Goal: Communication & Community: Answer question/provide support

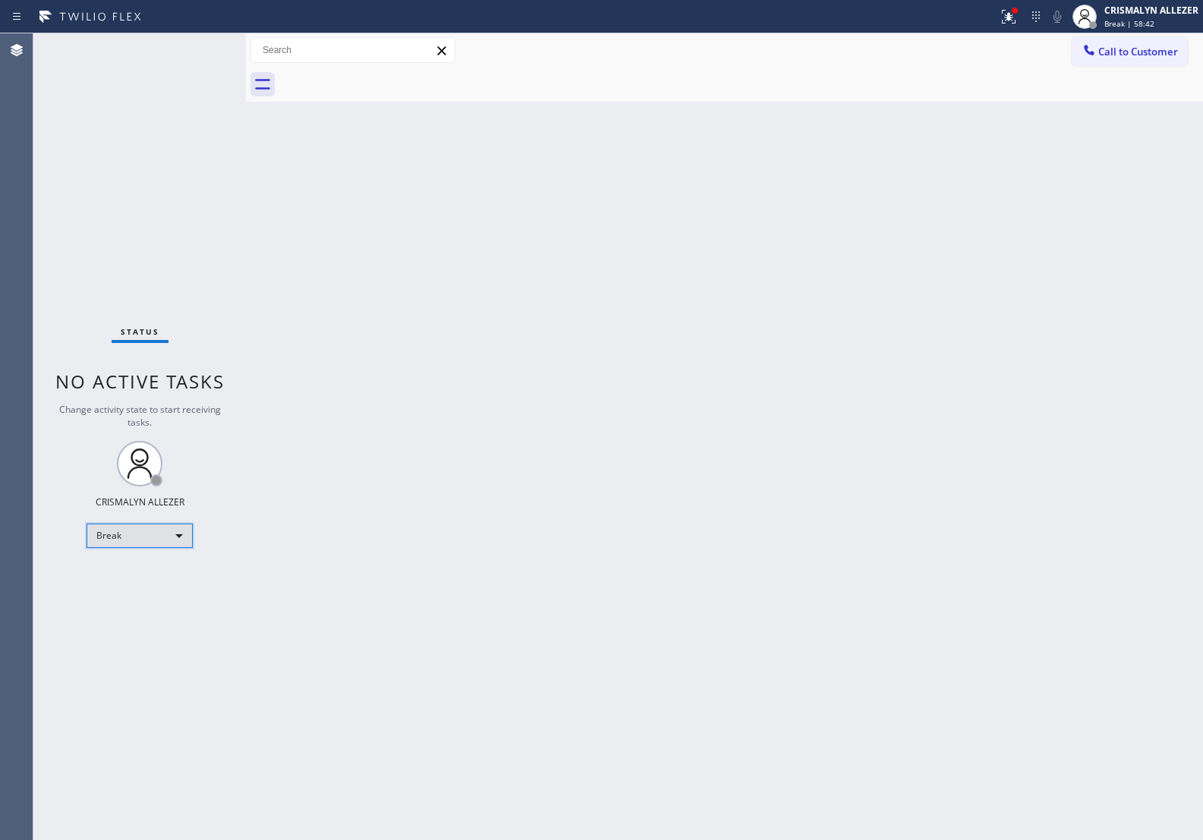
click at [179, 533] on div "Break" at bounding box center [140, 536] width 106 height 24
click at [134, 592] on li "Unavailable" at bounding box center [138, 594] width 103 height 18
drag, startPoint x: 1143, startPoint y: 47, endPoint x: 1099, endPoint y: 62, distance: 47.3
click at [1143, 47] on span "Call to Customer" at bounding box center [1139, 52] width 80 height 14
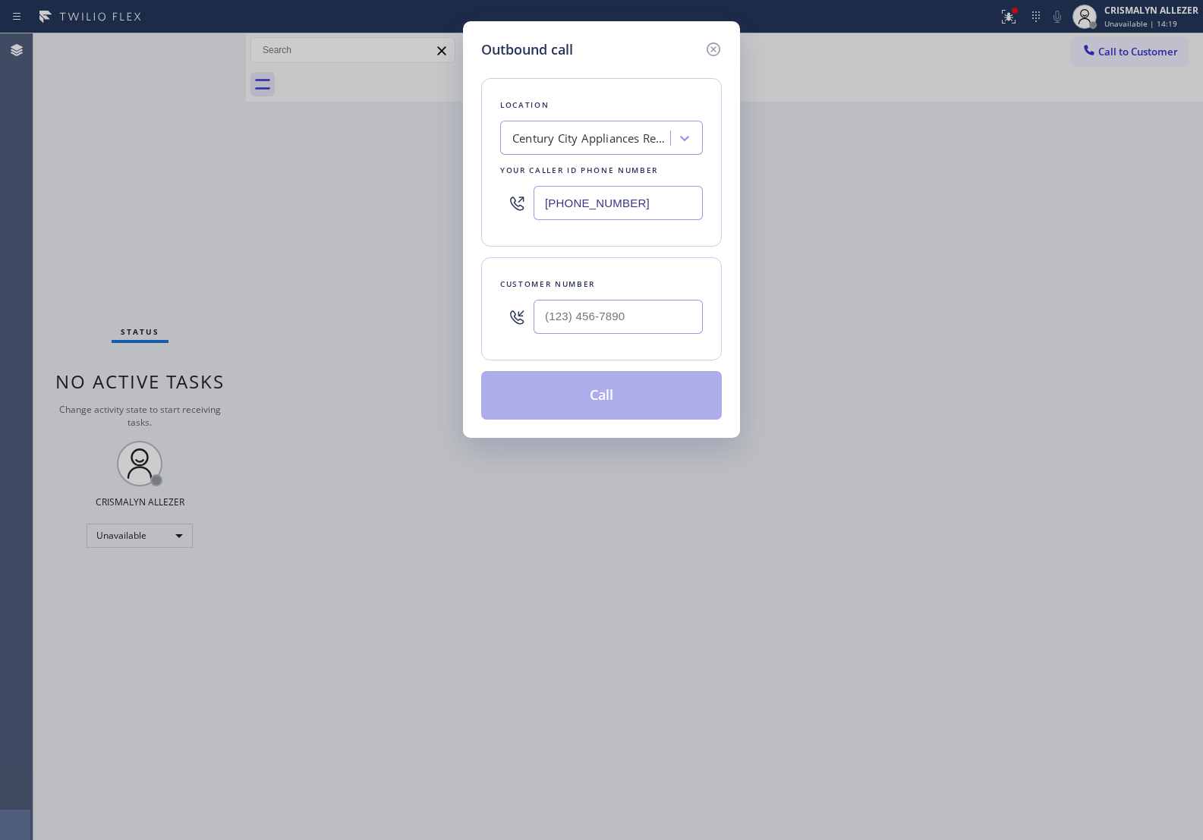
drag, startPoint x: 703, startPoint y: 197, endPoint x: 309, endPoint y: 182, distance: 394.3
click at [316, 184] on div "Outbound call Location Century City Appliances Repair Your caller id phone numb…" at bounding box center [601, 420] width 1203 height 840
click at [666, 200] on input "(___) ___-____" at bounding box center [618, 203] width 169 height 34
paste input "323) 643-1169"
type input "(323) 643-1169"
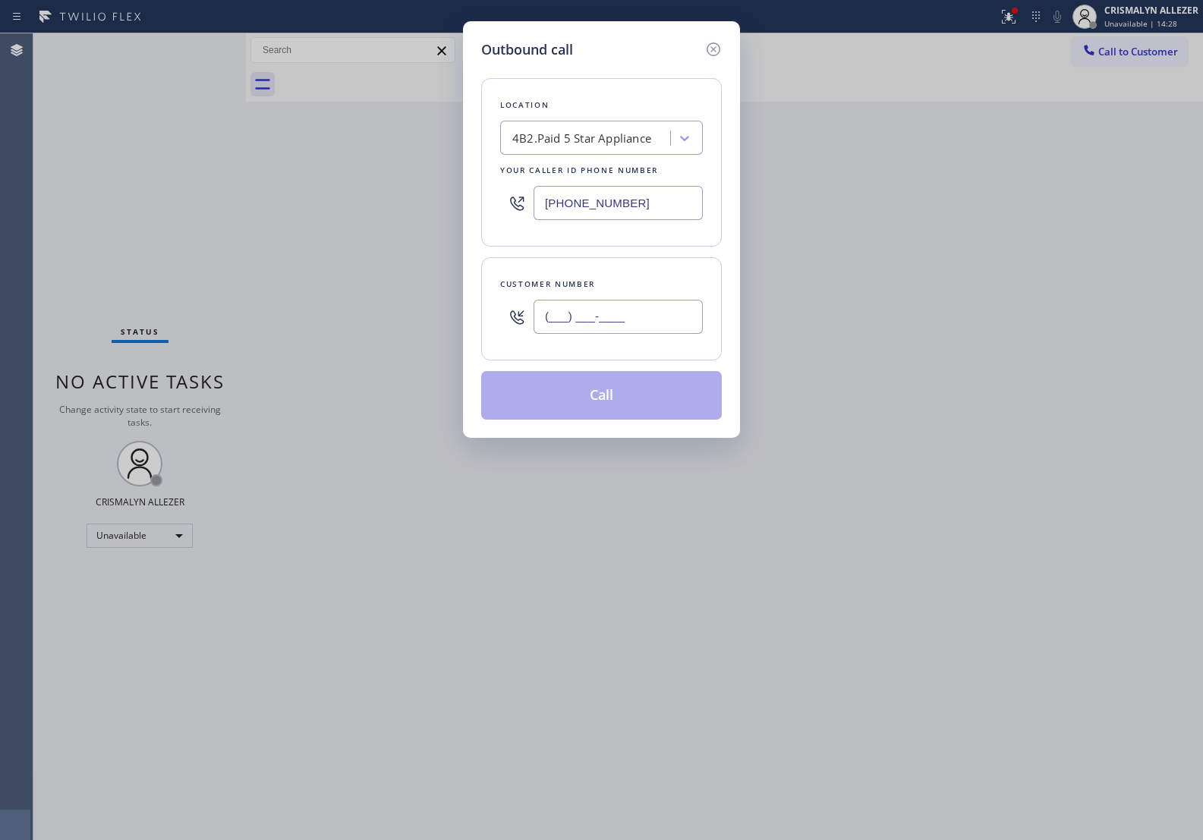
click at [673, 329] on input "(___) ___-____" at bounding box center [618, 317] width 169 height 34
paste input "310) 422-8081"
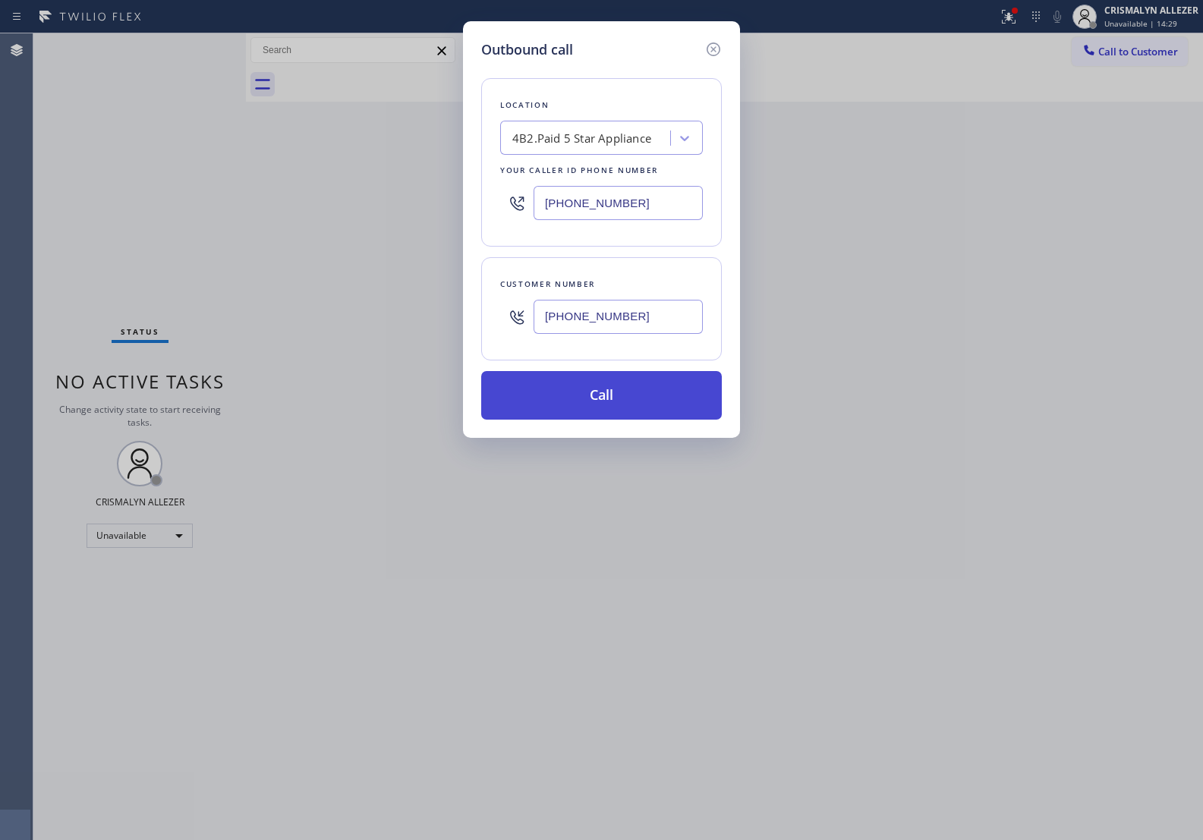
type input "(310) 422-8081"
click at [615, 381] on button "Call" at bounding box center [601, 395] width 241 height 49
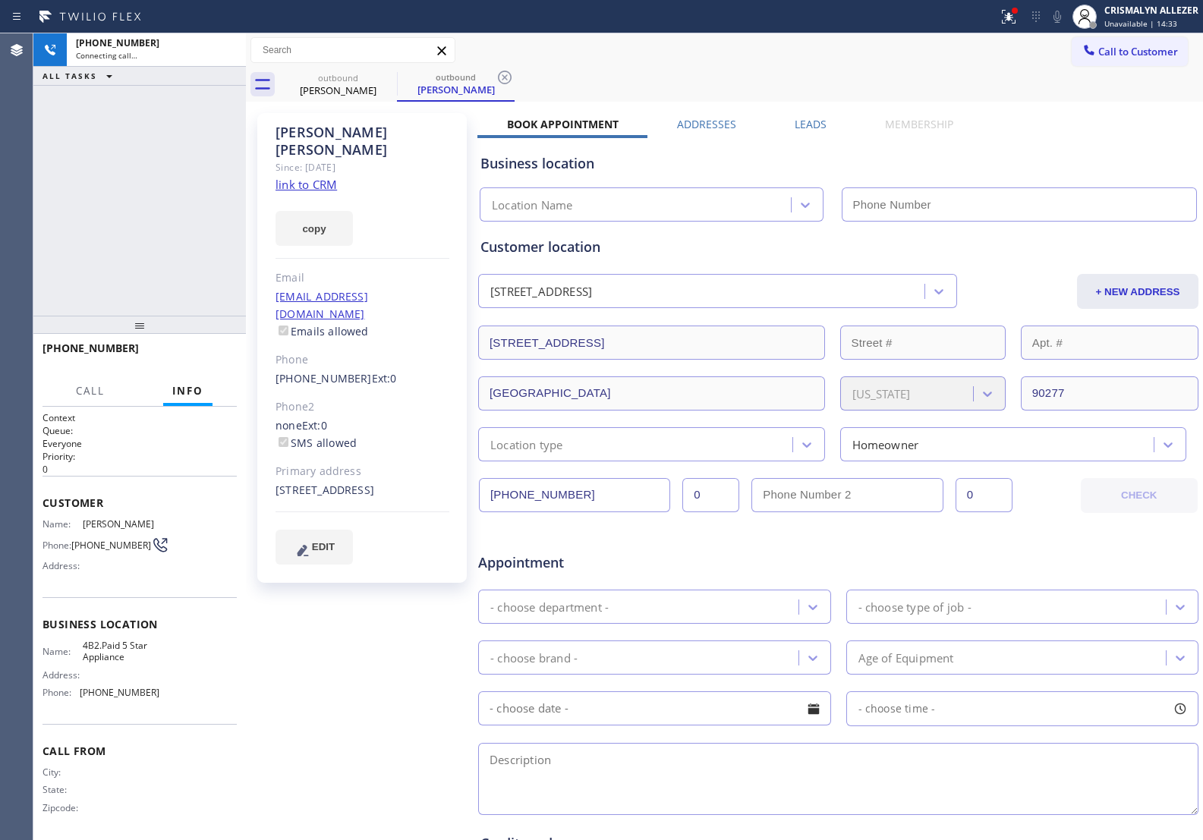
click at [308, 177] on link "link to CRM" at bounding box center [306, 184] width 61 height 15
type input "(323) 643-1169"
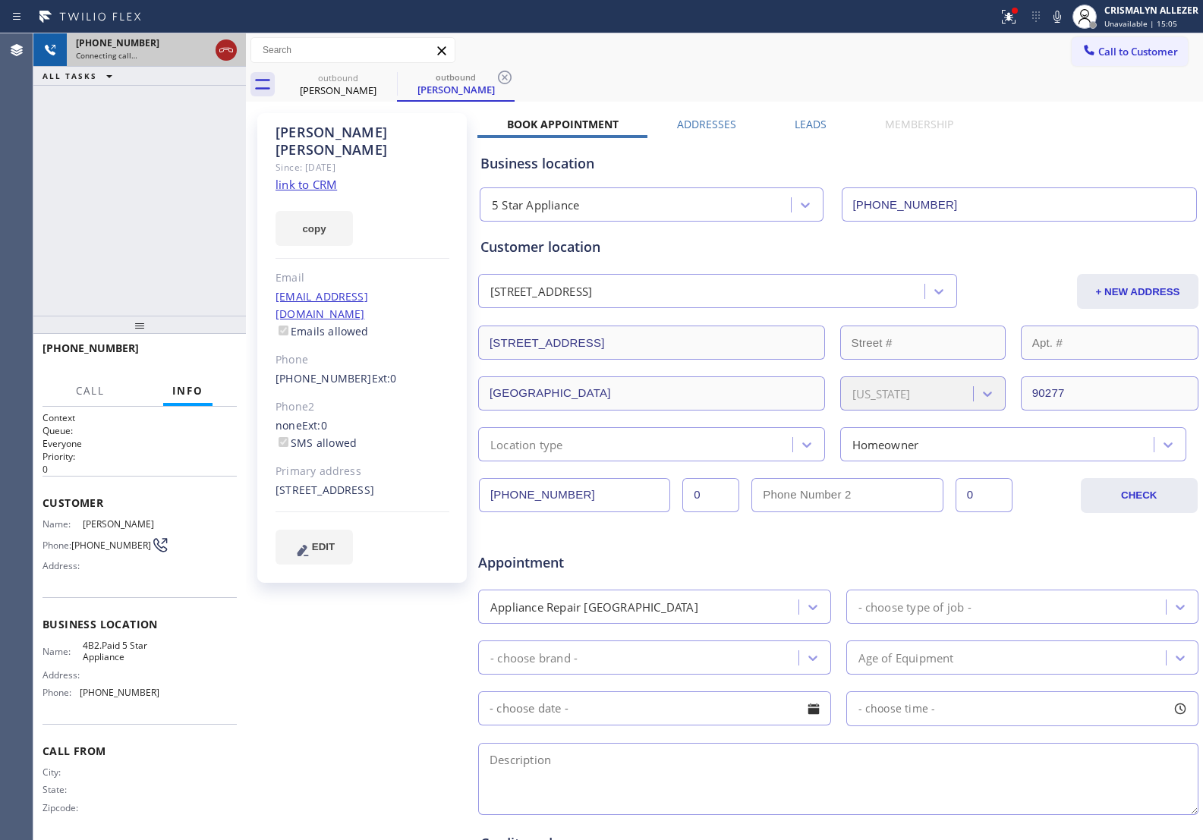
click at [226, 57] on icon at bounding box center [226, 50] width 18 height 18
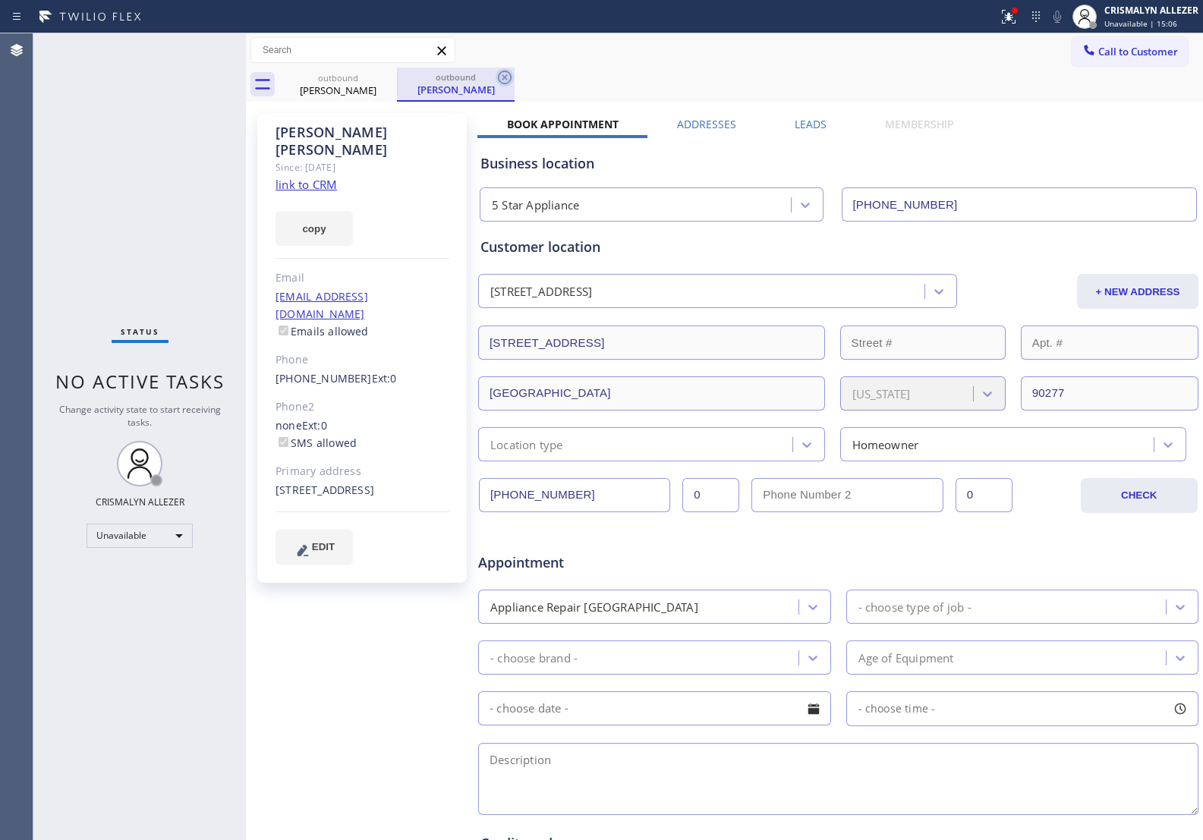
click at [503, 81] on icon at bounding box center [505, 77] width 18 height 18
click at [392, 81] on icon at bounding box center [387, 77] width 18 height 18
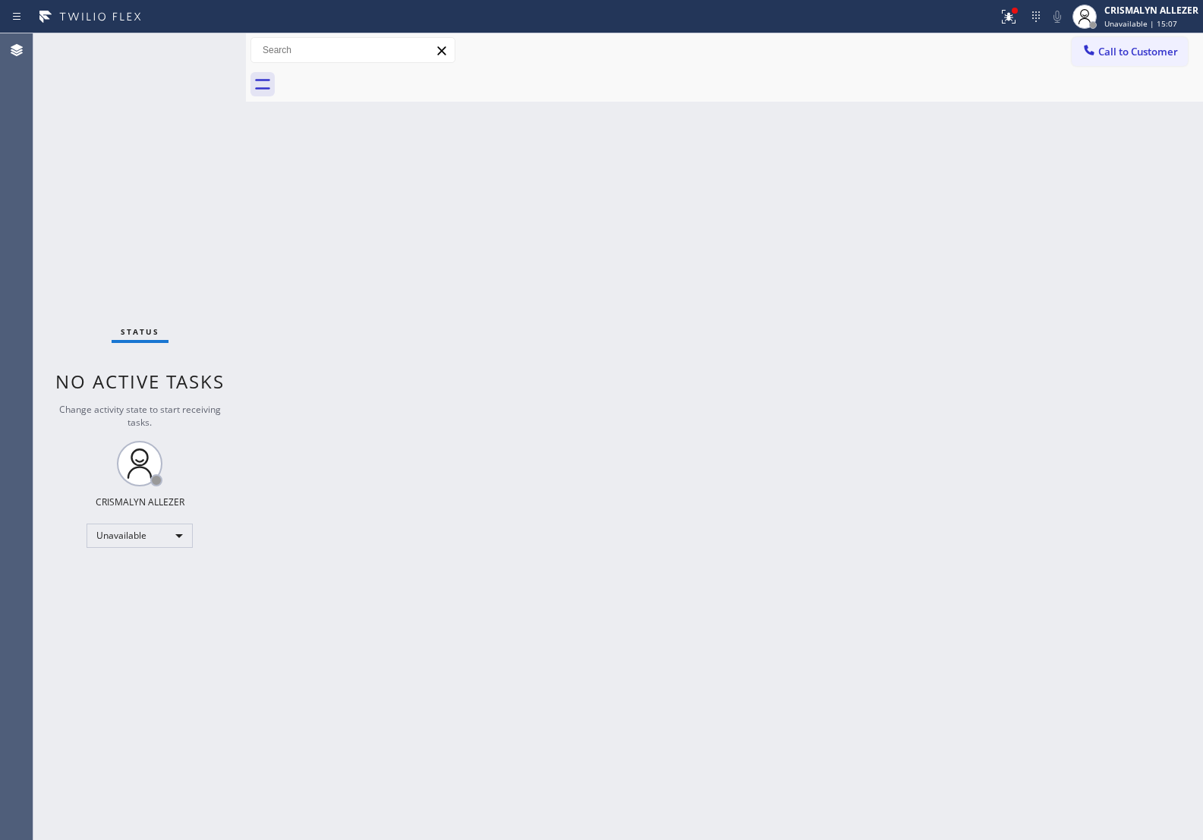
click at [389, 80] on div at bounding box center [741, 85] width 924 height 34
drag, startPoint x: 1132, startPoint y: 48, endPoint x: 1096, endPoint y: 58, distance: 38.0
click at [1128, 48] on span "Call to Customer" at bounding box center [1139, 52] width 80 height 14
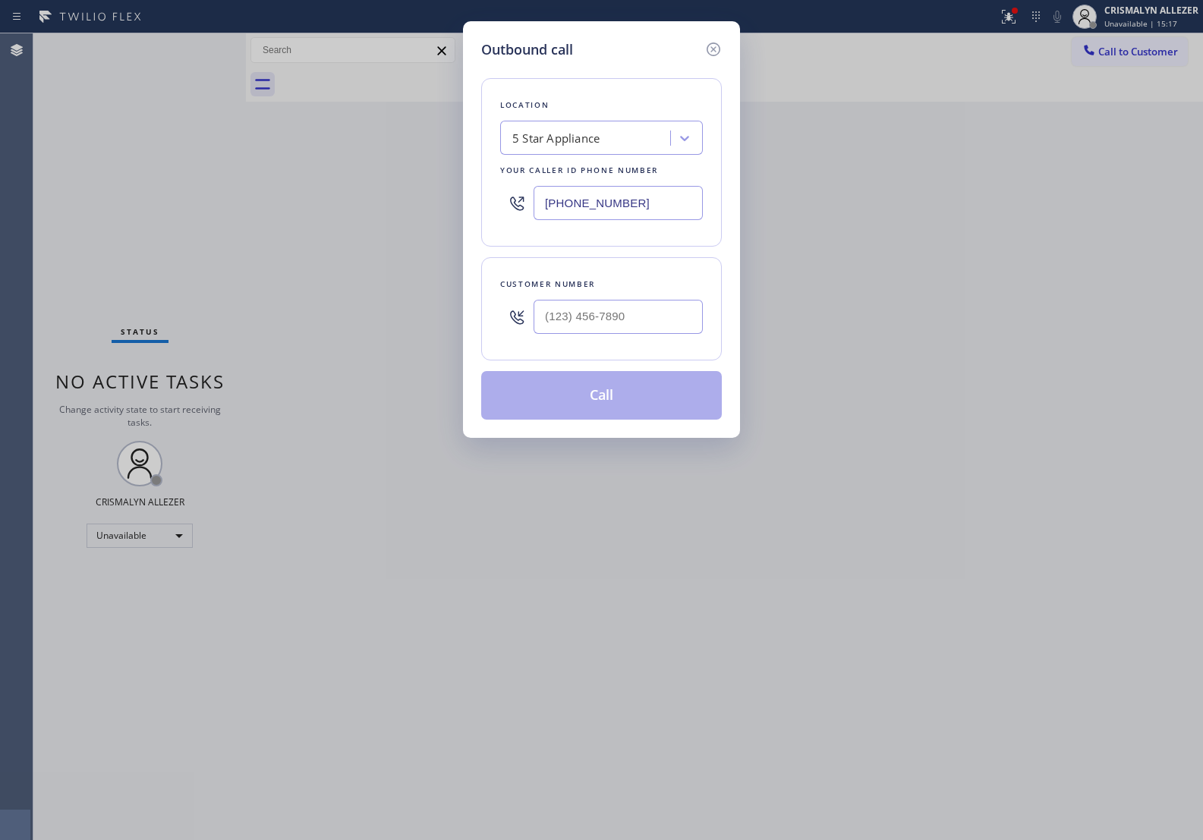
paste input "855) 731-4952"
drag, startPoint x: 655, startPoint y: 207, endPoint x: 300, endPoint y: 175, distance: 356.7
click at [330, 183] on div "Outbound call Location 5 Star Appliance Your caller id phone number (323) 643-1…" at bounding box center [601, 420] width 1203 height 840
type input "[PHONE_NUMBER]"
click at [651, 319] on input "(___) ___-____" at bounding box center [618, 317] width 169 height 34
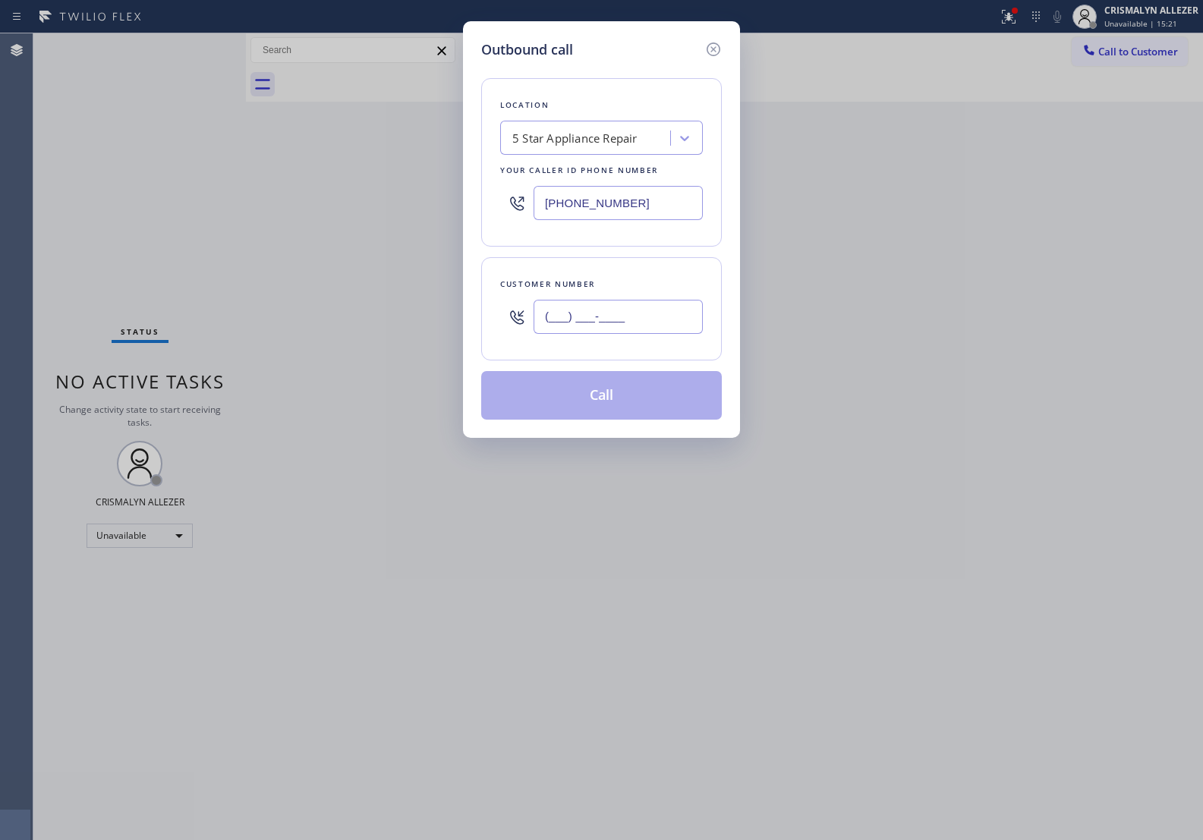
paste input "805) 504-6952"
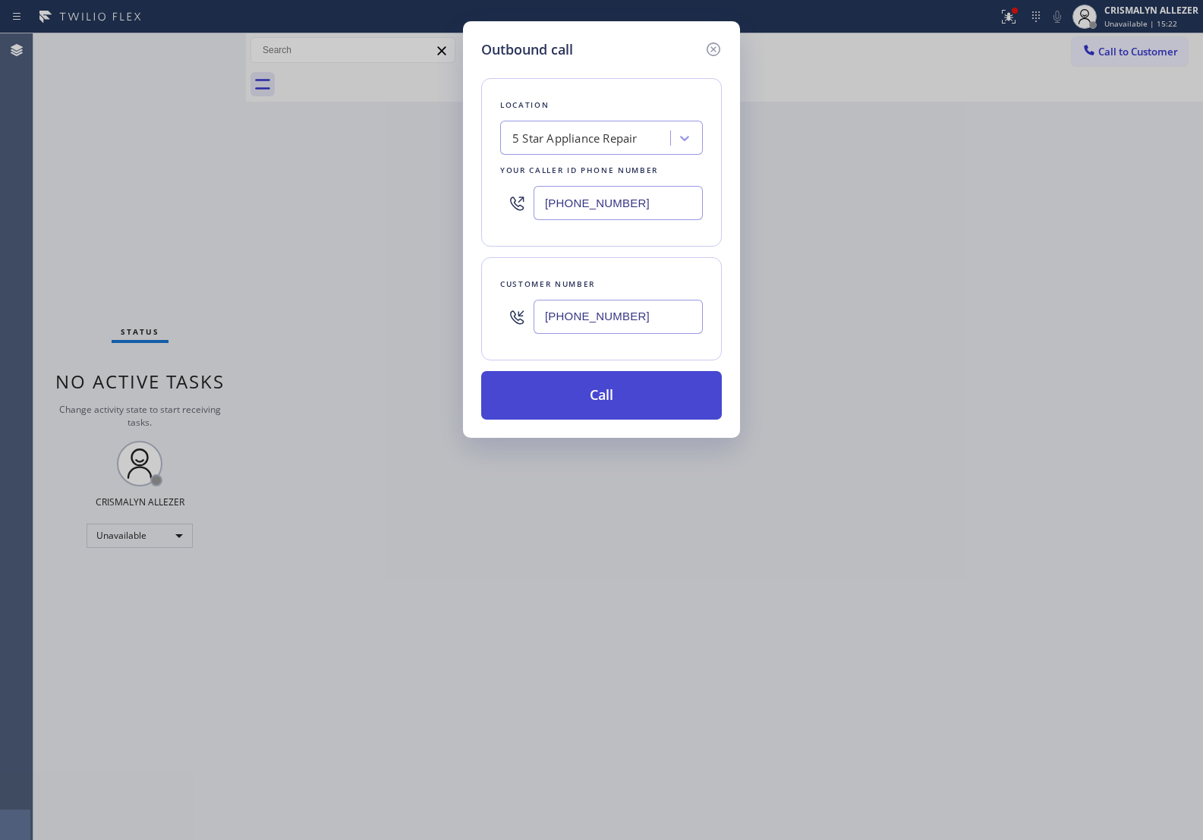
type input "(805) 504-6952"
click at [612, 396] on button "Call" at bounding box center [601, 395] width 241 height 49
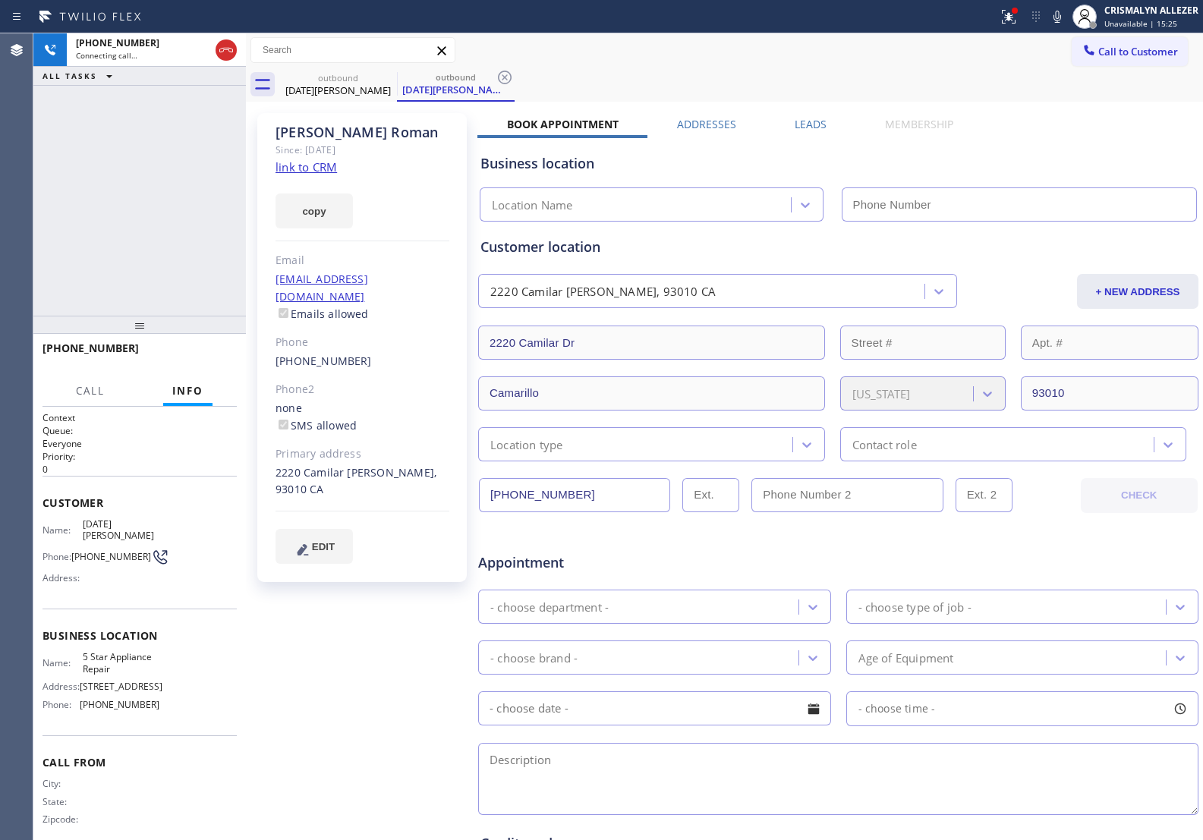
click at [317, 163] on link "link to CRM" at bounding box center [306, 166] width 61 height 15
type input "[PHONE_NUMBER]"
click at [205, 359] on span "HANG UP" at bounding box center [201, 355] width 46 height 11
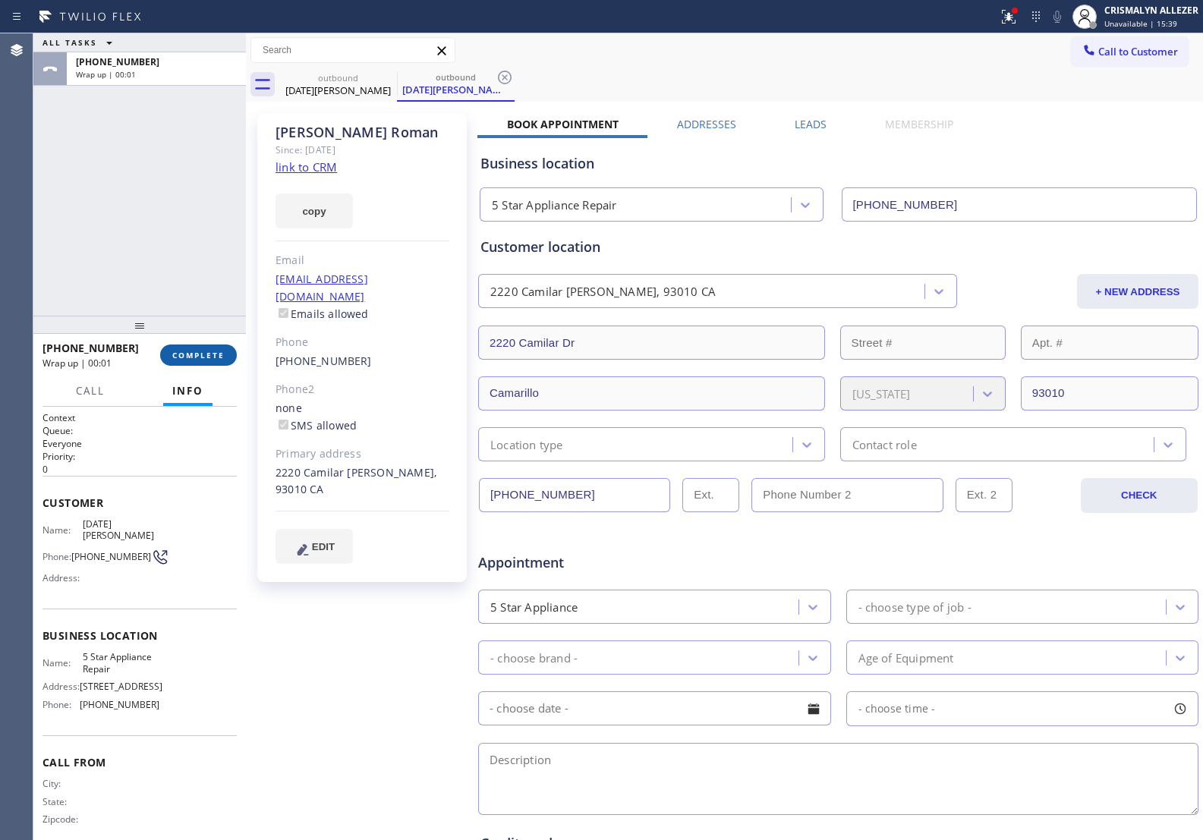
click at [183, 362] on button "COMPLETE" at bounding box center [198, 355] width 77 height 21
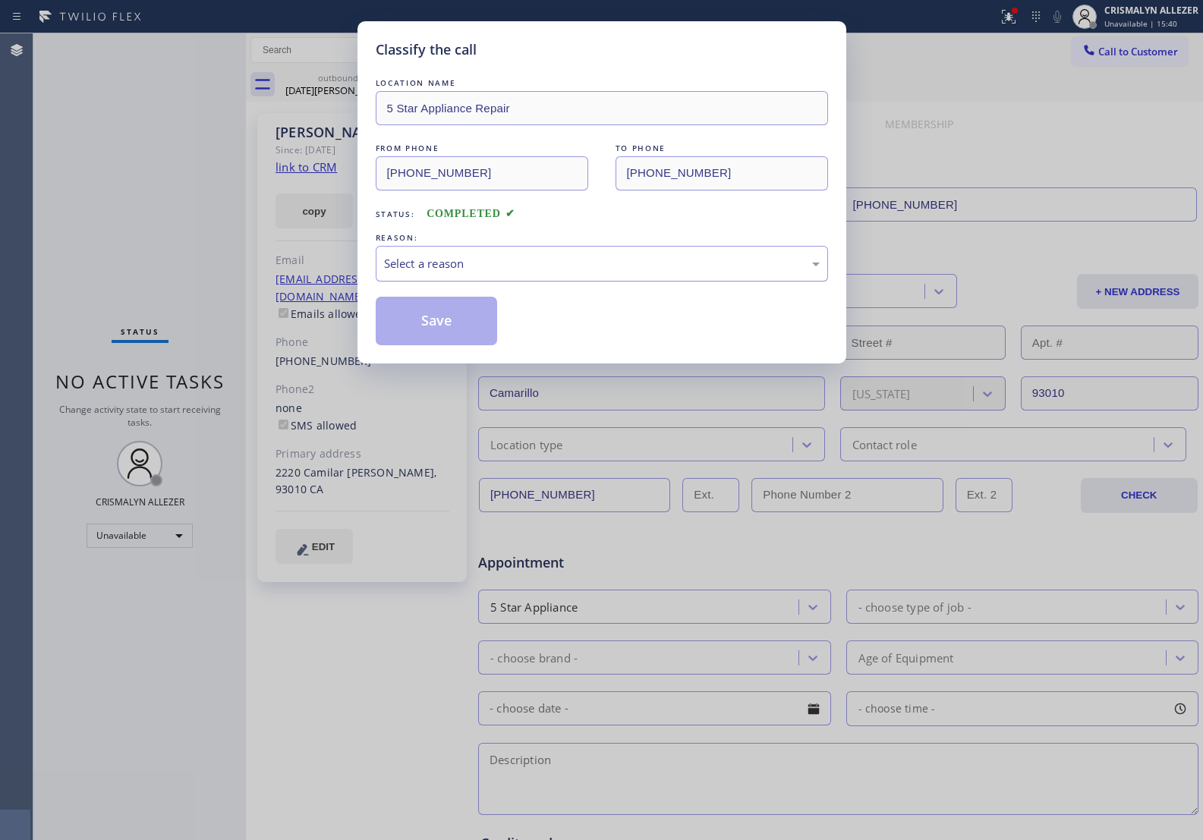
click at [577, 256] on div "Select a reason" at bounding box center [602, 263] width 436 height 17
click at [403, 332] on button "Save" at bounding box center [437, 321] width 122 height 49
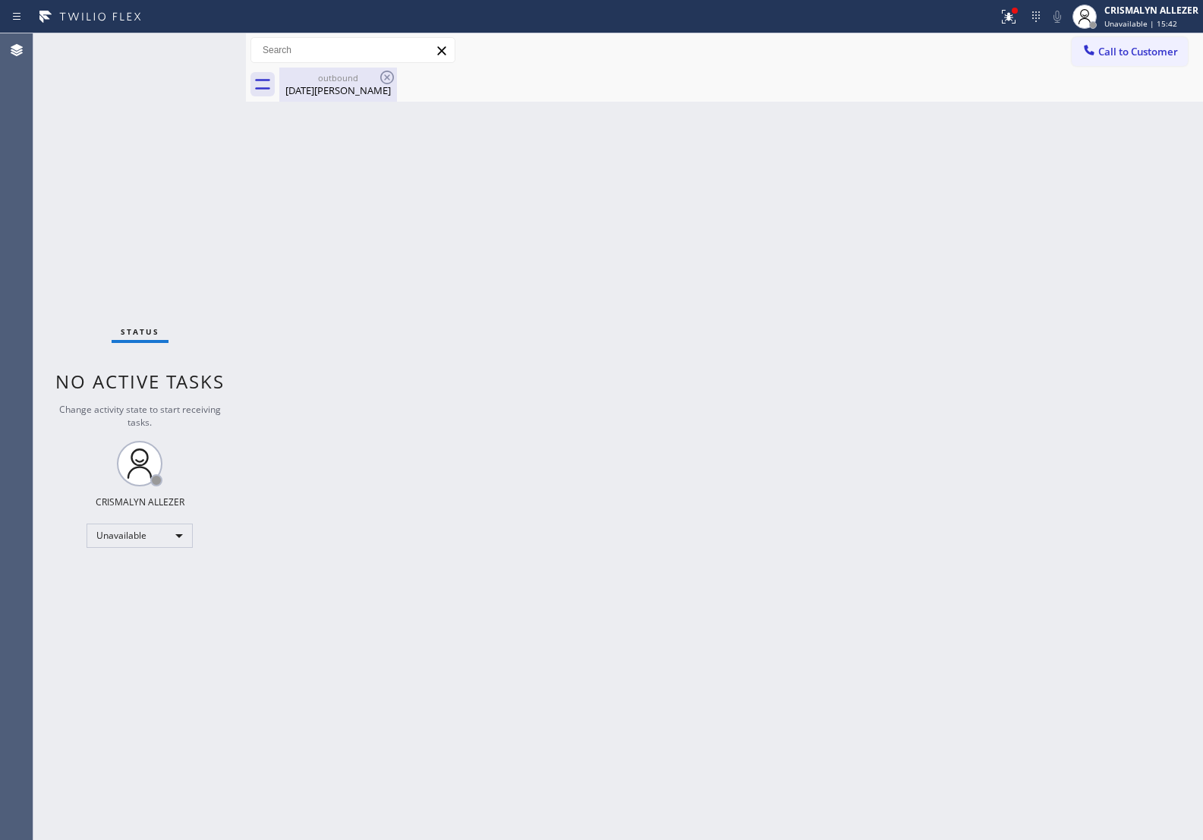
click at [344, 81] on div "outbound" at bounding box center [338, 77] width 115 height 11
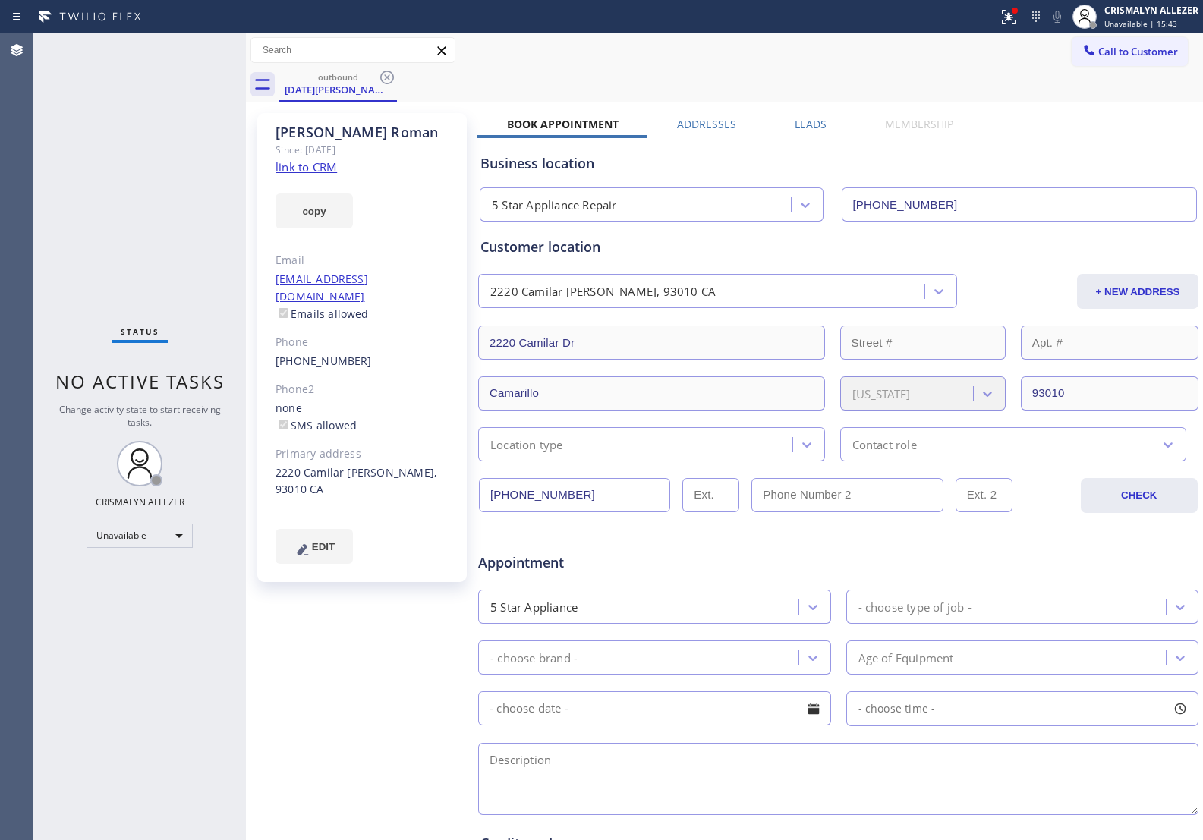
click at [810, 118] on label "Leads" at bounding box center [811, 124] width 32 height 14
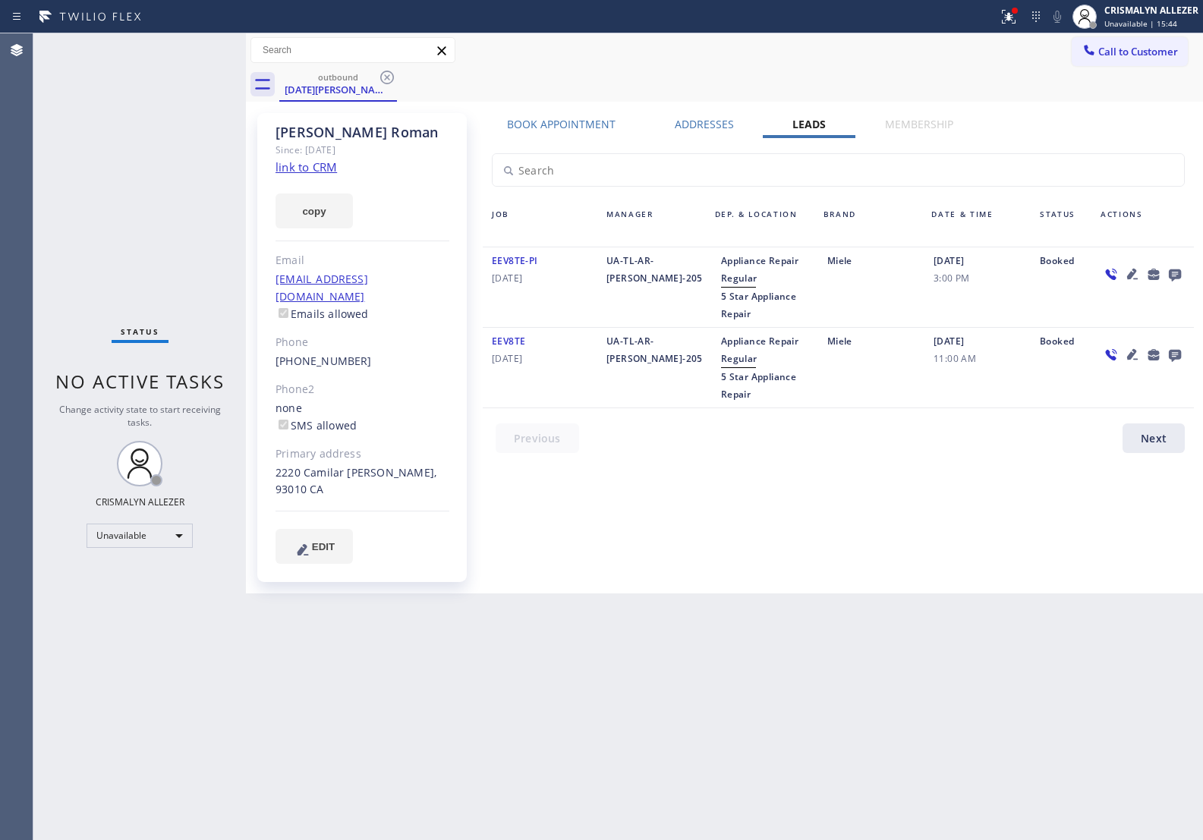
click at [1173, 268] on icon at bounding box center [1175, 274] width 18 height 19
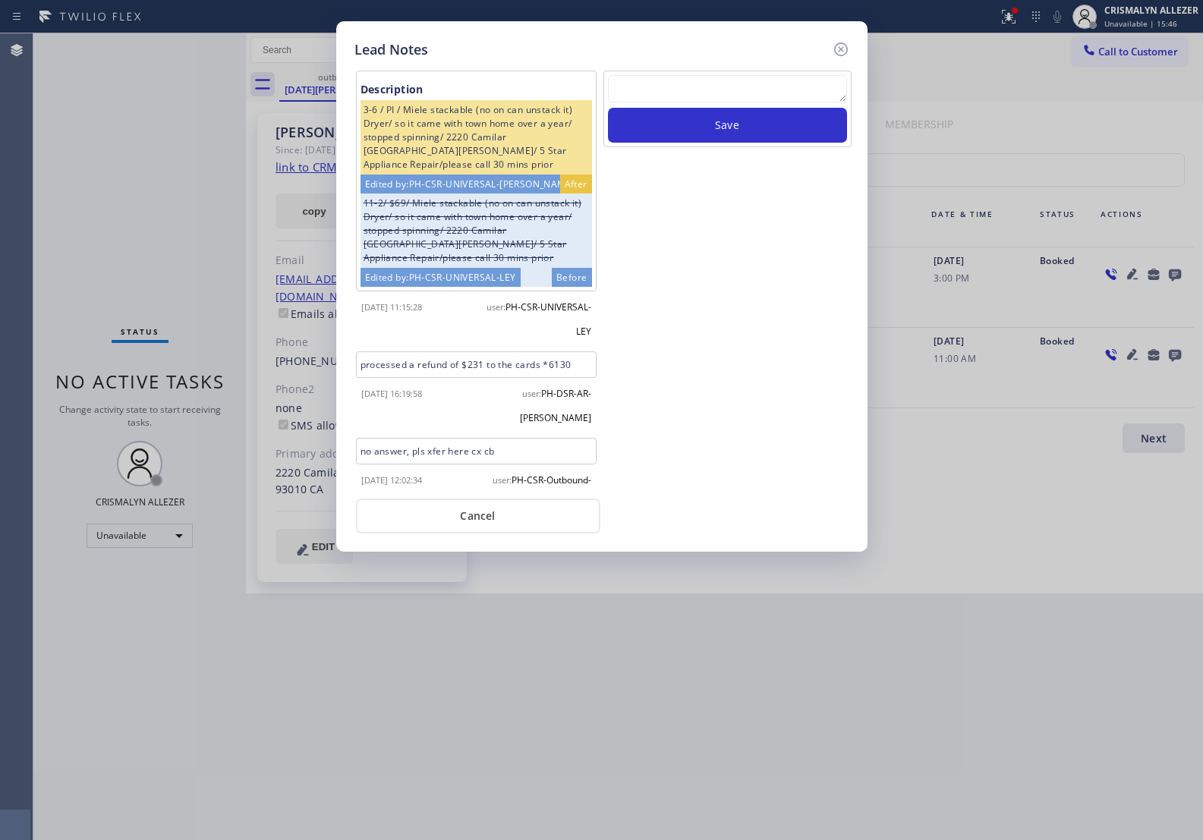
click at [682, 96] on textarea at bounding box center [727, 88] width 239 height 27
paste textarea "no answer | pls xfer here cx cb"
type textarea "no answer | pls xfer here cx cb"
click at [720, 127] on button "Save" at bounding box center [727, 125] width 239 height 35
click at [497, 519] on button "Cancel" at bounding box center [478, 516] width 244 height 35
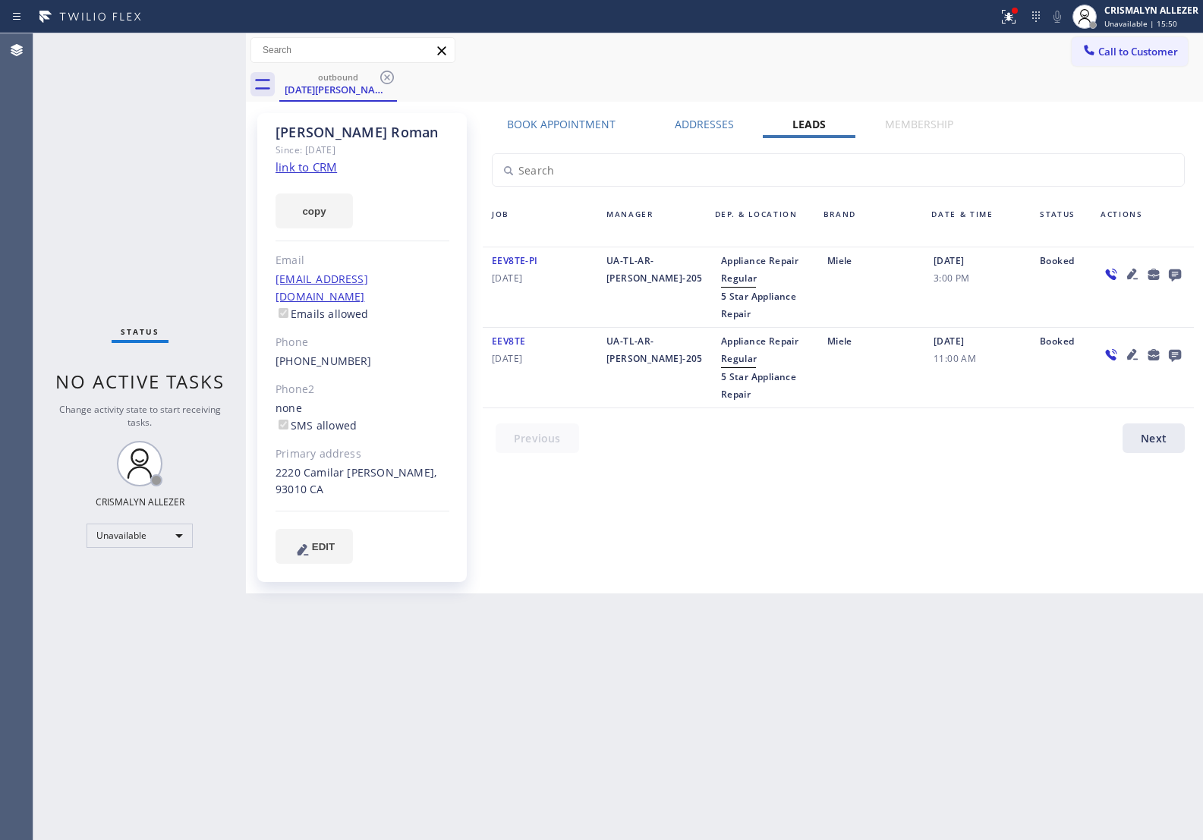
drag, startPoint x: 388, startPoint y: 73, endPoint x: 434, endPoint y: 0, distance: 86.4
click at [388, 72] on icon at bounding box center [387, 77] width 18 height 18
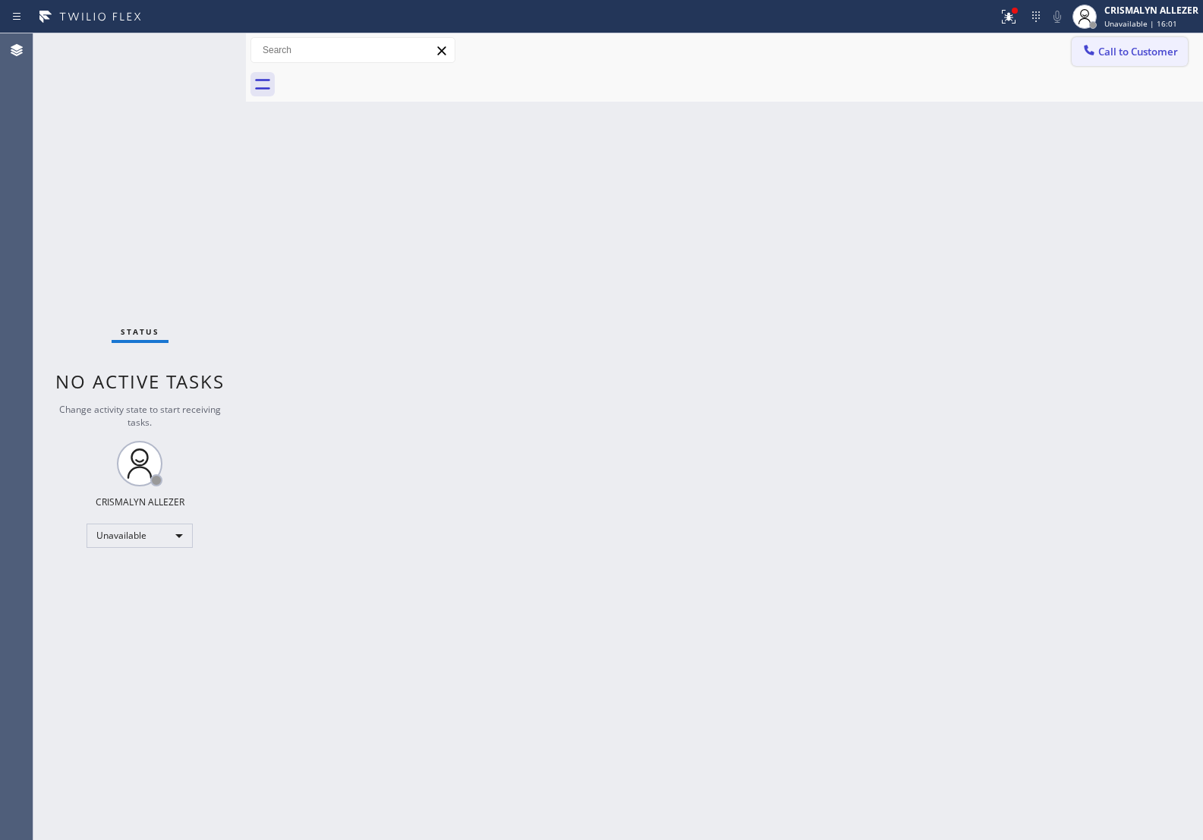
click at [1130, 46] on span "Call to Customer" at bounding box center [1139, 52] width 80 height 14
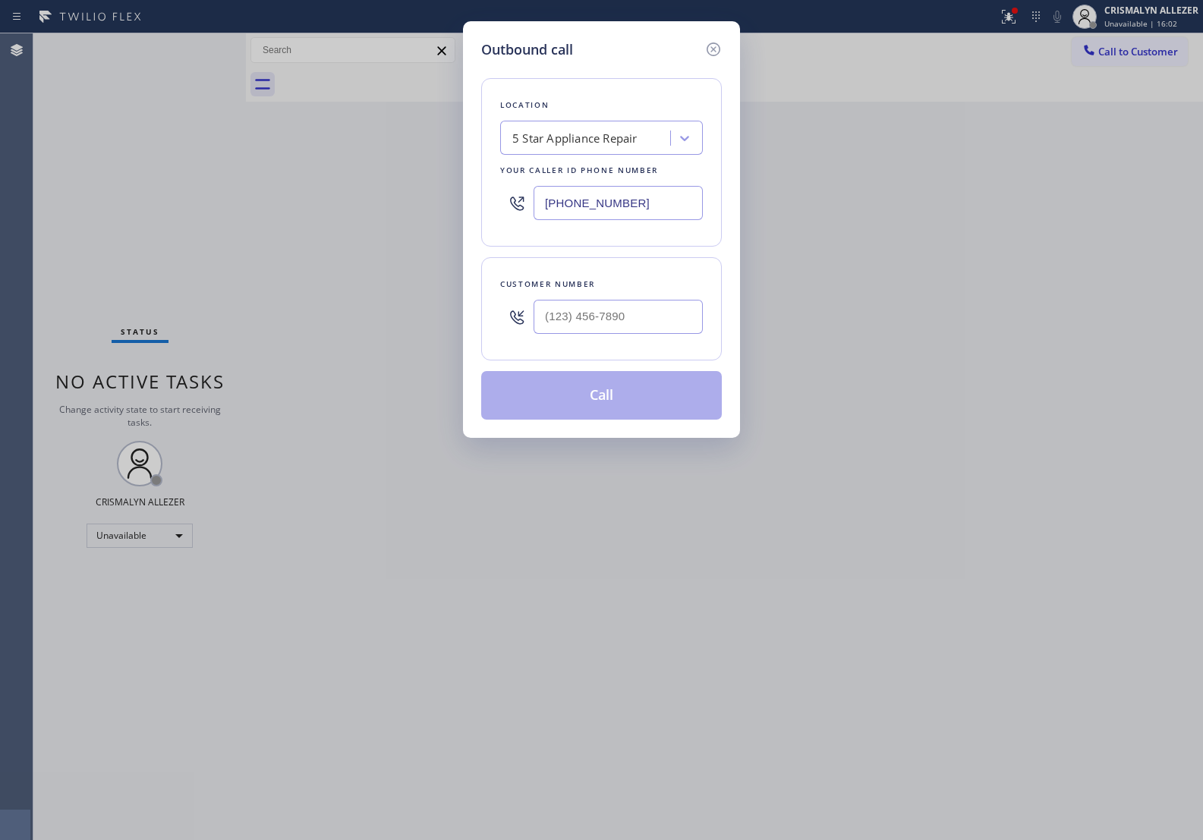
drag, startPoint x: 691, startPoint y: 207, endPoint x: 240, endPoint y: 199, distance: 451.0
click at [260, 203] on div "Outbound call Location 5 Star Appliance Repair Your caller id phone number [PHO…" at bounding box center [601, 420] width 1203 height 840
paste input "562) 203-0218"
type input "(562) 203-0218"
click at [670, 327] on input "(___) ___-____" at bounding box center [618, 317] width 169 height 34
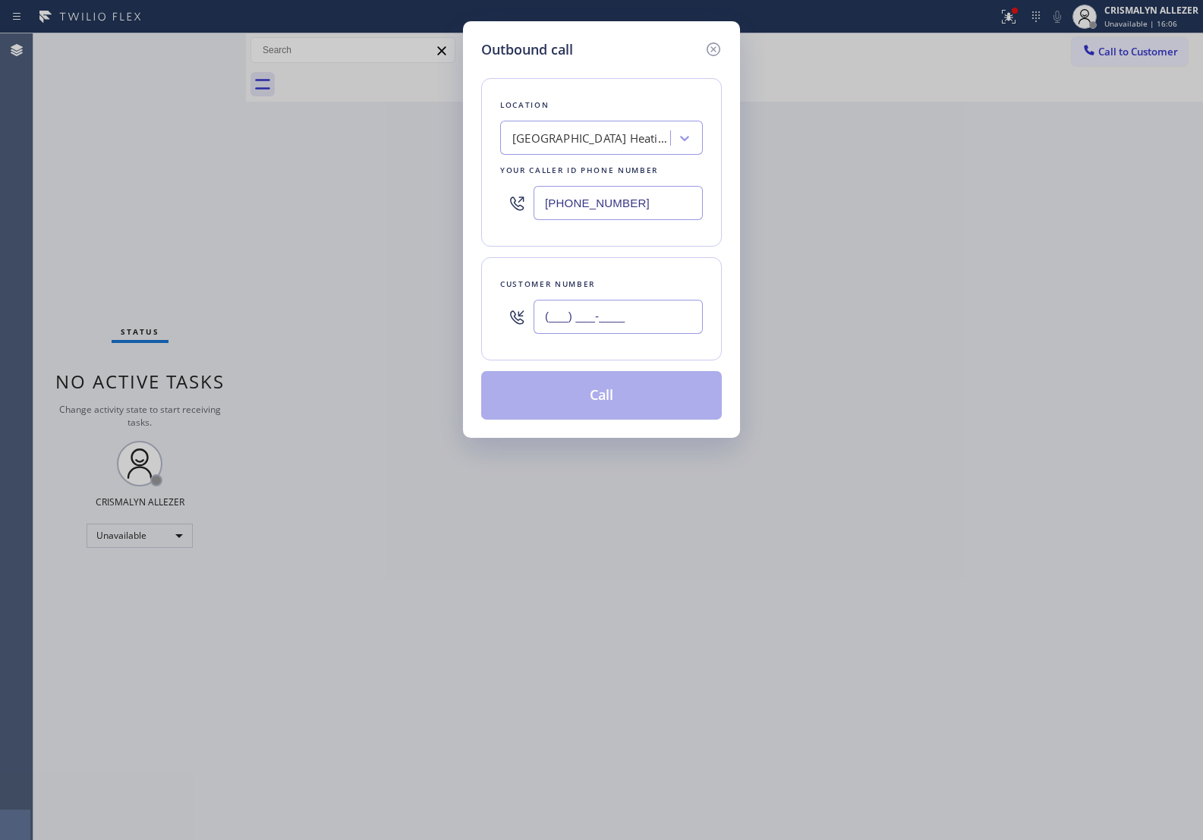
paste input "310) 780-4542"
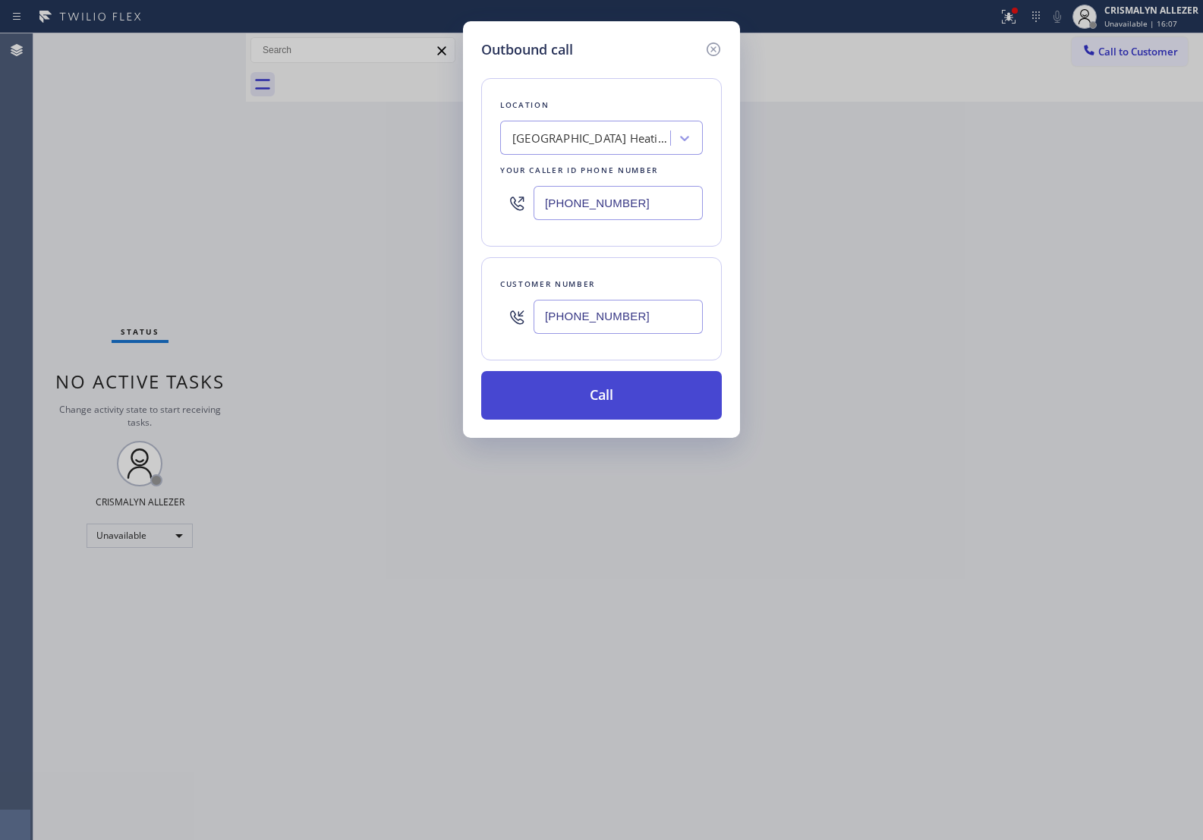
type input "(310) 780-4542"
click at [608, 403] on button "Call" at bounding box center [601, 395] width 241 height 49
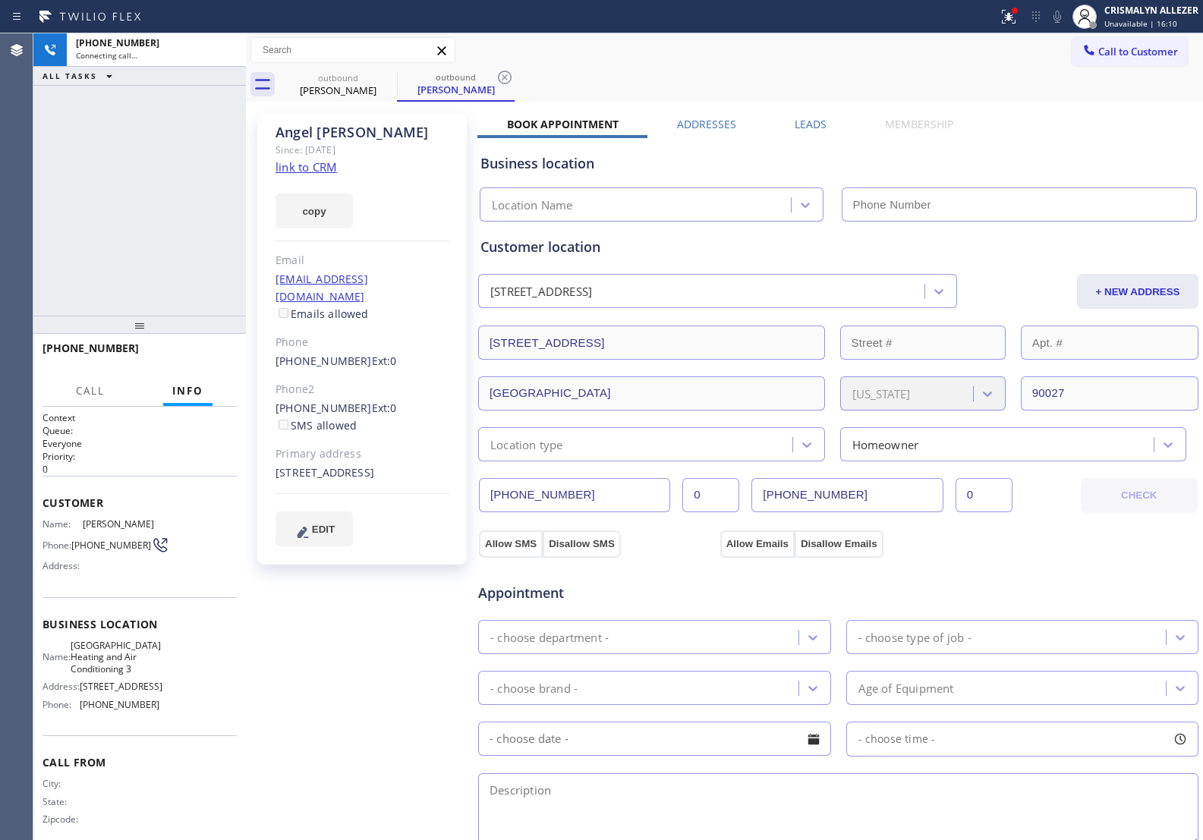
click at [324, 163] on link "link to CRM" at bounding box center [306, 166] width 61 height 15
type input "(562) 203-0218"
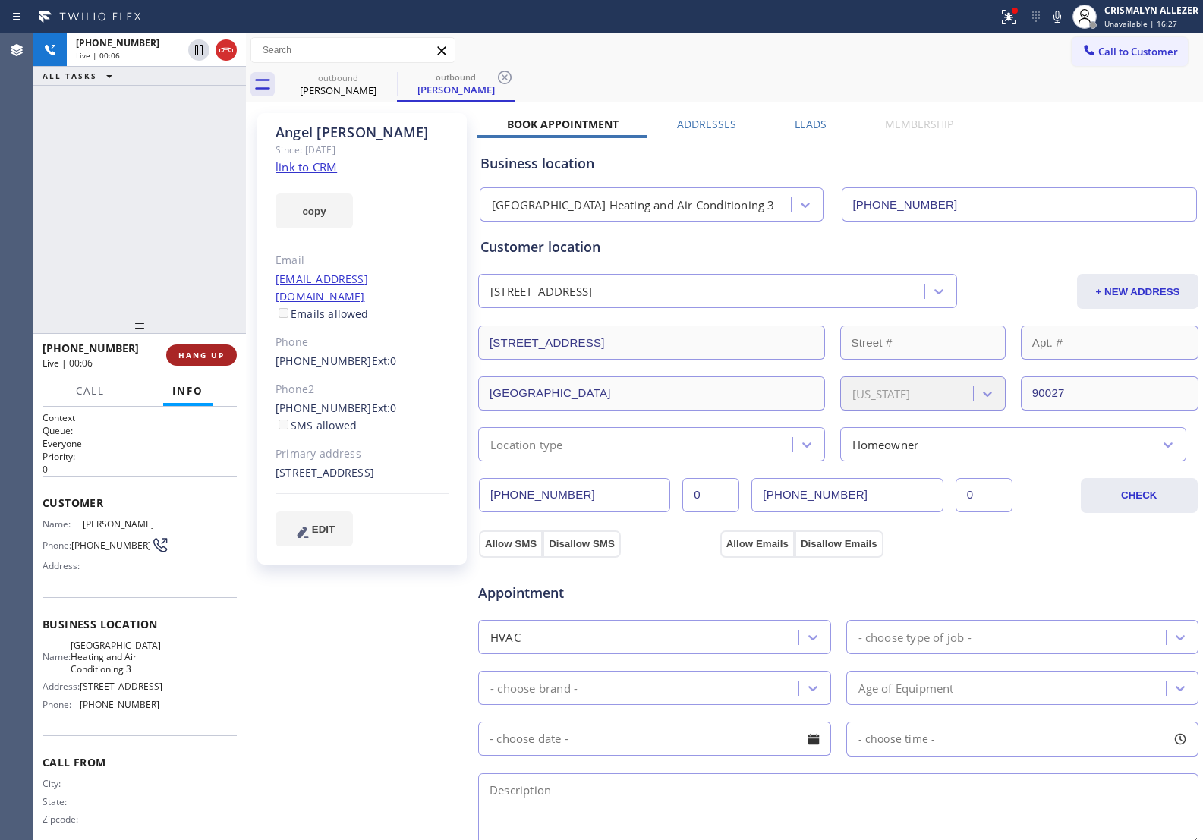
click at [188, 345] on button "HANG UP" at bounding box center [201, 355] width 71 height 21
click at [194, 361] on span "HANG UP" at bounding box center [201, 355] width 46 height 11
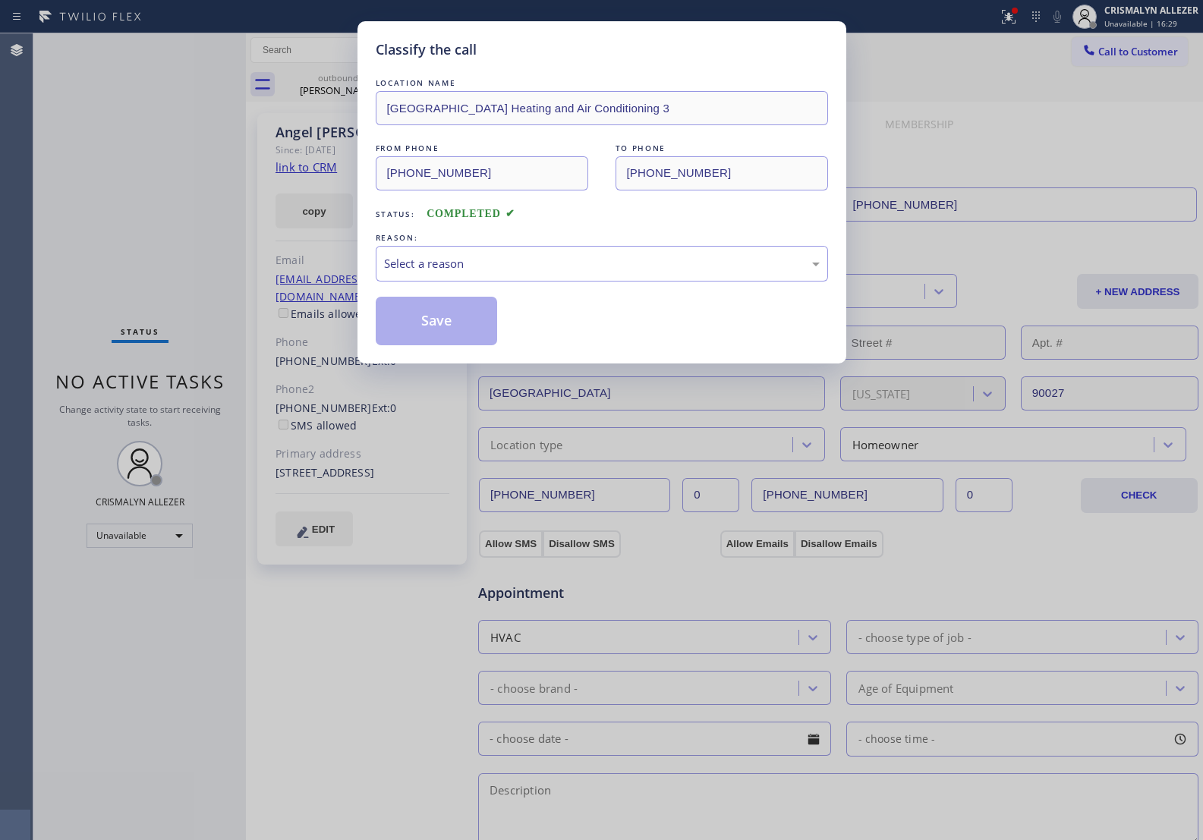
click at [570, 281] on div "Select a reason" at bounding box center [602, 264] width 452 height 36
click at [449, 323] on button "Save" at bounding box center [437, 321] width 122 height 49
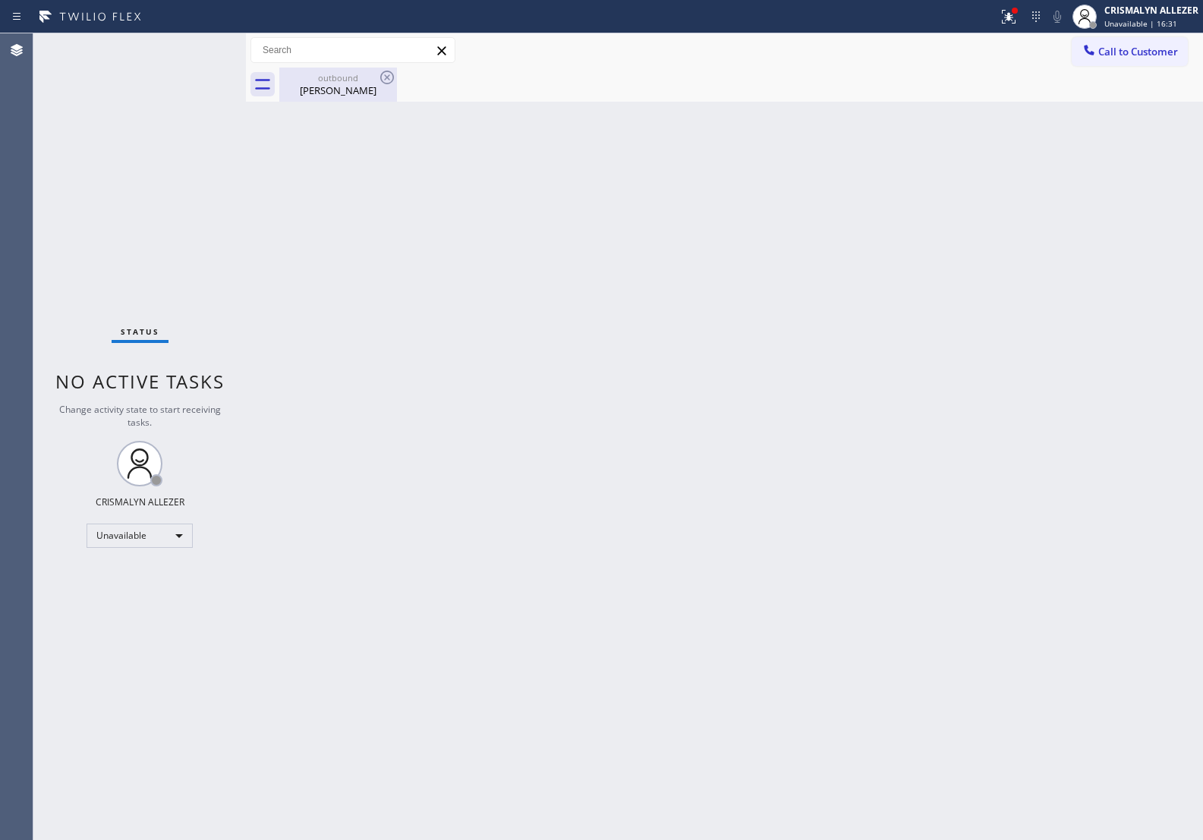
click at [344, 84] on div "Angel Lopez" at bounding box center [338, 91] width 115 height 14
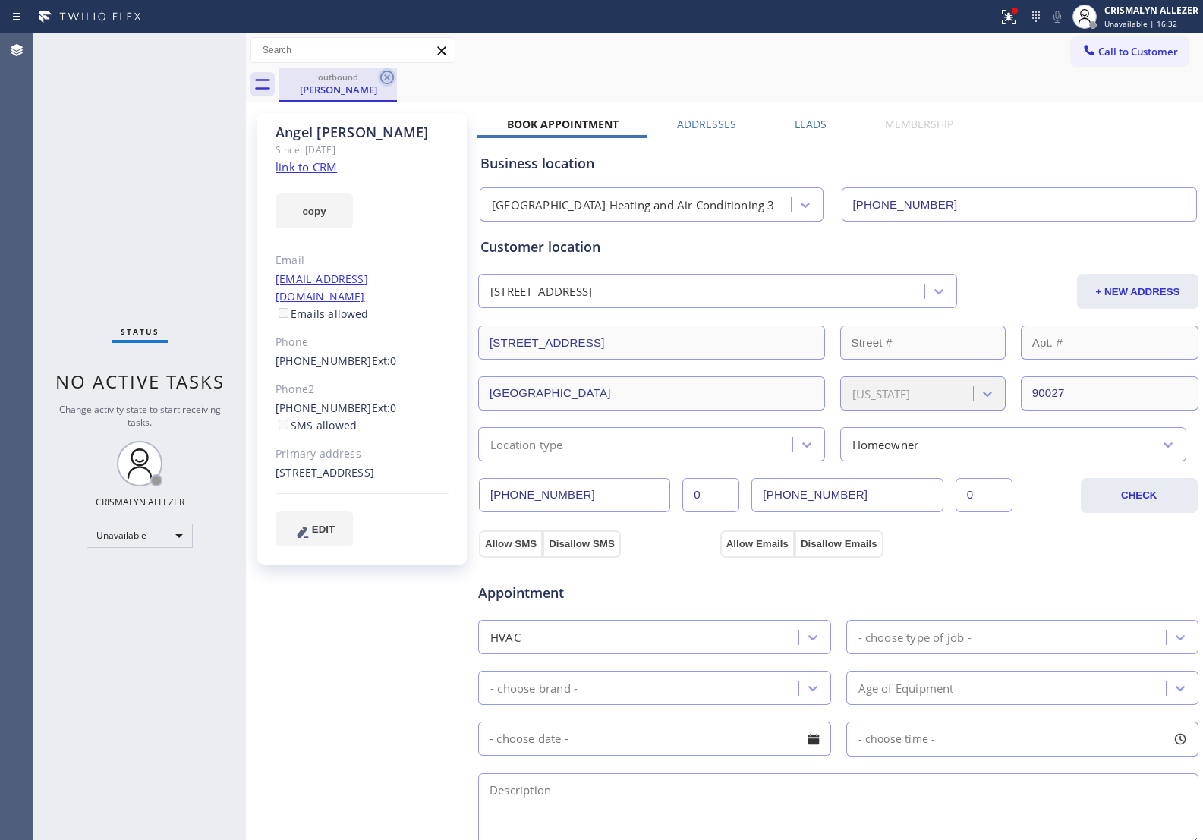
click at [381, 85] on icon at bounding box center [387, 77] width 18 height 18
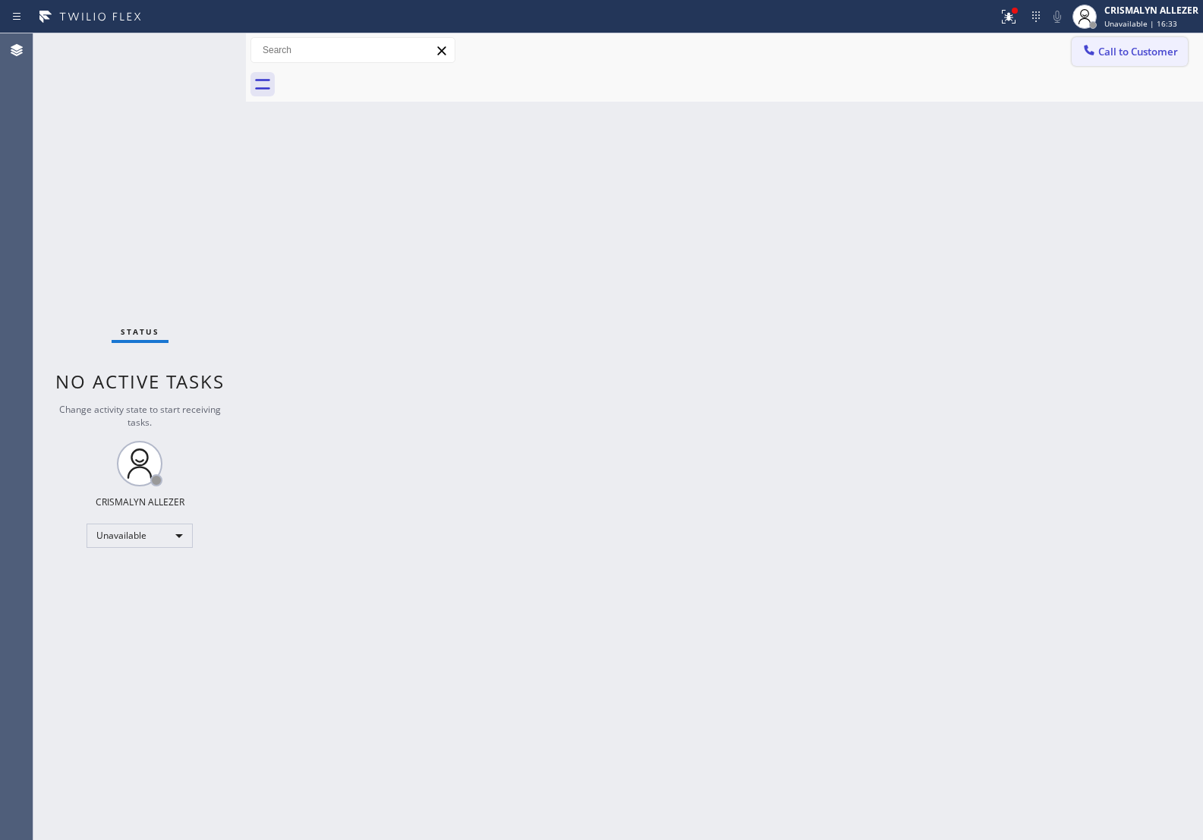
click at [1140, 43] on button "Call to Customer" at bounding box center [1130, 51] width 116 height 29
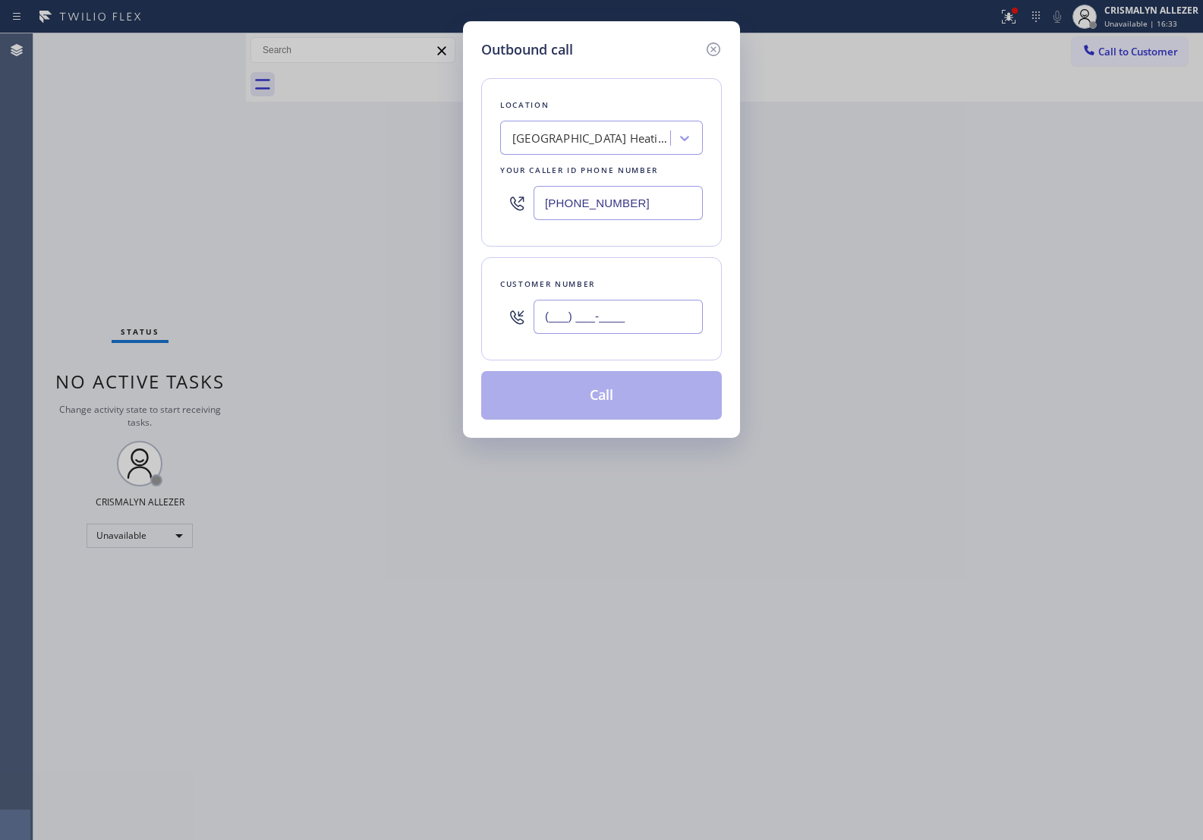
click at [610, 309] on input "(___) ___-____" at bounding box center [618, 317] width 169 height 34
paste input "323) 457-4305"
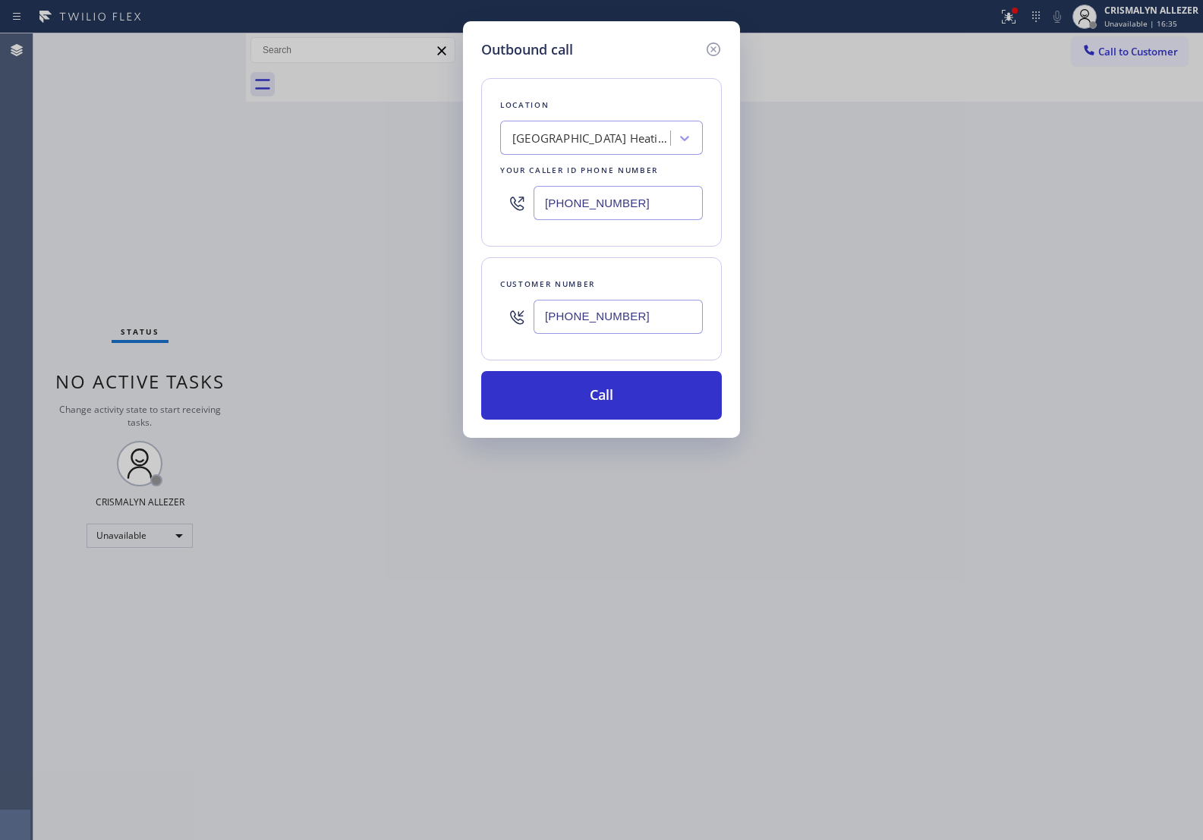
type input "(323) 457-4305"
click at [610, 411] on button "Call" at bounding box center [601, 395] width 241 height 49
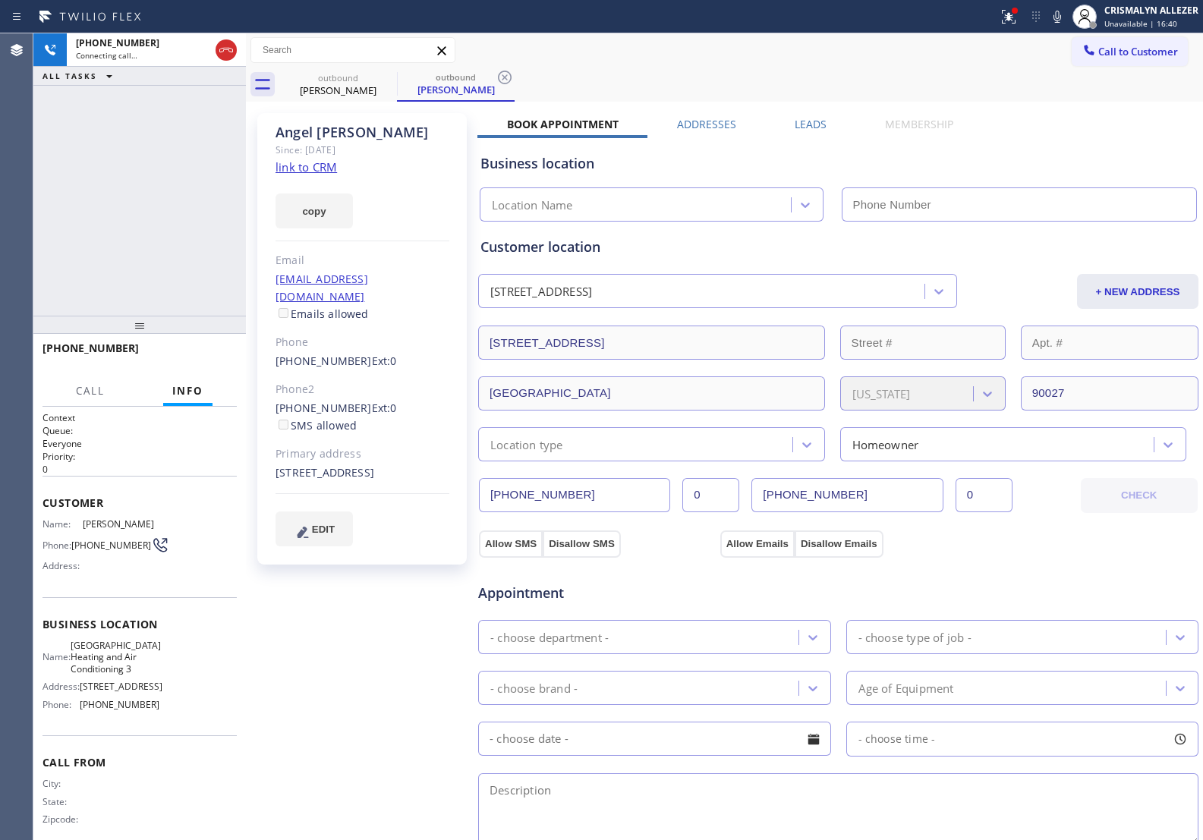
type input "(562) 203-0218"
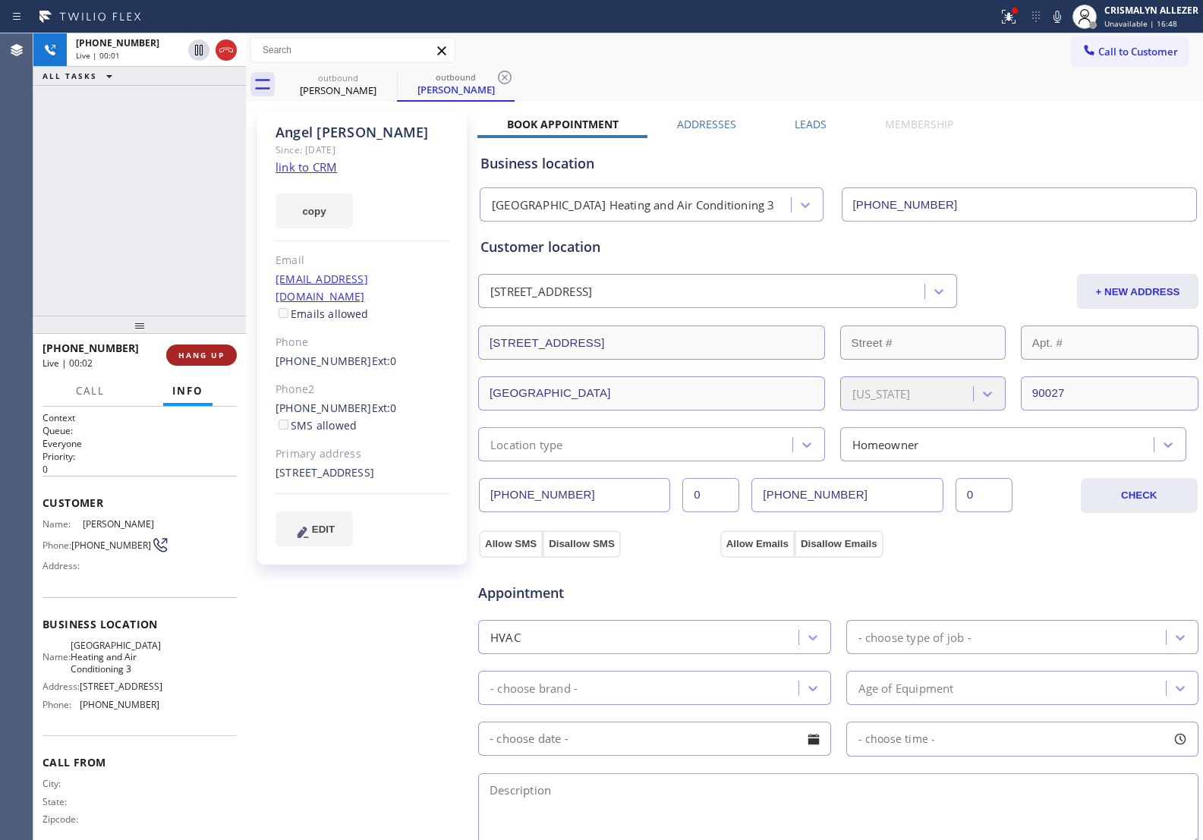
click at [195, 358] on span "HANG UP" at bounding box center [201, 355] width 46 height 11
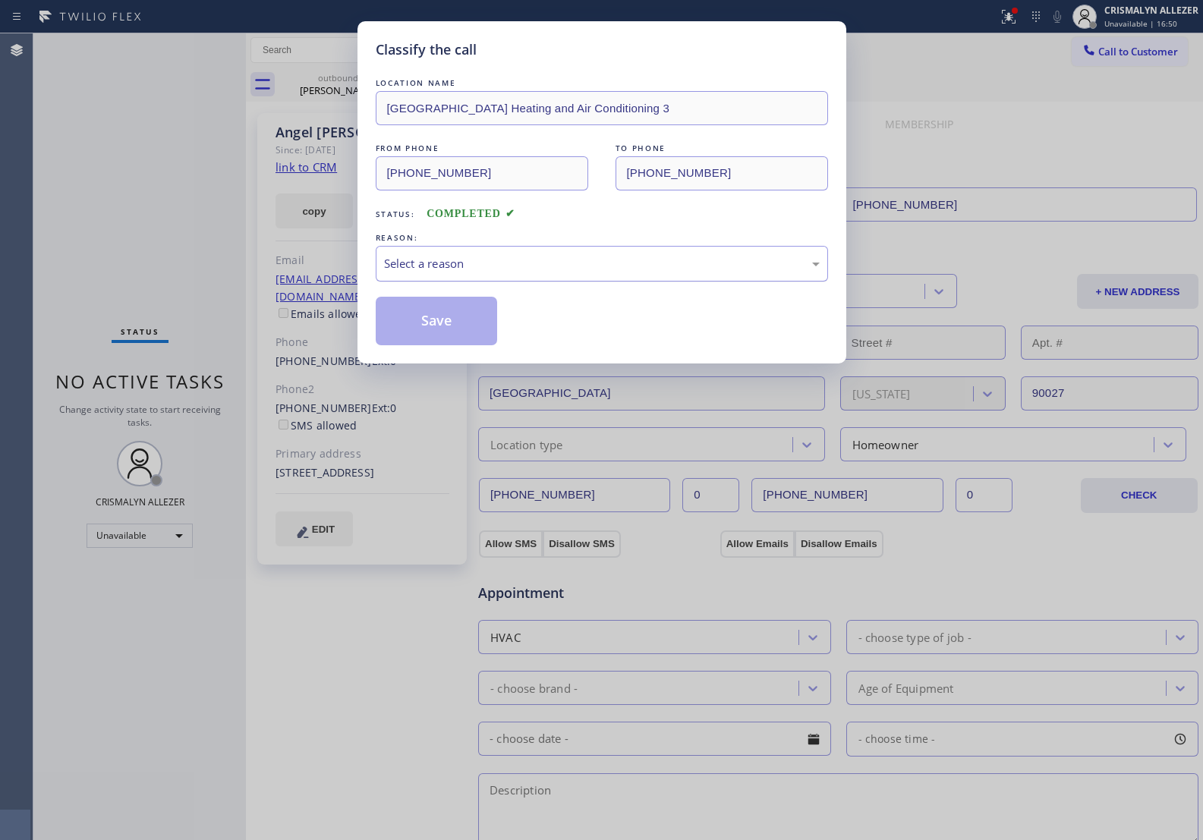
drag, startPoint x: 631, startPoint y: 270, endPoint x: 615, endPoint y: 275, distance: 16.6
click at [627, 270] on div "Select a reason" at bounding box center [602, 263] width 436 height 17
click at [425, 328] on button "Save" at bounding box center [437, 321] width 122 height 49
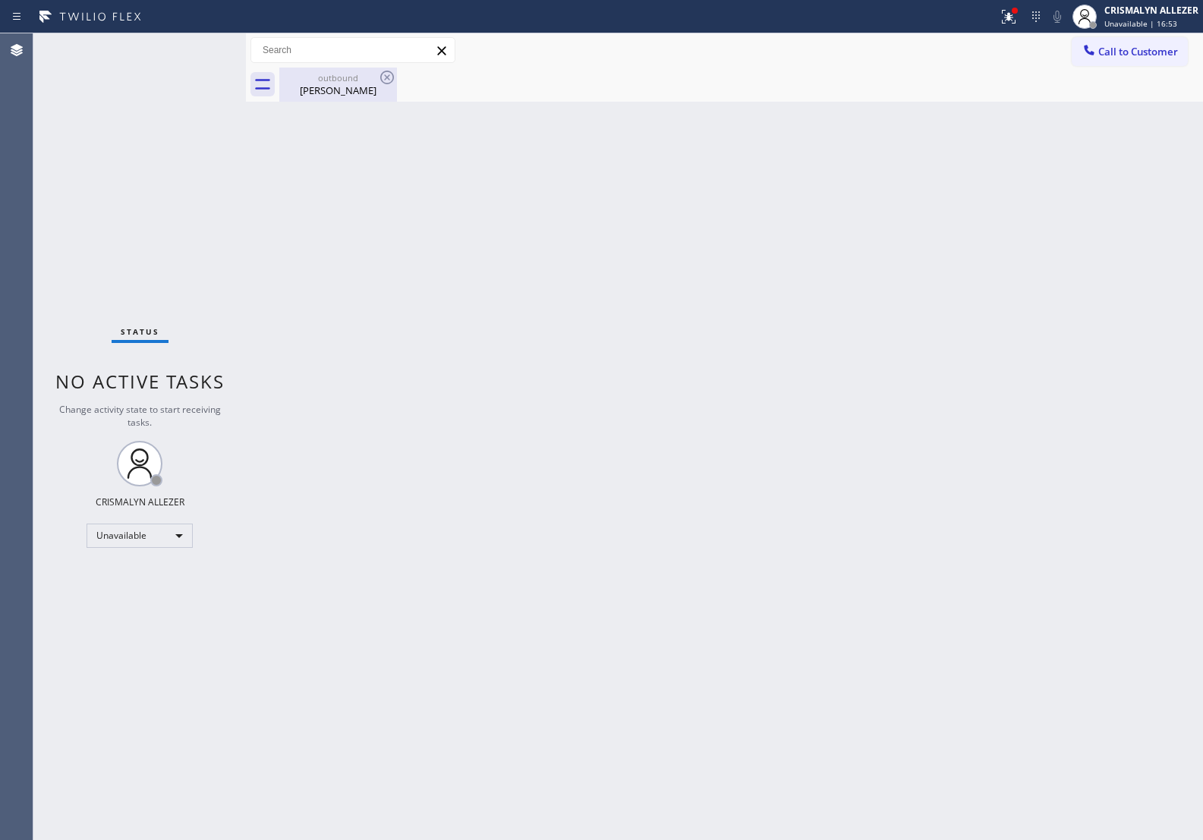
click at [324, 84] on div "Angel Lopez" at bounding box center [338, 91] width 115 height 14
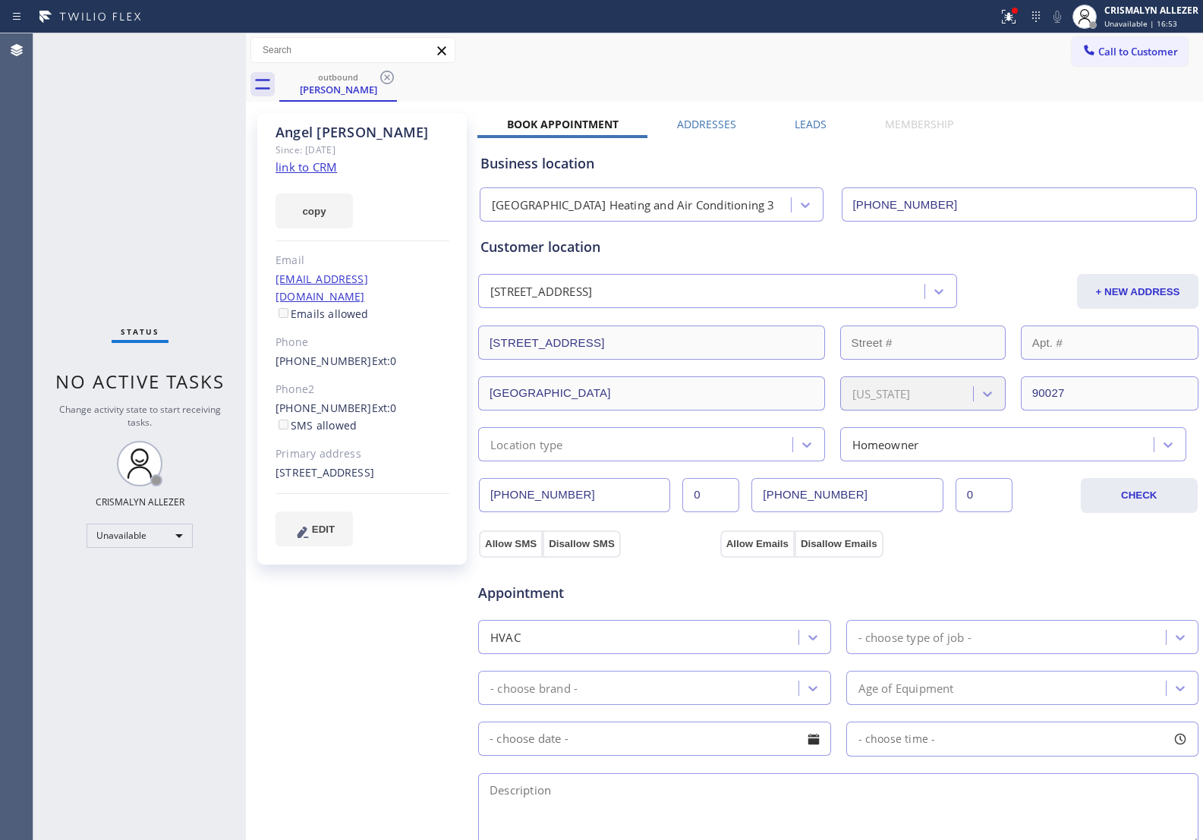
click at [810, 127] on label "Leads" at bounding box center [811, 124] width 32 height 14
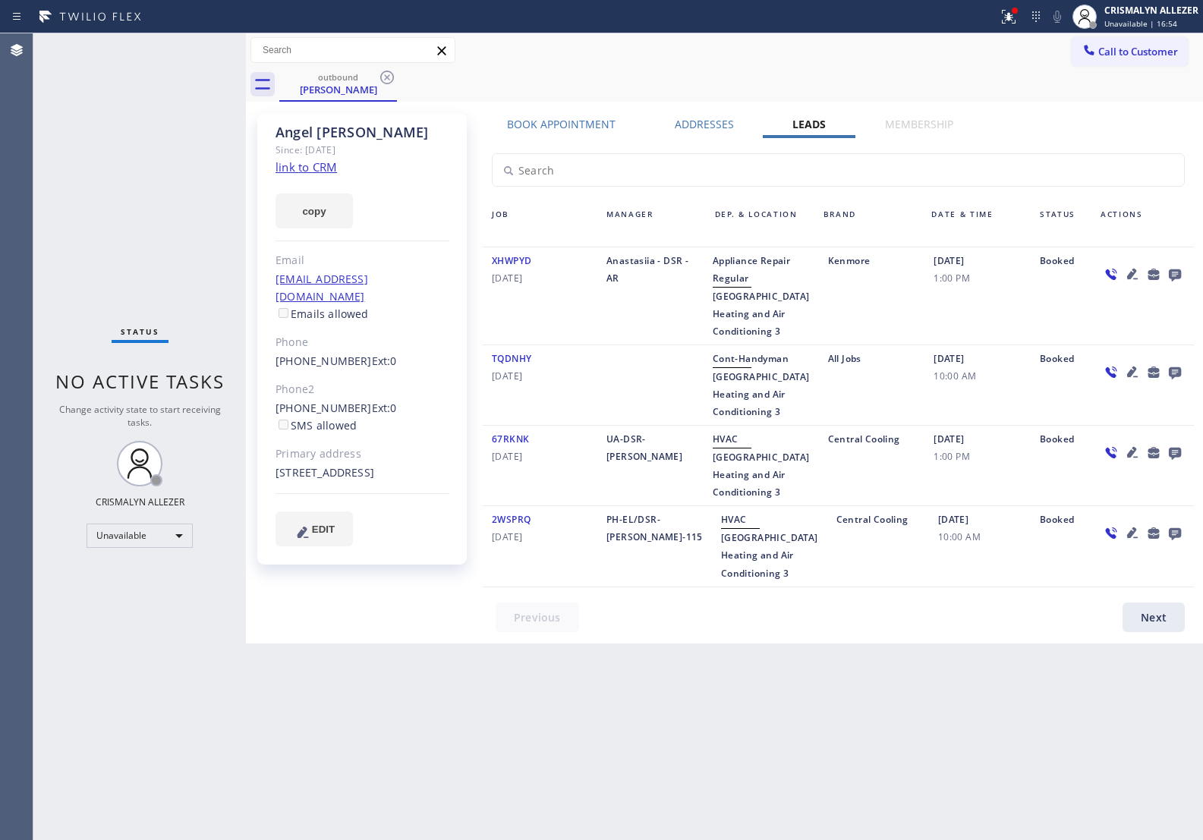
click at [1168, 271] on icon at bounding box center [1175, 274] width 18 height 19
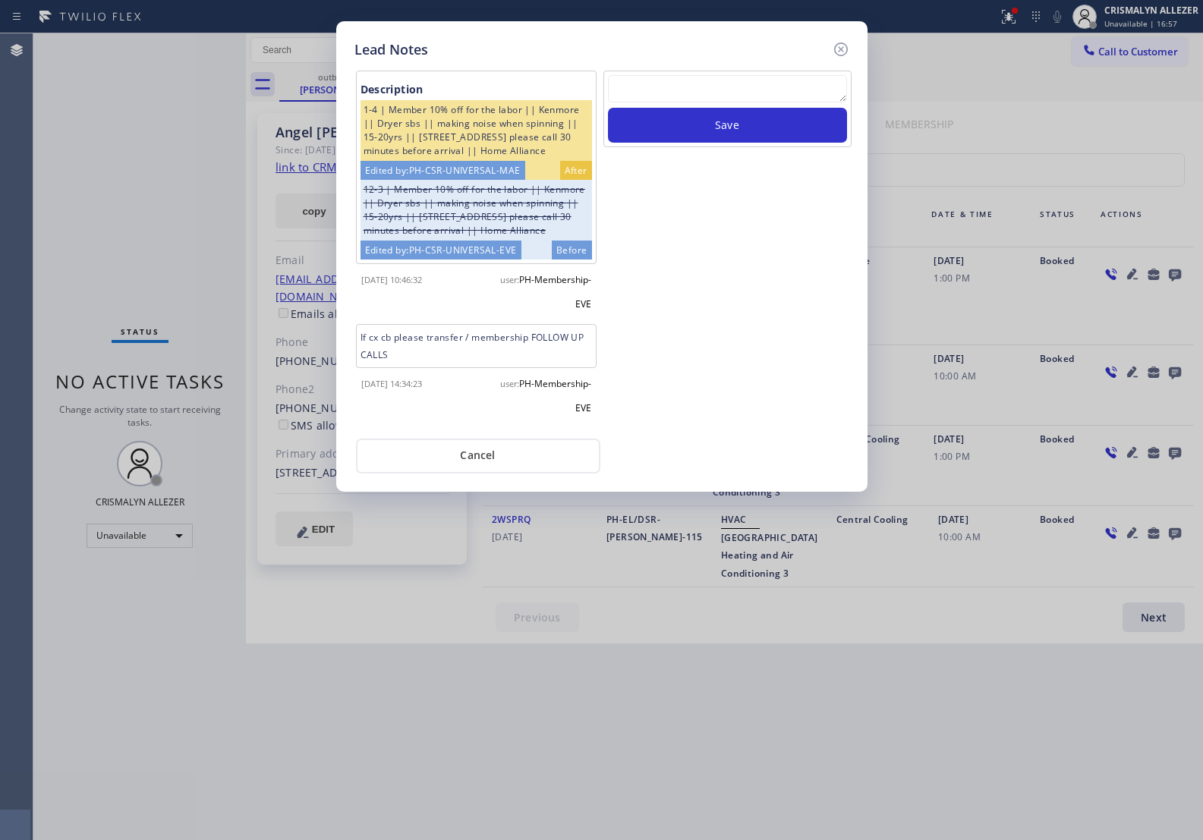
click at [702, 93] on textarea at bounding box center [727, 88] width 239 height 27
paste textarea "no answer | pls xfer here cx cb"
type textarea "no answer | pls xfer here cx cb"
click at [702, 134] on button "Save" at bounding box center [727, 125] width 239 height 35
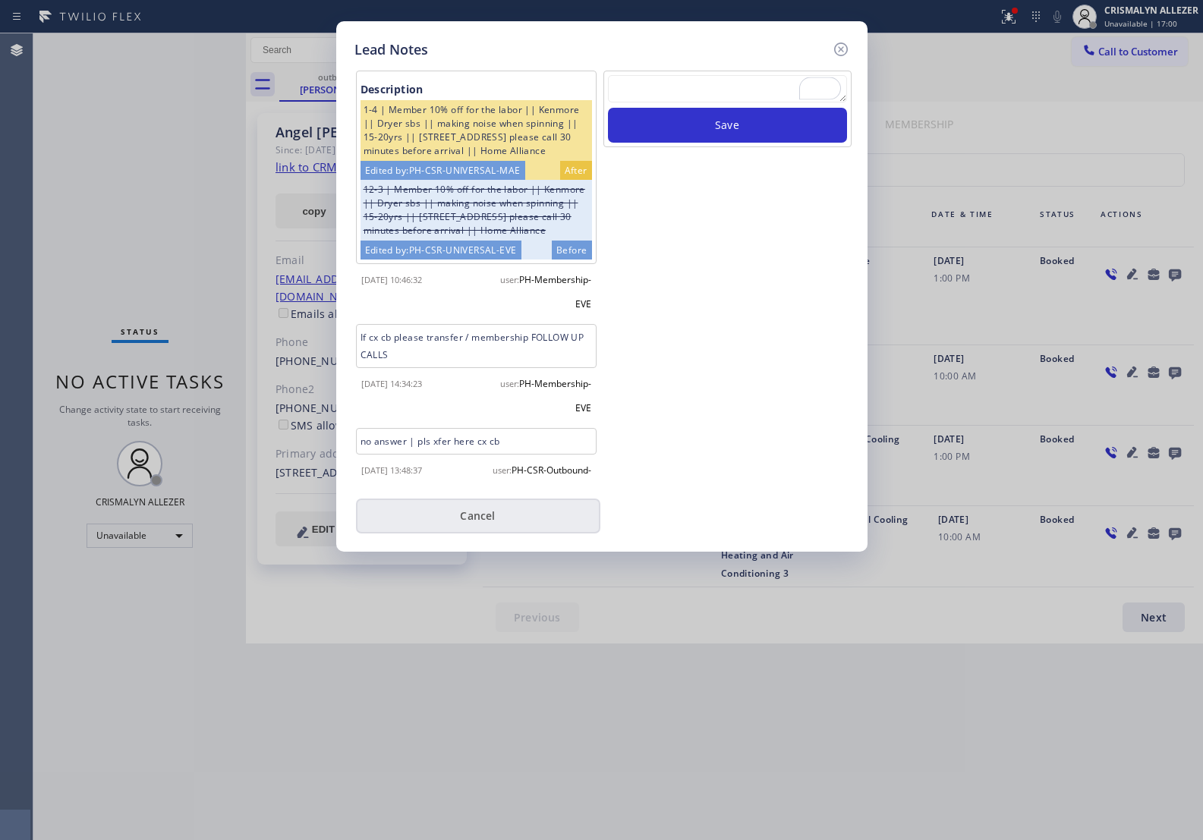
click at [487, 526] on button "Cancel" at bounding box center [478, 516] width 244 height 35
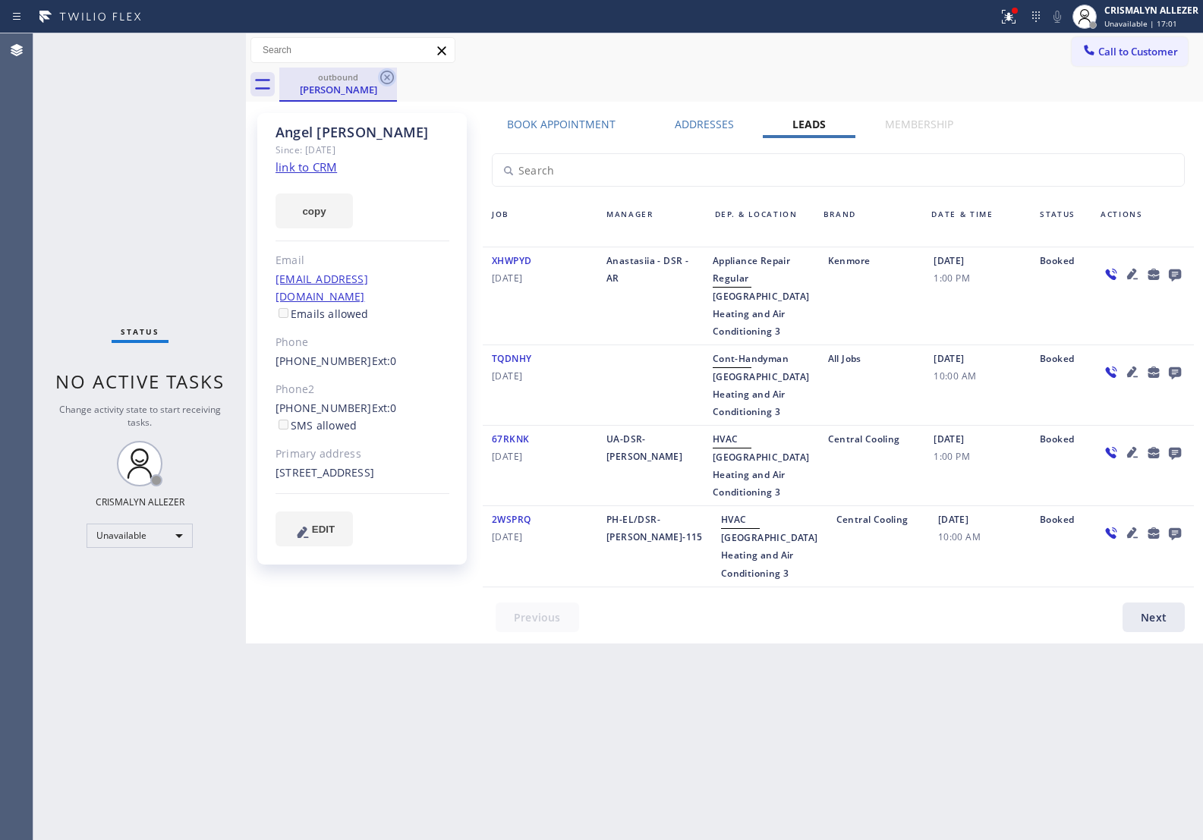
click at [387, 77] on icon at bounding box center [387, 78] width 14 height 14
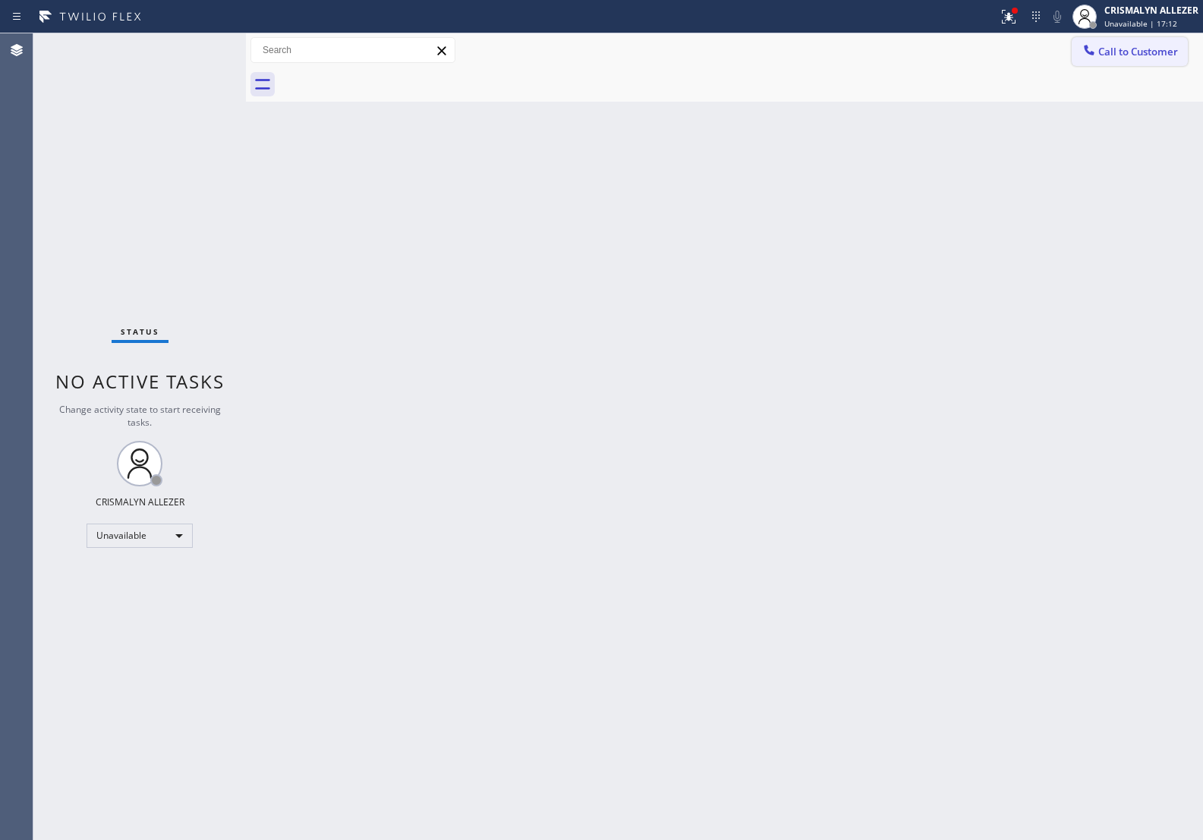
click at [1143, 48] on span "Call to Customer" at bounding box center [1139, 52] width 80 height 14
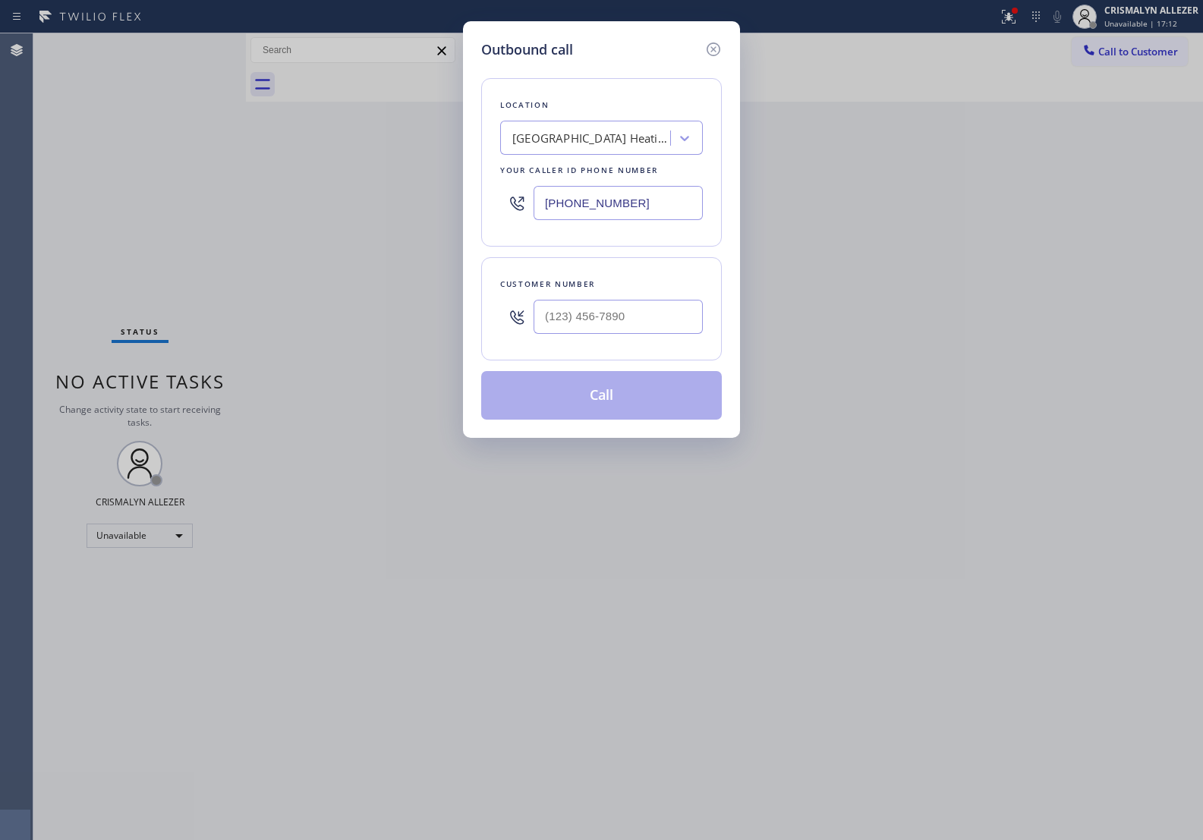
paste input "949) 234-8201"
drag, startPoint x: 666, startPoint y: 206, endPoint x: 210, endPoint y: 184, distance: 456.8
click at [225, 188] on div "Outbound call Location Santa Fe Springs Heating and Air Conditioning 3 Your cal…" at bounding box center [601, 420] width 1203 height 840
type input "(949) 234-8201"
click at [630, 328] on input "(___) ___-____" at bounding box center [618, 317] width 169 height 34
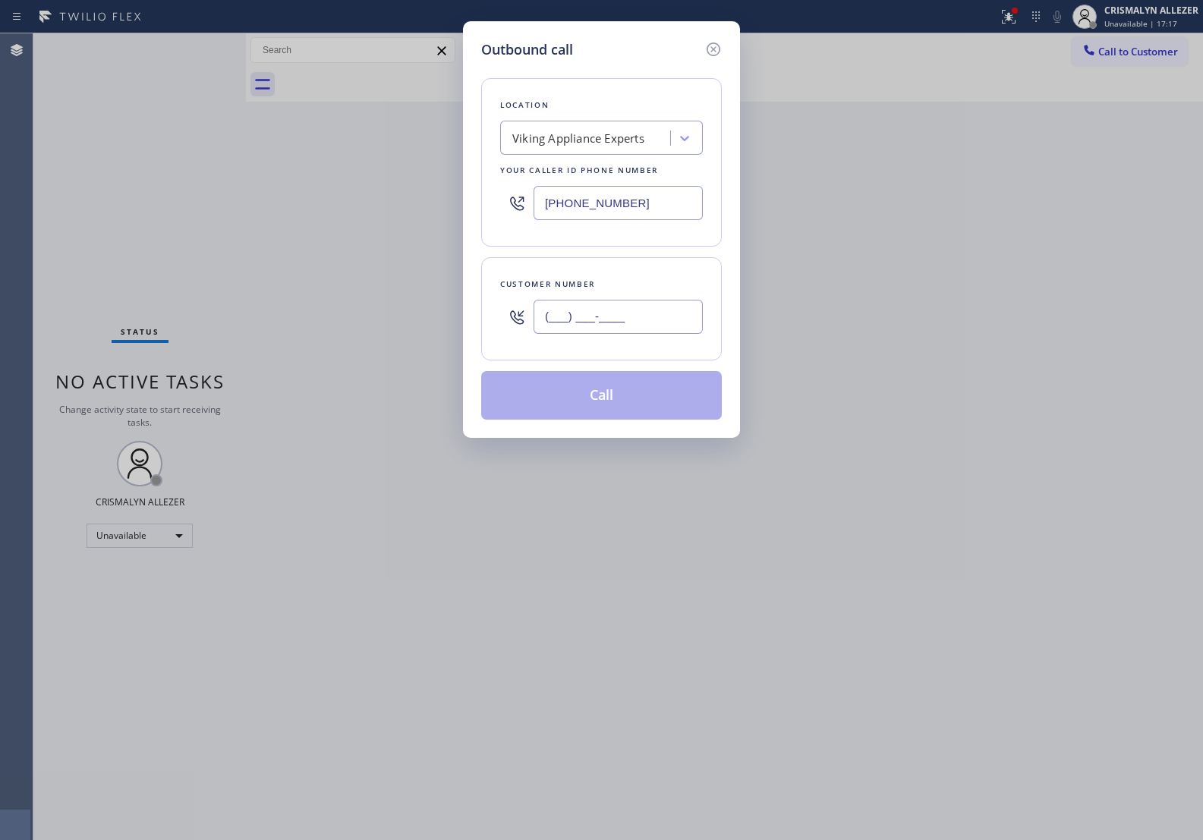
paste input "949) 929-2779"
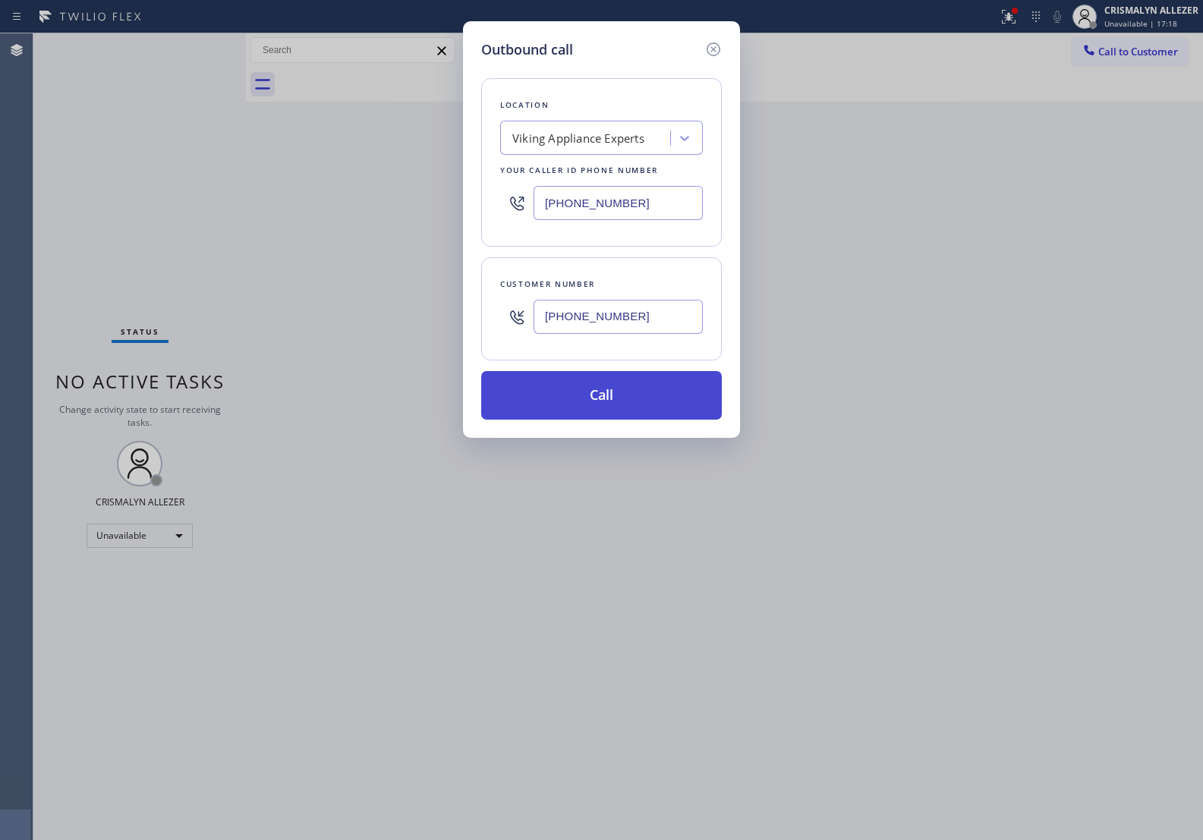
type input "(949) 929-2779"
click at [597, 402] on button "Call" at bounding box center [601, 395] width 241 height 49
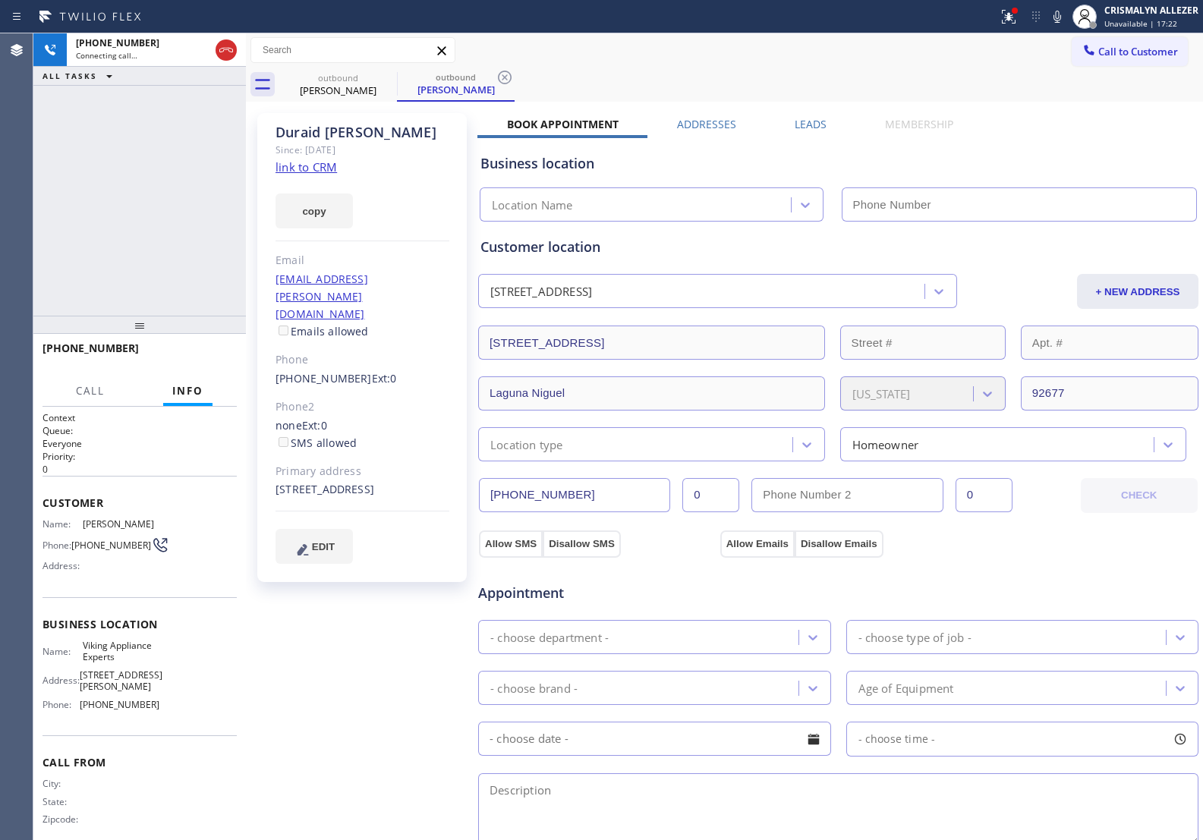
click at [327, 167] on link "link to CRM" at bounding box center [306, 166] width 61 height 15
type input "(949) 234-8201"
click at [190, 354] on span "HANG UP" at bounding box center [201, 355] width 46 height 11
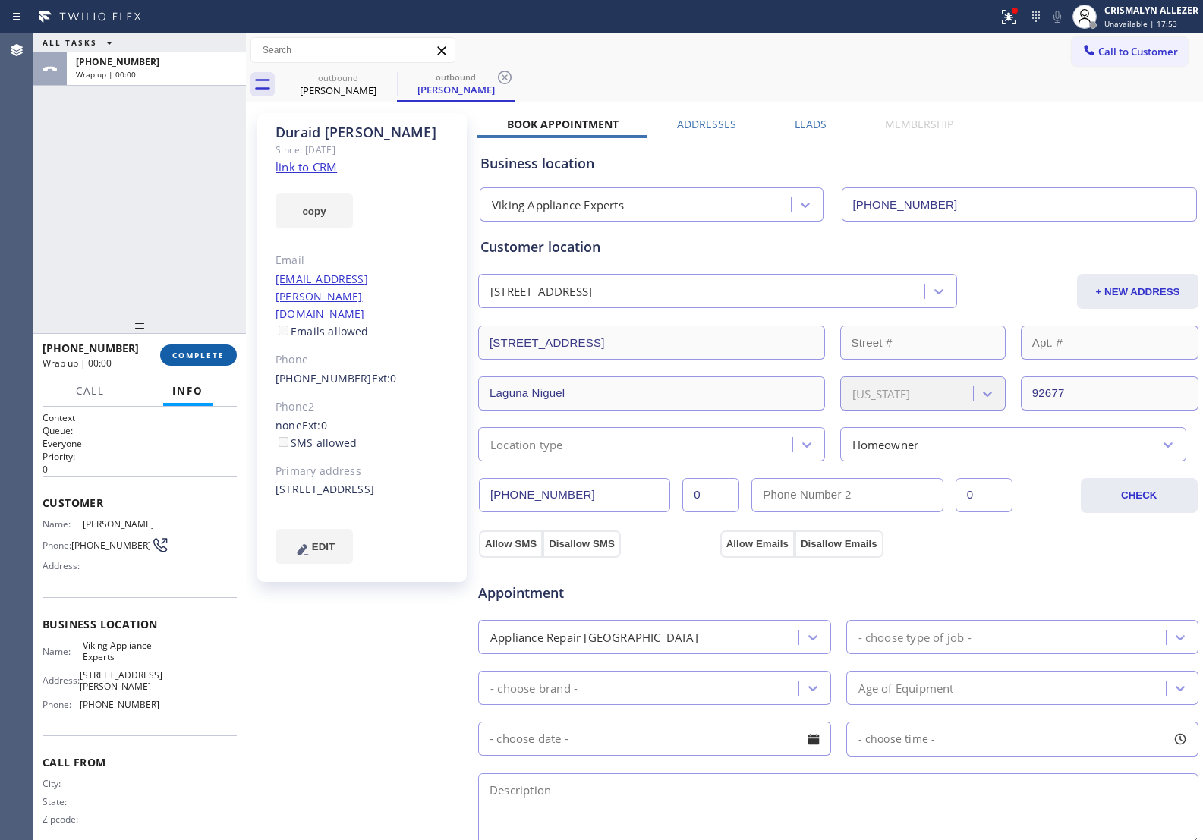
click at [190, 354] on span "COMPLETE" at bounding box center [198, 355] width 52 height 11
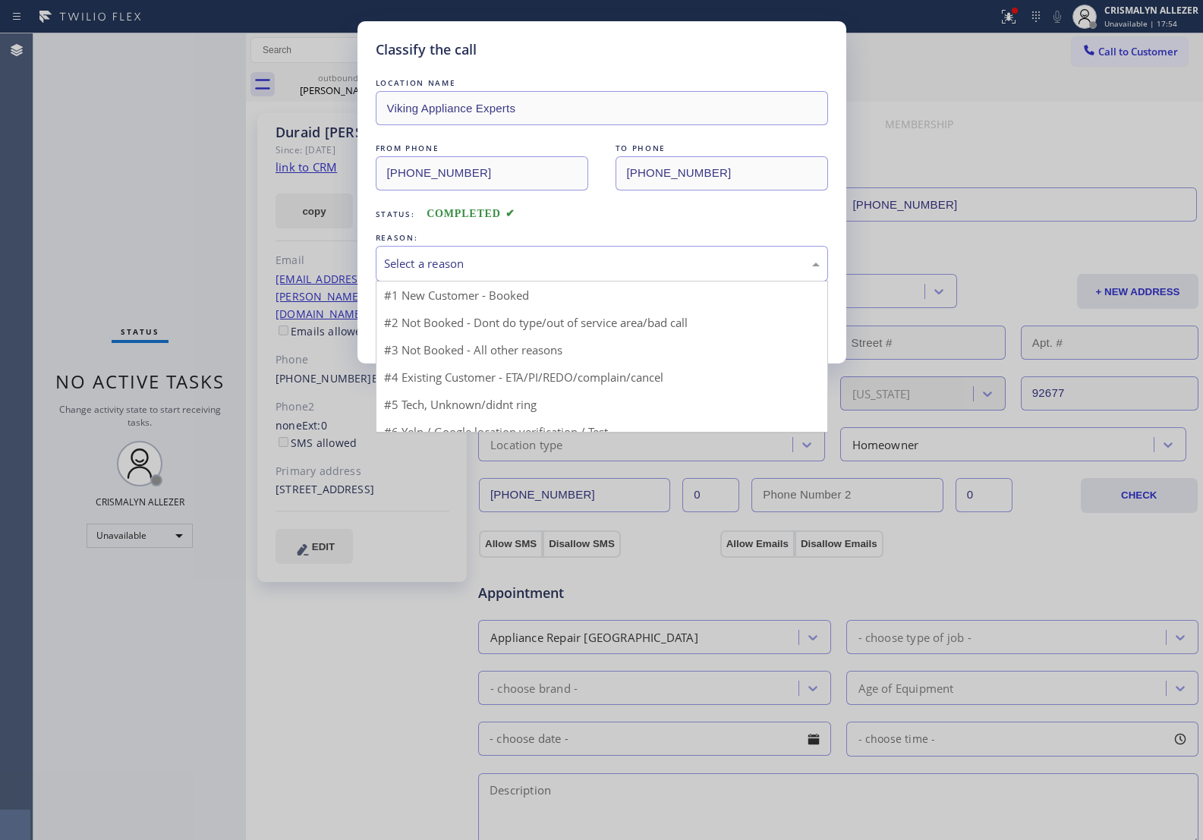
click at [579, 278] on div "Select a reason" at bounding box center [602, 264] width 452 height 36
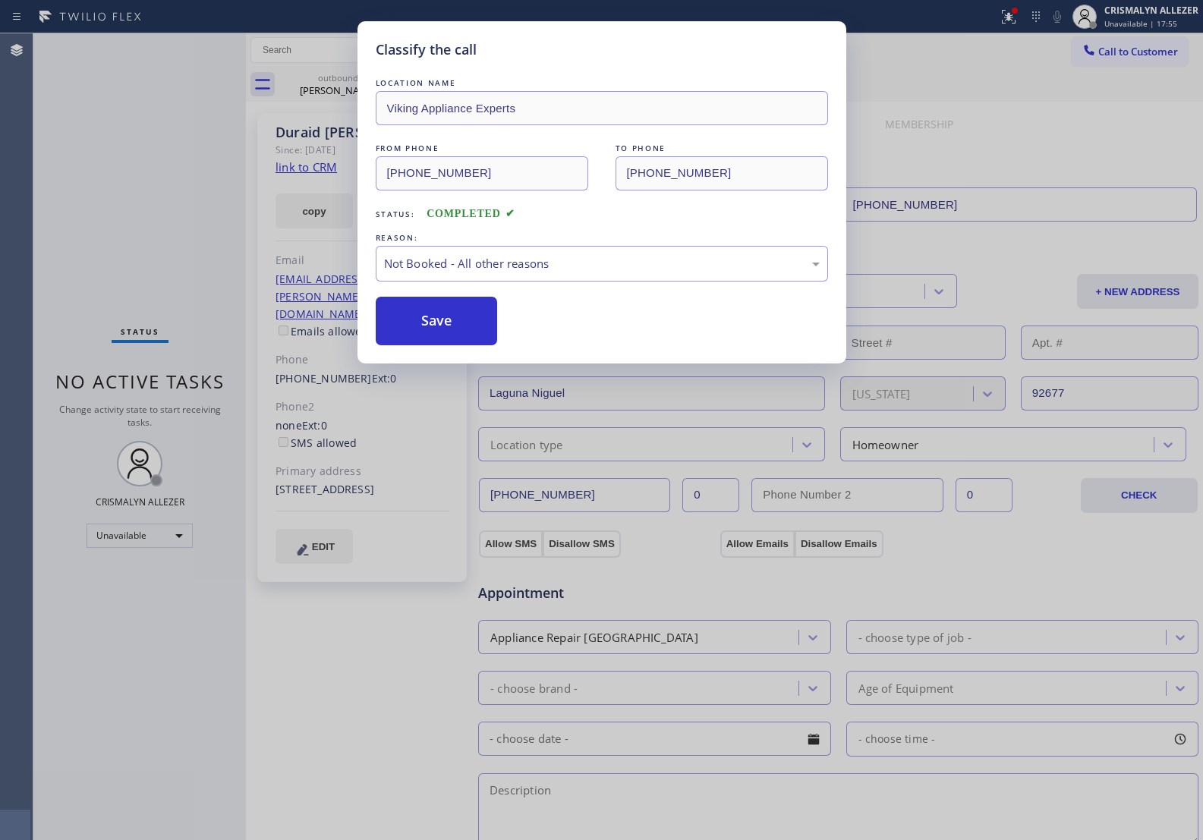
click at [457, 328] on button "Save" at bounding box center [437, 321] width 122 height 49
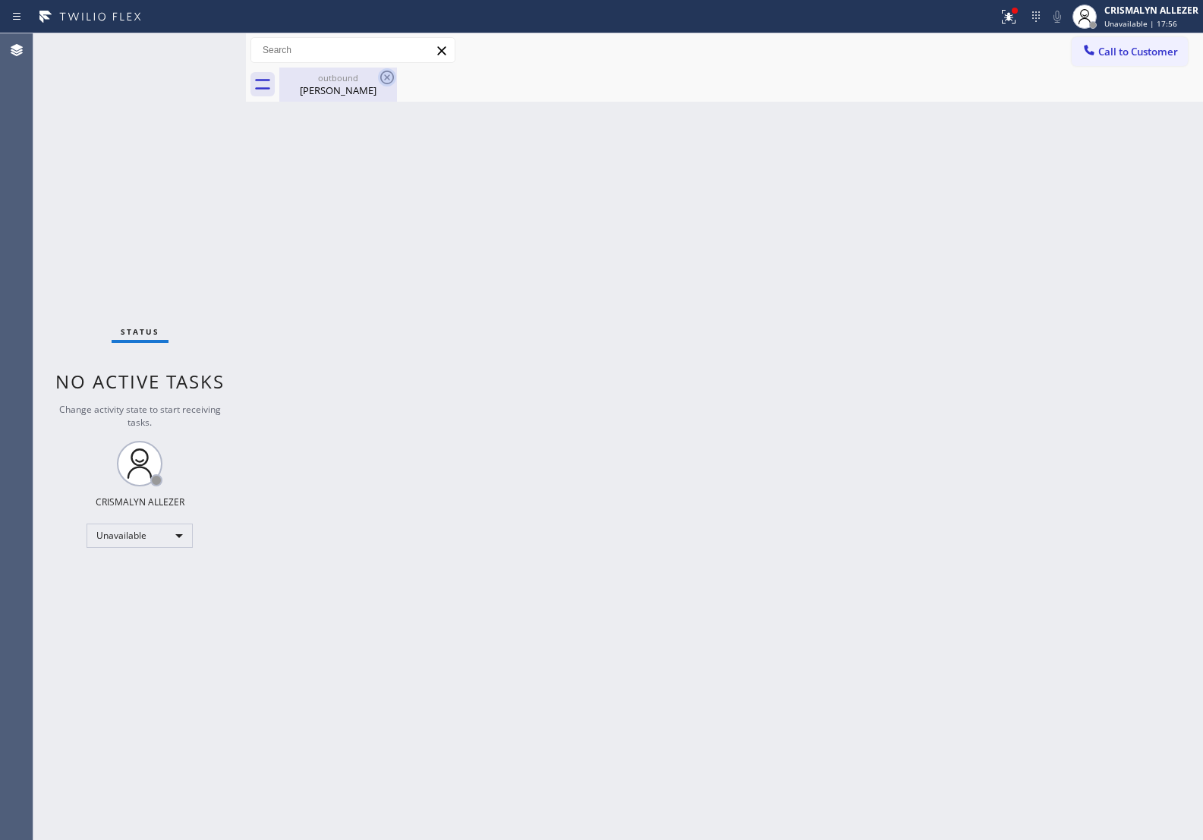
drag, startPoint x: 334, startPoint y: 80, endPoint x: 393, endPoint y: 73, distance: 59.6
click at [344, 77] on div "outbound" at bounding box center [338, 77] width 115 height 11
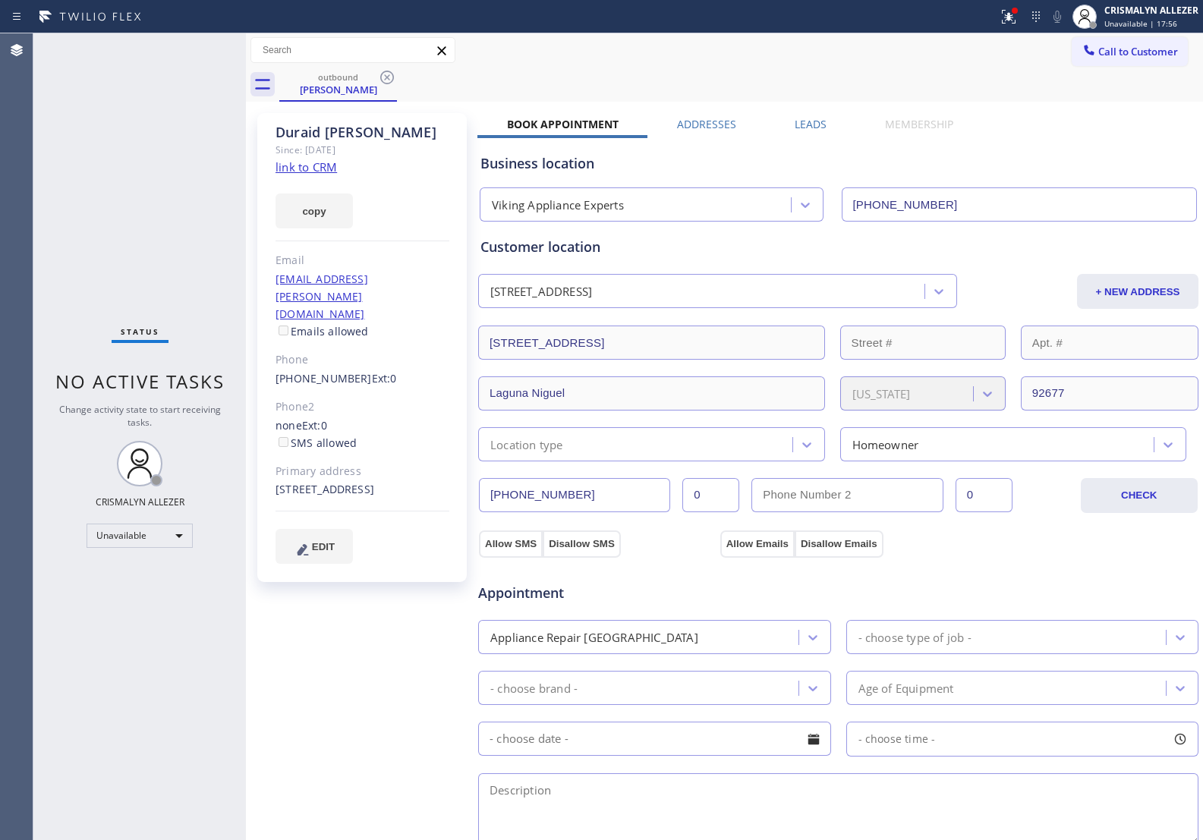
drag, startPoint x: 380, startPoint y: 73, endPoint x: 418, endPoint y: 6, distance: 76.5
click at [382, 70] on icon at bounding box center [387, 77] width 18 height 18
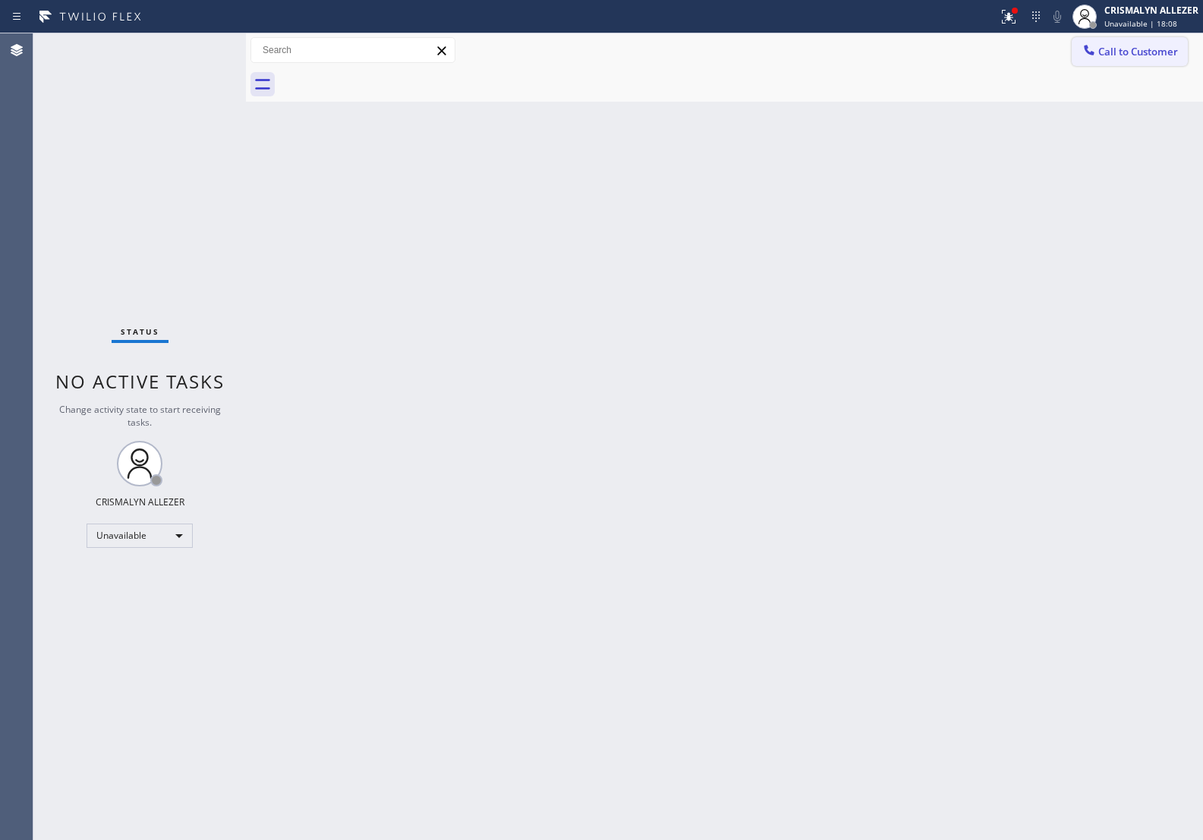
click at [1120, 40] on button "Call to Customer" at bounding box center [1130, 51] width 116 height 29
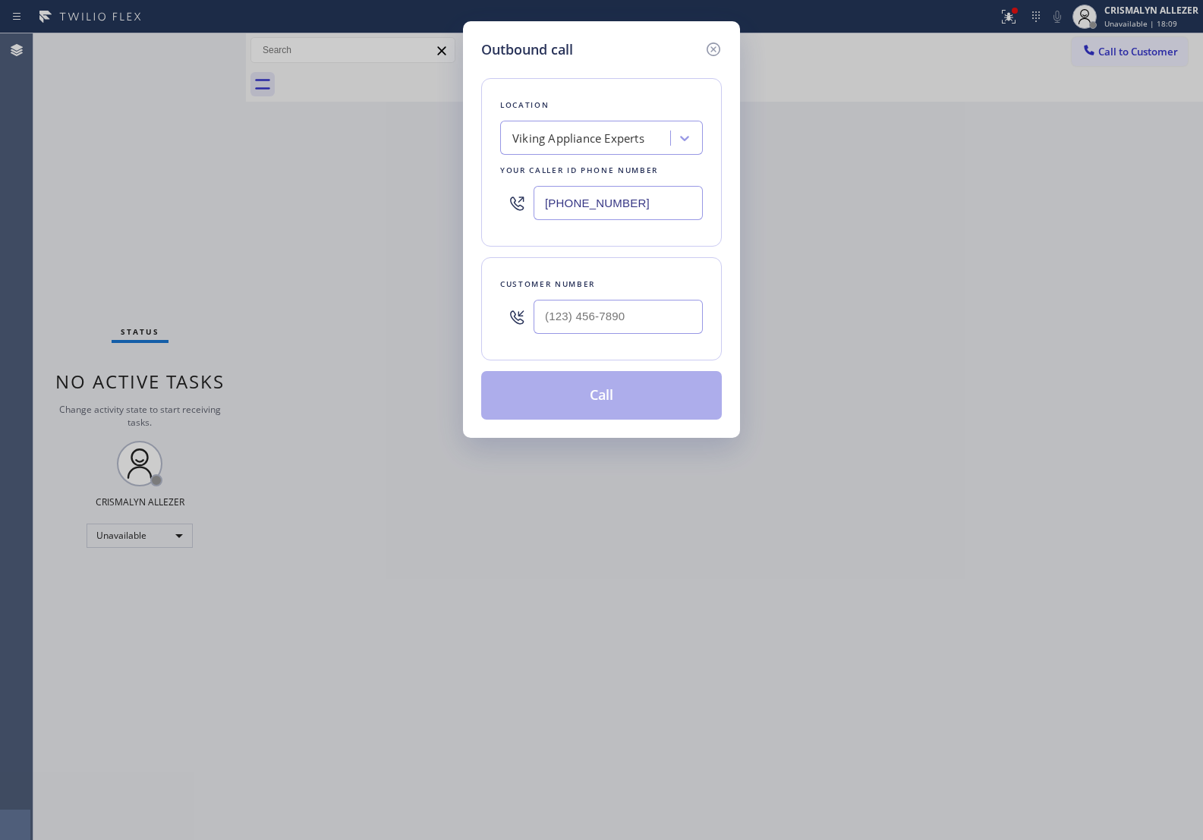
drag, startPoint x: 670, startPoint y: 200, endPoint x: 241, endPoint y: 176, distance: 430.4
click at [262, 181] on div "Outbound call Location Viking Appliance Experts Your caller id phone number (94…" at bounding box center [601, 420] width 1203 height 840
paste input "844) 386-0017"
type input "(844) 386-0017"
click at [673, 317] on input "(___) ___-____" at bounding box center [618, 317] width 169 height 34
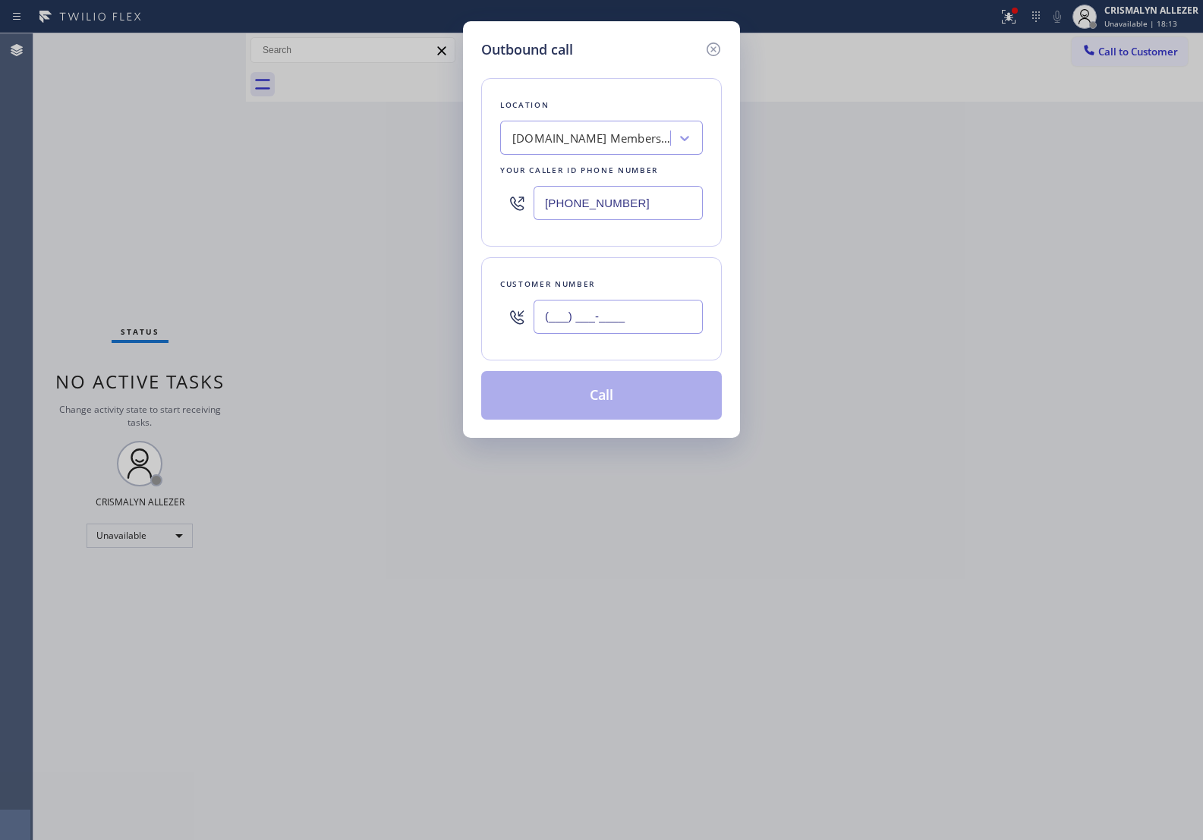
paste input "619) 361-5337"
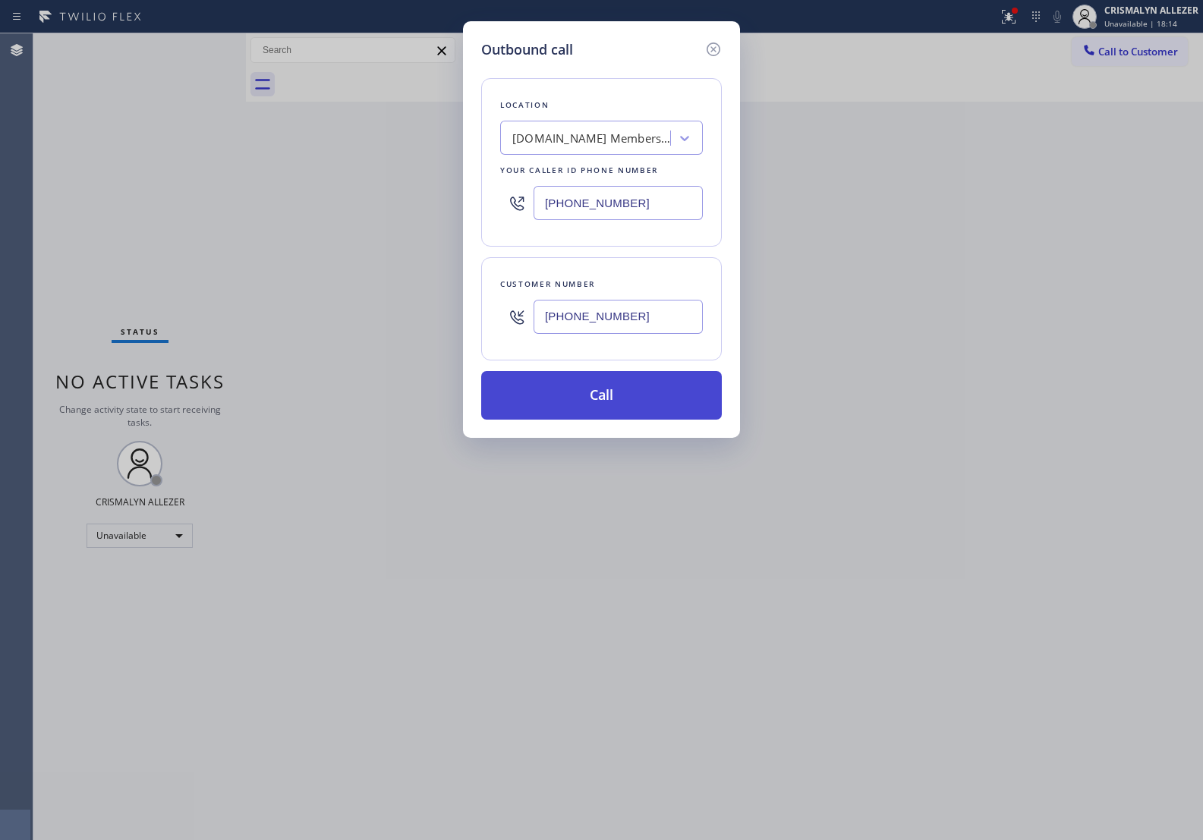
type input "(619) 361-5337"
click at [604, 408] on button "Call" at bounding box center [601, 395] width 241 height 49
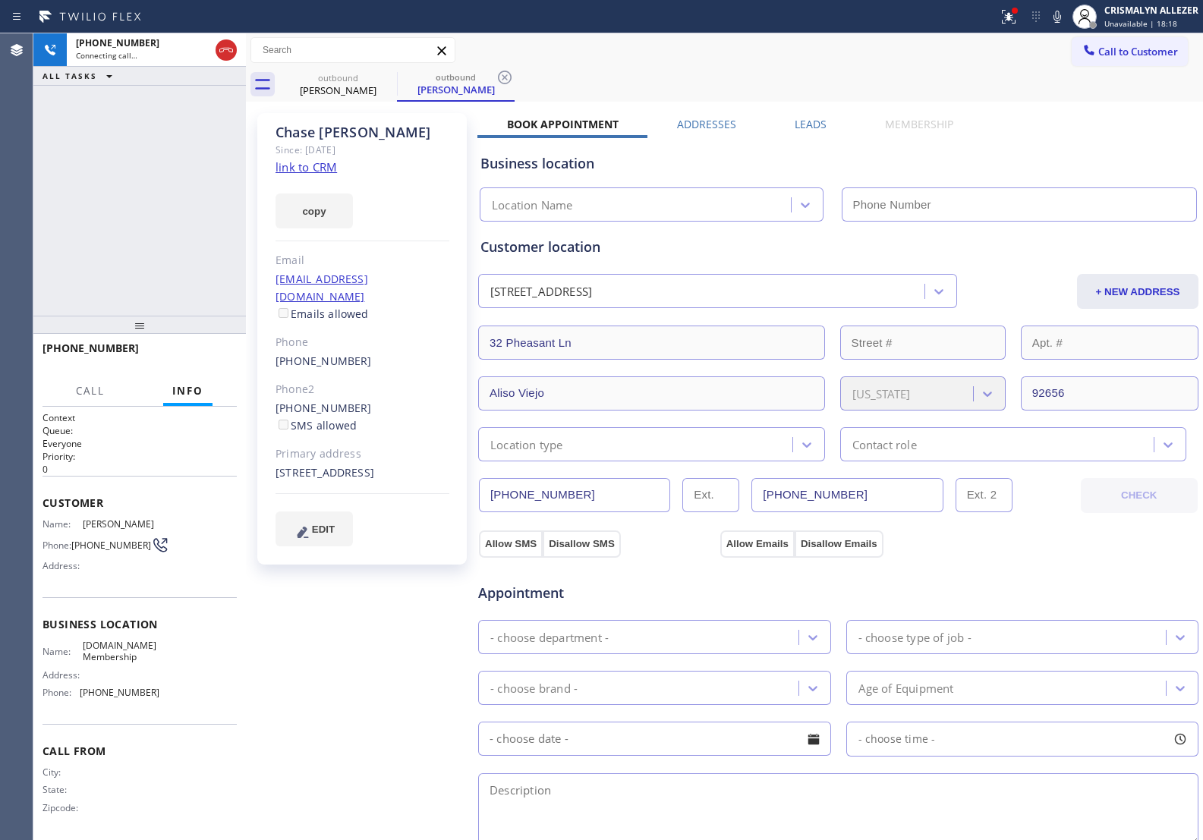
click at [301, 172] on link "link to CRM" at bounding box center [306, 166] width 61 height 15
type input "(844) 386-0017"
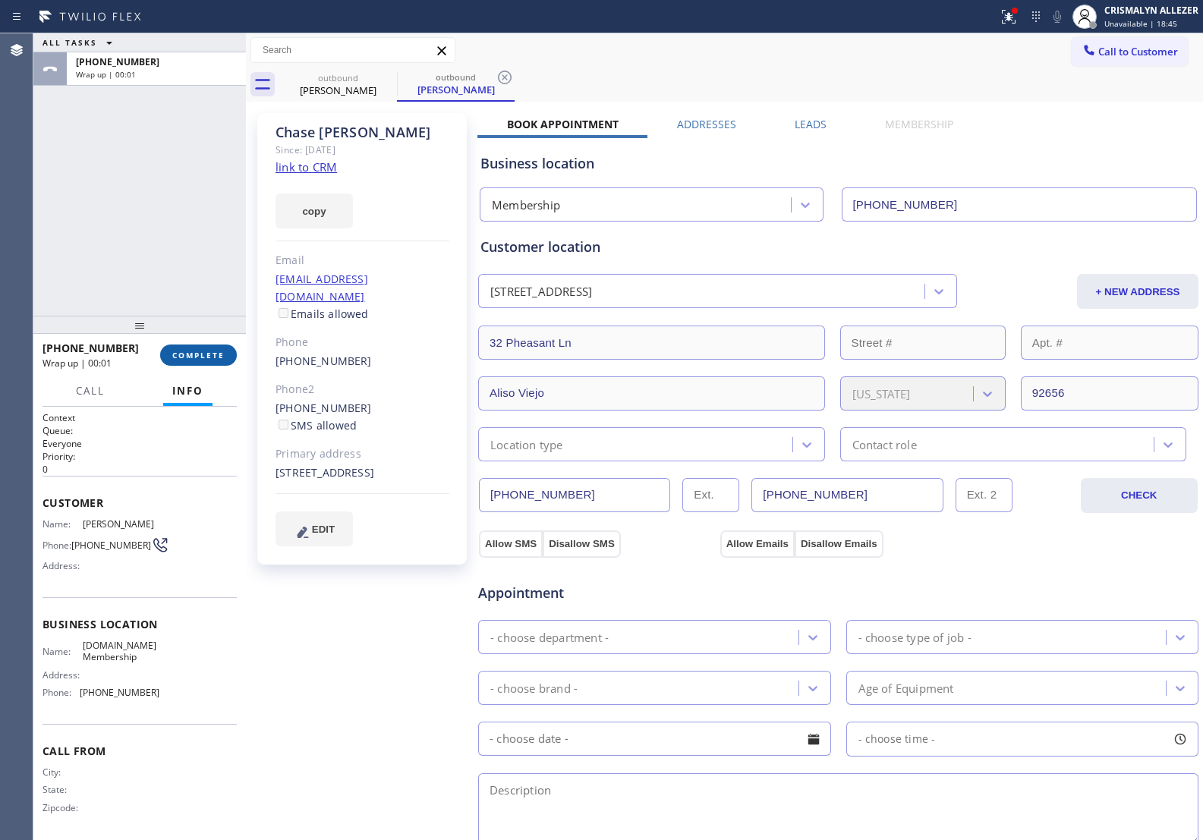
click at [207, 361] on span "COMPLETE" at bounding box center [198, 355] width 52 height 11
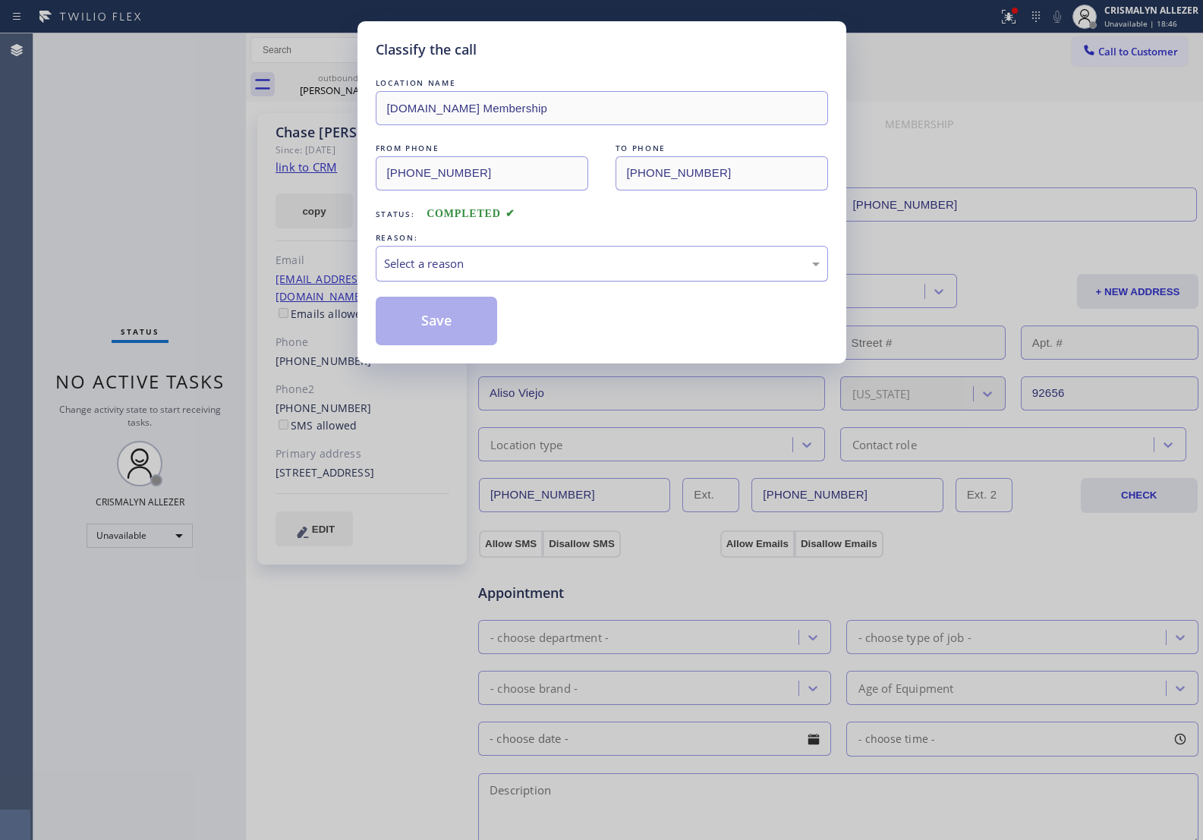
click at [608, 274] on div "Select a reason" at bounding box center [602, 264] width 452 height 36
click at [449, 325] on button "Save" at bounding box center [437, 321] width 122 height 49
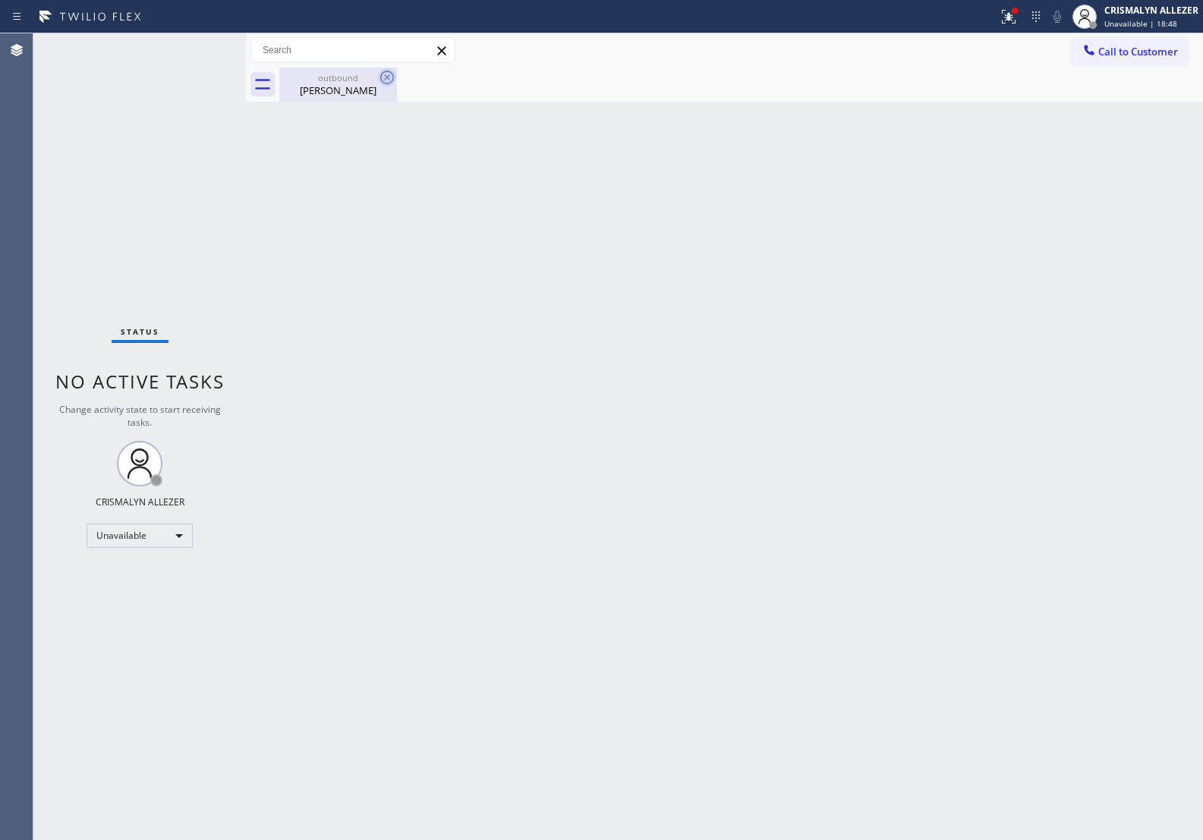
drag, startPoint x: 321, startPoint y: 91, endPoint x: 388, endPoint y: 77, distance: 68.2
click at [326, 90] on div "Chase Scolnick" at bounding box center [338, 91] width 115 height 14
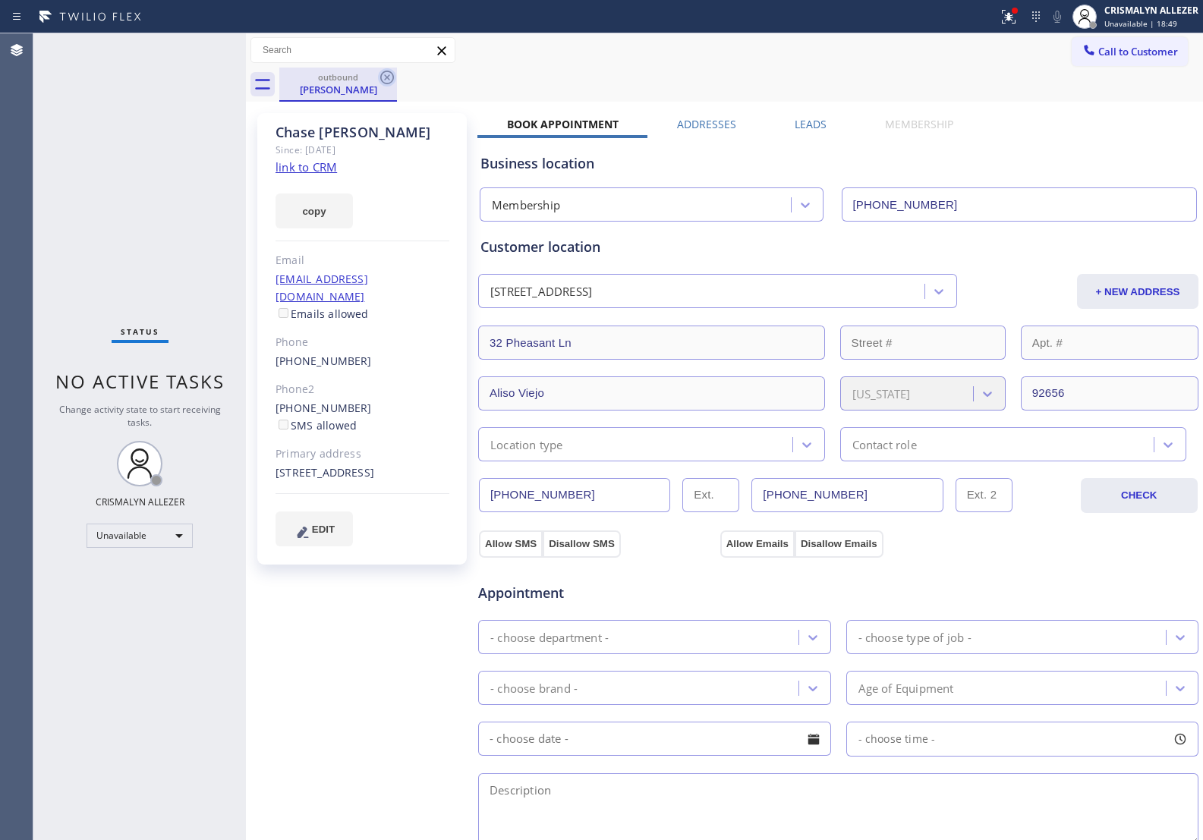
click at [389, 76] on icon at bounding box center [387, 77] width 18 height 18
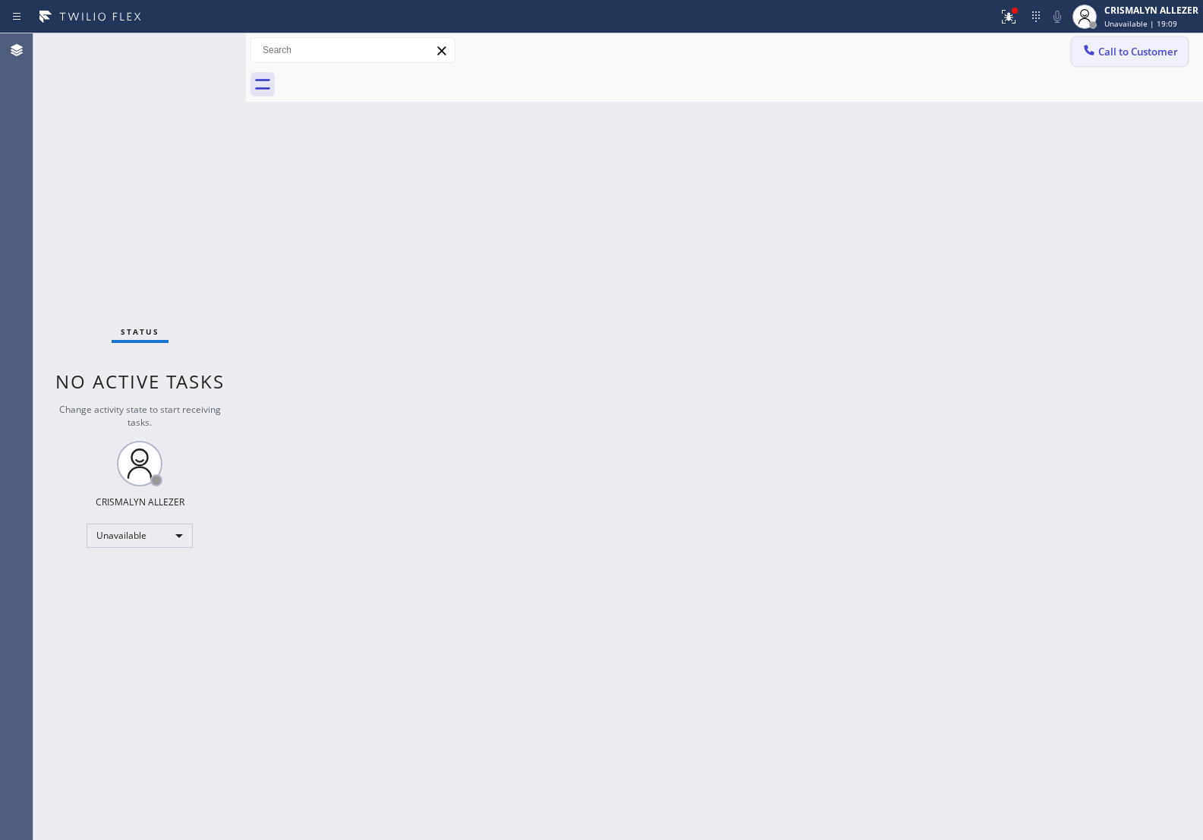
click at [1118, 54] on span "Call to Customer" at bounding box center [1139, 52] width 80 height 14
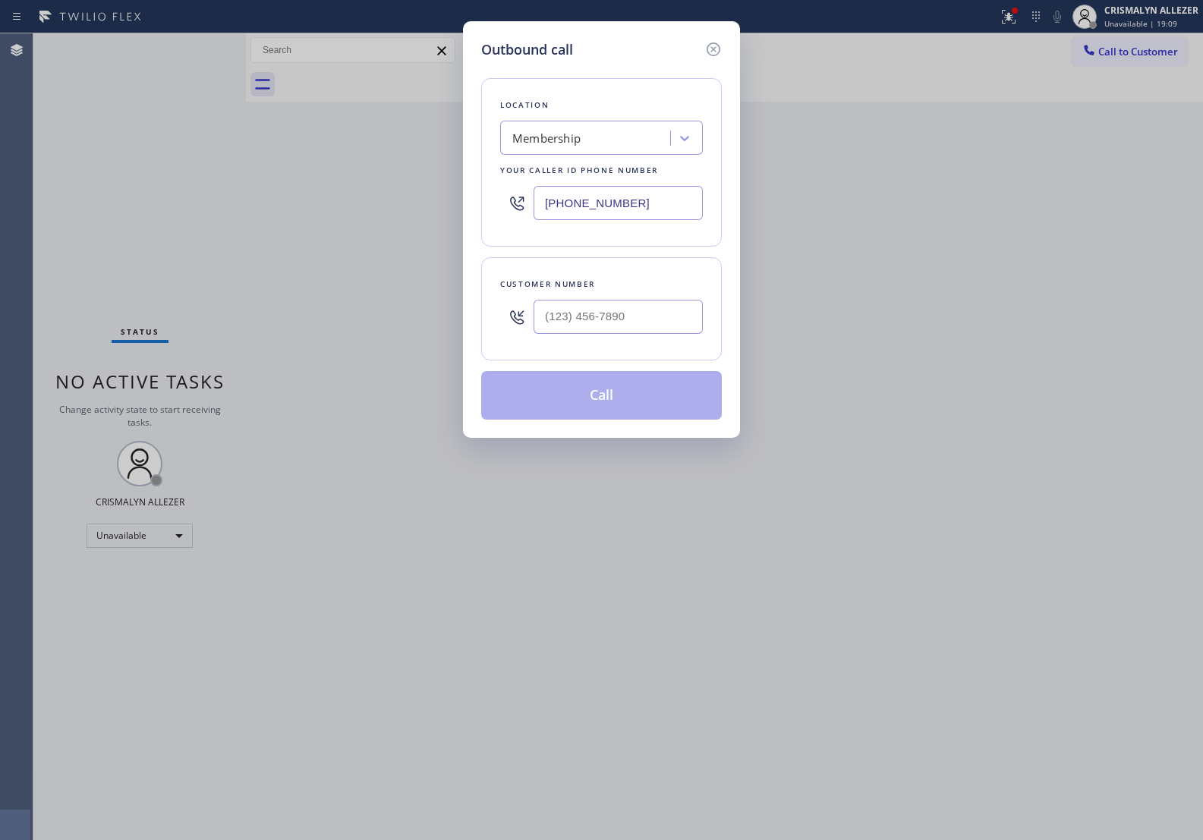
drag, startPoint x: 526, startPoint y: 199, endPoint x: 340, endPoint y: 191, distance: 186.2
click at [378, 198] on div "Outbound call Location Membership Your caller id phone number (844) 386-0017 Cu…" at bounding box center [601, 420] width 1203 height 840
paste input "310) 740-973"
type input "(310) 740-9737"
click at [635, 315] on input "(___) ___-____" at bounding box center [618, 317] width 169 height 34
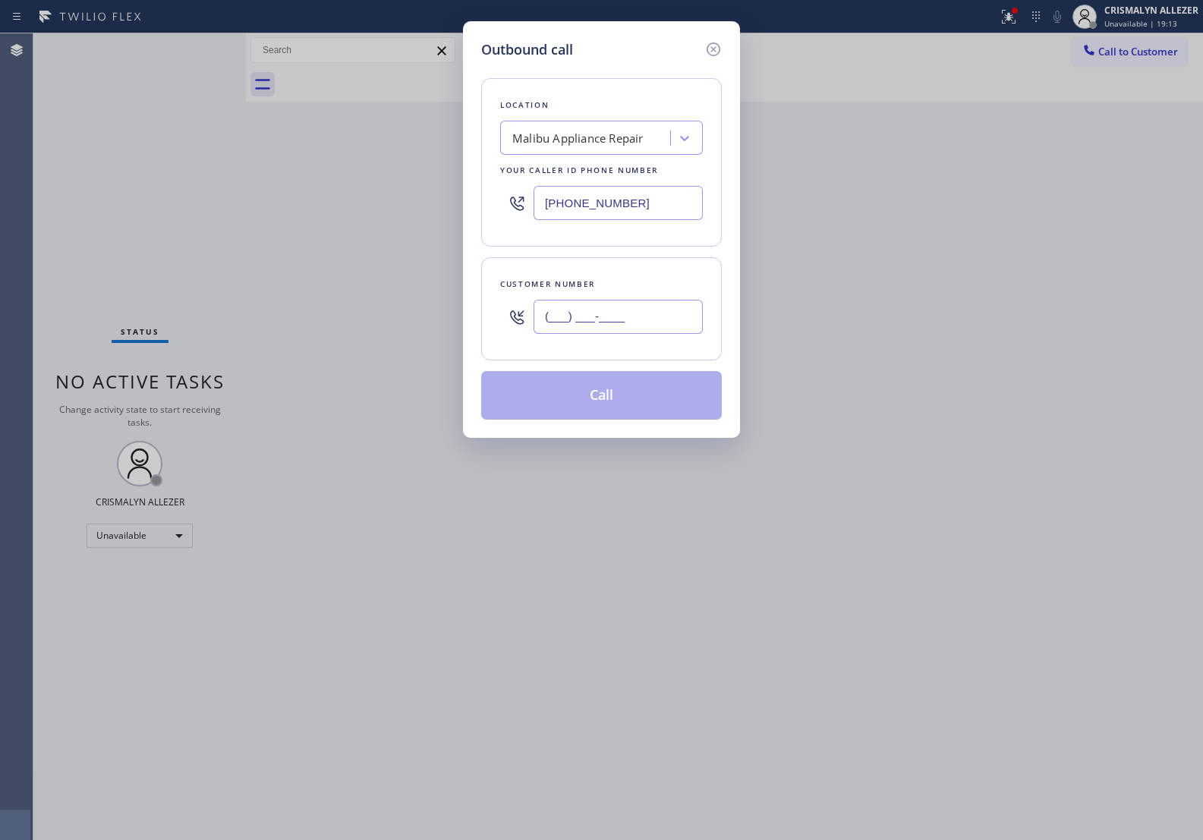
paste input "805) 844-8600"
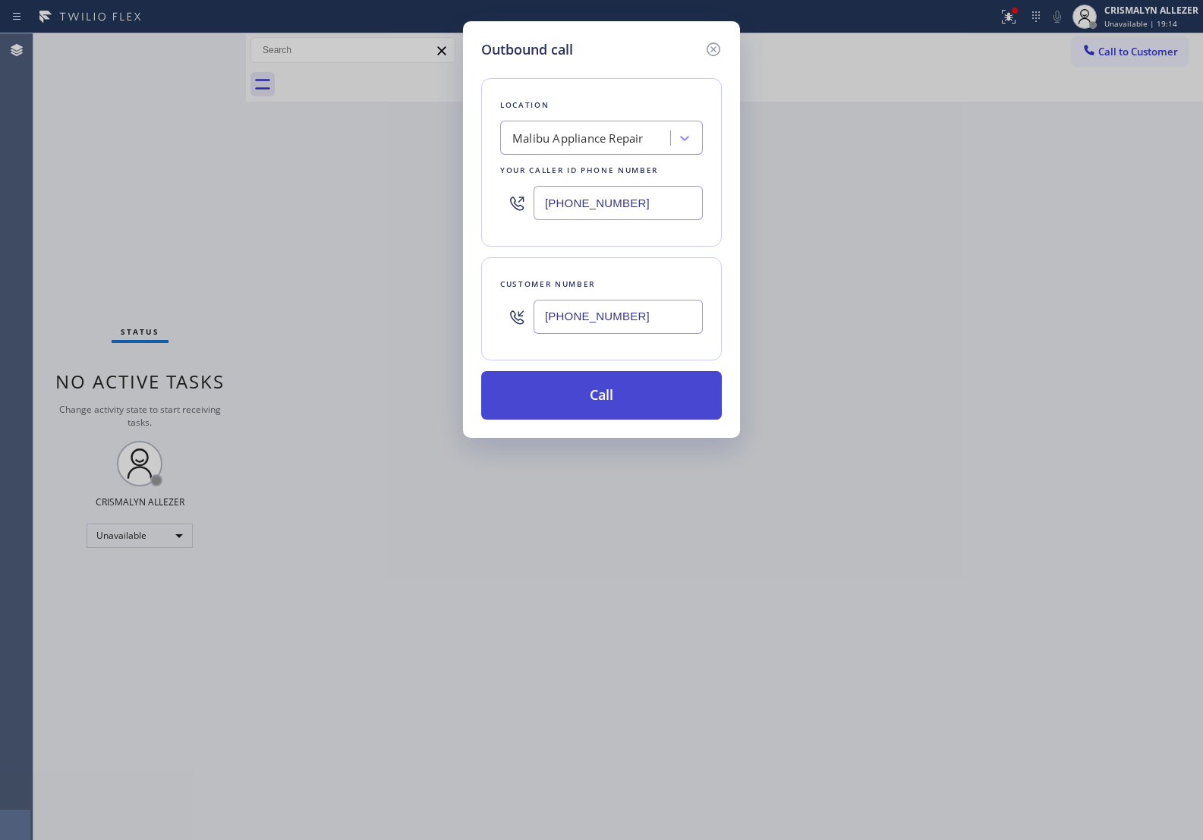
type input "(805) 844-8600"
click at [598, 401] on button "Call" at bounding box center [601, 395] width 241 height 49
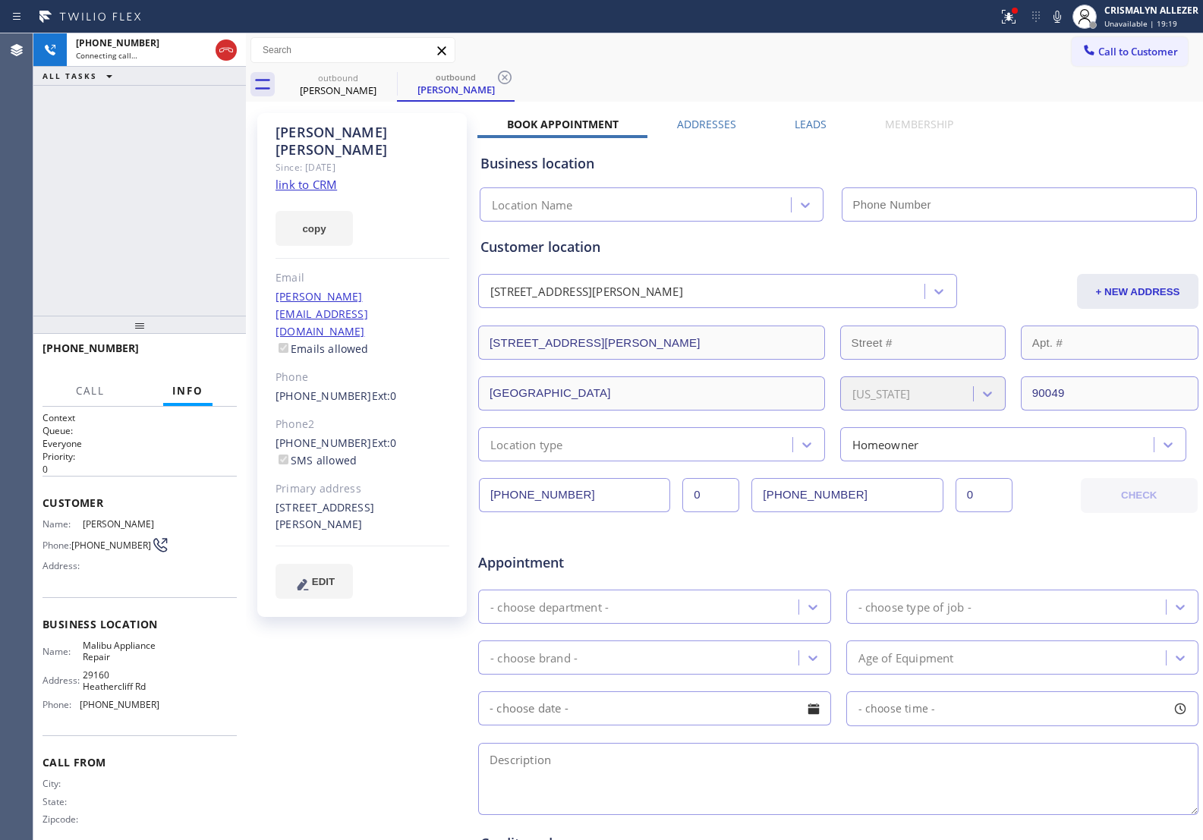
type input "(310) 740-9737"
click at [301, 177] on link "link to CRM" at bounding box center [306, 184] width 61 height 15
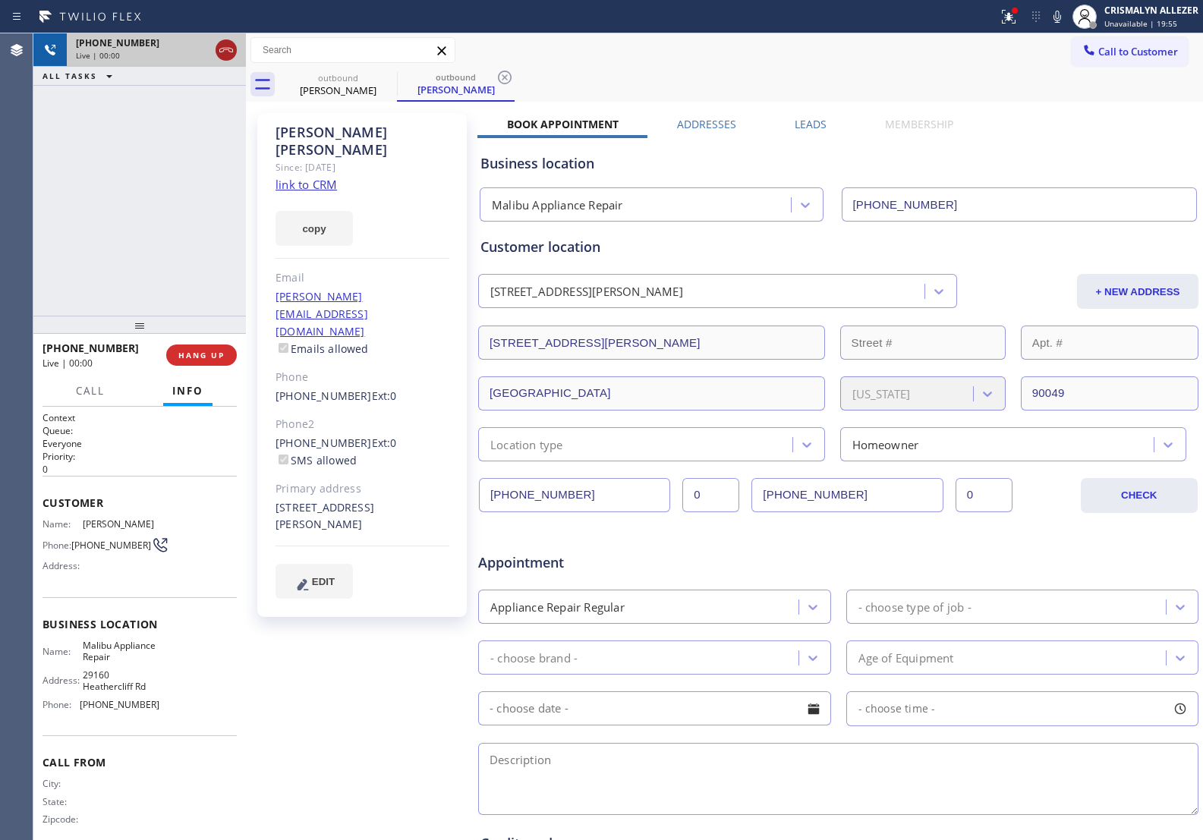
click at [225, 51] on icon at bounding box center [226, 50] width 18 height 18
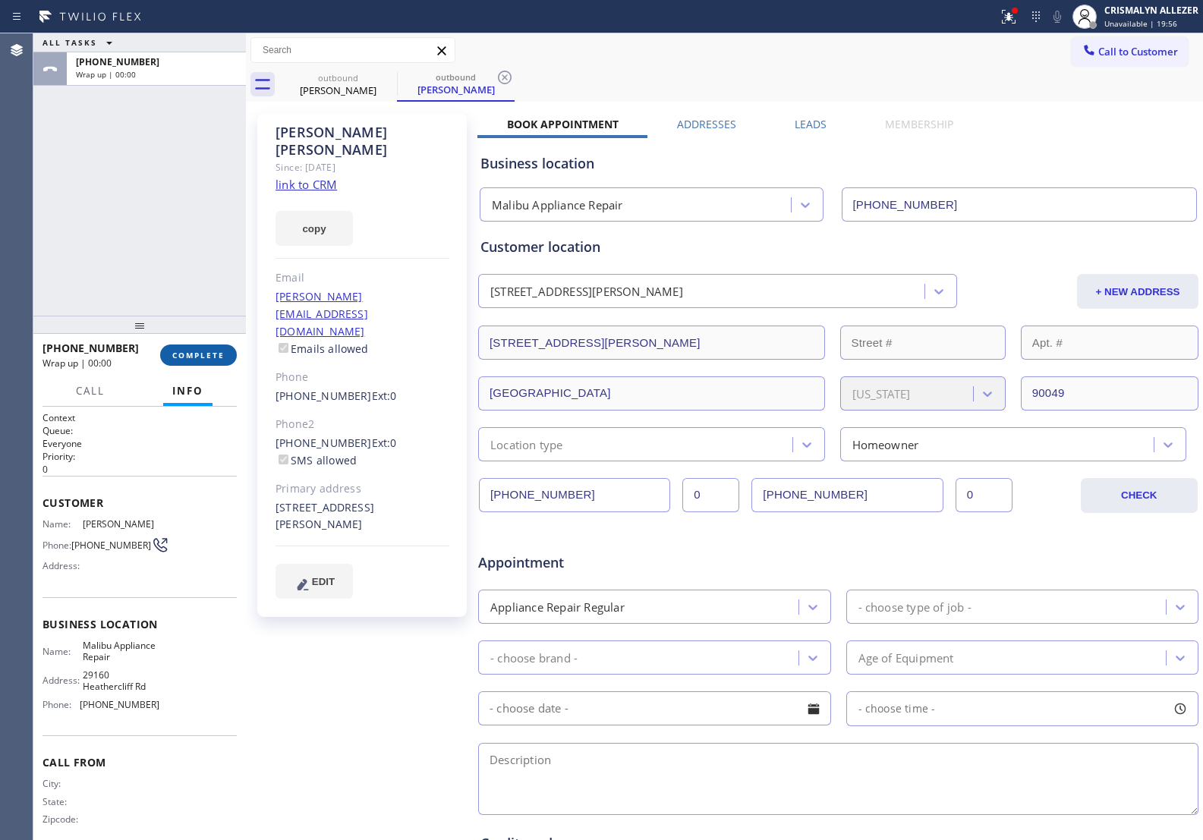
click at [194, 354] on span "COMPLETE" at bounding box center [198, 355] width 52 height 11
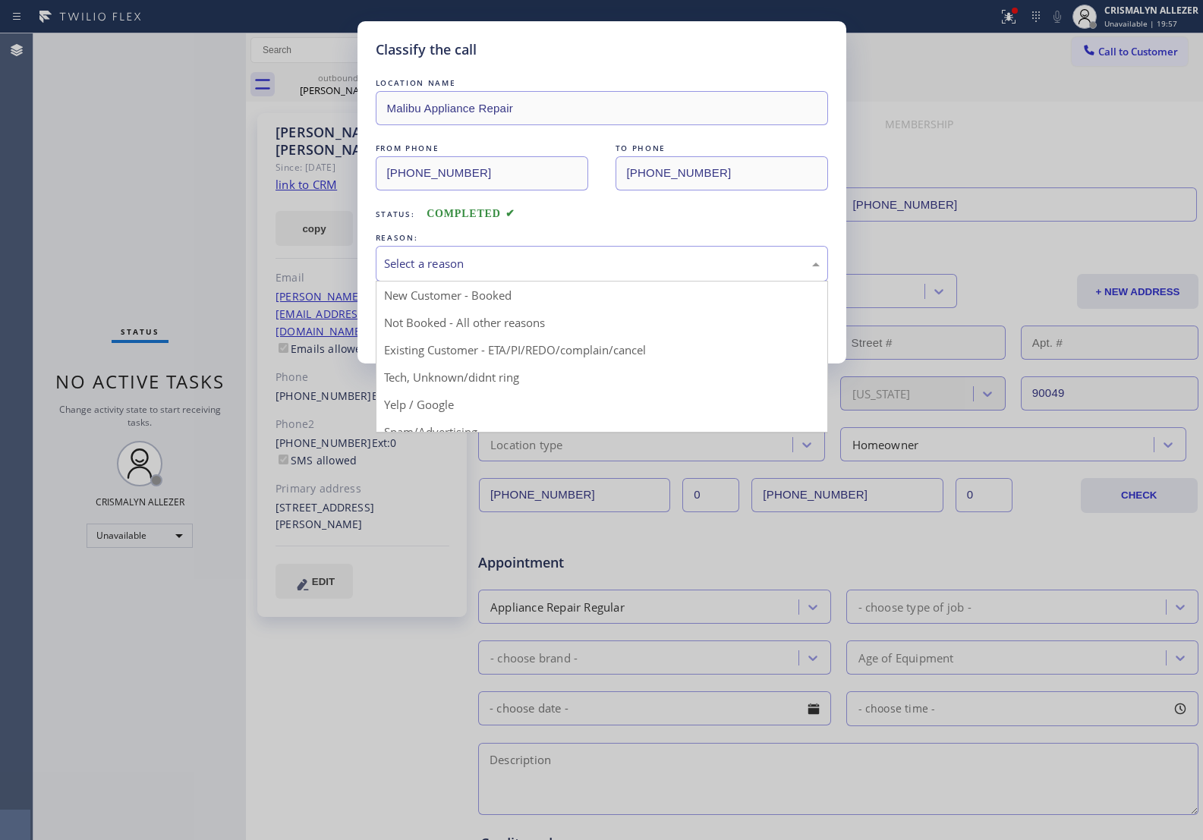
click at [610, 267] on div "Select a reason" at bounding box center [602, 263] width 436 height 17
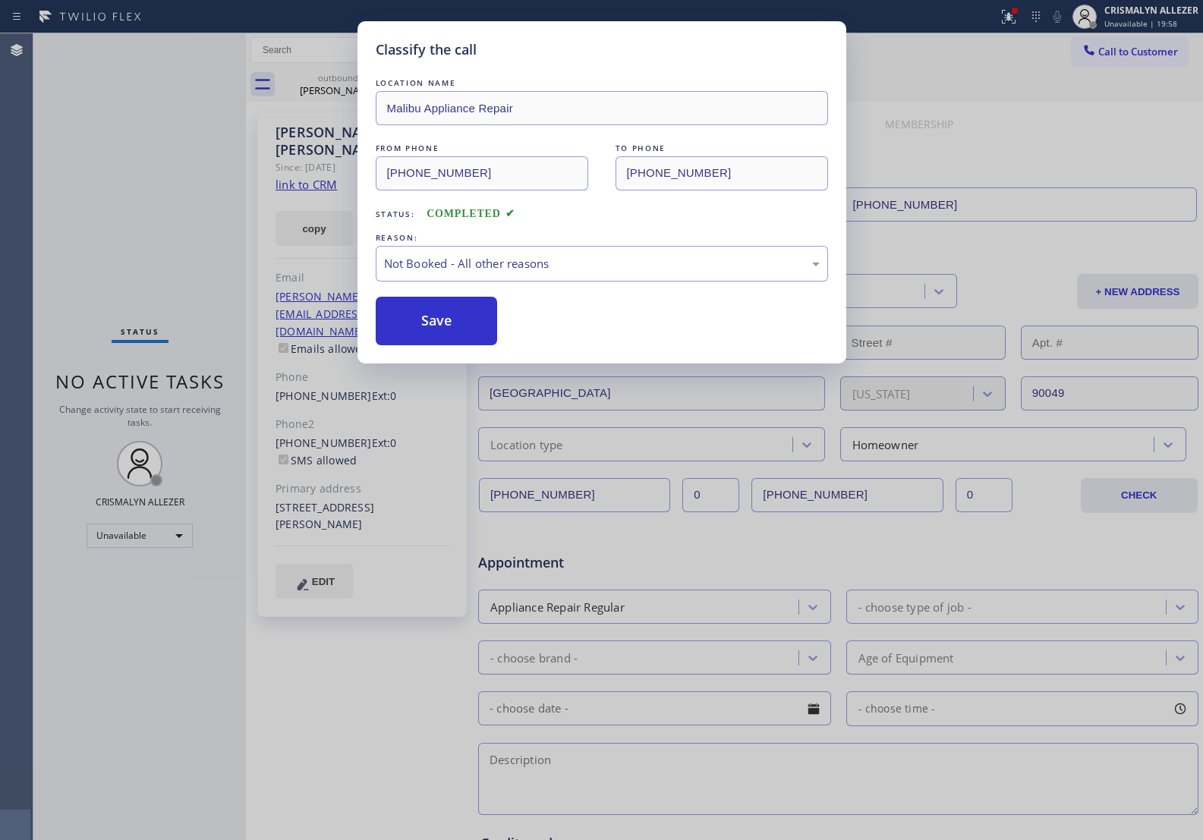
click at [443, 312] on button "Save" at bounding box center [437, 321] width 122 height 49
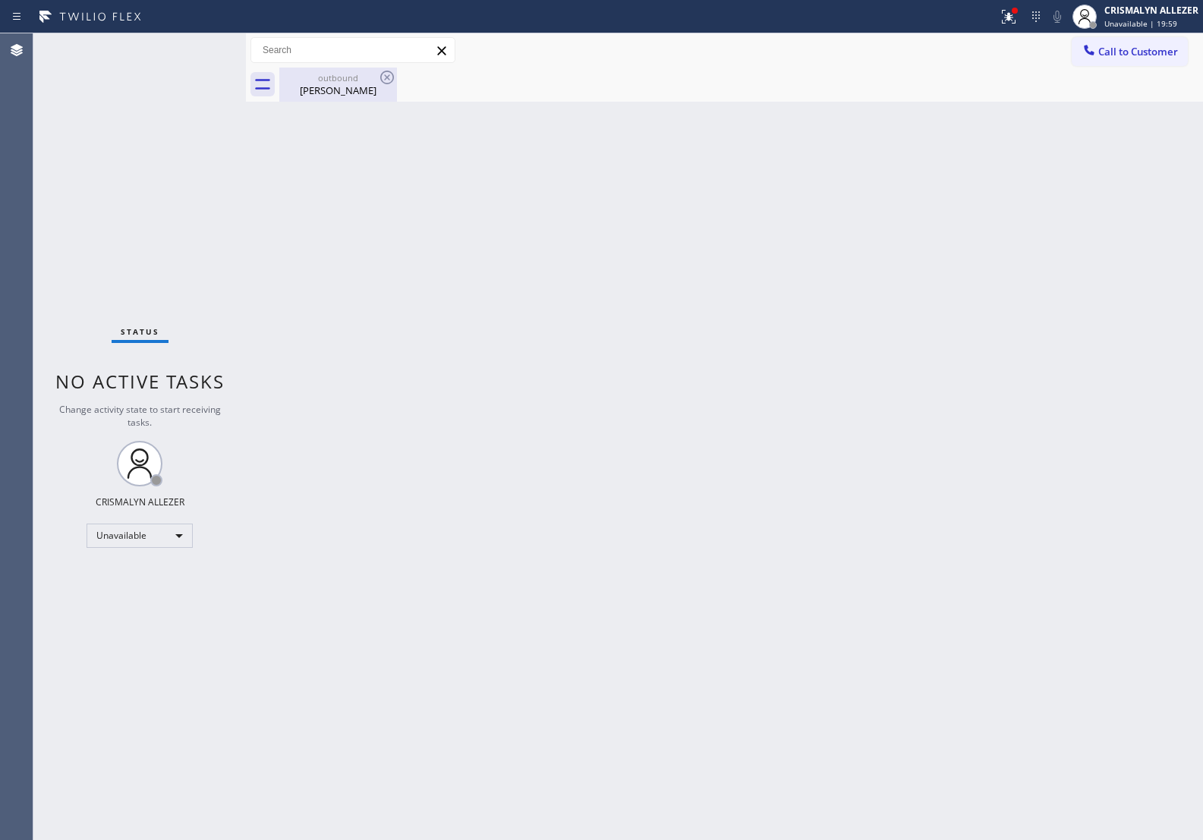
click at [334, 78] on div "outbound" at bounding box center [338, 77] width 115 height 11
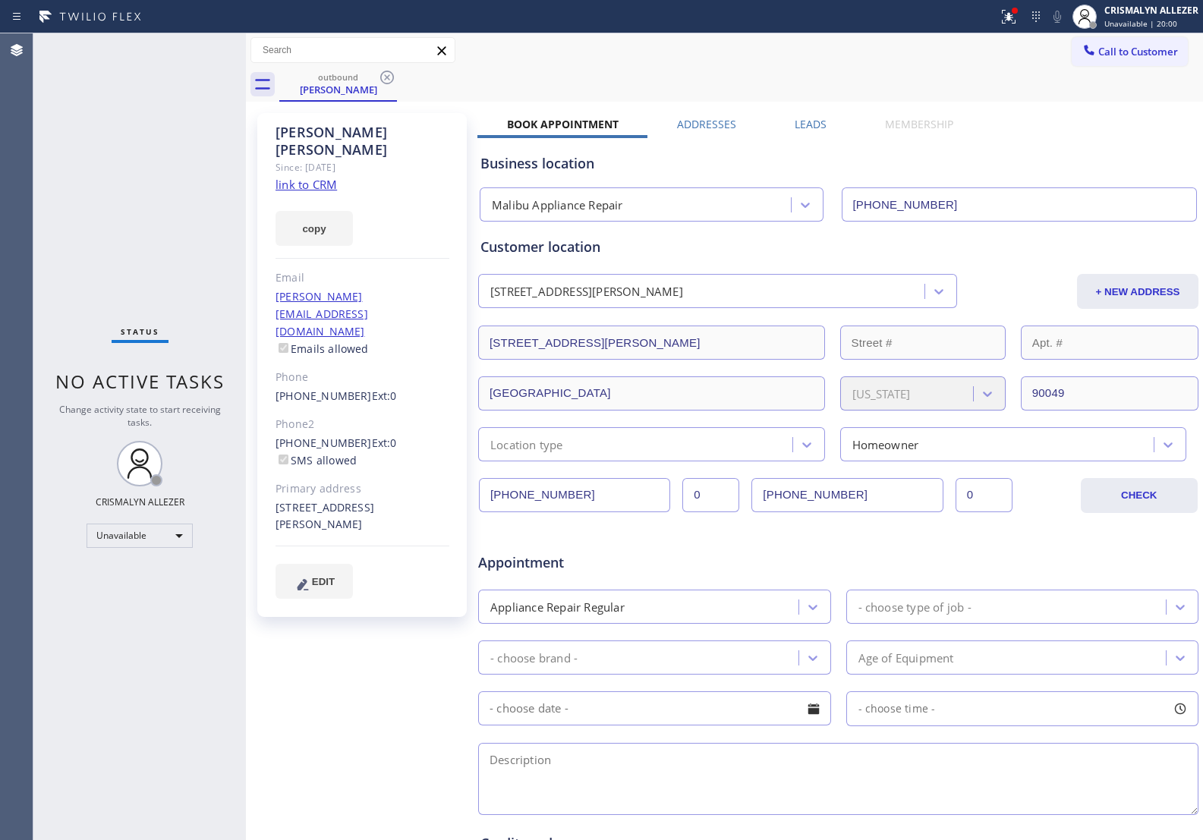
click at [802, 120] on label "Leads" at bounding box center [811, 124] width 32 height 14
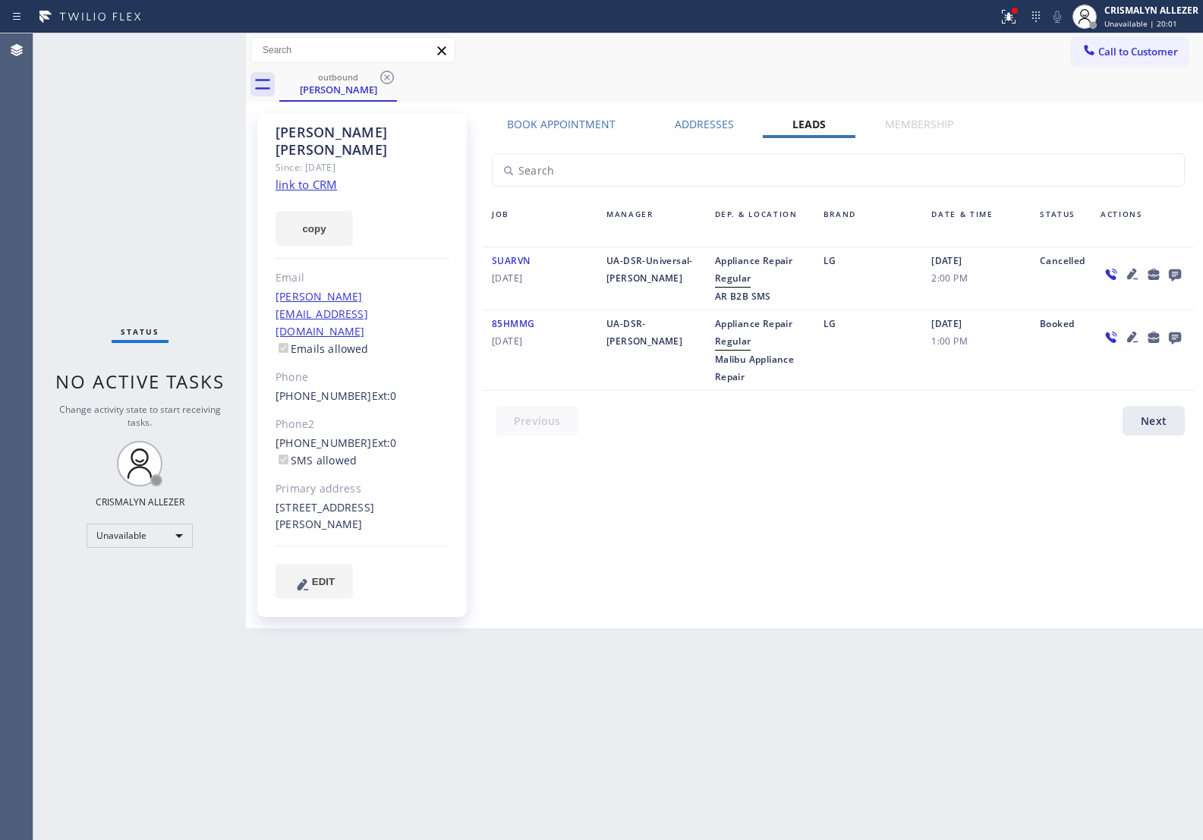
click at [1175, 275] on icon at bounding box center [1175, 276] width 12 height 12
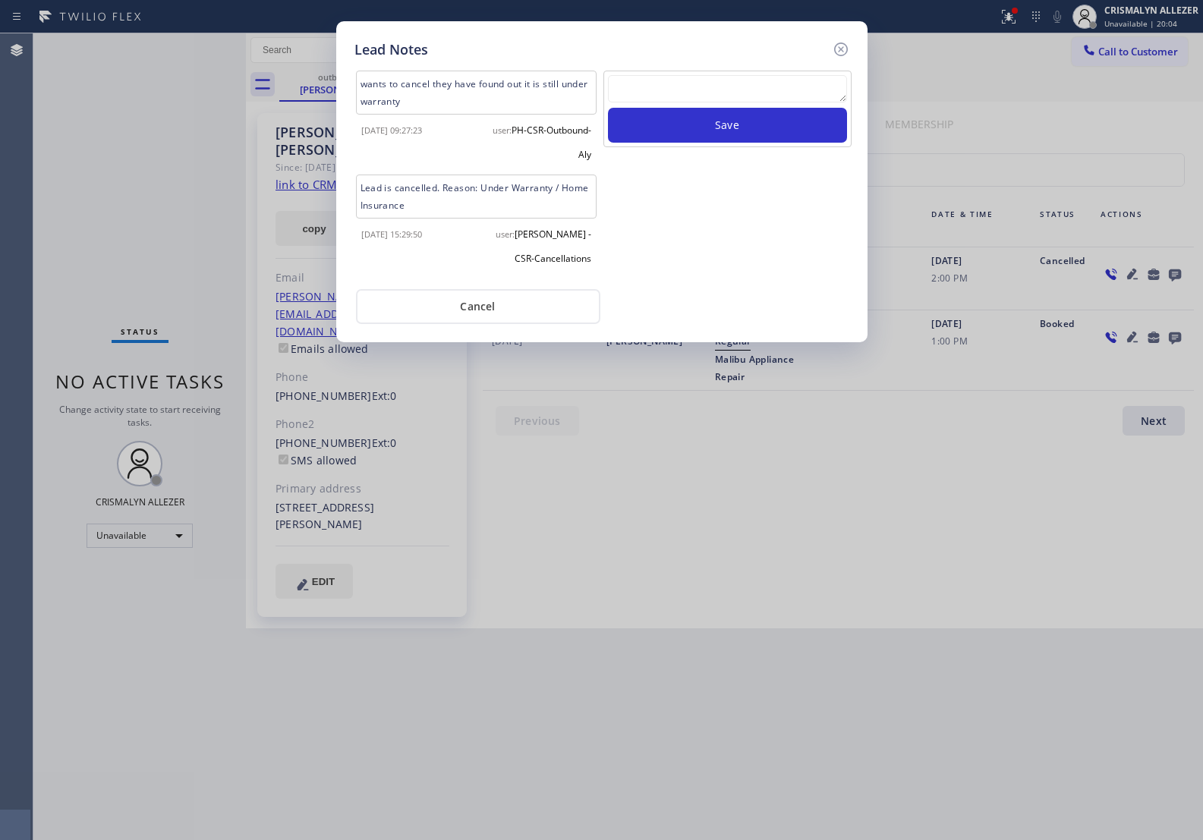
click at [714, 89] on textarea at bounding box center [727, 88] width 239 height 27
paste textarea "no answer | pls xfer here cx cb"
type textarea "no answer | pls xfer here cx cb"
click at [714, 130] on button "Save" at bounding box center [727, 125] width 239 height 35
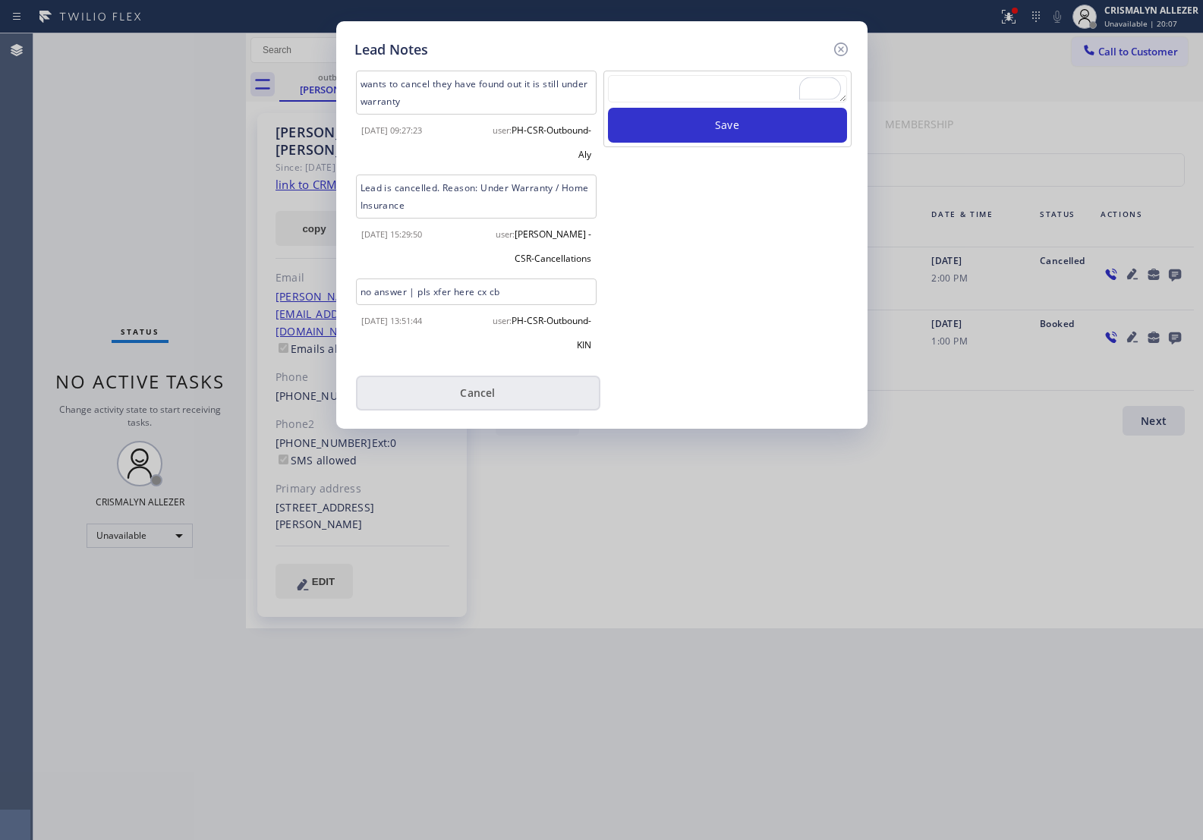
click at [490, 381] on button "Cancel" at bounding box center [478, 393] width 244 height 35
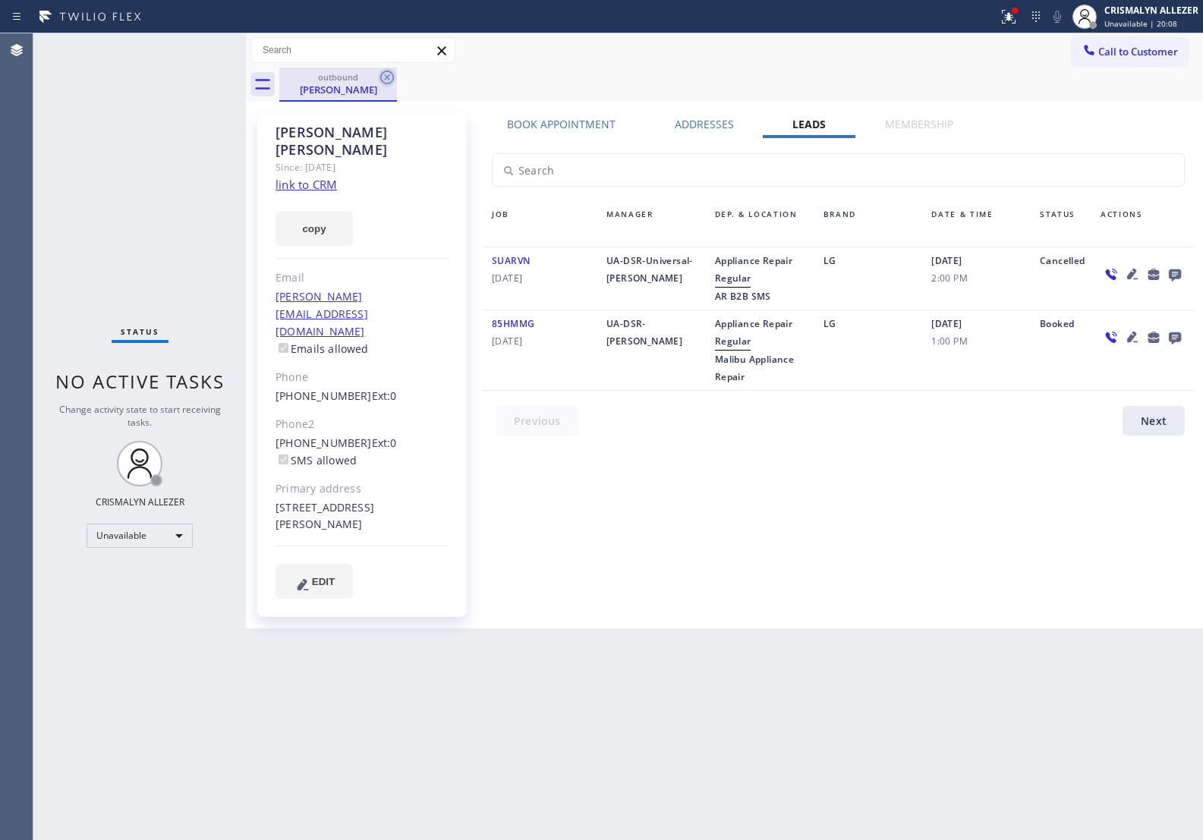
click at [389, 77] on icon at bounding box center [387, 77] width 18 height 18
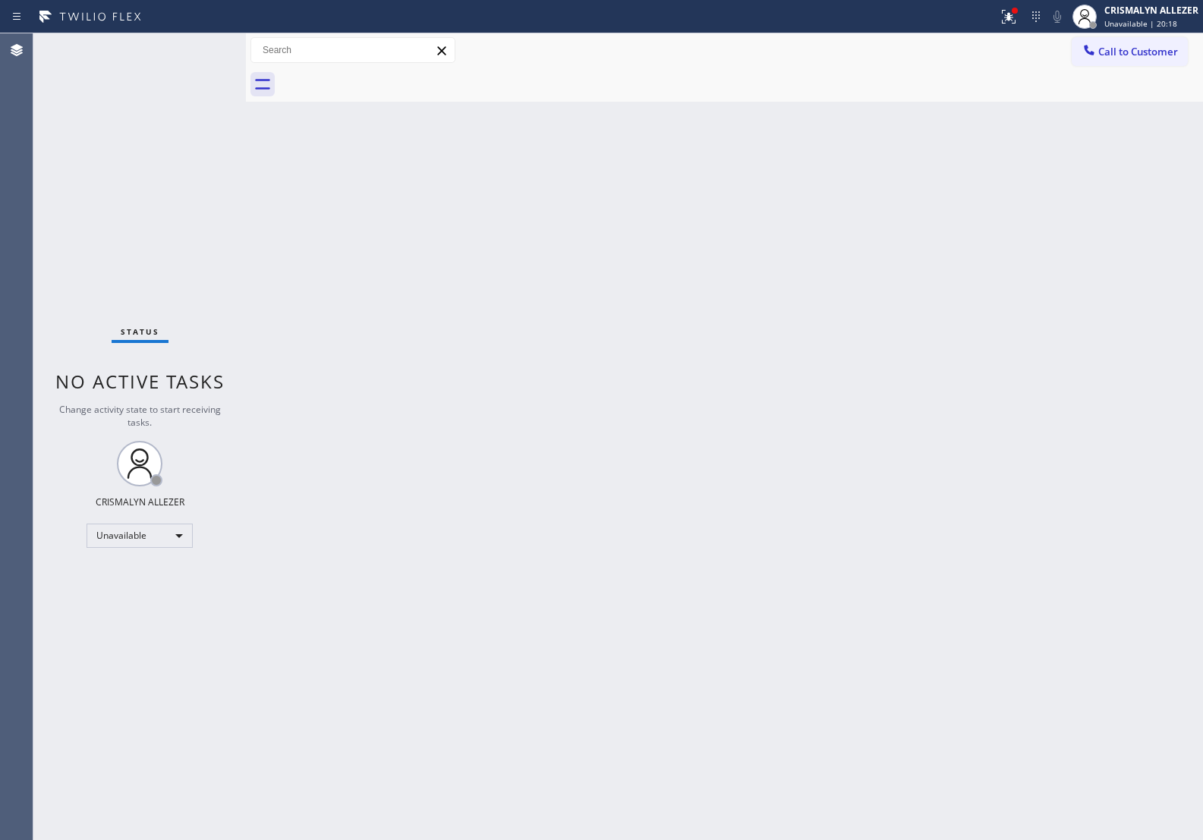
click at [1148, 55] on span "Call to Customer" at bounding box center [1139, 52] width 80 height 14
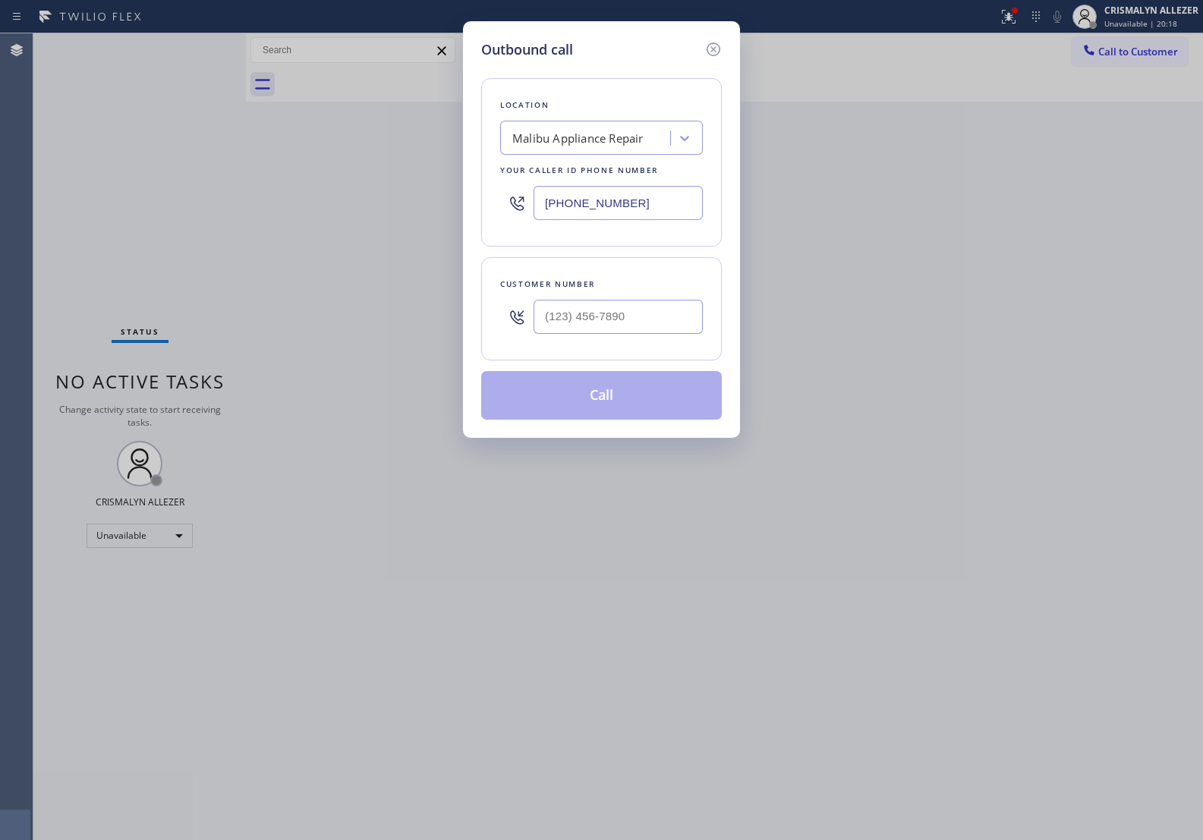
drag, startPoint x: 687, startPoint y: 207, endPoint x: 354, endPoint y: 190, distance: 333.7
click at [399, 194] on div "Outbound call Location Malibu Appliance Repair Your caller id phone number (310…" at bounding box center [601, 420] width 1203 height 840
paste input "855) 731-4952"
type input "[PHONE_NUMBER]"
click at [610, 304] on input "(___) ___-____" at bounding box center [618, 317] width 169 height 34
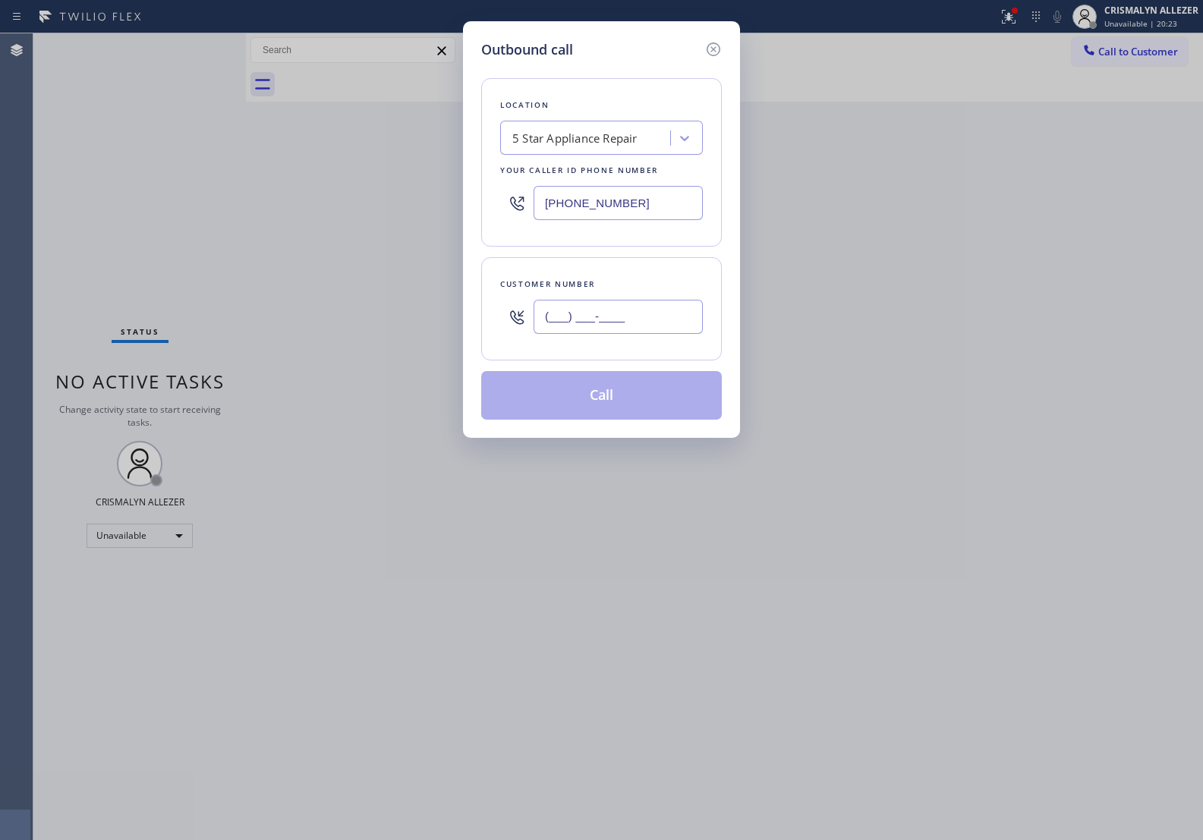
paste input "626) 399-9125"
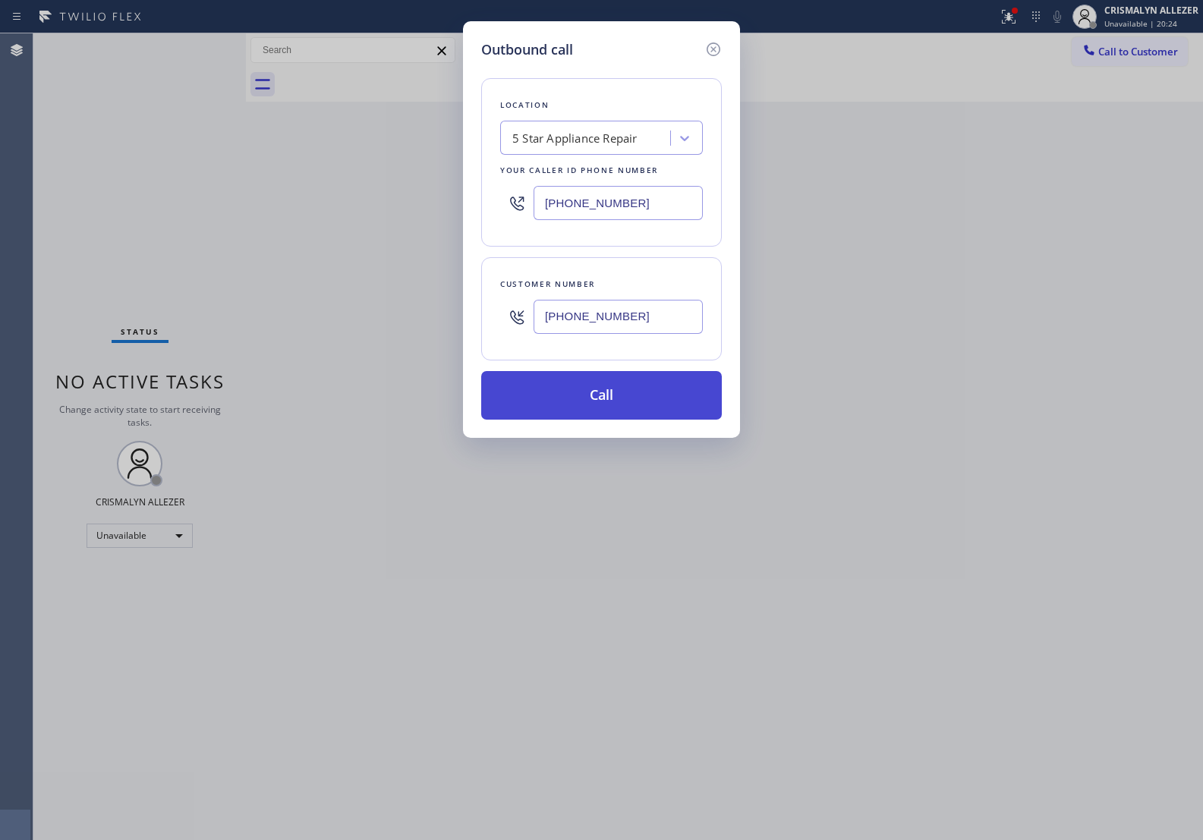
type input "(626) 399-9125"
click at [601, 391] on button "Call" at bounding box center [601, 395] width 241 height 49
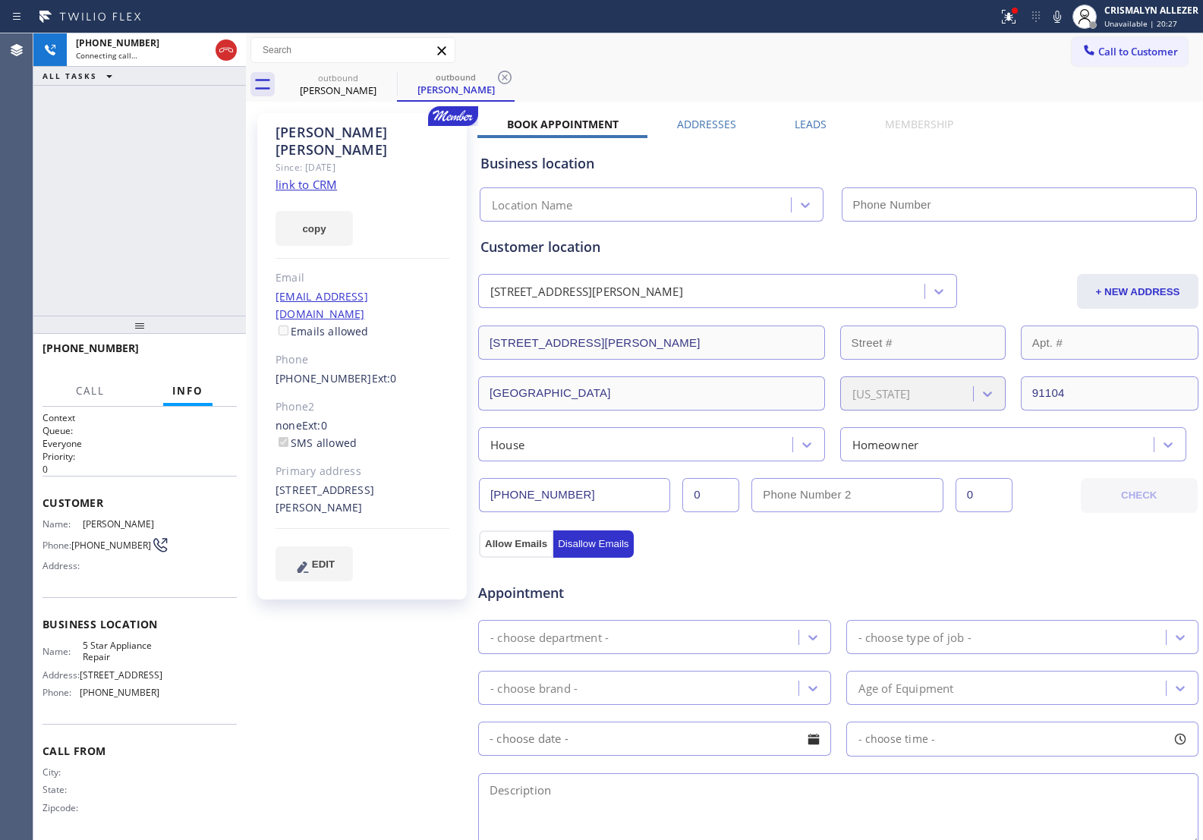
click at [313, 177] on link "link to CRM" at bounding box center [306, 184] width 61 height 15
type input "[PHONE_NUMBER]"
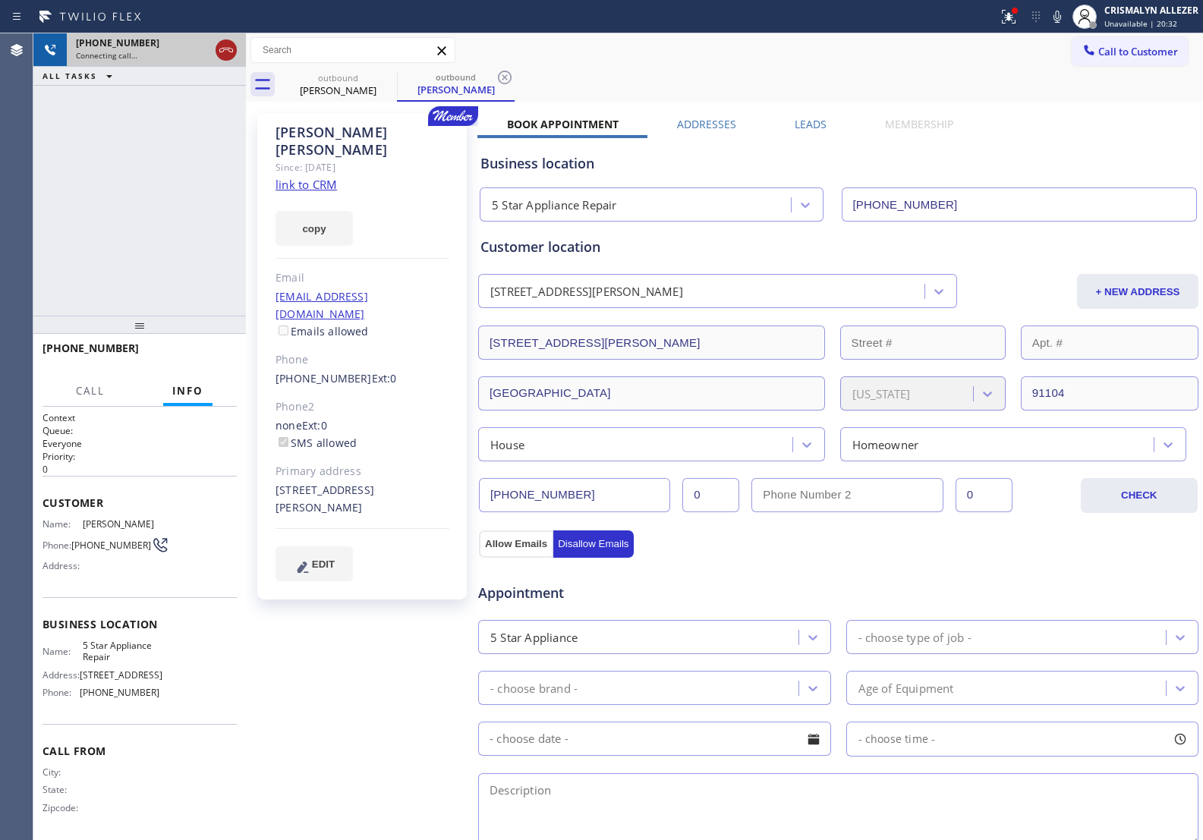
click at [230, 50] on icon at bounding box center [226, 50] width 18 height 18
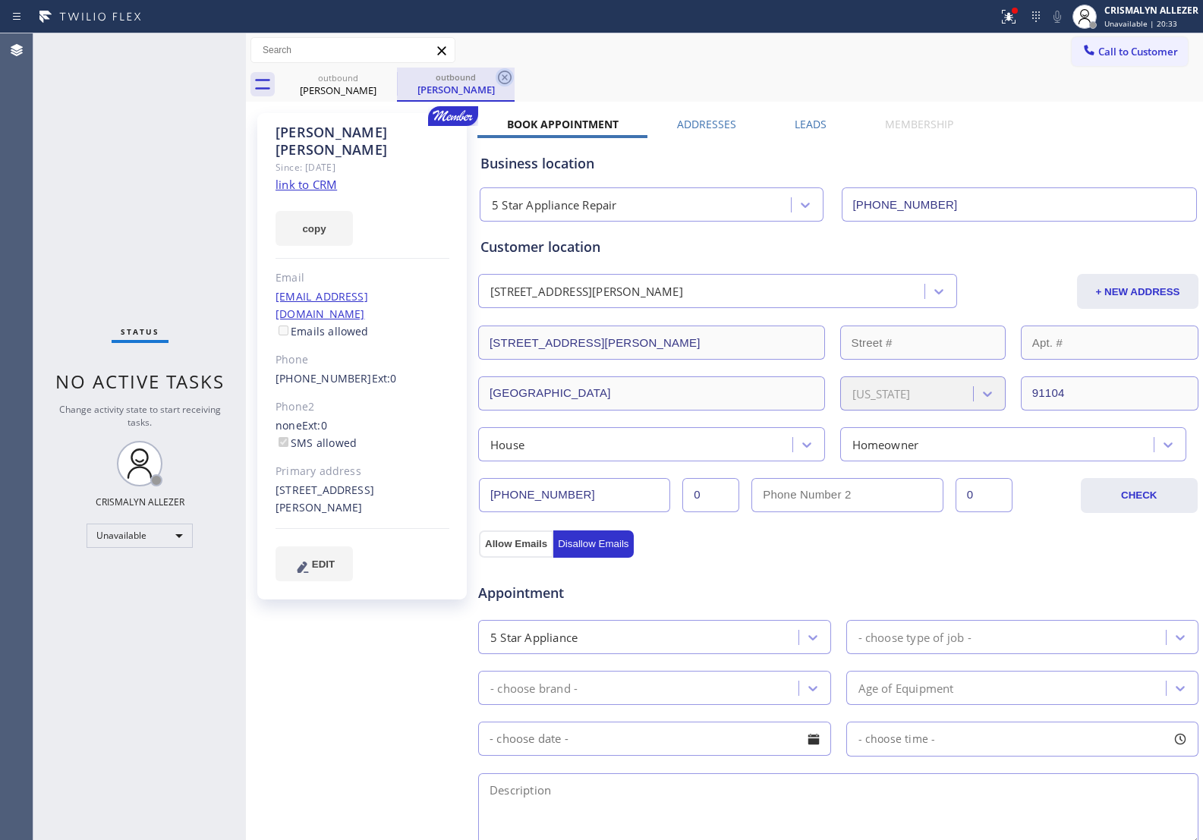
click at [507, 74] on icon at bounding box center [505, 77] width 18 height 18
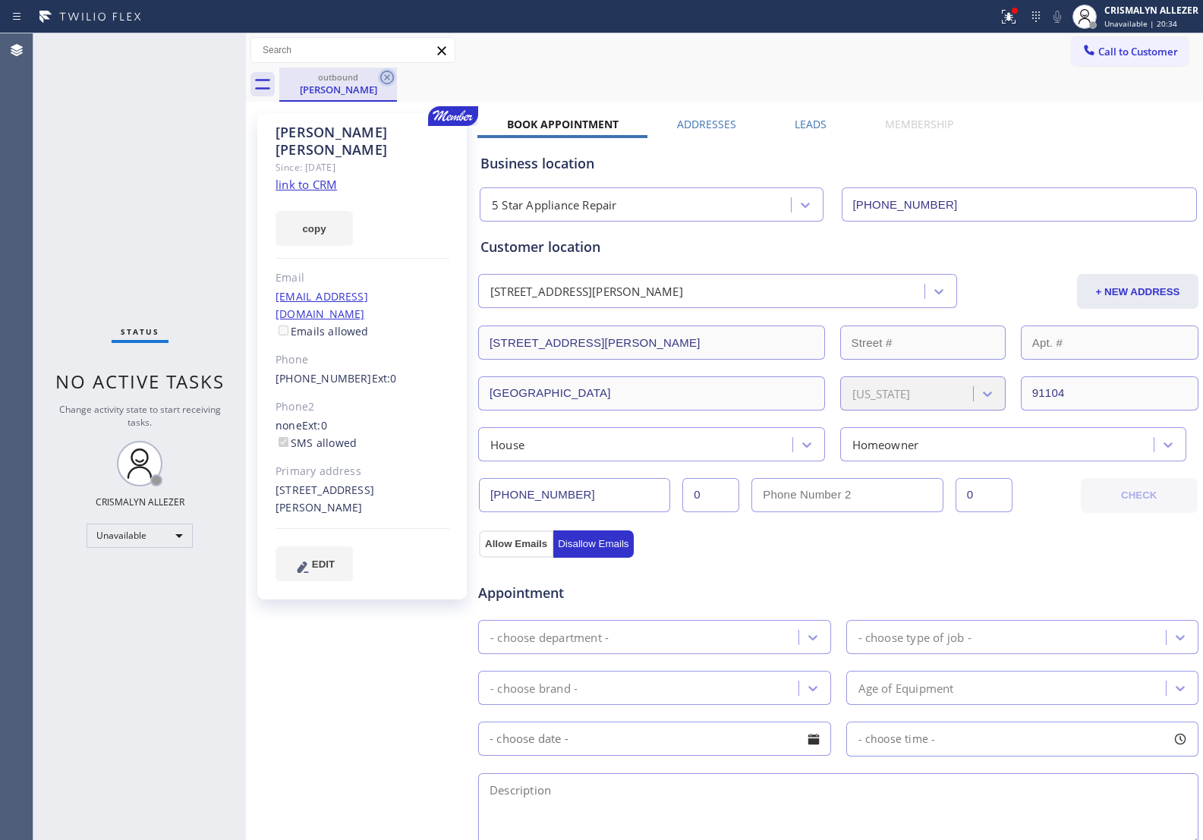
click at [393, 84] on icon at bounding box center [387, 77] width 18 height 18
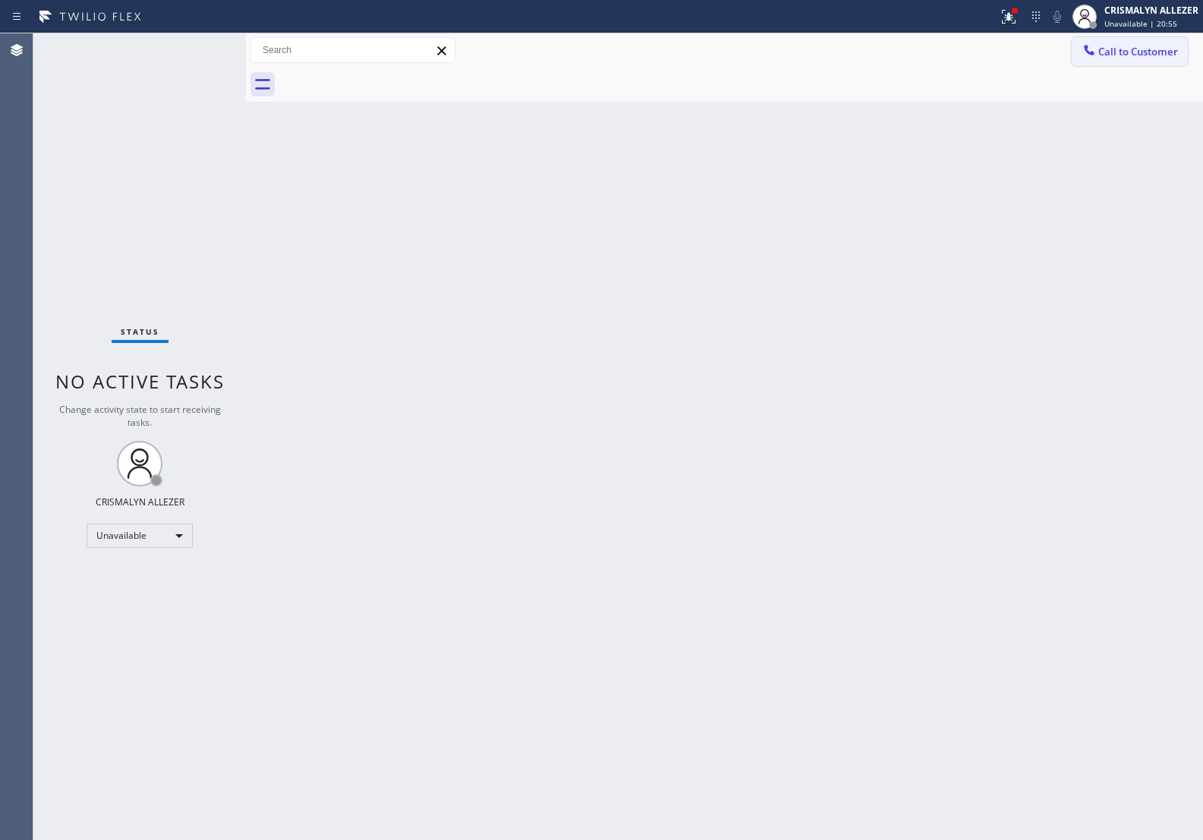
click at [1137, 53] on span "Call to Customer" at bounding box center [1139, 52] width 80 height 14
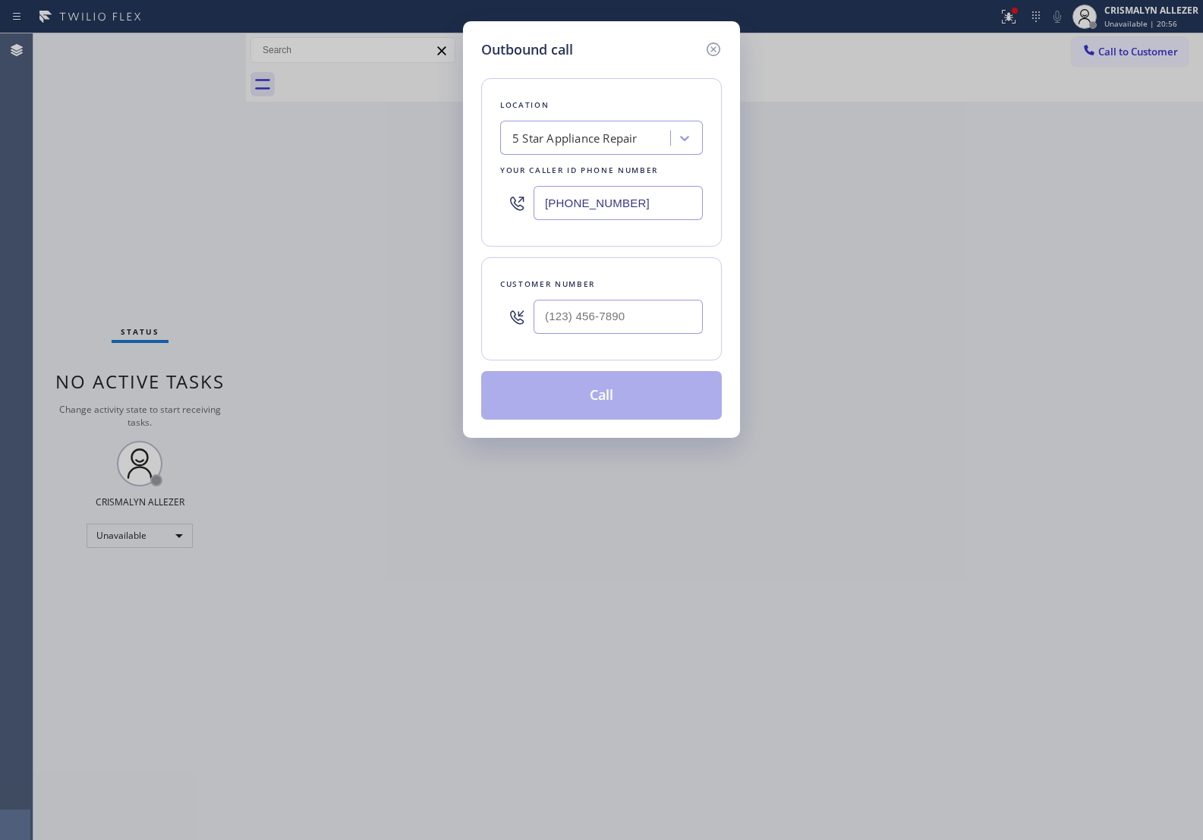
paste input "text"
drag, startPoint x: 647, startPoint y: 205, endPoint x: 260, endPoint y: 198, distance: 387.3
click at [264, 199] on div "Outbound call Location 5 Star Appliance Repair Your caller id phone number [PHO…" at bounding box center [601, 420] width 1203 height 840
type input "[PHONE_NUMBER]"
click at [626, 326] on input "(___) ___-____" at bounding box center [618, 317] width 169 height 34
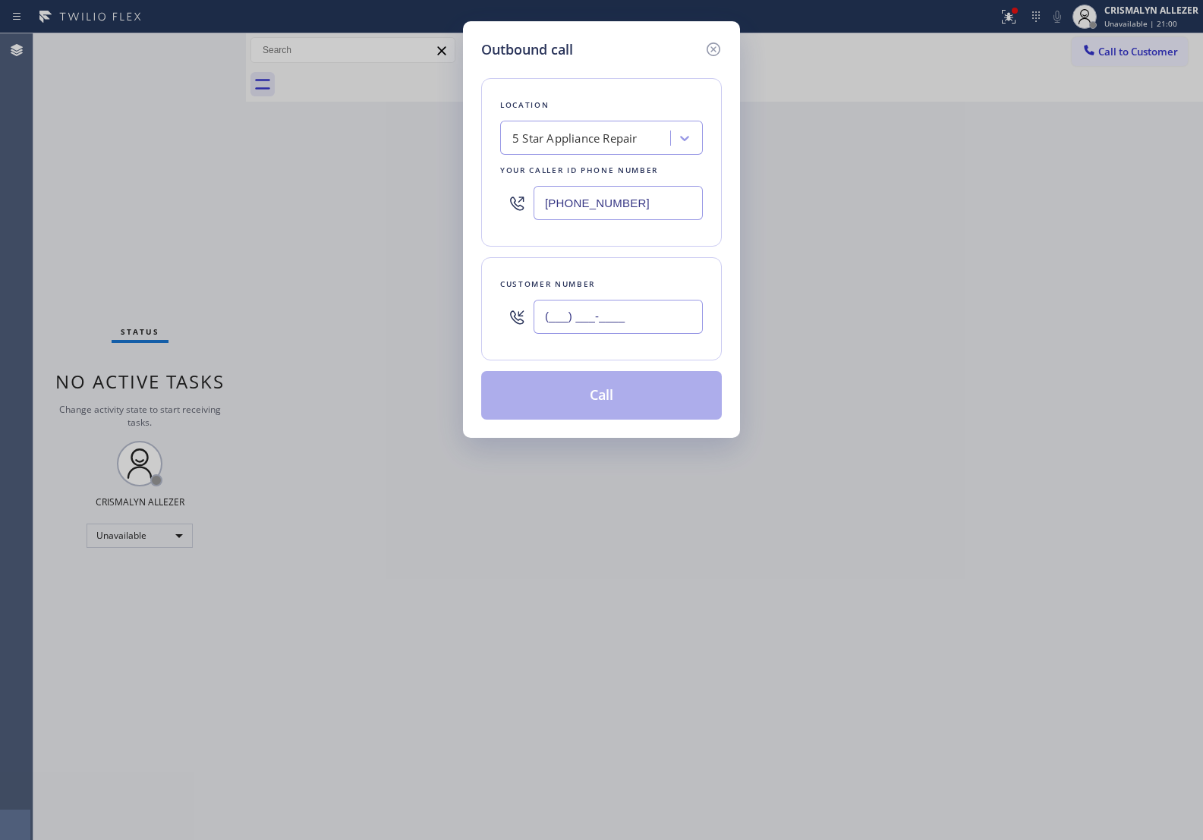
paste input "323) 356-5808"
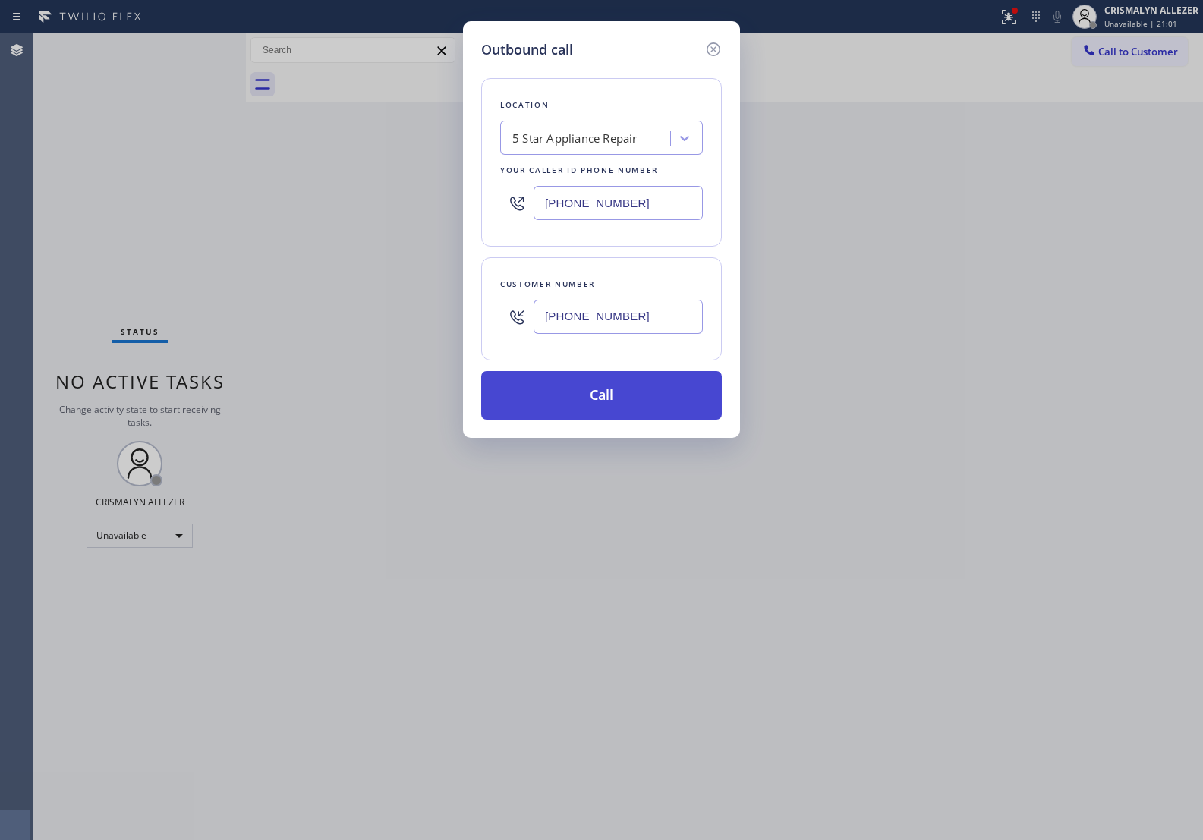
type input "(323) 356-5808"
click at [597, 408] on button "Call" at bounding box center [601, 395] width 241 height 49
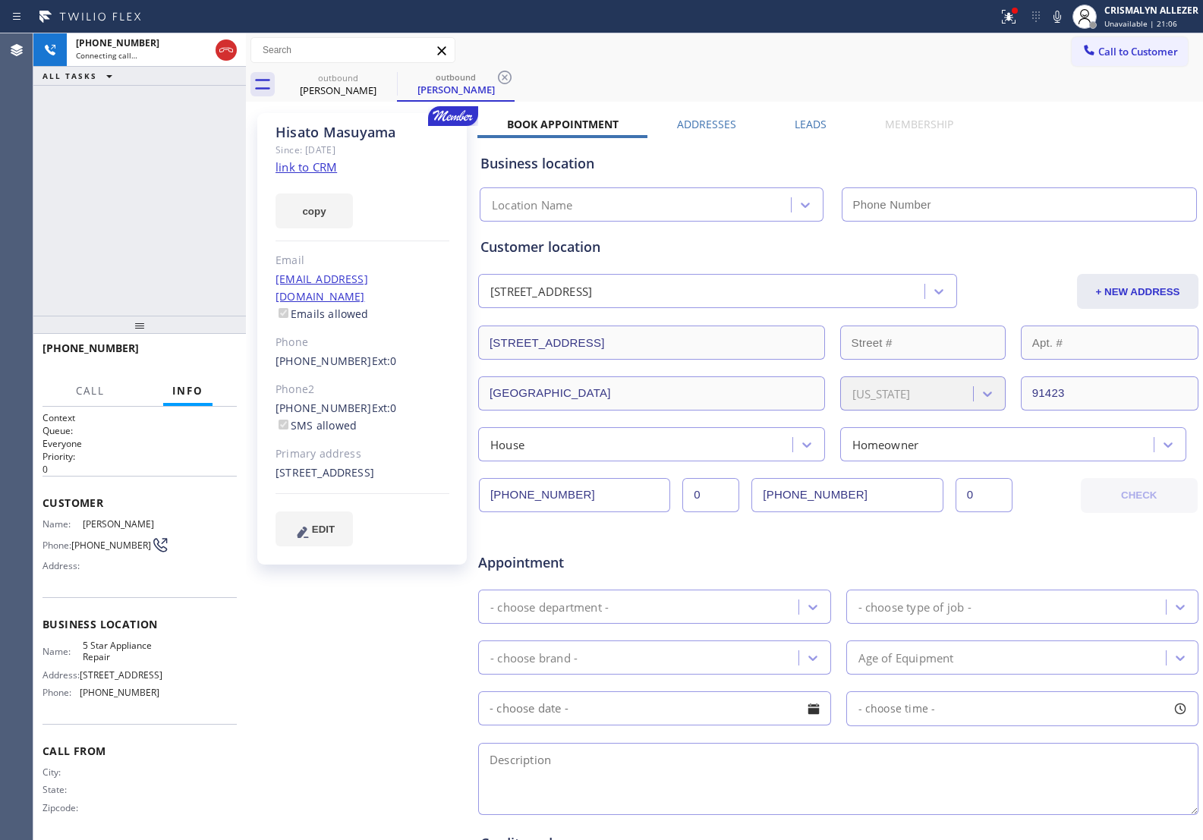
type input "[PHONE_NUMBER]"
click at [304, 163] on link "link to CRM" at bounding box center [306, 166] width 61 height 15
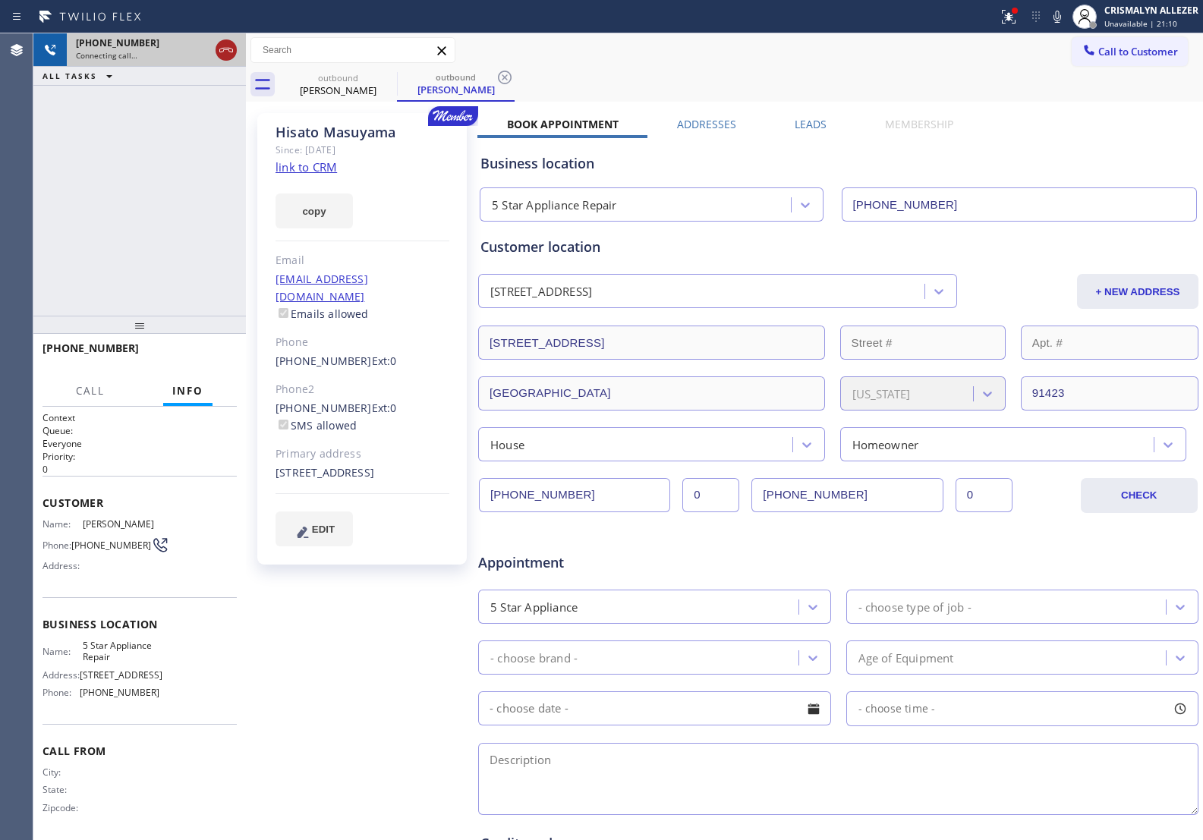
click at [225, 41] on icon at bounding box center [226, 50] width 18 height 18
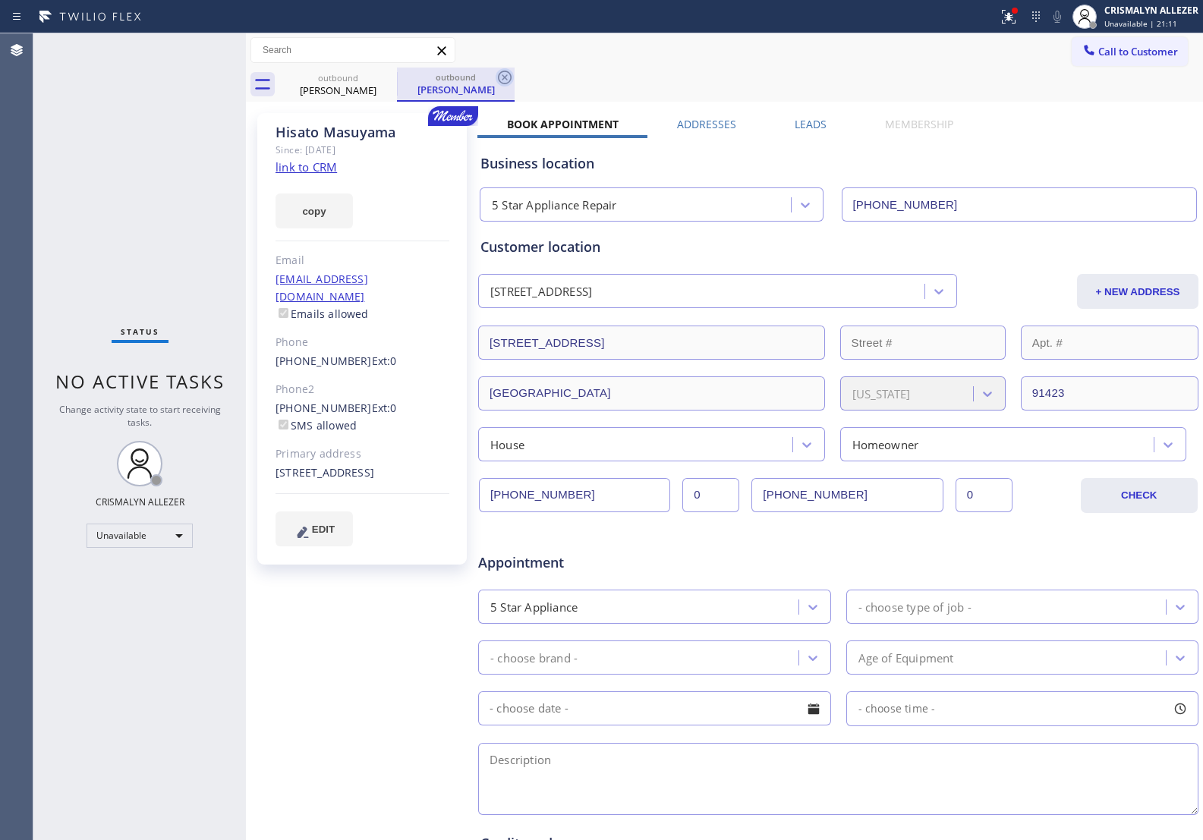
click at [510, 77] on icon at bounding box center [505, 78] width 14 height 14
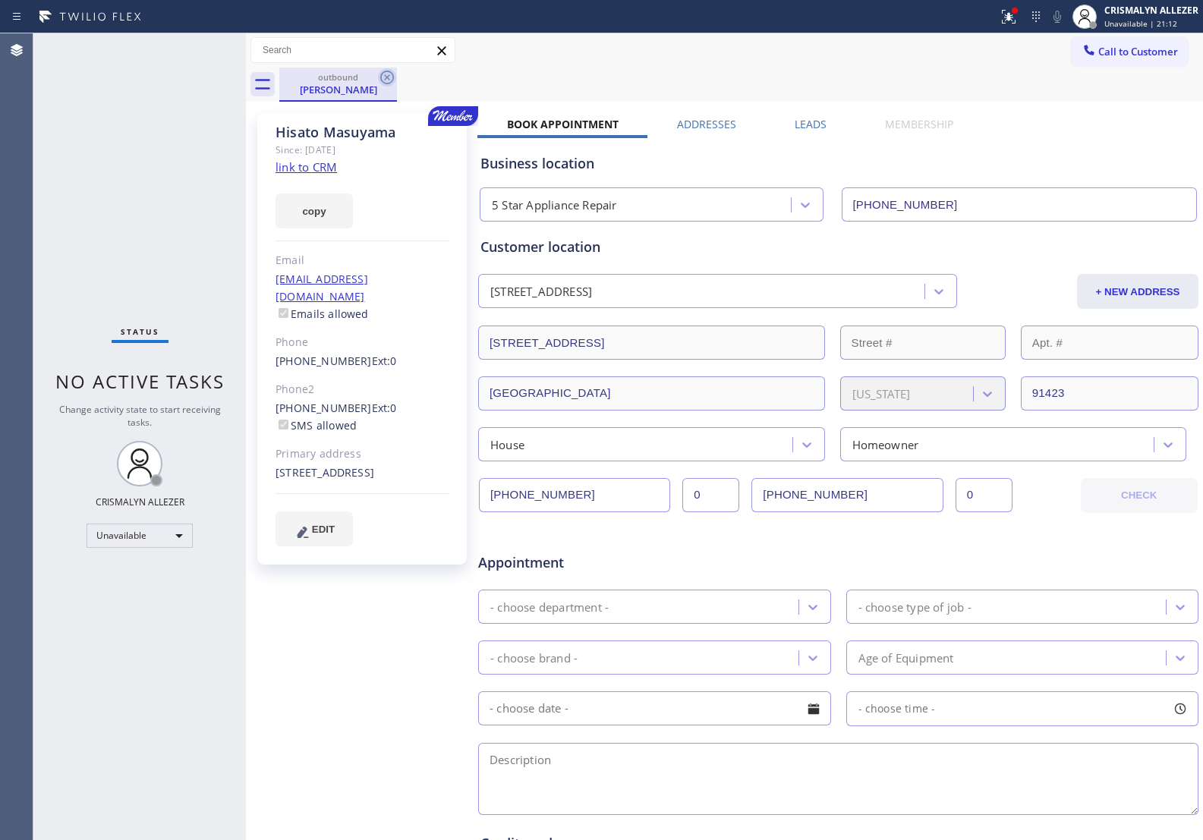
click at [383, 81] on icon at bounding box center [387, 78] width 14 height 14
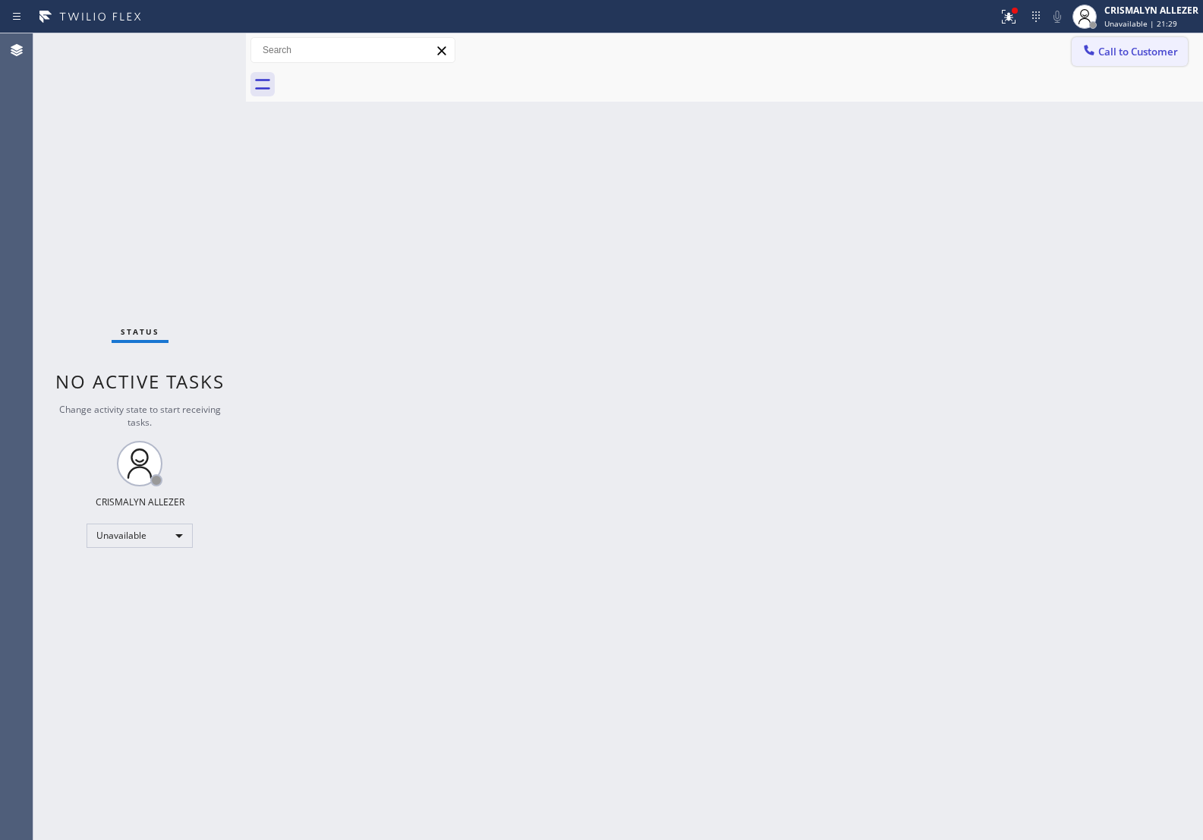
click at [1139, 61] on button "Call to Customer" at bounding box center [1130, 51] width 116 height 29
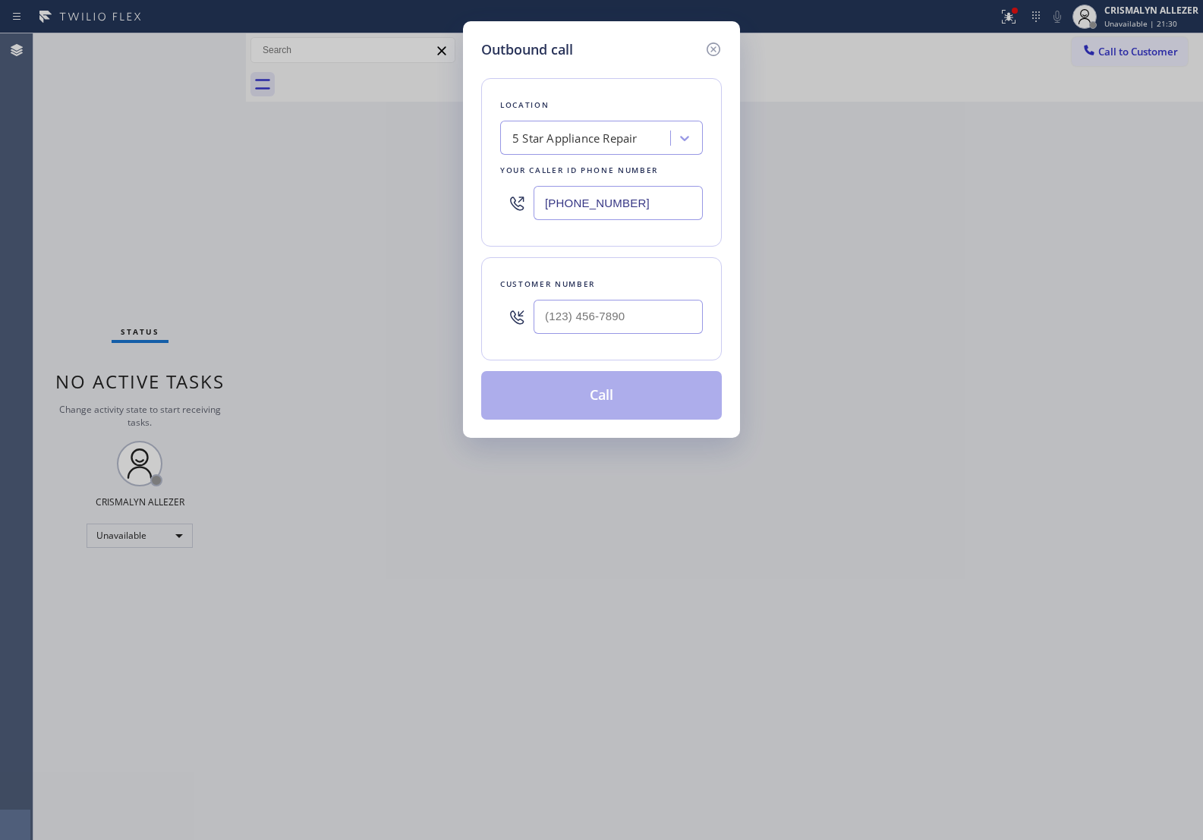
drag, startPoint x: 677, startPoint y: 201, endPoint x: 386, endPoint y: 162, distance: 294.2
click at [412, 172] on div "Outbound call Location 5 Star Appliance Repair Your caller id phone number [PHO…" at bounding box center [601, 420] width 1203 height 840
paste input "33) 692-2271"
type input "[PHONE_NUMBER]"
click at [657, 324] on input "(___) ___-____" at bounding box center [618, 317] width 169 height 34
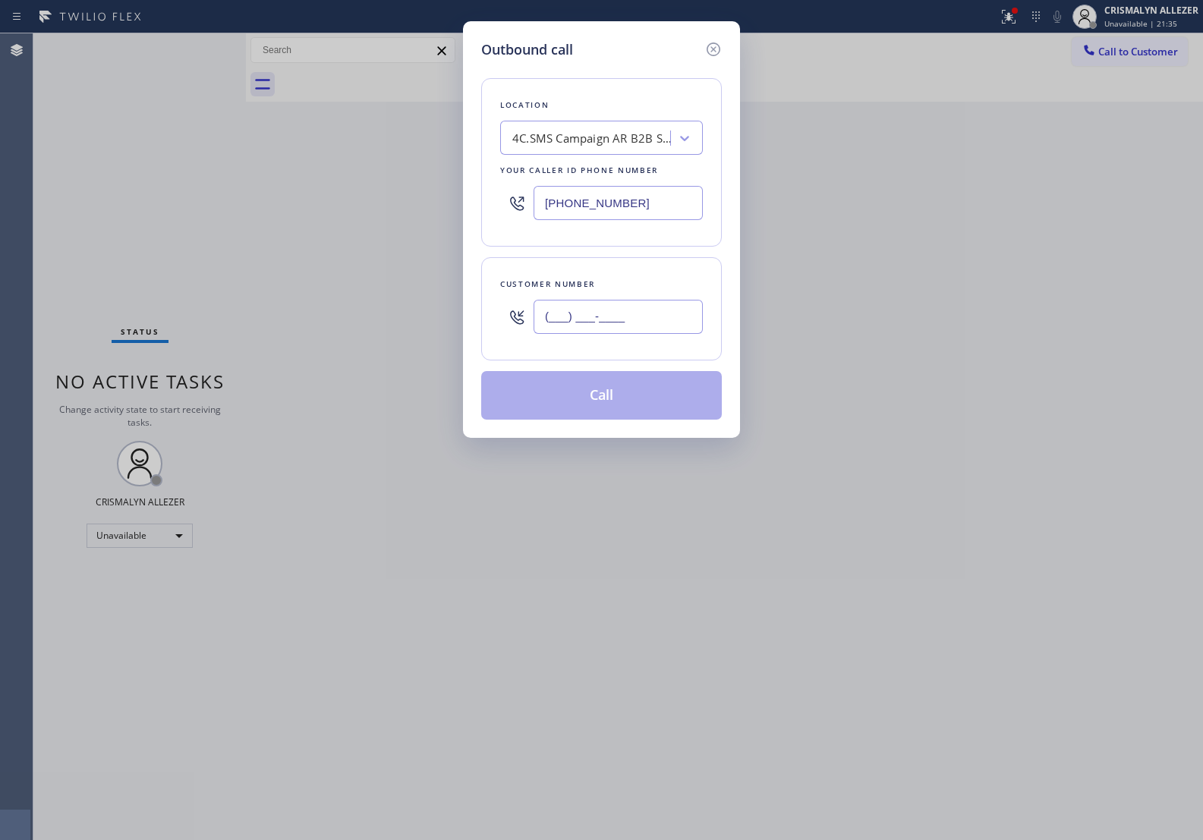
paste input "310) 922-4471"
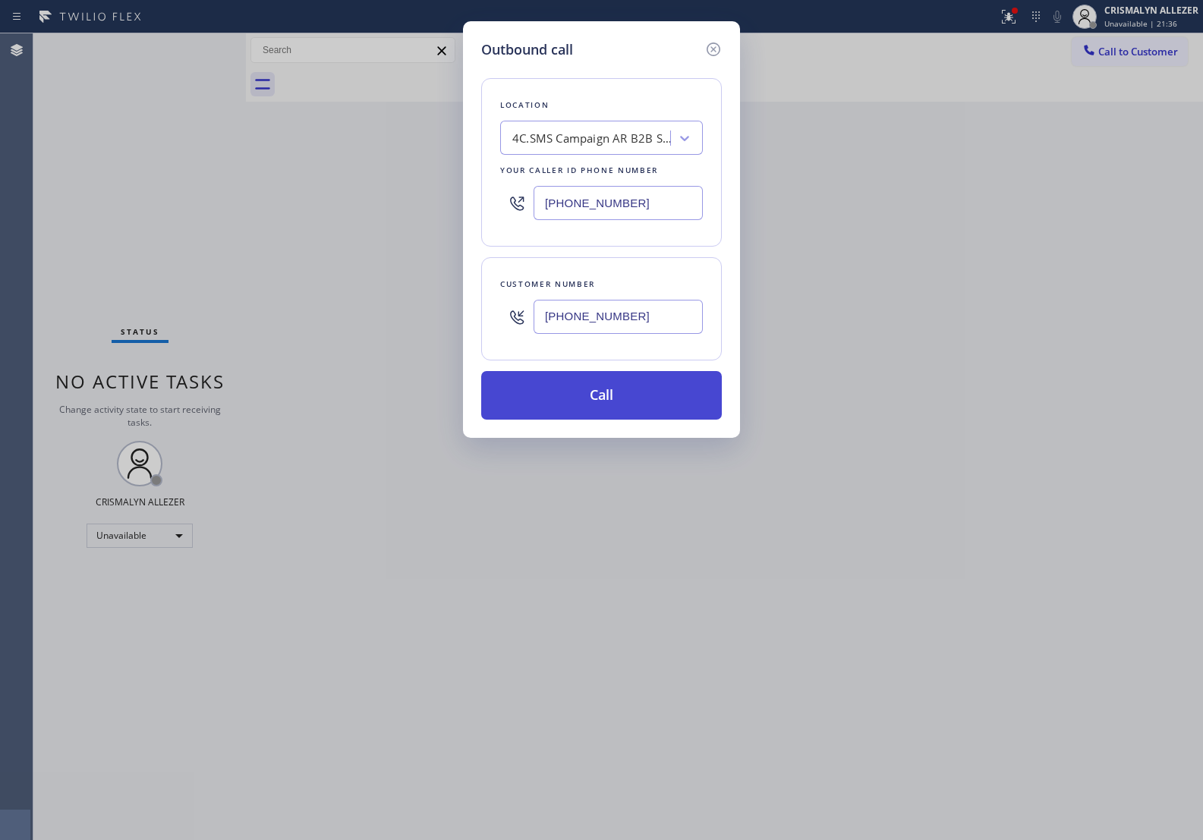
type input "(310) 922-4471"
click at [616, 397] on button "Call" at bounding box center [601, 395] width 241 height 49
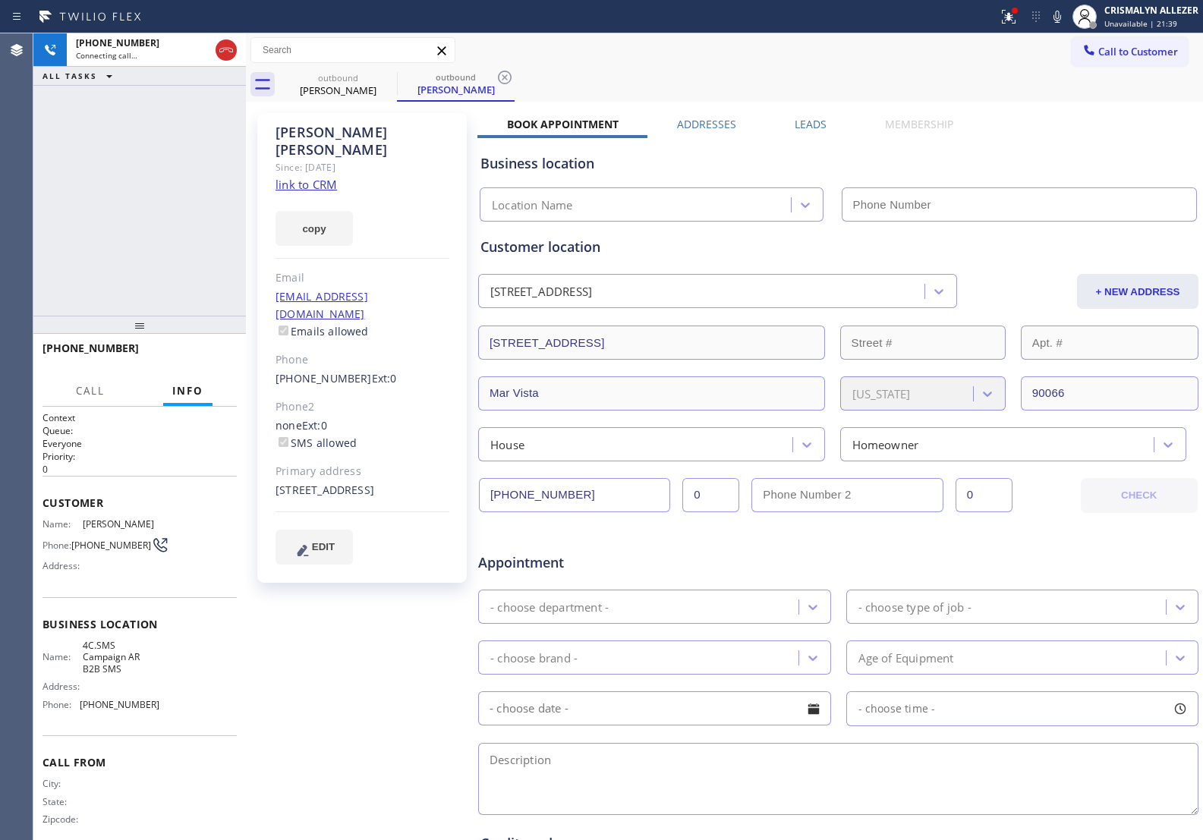
click at [304, 177] on link "link to CRM" at bounding box center [306, 184] width 61 height 15
type input "[PHONE_NUMBER]"
click at [191, 358] on span "HANG UP" at bounding box center [201, 355] width 46 height 11
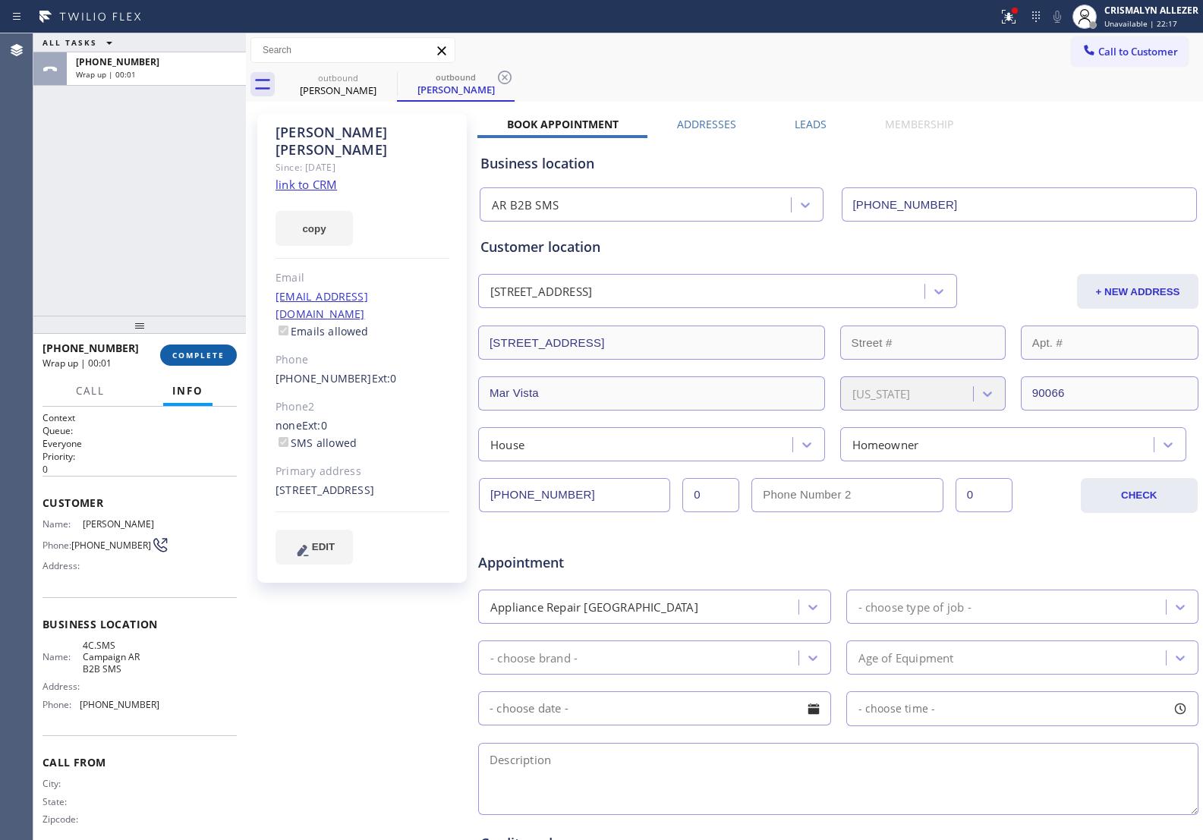
click at [210, 361] on button "COMPLETE" at bounding box center [198, 355] width 77 height 21
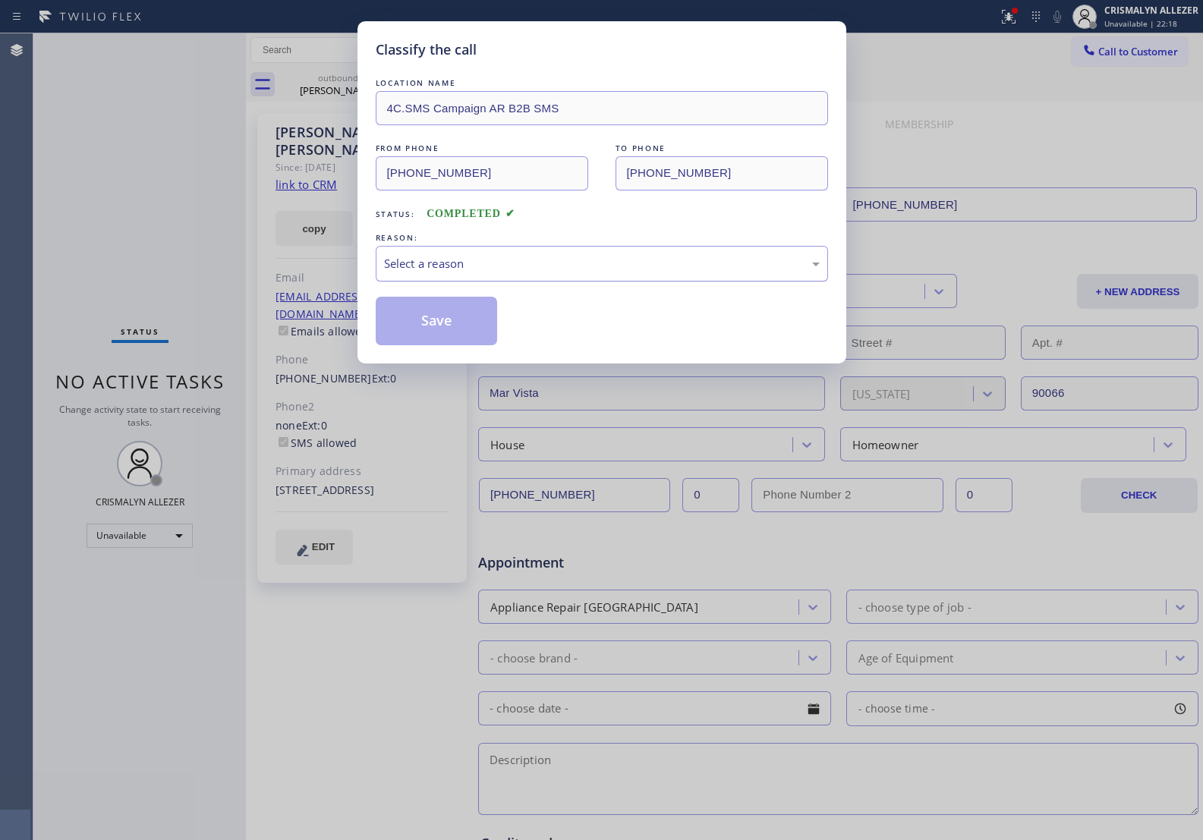
click at [572, 272] on div "Select a reason" at bounding box center [602, 263] width 436 height 17
click at [444, 317] on button "Save" at bounding box center [437, 321] width 122 height 49
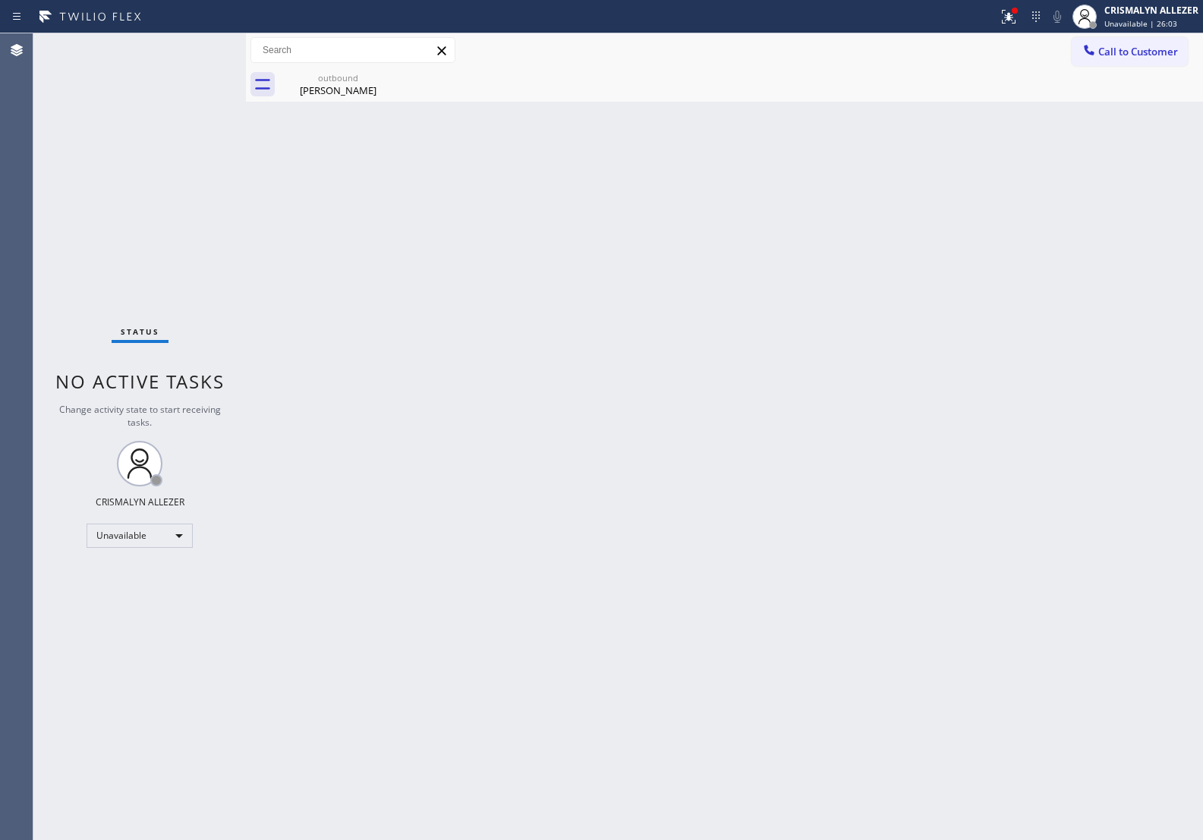
drag, startPoint x: 1053, startPoint y: 295, endPoint x: 1053, endPoint y: 312, distance: 17.5
click at [1053, 312] on div "Back to Dashboard Change Sender ID Customers Technicians Select a contact Outbo…" at bounding box center [724, 436] width 957 height 807
click at [175, 543] on div "Unavailable" at bounding box center [140, 536] width 106 height 24
click at [131, 616] on li "Break" at bounding box center [138, 613] width 103 height 18
click at [176, 539] on div "Break" at bounding box center [140, 536] width 106 height 24
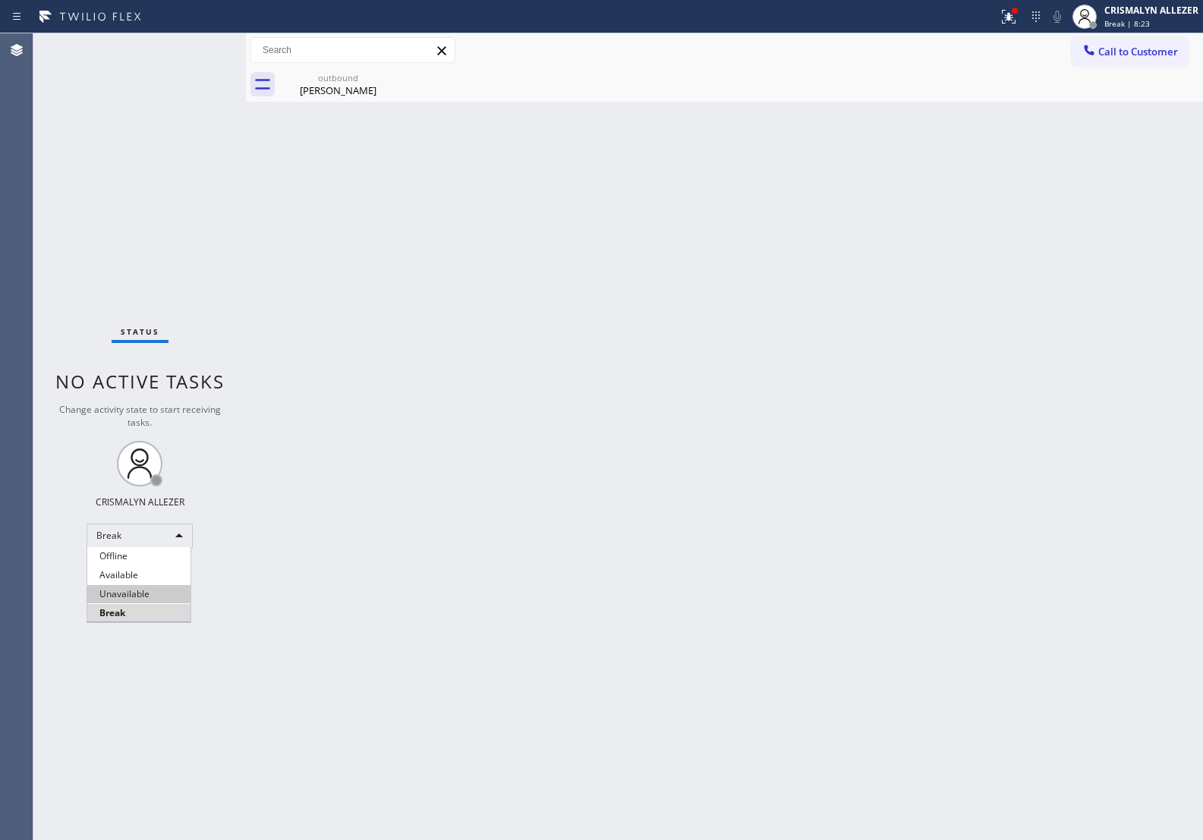
click at [157, 598] on li "Unavailable" at bounding box center [138, 594] width 103 height 18
click at [1134, 55] on span "Call to Customer" at bounding box center [1139, 52] width 80 height 14
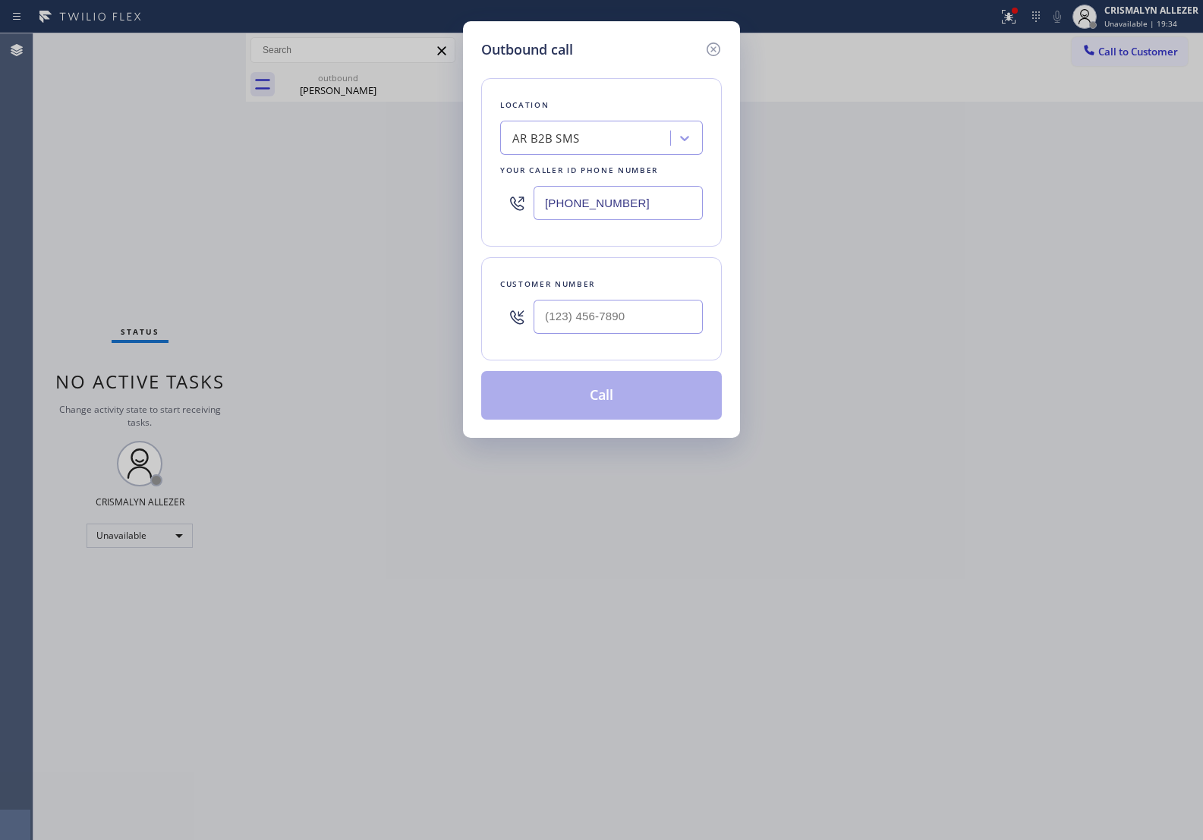
drag, startPoint x: 646, startPoint y: 198, endPoint x: 389, endPoint y: 211, distance: 257.7
click at [389, 211] on div "Outbound call Location AR B2B SMS Your caller id phone number [PHONE_NUMBER] Cu…" at bounding box center [601, 420] width 1203 height 840
paste input "55) 946-3605"
type input "(855) 946-3605"
click at [619, 326] on input "(___) ___-____" at bounding box center [618, 317] width 169 height 34
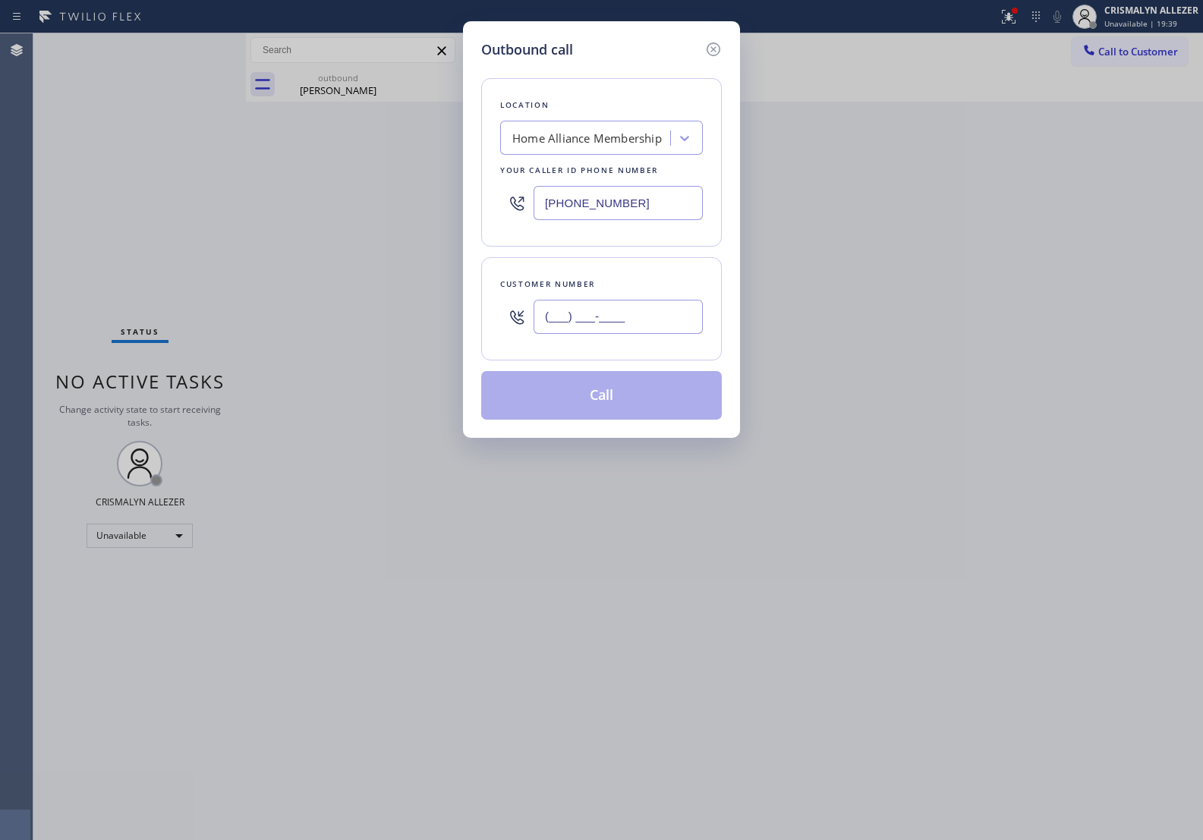
paste input "714) 501-1492"
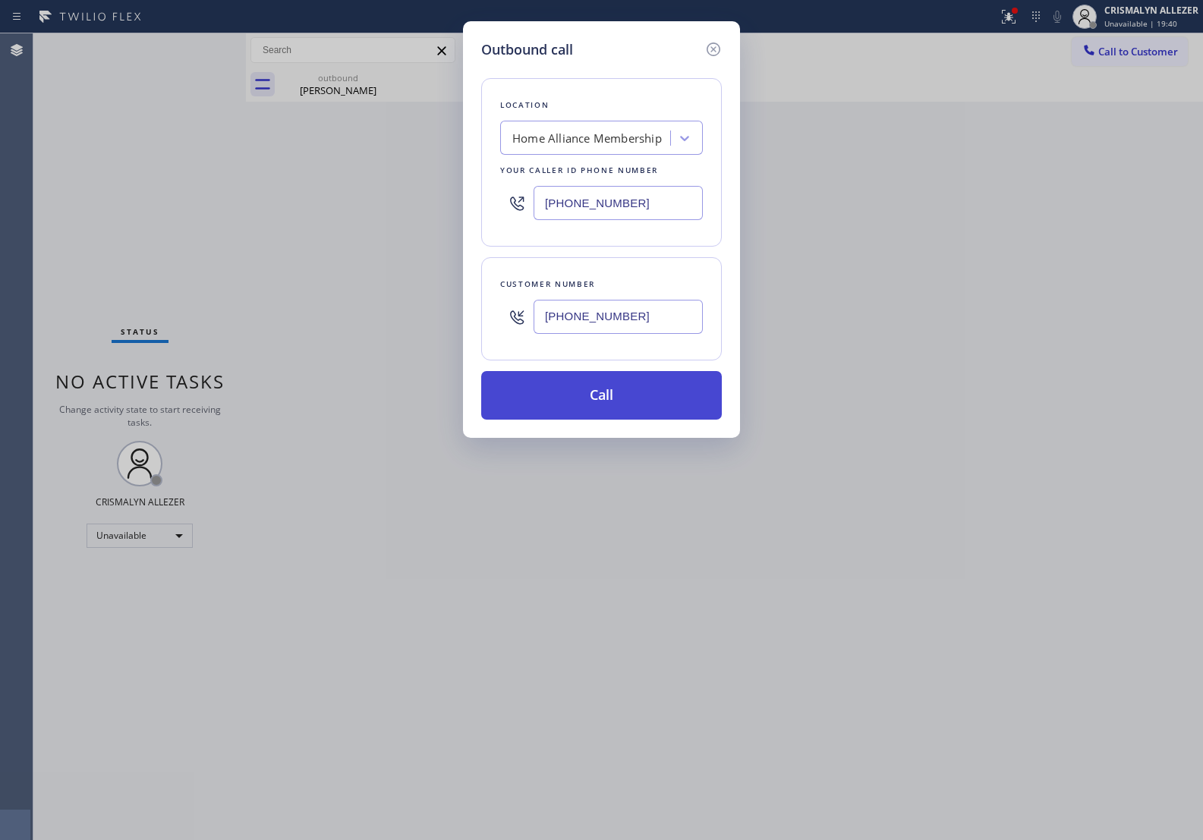
type input "(714) 501-1492"
click at [602, 396] on button "Call" at bounding box center [601, 395] width 241 height 49
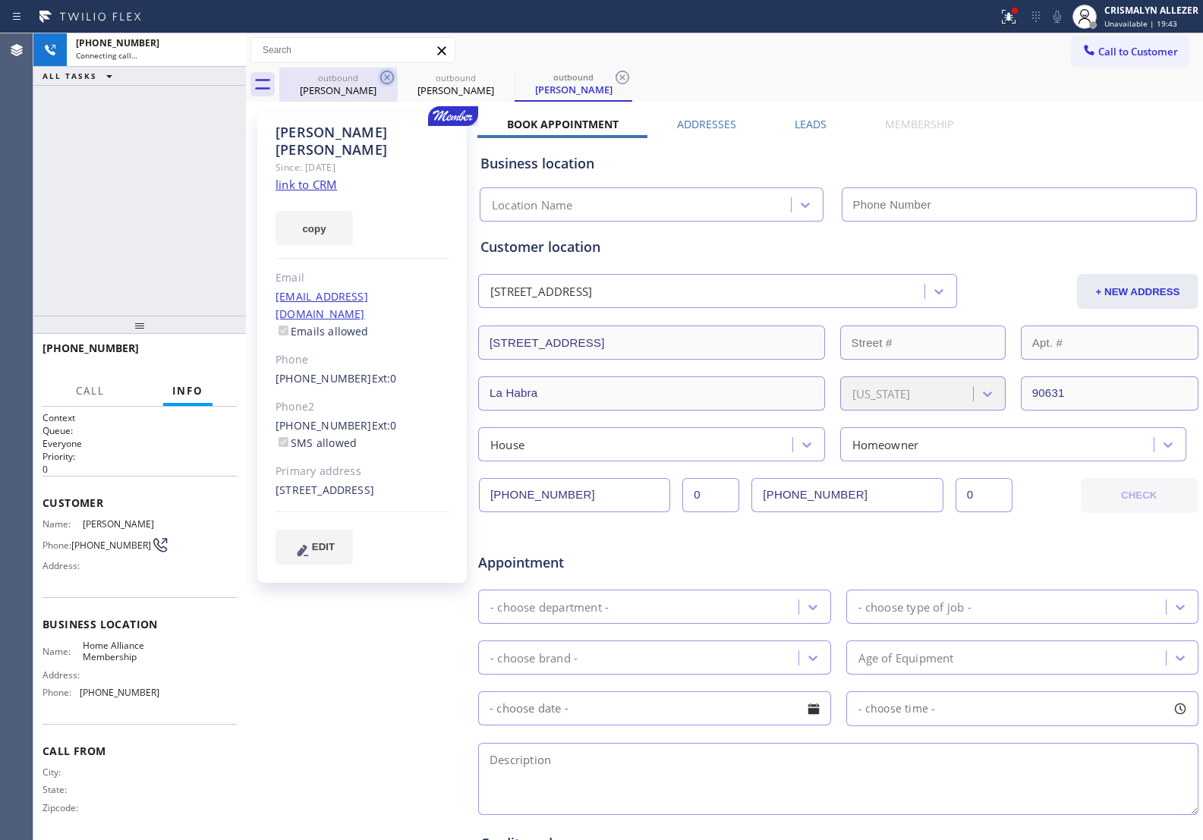
click at [347, 93] on div "Jeremy Meyer" at bounding box center [338, 91] width 115 height 14
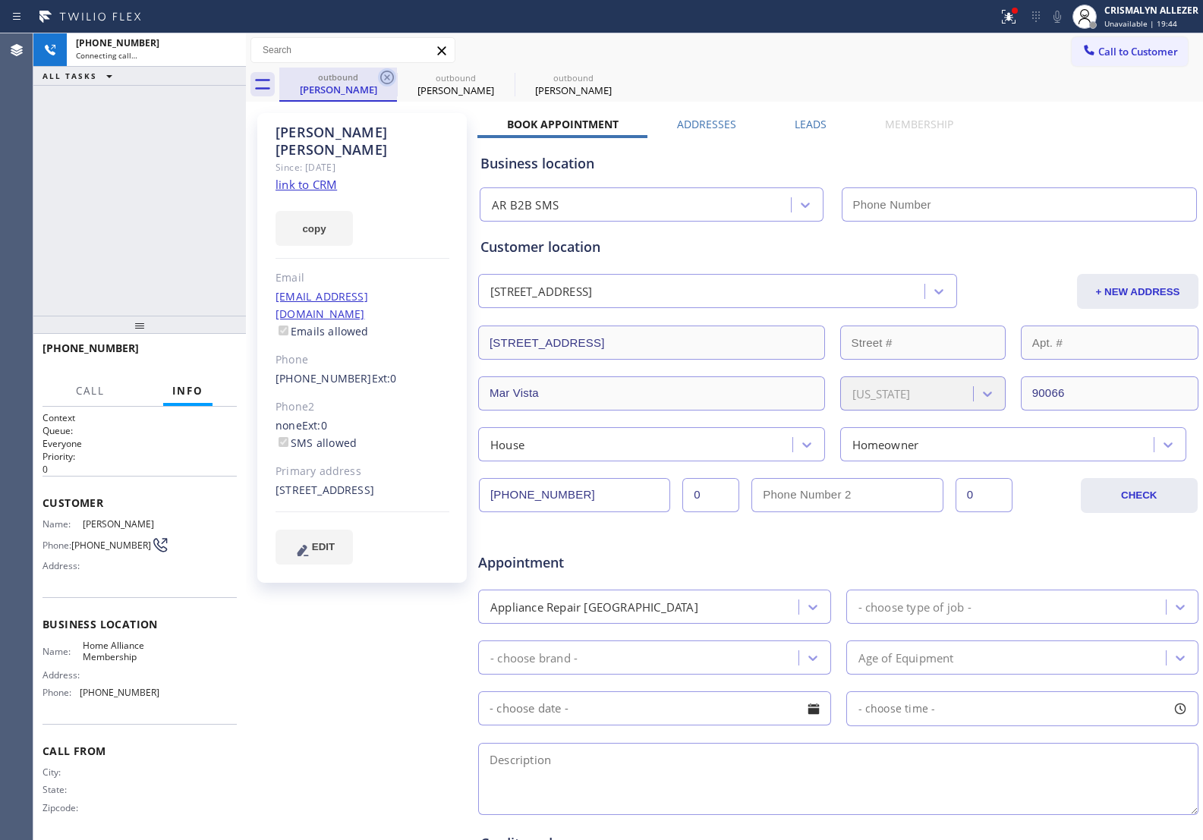
type input "(855) 946-3605"
click at [380, 77] on icon at bounding box center [387, 78] width 14 height 14
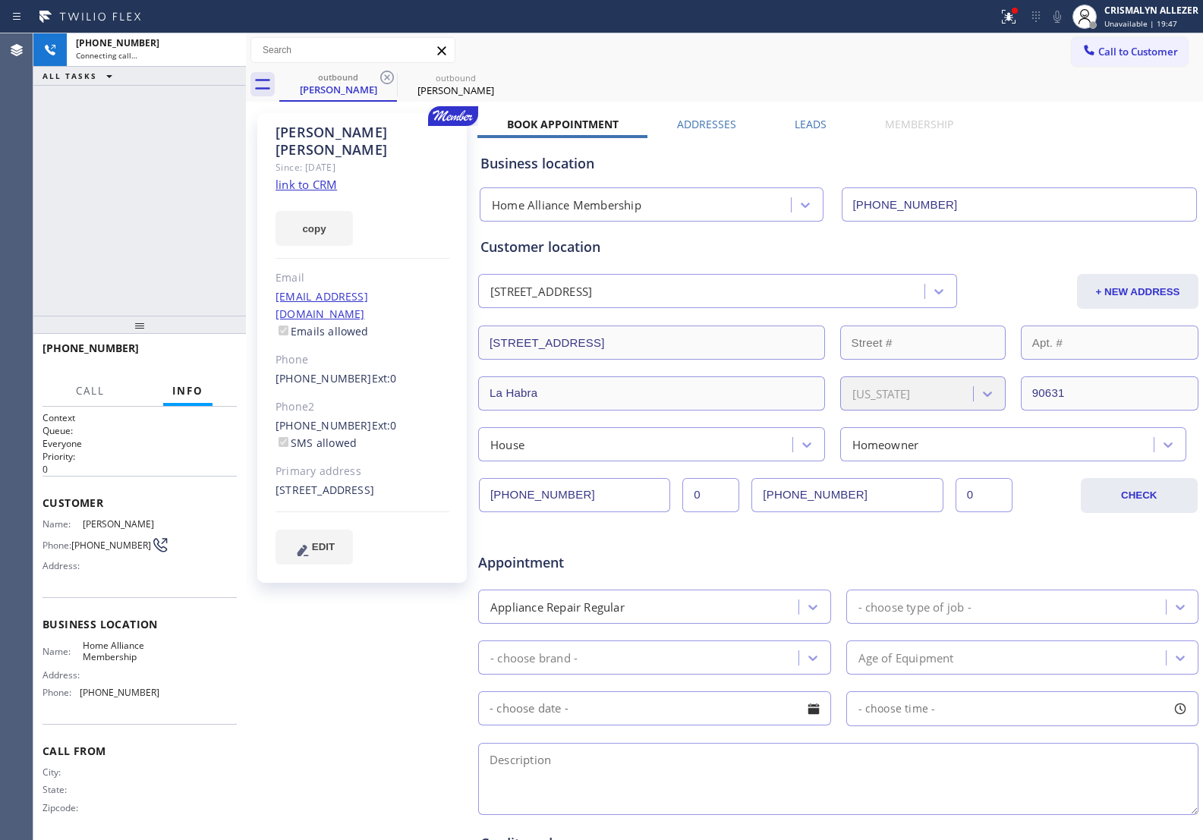
click at [314, 177] on link "link to CRM" at bounding box center [306, 184] width 61 height 15
click at [229, 55] on icon at bounding box center [226, 50] width 18 height 18
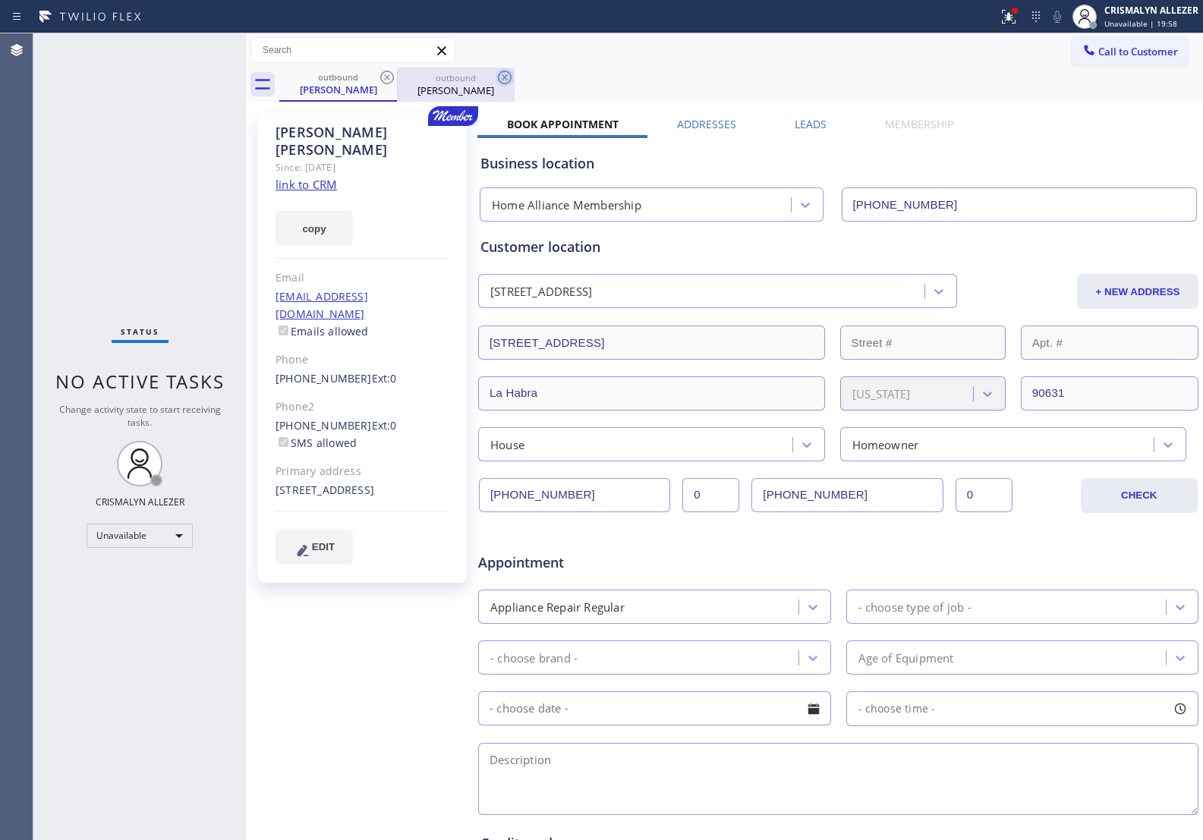
click at [507, 78] on icon at bounding box center [505, 77] width 18 height 18
click at [386, 78] on icon at bounding box center [387, 78] width 14 height 14
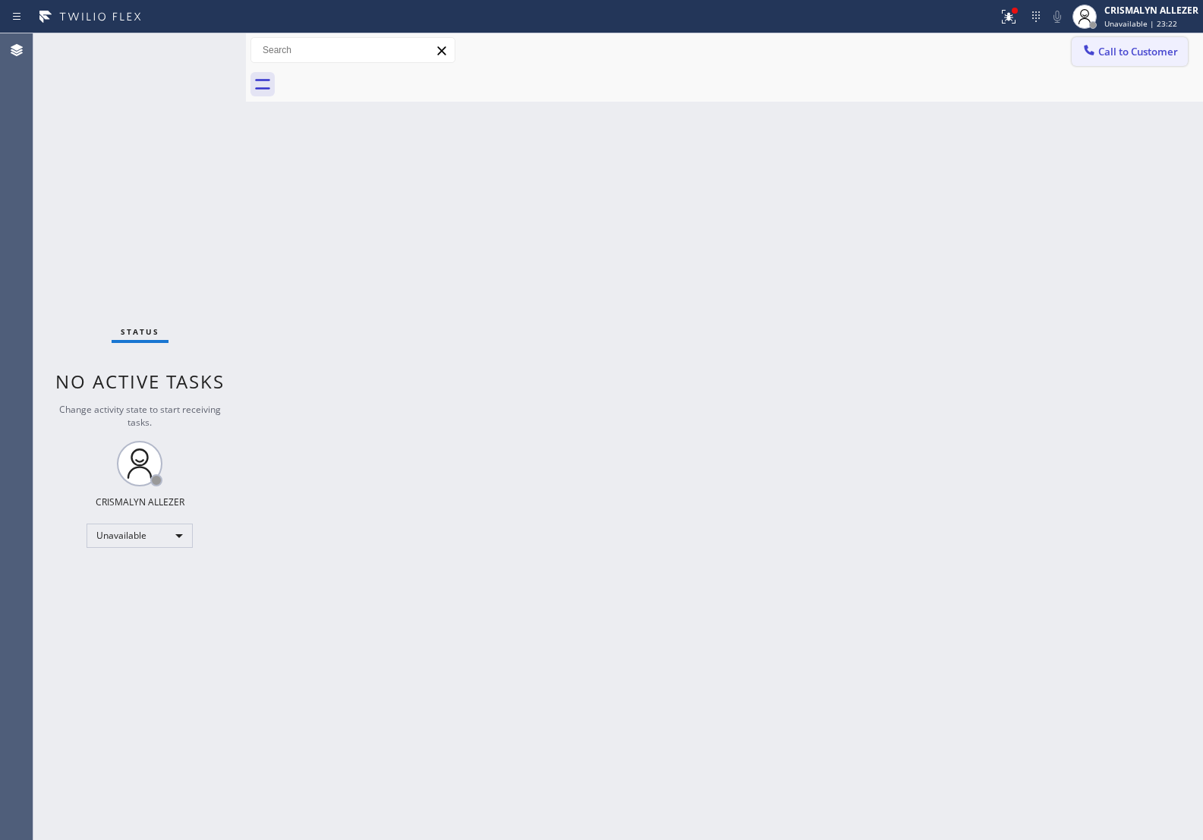
click at [1118, 46] on span "Call to Customer" at bounding box center [1139, 52] width 80 height 14
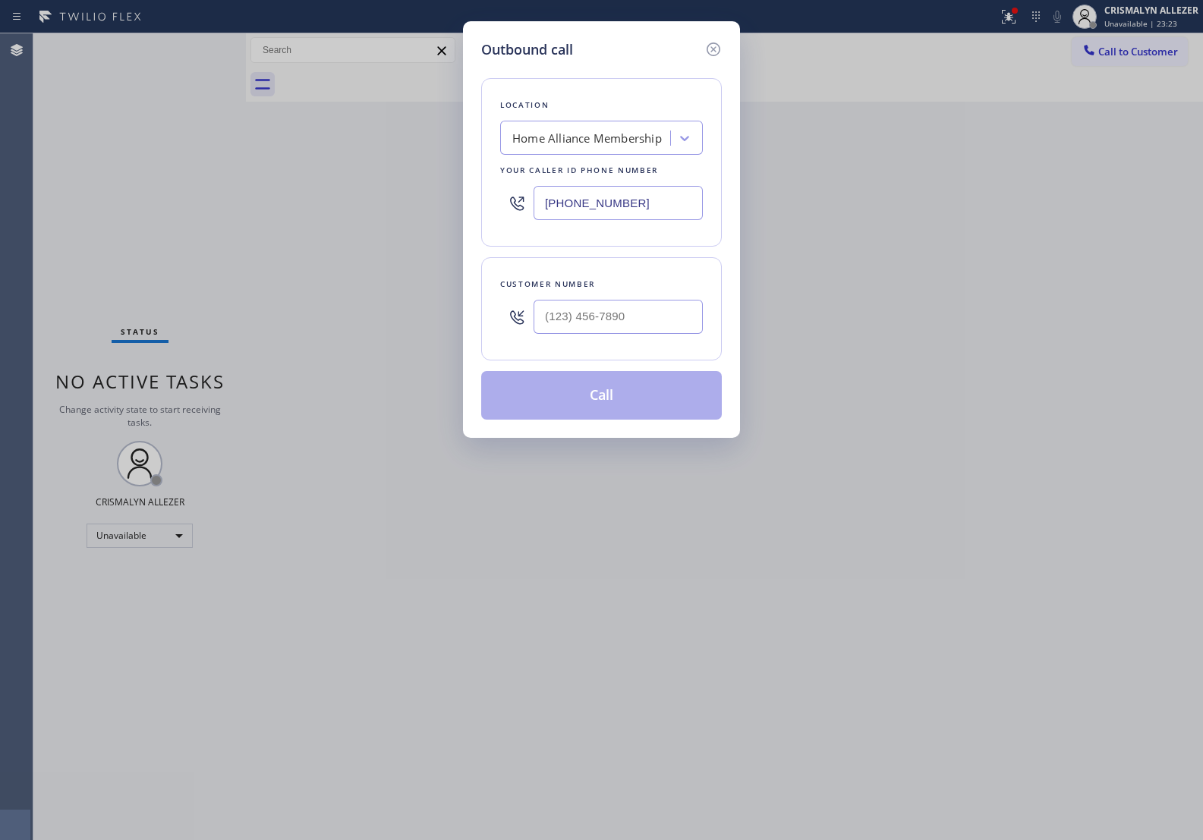
paste input "731-4952"
drag, startPoint x: 674, startPoint y: 215, endPoint x: 358, endPoint y: 215, distance: 315.8
click at [358, 215] on div "Outbound call Location Home Alliance Membership Your caller id phone number (85…" at bounding box center [601, 420] width 1203 height 840
type input "[PHONE_NUMBER]"
click at [620, 316] on input "(___) ___-____" at bounding box center [618, 317] width 169 height 34
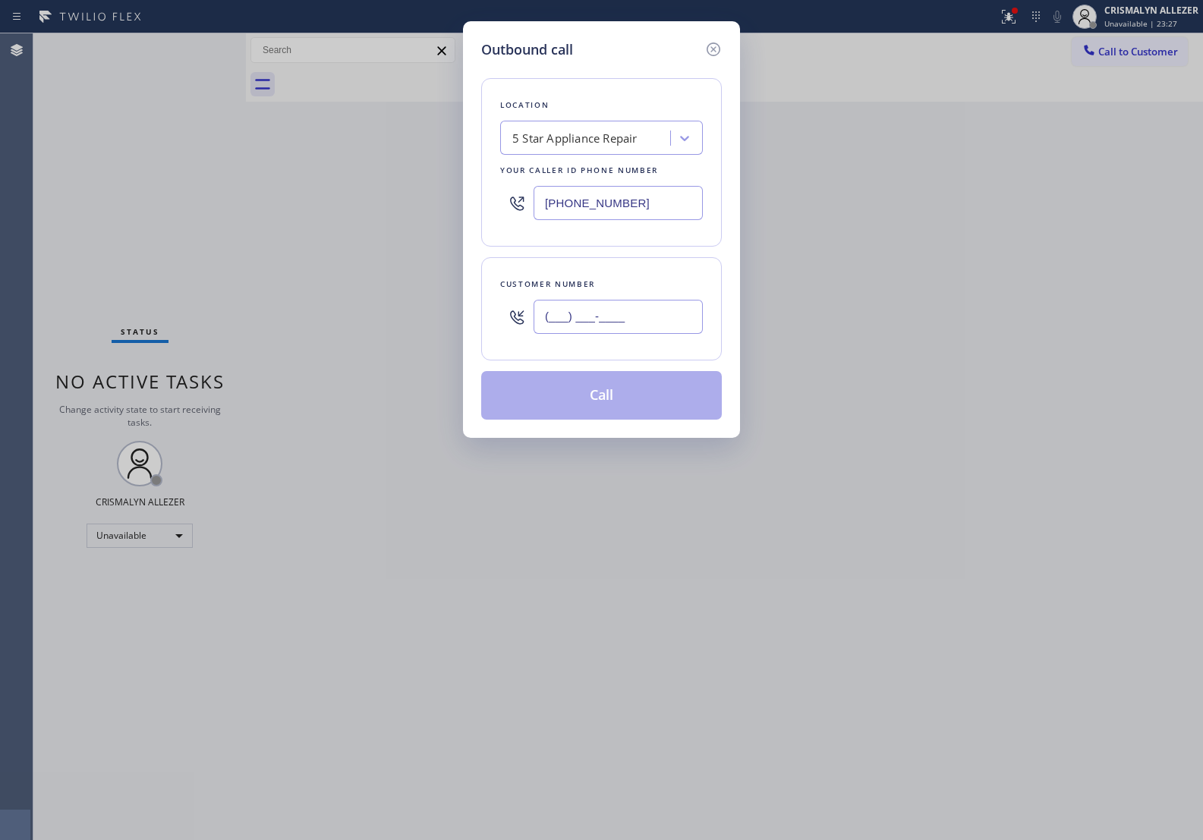
paste input "626) 297-4636"
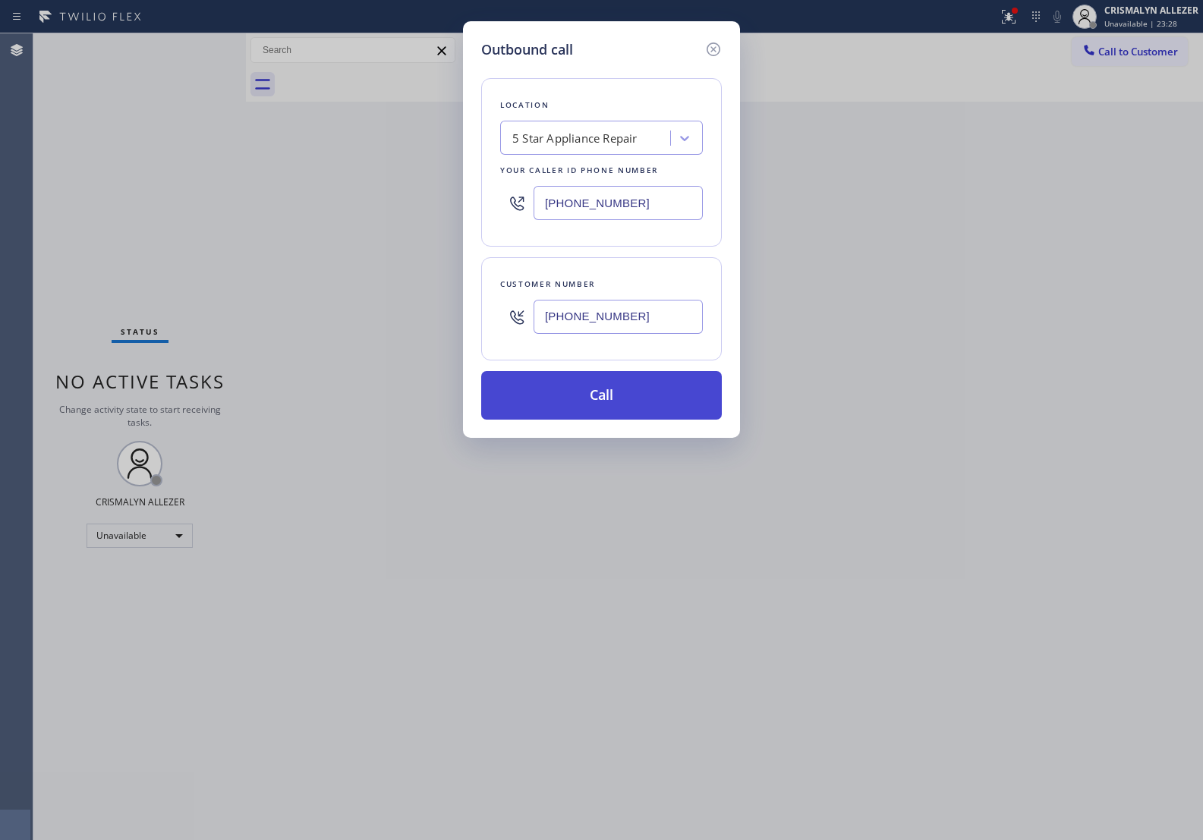
type input "(626) 297-4636"
click at [619, 385] on button "Call" at bounding box center [601, 395] width 241 height 49
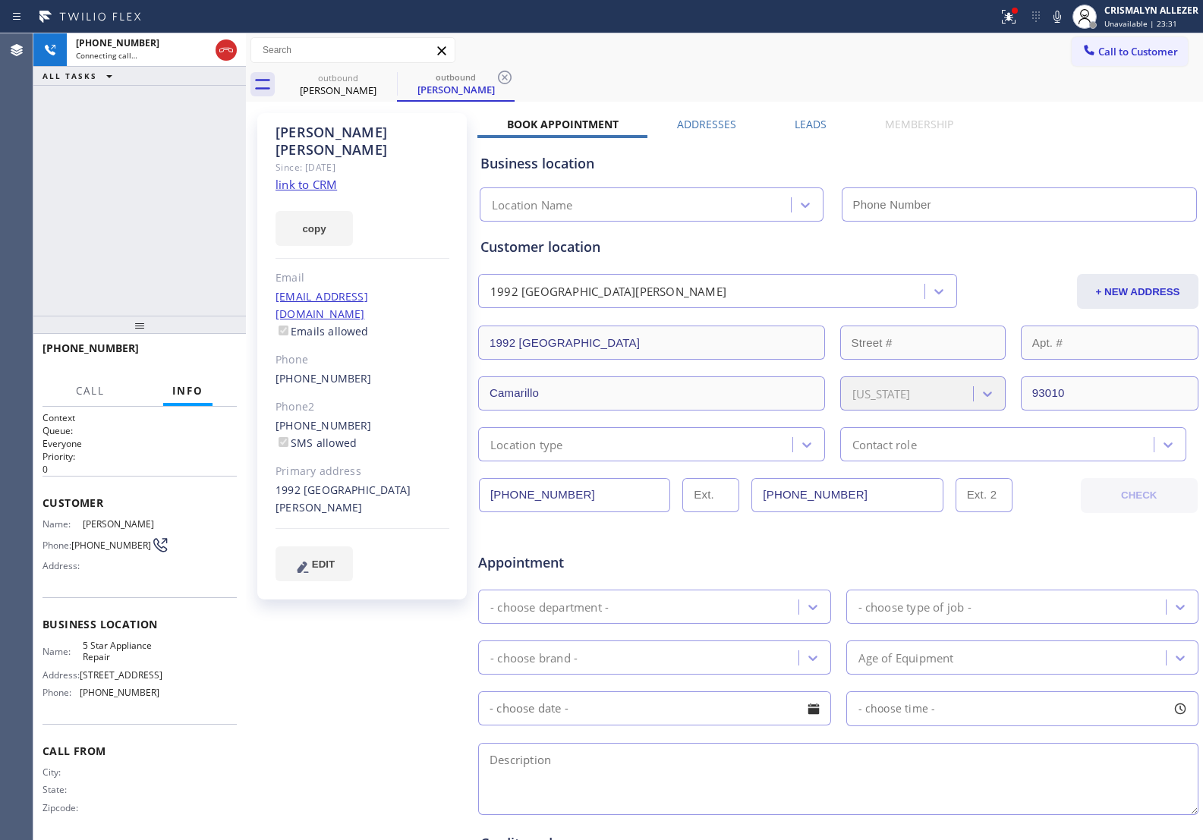
click at [304, 177] on link "link to CRM" at bounding box center [306, 184] width 61 height 15
type input "[PHONE_NUMBER]"
click at [194, 355] on span "HANG UP" at bounding box center [201, 355] width 46 height 11
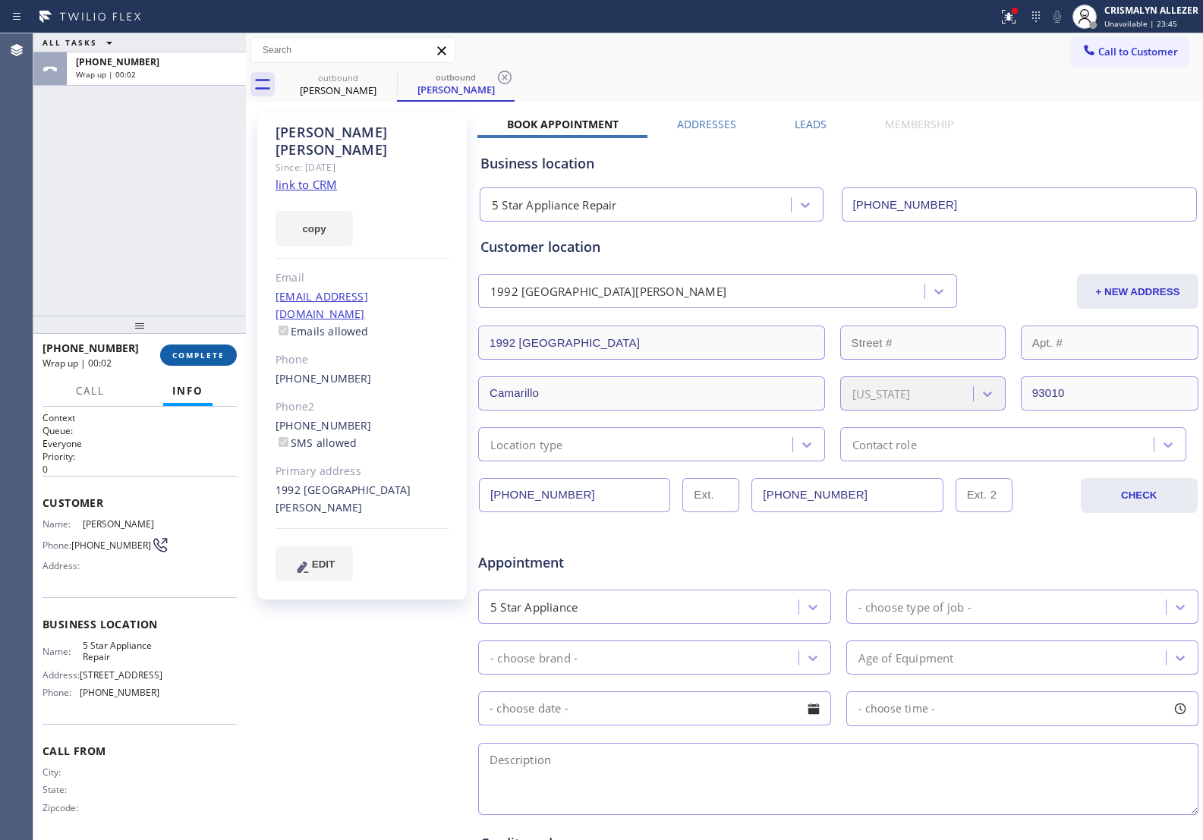
click at [195, 352] on span "COMPLETE" at bounding box center [198, 355] width 52 height 11
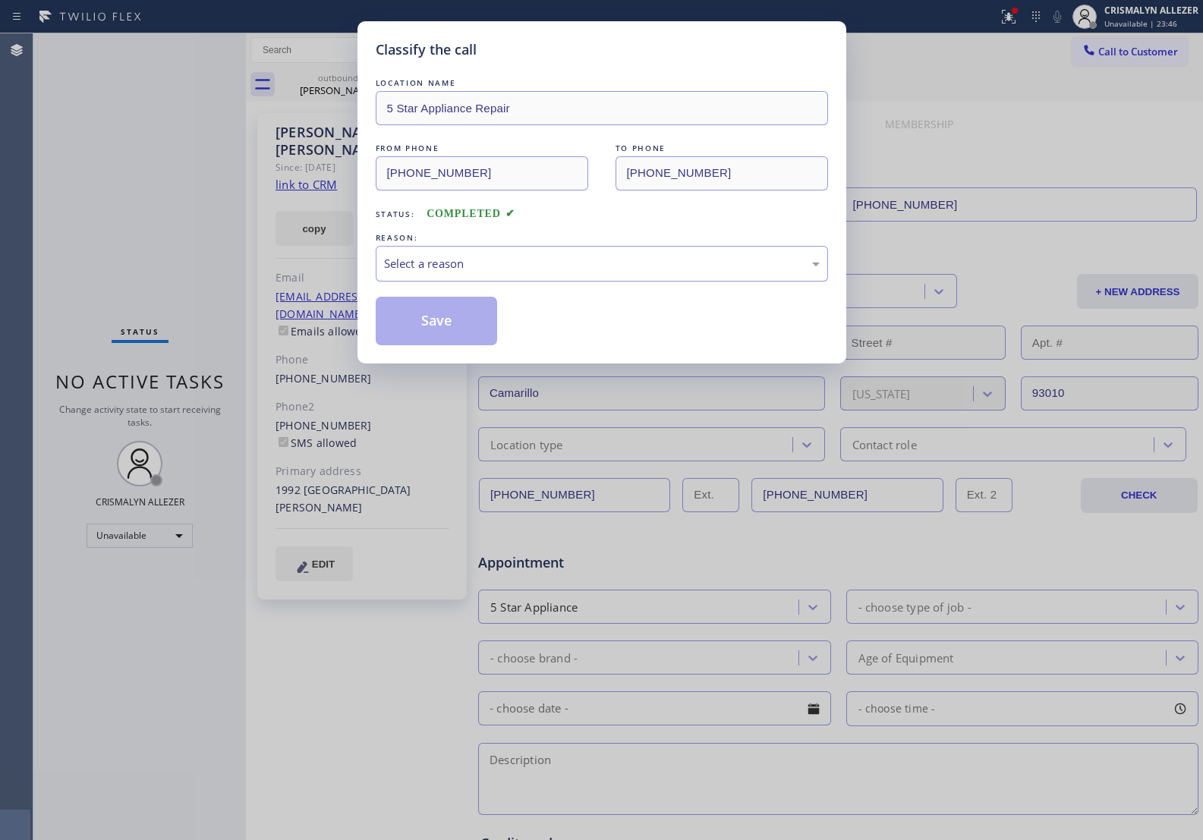
click at [646, 268] on div "Select a reason" at bounding box center [602, 263] width 436 height 17
click at [426, 315] on button "Save" at bounding box center [437, 321] width 122 height 49
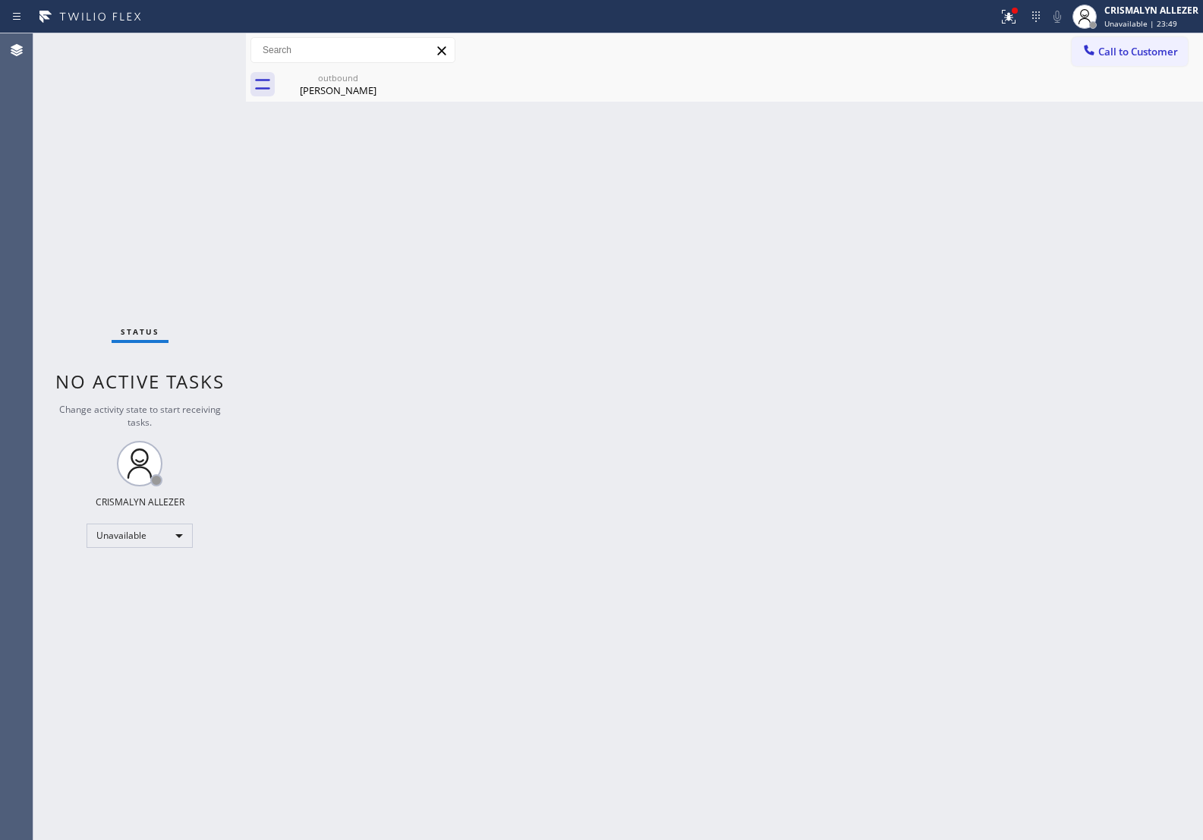
click at [312, 82] on div "outbound" at bounding box center [338, 77] width 115 height 11
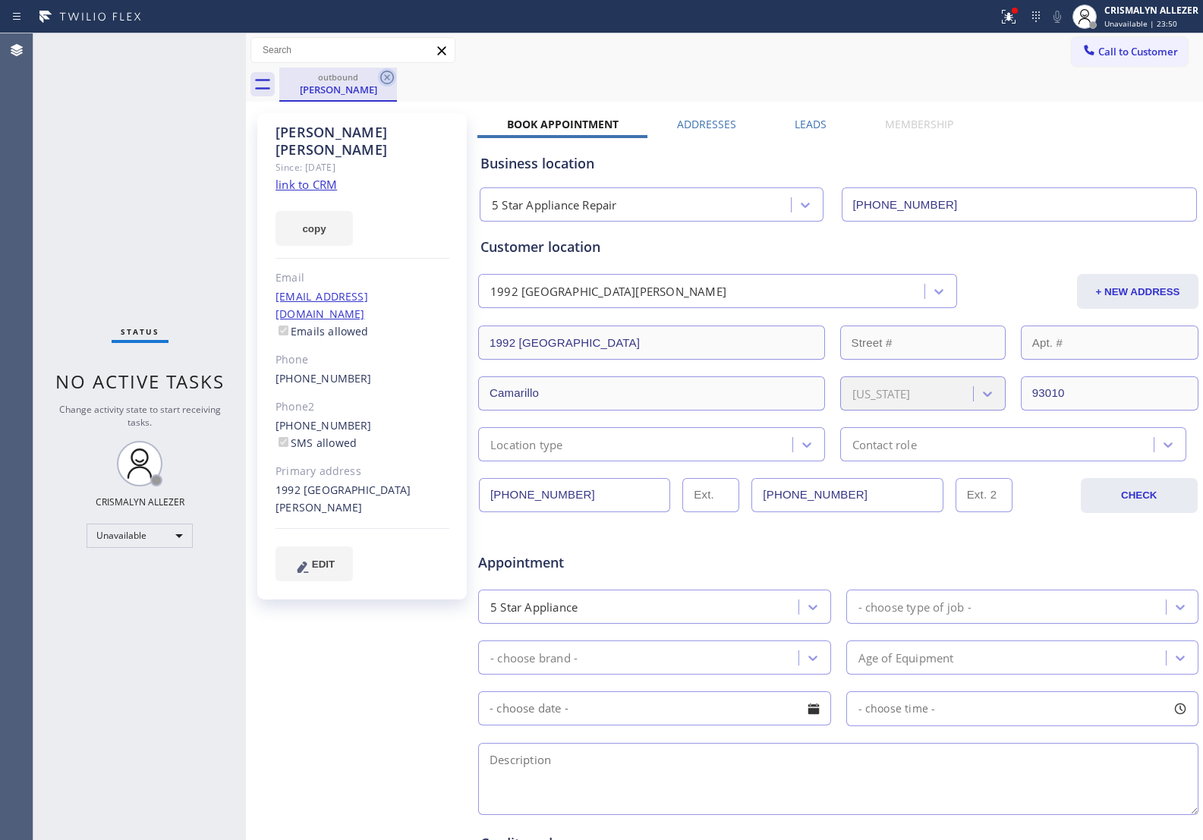
click at [384, 80] on icon at bounding box center [387, 77] width 18 height 18
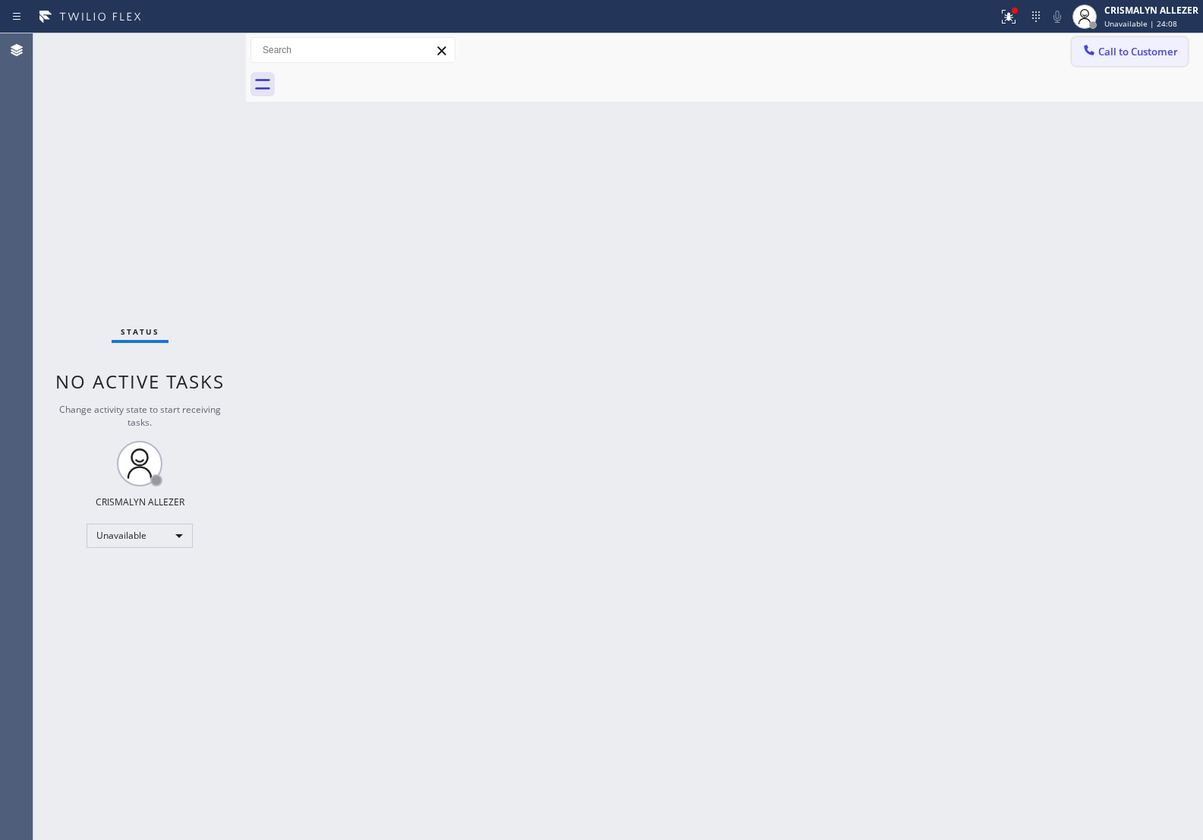
click at [1129, 57] on span "Call to Customer" at bounding box center [1139, 52] width 80 height 14
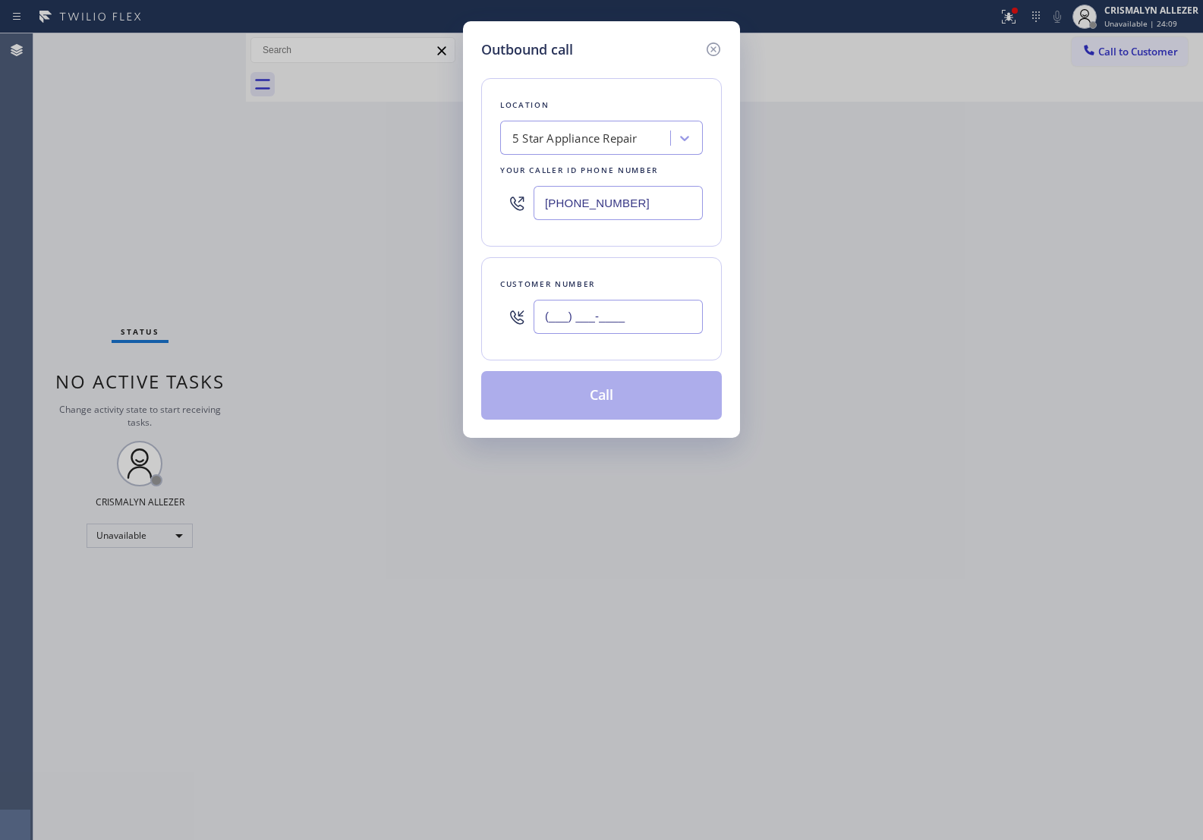
click at [670, 327] on input "(___) ___-____" at bounding box center [618, 317] width 169 height 34
paste input "805) 484-8085"
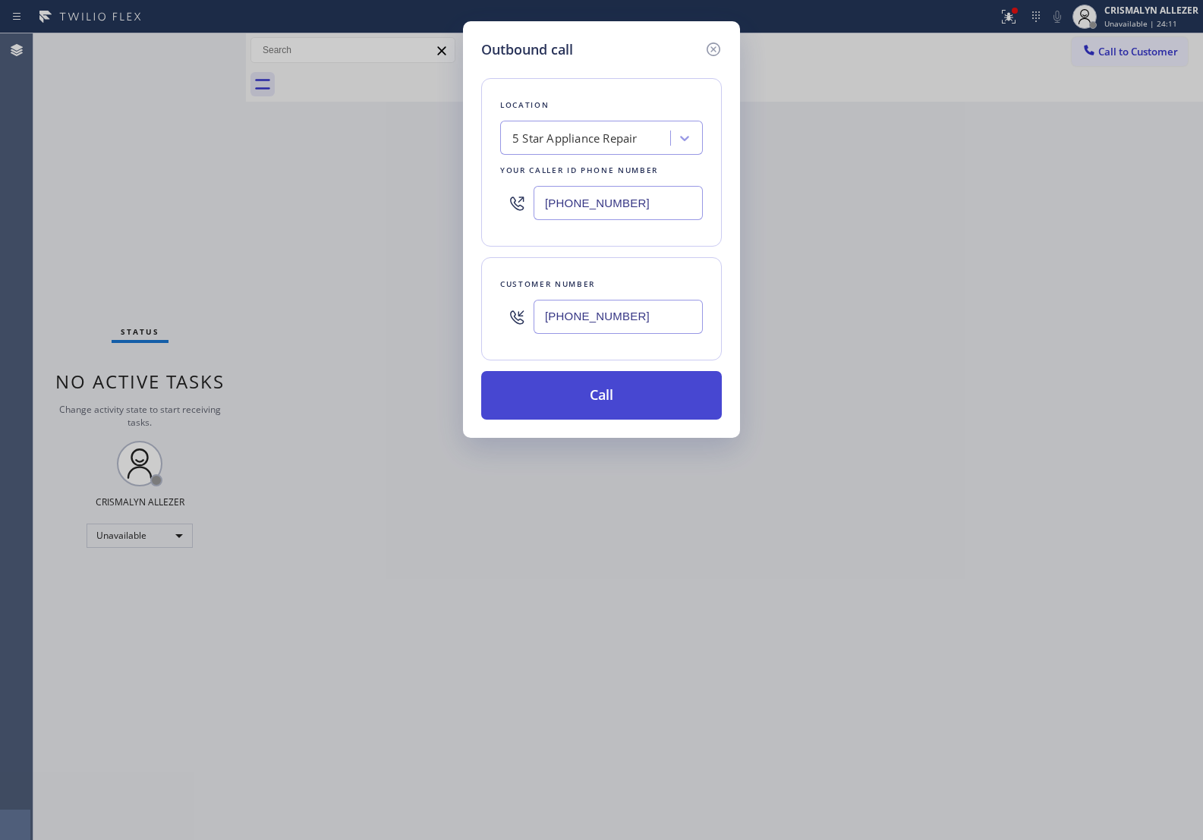
type input "(805) 484-8085"
click at [605, 411] on button "Call" at bounding box center [601, 395] width 241 height 49
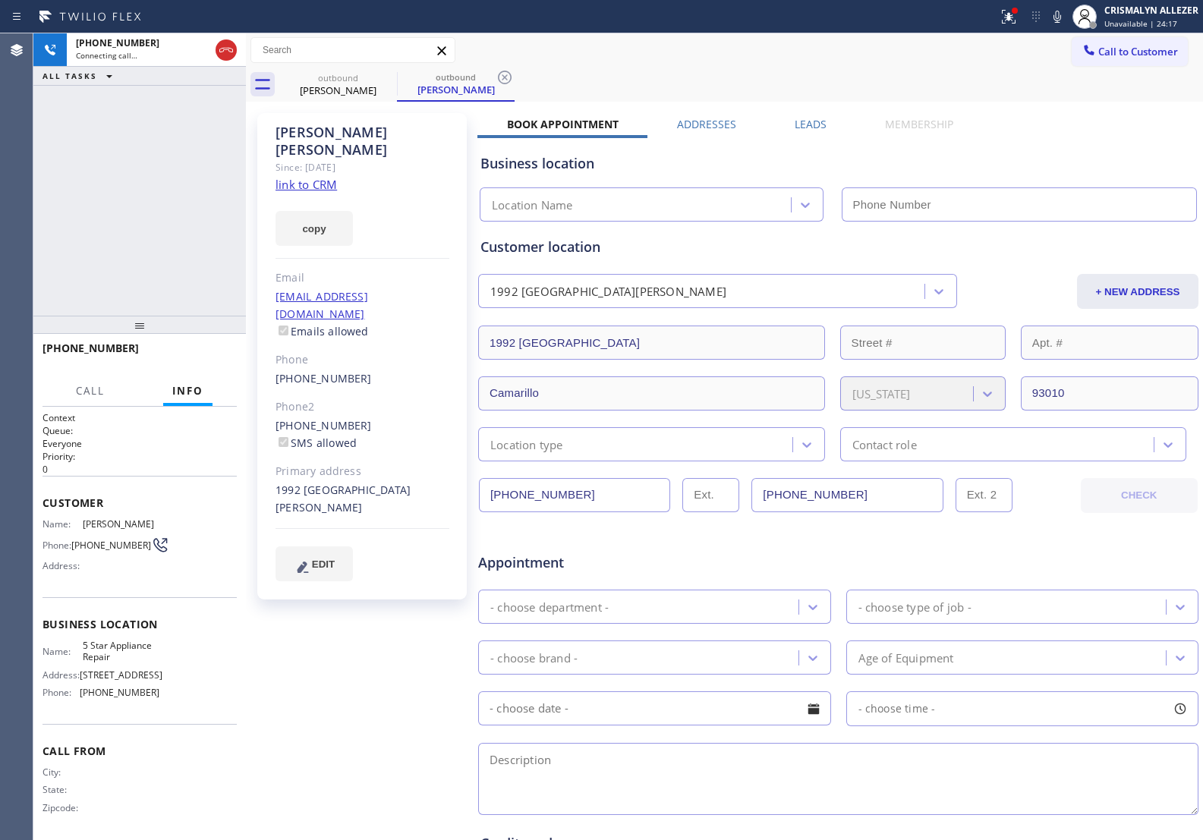
type input "[PHONE_NUMBER]"
click at [1046, 153] on div "Business location" at bounding box center [839, 163] width 716 height 20
click at [196, 350] on span "HANG UP" at bounding box center [201, 355] width 46 height 11
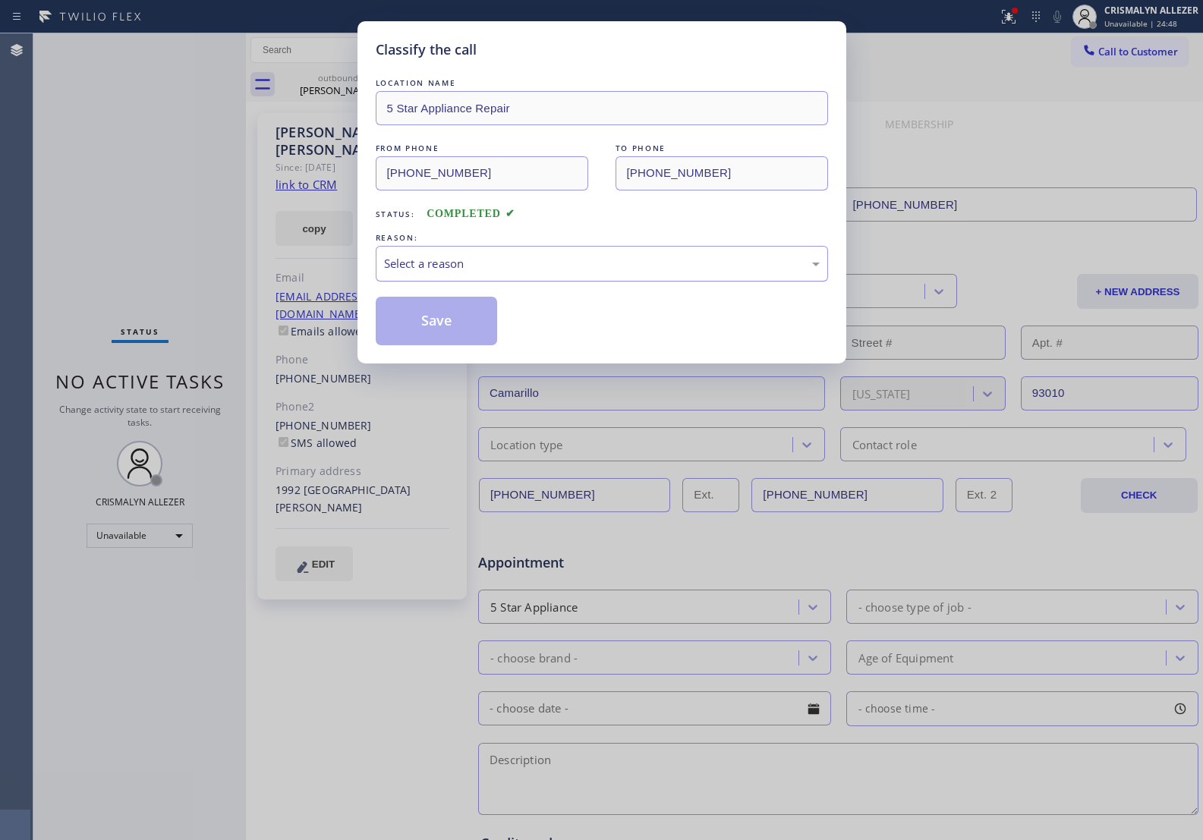
click at [609, 272] on div "Select a reason" at bounding box center [602, 263] width 436 height 17
click at [419, 320] on button "Save" at bounding box center [437, 321] width 122 height 49
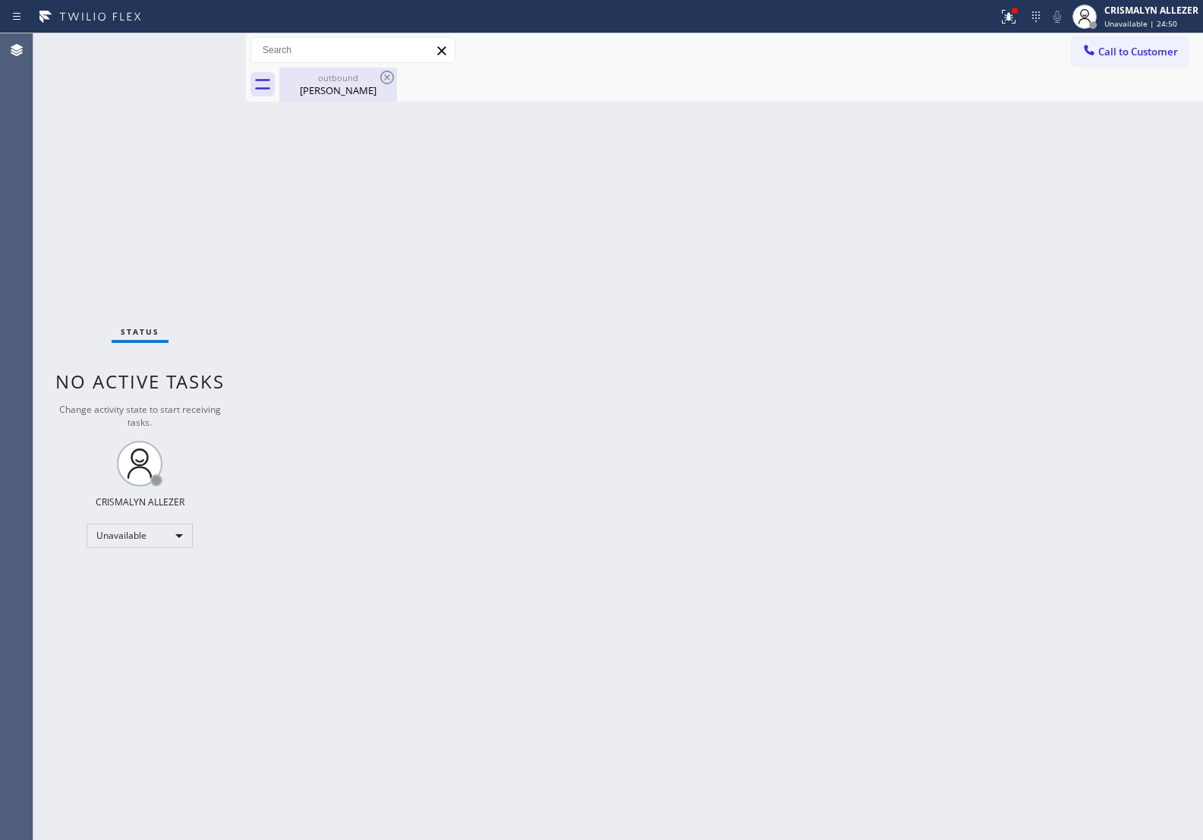
click at [332, 90] on div "Cindy Kang" at bounding box center [338, 91] width 115 height 14
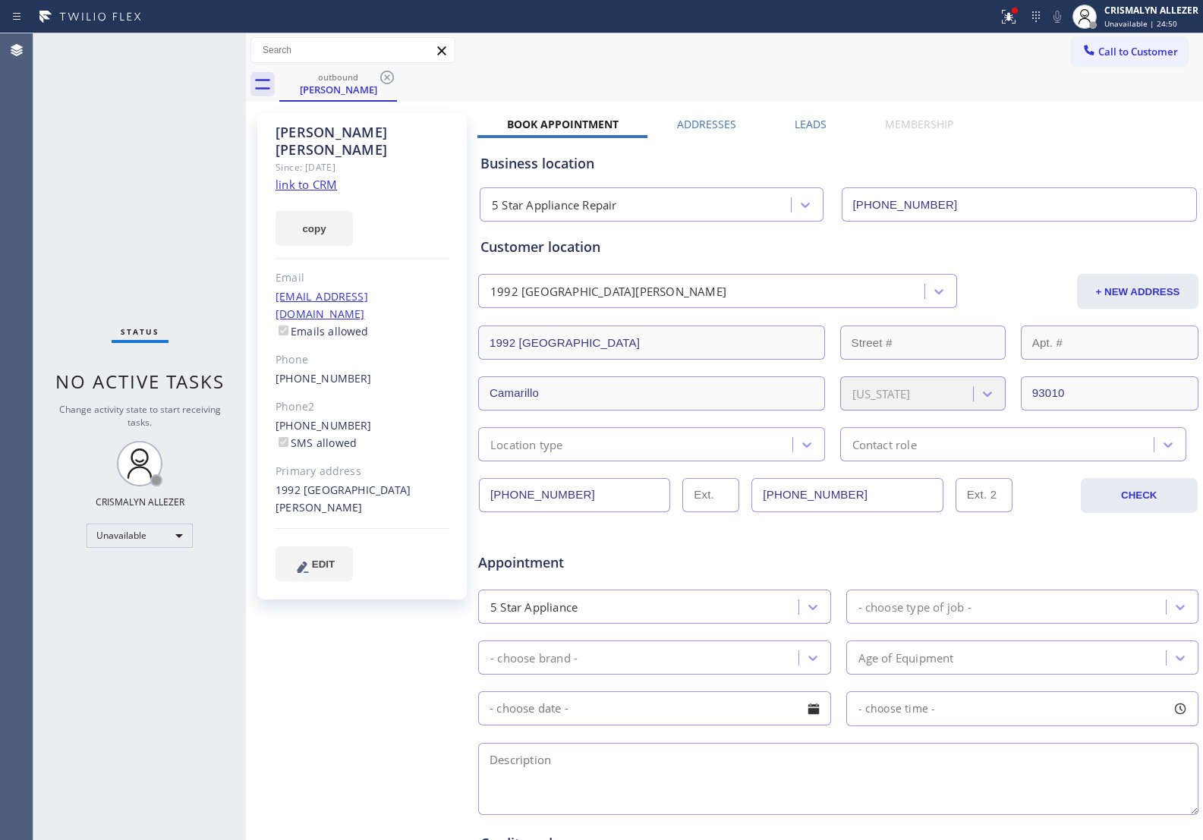
click at [810, 121] on label "Leads" at bounding box center [811, 124] width 32 height 14
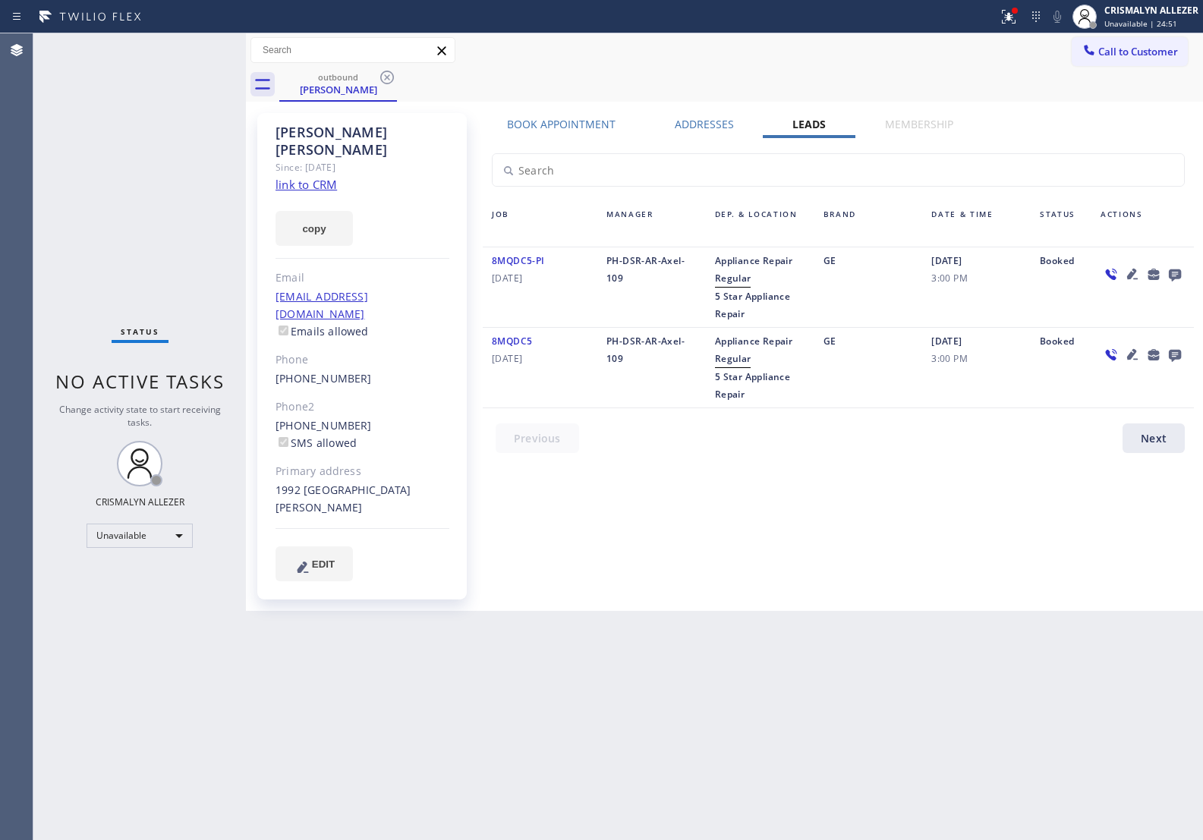
click at [1173, 272] on icon at bounding box center [1175, 274] width 18 height 19
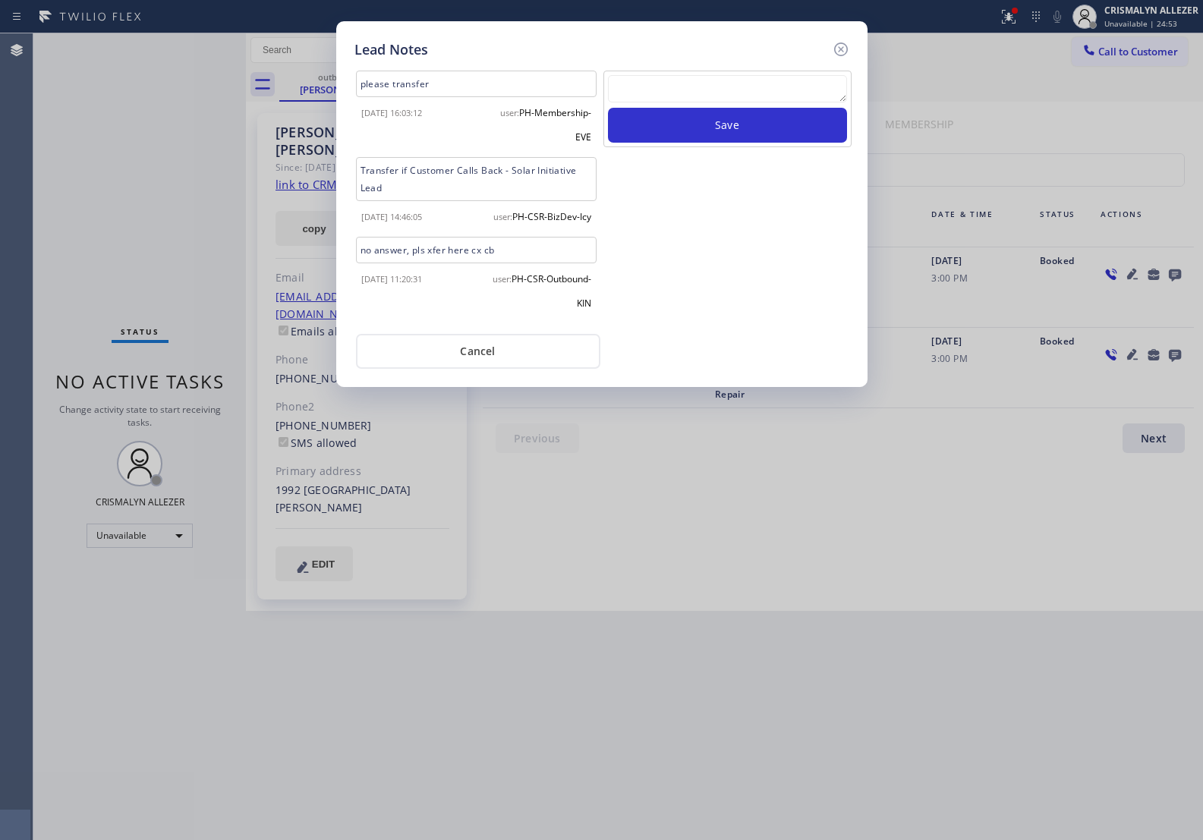
click at [733, 99] on textarea at bounding box center [727, 88] width 239 height 27
paste textarea "no answer | pls xfer here cx cb"
type textarea "no answer | pls xfer here cx cb"
click at [726, 143] on button "Save" at bounding box center [727, 125] width 239 height 35
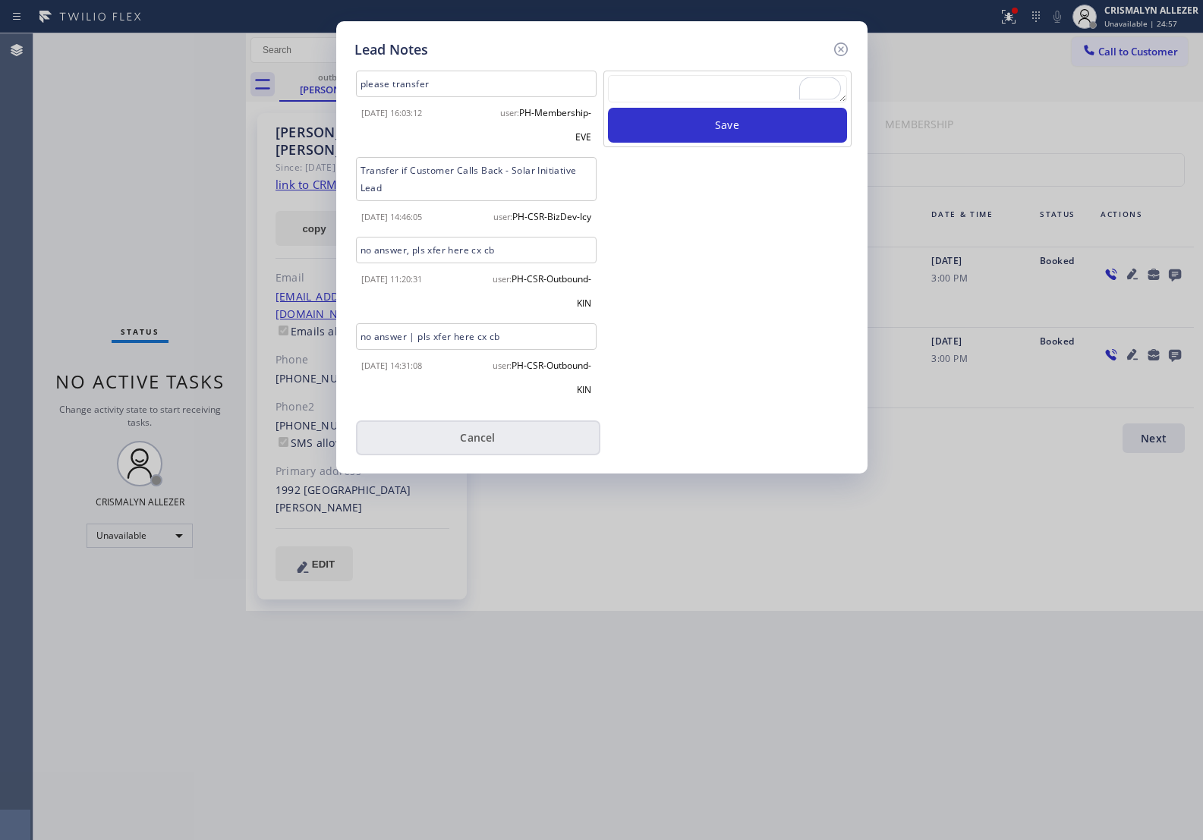
click at [499, 456] on button "Cancel" at bounding box center [478, 438] width 244 height 35
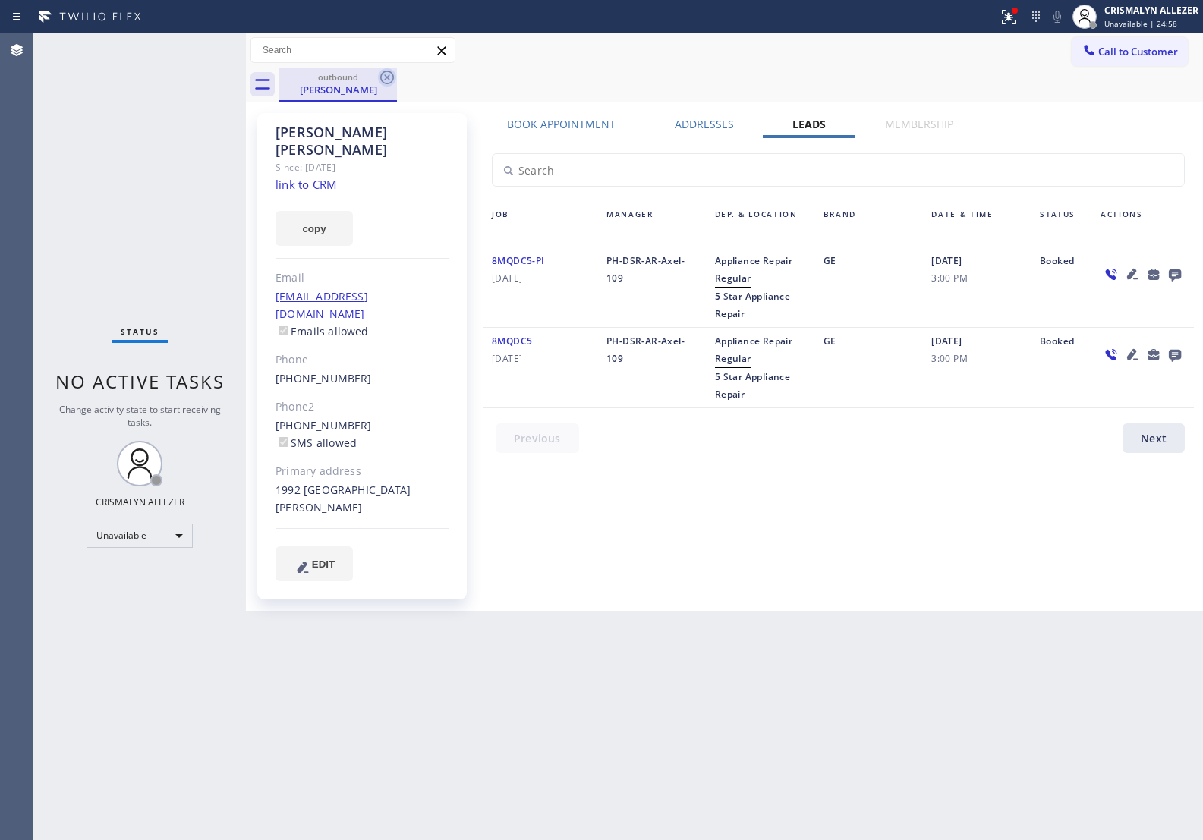
click at [386, 76] on icon at bounding box center [387, 78] width 14 height 14
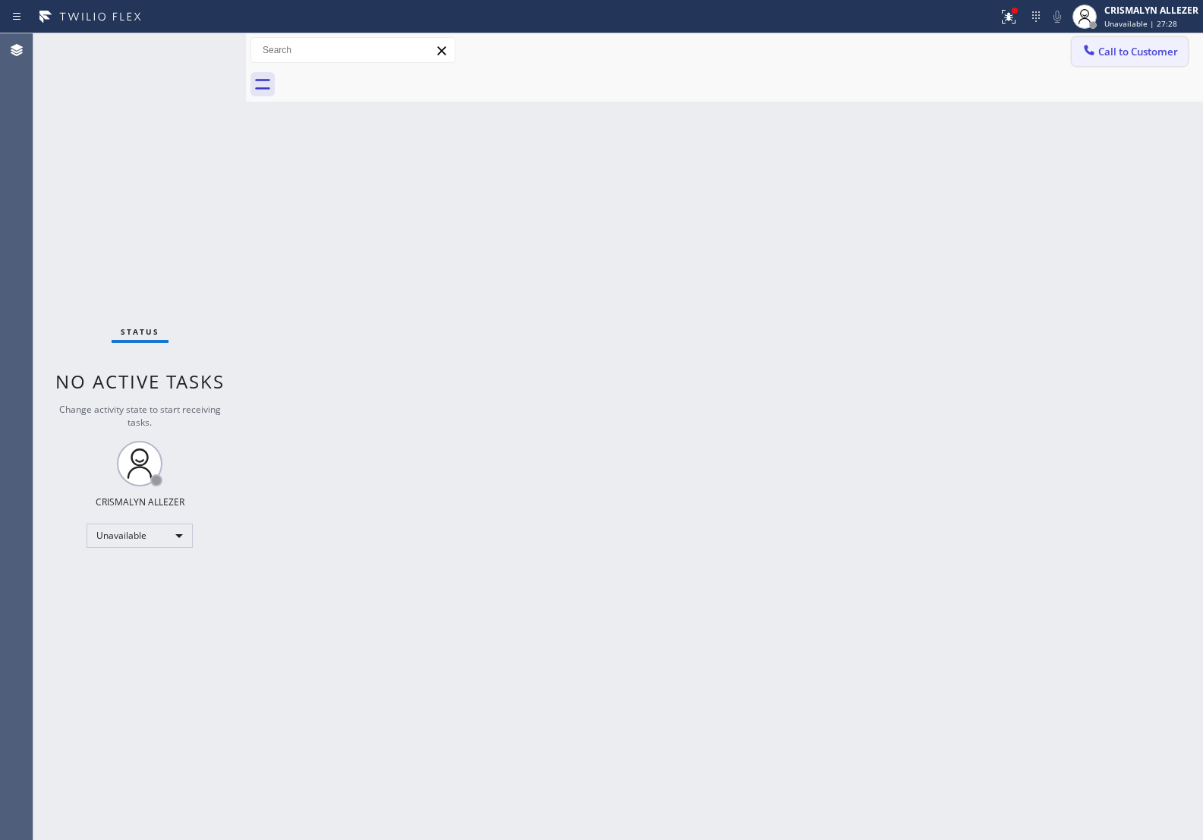
click at [1115, 61] on button "Call to Customer" at bounding box center [1130, 51] width 116 height 29
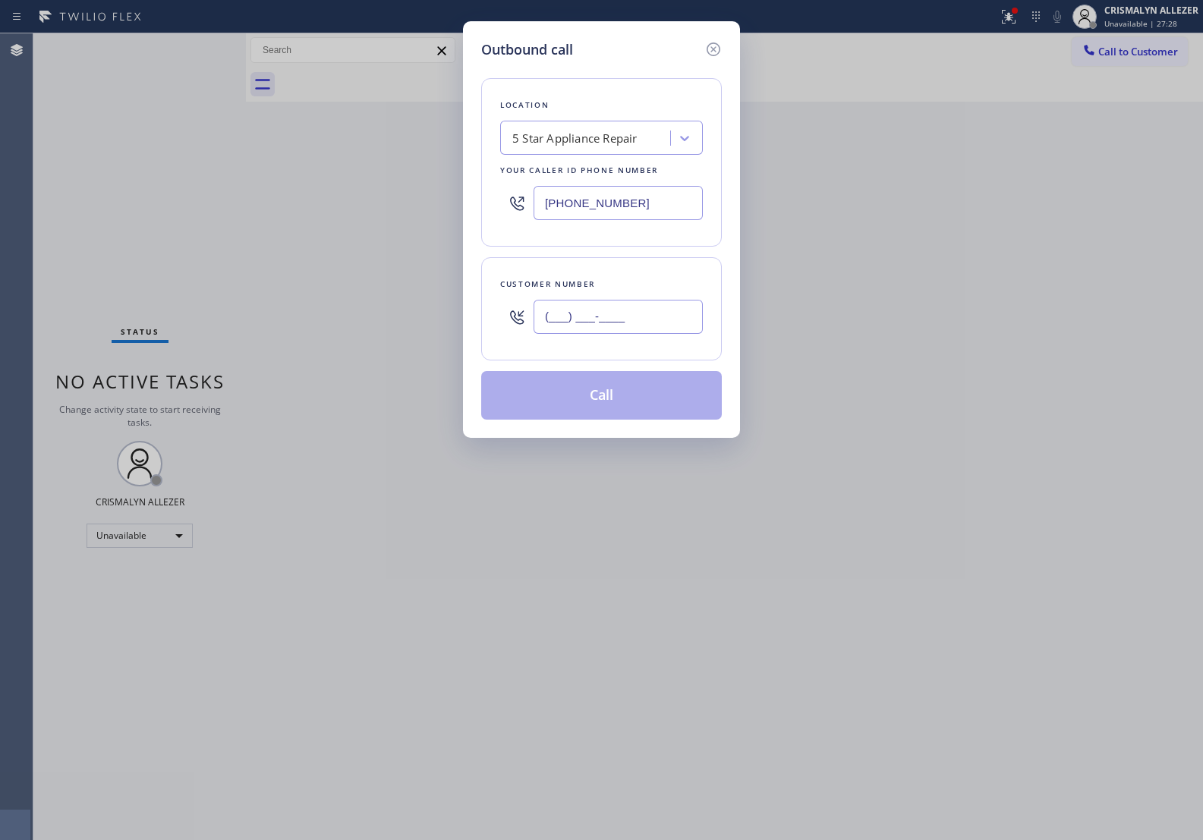
click at [668, 307] on input "(___) ___-____" at bounding box center [618, 317] width 169 height 34
paste input "626) 606-4562"
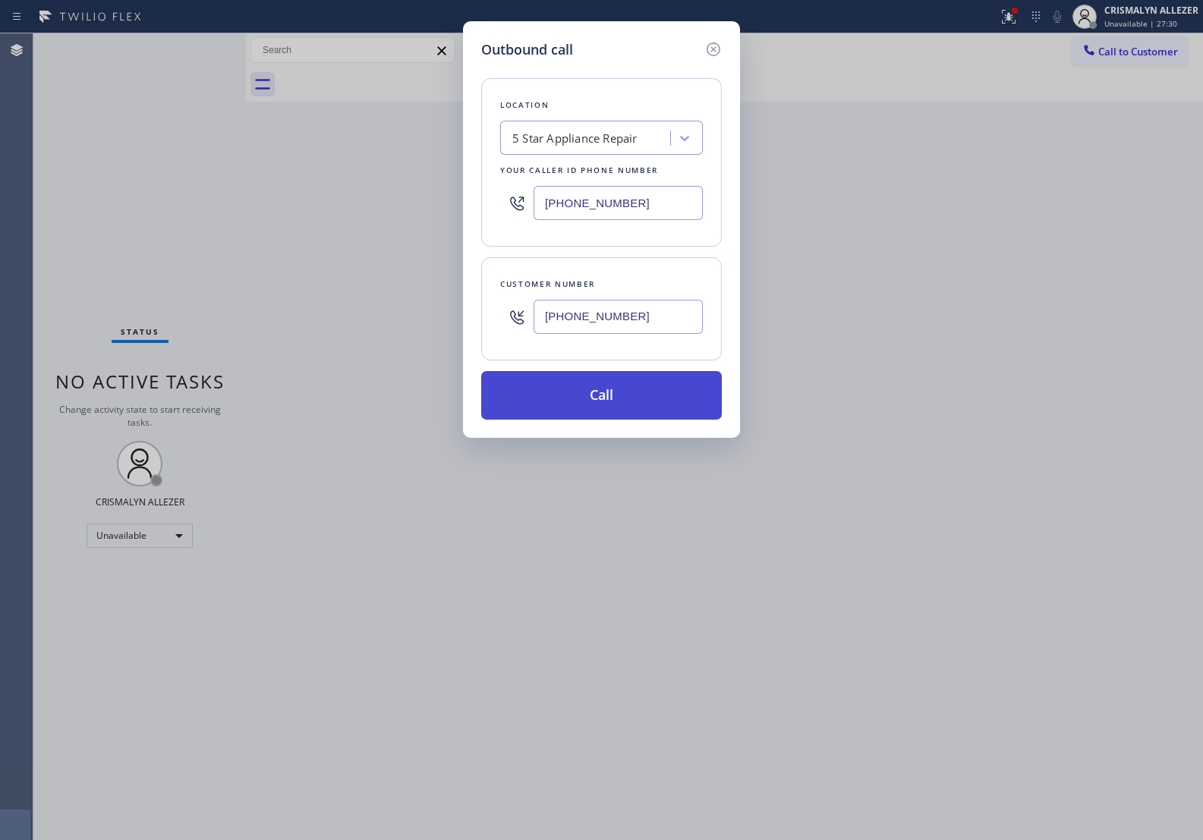
type input "(626) 606-4562"
click at [615, 383] on button "Call" at bounding box center [601, 395] width 241 height 49
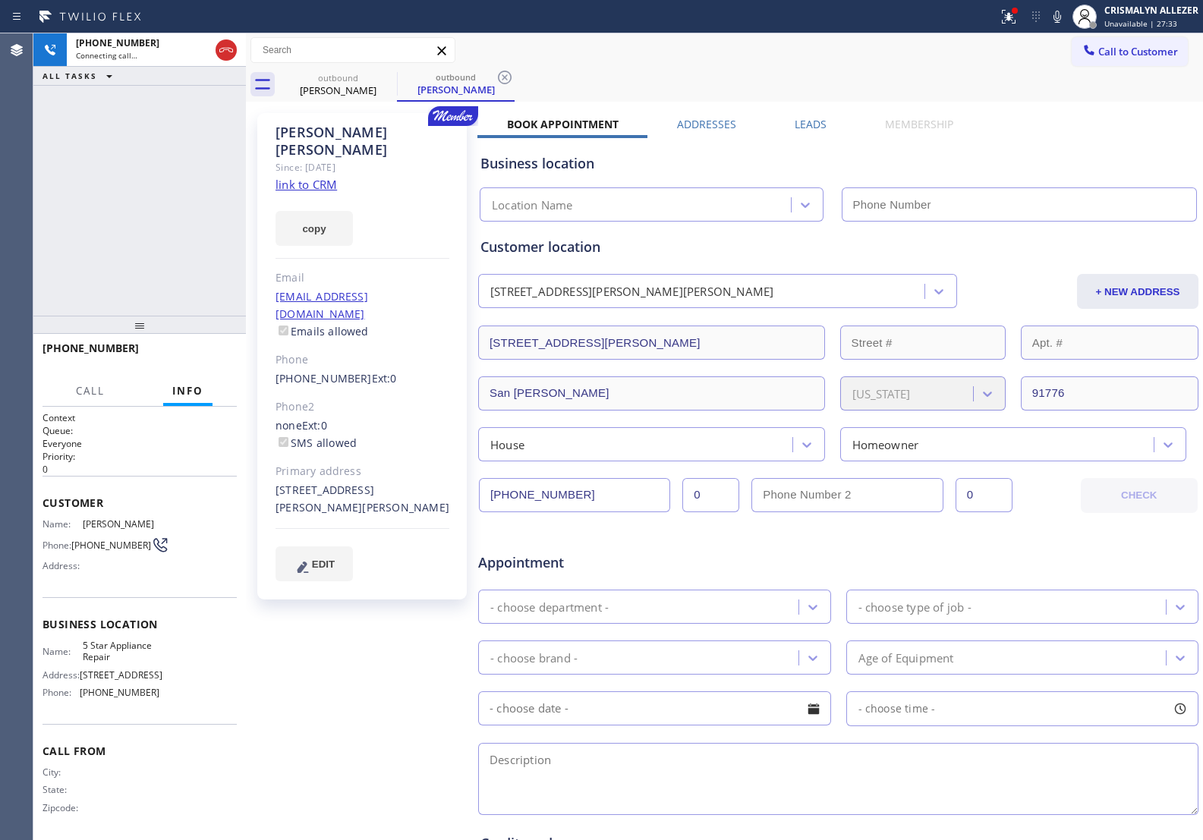
click at [300, 177] on link "link to CRM" at bounding box center [306, 184] width 61 height 15
type input "[PHONE_NUMBER]"
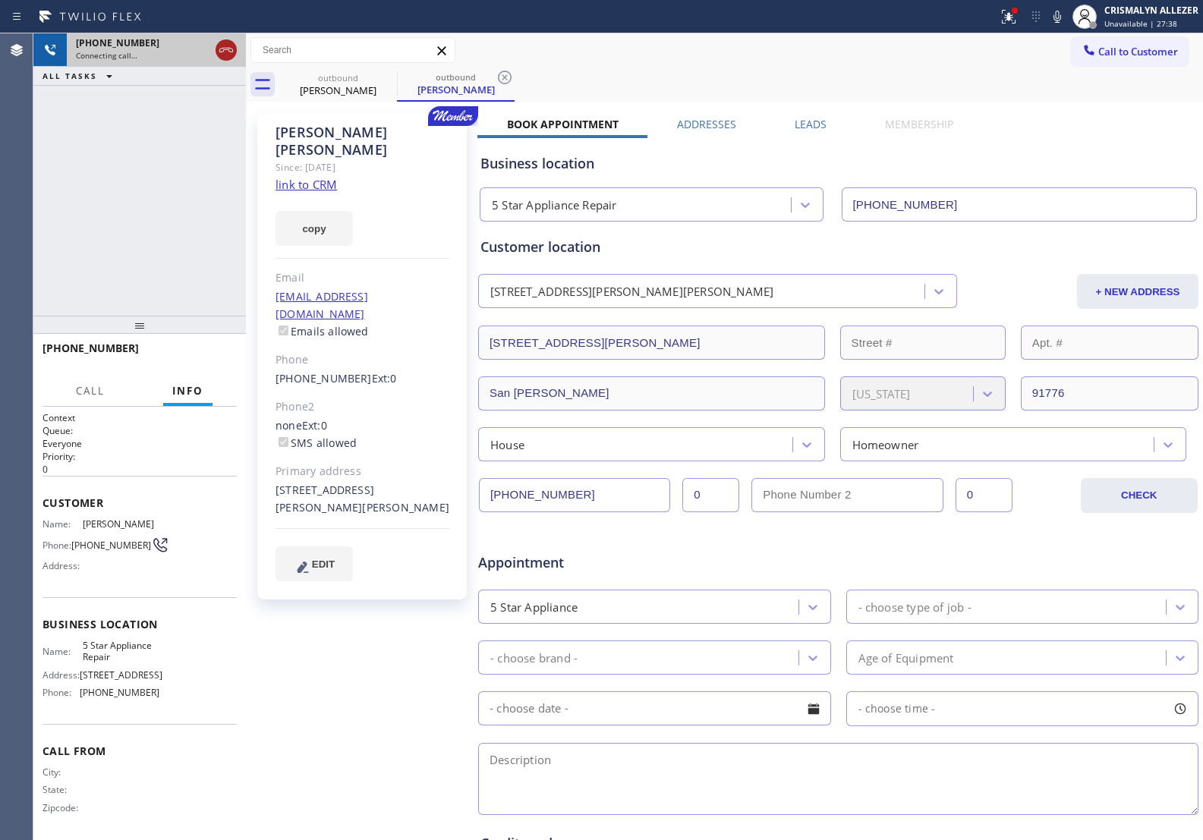
click at [226, 49] on icon at bounding box center [226, 50] width 14 height 5
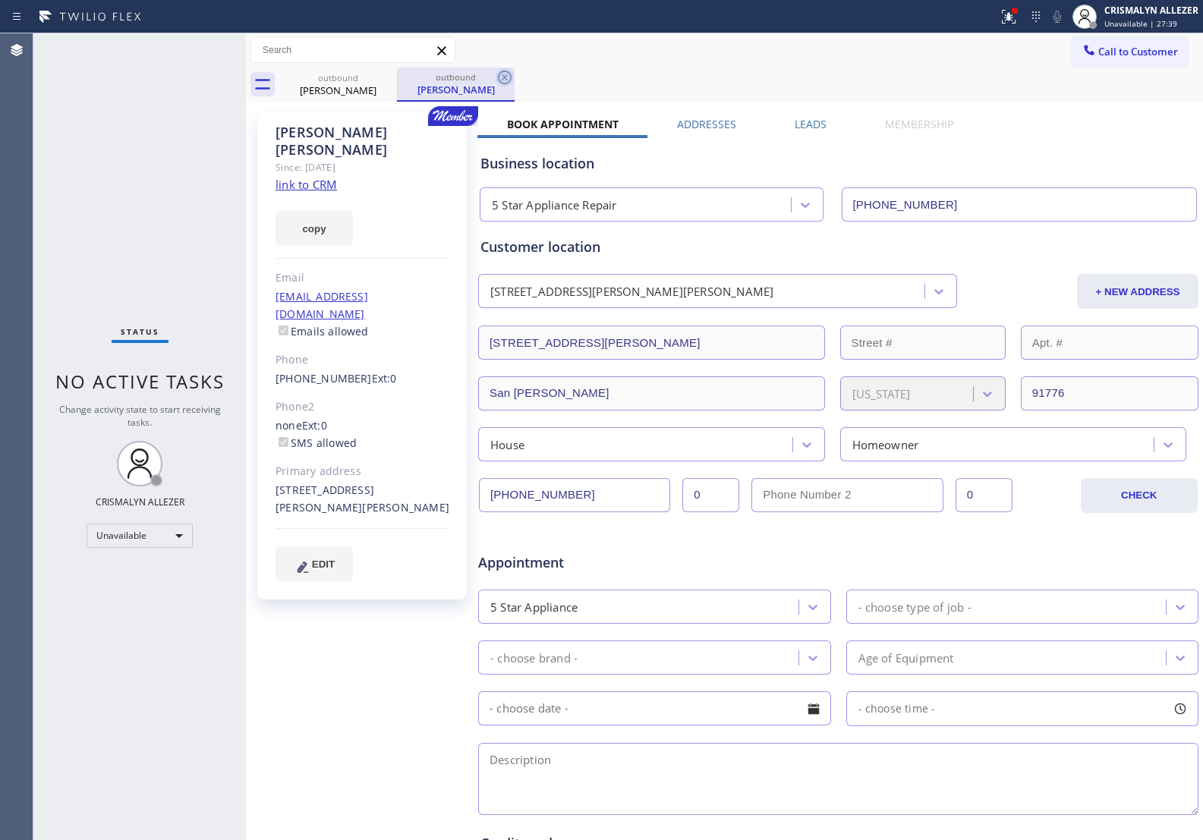
click at [503, 76] on icon at bounding box center [505, 78] width 14 height 14
click at [0, 0] on icon at bounding box center [0, 0] width 0 height 0
click at [500, 78] on div "outbound Myra Cervantes outbound Myra Cervantes" at bounding box center [741, 85] width 924 height 34
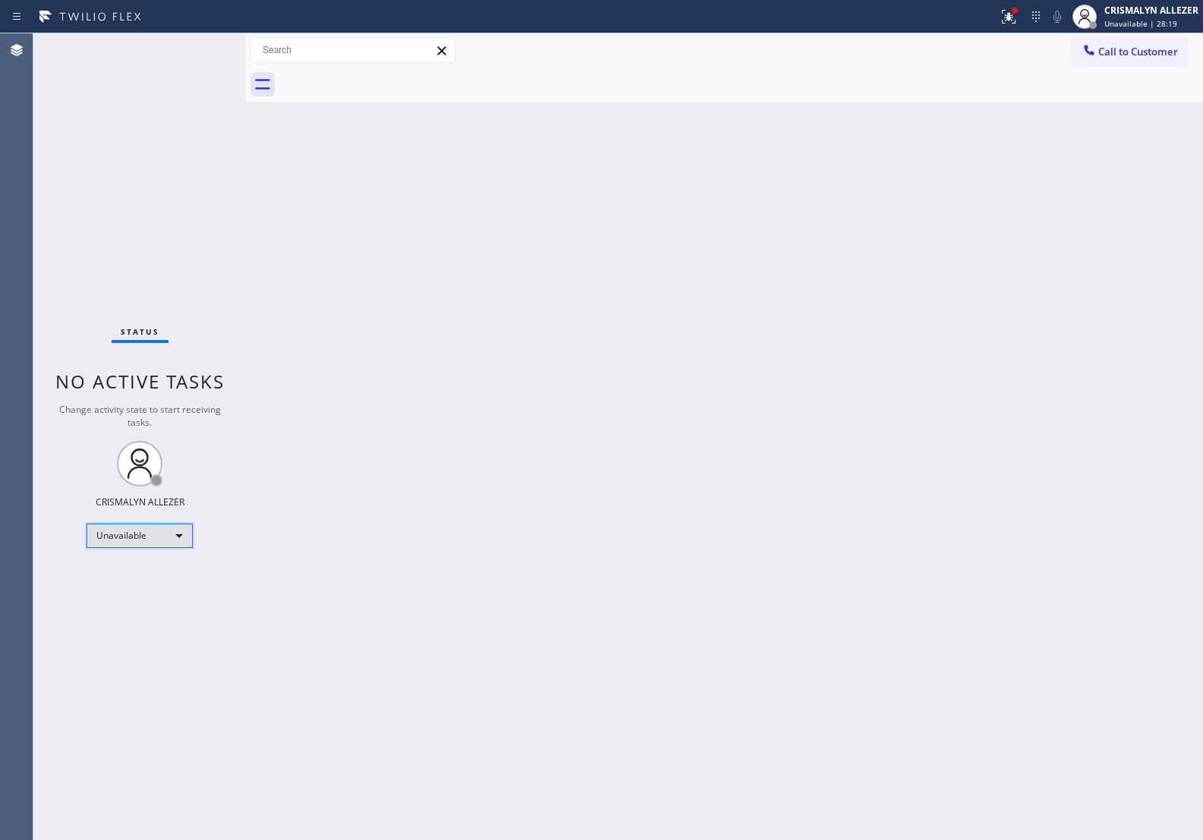
click at [184, 534] on div "Unavailable" at bounding box center [140, 536] width 106 height 24
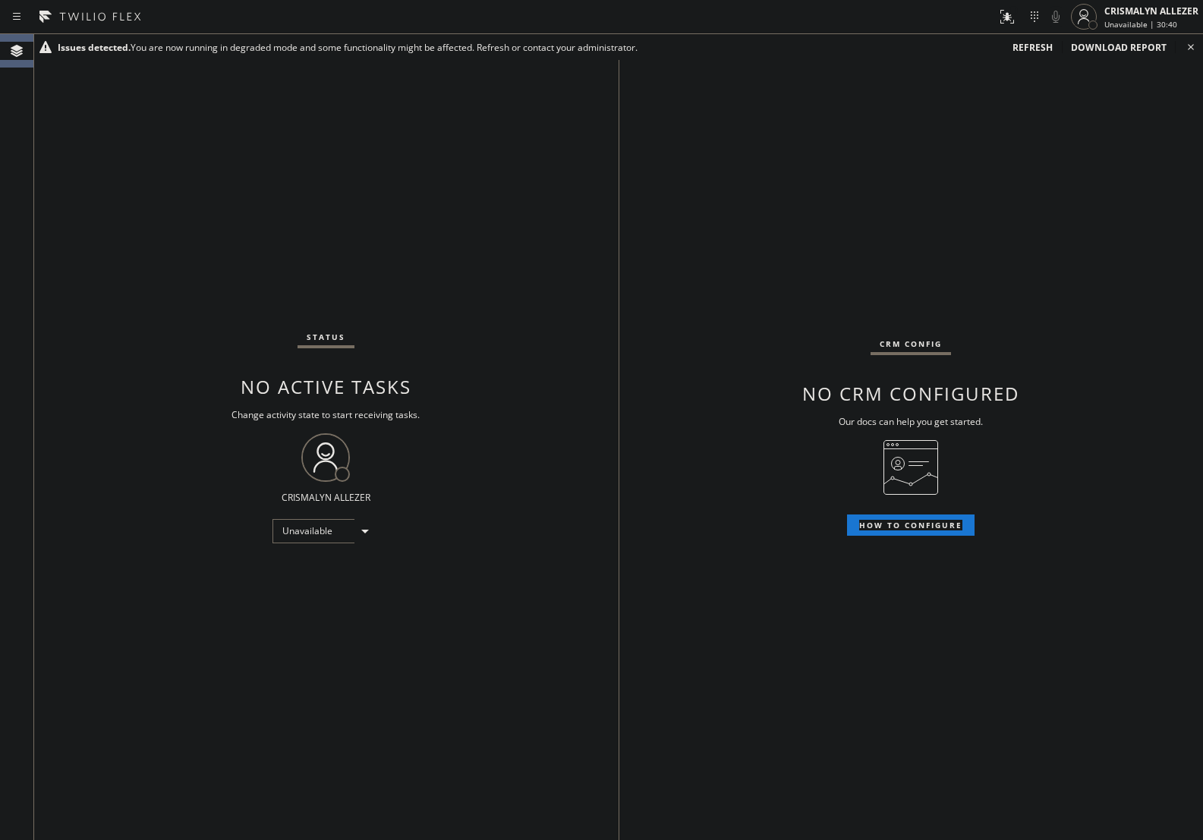
click at [1027, 319] on div "CRM config No CRM configured Our docs can help you get started. HOW TO CONFIGURE" at bounding box center [912, 437] width 585 height 806
click at [1031, 41] on span "refresh" at bounding box center [1033, 47] width 40 height 13
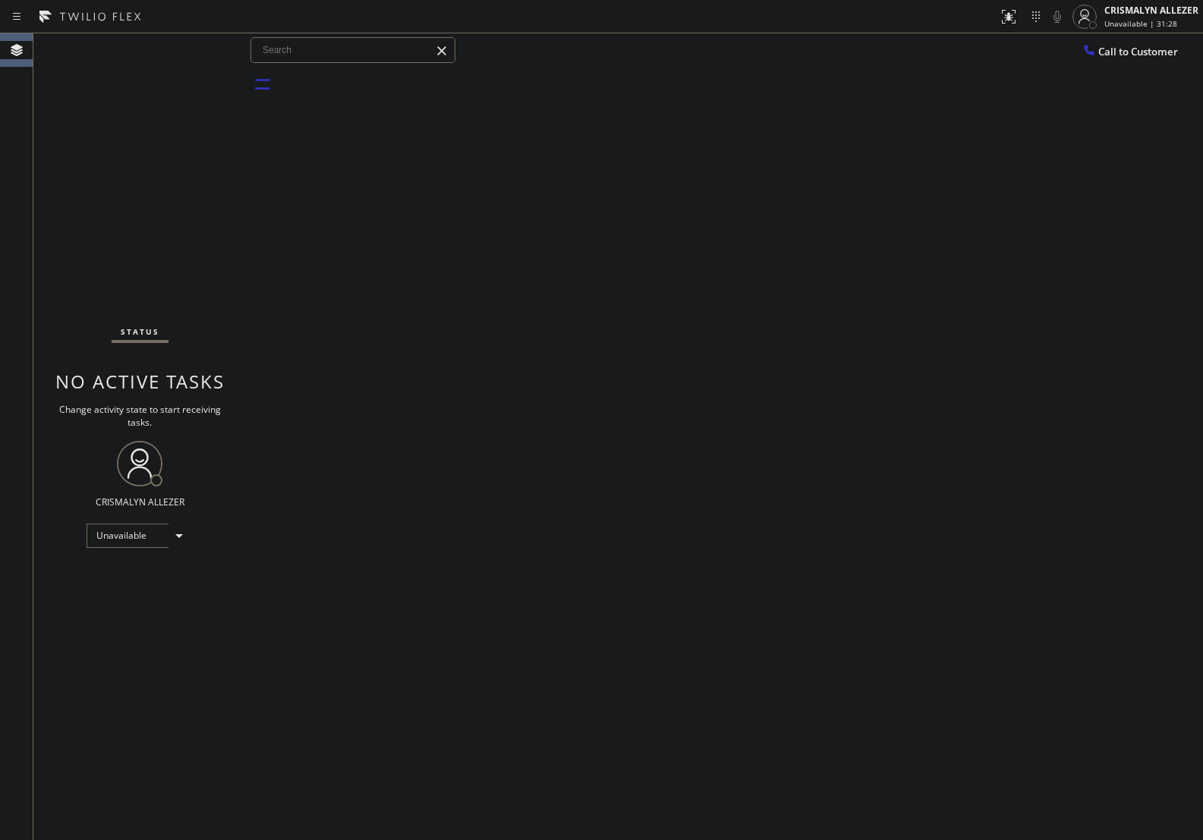
click at [1014, 414] on div "Back to Dashboard Change Sender ID Customers Technicians Select a contact Outbo…" at bounding box center [724, 436] width 957 height 807
click at [209, 255] on div "Status No active tasks Change activity state to start receiving tasks. CRISMALY…" at bounding box center [139, 436] width 213 height 807
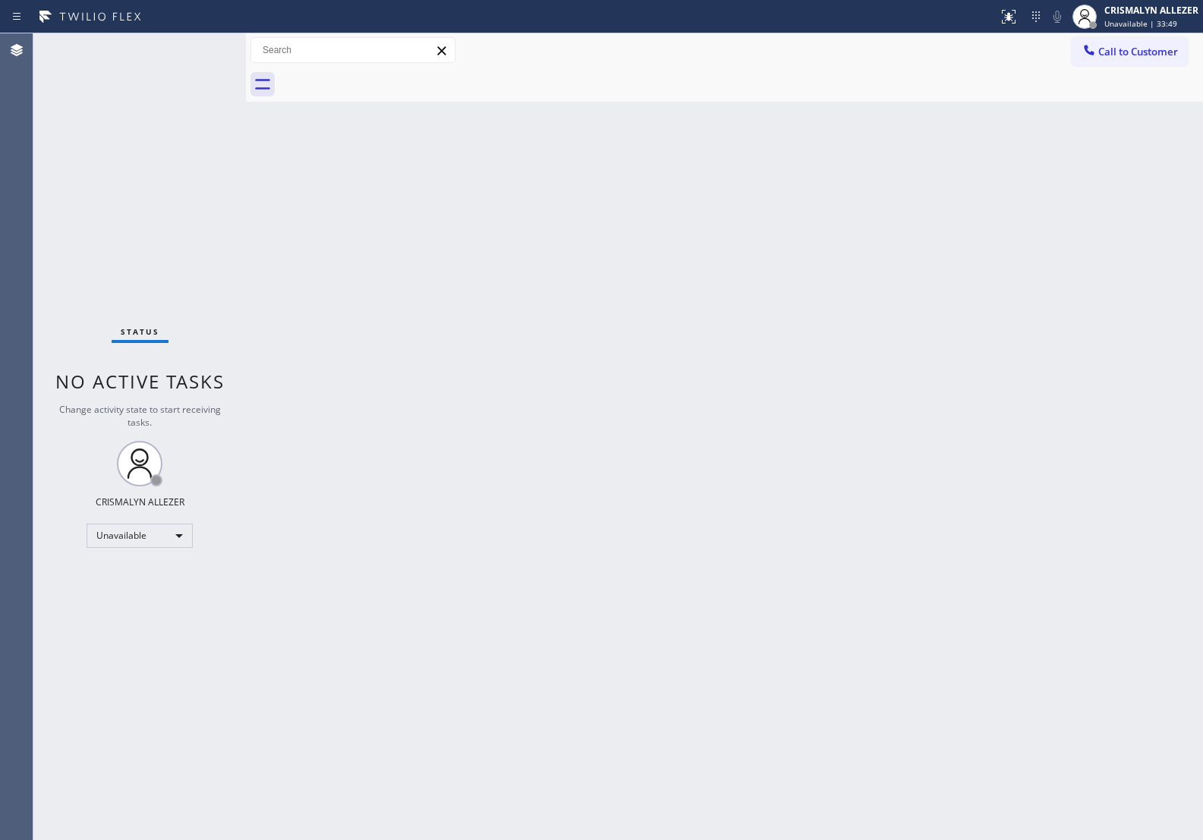
click at [636, 582] on div "Back to Dashboard Change Sender ID Customers Technicians Select a contact Outbo…" at bounding box center [724, 436] width 957 height 807
click at [1056, 300] on div "Back to Dashboard Change Sender ID Customers Technicians Select a contact Outbo…" at bounding box center [724, 436] width 957 height 807
click at [1139, 63] on button "Call to Customer" at bounding box center [1130, 51] width 116 height 29
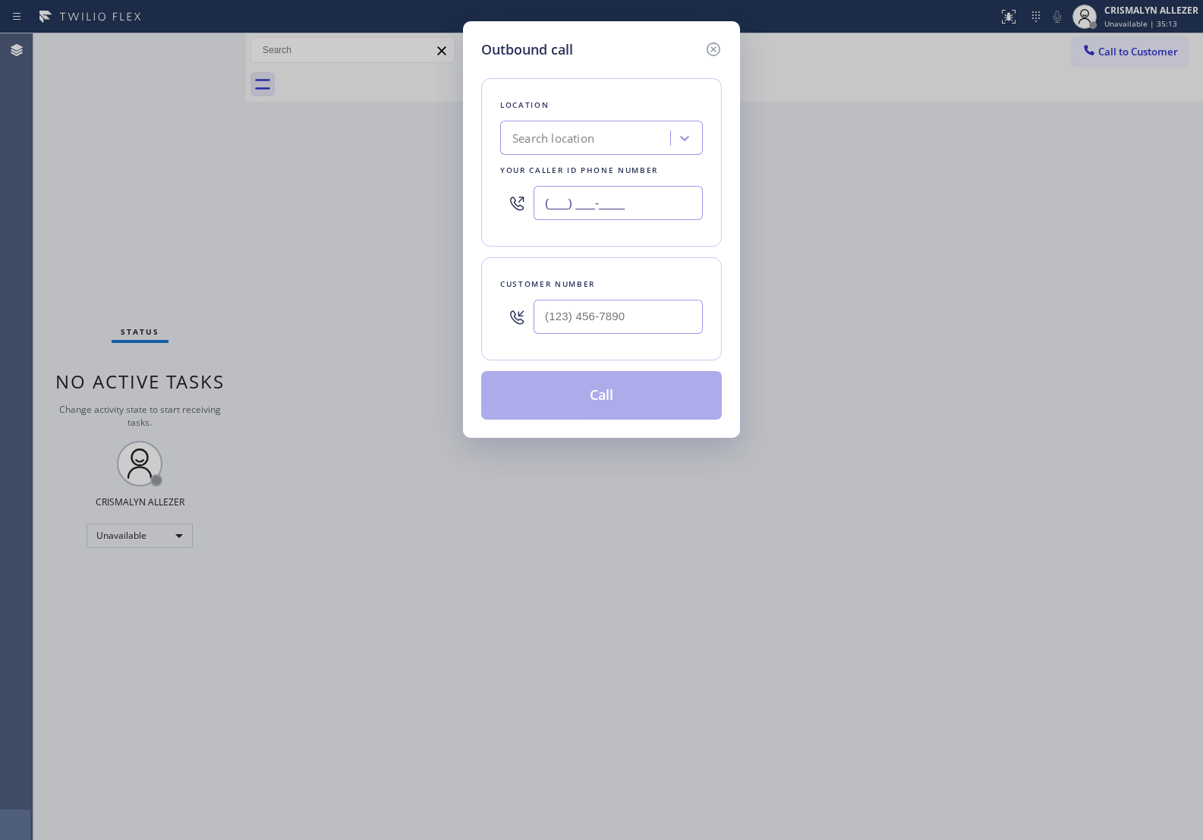
drag, startPoint x: 681, startPoint y: 210, endPoint x: 339, endPoint y: 184, distance: 342.6
click at [372, 190] on div "Outbound call Location Search location Your caller id phone number (___) ___-__…" at bounding box center [601, 420] width 1203 height 840
paste input "720) 802-2115"
type input "(720) 802-2115"
click at [661, 319] on input "(___) ___-____" at bounding box center [618, 317] width 169 height 34
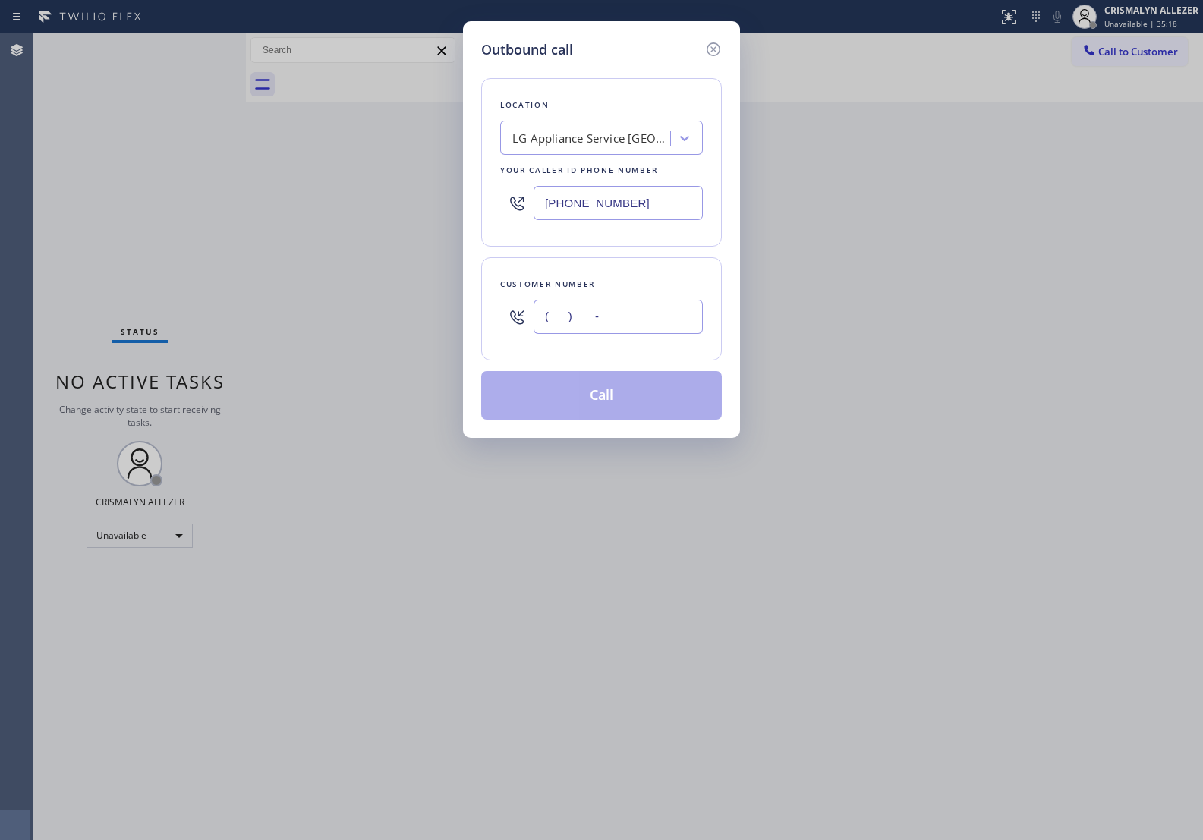
paste input "303) 886-9594"
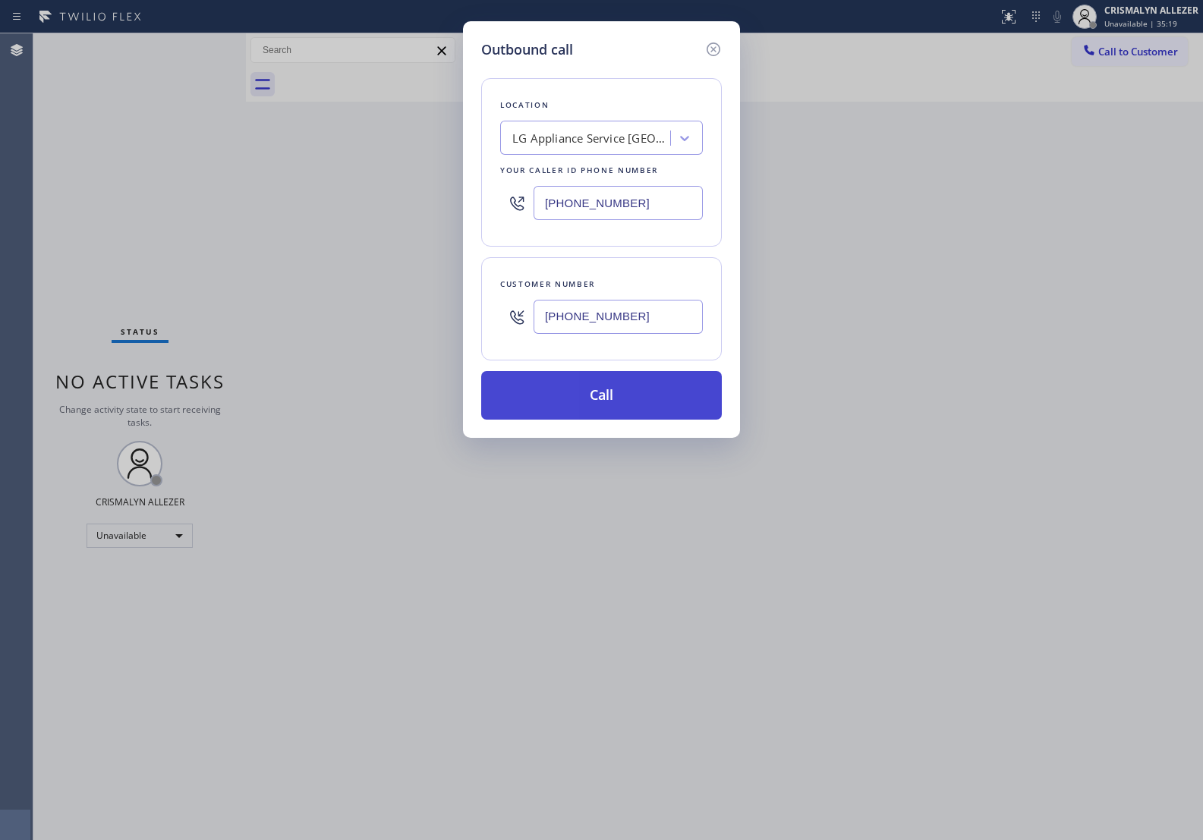
type input "(303) 886-9594"
click at [620, 396] on button "Call" at bounding box center [601, 395] width 241 height 49
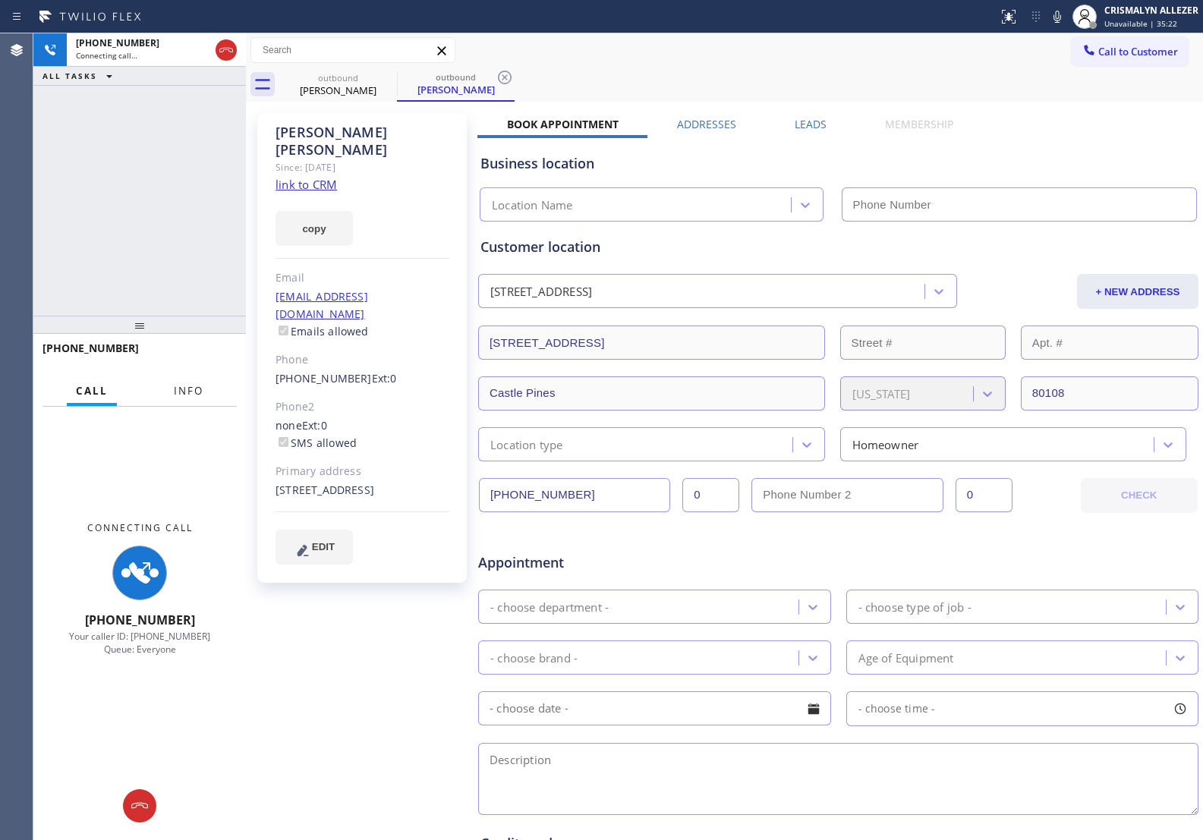
click at [184, 388] on span "Info" at bounding box center [189, 391] width 30 height 14
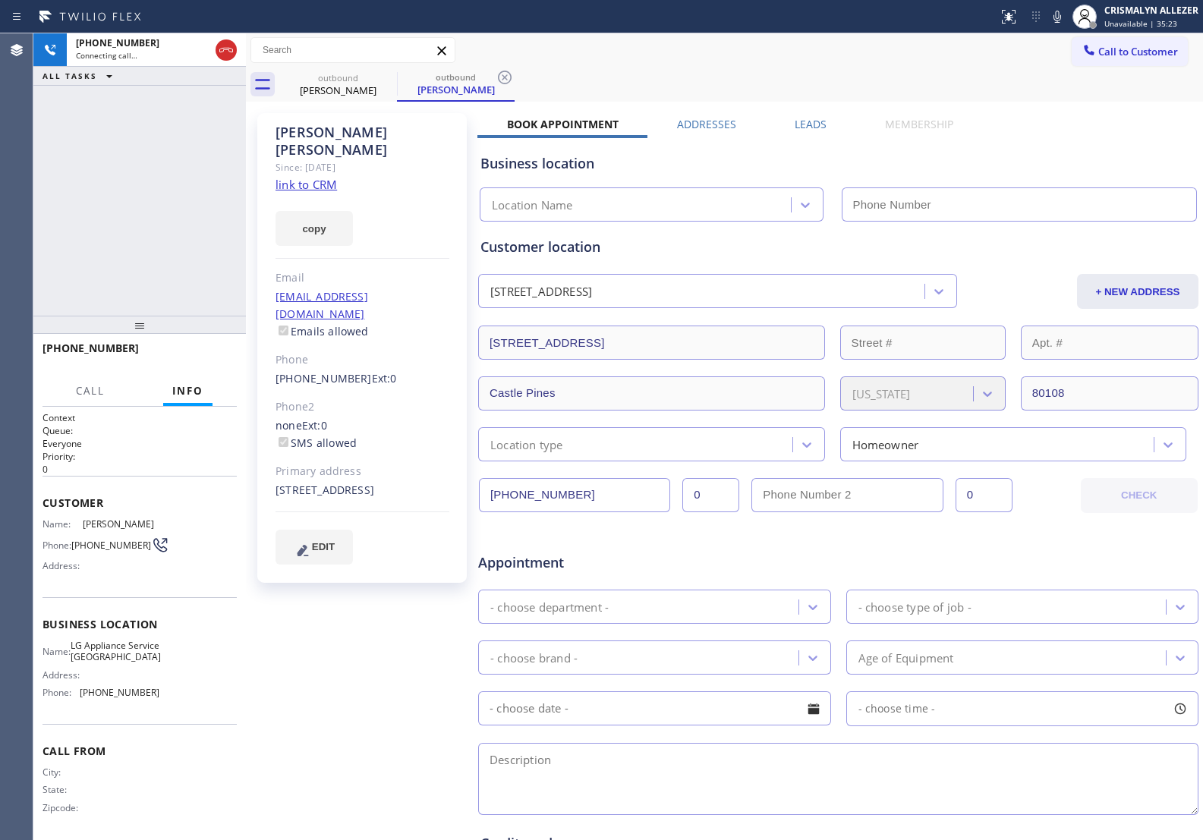
click at [328, 177] on link "link to CRM" at bounding box center [306, 184] width 61 height 15
type input "(720) 802-2115"
click at [188, 349] on button "HANG UP" at bounding box center [201, 355] width 71 height 21
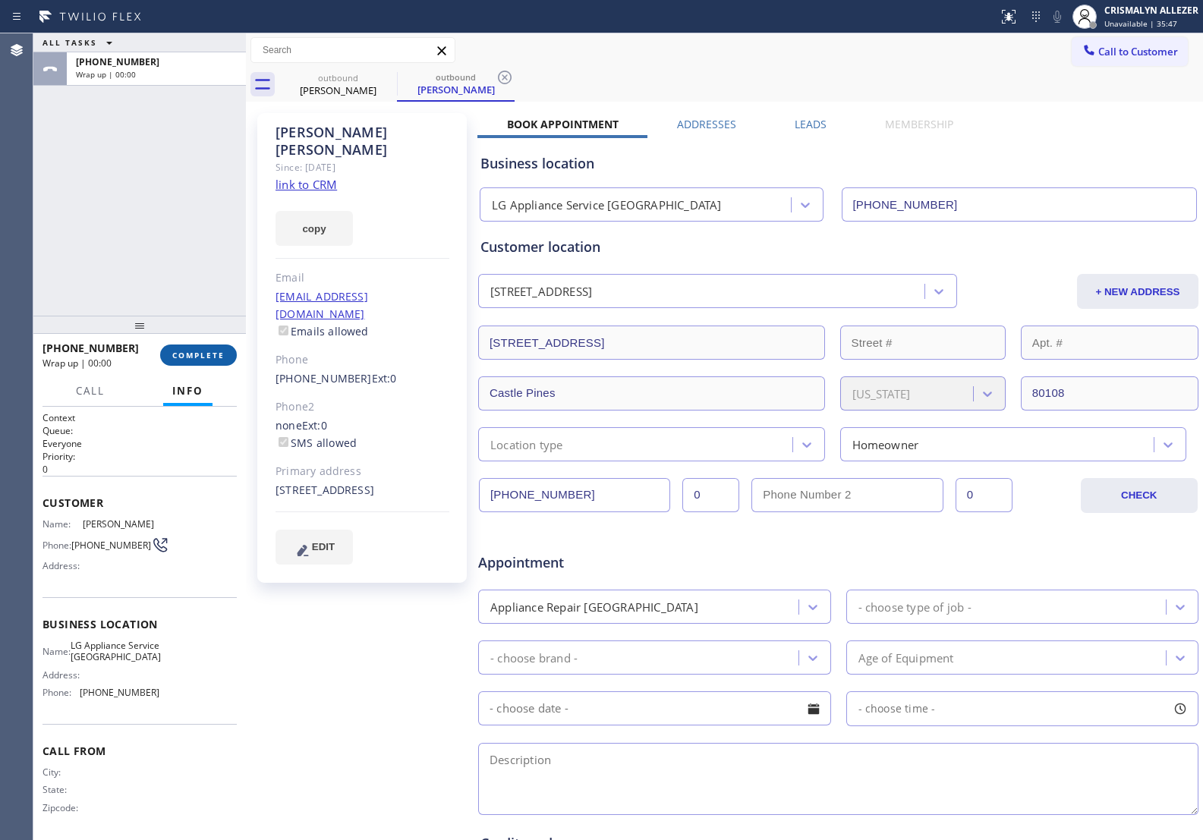
click at [188, 349] on button "COMPLETE" at bounding box center [198, 355] width 77 height 21
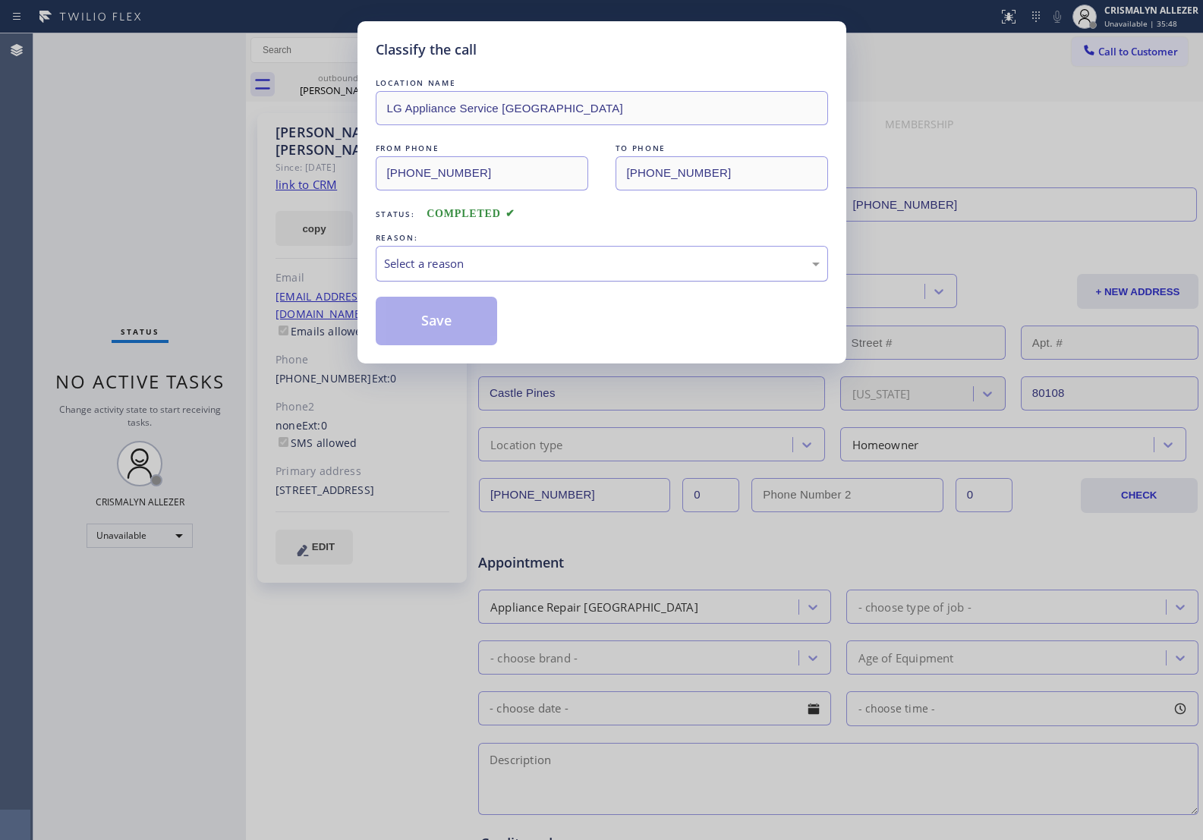
click at [604, 277] on div "Select a reason" at bounding box center [602, 264] width 452 height 36
click at [452, 327] on button "Save" at bounding box center [437, 321] width 122 height 49
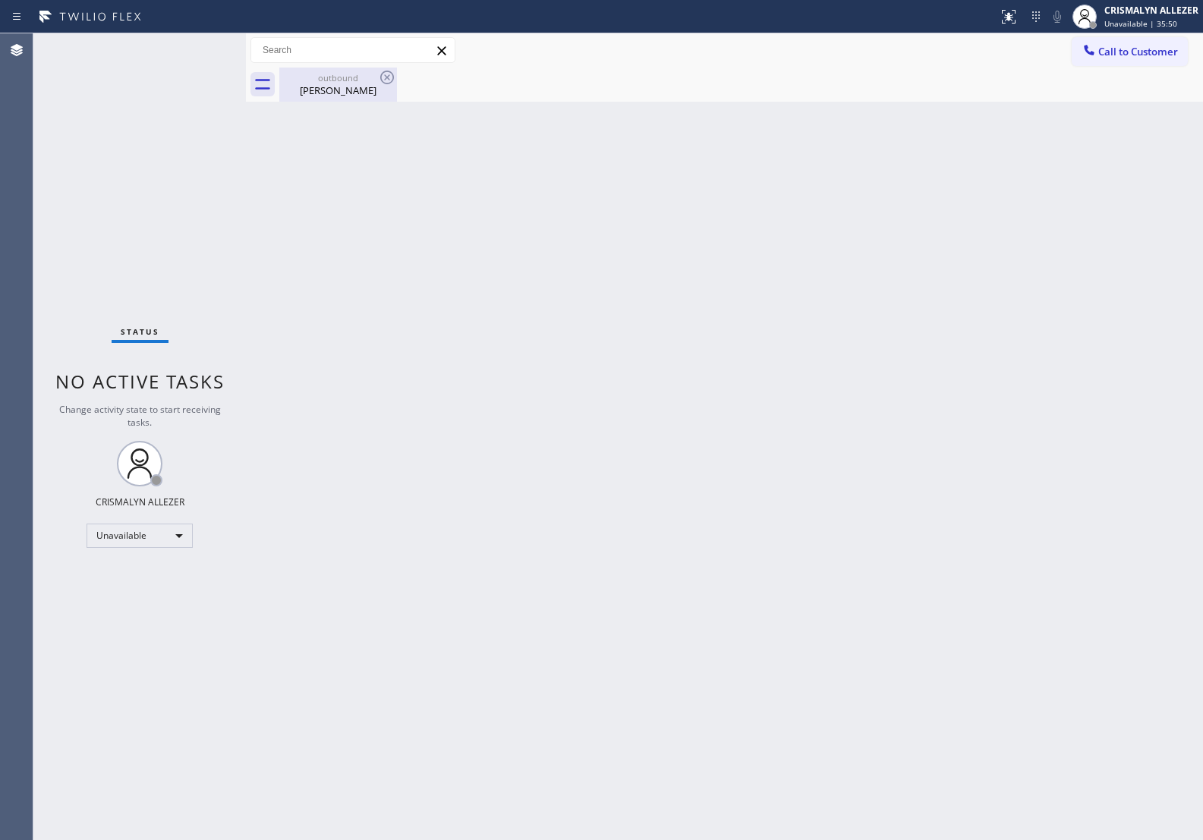
click at [345, 87] on div "Bob Morgan" at bounding box center [338, 91] width 115 height 14
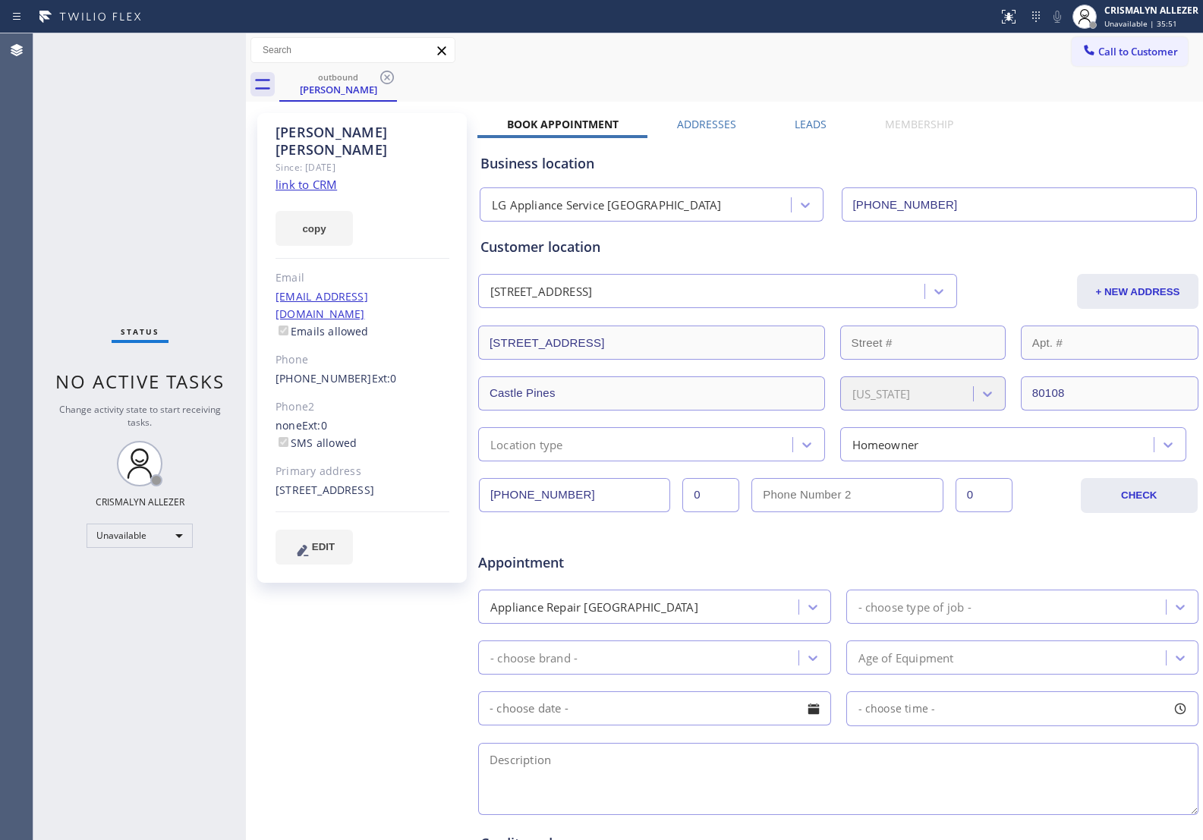
click at [806, 122] on label "Leads" at bounding box center [811, 124] width 32 height 14
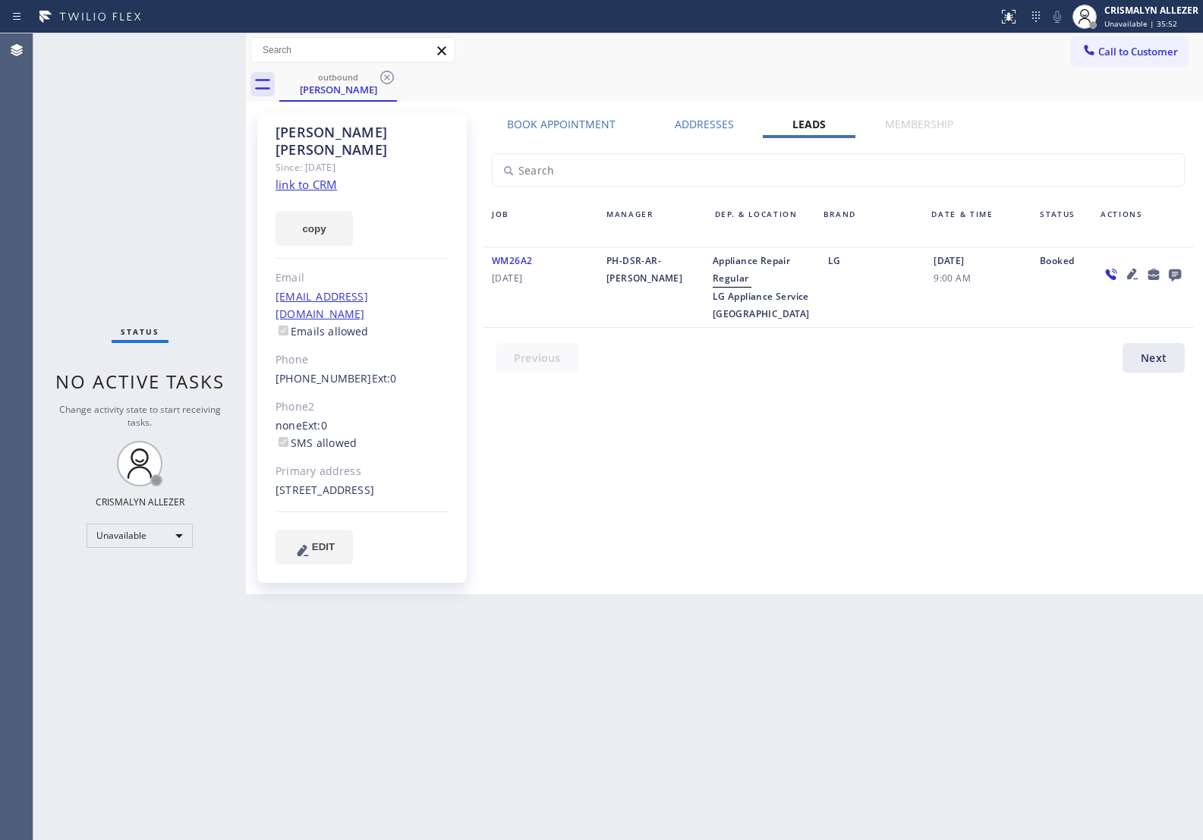
click at [1175, 272] on icon at bounding box center [1175, 274] width 18 height 19
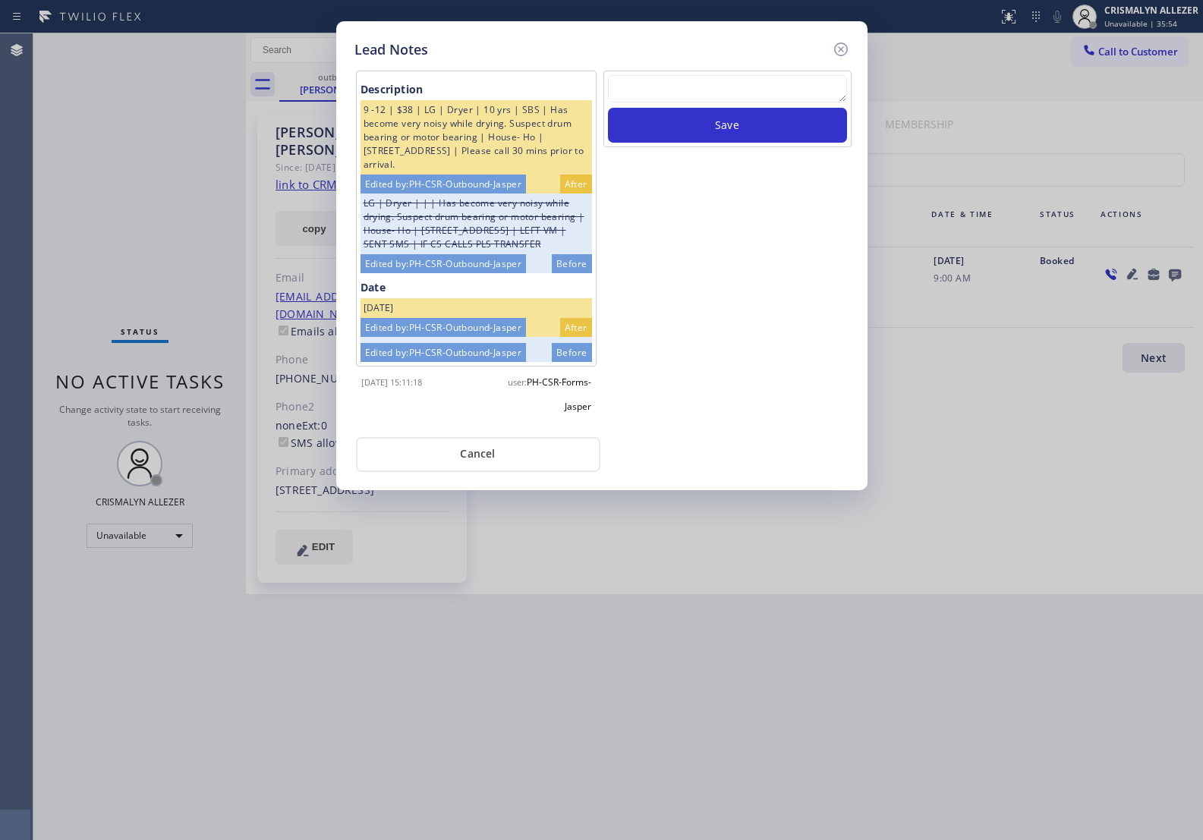
click at [733, 86] on textarea at bounding box center [727, 88] width 239 height 27
paste textarea "no answer | pls xfer here cx cb"
type textarea "no answer | pls xfer here cx cb"
click at [727, 137] on button "Save" at bounding box center [727, 125] width 239 height 35
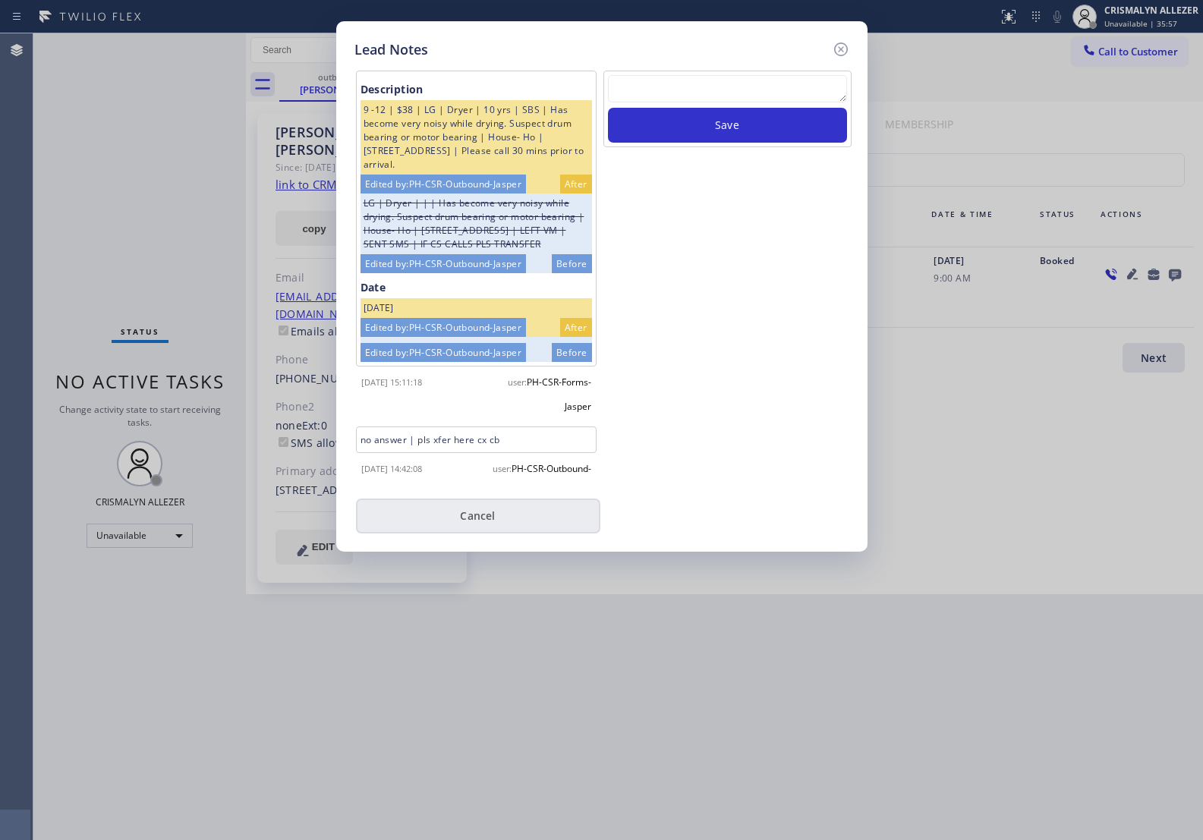
click at [493, 518] on button "Cancel" at bounding box center [478, 516] width 244 height 35
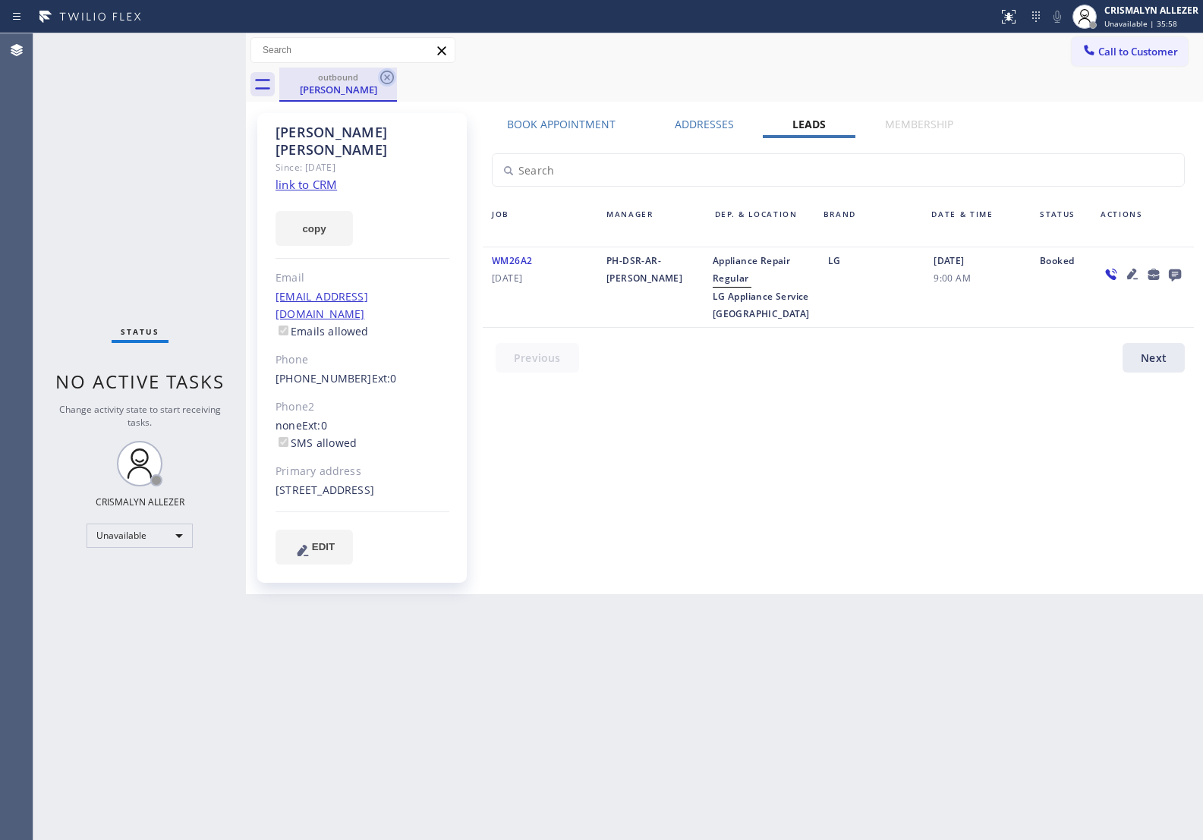
click at [388, 80] on icon at bounding box center [387, 77] width 18 height 18
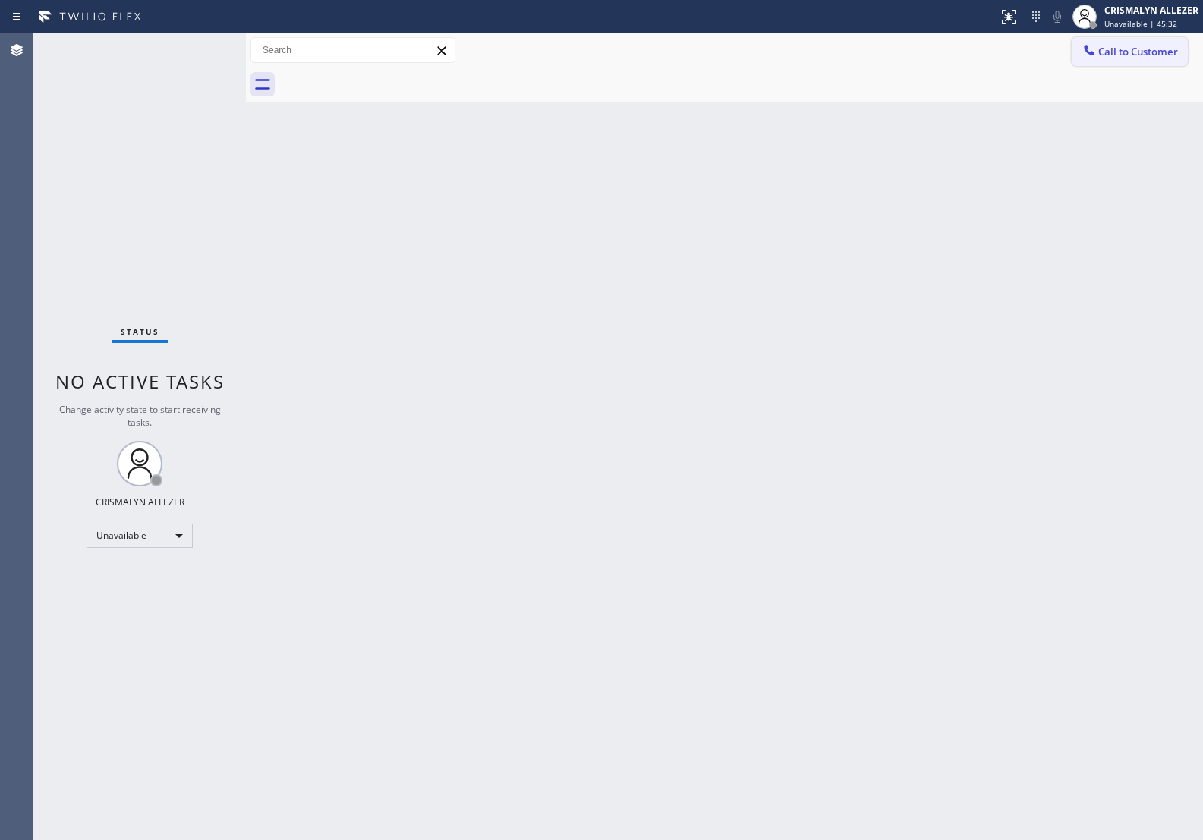
click at [1143, 54] on span "Call to Customer" at bounding box center [1139, 52] width 80 height 14
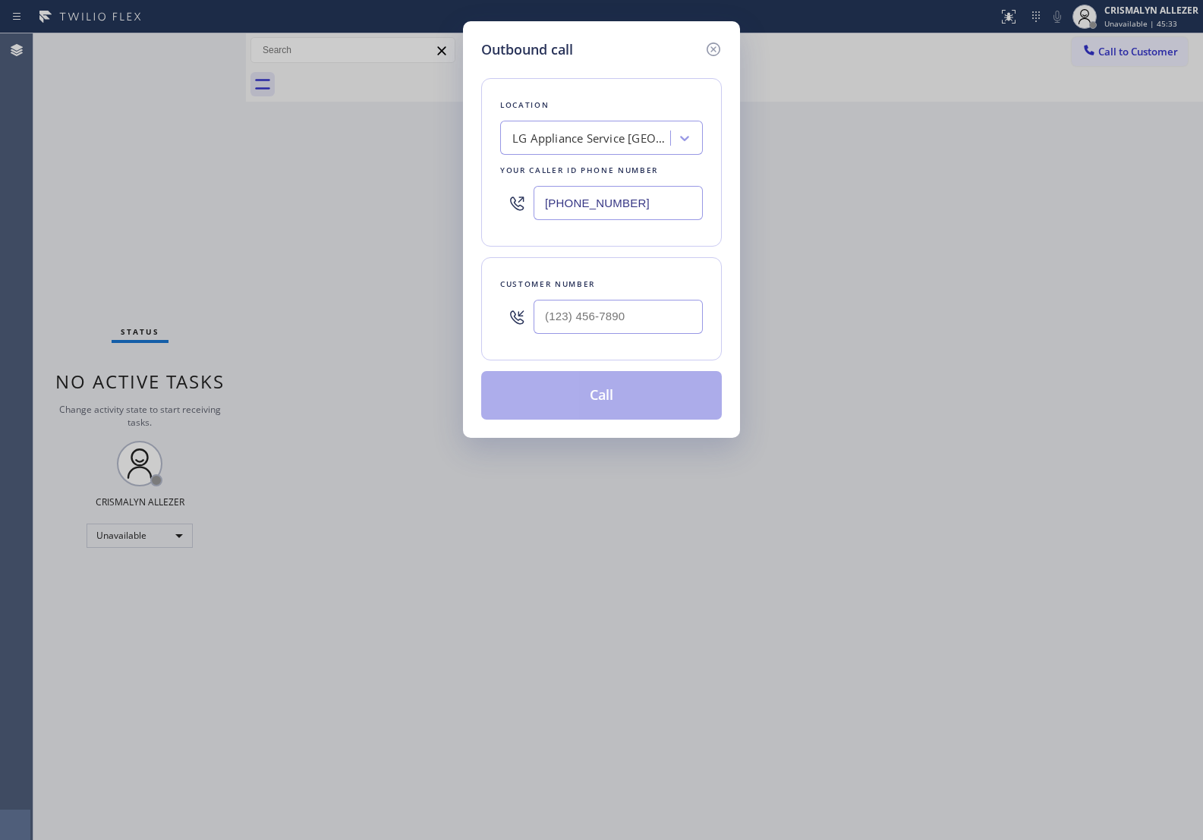
drag, startPoint x: 692, startPoint y: 214, endPoint x: 281, endPoint y: 209, distance: 410.8
click at [282, 209] on div "Outbound call Location LG Appliance Service Denver Your caller id phone number …" at bounding box center [601, 420] width 1203 height 840
paste input "213) 699-4081"
type input "[PHONE_NUMBER]"
click at [626, 325] on input "(___) ___-____" at bounding box center [618, 317] width 169 height 34
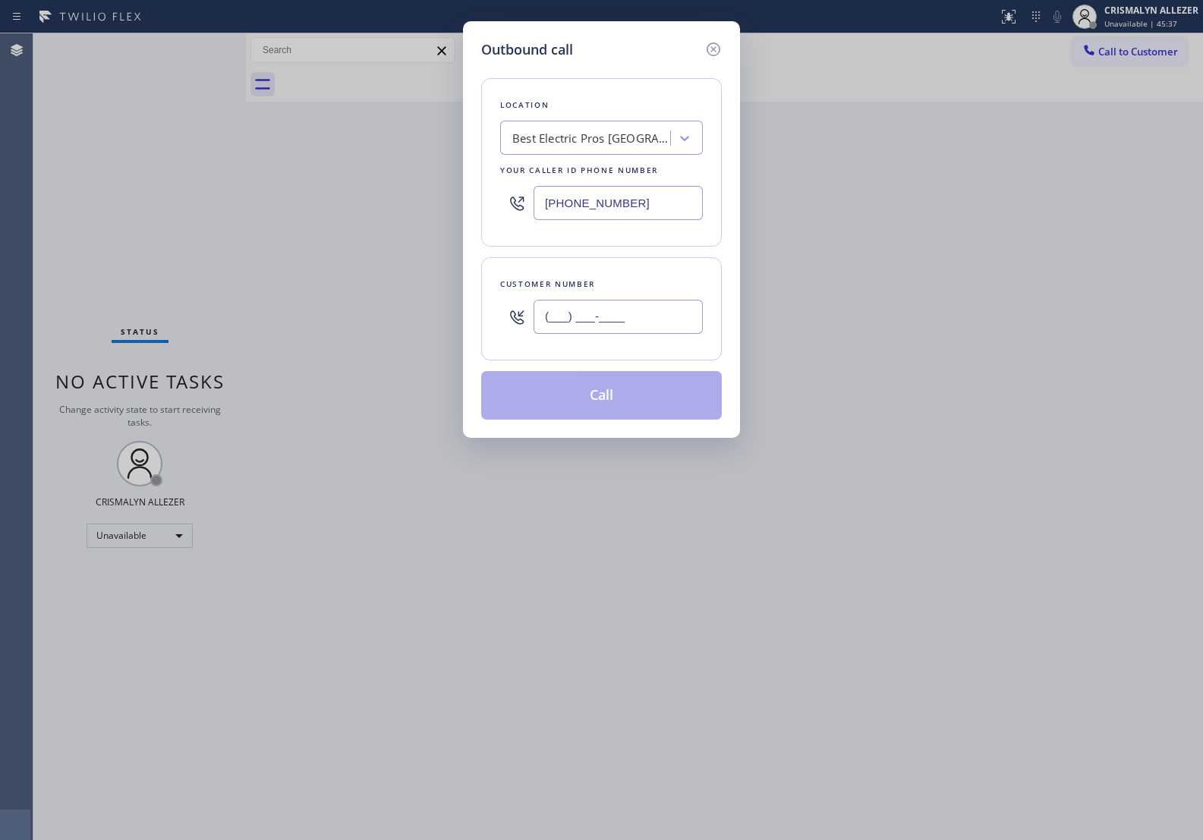
paste input "917) 992-9849"
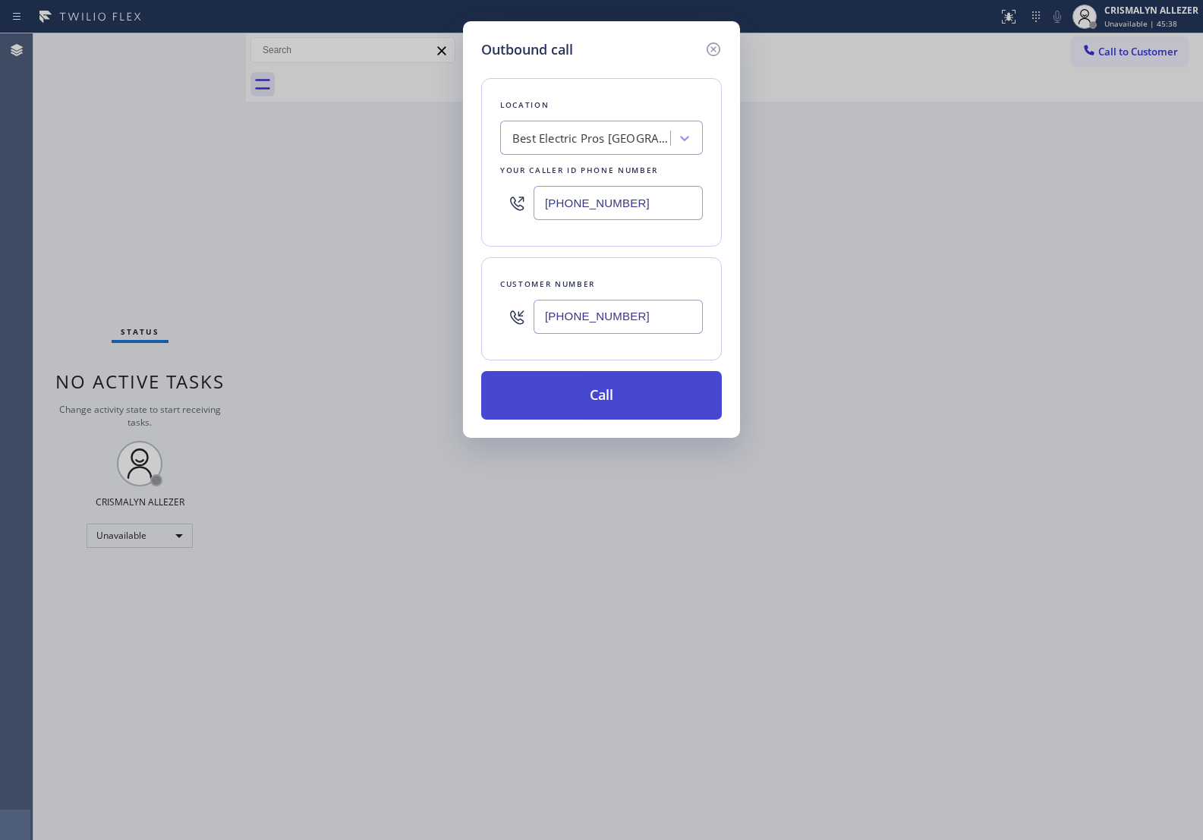
type input "[PHONE_NUMBER]"
click at [612, 393] on button "Call" at bounding box center [601, 395] width 241 height 49
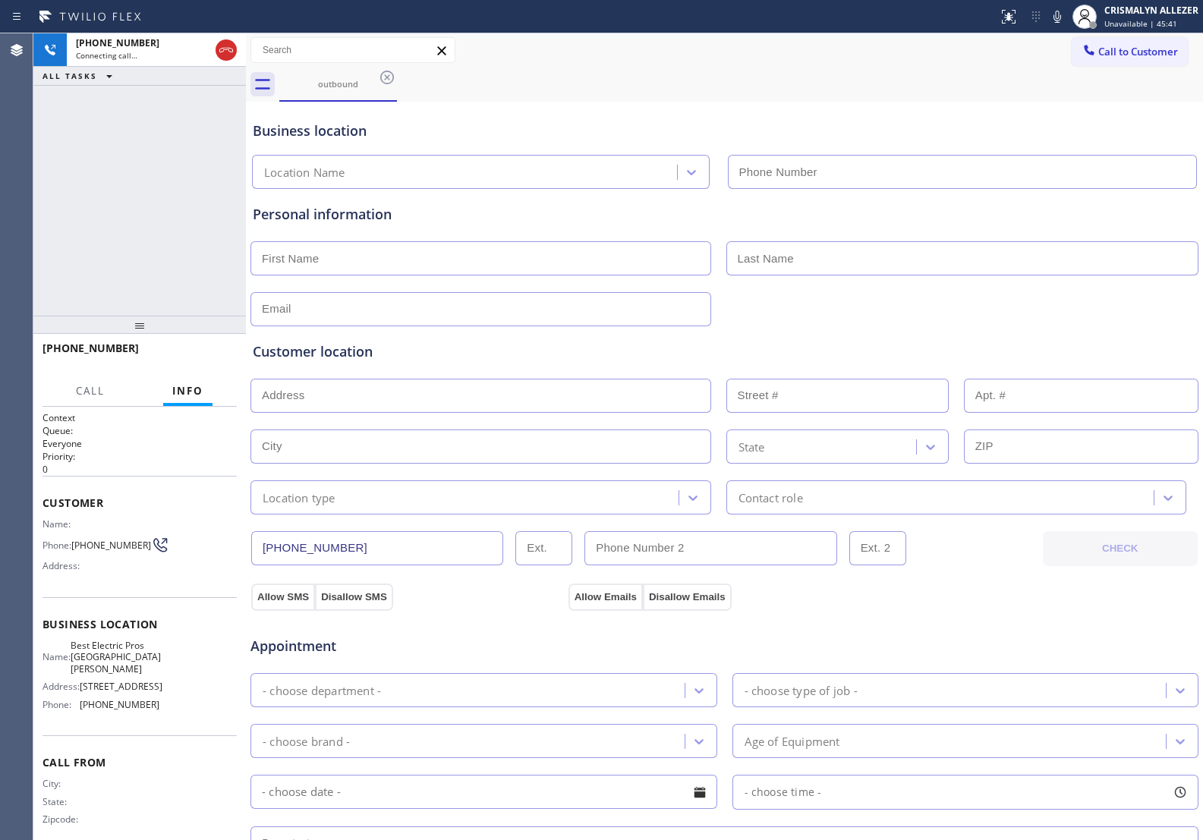
type input "[PHONE_NUMBER]"
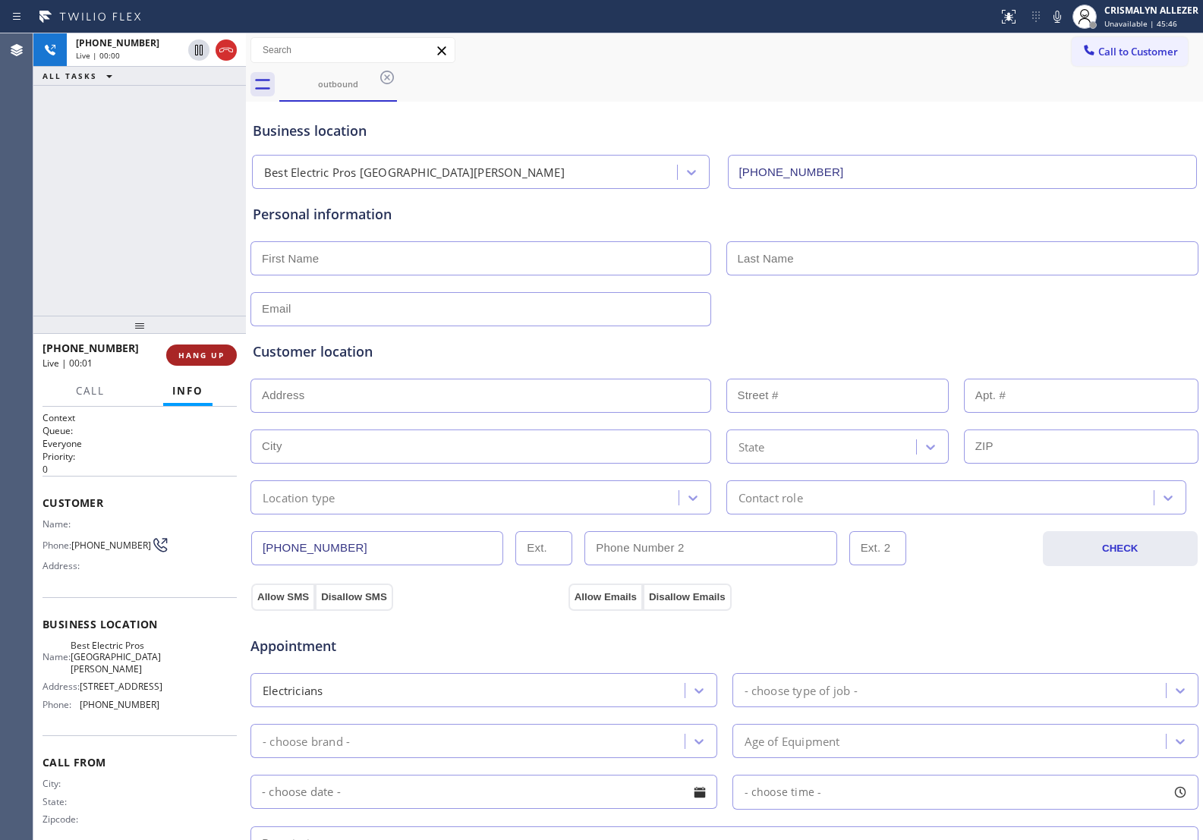
click at [205, 364] on button "HANG UP" at bounding box center [201, 355] width 71 height 21
click at [205, 364] on button "COMPLETE" at bounding box center [198, 355] width 77 height 21
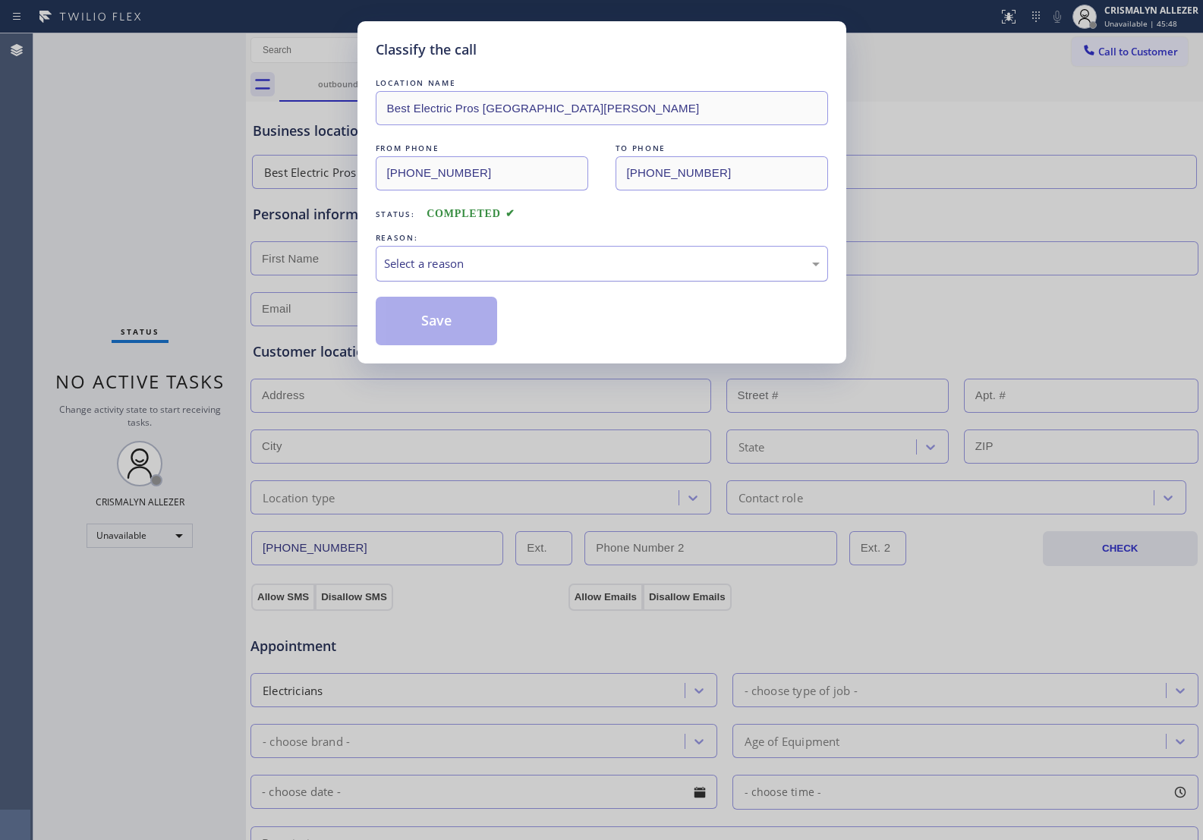
click at [600, 251] on div "Select a reason" at bounding box center [602, 264] width 452 height 36
click at [453, 326] on button "Save" at bounding box center [437, 321] width 122 height 49
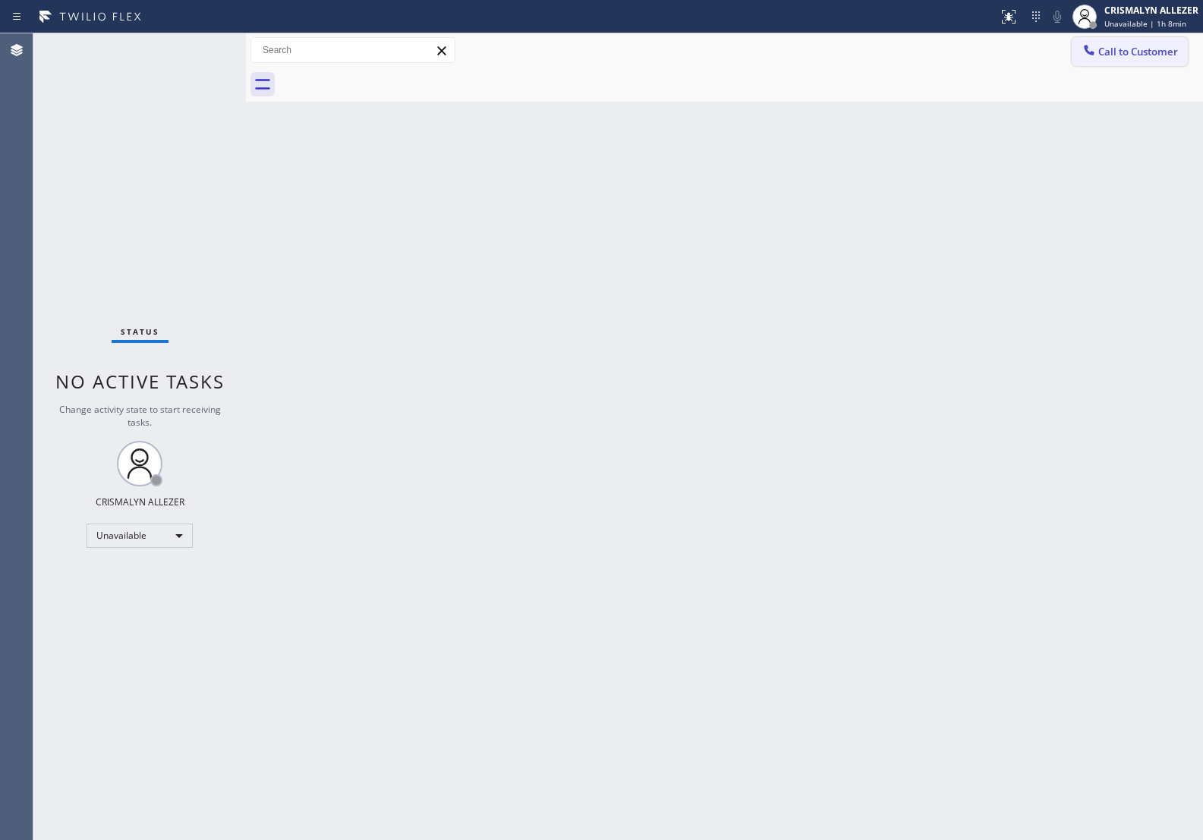
drag, startPoint x: 1126, startPoint y: 39, endPoint x: 809, endPoint y: 218, distance: 364.1
click at [1125, 40] on button "Call to Customer" at bounding box center [1130, 51] width 116 height 29
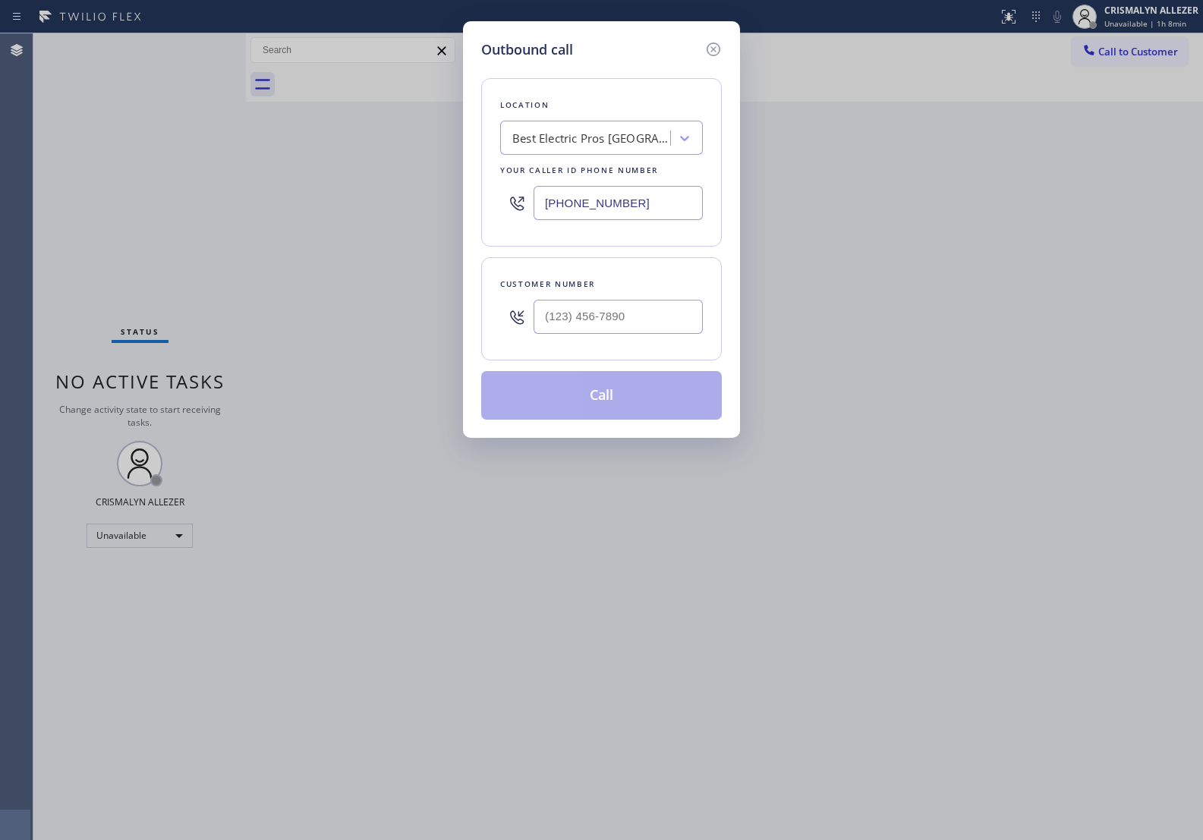
drag, startPoint x: 679, startPoint y: 186, endPoint x: 467, endPoint y: 190, distance: 212.6
click at [593, 198] on input "[PHONE_NUMBER]" at bounding box center [618, 203] width 169 height 34
paste input "5107"
drag, startPoint x: 653, startPoint y: 203, endPoint x: 332, endPoint y: 207, distance: 321.2
click at [332, 207] on div "Outbound call Location Search location Your caller id phone number (213) 699-51…" at bounding box center [601, 420] width 1203 height 840
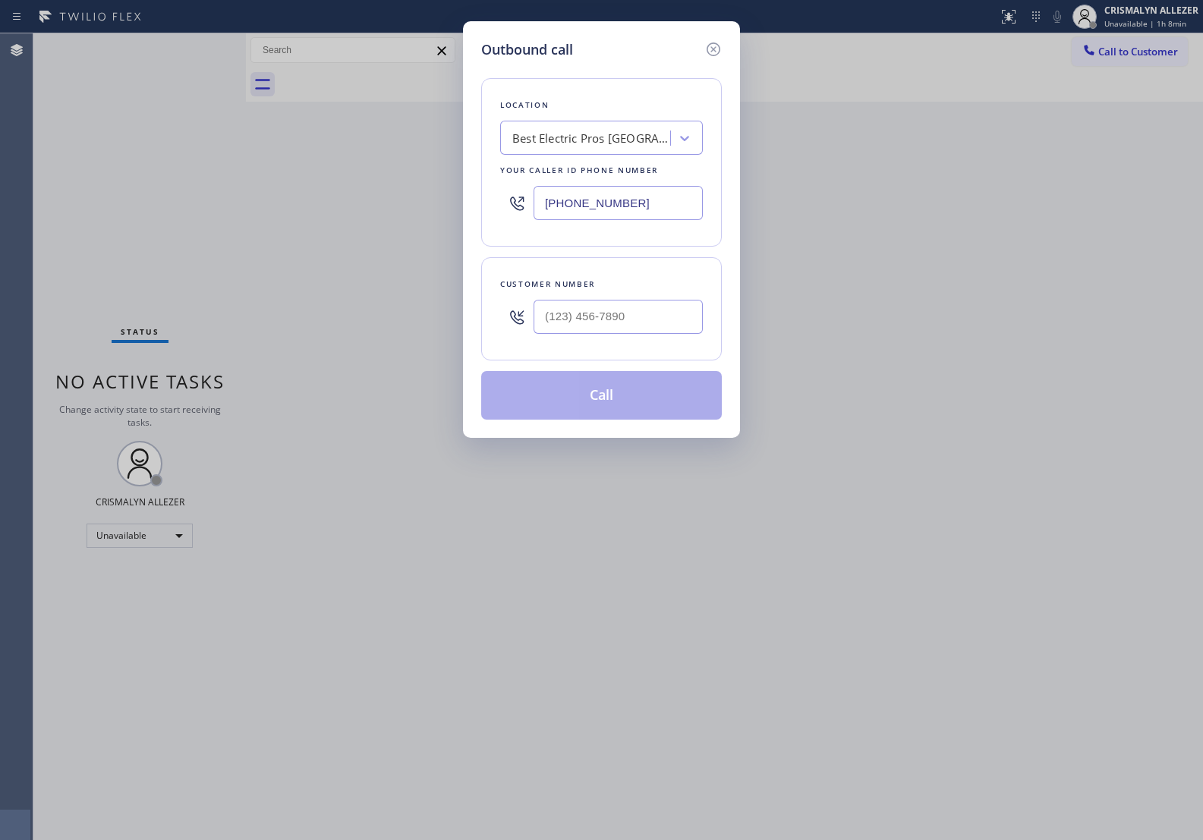
paste input "510) 756-4242"
type input "[PHONE_NUMBER]"
click at [627, 308] on input "(___) ___-____" at bounding box center [618, 317] width 169 height 34
paste input "510) 882-7016"
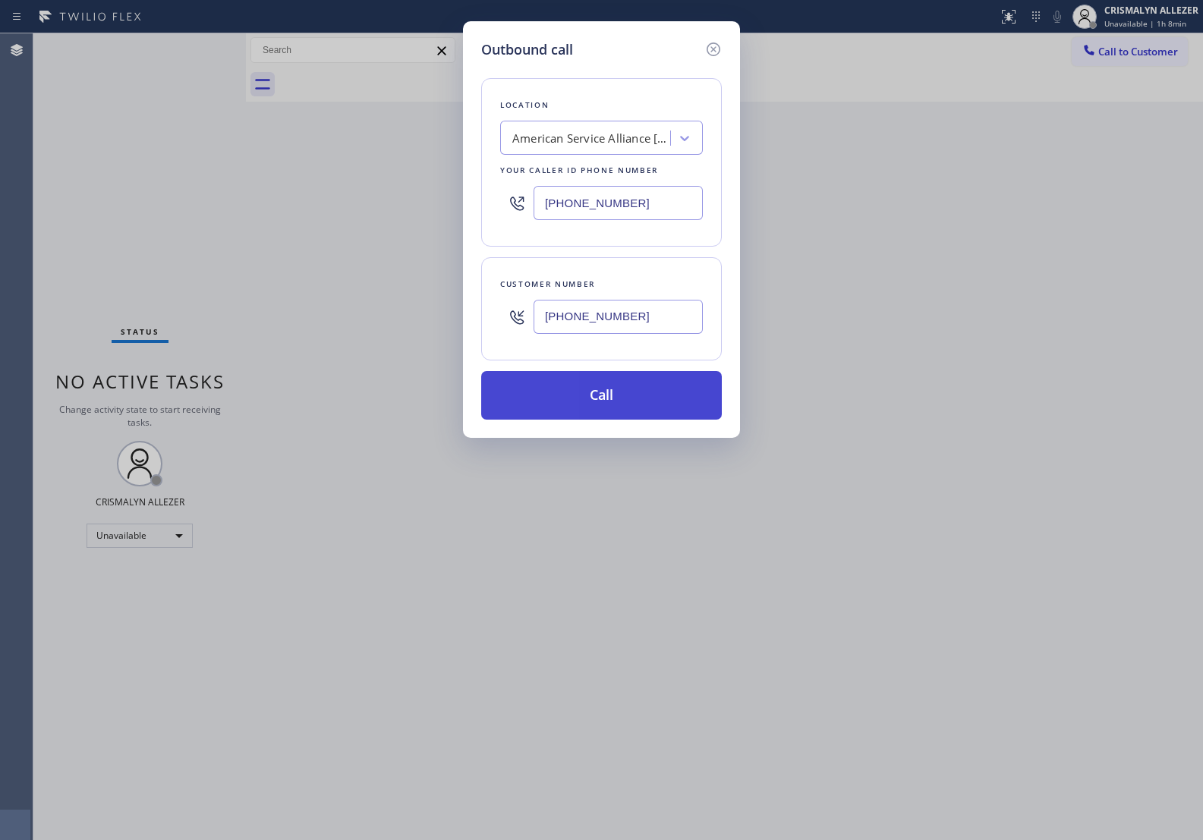
type input "[PHONE_NUMBER]"
click at [604, 400] on button "Call" at bounding box center [601, 395] width 241 height 49
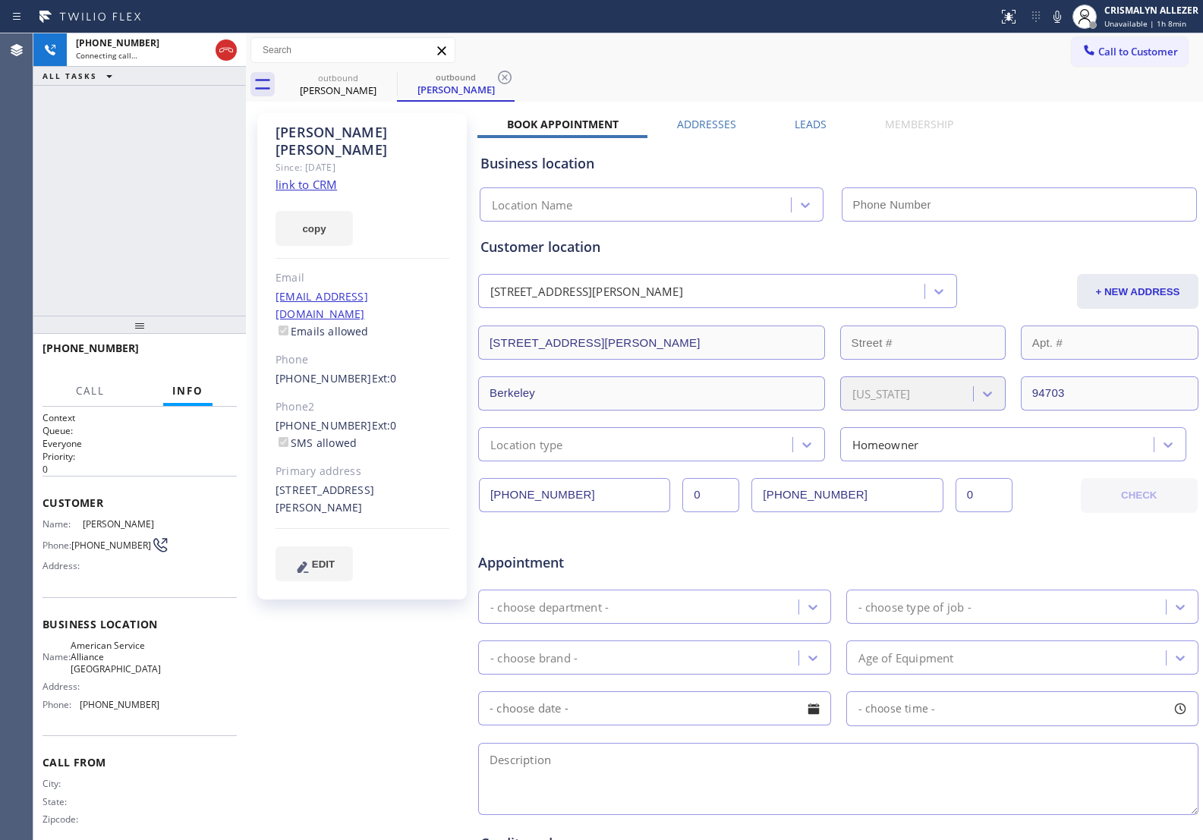
click at [301, 177] on link "link to CRM" at bounding box center [306, 184] width 61 height 15
type input "[PHONE_NUMBER]"
click at [202, 361] on button "HANG UP" at bounding box center [201, 355] width 71 height 21
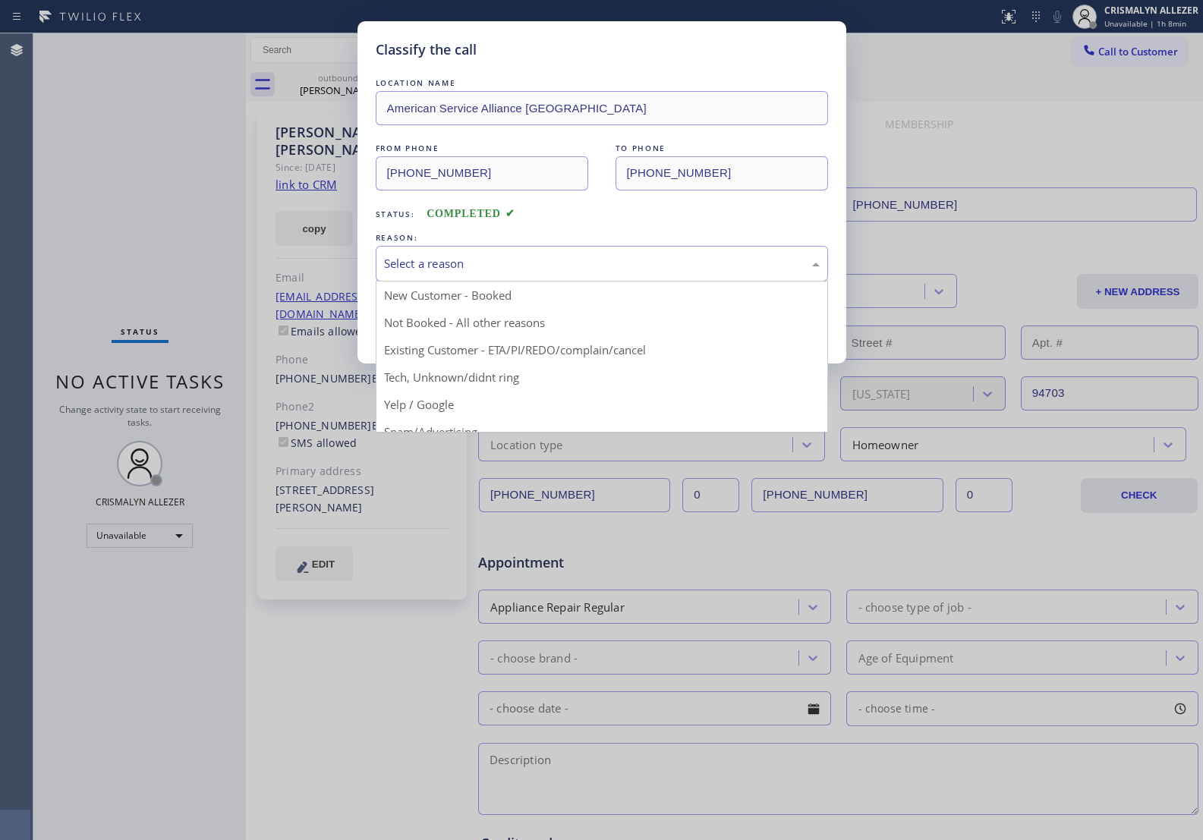
click at [573, 270] on div "Select a reason" at bounding box center [602, 263] width 436 height 17
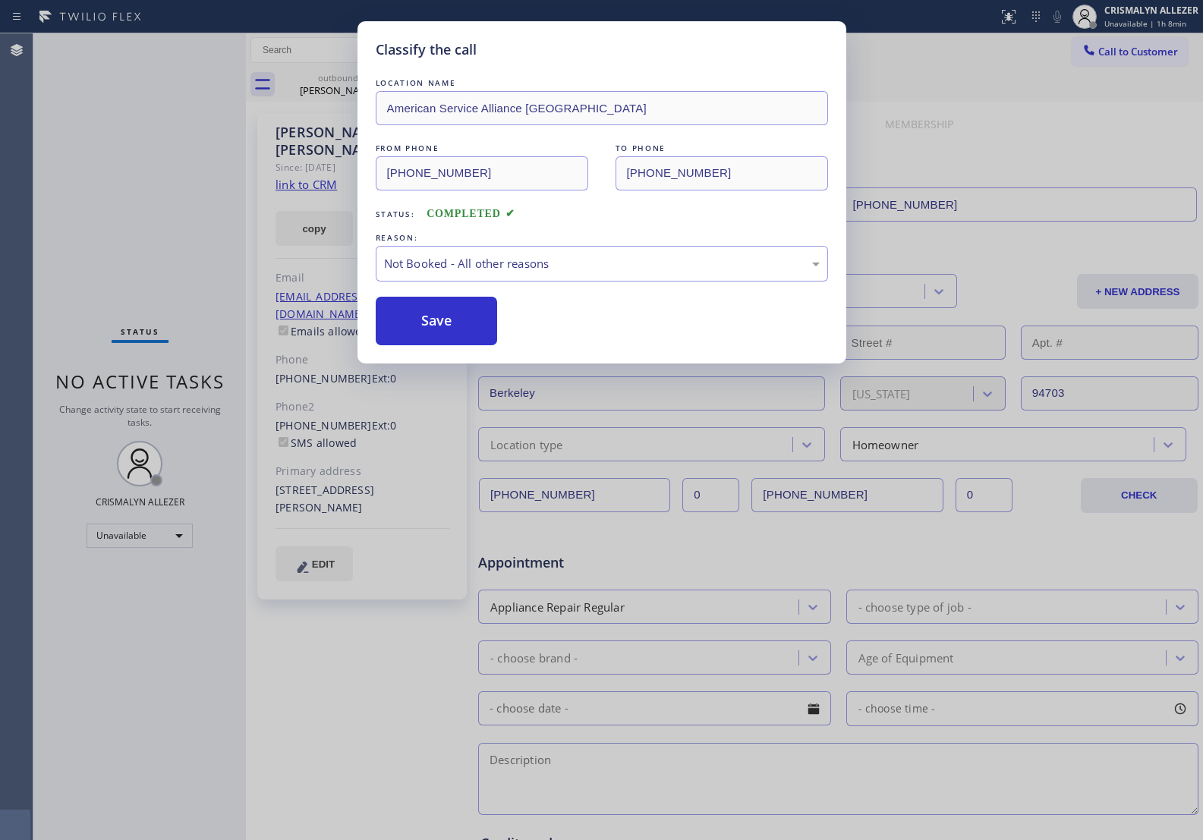
click at [425, 314] on button "Save" at bounding box center [437, 321] width 122 height 49
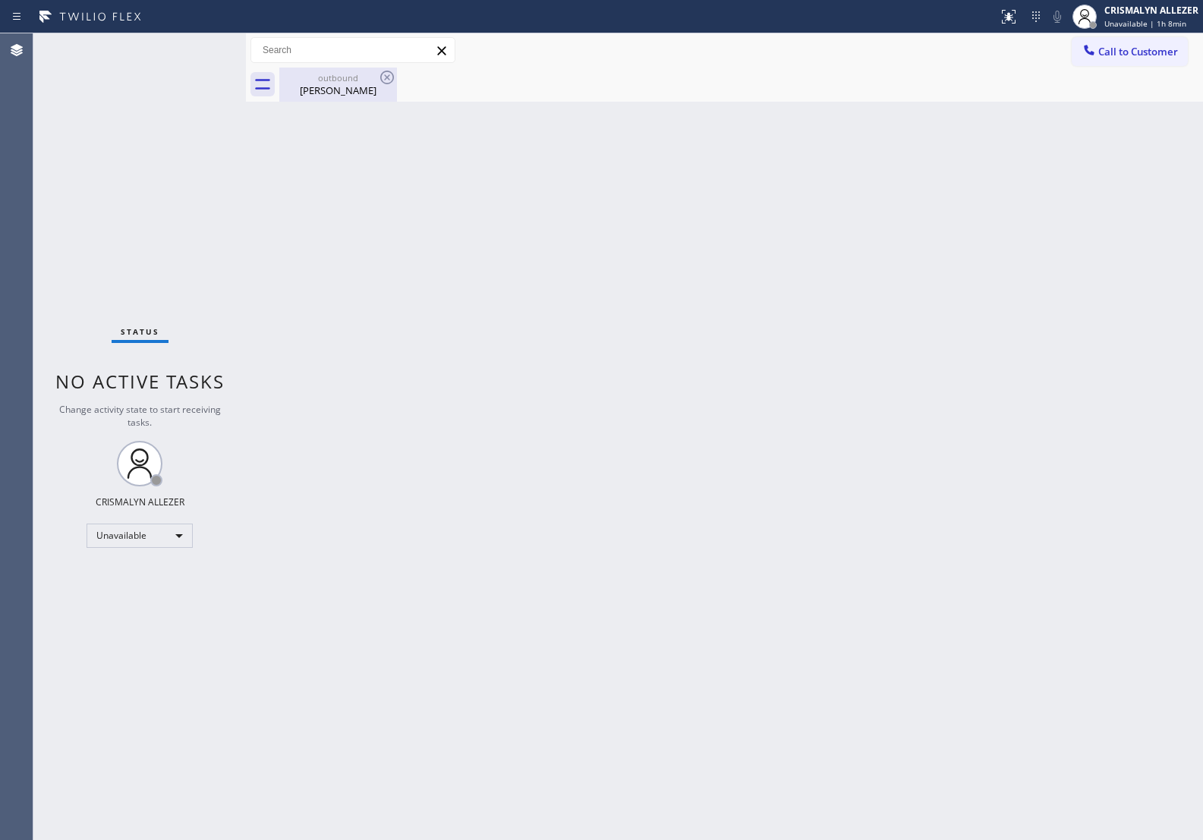
drag, startPoint x: 354, startPoint y: 99, endPoint x: 382, endPoint y: 90, distance: 29.5
click at [358, 96] on div "outbound Debra Morales" at bounding box center [338, 85] width 115 height 34
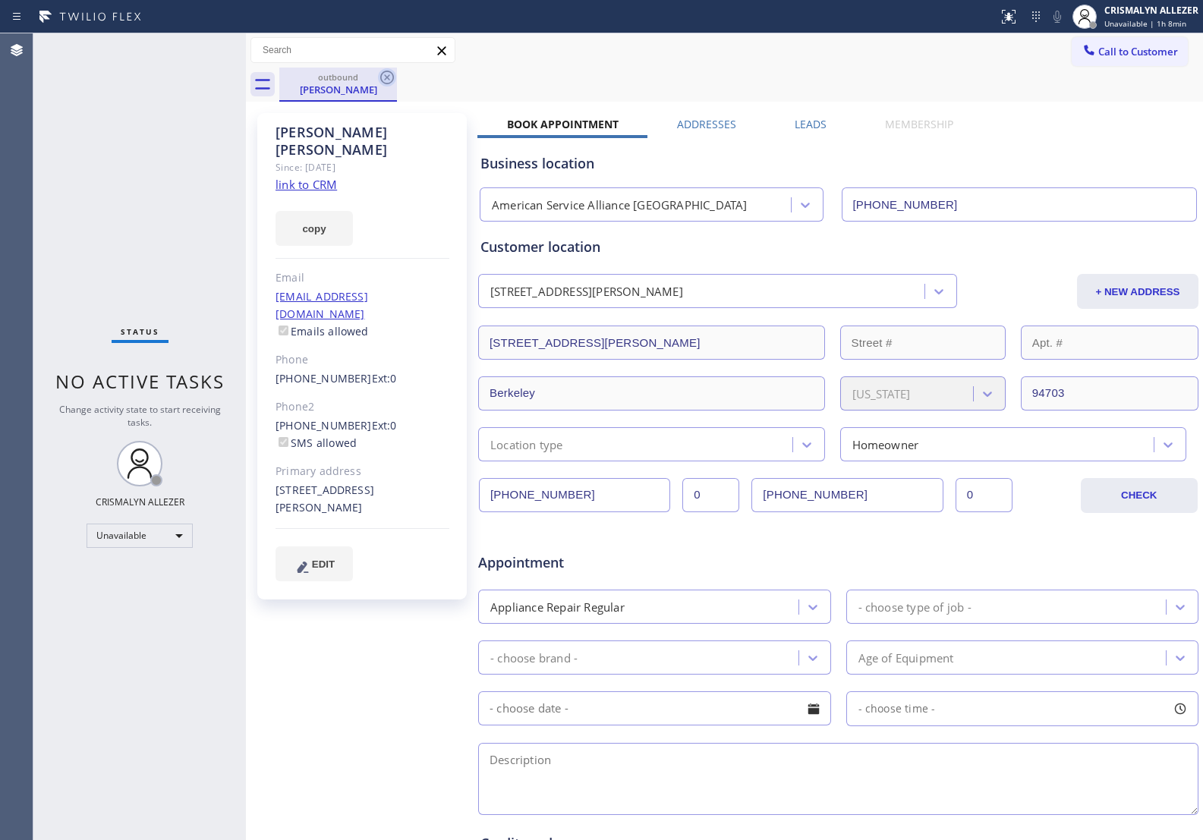
click at [387, 81] on icon at bounding box center [387, 77] width 18 height 18
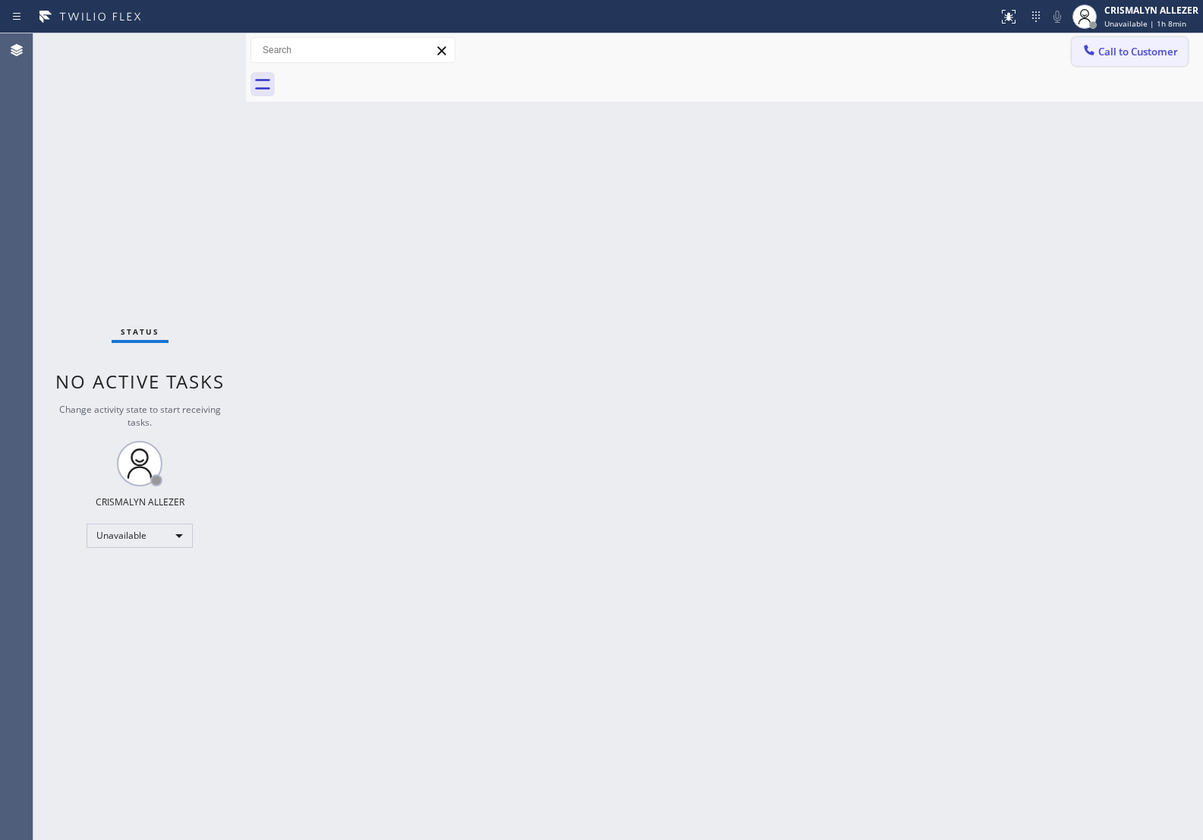
drag, startPoint x: 1165, startPoint y: 54, endPoint x: 1014, endPoint y: 140, distance: 174.1
click at [1159, 58] on button "Call to Customer" at bounding box center [1130, 51] width 116 height 29
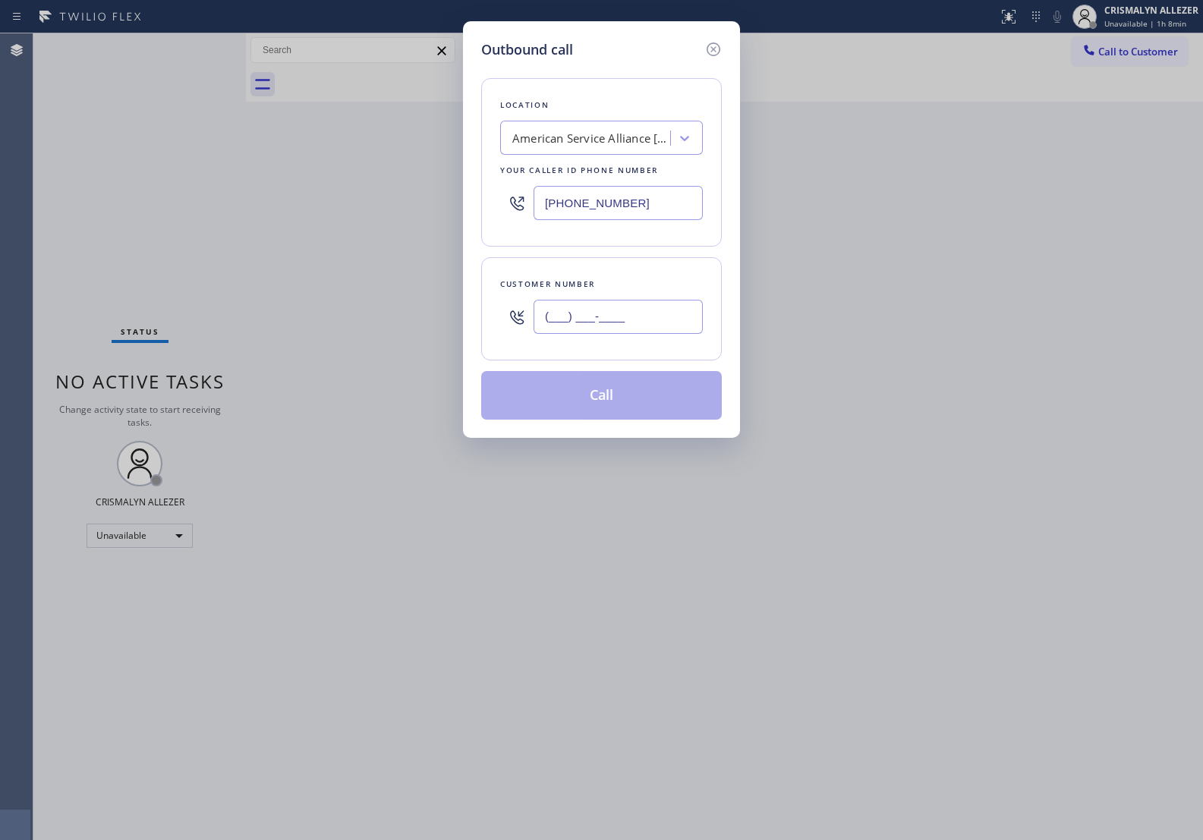
click at [659, 317] on input "(___) ___-____" at bounding box center [618, 317] width 169 height 34
paste input "617) 276-5788"
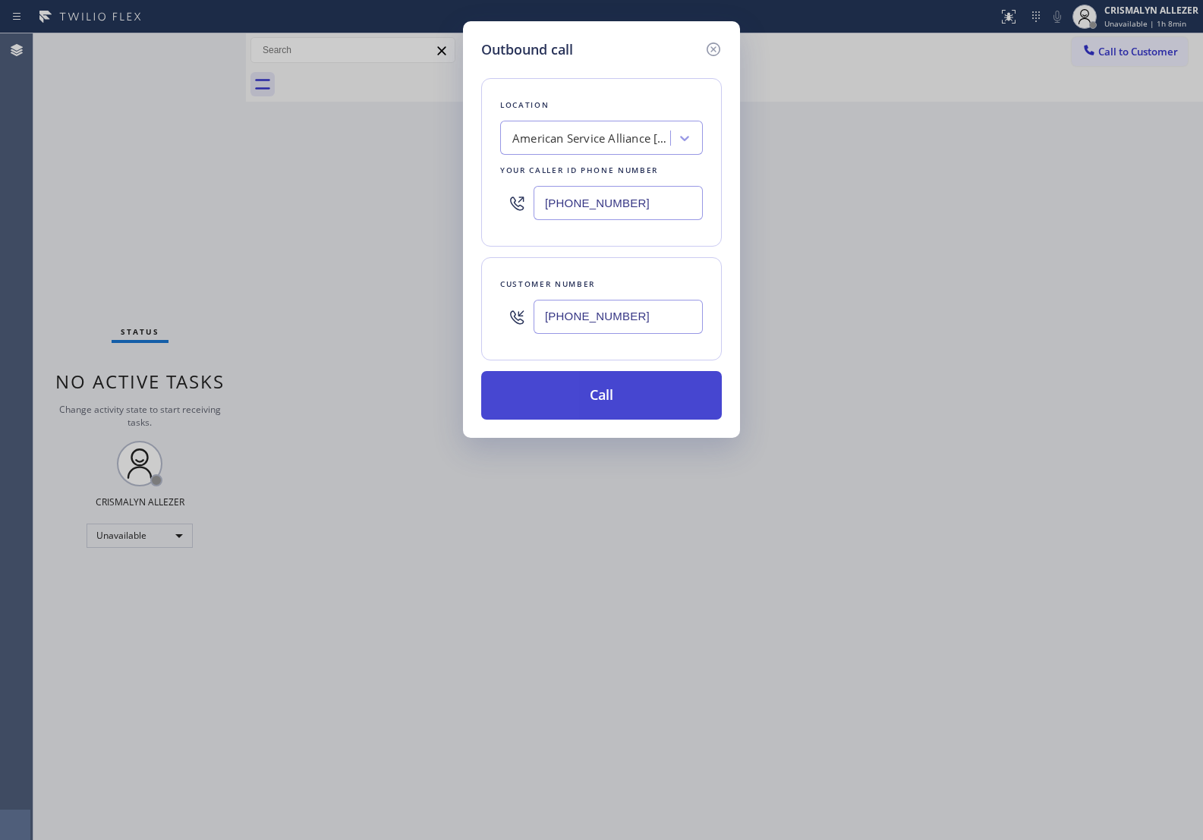
type input "[PHONE_NUMBER]"
click at [611, 403] on button "Call" at bounding box center [601, 395] width 241 height 49
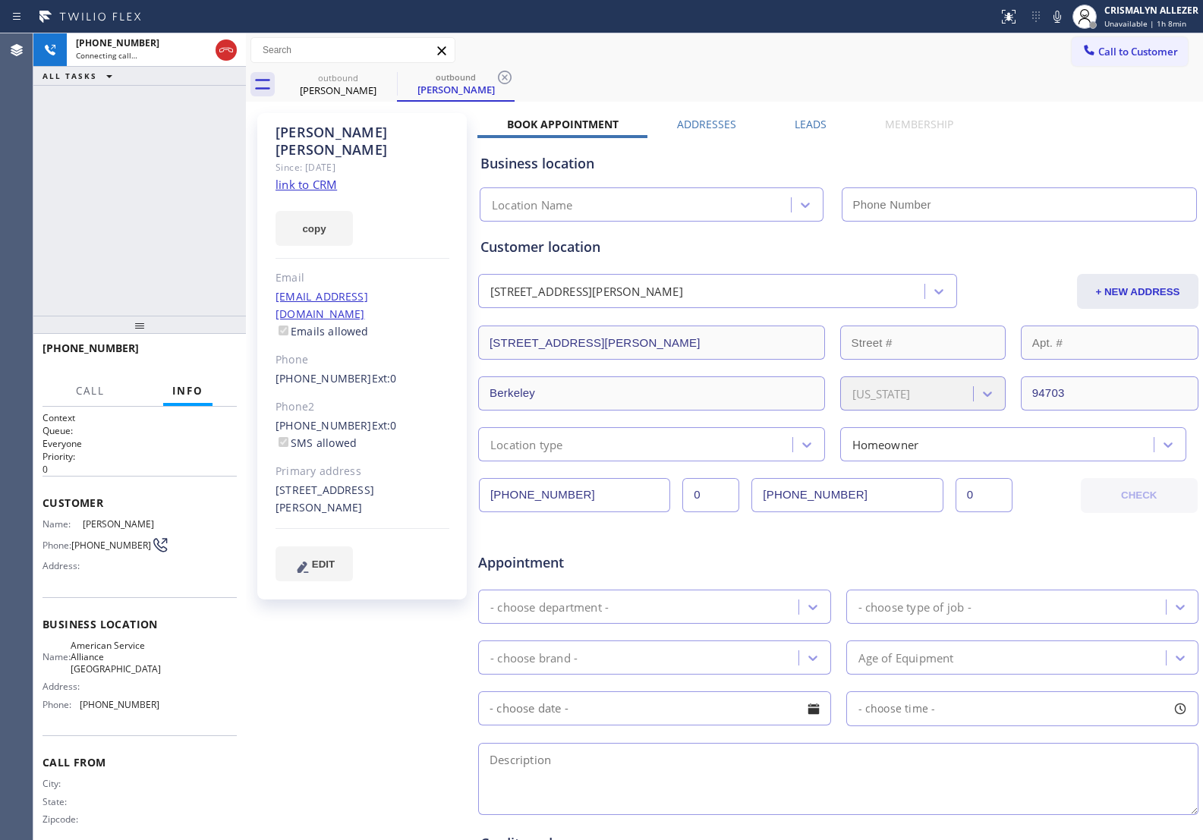
type input "[PHONE_NUMBER]"
click at [802, 119] on label "Leads" at bounding box center [811, 124] width 32 height 14
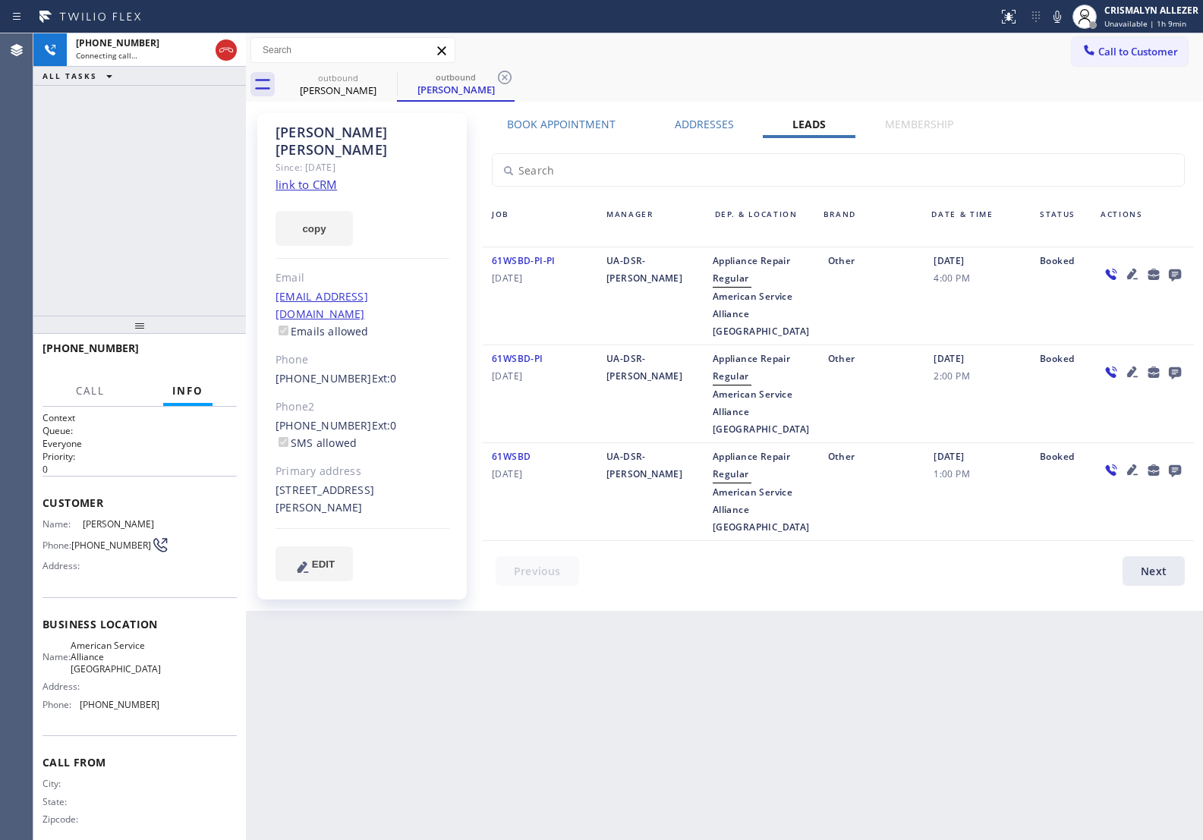
click at [1177, 279] on icon at bounding box center [1175, 274] width 18 height 19
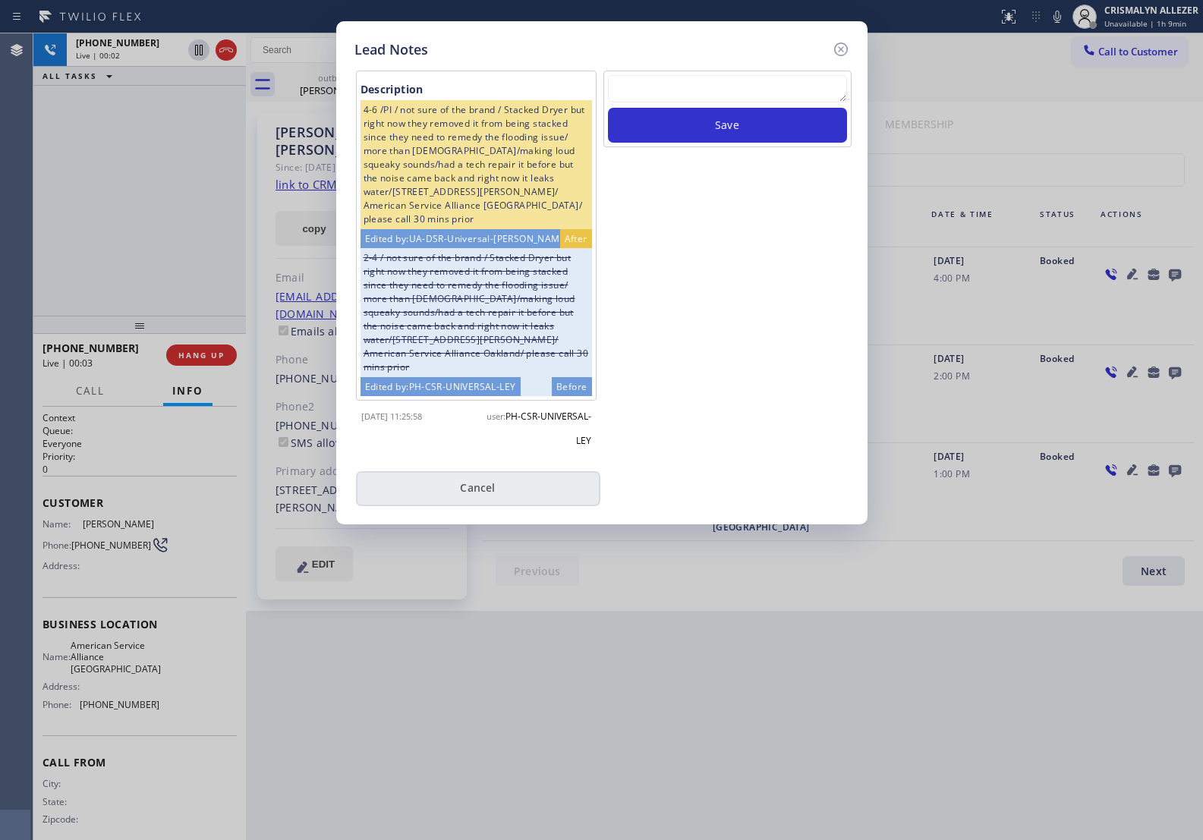
click at [499, 494] on button "Cancel" at bounding box center [478, 488] width 244 height 35
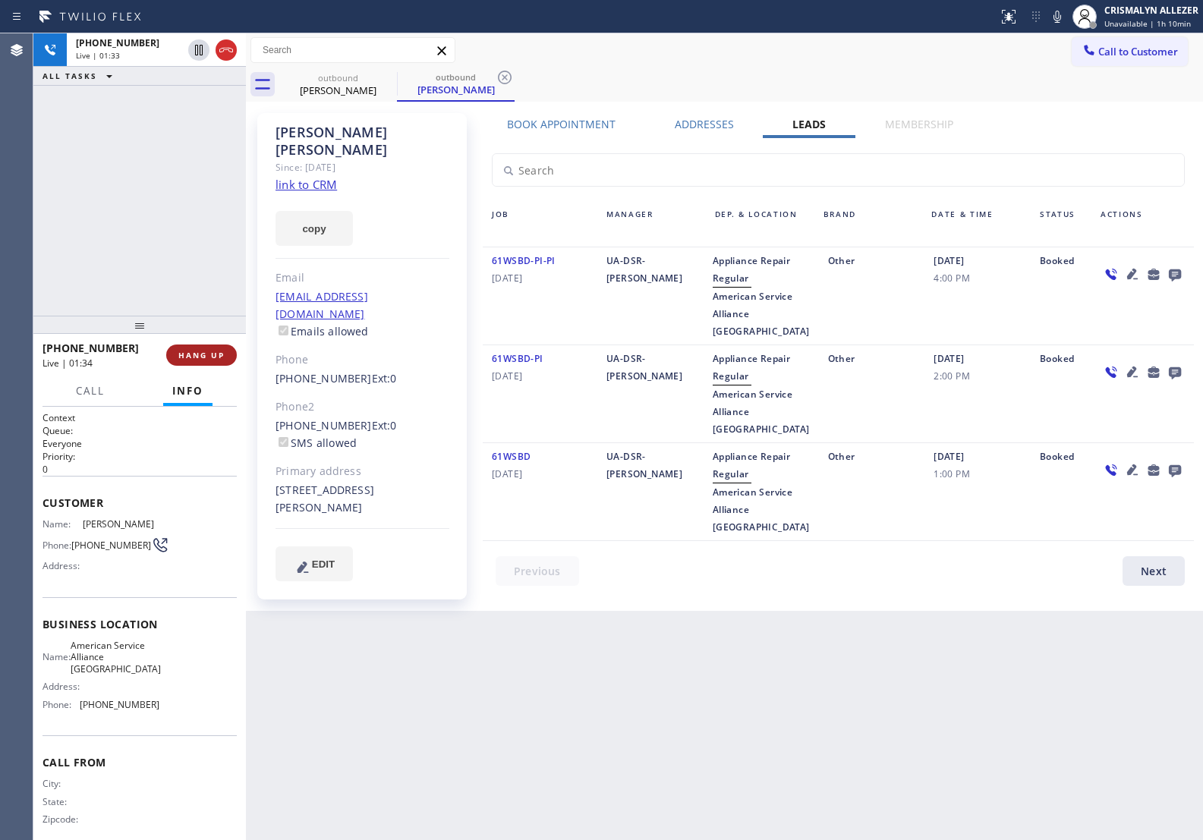
click at [188, 359] on span "HANG UP" at bounding box center [201, 355] width 46 height 11
click at [205, 361] on button "COMPLETE" at bounding box center [198, 355] width 77 height 21
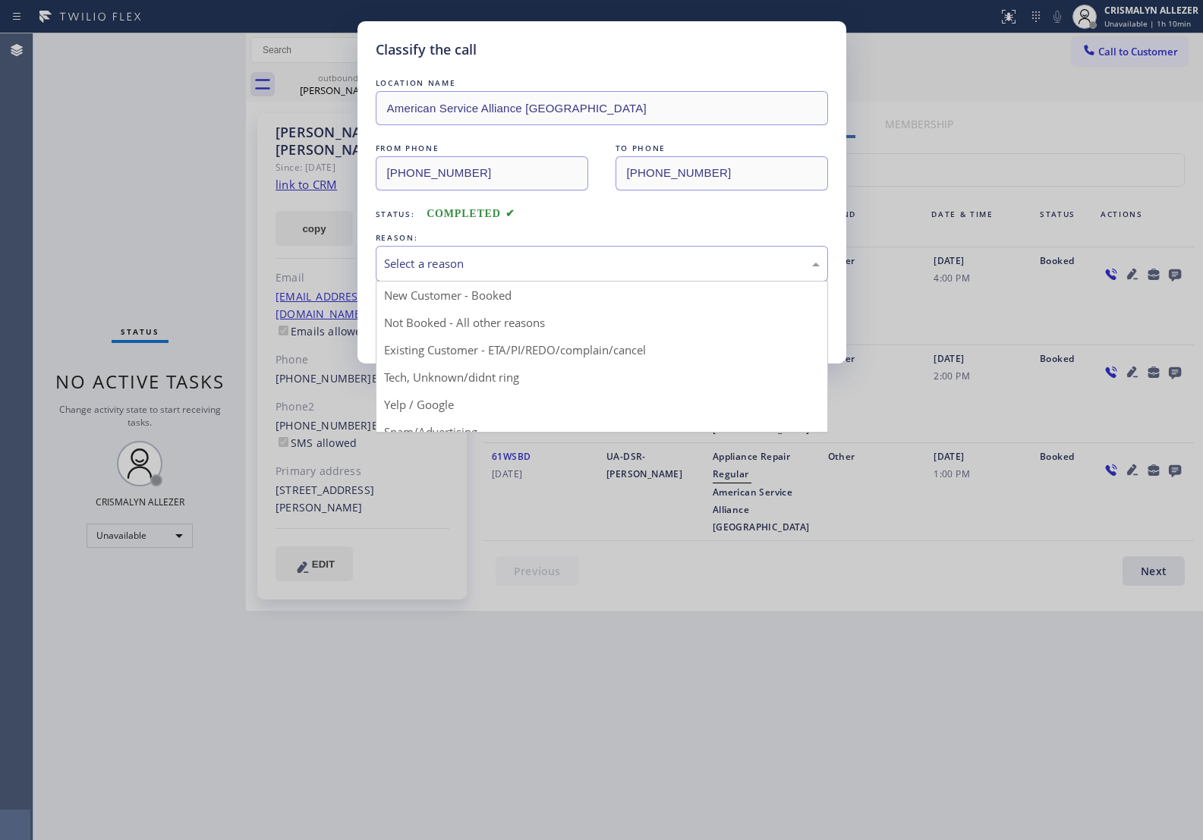
click at [606, 260] on div "Select a reason" at bounding box center [602, 263] width 436 height 17
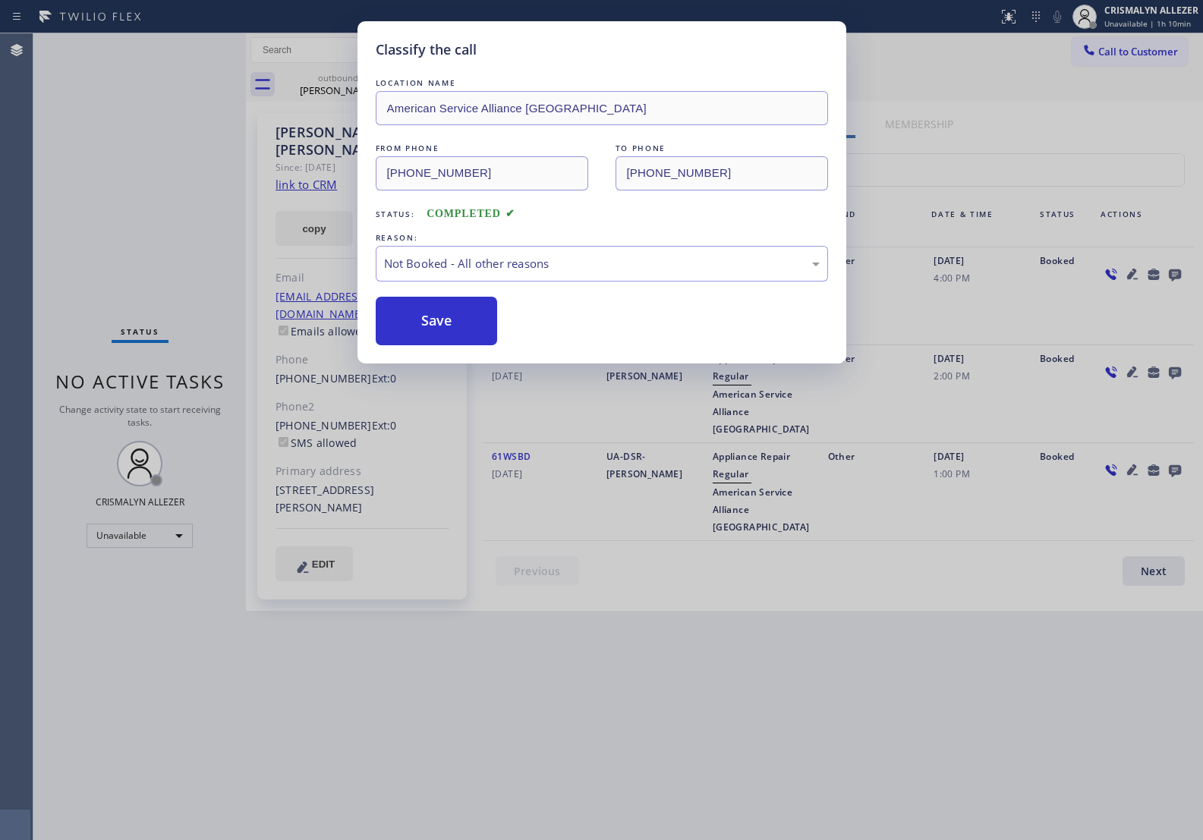
click at [467, 335] on button "Save" at bounding box center [437, 321] width 122 height 49
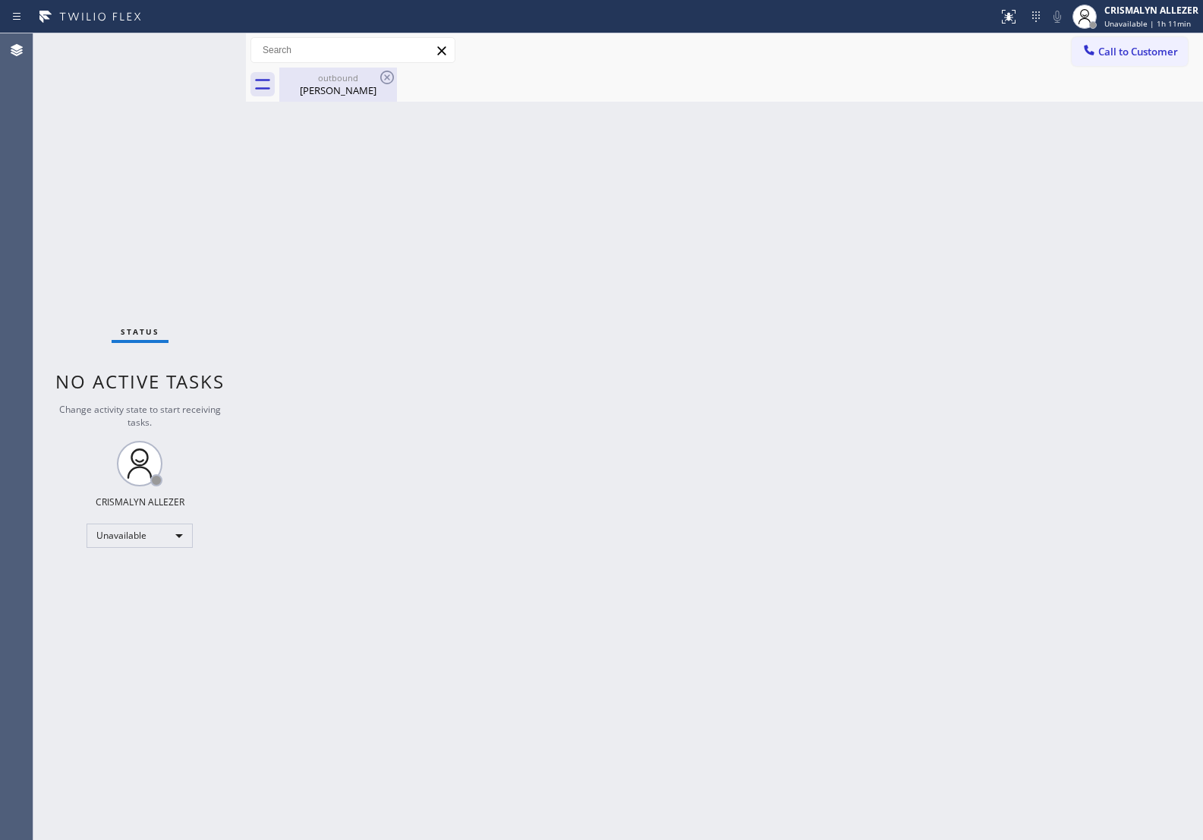
click at [345, 91] on div "Debra Morales" at bounding box center [338, 91] width 115 height 14
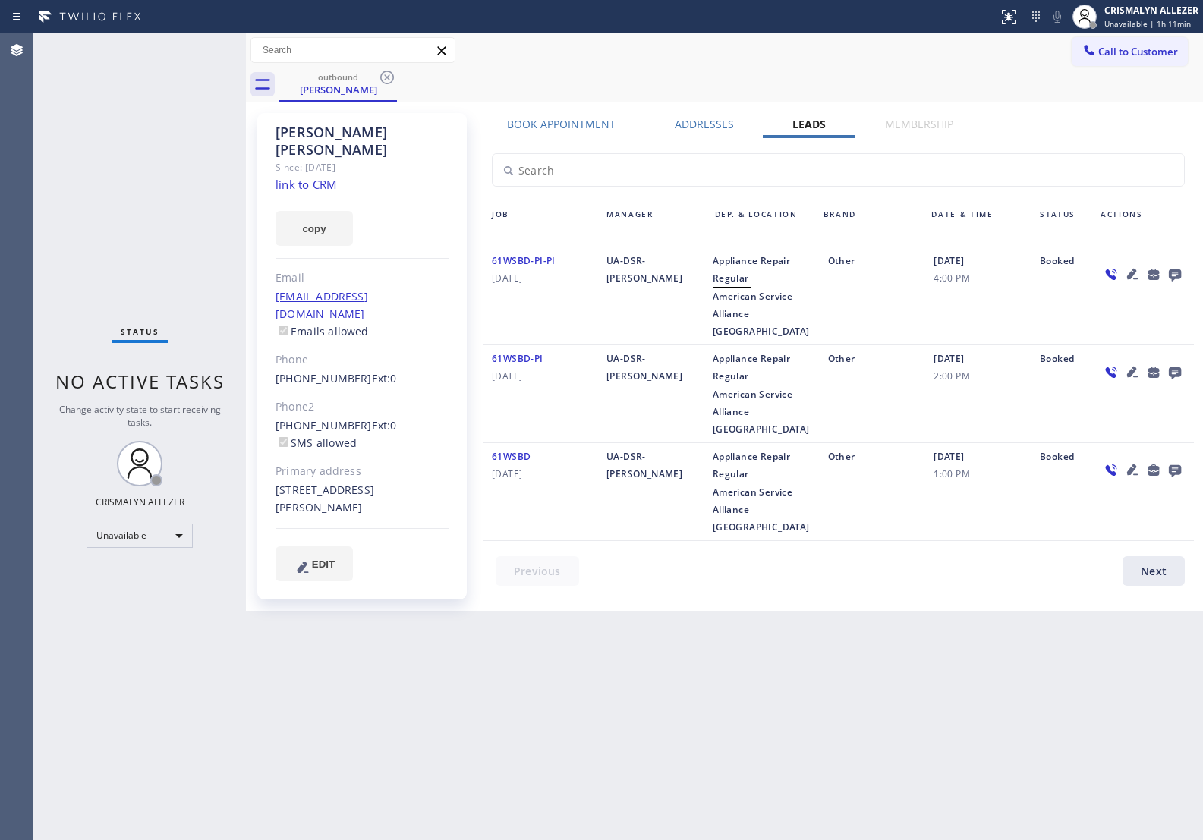
click at [1175, 272] on icon at bounding box center [1175, 274] width 18 height 19
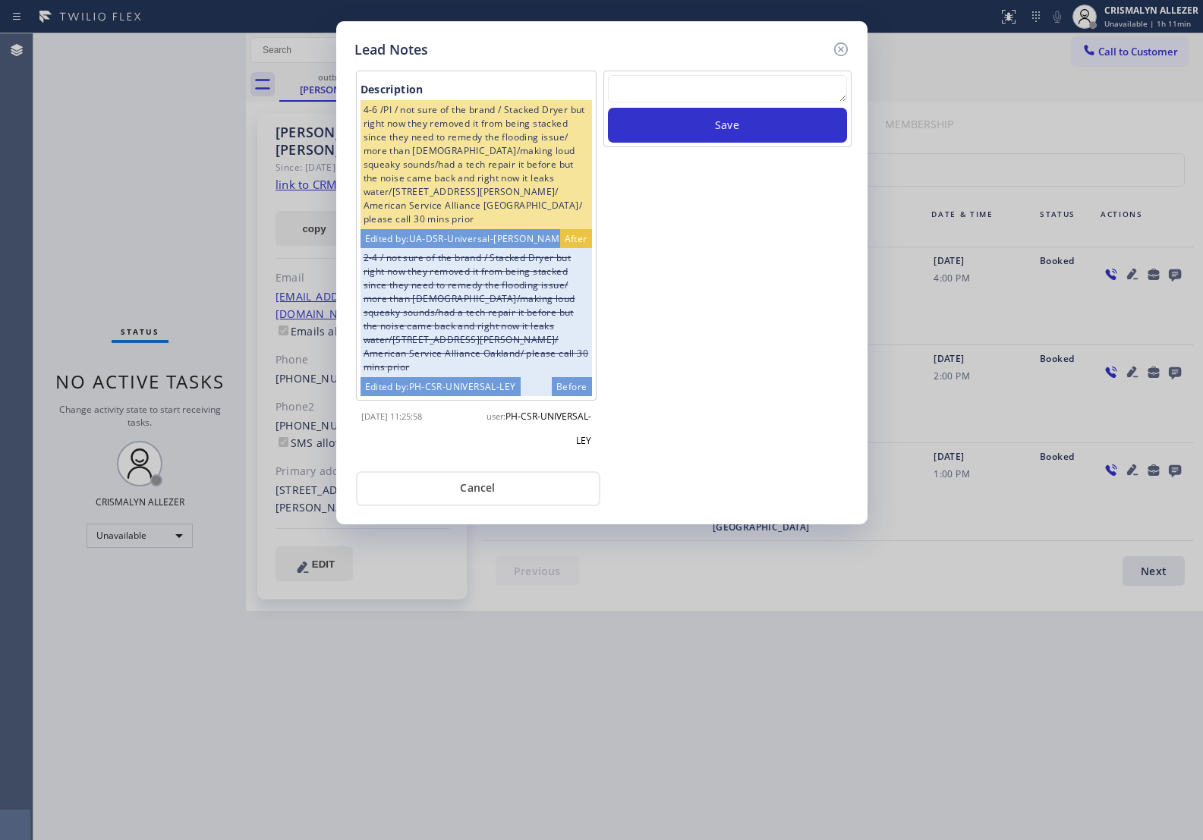
click at [651, 88] on textarea at bounding box center [727, 88] width 239 height 27
paste textarea "ALL GOOD FOR NOW, if cb xfer"
type textarea "ALL GOOD FOR NOW, if cb xfer"
click at [688, 128] on button "Save" at bounding box center [727, 125] width 239 height 35
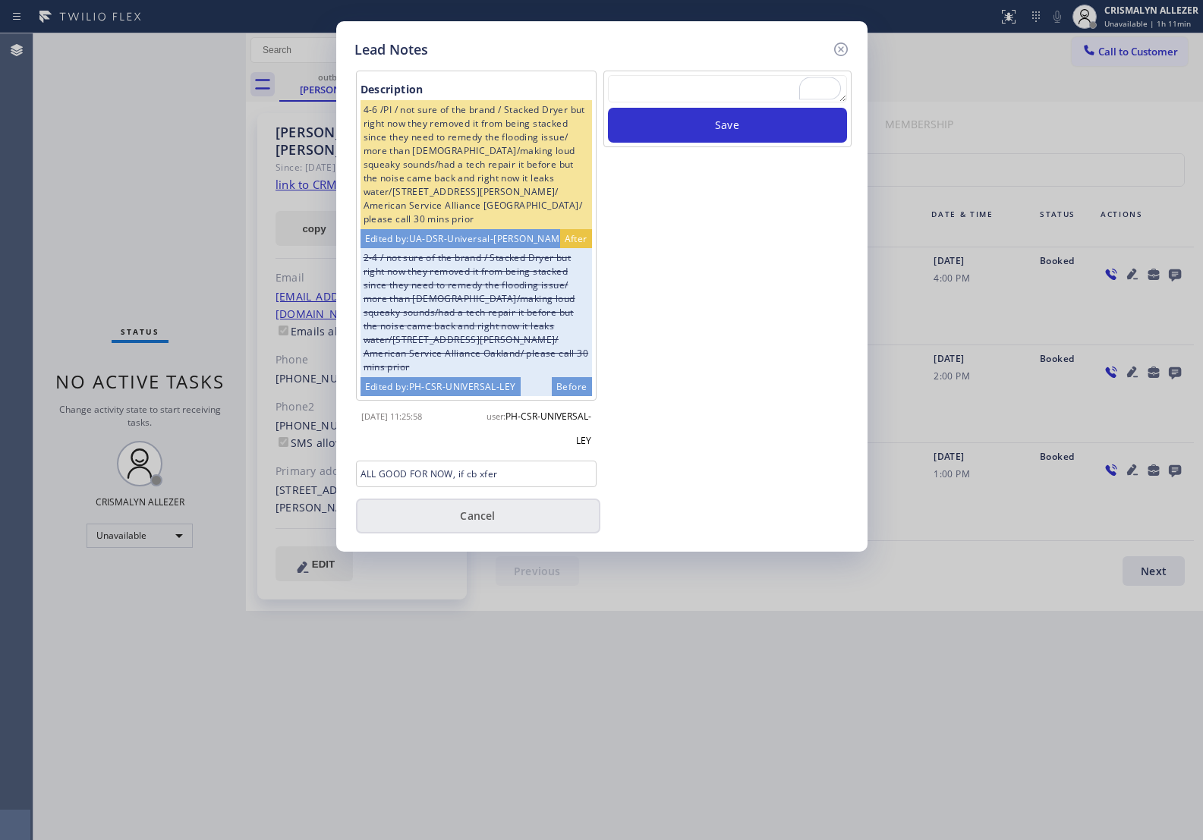
click at [494, 525] on button "Cancel" at bounding box center [478, 516] width 244 height 35
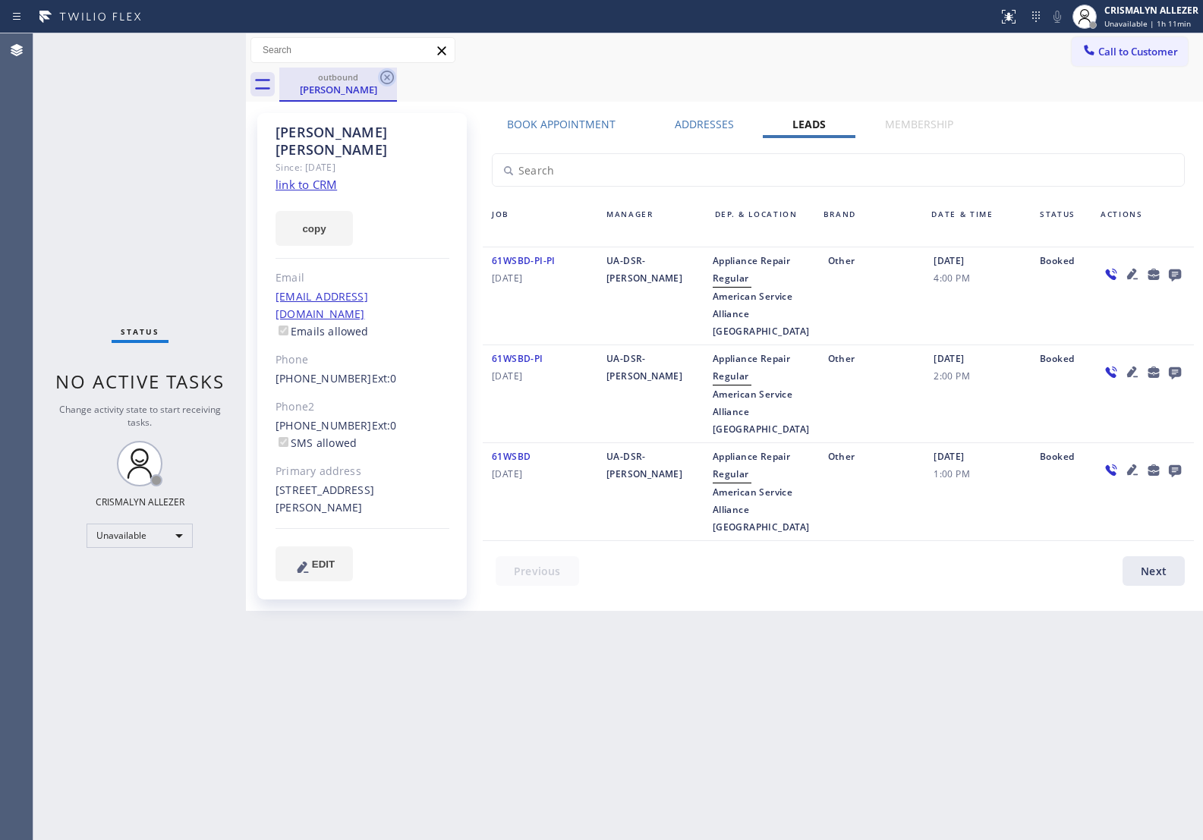
click at [389, 77] on icon at bounding box center [387, 77] width 18 height 18
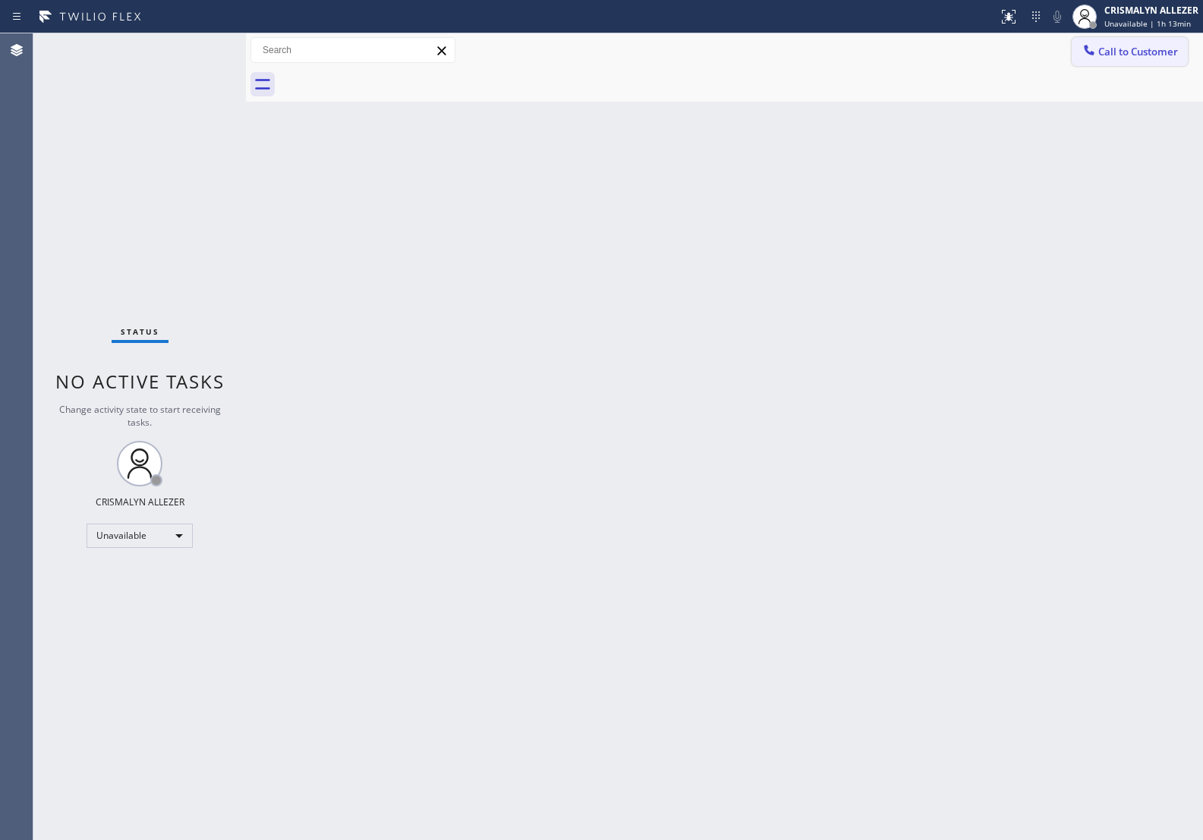
drag, startPoint x: 1135, startPoint y: 61, endPoint x: 978, endPoint y: 127, distance: 170.5
click at [1130, 61] on button "Call to Customer" at bounding box center [1130, 51] width 116 height 29
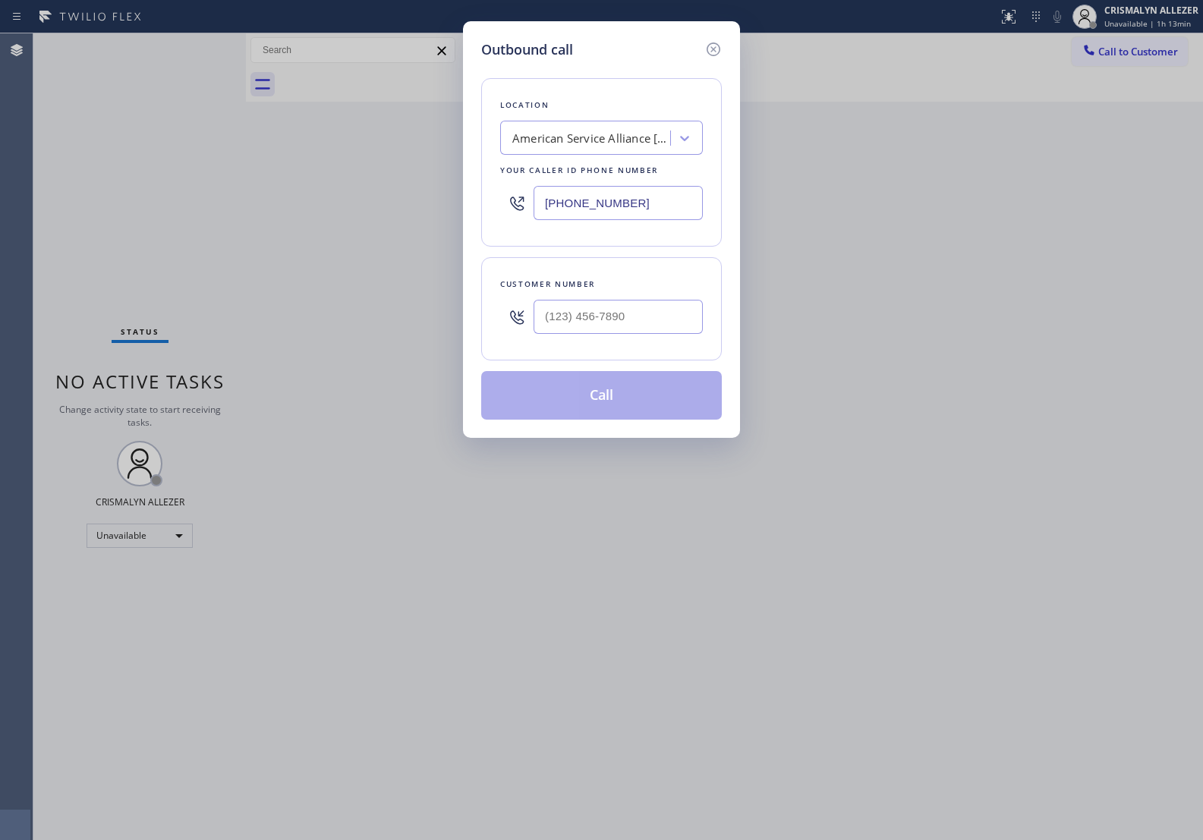
drag, startPoint x: 650, startPoint y: 196, endPoint x: 277, endPoint y: 184, distance: 372.9
click at [301, 188] on div "Outbound call Location American Service Alliance Oakland Your caller id phone n…" at bounding box center [601, 420] width 1203 height 840
paste input "833) 558-1241"
type input "[PHONE_NUMBER]"
click at [670, 321] on input "(___) ___-____" at bounding box center [618, 317] width 169 height 34
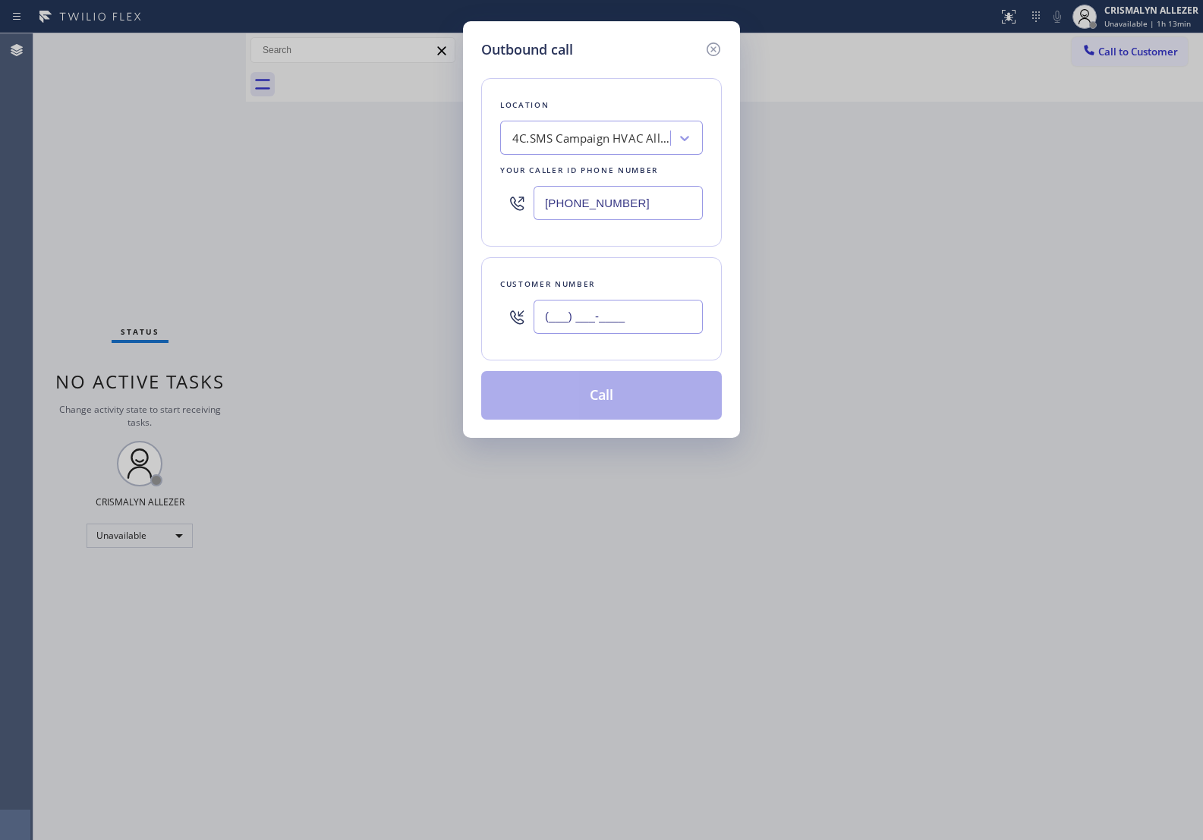
paste input "562) 282-6105"
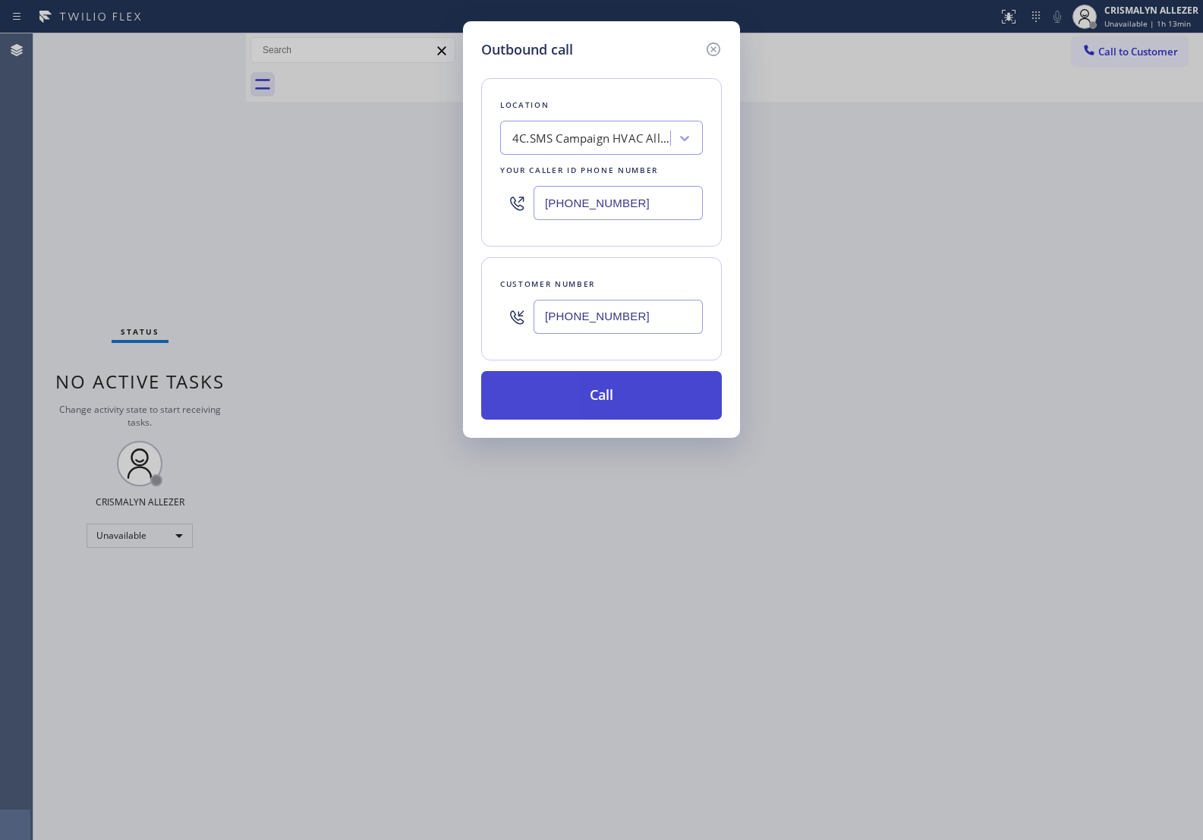
type input "[PHONE_NUMBER]"
click at [602, 397] on button "Call" at bounding box center [601, 395] width 241 height 49
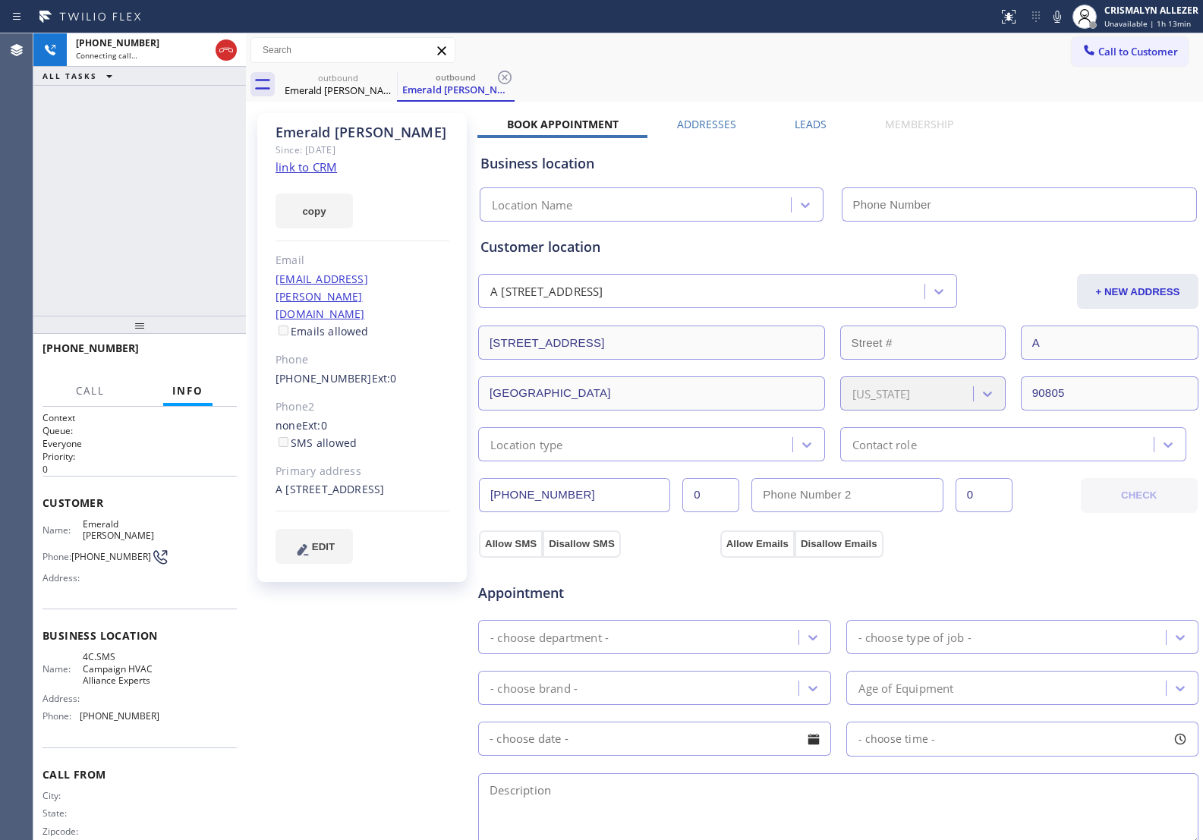
type input "[PHONE_NUMBER]"
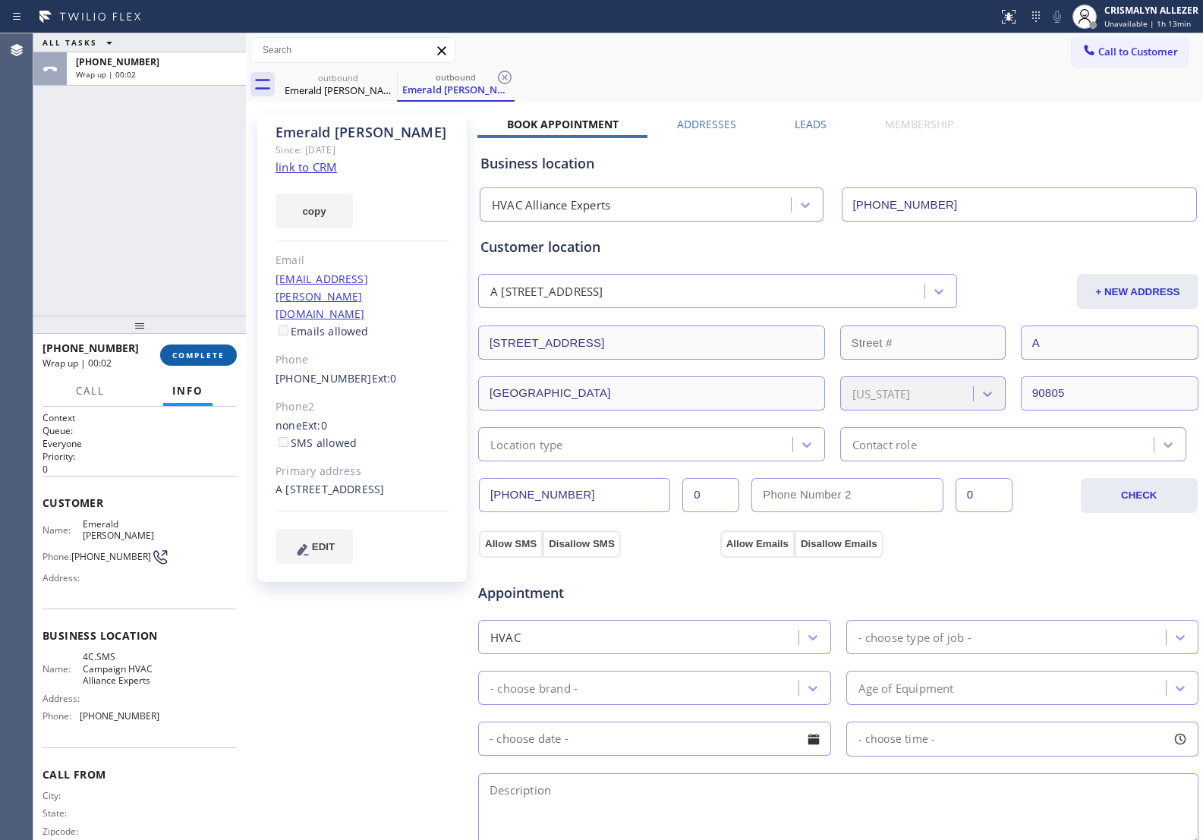
click at [191, 362] on button "COMPLETE" at bounding box center [198, 355] width 77 height 21
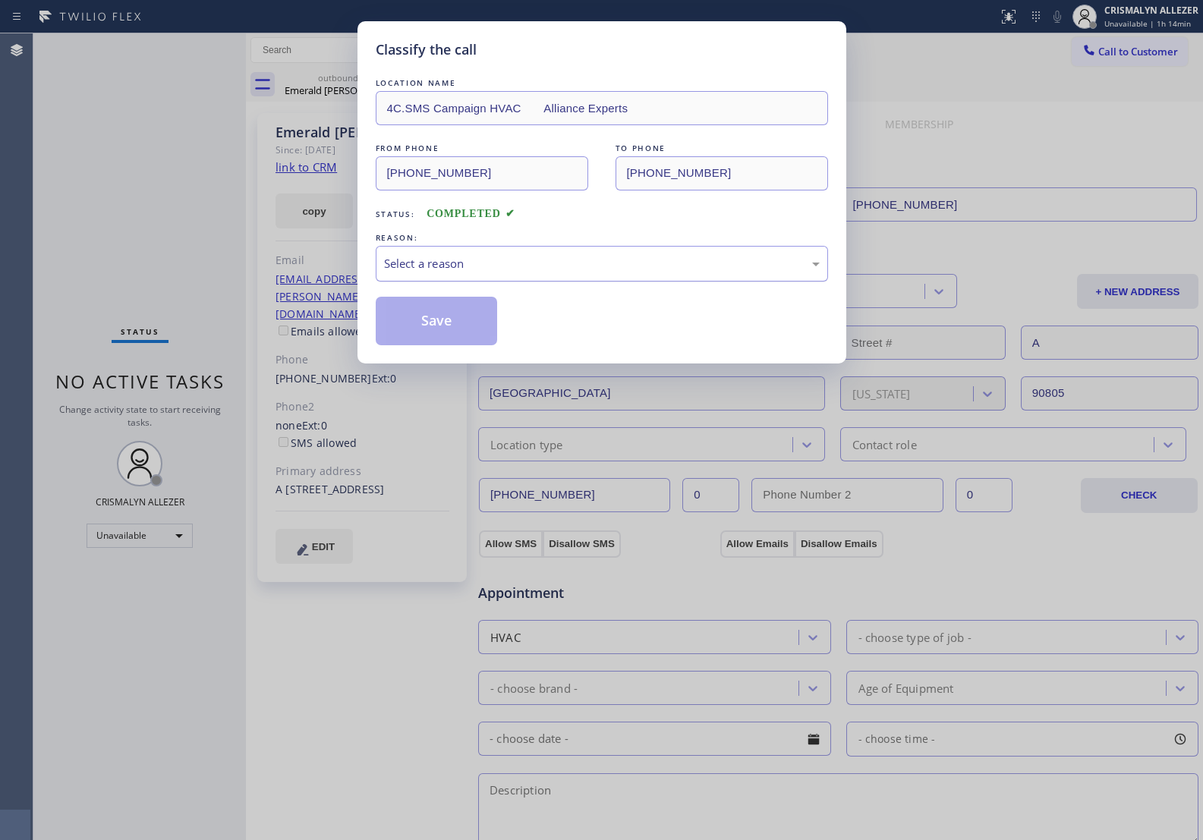
click at [638, 277] on div "Select a reason" at bounding box center [602, 264] width 452 height 36
click at [403, 334] on button "Save" at bounding box center [437, 321] width 122 height 49
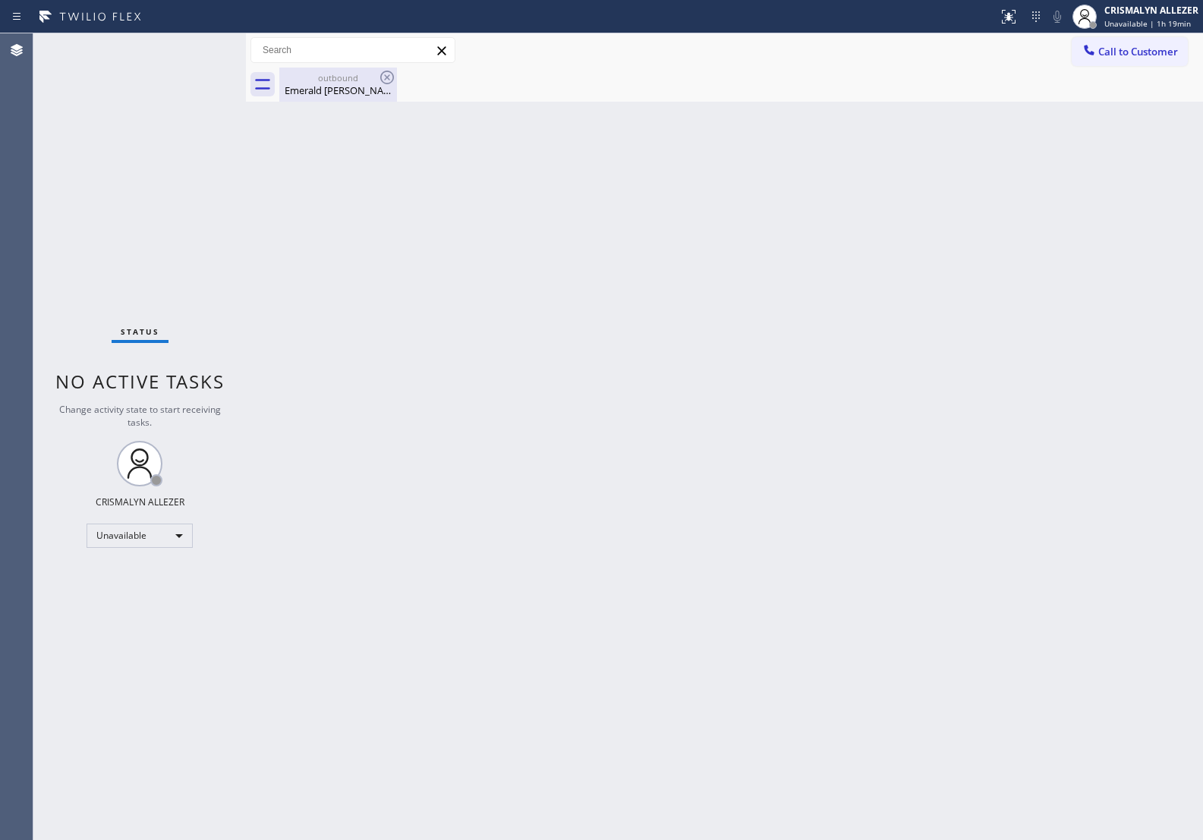
click at [335, 86] on div "Emerald Benitez" at bounding box center [338, 91] width 115 height 14
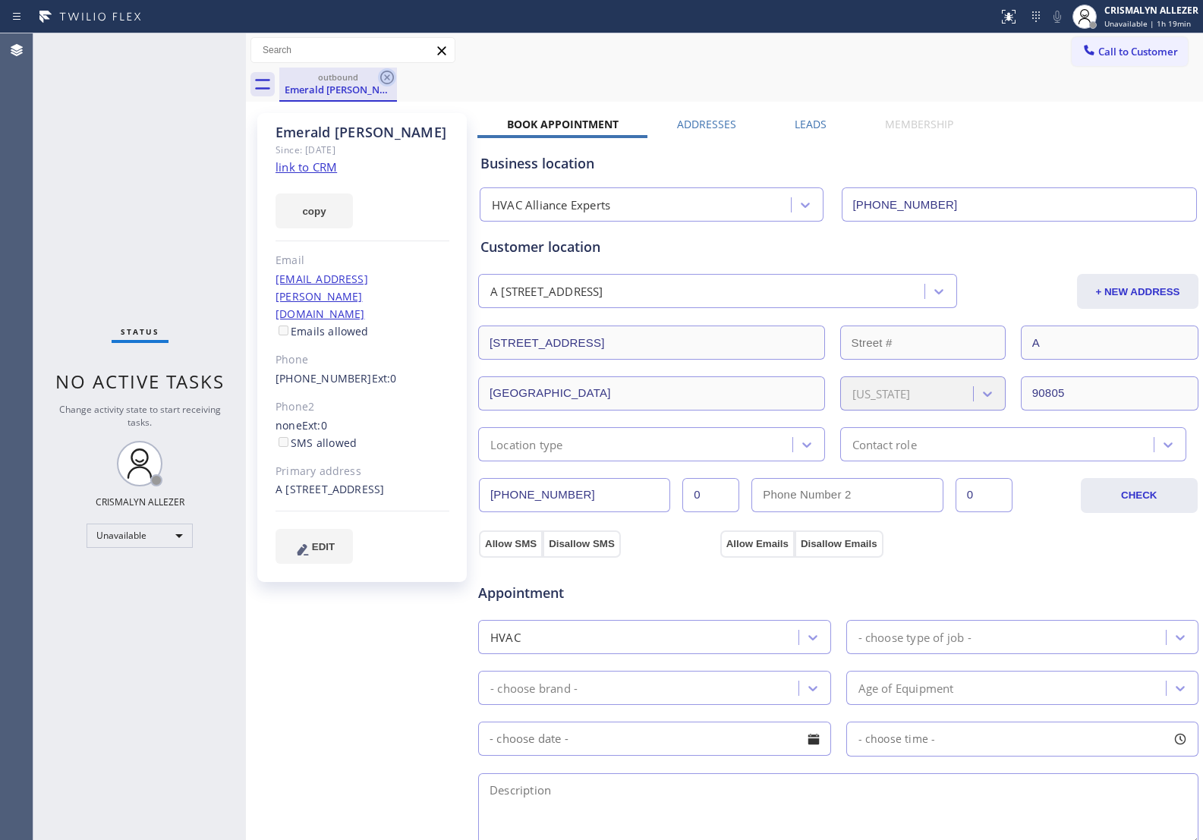
click at [384, 77] on icon at bounding box center [387, 77] width 18 height 18
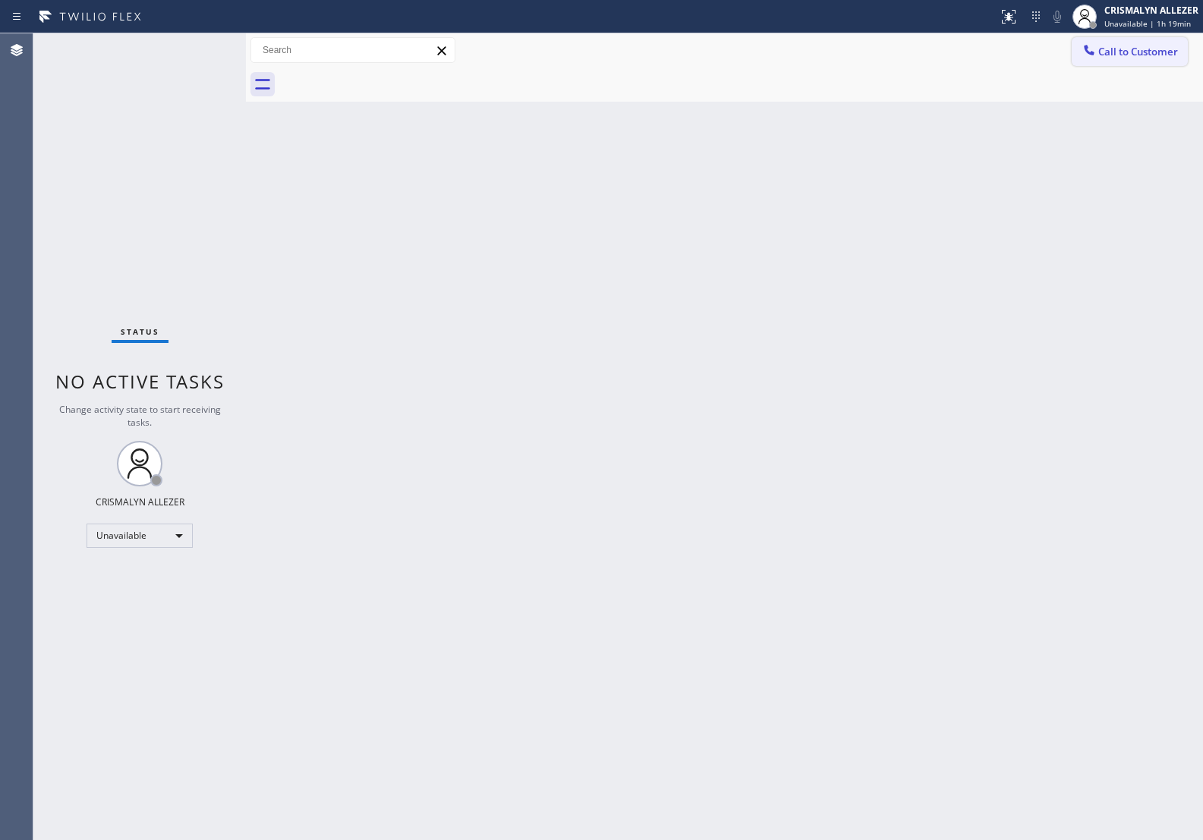
click at [1121, 54] on span "Call to Customer" at bounding box center [1139, 52] width 80 height 14
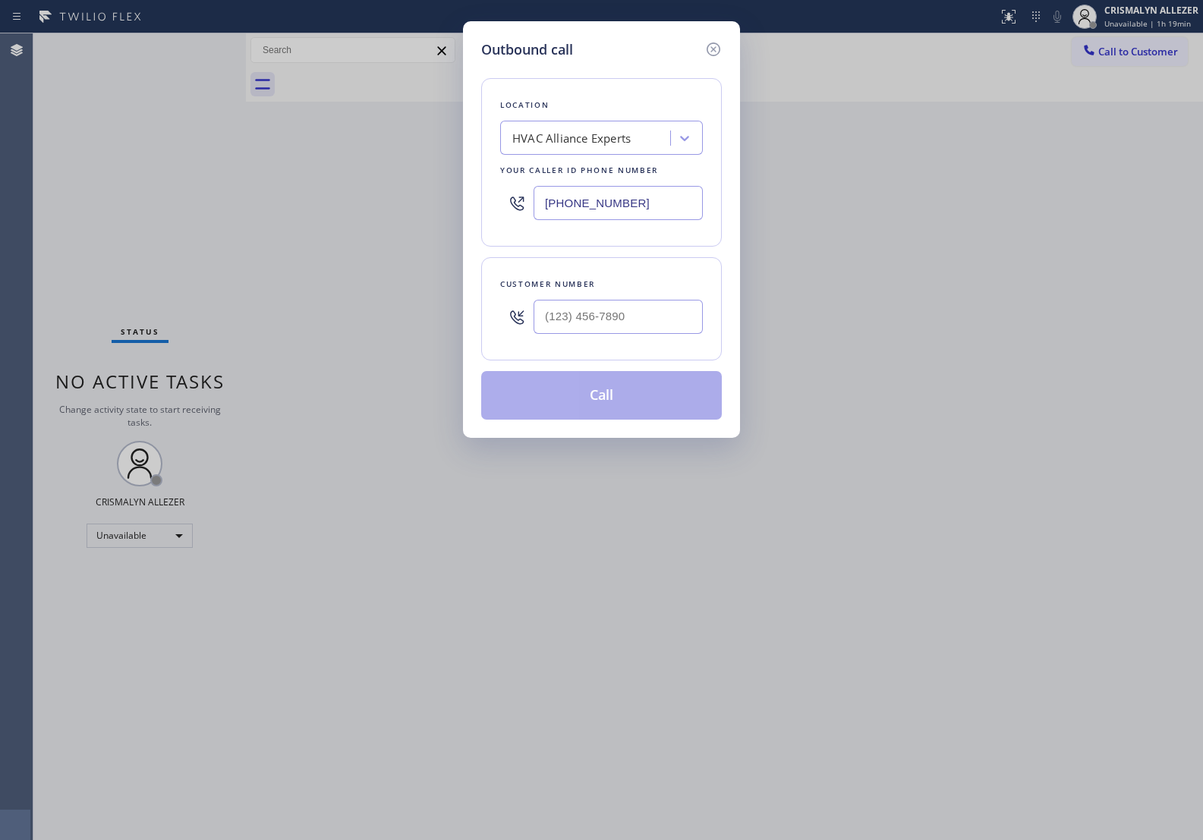
drag, startPoint x: 699, startPoint y: 206, endPoint x: 355, endPoint y: 192, distance: 344.2
click at [366, 194] on div "Outbound call Location HVAC Alliance Experts Your caller id phone number (833) …" at bounding box center [601, 420] width 1203 height 840
paste input "05) 222-7898"
type input "[PHONE_NUMBER]"
click at [628, 327] on input "(___) ___-____" at bounding box center [618, 317] width 169 height 34
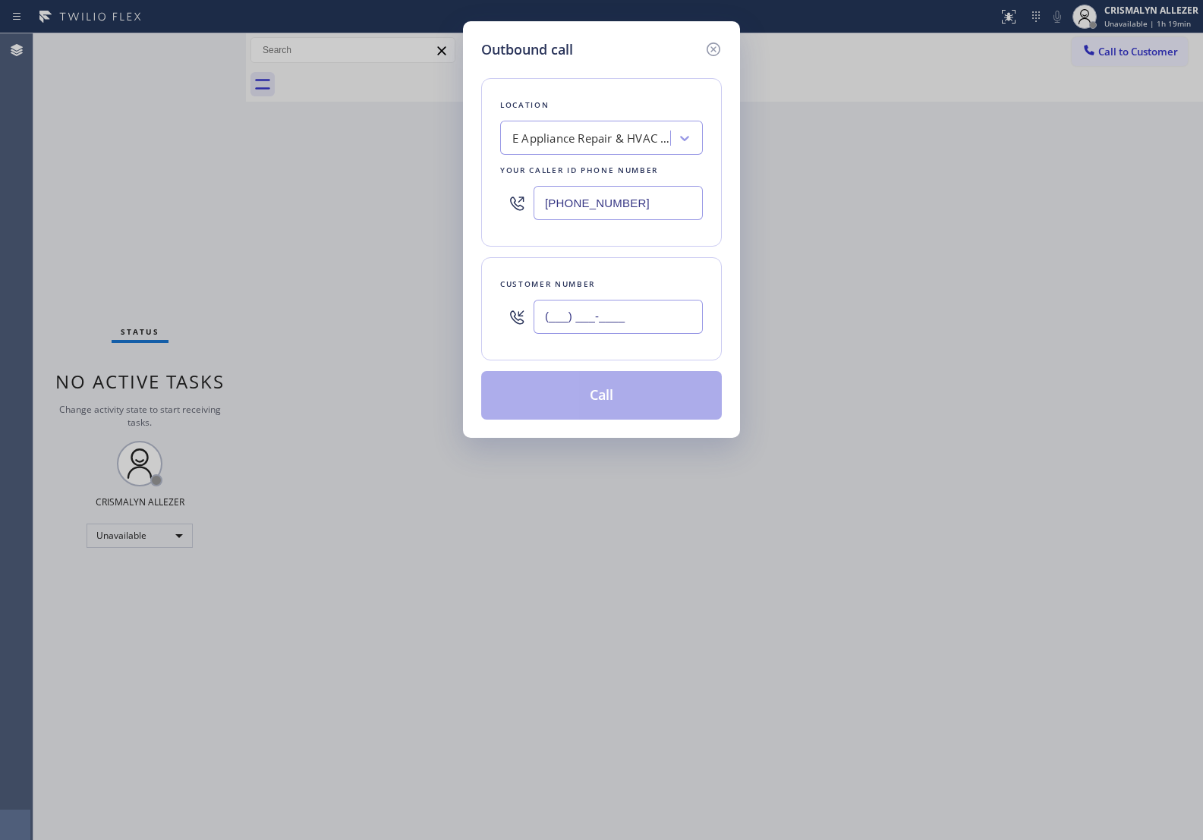
paste input "216) 973-7326"
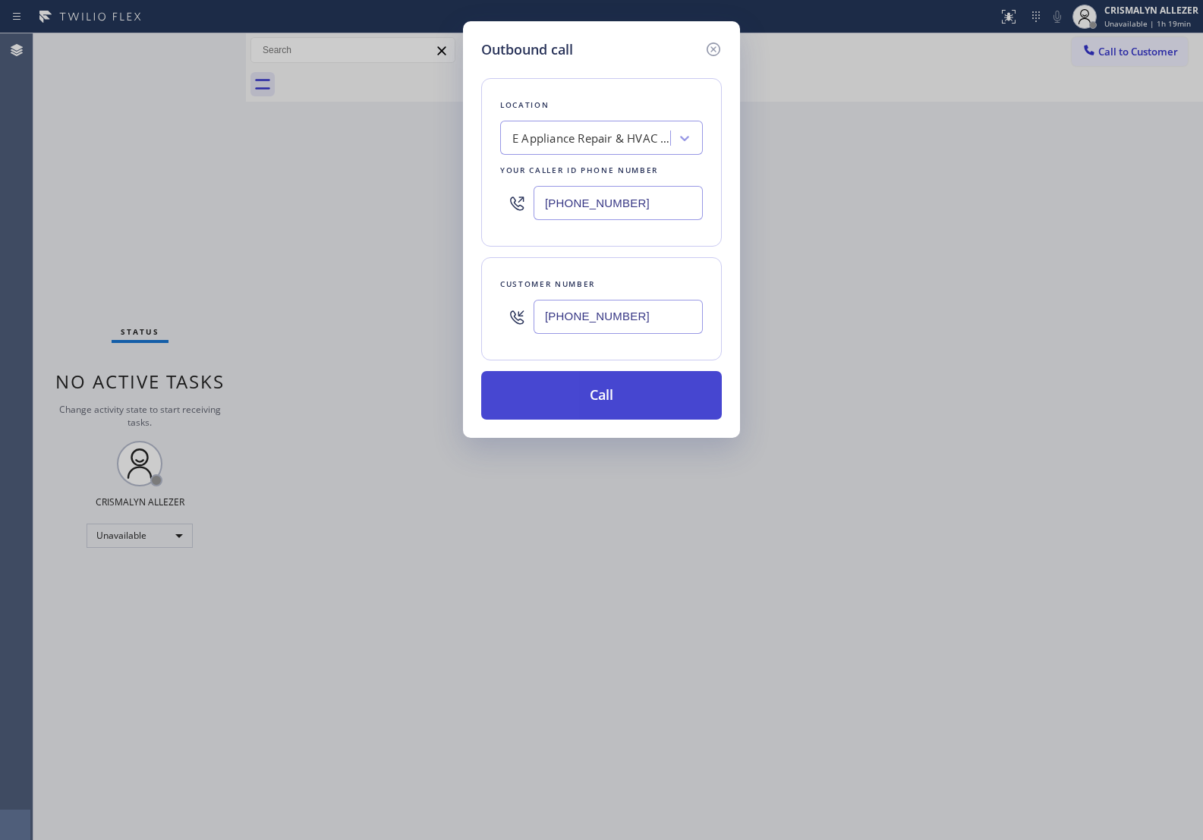
type input "[PHONE_NUMBER]"
click at [601, 415] on button "Call" at bounding box center [601, 395] width 241 height 49
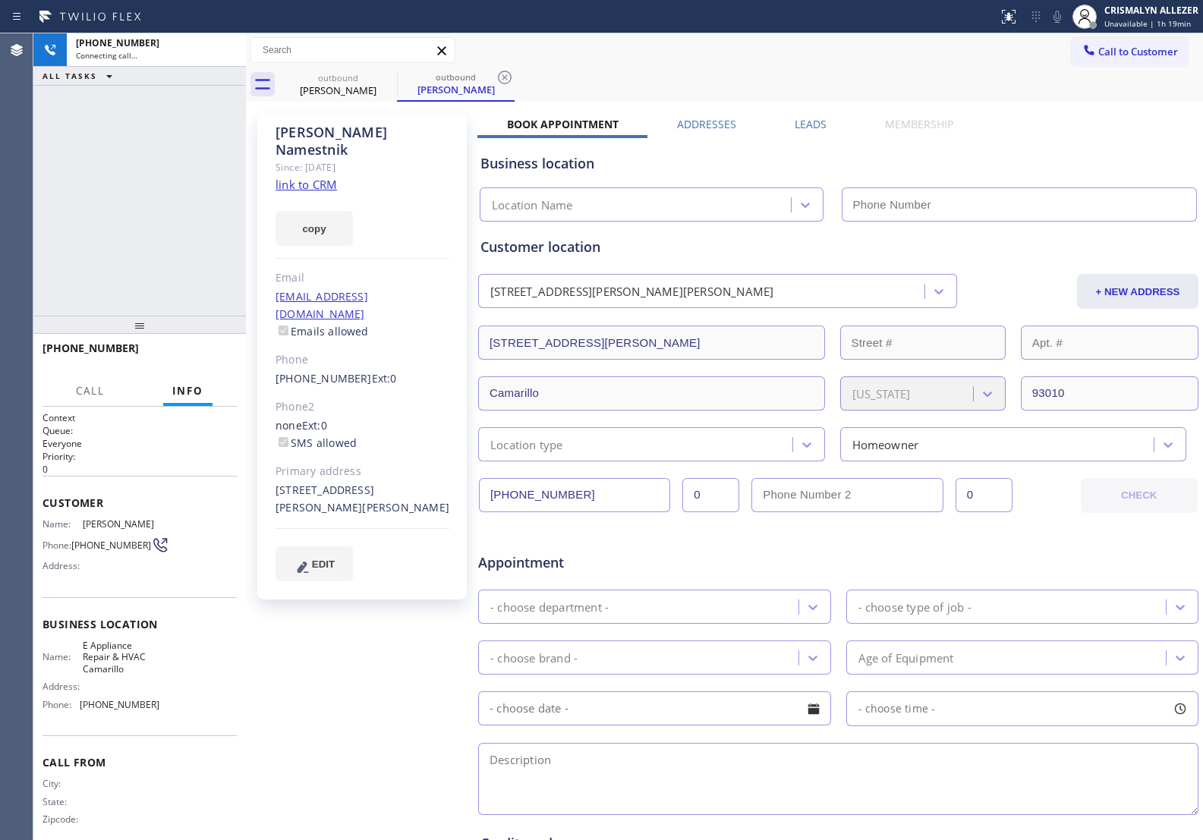
type input "[PHONE_NUMBER]"
click at [321, 177] on link "link to CRM" at bounding box center [306, 184] width 61 height 15
click at [802, 126] on label "Leads" at bounding box center [811, 124] width 32 height 14
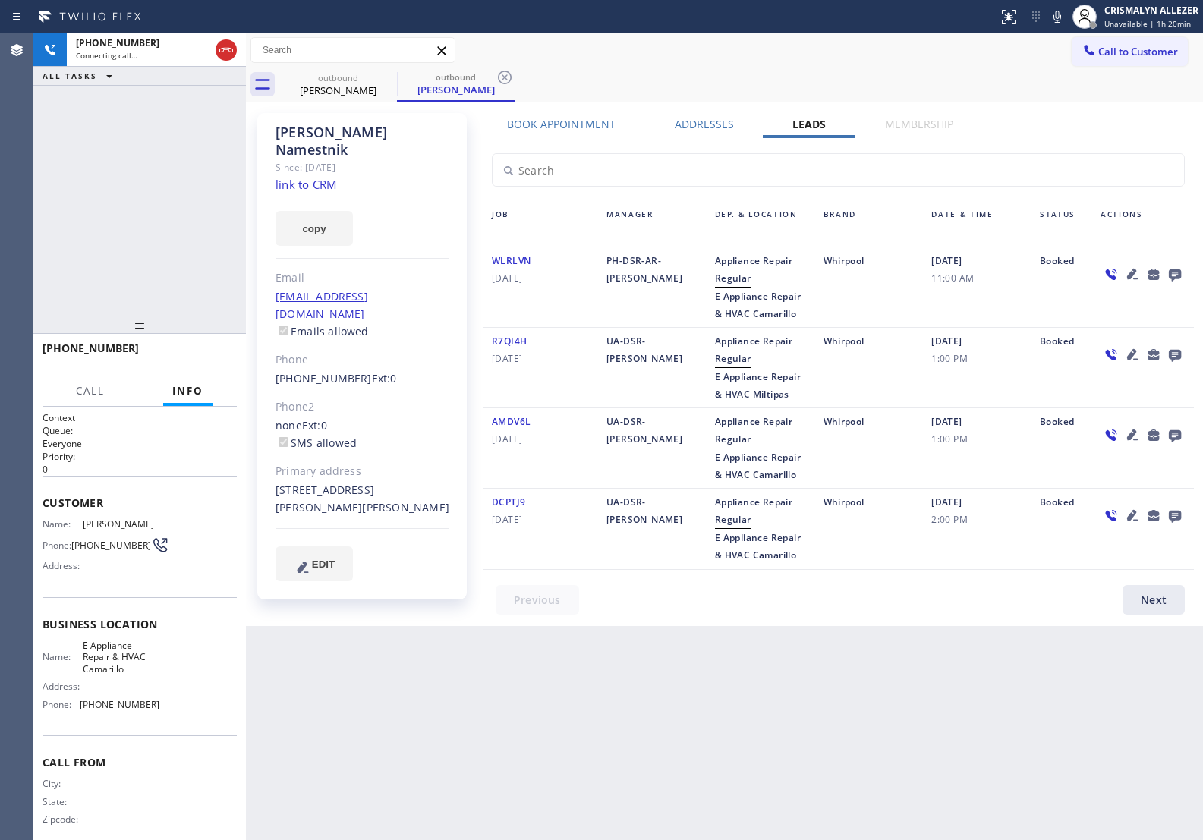
click at [1175, 276] on icon at bounding box center [1175, 276] width 12 height 12
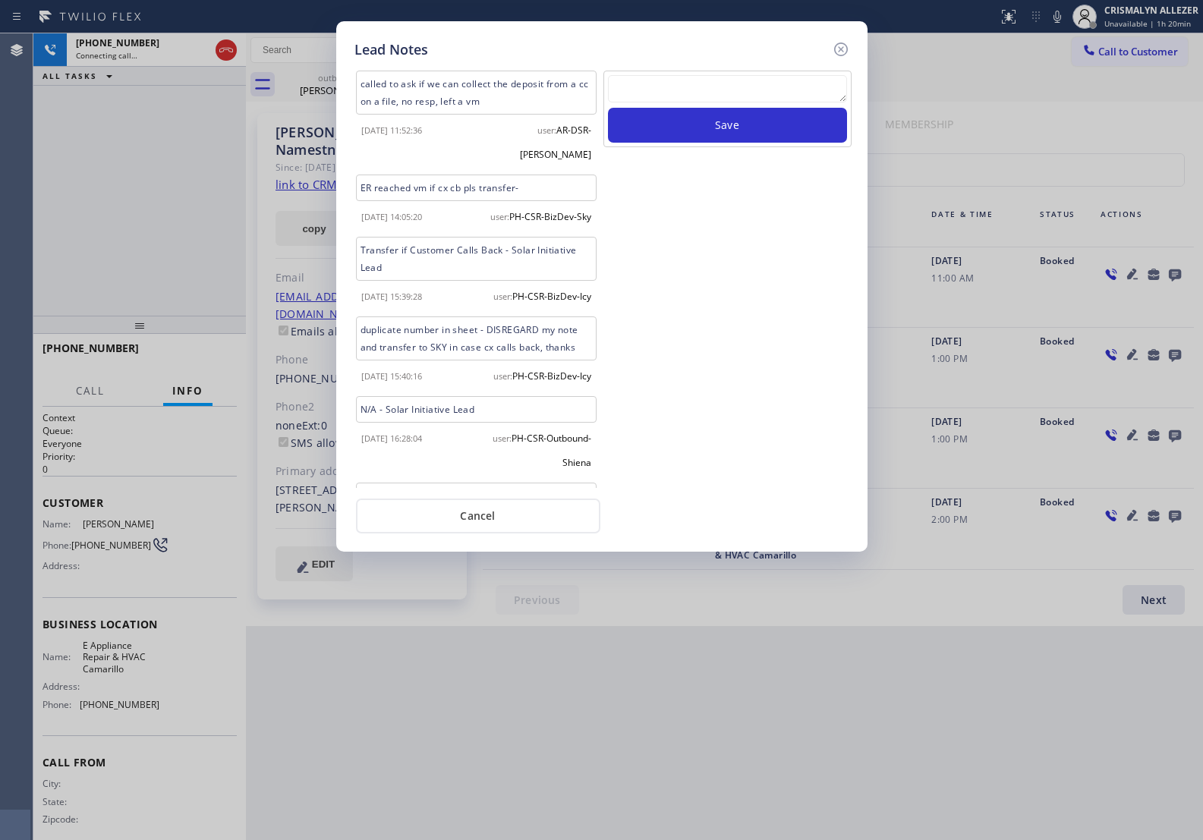
click at [654, 82] on textarea at bounding box center [727, 88] width 239 height 27
paste textarea "no answer | pls xfer here cx cb"
type textarea "no answer | pls xfer here cx cb"
click at [740, 131] on button "Save" at bounding box center [727, 125] width 239 height 35
click at [487, 526] on button "Cancel" at bounding box center [478, 516] width 244 height 35
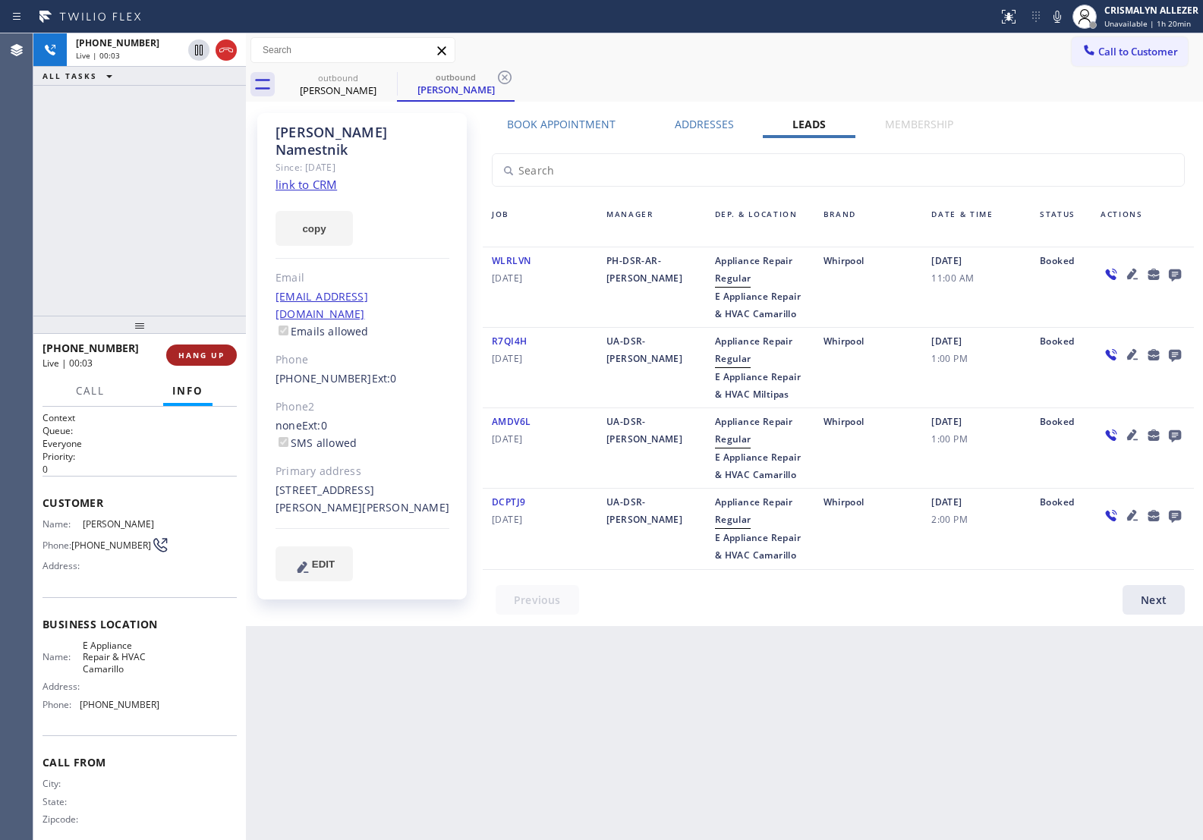
click at [200, 352] on span "HANG UP" at bounding box center [201, 355] width 46 height 11
click at [200, 352] on span "COMPLETE" at bounding box center [198, 355] width 52 height 11
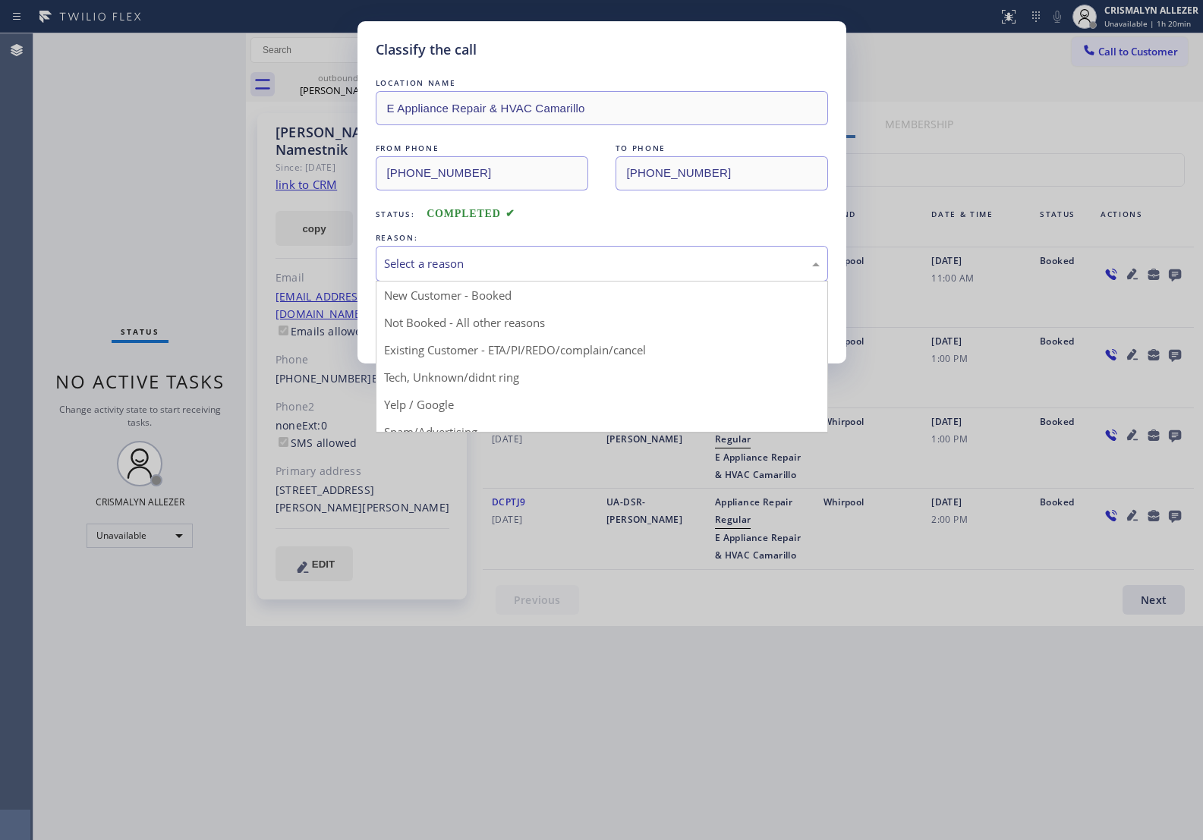
click at [587, 264] on div "Select a reason" at bounding box center [602, 263] width 436 height 17
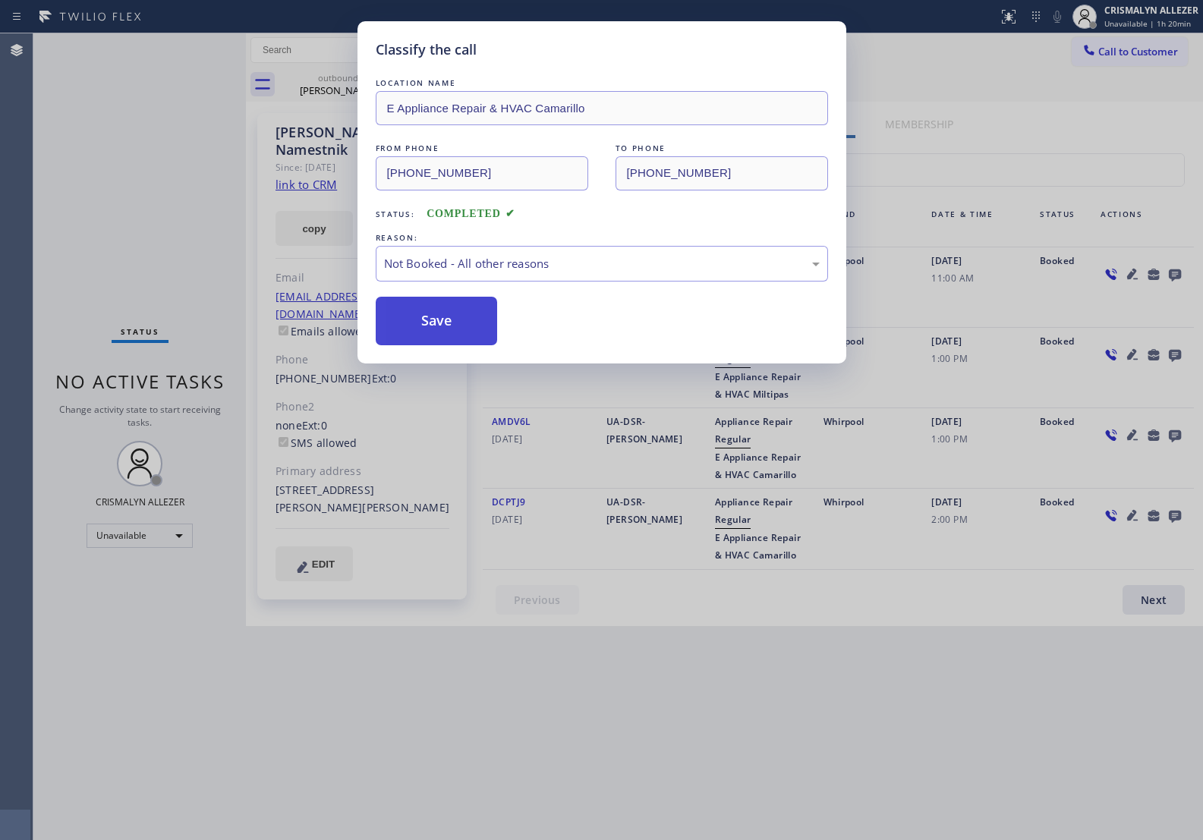
click at [456, 321] on button "Save" at bounding box center [437, 321] width 122 height 49
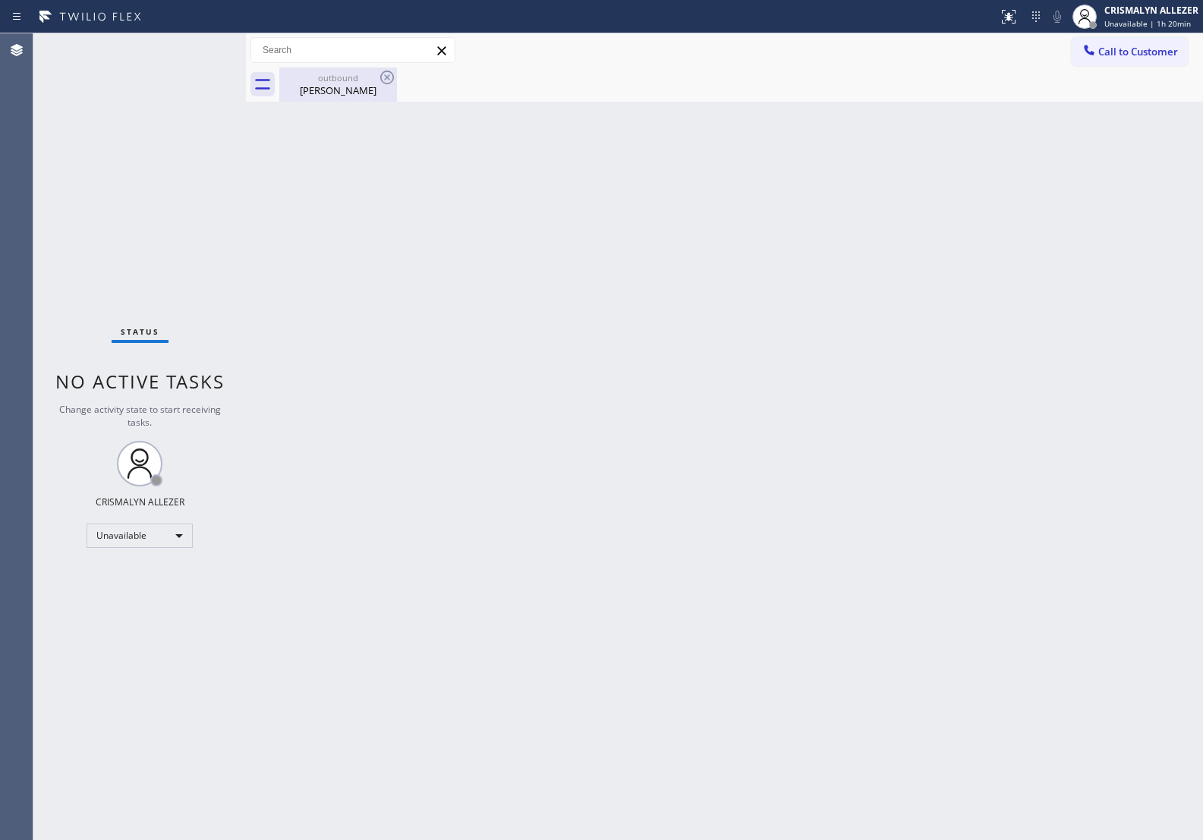
drag, startPoint x: 319, startPoint y: 86, endPoint x: 339, endPoint y: 85, distance: 19.8
click at [320, 86] on div "Vonnie Namestnik" at bounding box center [338, 91] width 115 height 14
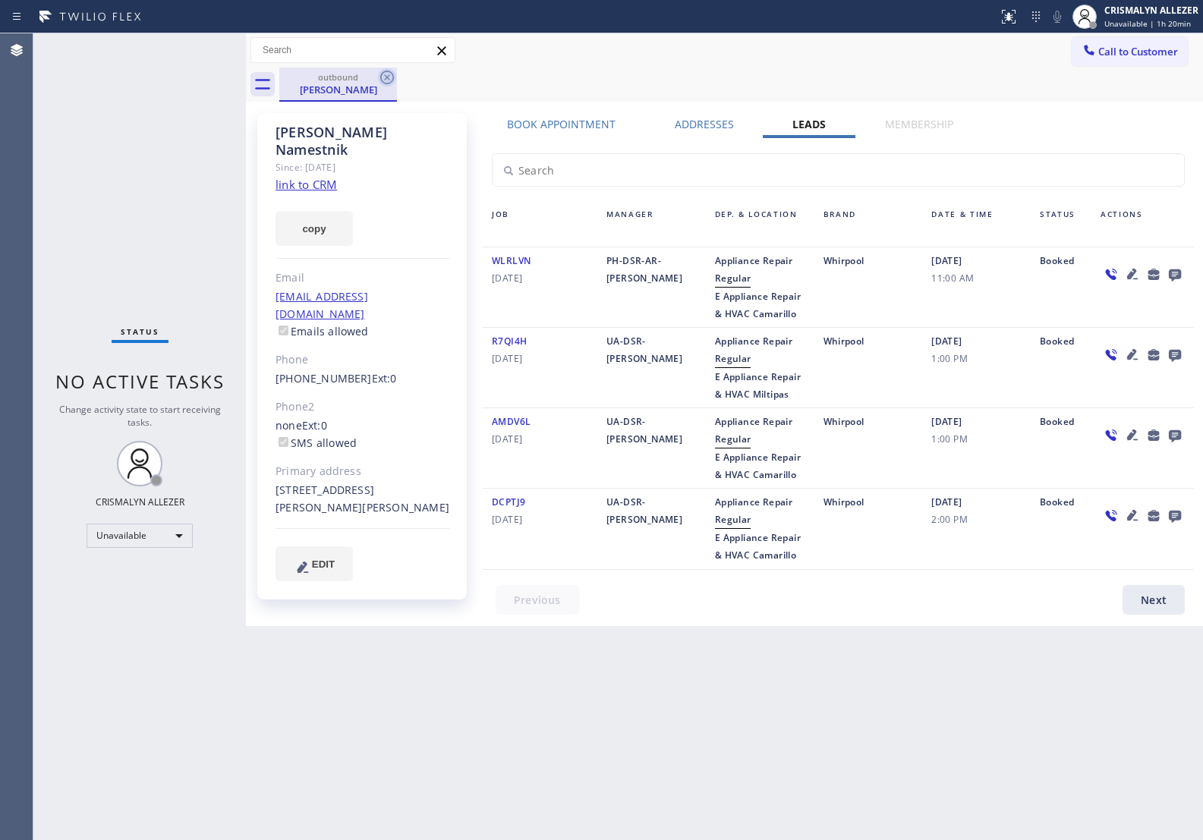
click at [389, 77] on icon at bounding box center [387, 77] width 18 height 18
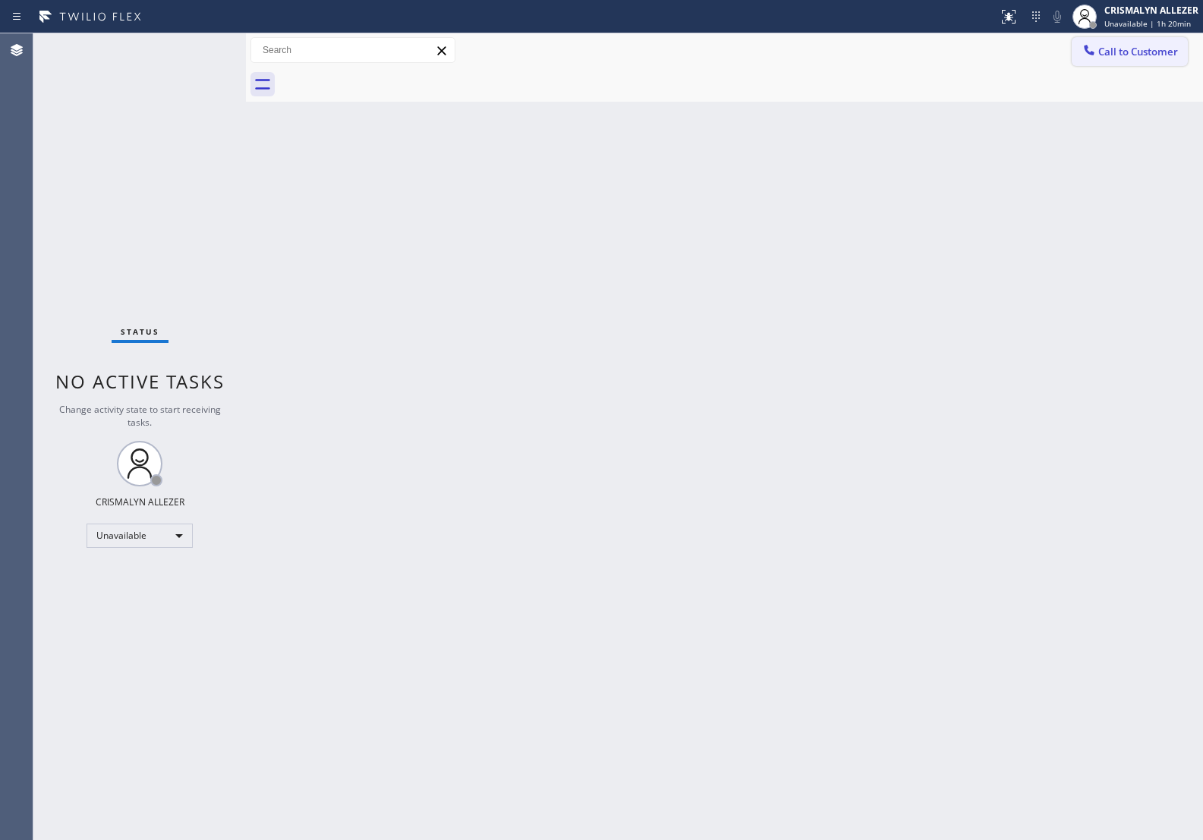
click at [1144, 50] on span "Call to Customer" at bounding box center [1139, 52] width 80 height 14
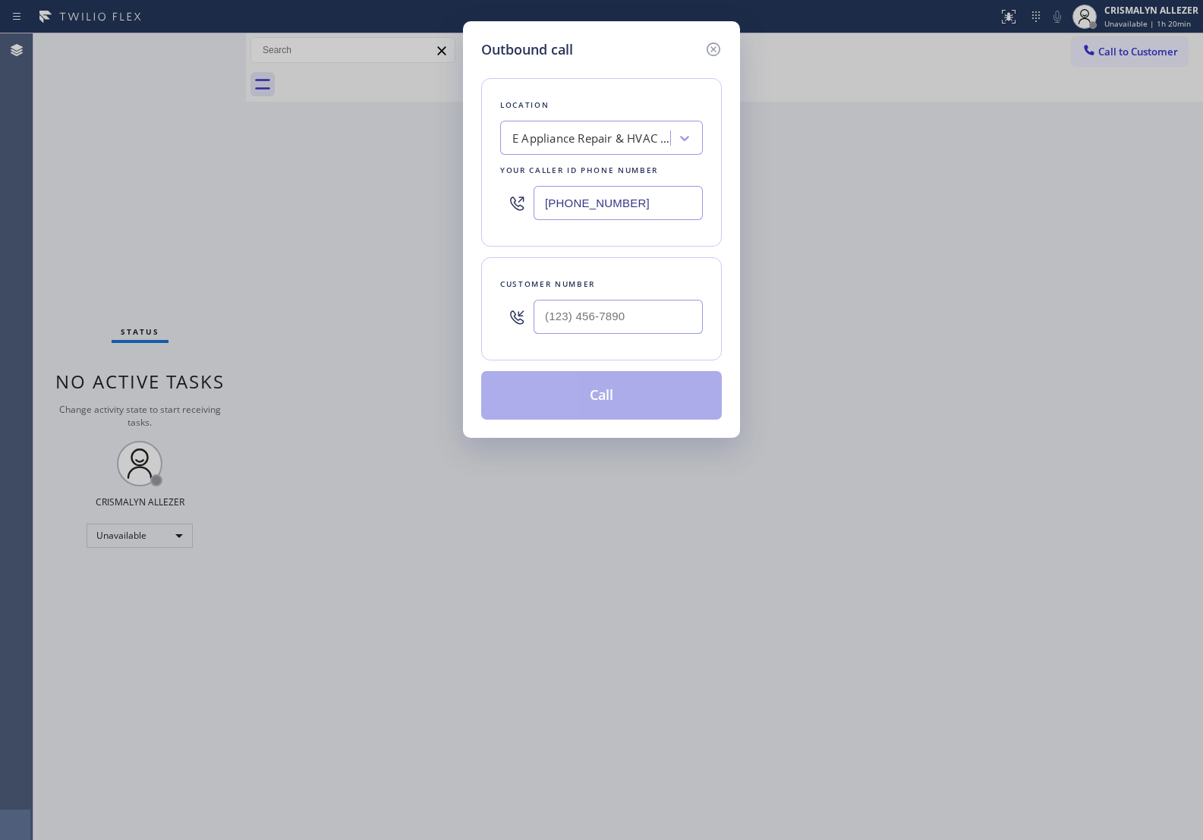
paste input "408) 340-775"
drag, startPoint x: 670, startPoint y: 206, endPoint x: 282, endPoint y: 195, distance: 388.1
click at [304, 201] on div "Outbound call Location E Appliance Repair & HVAC Camarillo Your caller id phone…" at bounding box center [601, 420] width 1203 height 840
type input "[PHONE_NUMBER]"
click at [625, 313] on input "(___) ___-____" at bounding box center [618, 317] width 169 height 34
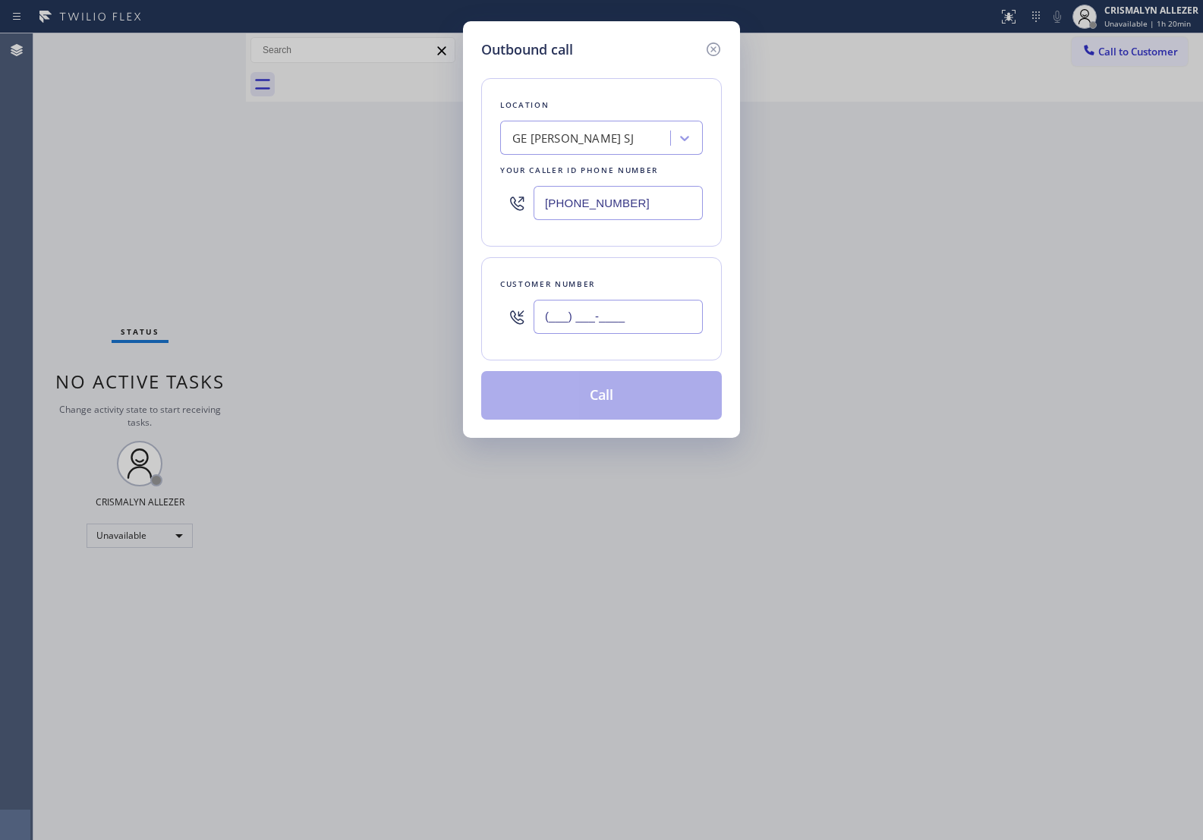
paste input "408) 373-2309"
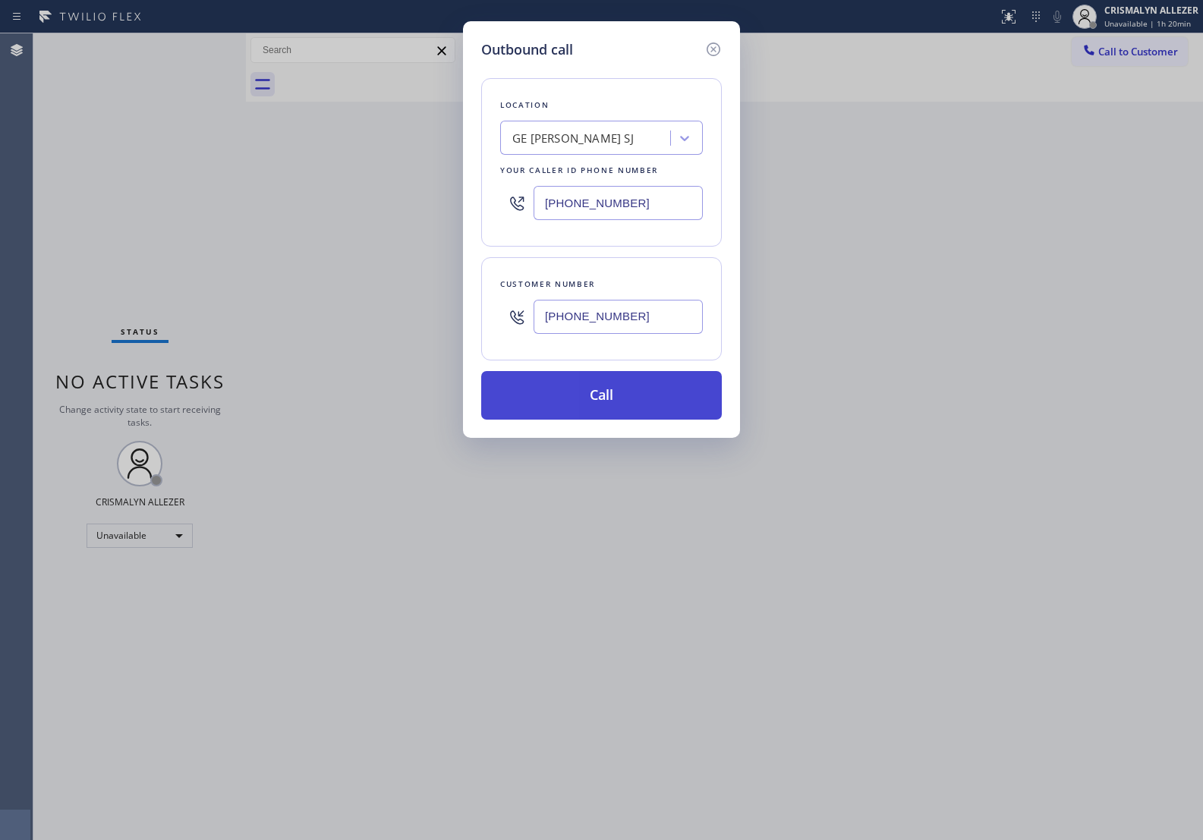
type input "[PHONE_NUMBER]"
click at [615, 399] on button "Call" at bounding box center [601, 395] width 241 height 49
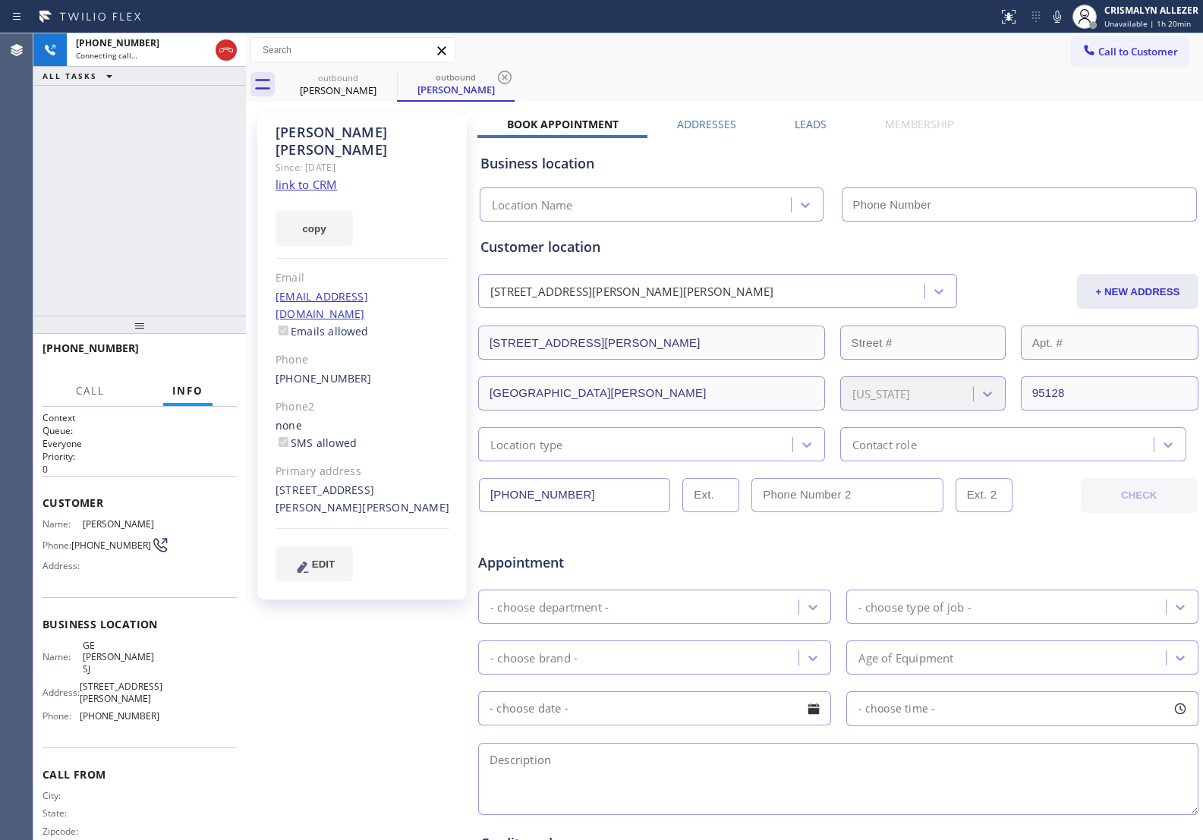
type input "[PHONE_NUMBER]"
click at [312, 177] on link "link to CRM" at bounding box center [306, 184] width 61 height 15
click at [200, 355] on span "HANG UP" at bounding box center [201, 355] width 46 height 11
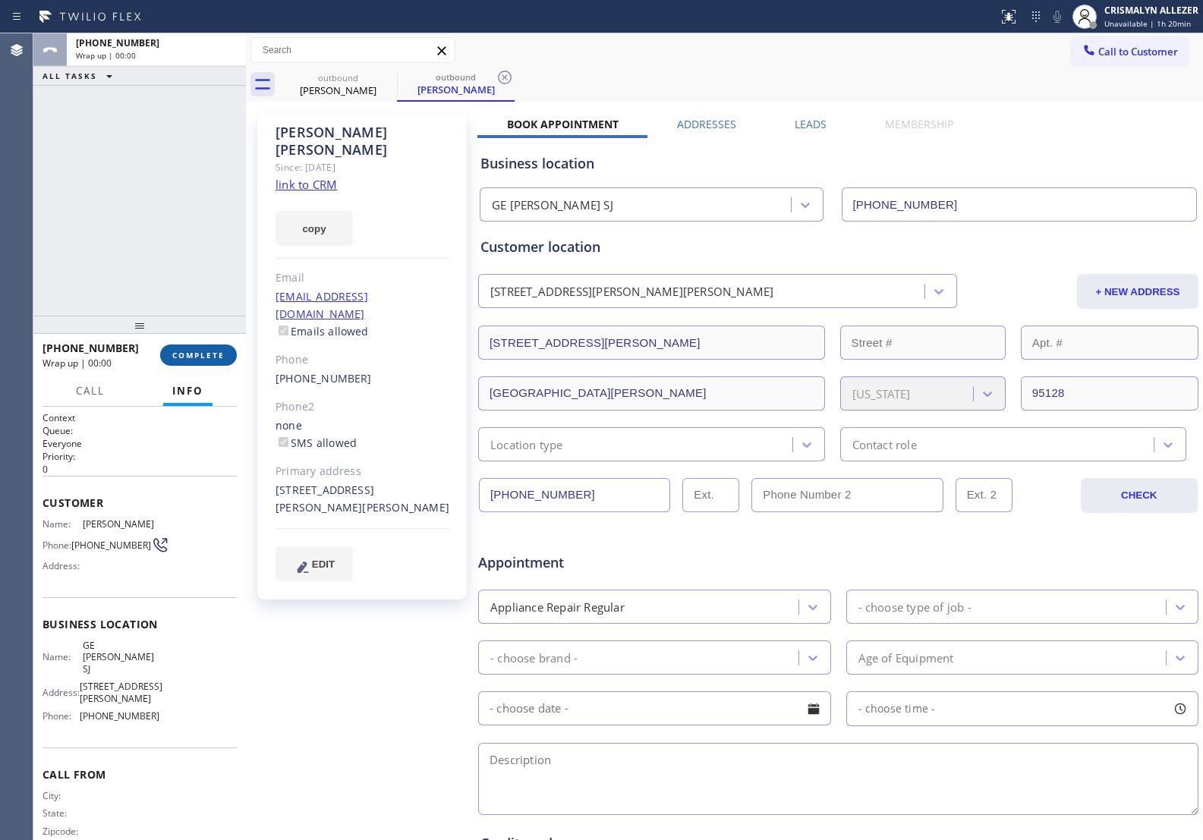
click at [200, 355] on span "COMPLETE" at bounding box center [198, 355] width 52 height 11
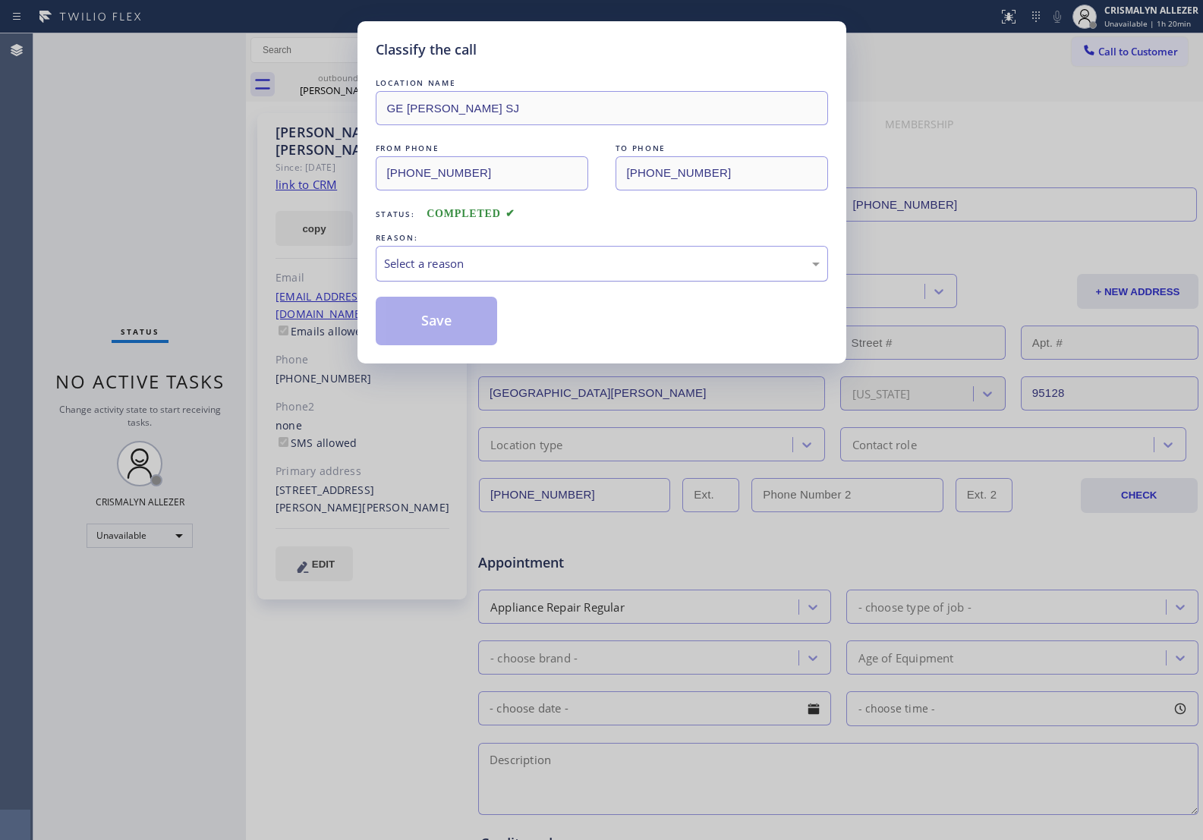
drag, startPoint x: 582, startPoint y: 268, endPoint x: 556, endPoint y: 277, distance: 28.1
click at [578, 270] on div "Select a reason" at bounding box center [602, 263] width 436 height 17
click at [435, 325] on button "Save" at bounding box center [437, 321] width 122 height 49
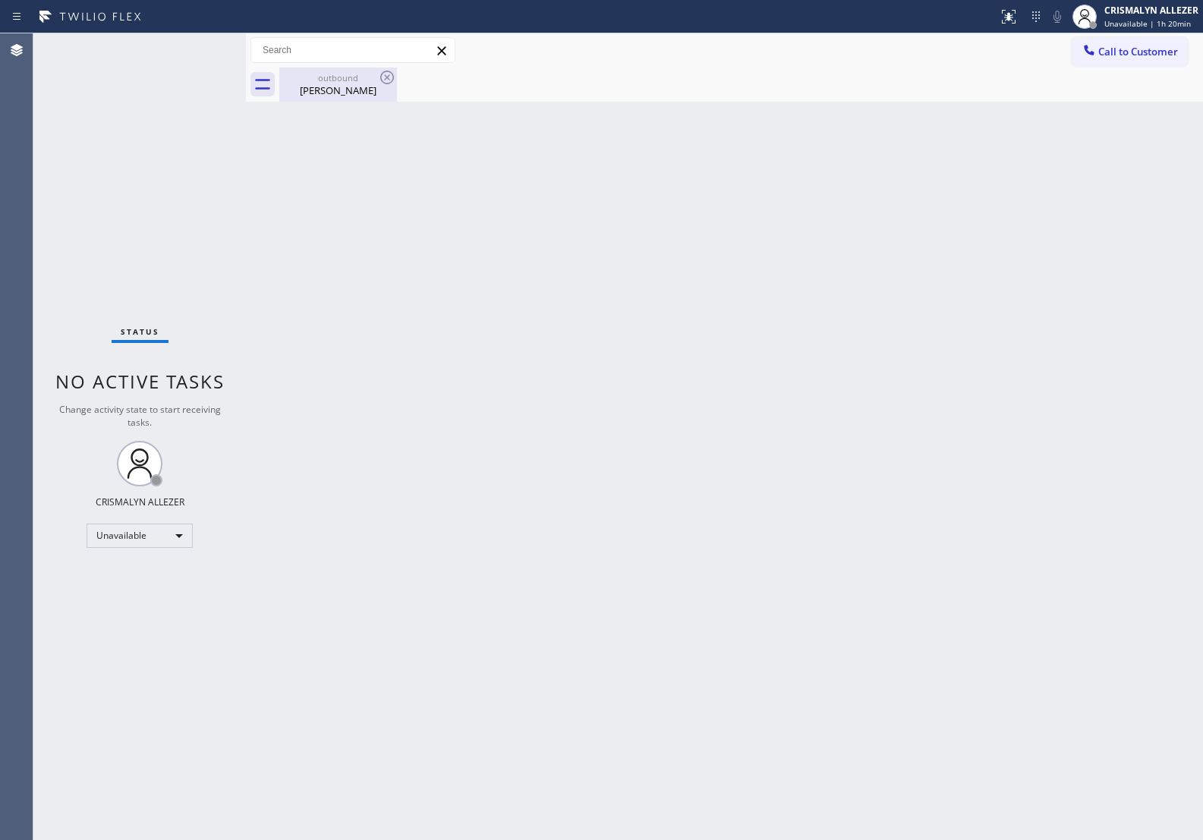
click at [336, 80] on div "outbound" at bounding box center [338, 77] width 115 height 11
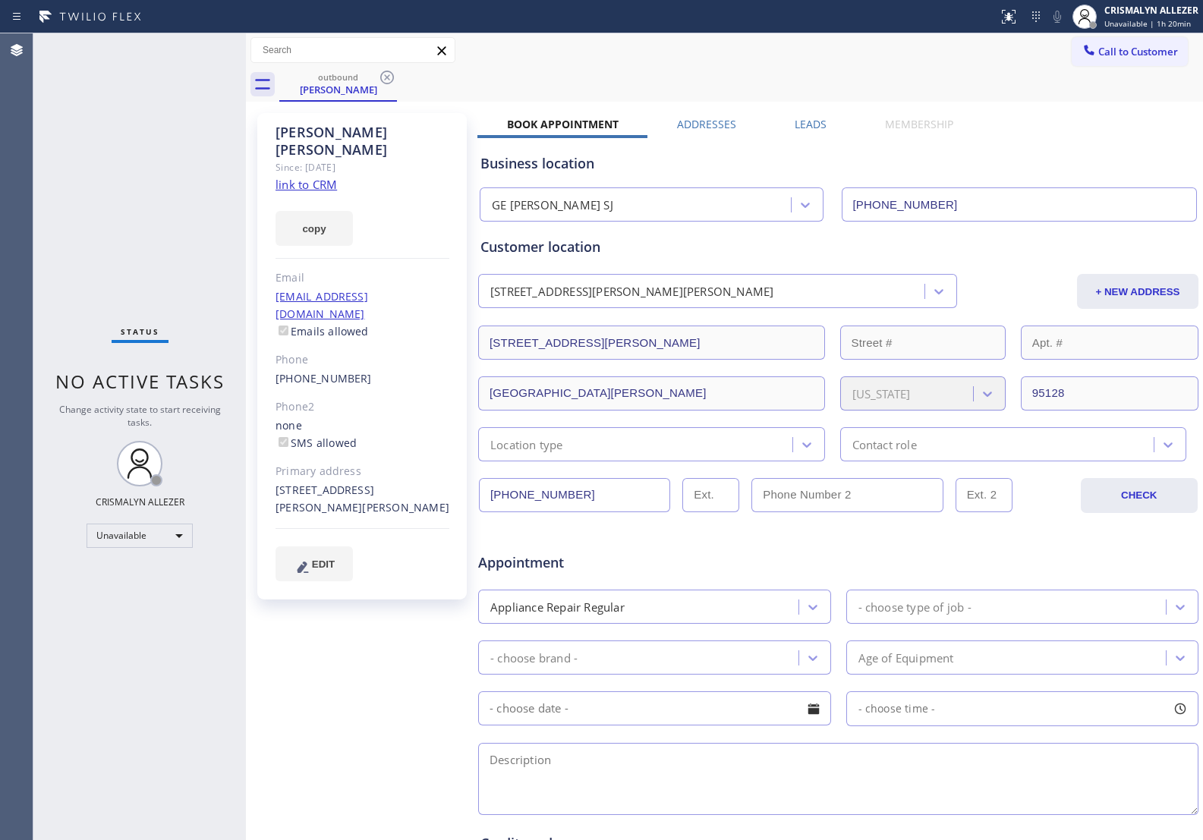
click at [805, 122] on label "Leads" at bounding box center [811, 124] width 32 height 14
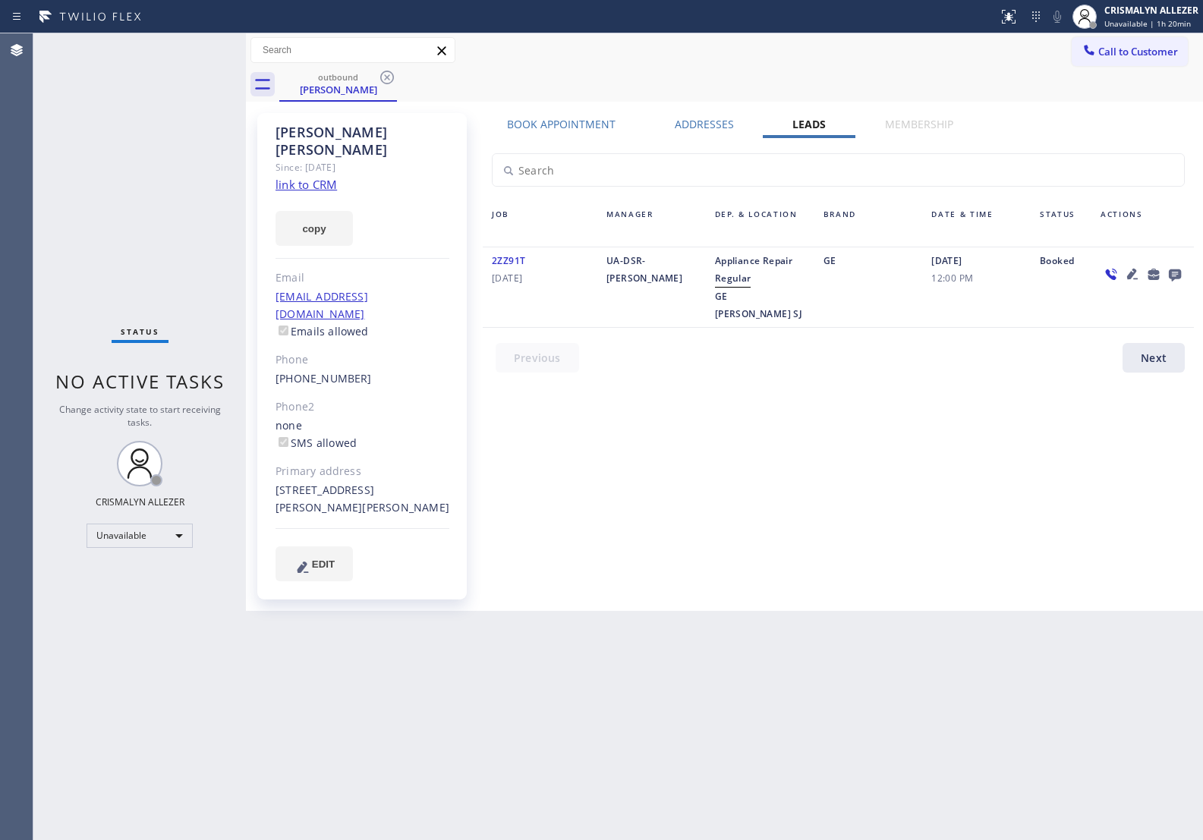
click at [1178, 273] on icon at bounding box center [1175, 276] width 12 height 12
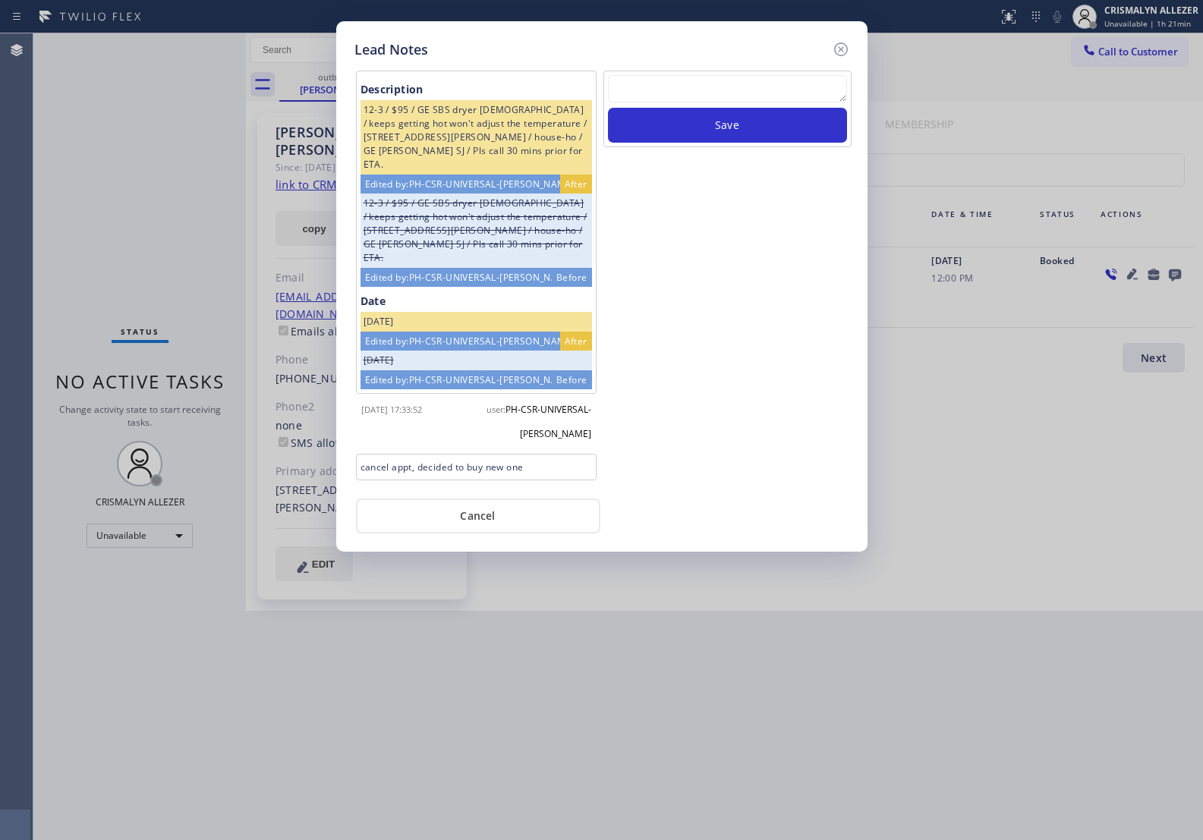
click at [670, 84] on textarea at bounding box center [727, 88] width 239 height 27
paste textarea "no answer | pls xfer here cx cb"
type textarea "no answer | pls xfer here cx cb"
click at [723, 135] on button "Save" at bounding box center [727, 125] width 239 height 35
click at [509, 516] on button "Cancel" at bounding box center [478, 516] width 244 height 35
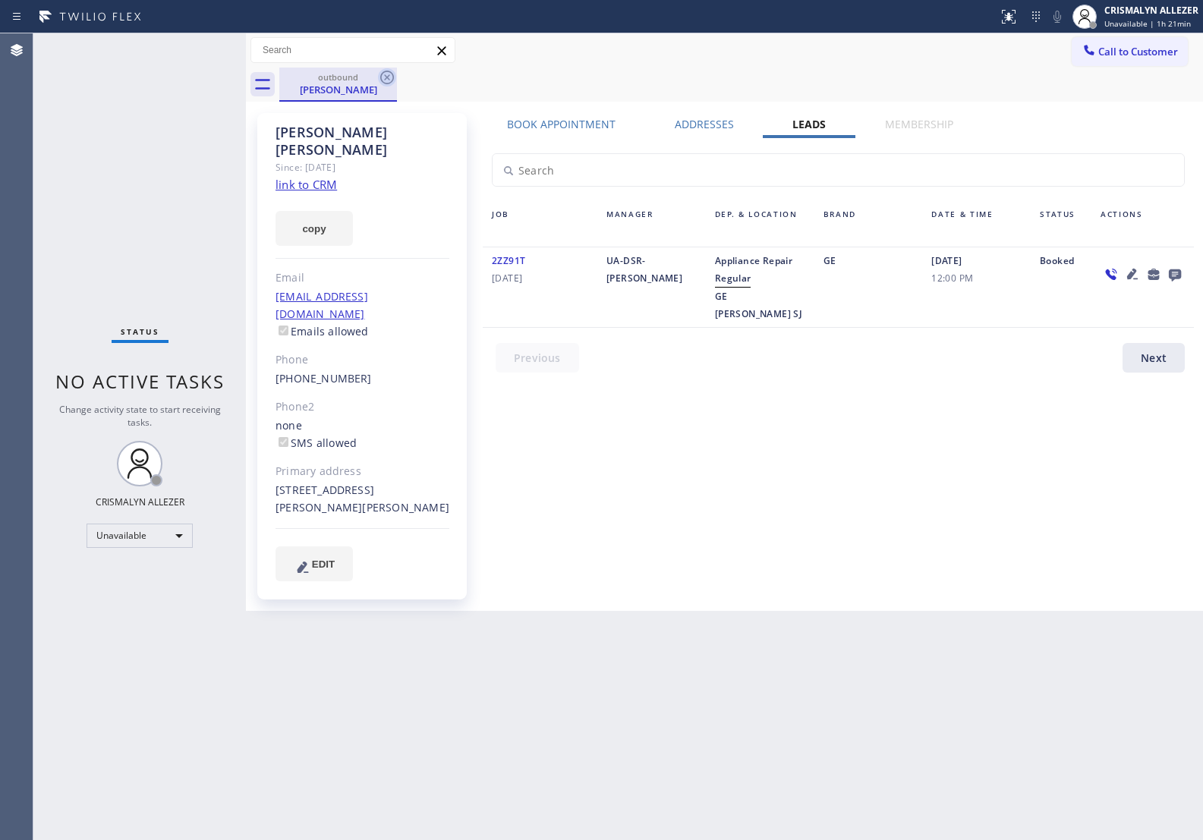
click at [388, 80] on icon at bounding box center [387, 77] width 18 height 18
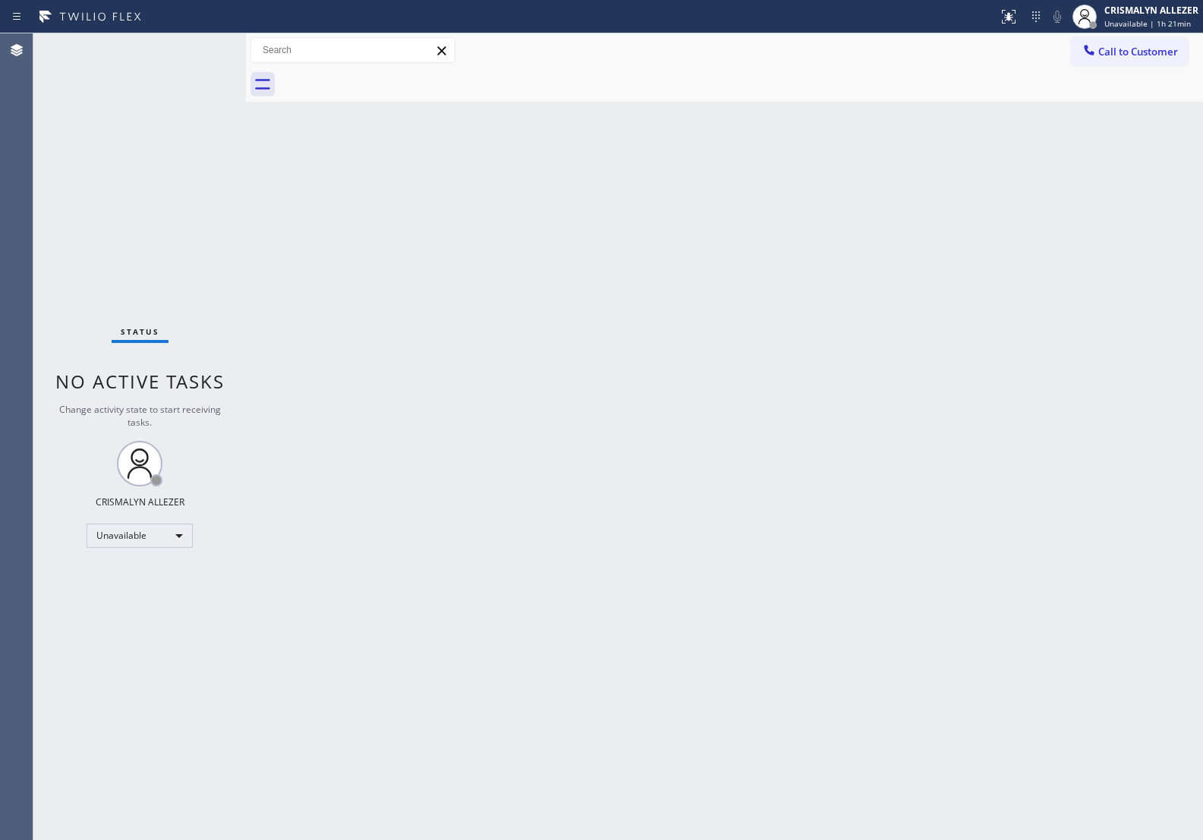
drag, startPoint x: 1129, startPoint y: 57, endPoint x: 1101, endPoint y: 63, distance: 28.7
click at [1130, 57] on span "Call to Customer" at bounding box center [1139, 52] width 80 height 14
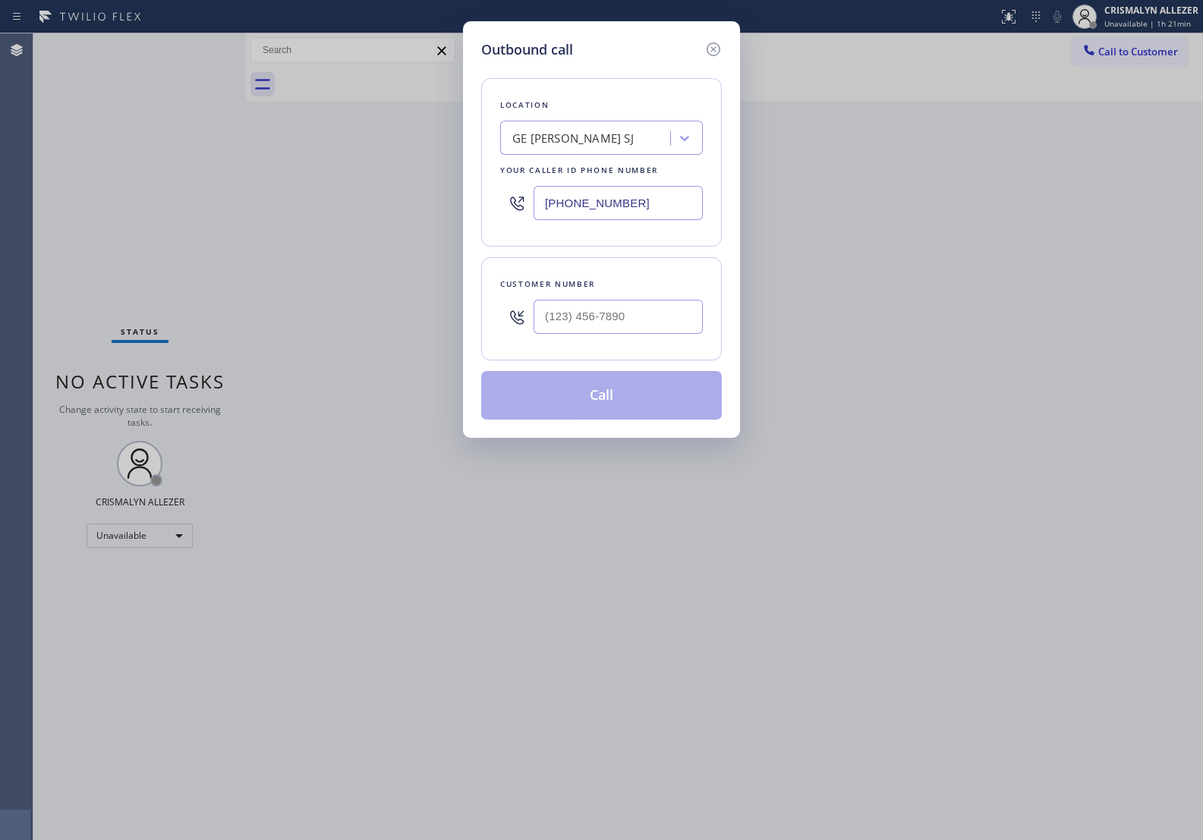
paste input "510) 756-4242"
drag, startPoint x: 680, startPoint y: 210, endPoint x: 298, endPoint y: 198, distance: 382.1
click at [311, 199] on div "Outbound call Location GE Violet King SJ Your caller id phone number (408) 340-…" at bounding box center [601, 420] width 1203 height 840
type input "[PHONE_NUMBER]"
click at [673, 320] on input "(___) ___-____" at bounding box center [618, 317] width 169 height 34
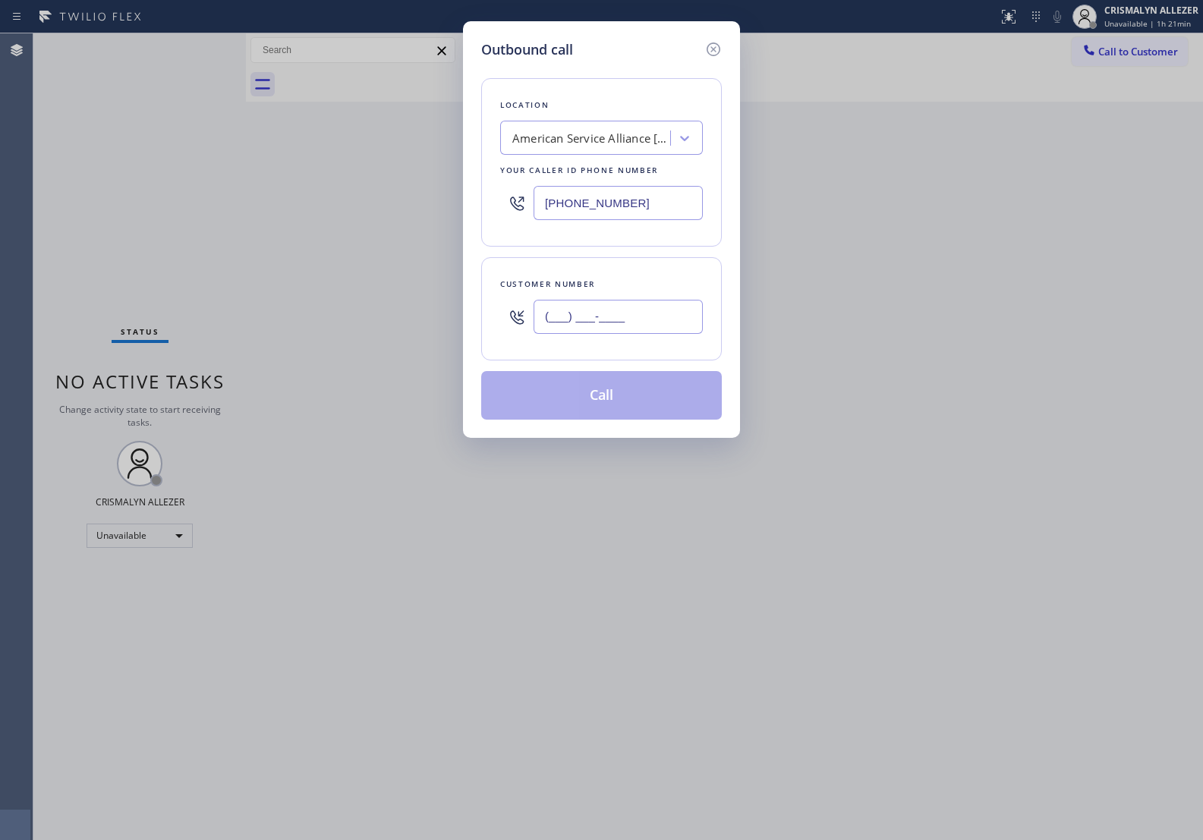
paste input "415) 786-2973"
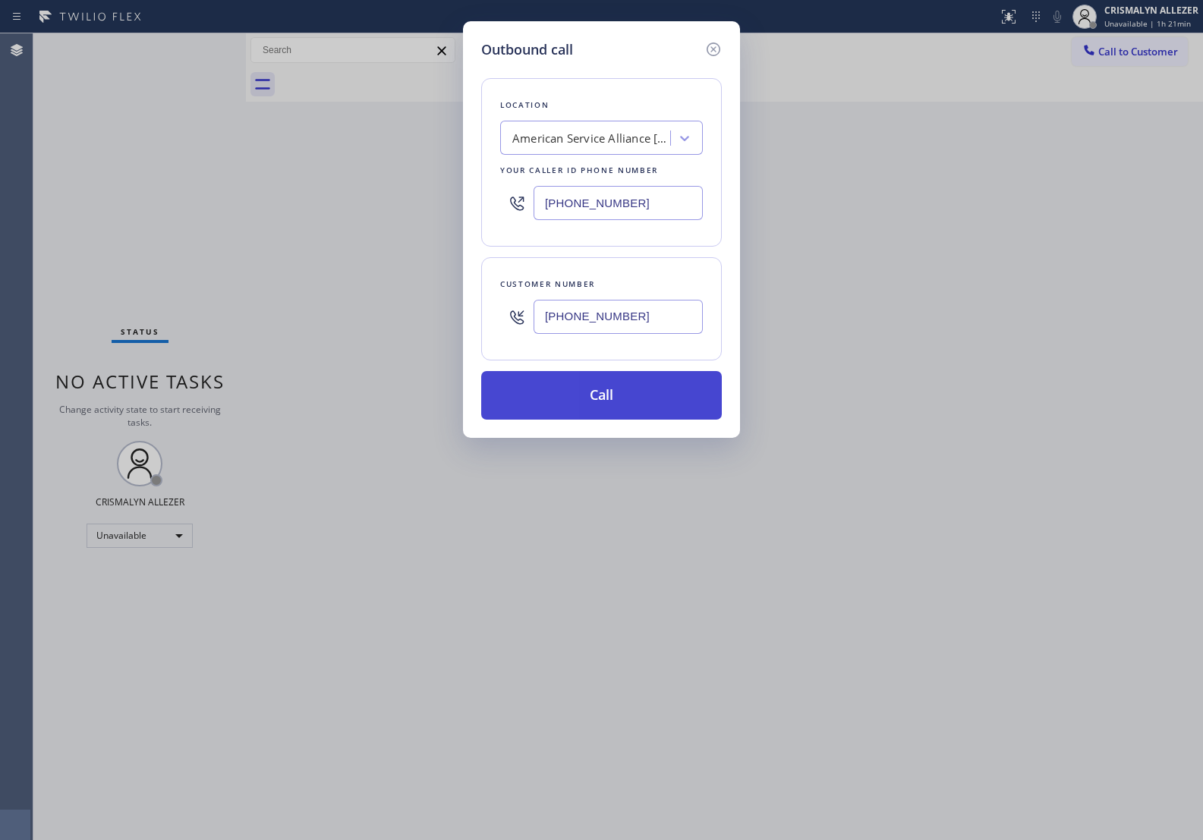
type input "(415) 786-2973"
click at [620, 401] on button "Call" at bounding box center [601, 395] width 241 height 49
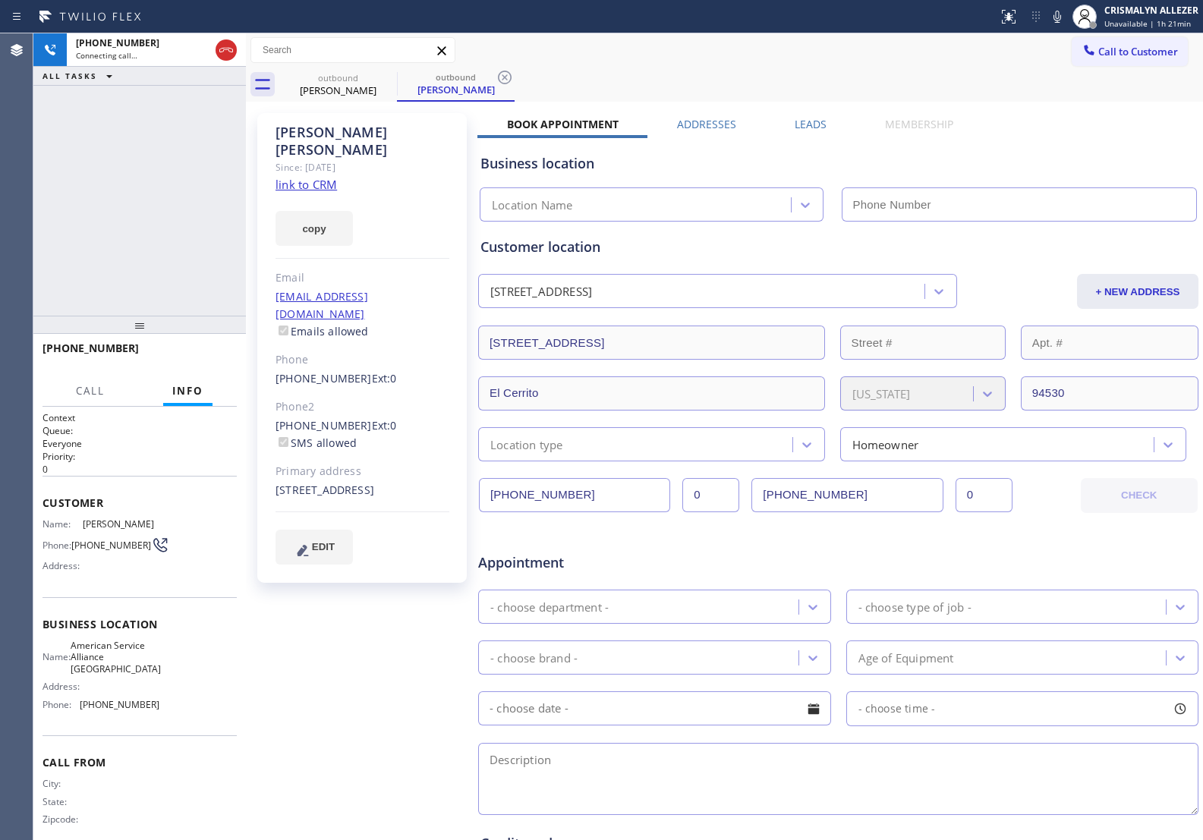
click at [302, 177] on link "link to CRM" at bounding box center [306, 184] width 61 height 15
type input "[PHONE_NUMBER]"
drag, startPoint x: 278, startPoint y: 387, endPoint x: 349, endPoint y: 392, distance: 71.5
click at [349, 392] on div "David Weis Since: 20 may 2020 link to CRM copy Email thatstheway@gmail.com Emai…" at bounding box center [362, 348] width 210 height 470
copy link "(415) 786-2973"
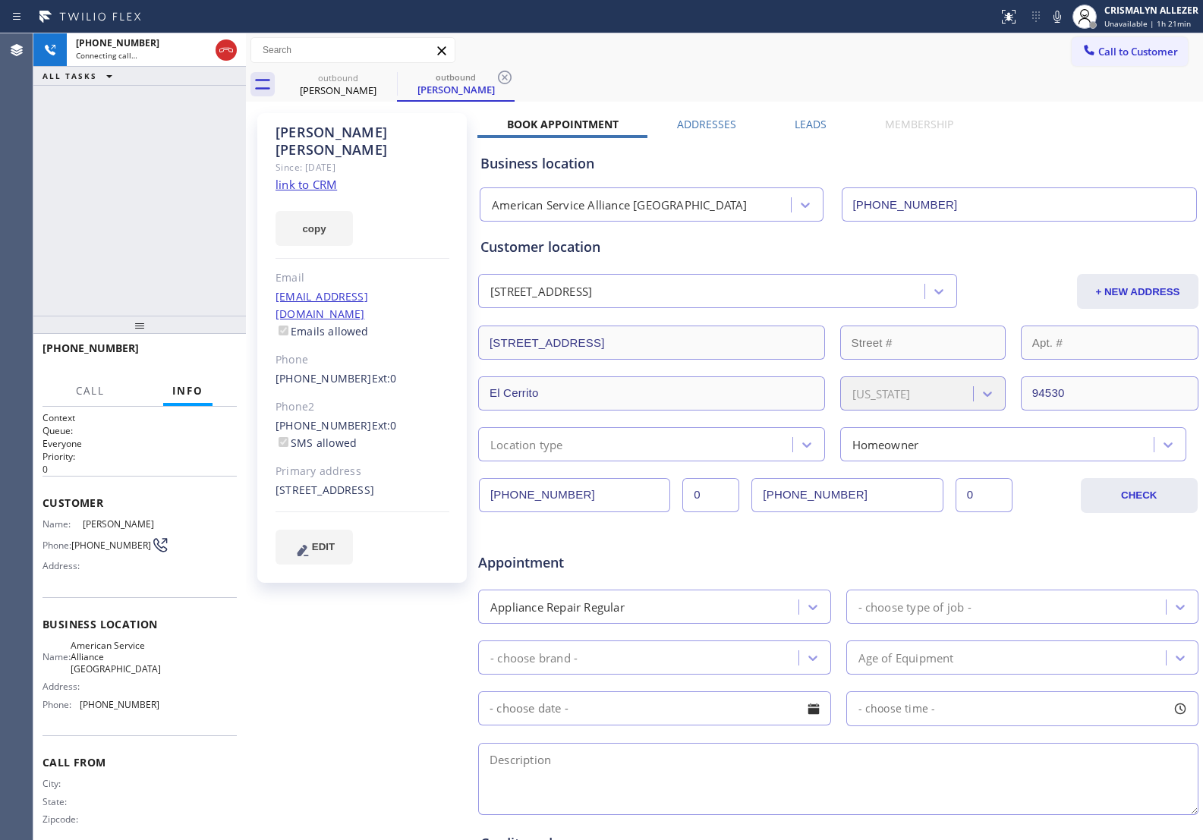
drag, startPoint x: 186, startPoint y: 370, endPoint x: 213, endPoint y: 234, distance: 138.5
click at [186, 368] on div "+14157862973" at bounding box center [140, 355] width 194 height 39
click at [226, 52] on icon at bounding box center [226, 50] width 18 height 18
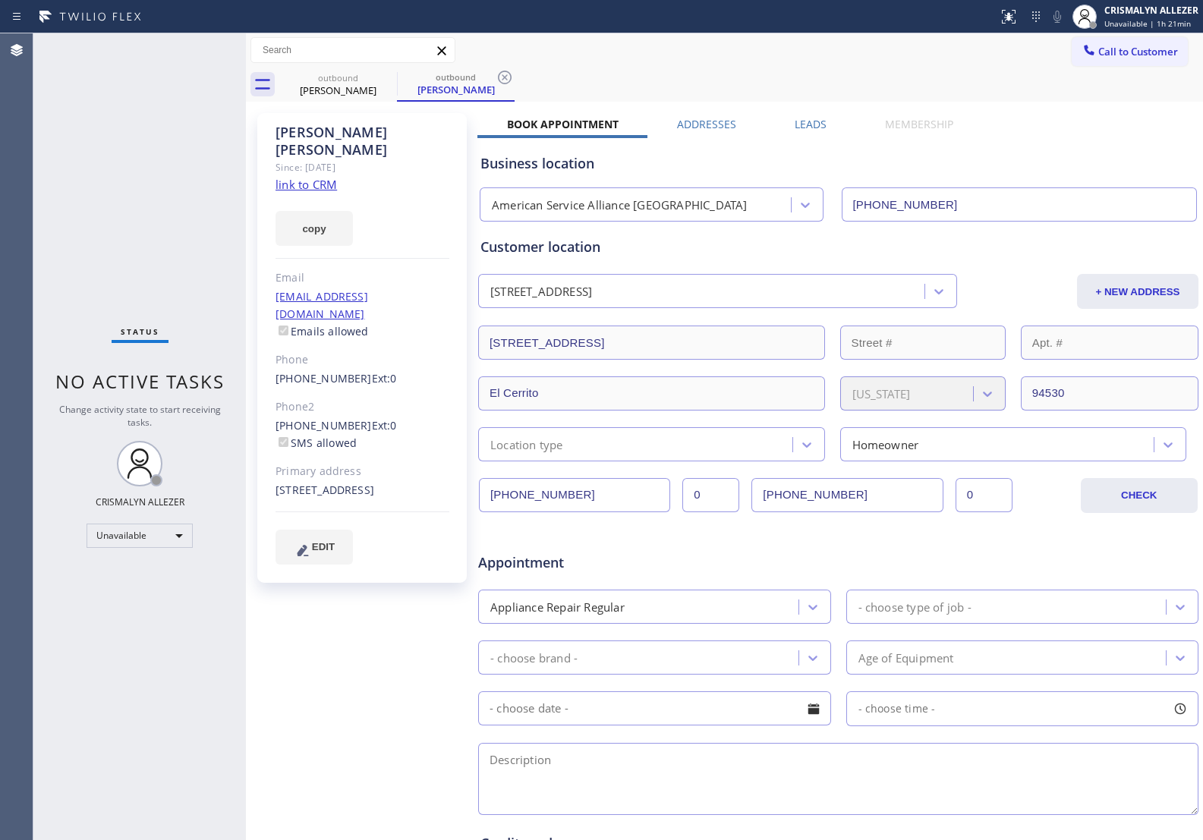
click at [799, 124] on label "Leads" at bounding box center [811, 124] width 32 height 14
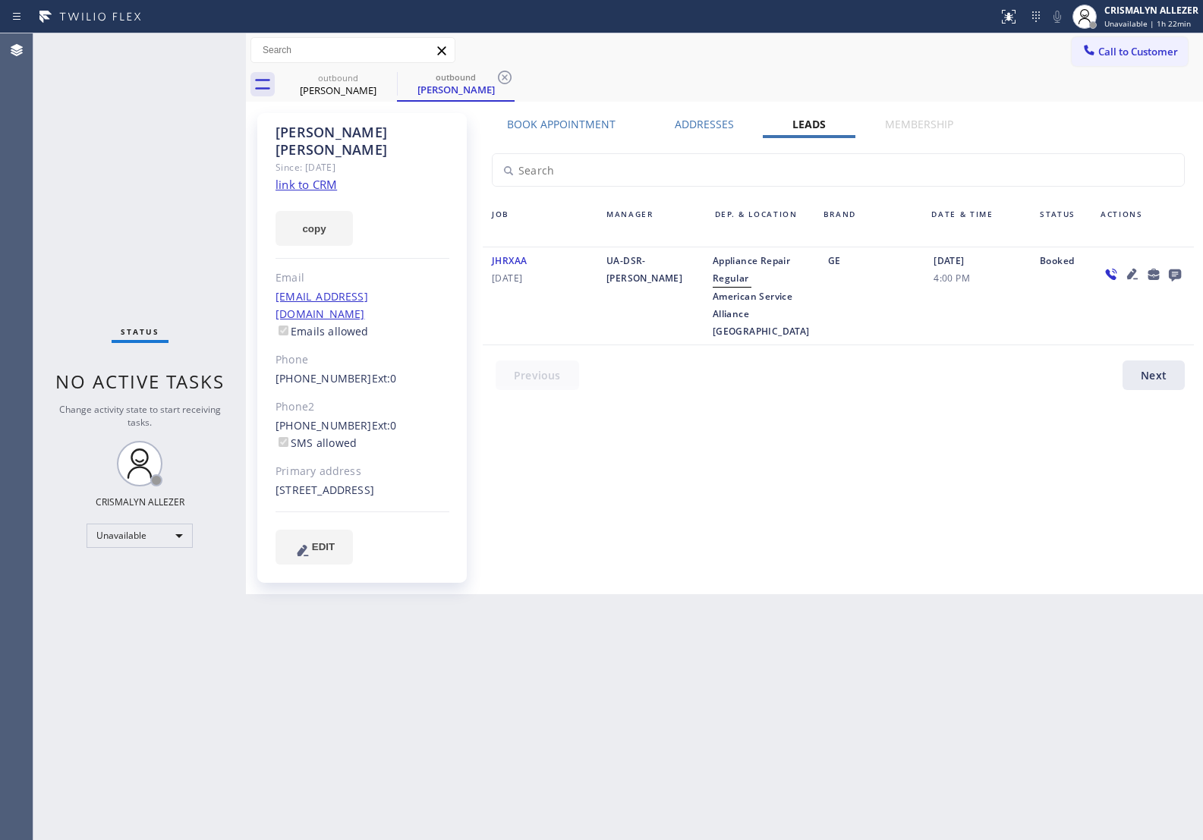
click at [1179, 266] on icon at bounding box center [1175, 274] width 18 height 19
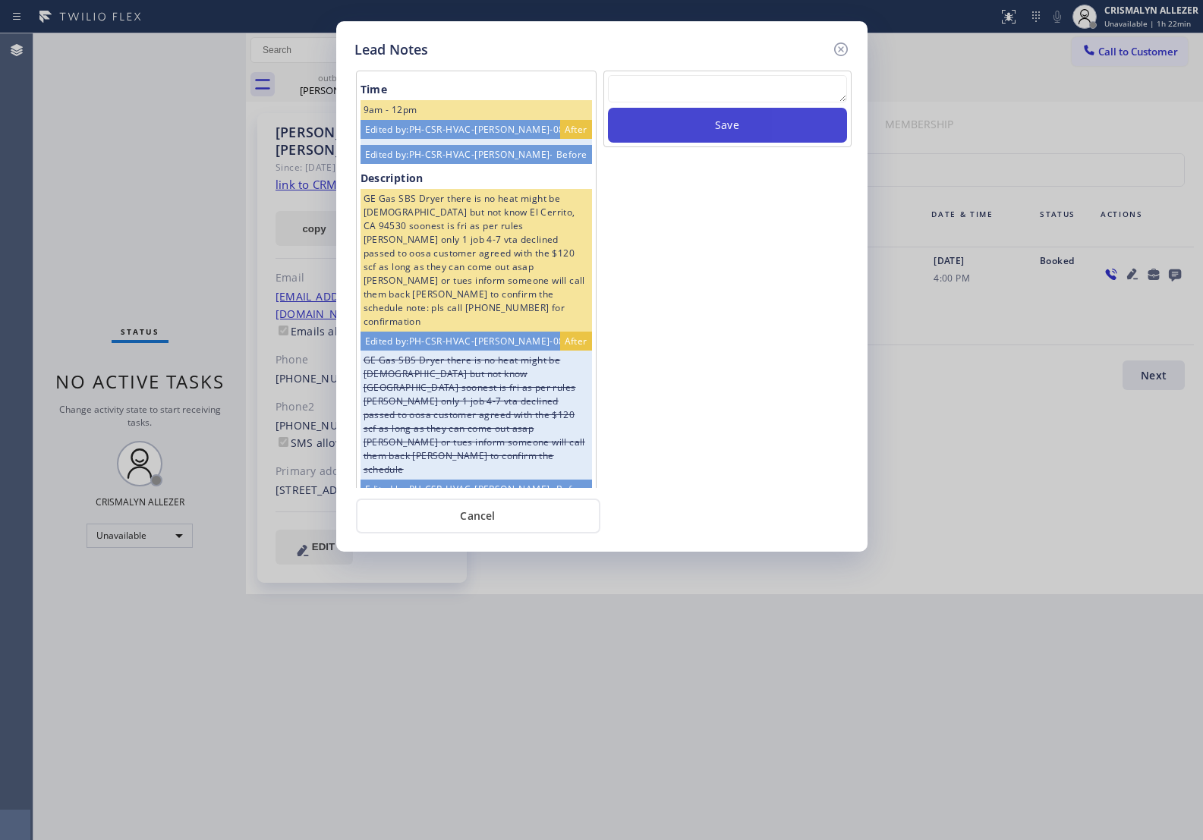
paste textarea "no answer | pls xfer here cx cb"
click at [692, 99] on textarea at bounding box center [727, 88] width 239 height 27
type textarea "no answer | pls xfer here cx cb"
click at [720, 134] on button "Save" at bounding box center [727, 125] width 239 height 35
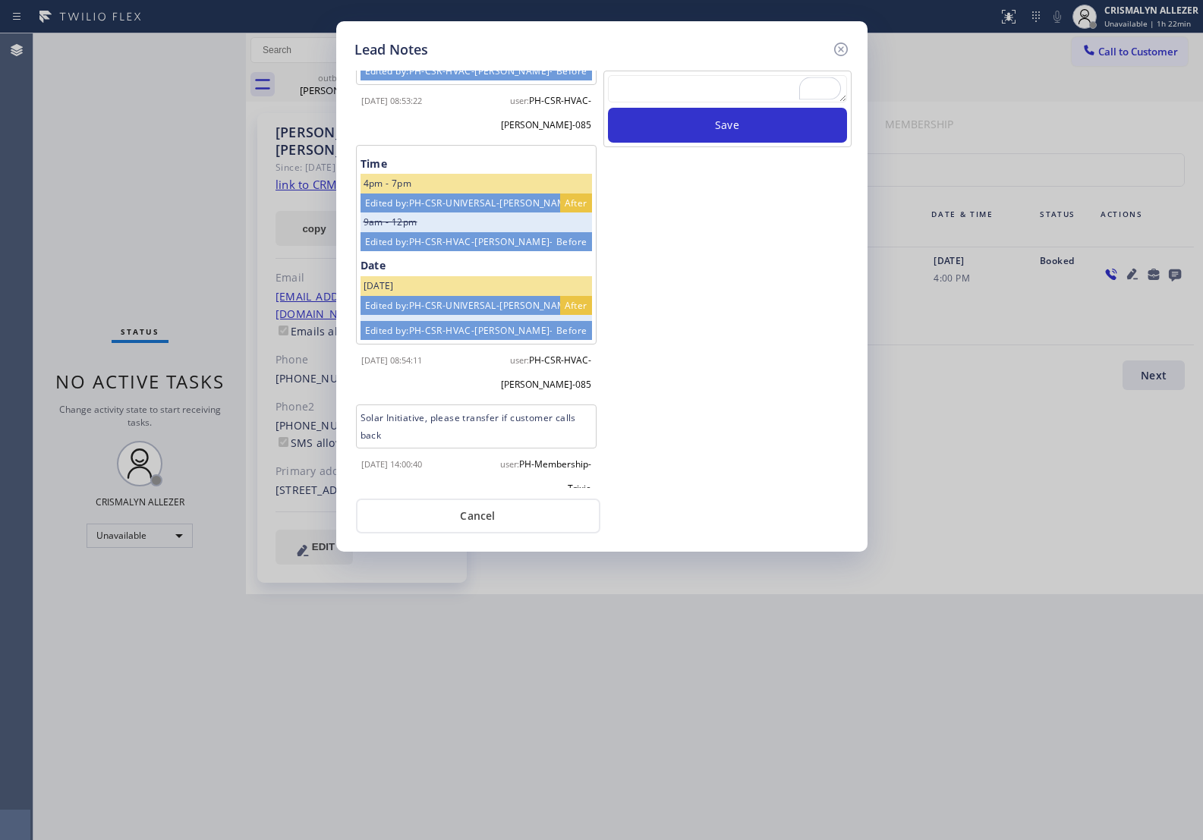
scroll to position [1099, 0]
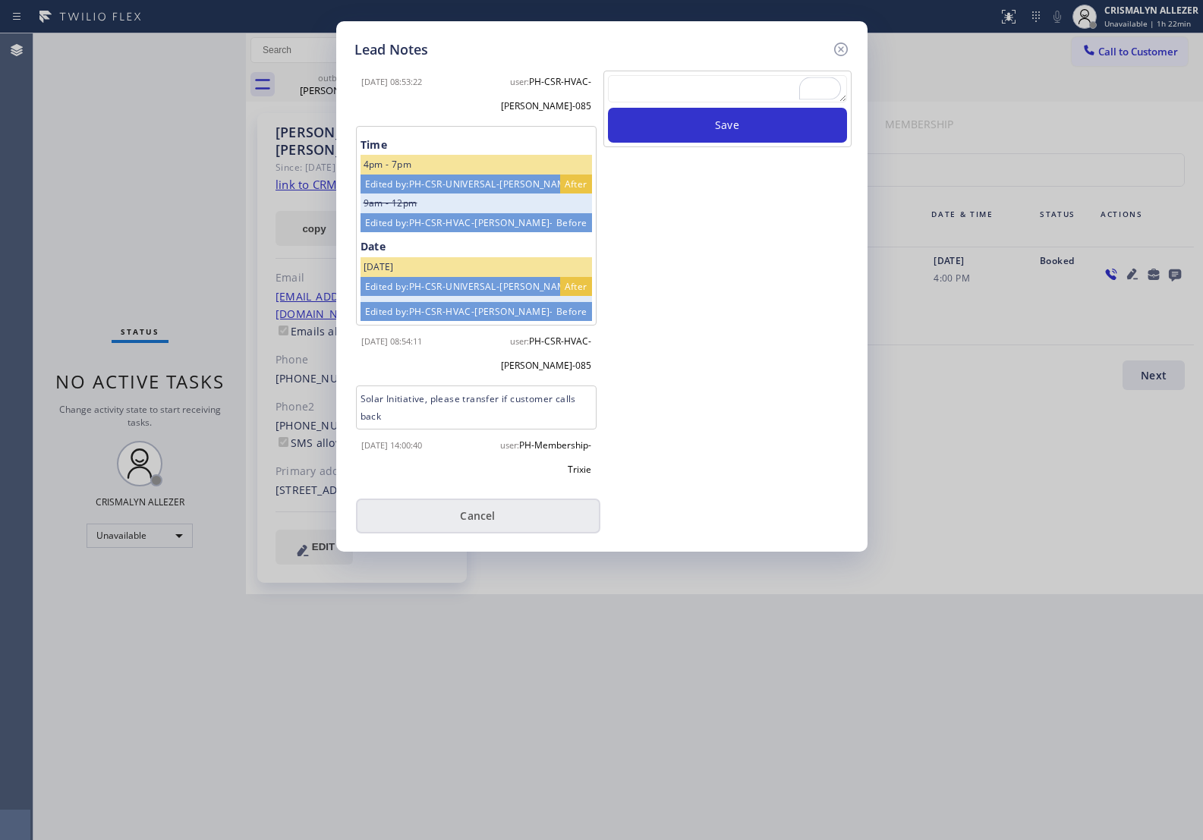
click at [446, 520] on button "Cancel" at bounding box center [478, 516] width 244 height 35
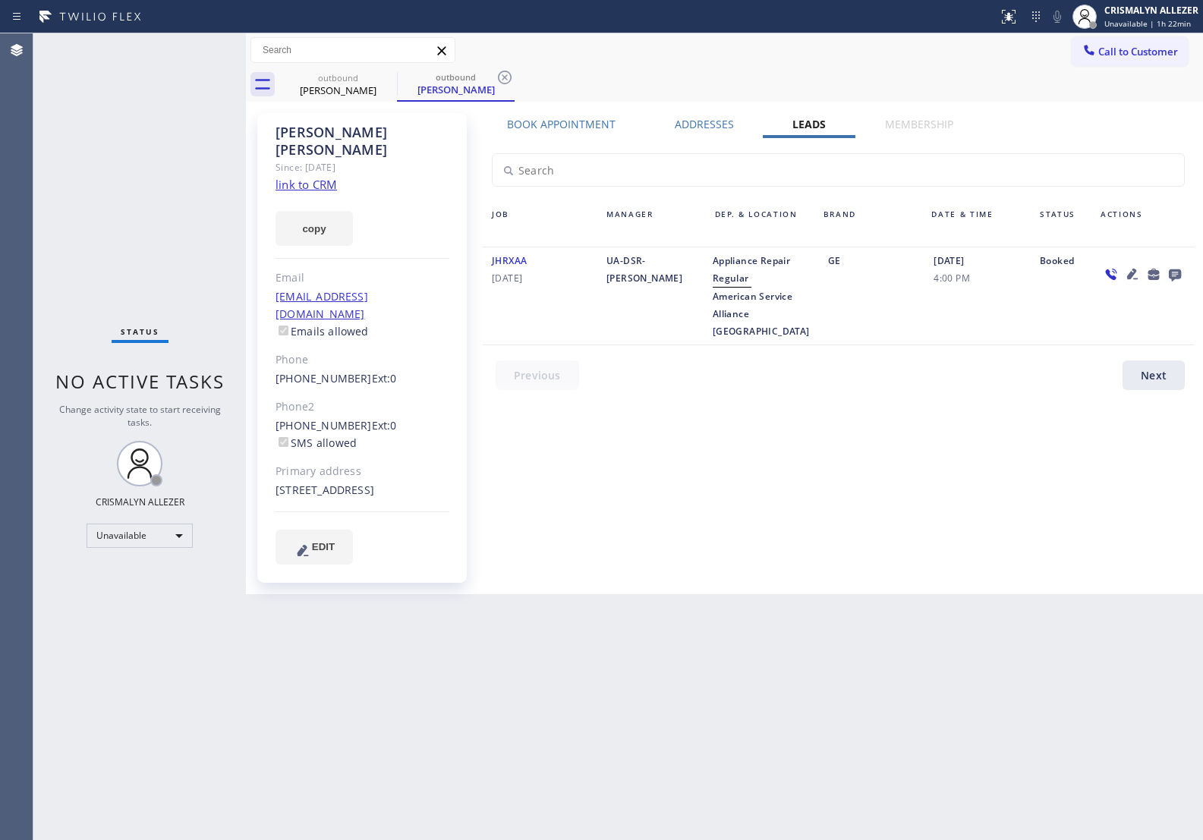
click at [506, 76] on icon at bounding box center [505, 78] width 14 height 14
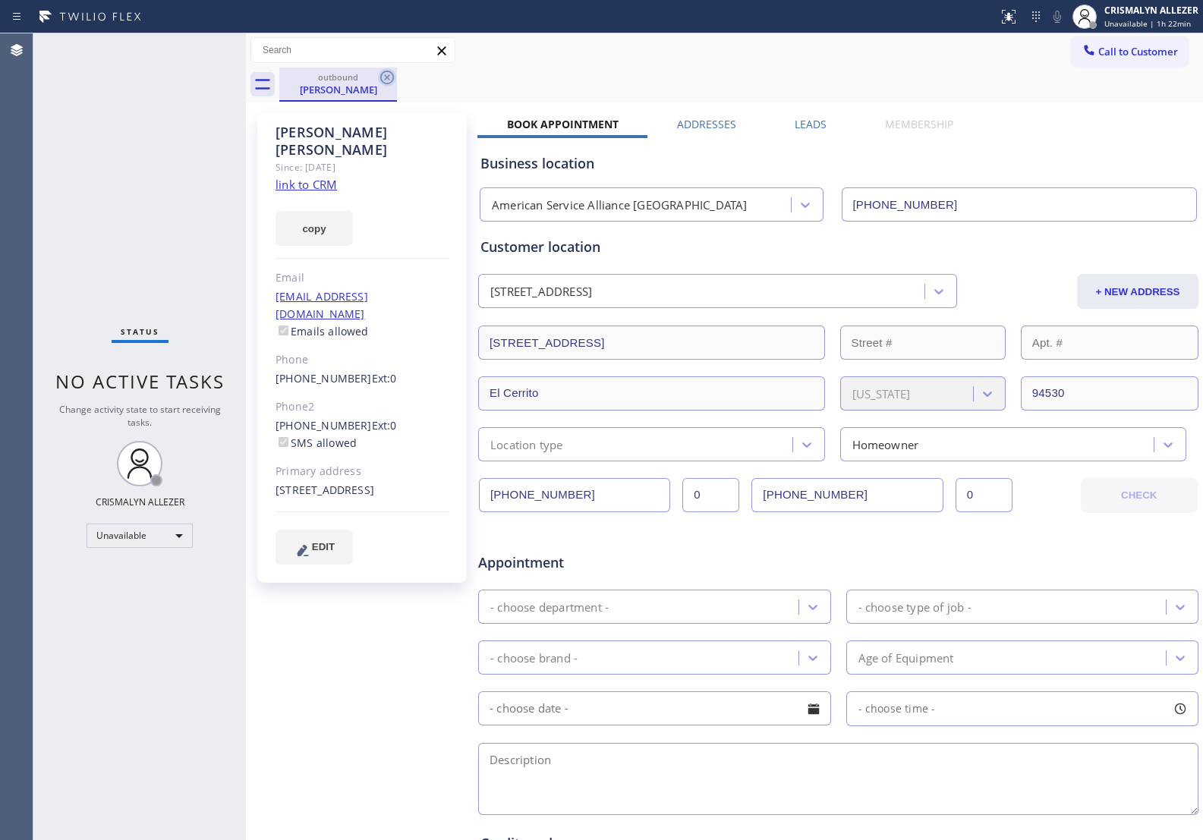
click at [387, 74] on icon at bounding box center [387, 77] width 18 height 18
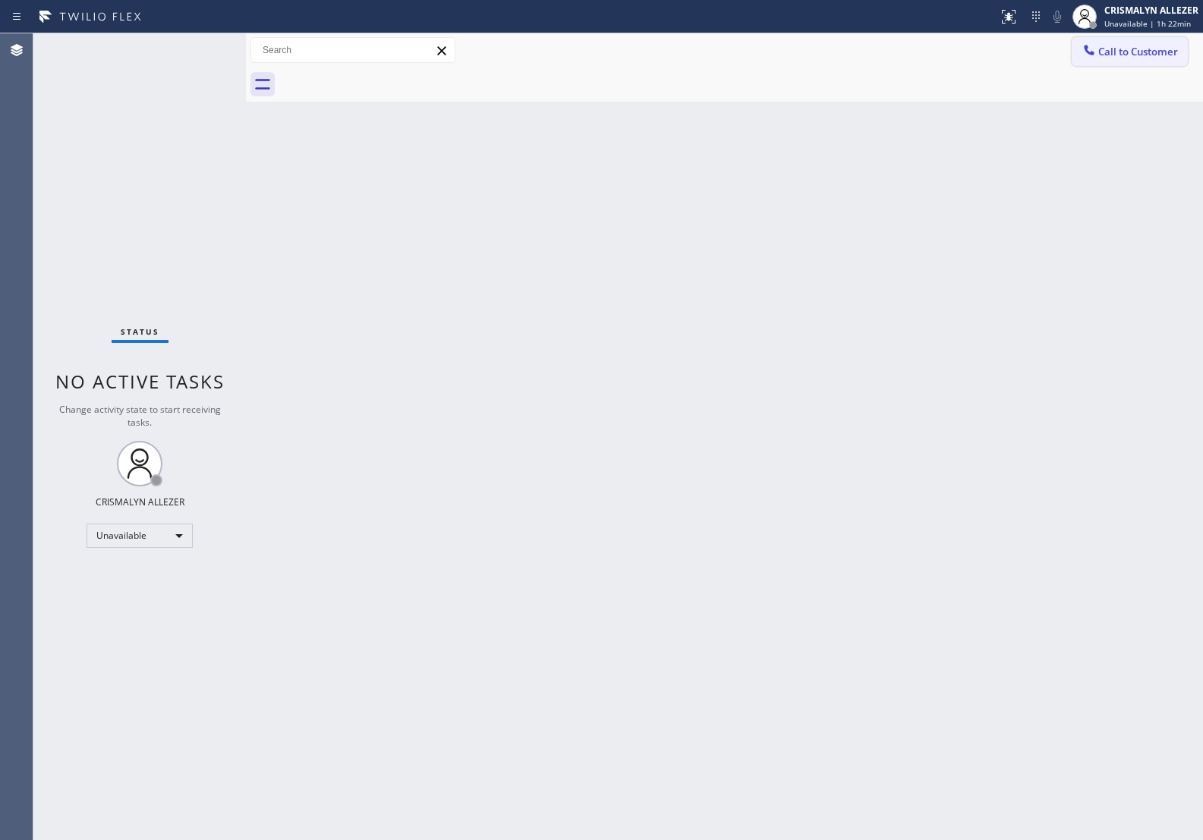
click at [1152, 63] on button "Call to Customer" at bounding box center [1130, 51] width 116 height 29
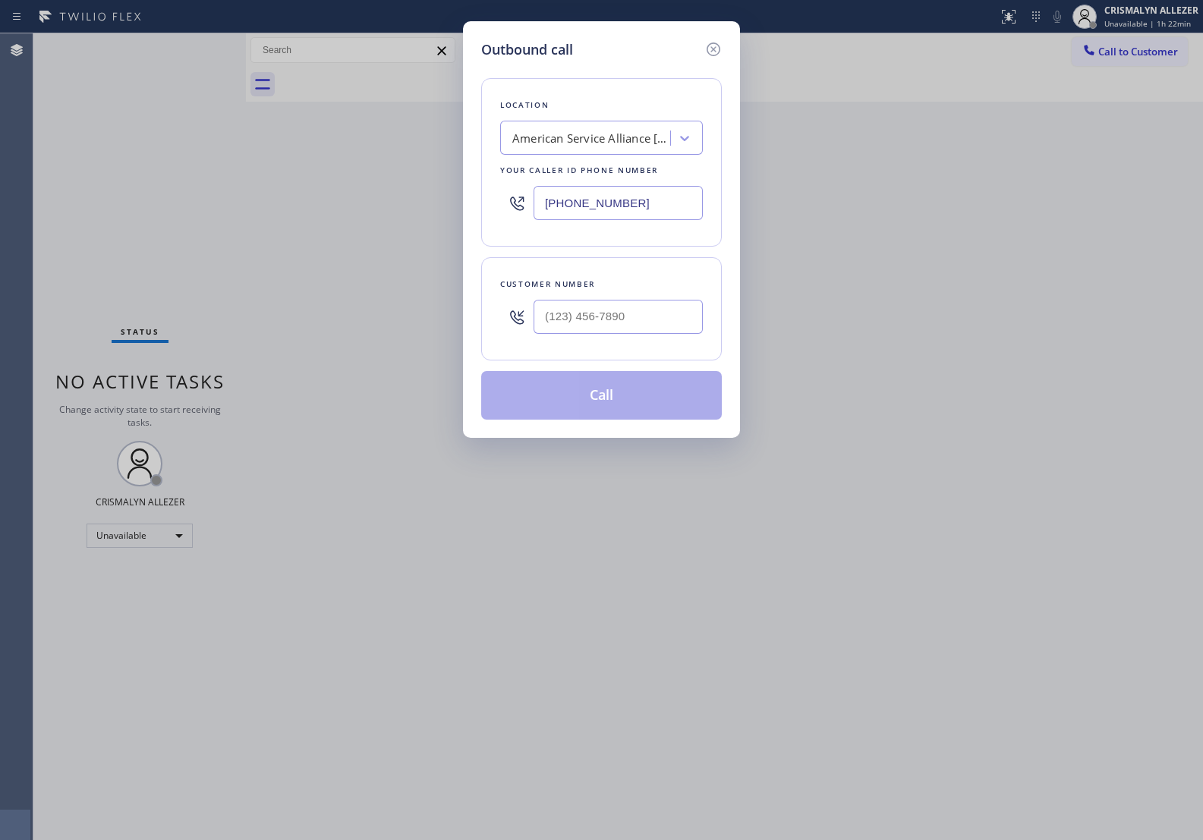
drag, startPoint x: 612, startPoint y: 192, endPoint x: 290, endPoint y: 200, distance: 322.0
click at [292, 200] on div "Outbound call Location American Service Alliance Oakland Your caller id phone n…" at bounding box center [601, 420] width 1203 height 840
paste input "805) 386-9115"
type input "[PHONE_NUMBER]"
click at [692, 334] on input "(___) ___-____" at bounding box center [618, 317] width 169 height 34
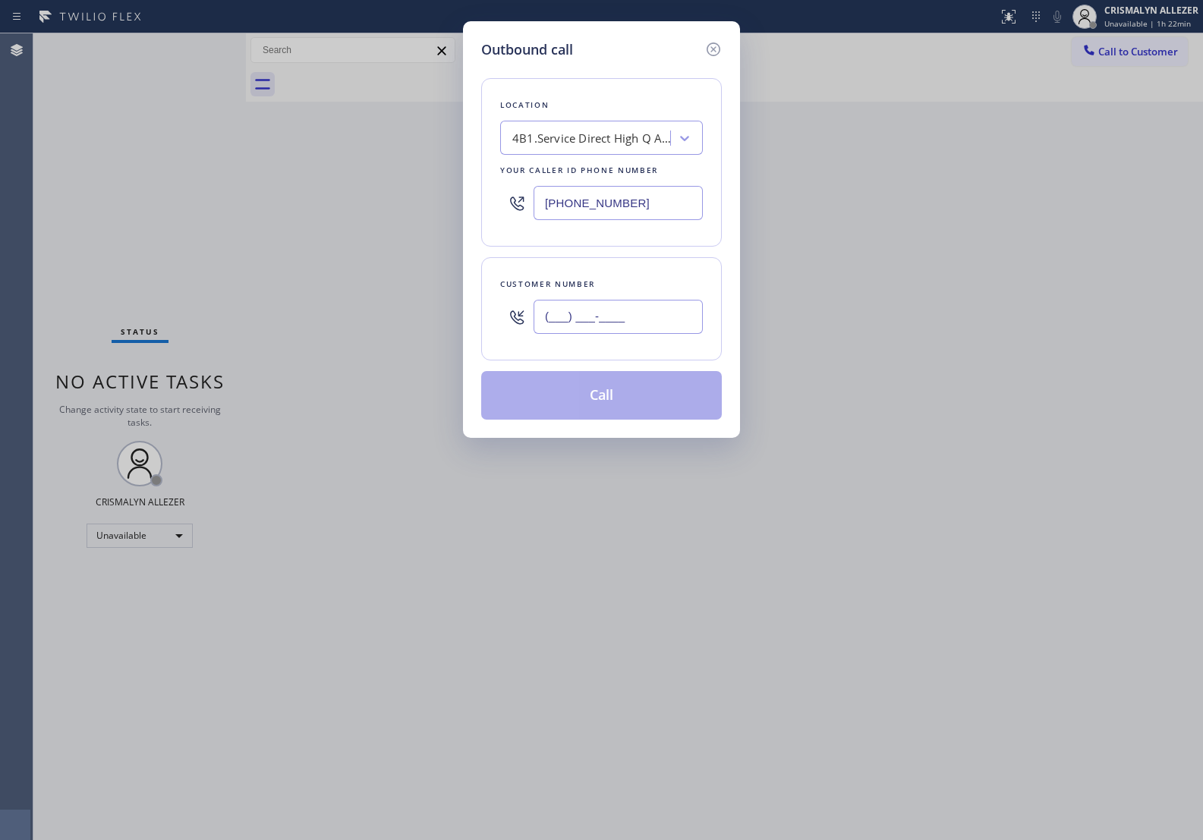
paste input "661) 433-4682"
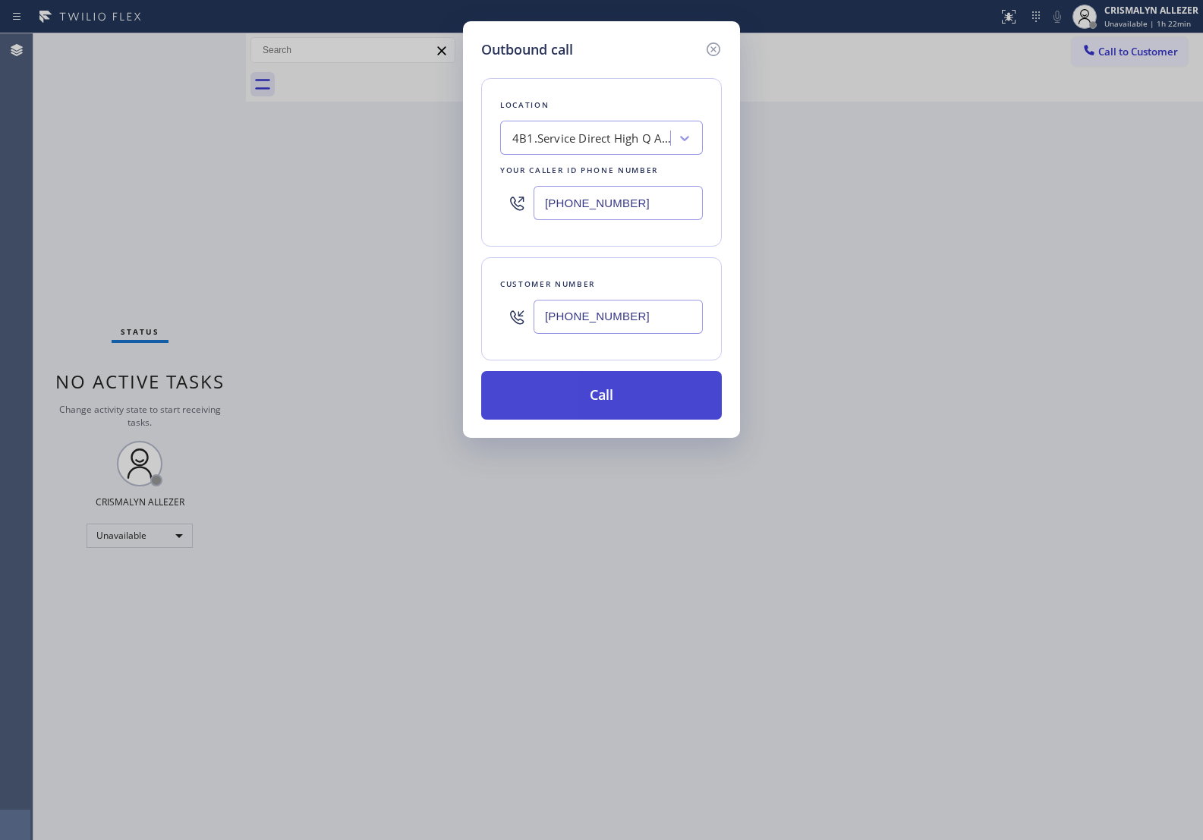
type input "[PHONE_NUMBER]"
click at [619, 416] on button "Call" at bounding box center [601, 395] width 241 height 49
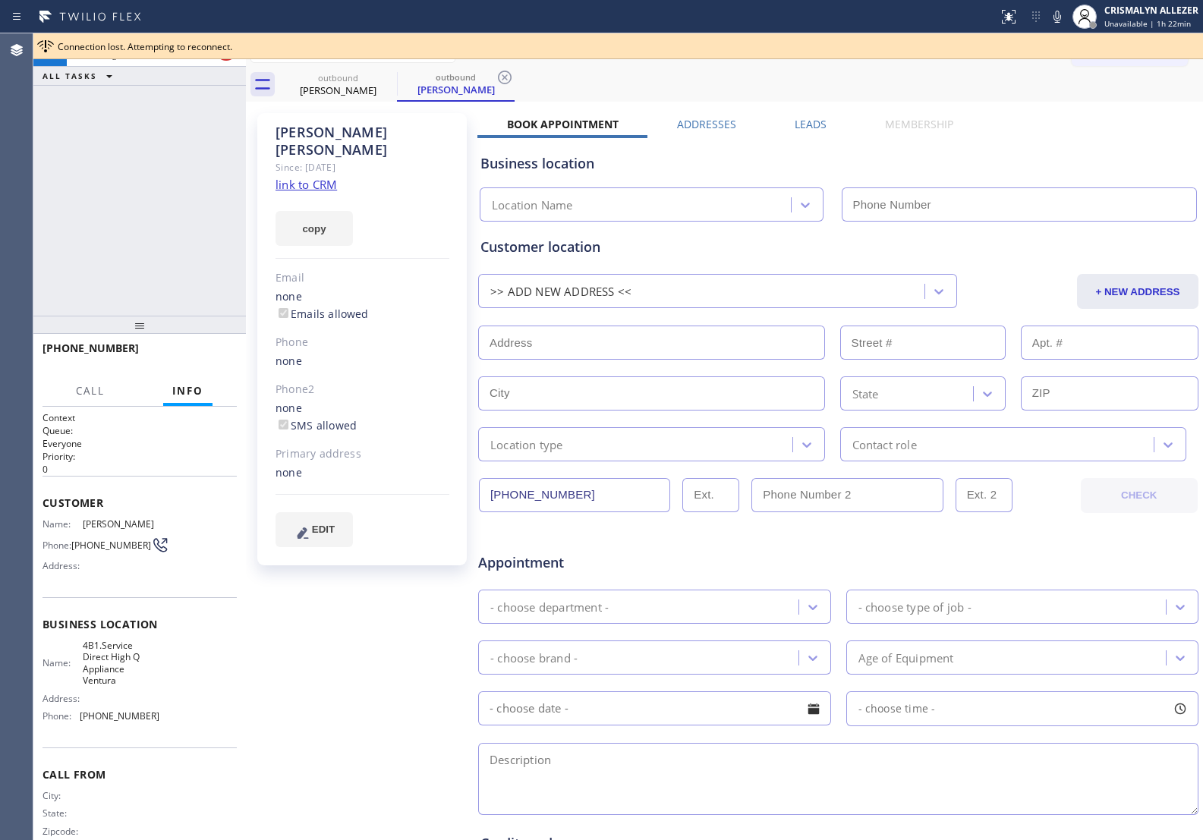
click at [311, 177] on link "link to CRM" at bounding box center [306, 184] width 61 height 15
type input "[PHONE_NUMBER]"
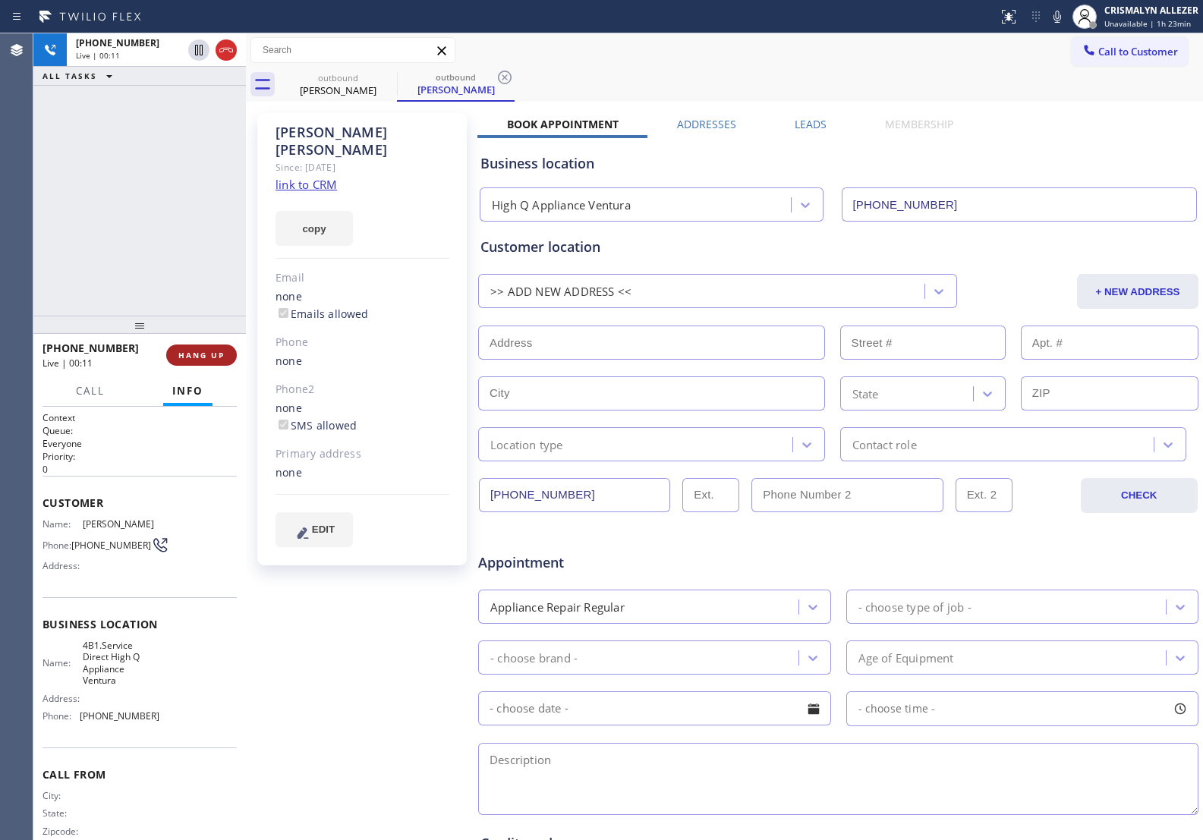
click at [203, 359] on span "HANG UP" at bounding box center [201, 355] width 46 height 11
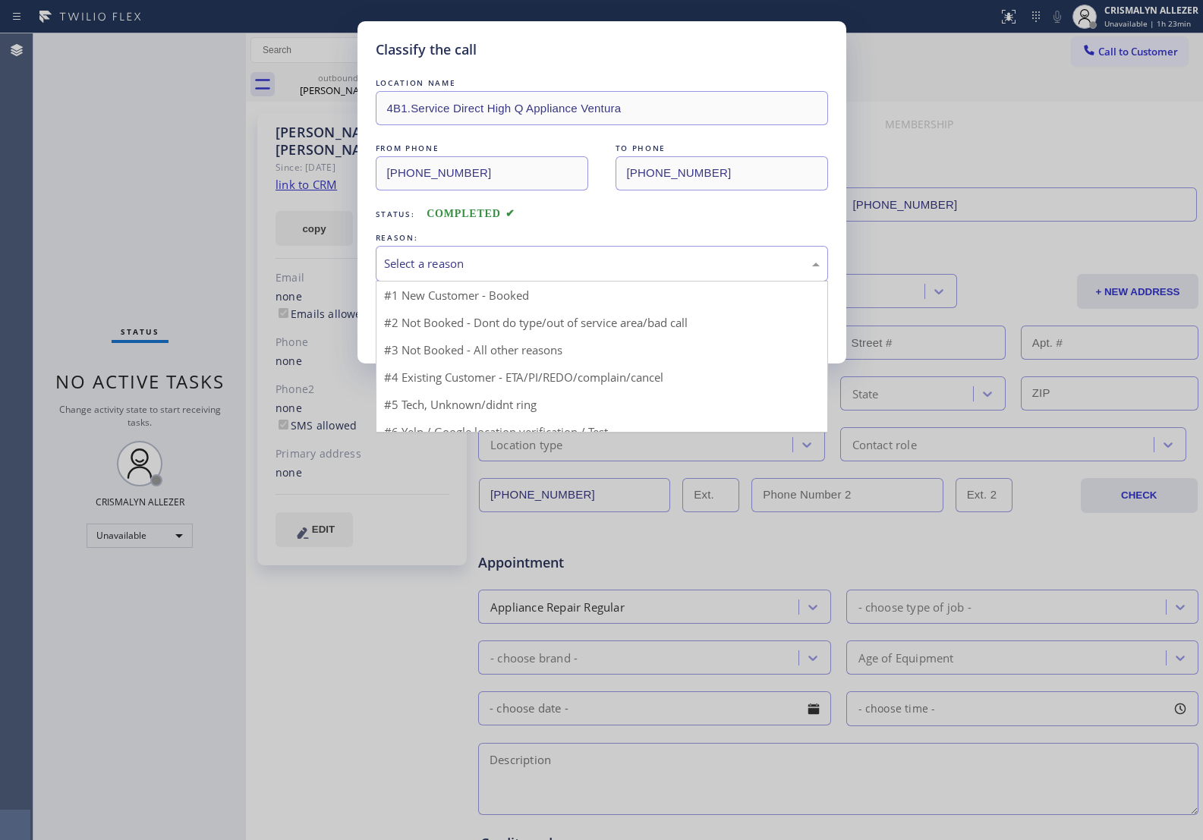
click at [623, 262] on div "Select a reason" at bounding box center [602, 263] width 436 height 17
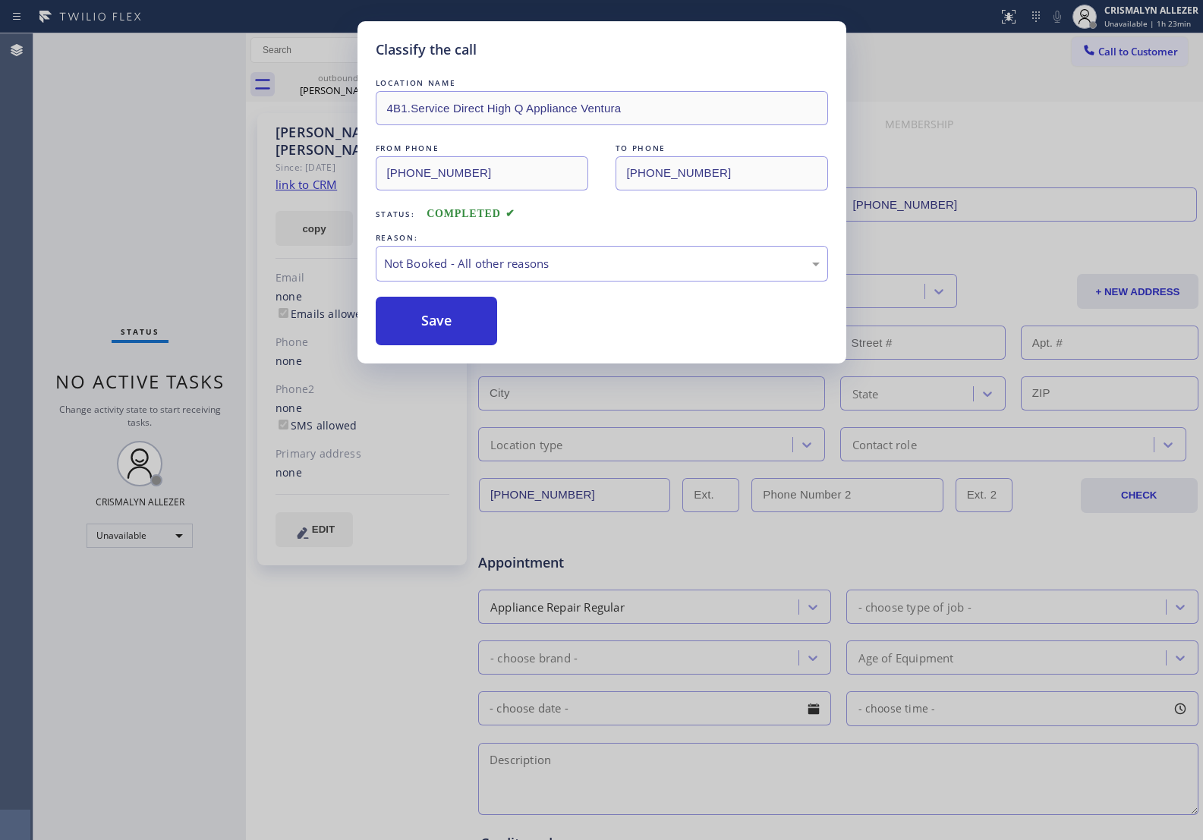
click at [439, 325] on button "Save" at bounding box center [437, 321] width 122 height 49
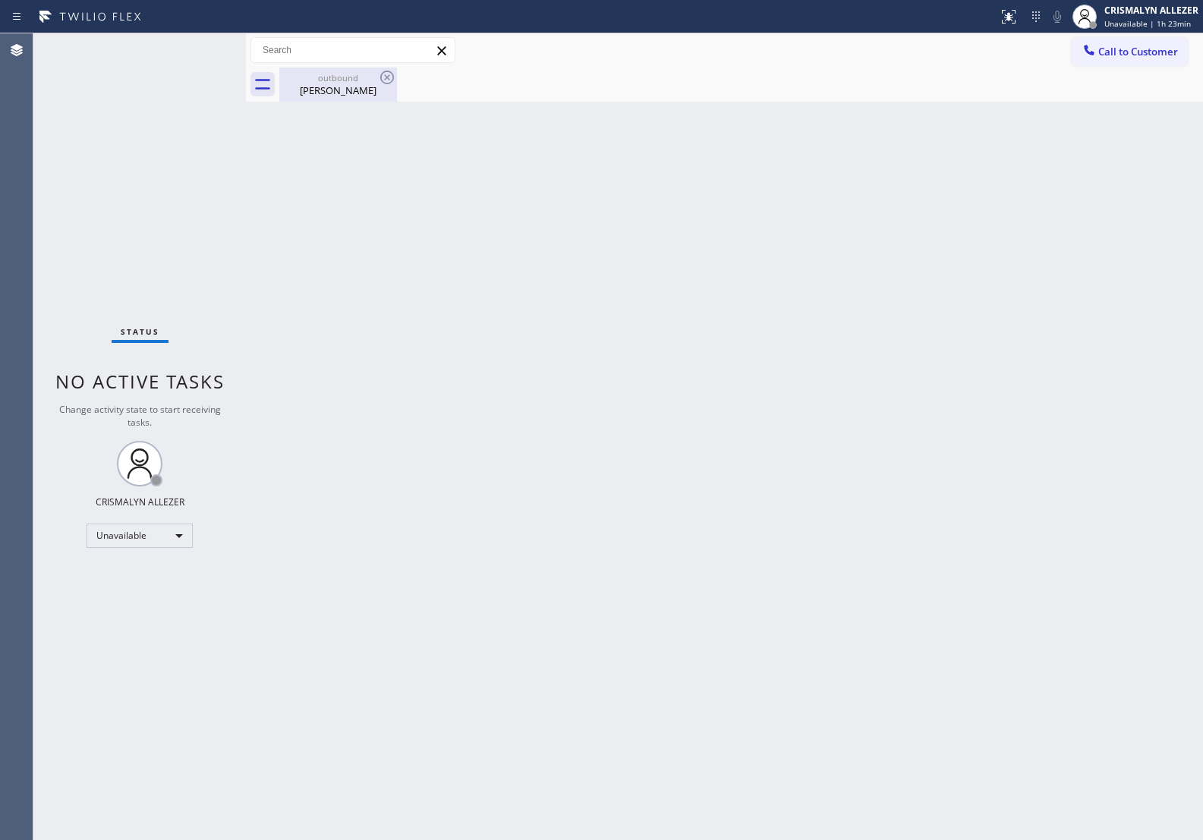
click at [330, 96] on div "Peter Adams" at bounding box center [338, 91] width 115 height 14
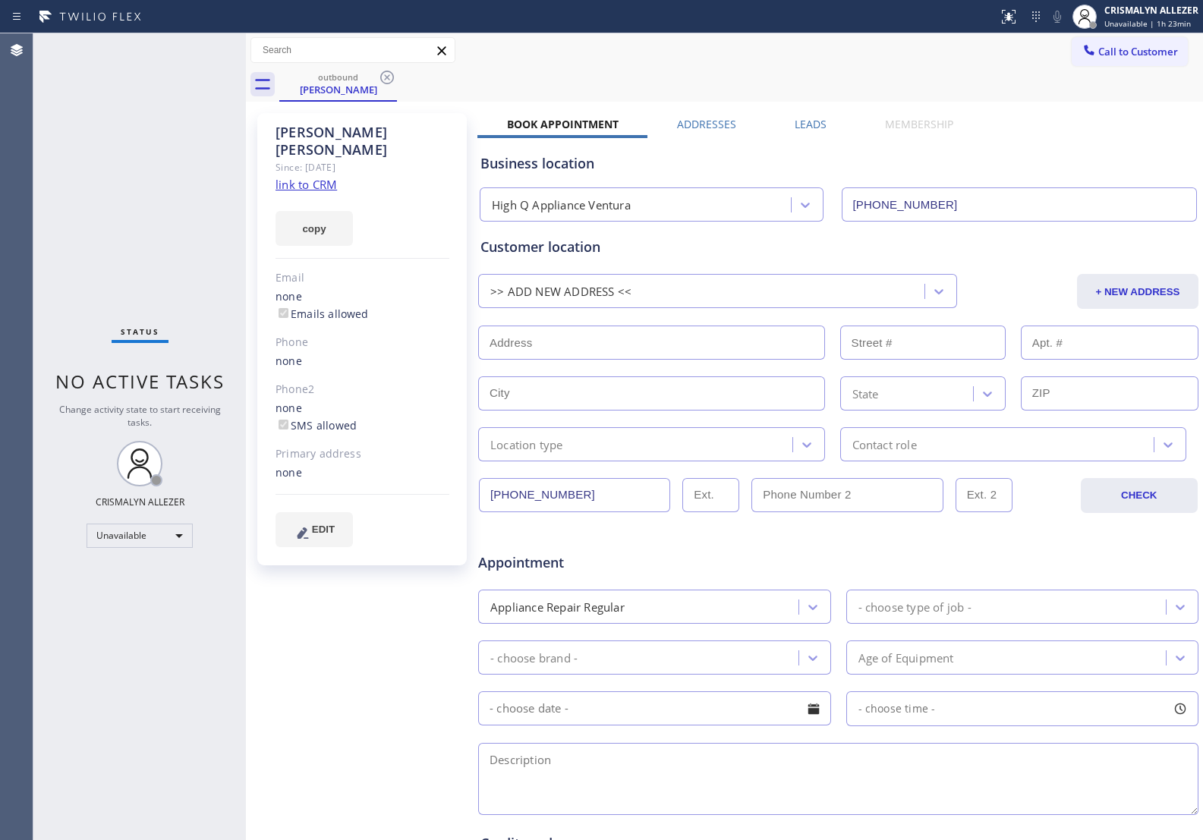
click at [812, 124] on label "Leads" at bounding box center [811, 124] width 32 height 14
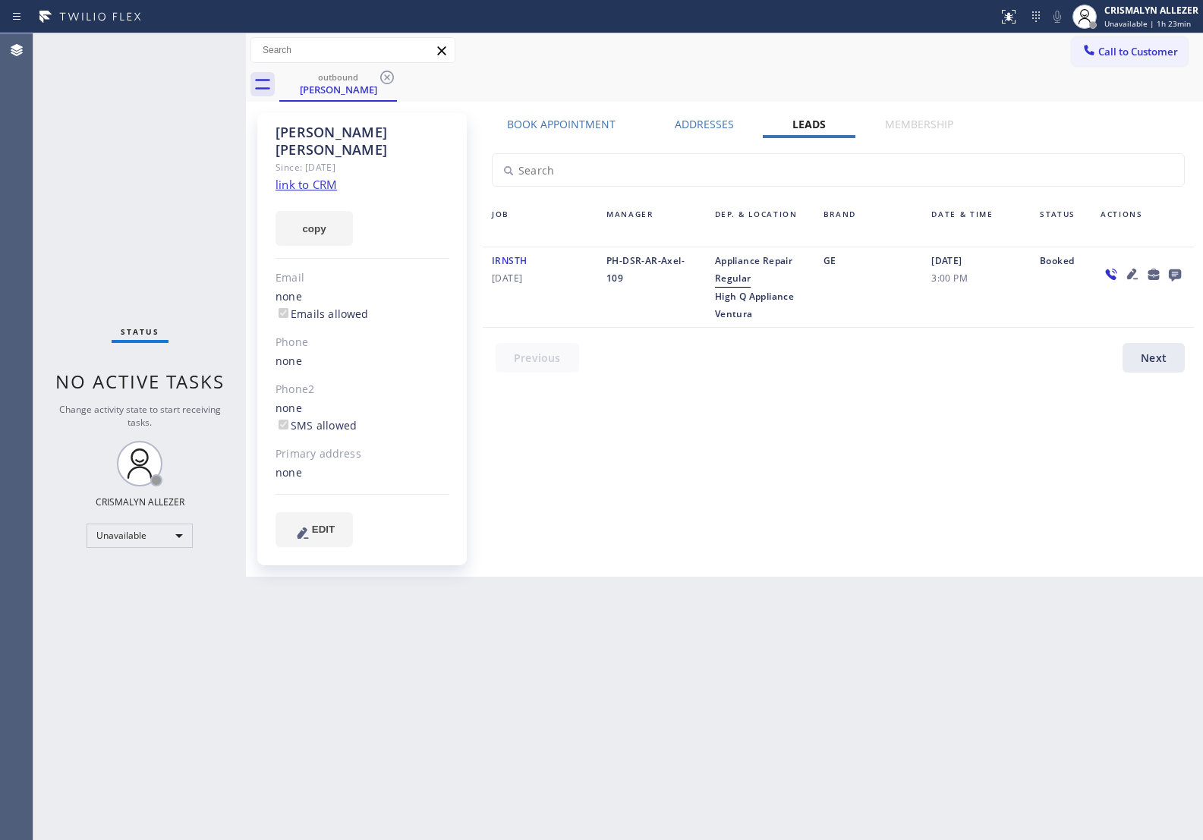
click at [1178, 272] on icon at bounding box center [1175, 274] width 18 height 19
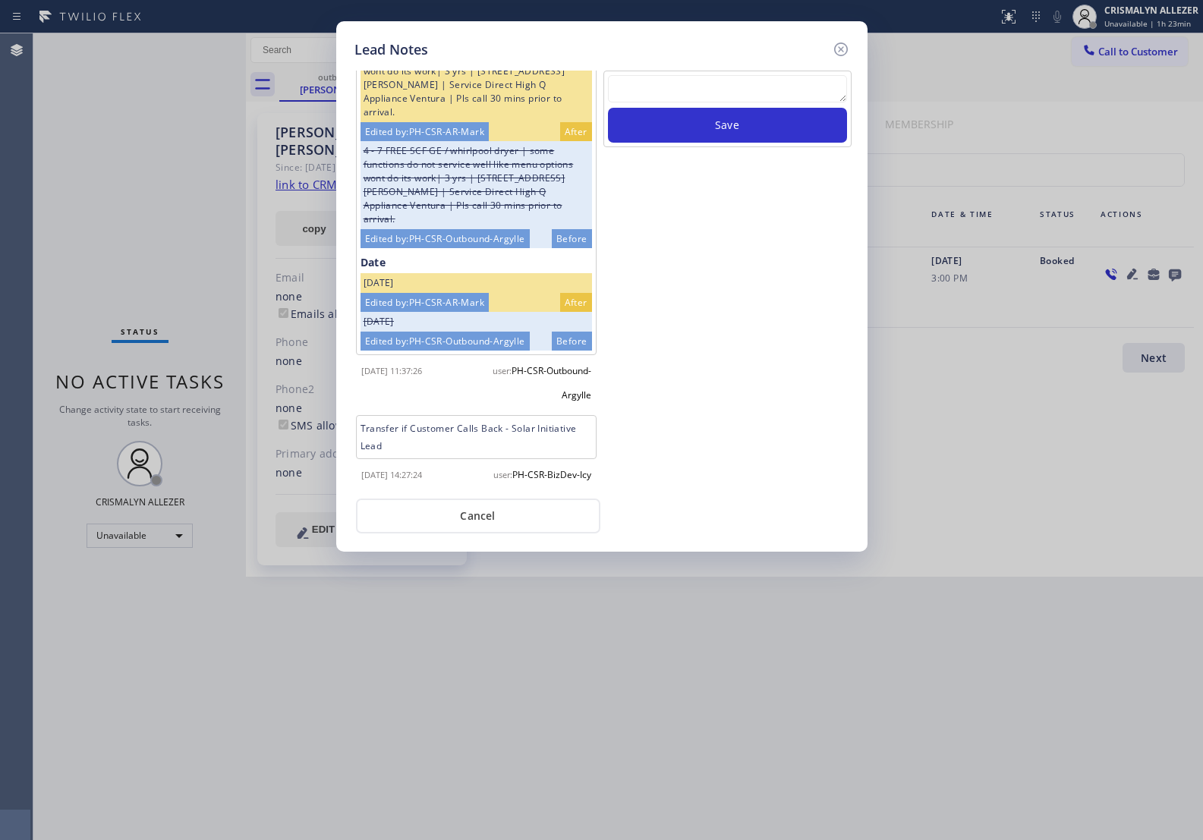
scroll to position [585, 0]
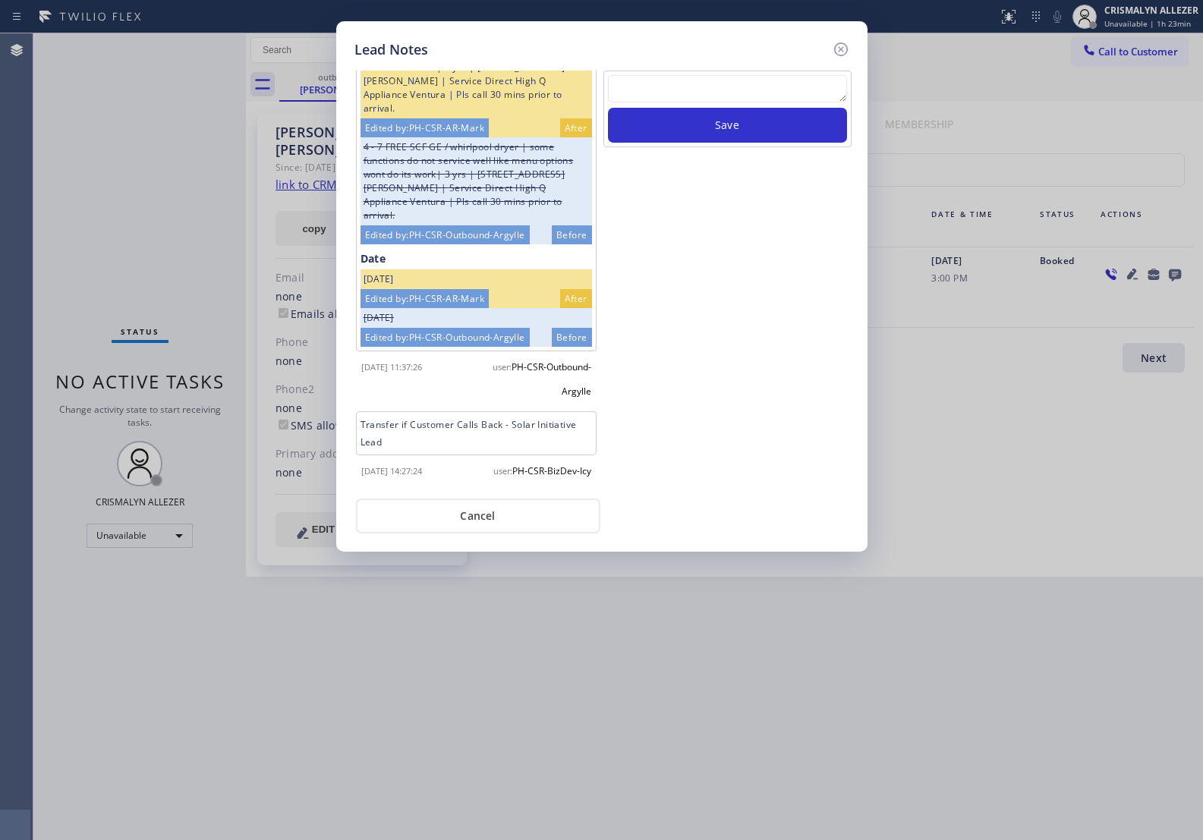
click at [715, 84] on textarea at bounding box center [727, 88] width 239 height 27
paste textarea "[PHONE_NUMBER]"
type textarea "[PHONE_NUMBER]"
click at [723, 123] on button "Save" at bounding box center [727, 125] width 239 height 35
click at [696, 92] on textarea "To enrich screen reader interactions, please activate Accessibility in Grammarl…" at bounding box center [727, 88] width 239 height 27
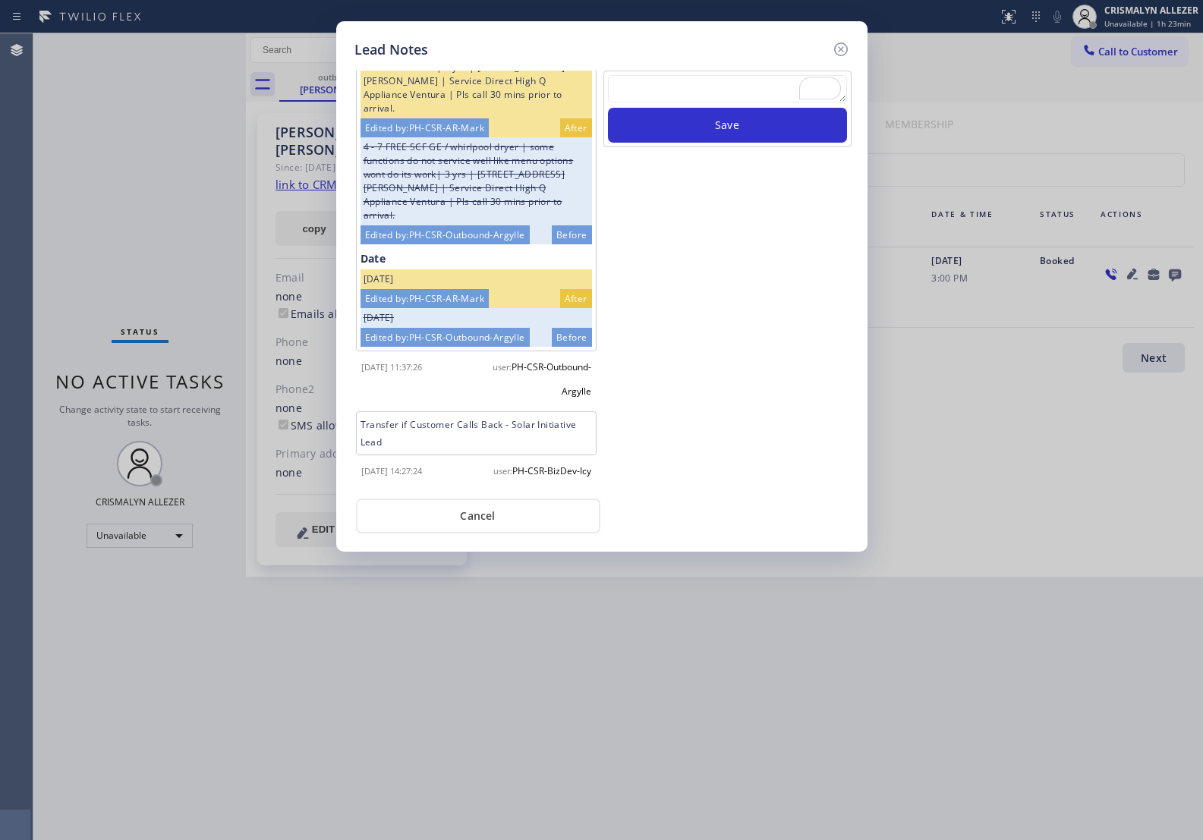
paste textarea "no answer | pls xfer here cx cb"
type textarea "no answer | pls xfer here cx cb"
click at [708, 130] on button "Save" at bounding box center [727, 125] width 239 height 35
click at [499, 519] on button "Cancel" at bounding box center [478, 516] width 244 height 35
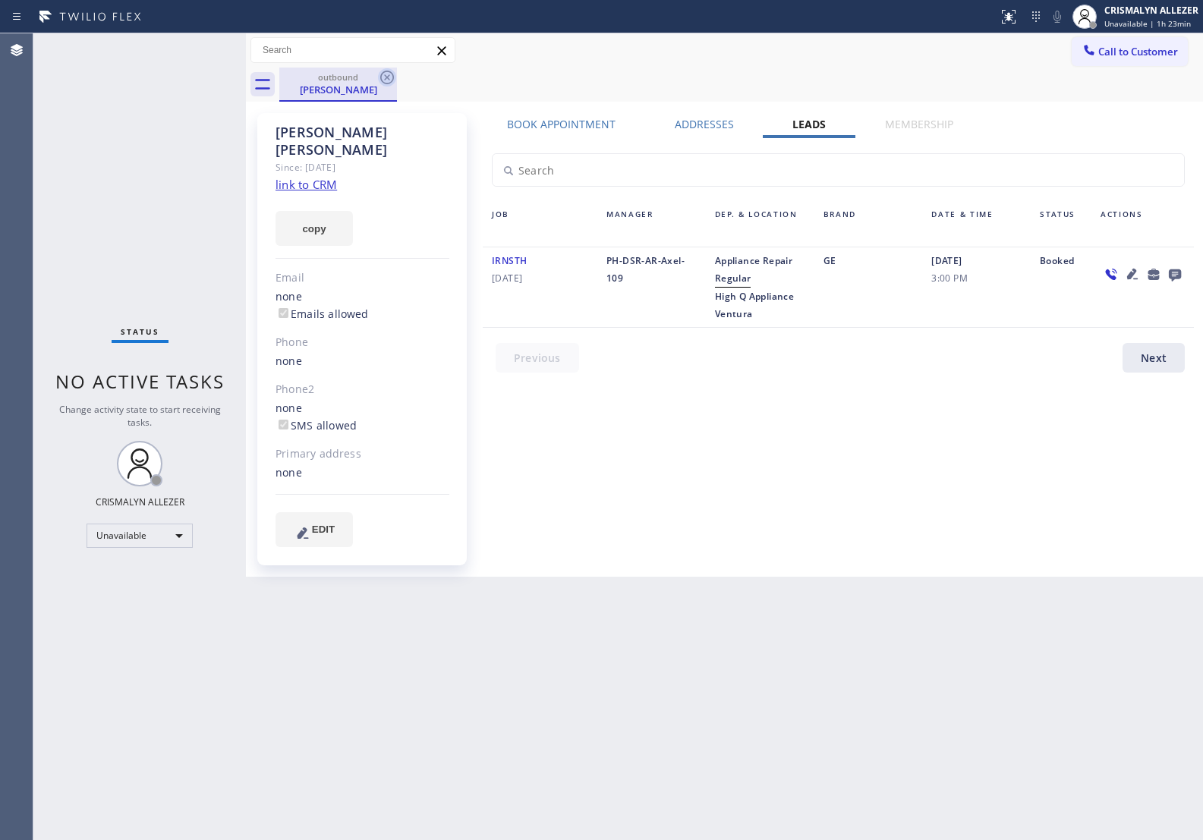
click at [388, 77] on icon at bounding box center [387, 78] width 14 height 14
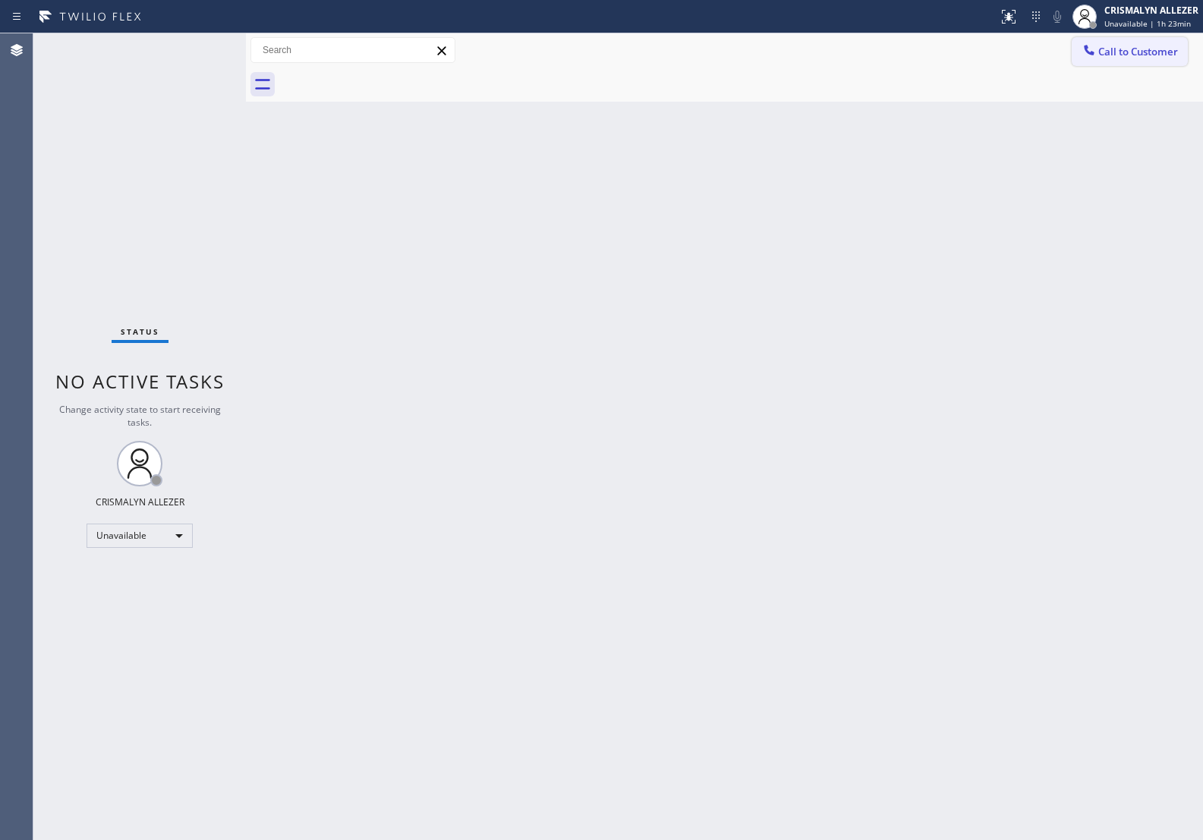
click at [1137, 53] on span "Call to Customer" at bounding box center [1139, 52] width 80 height 14
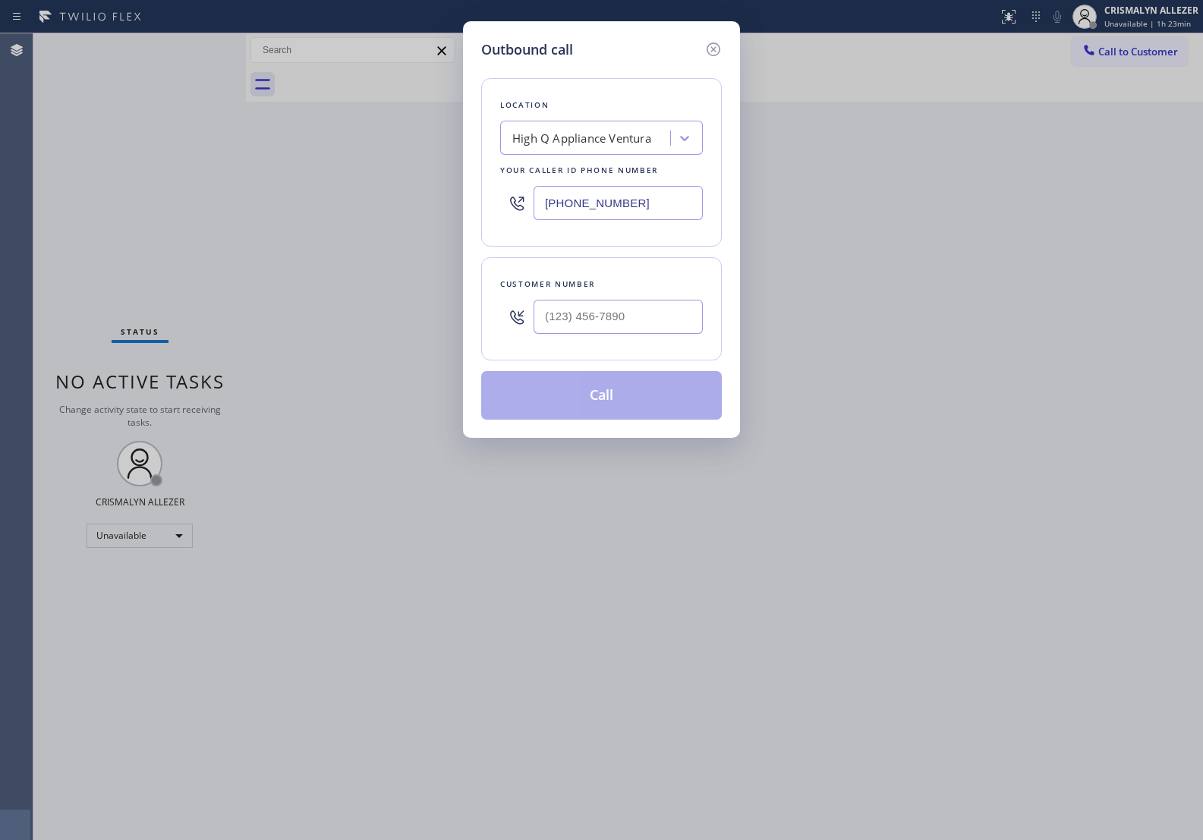
paste input "55) 731-4952"
drag, startPoint x: 663, startPoint y: 206, endPoint x: 282, endPoint y: 181, distance: 381.9
click at [301, 186] on div "Outbound call Location High Q Appliance Ventura Your caller id phone number (80…" at bounding box center [601, 420] width 1203 height 840
type input "[PHONE_NUMBER]"
click at [624, 326] on input "(___) ___-____" at bounding box center [618, 317] width 169 height 34
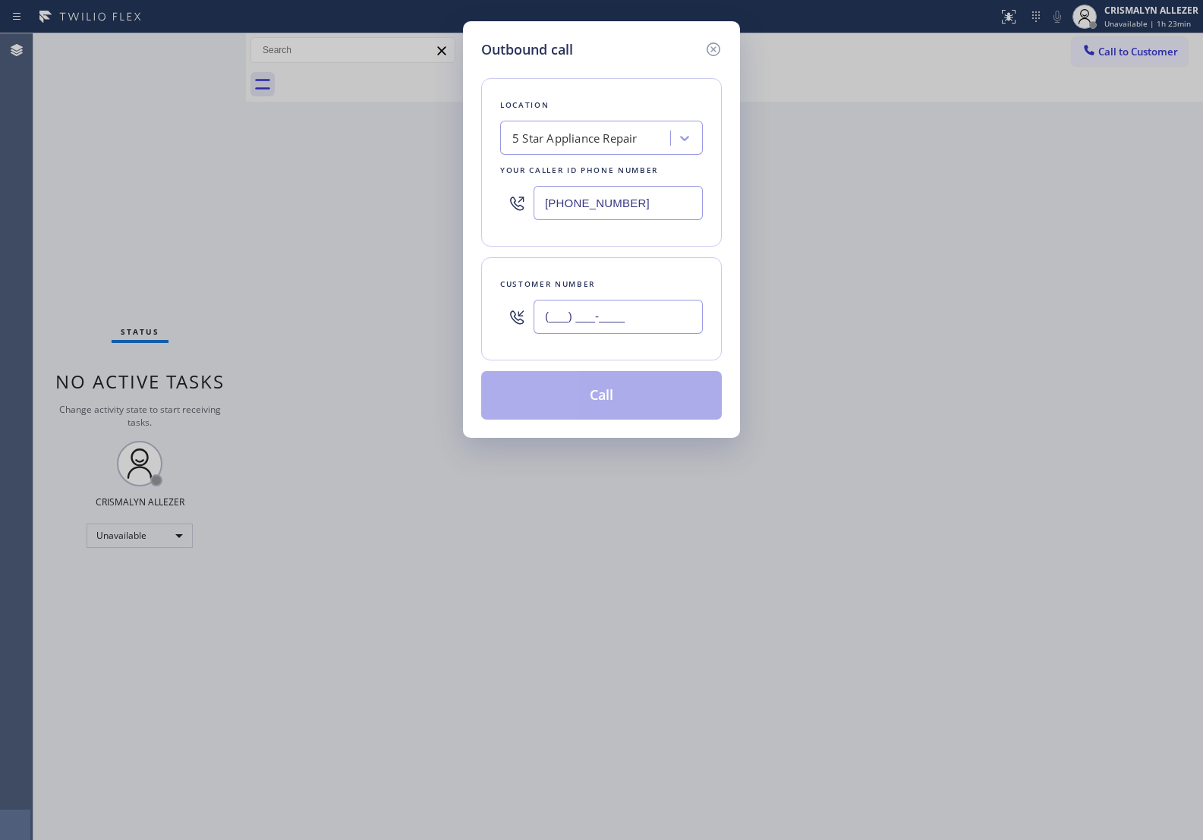
paste input "714) 309-6250"
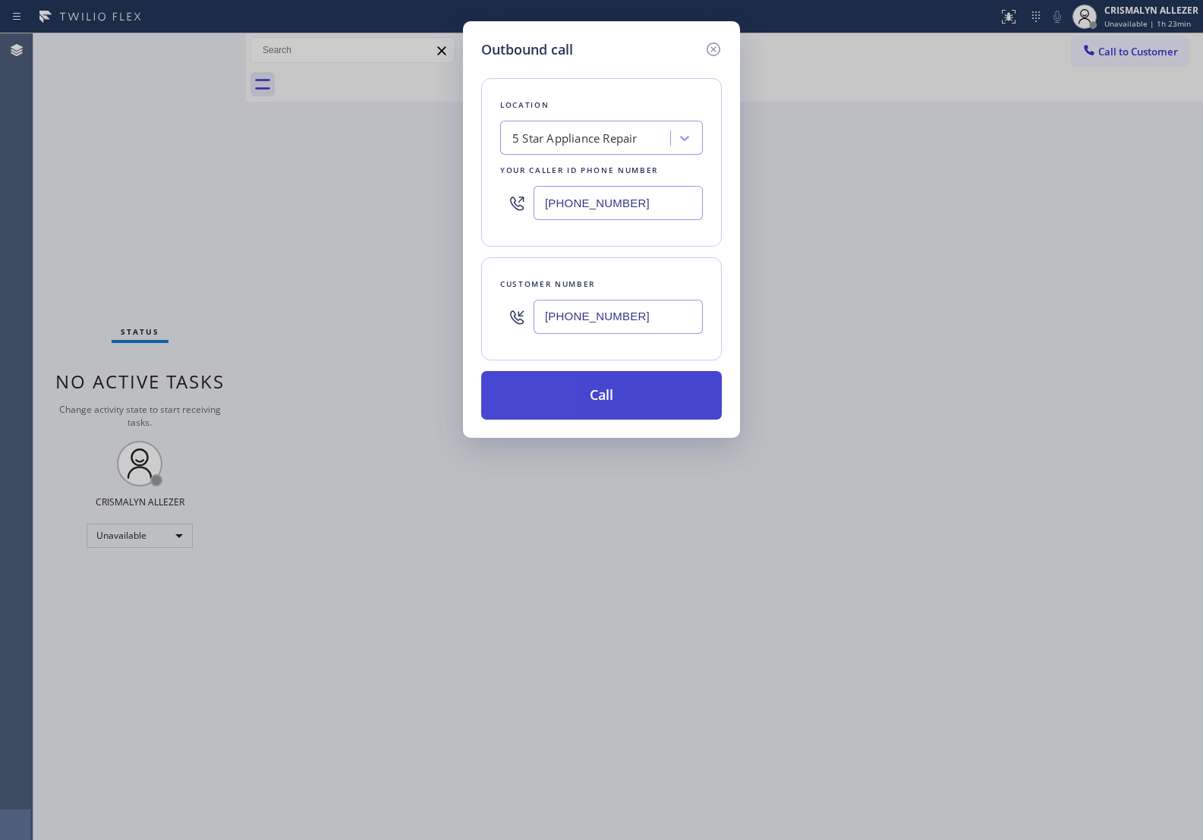
type input "[PHONE_NUMBER]"
click at [613, 399] on button "Call" at bounding box center [601, 395] width 241 height 49
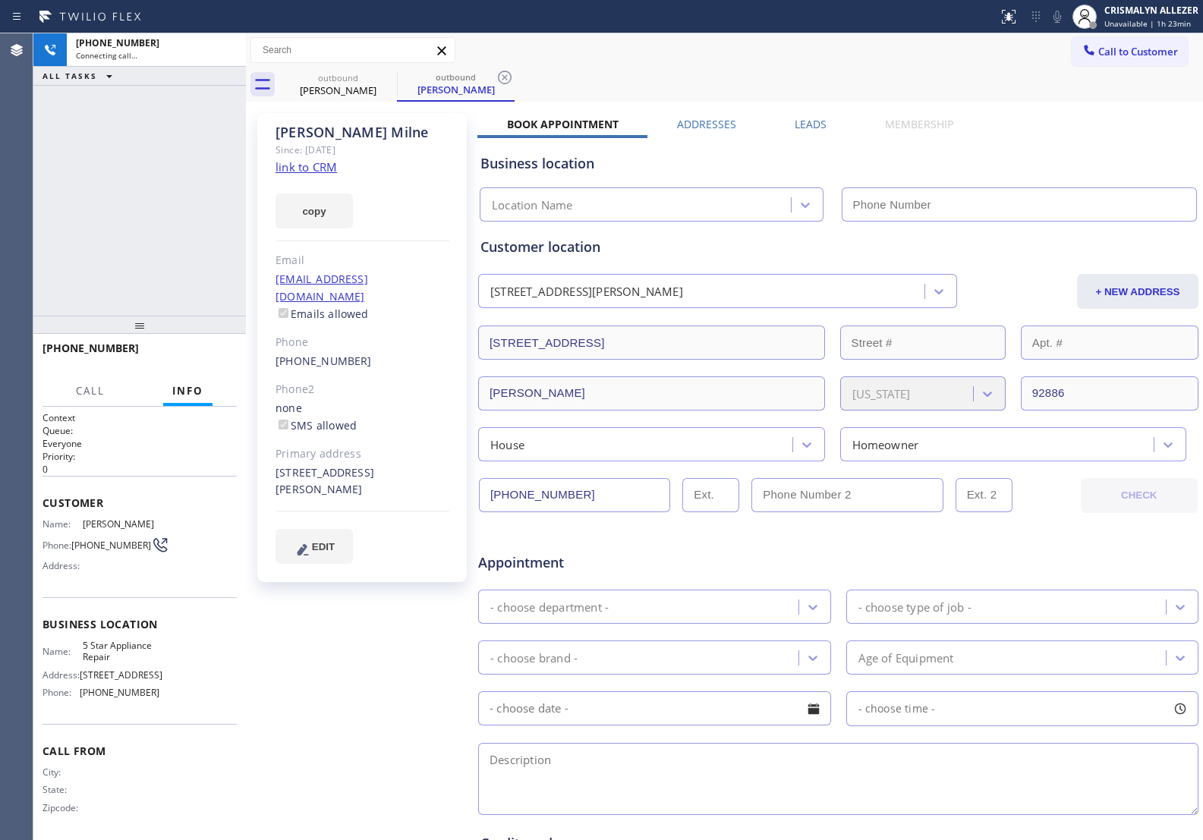
click at [321, 169] on link "link to CRM" at bounding box center [306, 166] width 61 height 15
type input "[PHONE_NUMBER]"
click at [205, 362] on button "HANG UP" at bounding box center [201, 355] width 71 height 21
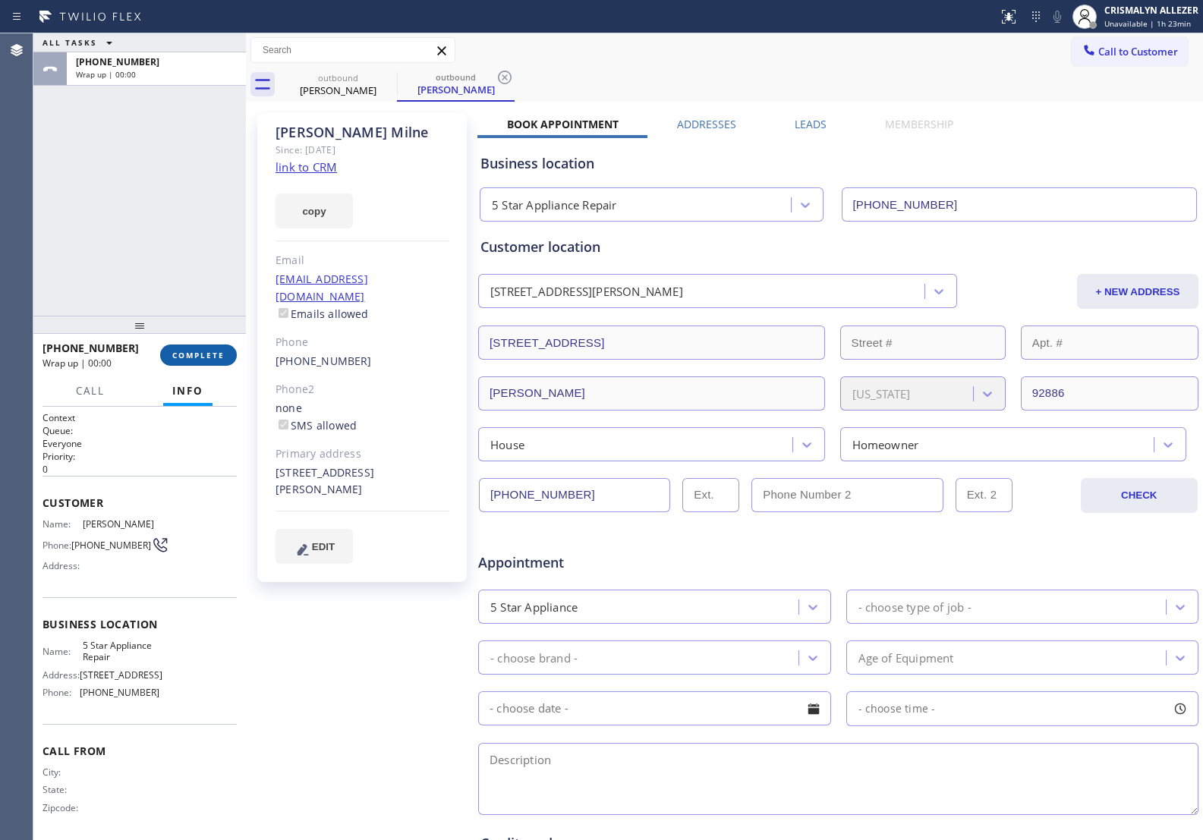
click at [205, 362] on button "COMPLETE" at bounding box center [198, 355] width 77 height 21
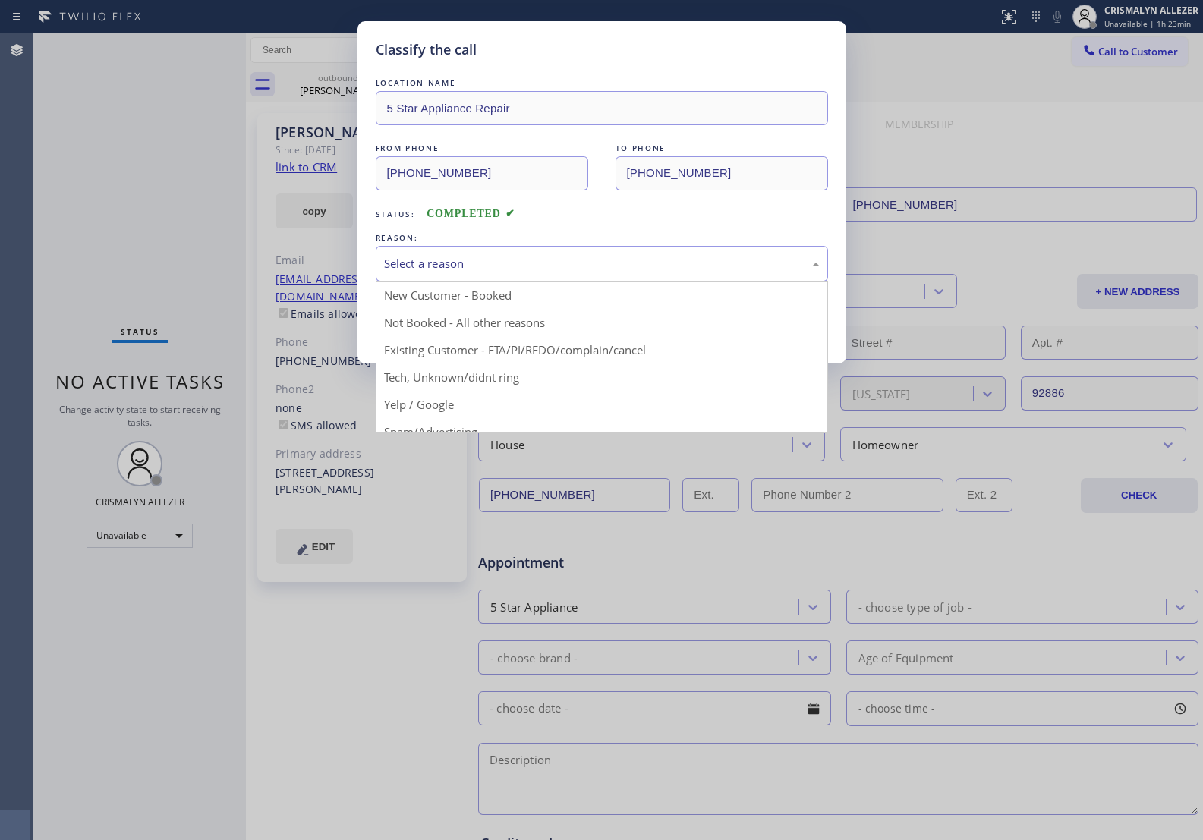
click at [630, 275] on div "Select a reason" at bounding box center [602, 264] width 452 height 36
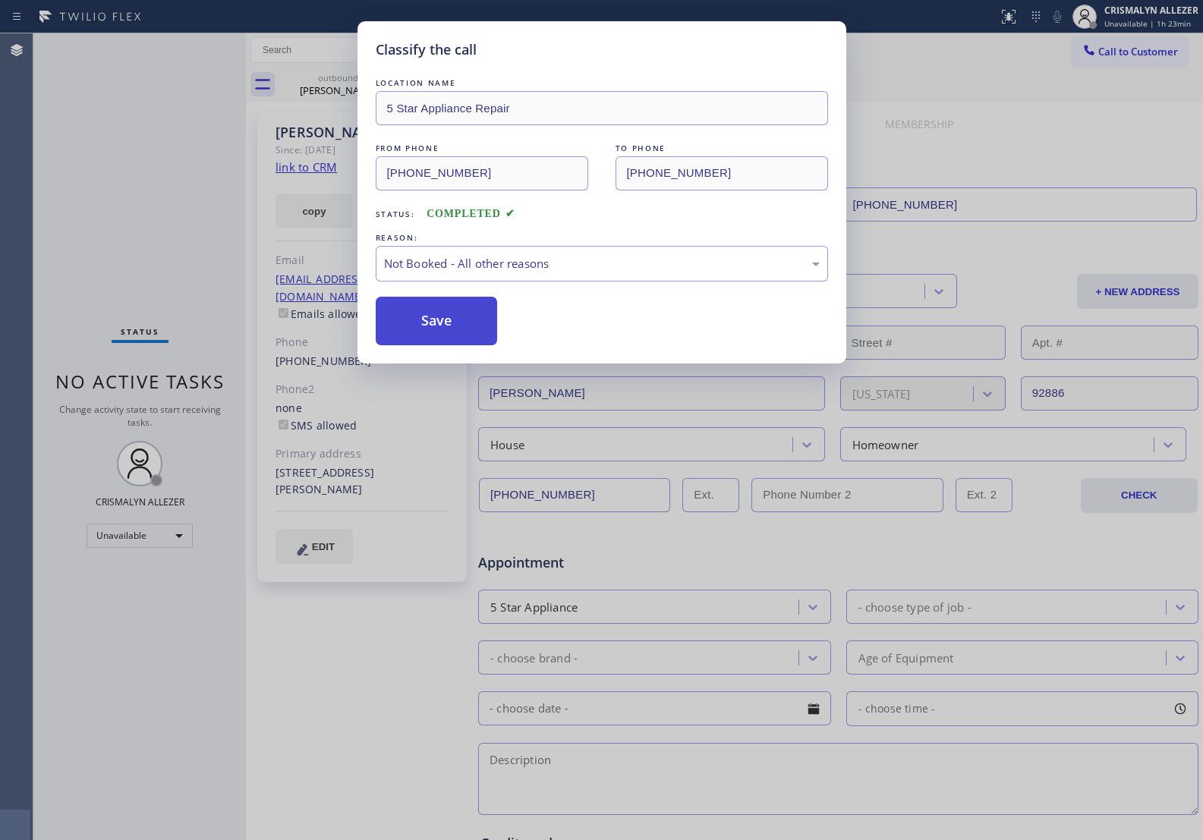
click at [429, 331] on button "Save" at bounding box center [437, 321] width 122 height 49
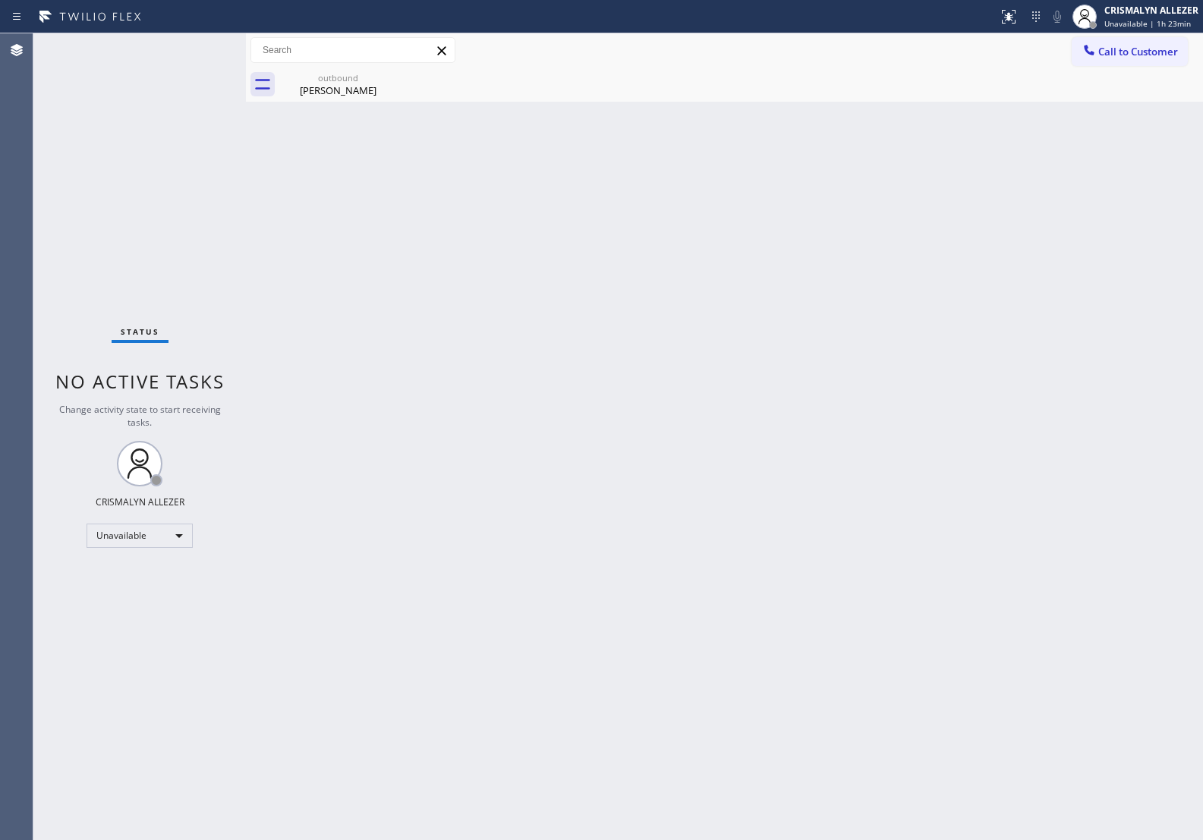
click at [349, 93] on div "Bret Milne" at bounding box center [338, 91] width 115 height 14
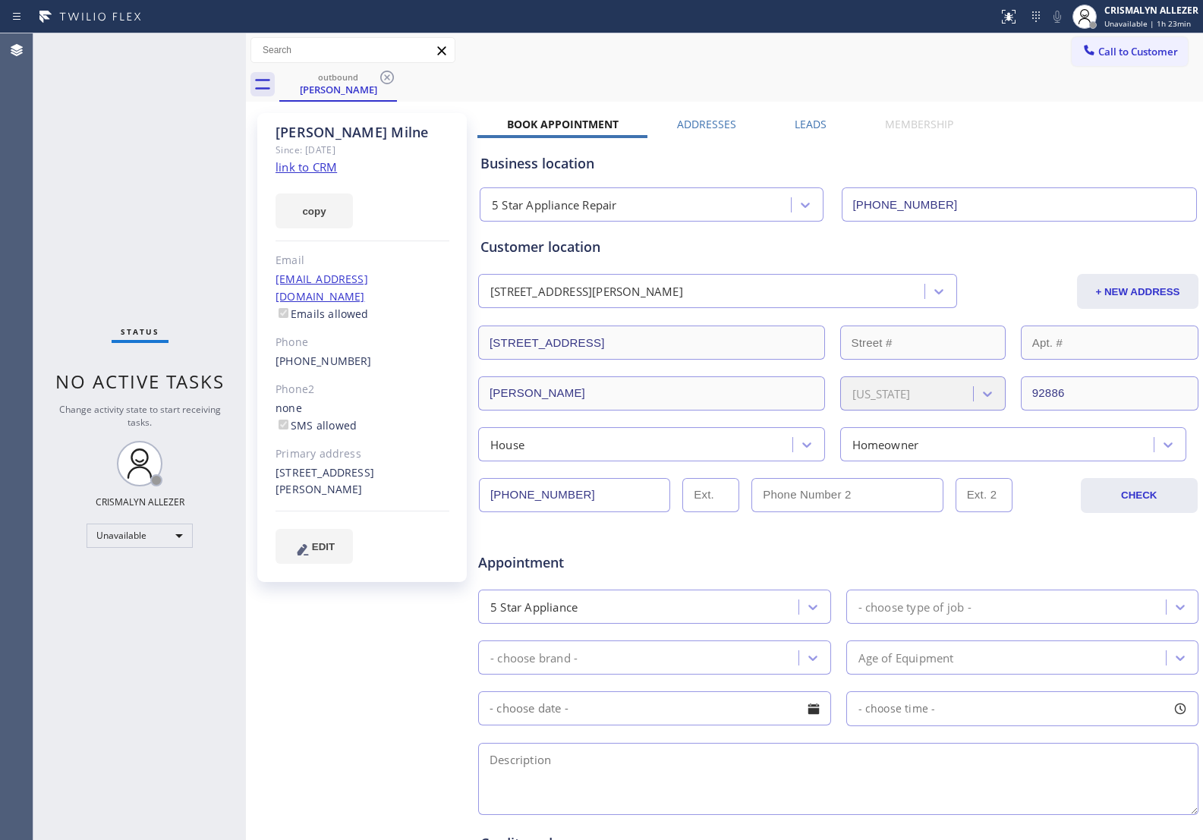
click at [798, 123] on label "Leads" at bounding box center [811, 124] width 32 height 14
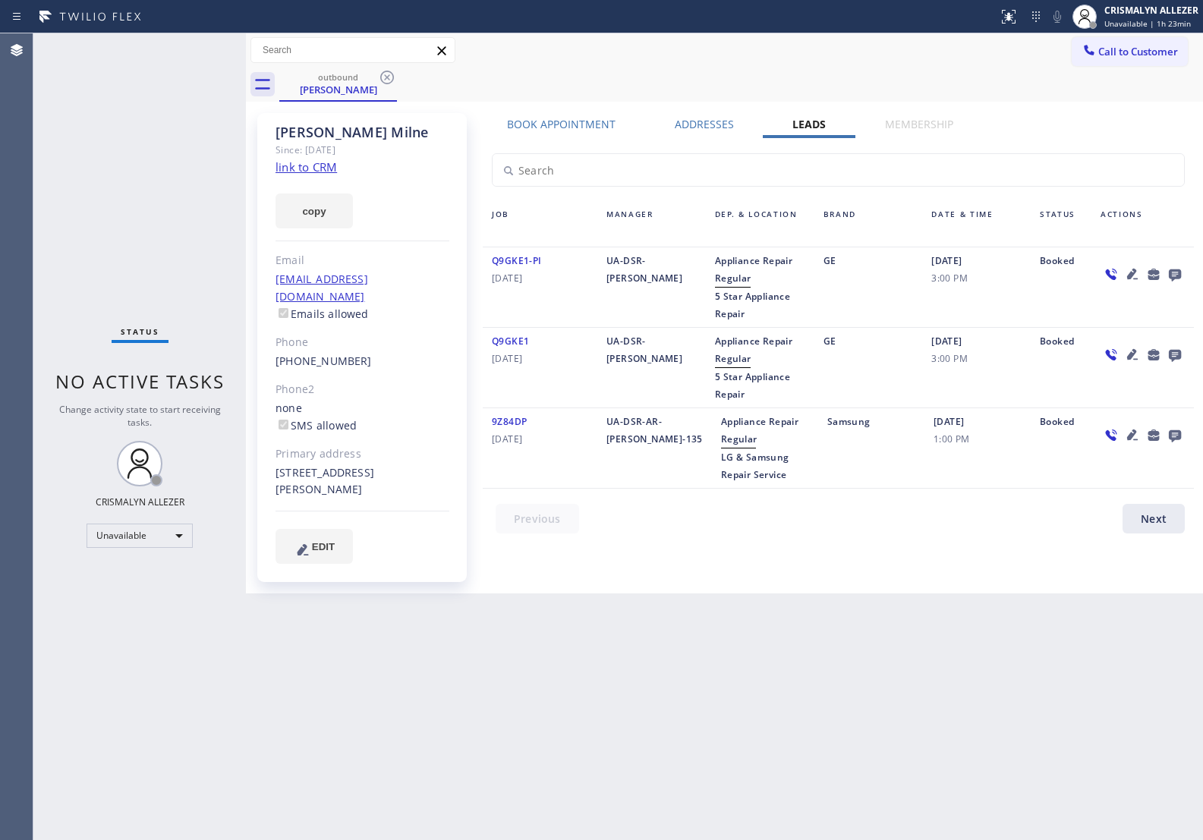
click at [1174, 272] on icon at bounding box center [1175, 274] width 18 height 19
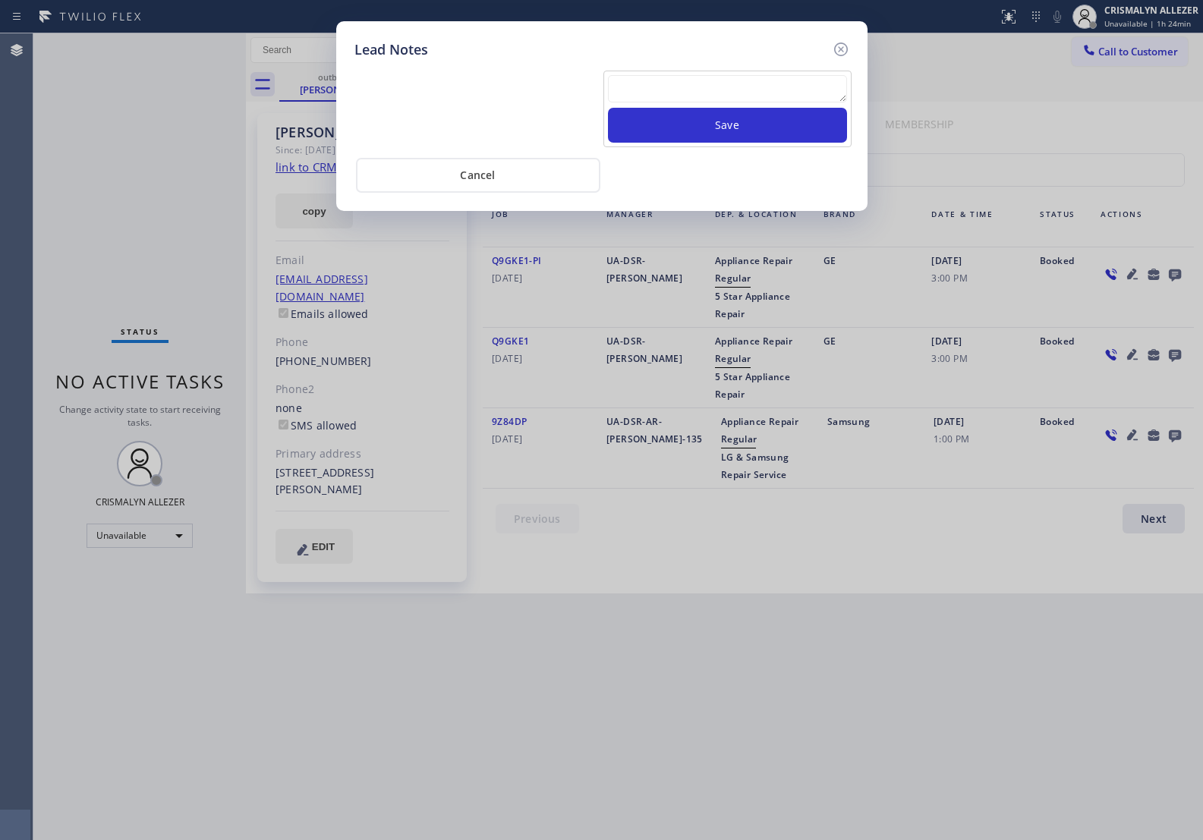
click at [722, 80] on textarea at bounding box center [727, 88] width 239 height 27
paste textarea "no answer | pls xfer here cx cb"
type textarea "no answer | pls xfer here cx cb"
click at [738, 134] on button "Save" at bounding box center [727, 125] width 239 height 35
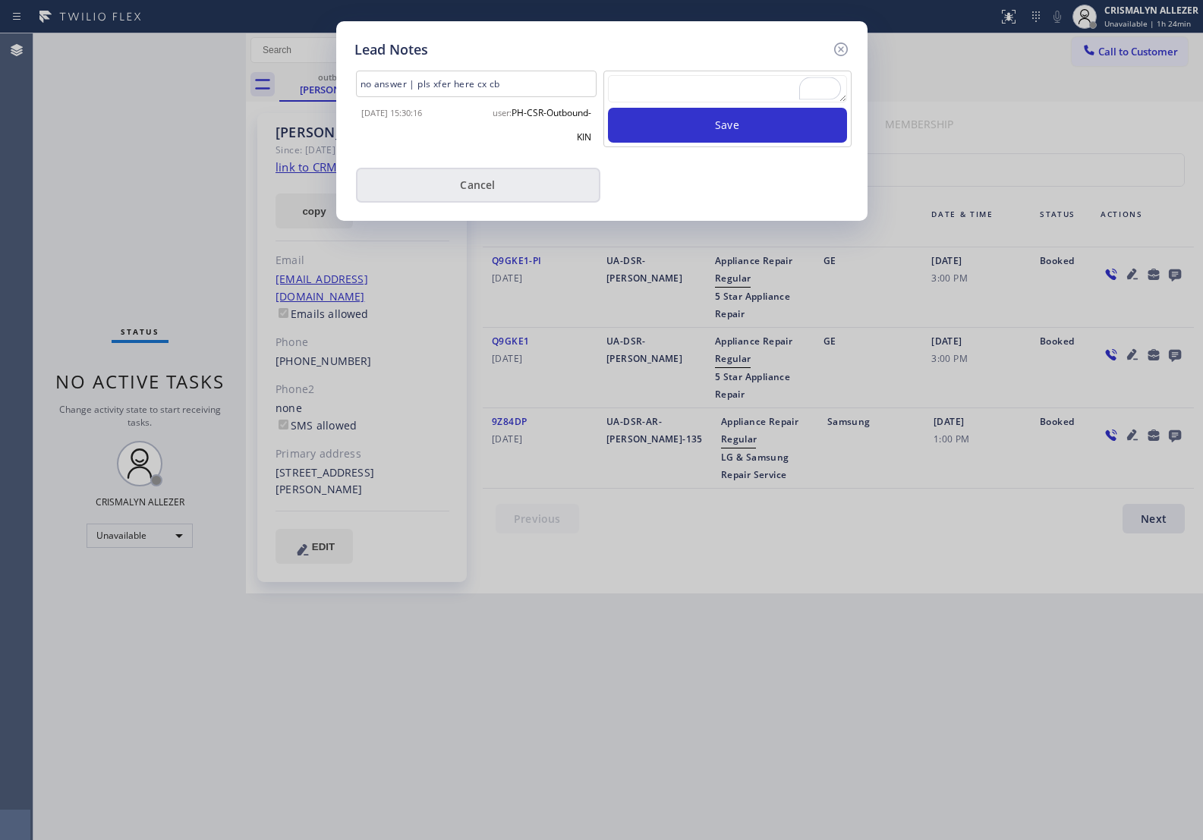
click at [490, 194] on button "Cancel" at bounding box center [478, 185] width 244 height 35
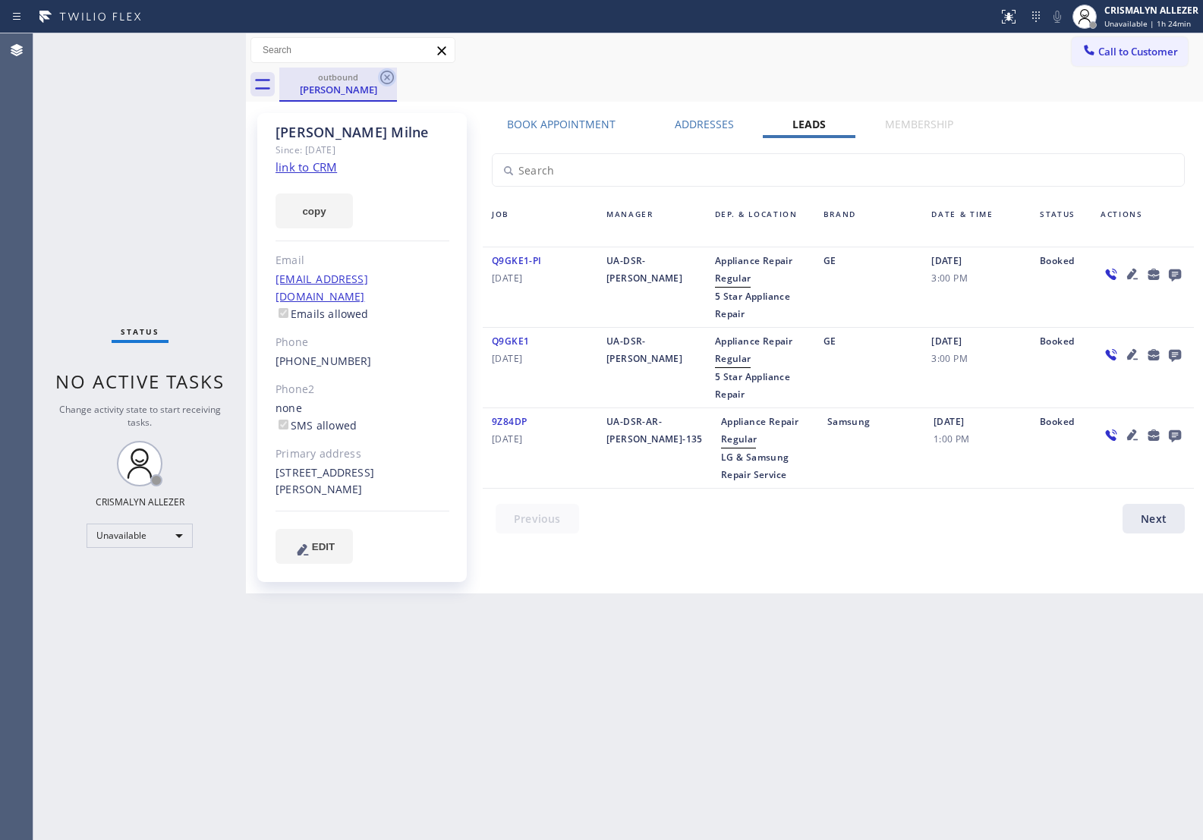
click at [389, 76] on icon at bounding box center [387, 78] width 14 height 14
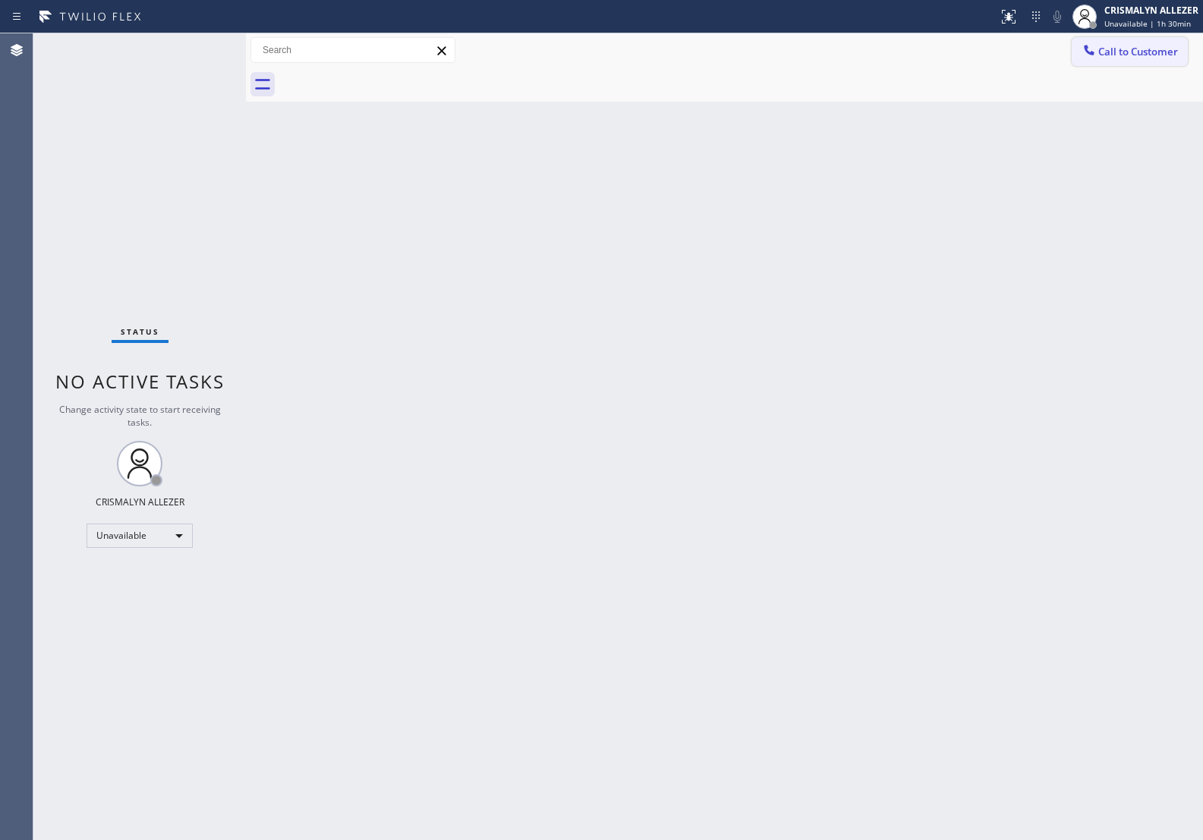
click at [1135, 50] on span "Call to Customer" at bounding box center [1139, 52] width 80 height 14
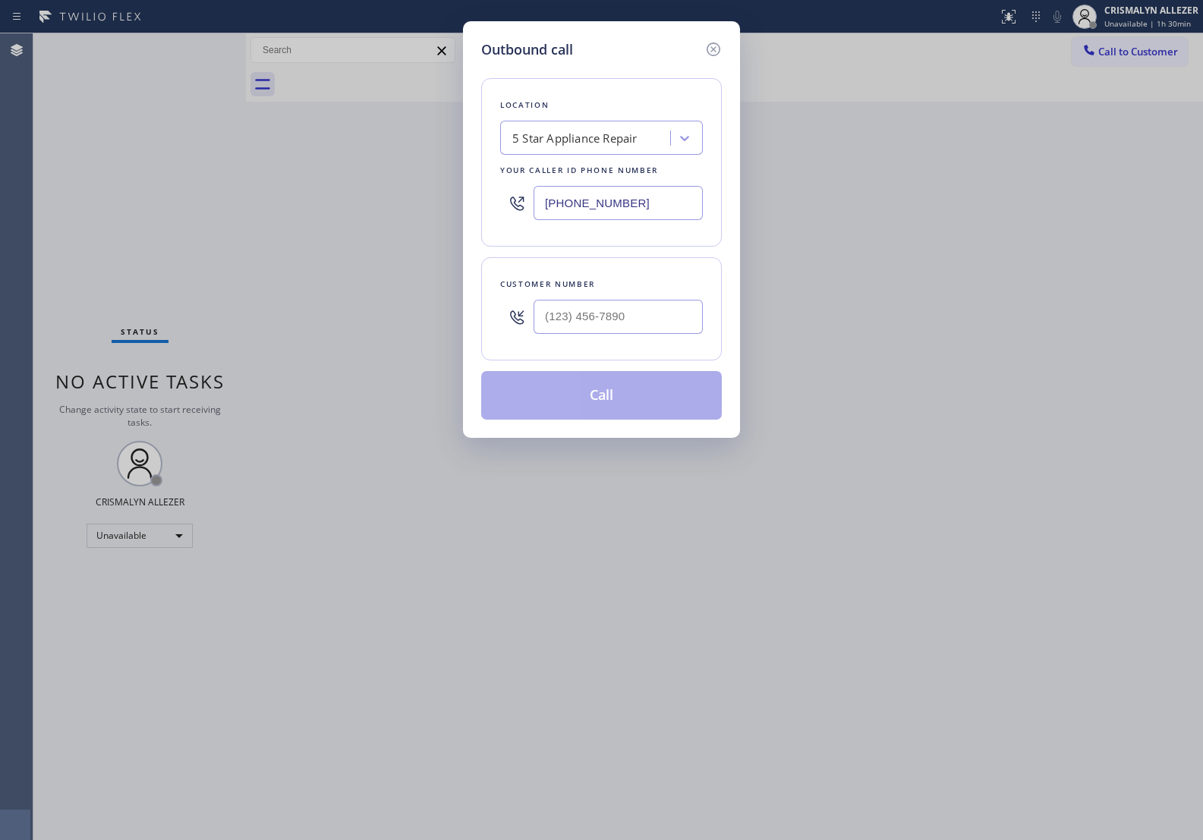
paste input "323) 416-234"
drag, startPoint x: 665, startPoint y: 196, endPoint x: 400, endPoint y: 216, distance: 265.8
click at [293, 195] on div "Outbound call Location 5 Star Appliance Repair Your caller id phone number [PHO…" at bounding box center [601, 420] width 1203 height 840
type input "[PHONE_NUMBER]"
click at [593, 323] on input "(___) ___-____" at bounding box center [618, 317] width 169 height 34
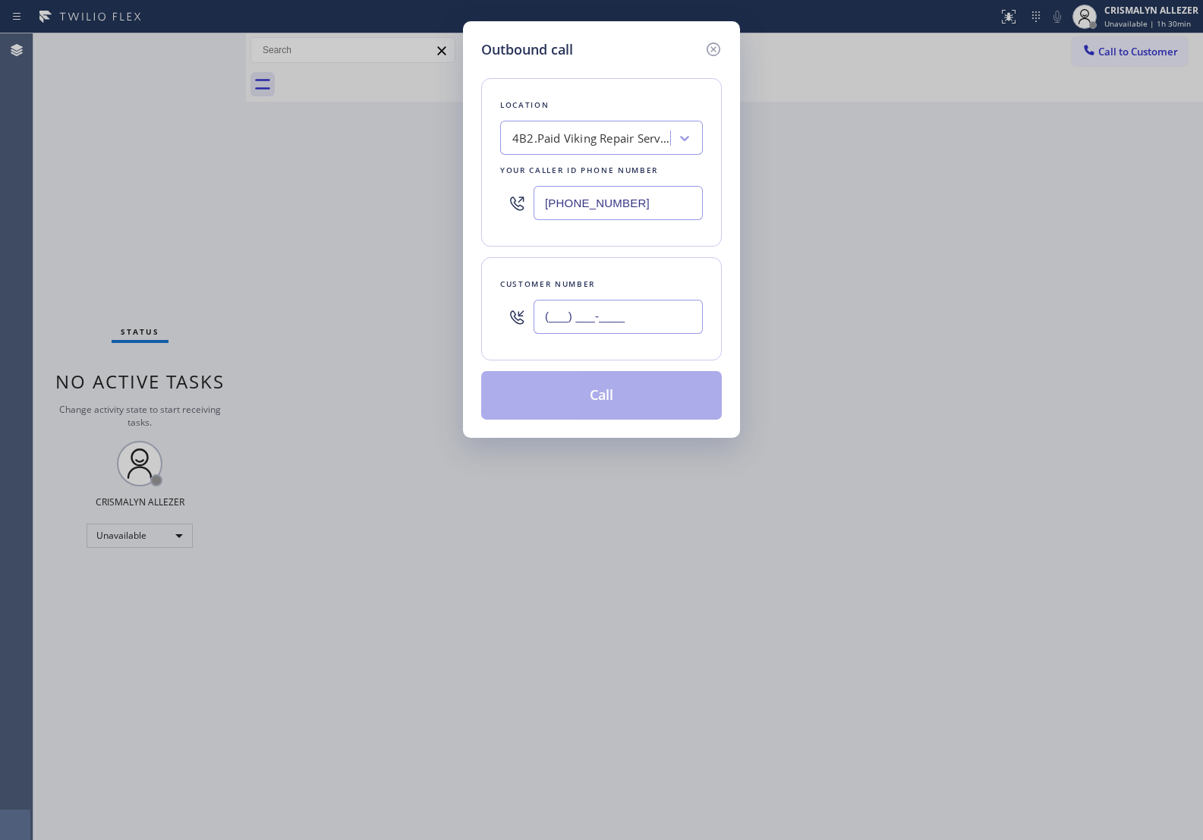
paste input "323) 416-2342"
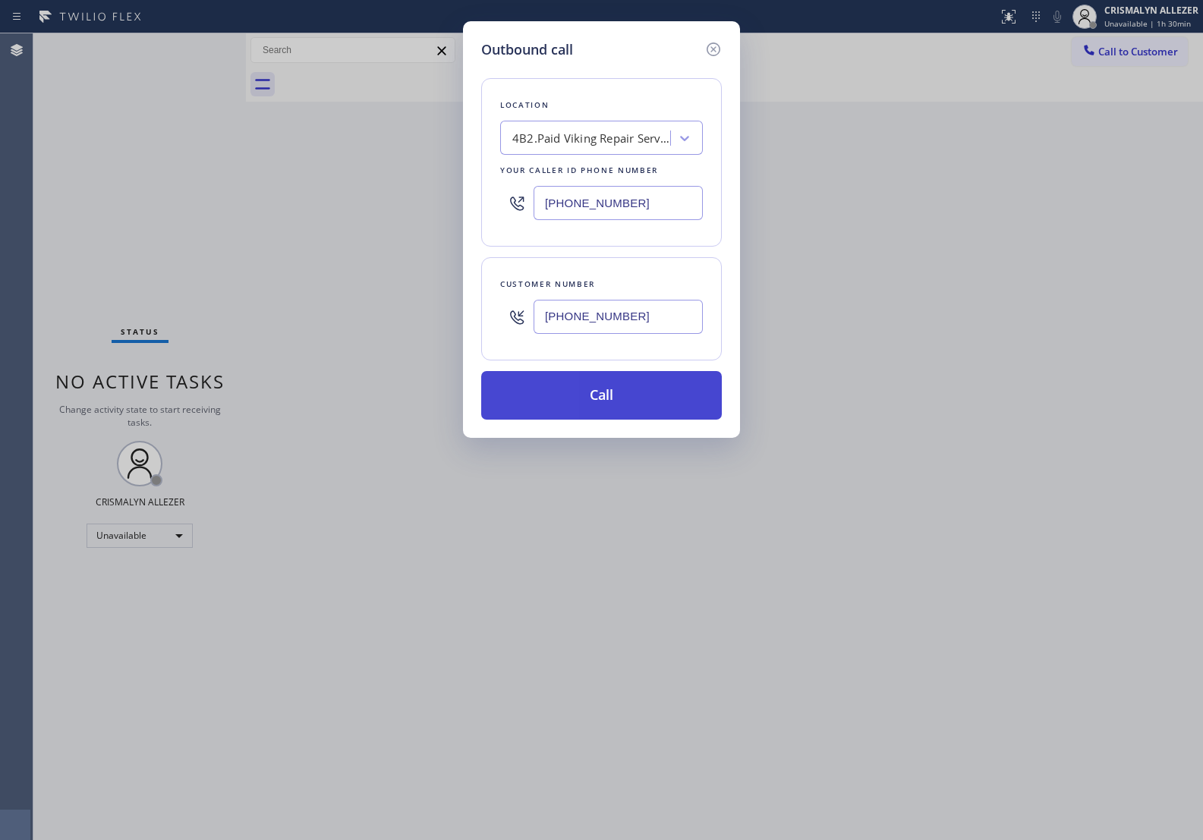
type input "[PHONE_NUMBER]"
click at [605, 396] on button "Call" at bounding box center [601, 395] width 241 height 49
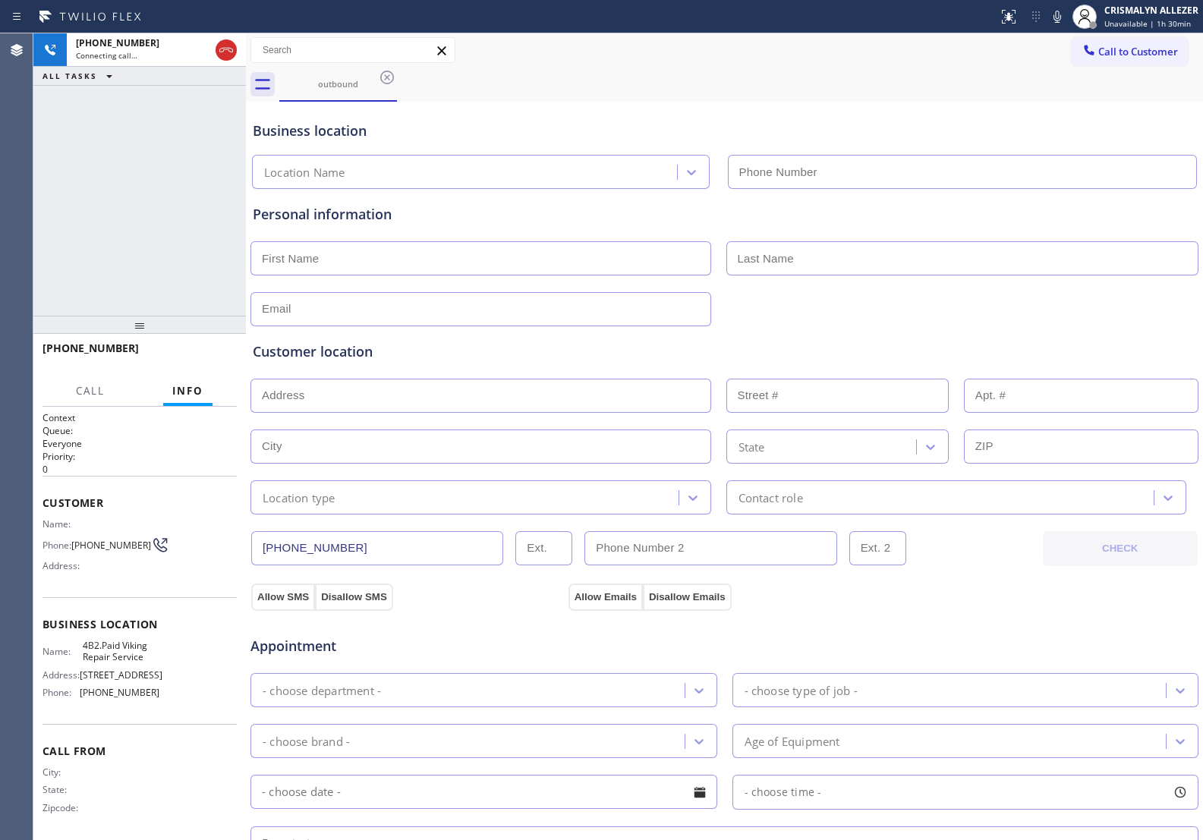
type input "[PHONE_NUMBER]"
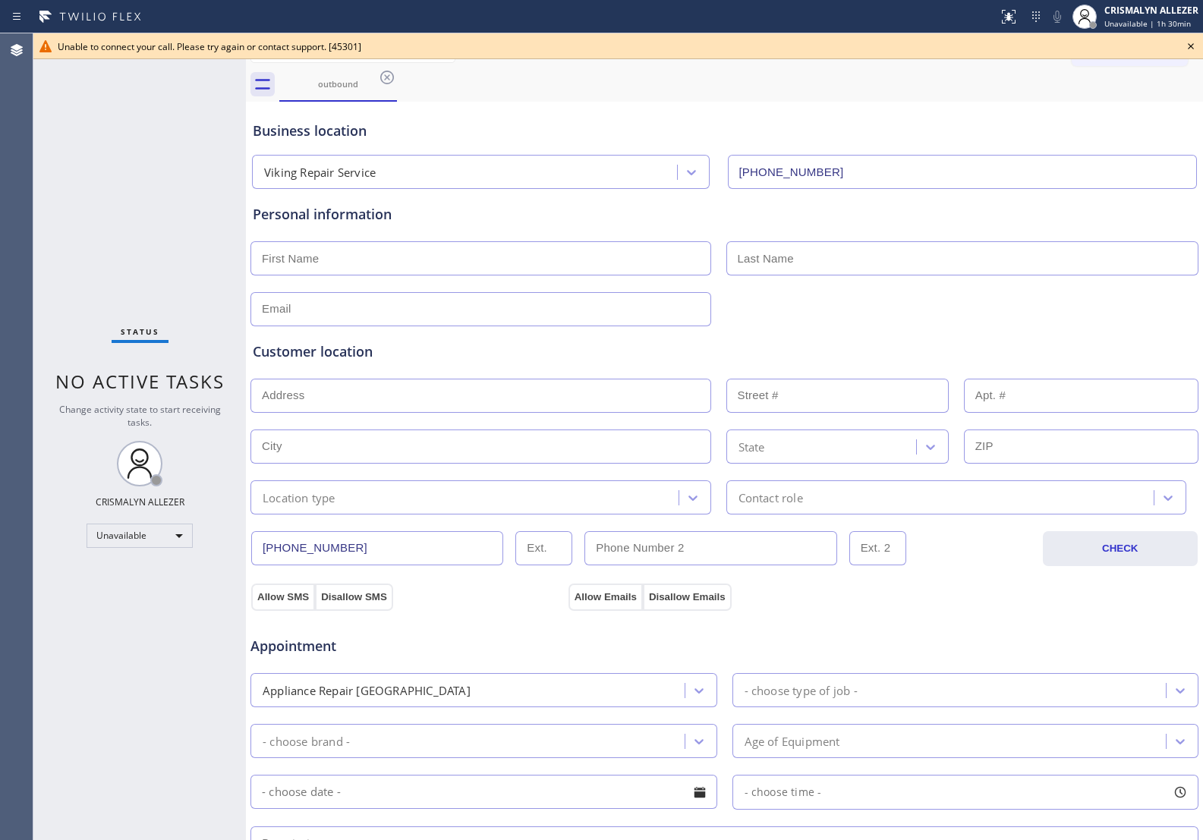
drag, startPoint x: 103, startPoint y: 235, endPoint x: 126, endPoint y: 232, distance: 23.0
click at [126, 232] on div "Status No active tasks Change activity state to start receiving tasks. CRISMALY…" at bounding box center [139, 436] width 213 height 807
drag, startPoint x: 1190, startPoint y: 48, endPoint x: 620, endPoint y: 114, distance: 574.0
click at [1168, 48] on div "Unable to connect your call. Please try again or contact support. [45301]" at bounding box center [618, 46] width 1170 height 26
click at [384, 76] on icon at bounding box center [387, 77] width 18 height 18
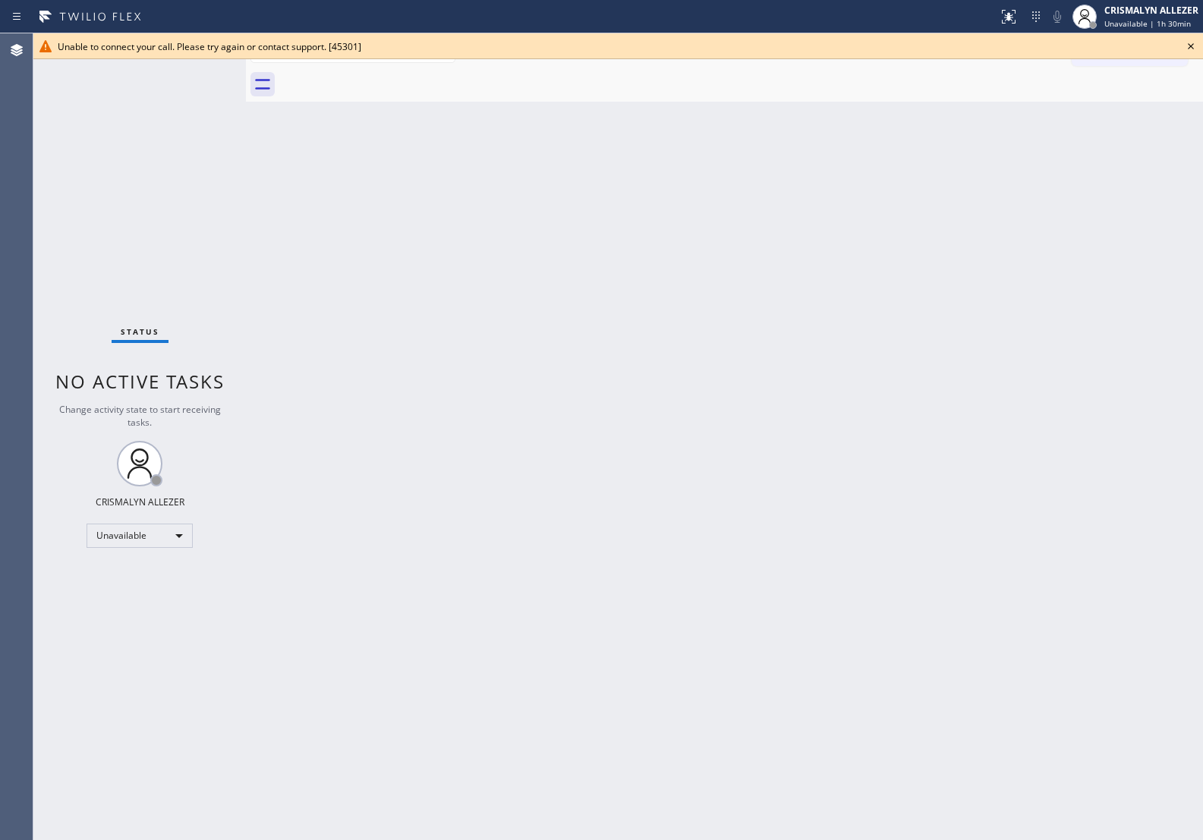
click at [365, 247] on div "Back to Dashboard Change Sender ID Customers Technicians Select a contact Outbo…" at bounding box center [724, 436] width 957 height 807
click at [1185, 46] on icon at bounding box center [1191, 46] width 18 height 18
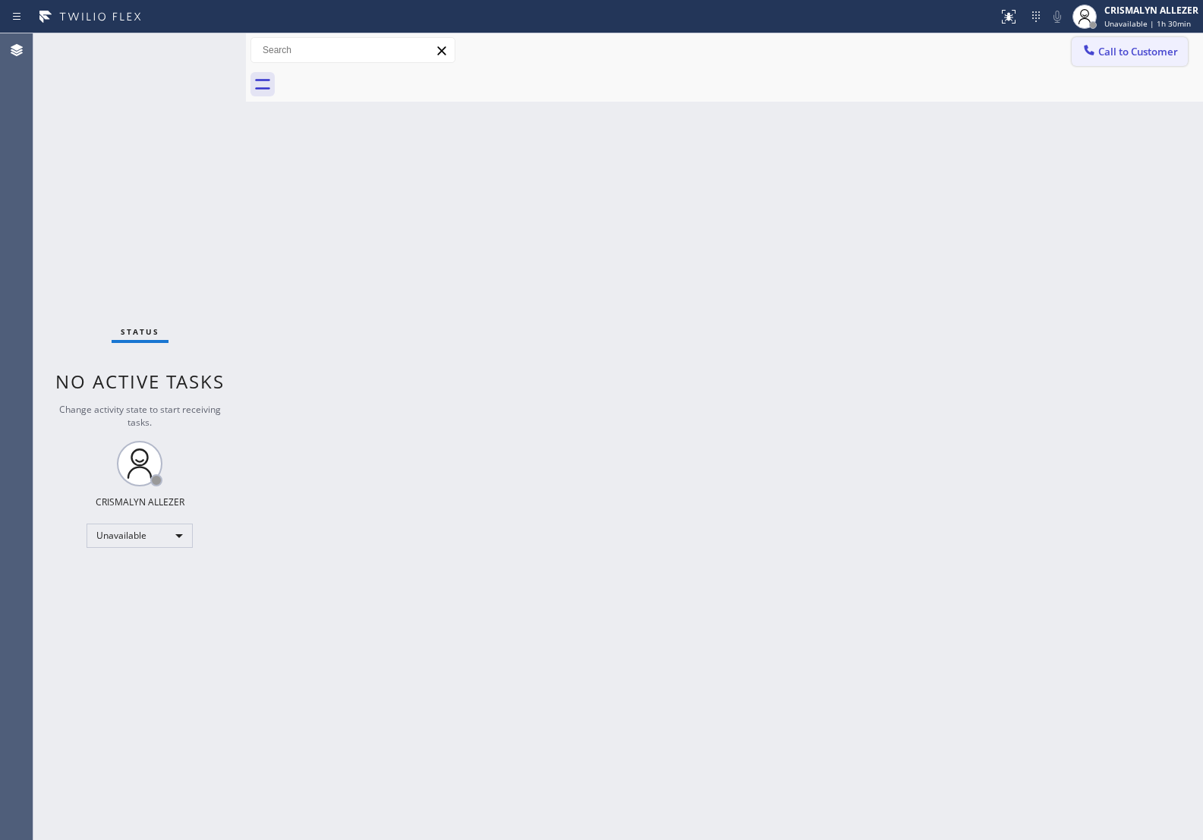
click at [1148, 54] on span "Call to Customer" at bounding box center [1139, 52] width 80 height 14
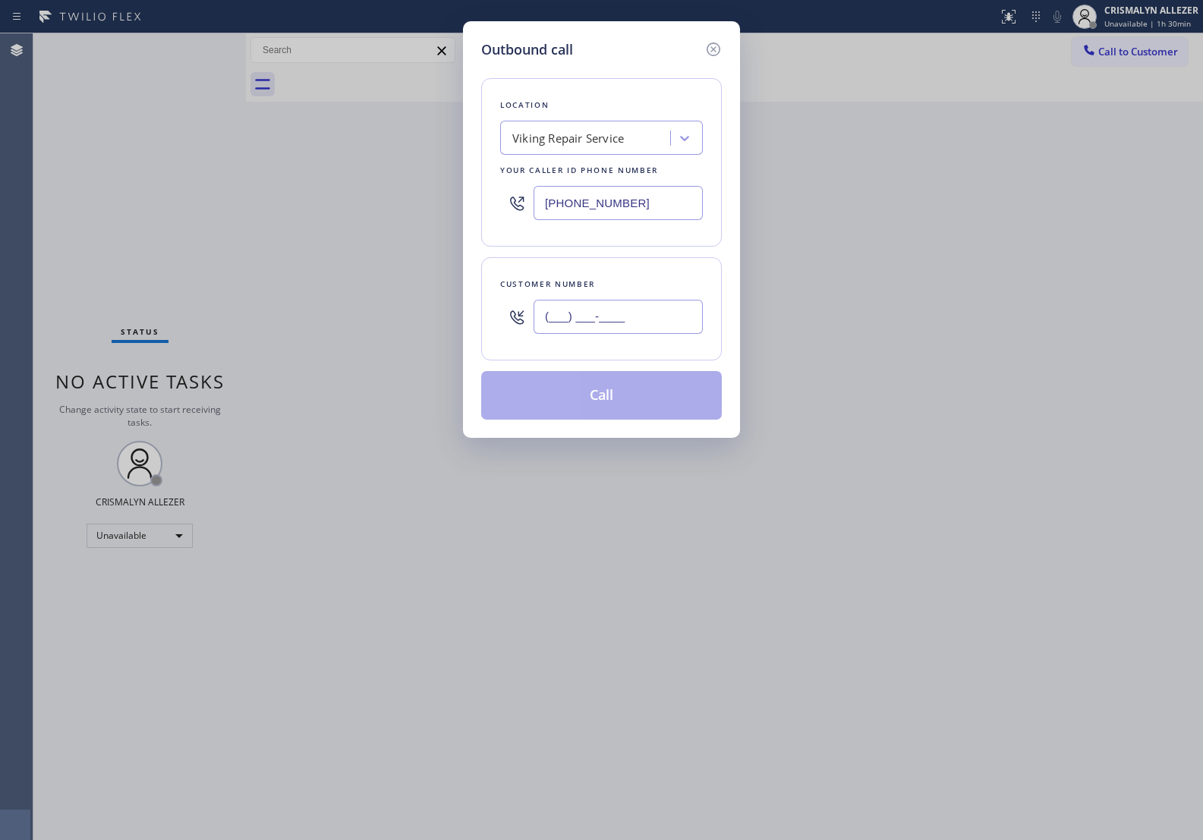
click at [620, 324] on input "(___) ___-____" at bounding box center [618, 317] width 169 height 34
paste input "626) 710-8484"
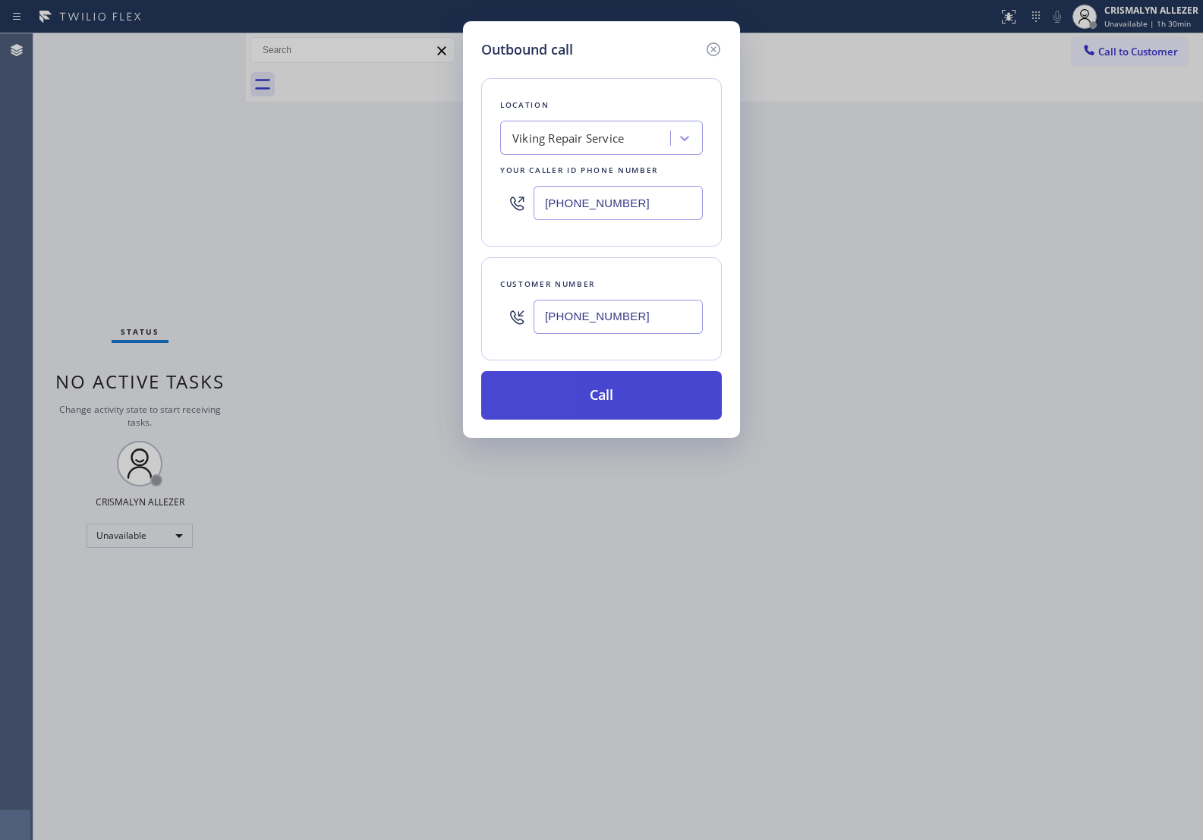
type input "[PHONE_NUMBER]"
click at [612, 387] on button "Call" at bounding box center [601, 395] width 241 height 49
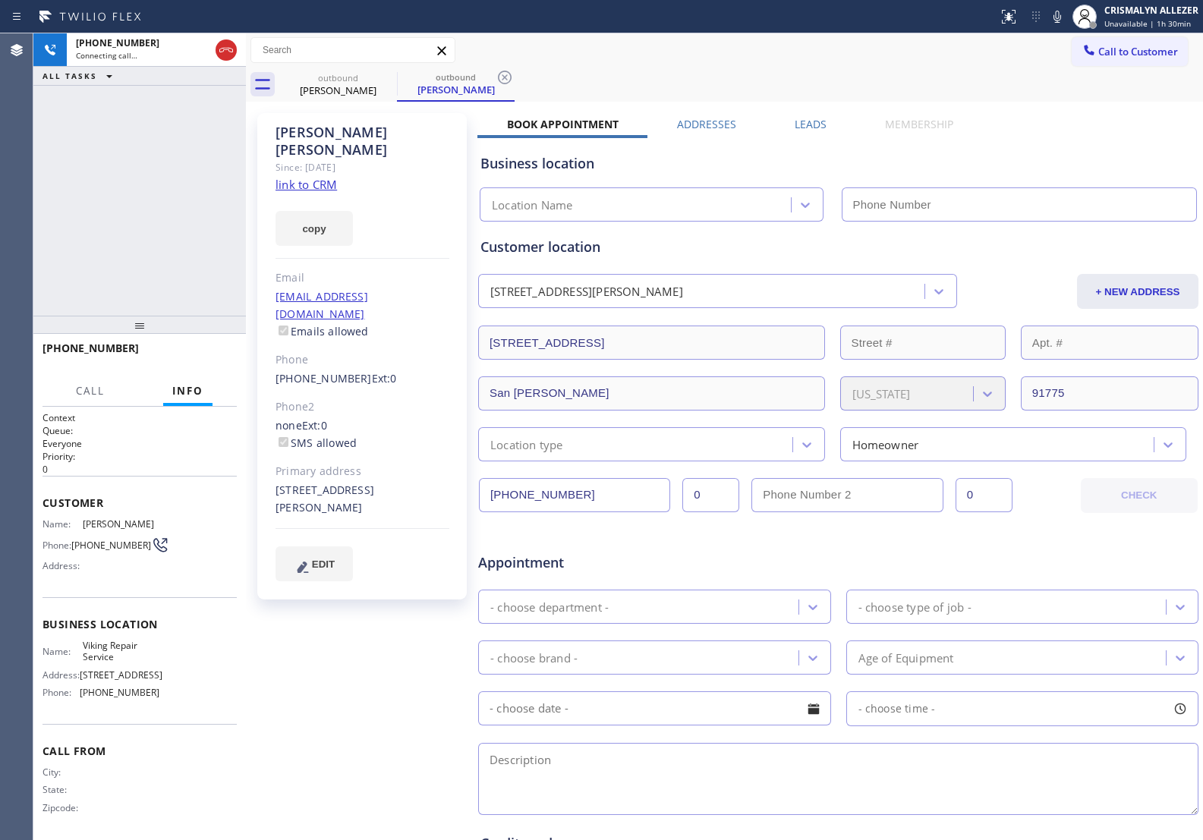
type input "[PHONE_NUMBER]"
click at [181, 355] on span "HANG UP" at bounding box center [201, 355] width 46 height 11
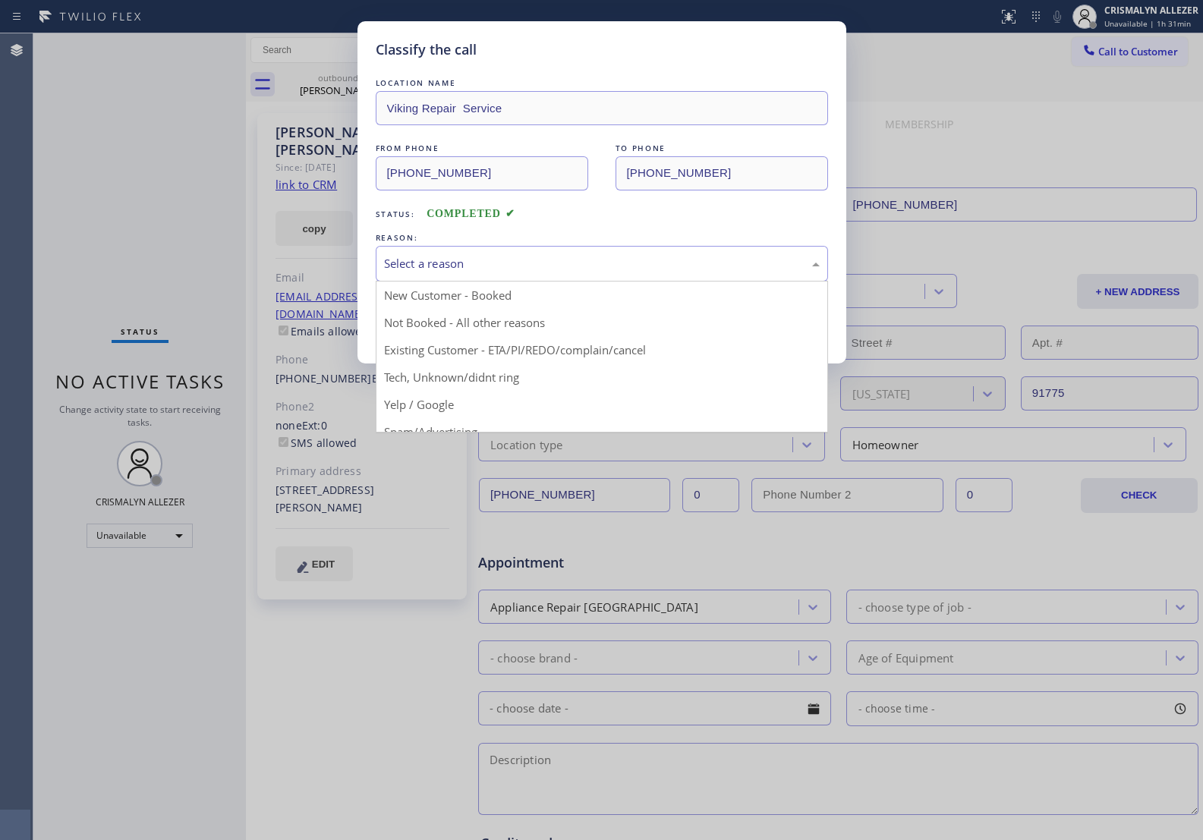
click at [617, 270] on div "Select a reason" at bounding box center [602, 263] width 436 height 17
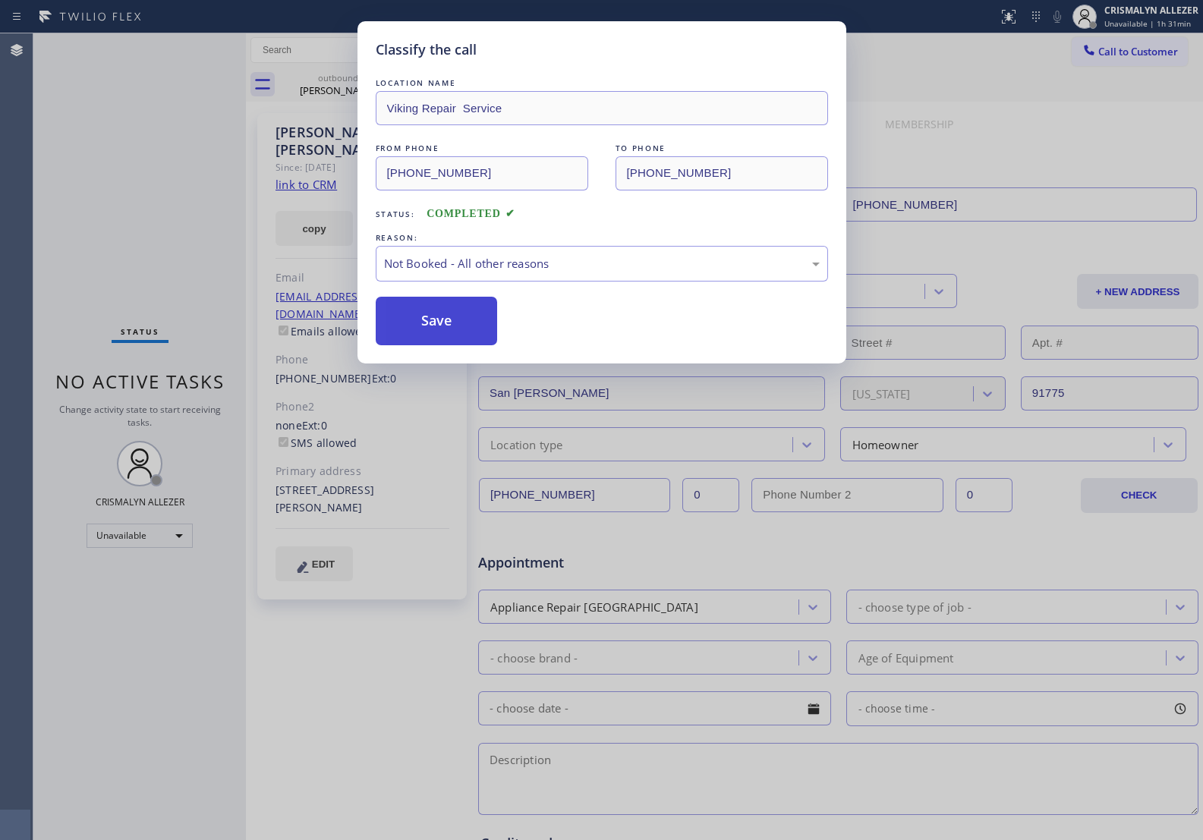
click at [453, 328] on button "Save" at bounding box center [437, 321] width 122 height 49
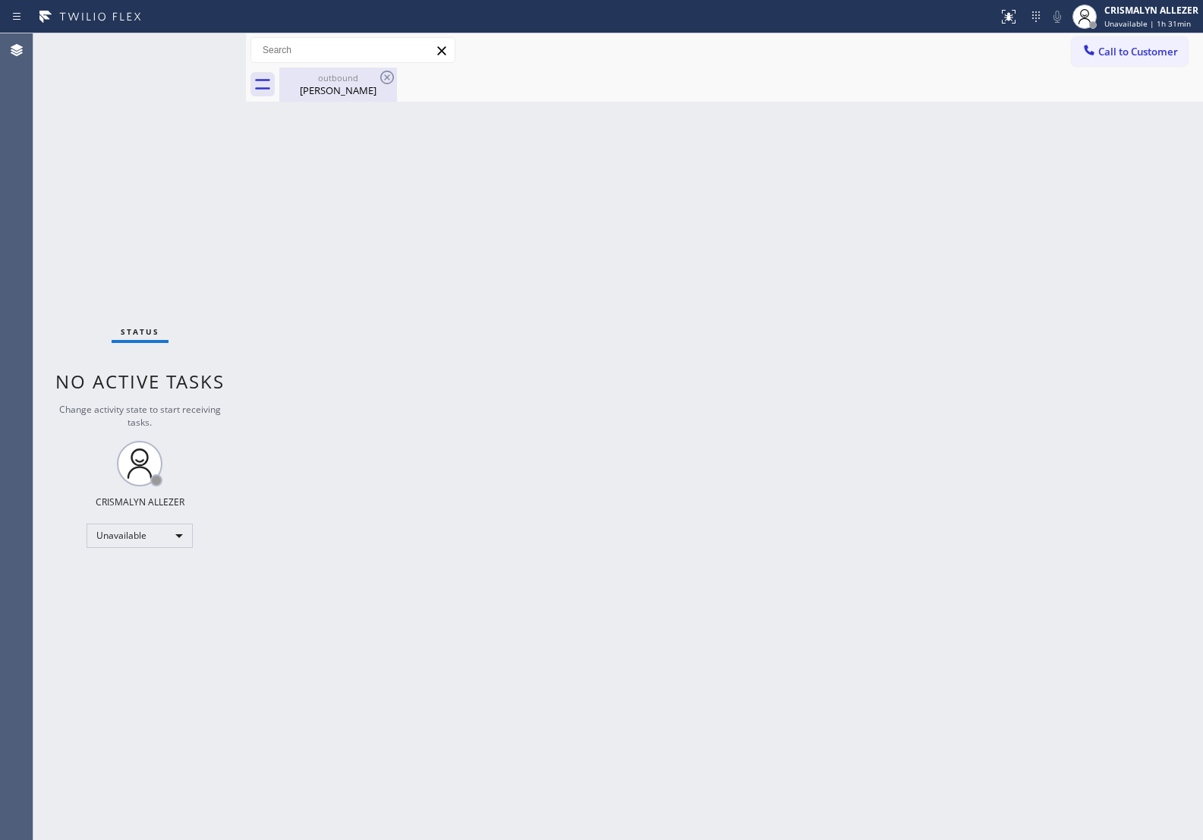
click at [358, 82] on div "outbound" at bounding box center [338, 77] width 115 height 11
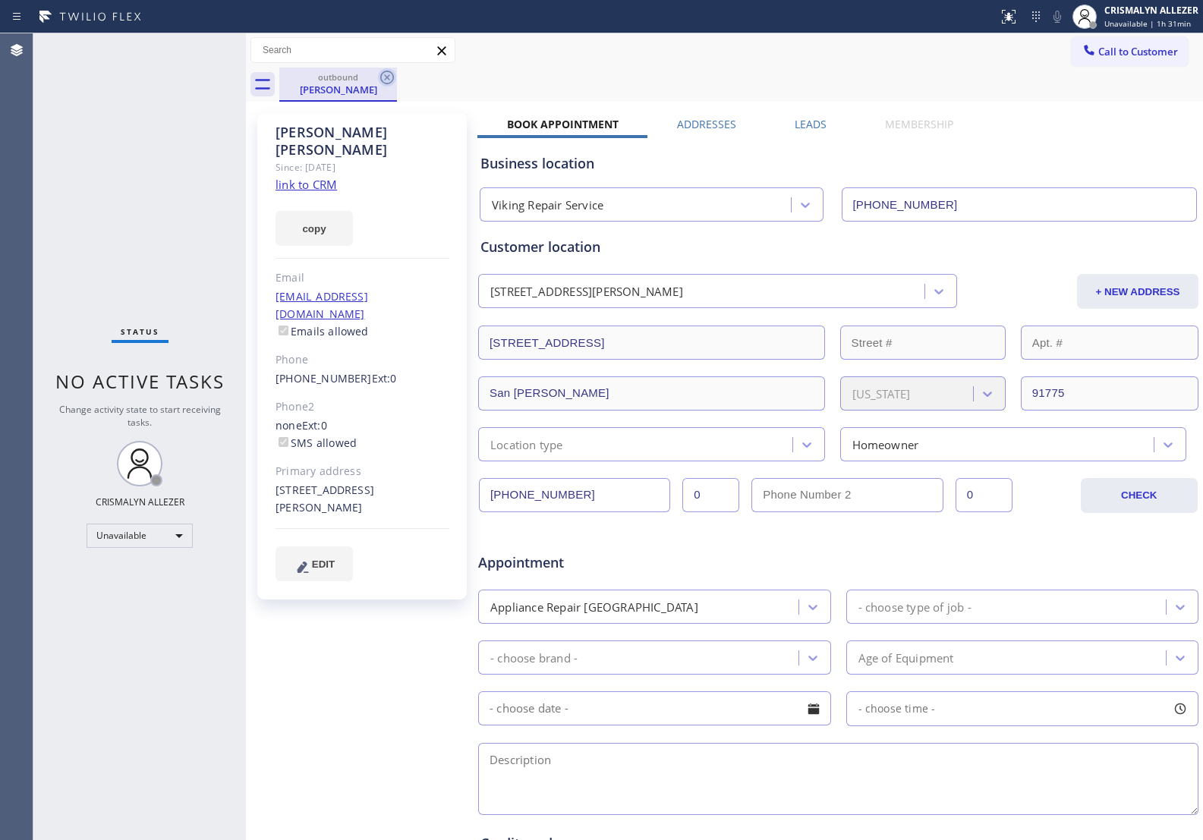
click at [385, 77] on icon at bounding box center [387, 77] width 18 height 18
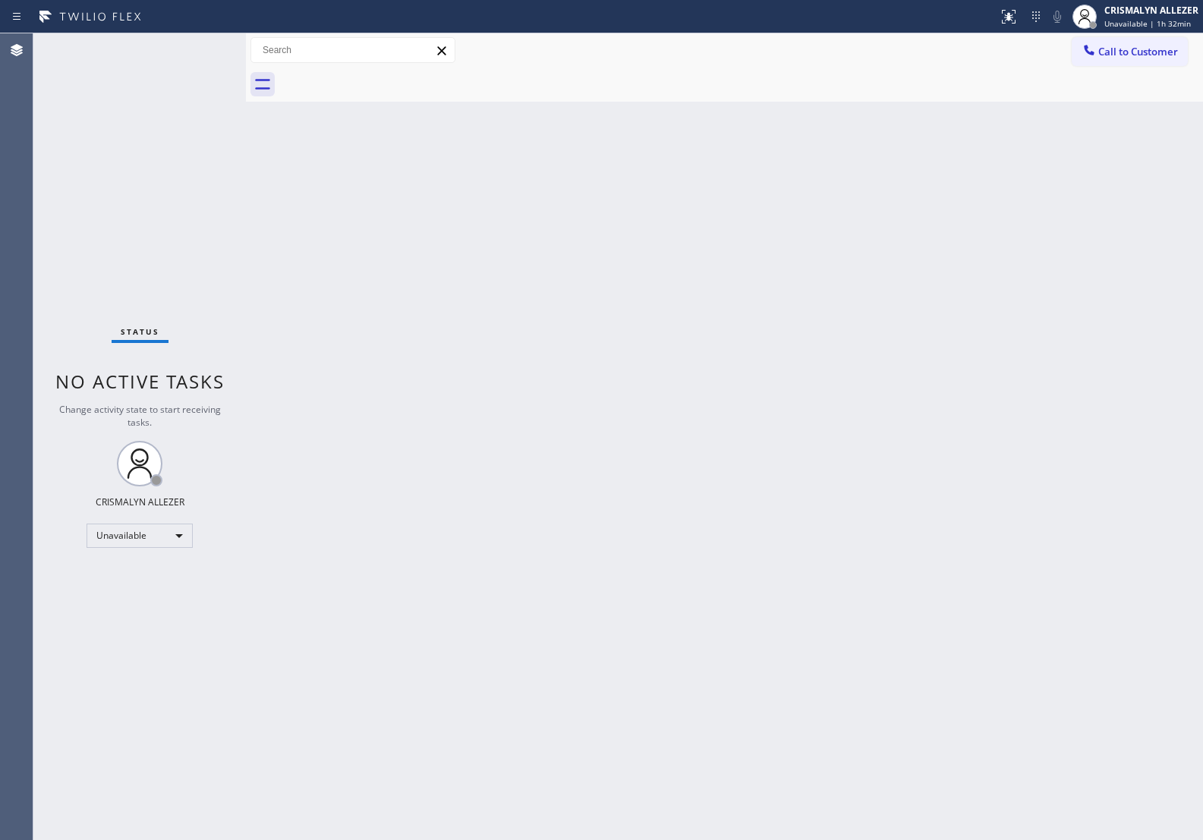
drag, startPoint x: 1064, startPoint y: 562, endPoint x: 820, endPoint y: 639, distance: 256.4
click at [810, 648] on div "Back to Dashboard Change Sender ID Customers Technicians Select a contact Outbo…" at bounding box center [724, 436] width 957 height 807
click at [1088, 369] on div "Back to Dashboard Change Sender ID Customers Technicians Select a contact Outbo…" at bounding box center [724, 436] width 957 height 807
click at [1129, 58] on span "Call to Customer" at bounding box center [1139, 52] width 80 height 14
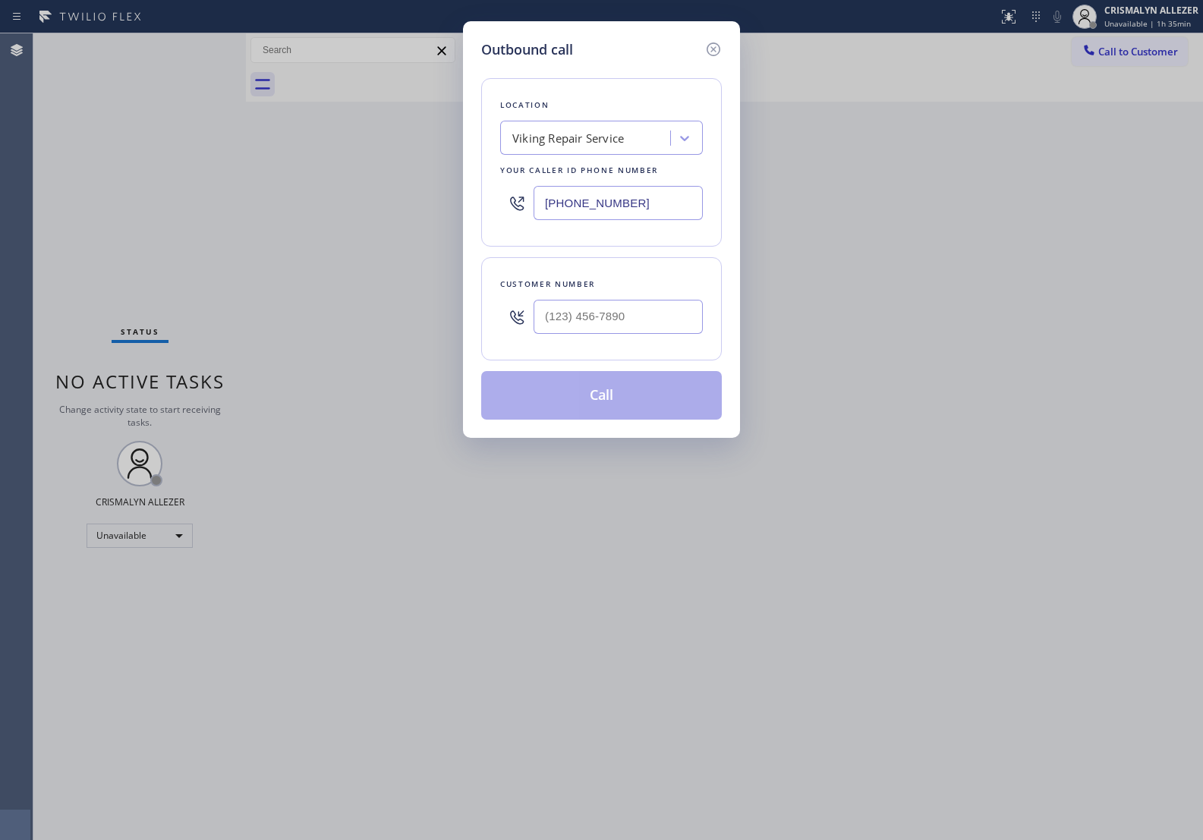
drag, startPoint x: 674, startPoint y: 201, endPoint x: 313, endPoint y: 187, distance: 361.7
click at [313, 187] on div "Outbound call Location Viking Repair Service Your caller id phone number (323) …" at bounding box center [601, 420] width 1203 height 840
paste input "949) 734-7320"
type input "(949) 734-7320"
click at [650, 334] on input "(___) ___-____" at bounding box center [618, 317] width 169 height 34
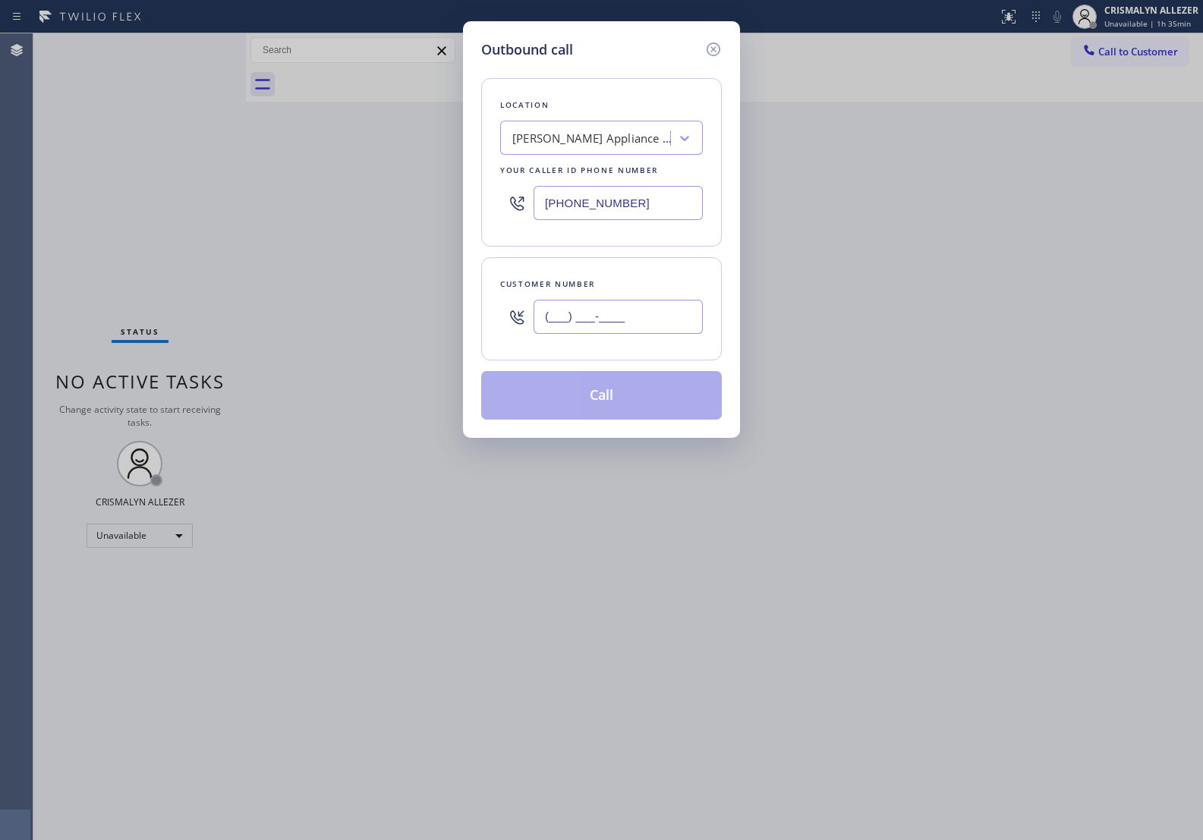
paste input "714) 335-9441"
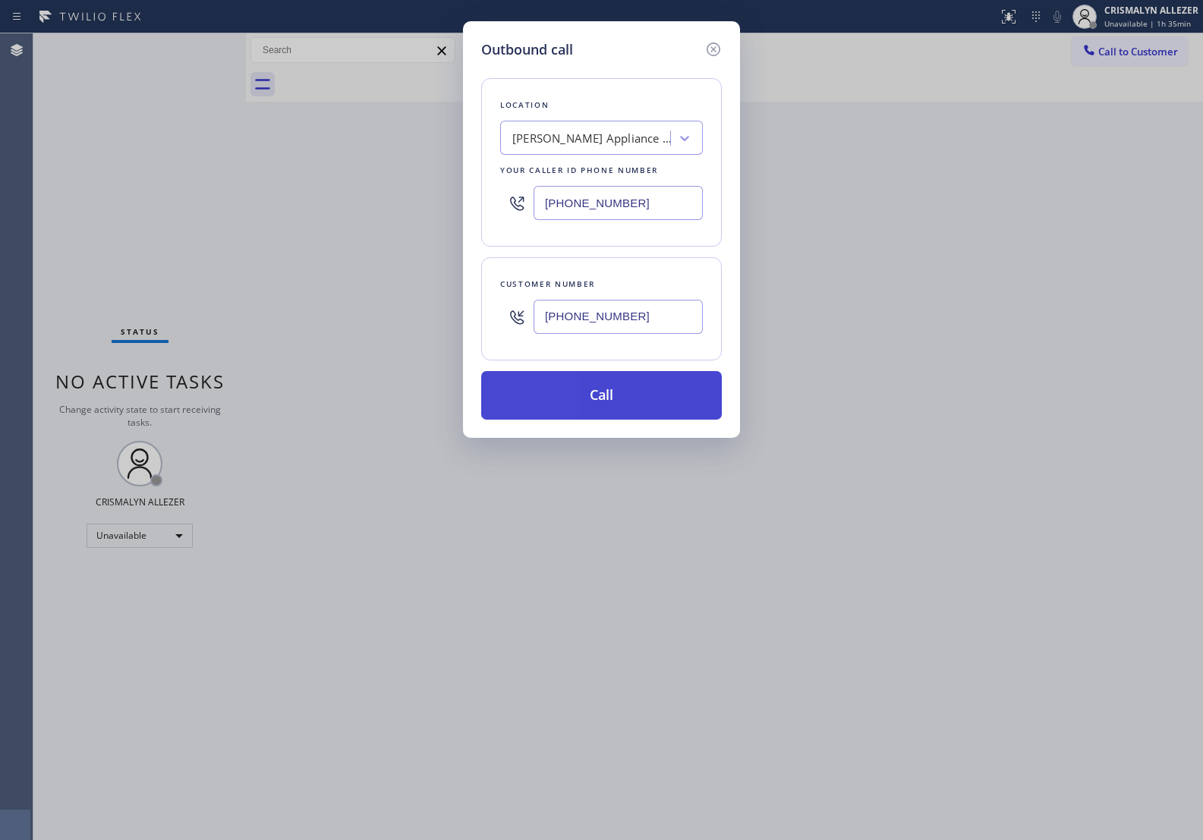
type input "(714) 335-9441"
click at [598, 405] on button "Call" at bounding box center [601, 395] width 241 height 49
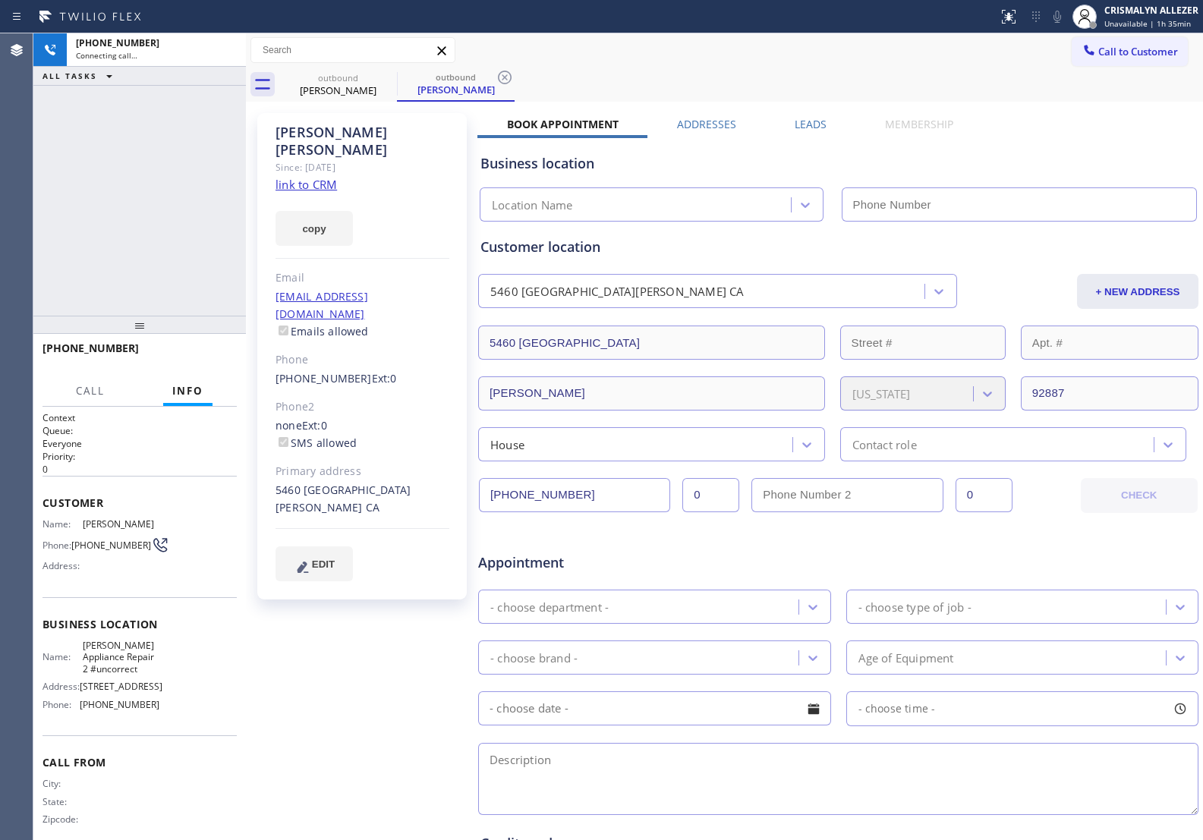
click at [326, 177] on link "link to CRM" at bounding box center [306, 184] width 61 height 15
type input "(949) 734-7320"
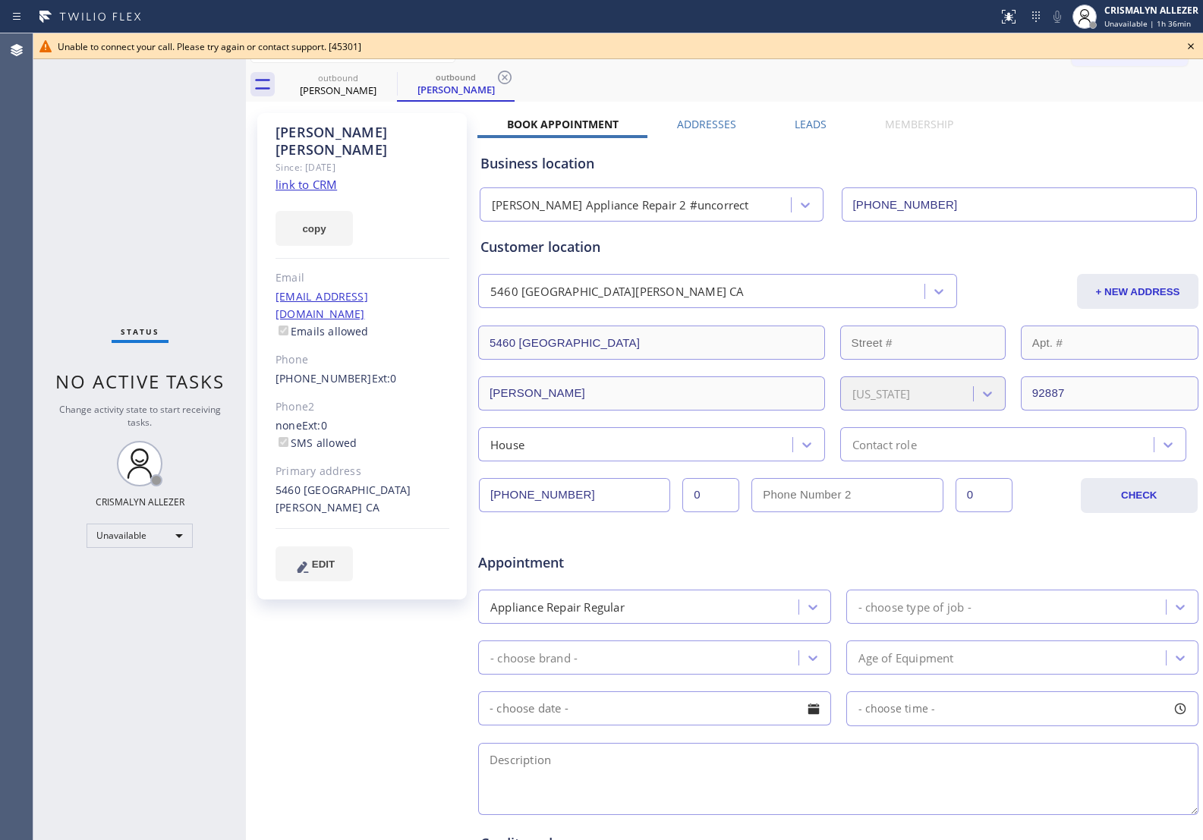
drag, startPoint x: 1189, startPoint y: 44, endPoint x: 1101, endPoint y: 59, distance: 89.4
click at [1187, 44] on icon at bounding box center [1191, 46] width 18 height 18
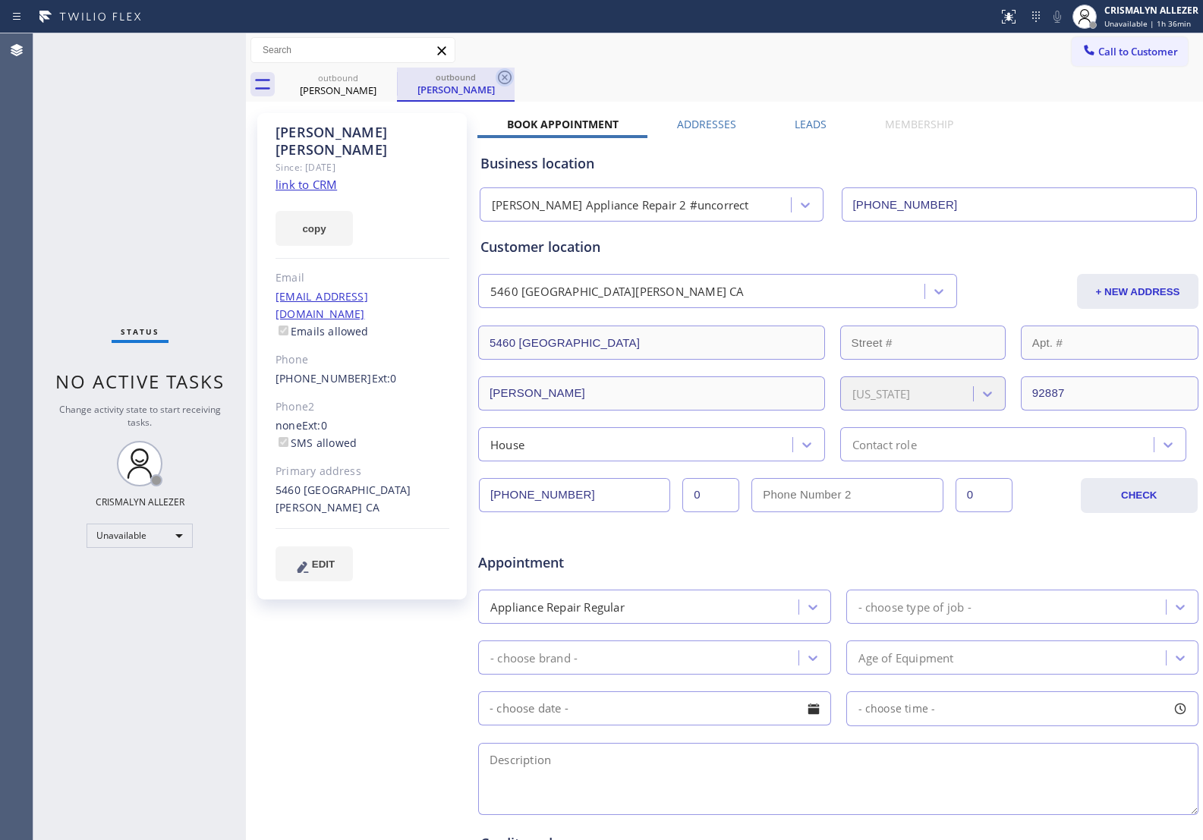
click at [503, 74] on icon at bounding box center [505, 77] width 18 height 18
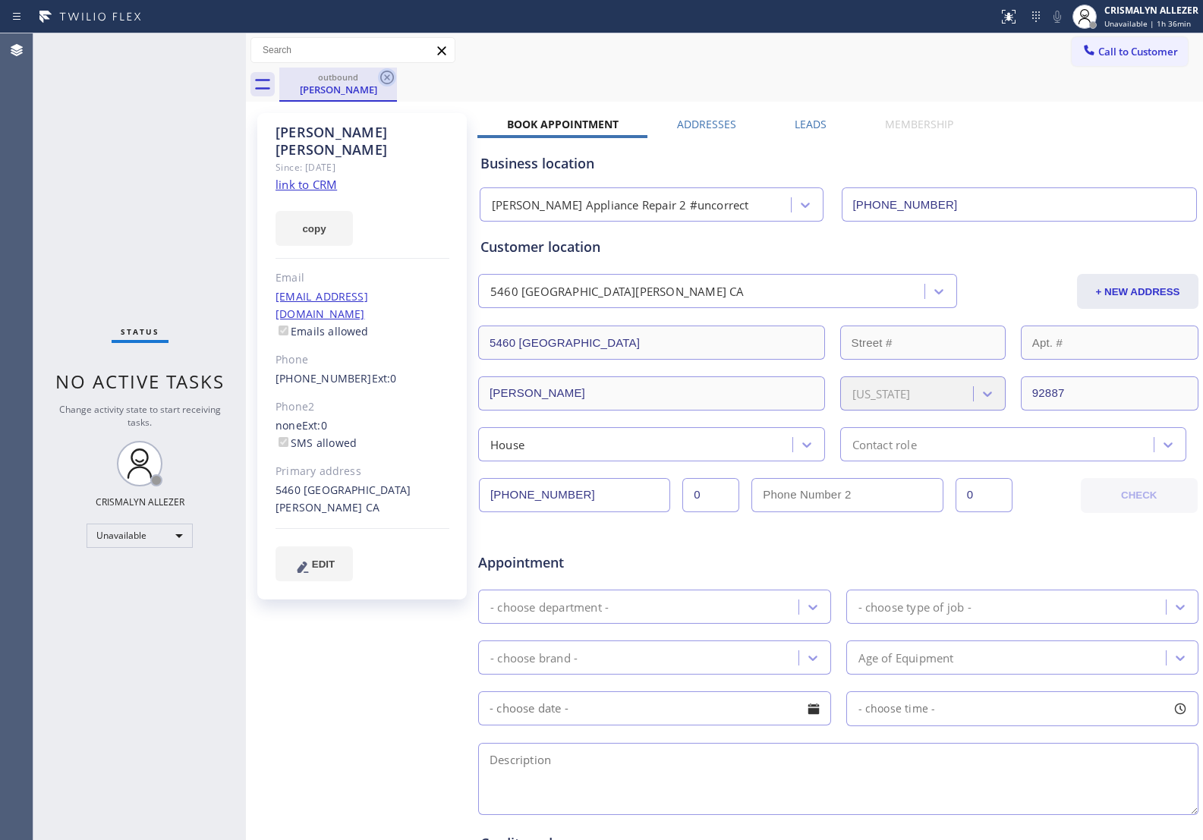
drag, startPoint x: 385, startPoint y: 72, endPoint x: 978, endPoint y: 99, distance: 593.6
click at [392, 72] on icon at bounding box center [387, 77] width 18 height 18
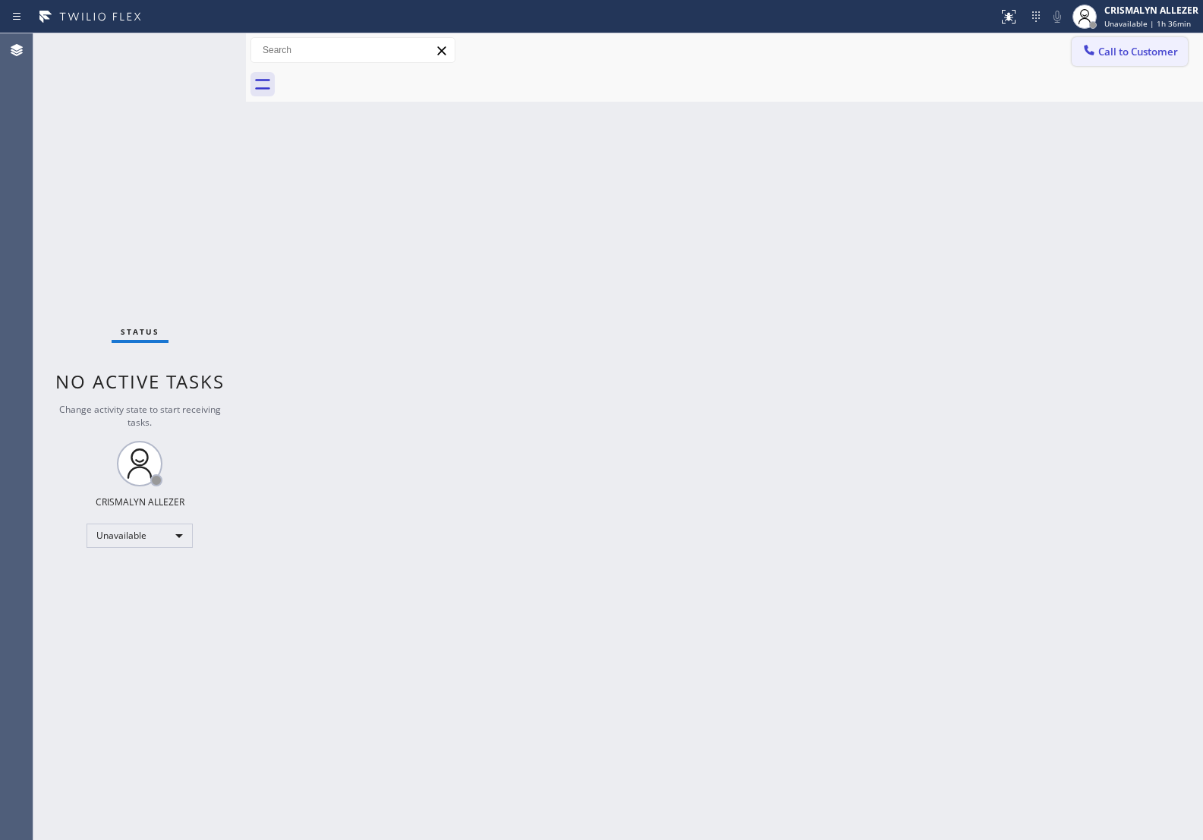
click at [1134, 65] on button "Call to Customer" at bounding box center [1130, 51] width 116 height 29
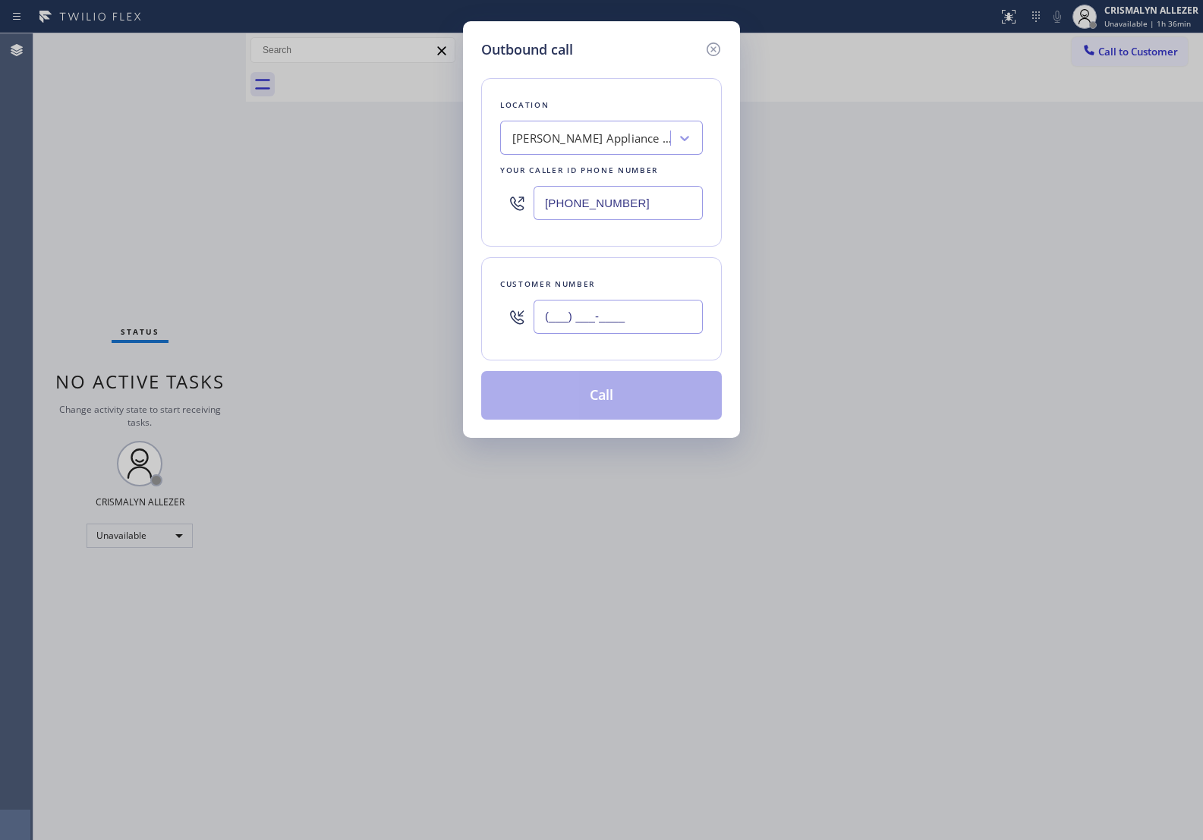
click at [658, 310] on input "(___) ___-____" at bounding box center [618, 317] width 169 height 34
paste input "text"
type input "(___) ___-____"
paste input "714) 335-9441"
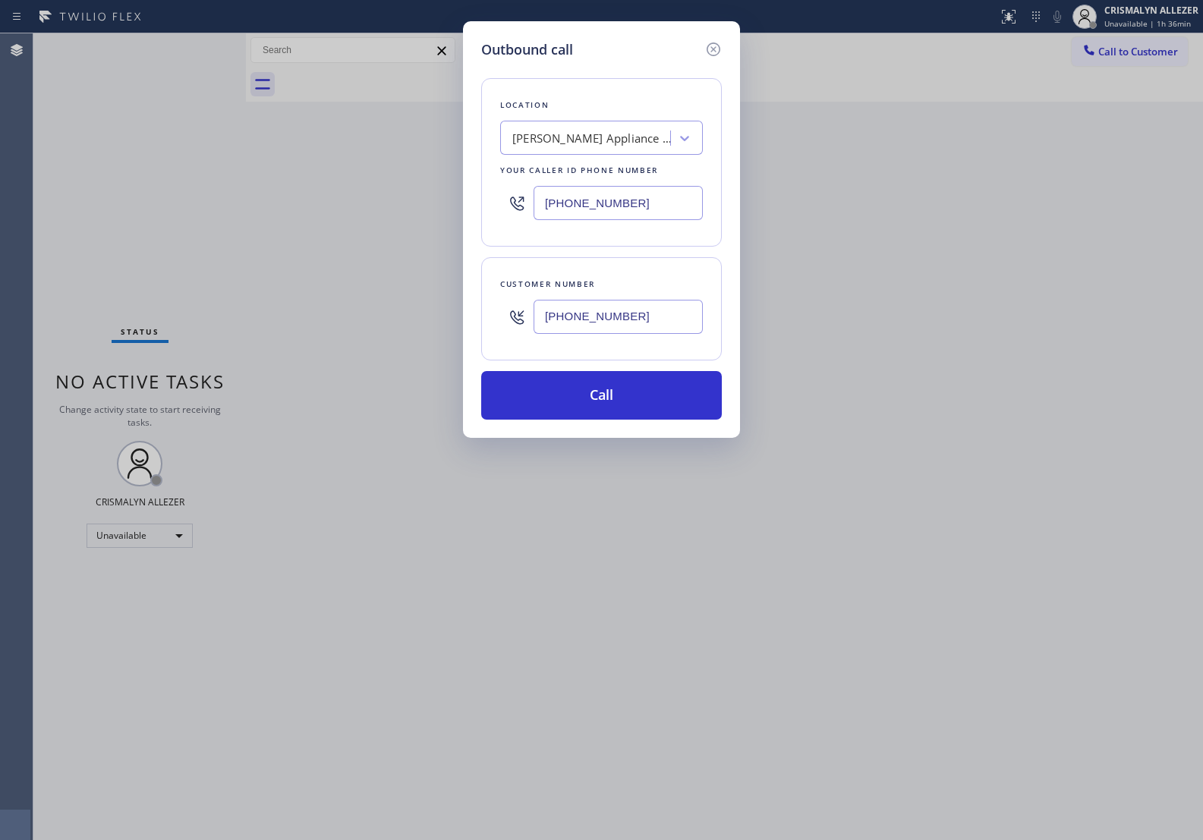
type input "(714) 335-9441"
click at [607, 142] on div "Yorba Linda Appliance Repair 2 #uncorrect" at bounding box center [591, 138] width 159 height 17
type input "5 star appliance re"
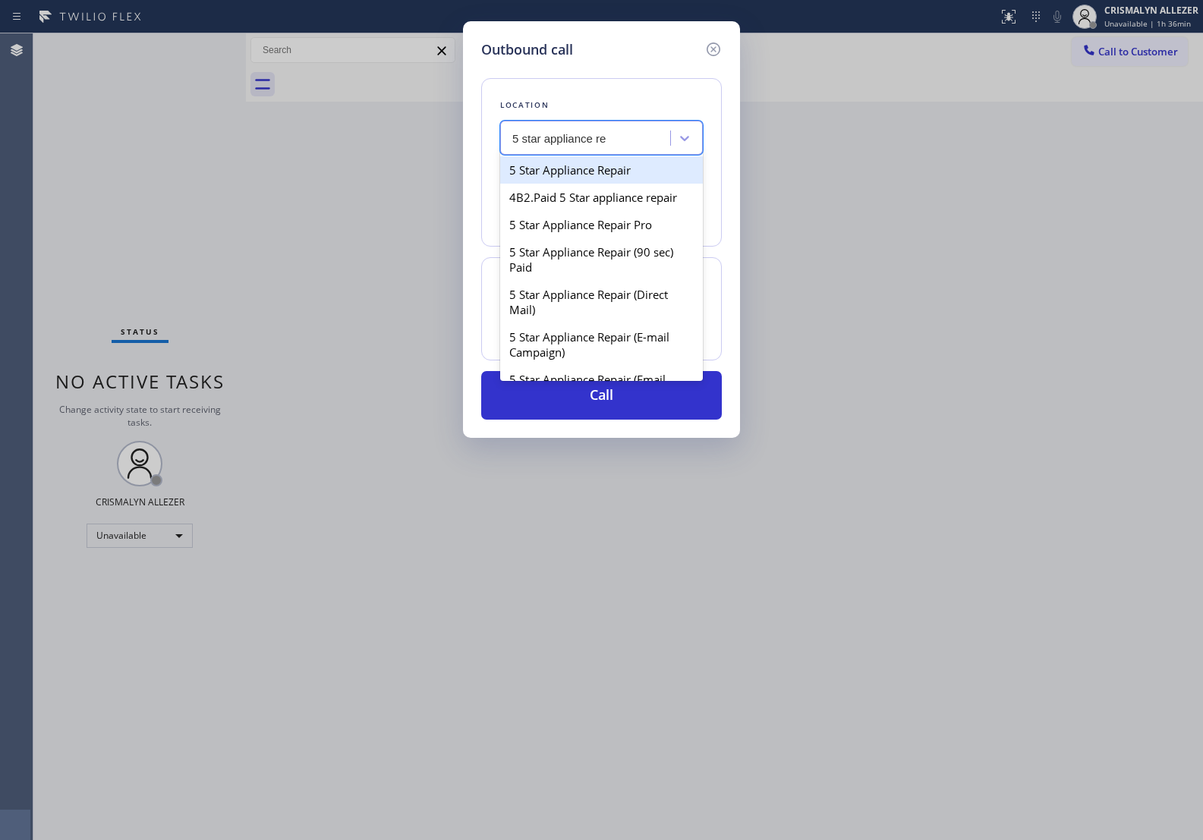
click at [605, 178] on div "5 Star Appliance Repair" at bounding box center [601, 169] width 203 height 27
type input "[PHONE_NUMBER]"
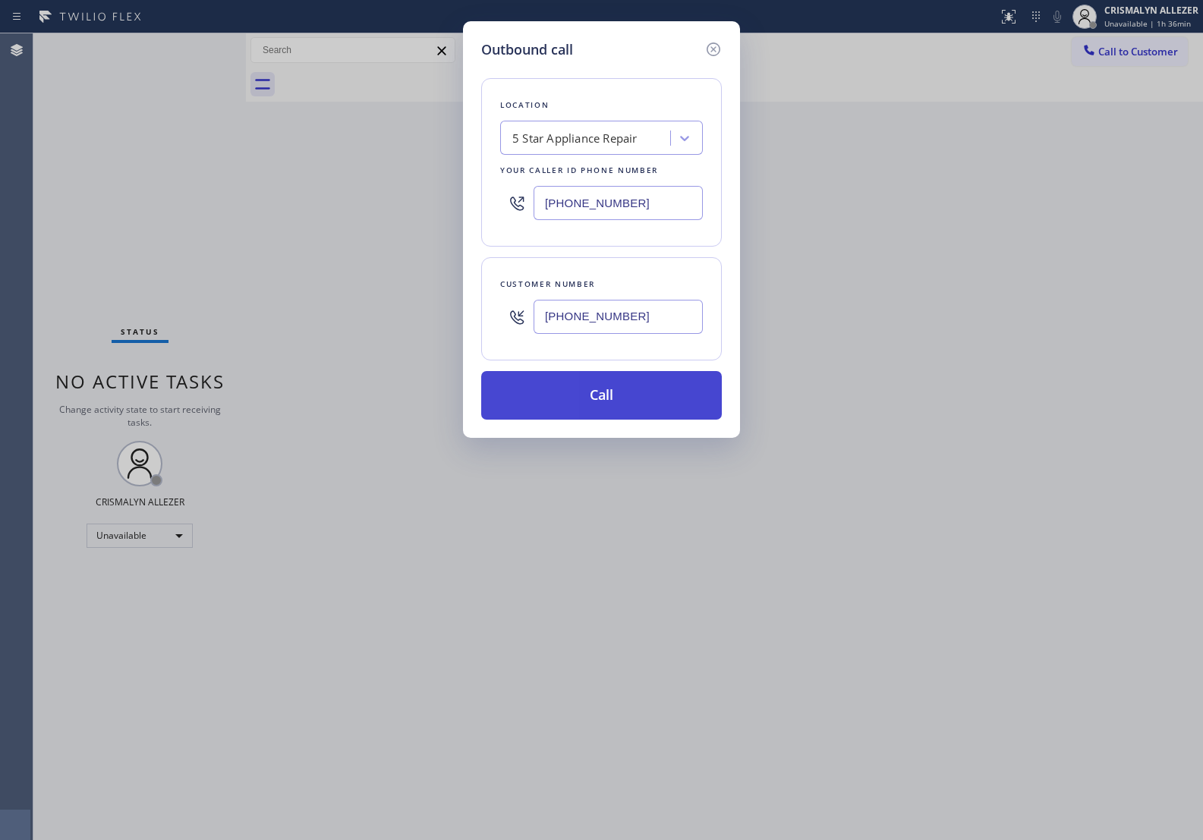
click at [615, 399] on button "Call" at bounding box center [601, 395] width 241 height 49
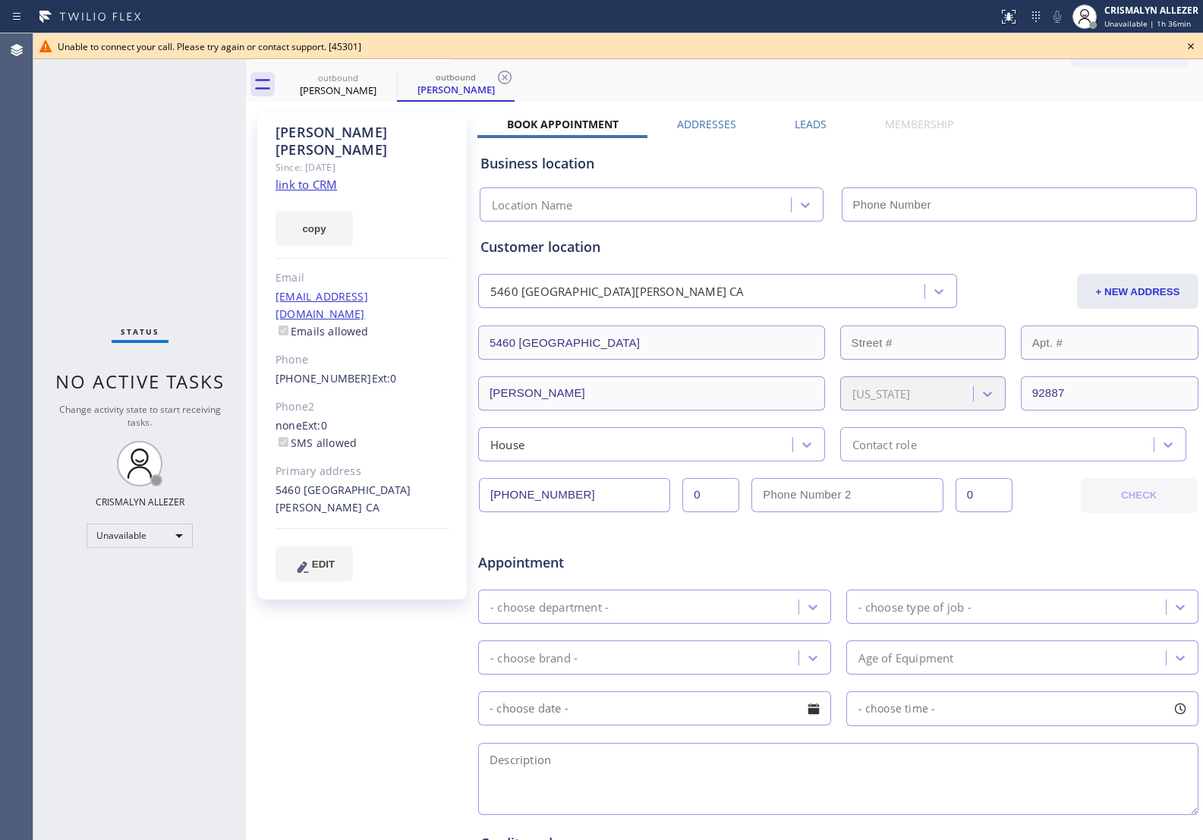
type input "[PHONE_NUMBER]"
click at [1190, 46] on icon at bounding box center [1191, 46] width 18 height 18
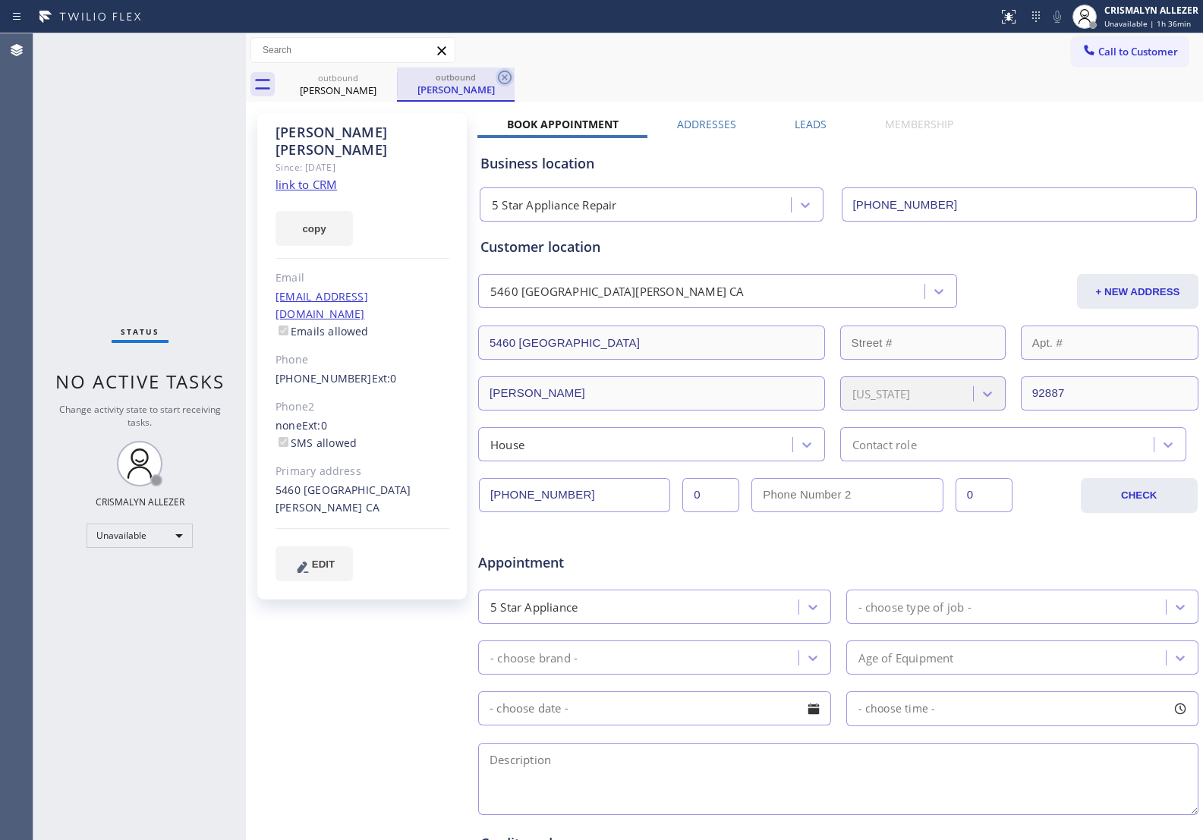
click at [502, 77] on icon at bounding box center [505, 77] width 18 height 18
drag, startPoint x: 385, startPoint y: 77, endPoint x: 404, endPoint y: 4, distance: 75.3
click at [386, 76] on icon at bounding box center [387, 77] width 18 height 18
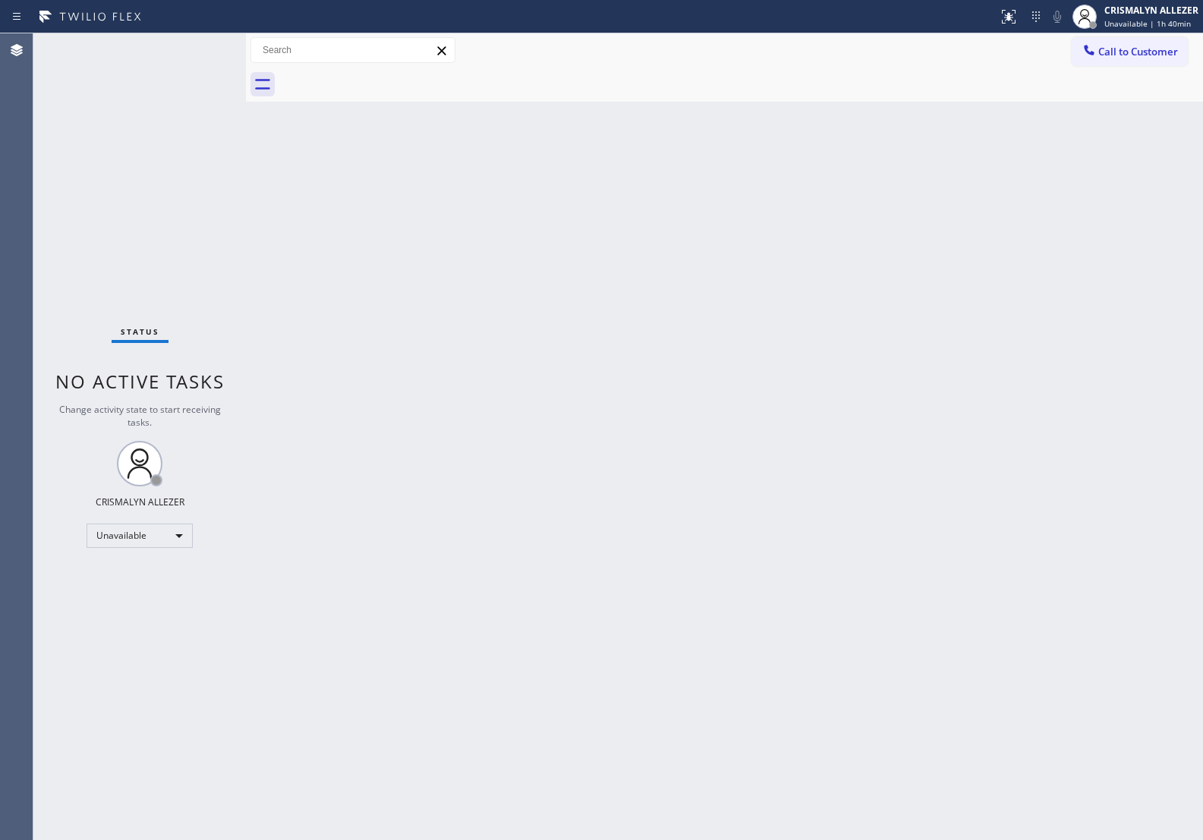
click at [1126, 55] on span "Call to Customer" at bounding box center [1139, 52] width 80 height 14
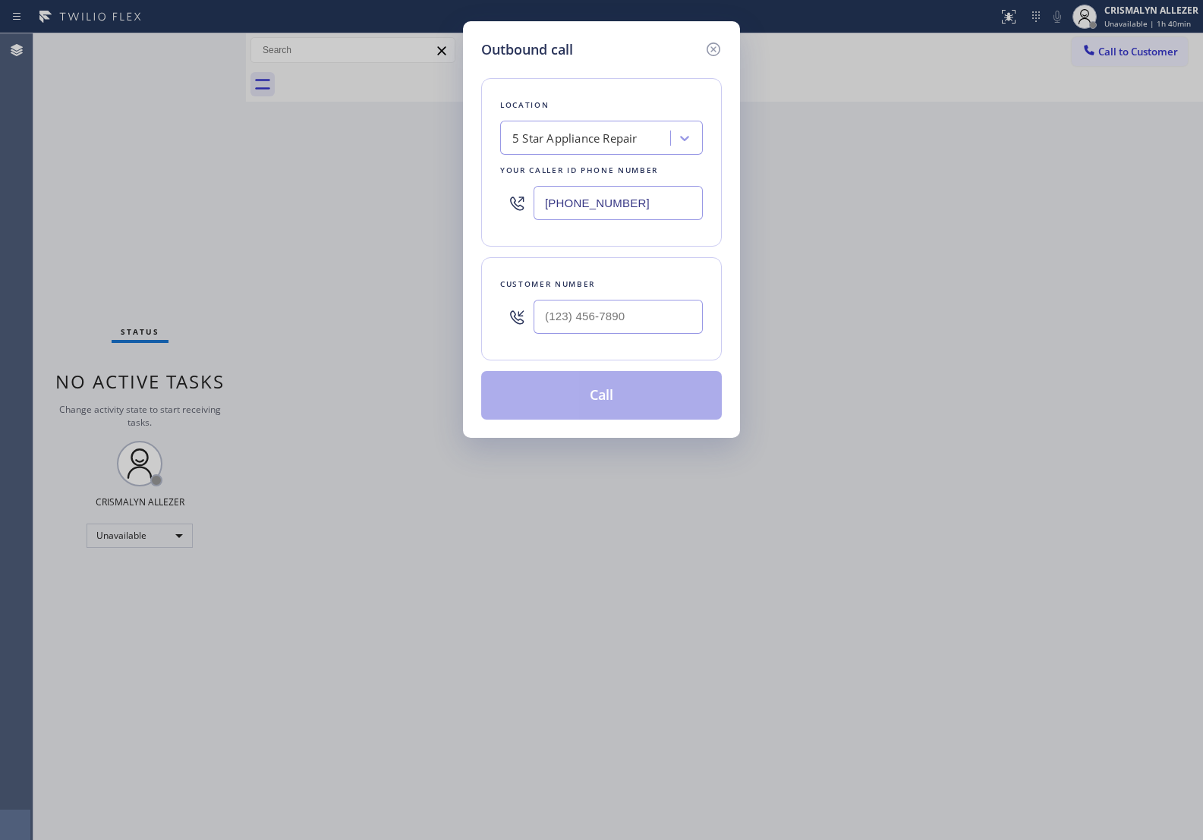
paste input "88) 527-1246"
drag, startPoint x: 670, startPoint y: 207, endPoint x: 262, endPoint y: 196, distance: 407.9
click at [267, 197] on div "Outbound call Location 5 Star Appliance Repair Your caller id phone number [PHO…" at bounding box center [601, 420] width 1203 height 840
type input "[PHONE_NUMBER]"
click at [640, 323] on input "(___) ___-____" at bounding box center [618, 317] width 169 height 34
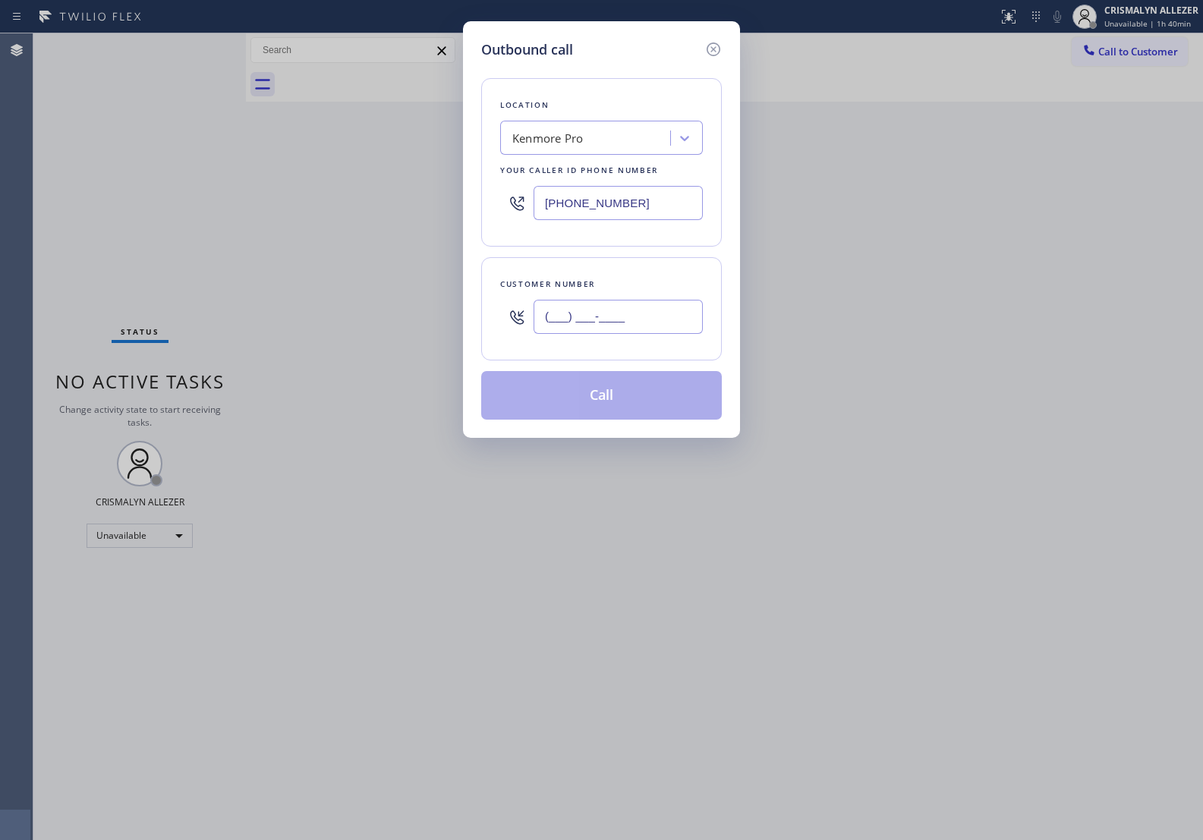
paste input "949) 395-6915"
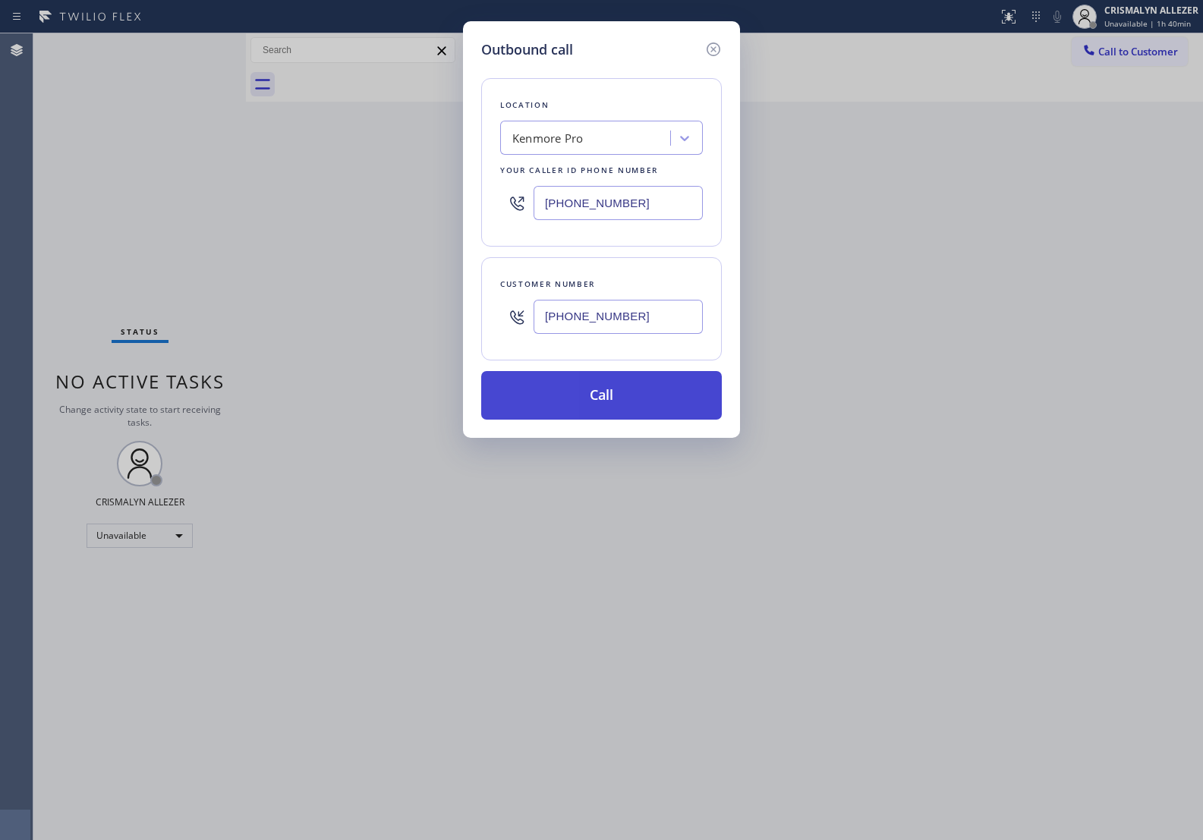
type input "[PHONE_NUMBER]"
click at [611, 397] on button "Call" at bounding box center [601, 395] width 241 height 49
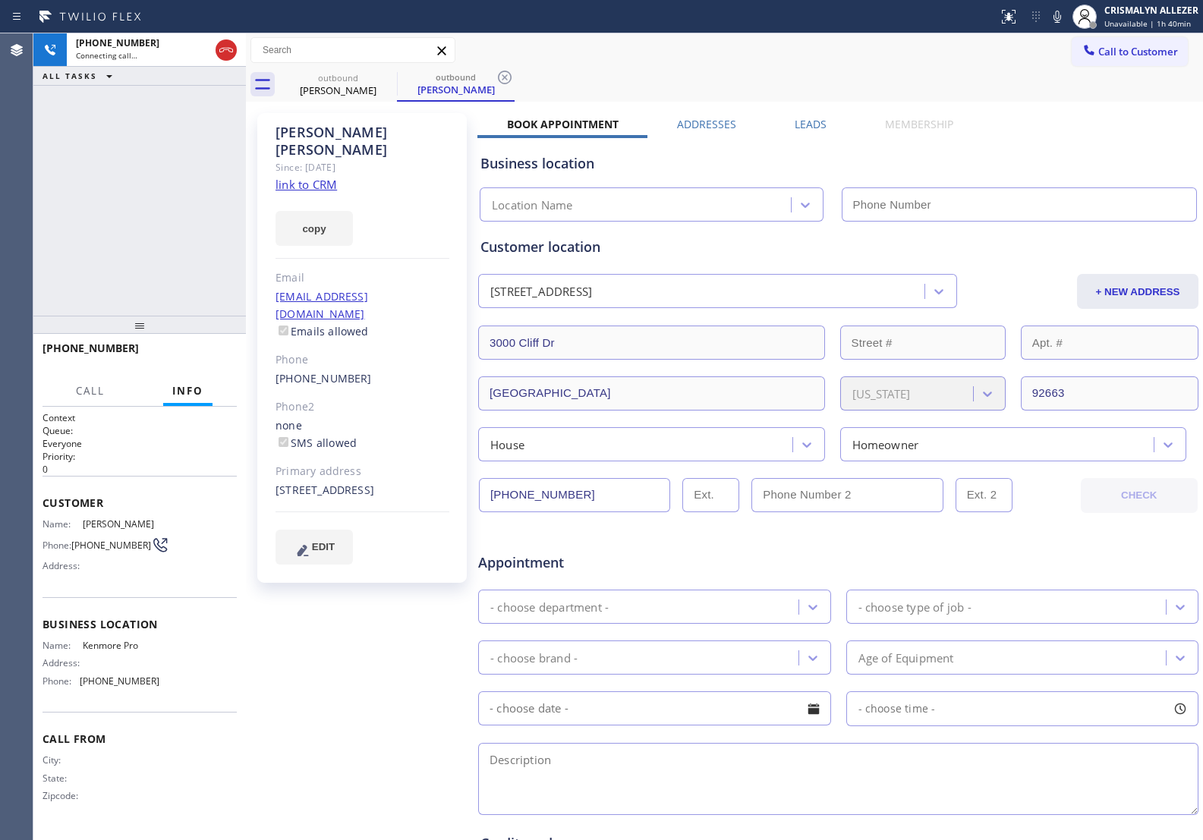
click at [304, 177] on link "link to CRM" at bounding box center [306, 184] width 61 height 15
type input "[PHONE_NUMBER]"
click at [196, 355] on span "HANG UP" at bounding box center [201, 355] width 46 height 11
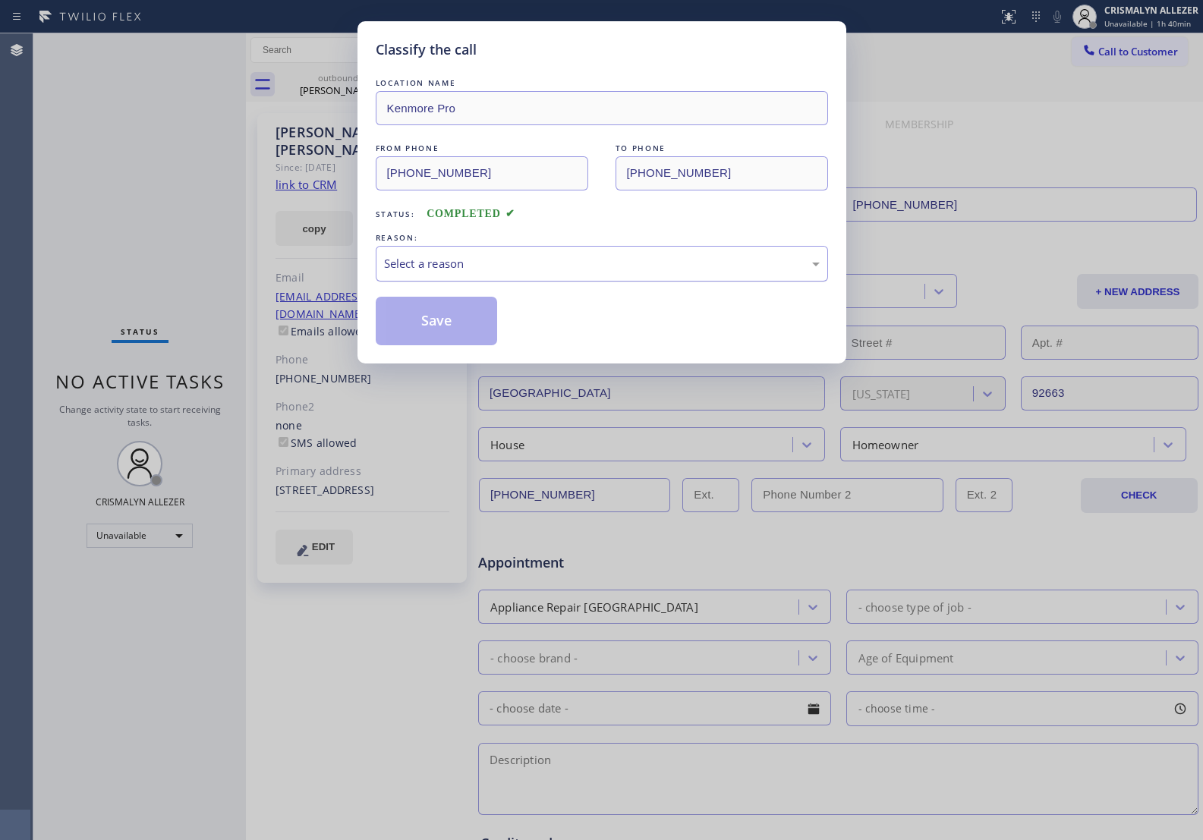
drag, startPoint x: 566, startPoint y: 258, endPoint x: 556, endPoint y: 260, distance: 10.1
click at [564, 258] on div "Select a reason" at bounding box center [602, 263] width 436 height 17
click at [427, 330] on button "Save" at bounding box center [437, 321] width 122 height 49
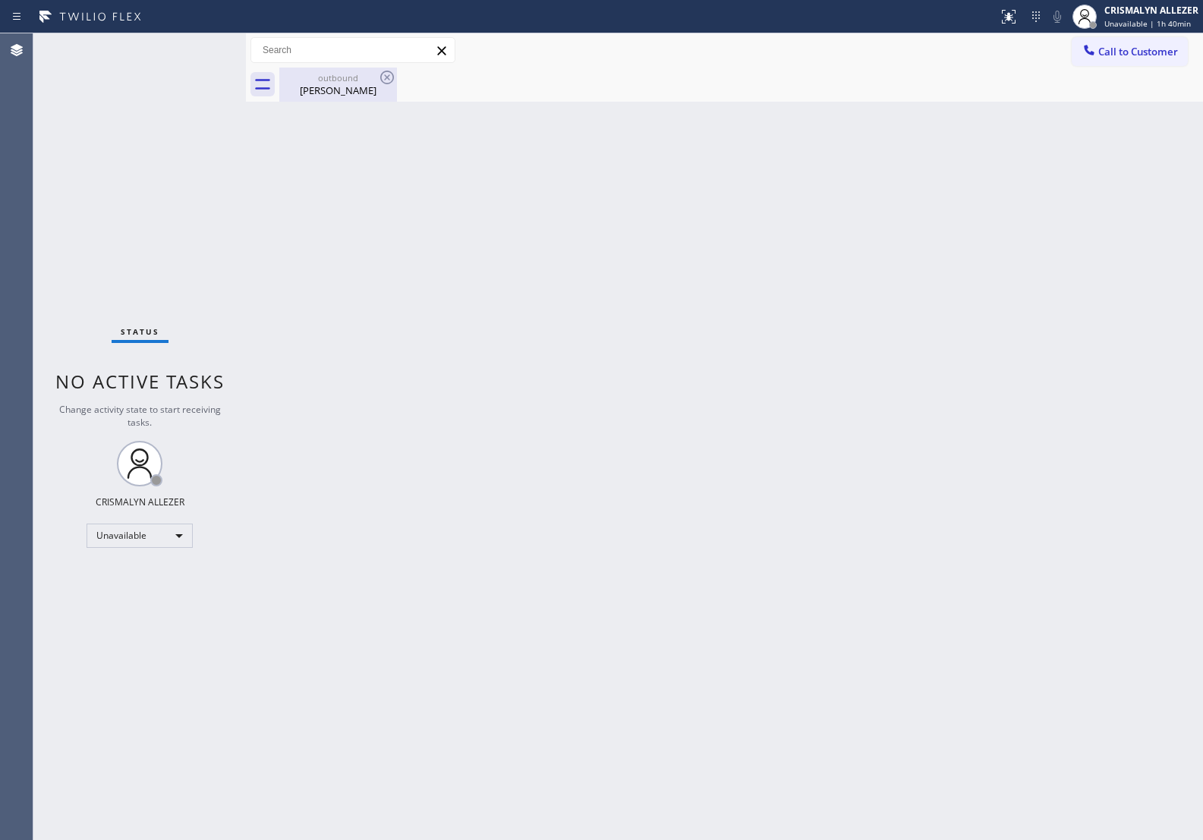
drag, startPoint x: 336, startPoint y: 90, endPoint x: 374, endPoint y: 80, distance: 39.2
click at [351, 85] on div "Fran Bennett" at bounding box center [338, 91] width 115 height 14
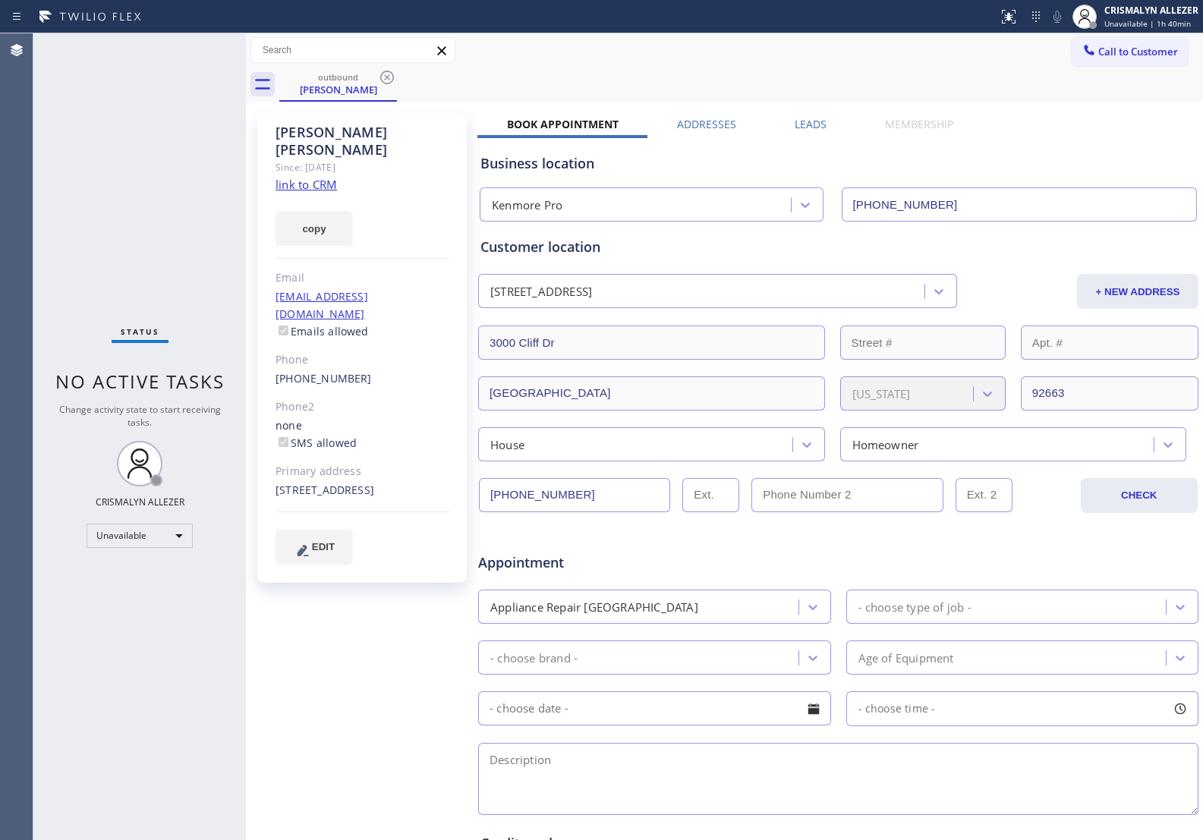
drag, startPoint x: 391, startPoint y: 77, endPoint x: 382, endPoint y: 0, distance: 77.2
click at [389, 72] on icon at bounding box center [387, 77] width 18 height 18
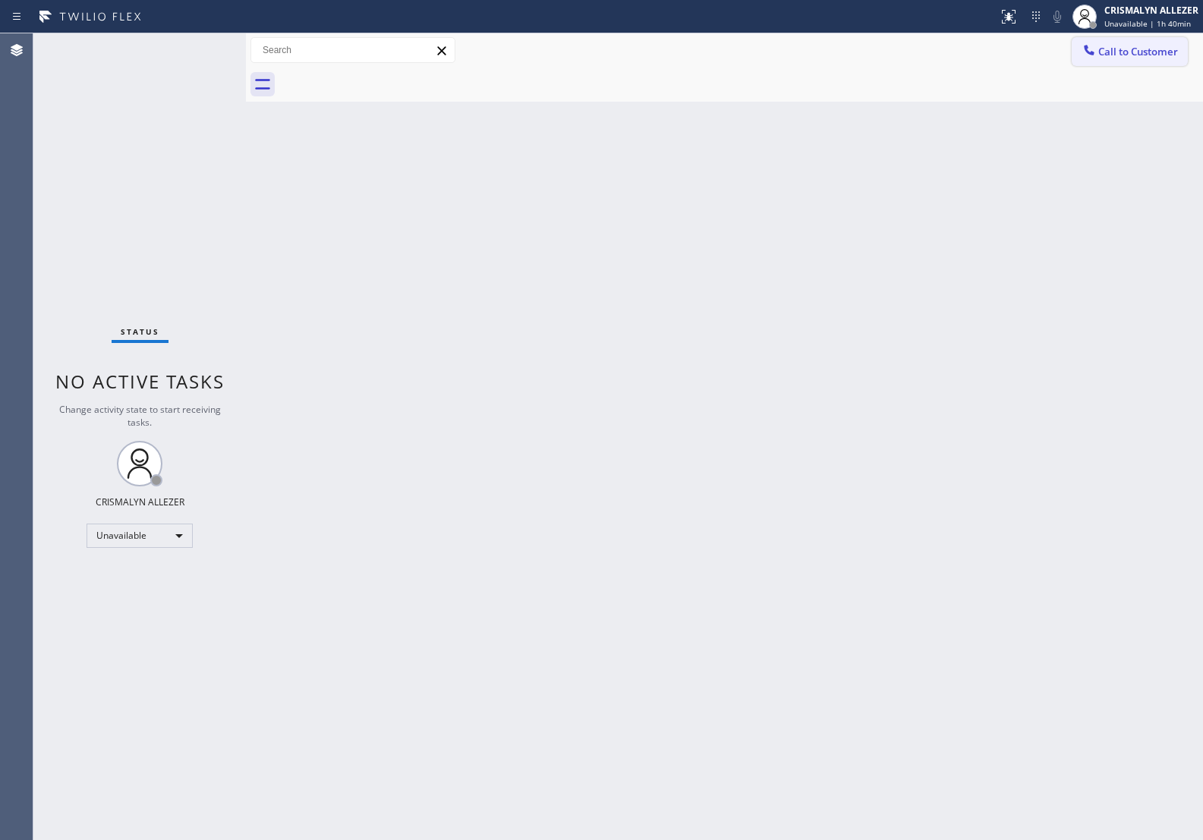
drag, startPoint x: 1126, startPoint y: 57, endPoint x: 999, endPoint y: 104, distance: 135.2
click at [1121, 58] on button "Call to Customer" at bounding box center [1130, 51] width 116 height 29
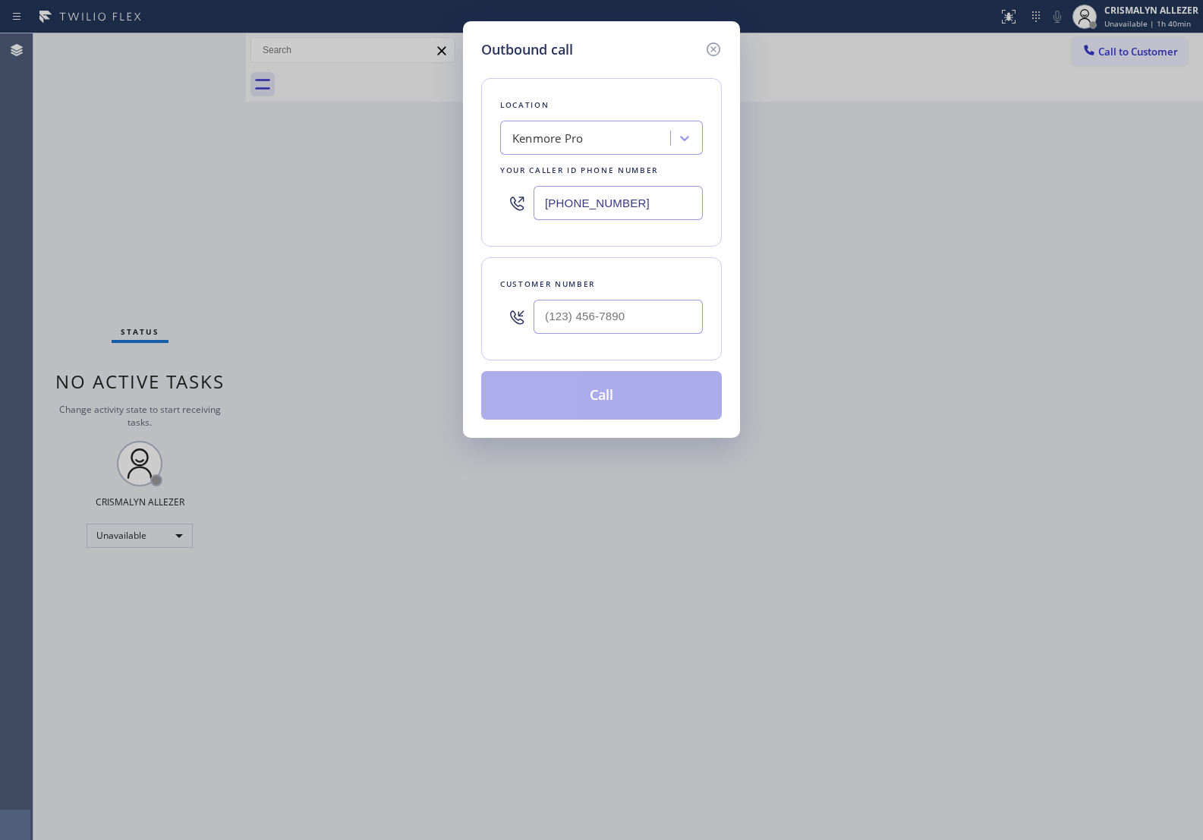
paste input "949) 565-2767"
drag, startPoint x: 664, startPoint y: 202, endPoint x: 377, endPoint y: 213, distance: 288.0
click at [404, 214] on div "Outbound call Location Kenmore Pro Your caller id phone number (888) 527-1246 C…" at bounding box center [601, 420] width 1203 height 840
type input "[PHONE_NUMBER]"
click at [612, 313] on input "(___) ___-____" at bounding box center [618, 317] width 169 height 34
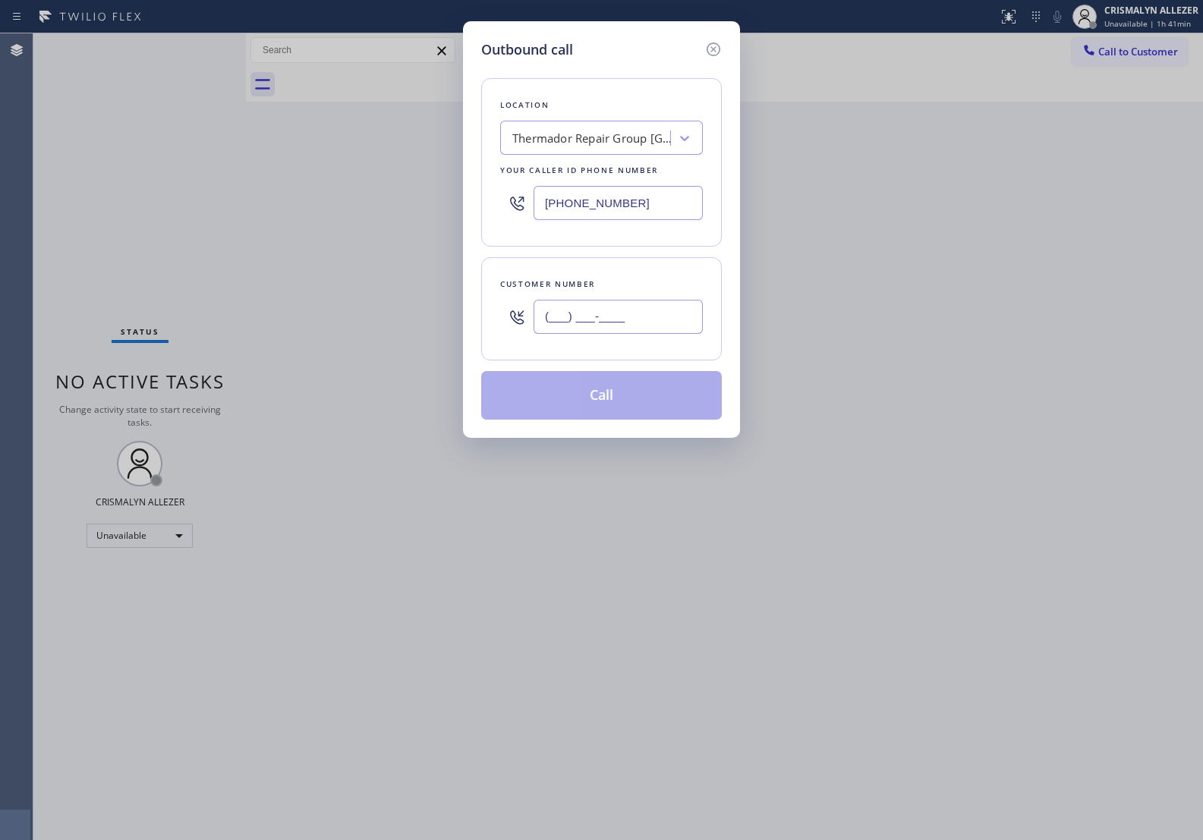
paste input "949) 395-6915"
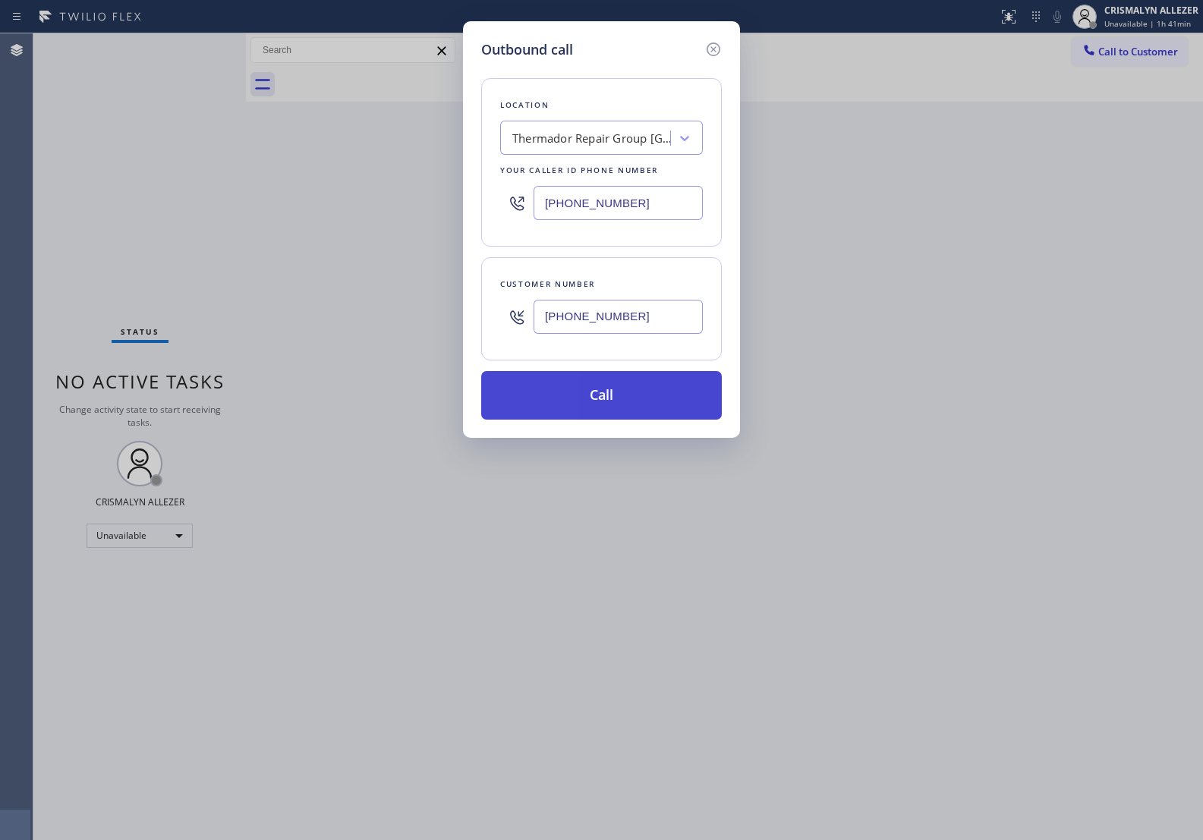
type input "[PHONE_NUMBER]"
click at [602, 401] on button "Call" at bounding box center [601, 395] width 241 height 49
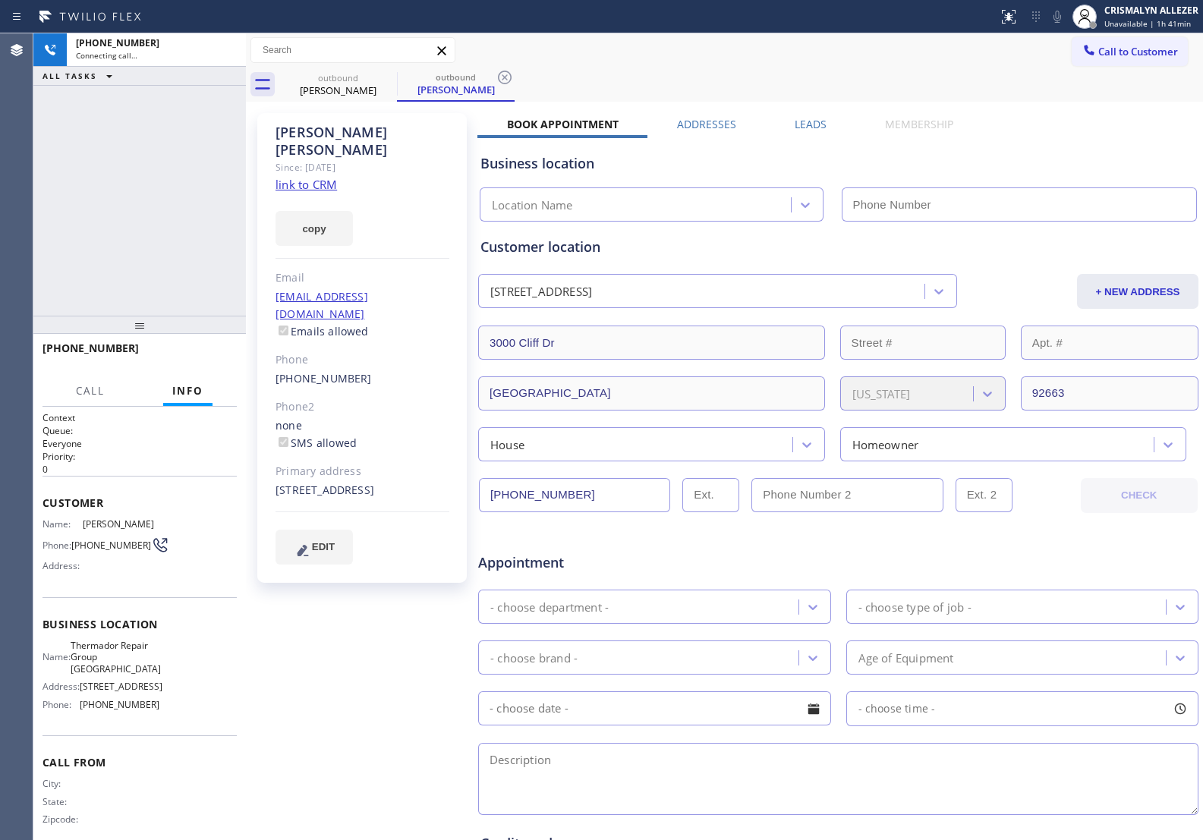
type input "[PHONE_NUMBER]"
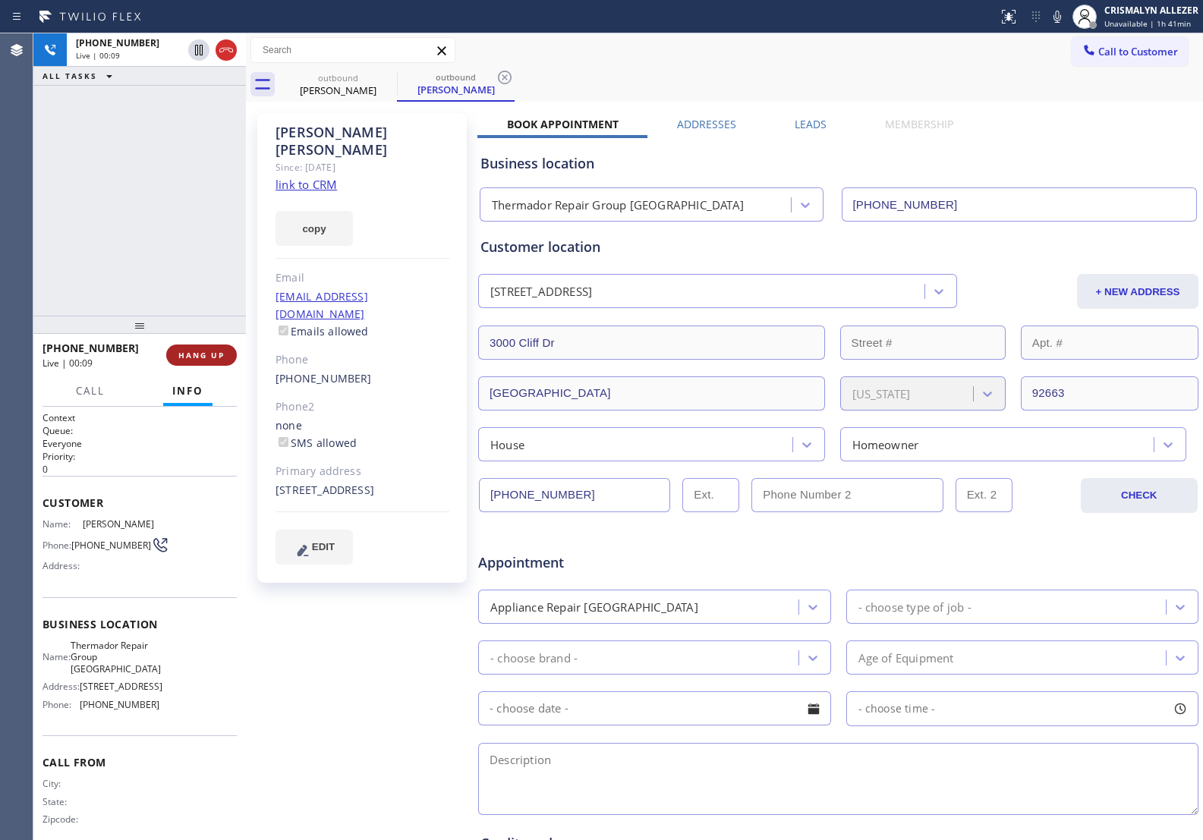
click at [207, 357] on span "HANG UP" at bounding box center [201, 355] width 46 height 11
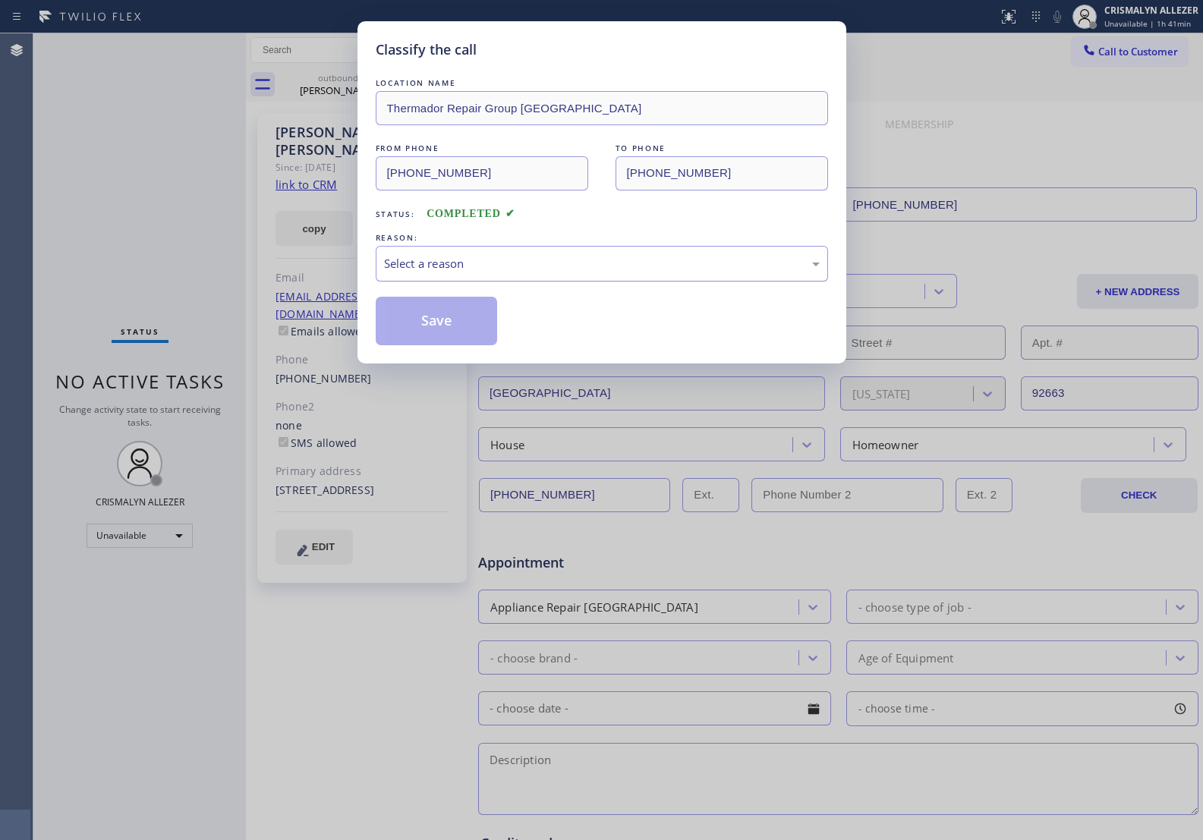
drag, startPoint x: 640, startPoint y: 266, endPoint x: 596, endPoint y: 276, distance: 45.0
click at [621, 268] on div "Select a reason" at bounding box center [602, 263] width 436 height 17
click at [408, 324] on button "Save" at bounding box center [437, 321] width 122 height 49
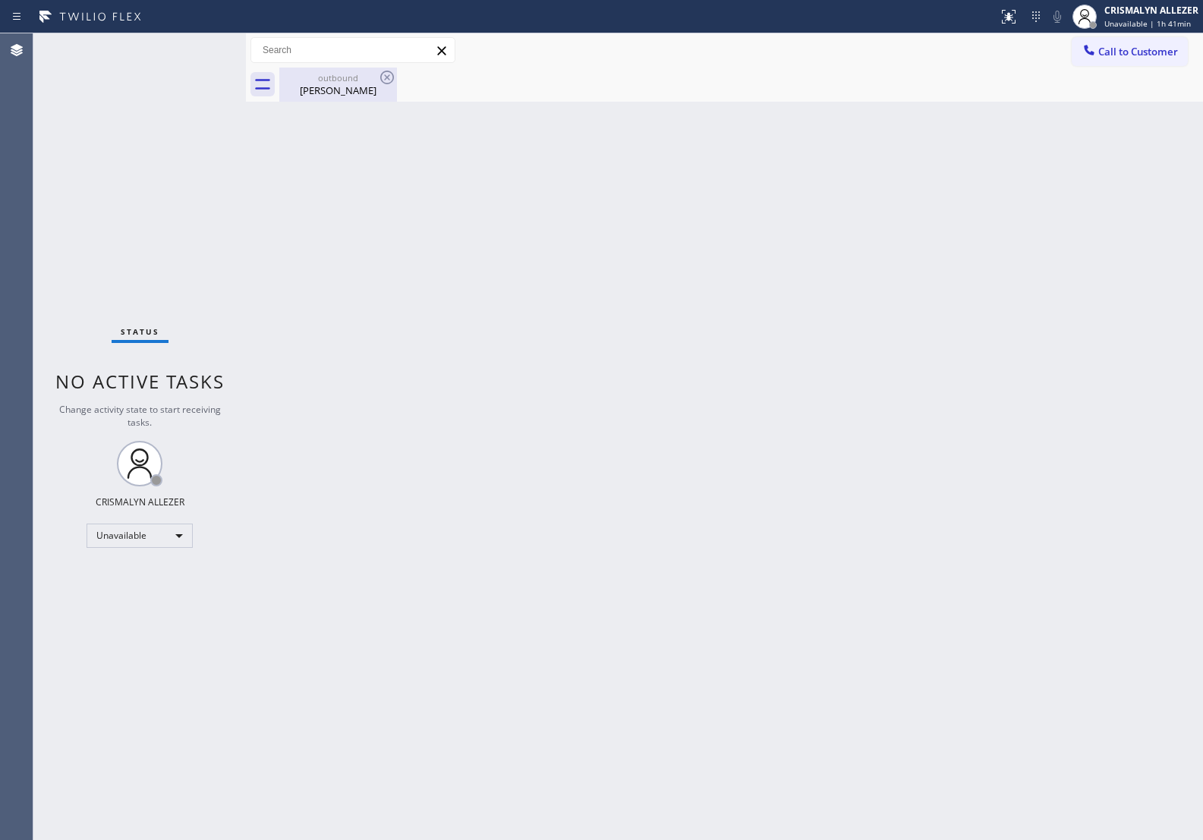
drag, startPoint x: 334, startPoint y: 91, endPoint x: 377, endPoint y: 82, distance: 43.5
click at [343, 91] on div "Fran Bennett" at bounding box center [338, 91] width 115 height 14
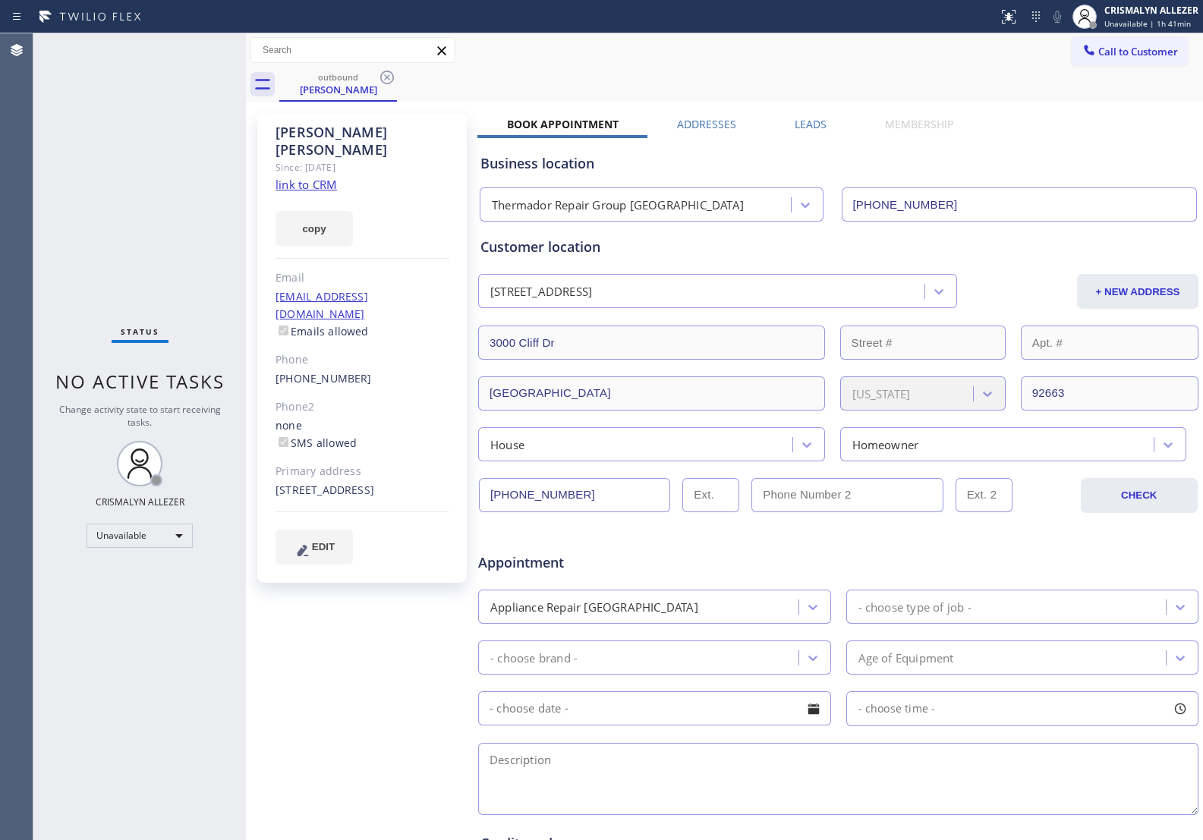
drag, startPoint x: 383, startPoint y: 77, endPoint x: 408, endPoint y: 21, distance: 60.8
click at [389, 68] on icon at bounding box center [387, 77] width 18 height 18
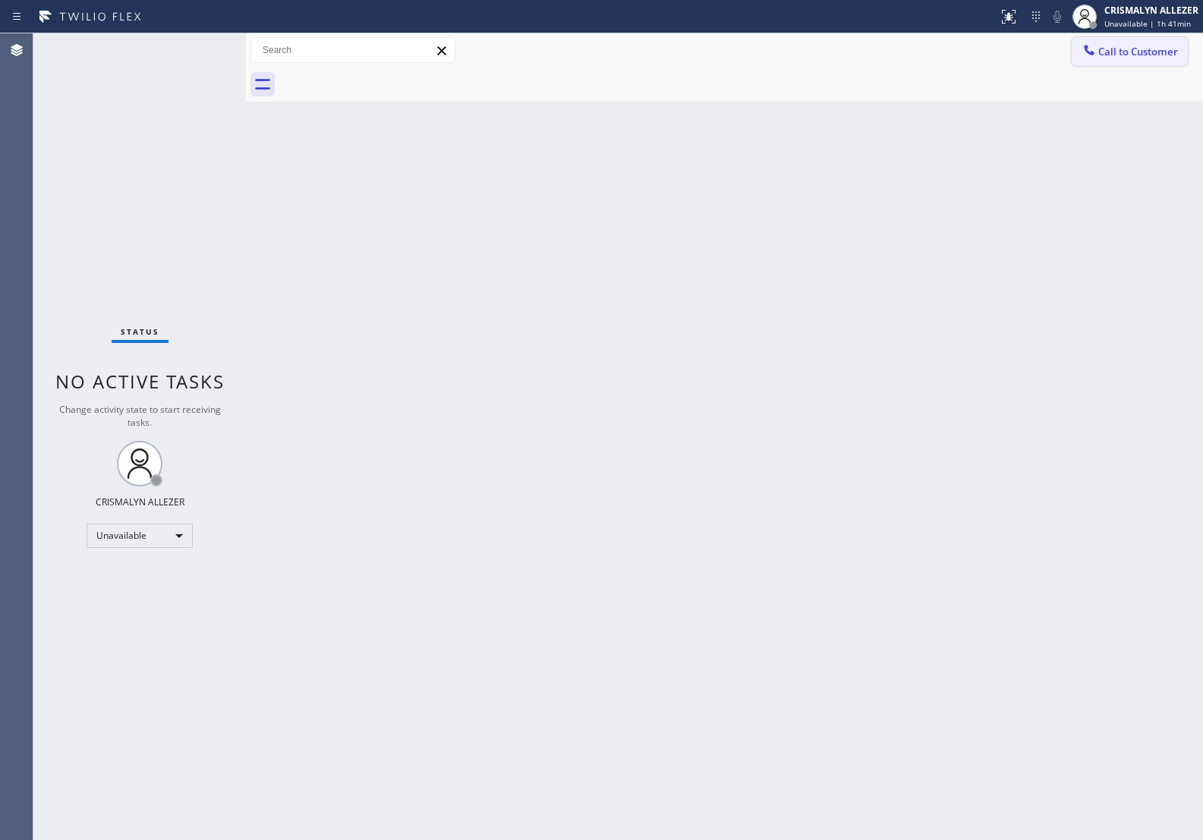
click at [1145, 53] on span "Call to Customer" at bounding box center [1139, 52] width 80 height 14
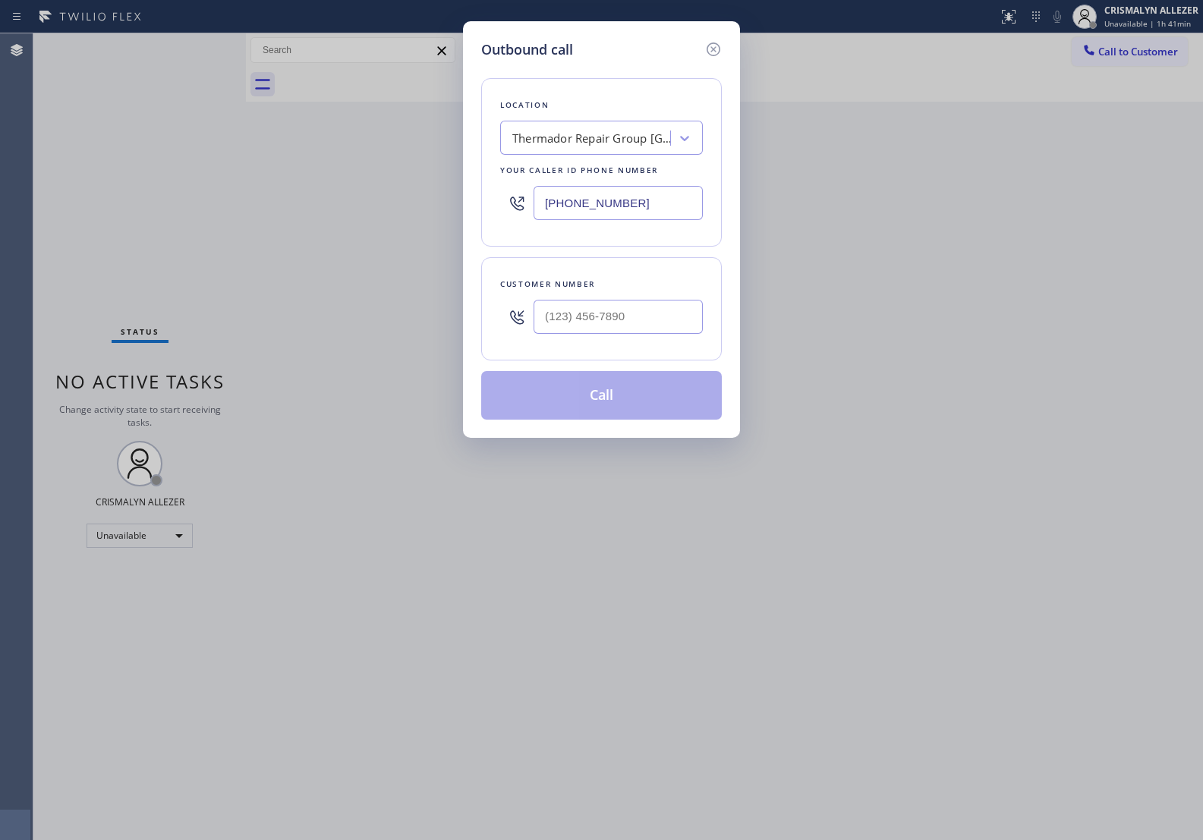
drag, startPoint x: 682, startPoint y: 191, endPoint x: 403, endPoint y: 195, distance: 278.7
click at [403, 195] on div "Outbound call Location Thermador Repair Group Newport Beach Your caller id phon…" at bounding box center [601, 420] width 1203 height 840
paste input "844) 735-4685"
type input "[PHONE_NUMBER]"
click at [648, 317] on input "(___) ___-____" at bounding box center [618, 317] width 169 height 34
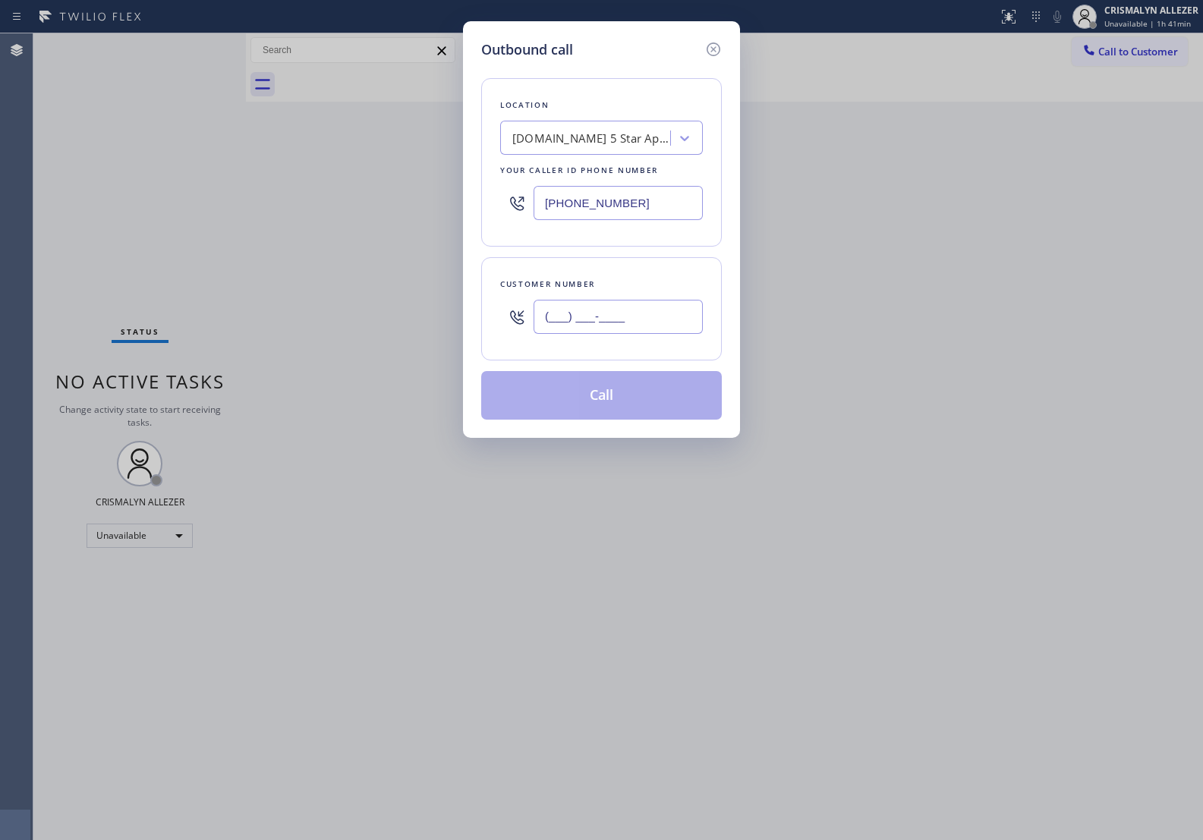
paste input "626) 202-7305"
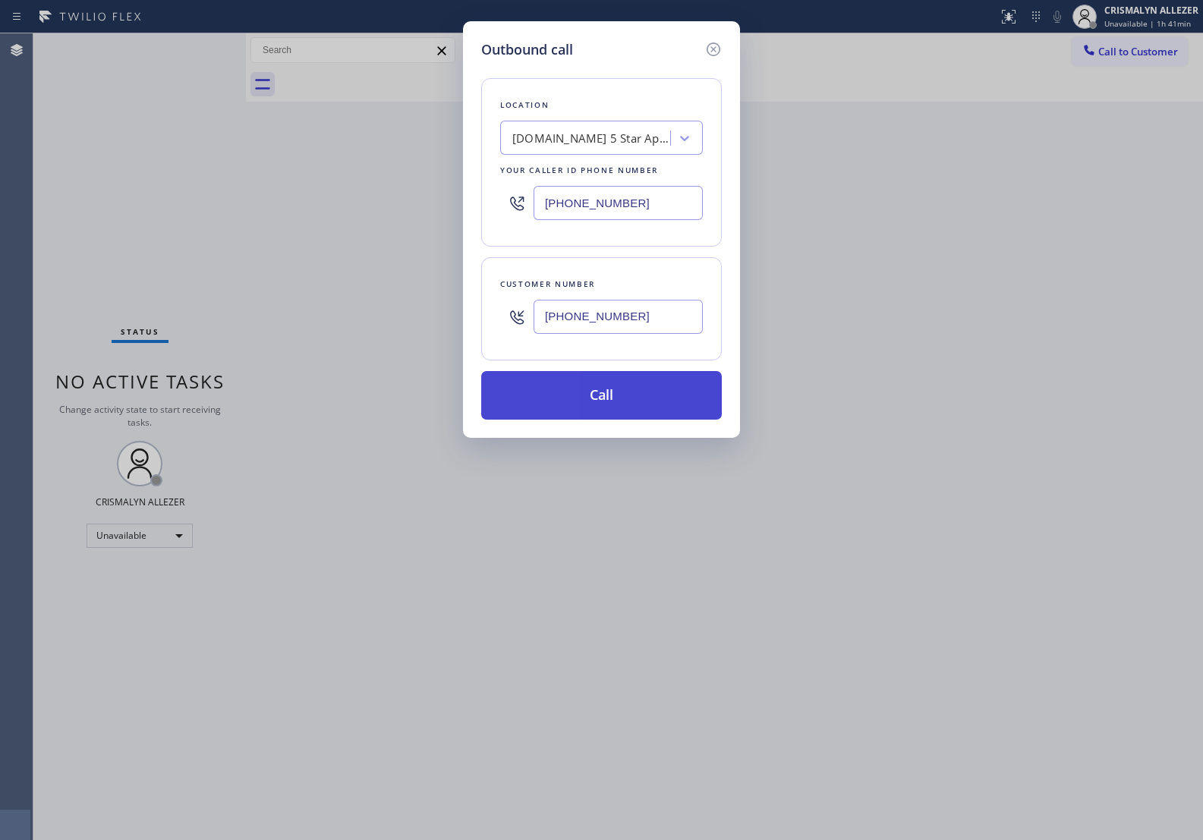
type input "[PHONE_NUMBER]"
click at [588, 401] on button "Call" at bounding box center [601, 395] width 241 height 49
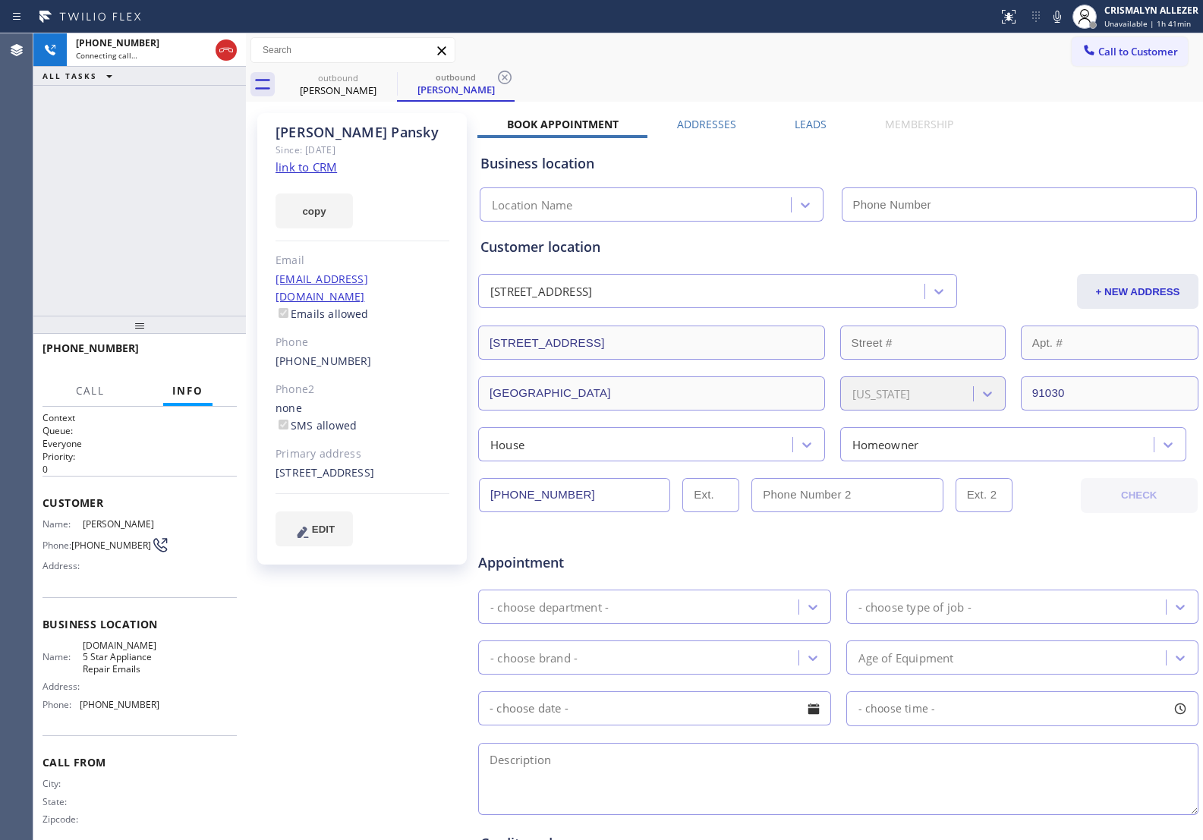
type input "[PHONE_NUMBER]"
click at [325, 167] on link "link to CRM" at bounding box center [306, 166] width 61 height 15
click at [205, 350] on span "HANG UP" at bounding box center [201, 355] width 46 height 11
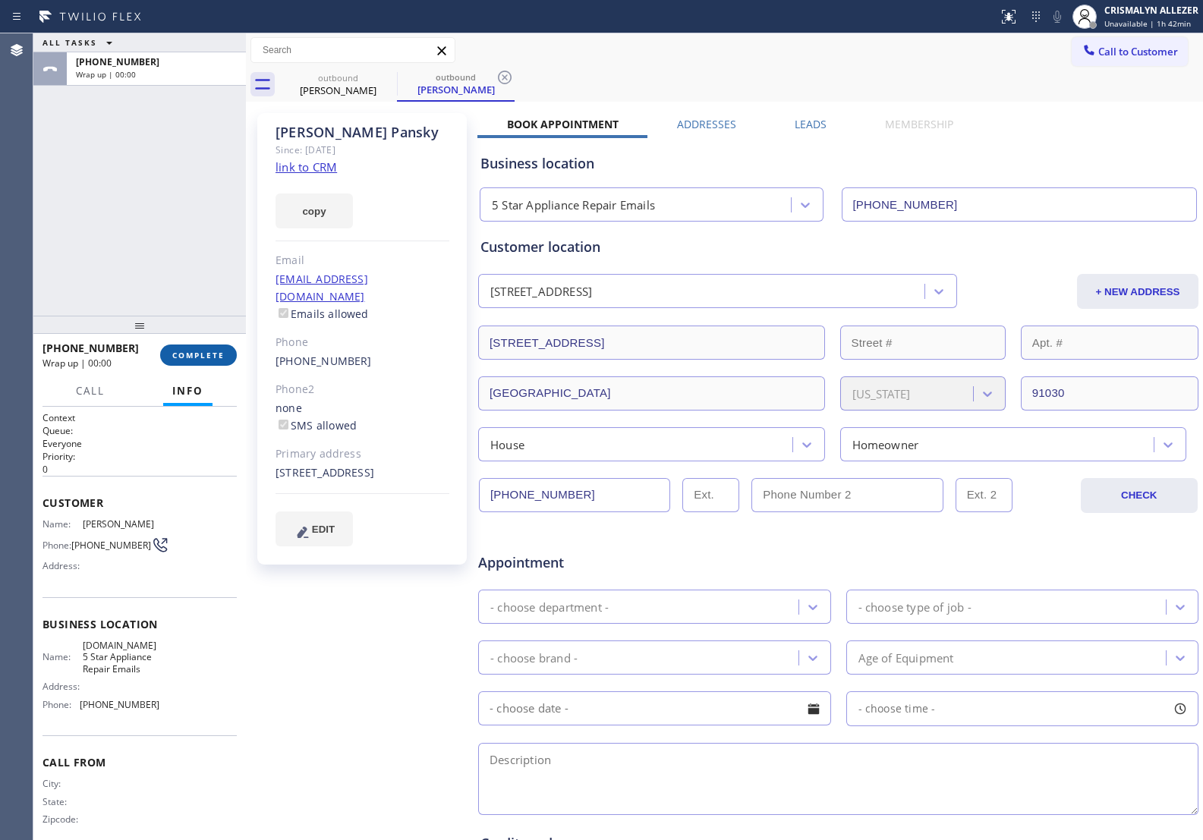
click at [205, 350] on span "COMPLETE" at bounding box center [198, 355] width 52 height 11
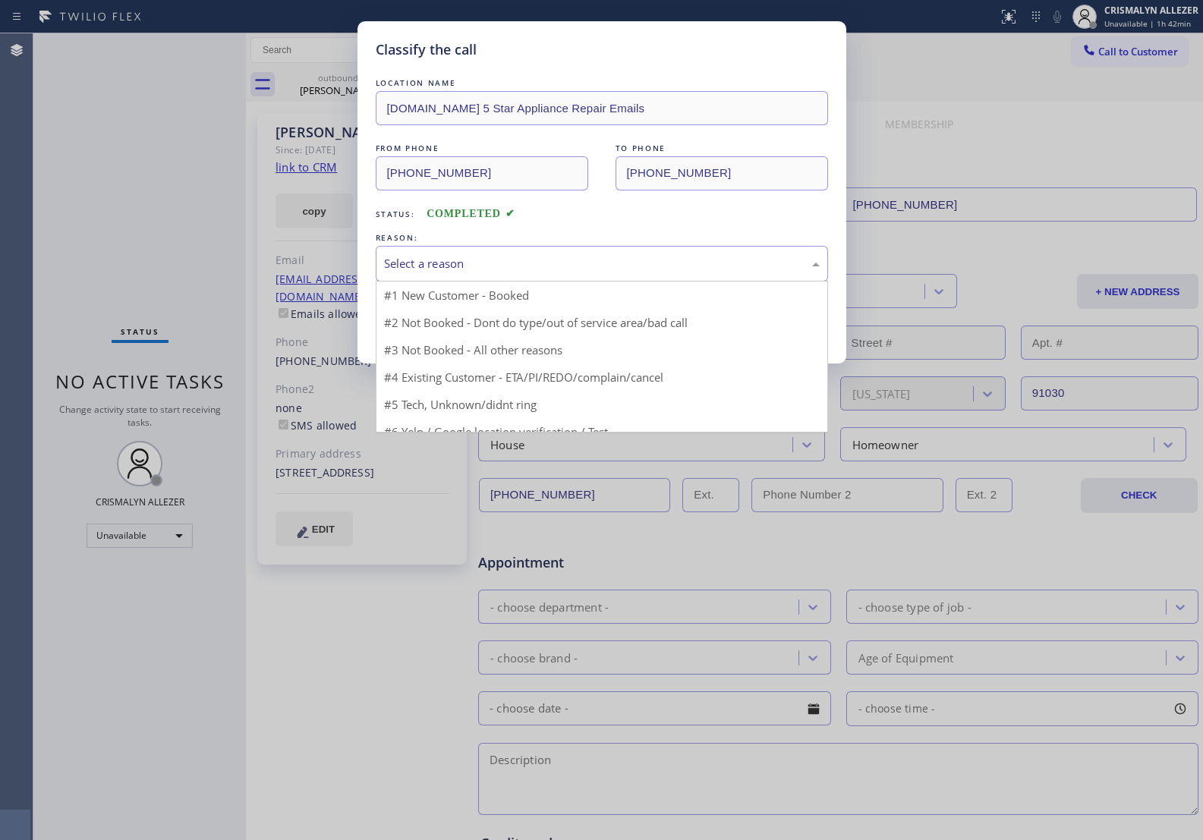
click at [563, 263] on div "Select a reason" at bounding box center [602, 263] width 436 height 17
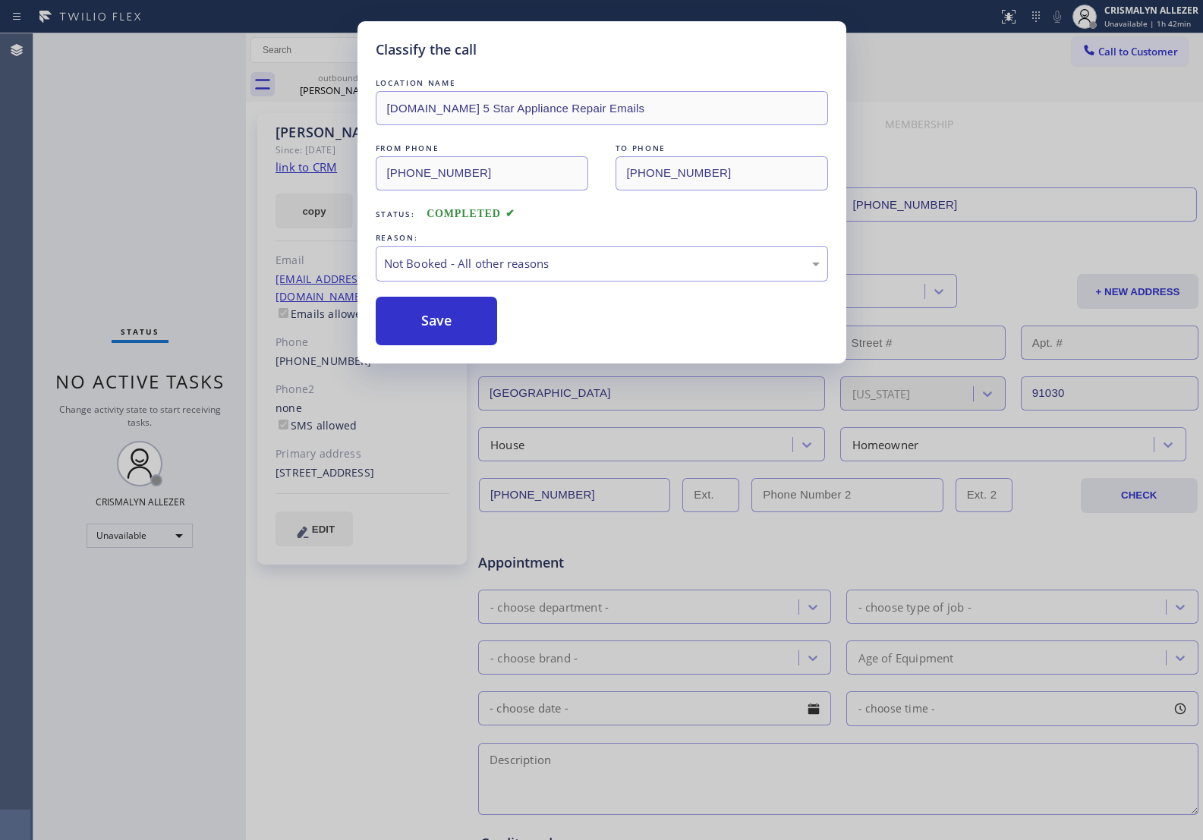
click at [415, 336] on button "Save" at bounding box center [437, 321] width 122 height 49
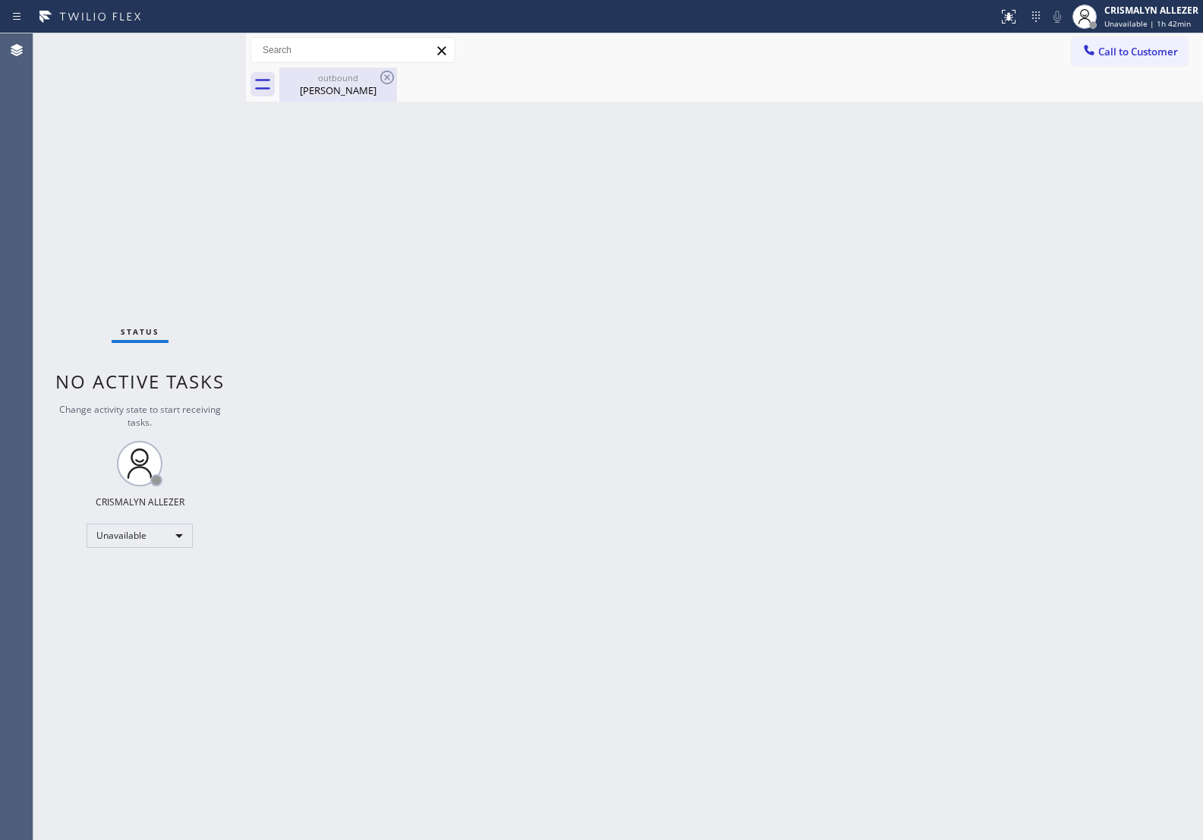
click at [333, 86] on div "Ellen Pansky" at bounding box center [338, 91] width 115 height 14
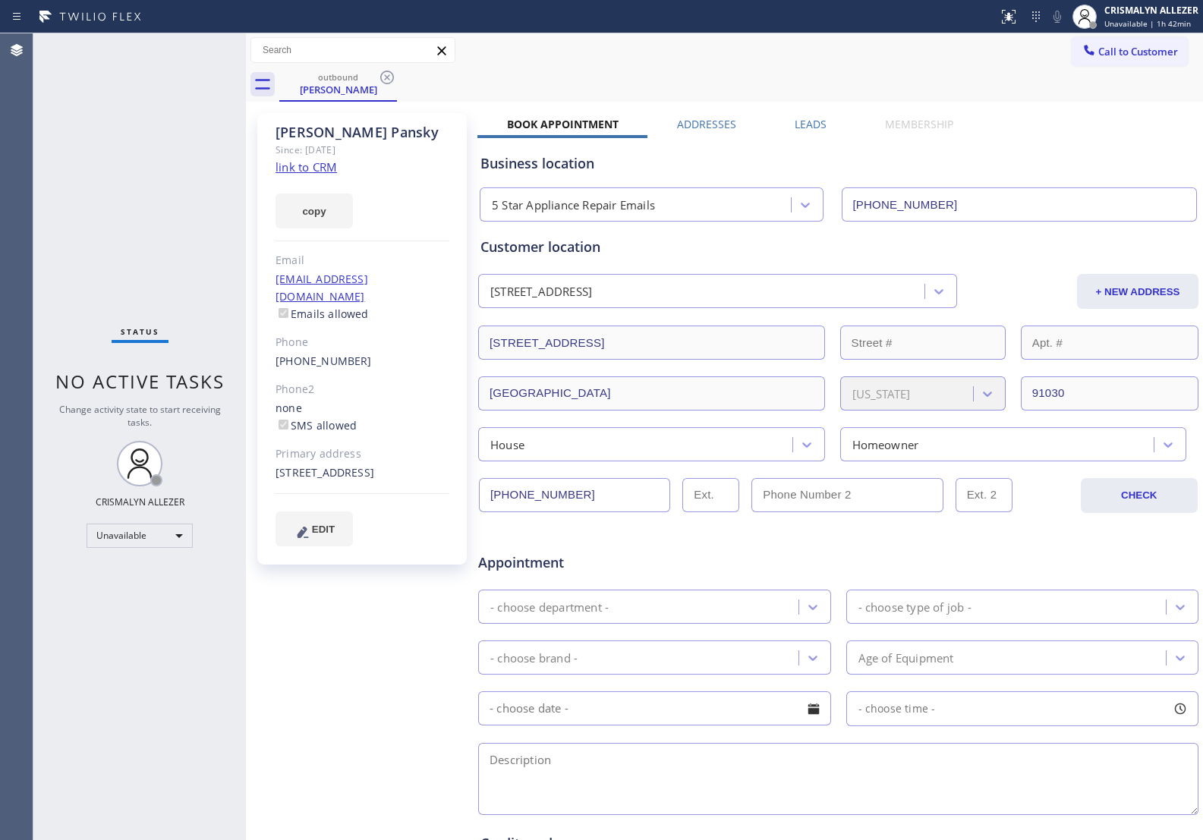
click at [796, 123] on label "Leads" at bounding box center [811, 124] width 32 height 14
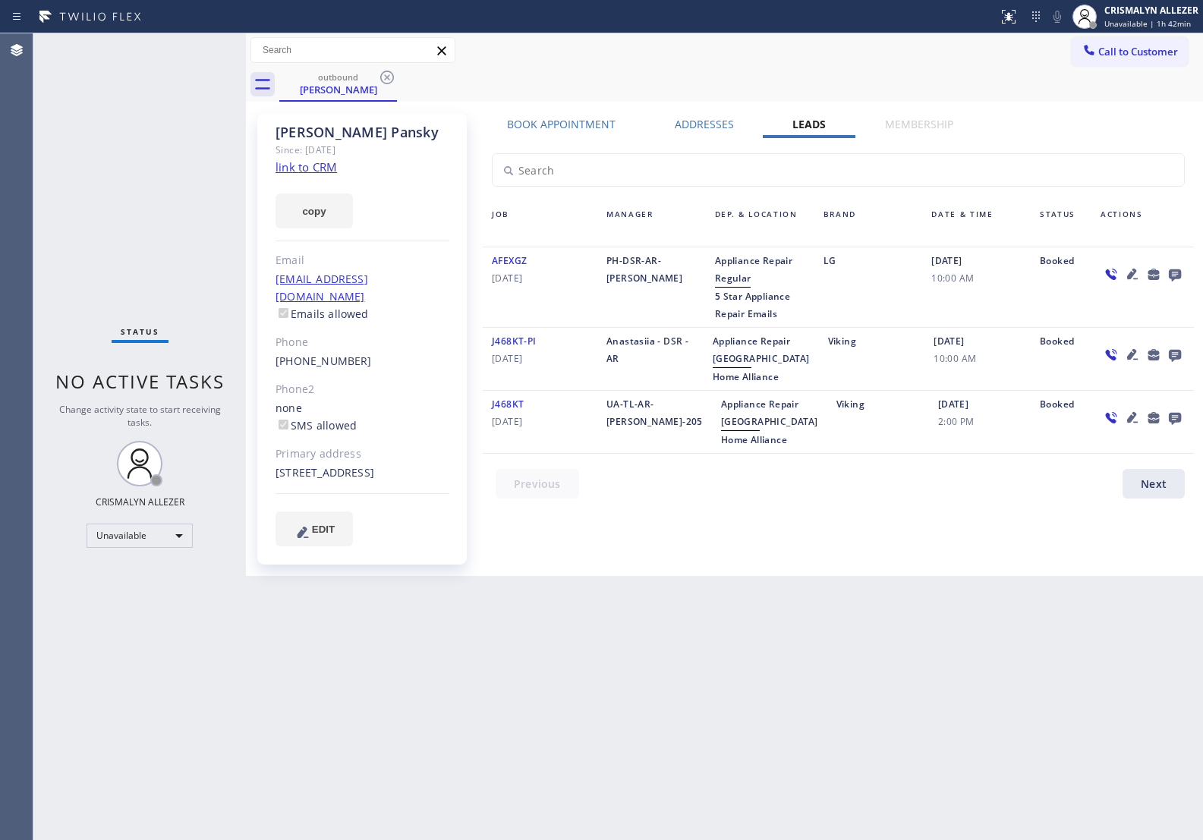
click at [1173, 276] on icon at bounding box center [1175, 276] width 12 height 12
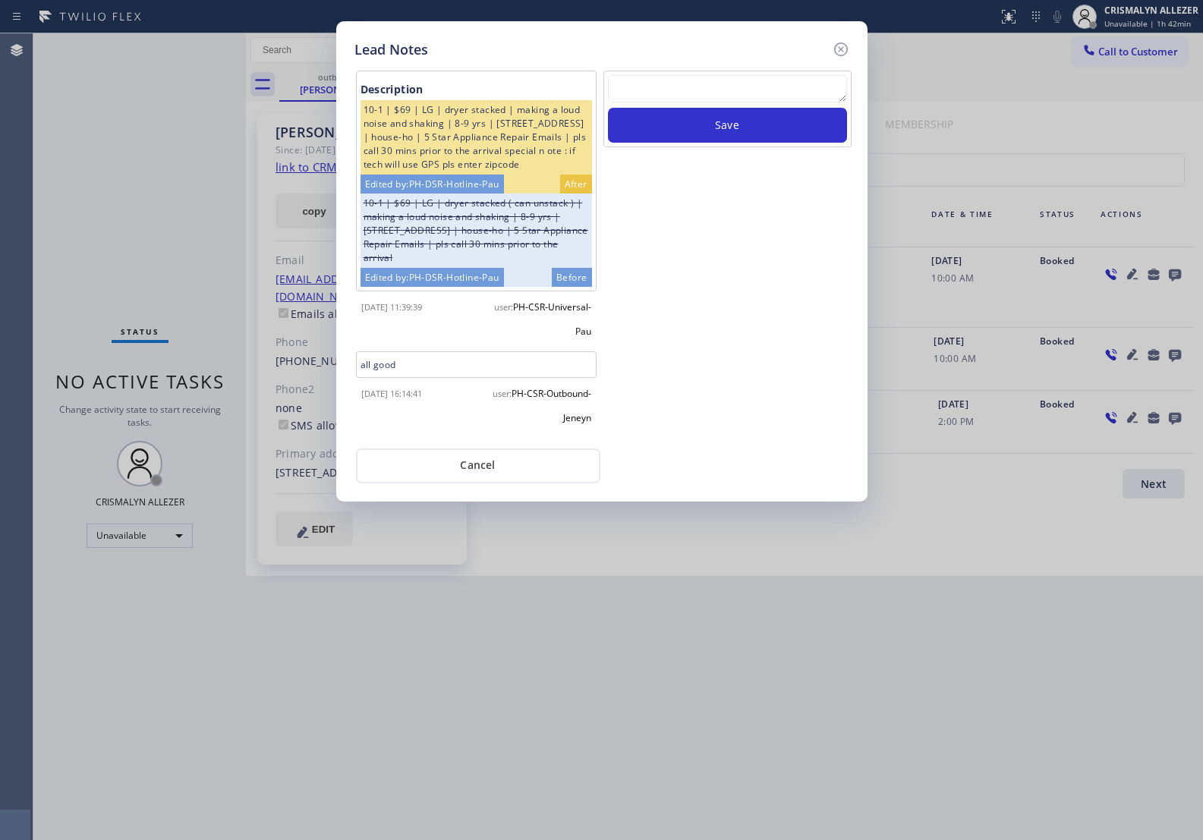
click at [735, 89] on textarea at bounding box center [727, 88] width 239 height 27
paste textarea "no answer | pls xfer here cx cb"
type textarea "no answer | pls xfer here cx cb"
click at [739, 131] on button "Save" at bounding box center [727, 125] width 239 height 35
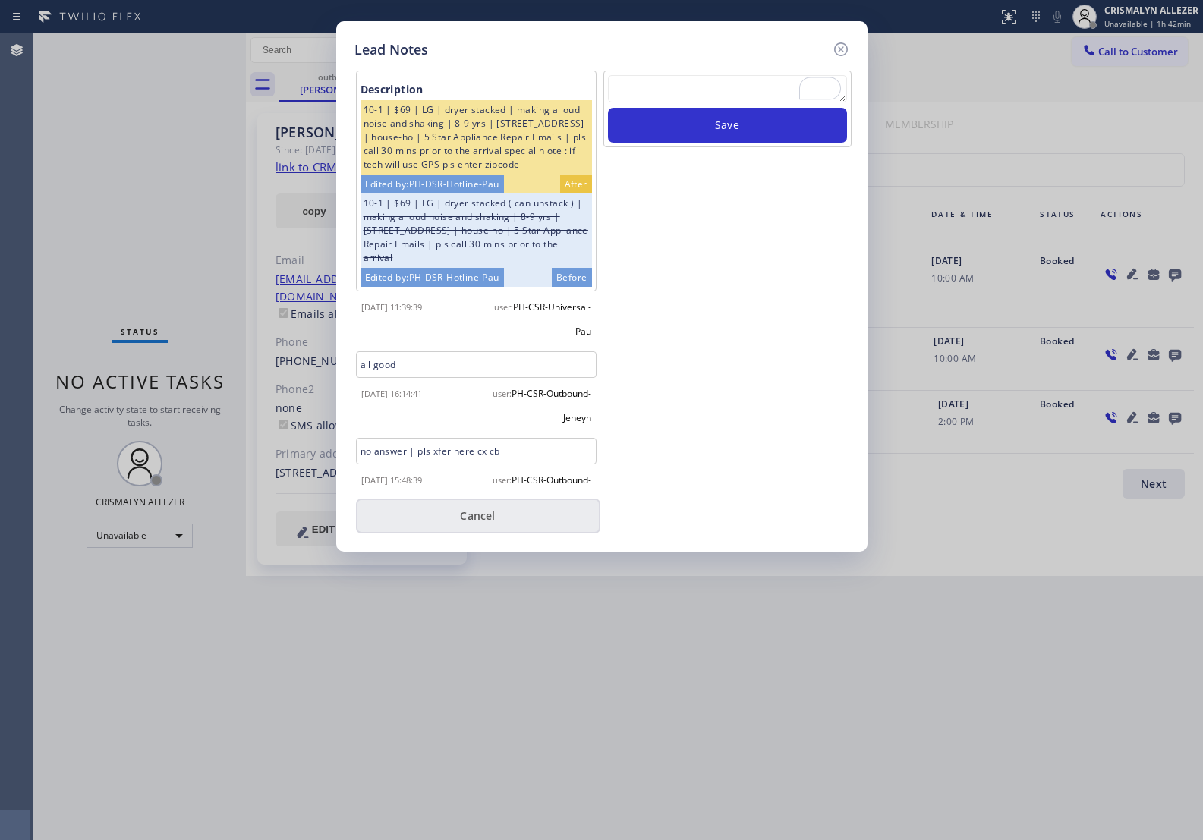
click at [476, 511] on button "Cancel" at bounding box center [478, 516] width 244 height 35
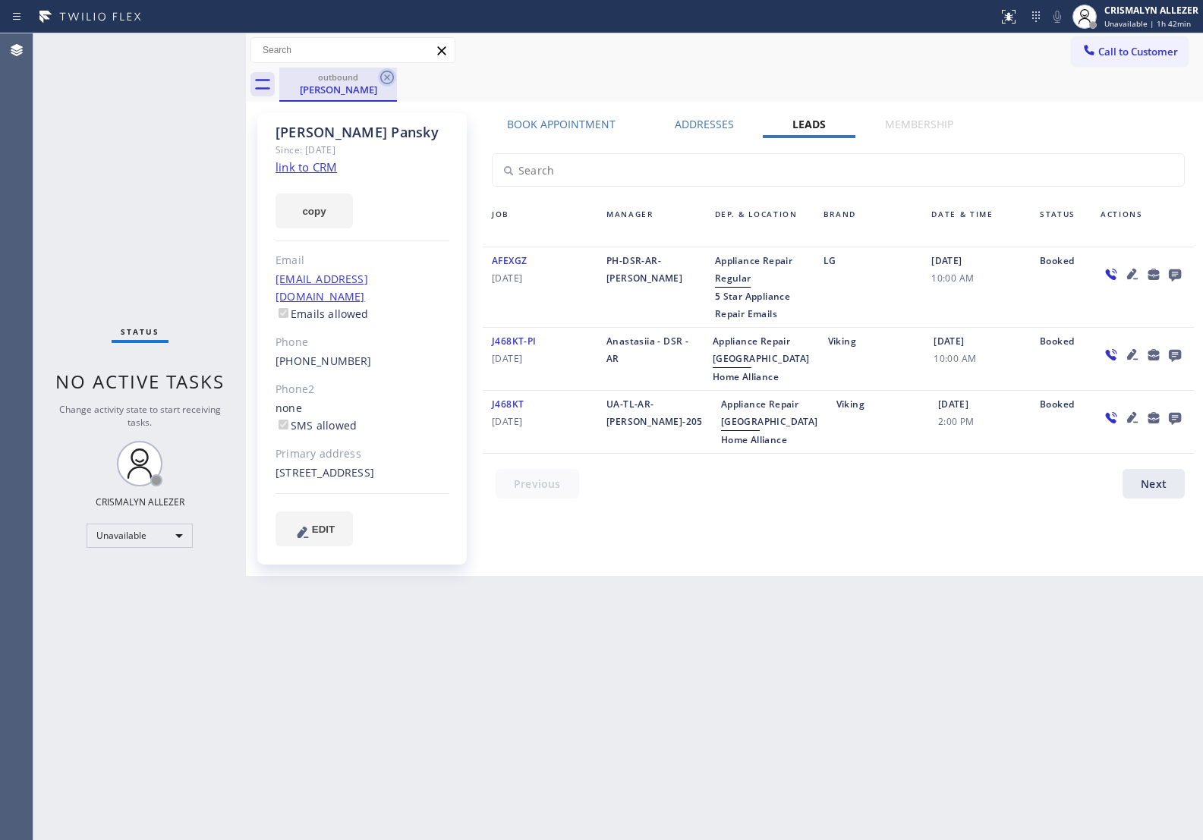
click at [389, 74] on icon at bounding box center [387, 78] width 14 height 14
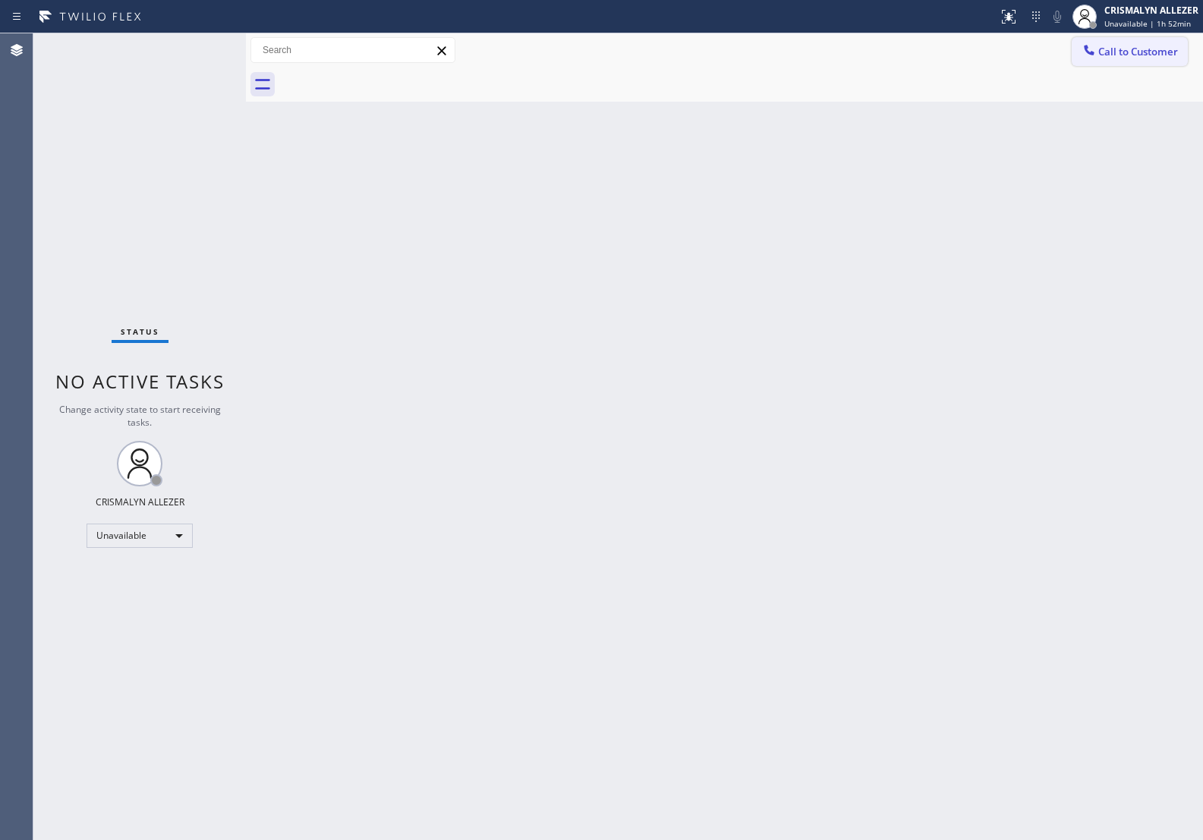
click at [1155, 54] on span "Call to Customer" at bounding box center [1139, 52] width 80 height 14
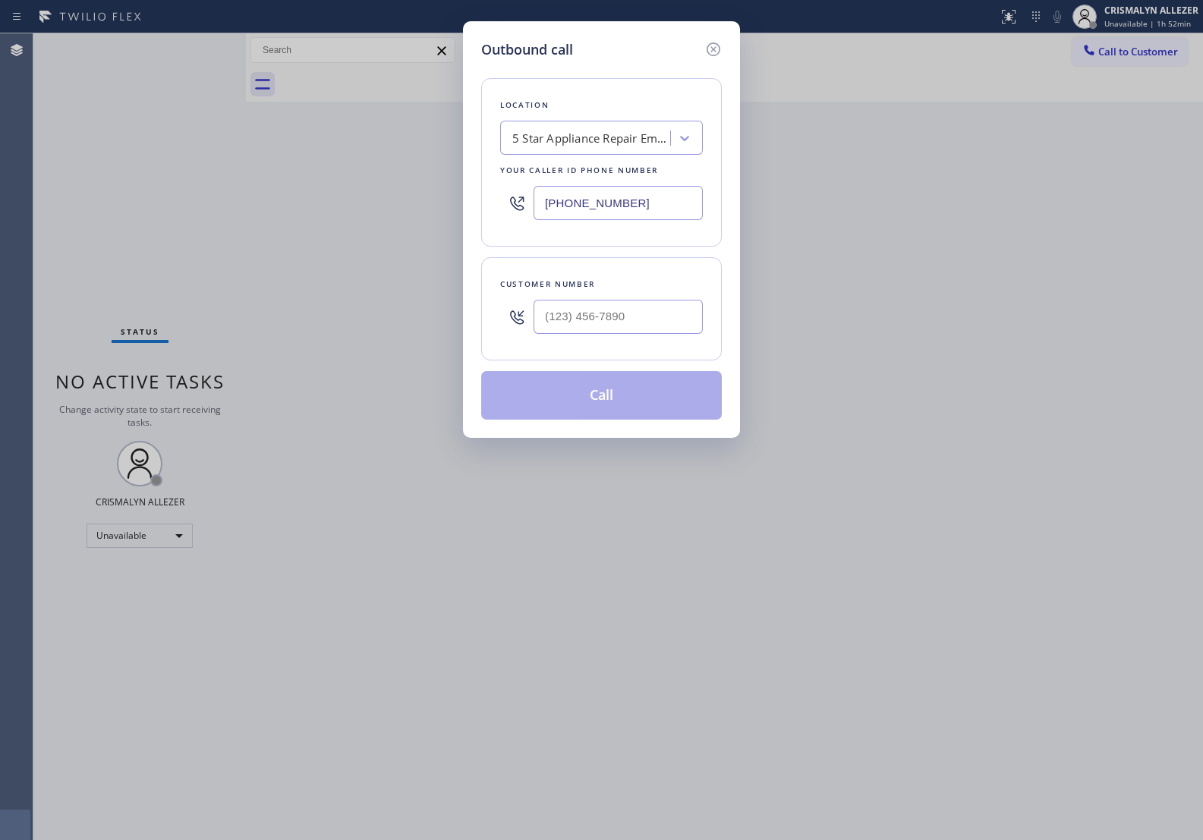
drag, startPoint x: 685, startPoint y: 207, endPoint x: 257, endPoint y: 190, distance: 428.5
click at [258, 190] on div "Outbound call Location 5 Star Appliance Repair Emails Your caller id phone numb…" at bounding box center [601, 420] width 1203 height 840
paste input "05) 883-6154"
type input "(805) 883-6154"
click at [582, 334] on input "text" at bounding box center [618, 317] width 169 height 34
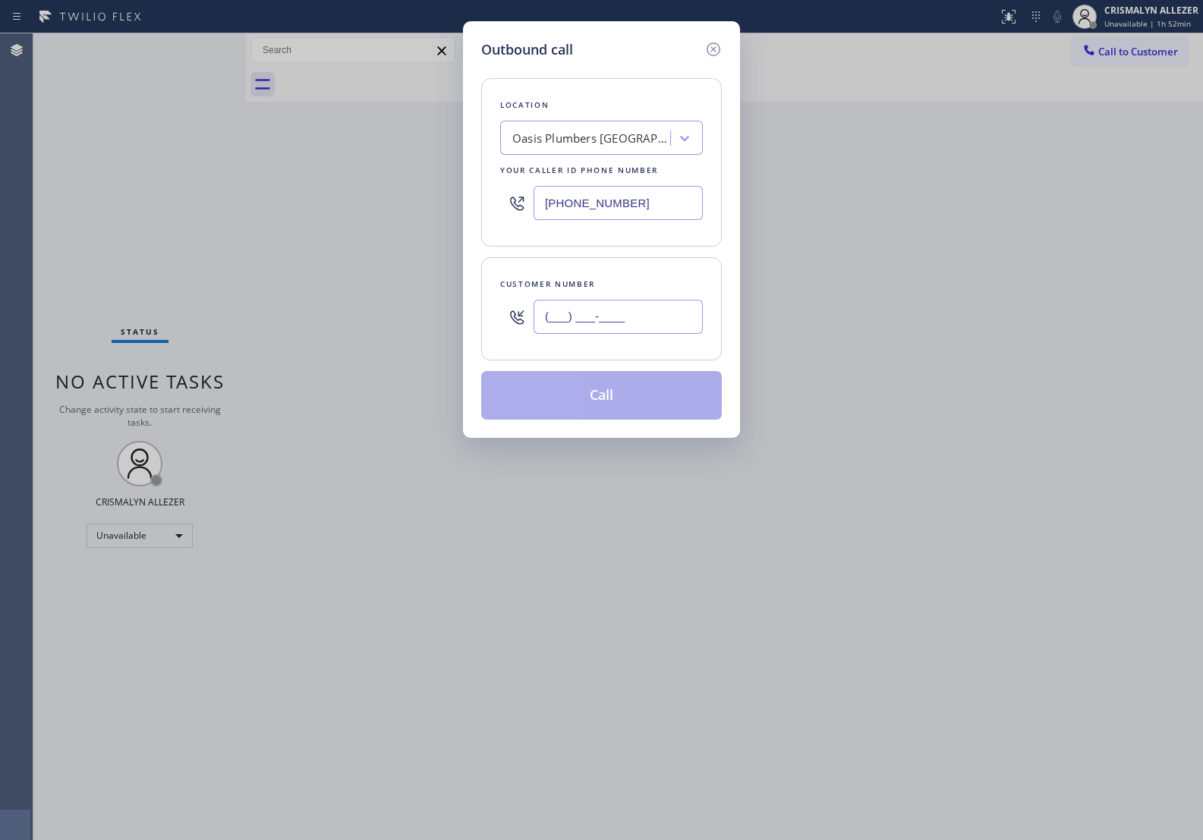
paste input "818) 399-9918"
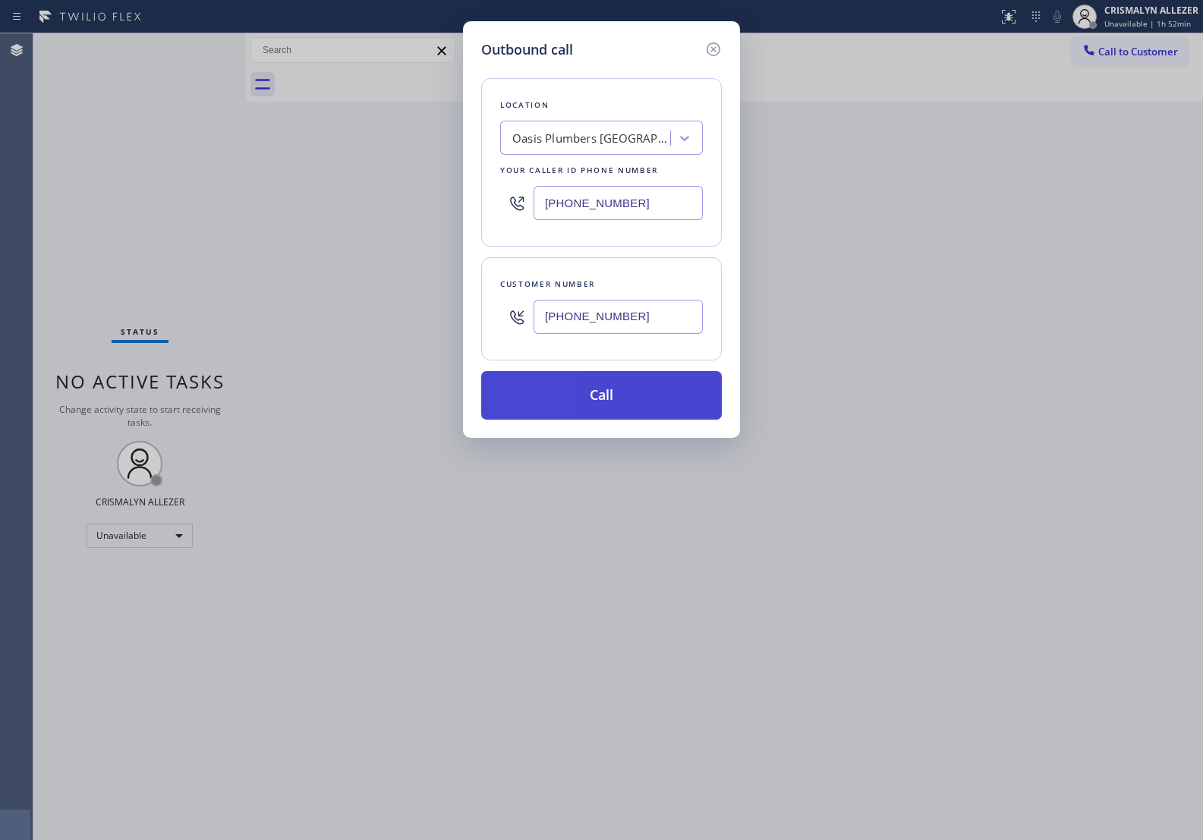
type input "(818) 399-9918"
click at [596, 411] on button "Call" at bounding box center [601, 395] width 241 height 49
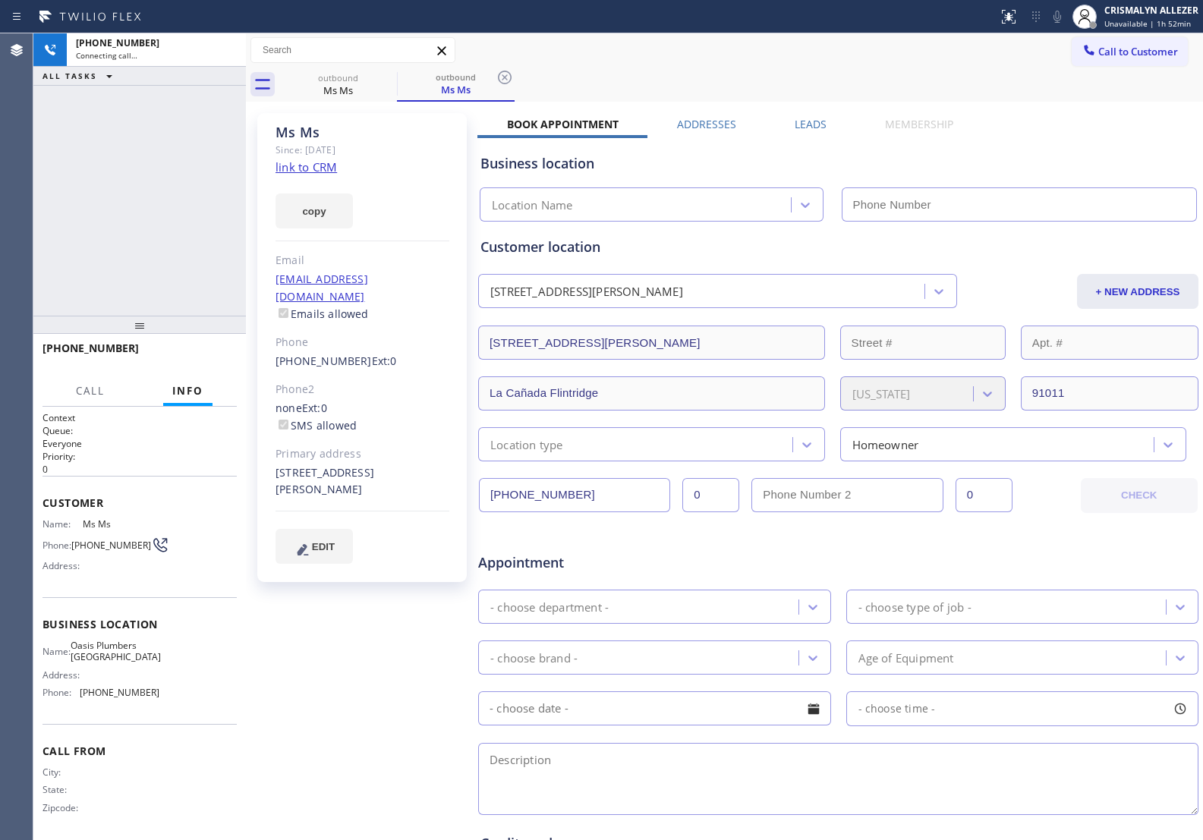
type input "(805) 883-6154"
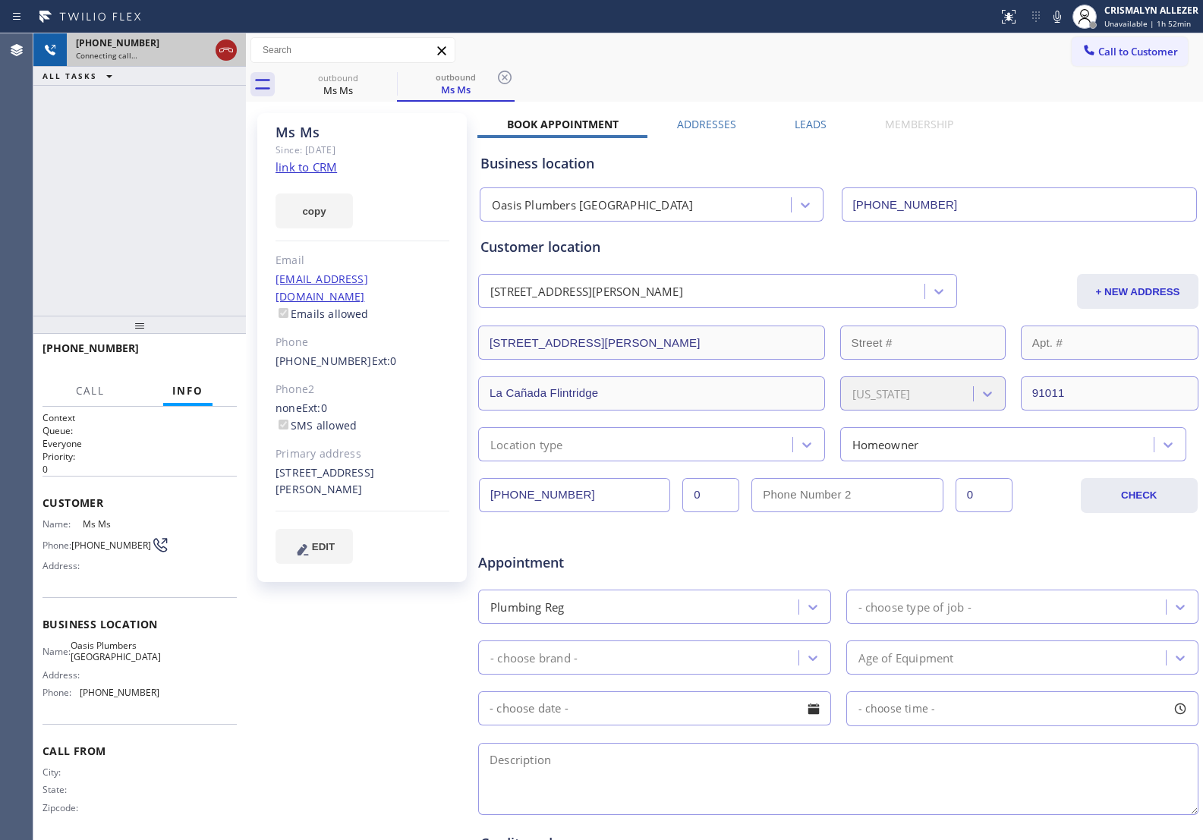
click at [222, 55] on icon at bounding box center [226, 50] width 18 height 18
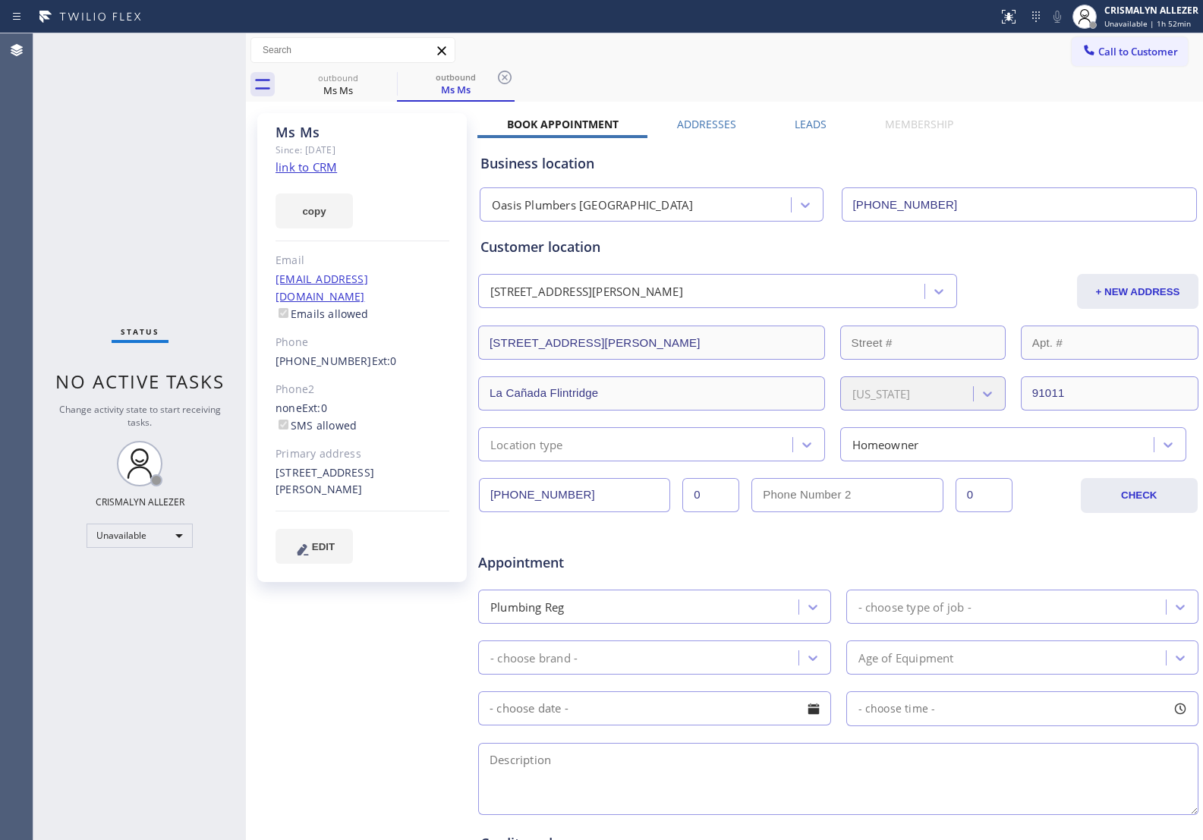
click at [818, 121] on label "Leads" at bounding box center [811, 124] width 32 height 14
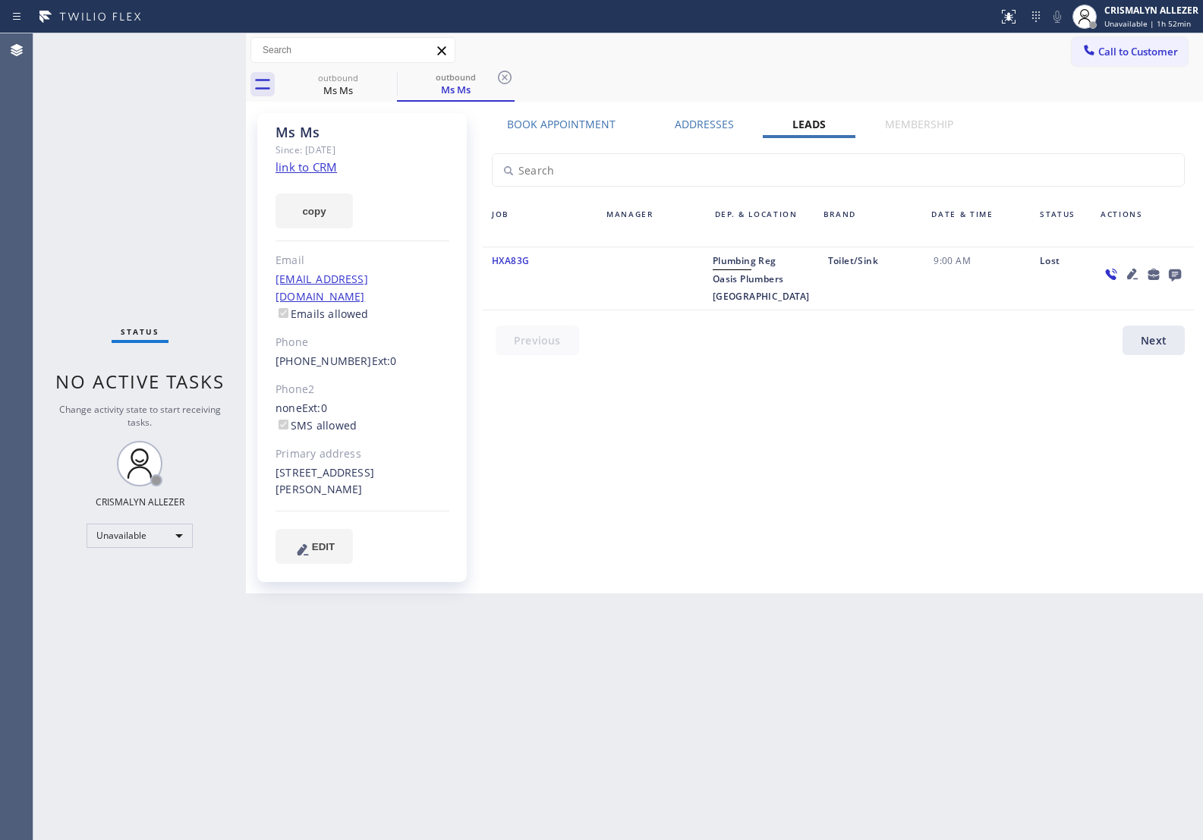
click at [1181, 270] on icon at bounding box center [1175, 276] width 12 height 12
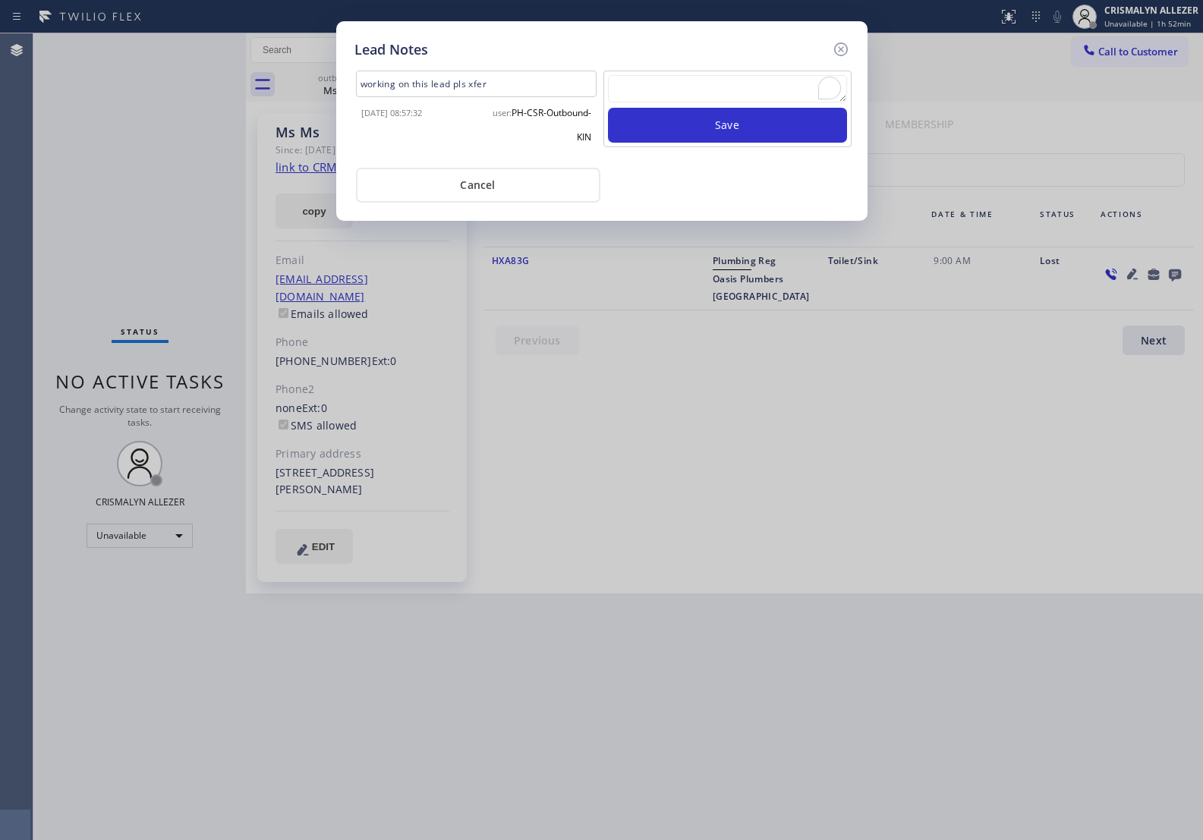
click at [720, 95] on textarea "To enrich screen reader interactions, please activate Accessibility in Grammarl…" at bounding box center [727, 88] width 239 height 27
click at [661, 85] on textarea "To enrich screen reader interactions, please activate Accessibility in Grammarl…" at bounding box center [727, 88] width 239 height 27
paste textarea "no answer | pls xfer here cx cb"
type textarea "no answer | pls xfer here cx cb"
click at [706, 133] on button "Save" at bounding box center [727, 125] width 239 height 35
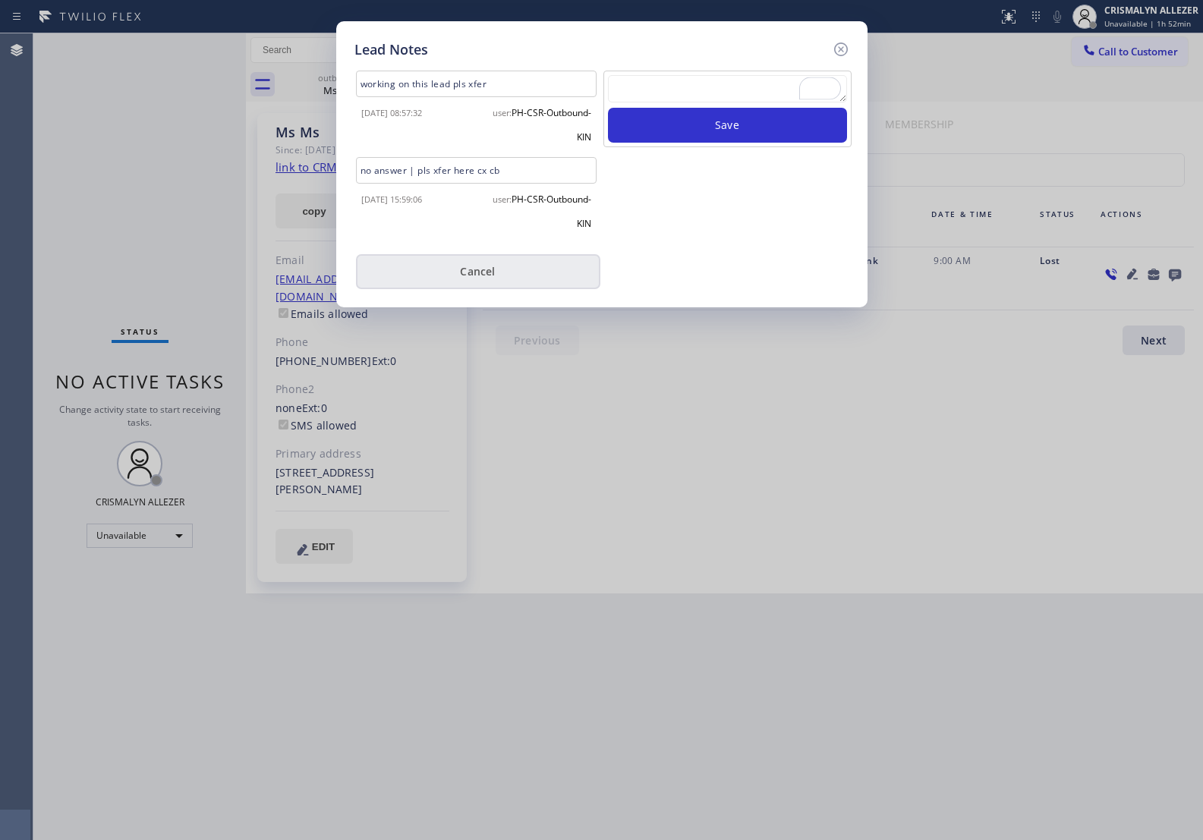
click at [465, 273] on button "Cancel" at bounding box center [478, 271] width 244 height 35
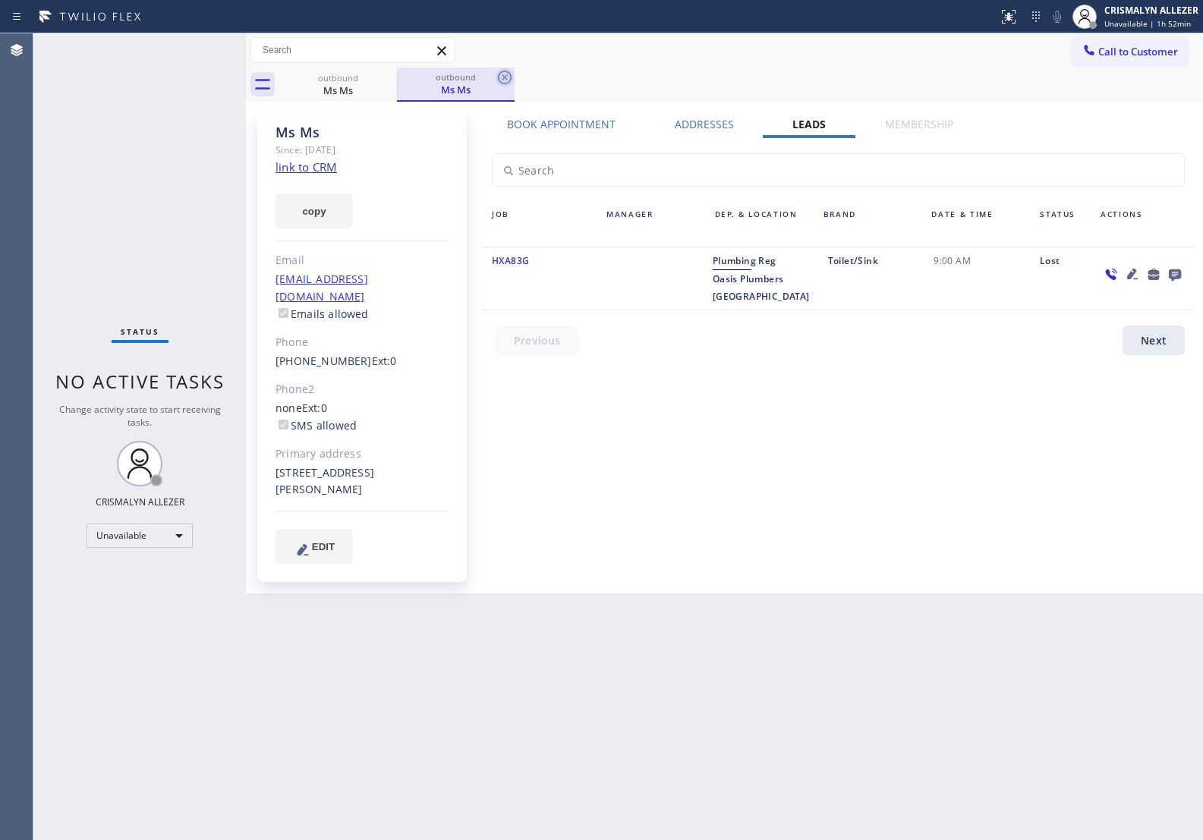
click at [503, 74] on icon at bounding box center [505, 77] width 18 height 18
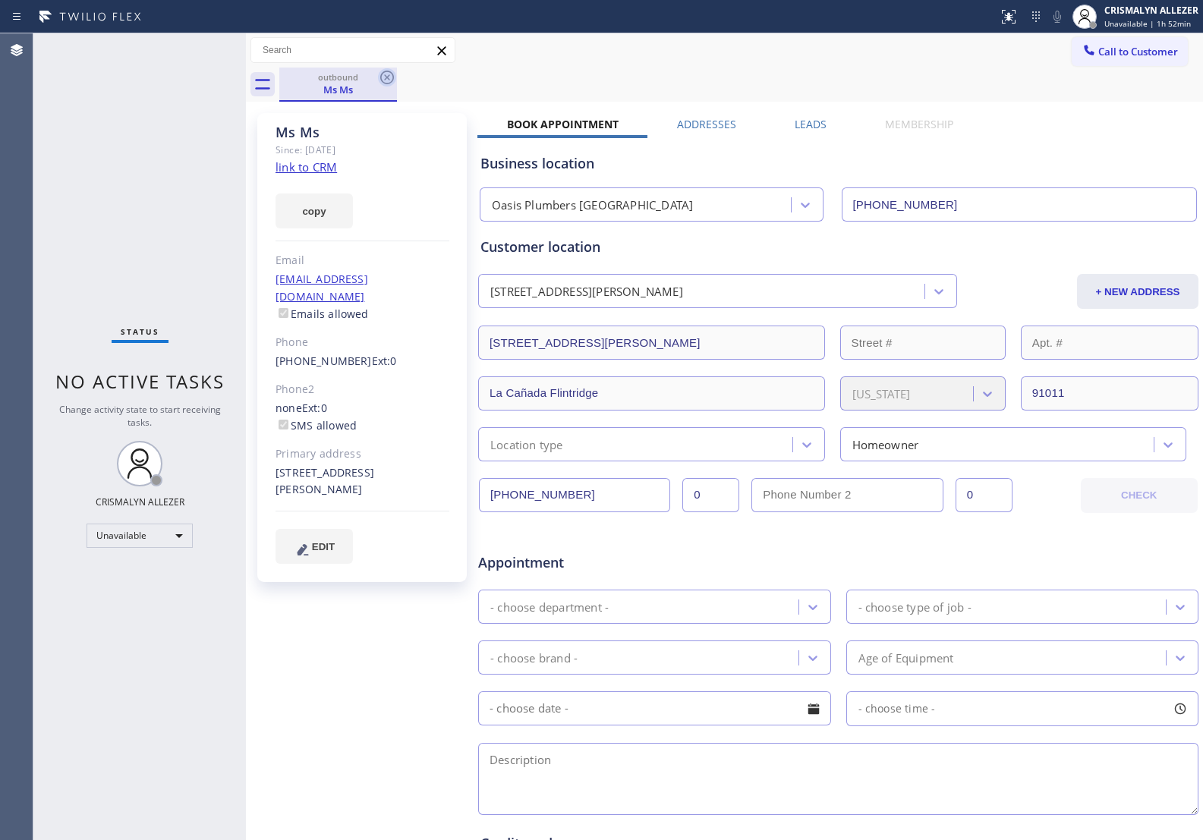
click at [382, 78] on icon at bounding box center [387, 77] width 18 height 18
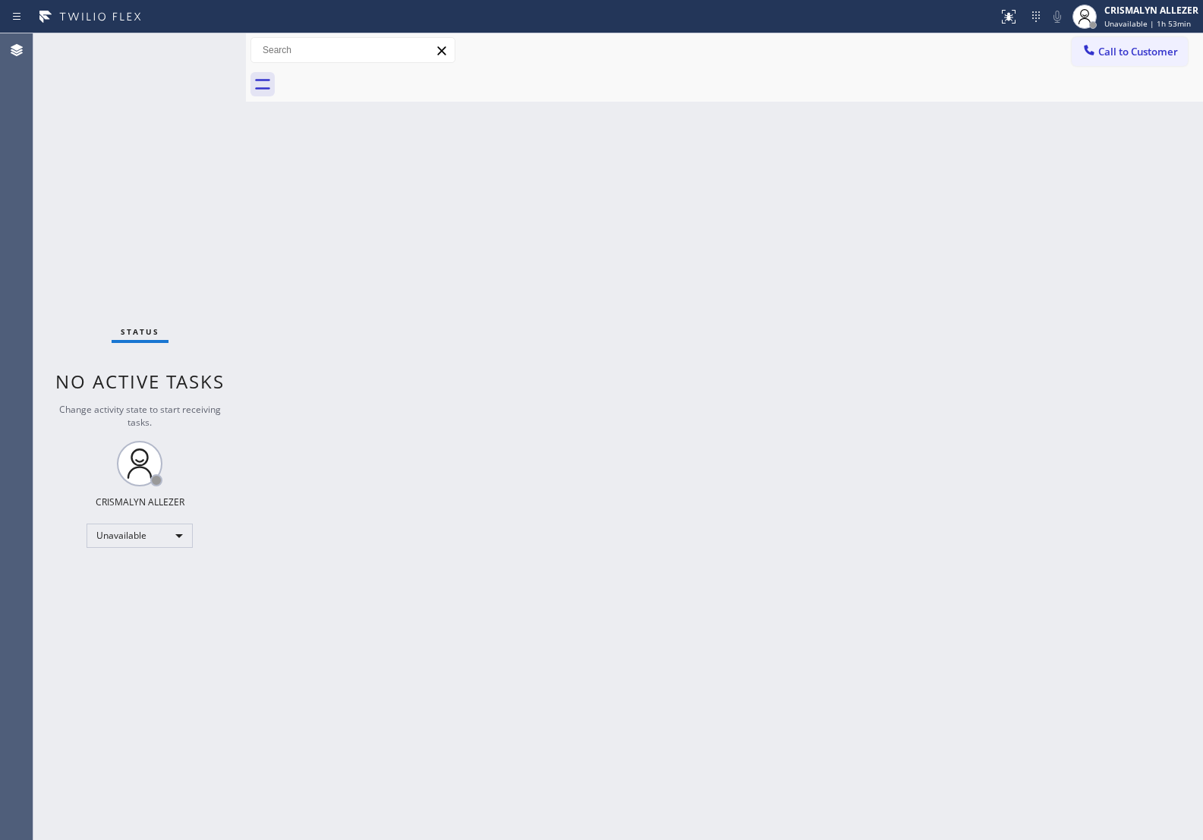
drag, startPoint x: 547, startPoint y: 112, endPoint x: 729, endPoint y: 92, distance: 182.6
click at [569, 109] on div "Back to Dashboard Change Sender ID Customers Technicians Select a contact Outbo…" at bounding box center [724, 436] width 957 height 807
drag, startPoint x: 1170, startPoint y: 51, endPoint x: 1035, endPoint y: 131, distance: 157.3
click at [1165, 53] on span "Call to Customer" at bounding box center [1139, 52] width 80 height 14
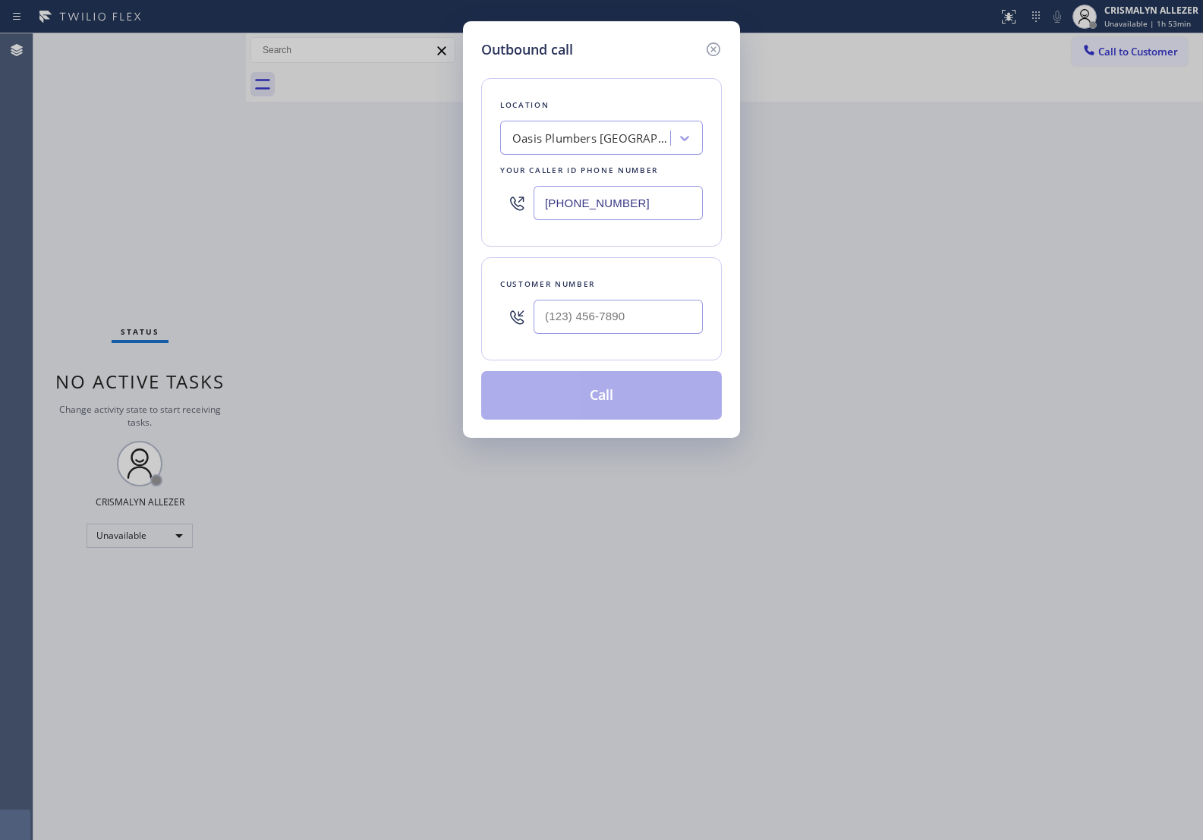
paste input "___) ___-____"
drag, startPoint x: 676, startPoint y: 202, endPoint x: 388, endPoint y: 179, distance: 288.6
click at [422, 180] on div "Outbound call Location Oasis Plumbers Thousand Oaks Your caller id phone number…" at bounding box center [601, 420] width 1203 height 840
paste input "text"
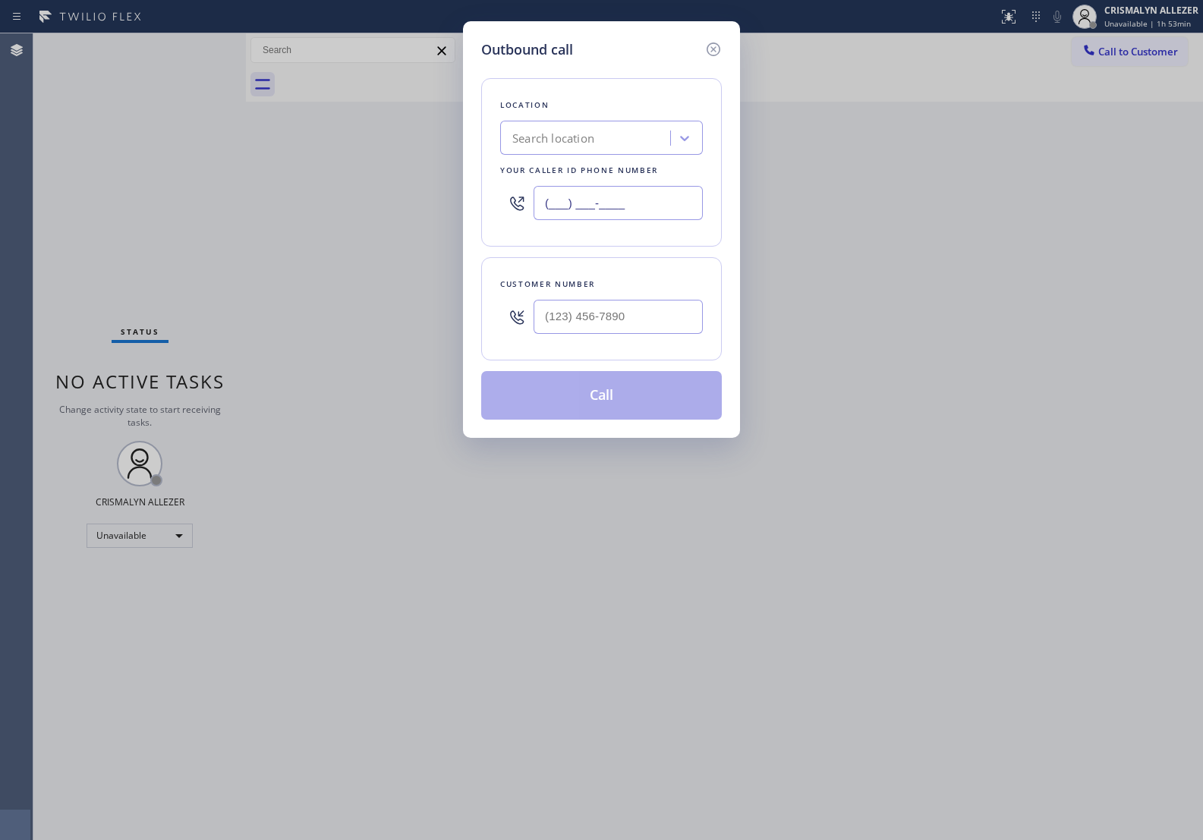
drag, startPoint x: 648, startPoint y: 205, endPoint x: 493, endPoint y: 201, distance: 154.2
click at [493, 201] on div "Location Search location Your caller id phone number (___) ___-____" at bounding box center [601, 162] width 241 height 169
paste input "text"
type input "(___) ___-____"
click at [600, 184] on div at bounding box center [601, 202] width 203 height 49
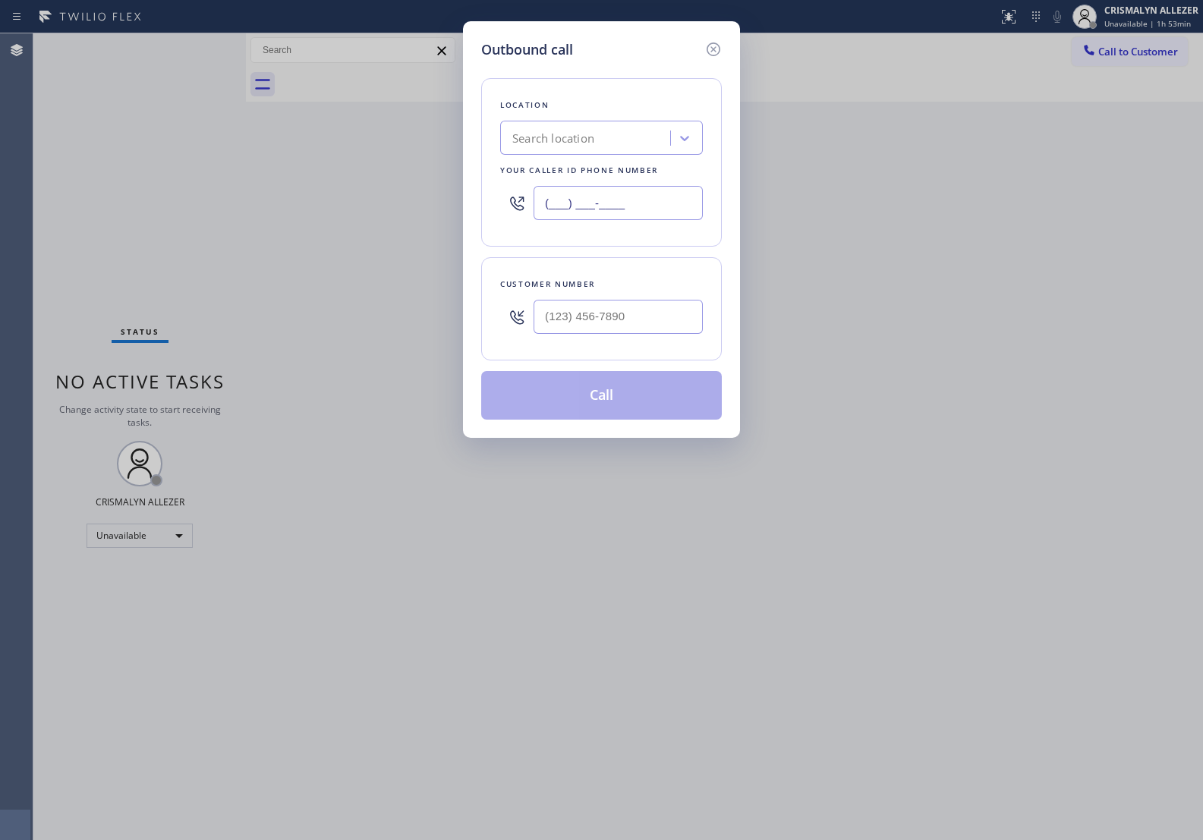
click at [606, 216] on input "(___) ___-____" at bounding box center [618, 203] width 169 height 34
paste input "623) 244-4163"
type input "[PHONE_NUMBER]"
type input "(___) ___-____"
click at [611, 309] on input "(___) ___-____" at bounding box center [618, 317] width 169 height 34
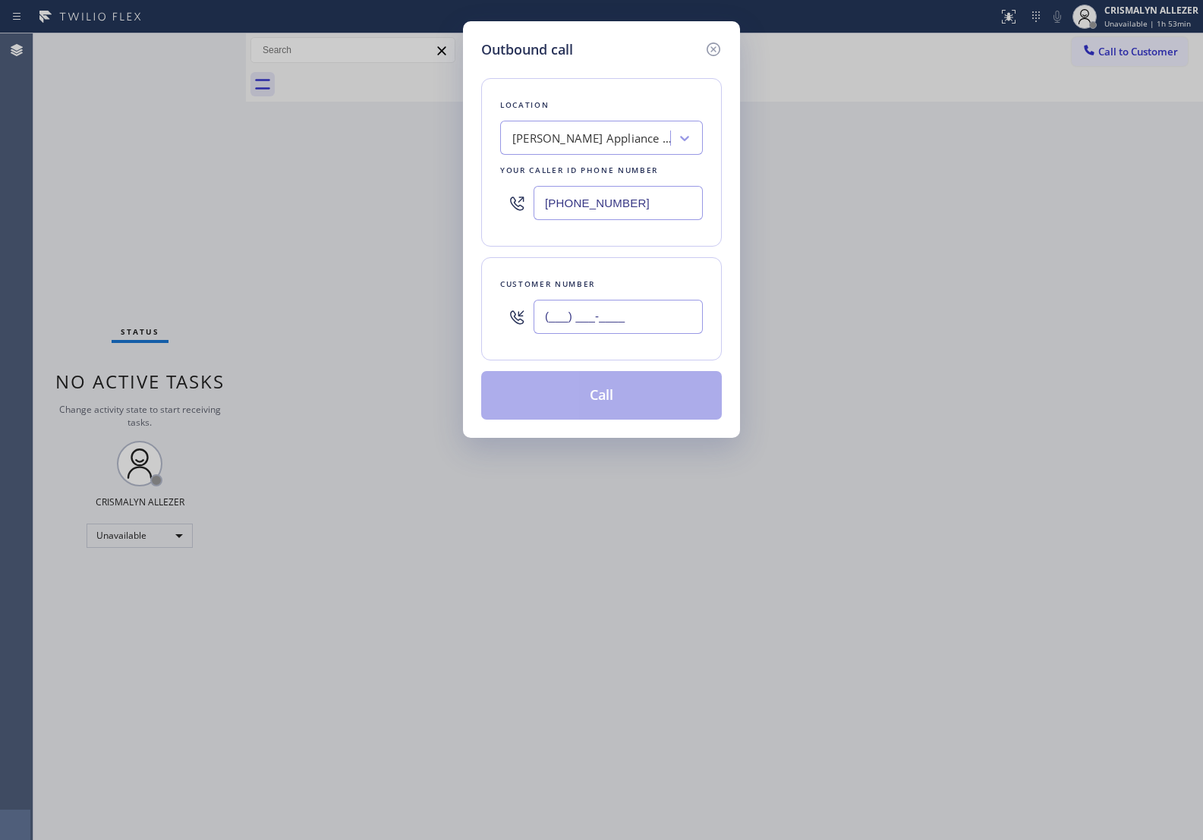
click at [572, 324] on input "(___) ___-____" at bounding box center [618, 317] width 169 height 34
paste input "623) 244-4163"
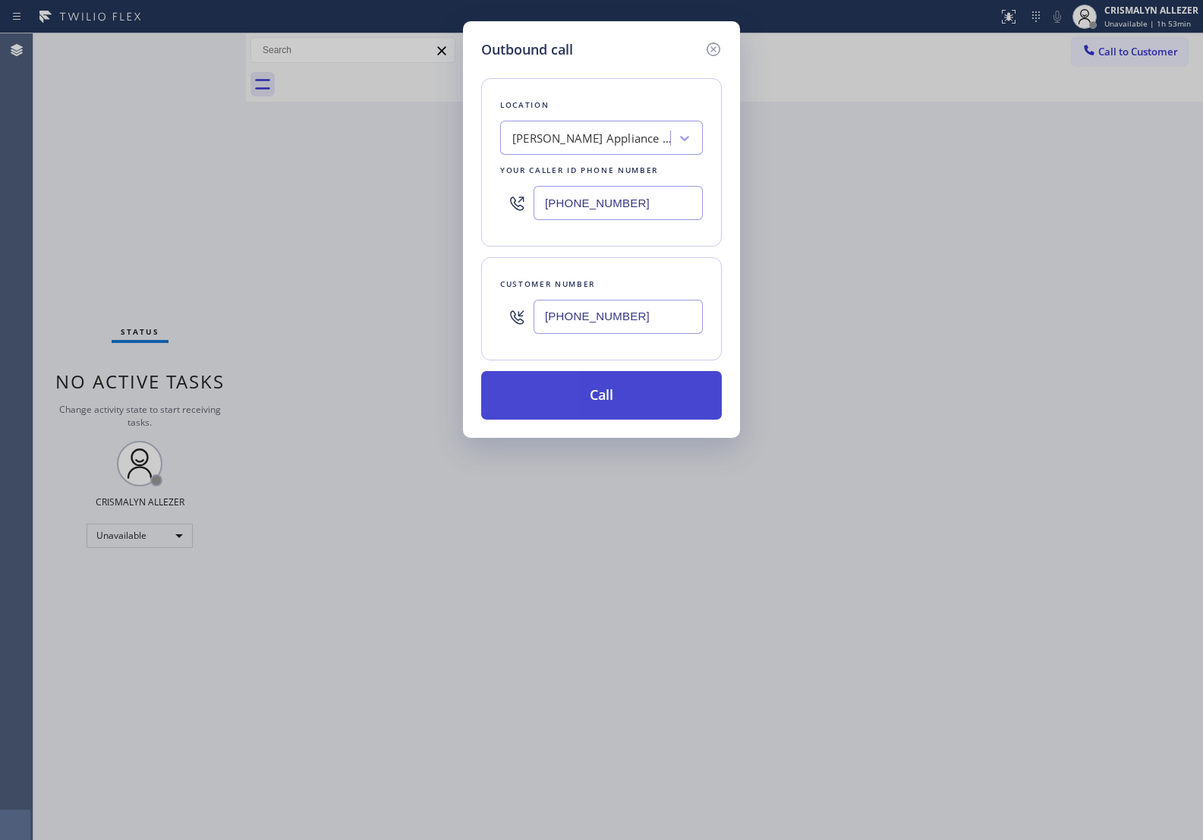
type input "[PHONE_NUMBER]"
click at [591, 393] on button "Call" at bounding box center [601, 395] width 241 height 49
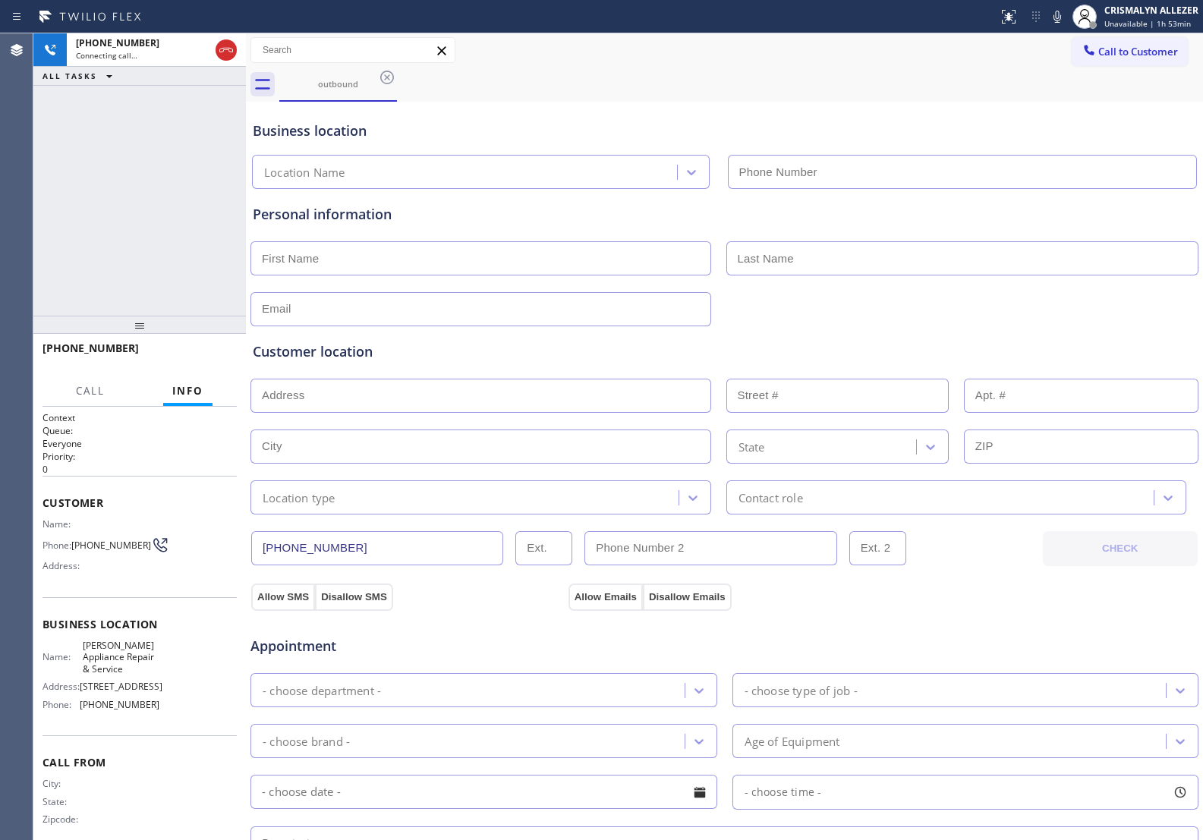
type input "[PHONE_NUMBER]"
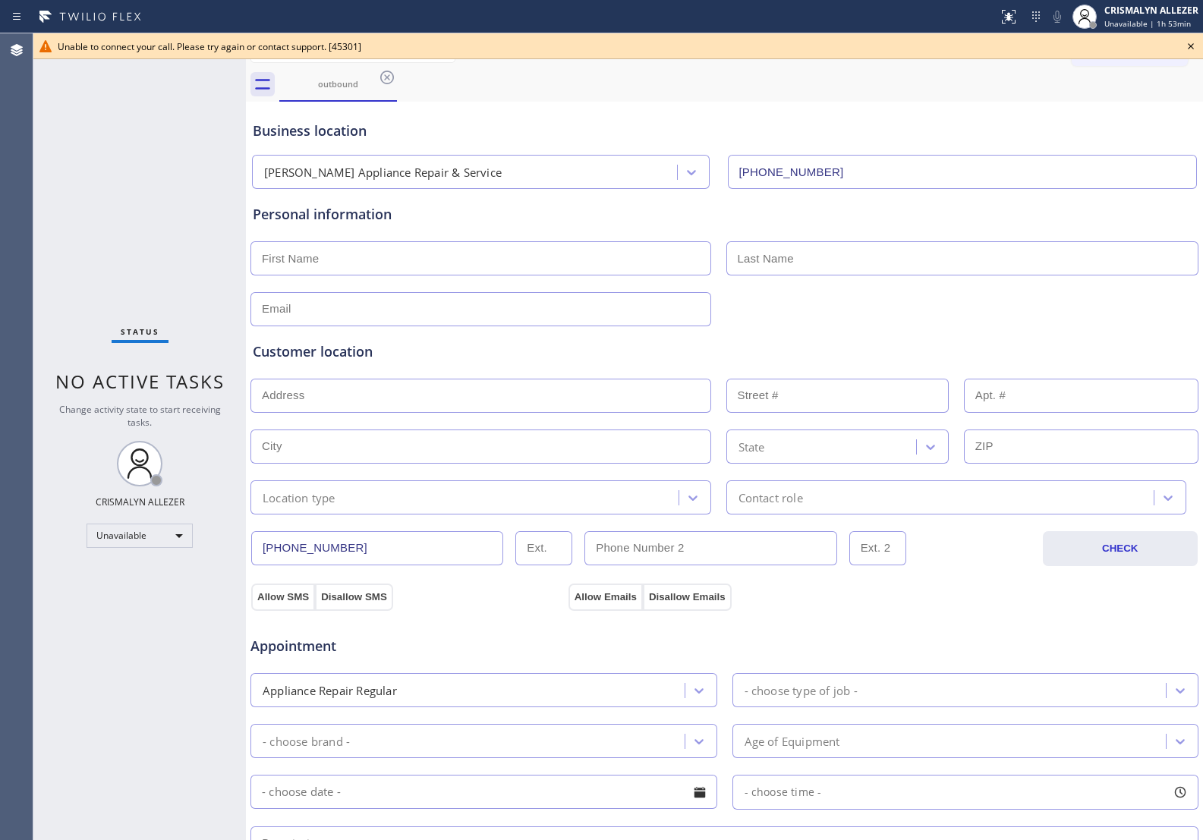
drag, startPoint x: 1189, startPoint y: 46, endPoint x: 1197, endPoint y: 51, distance: 9.9
click at [1189, 46] on icon at bounding box center [1191, 46] width 18 height 18
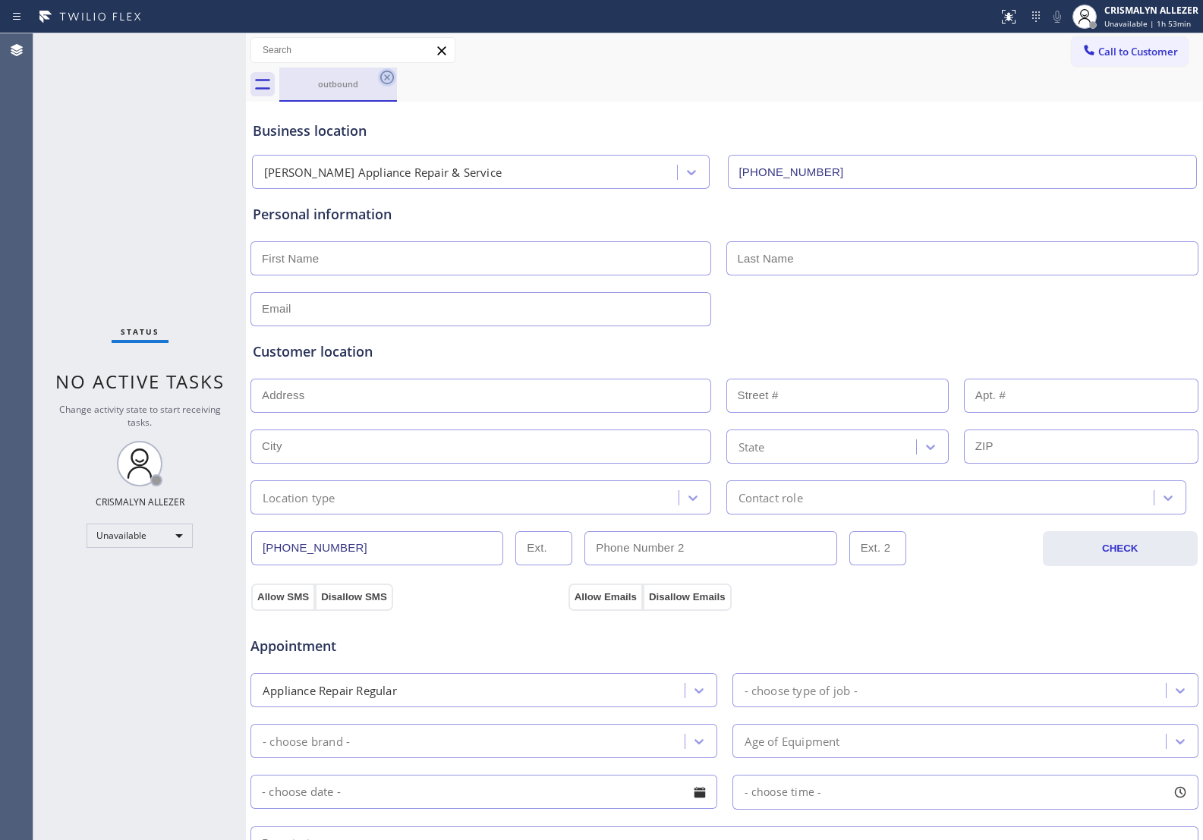
drag, startPoint x: 386, startPoint y: 77, endPoint x: 658, endPoint y: 226, distance: 310.5
click at [392, 84] on icon at bounding box center [387, 77] width 18 height 18
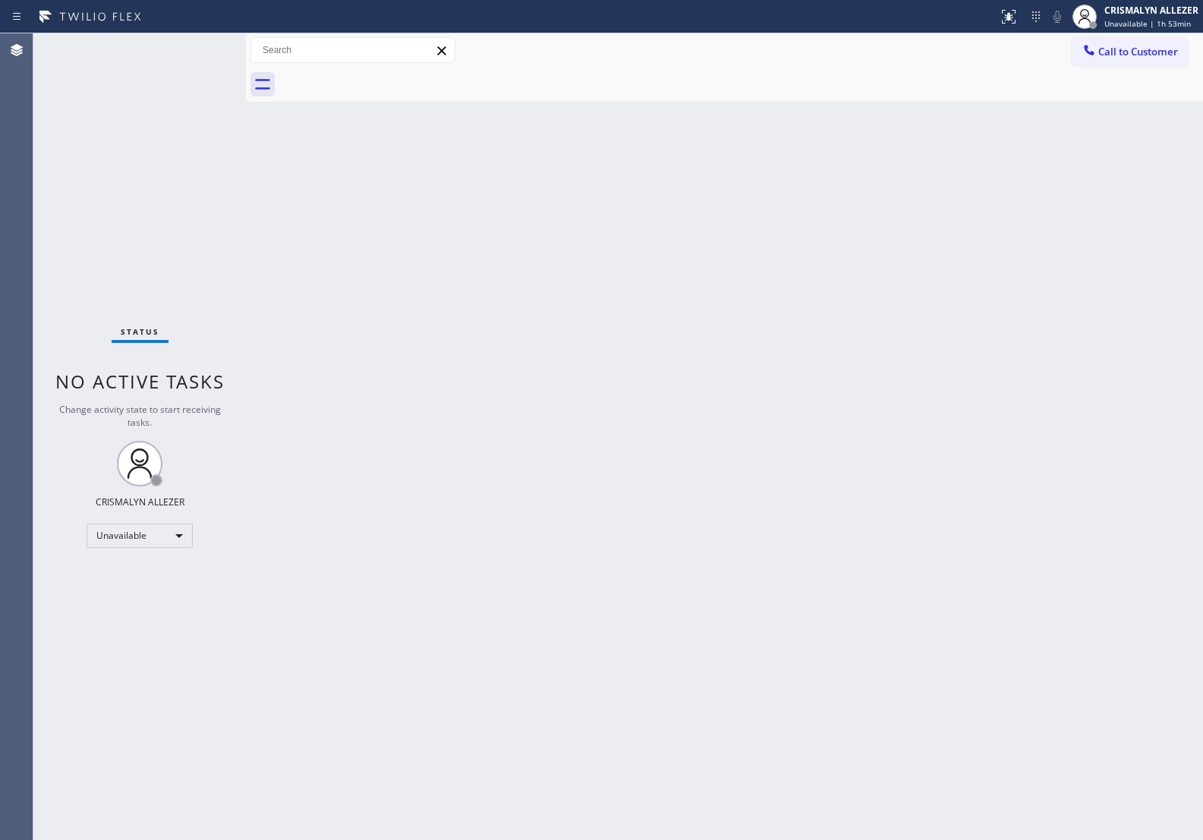
drag, startPoint x: 548, startPoint y: 327, endPoint x: 613, endPoint y: 285, distance: 77.3
click at [548, 326] on div "Back to Dashboard Change Sender ID Customers Technicians Select a contact Outbo…" at bounding box center [724, 436] width 957 height 807
click at [1139, 62] on button "Call to Customer" at bounding box center [1130, 51] width 116 height 29
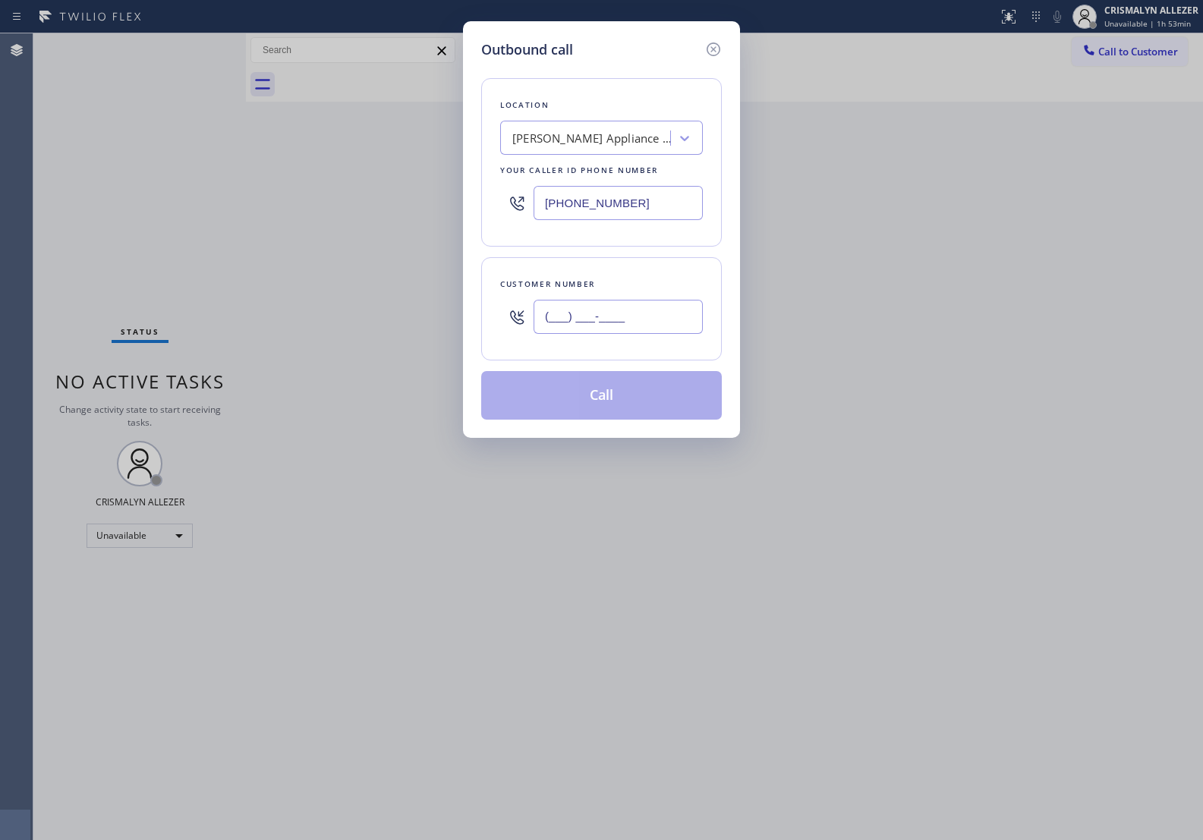
click at [673, 321] on input "(___) ___-____" at bounding box center [618, 317] width 169 height 34
paste input "602) 708-4200"
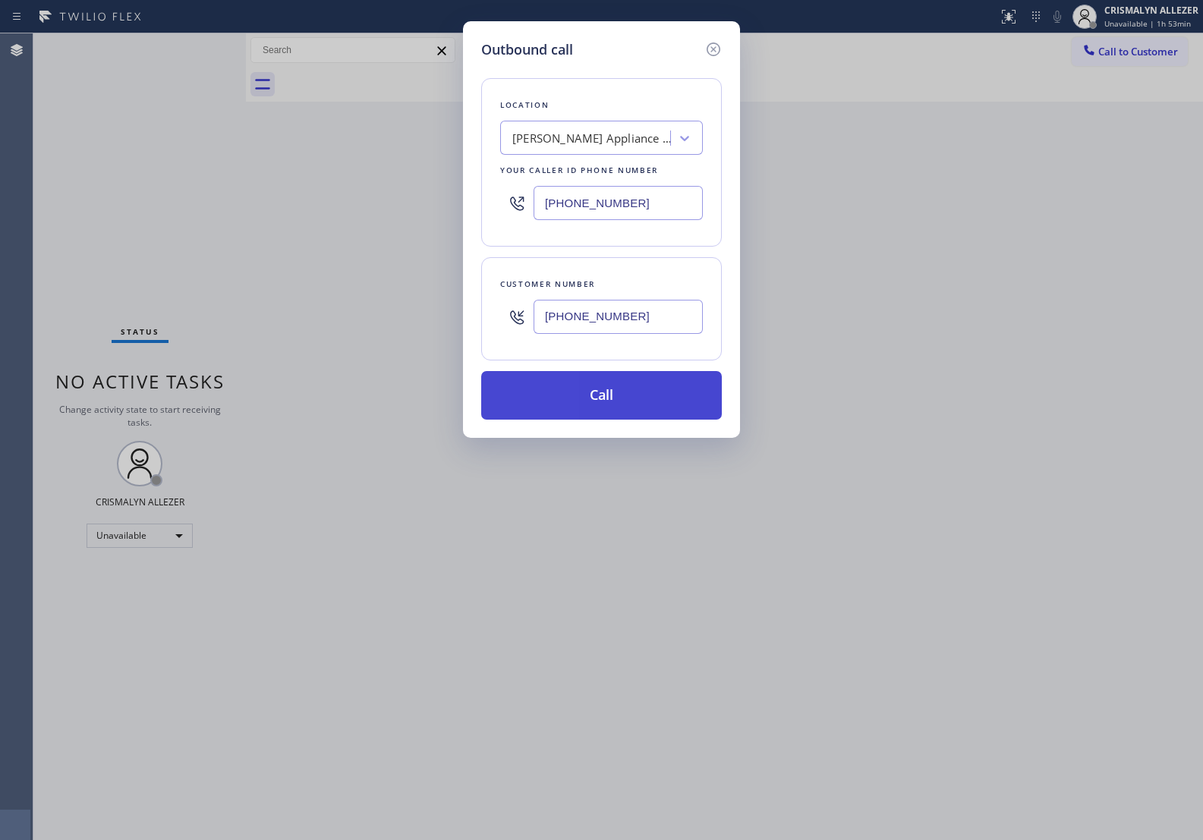
type input "[PHONE_NUMBER]"
click at [628, 401] on button "Call" at bounding box center [601, 395] width 241 height 49
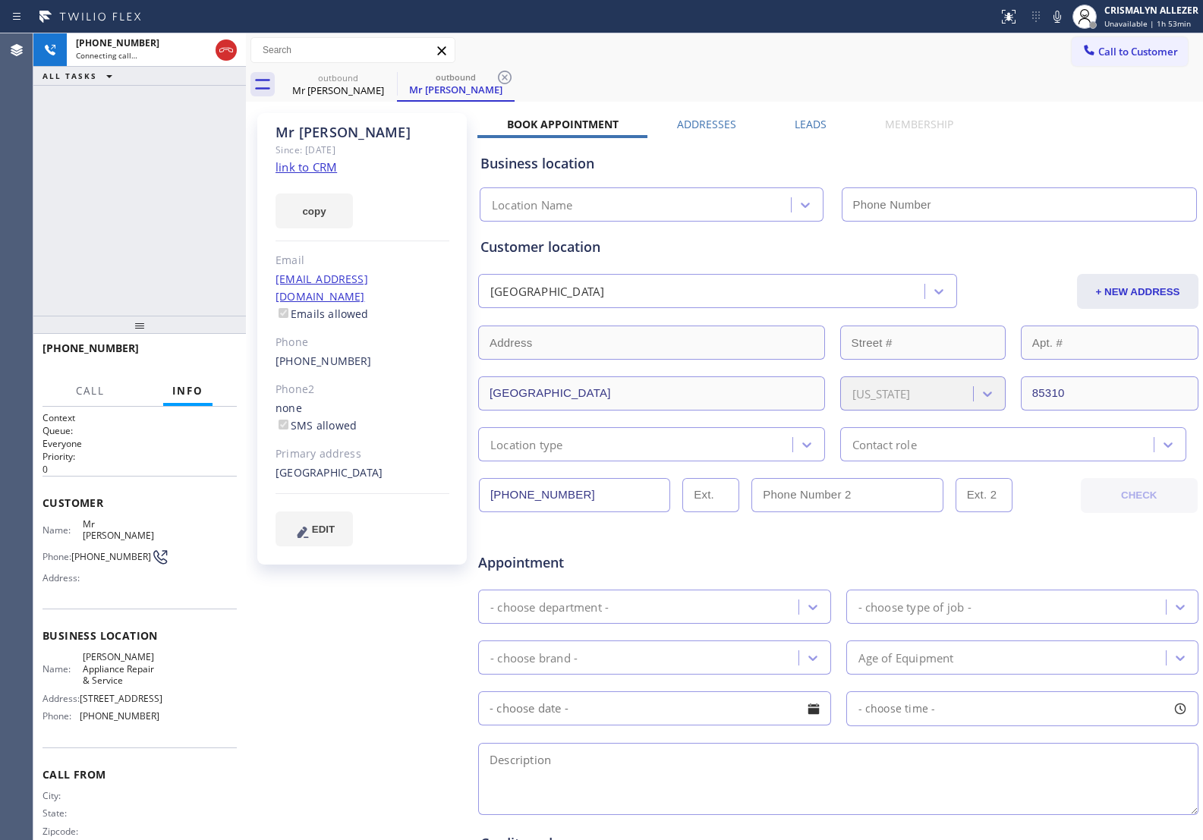
type input "[PHONE_NUMBER]"
click at [203, 358] on span "HANG UP" at bounding box center [201, 355] width 46 height 11
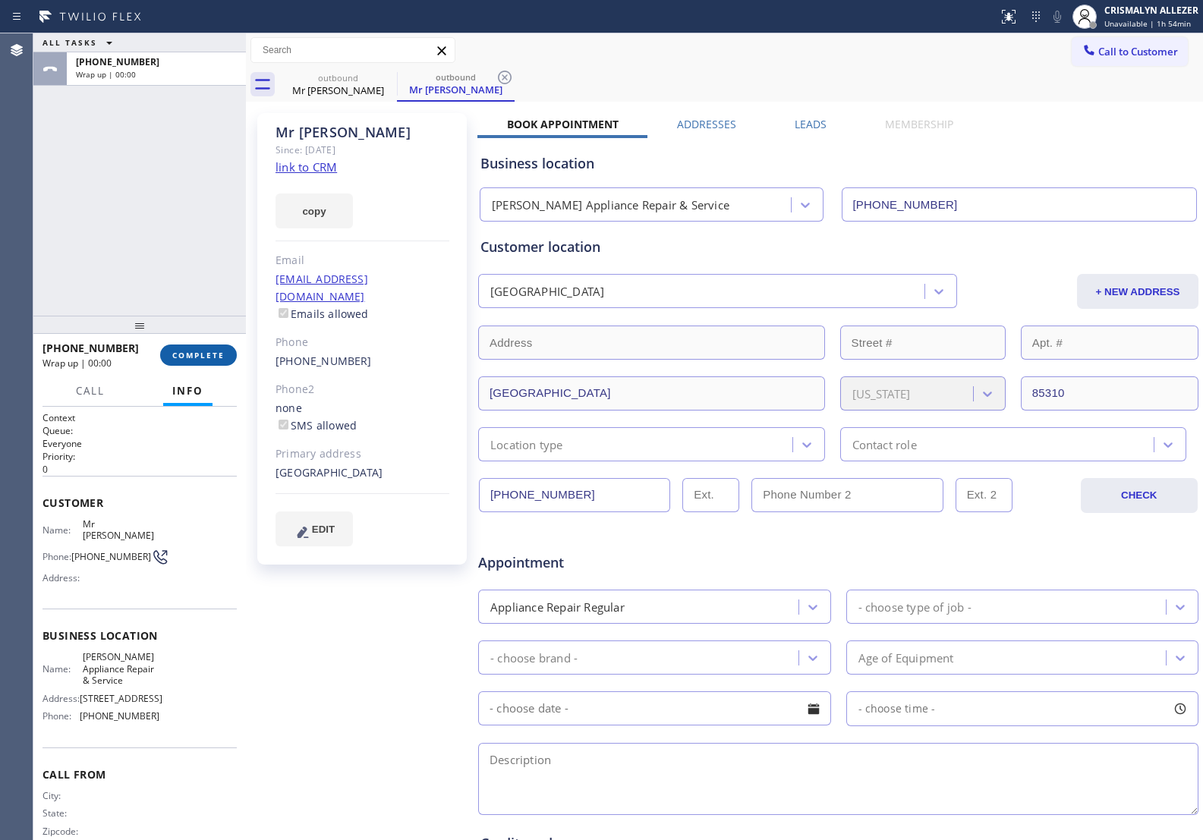
click at [203, 358] on span "COMPLETE" at bounding box center [198, 355] width 52 height 11
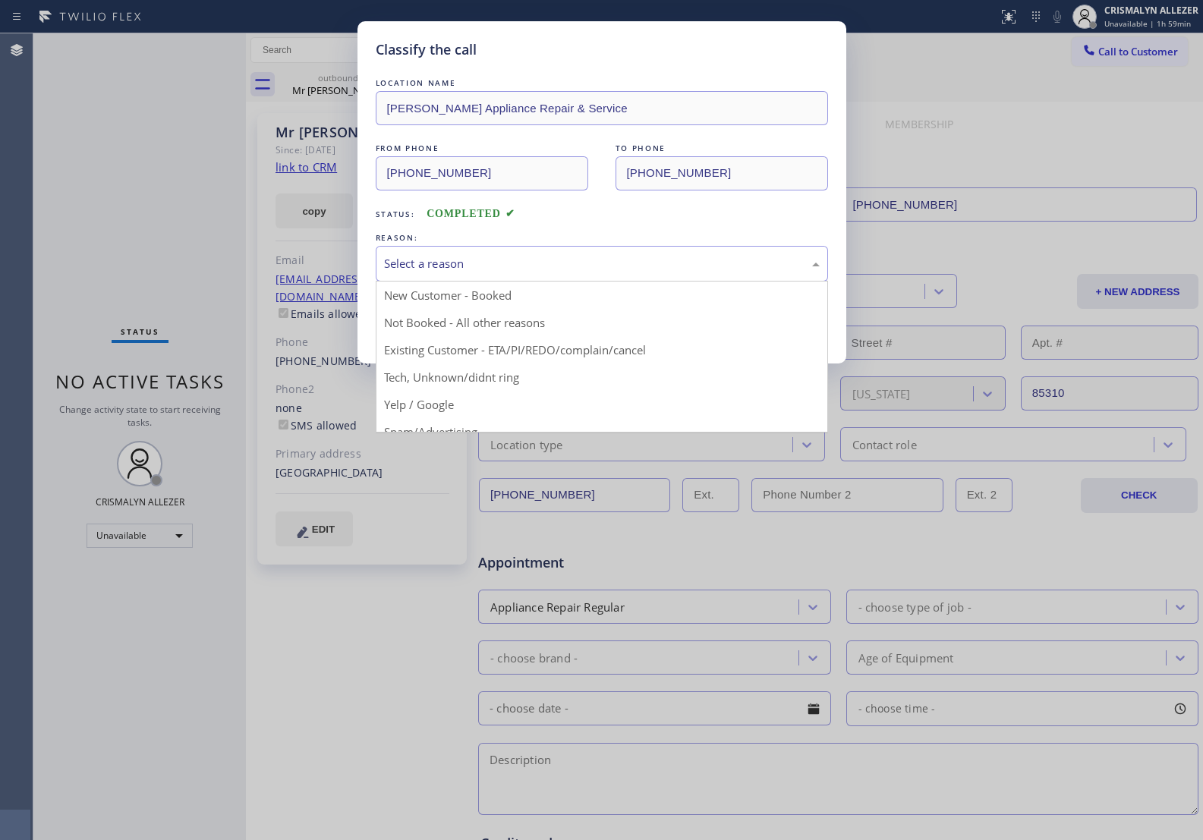
click at [518, 271] on div "Select a reason" at bounding box center [602, 263] width 436 height 17
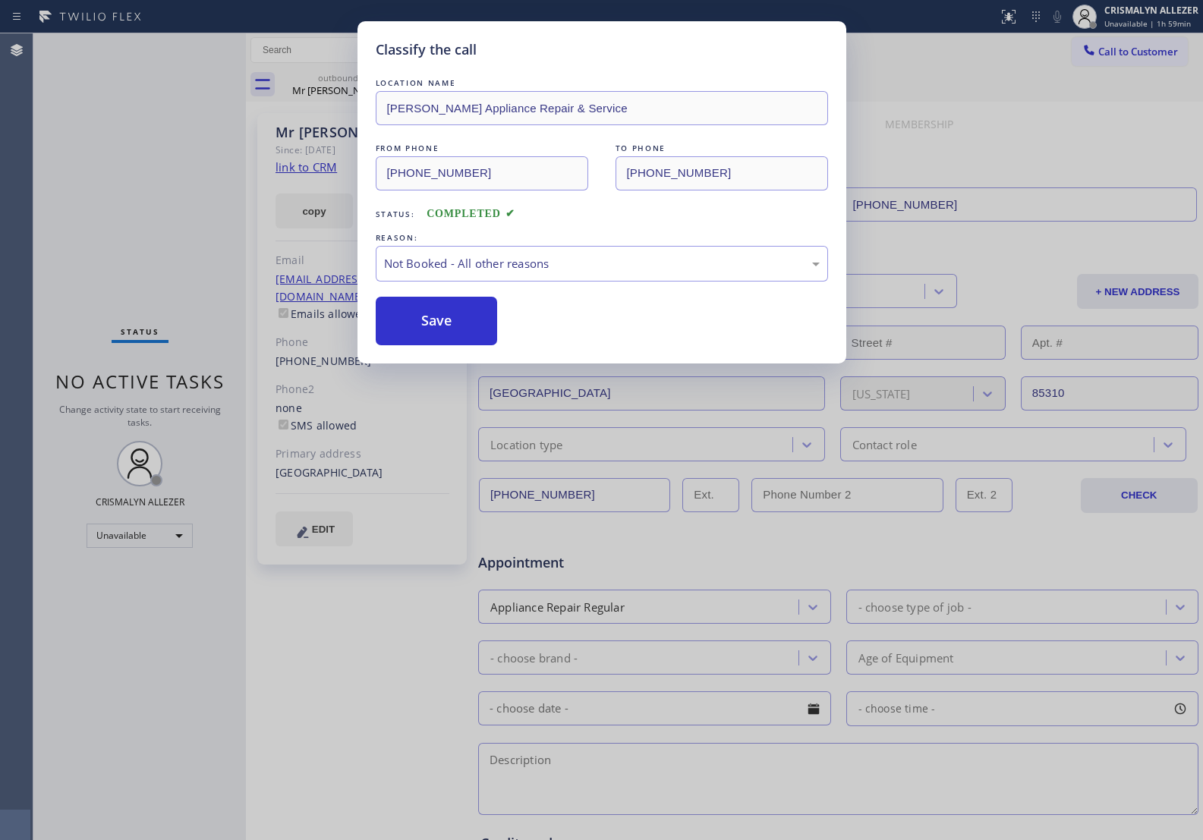
click at [425, 334] on button "Save" at bounding box center [437, 321] width 122 height 49
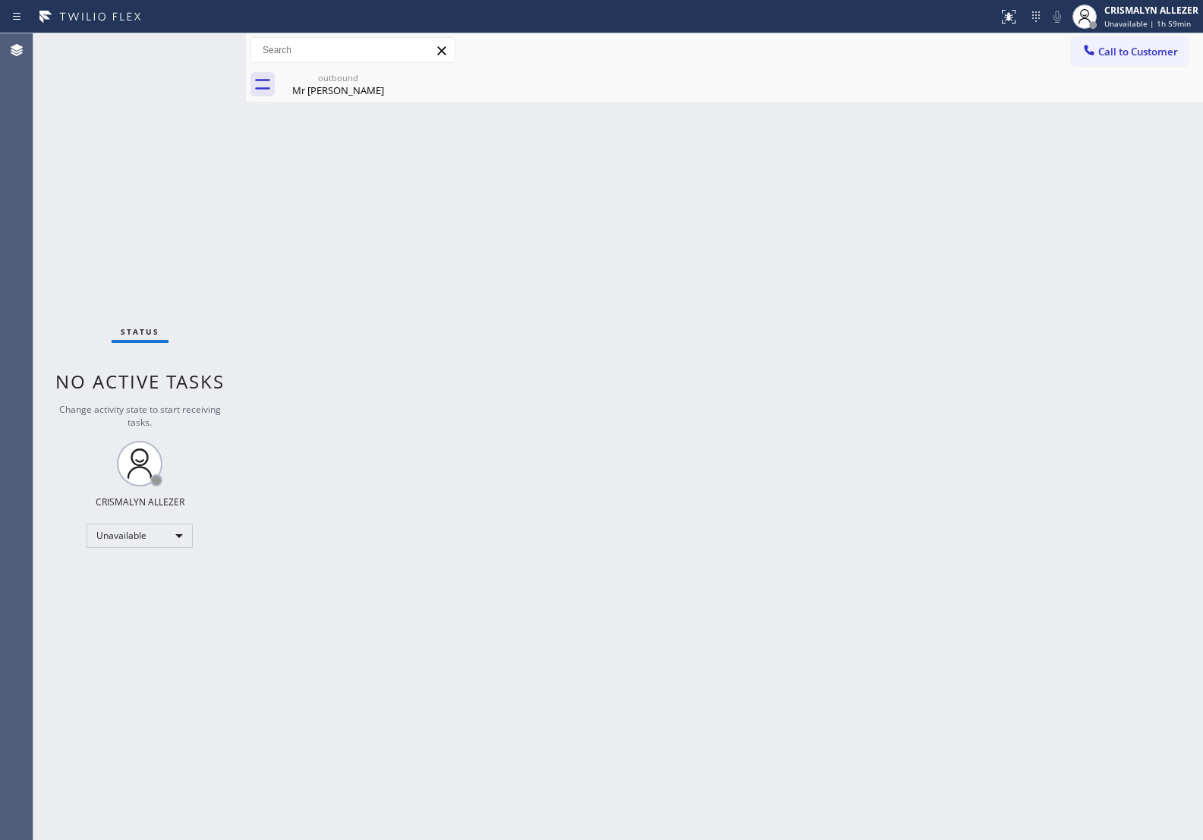
click at [348, 102] on div "Back to Dashboard Change Sender ID Customers Technicians Select a contact Outbo…" at bounding box center [724, 436] width 957 height 807
click at [376, 86] on div "Mr Walt" at bounding box center [338, 91] width 115 height 14
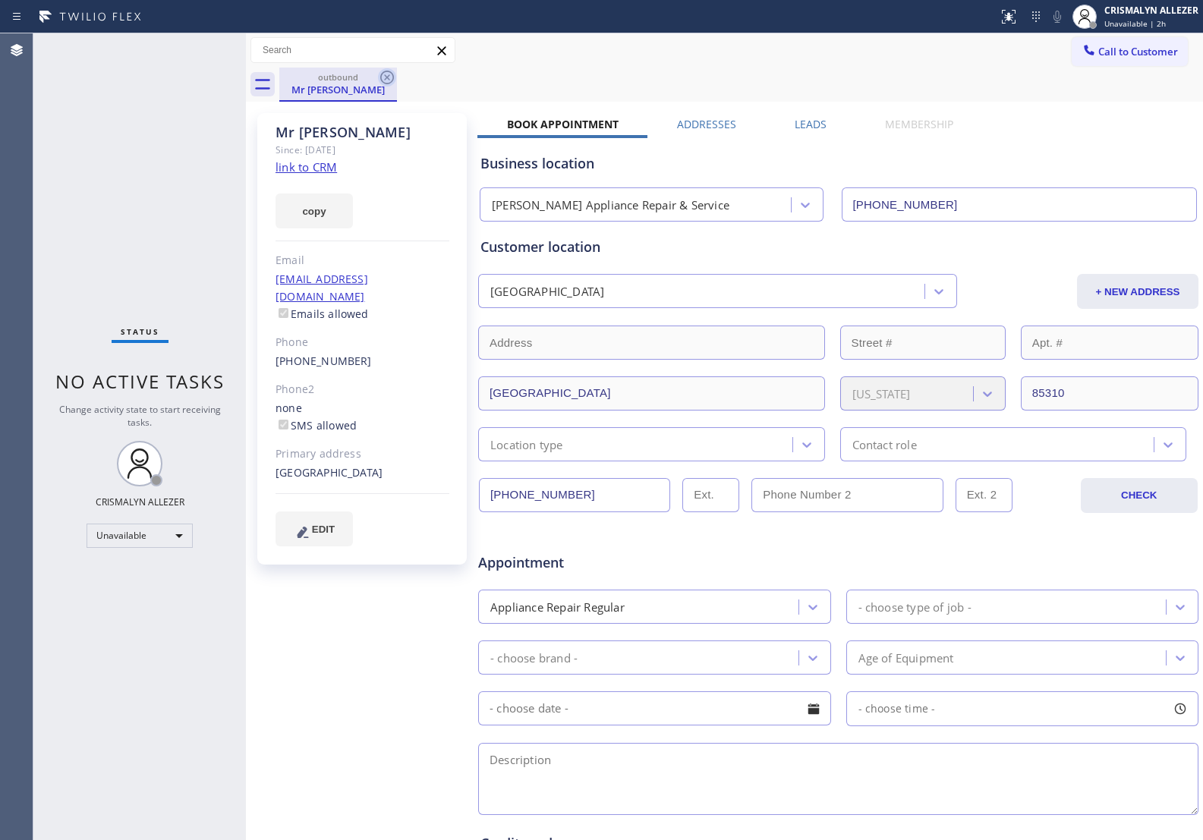
click at [380, 80] on icon at bounding box center [387, 77] width 18 height 18
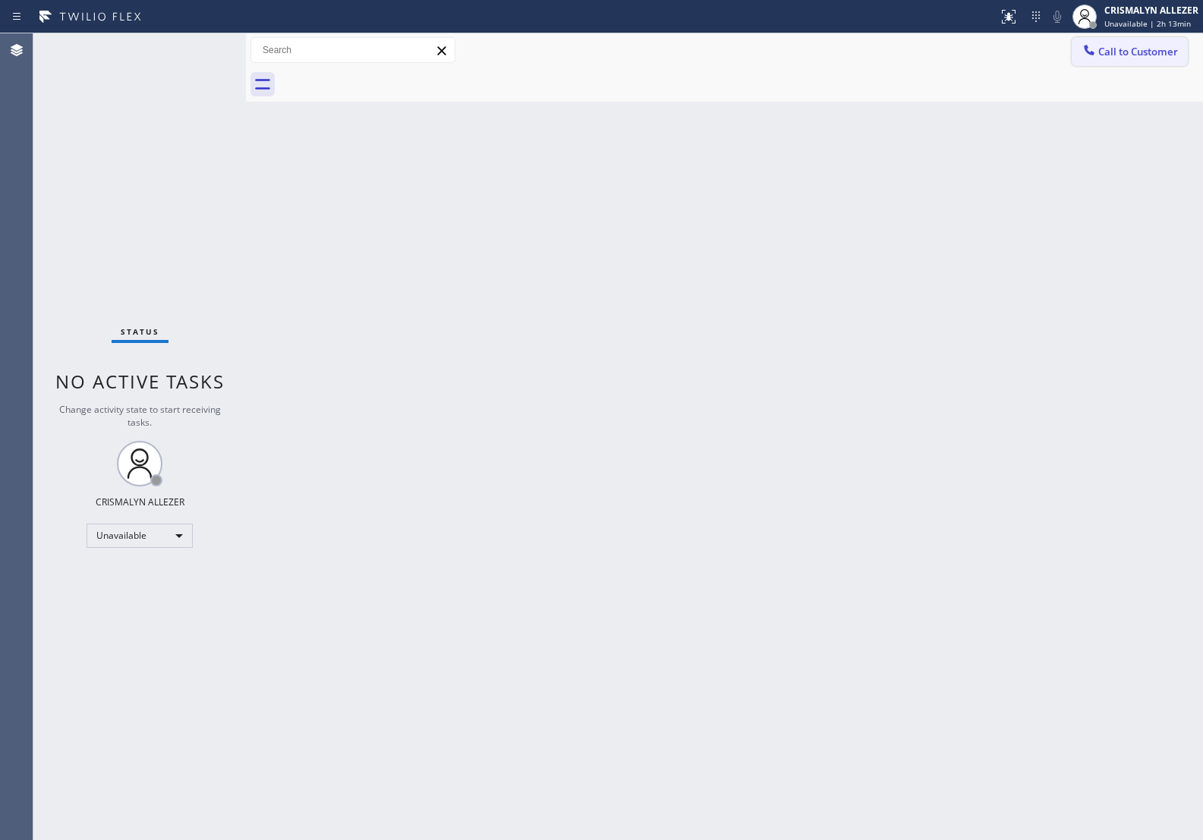
click at [1121, 62] on button "Call to Customer" at bounding box center [1130, 51] width 116 height 29
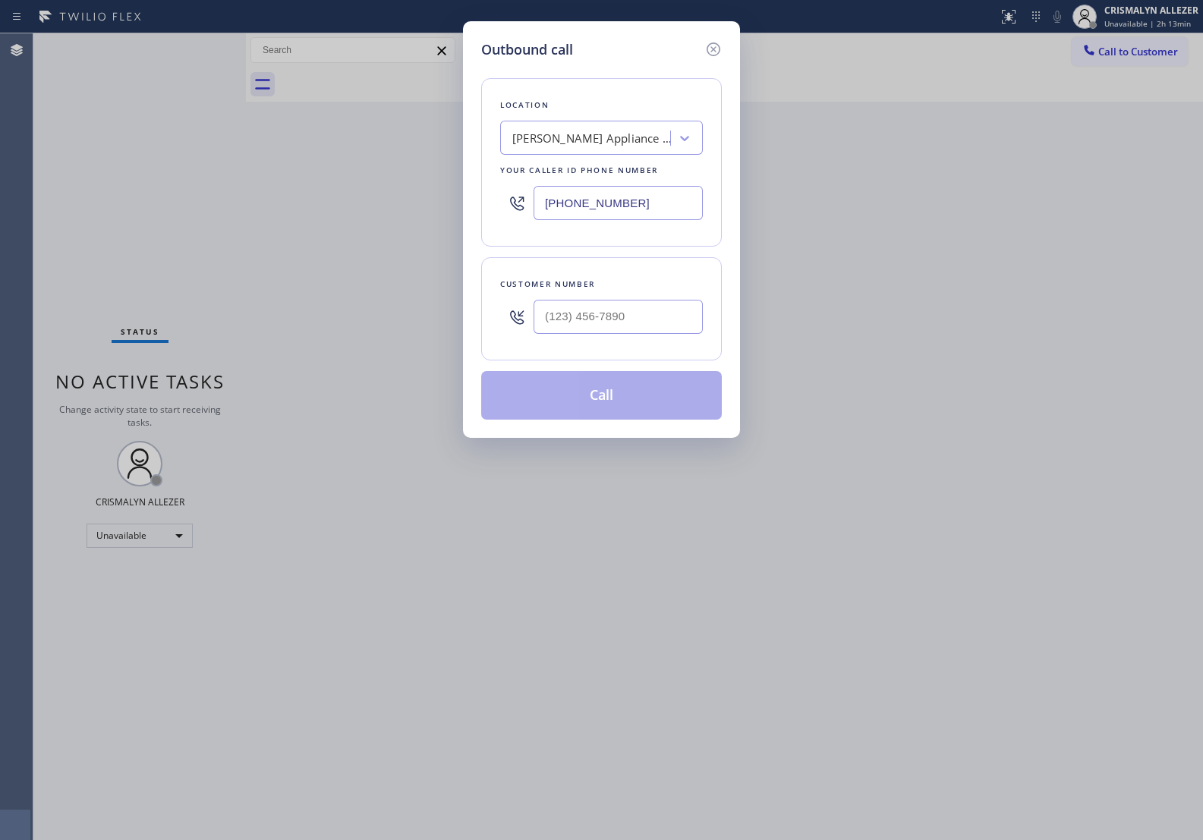
drag, startPoint x: 672, startPoint y: 200, endPoint x: 282, endPoint y: 188, distance: 390.4
click at [283, 188] on div "Outbound call Location J W Appliance Repair & Service Your caller id phone numb…" at bounding box center [601, 420] width 1203 height 840
paste input "855) 731-4952"
type input "[PHONE_NUMBER]"
click at [623, 339] on div at bounding box center [618, 316] width 169 height 49
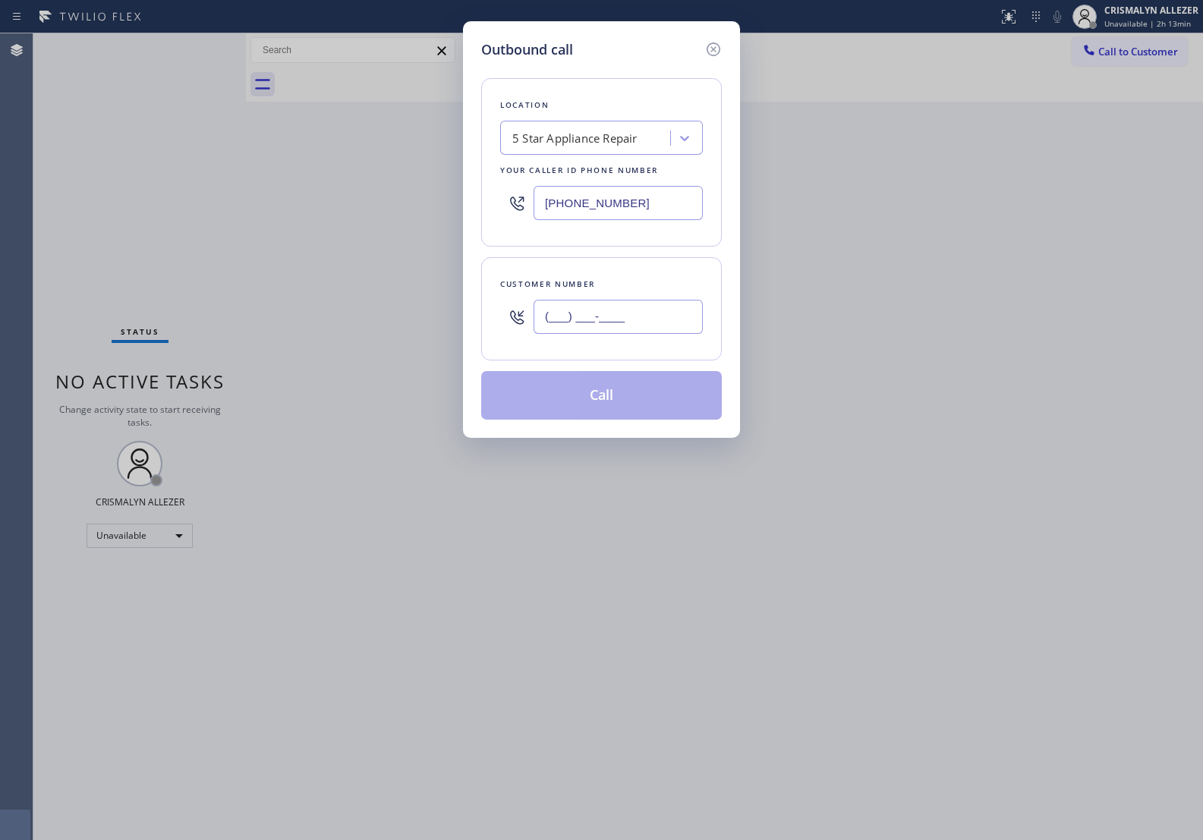
click at [646, 323] on input "(___) ___-____" at bounding box center [618, 317] width 169 height 34
paste input "408) 712-1457"
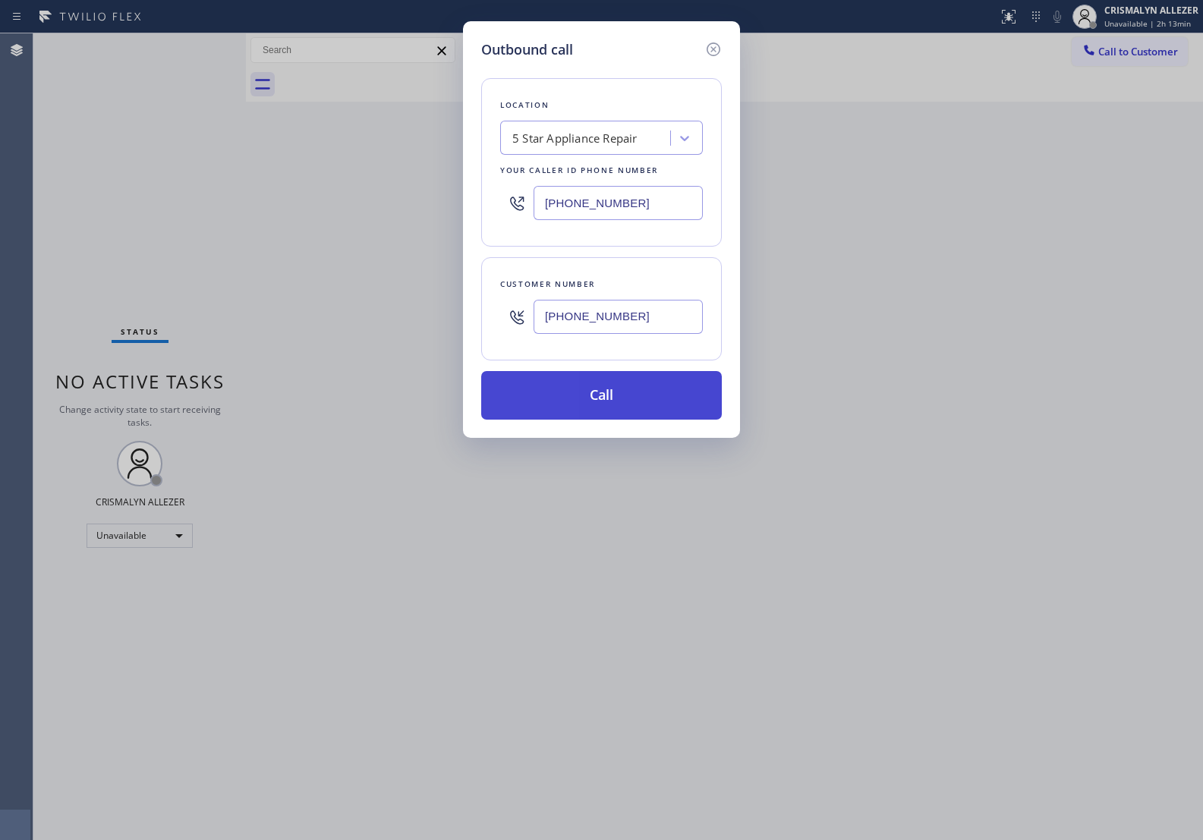
type input "[PHONE_NUMBER]"
click at [611, 415] on button "Call" at bounding box center [601, 395] width 241 height 49
drag, startPoint x: 598, startPoint y: 395, endPoint x: 765, endPoint y: 58, distance: 376.5
click at [598, 396] on button "Call" at bounding box center [601, 395] width 241 height 49
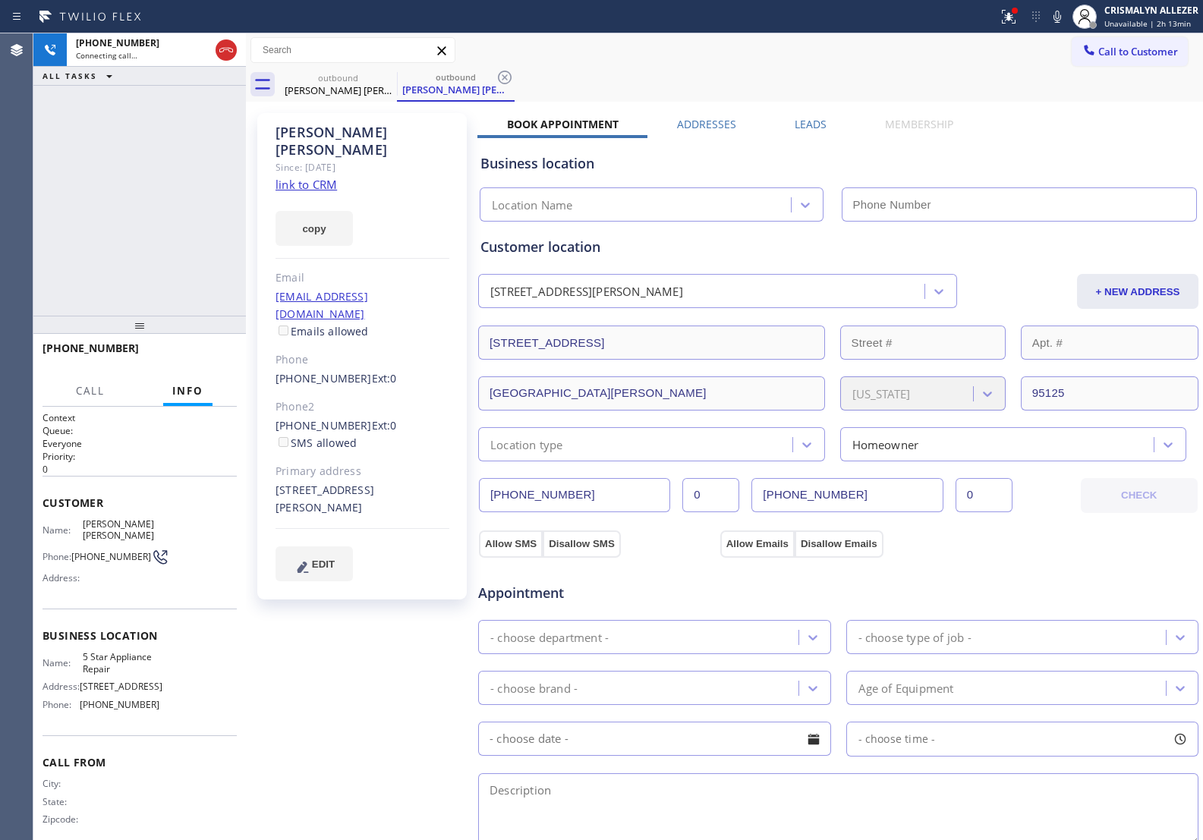
click at [328, 177] on link "link to CRM" at bounding box center [306, 184] width 61 height 15
type input "[PHONE_NUMBER]"
click at [194, 353] on span "HANG UP" at bounding box center [201, 355] width 46 height 11
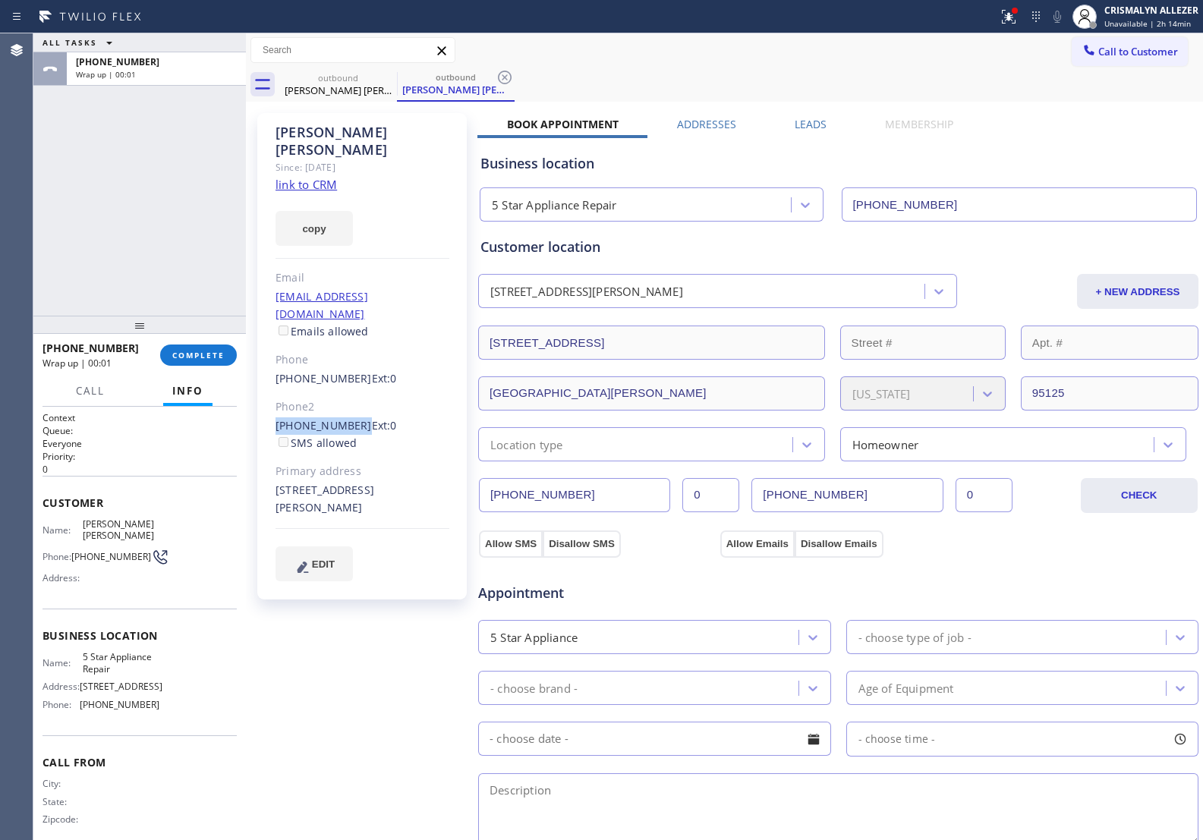
drag, startPoint x: 266, startPoint y: 393, endPoint x: 350, endPoint y: 396, distance: 83.6
click at [350, 396] on div "Liza Chuck Since: 20 may 2020 link to CRM copy Email Needhamsv@aol.com Emails a…" at bounding box center [362, 356] width 210 height 487
copy link "[PHONE_NUMBER]"
click at [169, 355] on button "COMPLETE" at bounding box center [198, 355] width 77 height 21
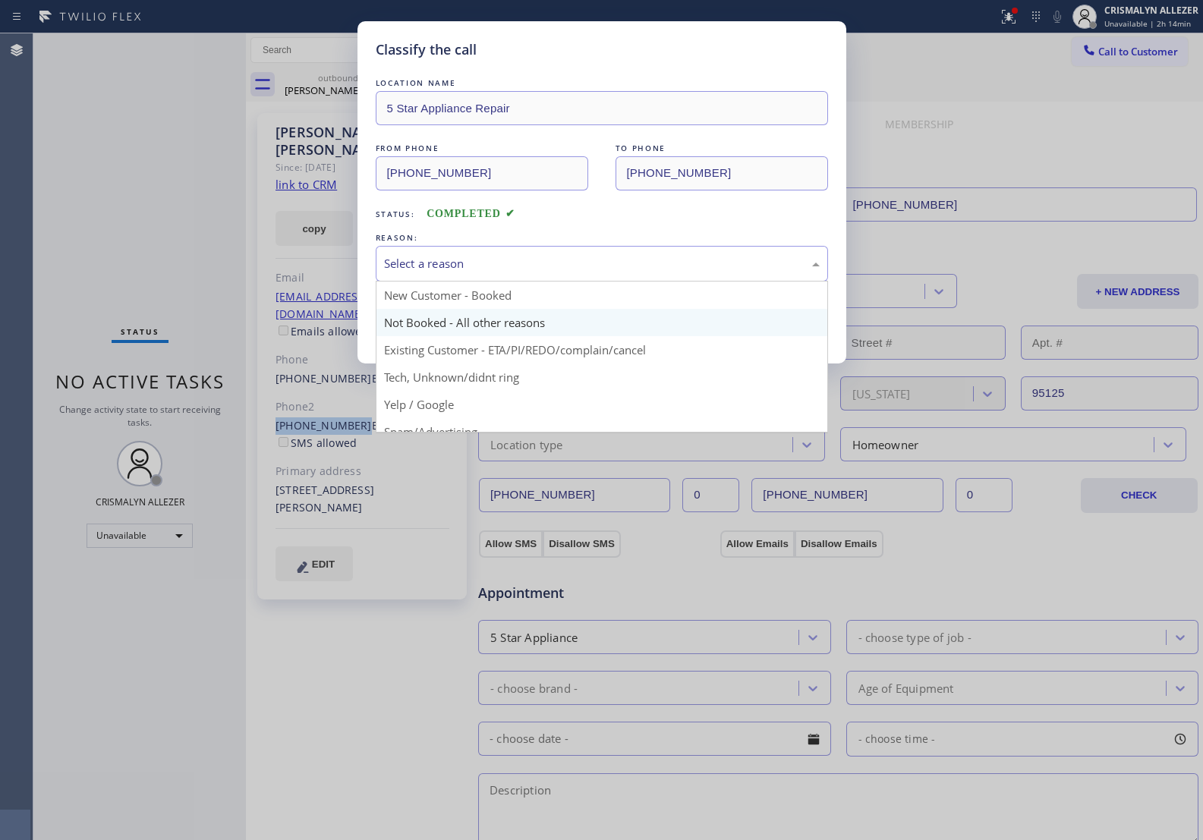
drag, startPoint x: 566, startPoint y: 271, endPoint x: 454, endPoint y: 325, distance: 123.9
click at [543, 281] on div "Select a reason" at bounding box center [602, 264] width 452 height 36
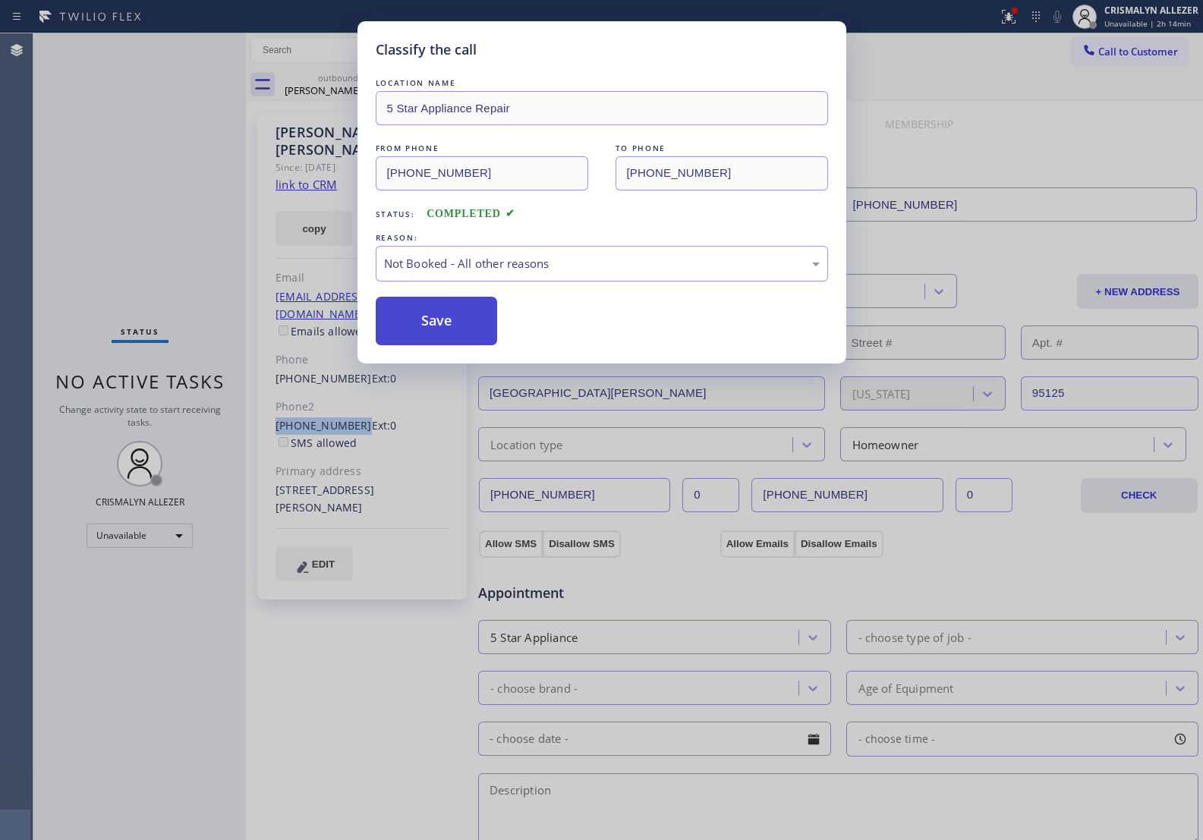
click at [448, 328] on button "Save" at bounding box center [437, 321] width 122 height 49
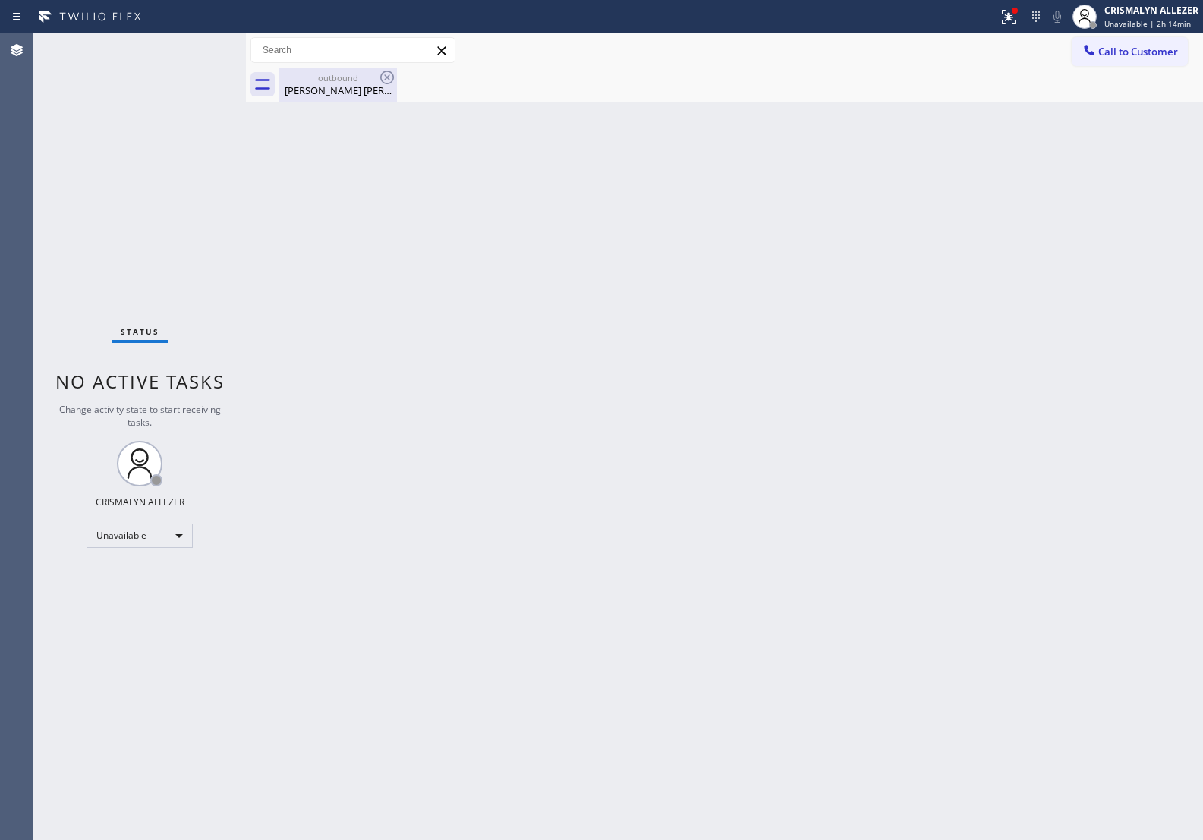
drag, startPoint x: 326, startPoint y: 91, endPoint x: 346, endPoint y: 90, distance: 19.8
click at [328, 91] on div "Liza Chuck" at bounding box center [338, 91] width 115 height 14
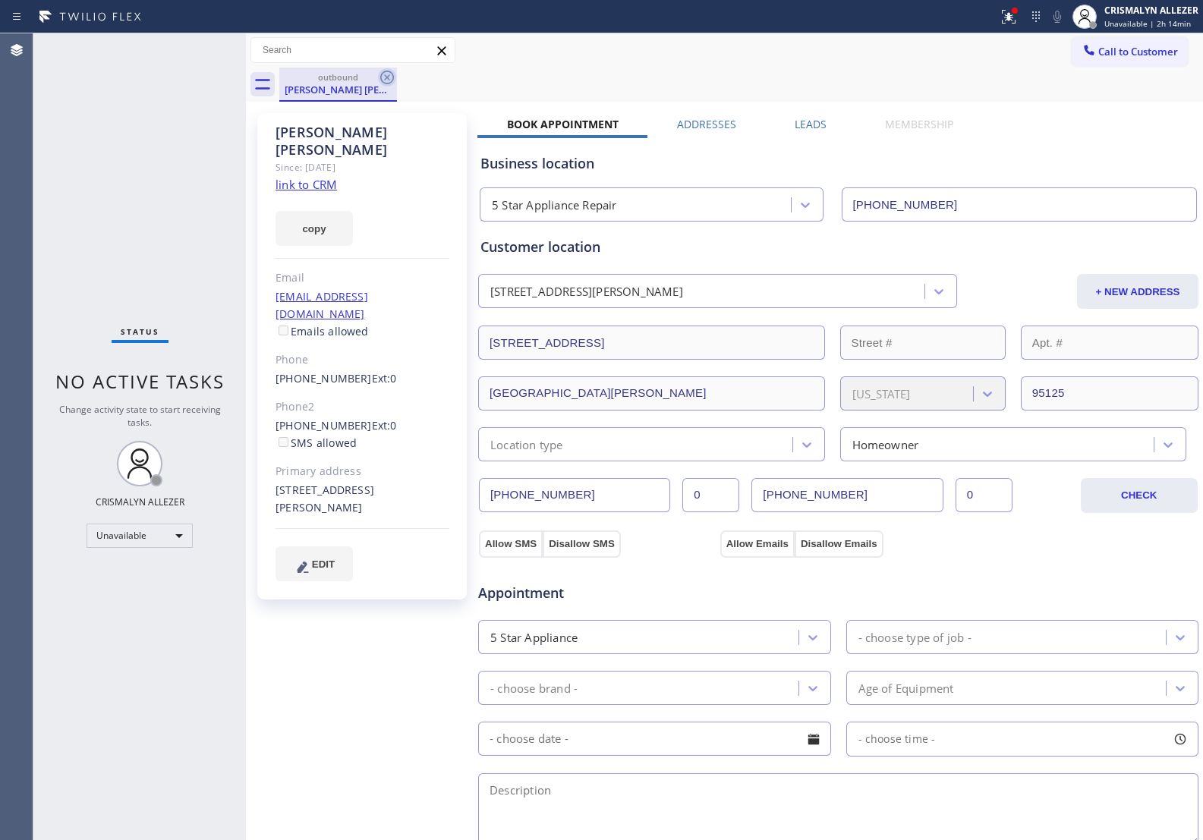
click at [383, 76] on icon at bounding box center [387, 77] width 18 height 18
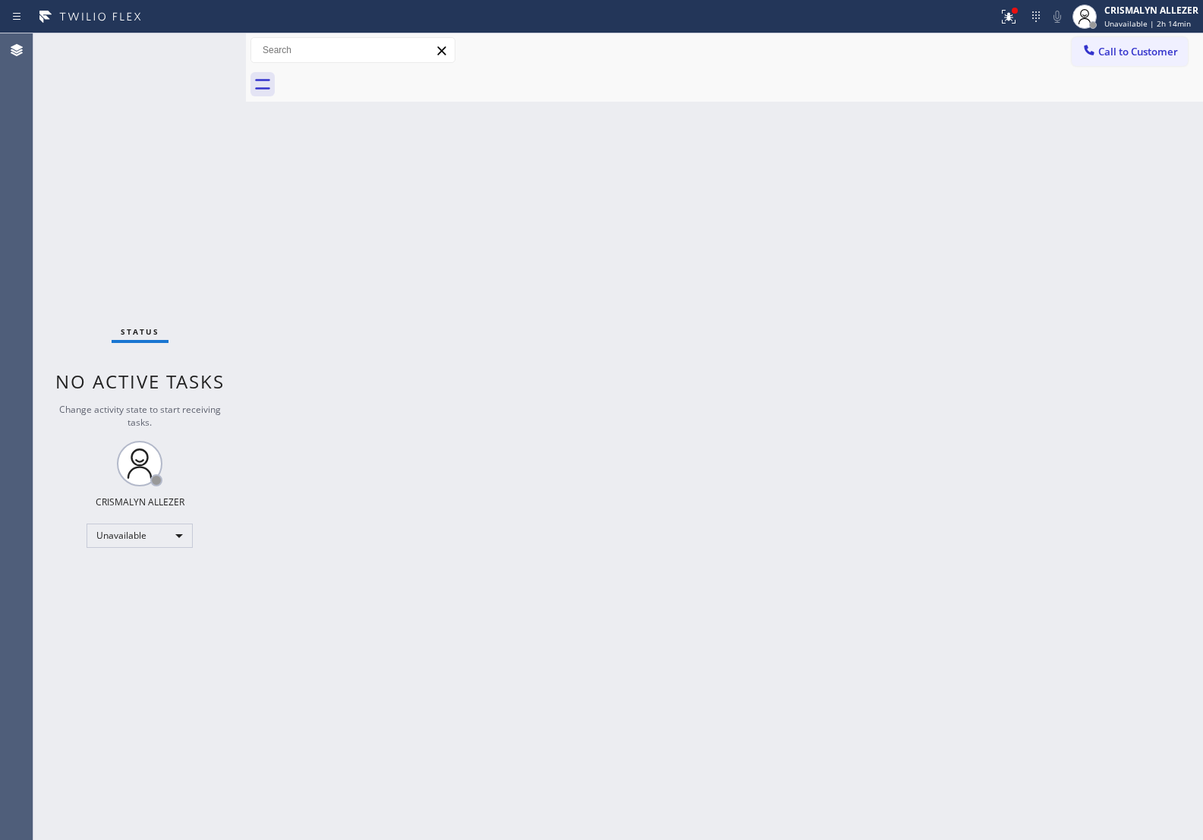
click at [1133, 53] on span "Call to Customer" at bounding box center [1139, 52] width 80 height 14
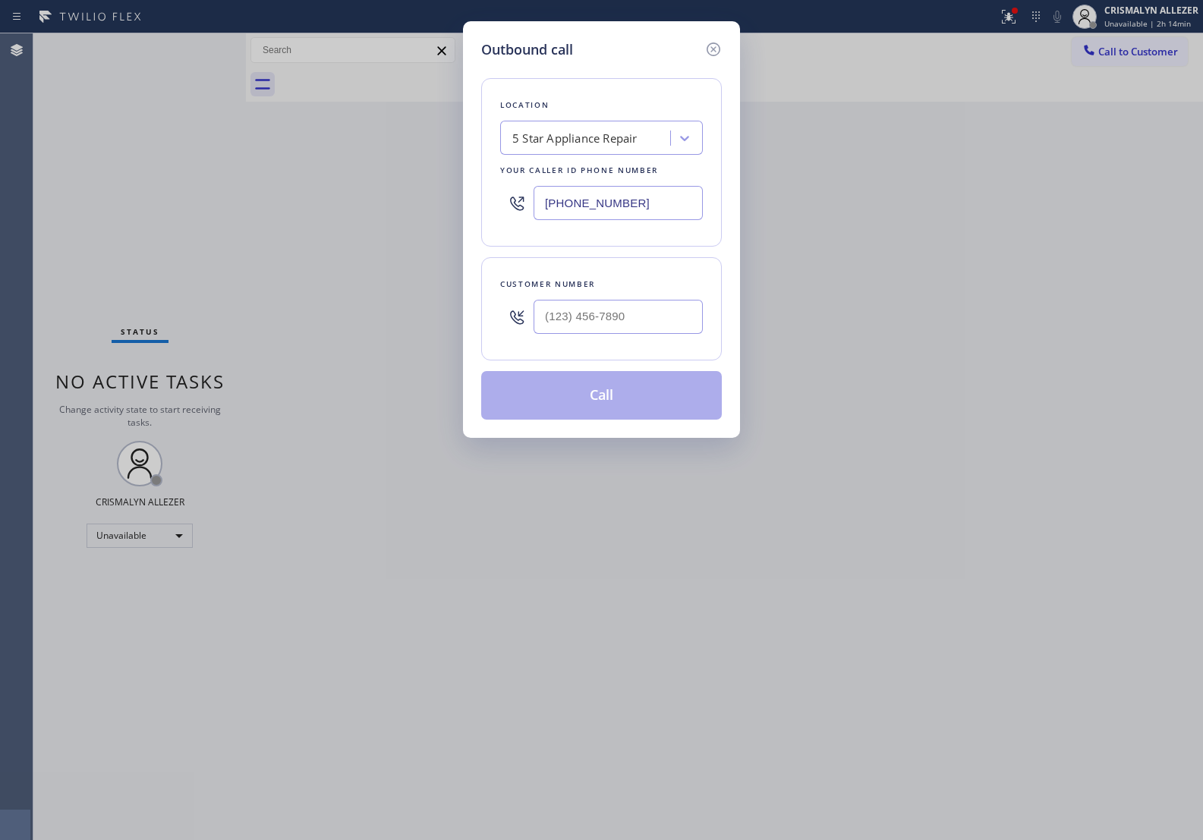
click at [706, 326] on div "Customer number" at bounding box center [601, 308] width 241 height 103
click at [665, 323] on input "(___) ___-____" at bounding box center [618, 317] width 169 height 34
paste input "408) 205-9471"
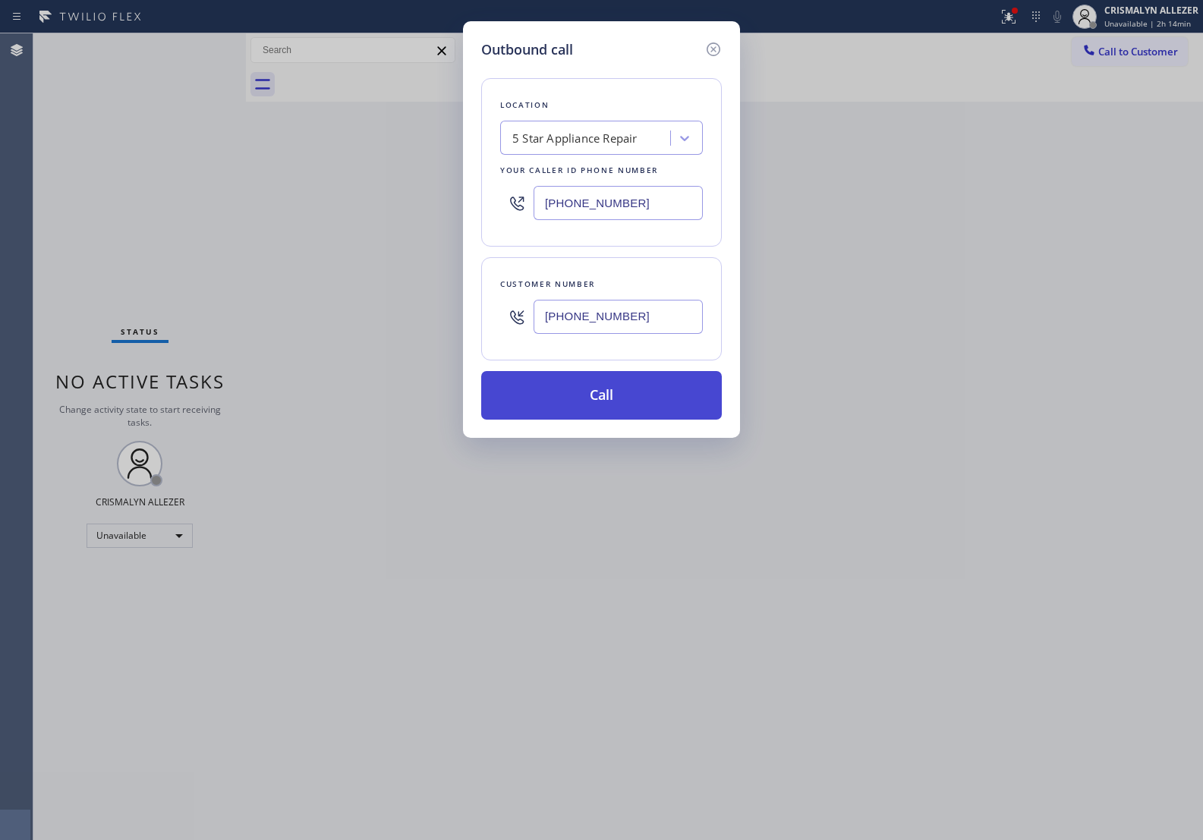
type input "[PHONE_NUMBER]"
click at [600, 400] on button "Call" at bounding box center [601, 395] width 241 height 49
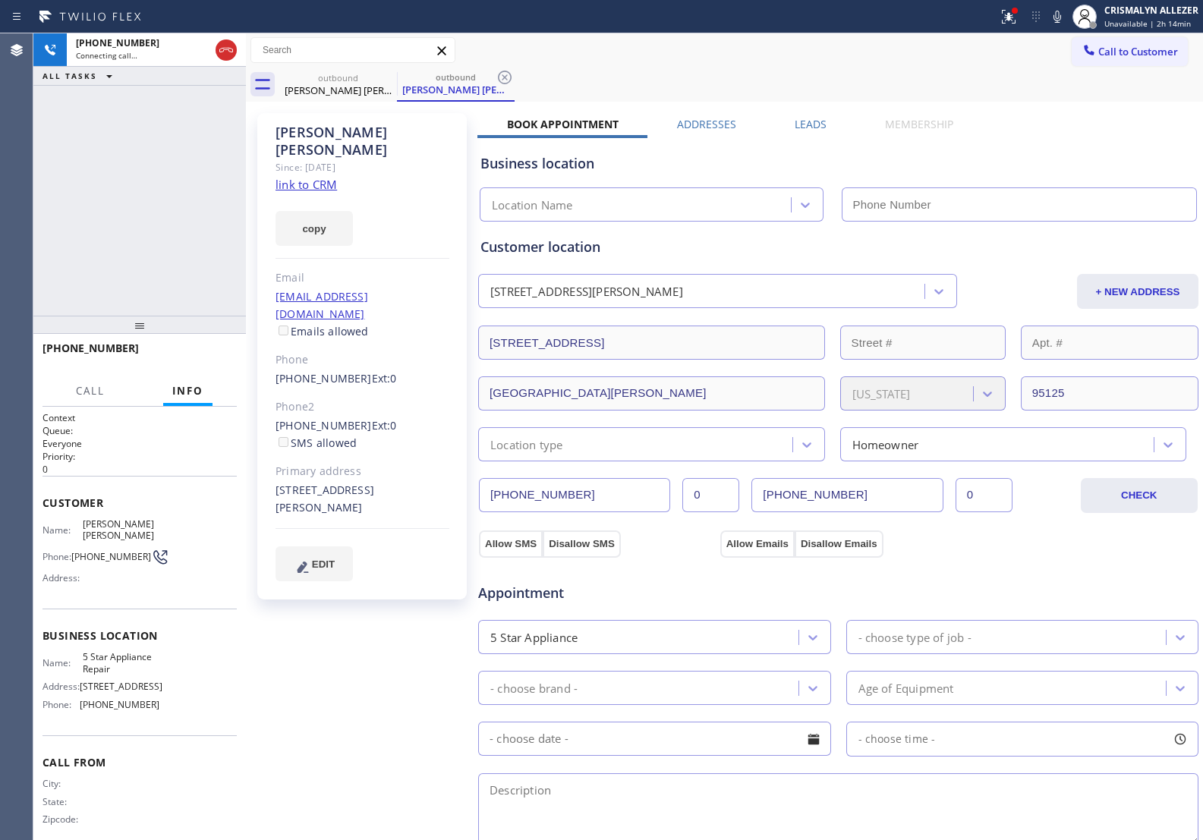
click at [812, 118] on label "Leads" at bounding box center [811, 124] width 32 height 14
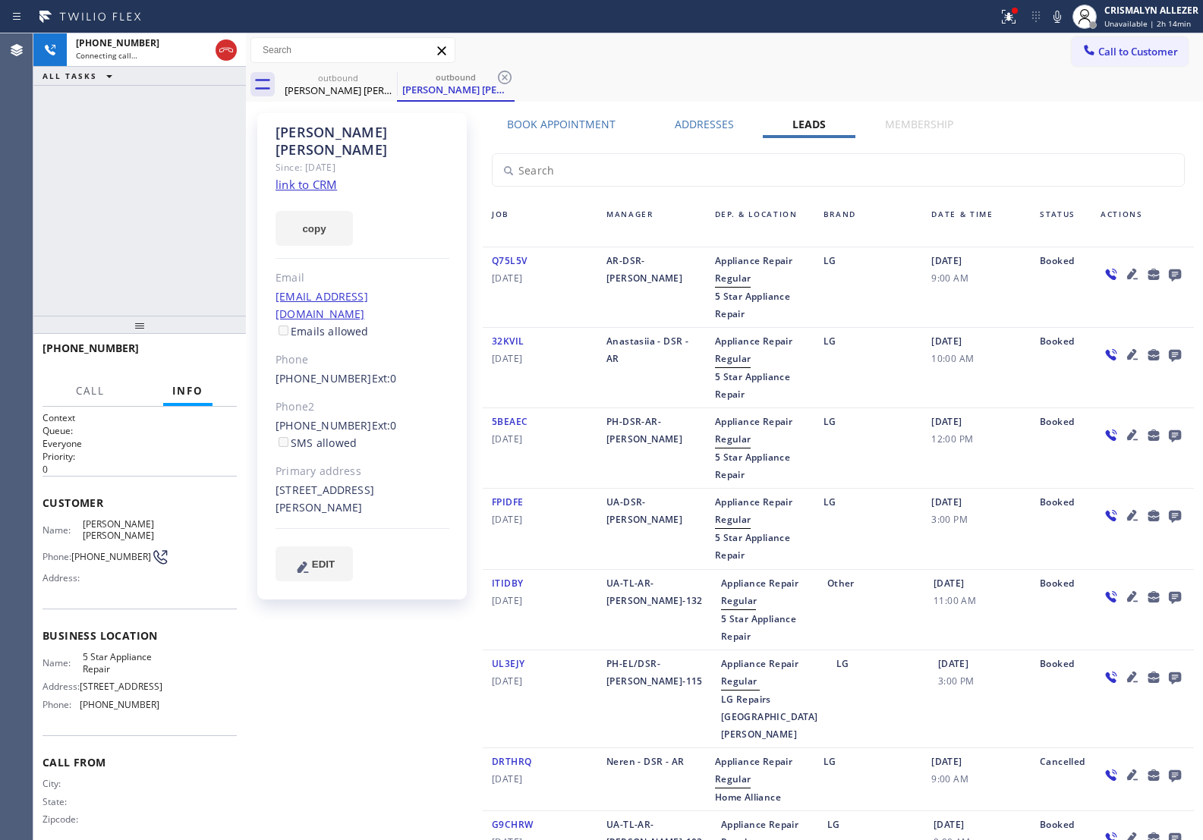
click at [1166, 272] on icon at bounding box center [1175, 274] width 18 height 19
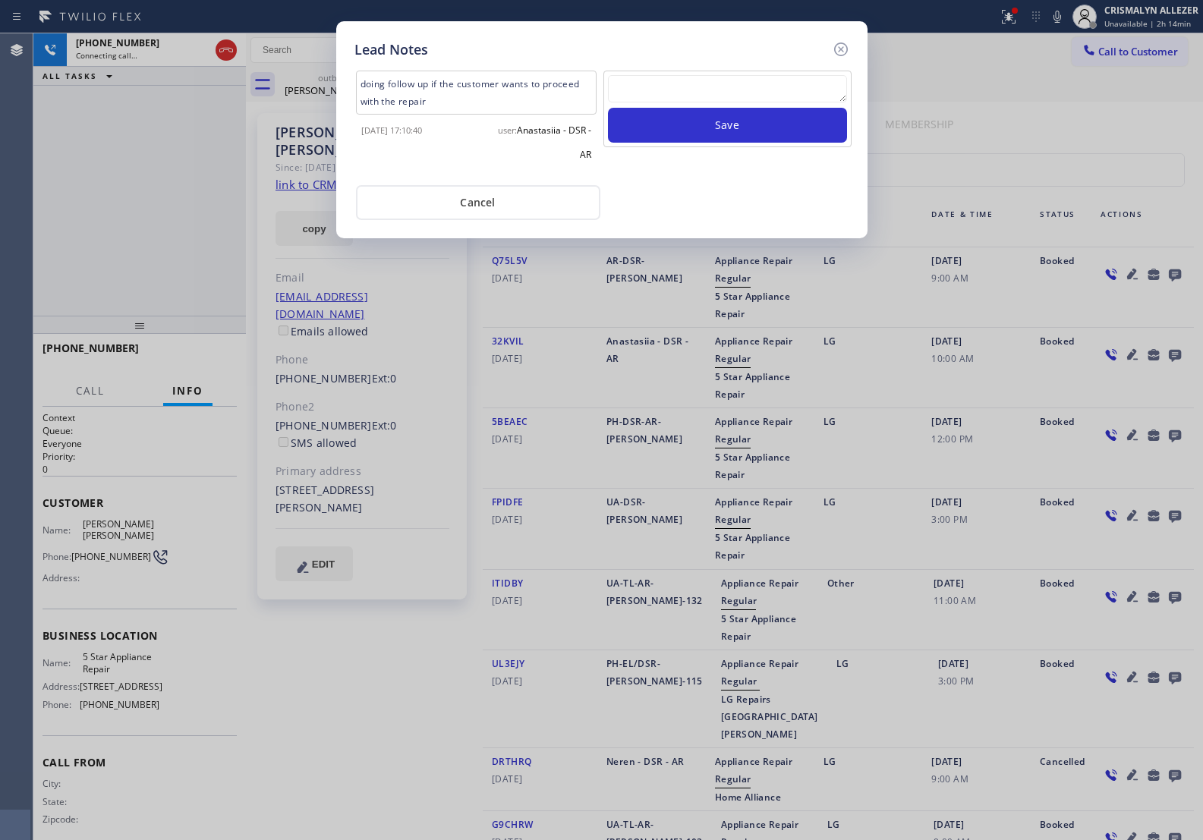
click at [802, 93] on textarea at bounding box center [727, 88] width 239 height 27
paste textarea "no answer | pls xfer here cx cb"
type textarea "no answer | pls xfer here cx cb"
click at [708, 127] on button "Save" at bounding box center [727, 125] width 239 height 35
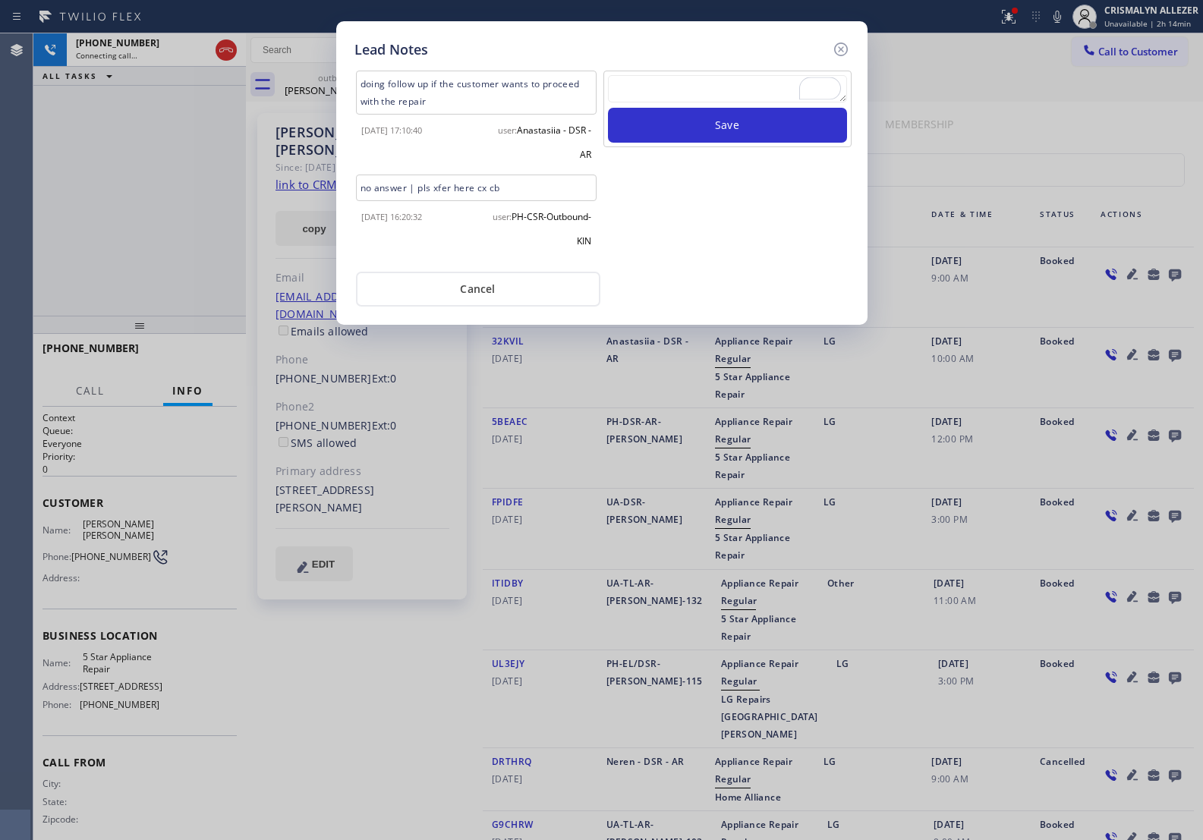
drag, startPoint x: 495, startPoint y: 304, endPoint x: 528, endPoint y: 191, distance: 117.7
click at [494, 304] on button "Cancel" at bounding box center [478, 289] width 244 height 35
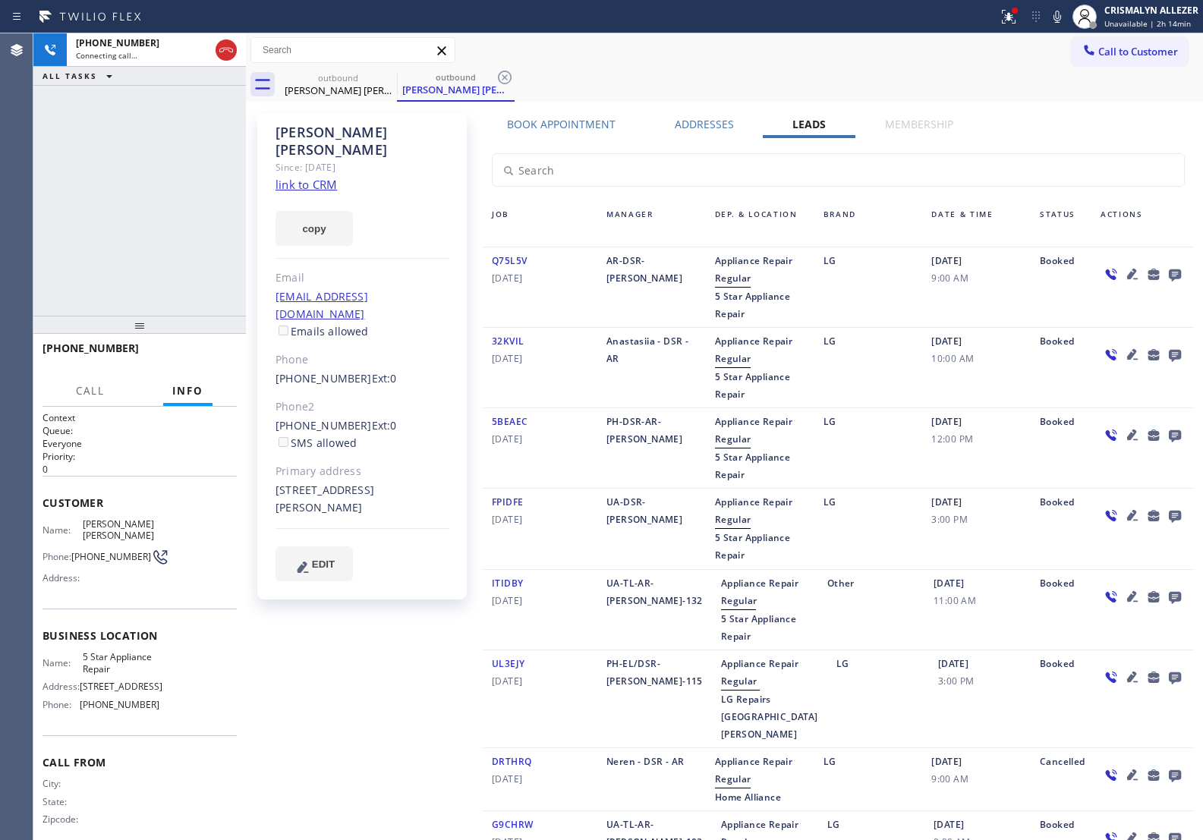
click at [566, 115] on div "Liza Chuck Since: 20 may 2020 link to CRM copy Email Needhamsv@aol.com Emails a…" at bounding box center [725, 592] width 950 height 972
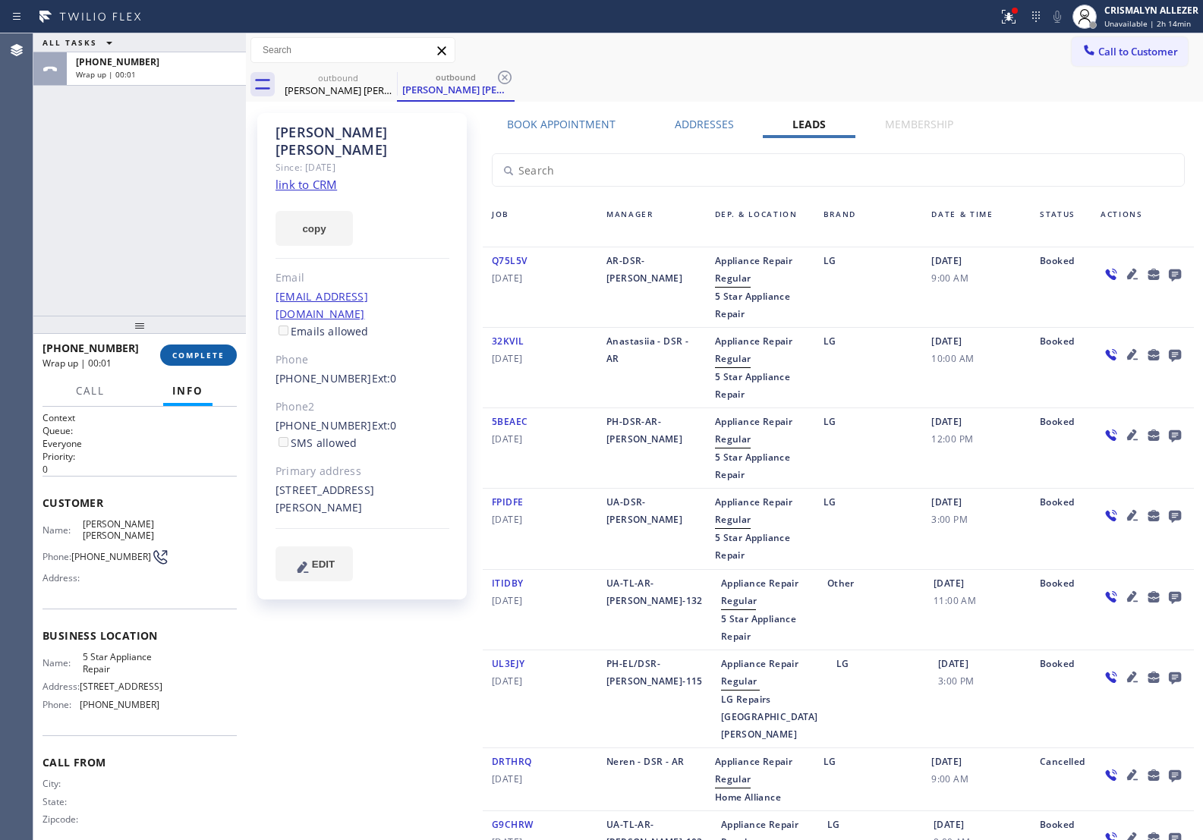
click at [210, 346] on button "COMPLETE" at bounding box center [198, 355] width 77 height 21
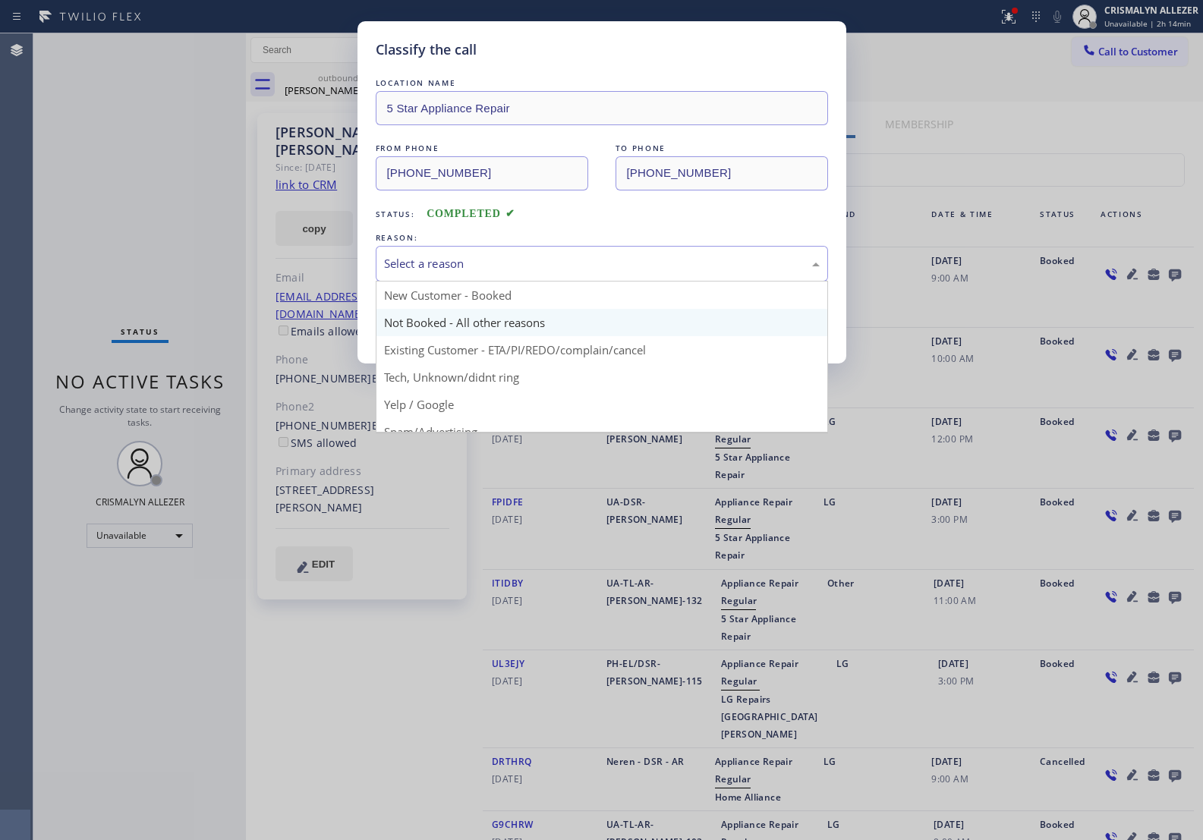
drag, startPoint x: 598, startPoint y: 274, endPoint x: 477, endPoint y: 317, distance: 128.2
click at [596, 275] on div "Select a reason" at bounding box center [602, 264] width 452 height 36
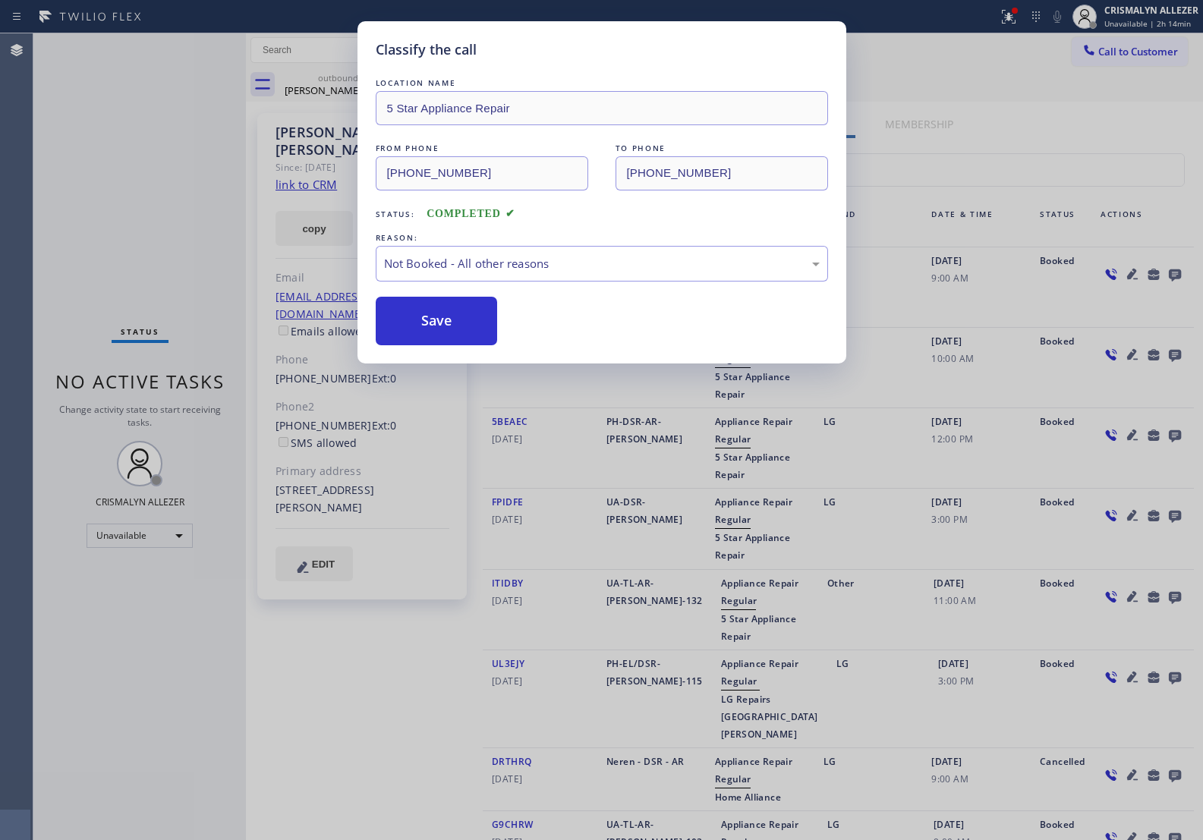
click at [435, 329] on button "Save" at bounding box center [437, 321] width 122 height 49
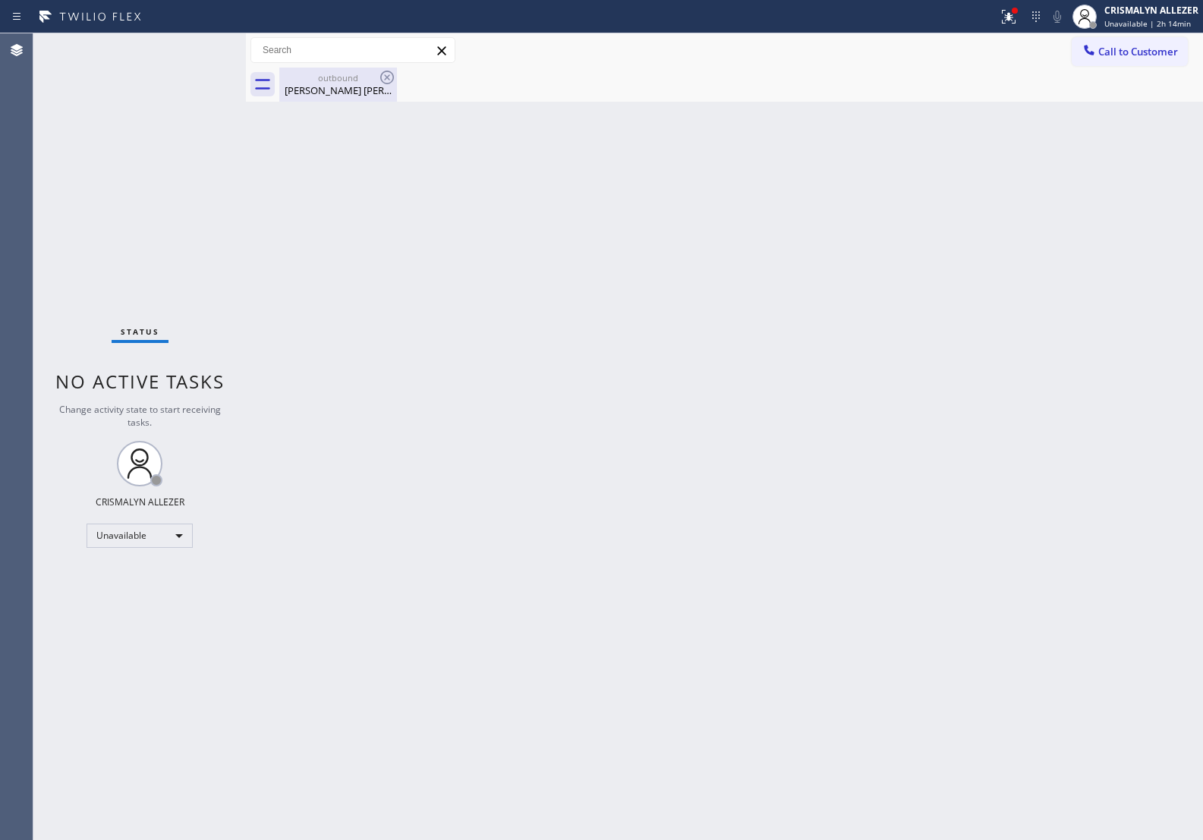
click at [333, 93] on div "Liza Chuck" at bounding box center [338, 91] width 115 height 14
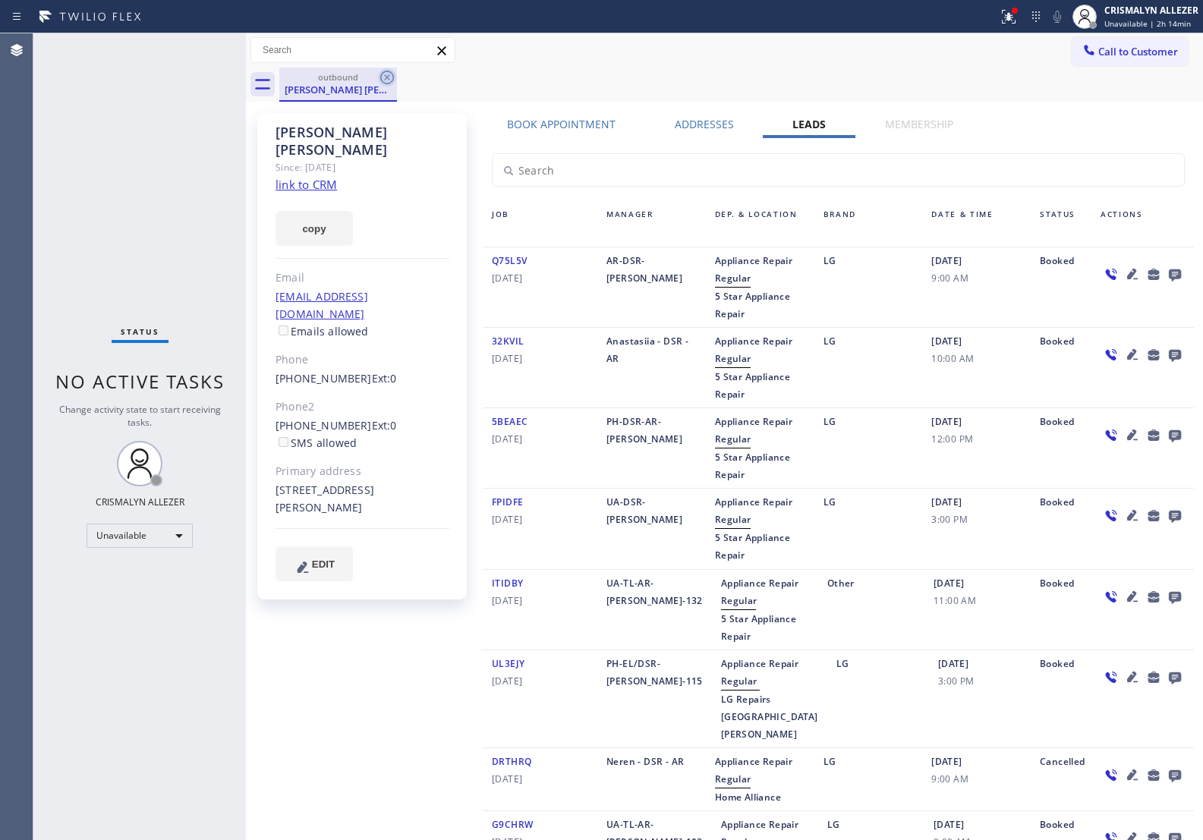
click at [378, 77] on icon at bounding box center [387, 77] width 18 height 18
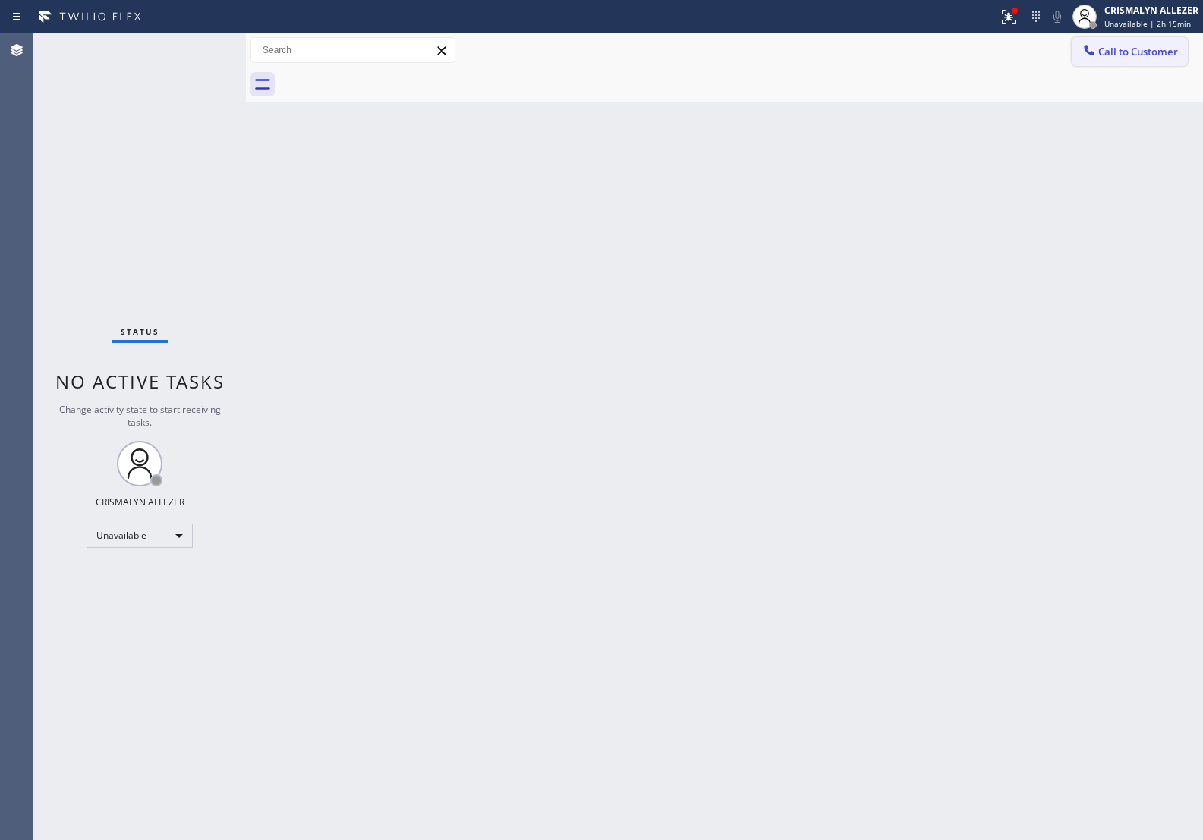
click at [1170, 46] on span "Call to Customer" at bounding box center [1139, 52] width 80 height 14
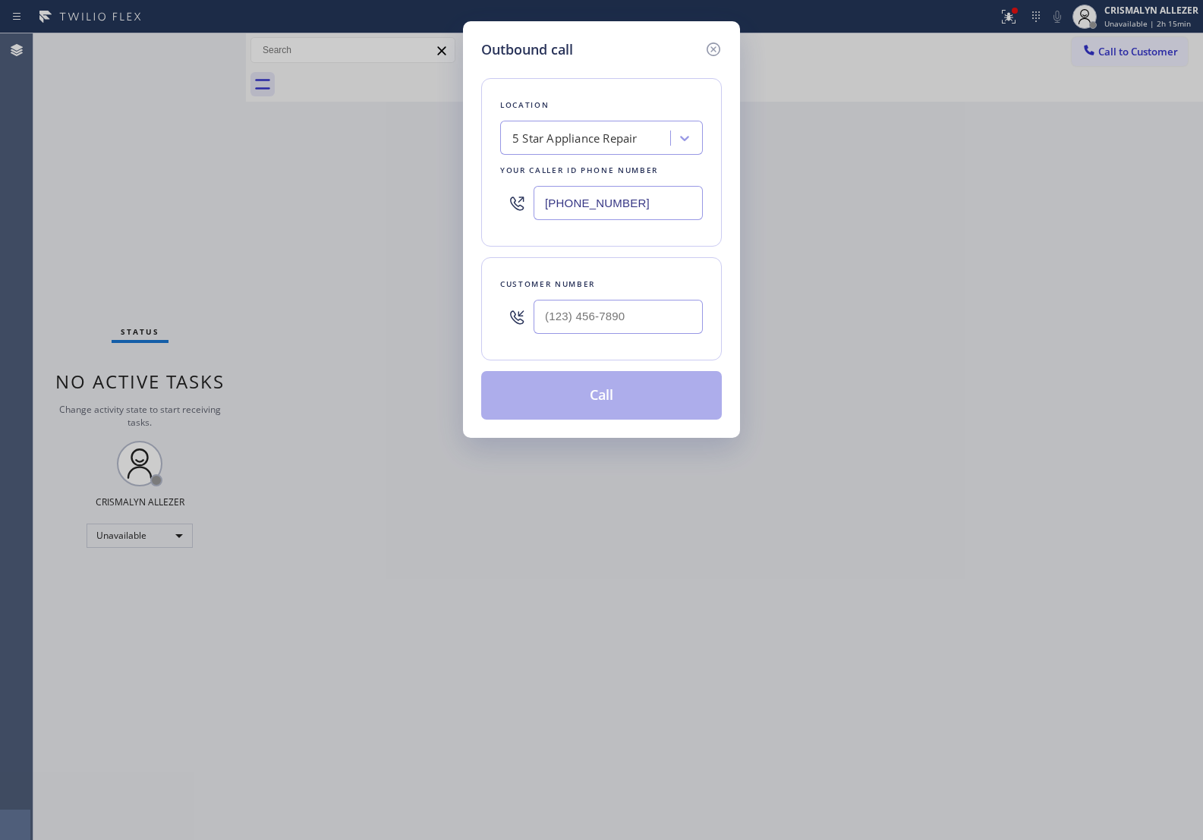
drag, startPoint x: 607, startPoint y: 202, endPoint x: 274, endPoint y: 188, distance: 333.6
click at [285, 190] on div "Outbound call Location 5 Star Appliance Repair Your caller id phone number [PHO…" at bounding box center [601, 420] width 1203 height 840
paste input "33) 692-2271"
type input "[PHONE_NUMBER]"
click at [670, 320] on input "(___) ___-____" at bounding box center [618, 317] width 169 height 34
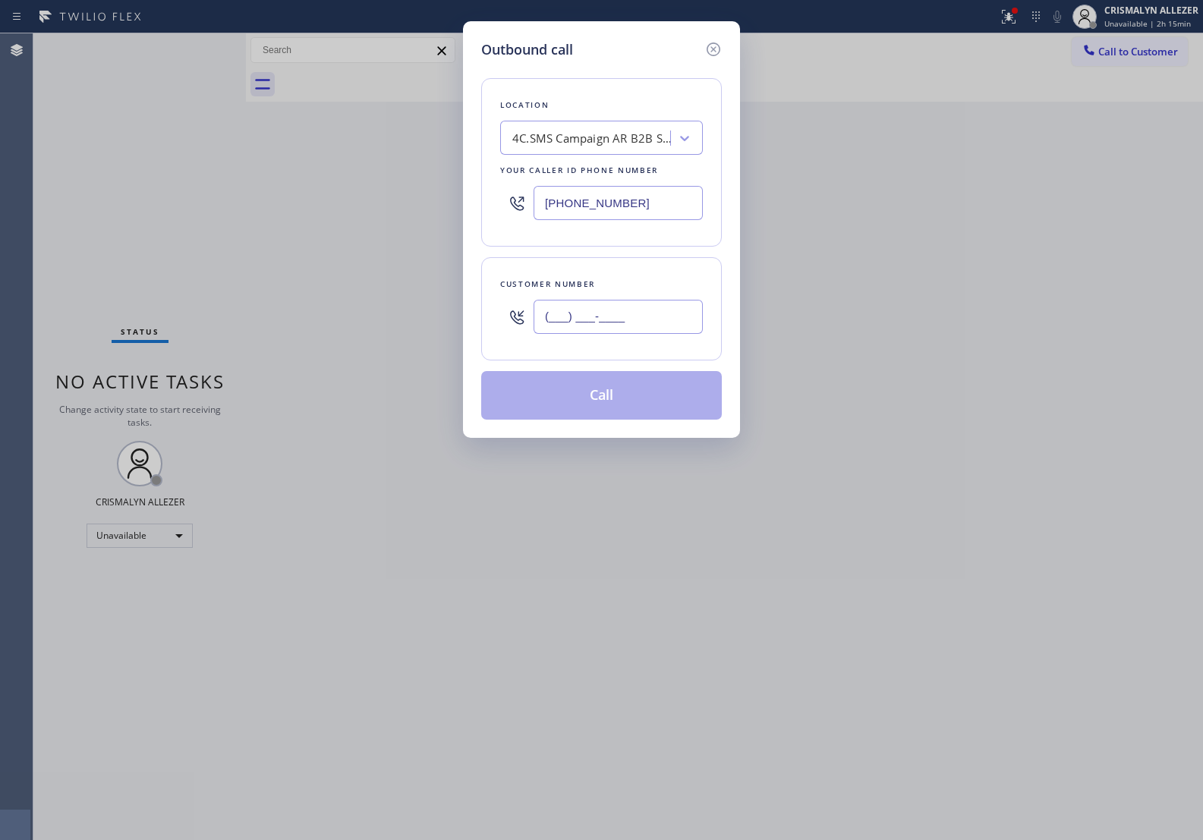
paste input "310) 922-0203"
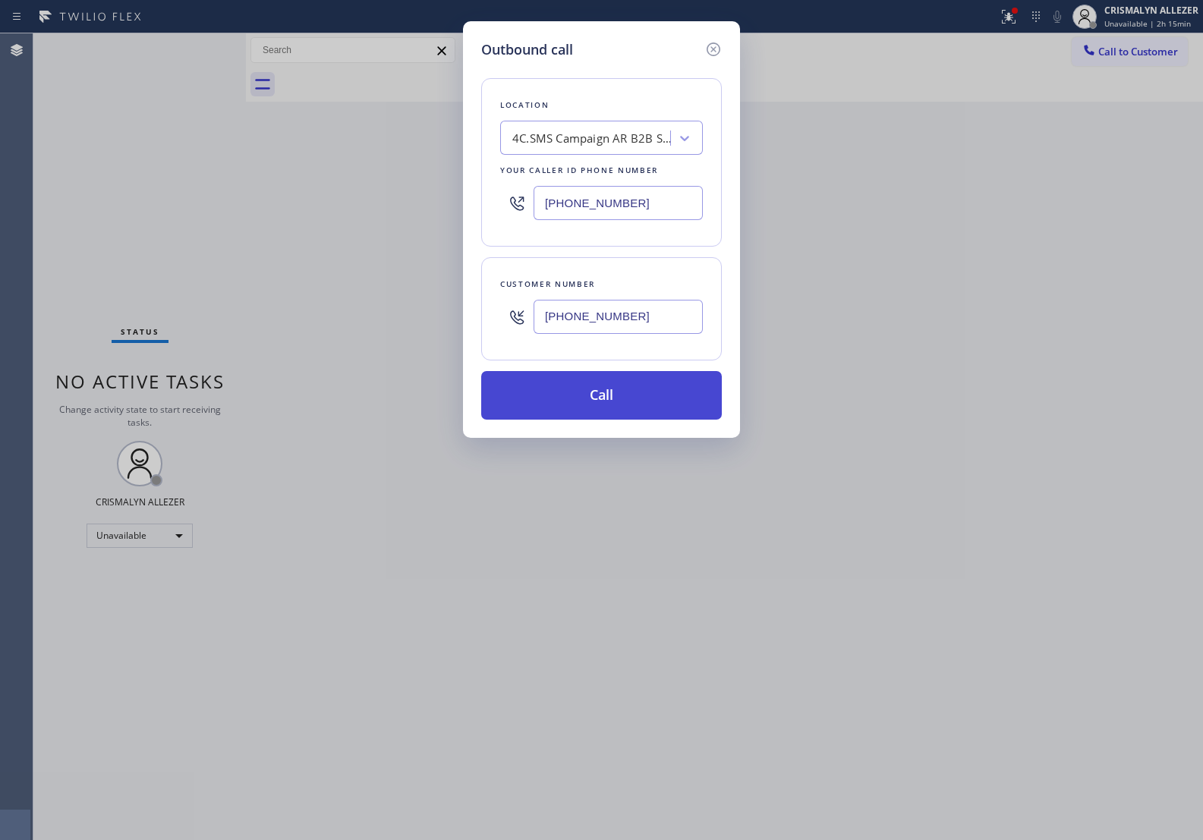
type input "(310) 922-0203"
click at [617, 405] on button "Call" at bounding box center [601, 395] width 241 height 49
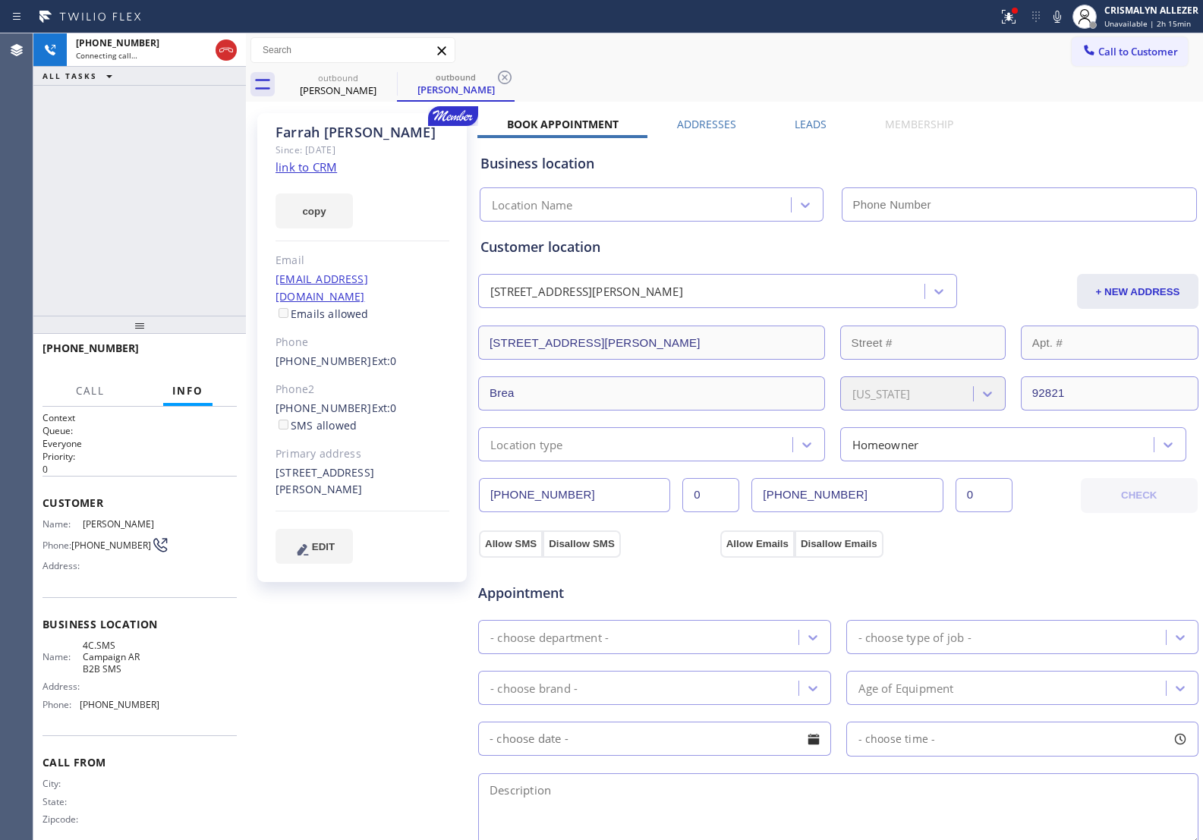
click at [319, 168] on link "link to CRM" at bounding box center [306, 166] width 61 height 15
type input "[PHONE_NUMBER]"
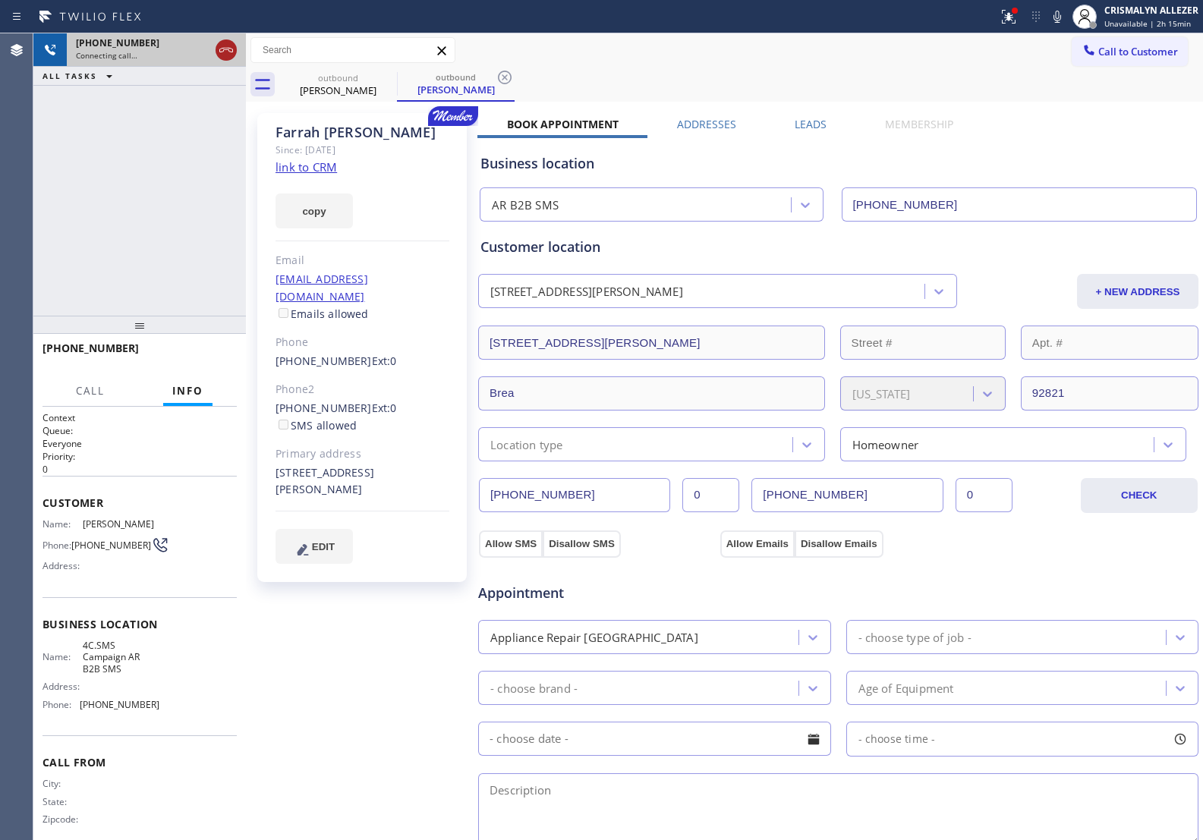
click at [225, 55] on icon at bounding box center [226, 50] width 18 height 18
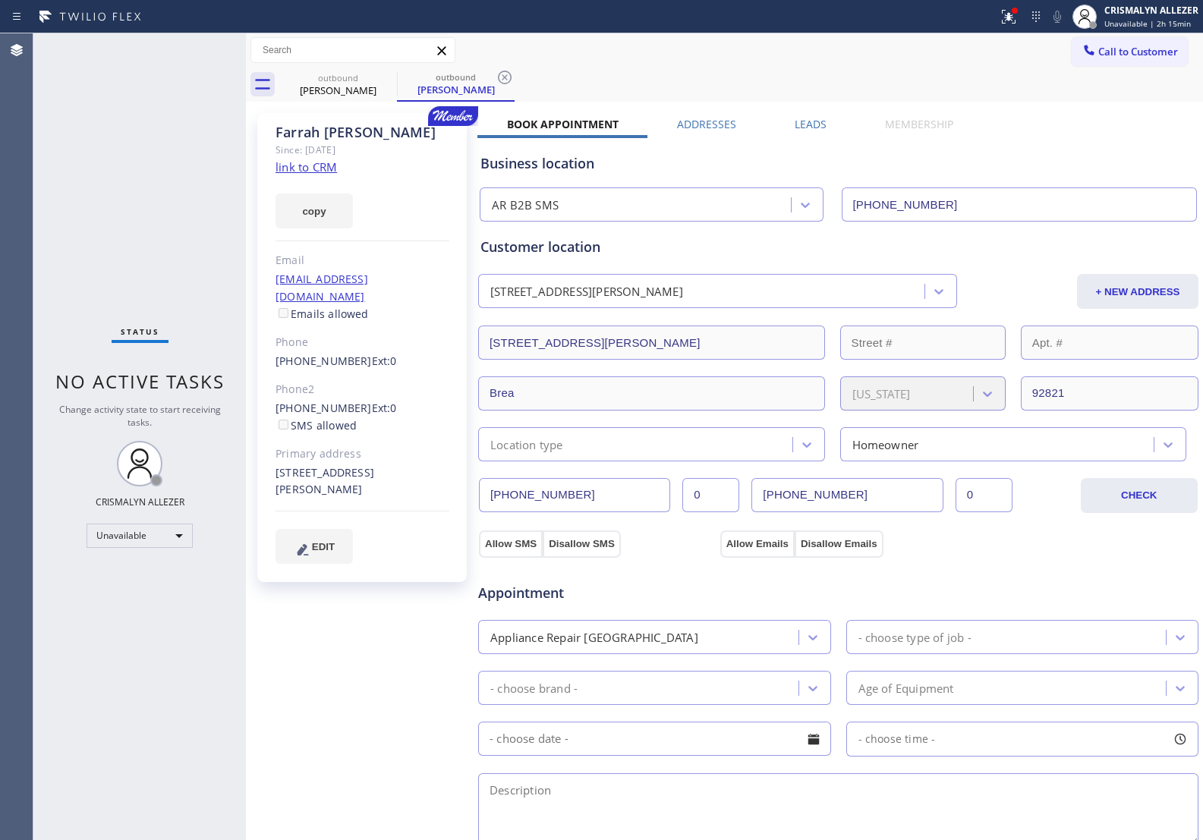
drag, startPoint x: 503, startPoint y: 81, endPoint x: 407, endPoint y: 96, distance: 97.6
click at [498, 81] on icon at bounding box center [505, 77] width 18 height 18
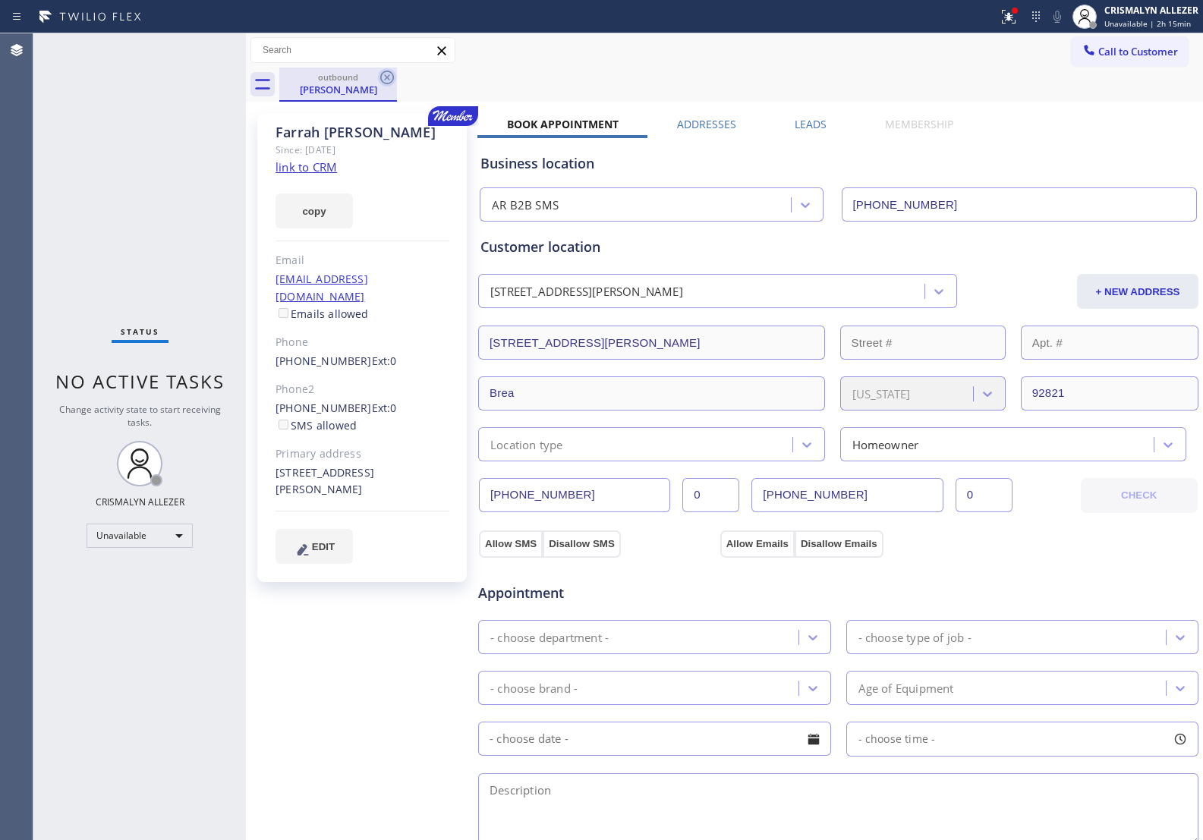
click at [383, 80] on icon at bounding box center [387, 77] width 18 height 18
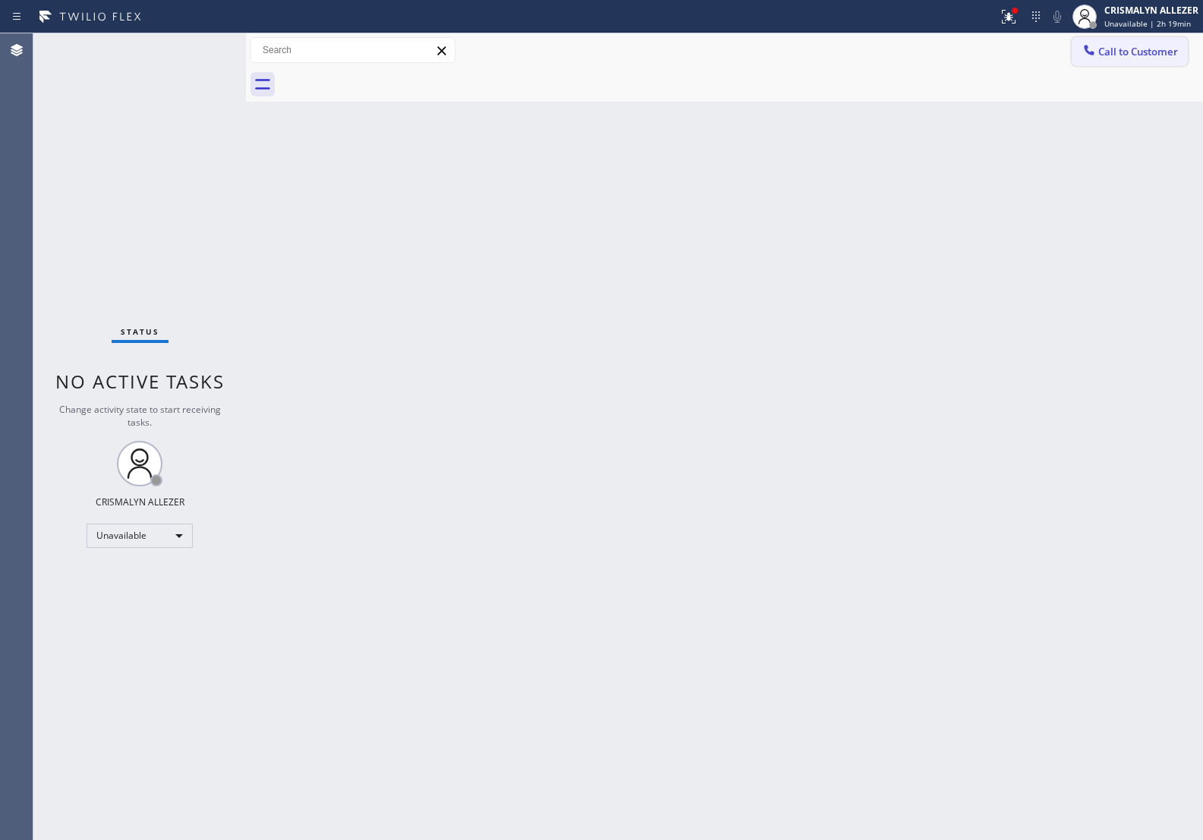
click at [1169, 58] on button "Call to Customer" at bounding box center [1130, 51] width 116 height 29
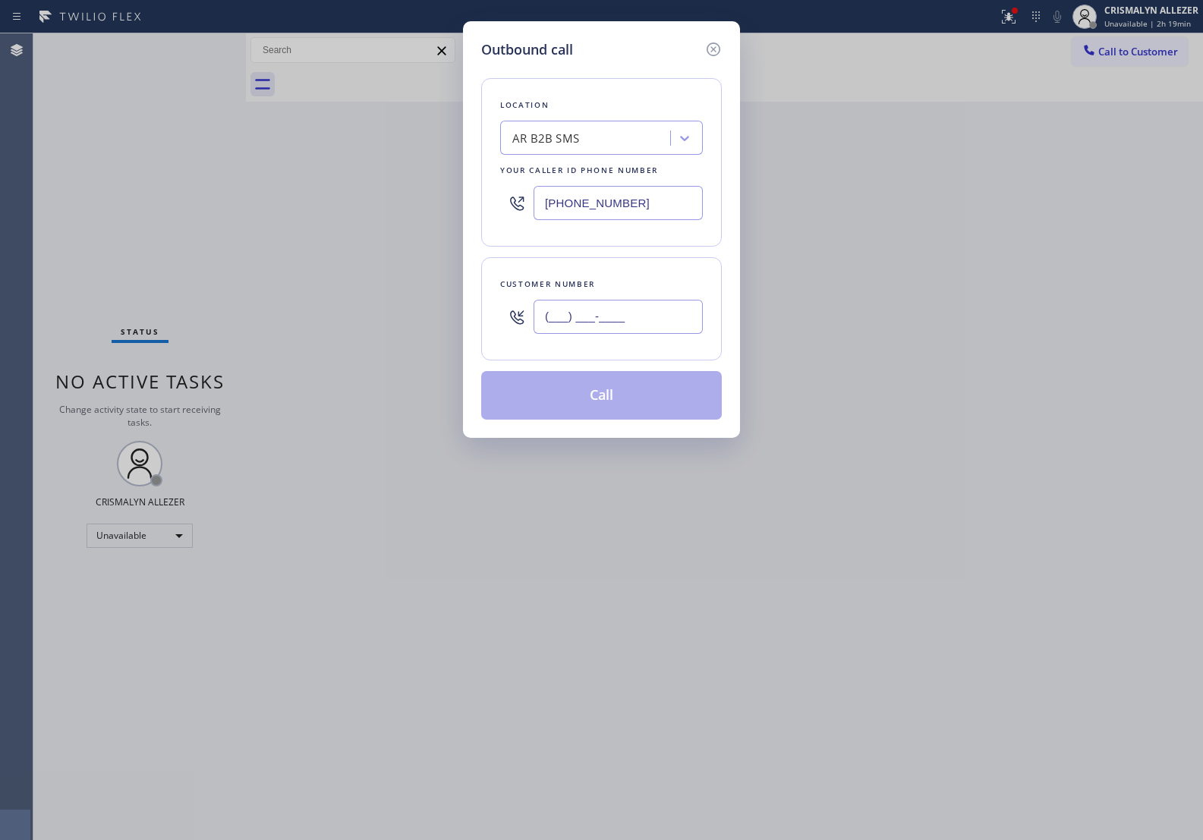
click at [679, 329] on input "(___) ___-____" at bounding box center [618, 317] width 169 height 34
paste input "714) 235-4185"
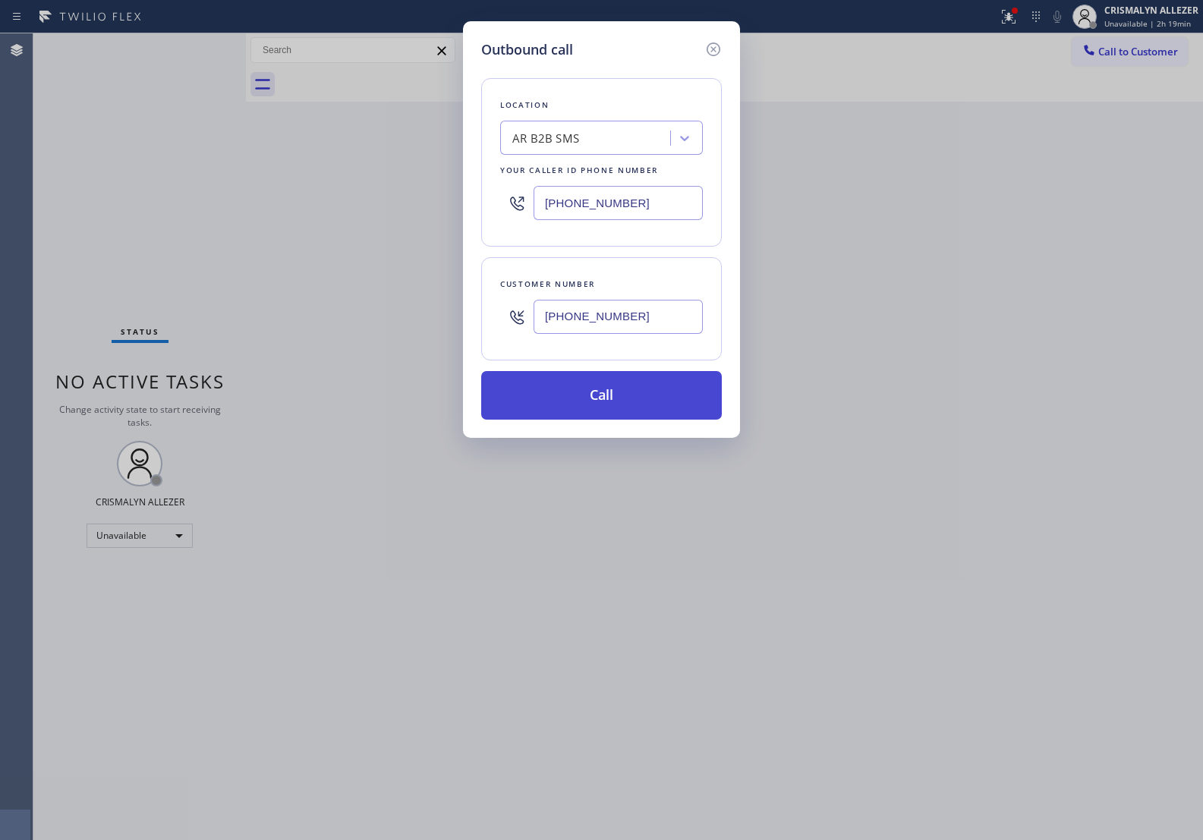
type input "[PHONE_NUMBER]"
click at [620, 407] on button "Call" at bounding box center [601, 395] width 241 height 49
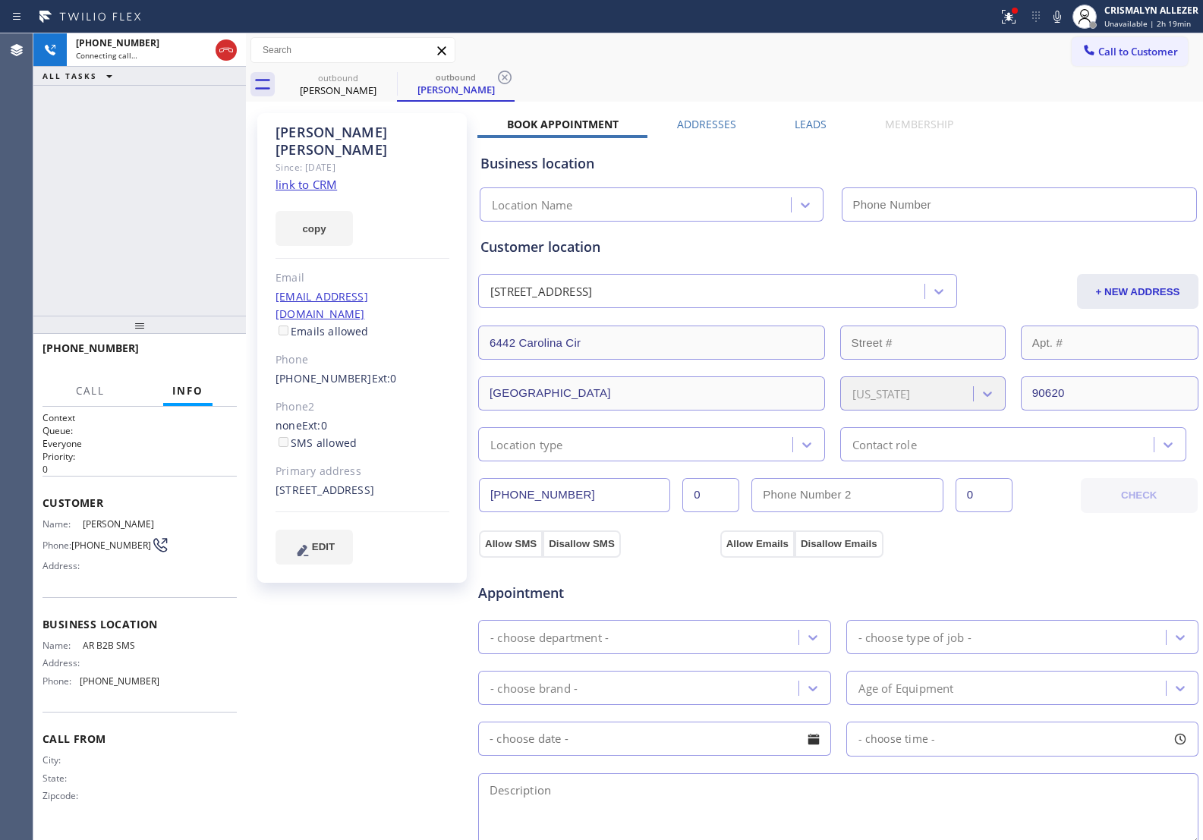
click at [323, 177] on link "link to CRM" at bounding box center [306, 184] width 61 height 15
type input "[PHONE_NUMBER]"
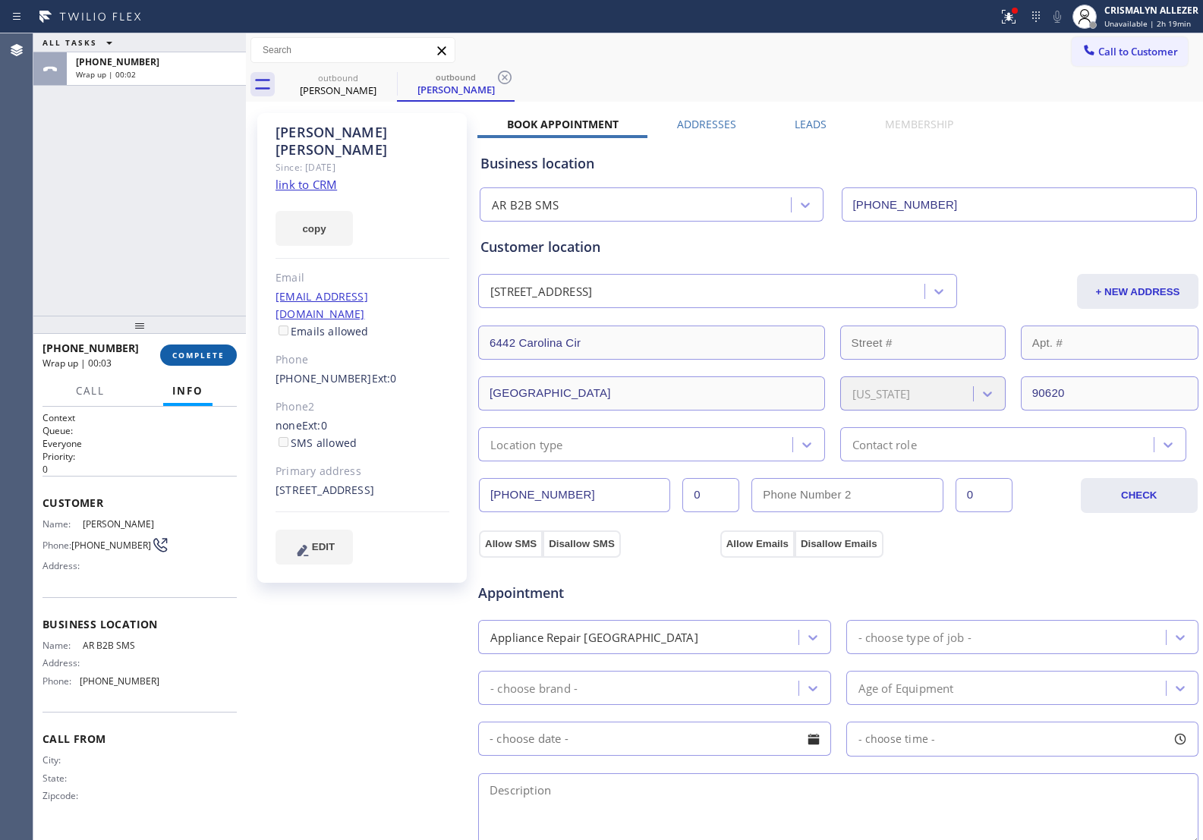
click at [198, 353] on span "COMPLETE" at bounding box center [198, 355] width 52 height 11
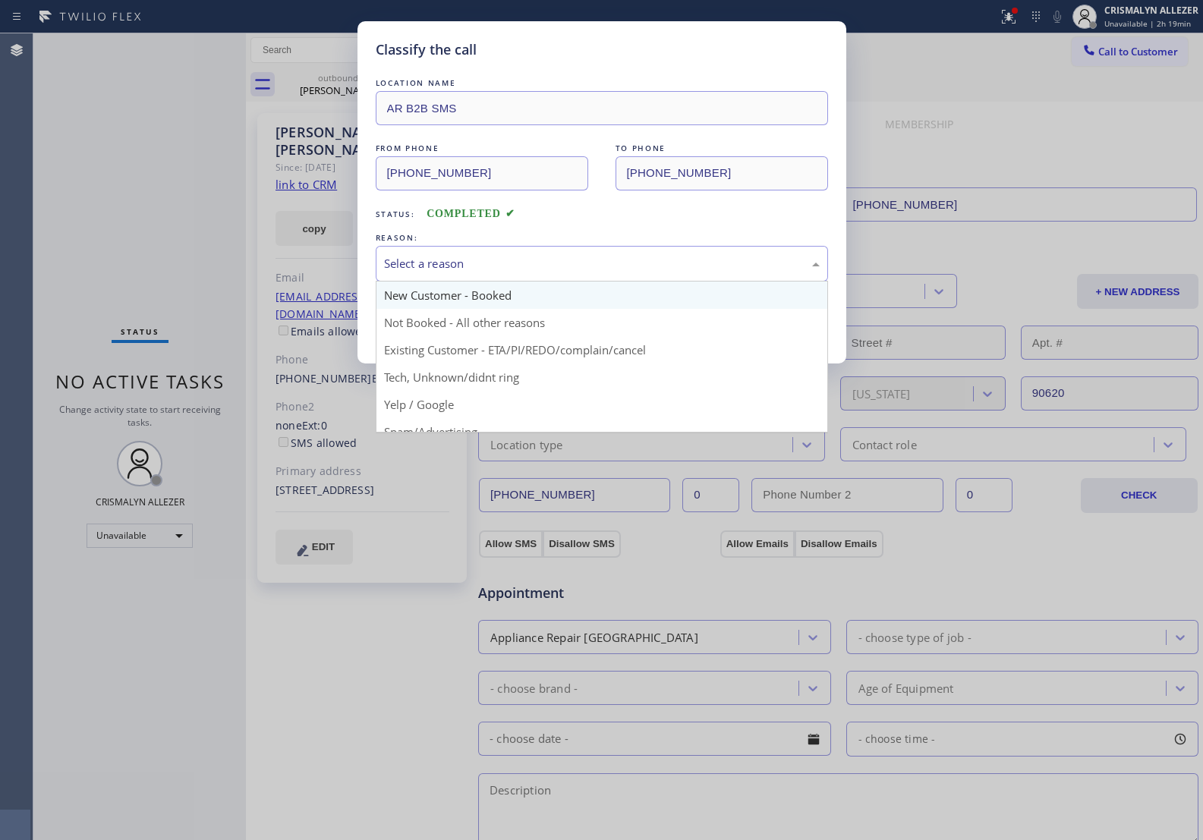
drag, startPoint x: 667, startPoint y: 271, endPoint x: 516, endPoint y: 310, distance: 155.2
click at [657, 273] on div "Select a reason" at bounding box center [602, 263] width 436 height 17
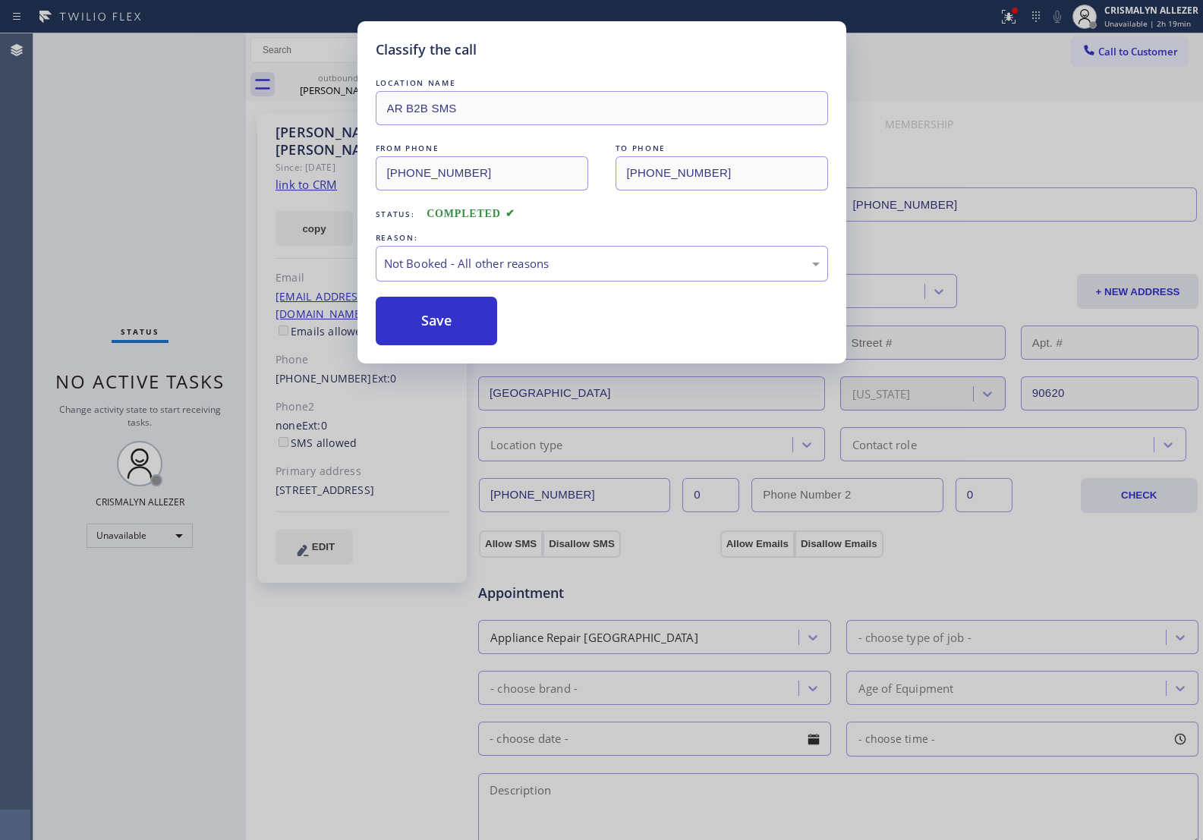
click at [389, 323] on button "Save" at bounding box center [437, 321] width 122 height 49
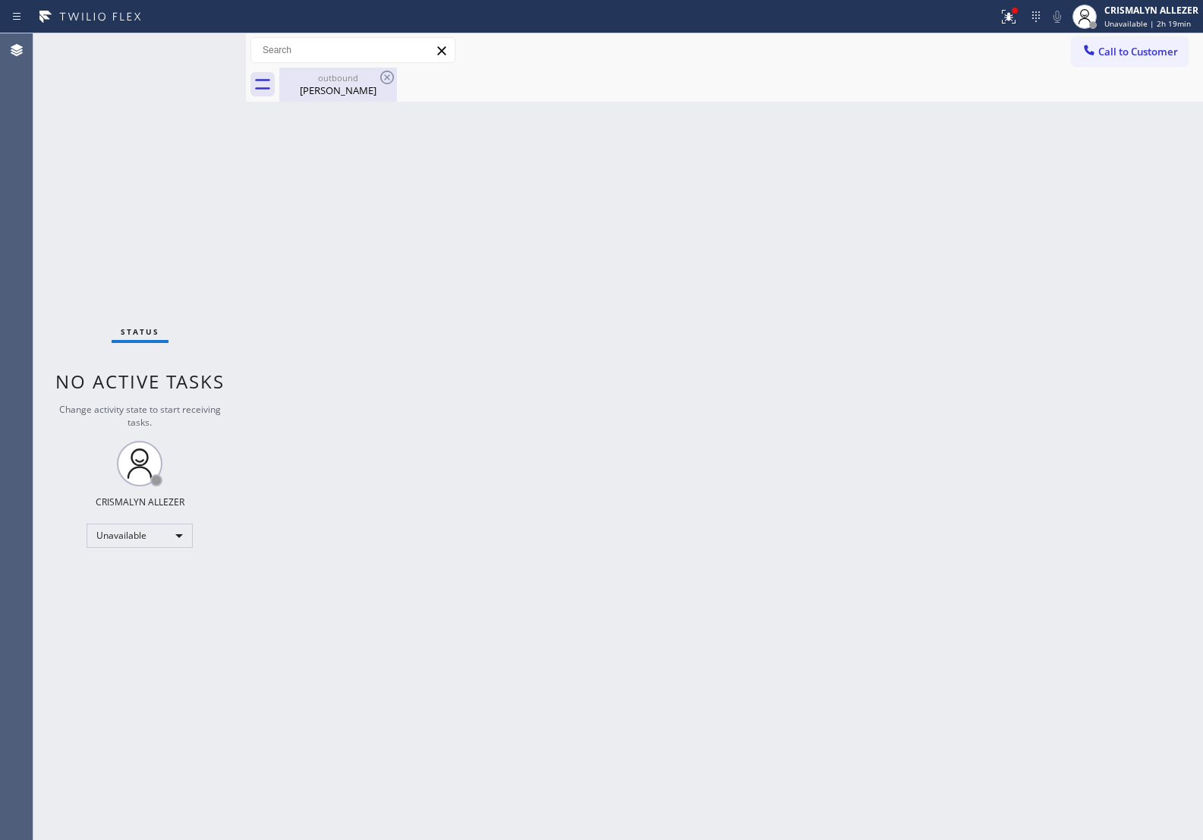
click at [344, 85] on div "David Sanchez" at bounding box center [338, 91] width 115 height 14
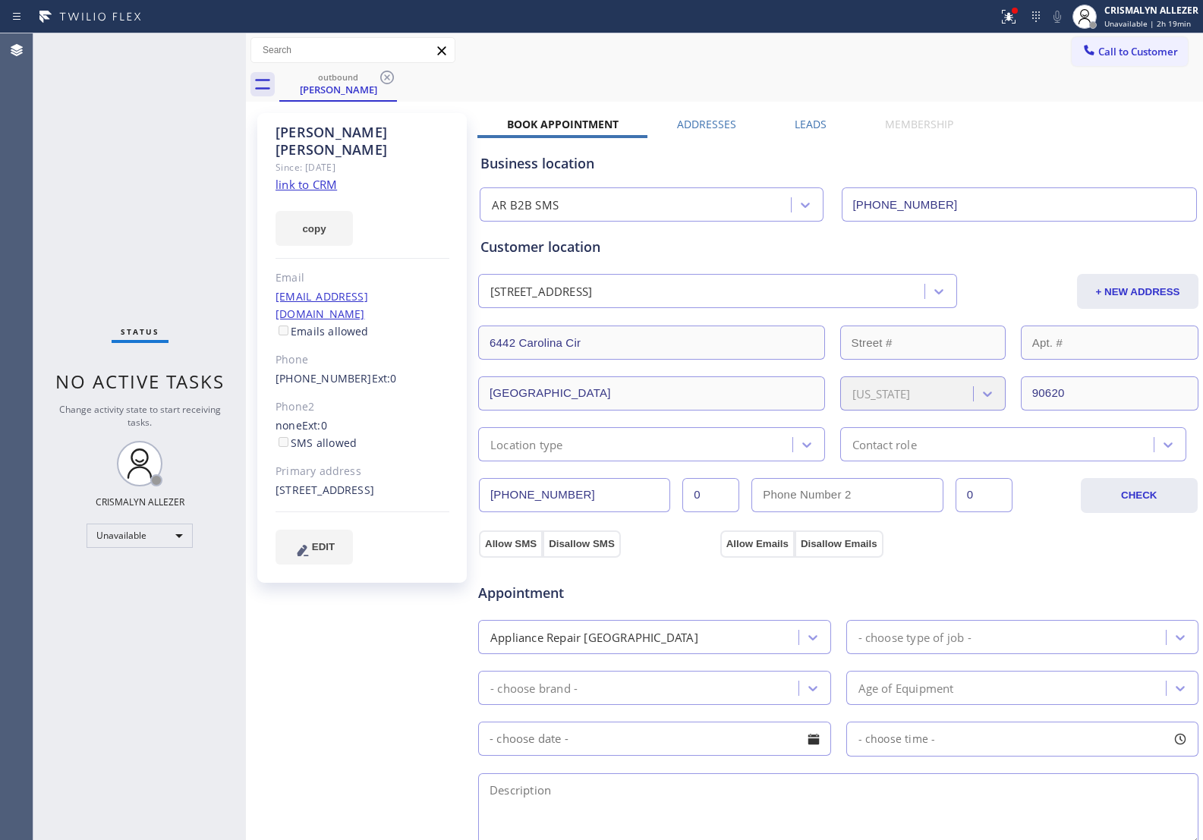
drag, startPoint x: 813, startPoint y: 120, endPoint x: 949, endPoint y: 195, distance: 155.3
click at [813, 126] on label "Leads" at bounding box center [811, 124] width 32 height 14
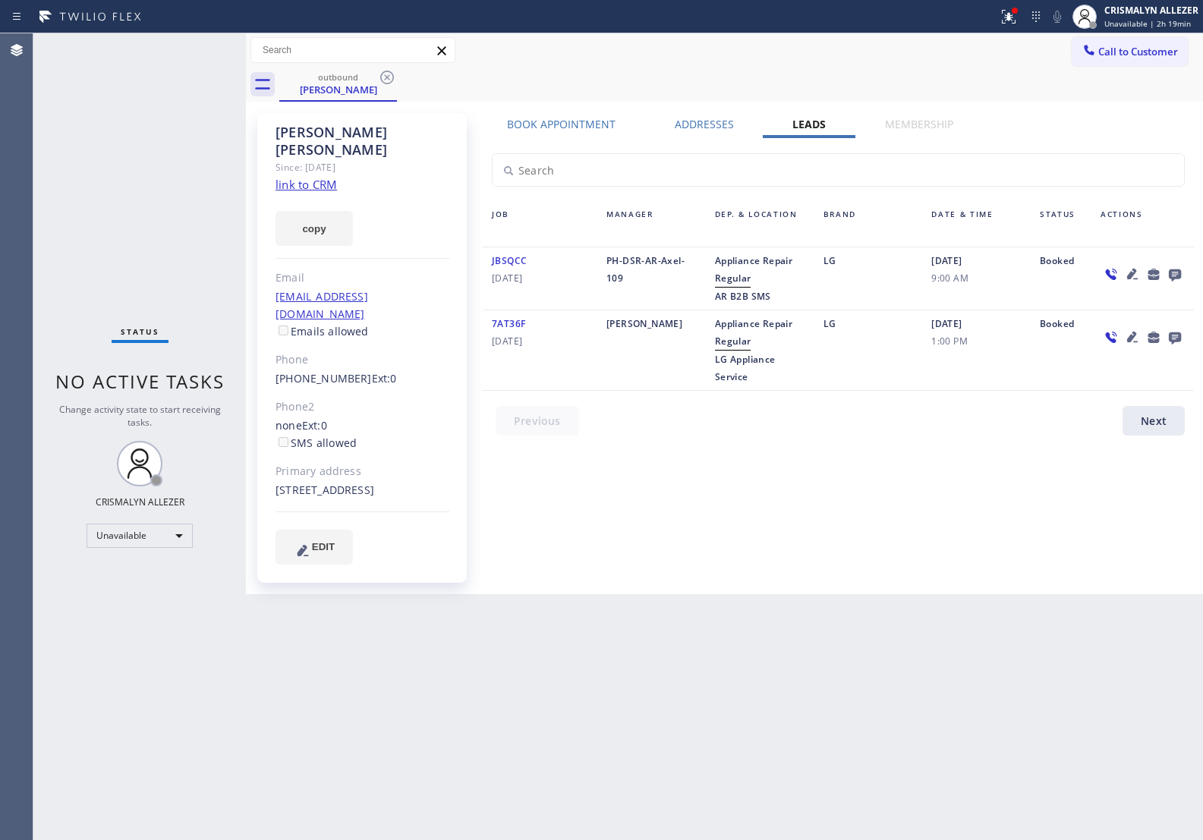
click at [1175, 276] on icon at bounding box center [1175, 276] width 12 height 12
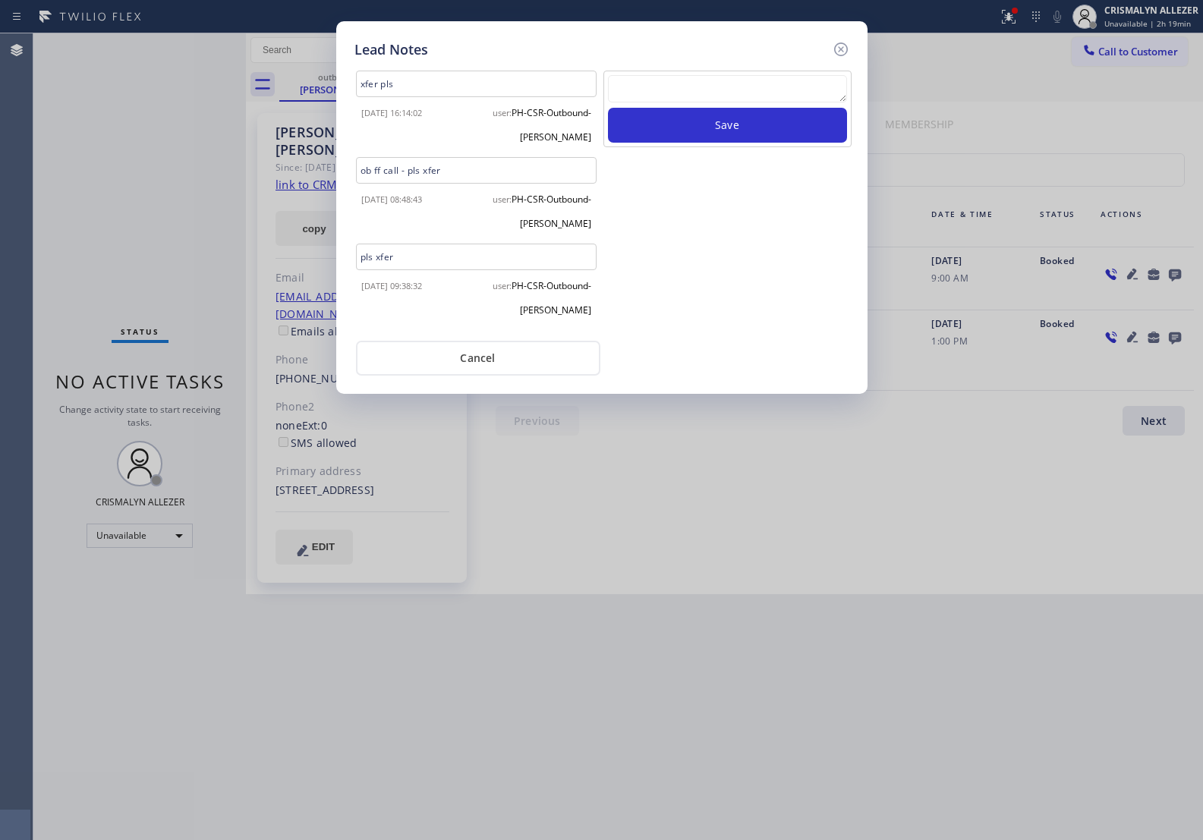
paste textarea "DON'T NEED SERVICE / NOT INTERESTED"
click at [706, 92] on textarea at bounding box center [727, 88] width 239 height 27
type textarea "DON'T NEED SERVICE / NOT INTERESTED"
click at [716, 115] on button "Save" at bounding box center [727, 125] width 239 height 35
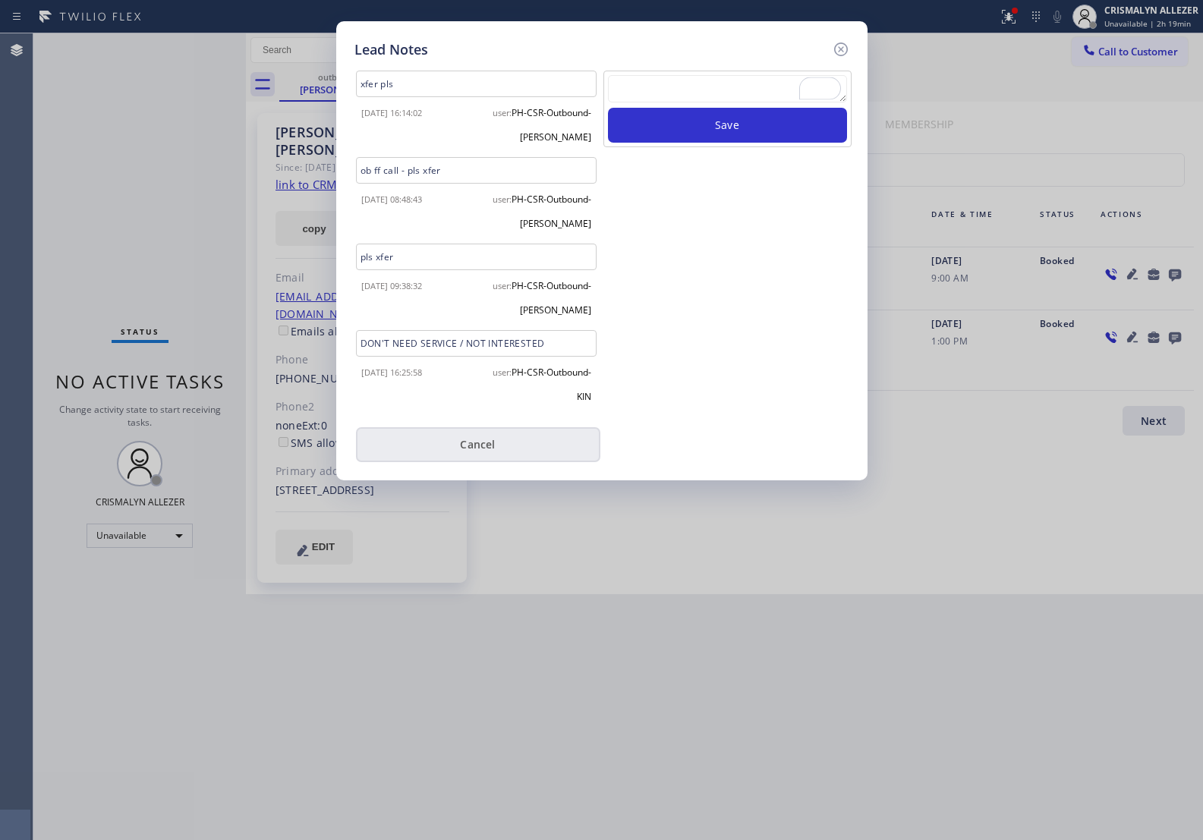
click at [461, 431] on button "Cancel" at bounding box center [478, 444] width 244 height 35
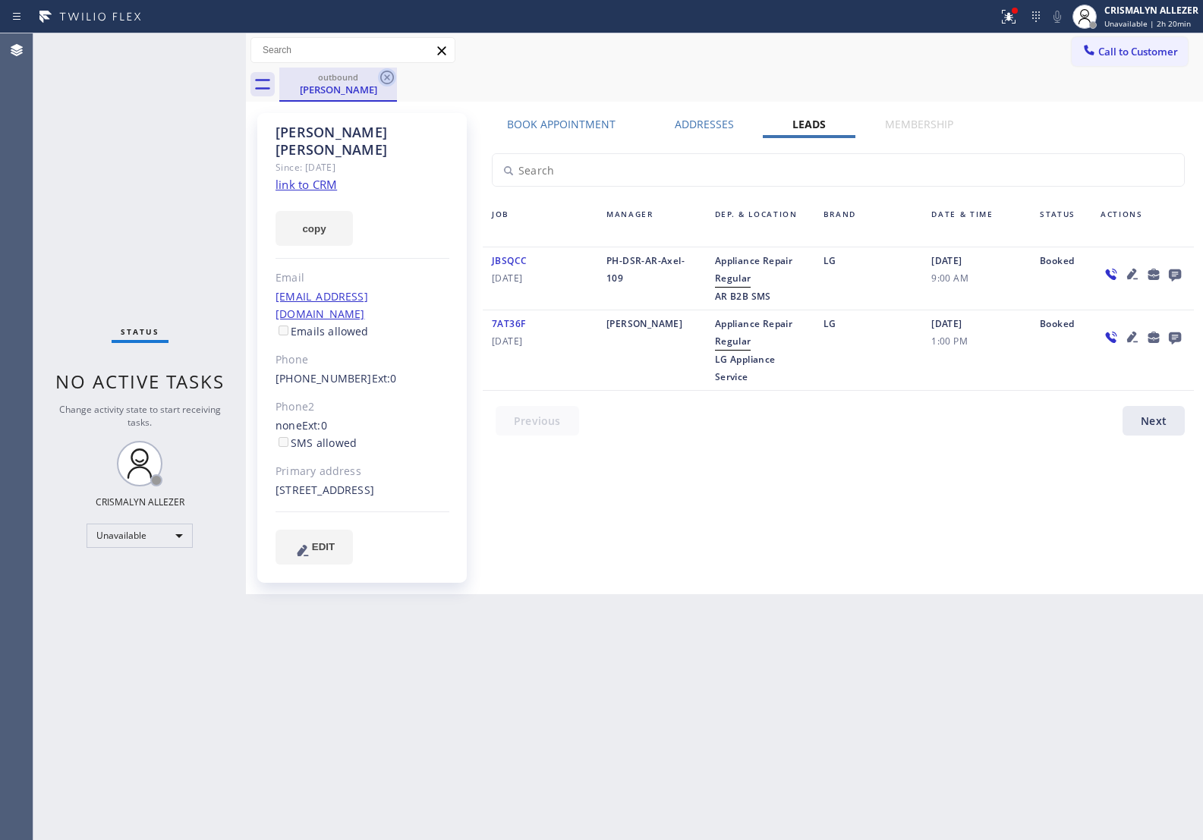
click at [382, 74] on icon at bounding box center [387, 77] width 18 height 18
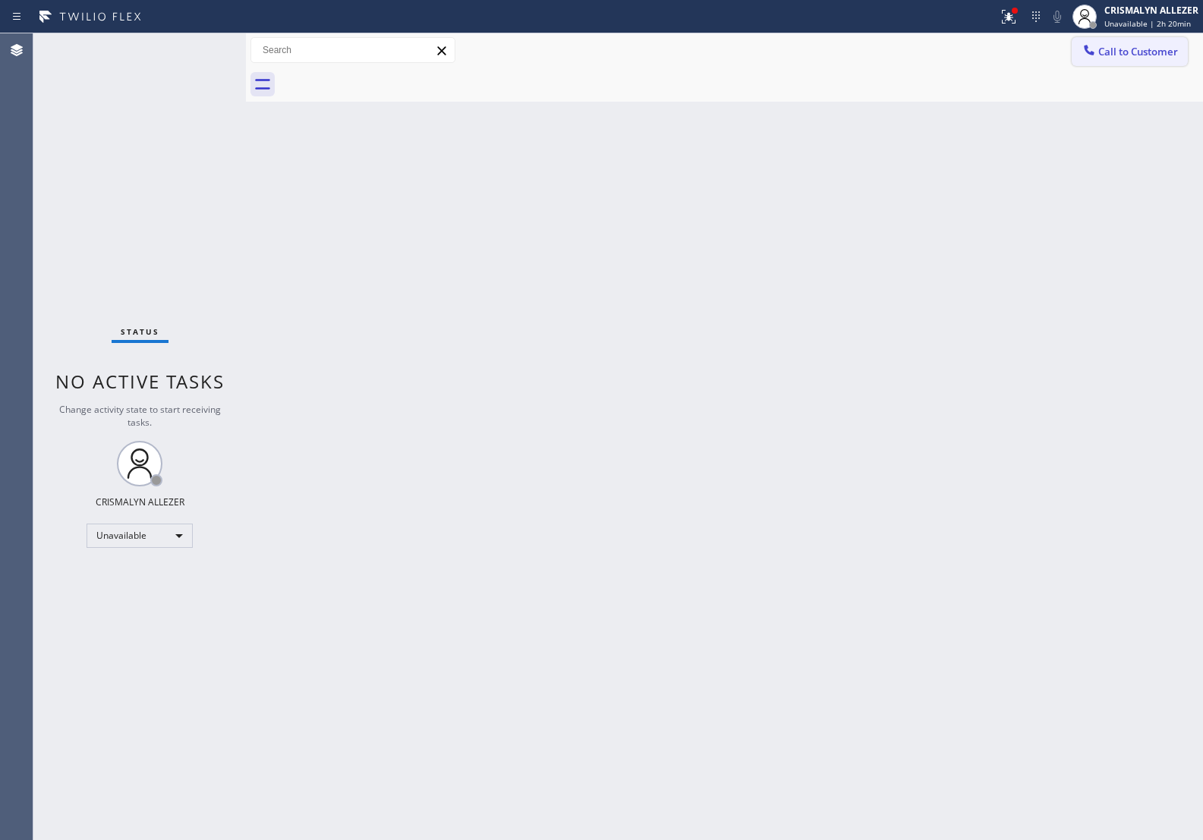
click at [1137, 55] on span "Call to Customer" at bounding box center [1139, 52] width 80 height 14
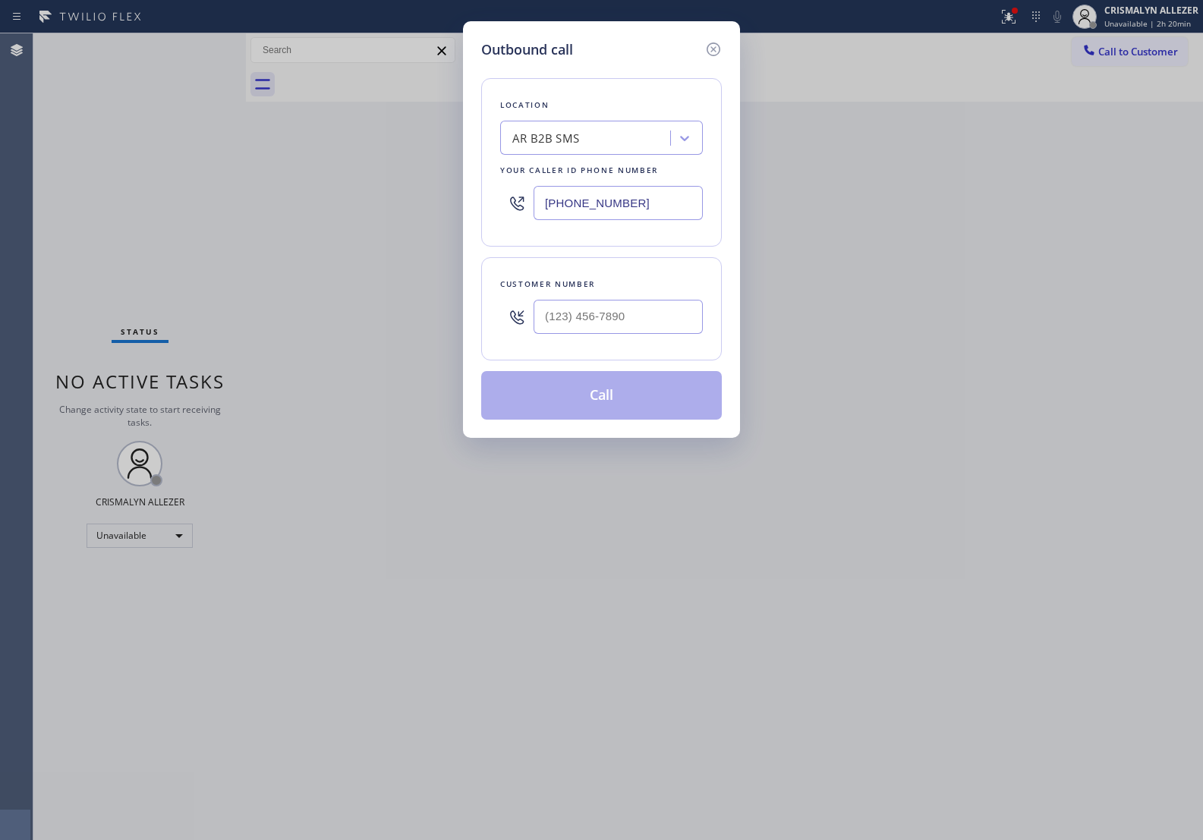
drag, startPoint x: 689, startPoint y: 205, endPoint x: 145, endPoint y: 194, distance: 543.7
click at [377, 207] on div "Outbound call Location AR B2B SMS Your caller id phone number (833) 692-2271 Cu…" at bounding box center [601, 420] width 1203 height 840
paste input "05) 222-7898"
type input "[PHONE_NUMBER]"
click at [638, 327] on input "(___) ___-____" at bounding box center [618, 317] width 169 height 34
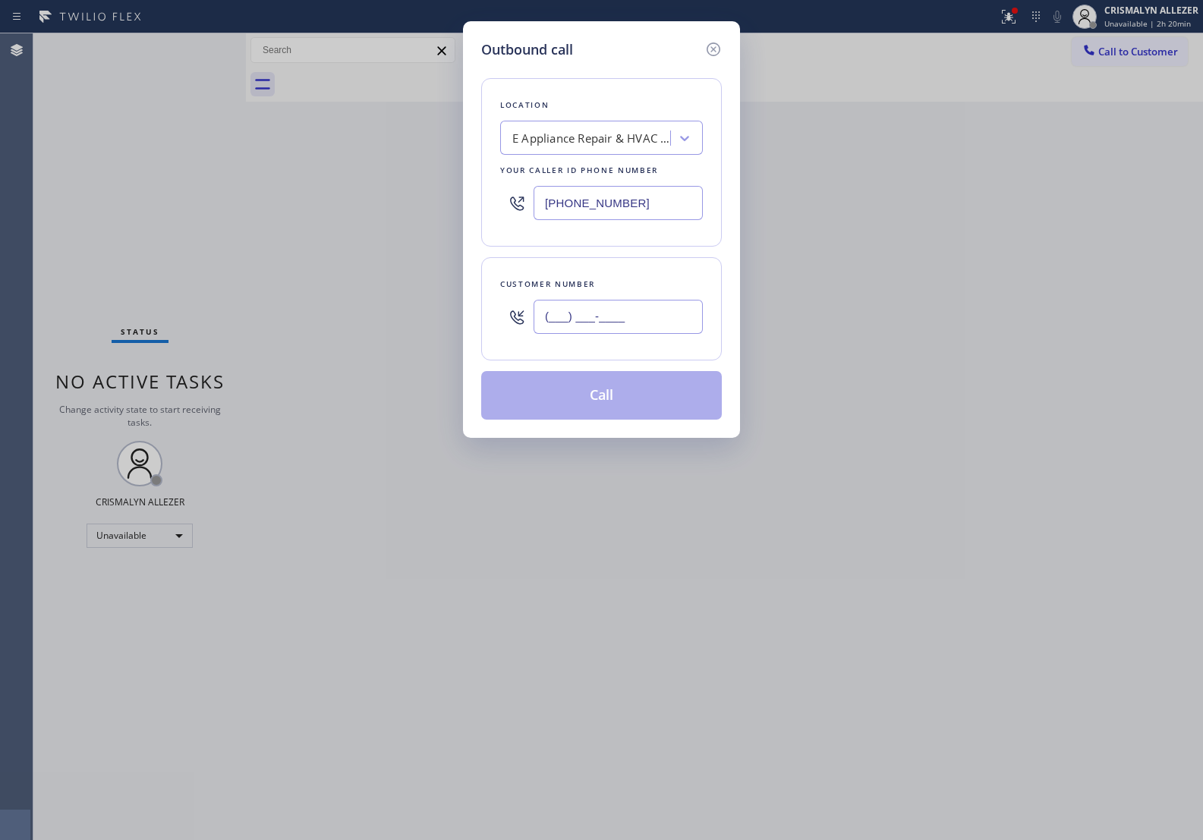
paste input "805) 890-2442"
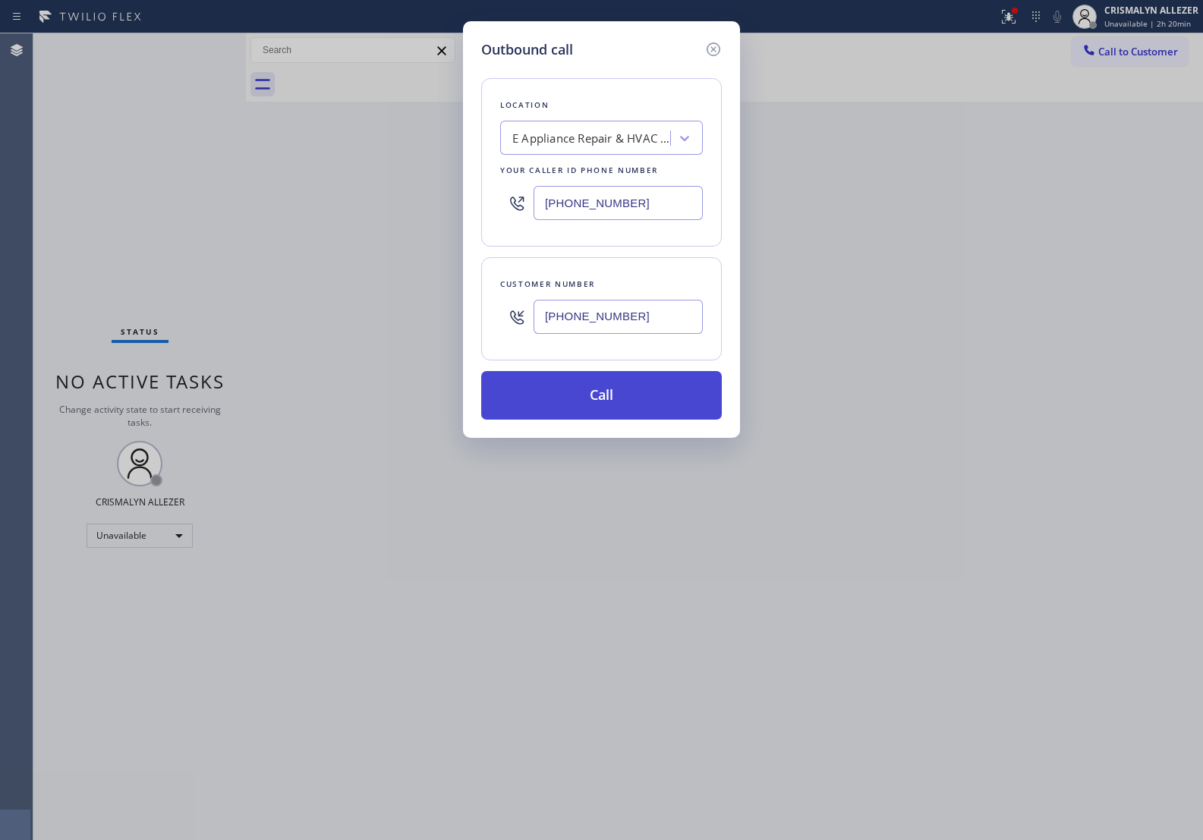
type input "(805) 890-2442"
drag, startPoint x: 601, startPoint y: 399, endPoint x: 1034, endPoint y: 157, distance: 496.6
click at [605, 396] on button "Call" at bounding box center [601, 395] width 241 height 49
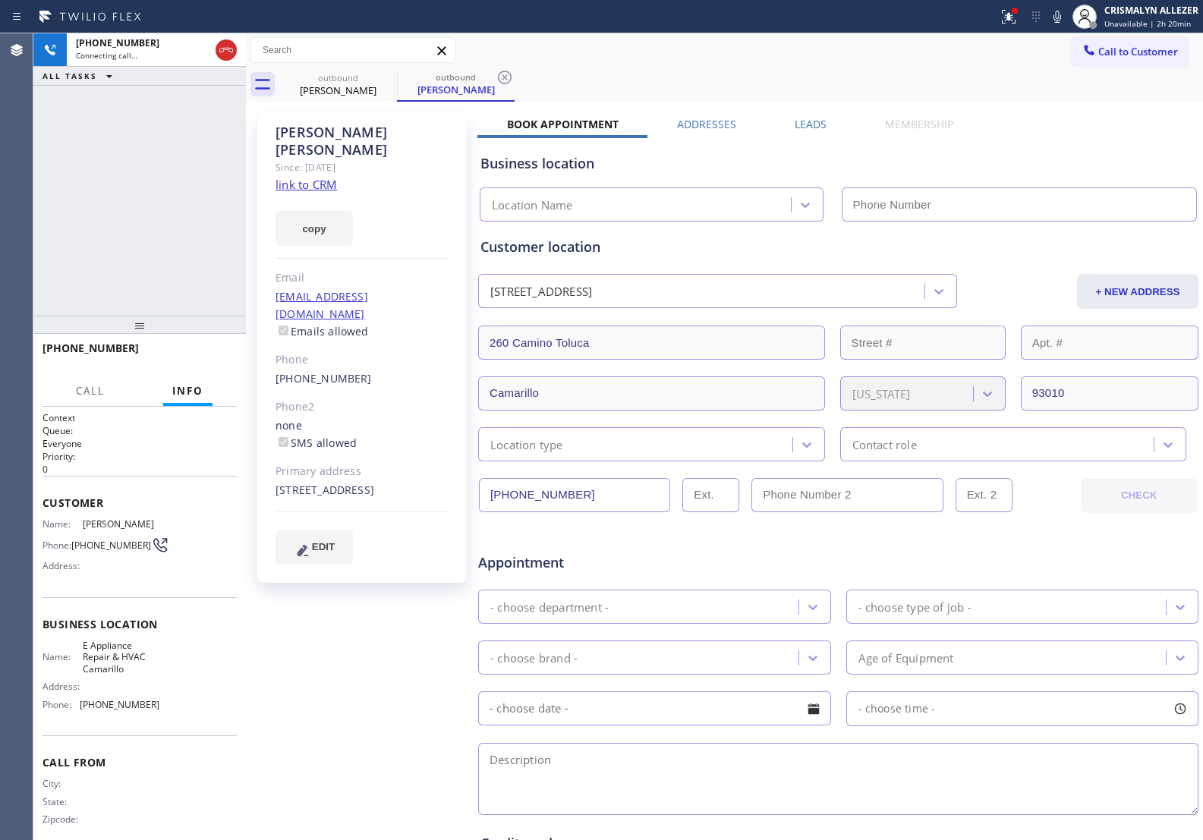
click at [294, 177] on link "link to CRM" at bounding box center [306, 184] width 61 height 15
type input "[PHONE_NUMBER]"
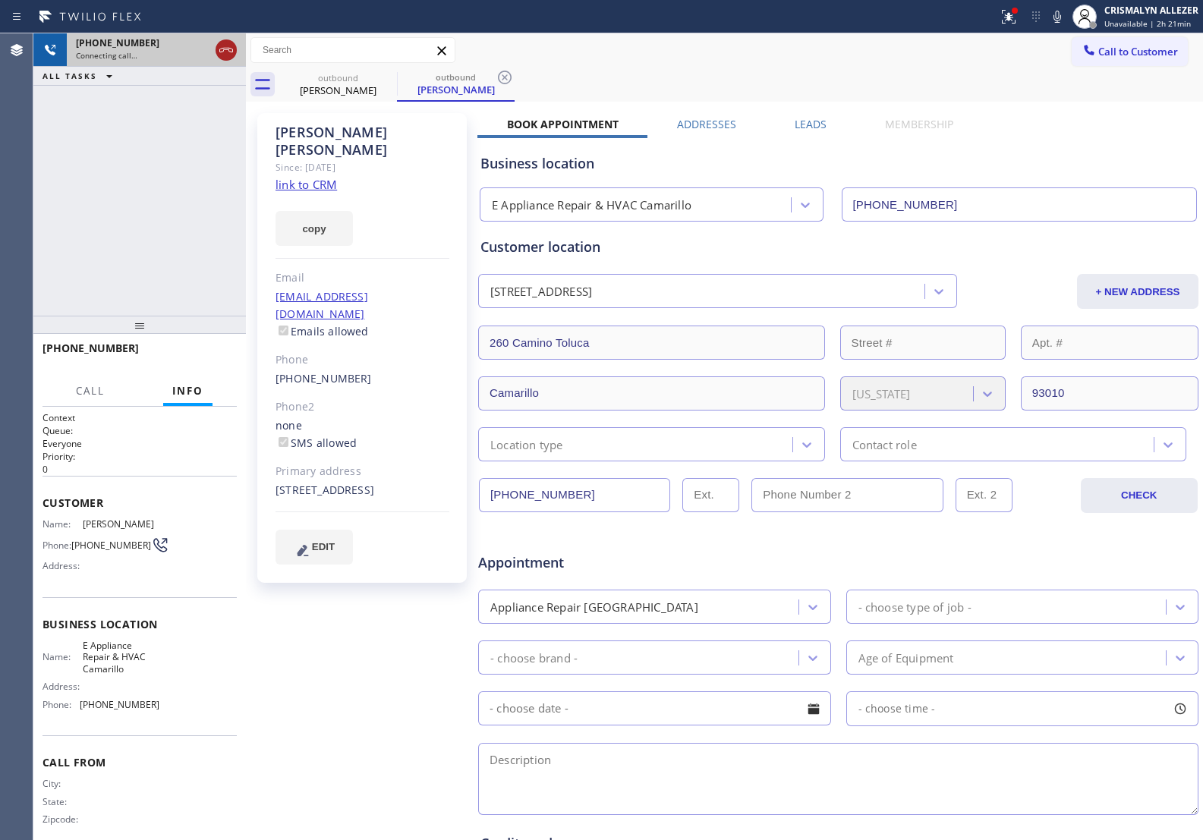
click at [232, 51] on icon at bounding box center [226, 50] width 18 height 18
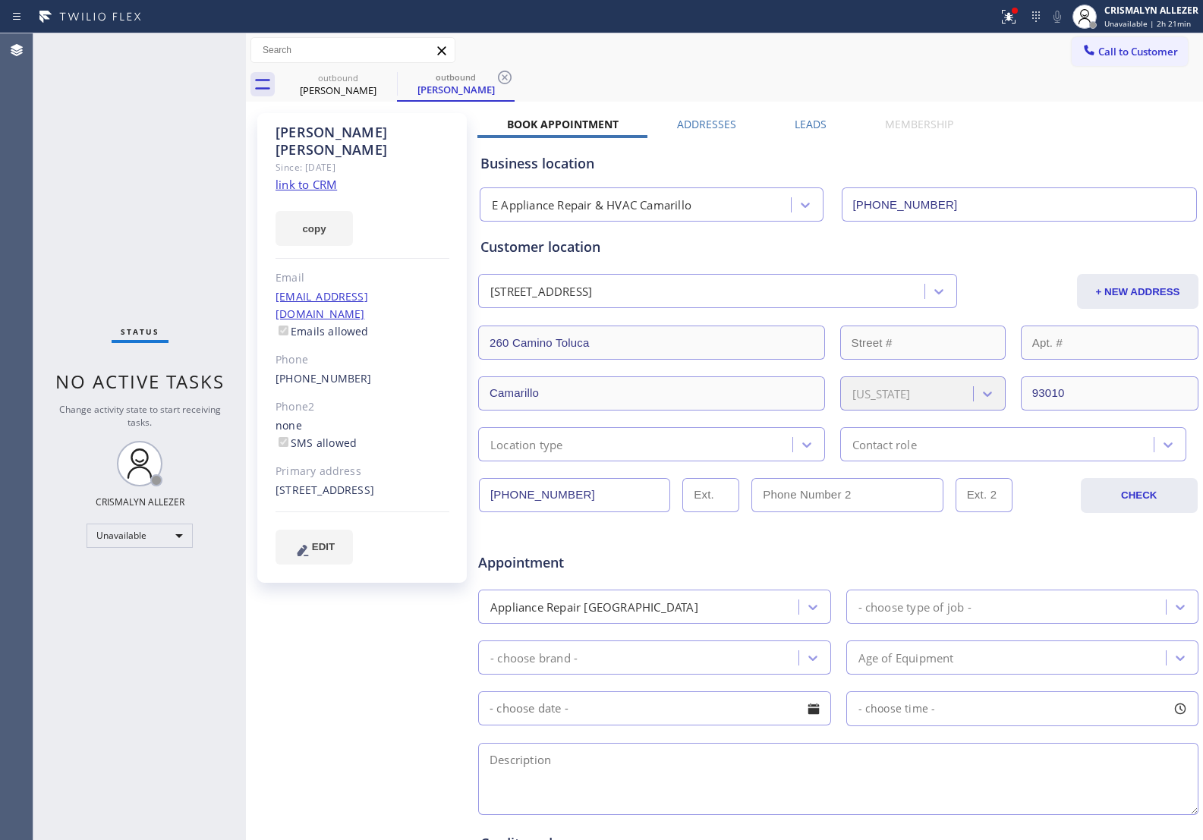
drag, startPoint x: 806, startPoint y: 121, endPoint x: 856, endPoint y: 154, distance: 60.4
click at [806, 121] on label "Leads" at bounding box center [811, 124] width 32 height 14
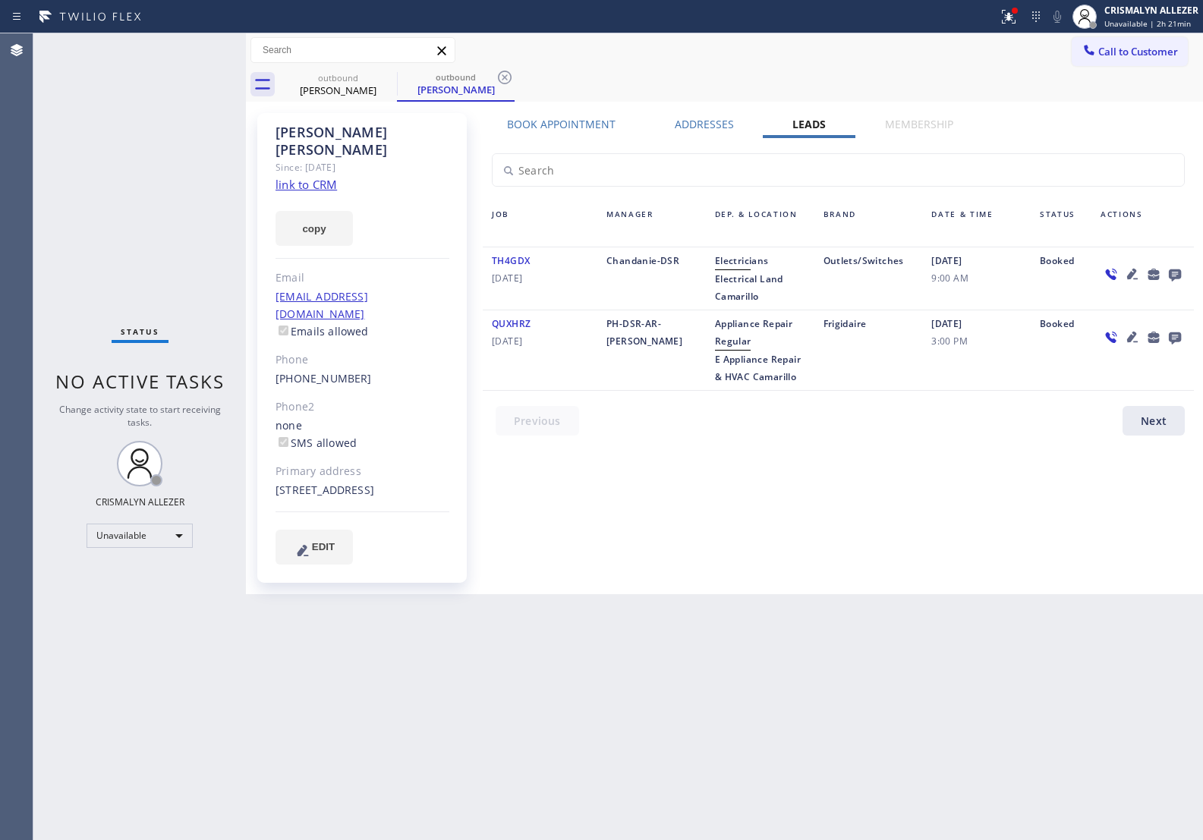
click at [1170, 275] on icon at bounding box center [1175, 276] width 12 height 12
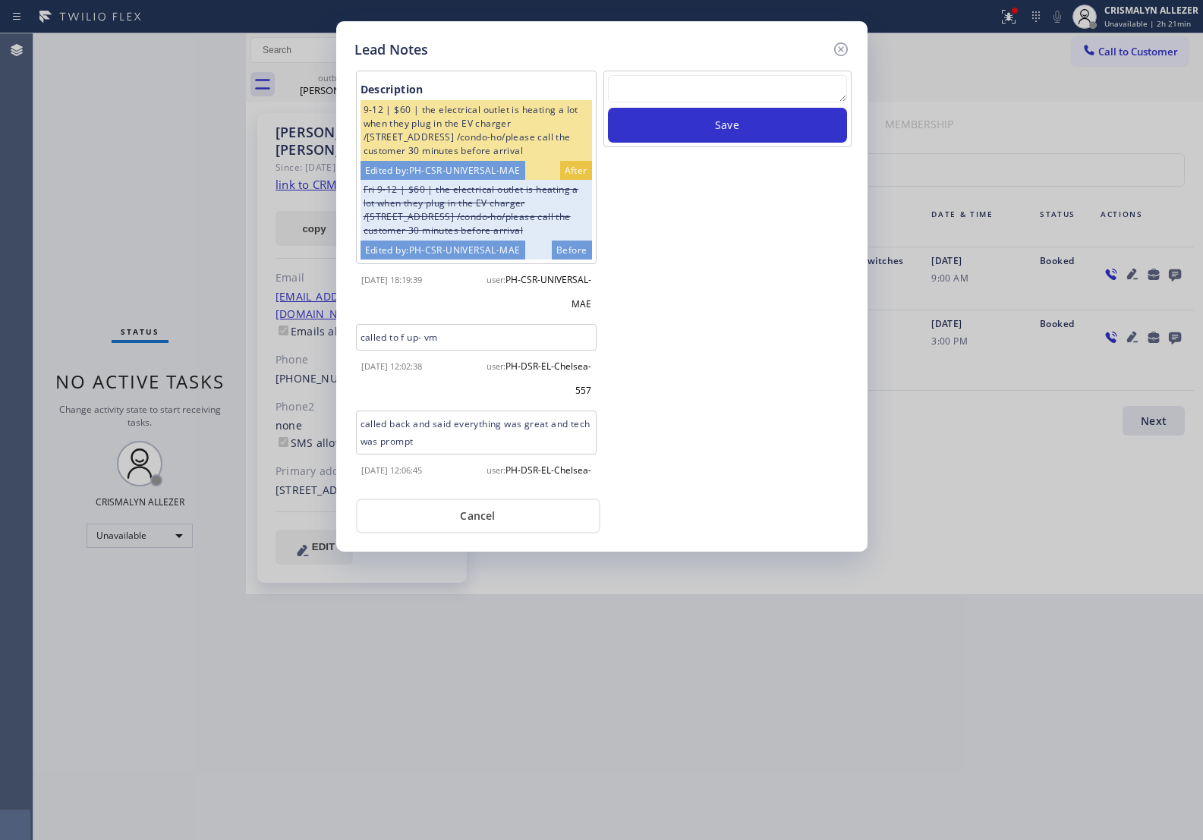
click at [653, 97] on textarea at bounding box center [727, 88] width 239 height 27
paste textarea "no answer | pls xfer here cx cb"
type textarea "no answer | pls xfer here cx cb"
click at [711, 124] on button "Save" at bounding box center [727, 125] width 239 height 35
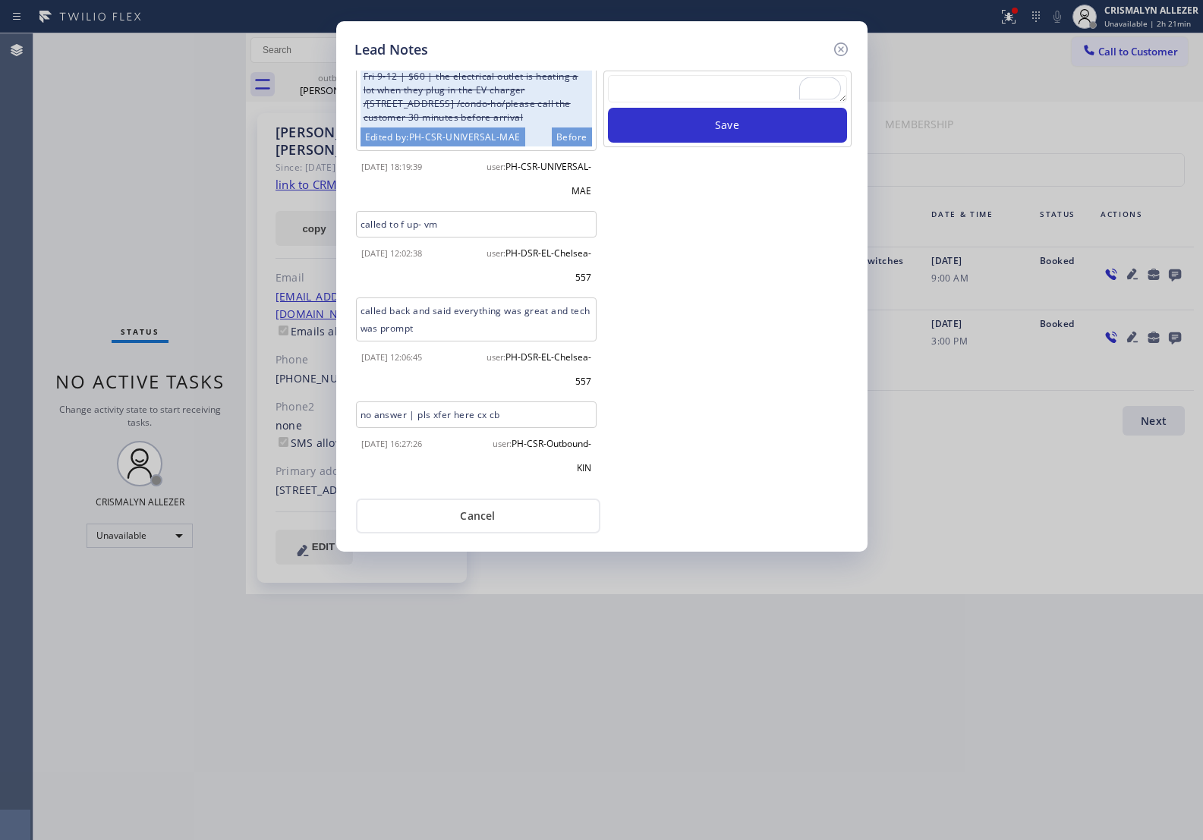
scroll to position [137, 0]
click at [481, 525] on button "Cancel" at bounding box center [478, 516] width 244 height 35
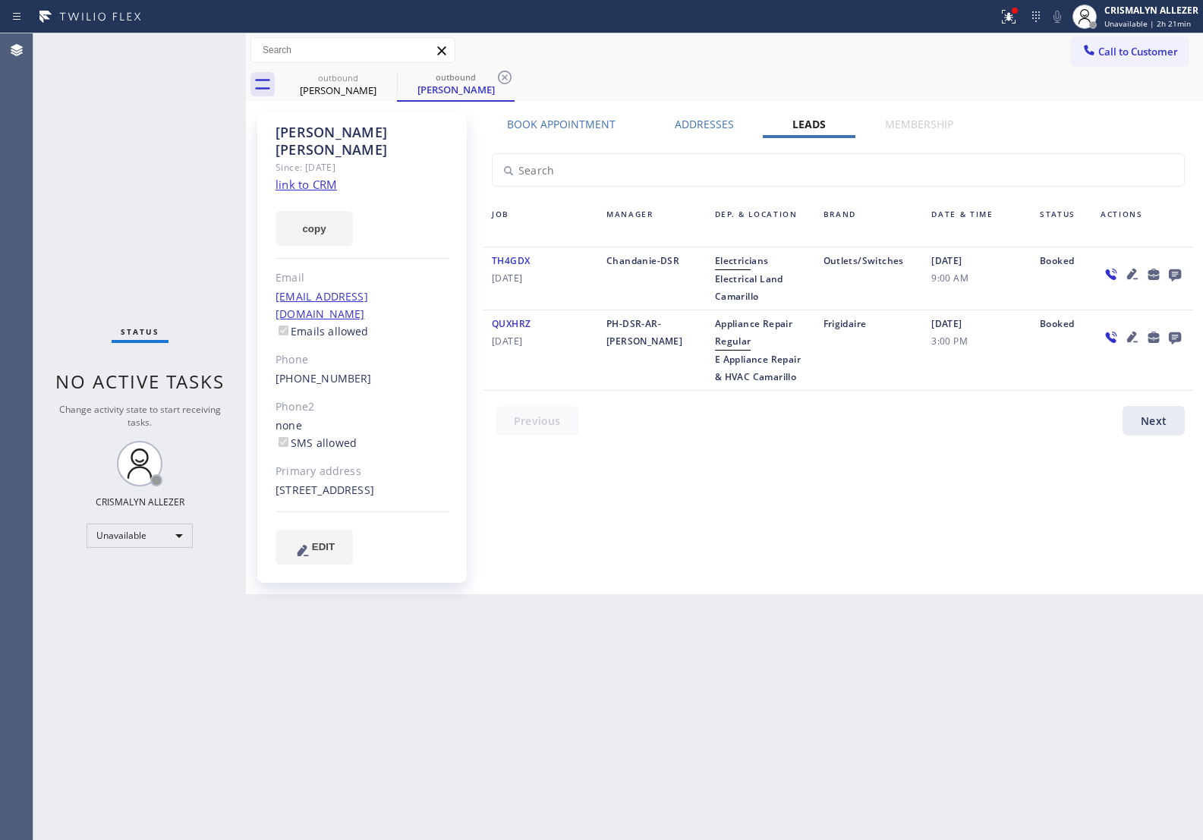
drag, startPoint x: 505, startPoint y: 71, endPoint x: 422, endPoint y: 92, distance: 85.4
click at [503, 71] on icon at bounding box center [505, 78] width 14 height 14
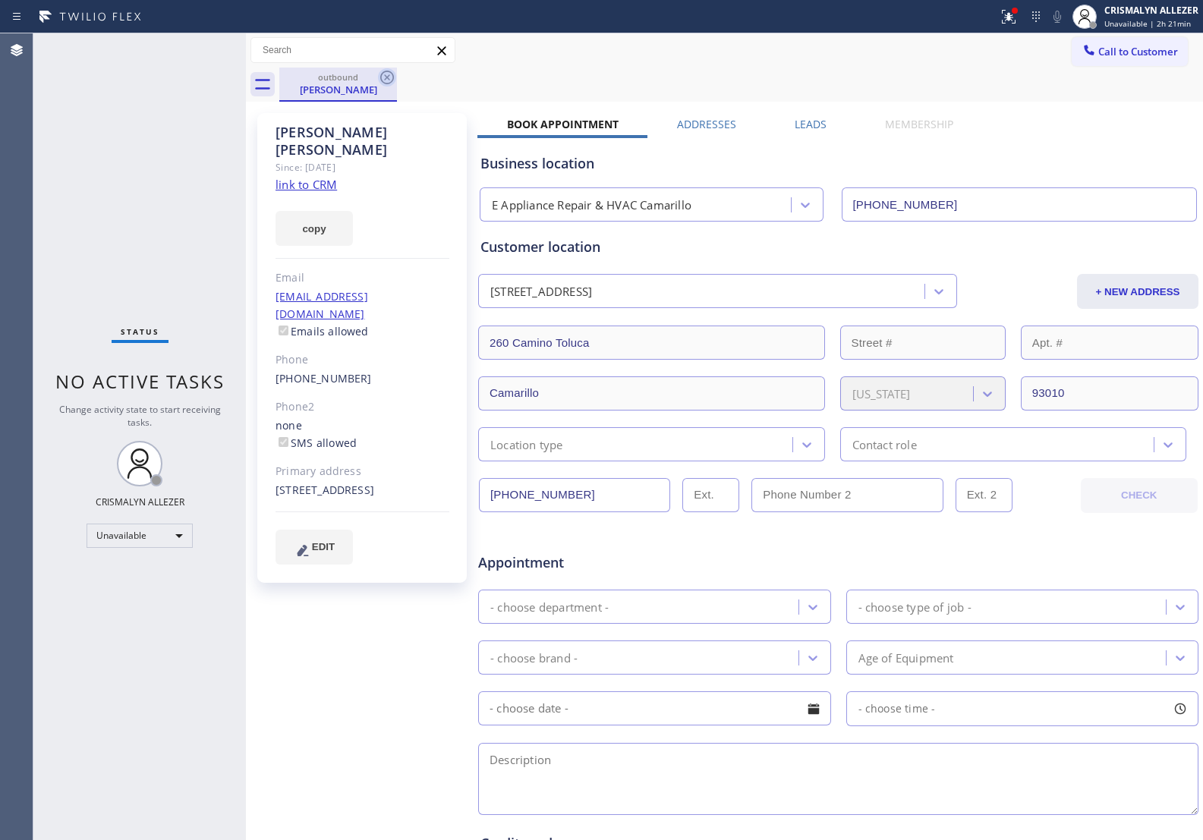
click at [384, 84] on icon at bounding box center [387, 78] width 14 height 14
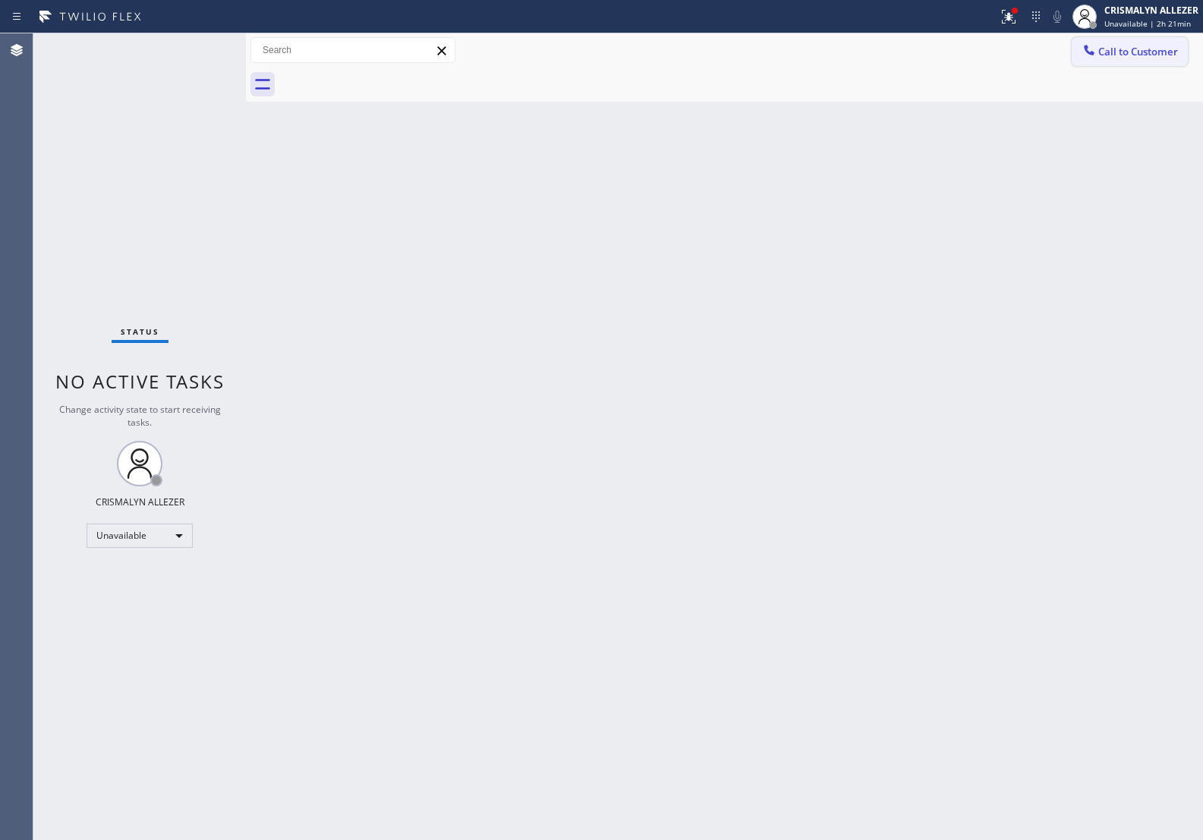
click at [1124, 65] on button "Call to Customer" at bounding box center [1130, 51] width 116 height 29
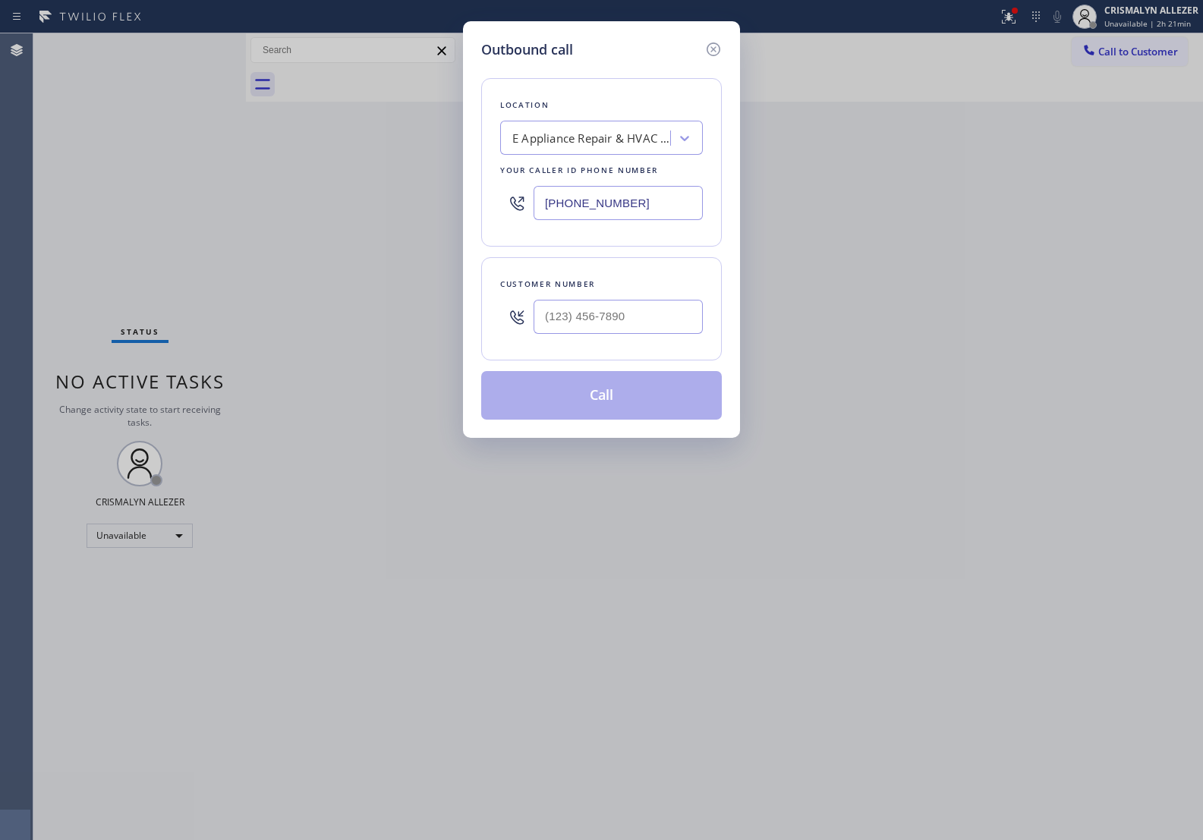
paste input "310) 405-0032"
drag, startPoint x: 619, startPoint y: 207, endPoint x: 376, endPoint y: 198, distance: 243.1
click at [376, 198] on div "Outbound call Location E Appliance Repair & HVAC Camarillo Your caller id phone…" at bounding box center [601, 420] width 1203 height 840
type input "[PHONE_NUMBER]"
click at [605, 327] on input "(___) ___-____" at bounding box center [618, 317] width 169 height 34
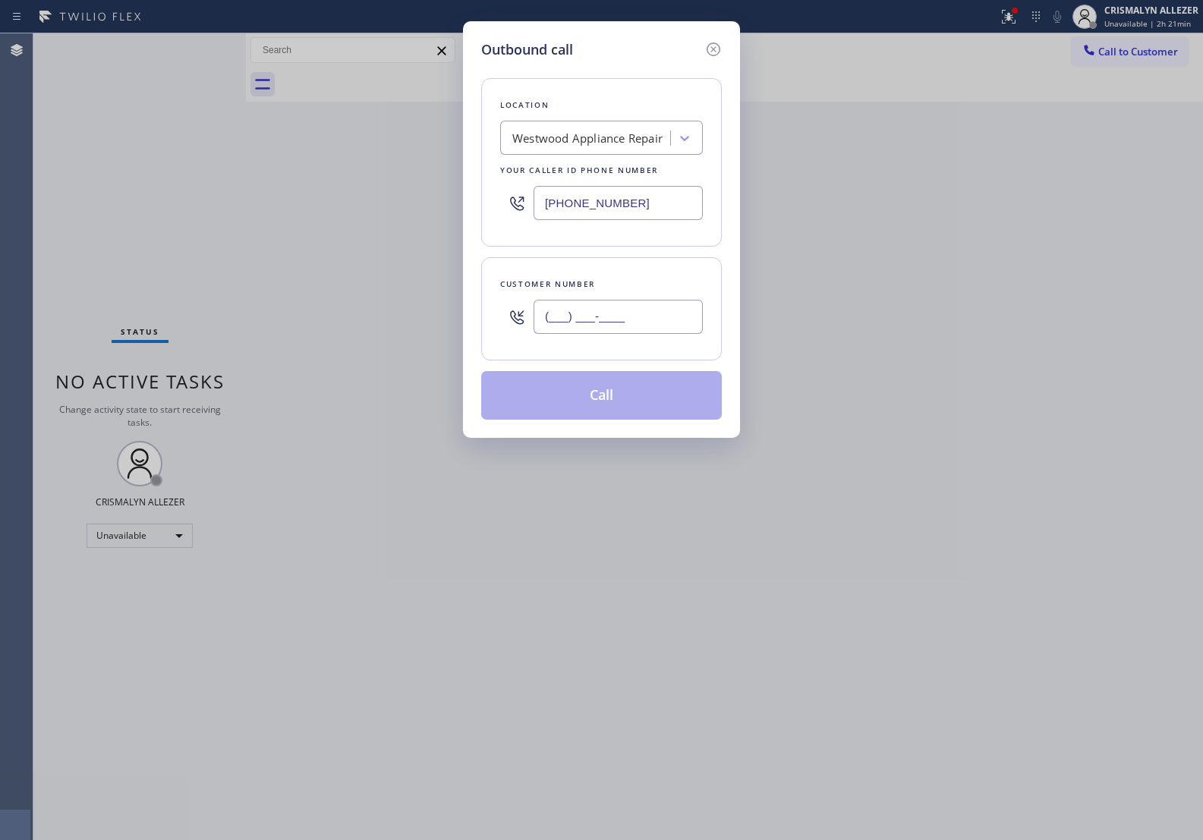
paste input "310) 678-5744"
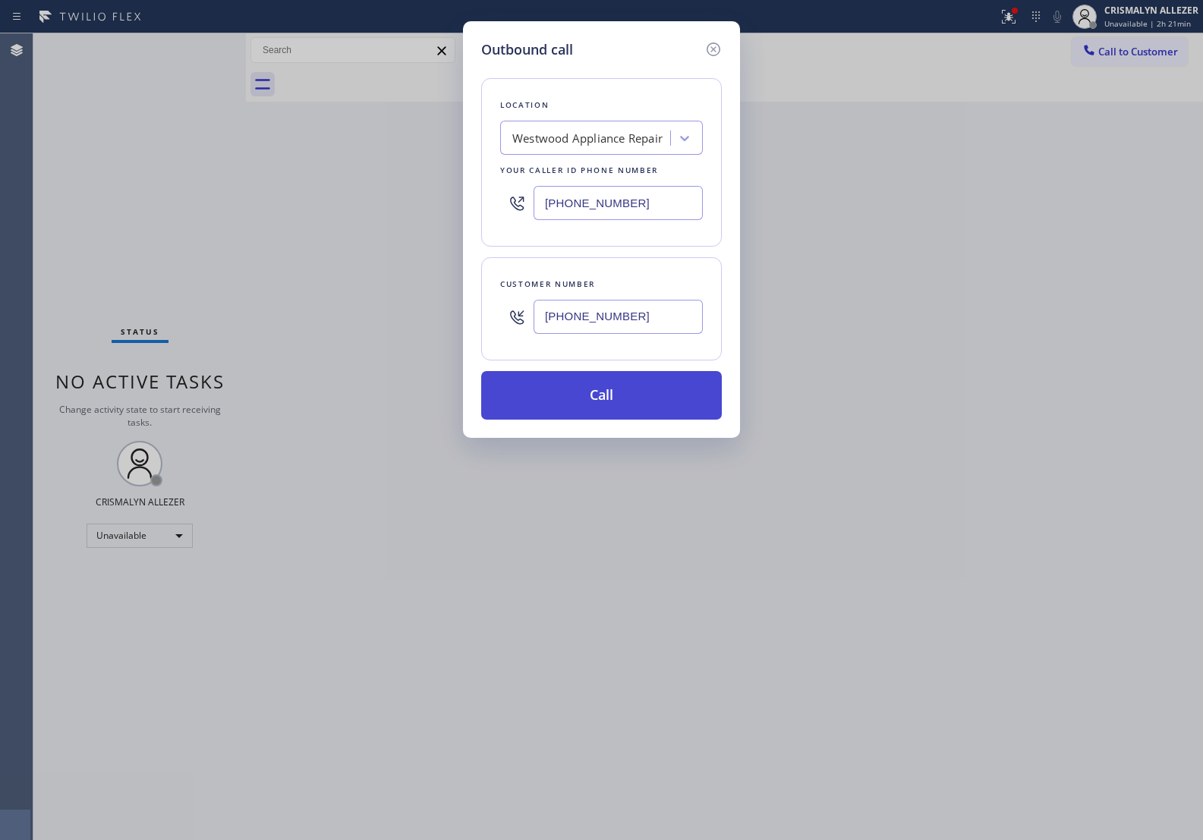
type input "[PHONE_NUMBER]"
click at [605, 397] on button "Call" at bounding box center [601, 395] width 241 height 49
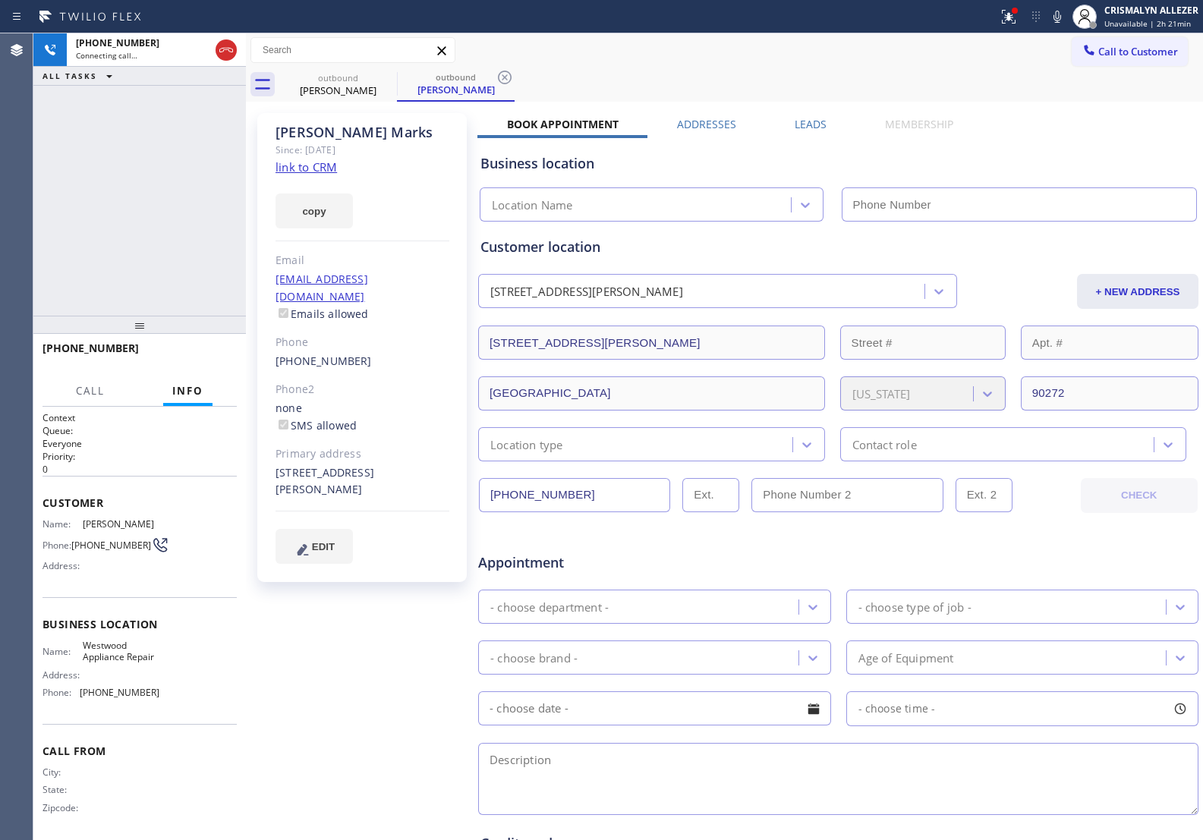
click at [302, 164] on link "link to CRM" at bounding box center [306, 166] width 61 height 15
type input "[PHONE_NUMBER]"
click at [194, 354] on span "HANG UP" at bounding box center [201, 355] width 46 height 11
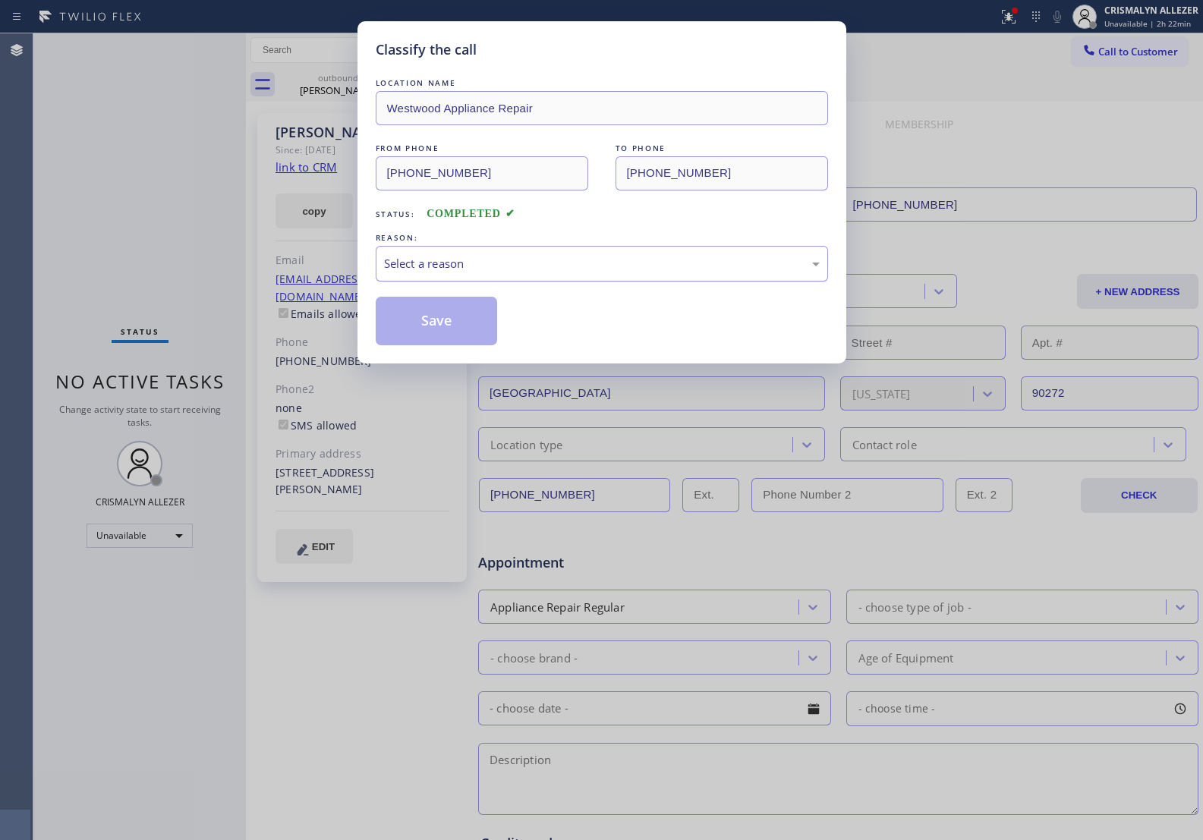
click at [612, 274] on div "Select a reason" at bounding box center [602, 264] width 452 height 36
click at [460, 330] on button "Save" at bounding box center [437, 321] width 122 height 49
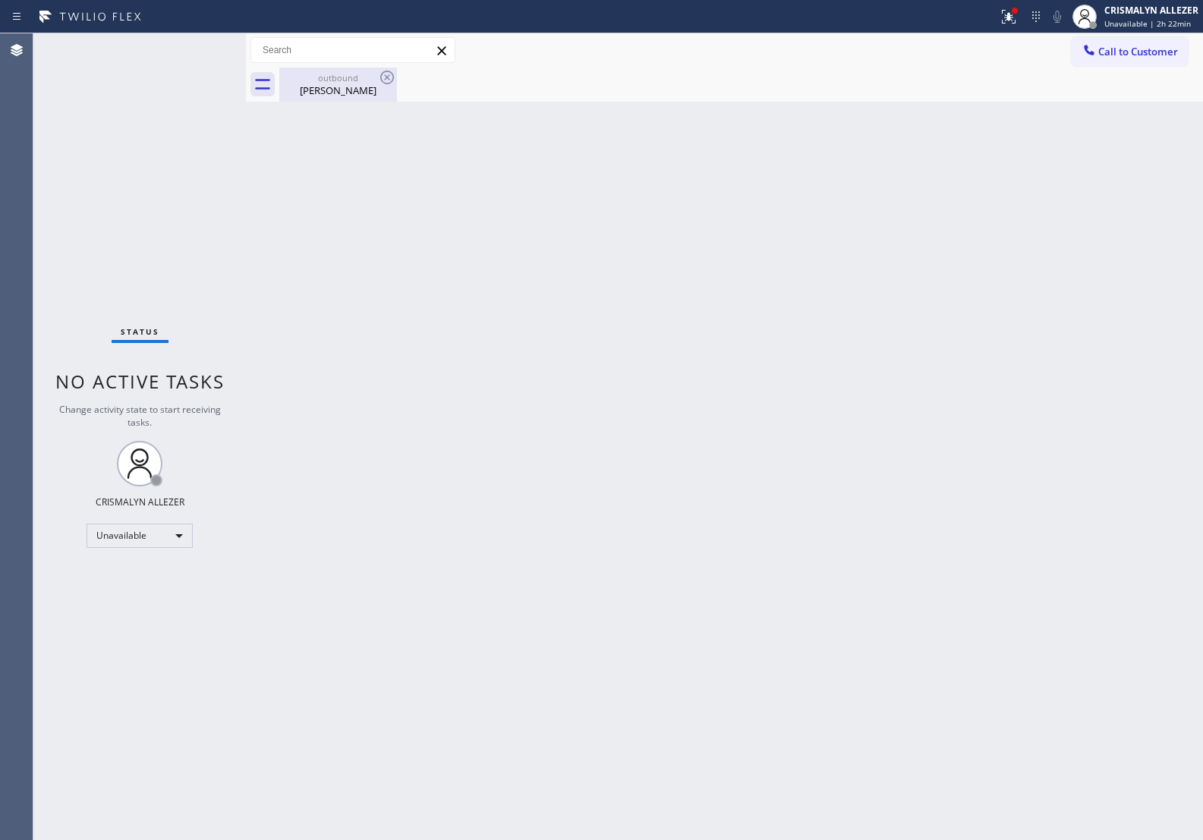
click at [345, 95] on div "Carol Marks" at bounding box center [338, 91] width 115 height 14
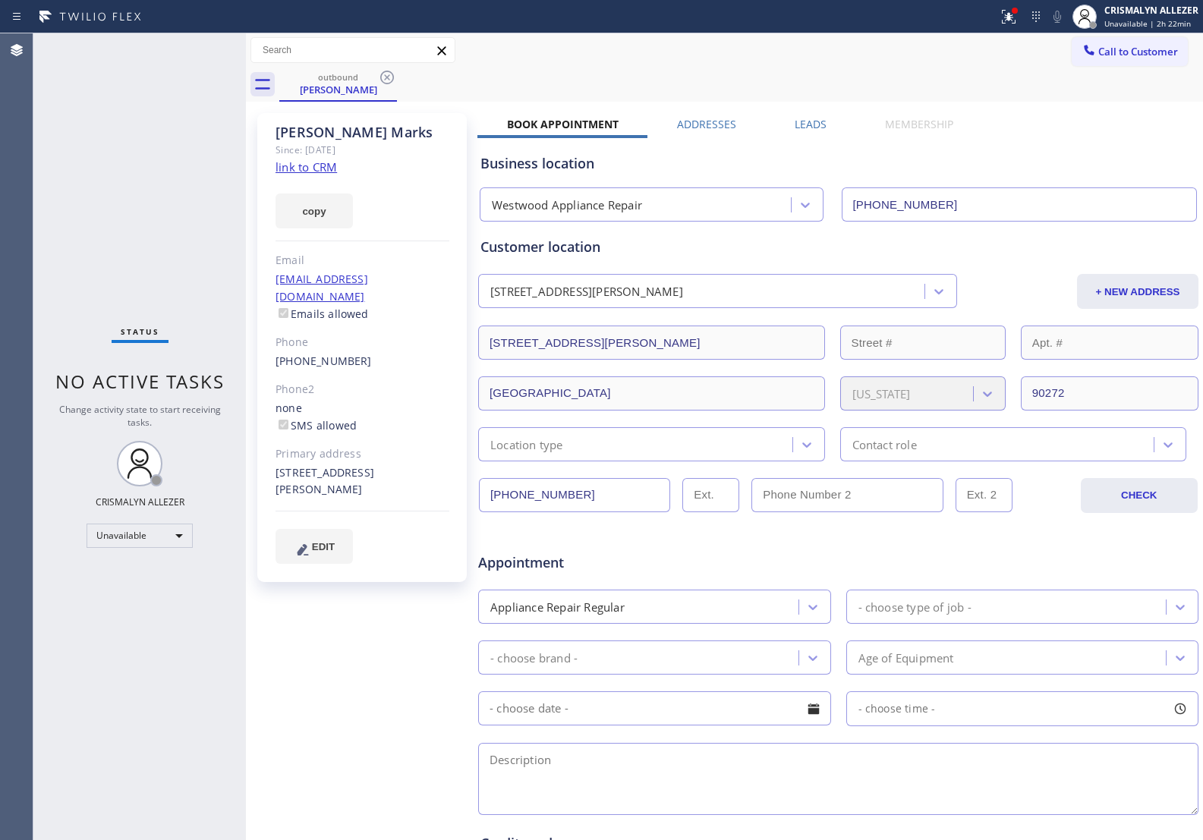
drag, startPoint x: 831, startPoint y: 118, endPoint x: 817, endPoint y: 124, distance: 15.4
click at [829, 119] on div "Leads" at bounding box center [810, 127] width 90 height 21
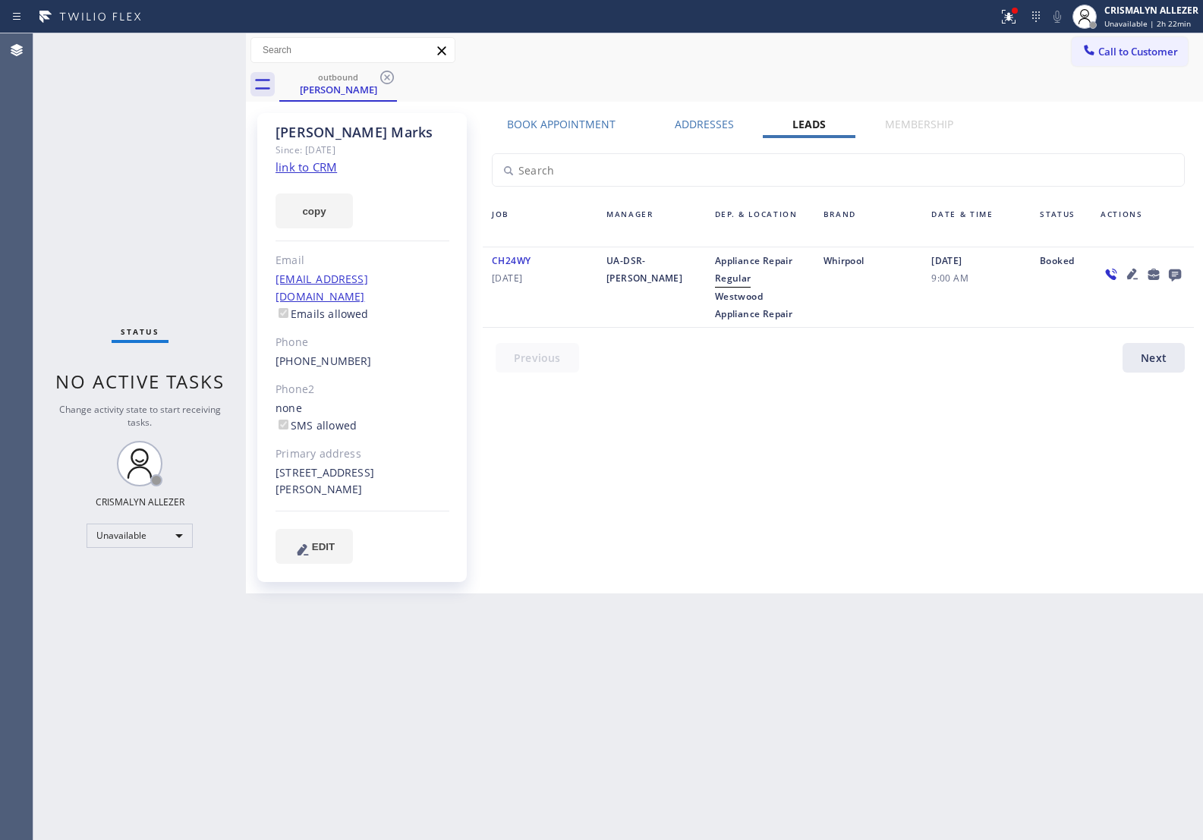
click at [1174, 273] on icon at bounding box center [1175, 276] width 12 height 12
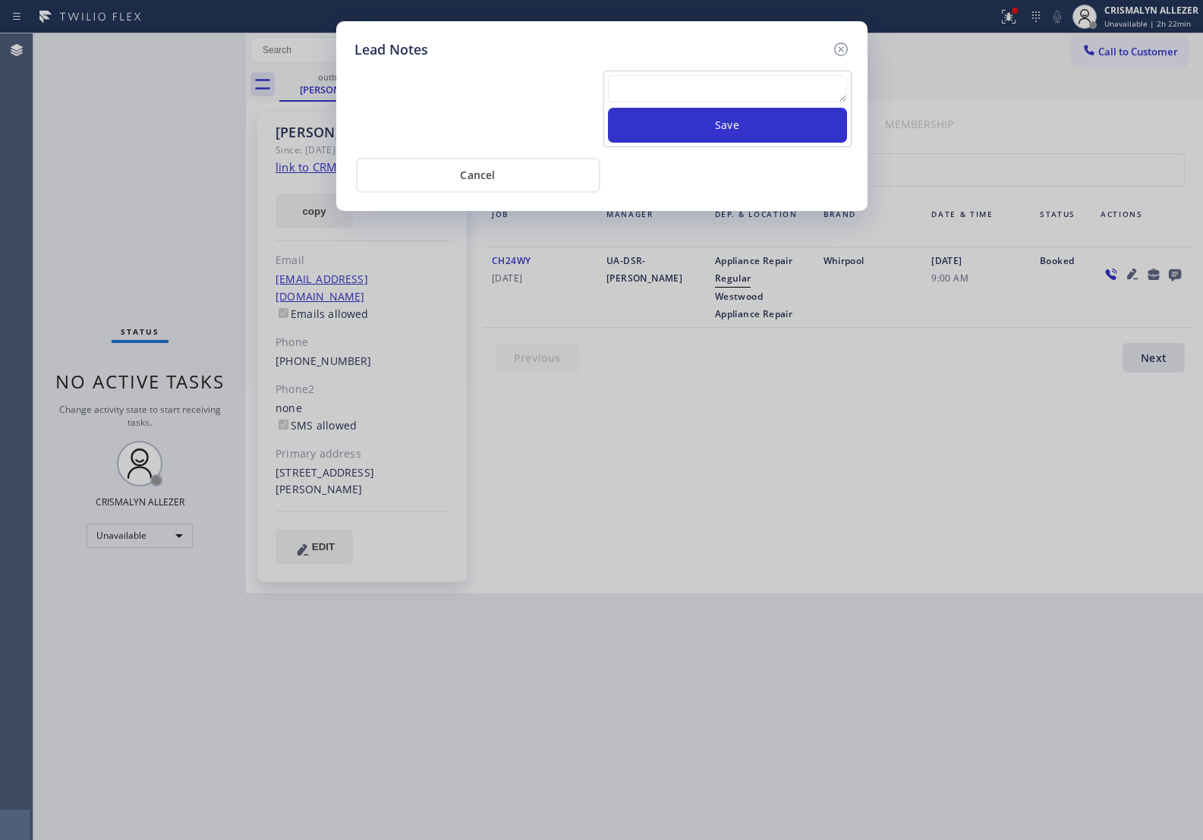
click at [695, 102] on textarea at bounding box center [727, 88] width 239 height 27
paste textarea "no answer | pls xfer here cx cb"
type textarea "no answer | pls xfer here cx cb"
click at [712, 134] on button "Save" at bounding box center [727, 125] width 239 height 35
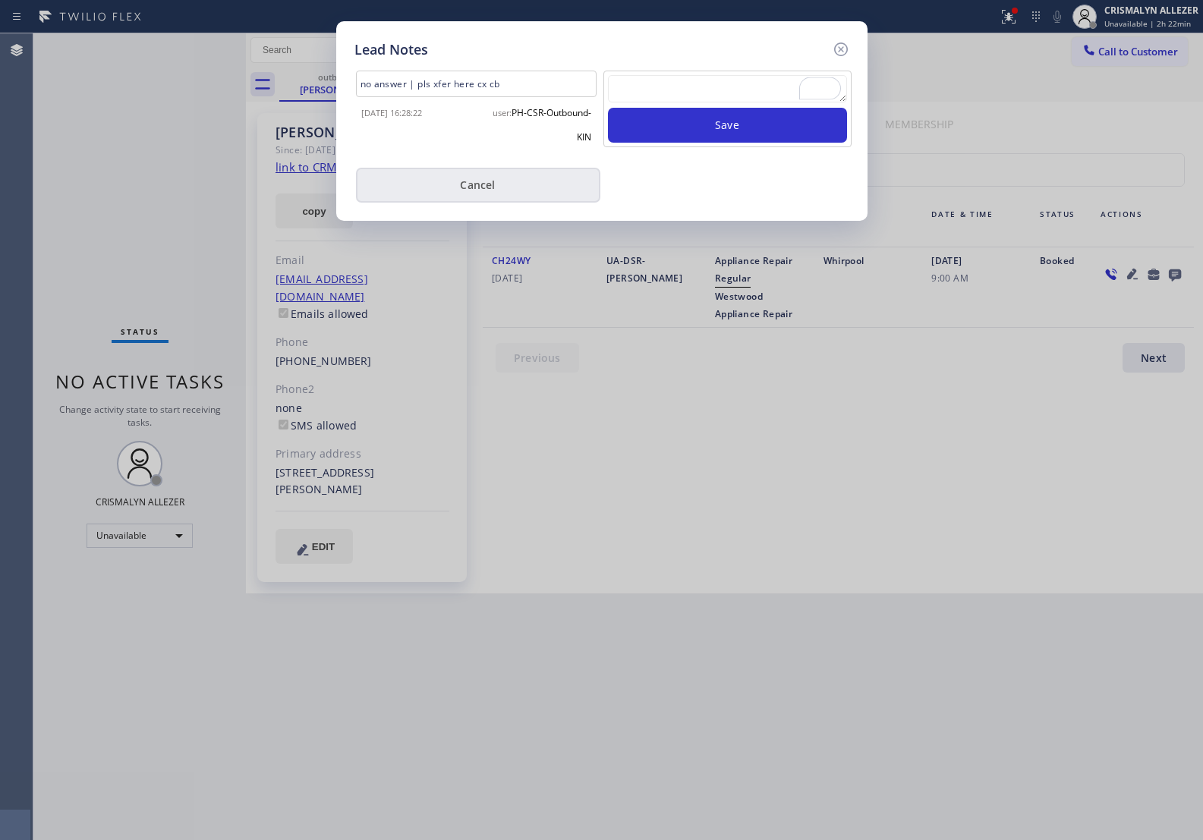
click at [435, 191] on button "Cancel" at bounding box center [478, 185] width 244 height 35
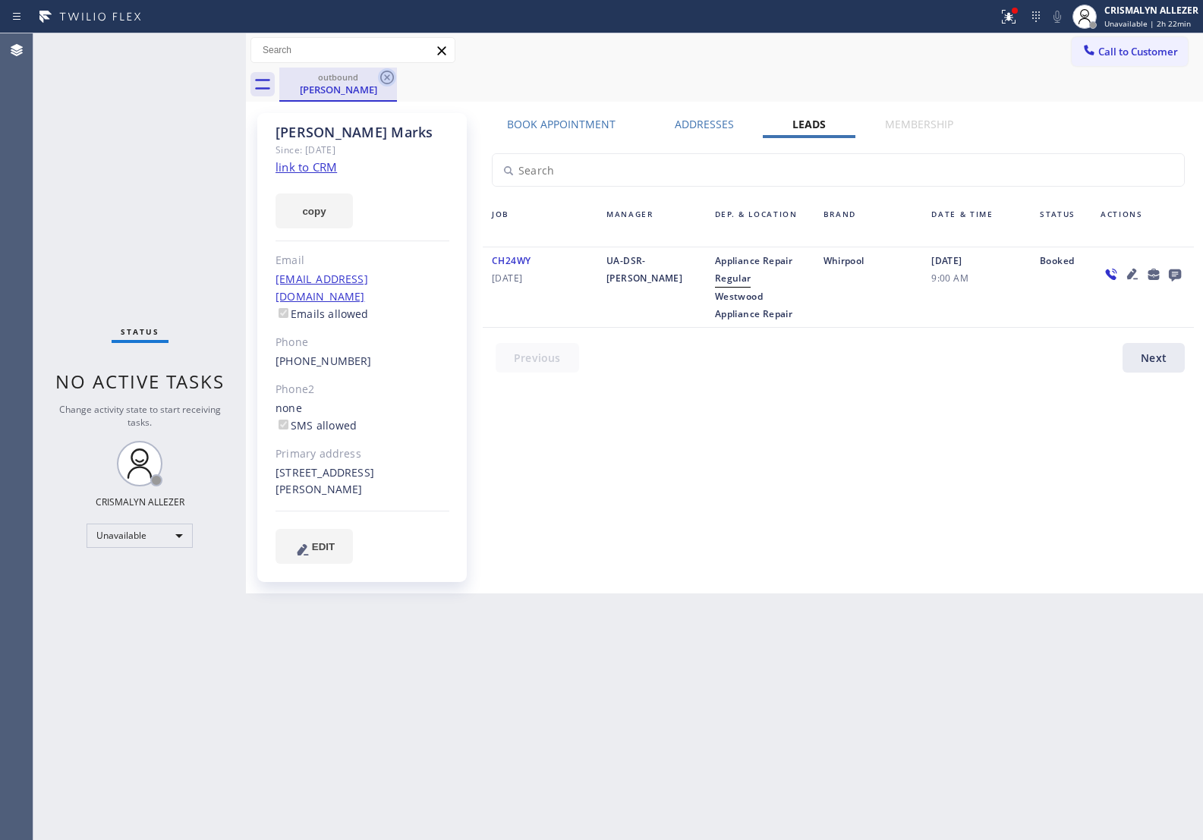
click at [389, 76] on icon at bounding box center [387, 78] width 14 height 14
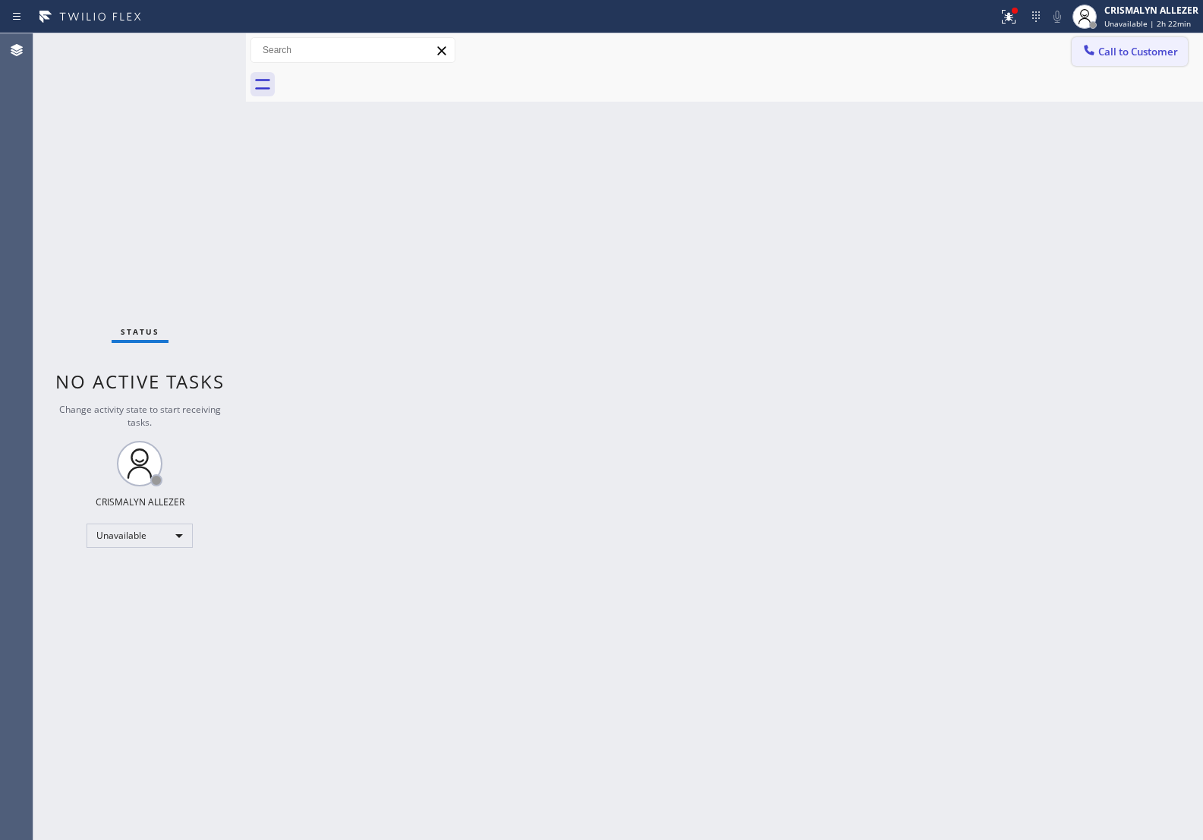
drag, startPoint x: 1190, startPoint y: 55, endPoint x: 1179, endPoint y: 55, distance: 10.7
click at [1179, 55] on div "Call to Customer Outbound call Location [GEOGRAPHIC_DATA] Appliance Repair Your…" at bounding box center [1137, 50] width 131 height 27
drag, startPoint x: 1136, startPoint y: 58, endPoint x: 917, endPoint y: 146, distance: 235.4
click at [1126, 66] on div "Call to Customer Outbound call Location [GEOGRAPHIC_DATA] Appliance Repair Your…" at bounding box center [724, 50] width 957 height 34
click at [1124, 52] on span "Call to Customer" at bounding box center [1139, 52] width 80 height 14
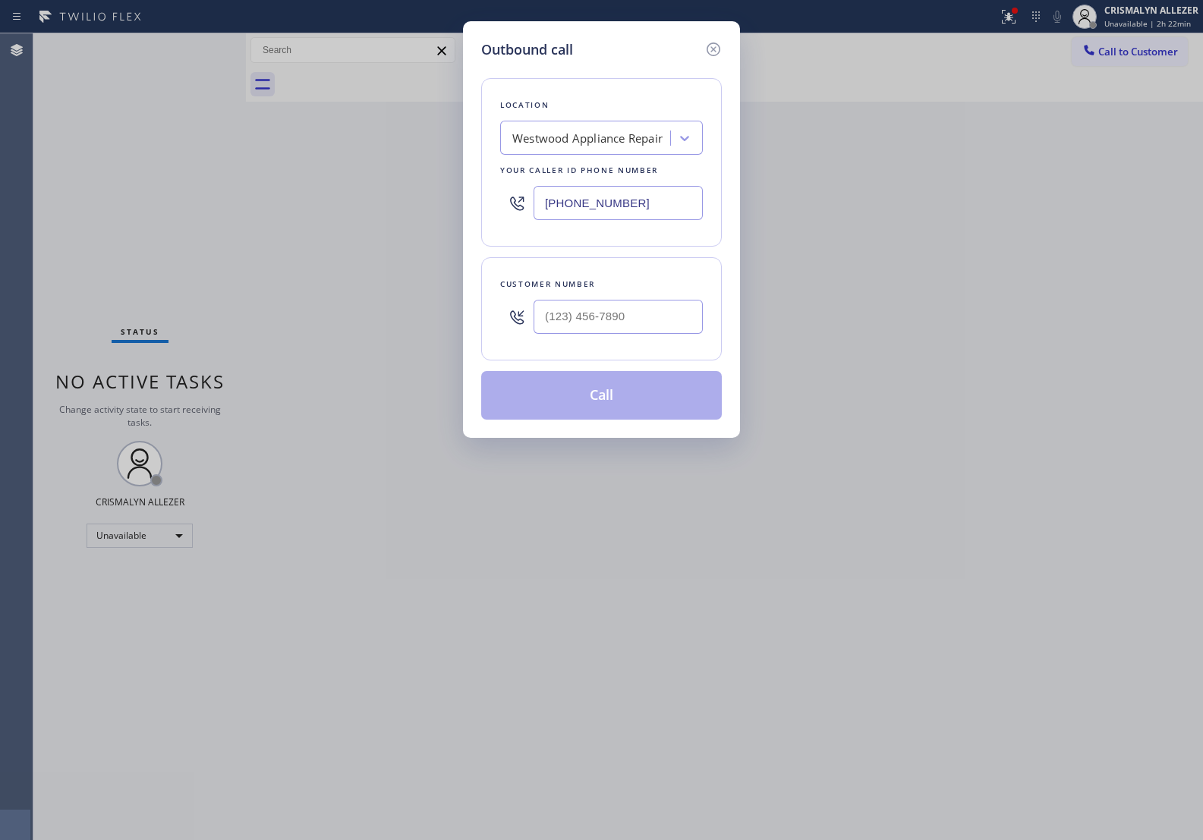
drag, startPoint x: 682, startPoint y: 197, endPoint x: 222, endPoint y: 143, distance: 462.6
click at [244, 154] on div "Outbound call Location [GEOGRAPHIC_DATA] Appliance Repair Your caller id phone …" at bounding box center [601, 420] width 1203 height 840
paste input "562) 489-9480"
type input "[PHONE_NUMBER]"
click at [658, 311] on input "(___) ___-____" at bounding box center [618, 317] width 169 height 34
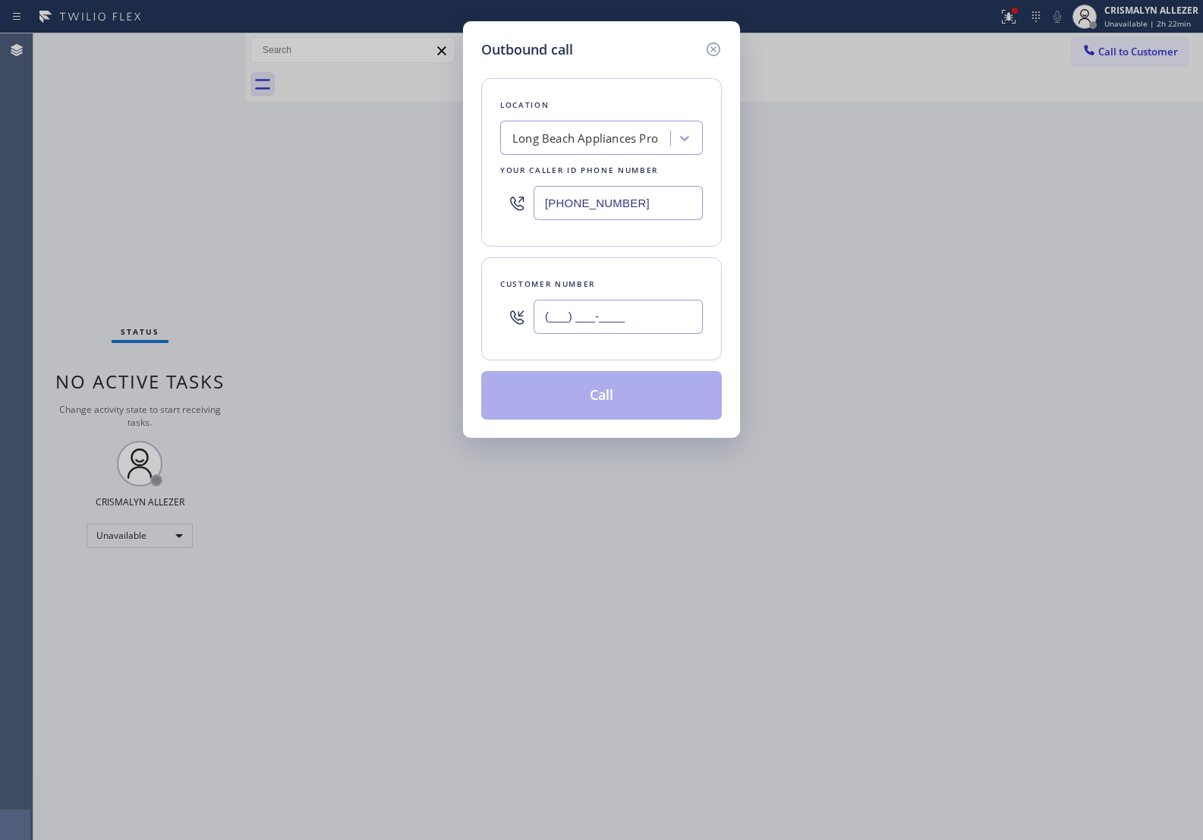
paste input "562) 706-0252"
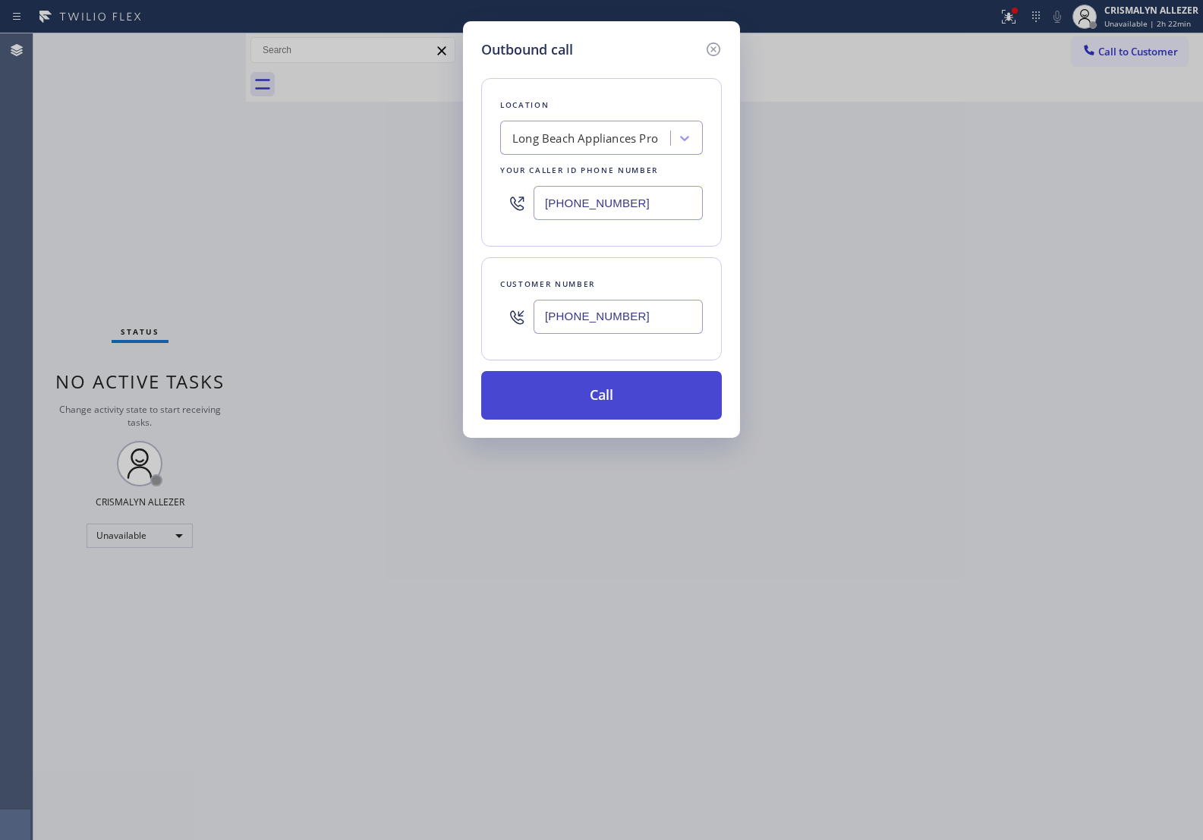
type input "[PHONE_NUMBER]"
click at [615, 412] on button "Call" at bounding box center [601, 395] width 241 height 49
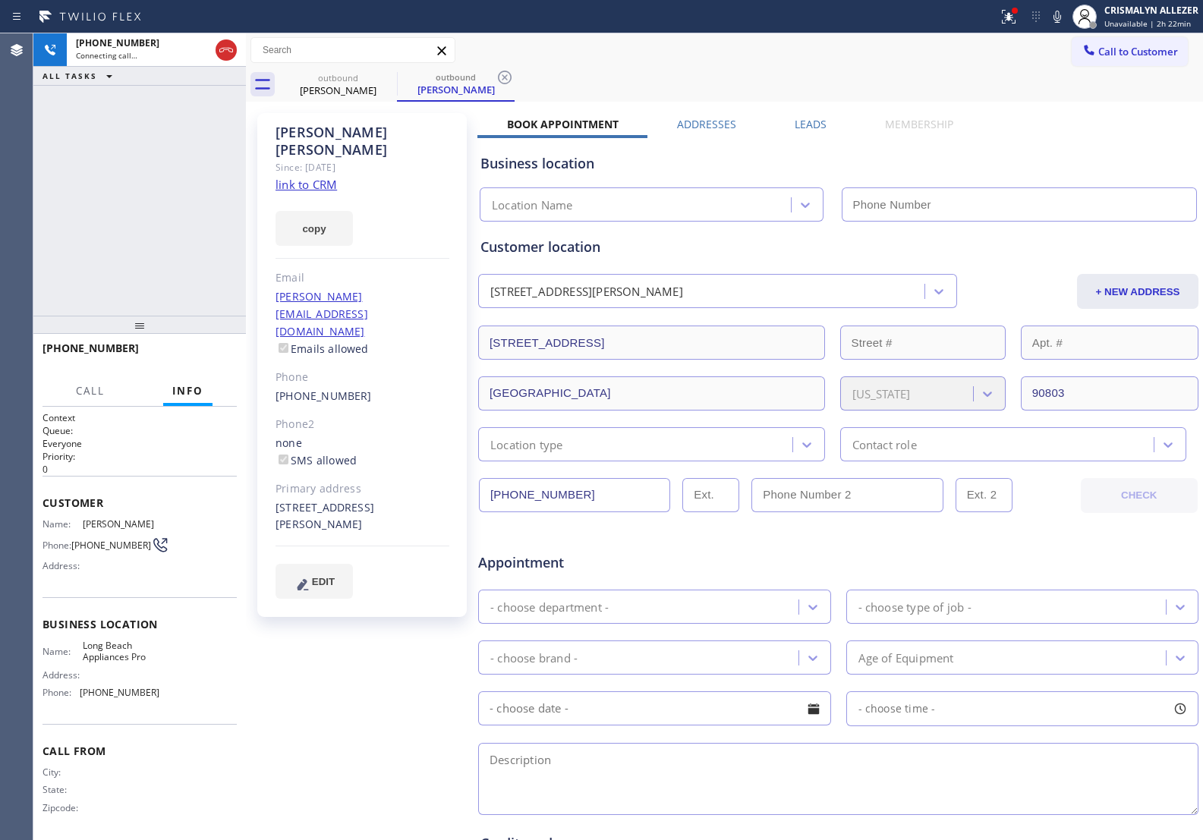
click at [285, 177] on link "link to CRM" at bounding box center [306, 184] width 61 height 15
type input "[PHONE_NUMBER]"
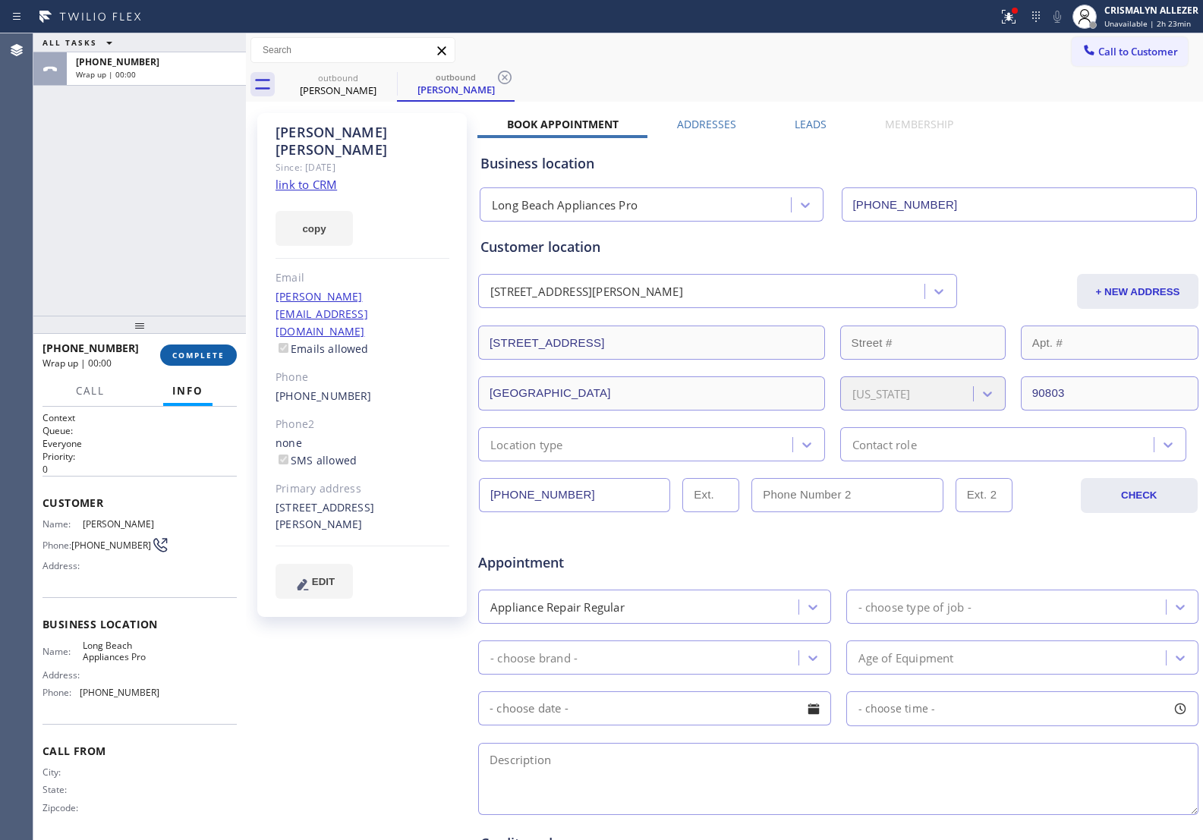
click at [207, 352] on span "COMPLETE" at bounding box center [198, 355] width 52 height 11
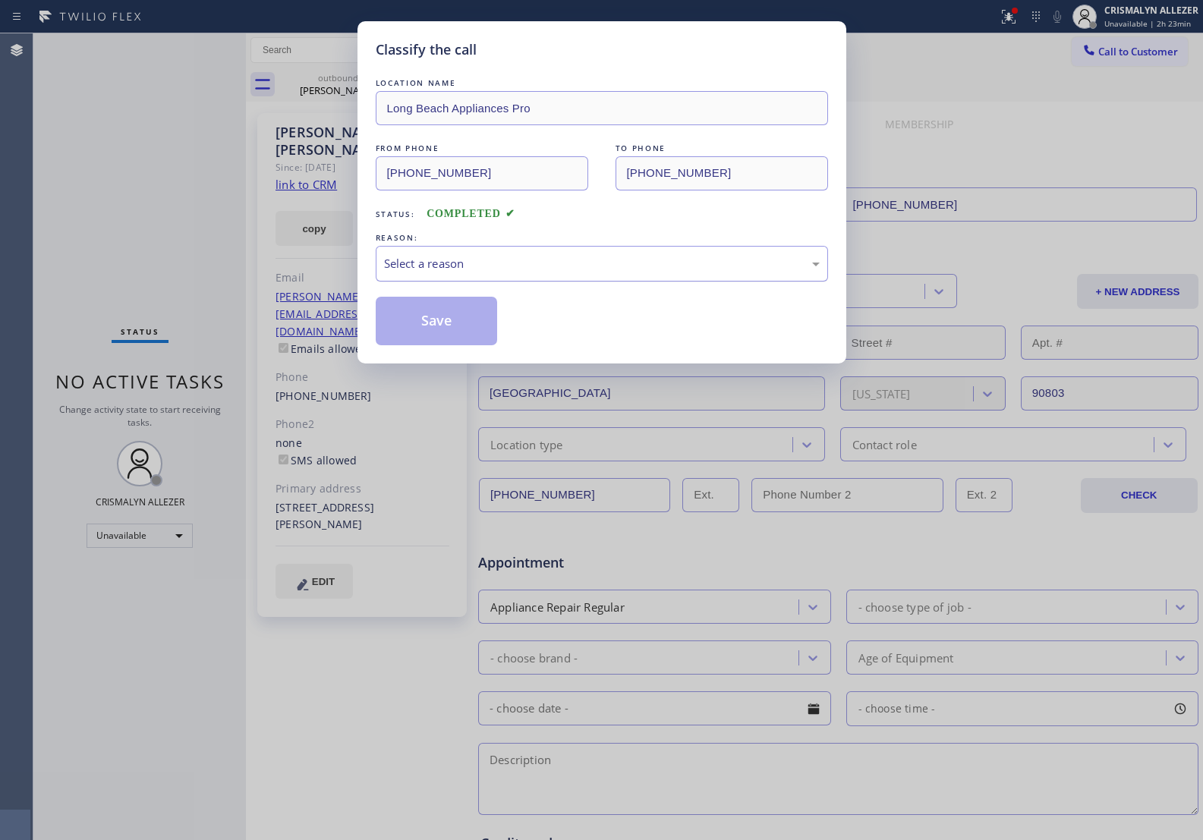
click at [514, 260] on div "Select a reason" at bounding box center [602, 263] width 436 height 17
click at [464, 323] on button "Save" at bounding box center [437, 321] width 122 height 49
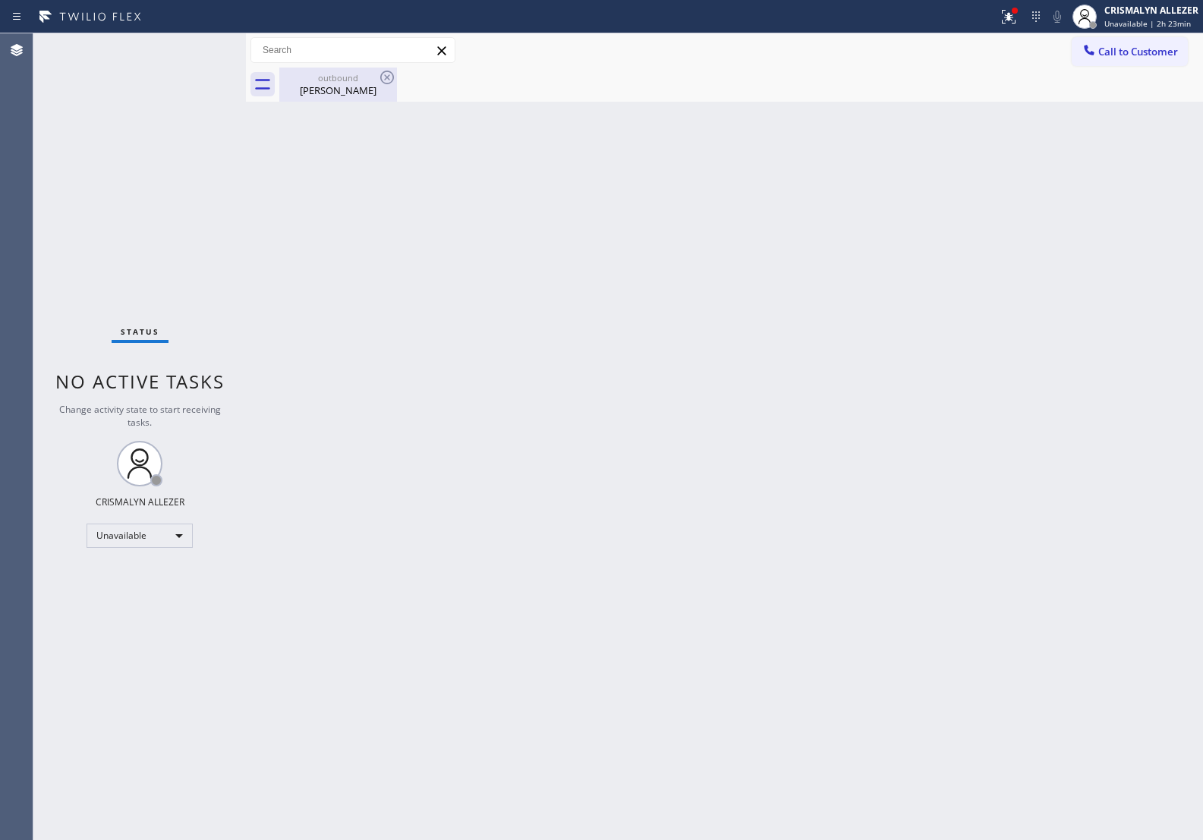
click at [339, 81] on div "outbound" at bounding box center [338, 77] width 115 height 11
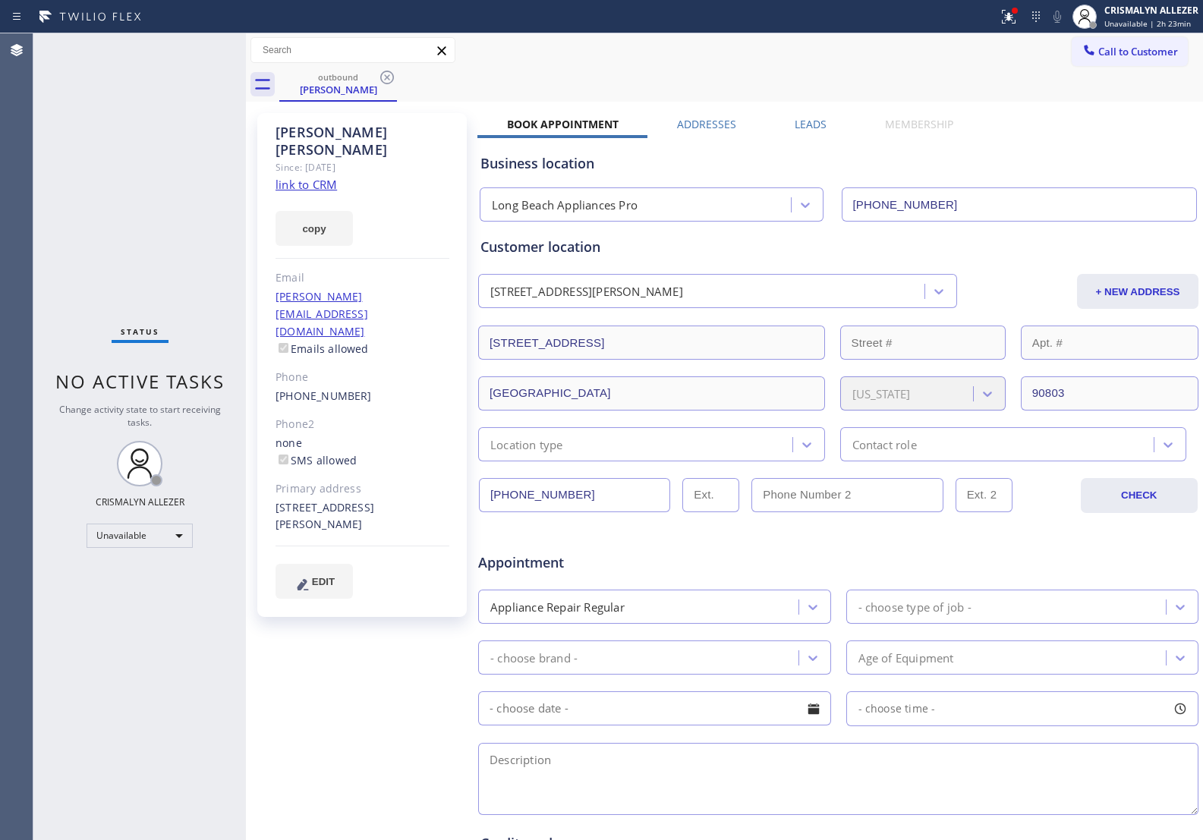
click at [809, 123] on label "Leads" at bounding box center [811, 124] width 32 height 14
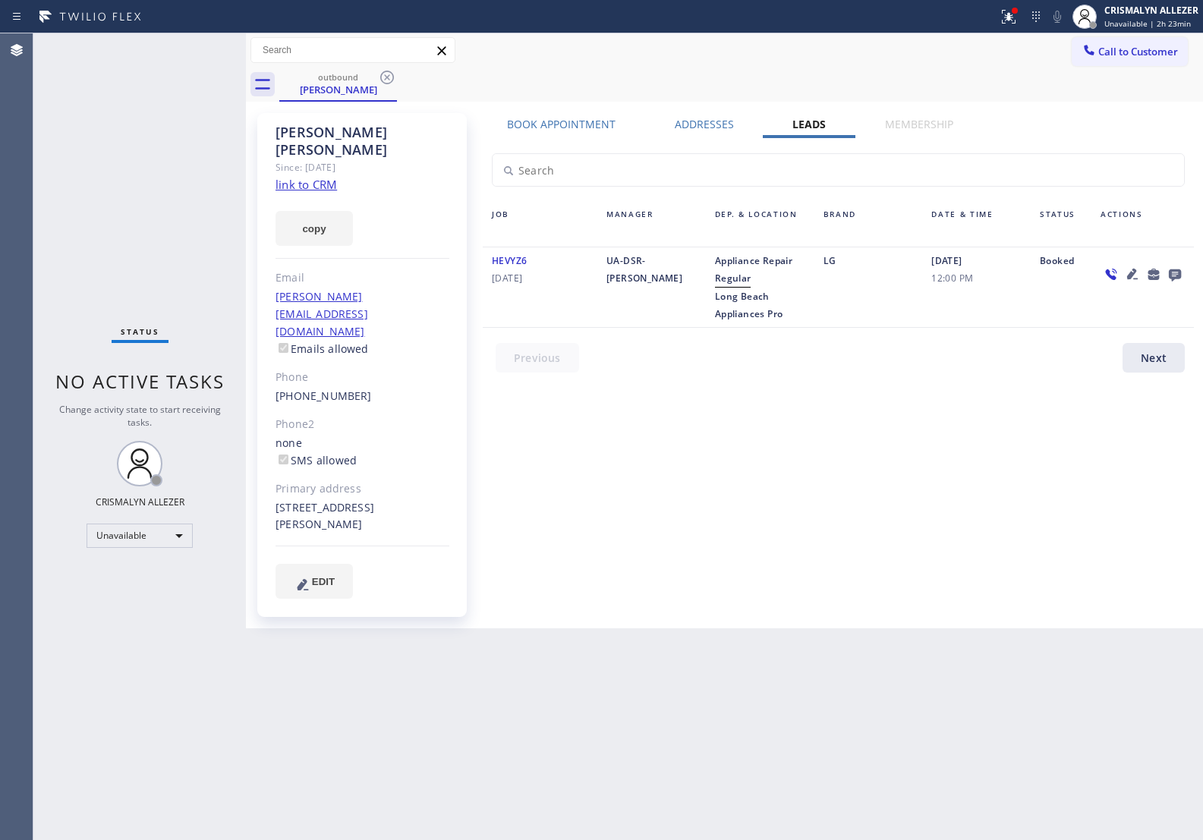
click at [1170, 270] on icon at bounding box center [1175, 276] width 12 height 12
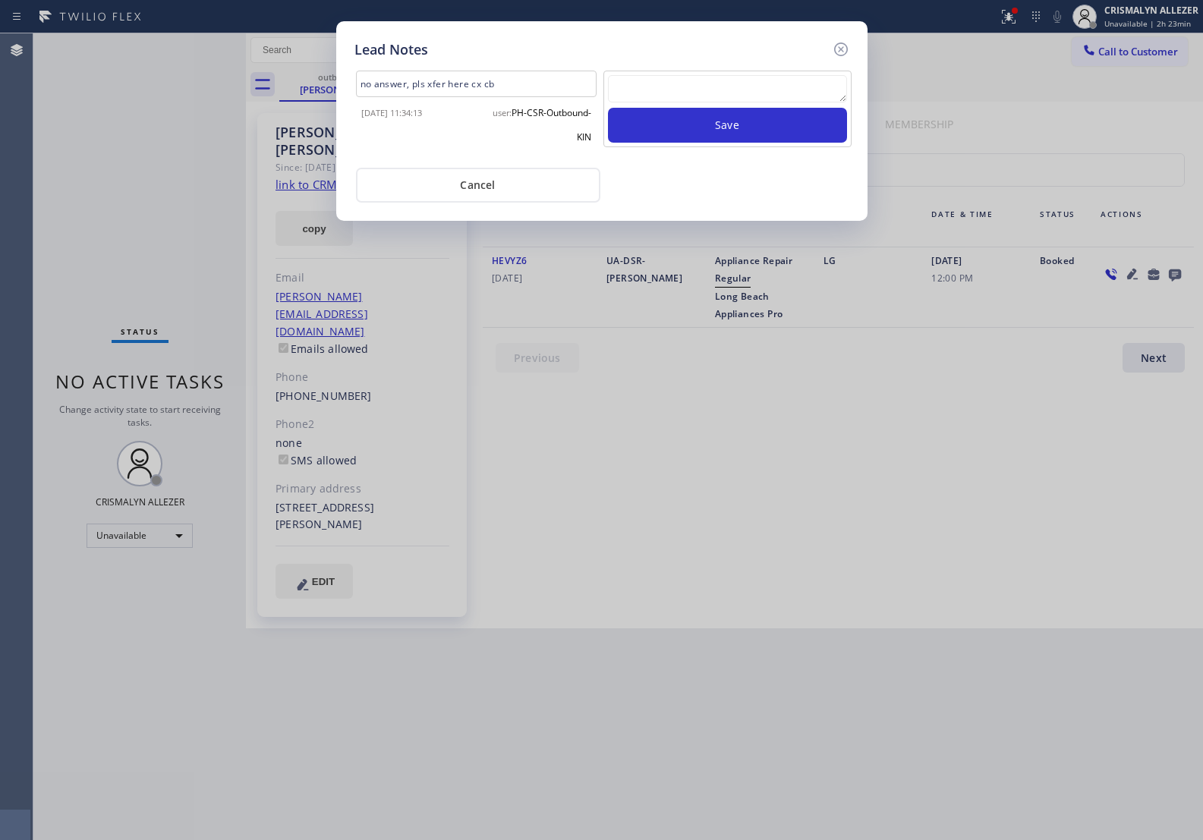
click at [717, 90] on textarea at bounding box center [727, 88] width 239 height 27
paste textarea "ALL GOOD FOR NOW, if cb xfer"
type textarea "ALL GOOD FOR NOW, if cb xfer"
click at [717, 130] on button "Save" at bounding box center [727, 125] width 239 height 35
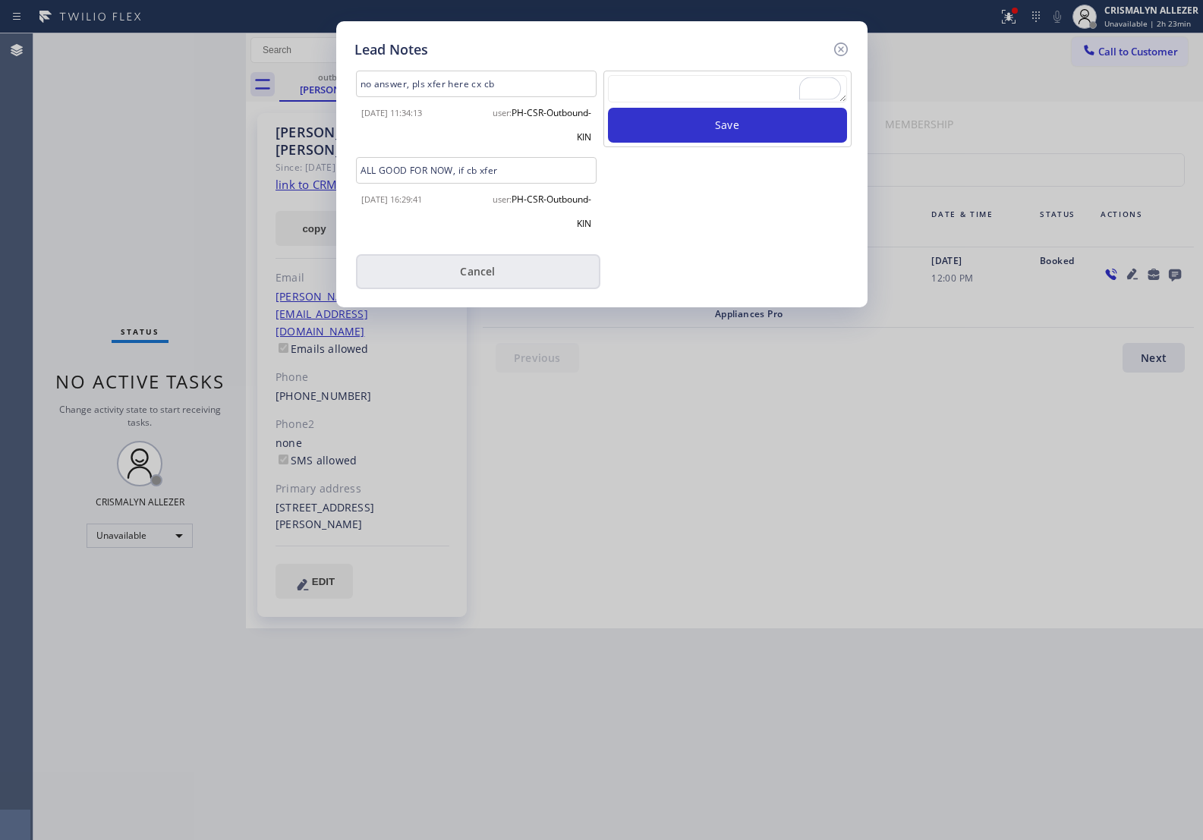
click at [493, 267] on button "Cancel" at bounding box center [478, 271] width 244 height 35
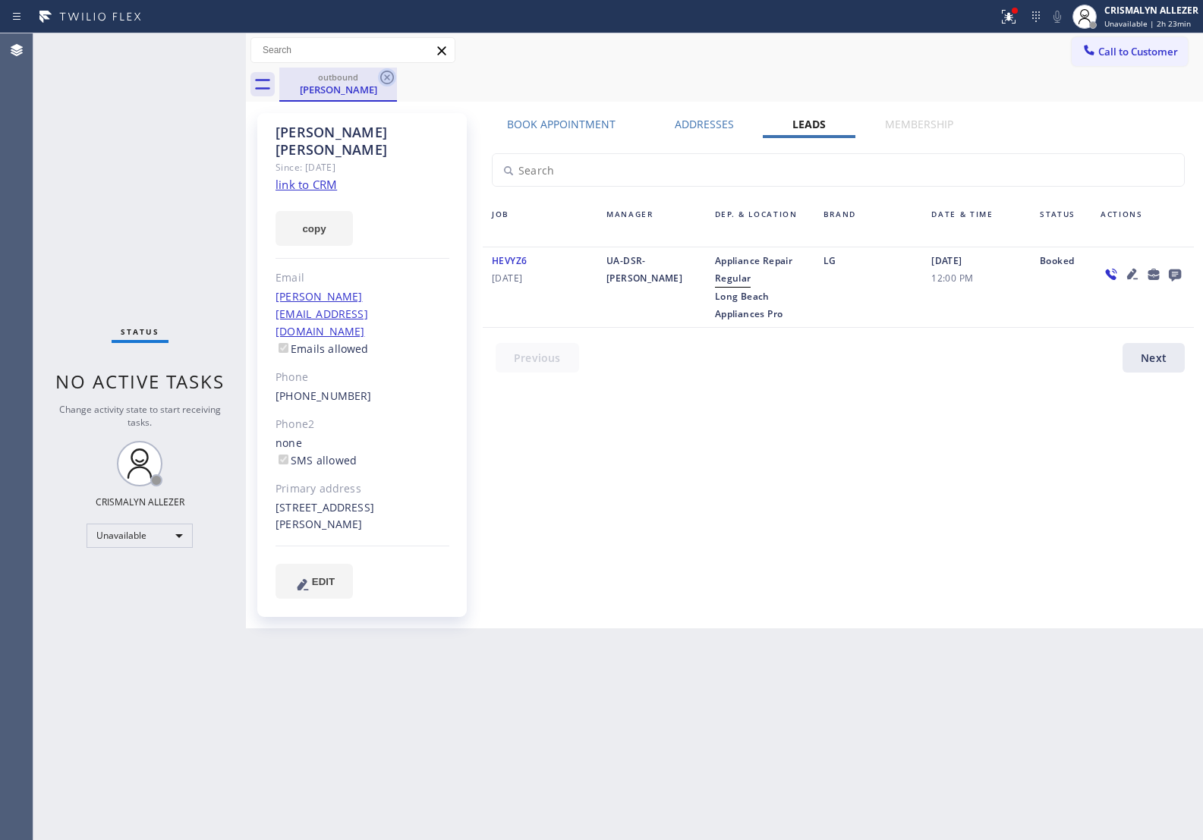
click at [387, 80] on icon at bounding box center [387, 77] width 18 height 18
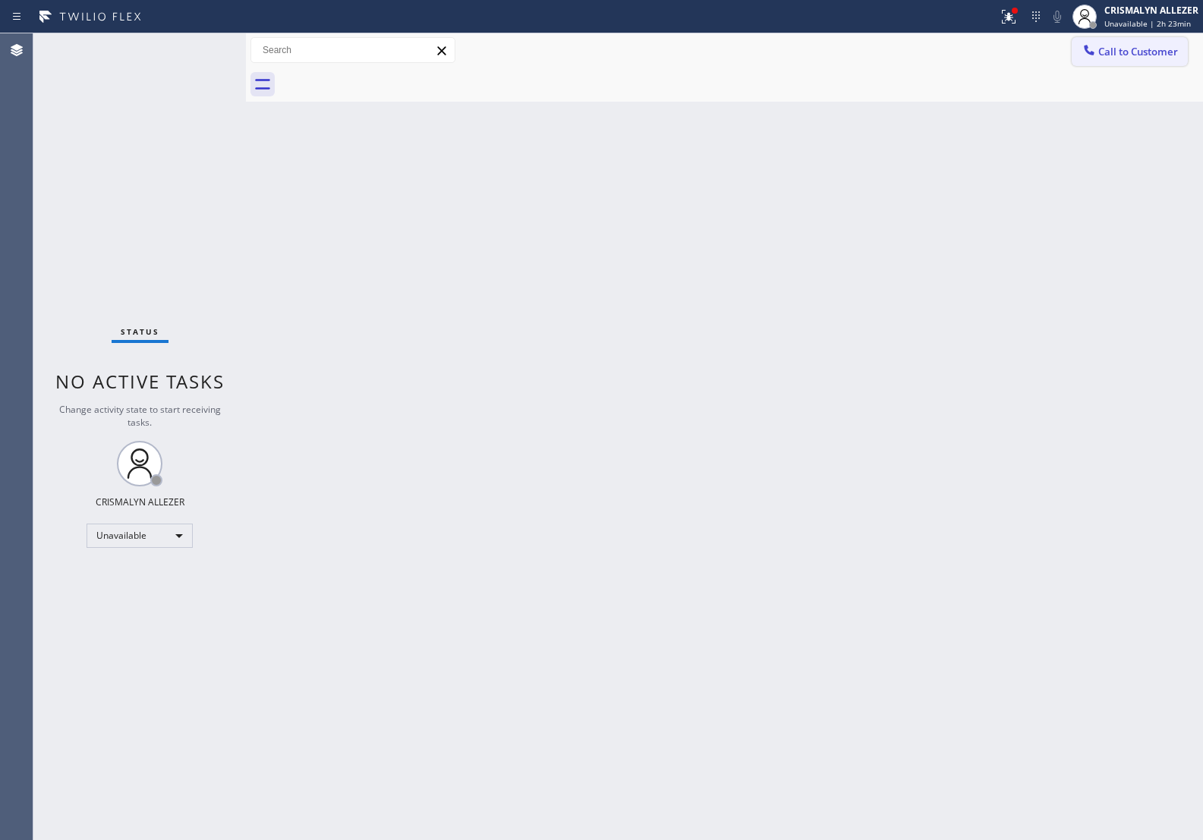
click at [1156, 58] on span "Call to Customer" at bounding box center [1139, 52] width 80 height 14
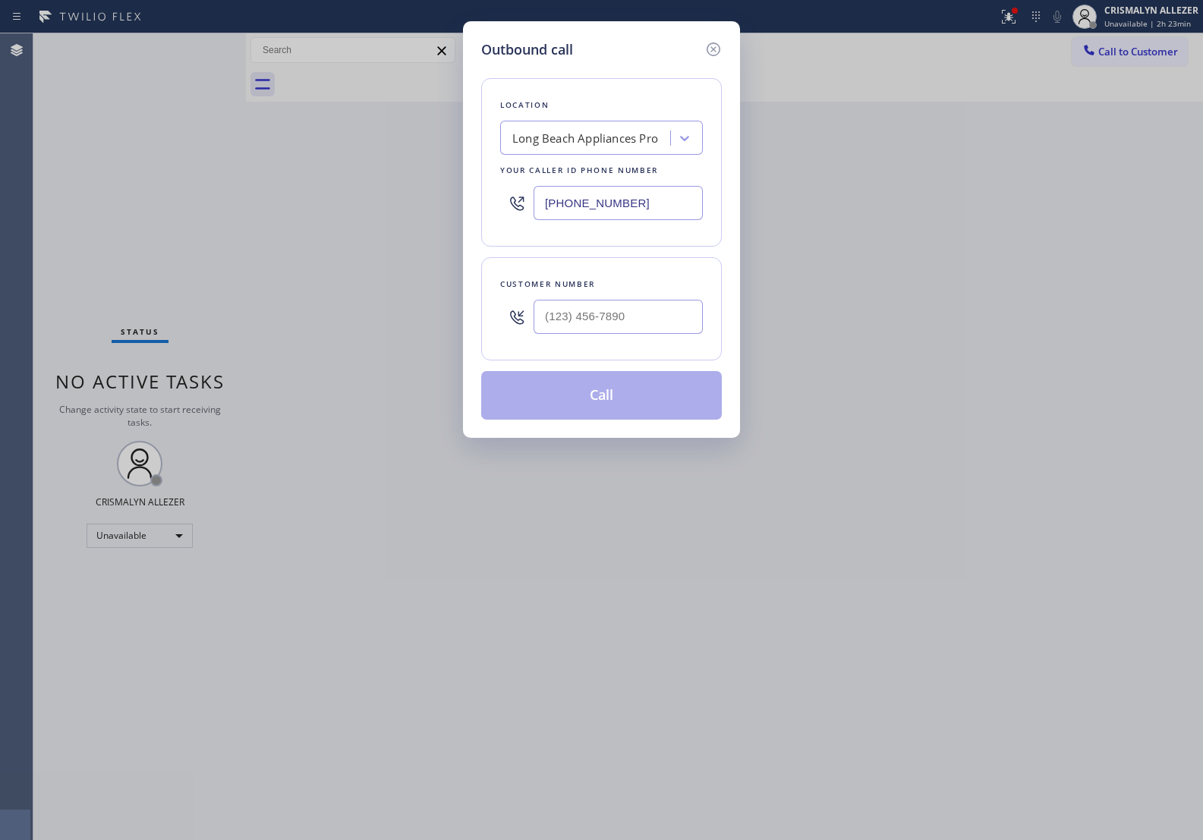
paste input "855) 731-4952"
drag, startPoint x: 689, startPoint y: 203, endPoint x: 336, endPoint y: 184, distance: 354.3
click at [352, 187] on div "Outbound call Location Long Beach Appliances Pro Your caller id phone number (5…" at bounding box center [601, 420] width 1203 height 840
type input "[PHONE_NUMBER]"
click at [649, 316] on input "(___) ___-____" at bounding box center [618, 317] width 169 height 34
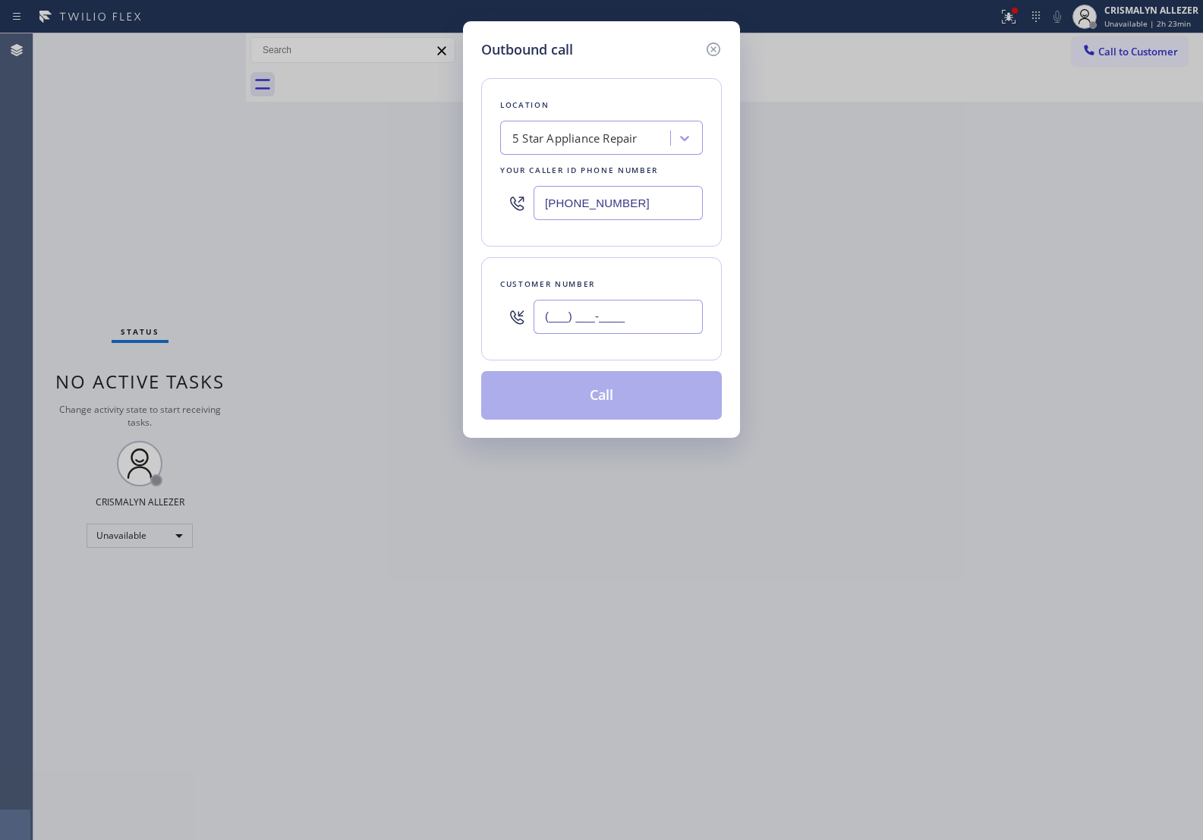
paste input "510) 861-5424"
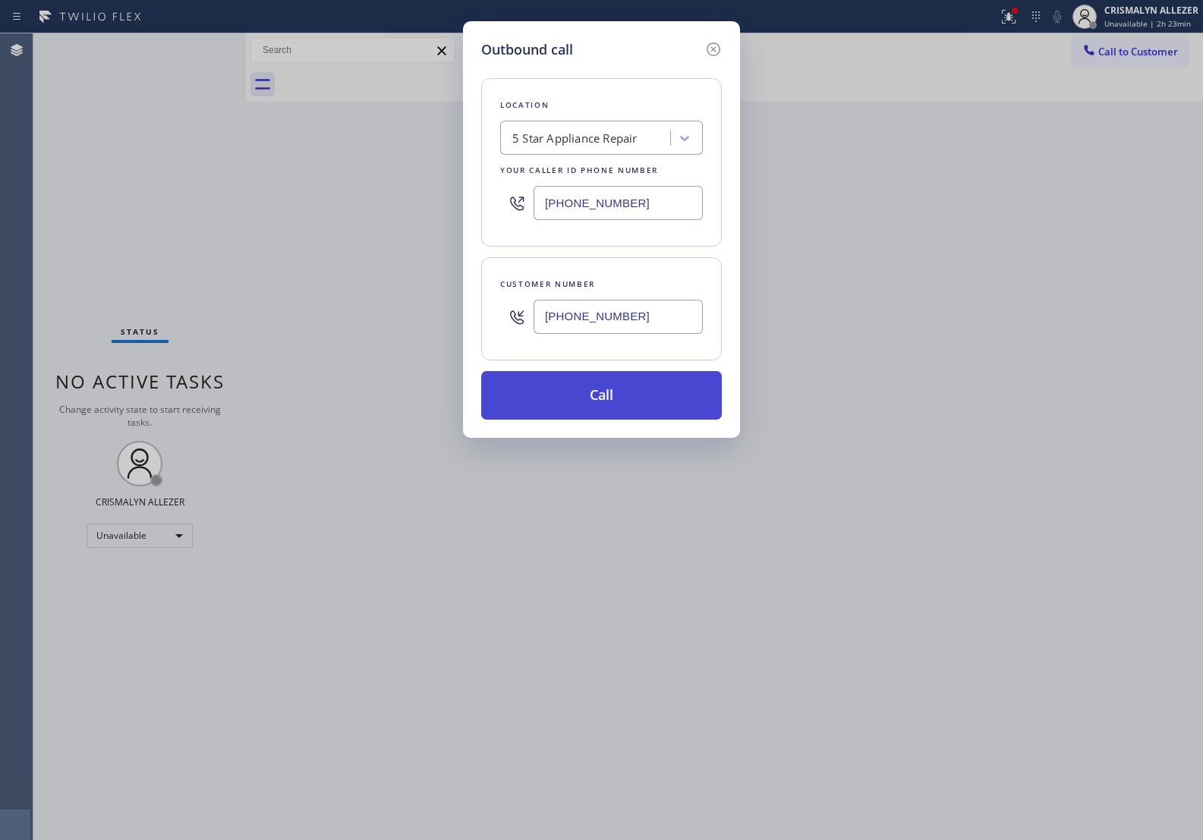
type input "[PHONE_NUMBER]"
click at [613, 408] on button "Call" at bounding box center [601, 395] width 241 height 49
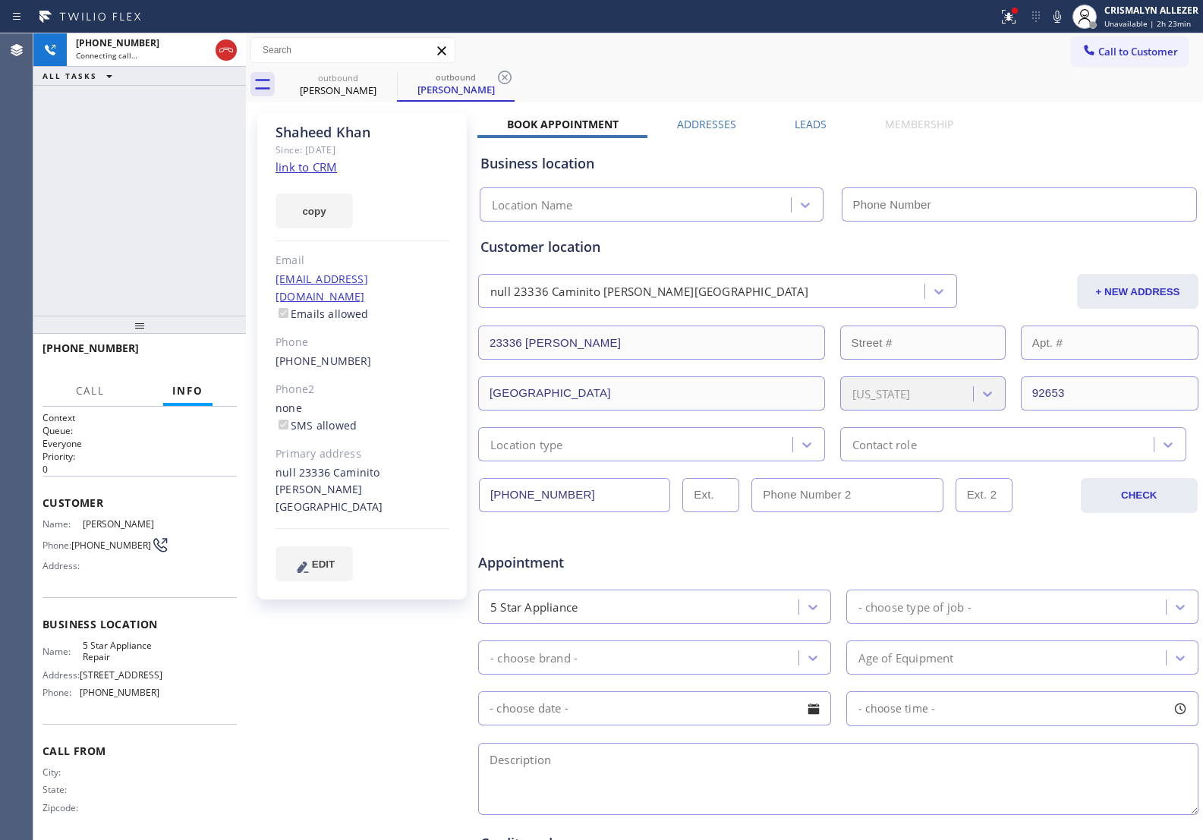
type input "[PHONE_NUMBER]"
click at [325, 163] on link "link to CRM" at bounding box center [306, 166] width 61 height 15
click at [191, 357] on span "HANG UP" at bounding box center [201, 355] width 46 height 11
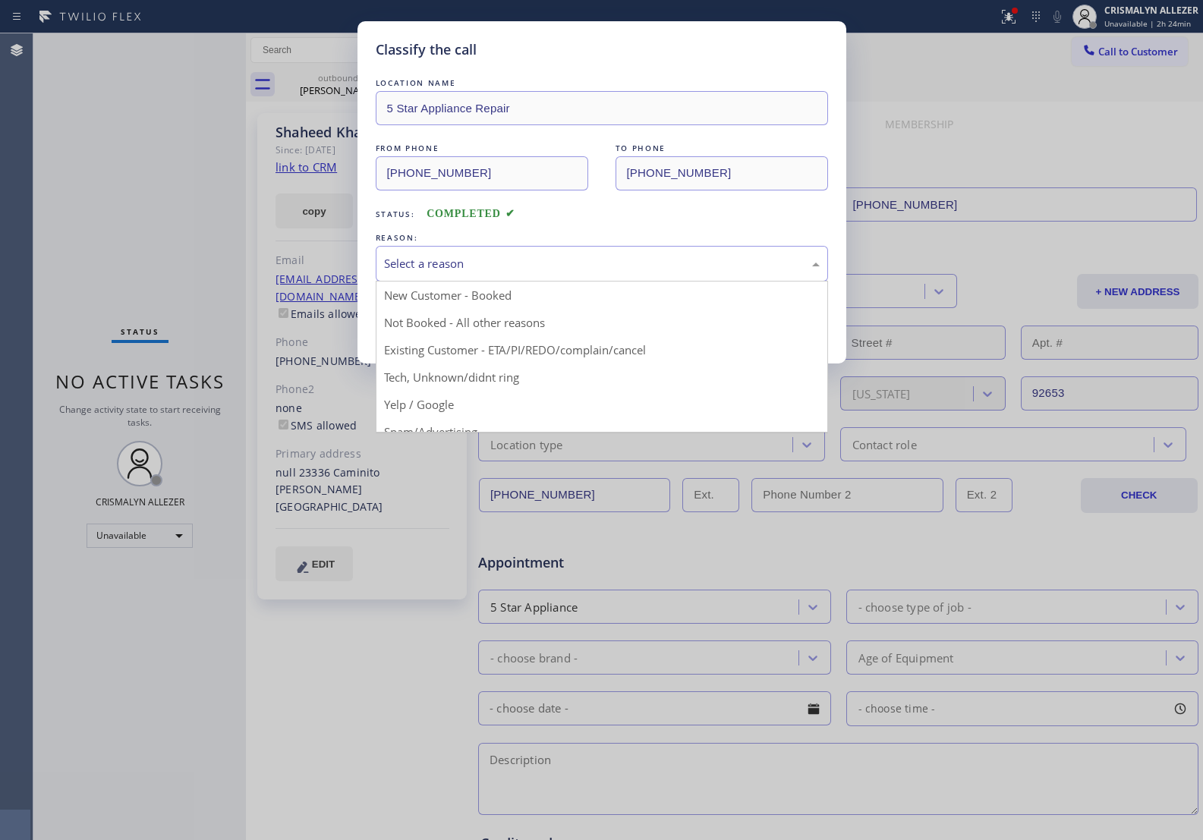
click at [581, 271] on div "Select a reason" at bounding box center [602, 263] width 436 height 17
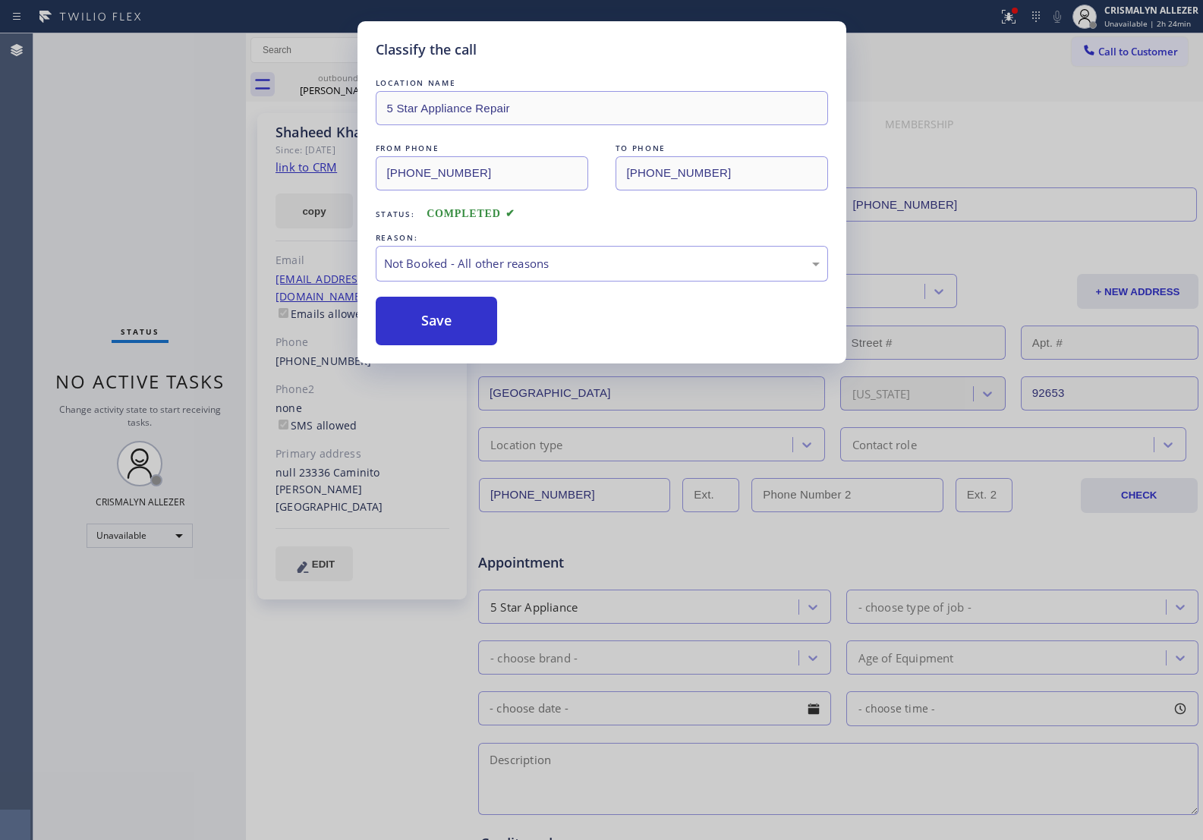
click at [456, 323] on button "Save" at bounding box center [437, 321] width 122 height 49
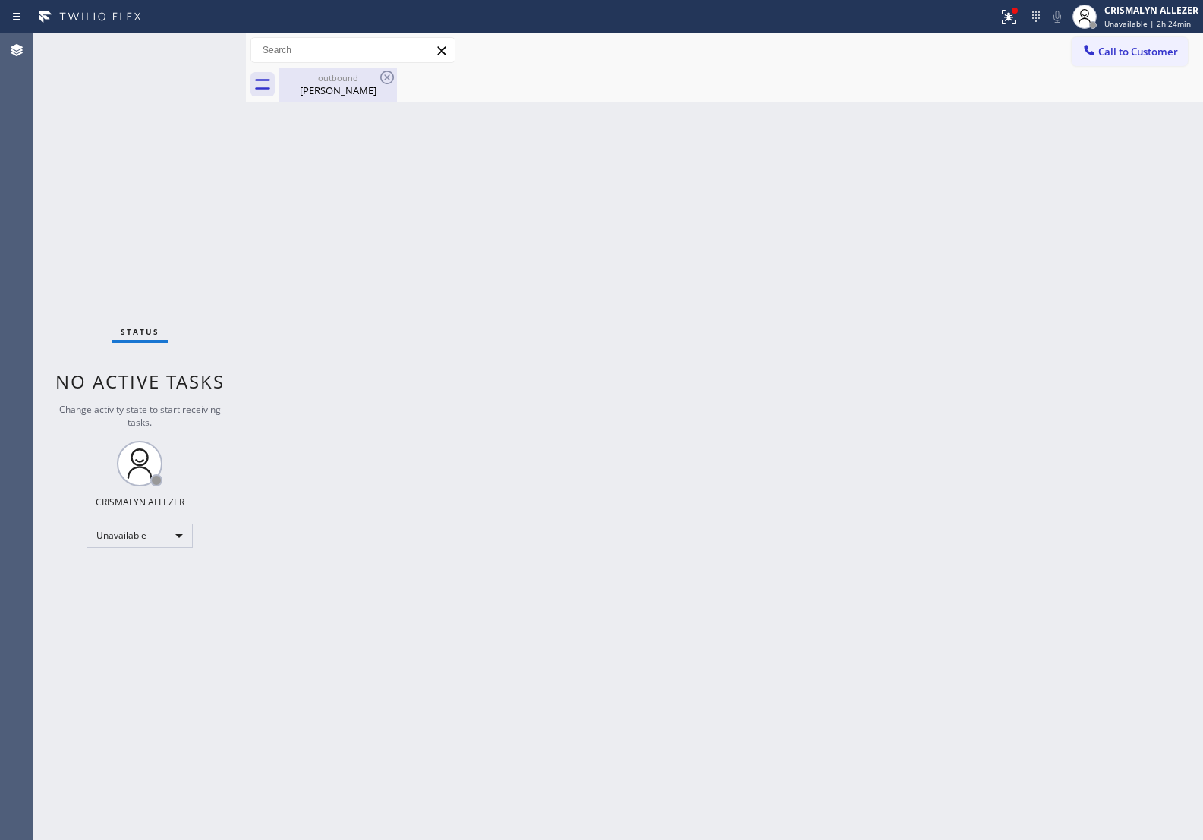
drag, startPoint x: 323, startPoint y: 91, endPoint x: 369, endPoint y: 88, distance: 46.4
click at [328, 91] on div "Shaheed Khan" at bounding box center [338, 91] width 115 height 14
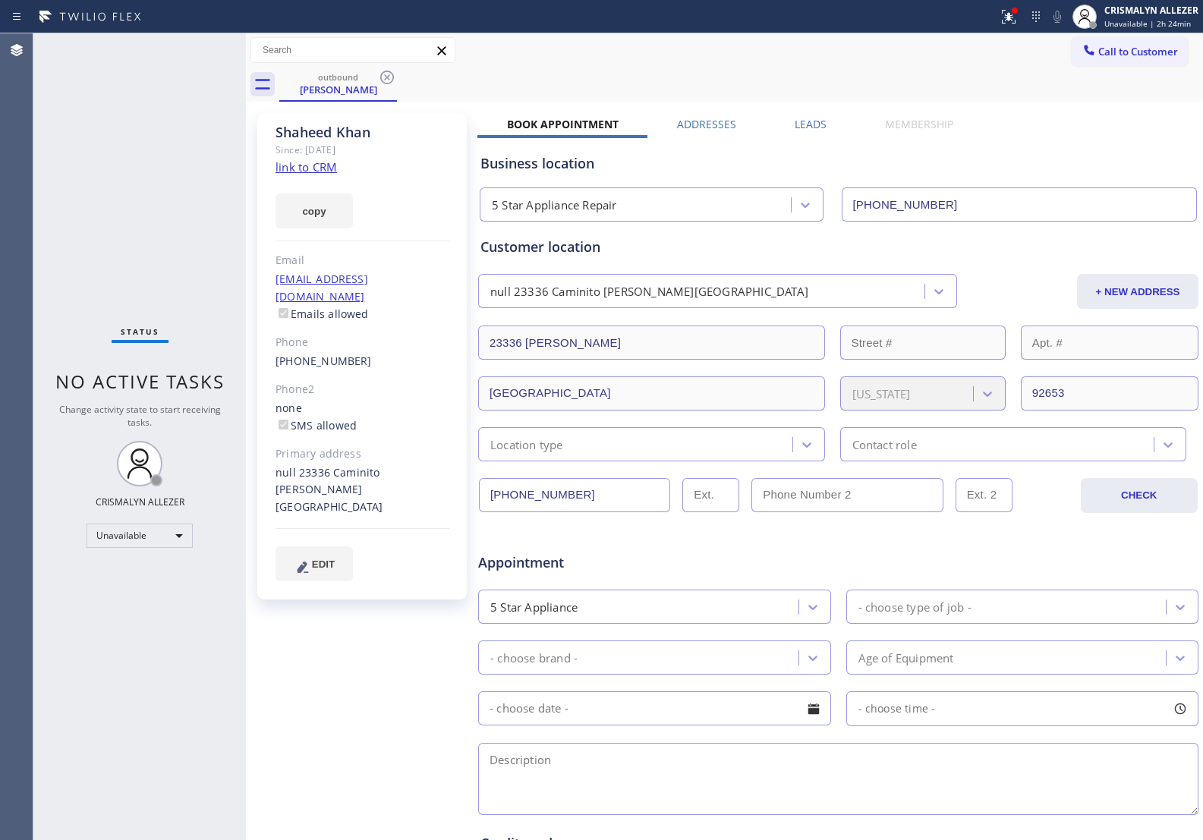
drag, startPoint x: 389, startPoint y: 77, endPoint x: 411, endPoint y: 5, distance: 75.6
click at [389, 74] on icon at bounding box center [387, 77] width 18 height 18
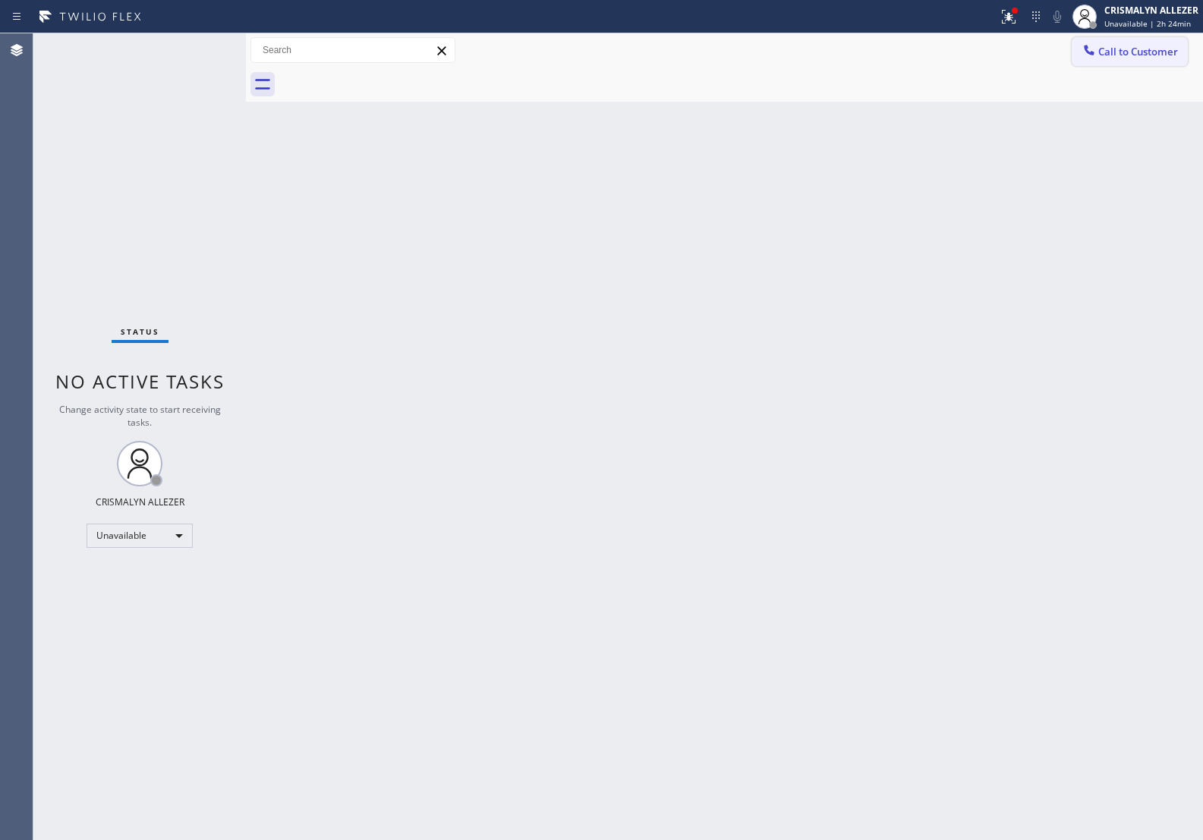
drag, startPoint x: 1158, startPoint y: 54, endPoint x: 852, endPoint y: 186, distance: 333.3
click at [1155, 55] on span "Call to Customer" at bounding box center [1139, 52] width 80 height 14
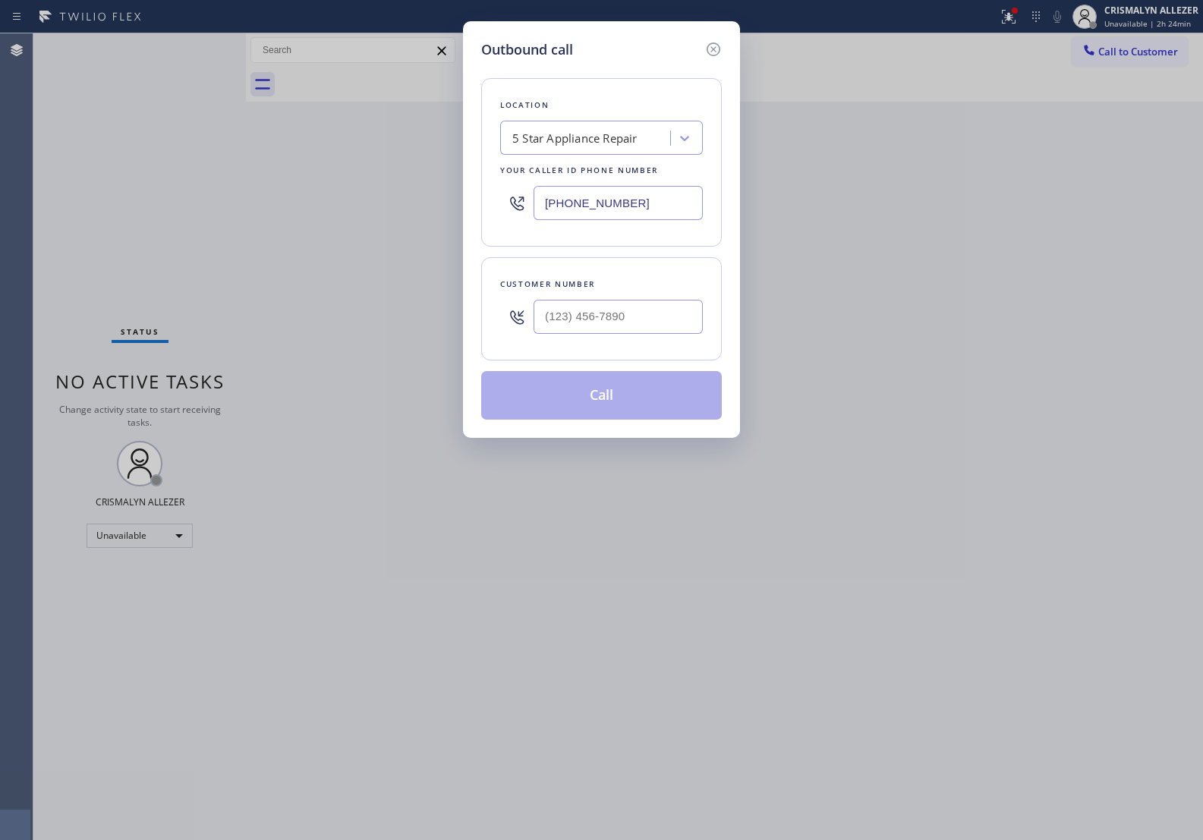
drag, startPoint x: 687, startPoint y: 211, endPoint x: 430, endPoint y: 202, distance: 256.8
click at [442, 202] on div "Outbound call Location 5 Star Appliance Repair Your caller id phone number [PHO…" at bounding box center [601, 420] width 1203 height 840
paste input "text"
type input "[PHONE_NUMBER]"
click at [642, 304] on input "(___) ___-____" at bounding box center [618, 317] width 169 height 34
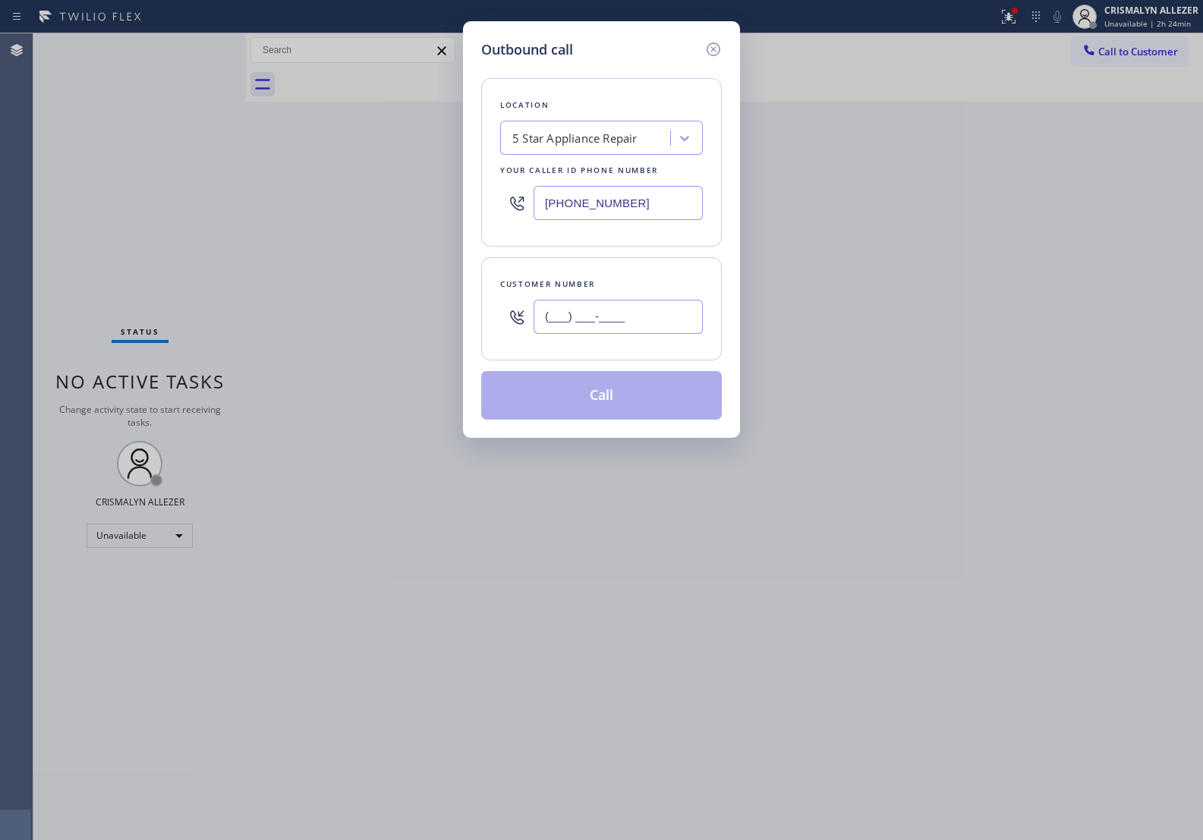
paste input "323) 382-6509"
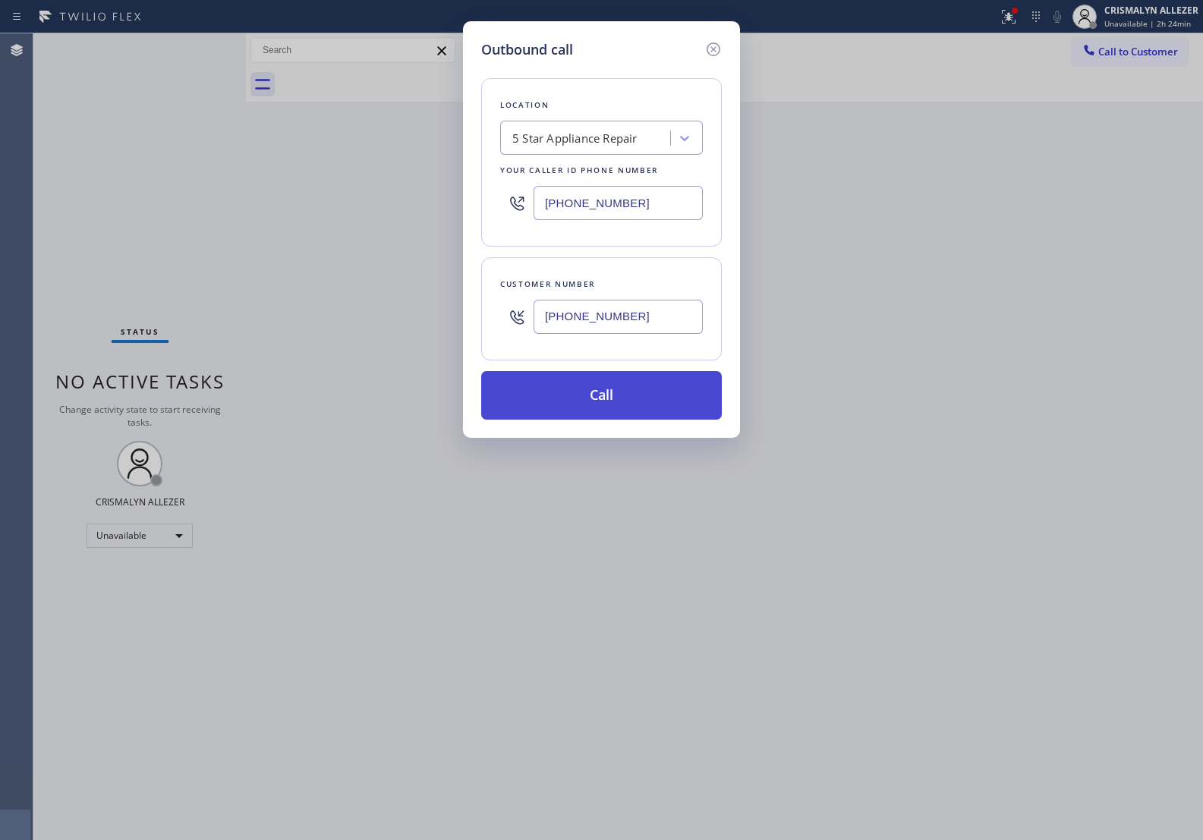
type input "(323) 382-6509"
click at [607, 405] on button "Call" at bounding box center [601, 395] width 241 height 49
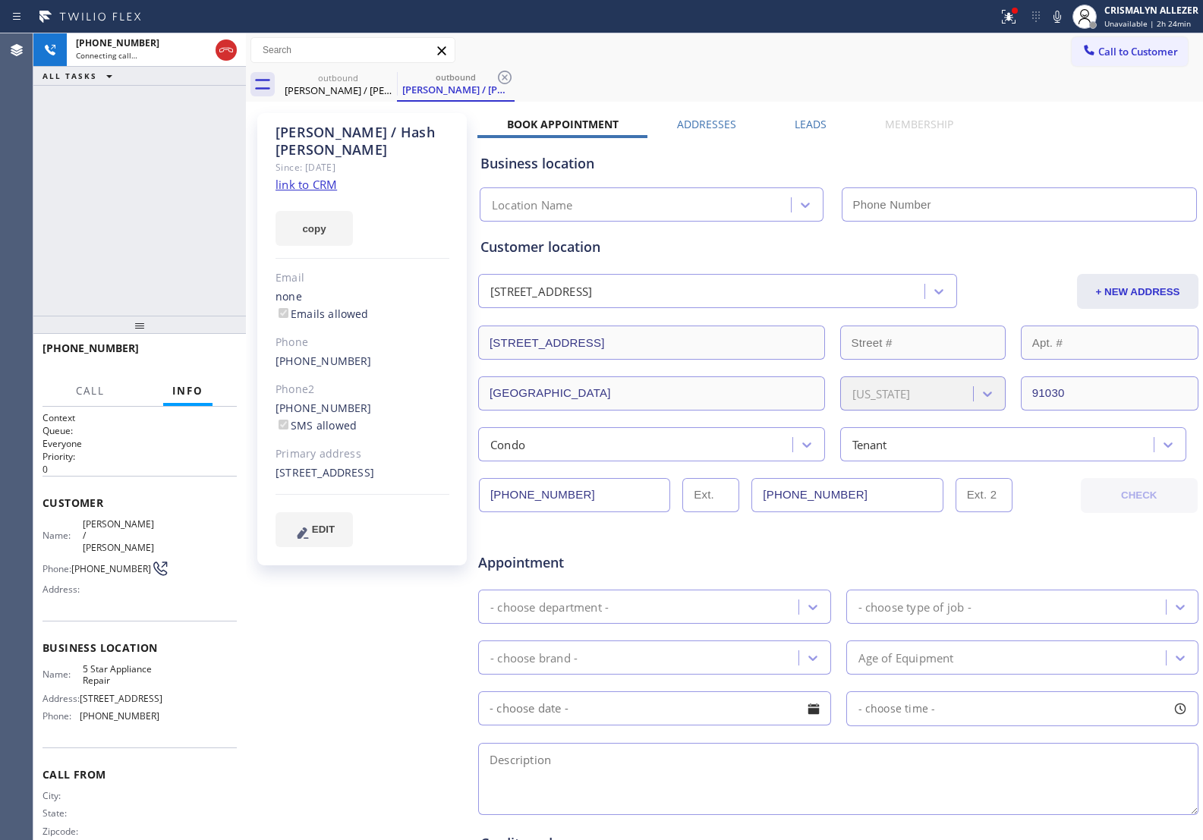
click at [325, 177] on link "link to CRM" at bounding box center [306, 184] width 61 height 15
type input "[PHONE_NUMBER]"
drag, startPoint x: 224, startPoint y: 50, endPoint x: 353, endPoint y: 99, distance: 138.2
click at [224, 53] on icon at bounding box center [226, 50] width 18 height 18
click at [506, 77] on icon at bounding box center [505, 78] width 14 height 14
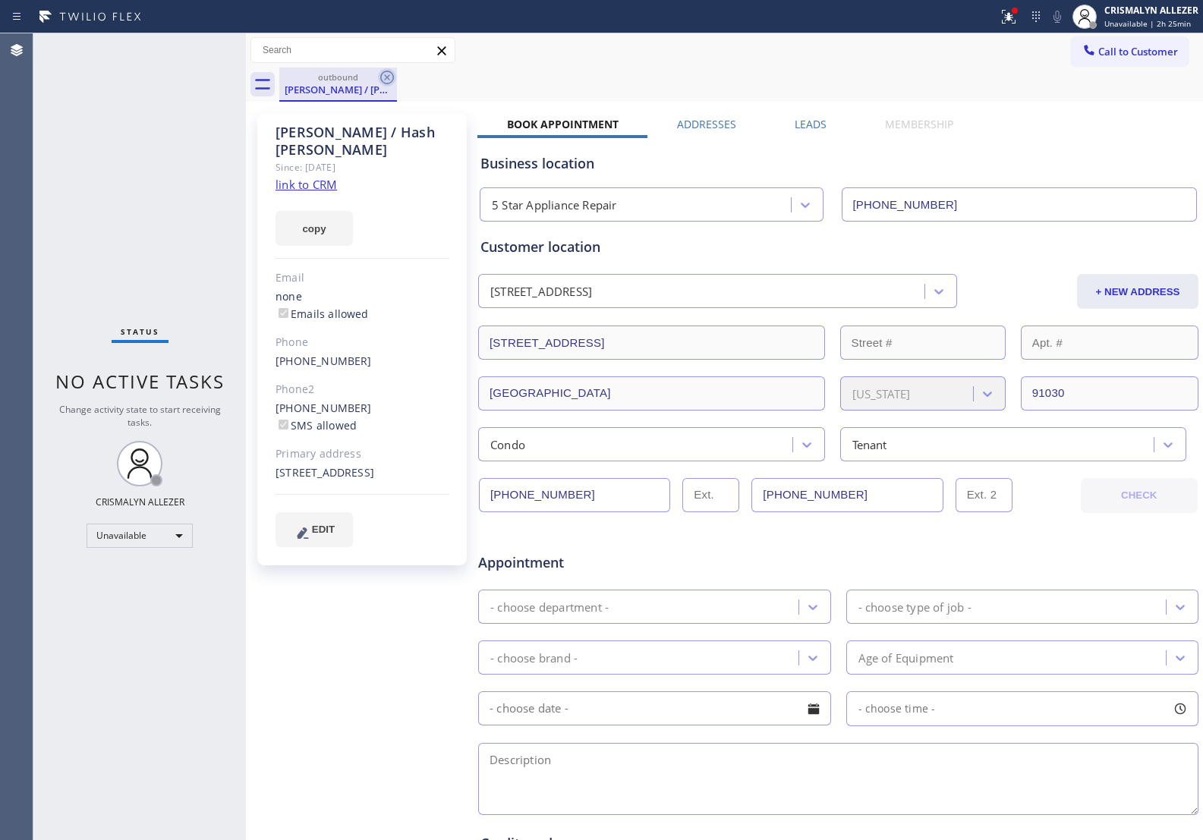
click at [389, 74] on icon at bounding box center [387, 77] width 18 height 18
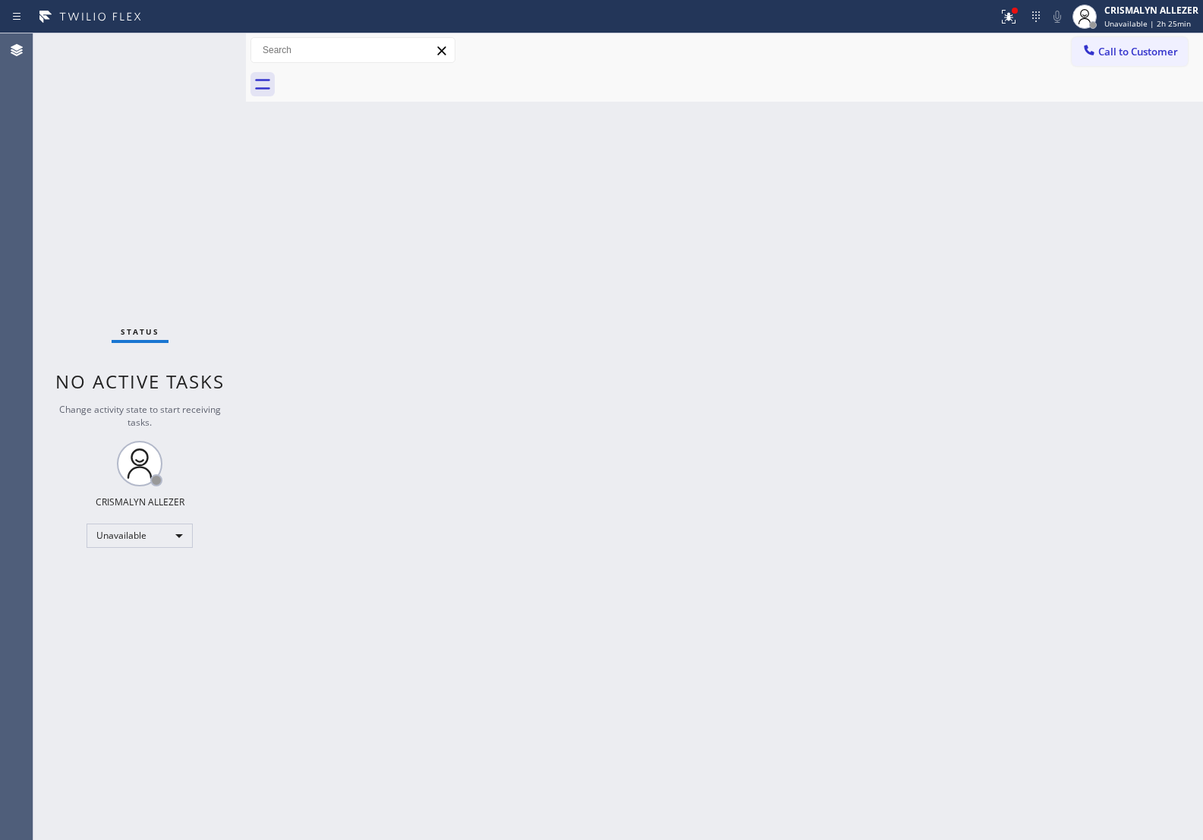
click at [1135, 49] on span "Call to Customer" at bounding box center [1139, 52] width 80 height 14
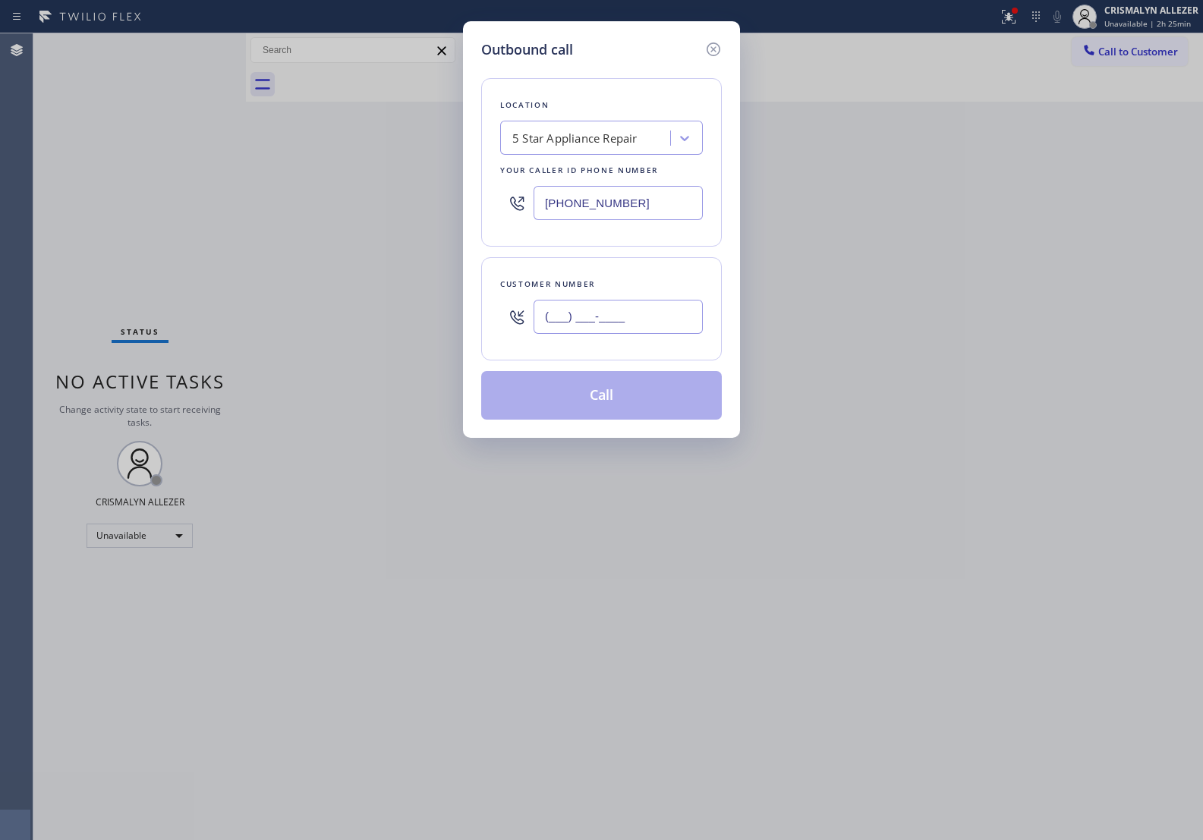
click at [610, 325] on input "(___) ___-____" at bounding box center [618, 317] width 169 height 34
paste input "949) 887-8103"
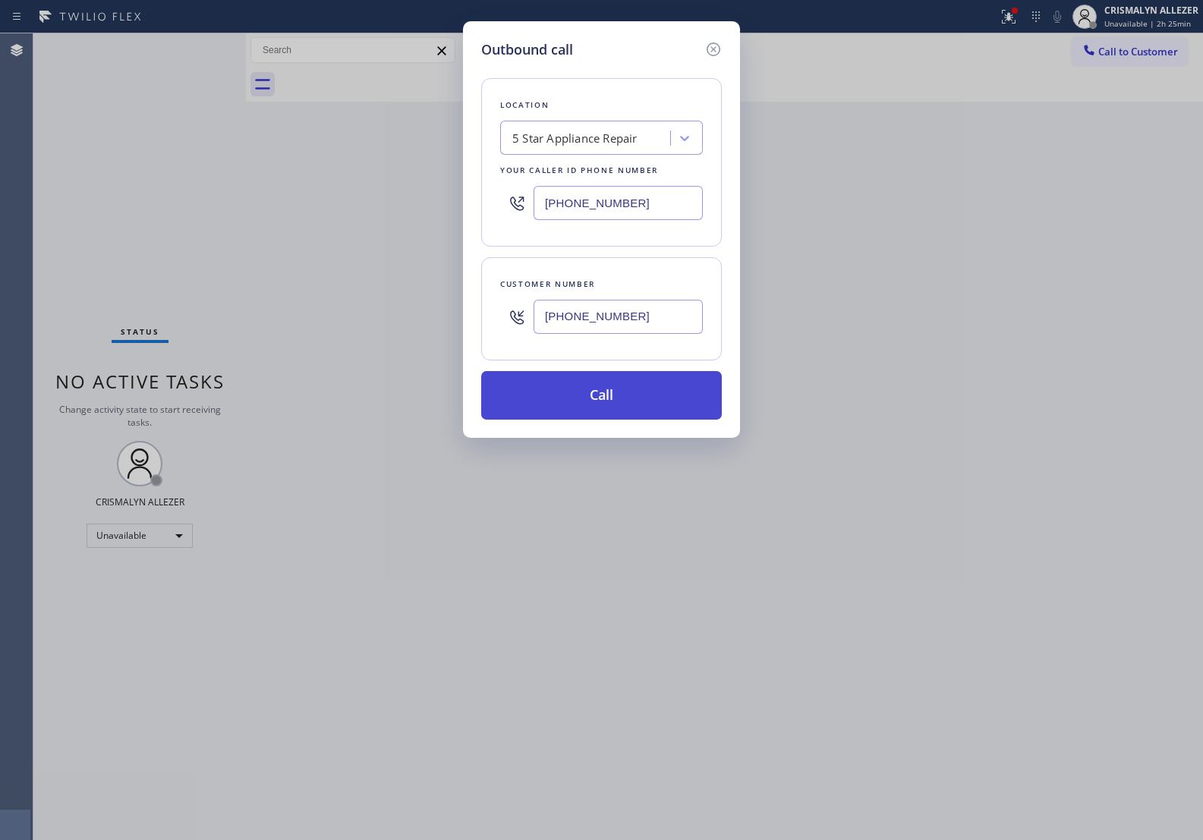
type input "[PHONE_NUMBER]"
click at [600, 389] on button "Call" at bounding box center [601, 395] width 241 height 49
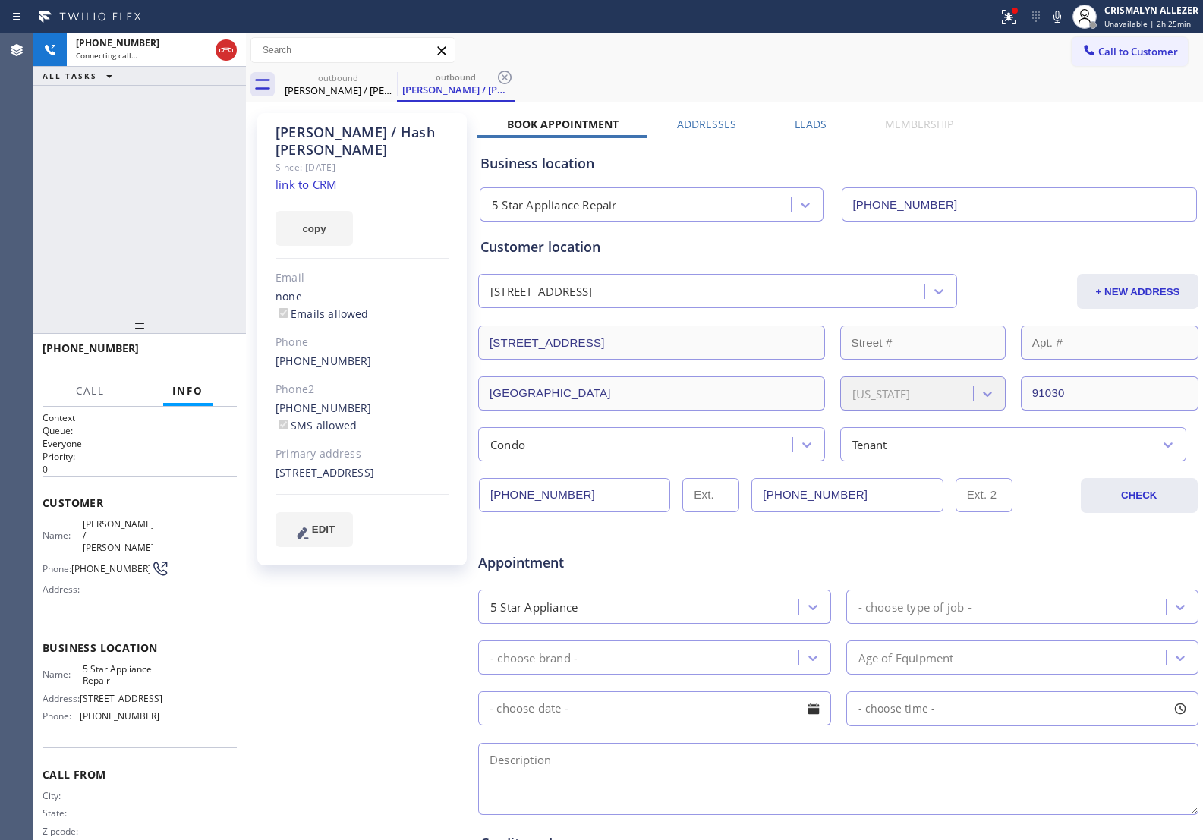
type input "[PHONE_NUMBER]"
click at [210, 351] on span "HANG UP" at bounding box center [201, 355] width 46 height 11
click at [206, 351] on span "HANG UP" at bounding box center [201, 355] width 46 height 11
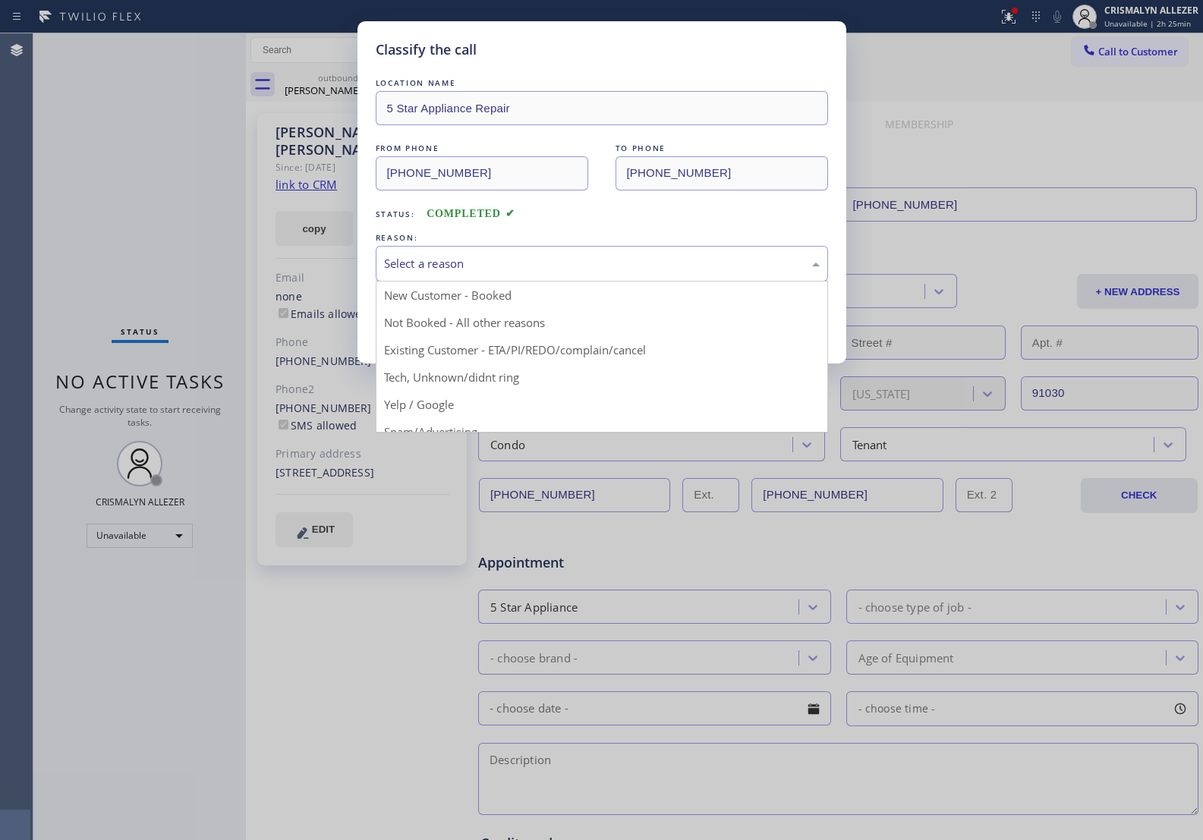
click at [536, 258] on div "Select a reason" at bounding box center [602, 263] width 436 height 17
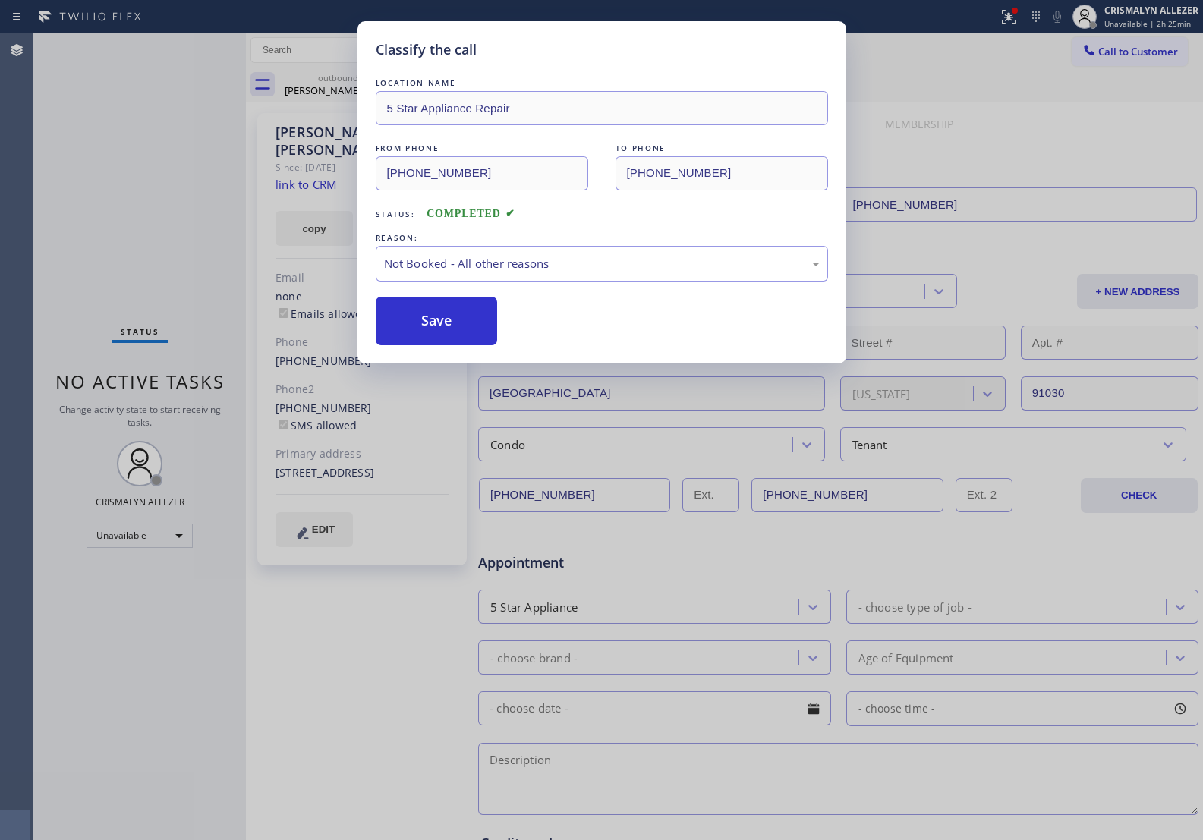
click at [453, 325] on button "Save" at bounding box center [437, 321] width 122 height 49
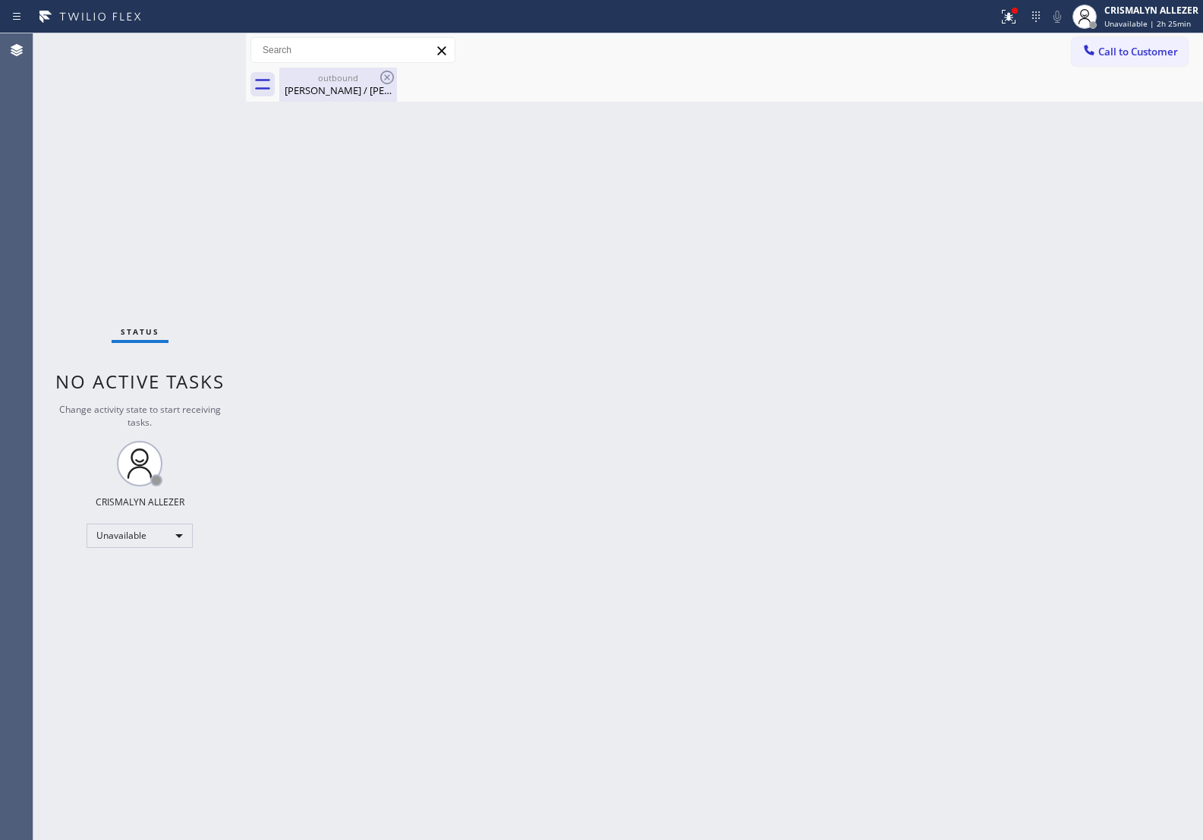
click at [328, 81] on div "outbound" at bounding box center [338, 77] width 115 height 11
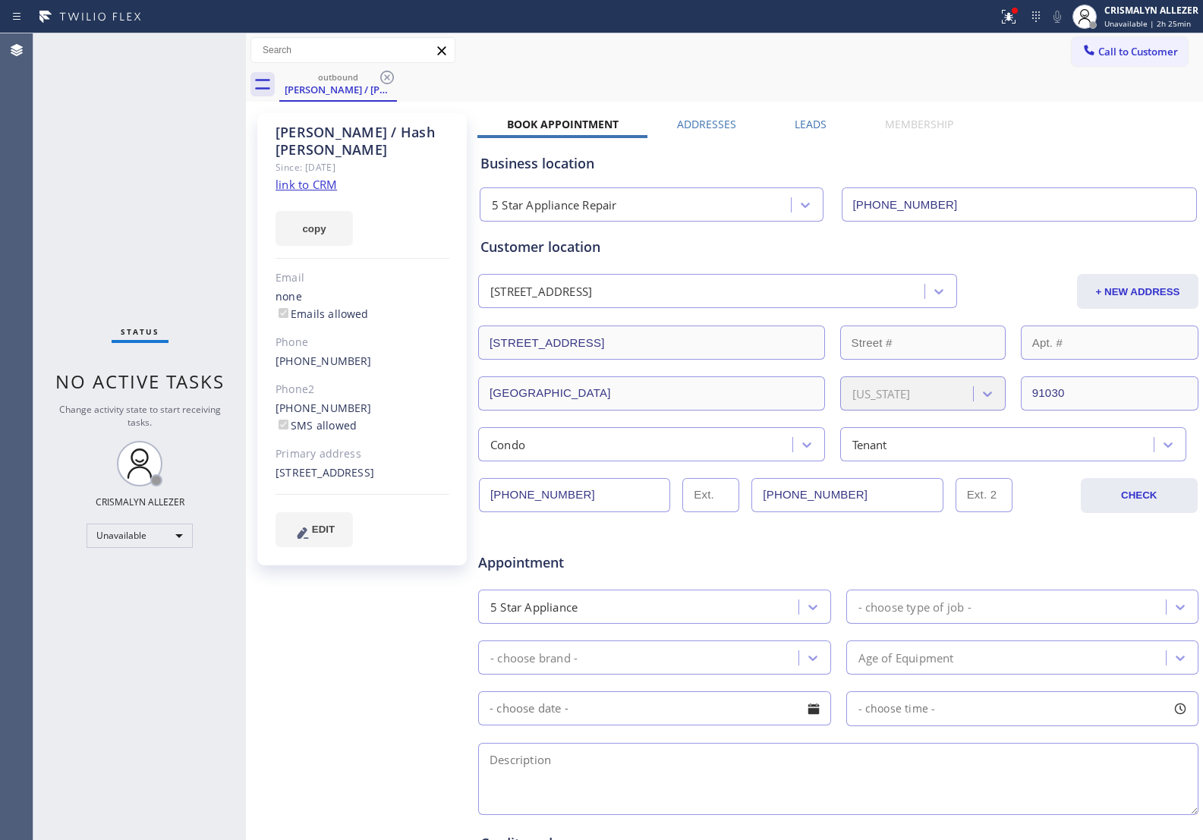
drag, startPoint x: 386, startPoint y: 76, endPoint x: 421, endPoint y: 17, distance: 68.5
click at [389, 70] on icon at bounding box center [387, 77] width 18 height 18
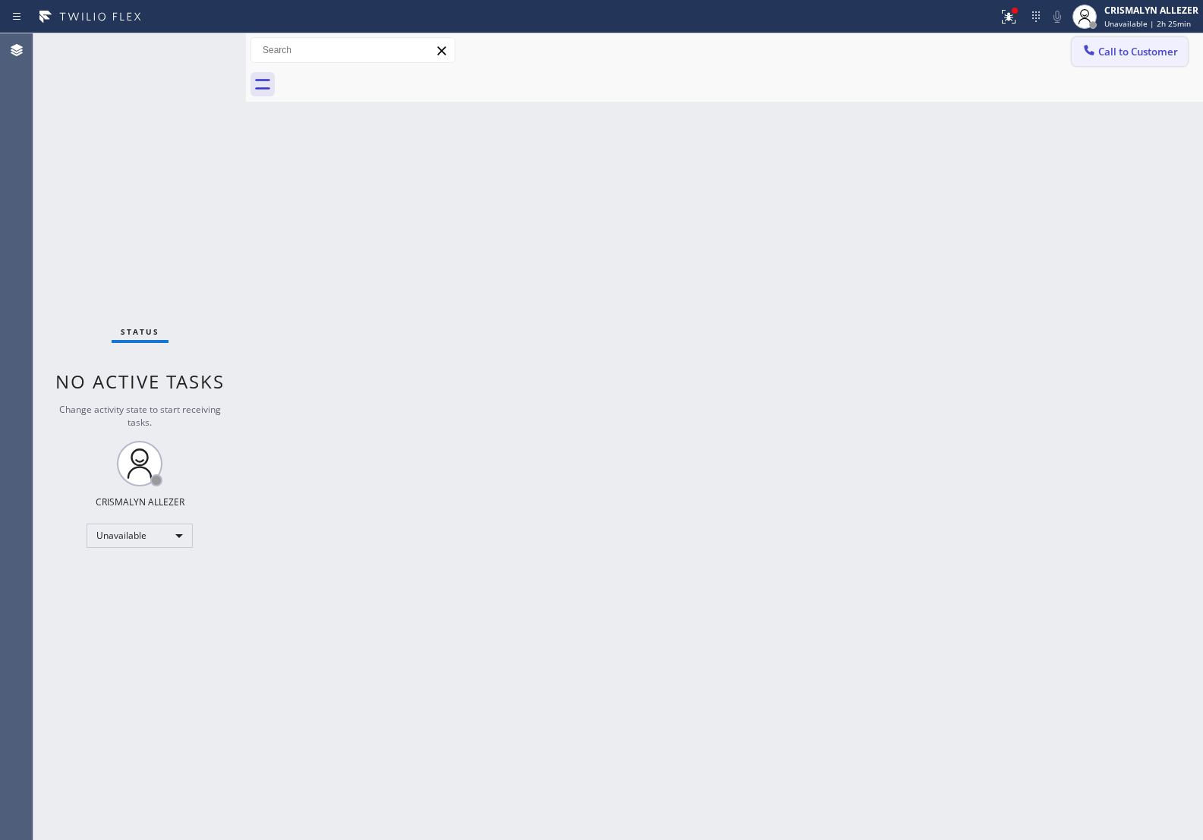
click at [1125, 54] on span "Call to Customer" at bounding box center [1139, 52] width 80 height 14
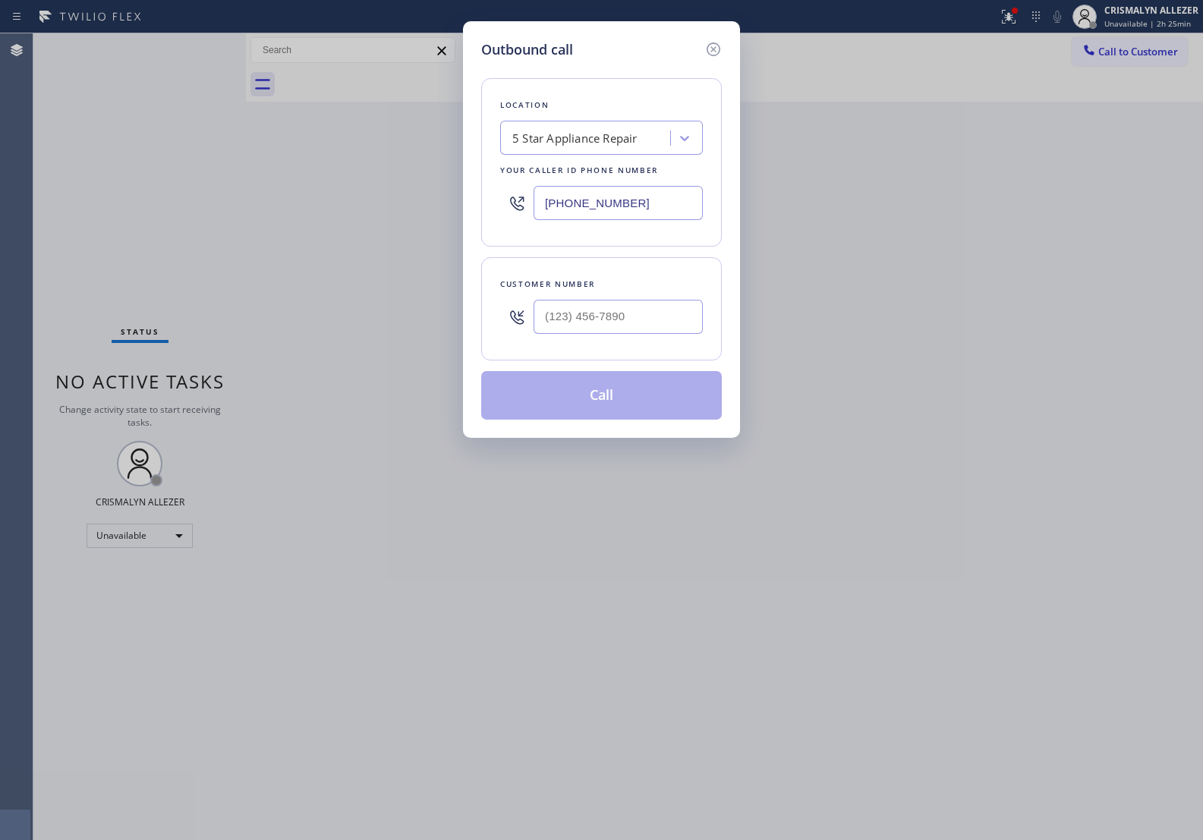
drag, startPoint x: 674, startPoint y: 202, endPoint x: 418, endPoint y: 182, distance: 257.4
click at [438, 184] on div "Outbound call Location 5 Star Appliance Repair Your caller id phone number [PHO…" at bounding box center [601, 420] width 1203 height 840
paste input "05) 549-5999"
type input "(805) 549-5999"
click at [606, 321] on input "(___) ___-____" at bounding box center [618, 317] width 169 height 34
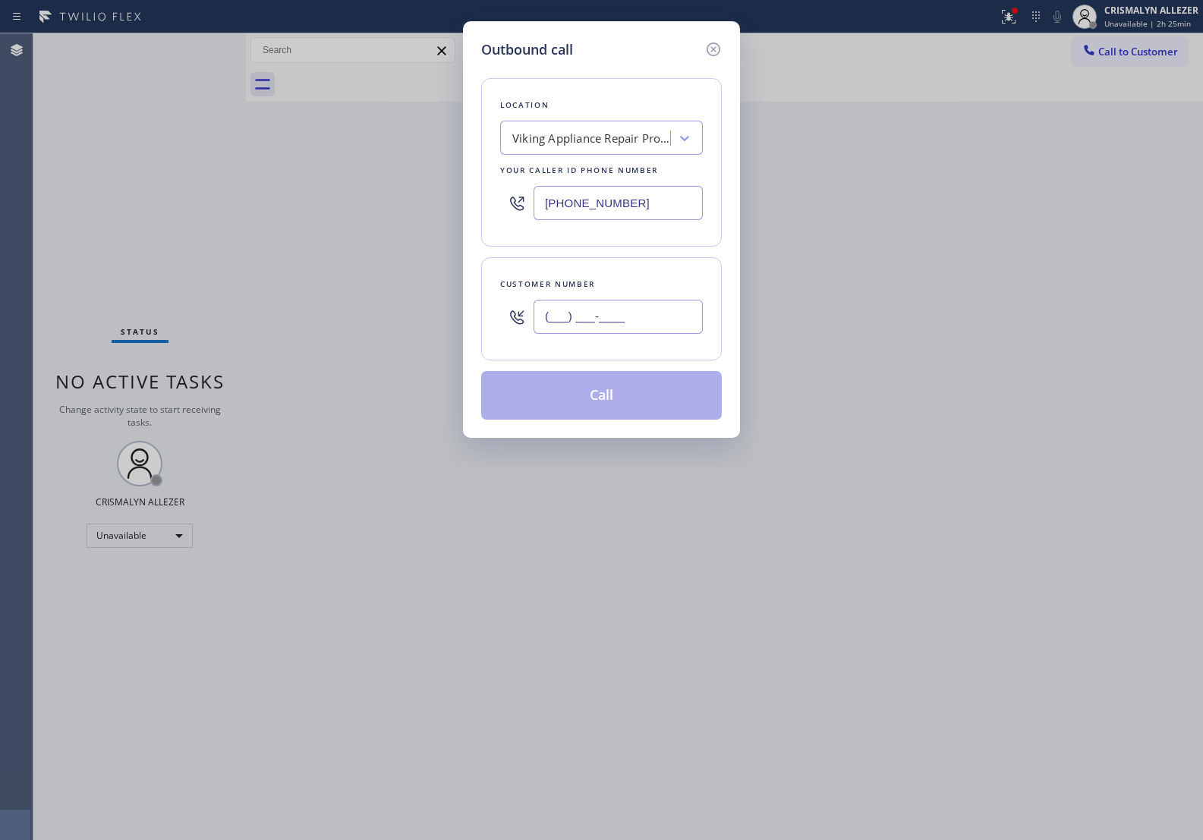
paste input "805) 342-6937"
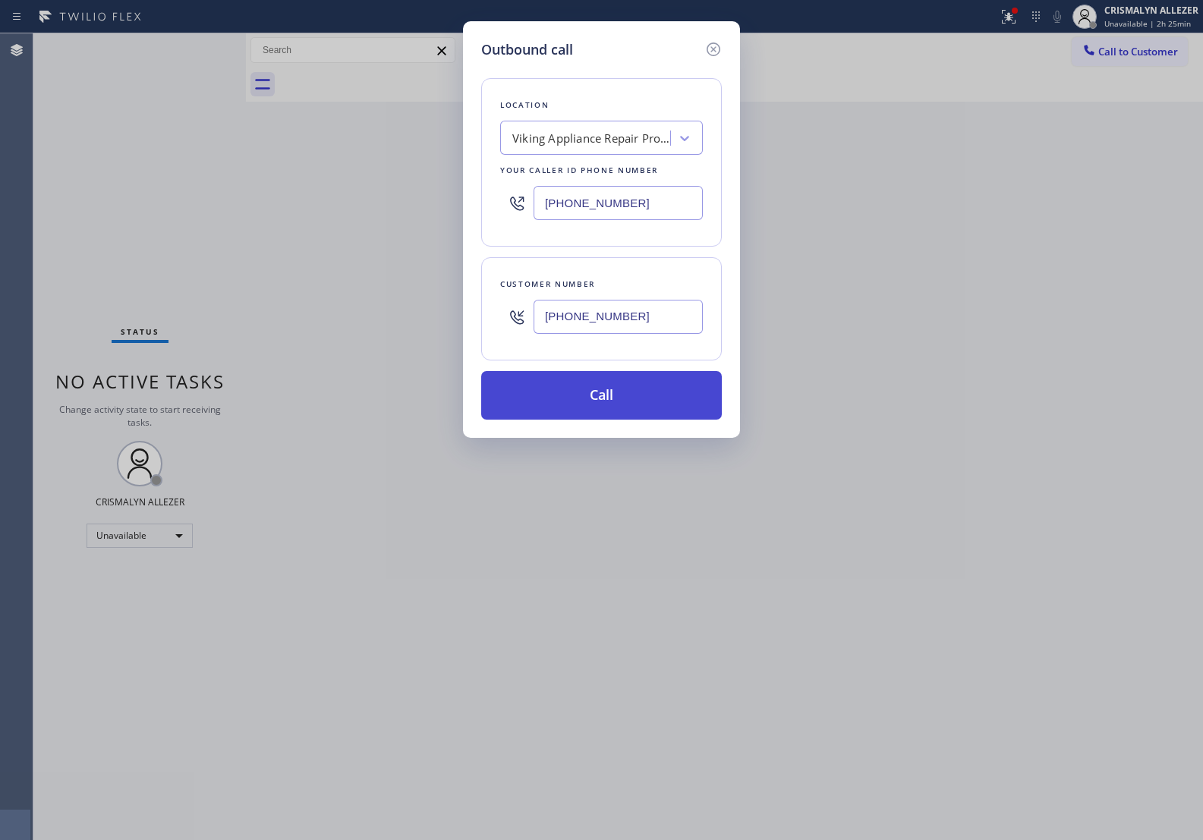
type input "(805) 342-6937"
click at [616, 396] on button "Call" at bounding box center [601, 395] width 241 height 49
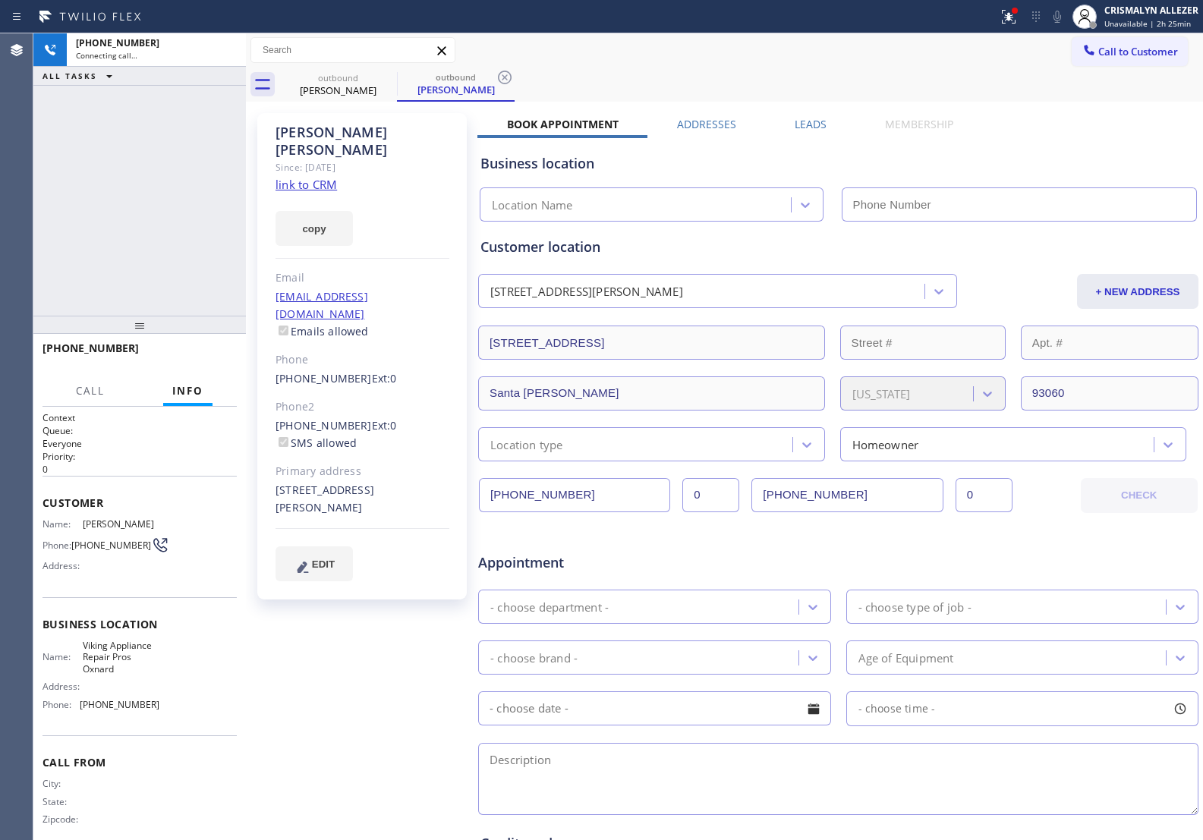
click at [310, 177] on link "link to CRM" at bounding box center [306, 184] width 61 height 15
type input "(805) 549-5999"
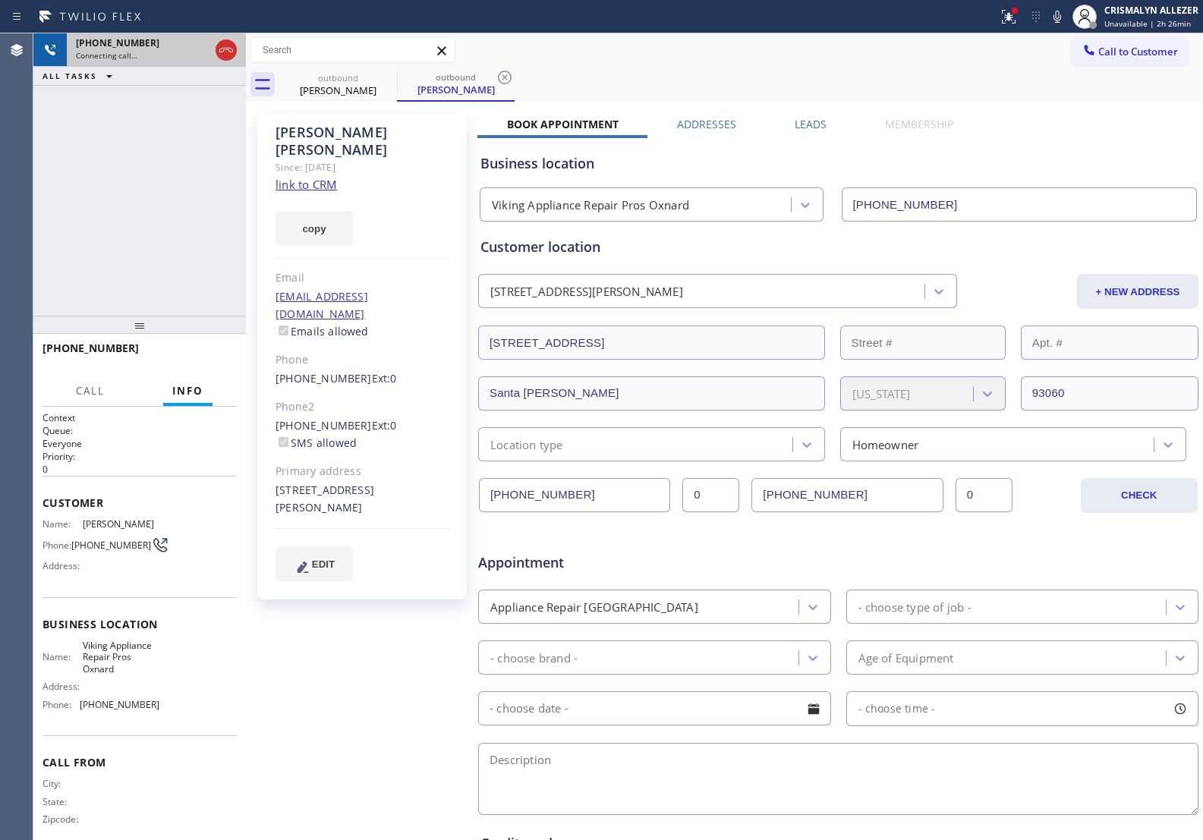
click at [222, 49] on icon at bounding box center [226, 50] width 18 height 18
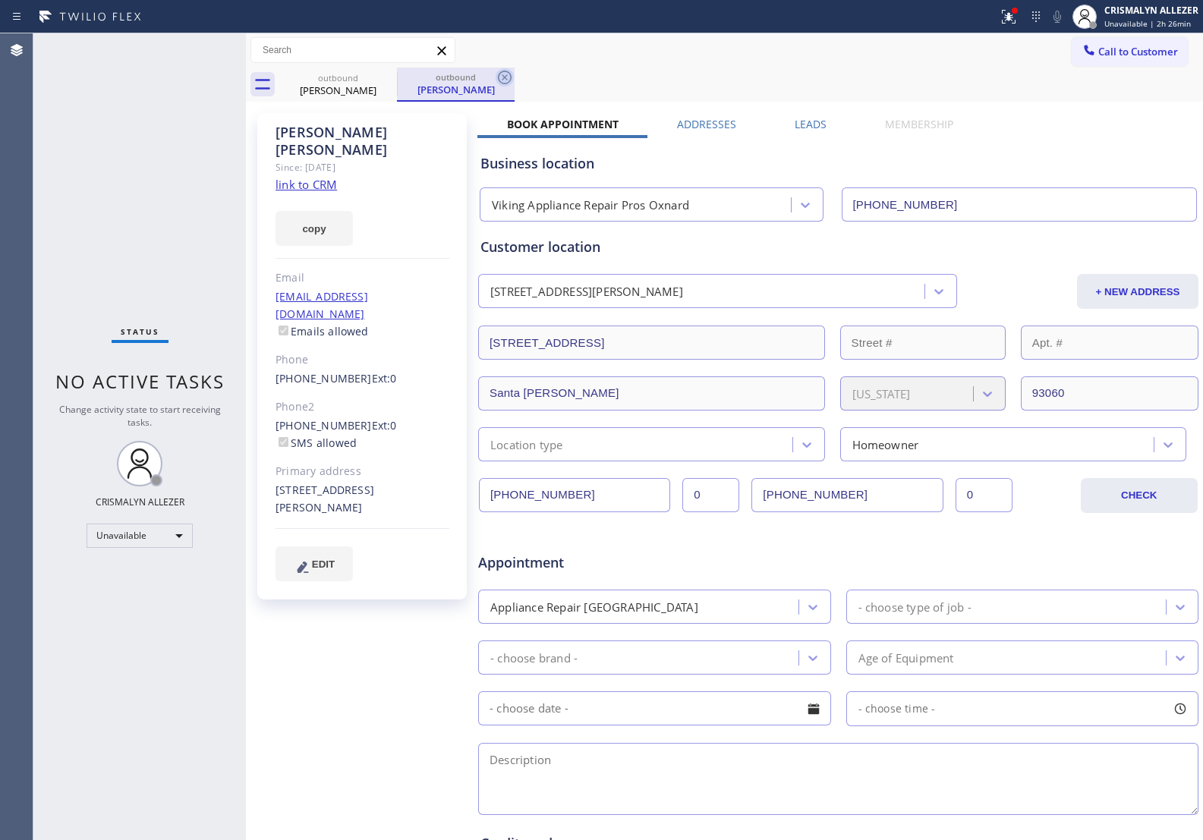
click at [505, 77] on icon at bounding box center [505, 78] width 14 height 14
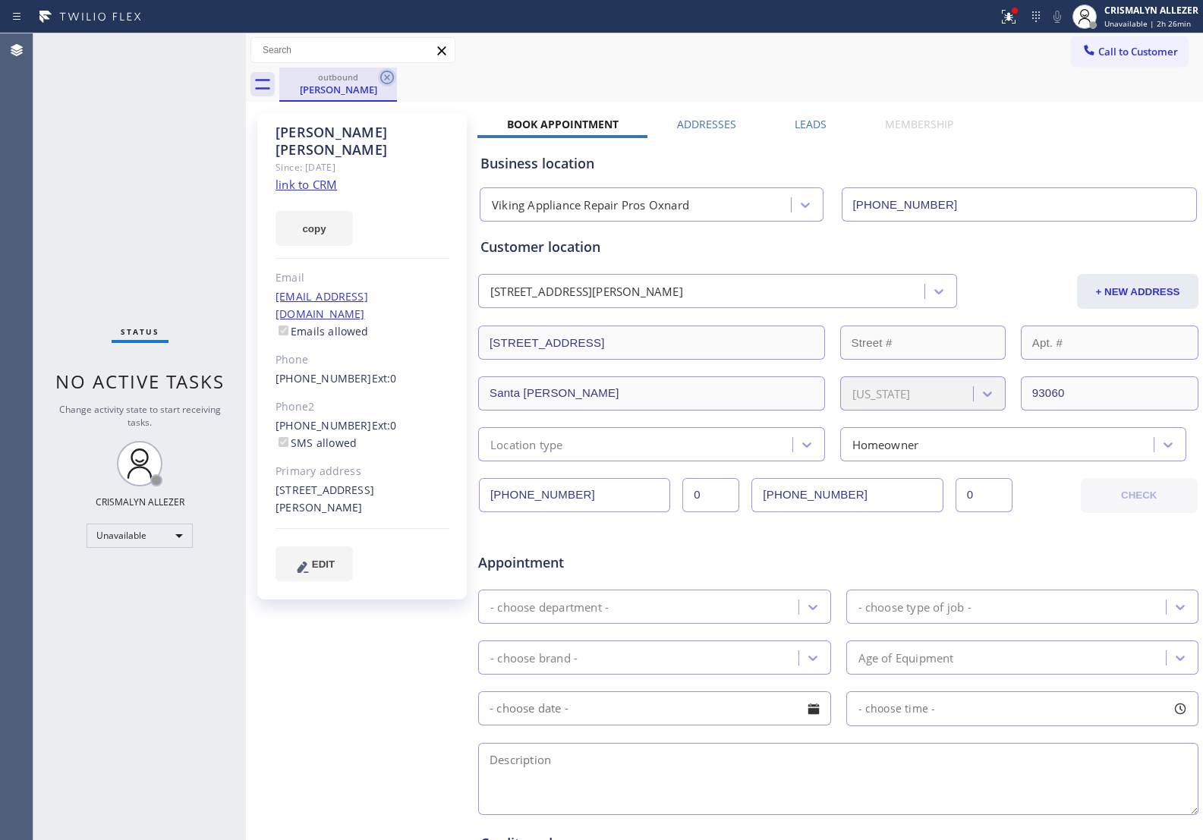
click at [387, 80] on icon at bounding box center [387, 77] width 18 height 18
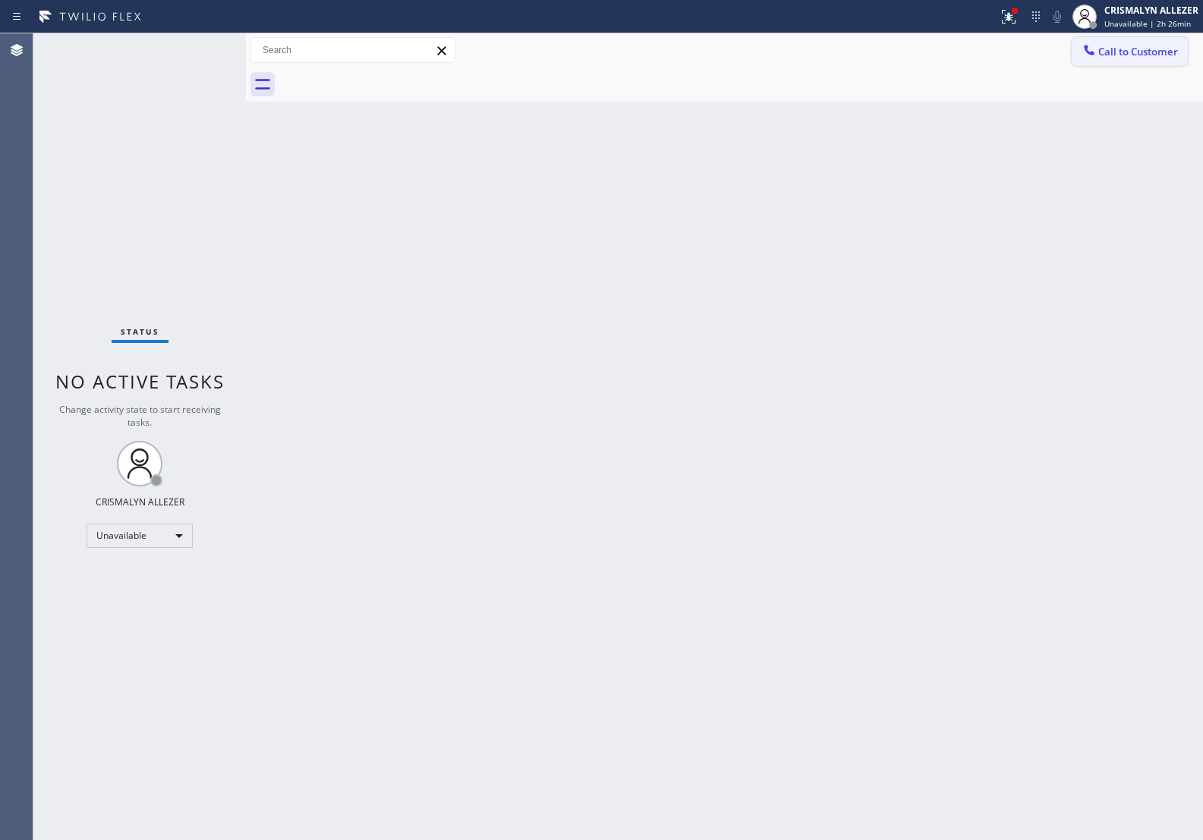
click at [1147, 46] on span "Call to Customer" at bounding box center [1139, 52] width 80 height 14
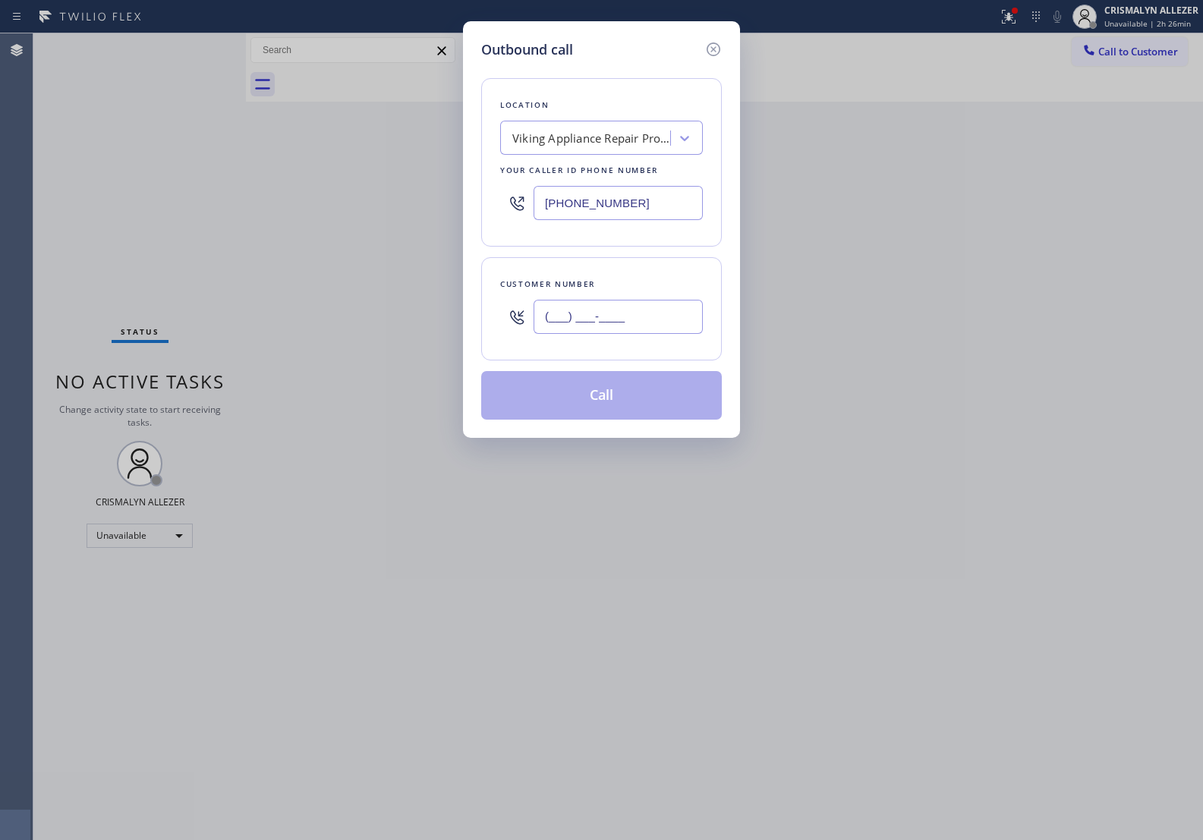
click at [663, 310] on input "(___) ___-____" at bounding box center [618, 317] width 169 height 34
paste input "808) 866-7344"
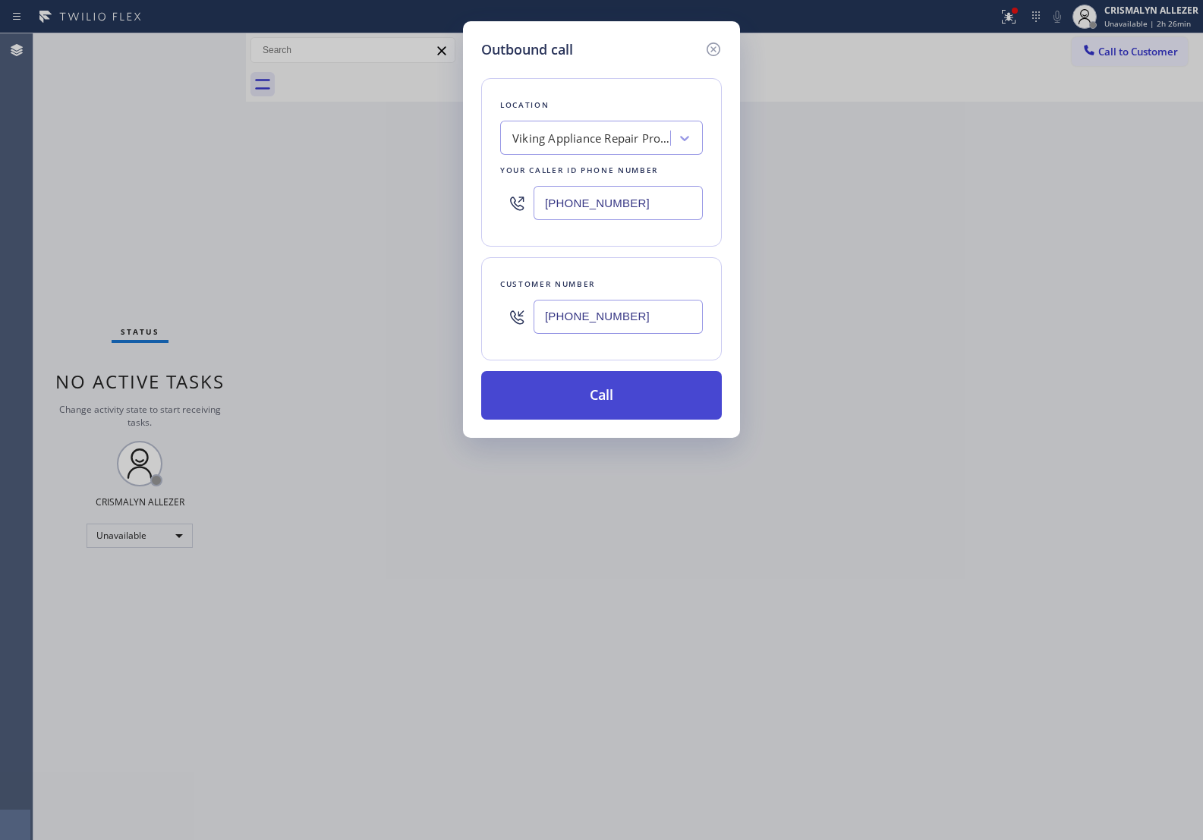
type input "(808) 866-7344"
click at [621, 401] on button "Call" at bounding box center [601, 395] width 241 height 49
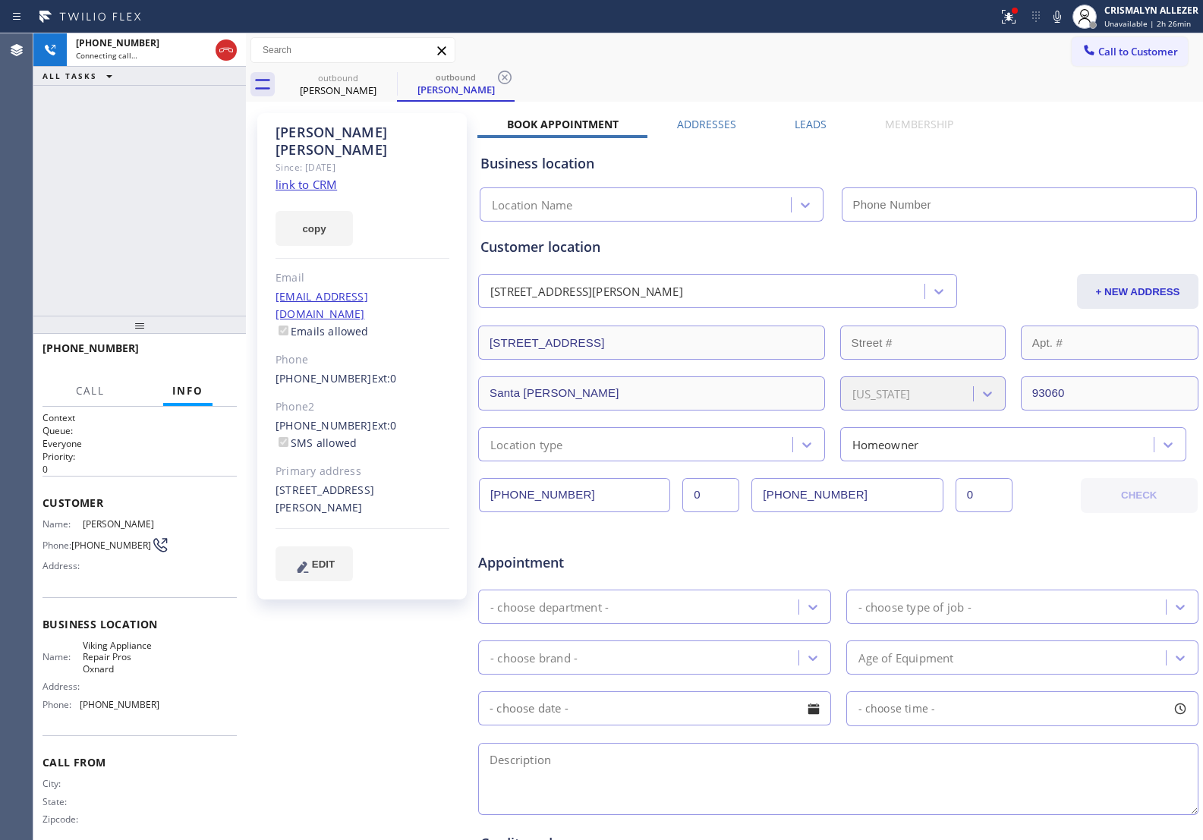
type input "(805) 549-5999"
drag, startPoint x: 222, startPoint y: 47, endPoint x: 205, endPoint y: 91, distance: 47.4
click at [222, 47] on icon at bounding box center [226, 50] width 18 height 18
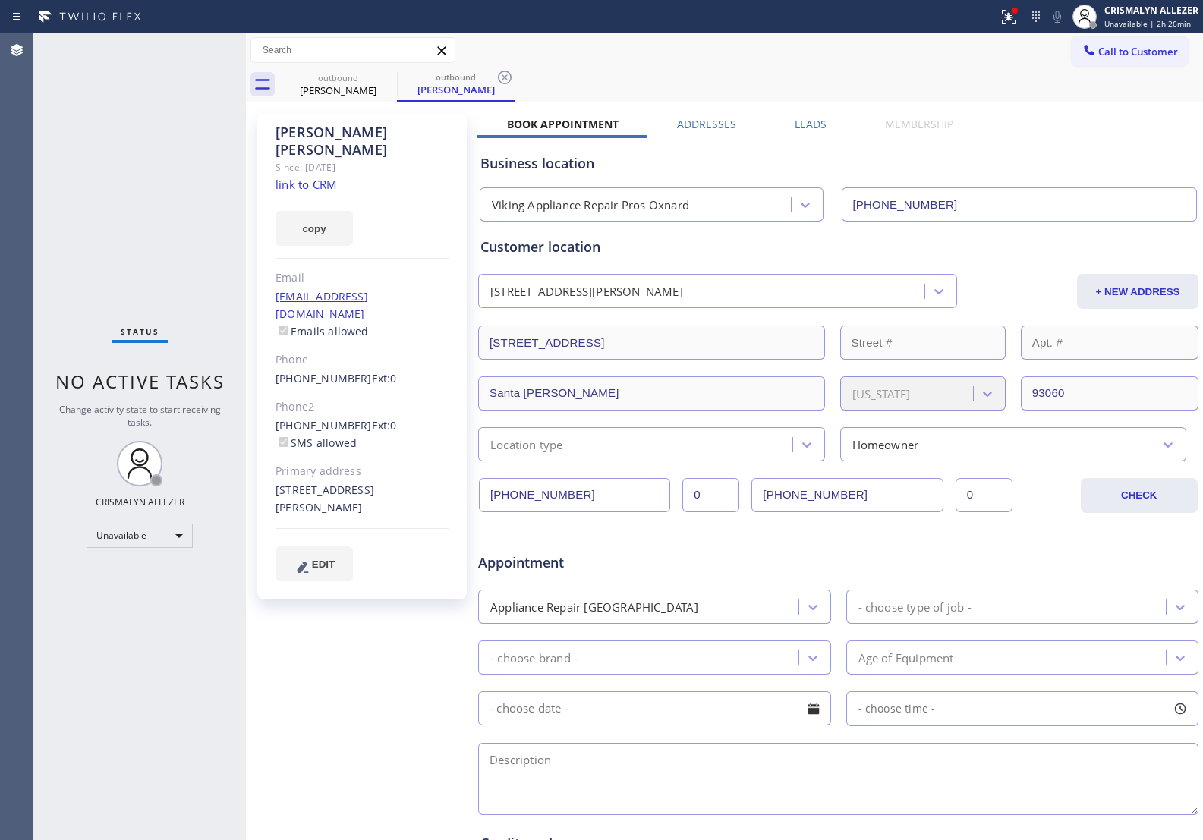
click at [815, 127] on label "Leads" at bounding box center [811, 124] width 32 height 14
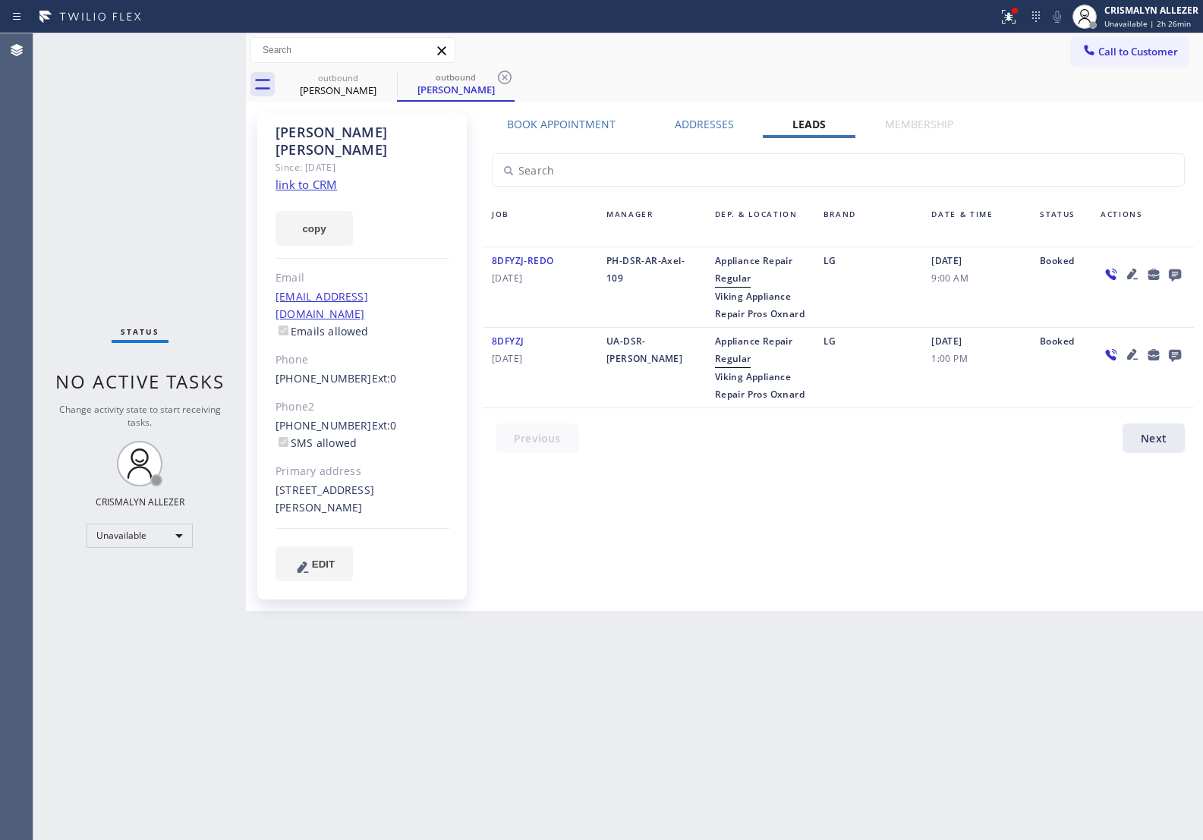
click at [1179, 270] on icon at bounding box center [1175, 274] width 18 height 19
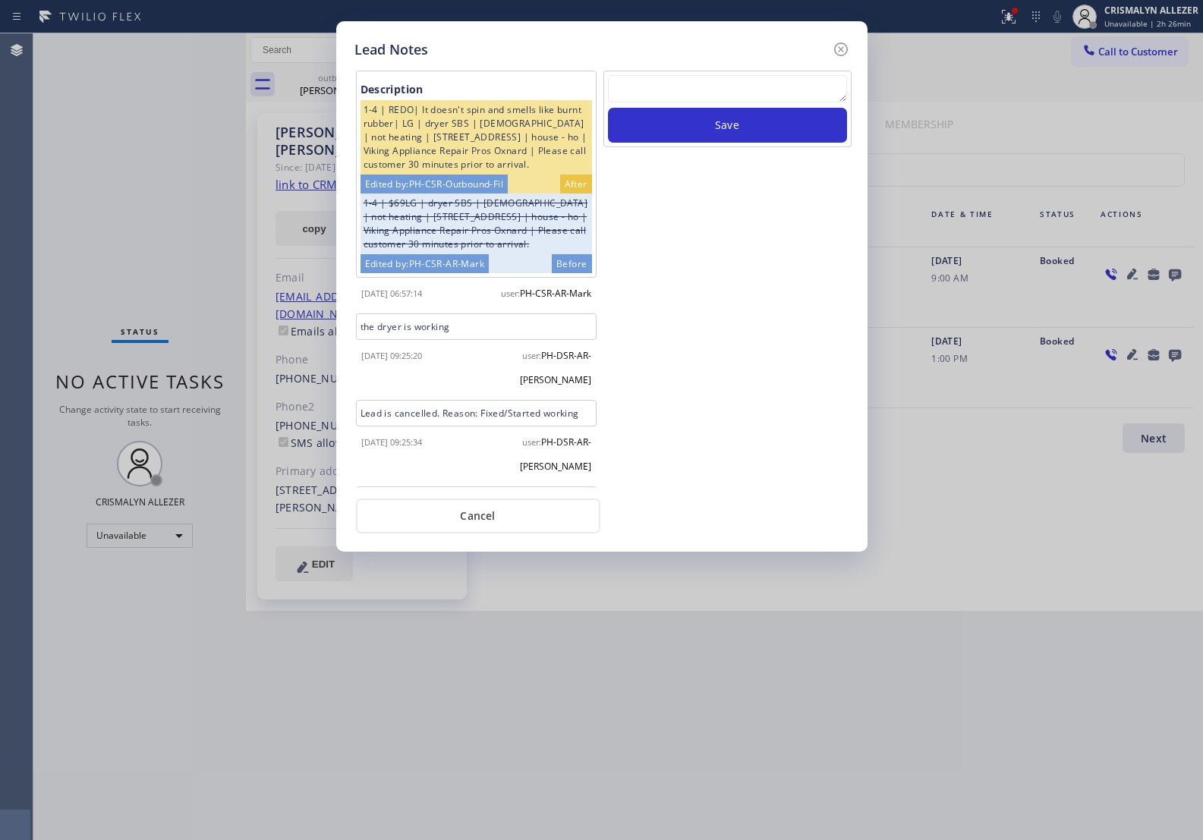
click at [693, 82] on textarea at bounding box center [727, 88] width 239 height 27
paste textarea "no answer | pls xfer here cx cb"
type textarea "no answer | pls xfer here cx cb"
click at [700, 124] on button "Save" at bounding box center [727, 125] width 239 height 35
click at [472, 525] on button "Cancel" at bounding box center [478, 516] width 244 height 35
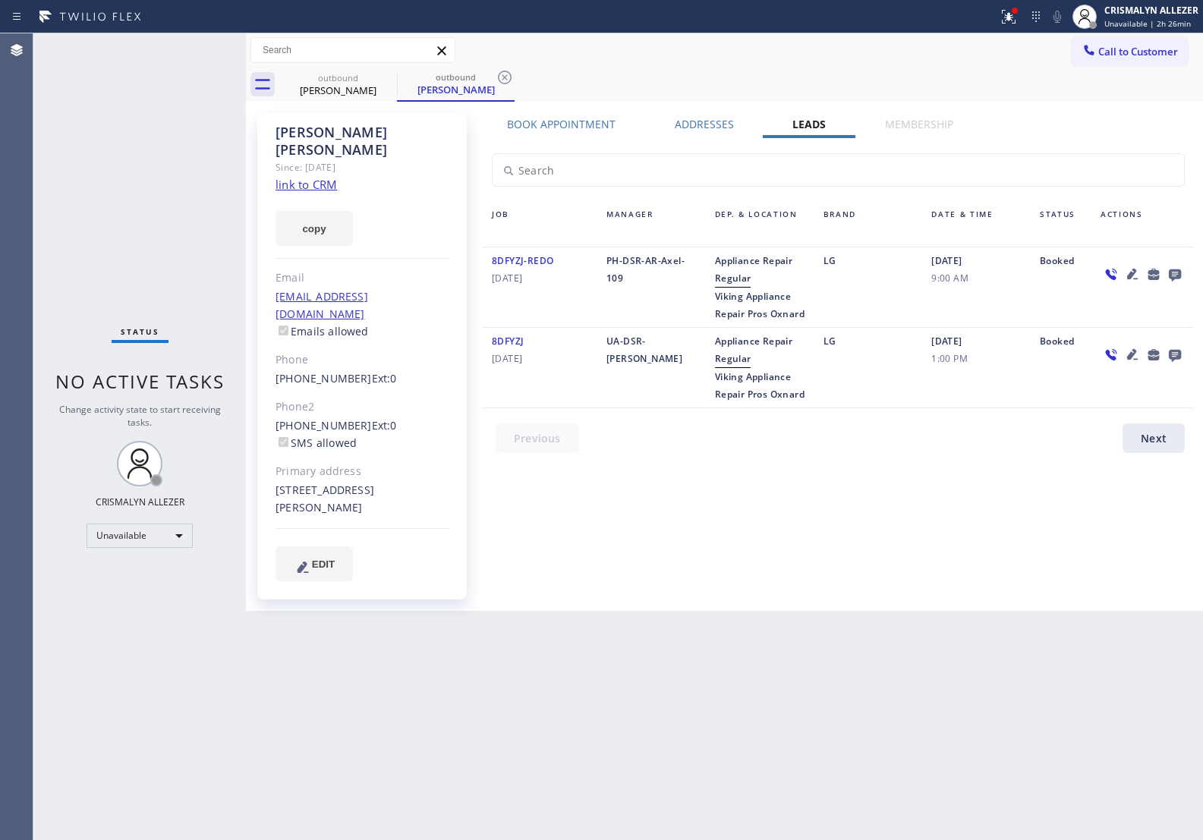
drag, startPoint x: 506, startPoint y: 76, endPoint x: 429, endPoint y: 76, distance: 77.4
click at [500, 76] on icon at bounding box center [505, 77] width 18 height 18
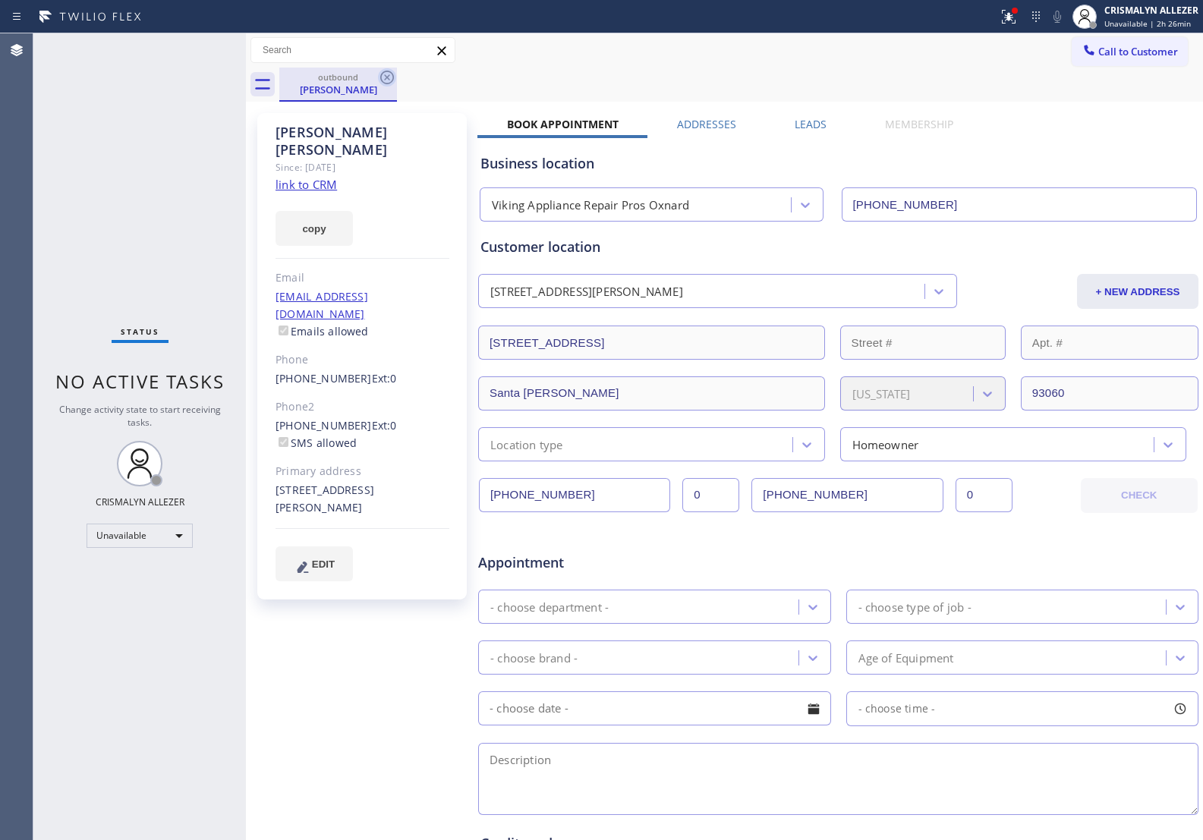
click at [380, 78] on icon at bounding box center [387, 77] width 18 height 18
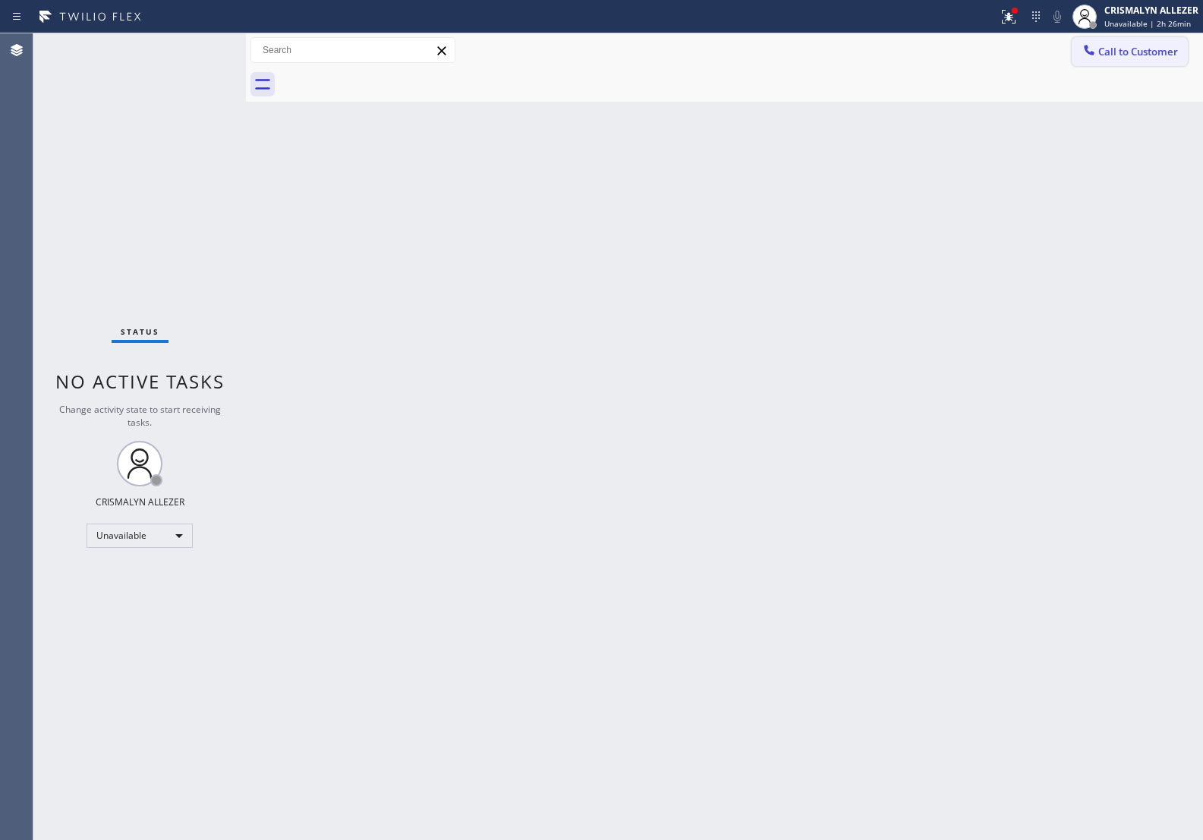
click at [1141, 51] on span "Call to Customer" at bounding box center [1139, 52] width 80 height 14
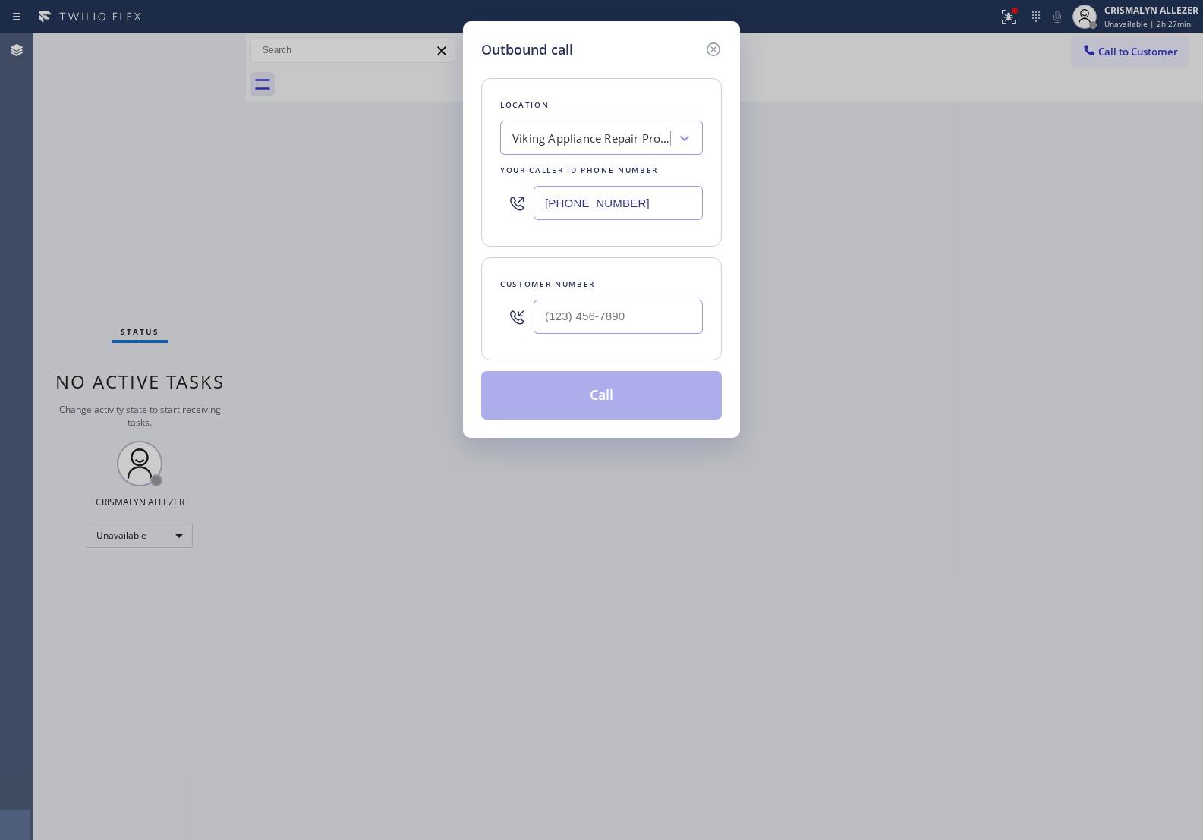
drag, startPoint x: 677, startPoint y: 202, endPoint x: 304, endPoint y: 165, distance: 375.4
click at [479, 194] on div "Outbound call Location Viking Appliance Repair Pros Oxnard Your caller id phone…" at bounding box center [601, 229] width 277 height 417
paste input "55) 731-4952"
type input "[PHONE_NUMBER]"
click at [658, 315] on input "(___) ___-____" at bounding box center [618, 317] width 169 height 34
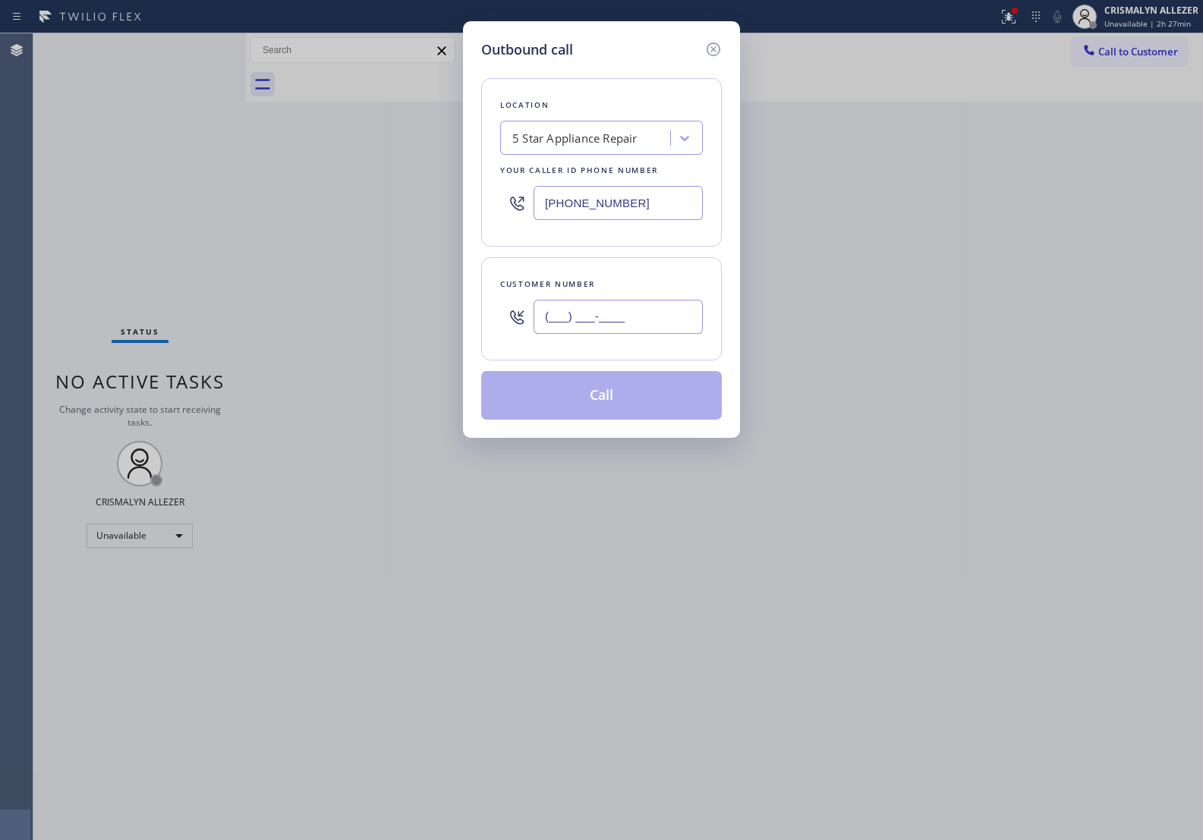
paste input "415) 595-2724"
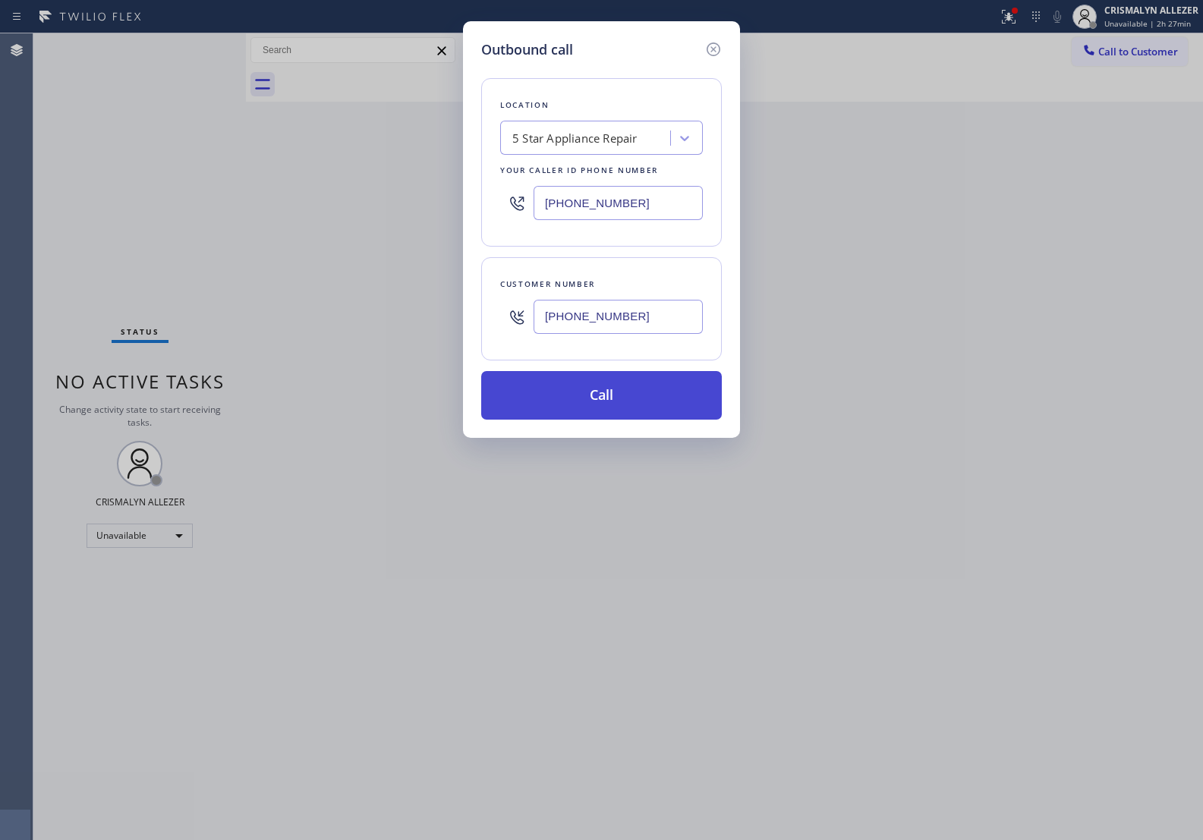
type input "(415) 595-2724"
click at [621, 403] on button "Call" at bounding box center [601, 395] width 241 height 49
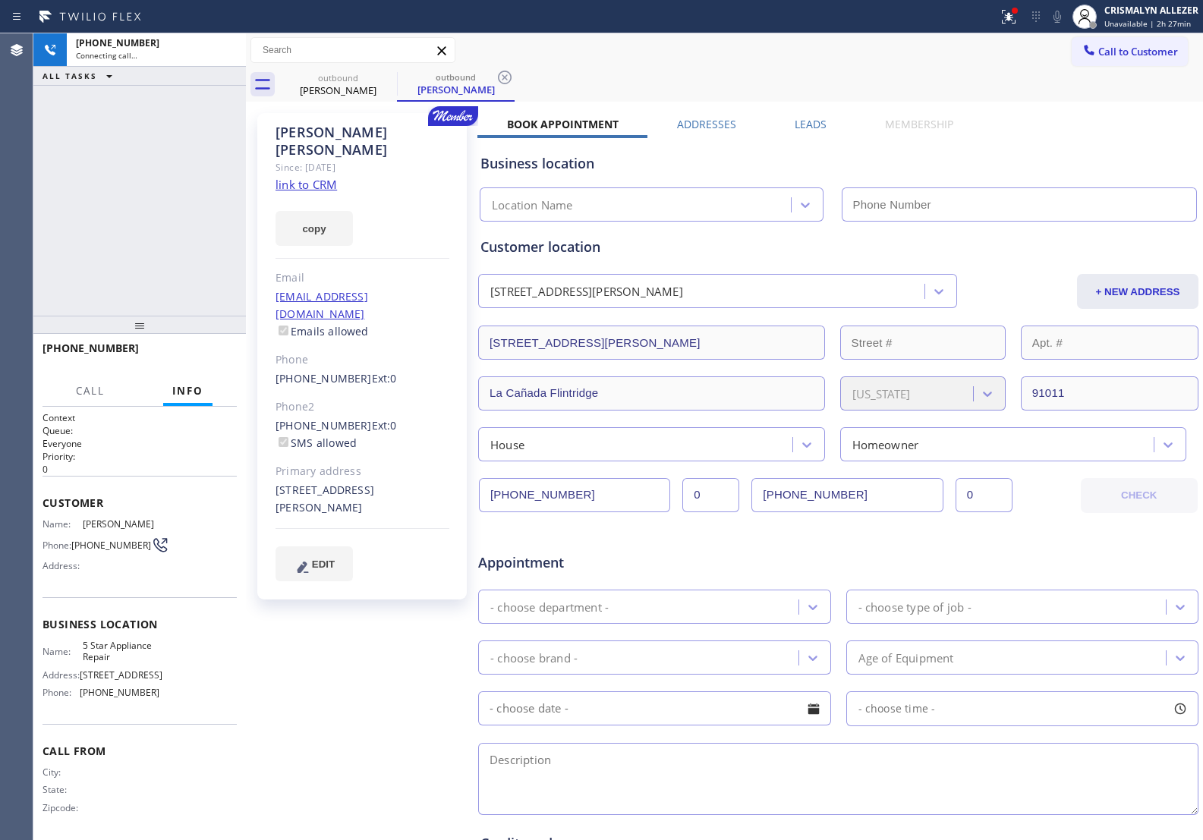
click at [325, 177] on link "link to CRM" at bounding box center [306, 184] width 61 height 15
type input "[PHONE_NUMBER]"
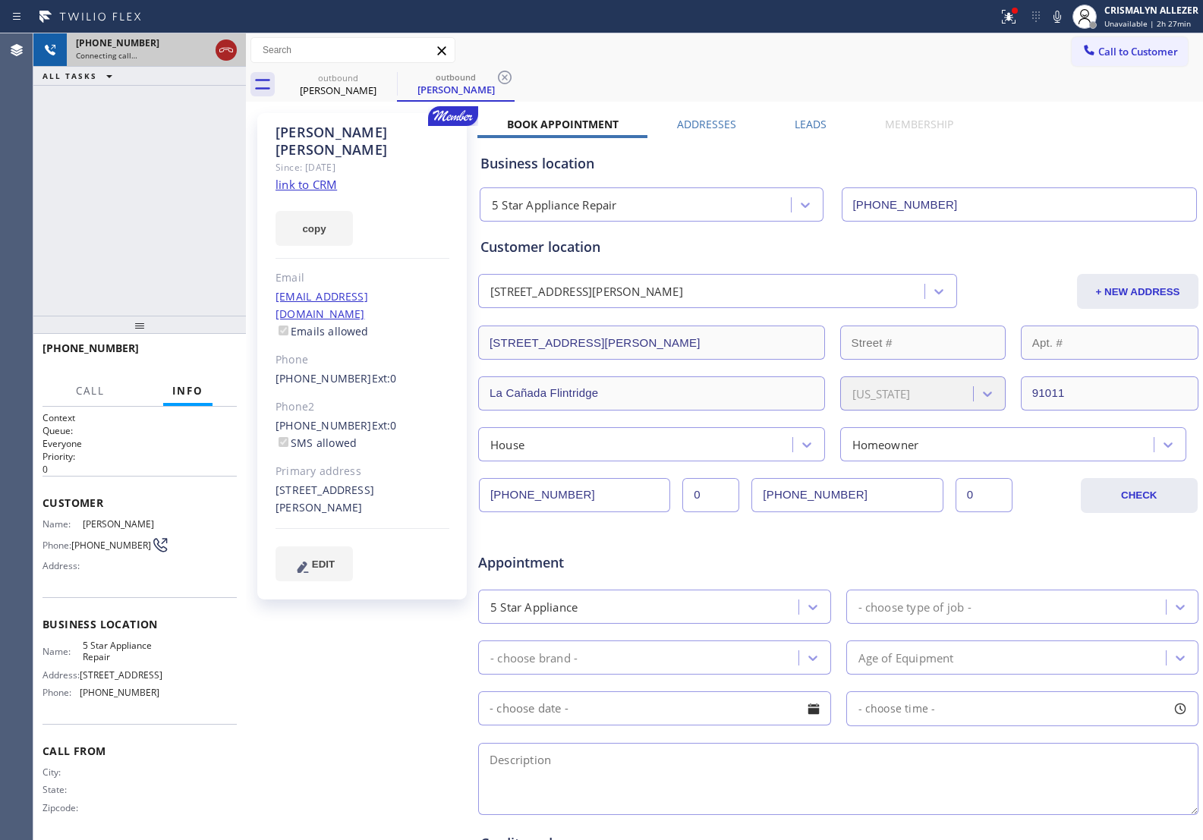
click at [222, 49] on icon at bounding box center [226, 50] width 18 height 18
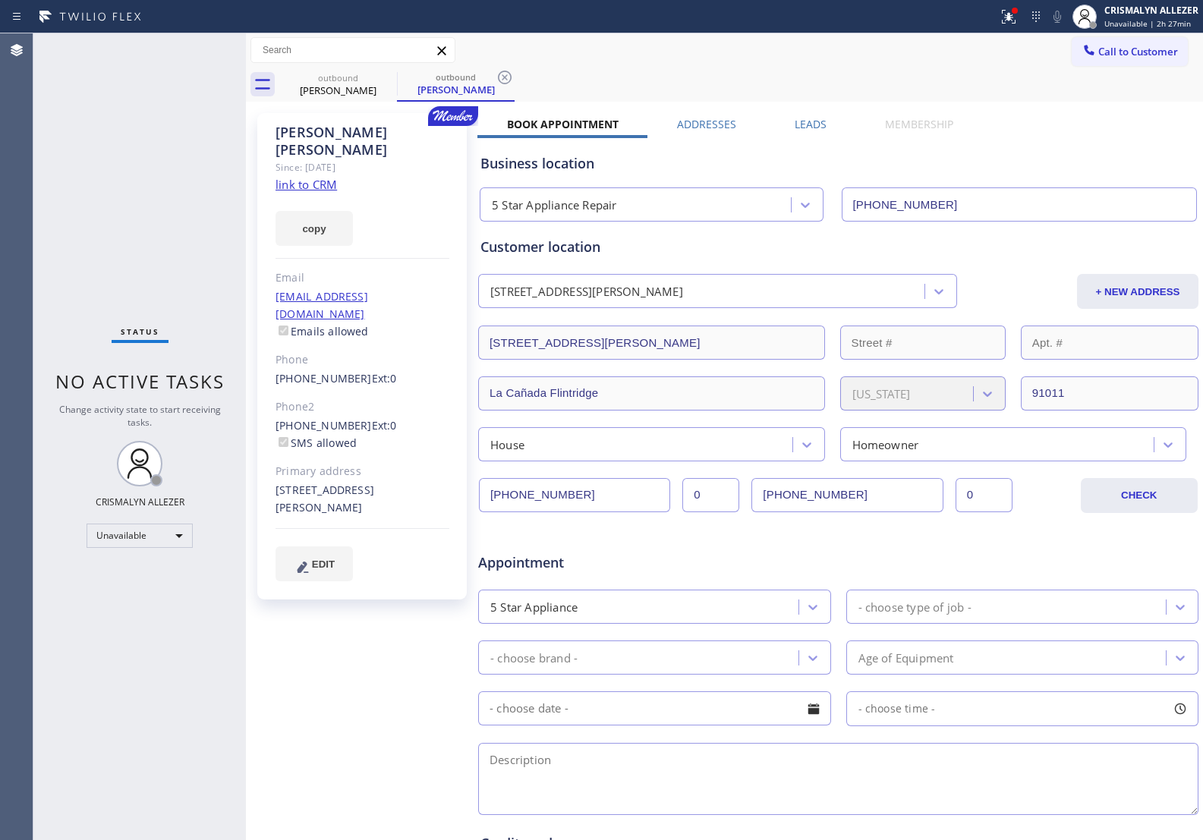
drag, startPoint x: 509, startPoint y: 77, endPoint x: 419, endPoint y: 86, distance: 90.8
click at [500, 80] on icon at bounding box center [505, 77] width 18 height 18
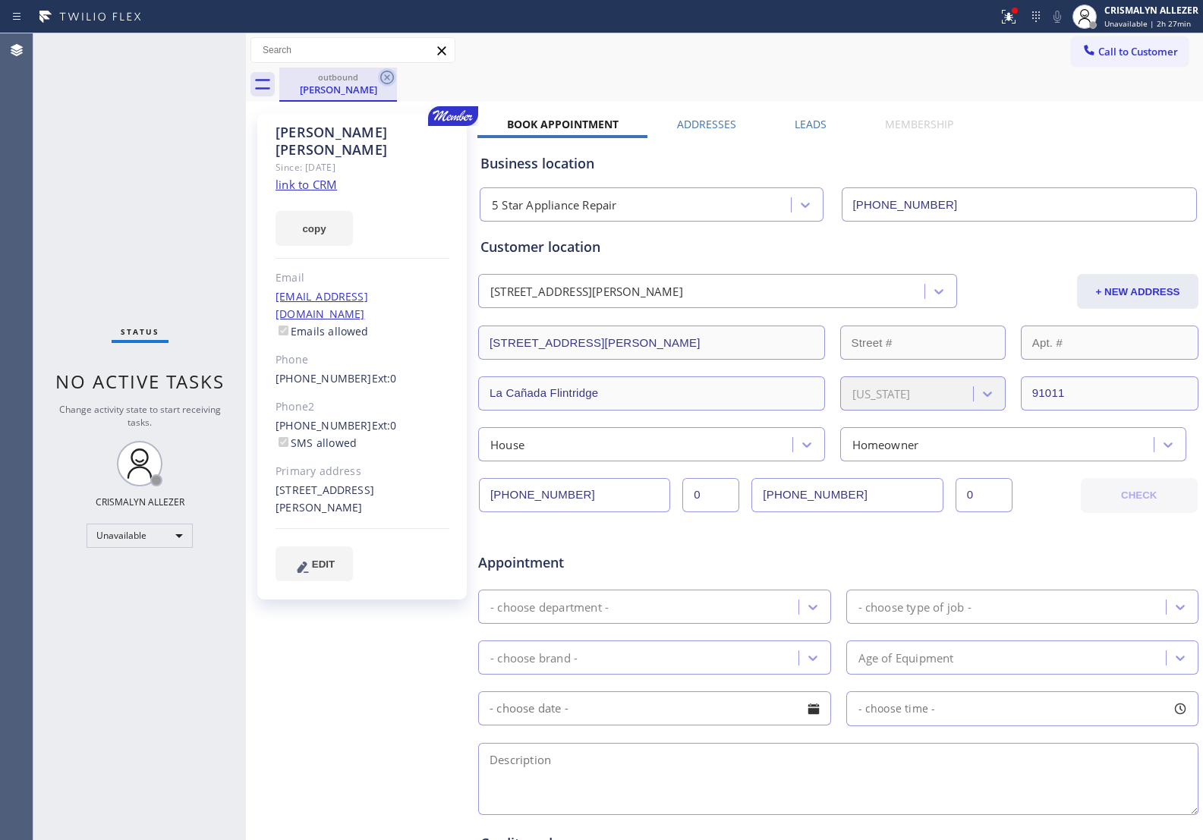
click at [393, 78] on icon at bounding box center [387, 78] width 14 height 14
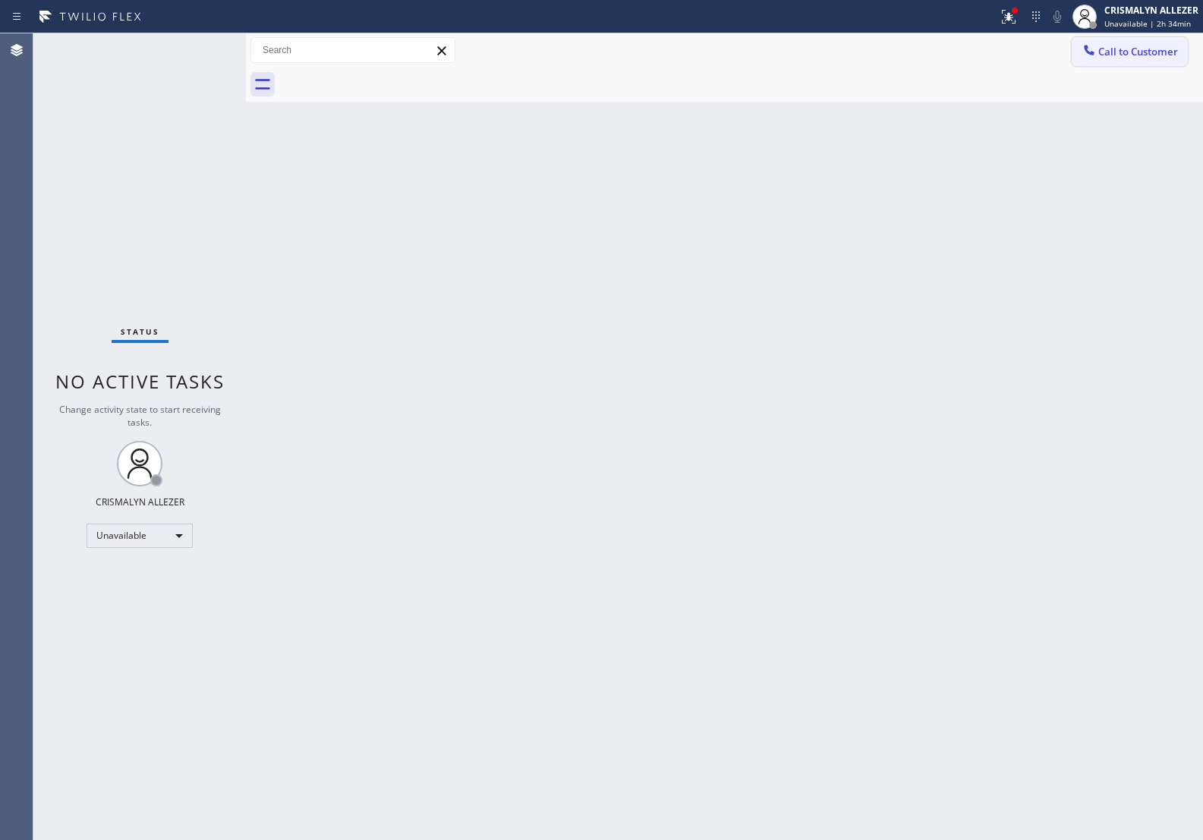
click at [1137, 58] on button "Call to Customer" at bounding box center [1130, 51] width 116 height 29
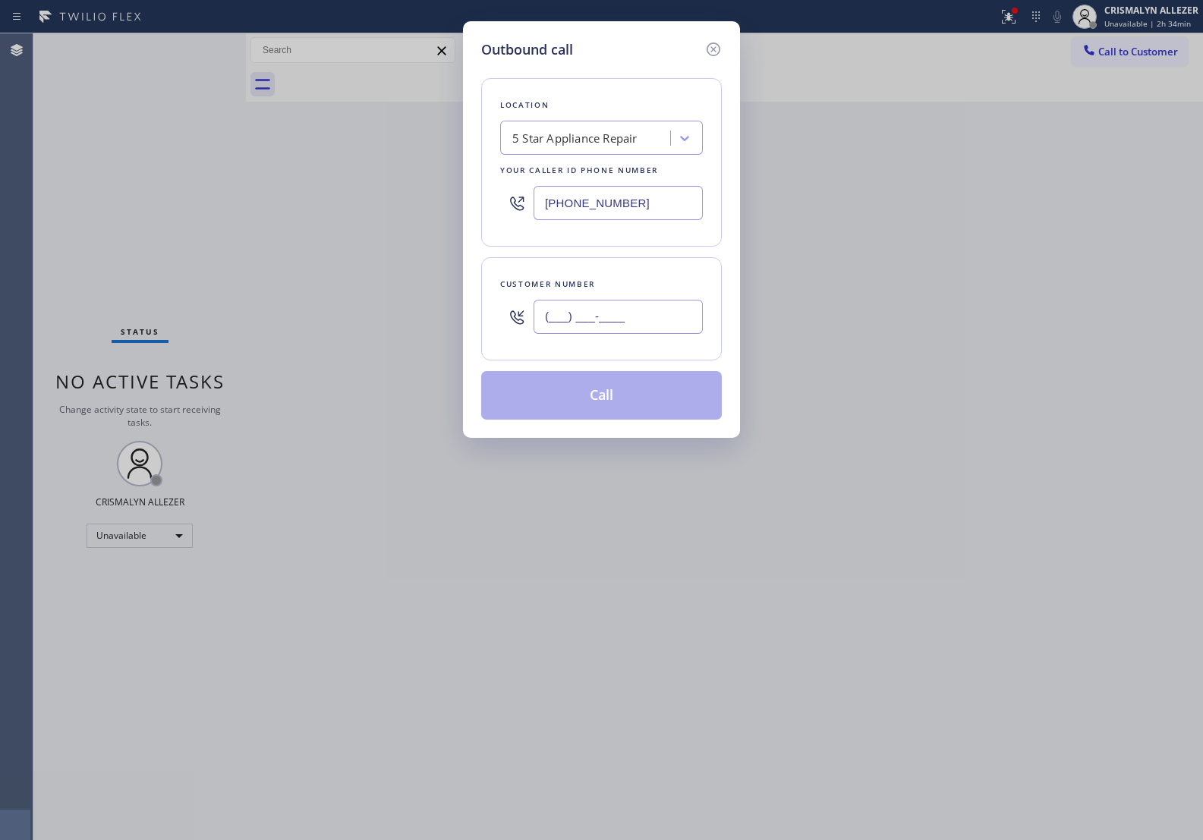
click at [663, 311] on input "(___) ___-____" at bounding box center [618, 317] width 169 height 34
paste input "714) 342-5552"
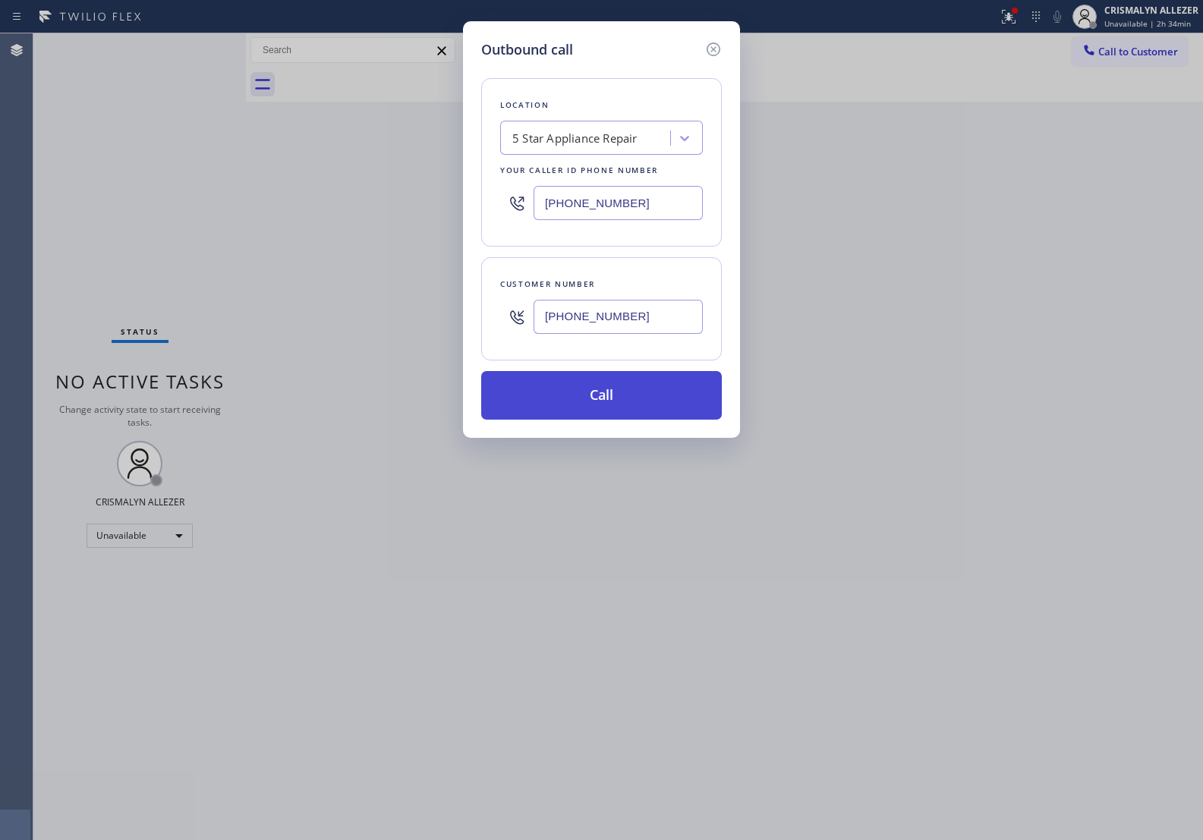
type input "[PHONE_NUMBER]"
click at [607, 408] on button "Call" at bounding box center [601, 395] width 241 height 49
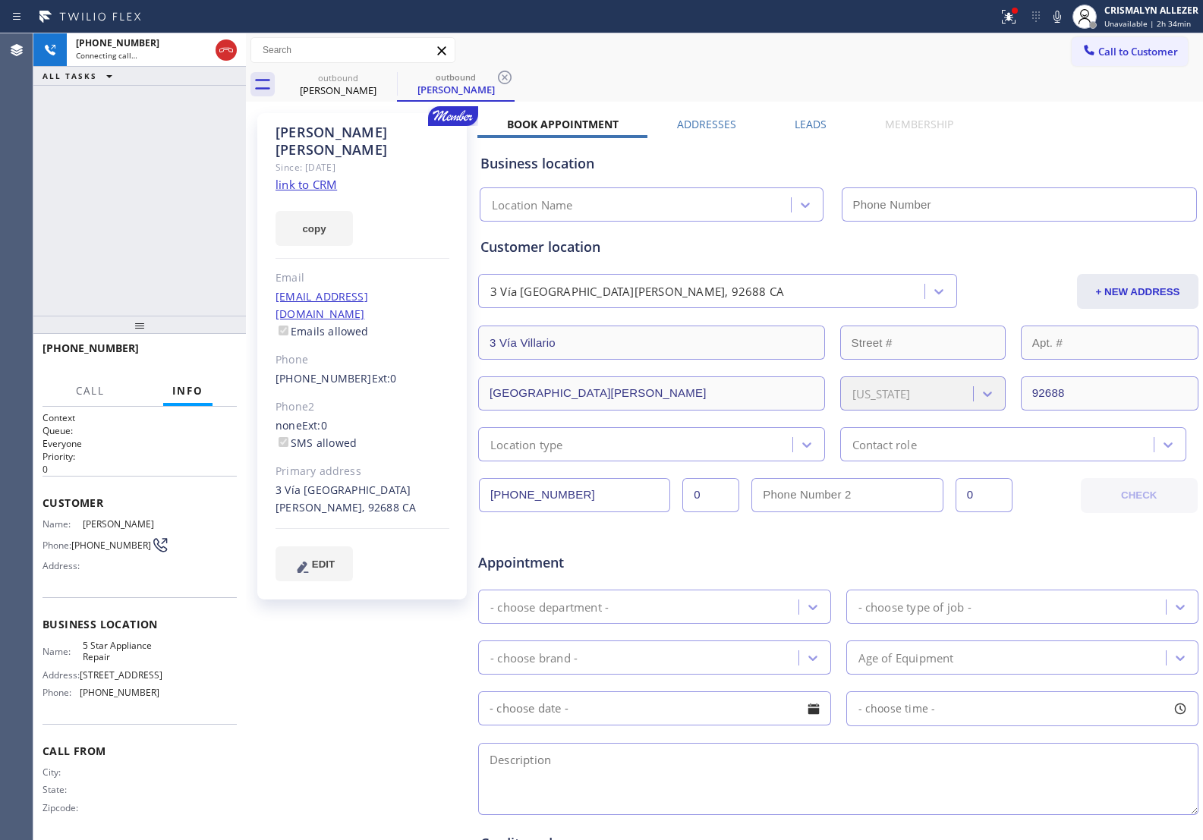
click at [295, 177] on link "link to CRM" at bounding box center [306, 184] width 61 height 15
type input "[PHONE_NUMBER]"
click at [199, 354] on span "HANG UP" at bounding box center [201, 355] width 46 height 11
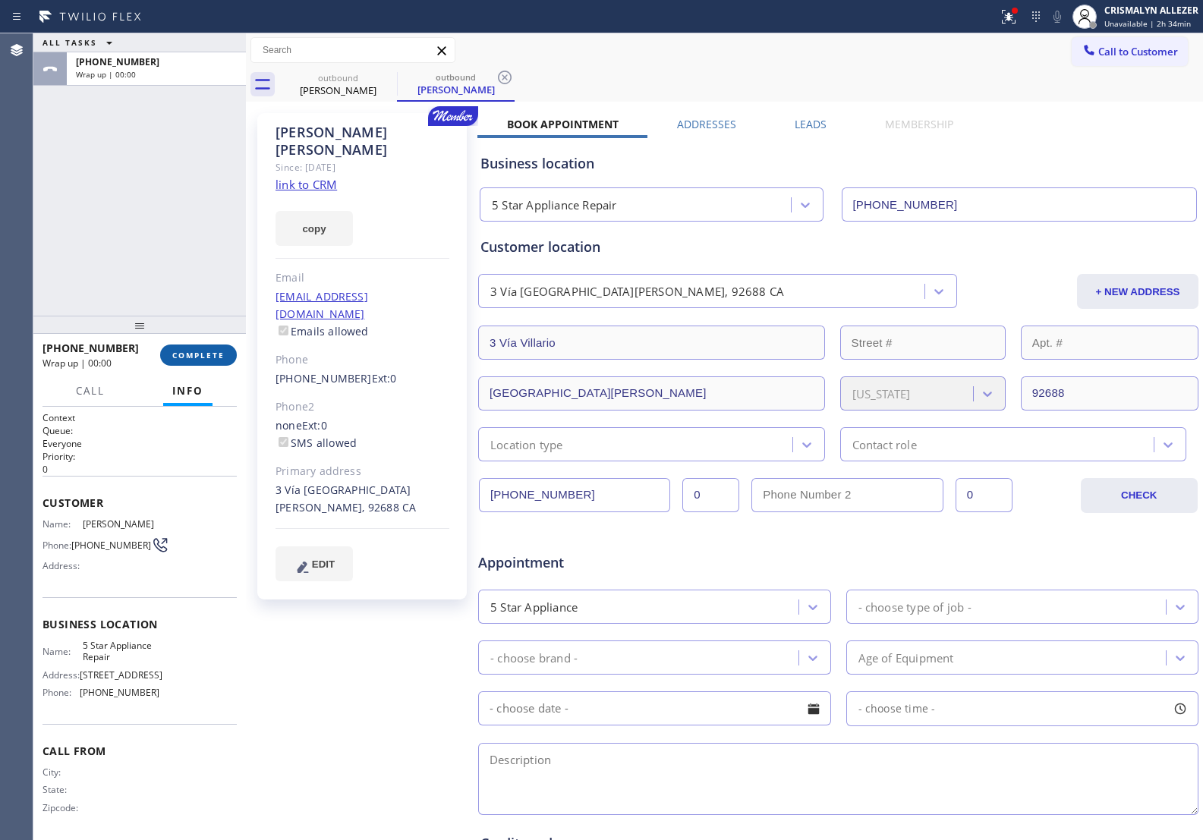
click at [199, 354] on span "COMPLETE" at bounding box center [198, 355] width 52 height 11
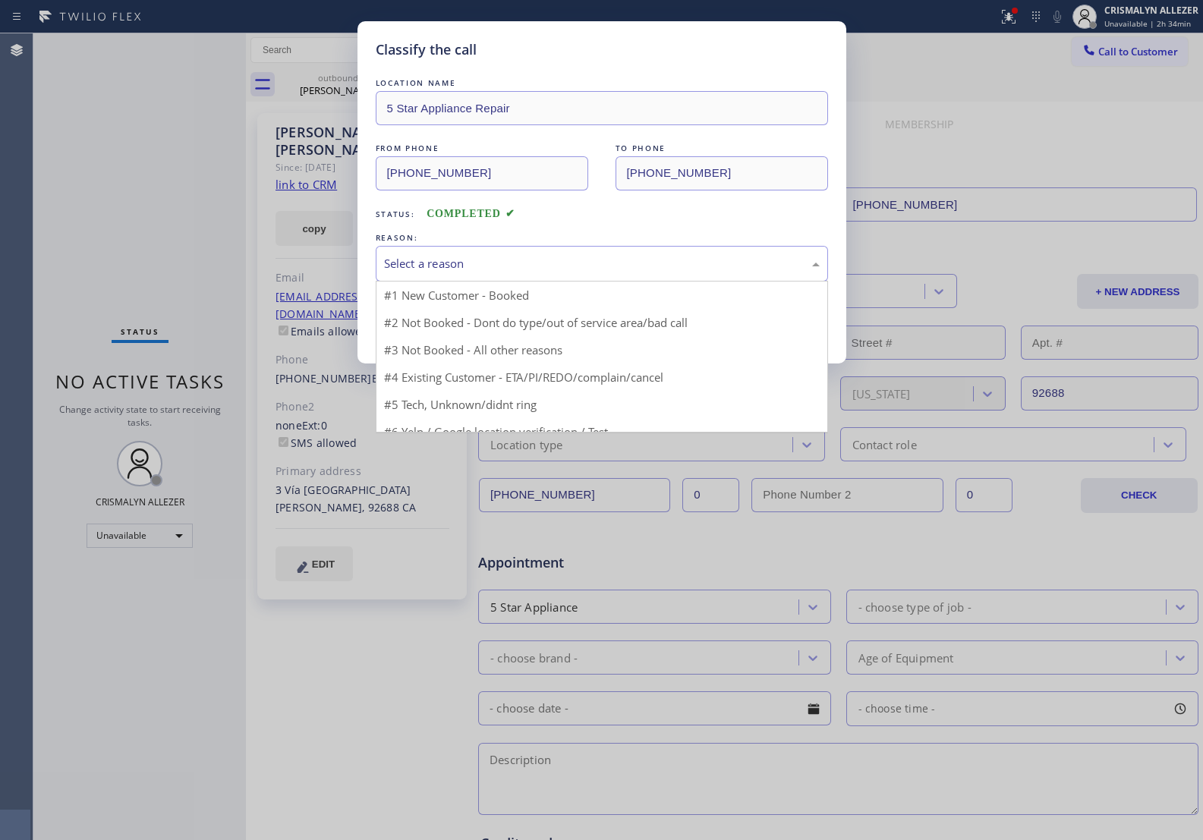
drag, startPoint x: 613, startPoint y: 276, endPoint x: 501, endPoint y: 298, distance: 113.9
click at [610, 276] on div "Select a reason" at bounding box center [602, 264] width 452 height 36
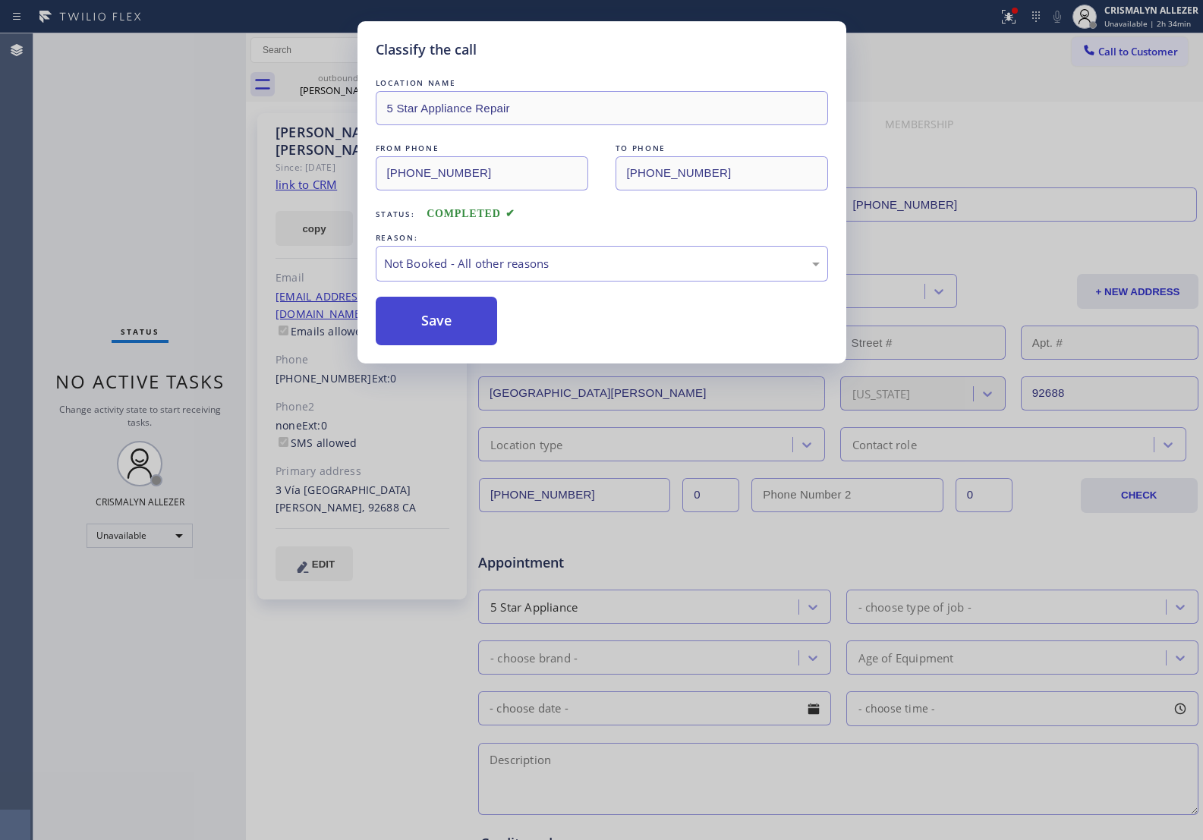
click at [435, 323] on button "Save" at bounding box center [437, 321] width 122 height 49
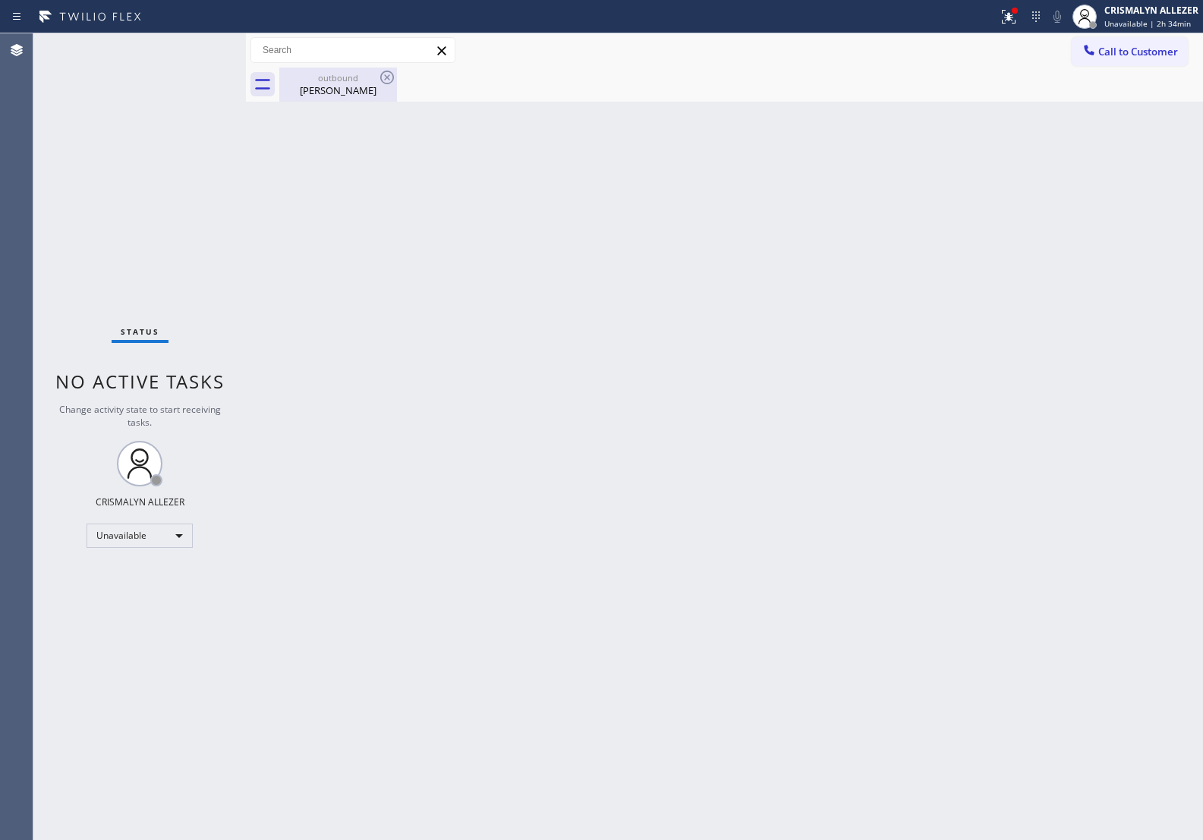
drag, startPoint x: 335, startPoint y: 86, endPoint x: 369, endPoint y: 80, distance: 34.6
click at [349, 84] on div "Thomas Burfeind" at bounding box center [338, 91] width 115 height 14
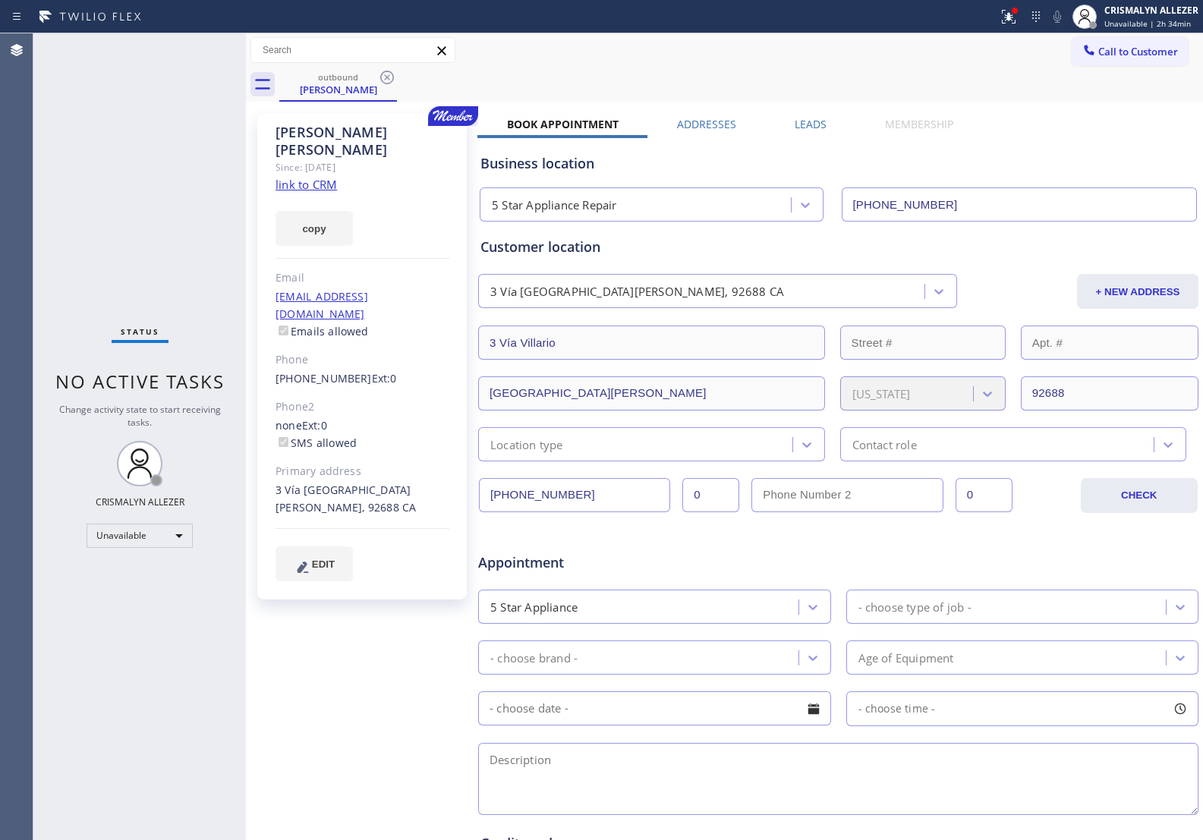
drag, startPoint x: 380, startPoint y: 77, endPoint x: 406, endPoint y: 8, distance: 73.3
click at [382, 70] on icon at bounding box center [387, 77] width 18 height 18
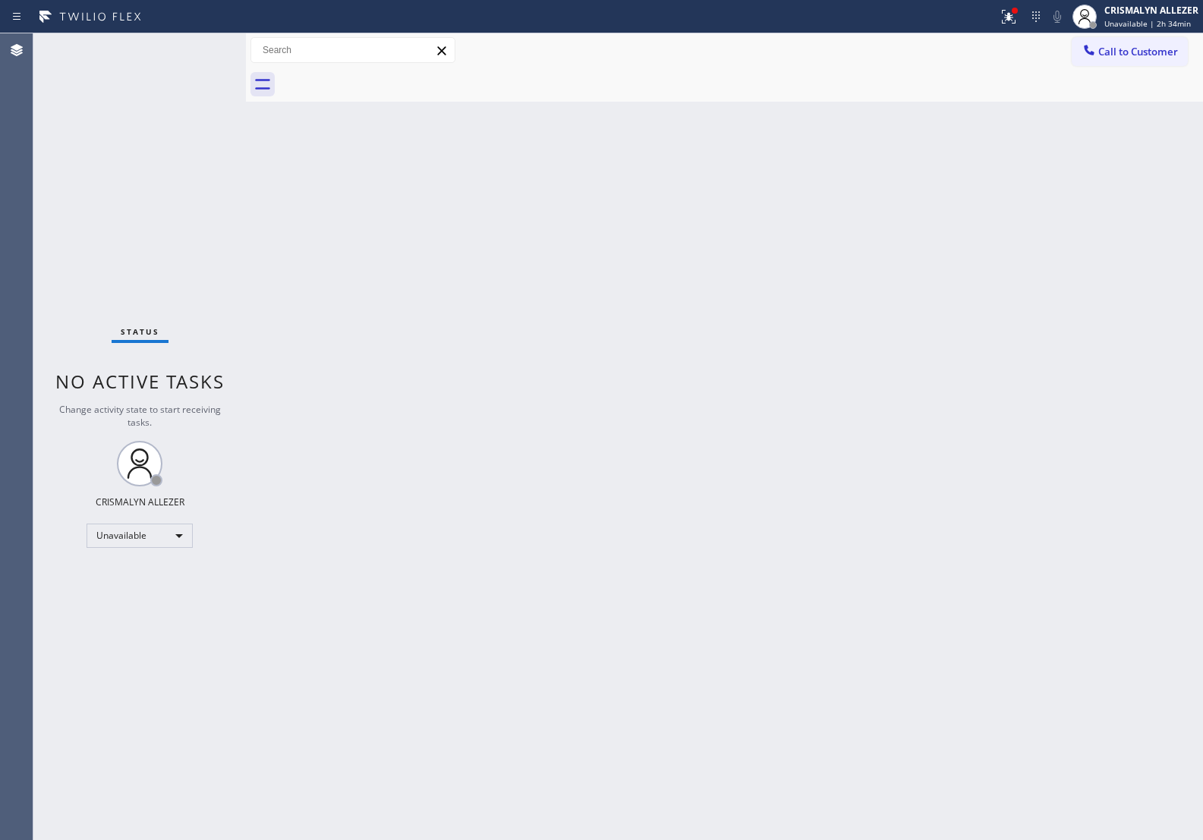
drag, startPoint x: 1170, startPoint y: 48, endPoint x: 809, endPoint y: 198, distance: 391.4
click at [1169, 48] on span "Call to Customer" at bounding box center [1139, 52] width 80 height 14
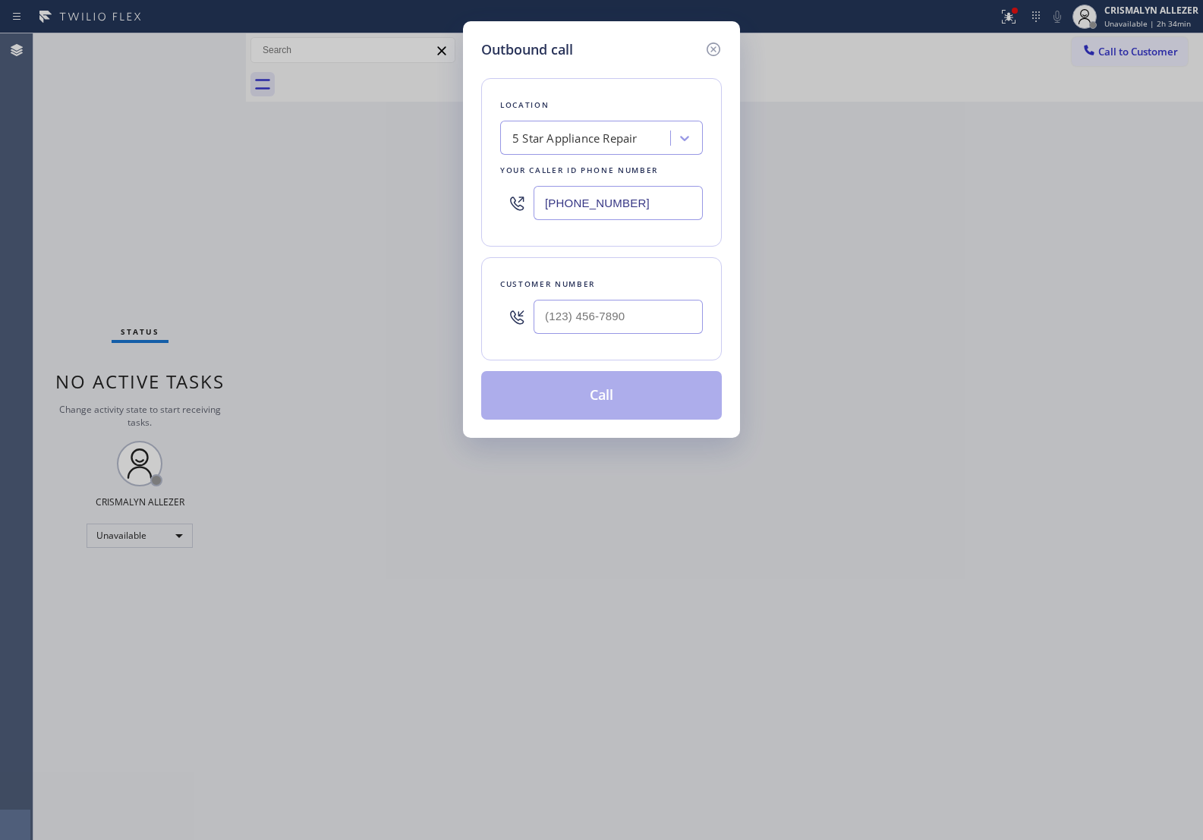
drag, startPoint x: 471, startPoint y: 203, endPoint x: 263, endPoint y: 190, distance: 208.4
click at [276, 196] on div "Outbound call Location 5 Star Appliance Repair Your caller id phone number [PHO…" at bounding box center [601, 420] width 1203 height 840
paste input "714) 248-8165"
type input "[PHONE_NUMBER]"
click at [620, 333] on input "(___) ___-____" at bounding box center [618, 317] width 169 height 34
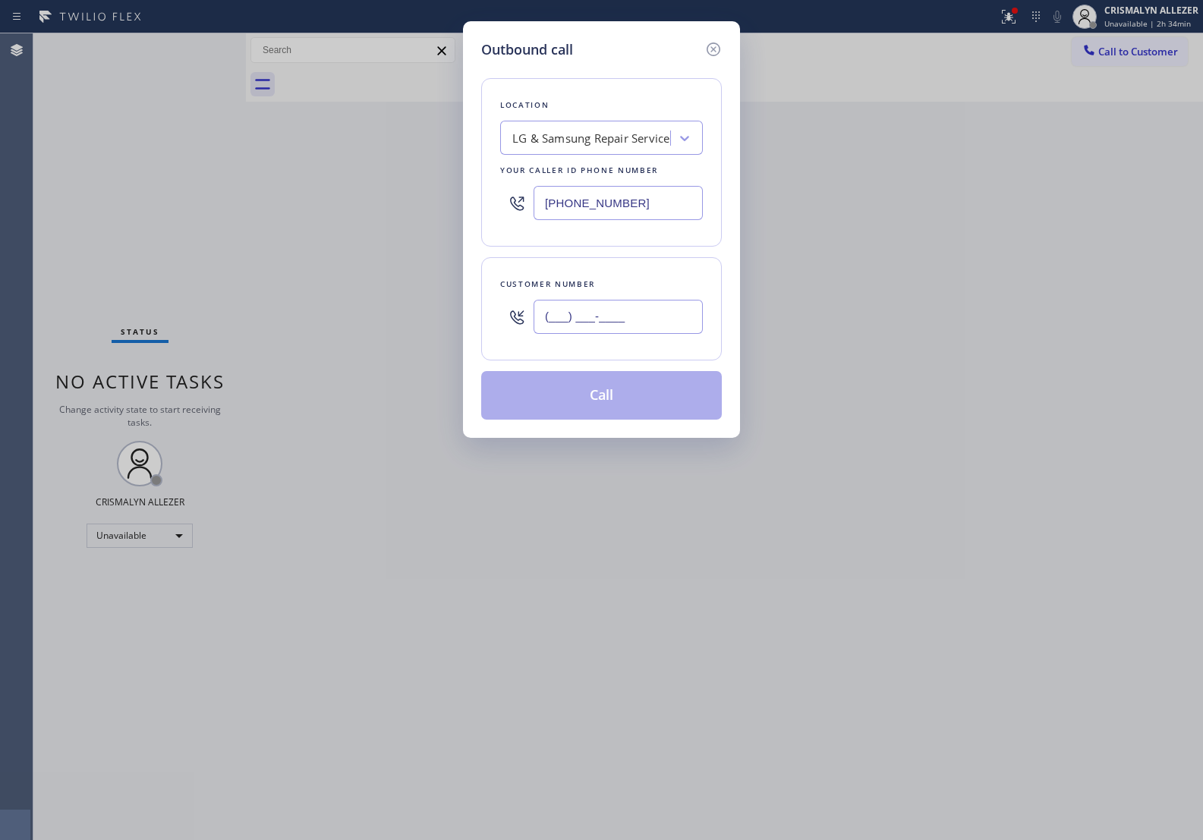
paste input "714) 430-0160"
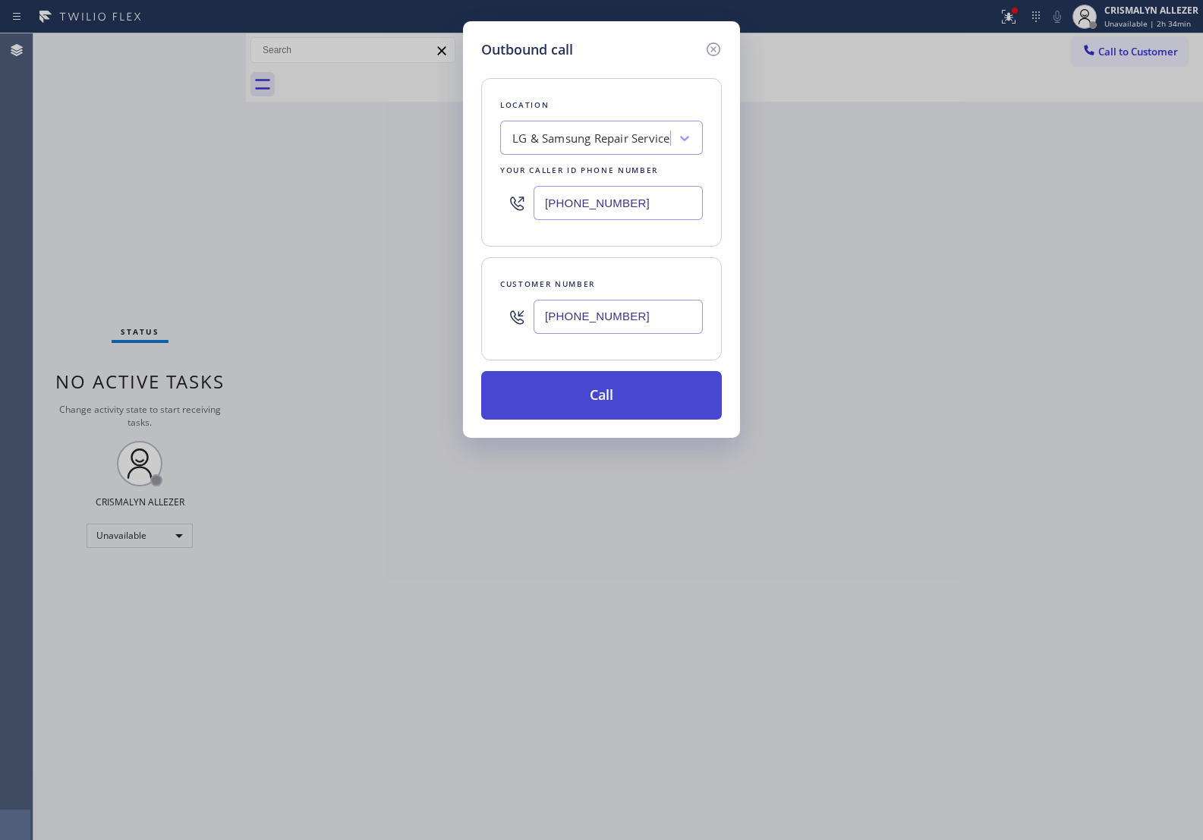
type input "[PHONE_NUMBER]"
click at [613, 403] on button "Call" at bounding box center [601, 395] width 241 height 49
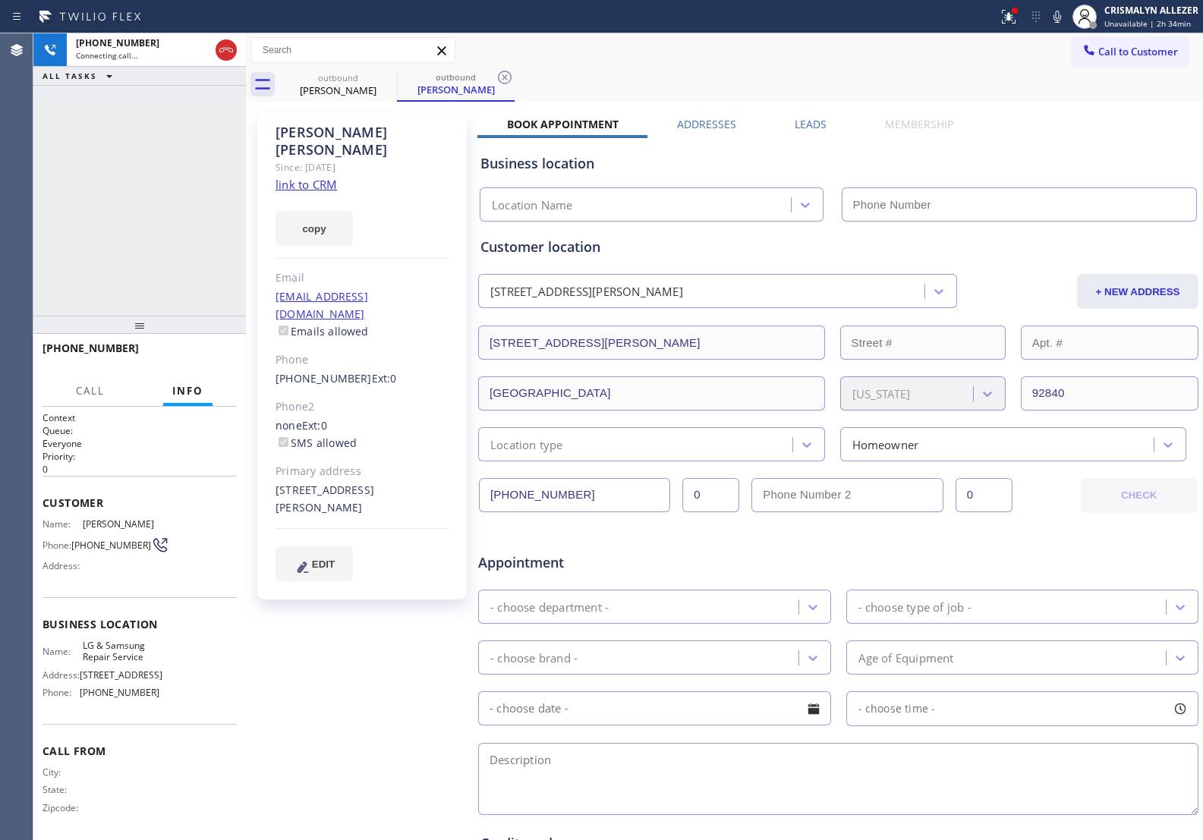
click at [290, 177] on link "link to CRM" at bounding box center [306, 184] width 61 height 15
type input "[PHONE_NUMBER]"
click at [197, 355] on span "HANG UP" at bounding box center [201, 355] width 46 height 11
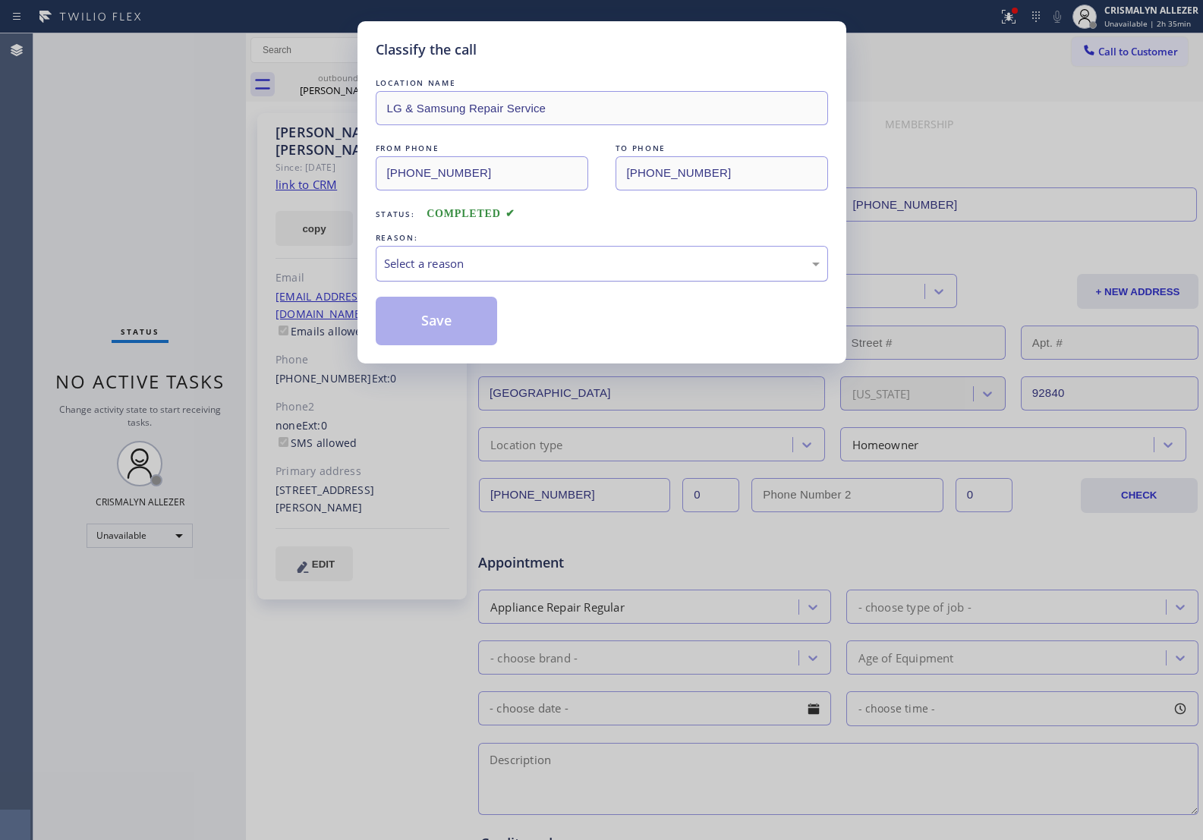
drag, startPoint x: 631, startPoint y: 271, endPoint x: 600, endPoint y: 279, distance: 32.2
click at [631, 270] on div "Select a reason" at bounding box center [602, 263] width 436 height 17
click at [416, 330] on button "Save" at bounding box center [437, 321] width 122 height 49
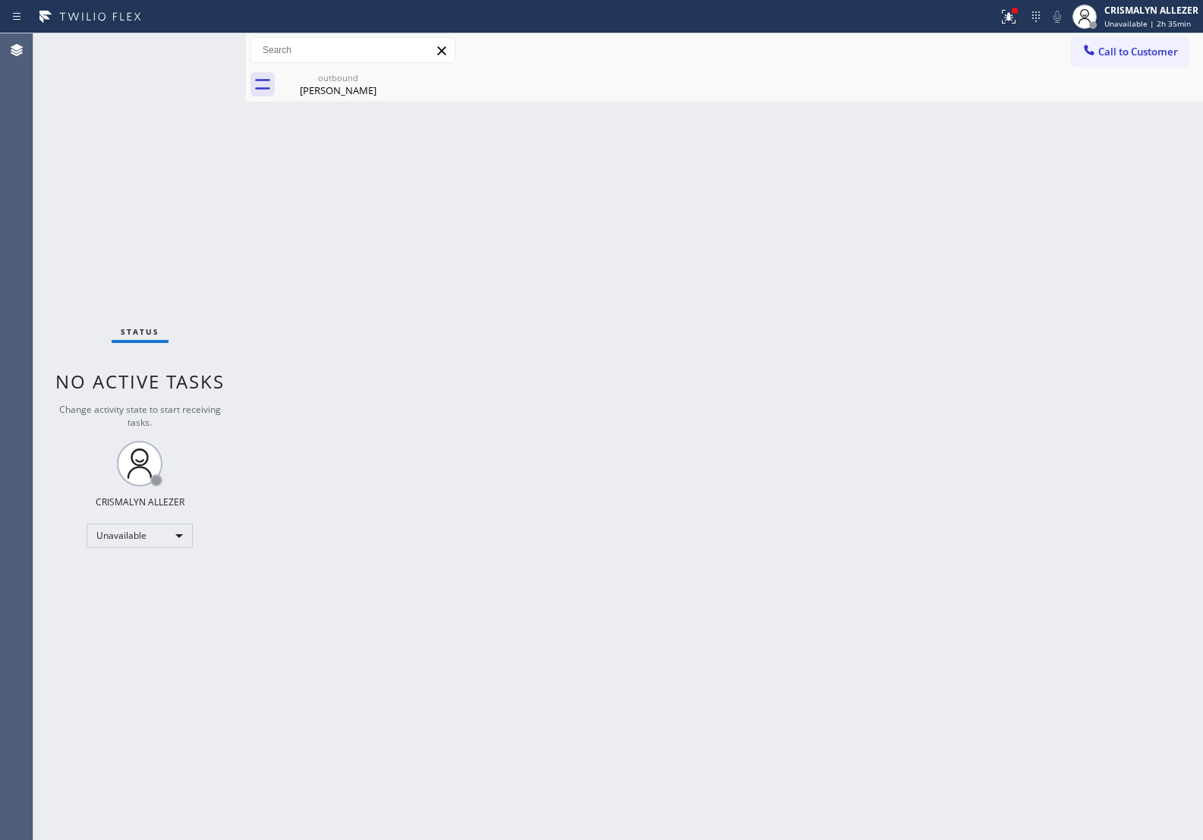
drag, startPoint x: 338, startPoint y: 87, endPoint x: 582, endPoint y: 162, distance: 255.5
click at [340, 92] on div "Evelyn Banuelos" at bounding box center [338, 91] width 115 height 14
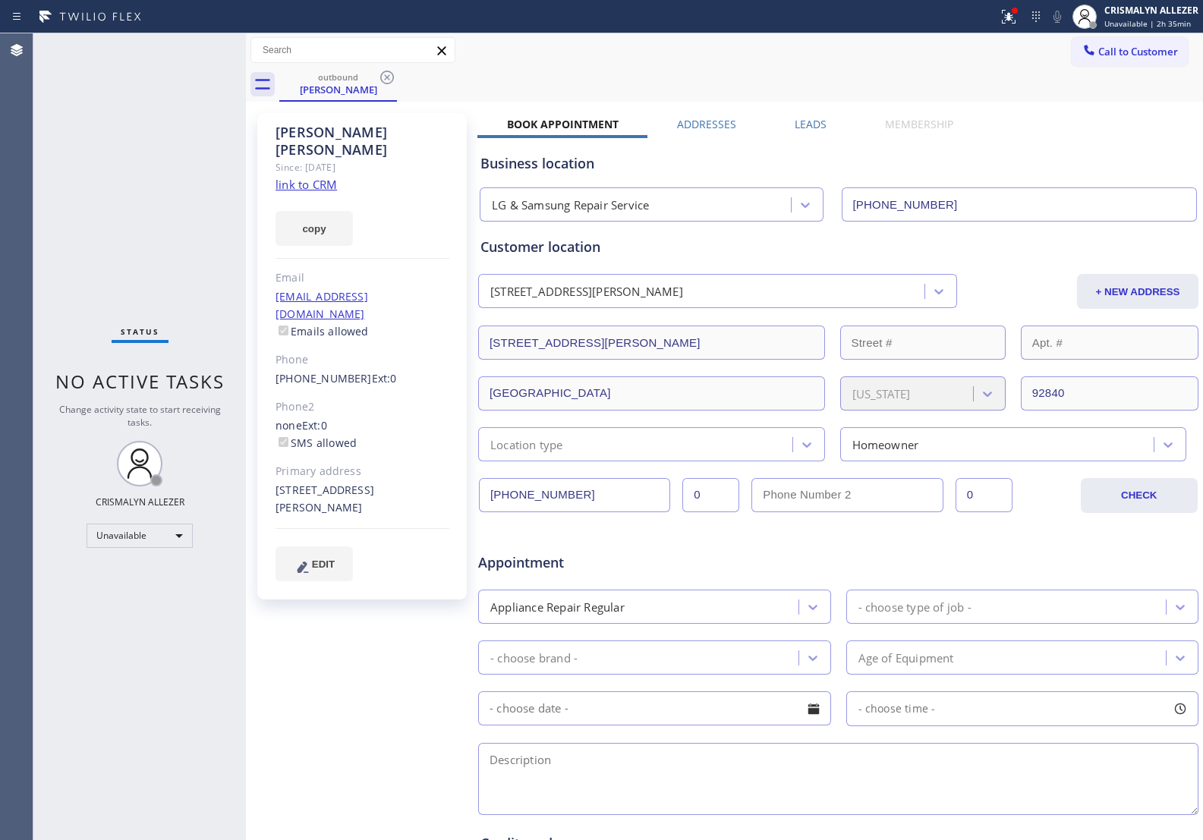
click at [811, 119] on label "Leads" at bounding box center [811, 124] width 32 height 14
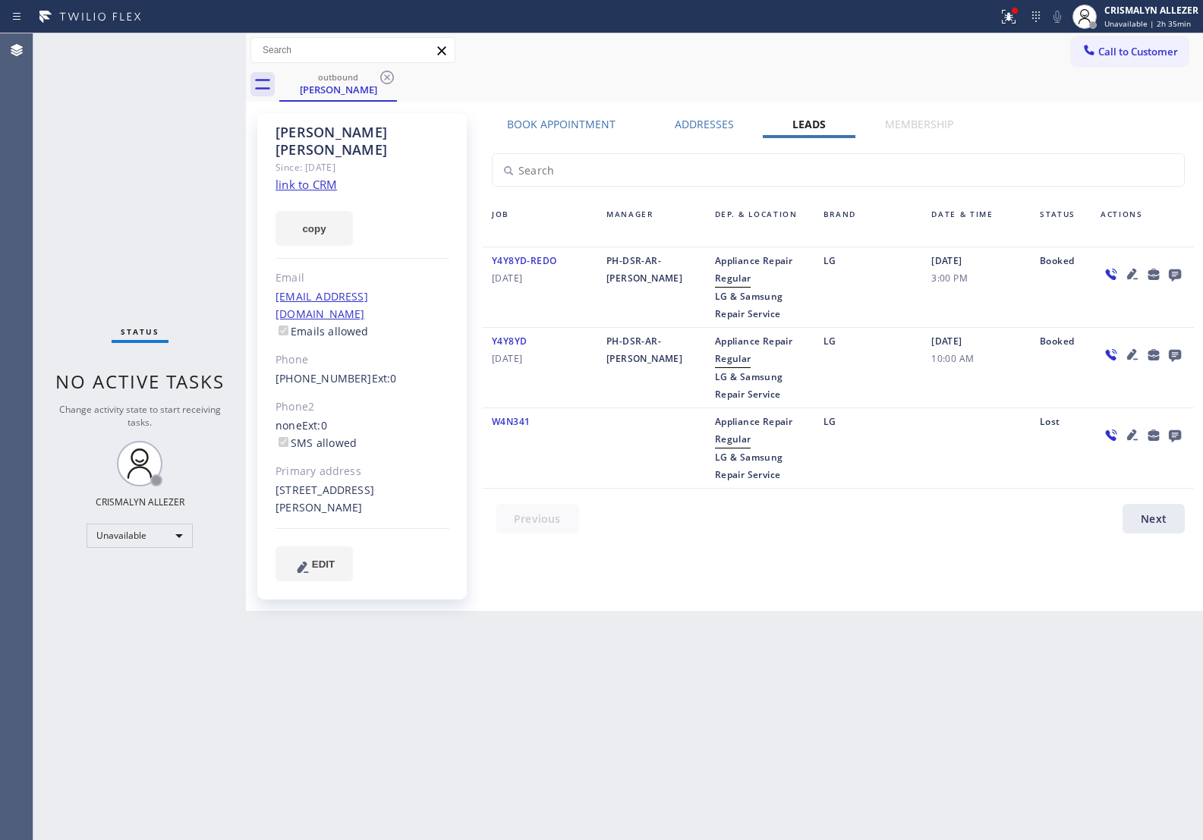
click at [1179, 270] on icon at bounding box center [1175, 276] width 12 height 12
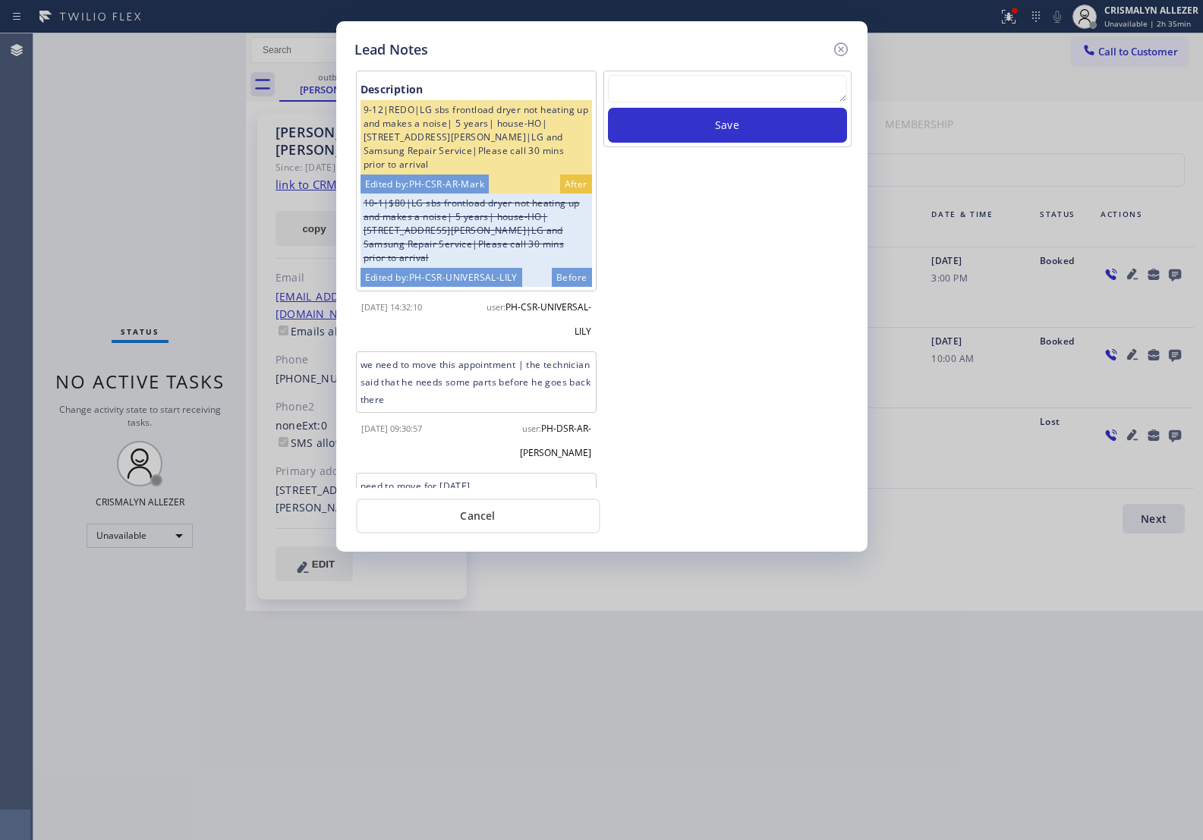
drag, startPoint x: 664, startPoint y: 69, endPoint x: 662, endPoint y: 93, distance: 24.4
click at [662, 80] on div "Description 9-12|REDO|LG sbs frontload dryer not heating up and makes a noise| …" at bounding box center [602, 278] width 503 height 421
click at [670, 84] on textarea at bounding box center [727, 88] width 239 height 27
paste textarea "no answer | pls xfer here cx cb"
type textarea "no answer | pls xfer here cx cb"
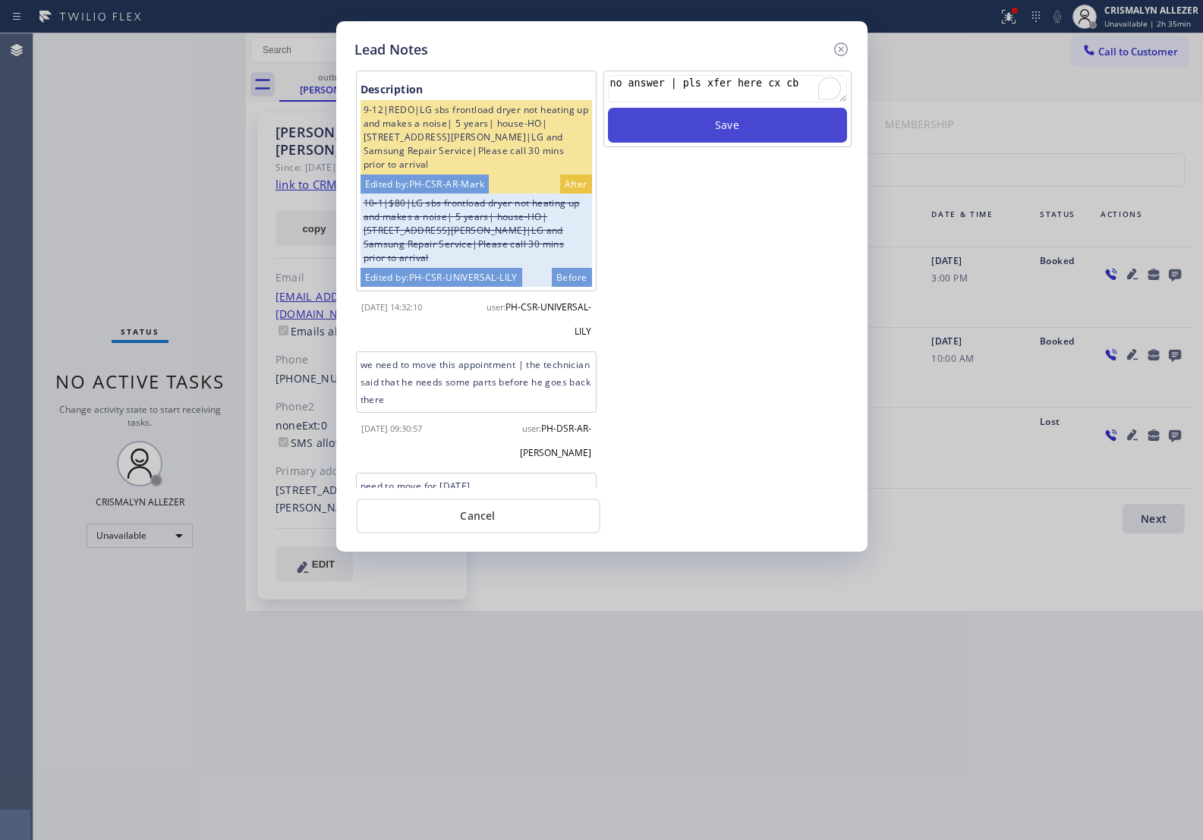
click at [711, 134] on button "Save" at bounding box center [727, 125] width 239 height 35
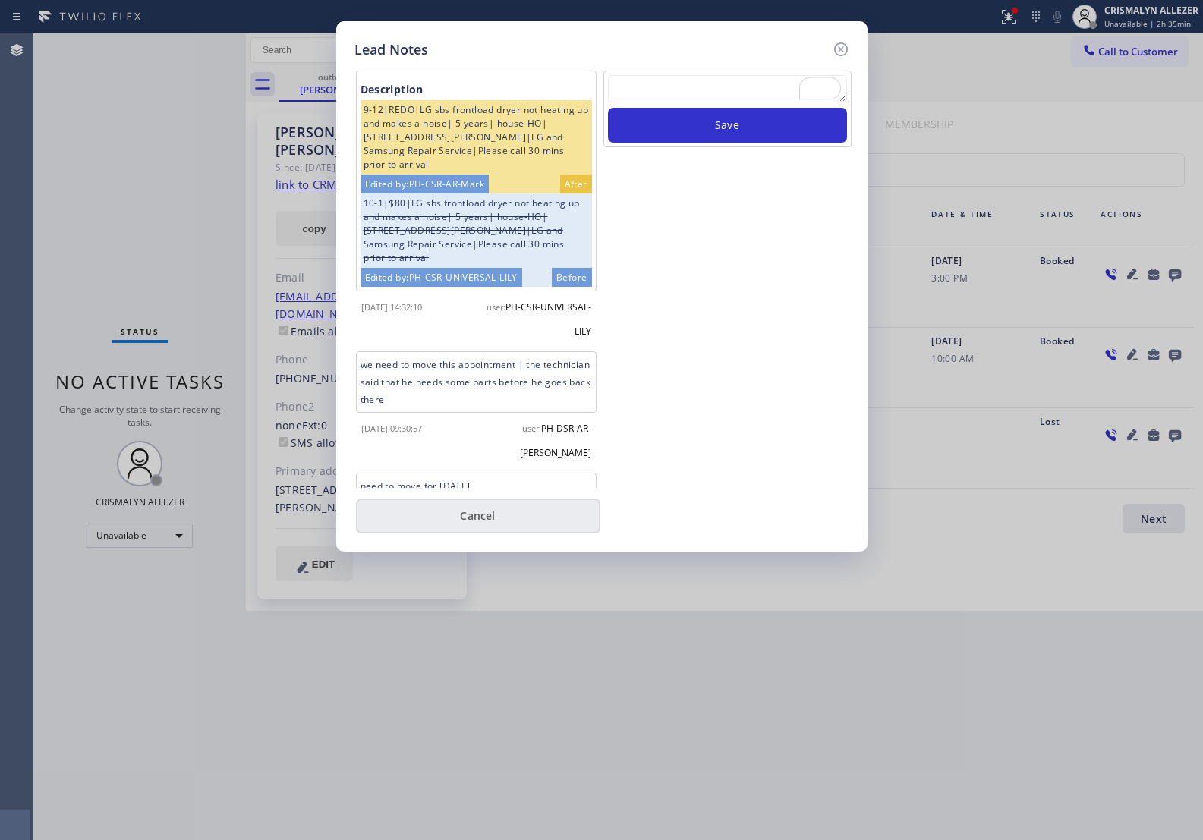
click at [478, 510] on button "Cancel" at bounding box center [478, 516] width 244 height 35
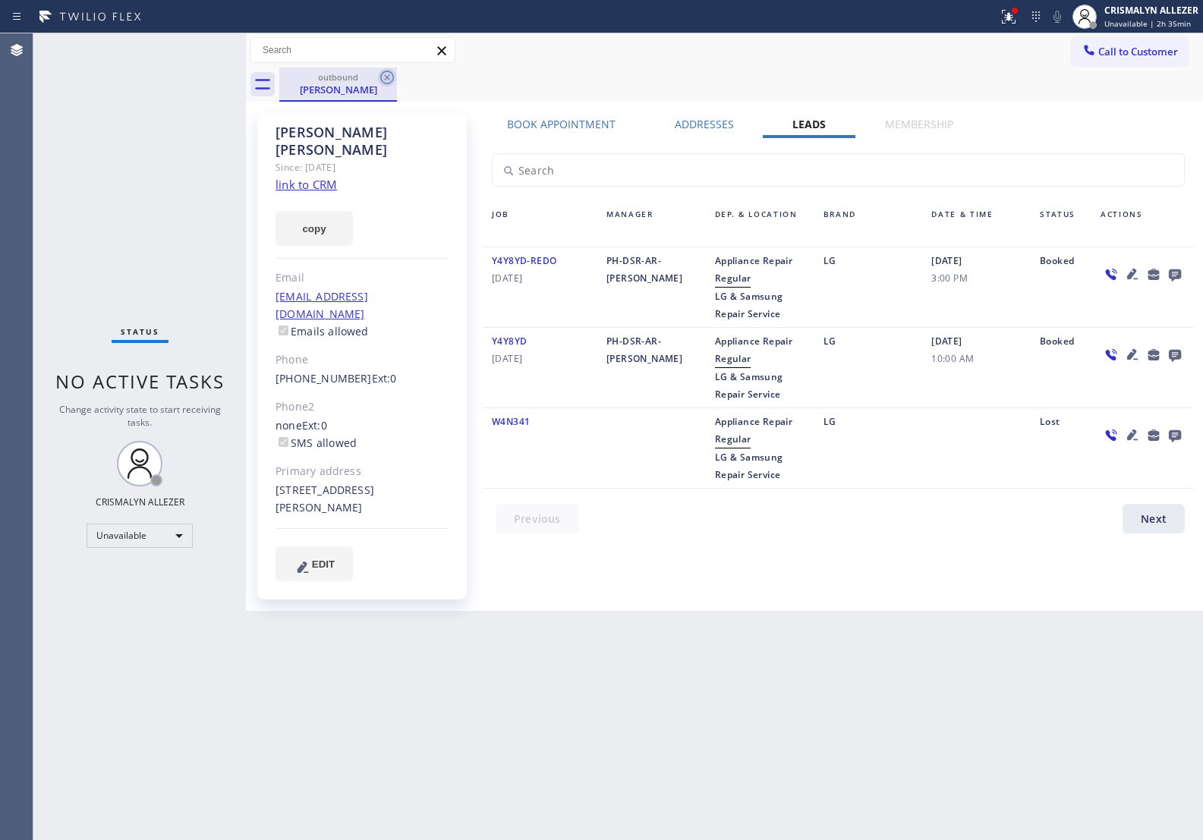
click at [388, 70] on icon at bounding box center [387, 77] width 18 height 18
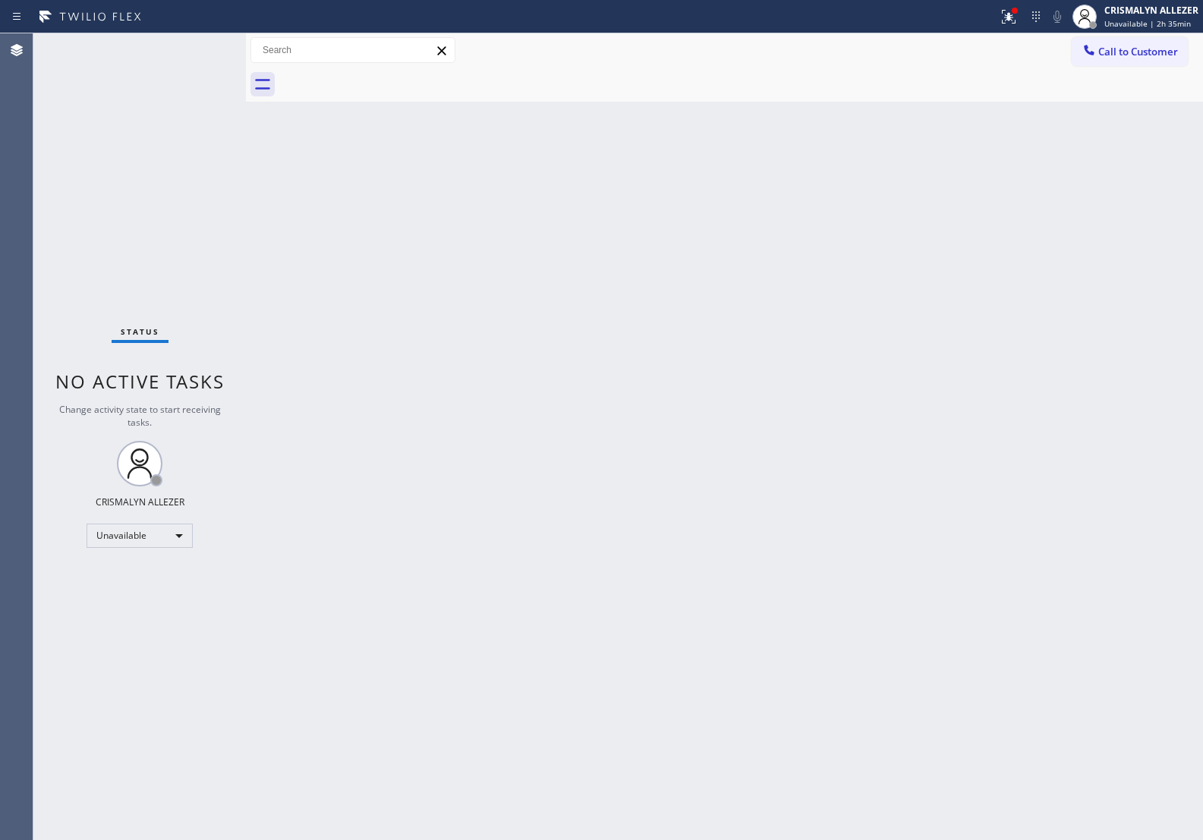
drag, startPoint x: 1117, startPoint y: 52, endPoint x: 829, endPoint y: 164, distance: 308.9
click at [1108, 54] on span "Call to Customer" at bounding box center [1139, 52] width 80 height 14
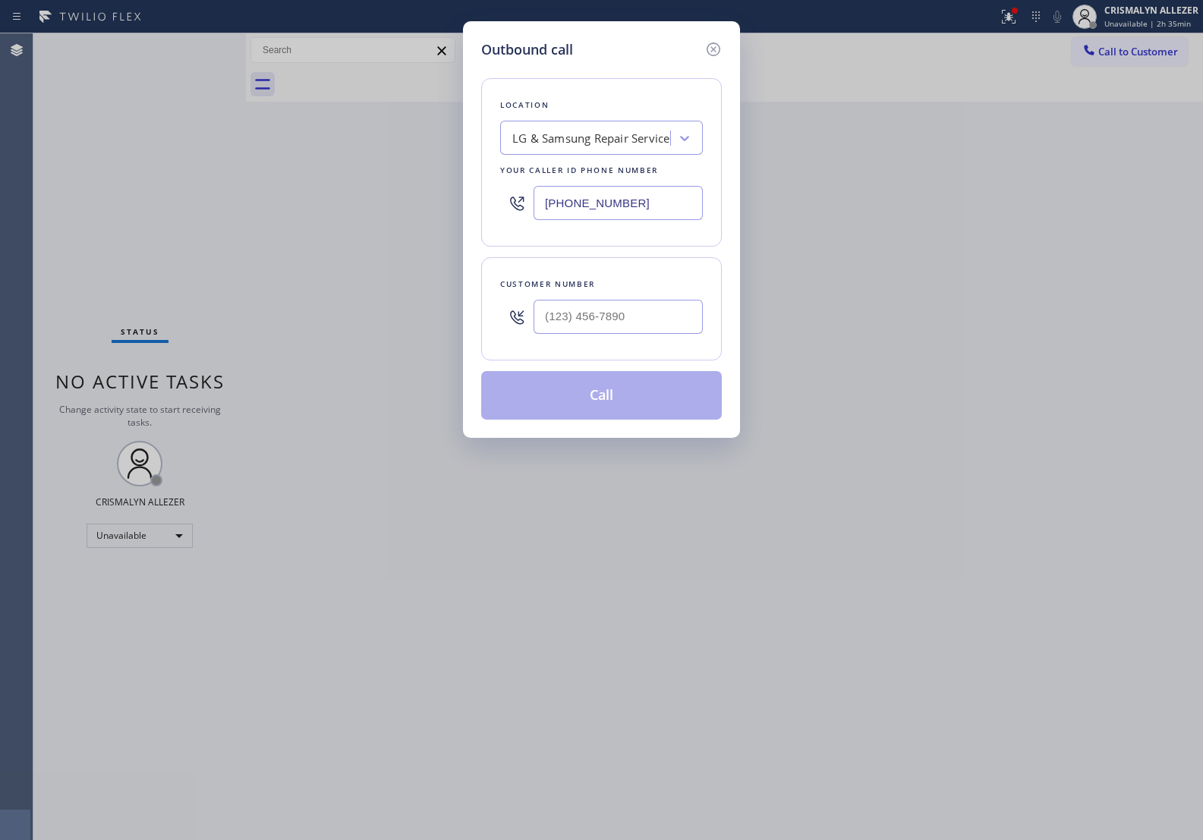
drag, startPoint x: 672, startPoint y: 206, endPoint x: 396, endPoint y: 187, distance: 276.2
click at [407, 188] on div "Outbound call Location LG & Samsung Repair Service Your caller id phone number …" at bounding box center [601, 420] width 1203 height 840
paste input "855) 731-4952"
type input "[PHONE_NUMBER]"
click at [657, 324] on input "(___) ___-____" at bounding box center [618, 317] width 169 height 34
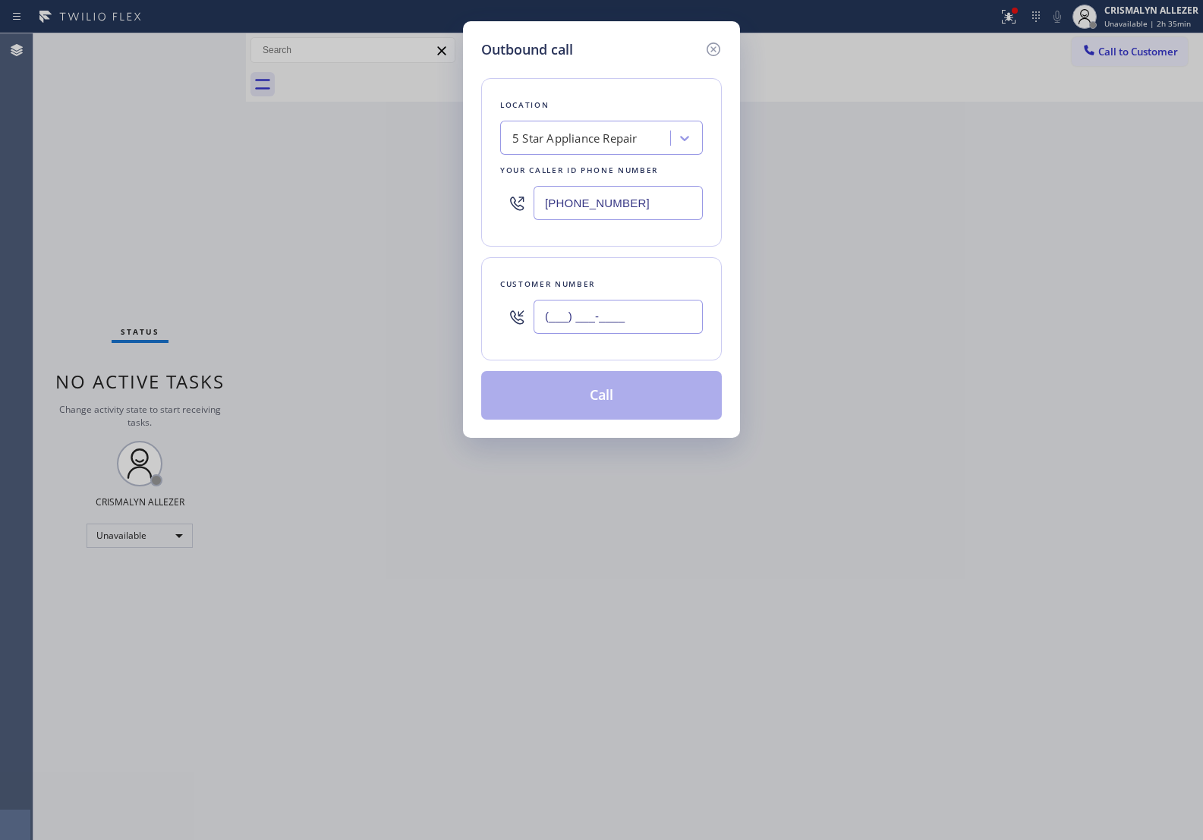
paste input "626) 893-0180"
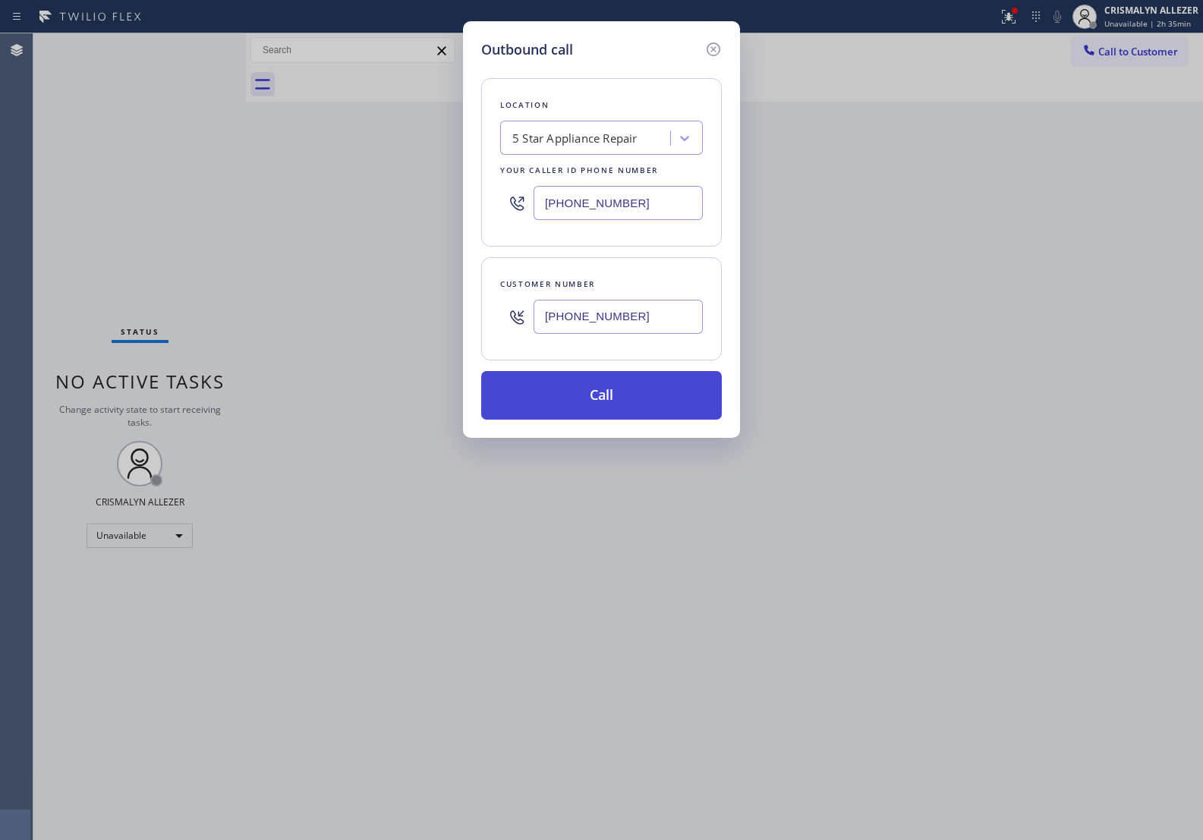
type input "[PHONE_NUMBER]"
drag, startPoint x: 613, startPoint y: 401, endPoint x: 697, endPoint y: 363, distance: 91.7
click at [616, 400] on button "Call" at bounding box center [601, 395] width 241 height 49
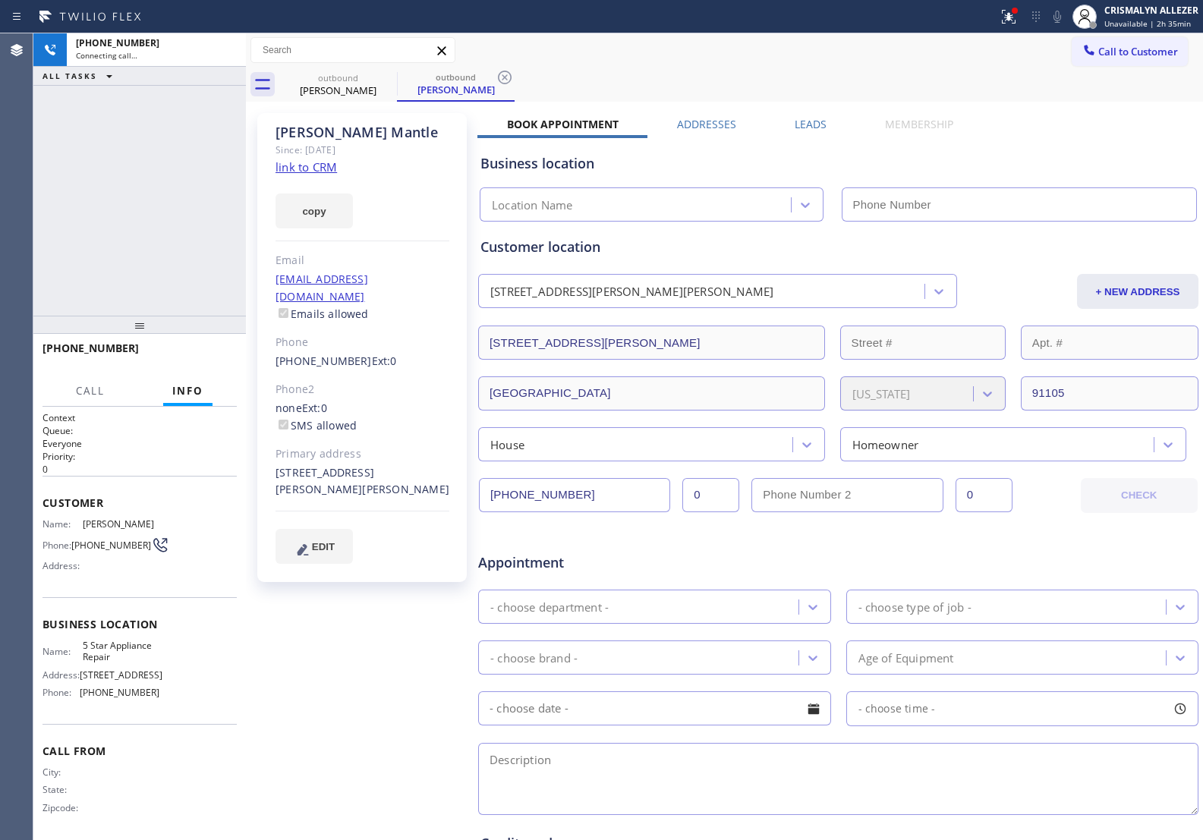
click at [332, 167] on link "link to CRM" at bounding box center [306, 166] width 61 height 15
type input "[PHONE_NUMBER]"
click at [194, 355] on span "HANG UP" at bounding box center [201, 355] width 46 height 11
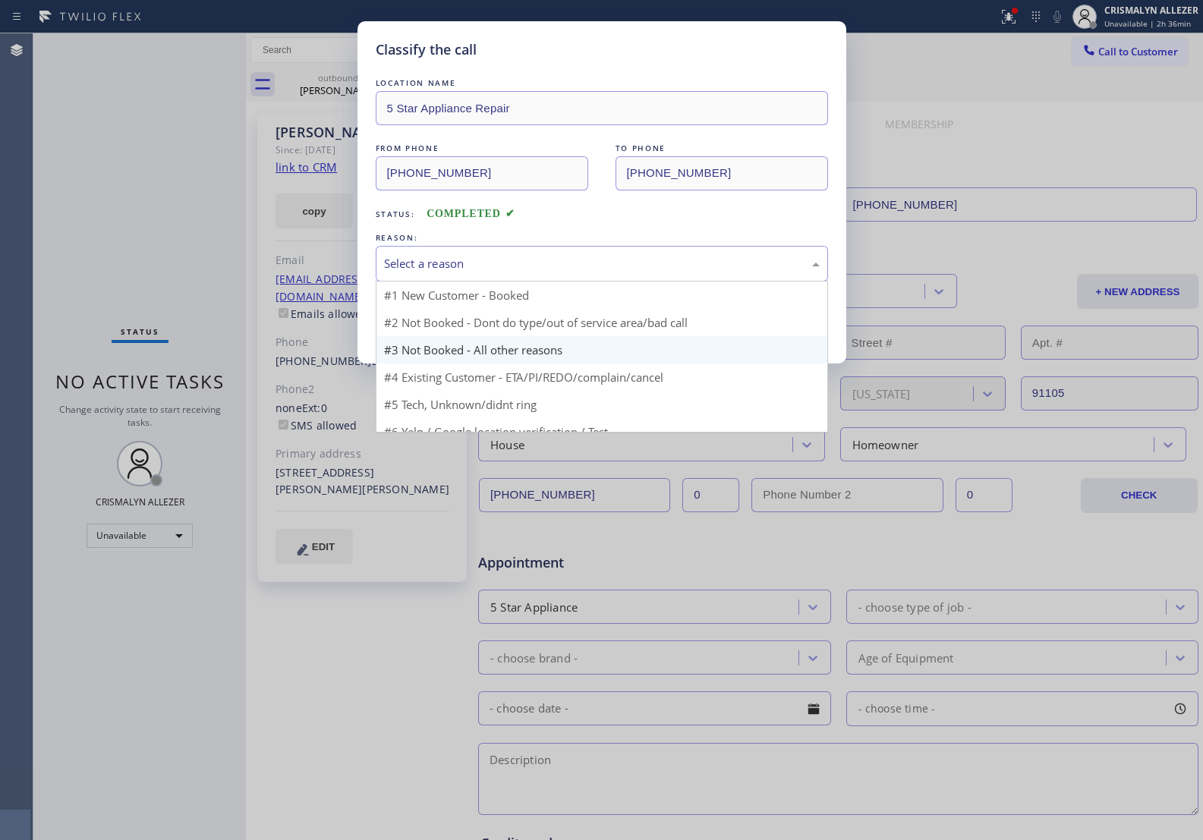
drag, startPoint x: 613, startPoint y: 274, endPoint x: 459, endPoint y: 315, distance: 158.7
click at [586, 281] on div "Select a reason" at bounding box center [602, 264] width 452 height 36
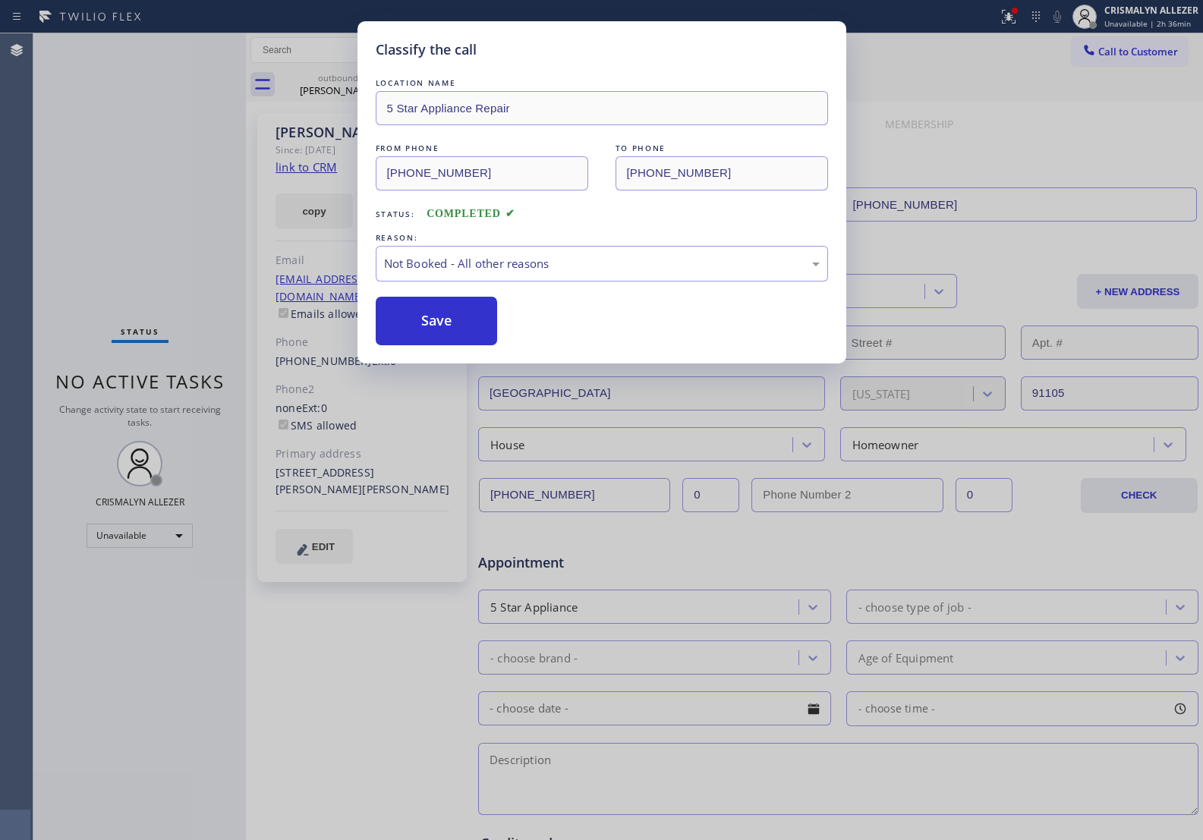
click at [418, 324] on button "Save" at bounding box center [437, 321] width 122 height 49
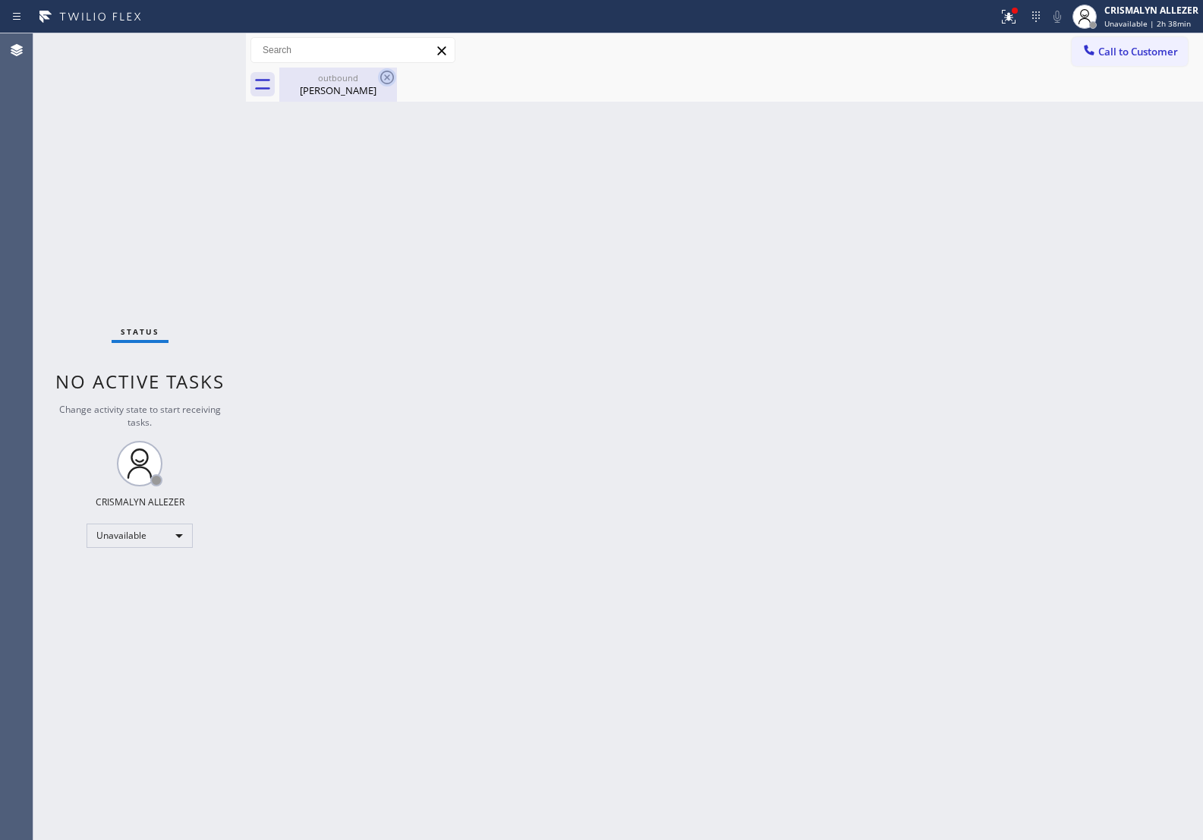
drag, startPoint x: 368, startPoint y: 92, endPoint x: 384, endPoint y: 80, distance: 19.6
click at [372, 90] on div "Larry Mantle" at bounding box center [338, 91] width 115 height 14
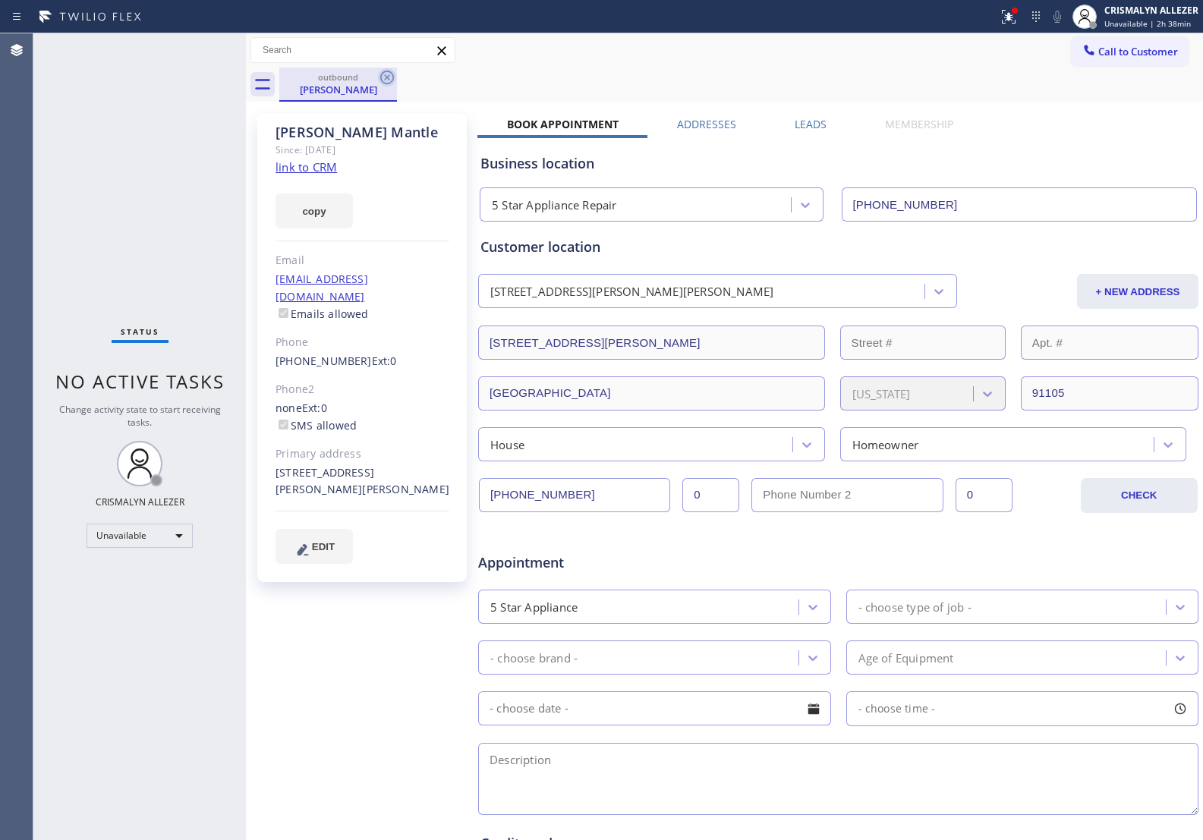
click at [384, 77] on icon at bounding box center [387, 77] width 18 height 18
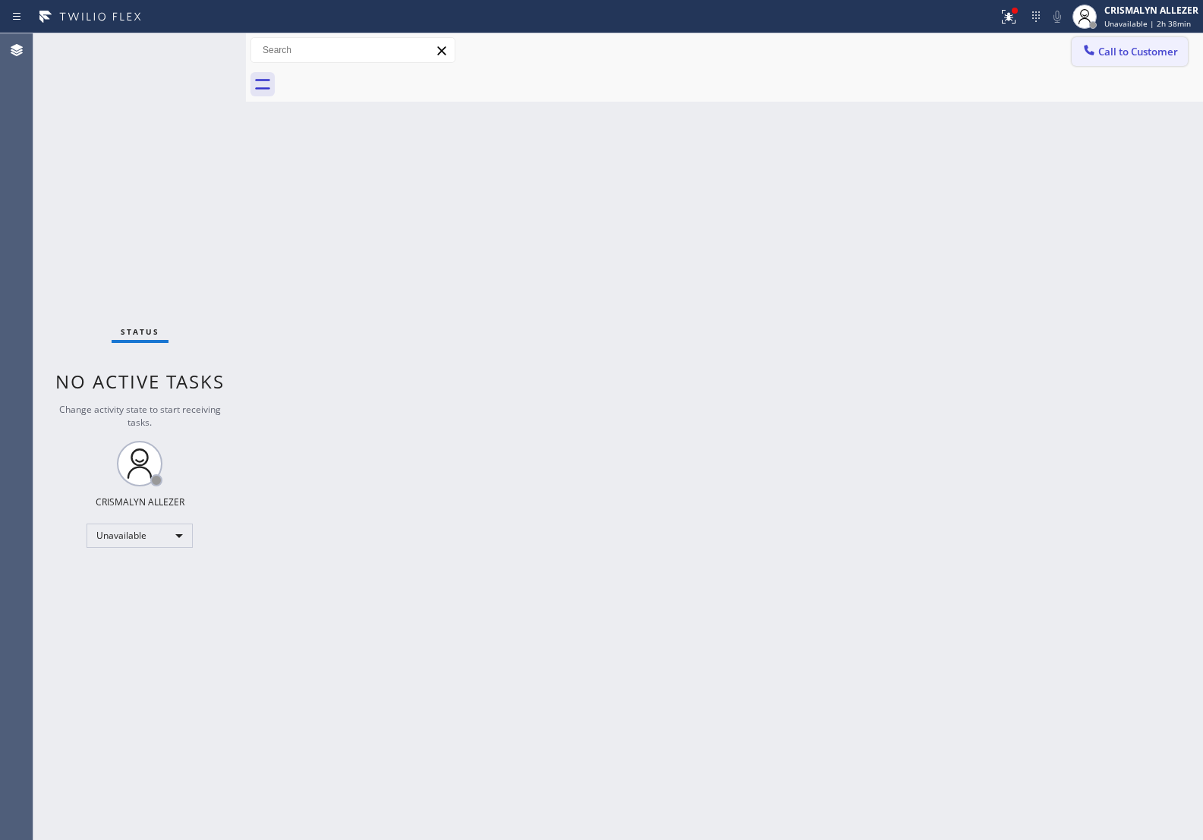
click at [1149, 54] on span "Call to Customer" at bounding box center [1139, 52] width 80 height 14
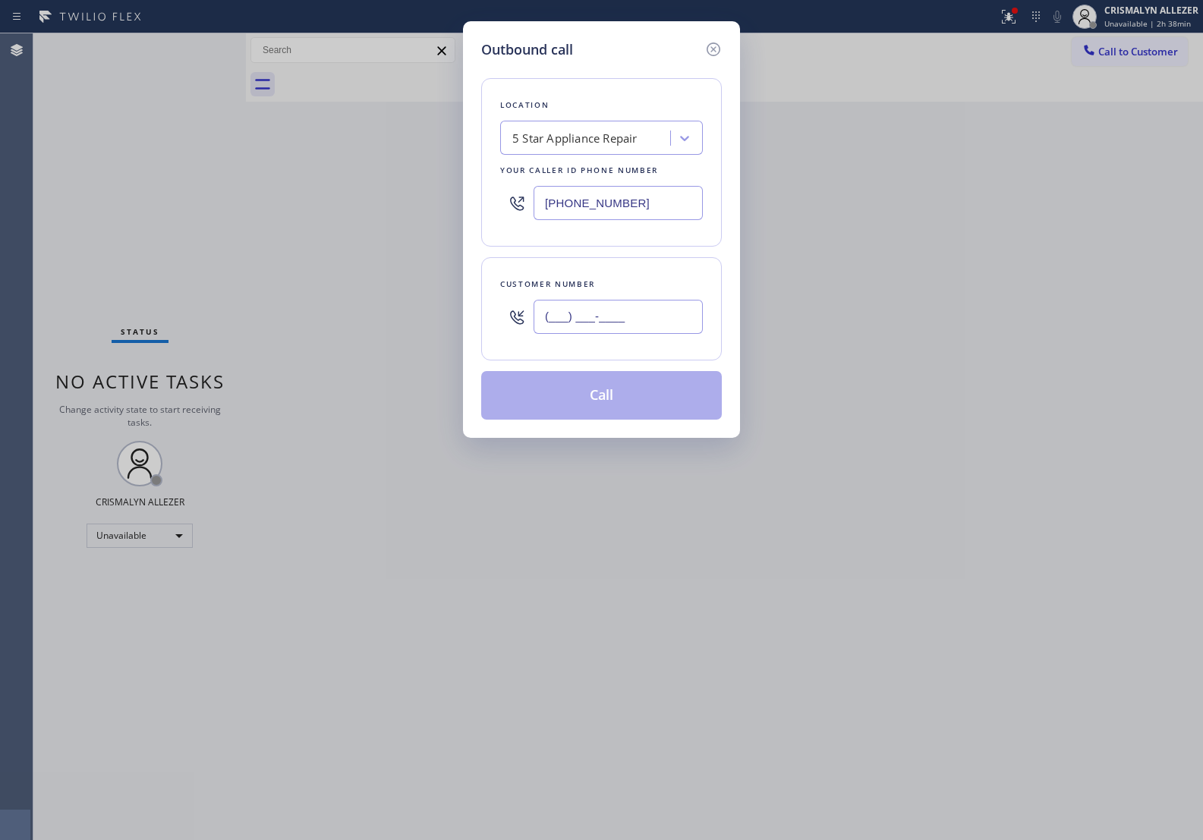
click at [649, 308] on input "(___) ___-____" at bounding box center [618, 317] width 169 height 34
paste input "626) 893-0180"
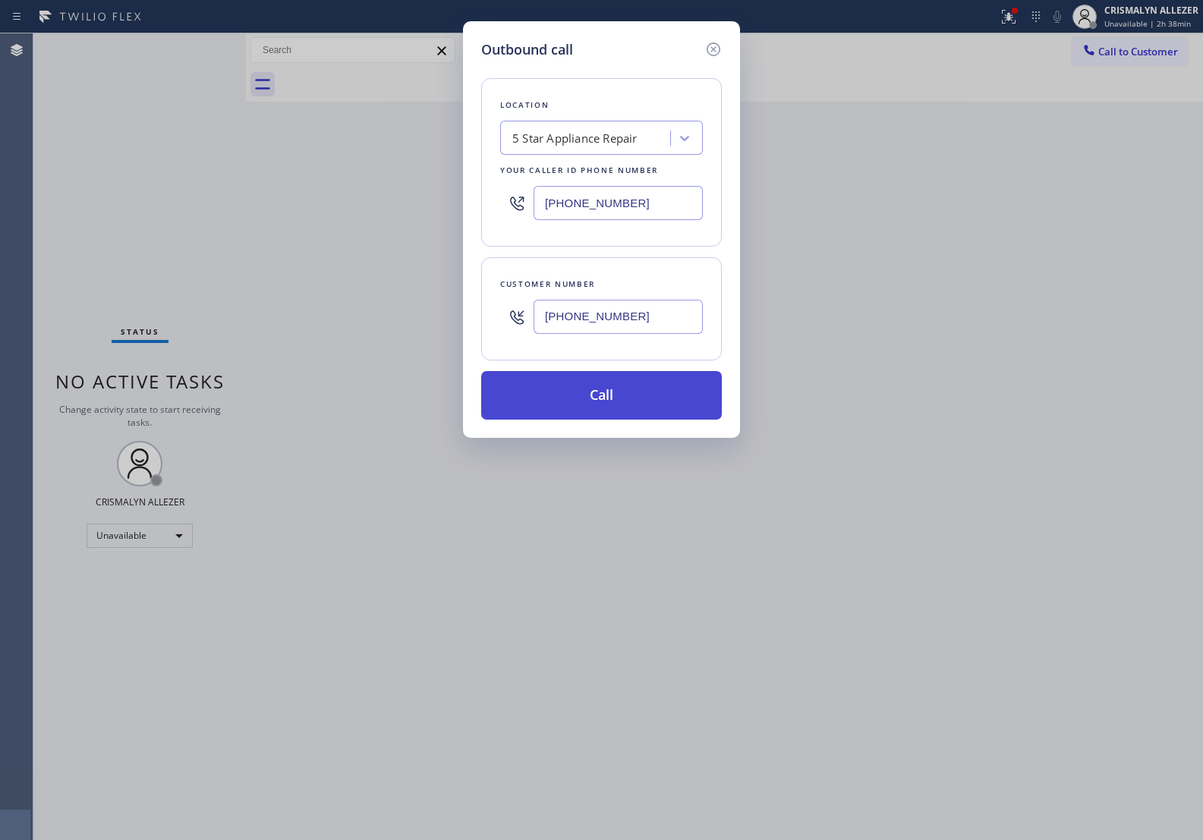
type input "[PHONE_NUMBER]"
click at [606, 402] on button "Call" at bounding box center [601, 395] width 241 height 49
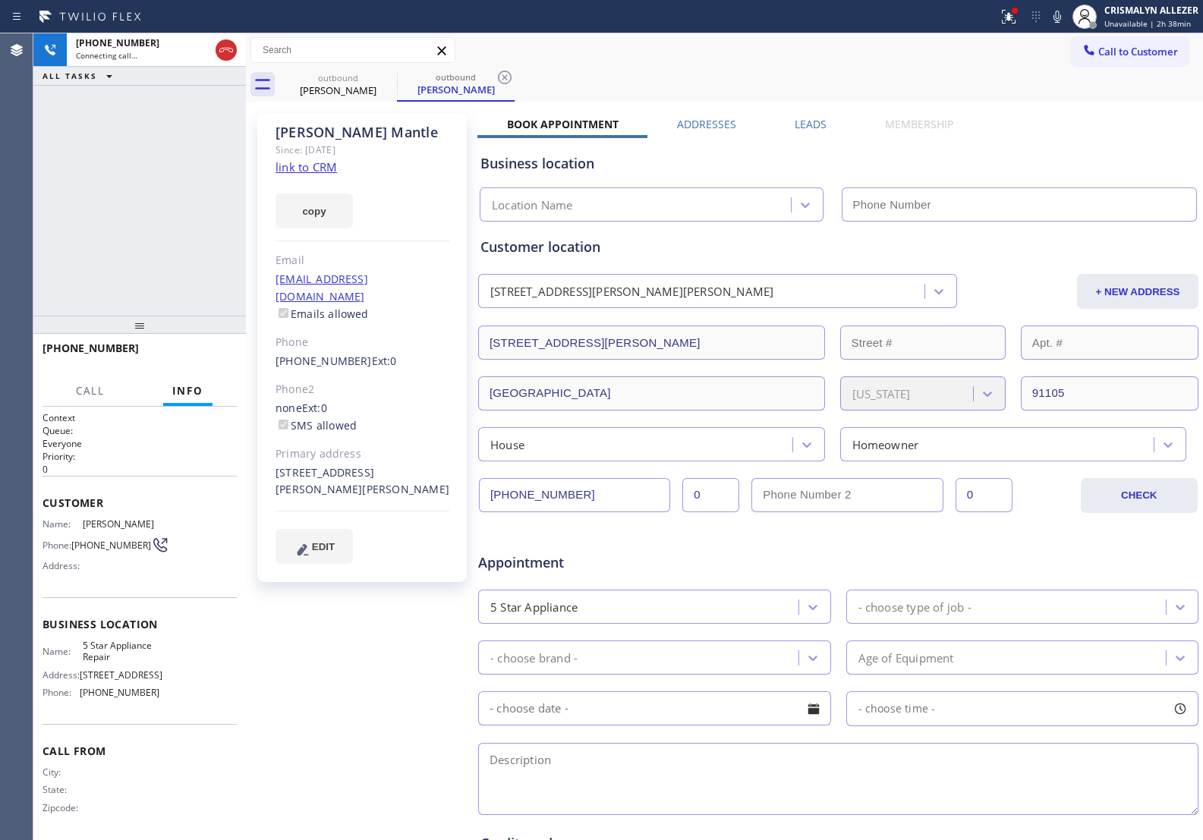
type input "[PHONE_NUMBER]"
click at [222, 51] on icon at bounding box center [226, 50] width 18 height 18
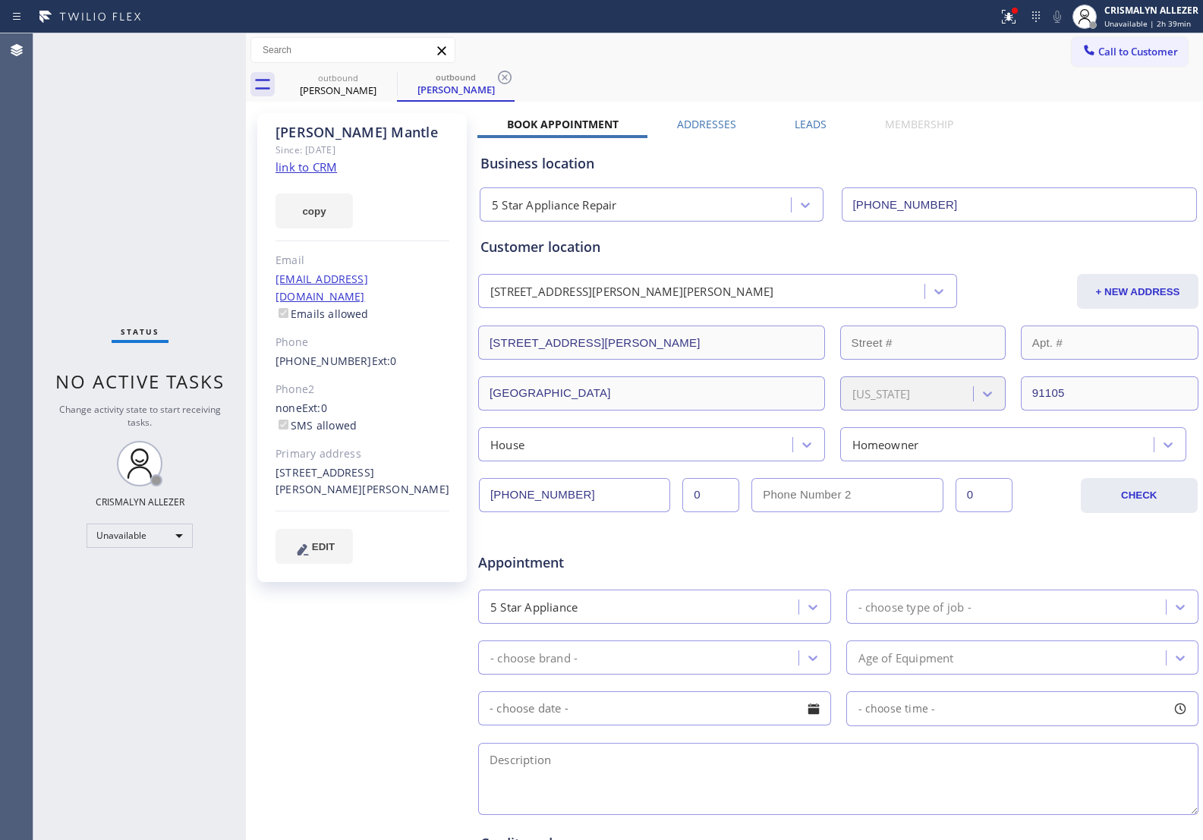
click at [787, 121] on div "Leads" at bounding box center [810, 127] width 90 height 21
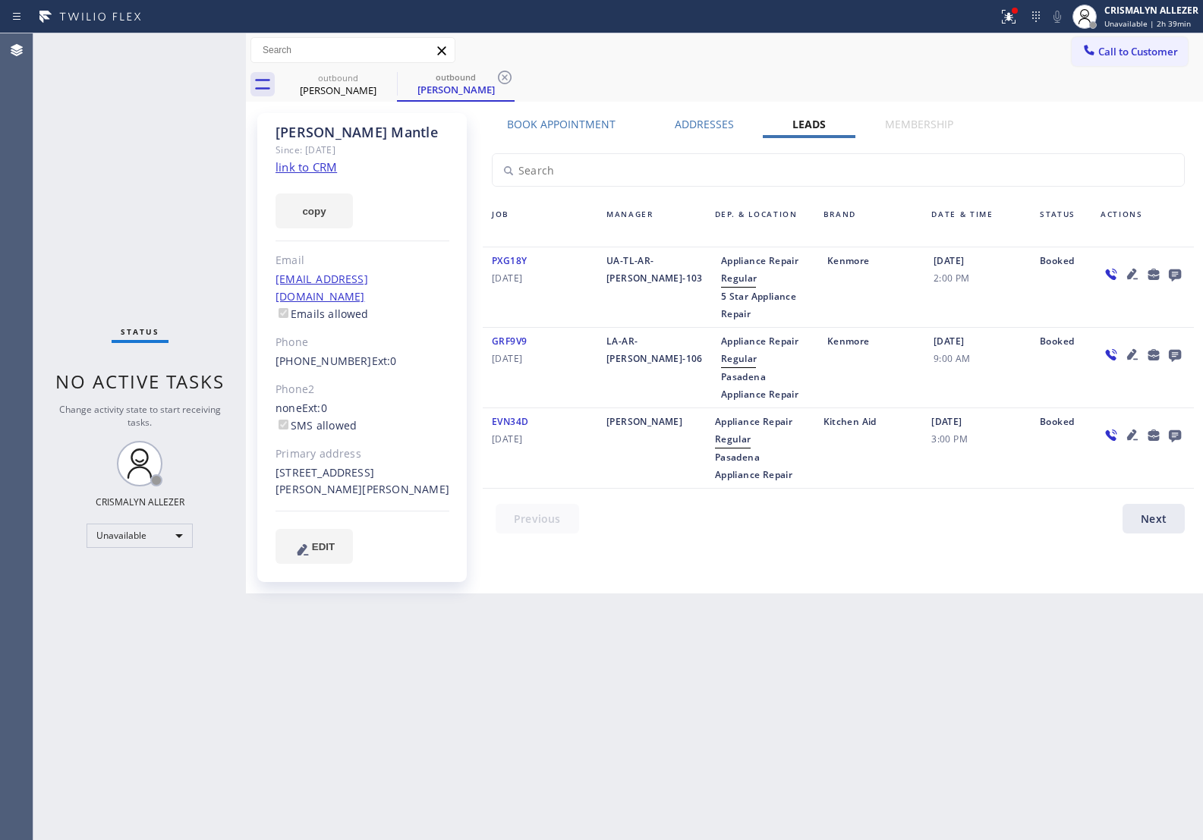
click at [1175, 271] on icon at bounding box center [1175, 276] width 12 height 12
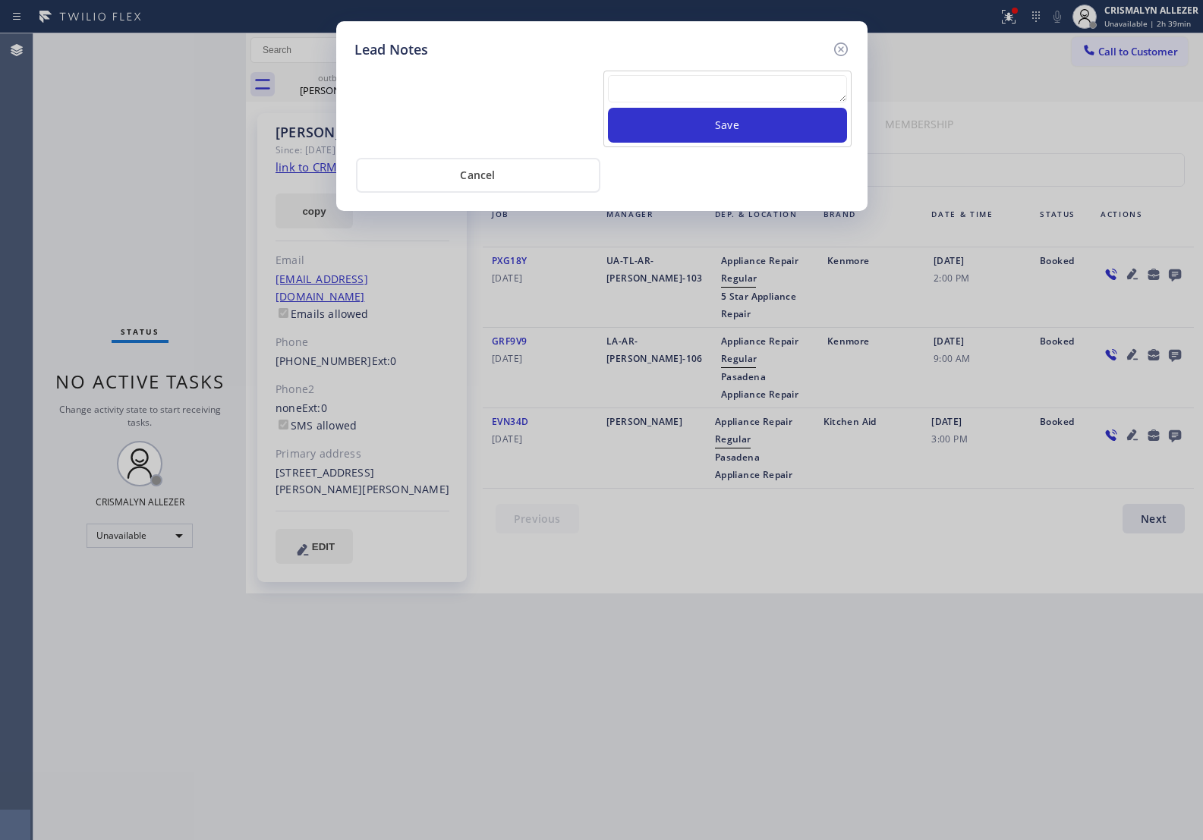
click at [676, 96] on textarea at bounding box center [727, 88] width 239 height 27
paste textarea "no answer | pls xfer here cx cb"
type textarea "no answer | pls xfer here cx cb"
click at [714, 124] on button "Save" at bounding box center [727, 125] width 239 height 35
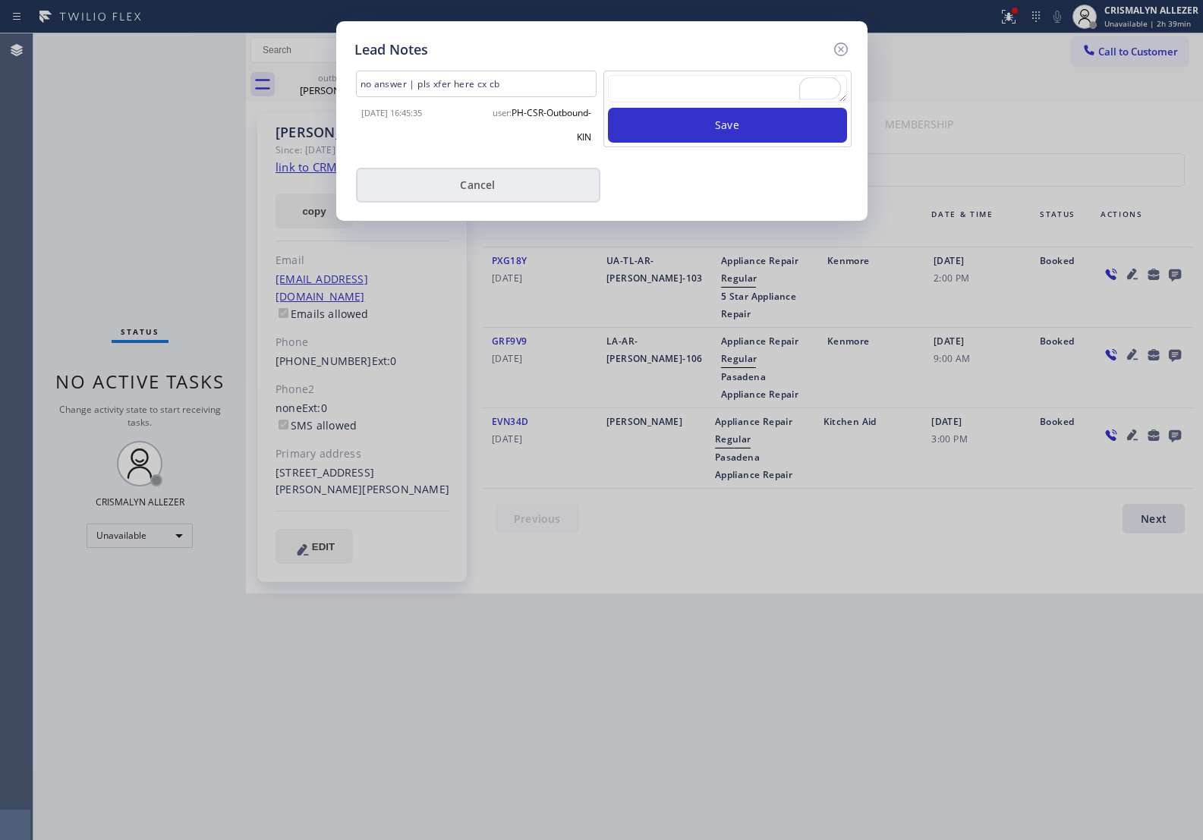
click at [464, 191] on button "Cancel" at bounding box center [478, 185] width 244 height 35
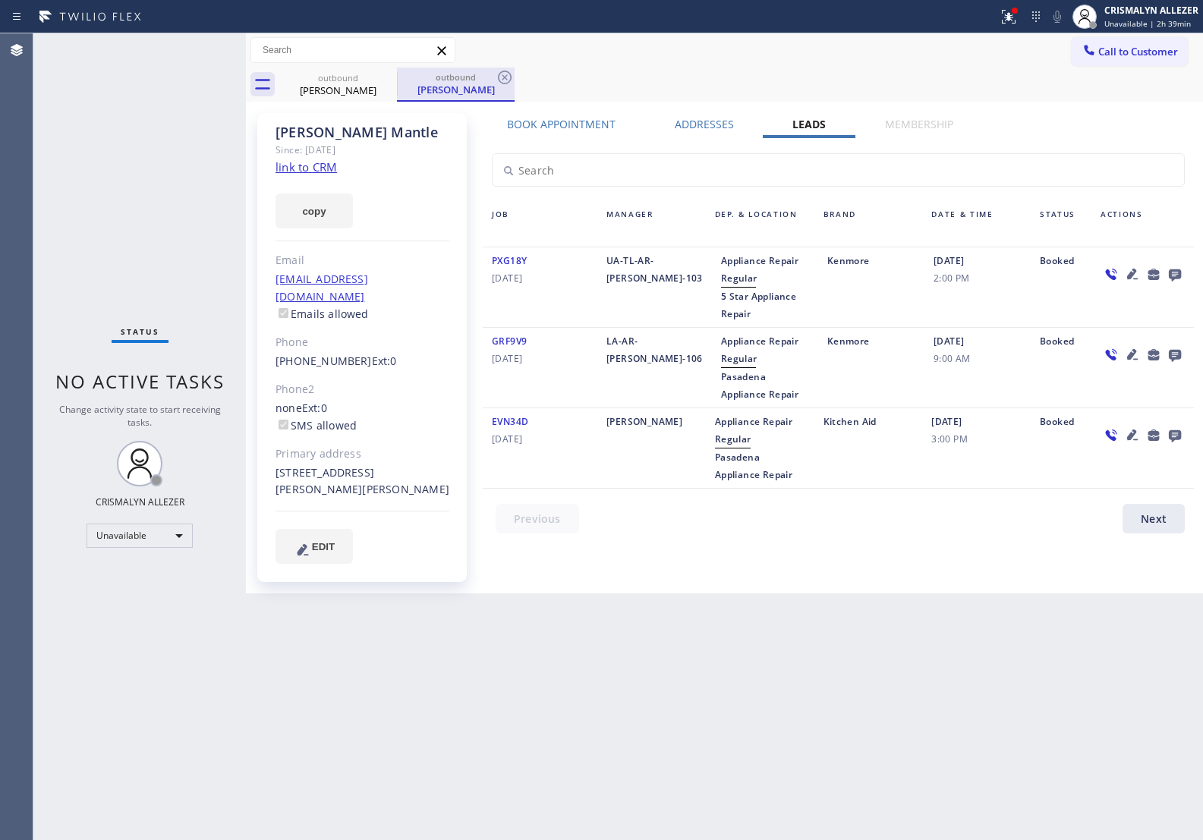
drag, startPoint x: 506, startPoint y: 74, endPoint x: 430, endPoint y: 93, distance: 79.0
click at [494, 77] on div "outbound Larry Mantle" at bounding box center [456, 85] width 118 height 34
click at [389, 78] on icon at bounding box center [387, 78] width 14 height 14
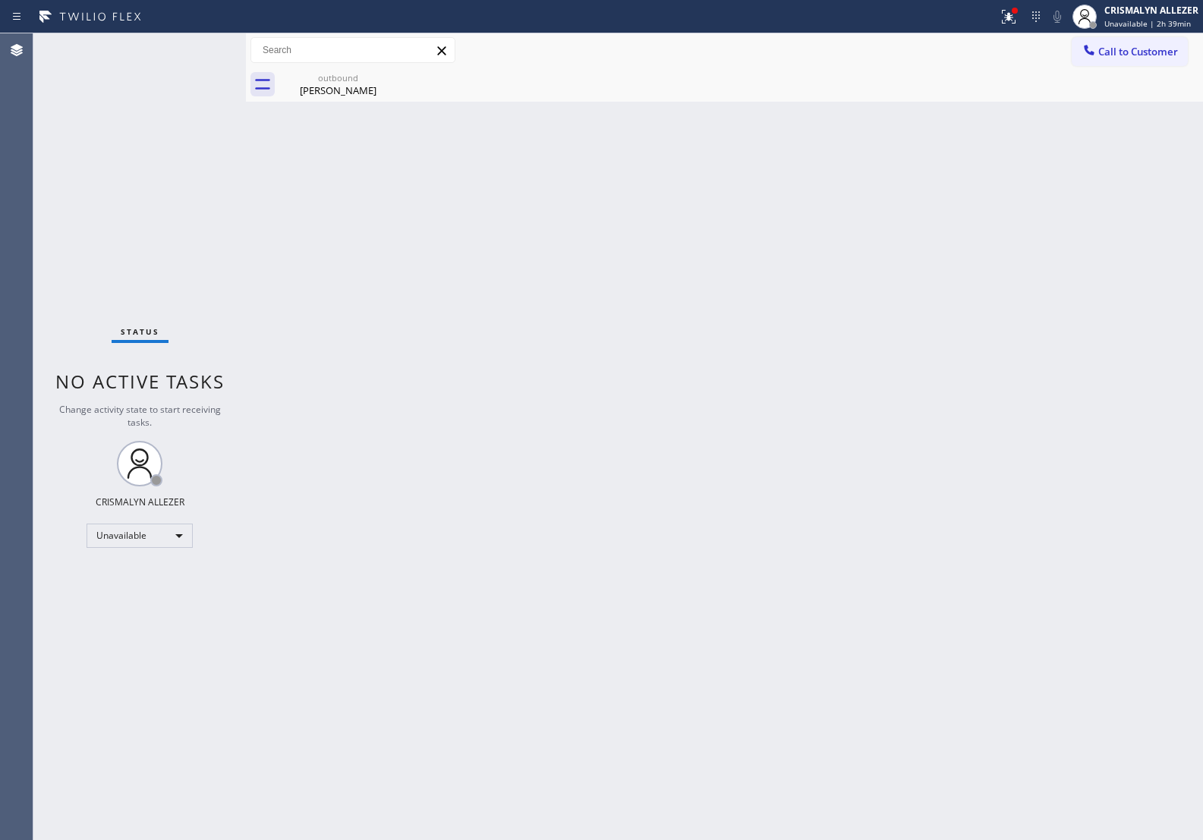
click at [0, 0] on icon at bounding box center [0, 0] width 0 height 0
drag, startPoint x: 320, startPoint y: 74, endPoint x: 422, endPoint y: 20, distance: 115.5
click at [327, 74] on div "outbound" at bounding box center [338, 77] width 115 height 11
click at [1122, 61] on button "Call to Customer" at bounding box center [1130, 51] width 116 height 29
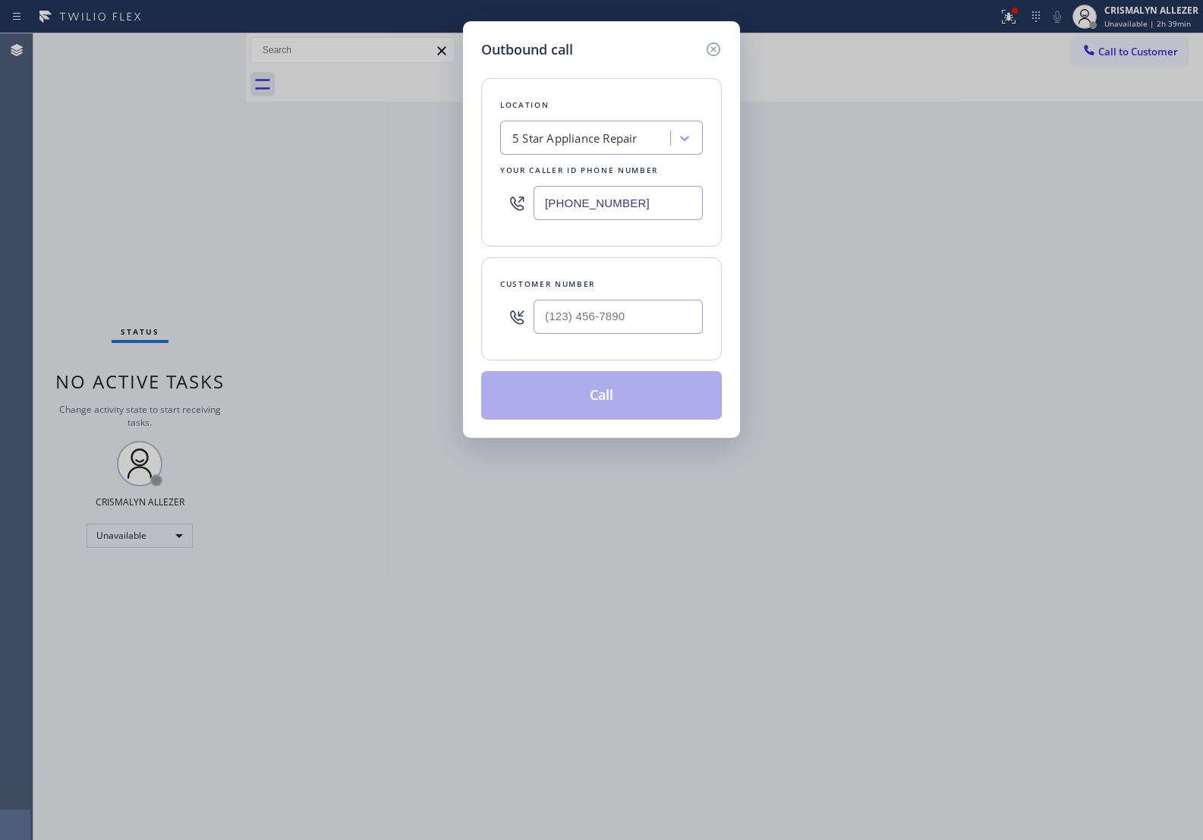
drag, startPoint x: 667, startPoint y: 211, endPoint x: 343, endPoint y: 190, distance: 324.1
click at [361, 192] on div "Outbound call Location 5 Star Appliance Repair Your caller id phone number [PHO…" at bounding box center [601, 420] width 1203 height 840
paste input "480) 418-9915"
type input "[PHONE_NUMBER]"
click at [613, 323] on input "(___) ___-____" at bounding box center [618, 317] width 169 height 34
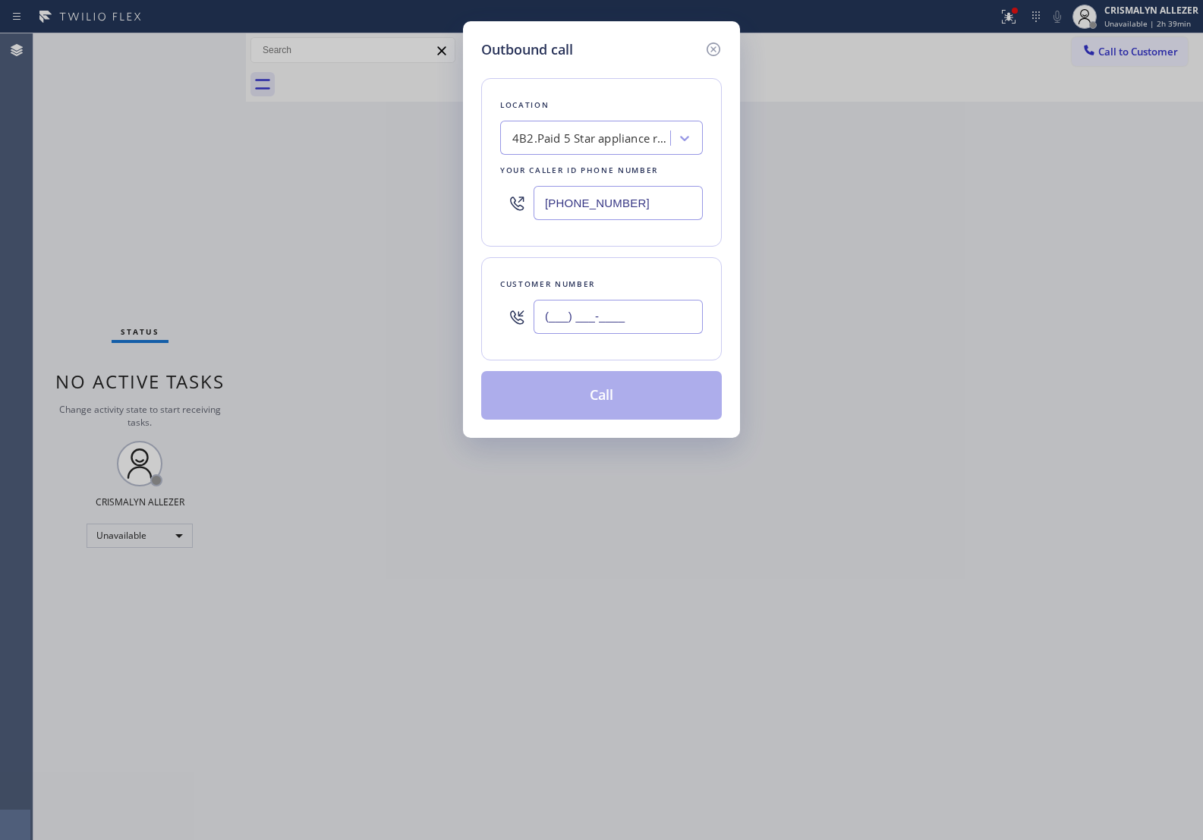
paste input "209) 629-0511"
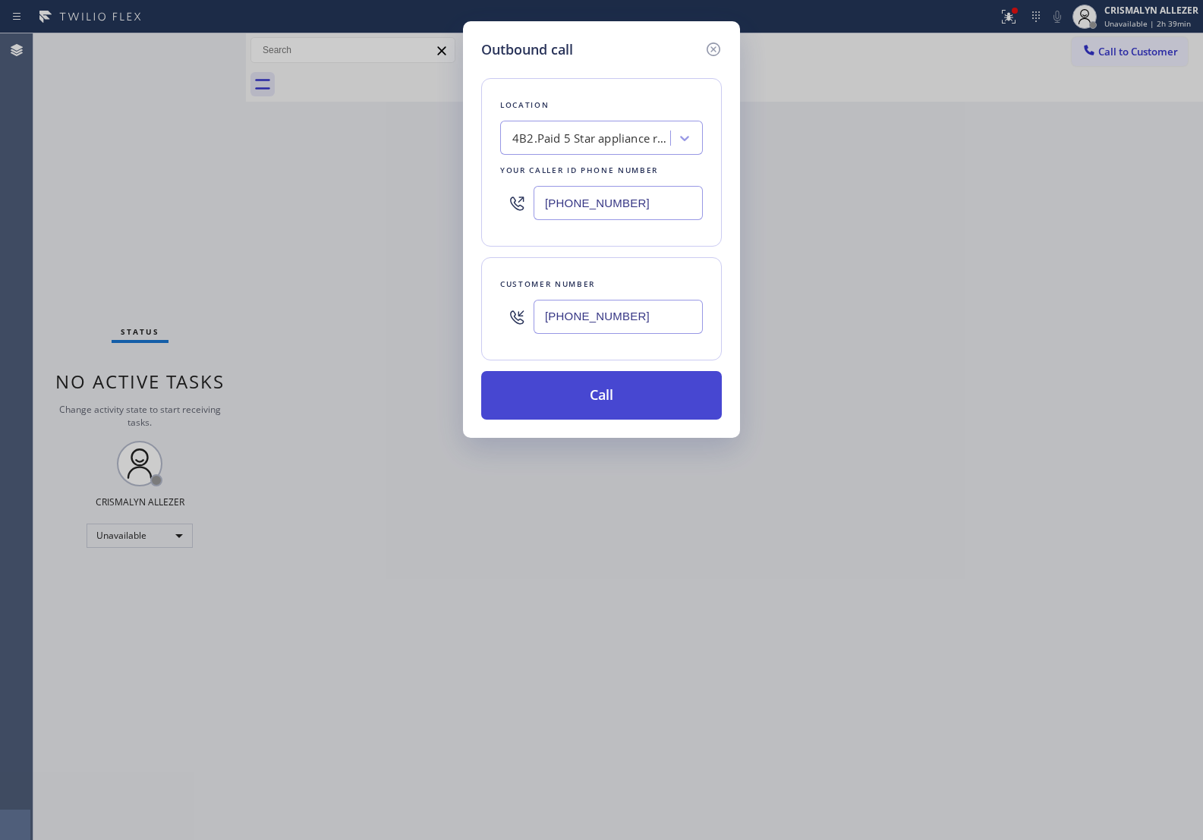
type input "[PHONE_NUMBER]"
click at [600, 393] on button "Call" at bounding box center [601, 395] width 241 height 49
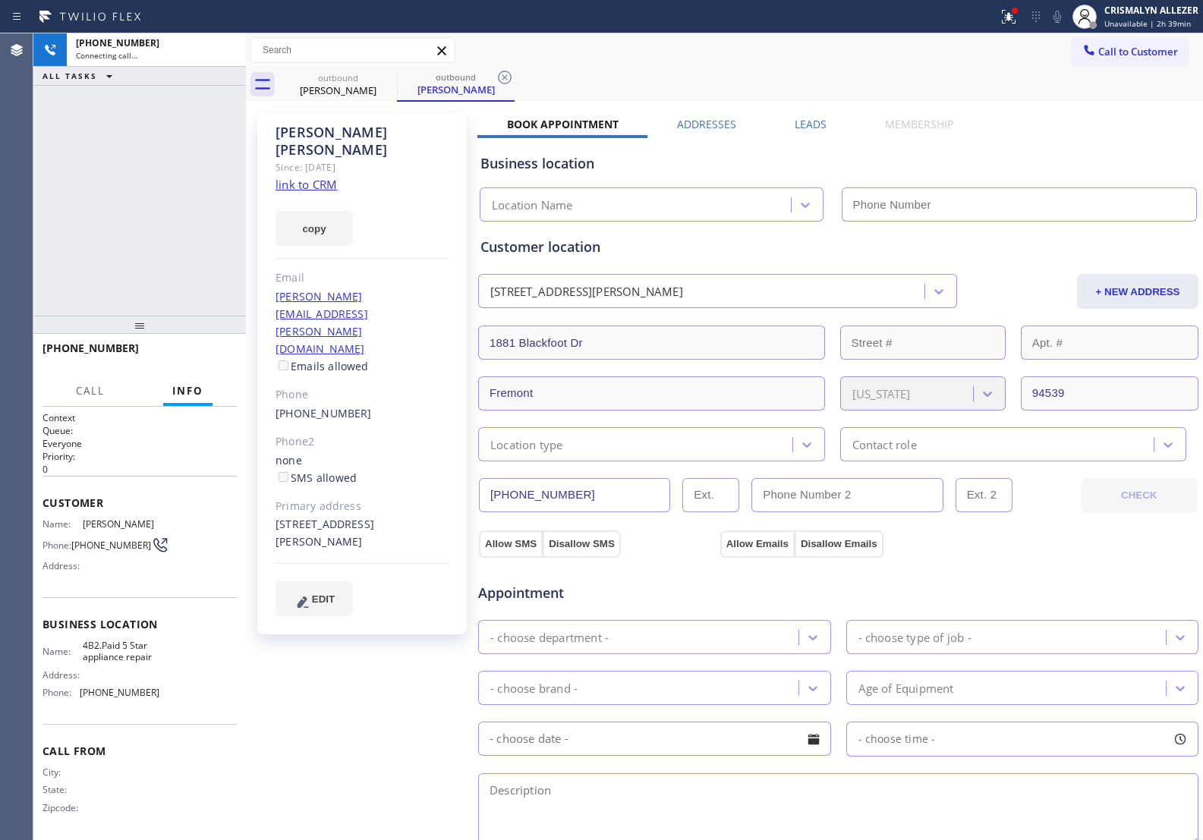
click at [321, 177] on link "link to CRM" at bounding box center [306, 184] width 61 height 15
type input "[PHONE_NUMBER]"
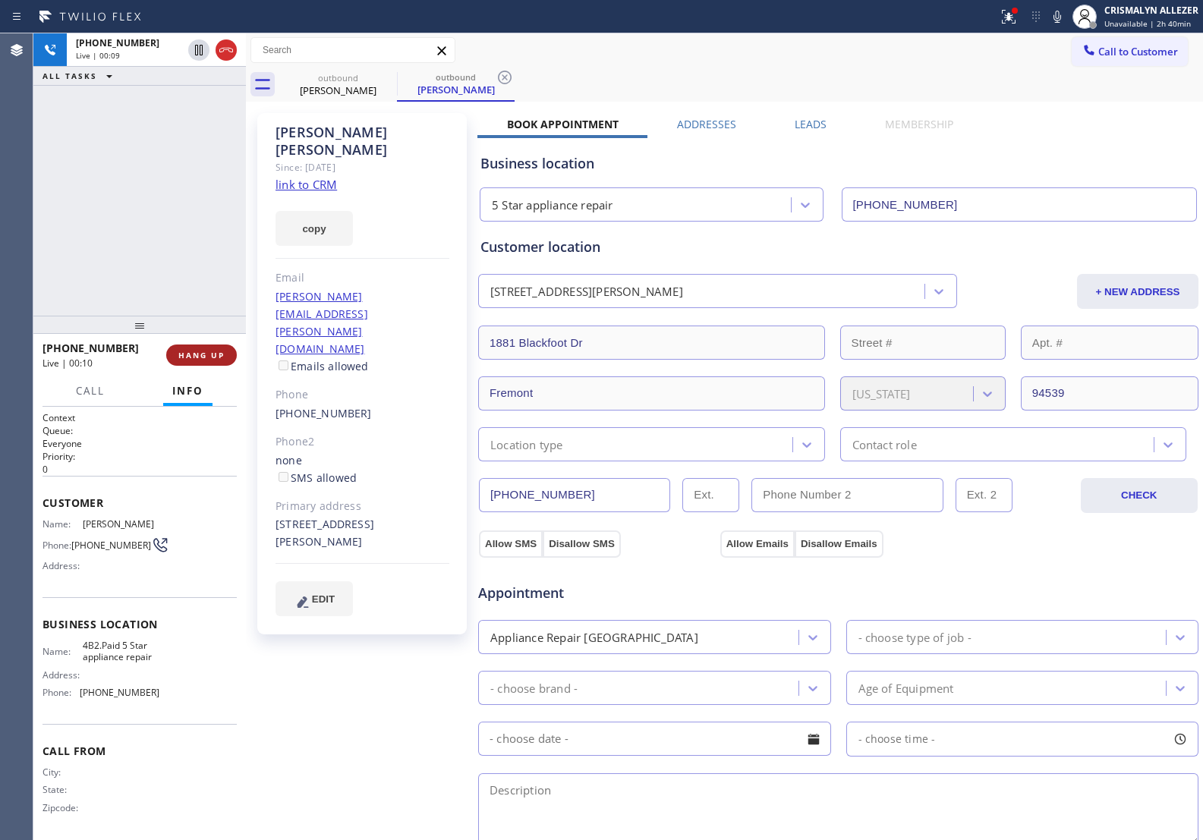
click at [190, 358] on span "HANG UP" at bounding box center [201, 355] width 46 height 11
click at [190, 358] on span "COMPLETE" at bounding box center [198, 355] width 52 height 11
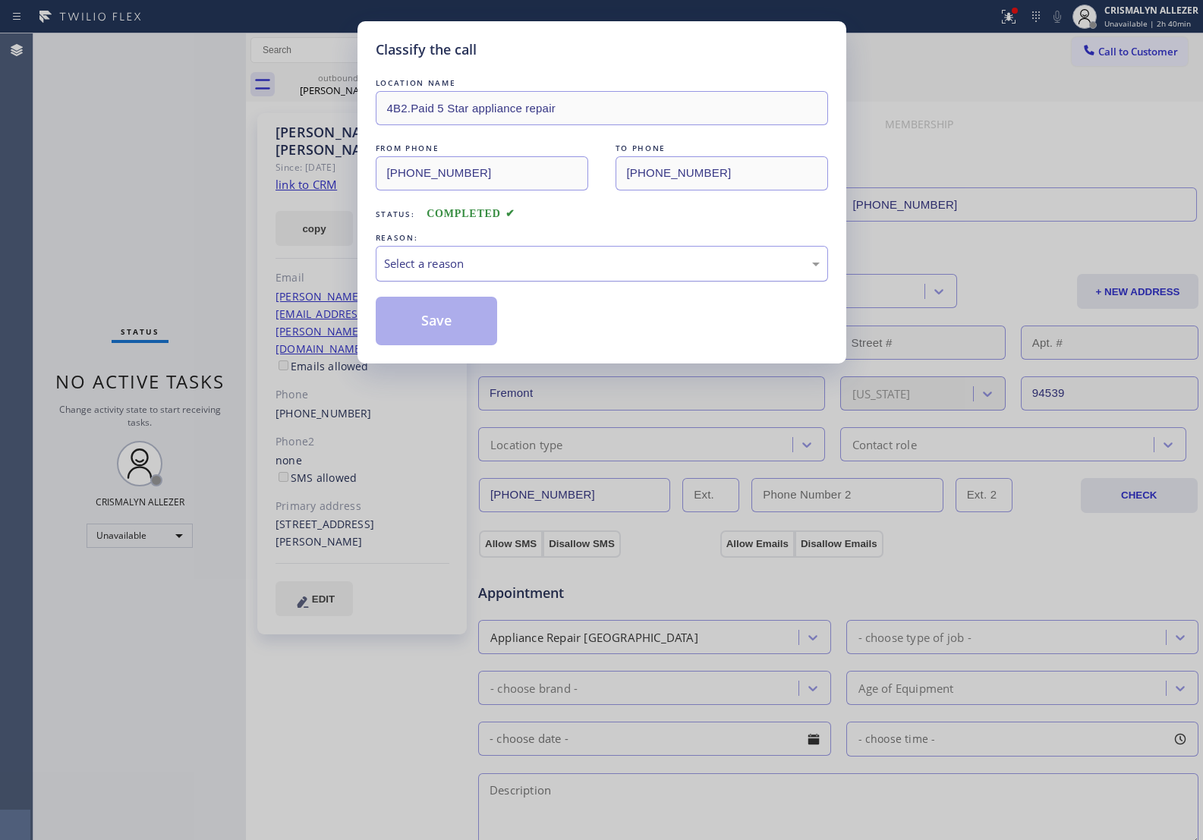
click at [604, 268] on div "Select a reason" at bounding box center [602, 263] width 436 height 17
click at [430, 320] on button "Save" at bounding box center [437, 321] width 122 height 49
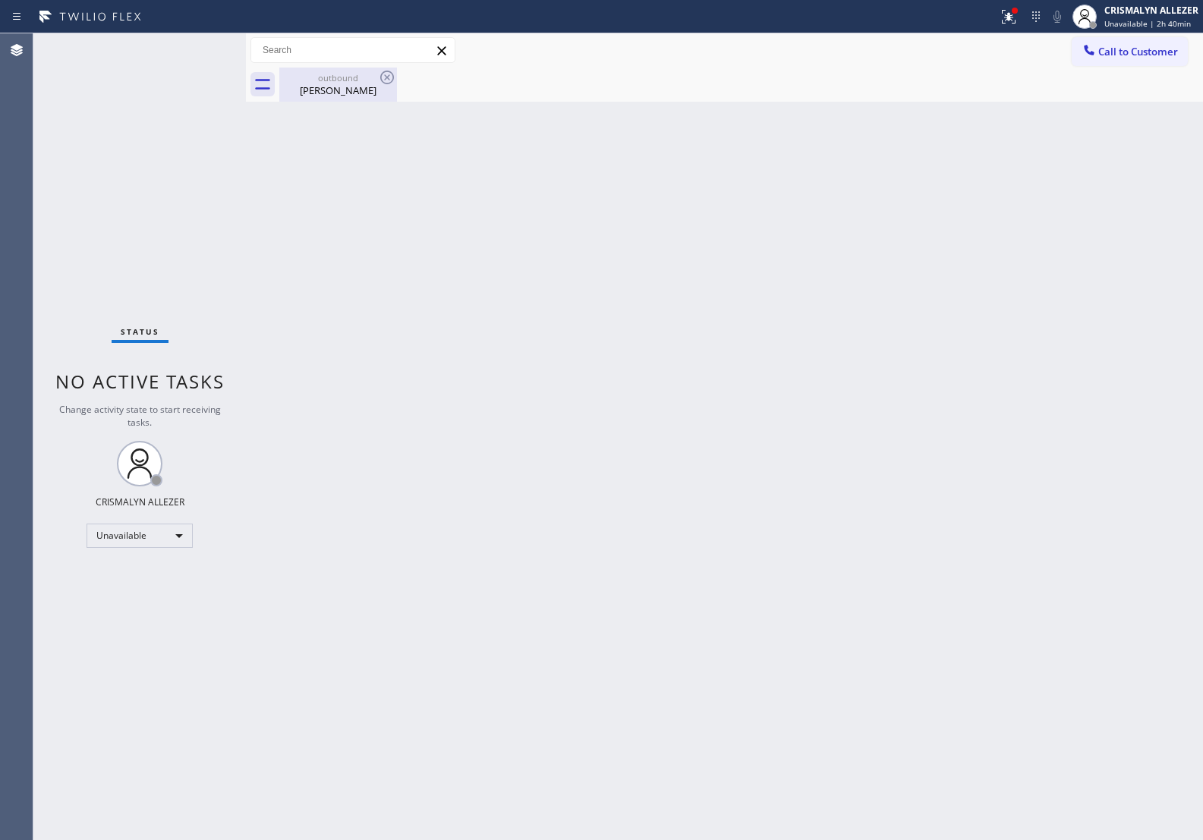
click at [328, 84] on div "Devang Patel" at bounding box center [338, 91] width 115 height 14
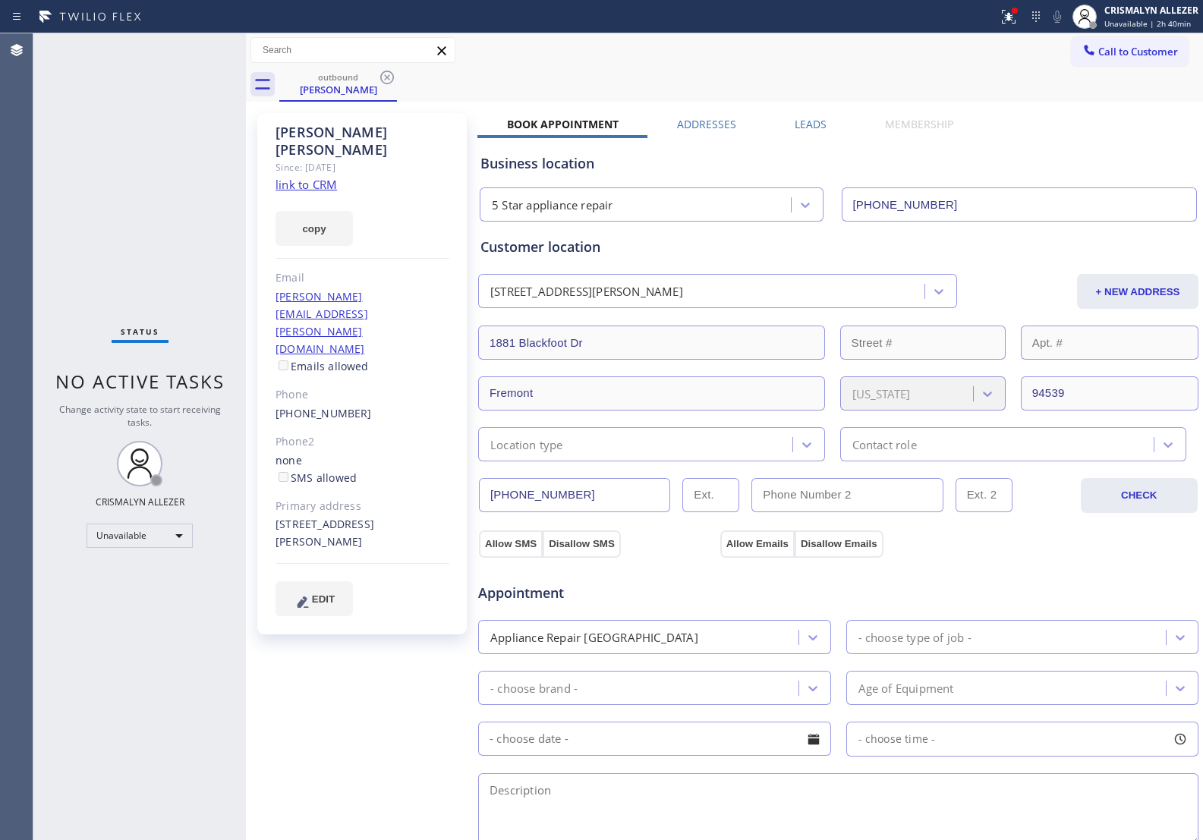
click at [809, 122] on label "Leads" at bounding box center [811, 124] width 32 height 14
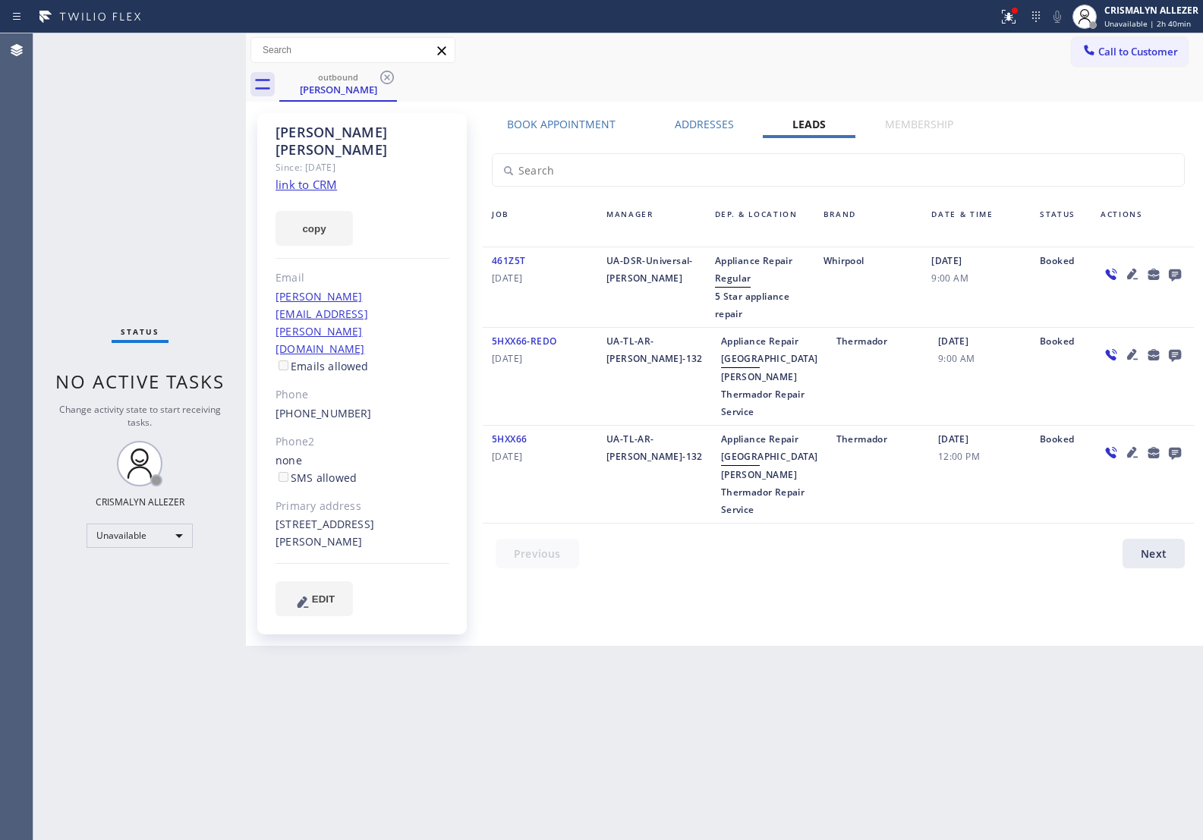
click at [1170, 275] on icon at bounding box center [1175, 276] width 12 height 12
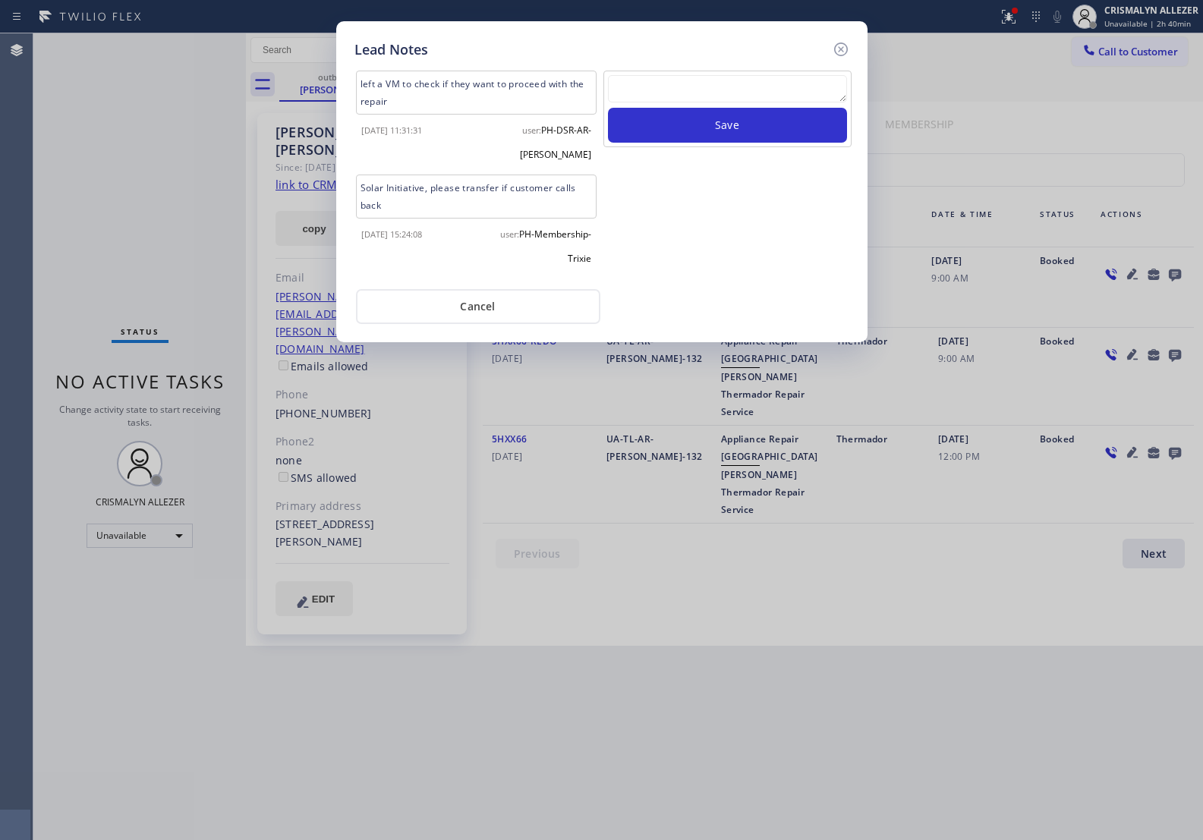
click at [708, 91] on textarea at bounding box center [727, 88] width 239 height 27
paste textarea "[PHONE_NUMBER]"
type textarea "[PHONE_NUMBER]"
click at [711, 119] on button "Save" at bounding box center [727, 125] width 239 height 35
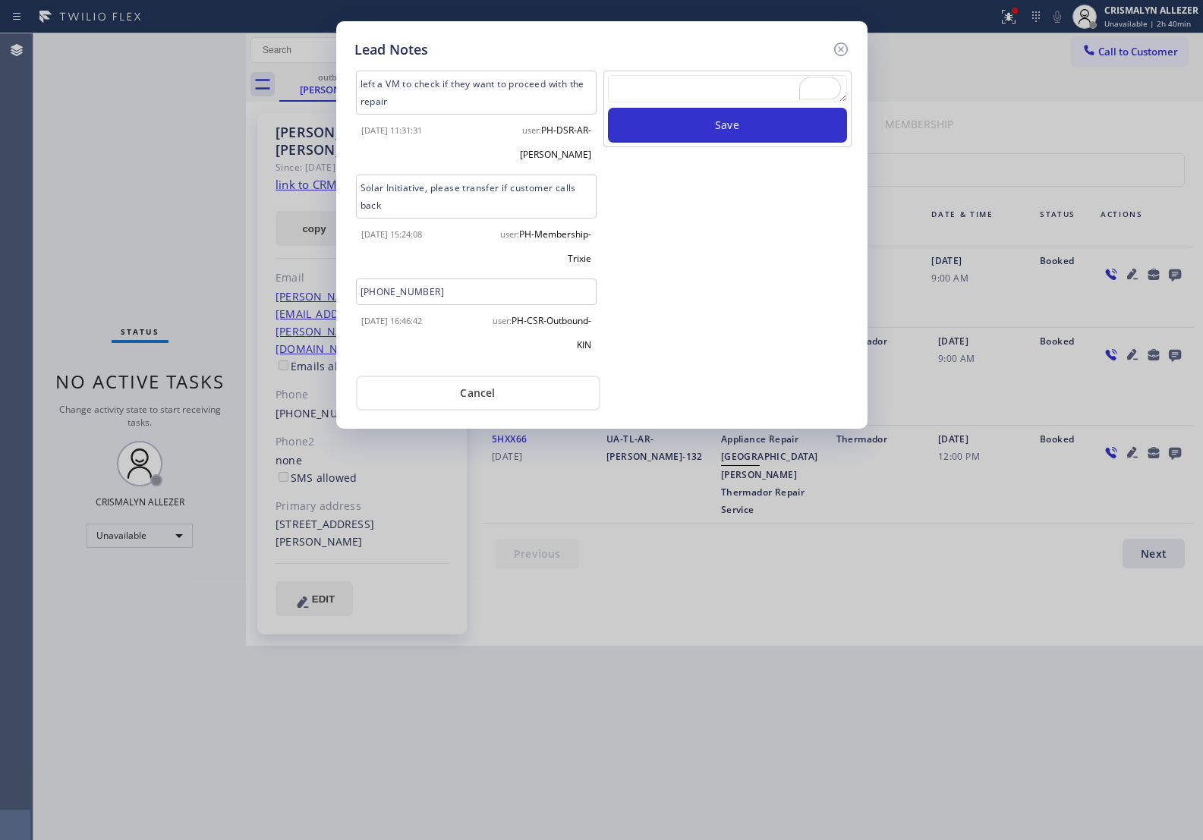
click at [669, 90] on textarea "To enrich screen reader interactions, please activate Accessibility in Grammarl…" at bounding box center [727, 88] width 239 height 27
paste textarea "no answer | pls xfer here cx cb"
type textarea "no answer | pls xfer here cx cb"
click at [711, 142] on button "Save" at bounding box center [727, 125] width 239 height 35
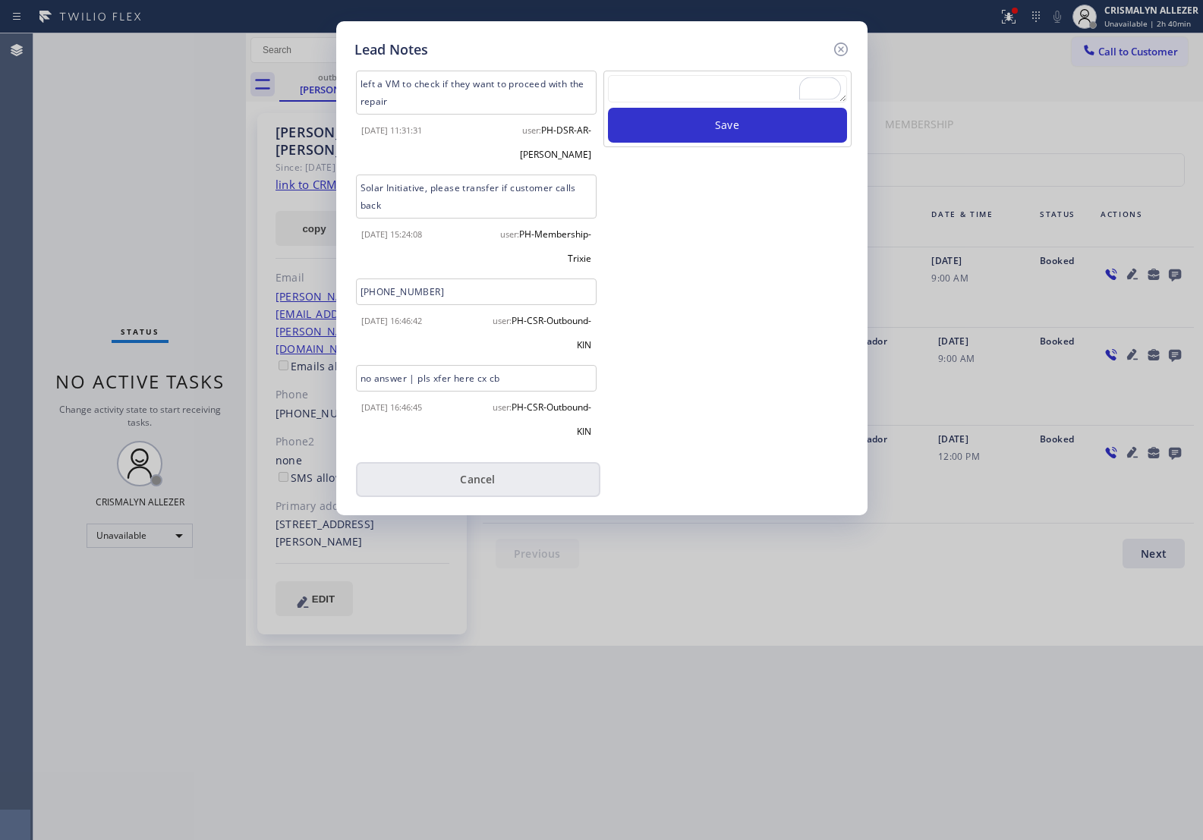
click at [502, 463] on button "Cancel" at bounding box center [478, 479] width 244 height 35
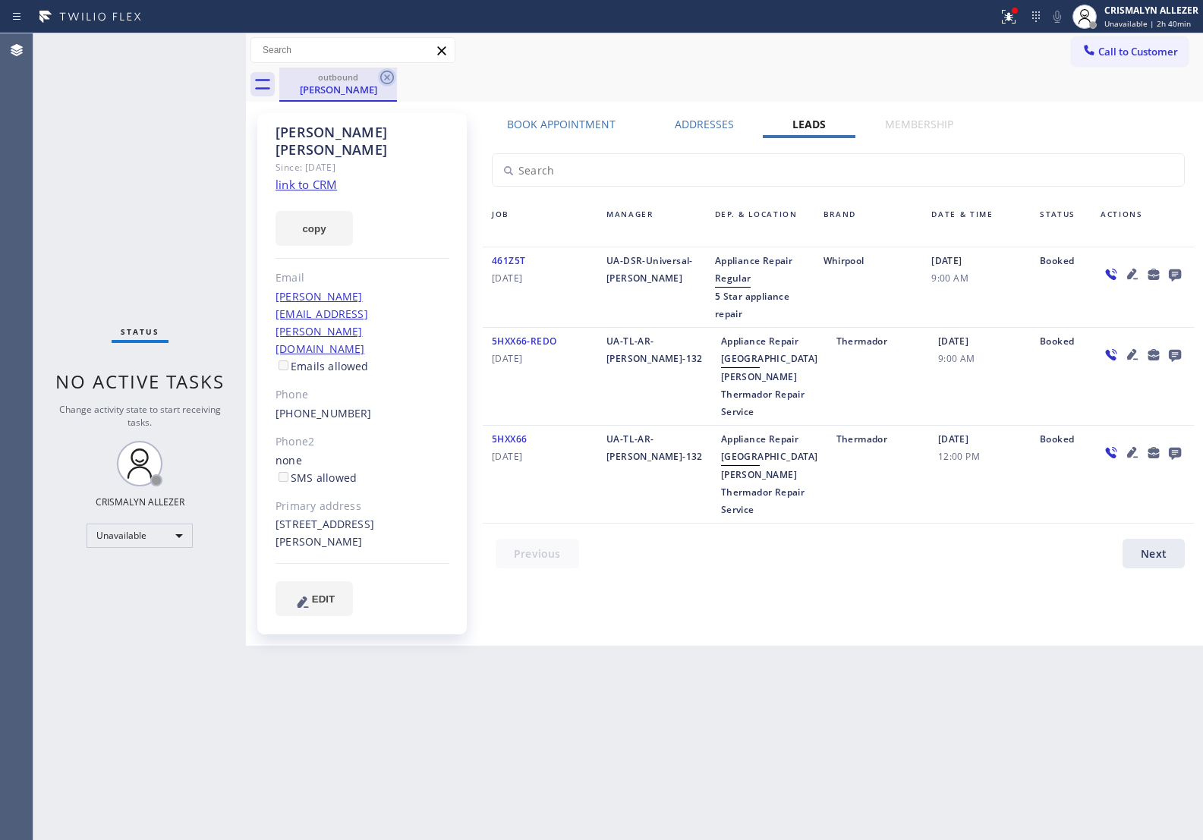
click at [388, 73] on icon at bounding box center [387, 77] width 18 height 18
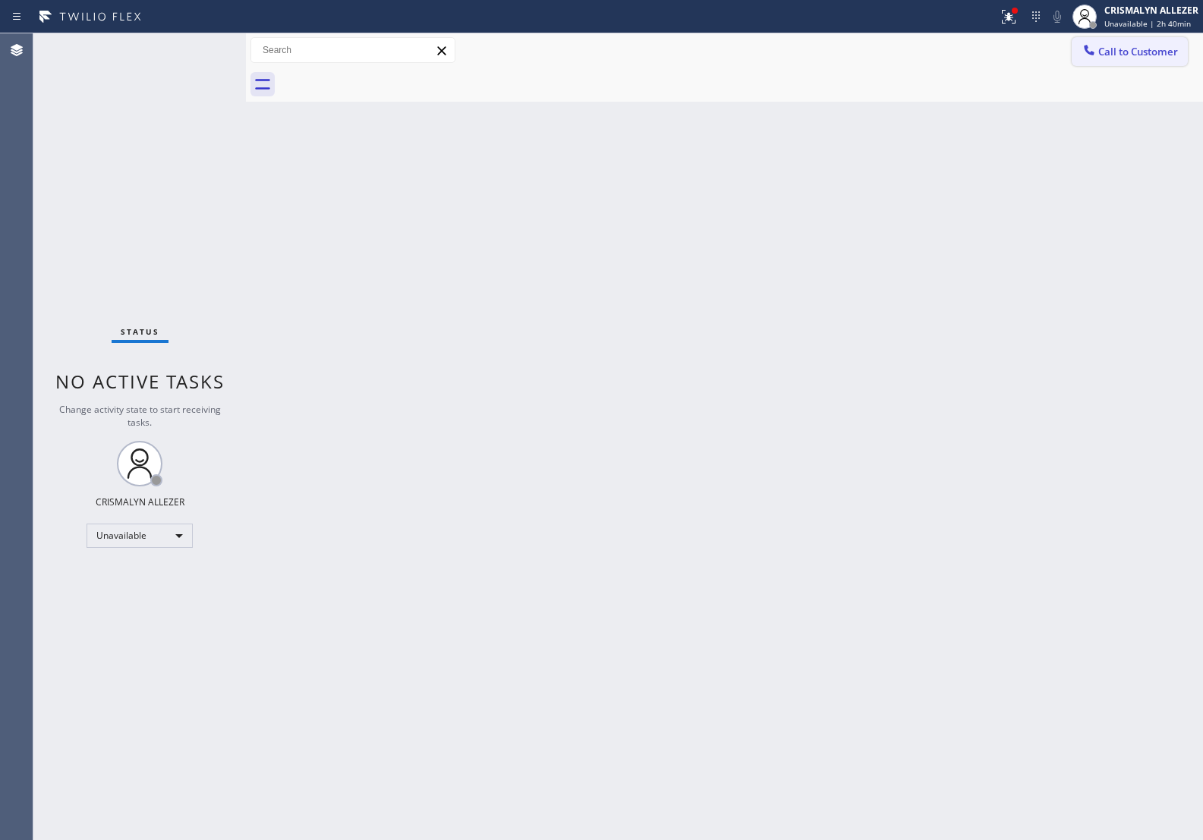
click at [1141, 49] on span "Call to Customer" at bounding box center [1139, 52] width 80 height 14
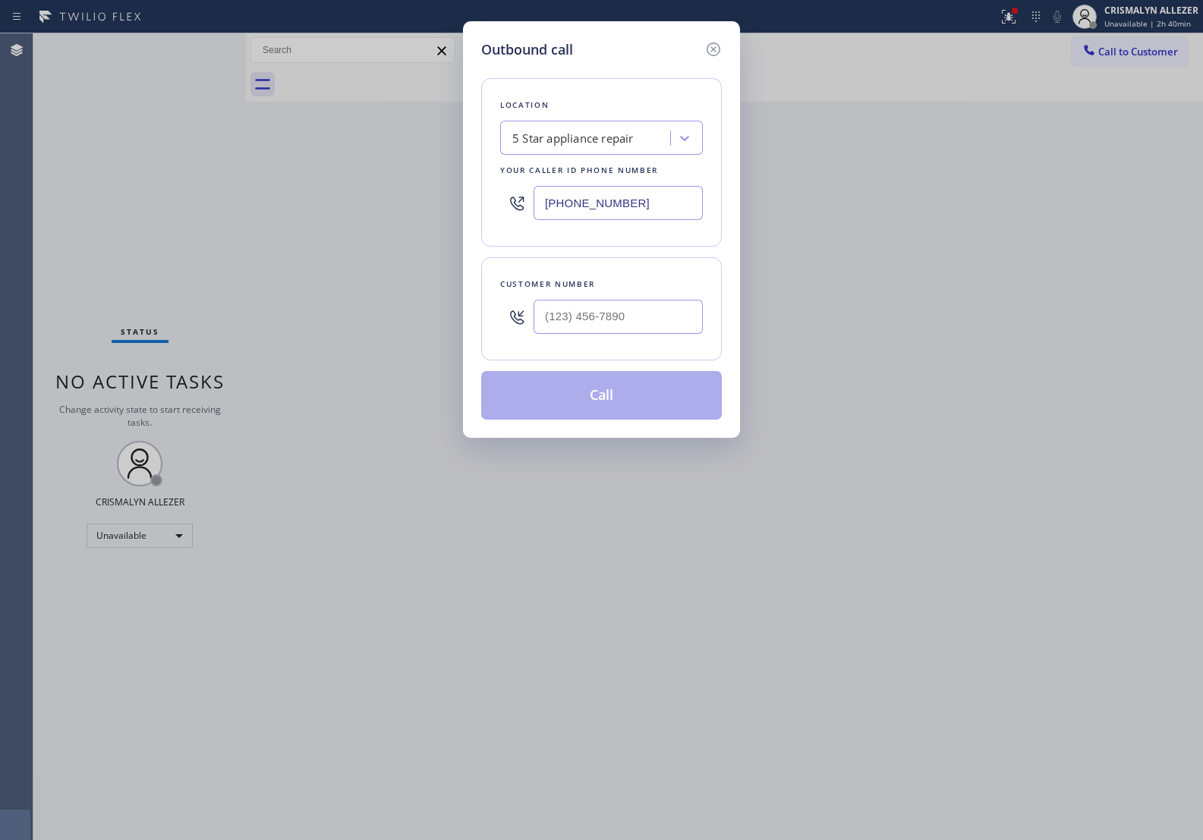
paste input "844) 679-3652"
drag, startPoint x: 667, startPoint y: 209, endPoint x: 366, endPoint y: 194, distance: 301.0
click at [366, 194] on div "Outbound call Location 5 Star appliance repair Your caller id phone number [PHO…" at bounding box center [601, 420] width 1203 height 840
type input "[PHONE_NUMBER]"
click at [662, 326] on input "(___) ___-____" at bounding box center [618, 317] width 169 height 34
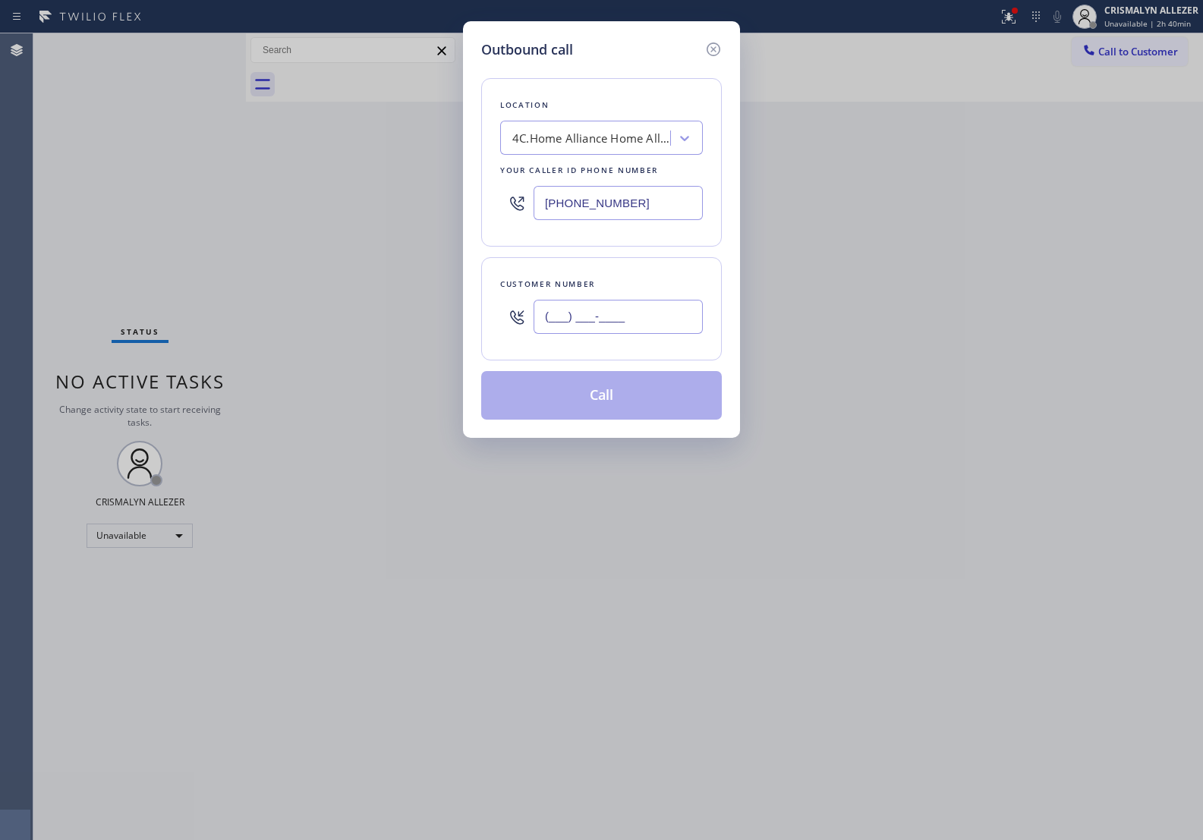
paste input "562) 714-6532"
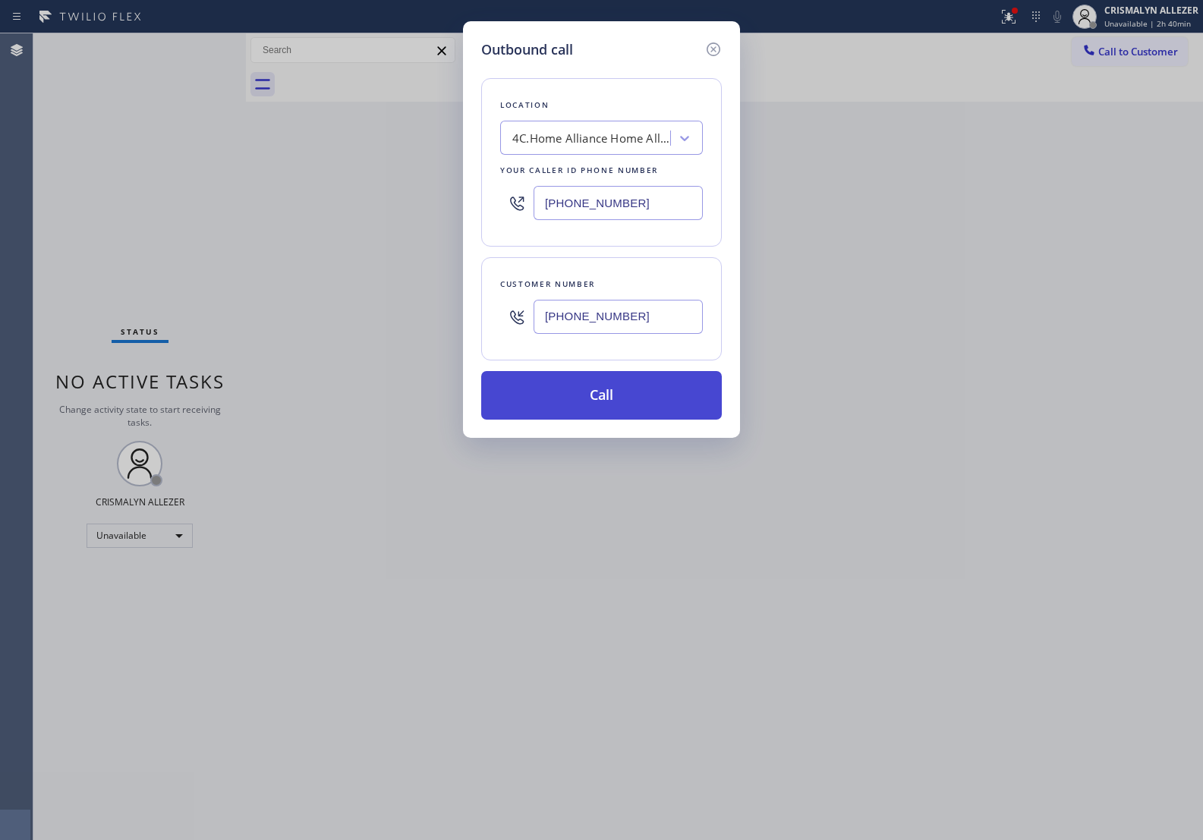
type input "[PHONE_NUMBER]"
click at [620, 396] on button "Call" at bounding box center [601, 395] width 241 height 49
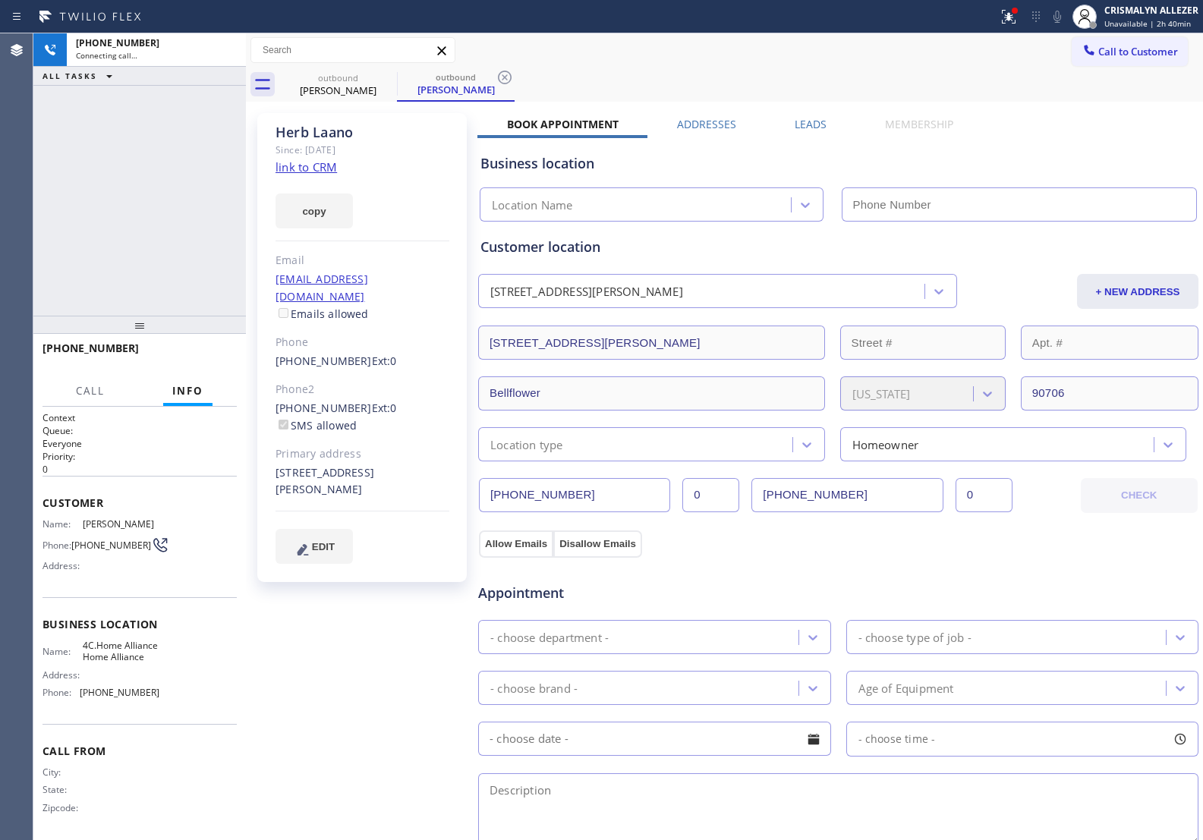
click at [331, 169] on link "link to CRM" at bounding box center [306, 166] width 61 height 15
type input "[PHONE_NUMBER]"
click at [200, 355] on span "HANG UP" at bounding box center [201, 355] width 46 height 11
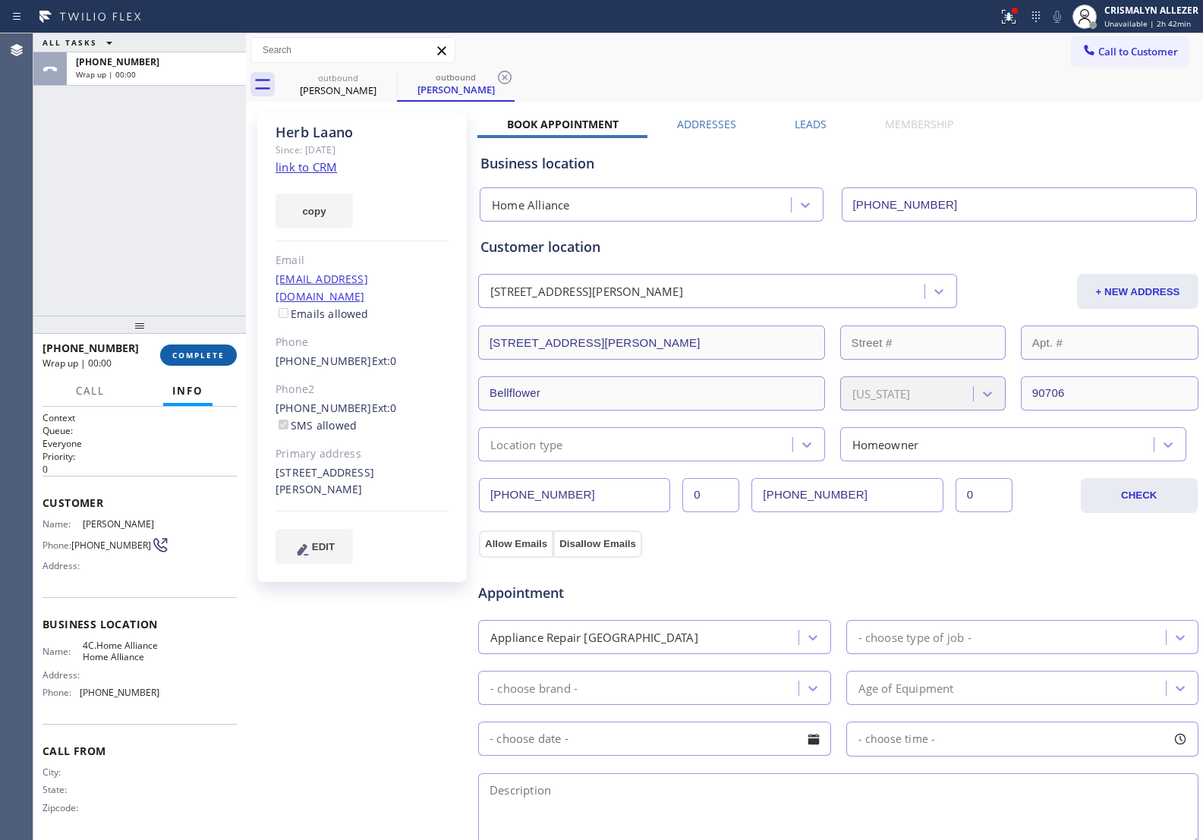
click at [200, 355] on span "COMPLETE" at bounding box center [198, 355] width 52 height 11
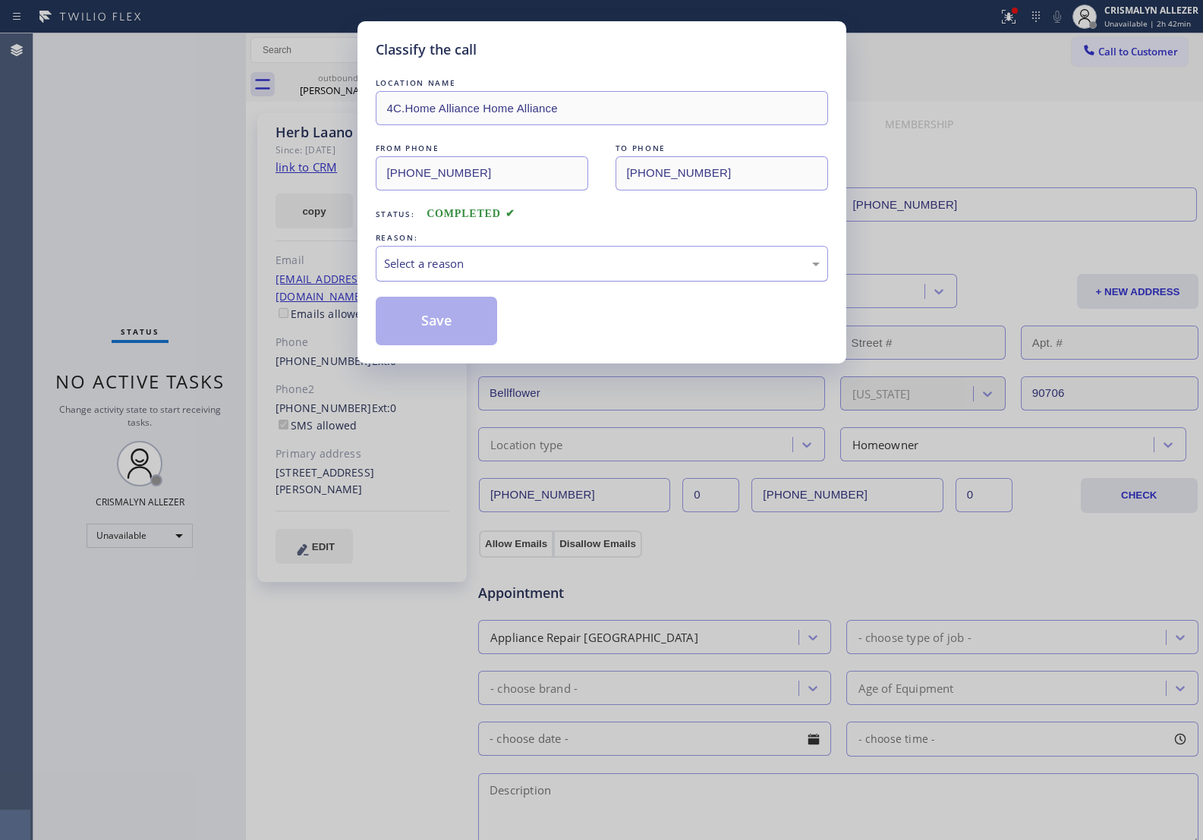
click at [556, 270] on div "Select a reason" at bounding box center [602, 263] width 436 height 17
click at [412, 328] on button "Save" at bounding box center [437, 321] width 122 height 49
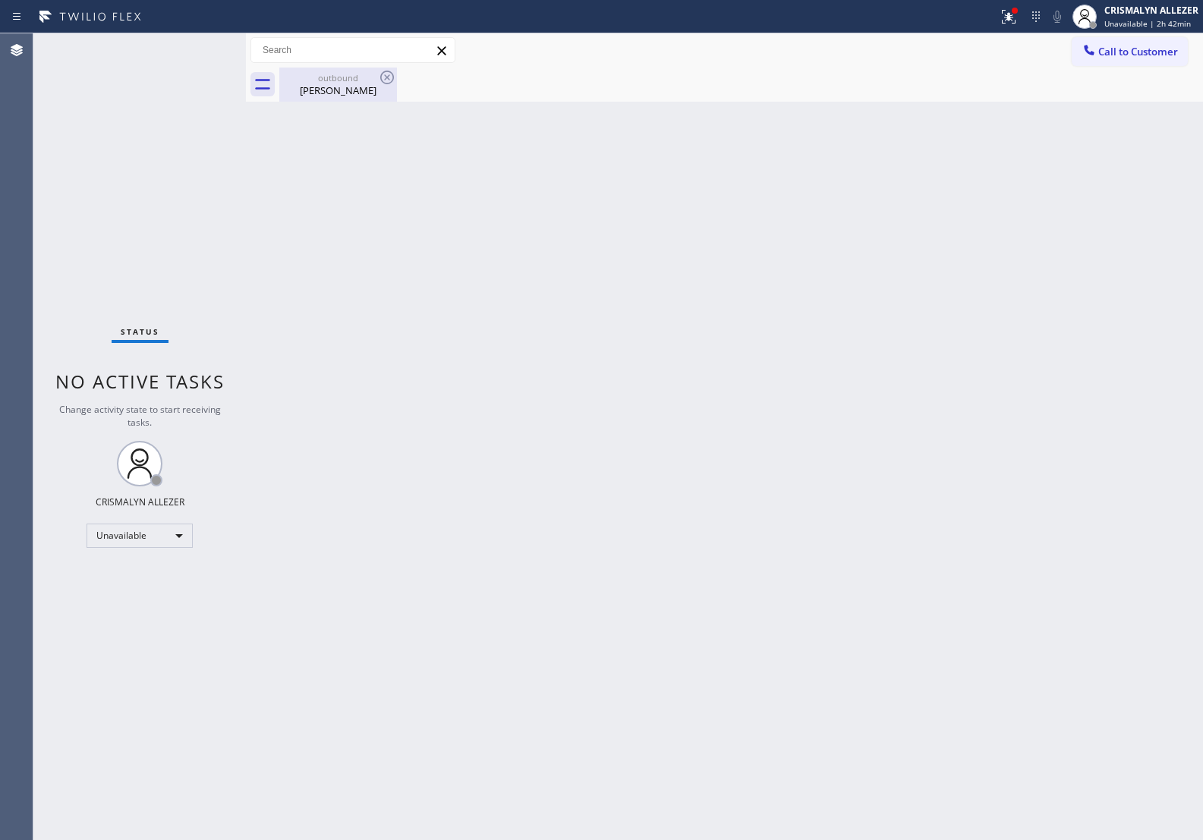
drag, startPoint x: 325, startPoint y: 89, endPoint x: 340, endPoint y: 96, distance: 16.7
click at [327, 90] on div "[PERSON_NAME]" at bounding box center [338, 91] width 115 height 14
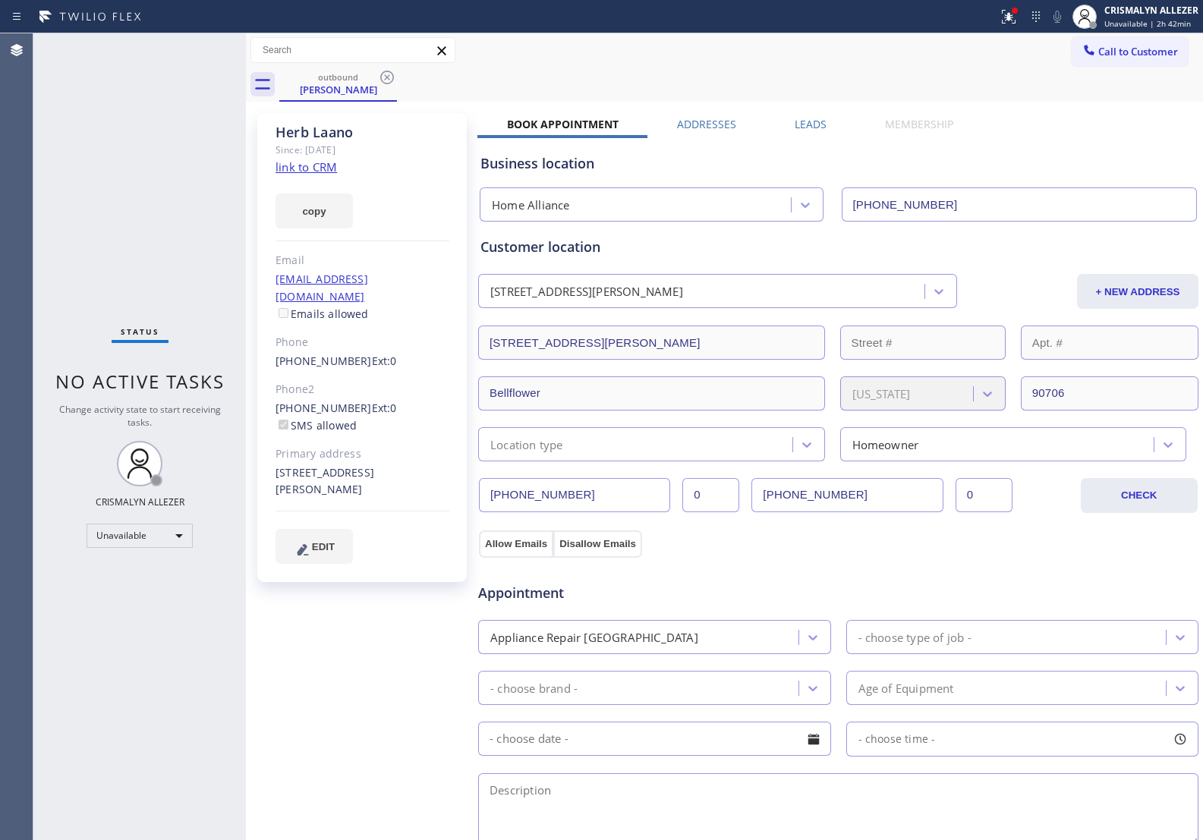
click at [802, 124] on label "Leads" at bounding box center [811, 124] width 32 height 14
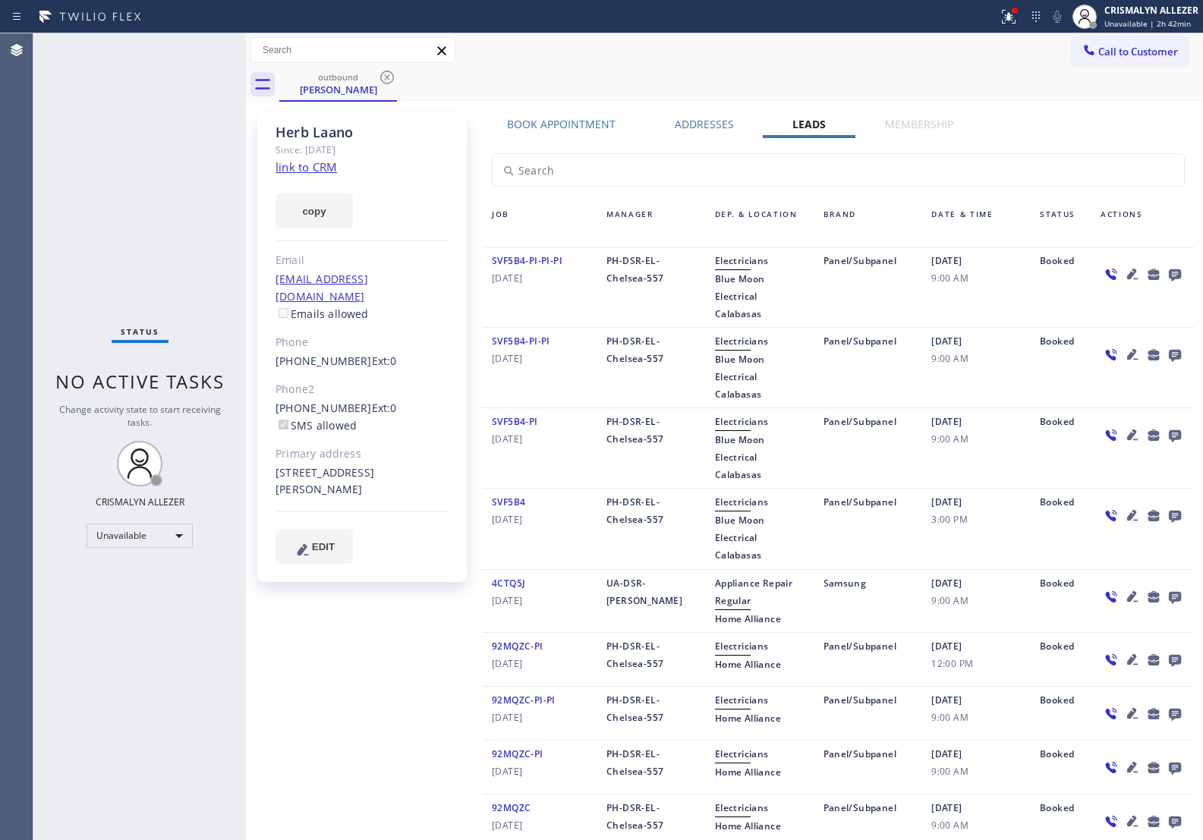
click at [1169, 273] on icon at bounding box center [1175, 276] width 12 height 12
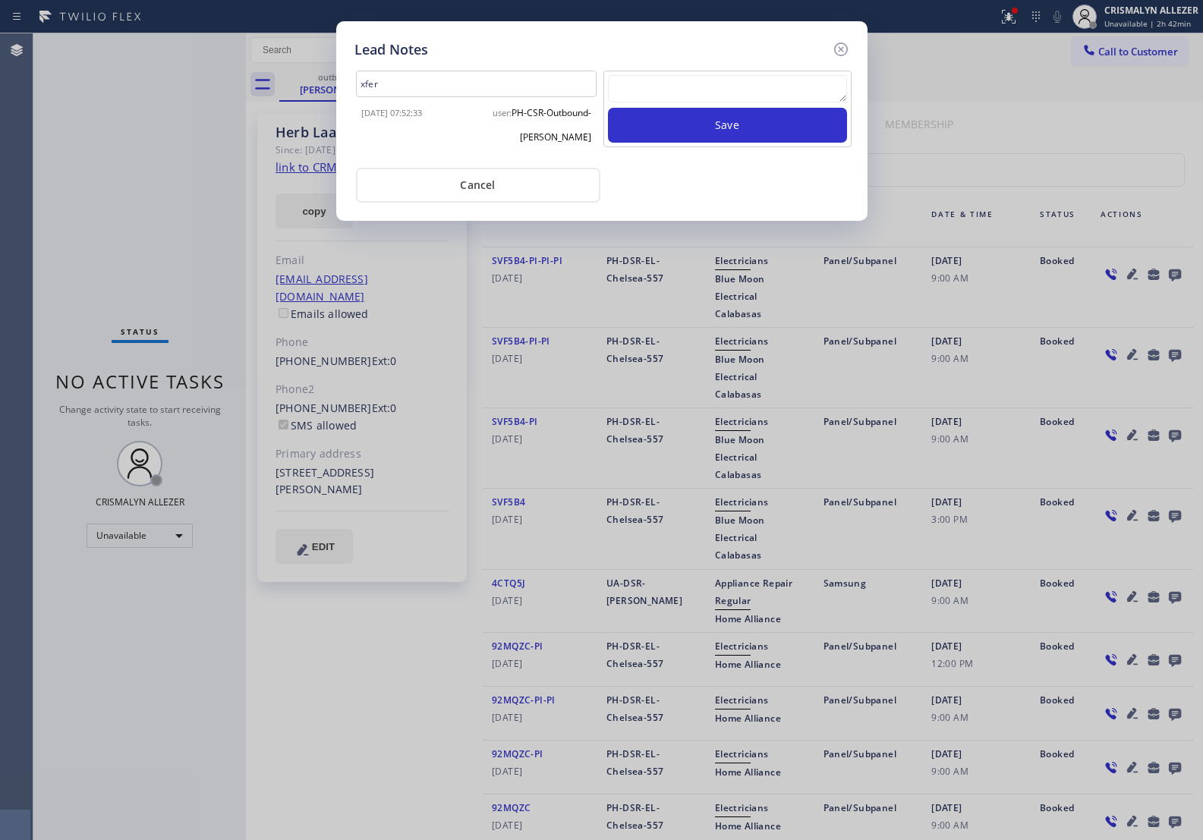
click at [685, 99] on textarea at bounding box center [727, 88] width 239 height 27
paste textarea "ALL GOOD FOR NOW, if cb xfer"
type textarea "ALL GOOD FOR NOW, if cb xfer"
click at [703, 122] on button "Save" at bounding box center [727, 125] width 239 height 35
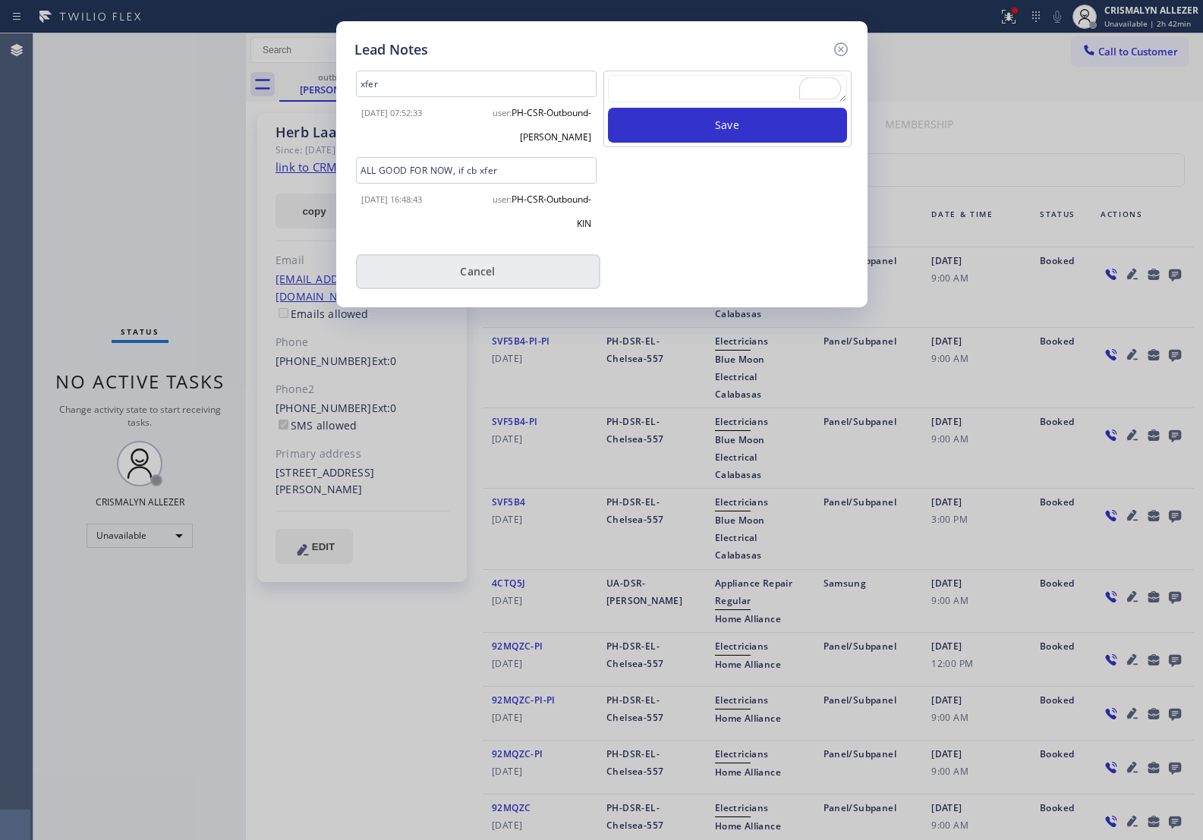
click at [458, 273] on button "Cancel" at bounding box center [478, 271] width 244 height 35
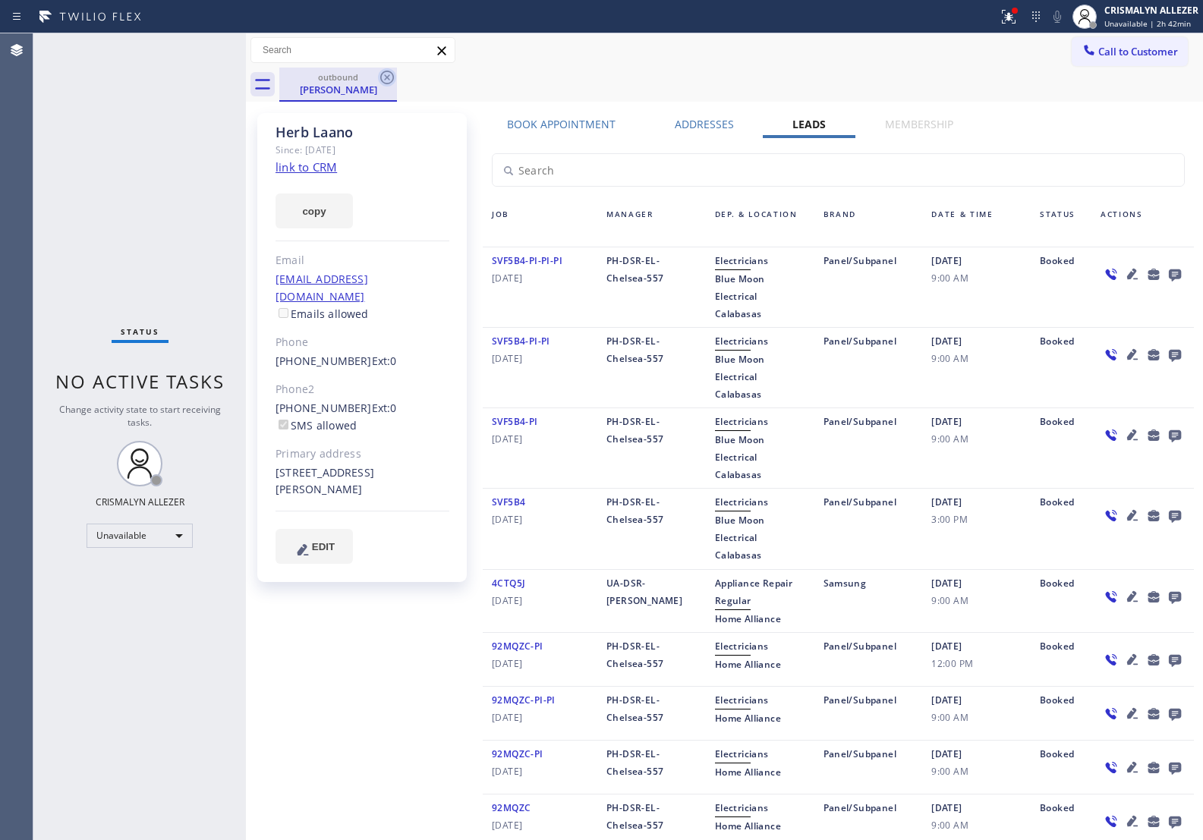
click at [389, 76] on icon at bounding box center [387, 78] width 14 height 14
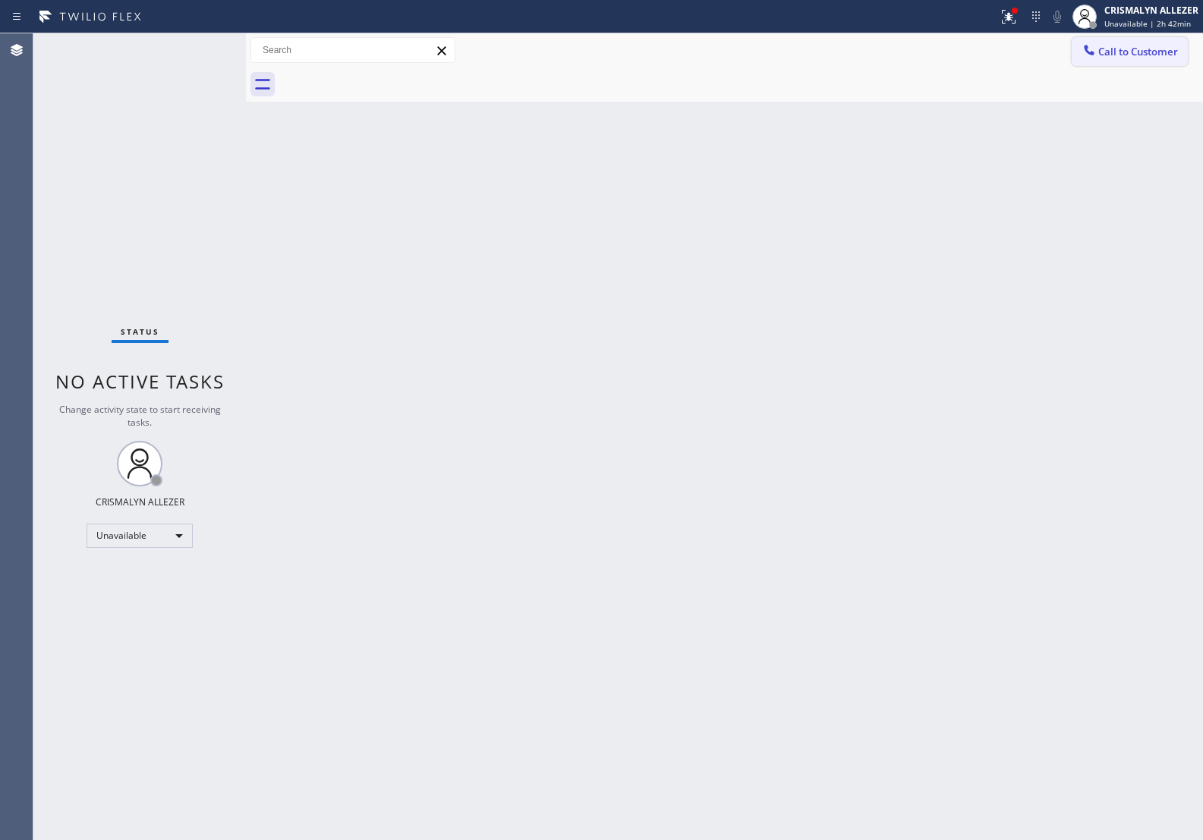
click at [1125, 47] on span "Call to Customer" at bounding box center [1139, 52] width 80 height 14
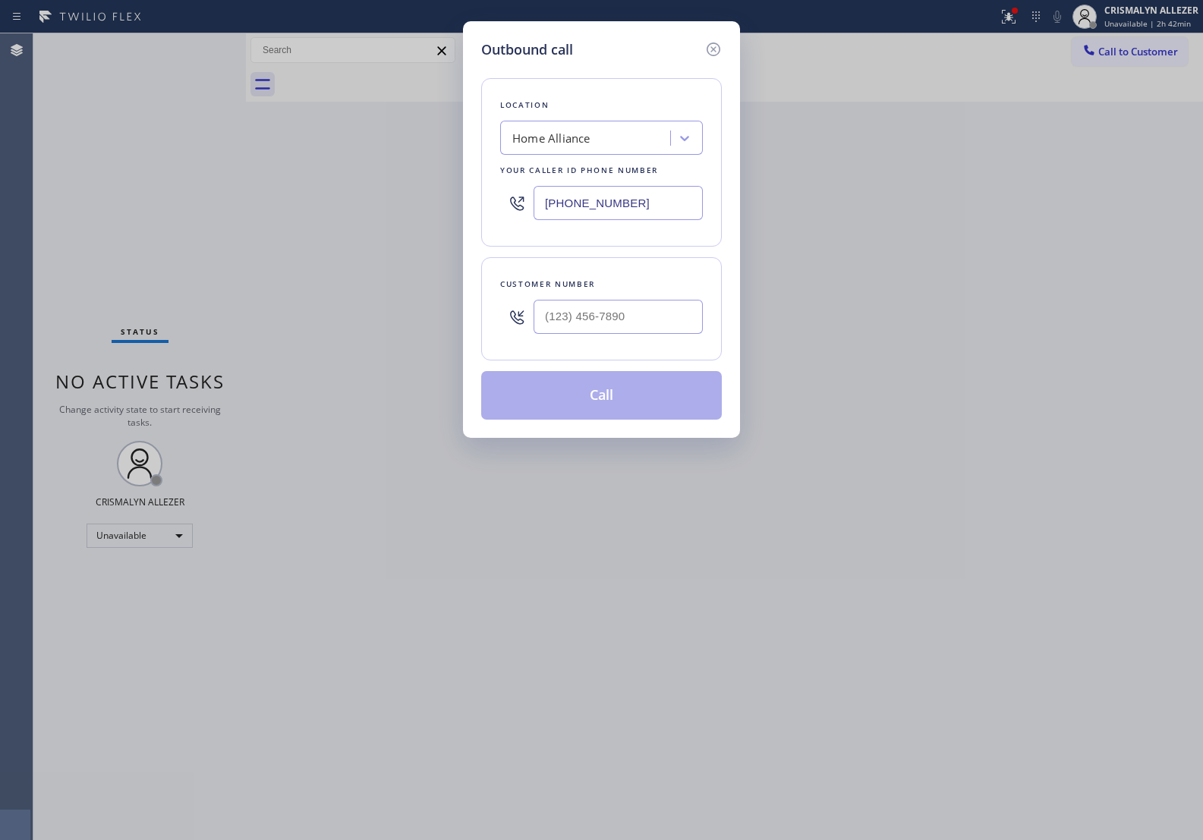
paste input "05) 608-4848"
drag, startPoint x: 662, startPoint y: 207, endPoint x: 301, endPoint y: 177, distance: 362.7
click at [301, 177] on div "Outbound call Location Home Alliance Your caller id phone number [PHONE_NUMBER]…" at bounding box center [601, 420] width 1203 height 840
type input "[PHONE_NUMBER]"
click at [649, 320] on input "(___) ___-____" at bounding box center [618, 317] width 169 height 34
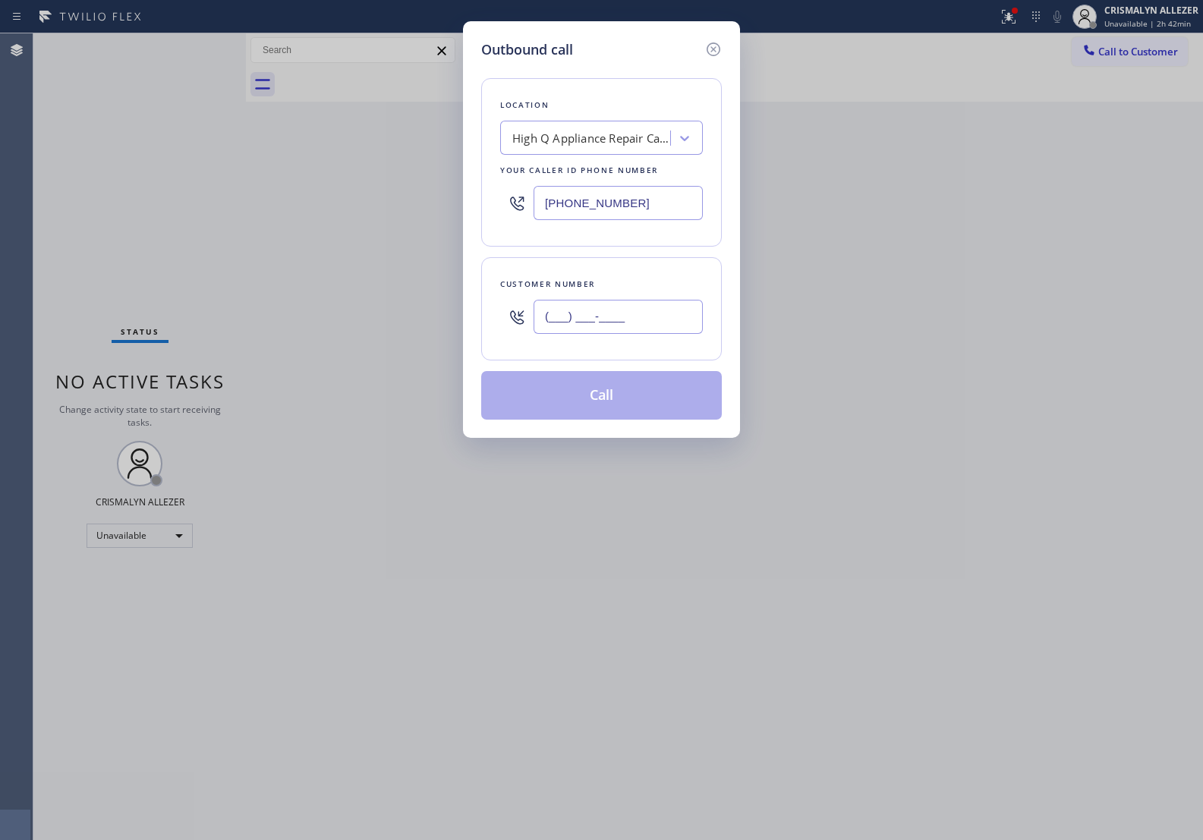
paste input "805) 729-1361"
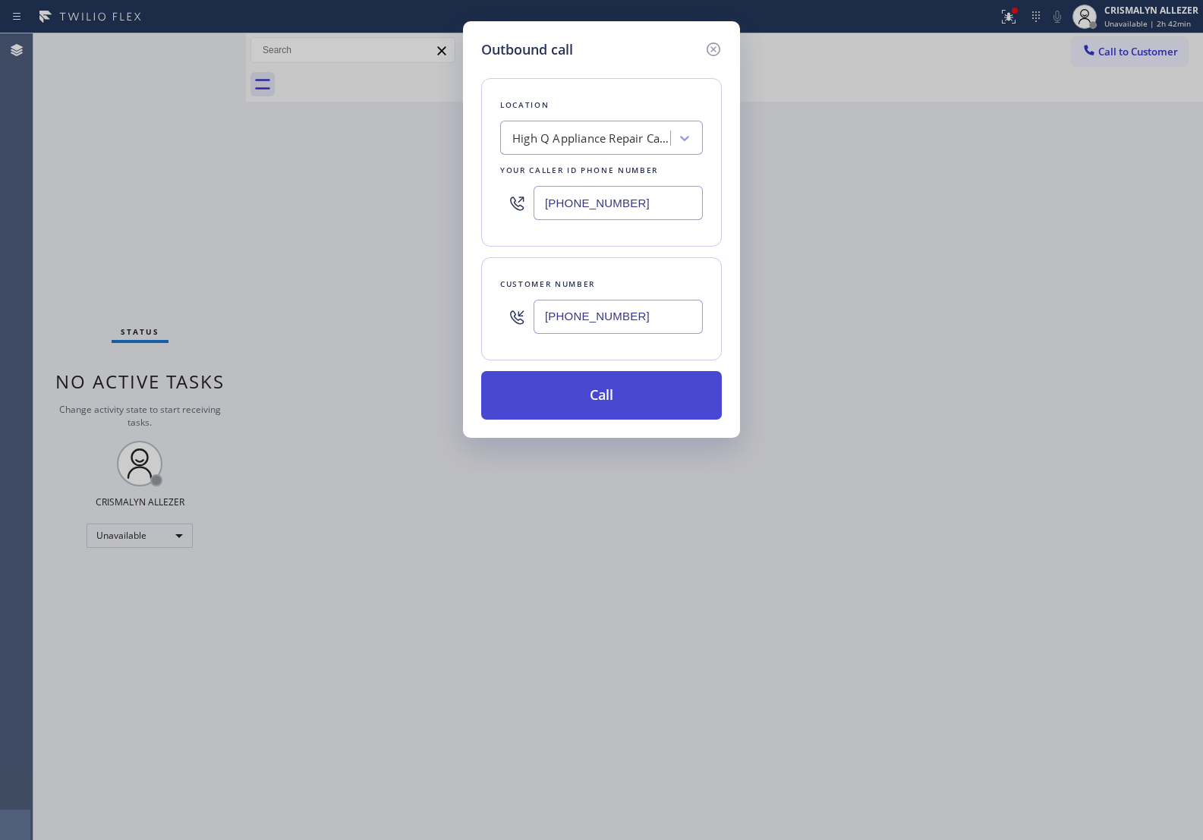
type input "[PHONE_NUMBER]"
click at [613, 411] on button "Call" at bounding box center [601, 395] width 241 height 49
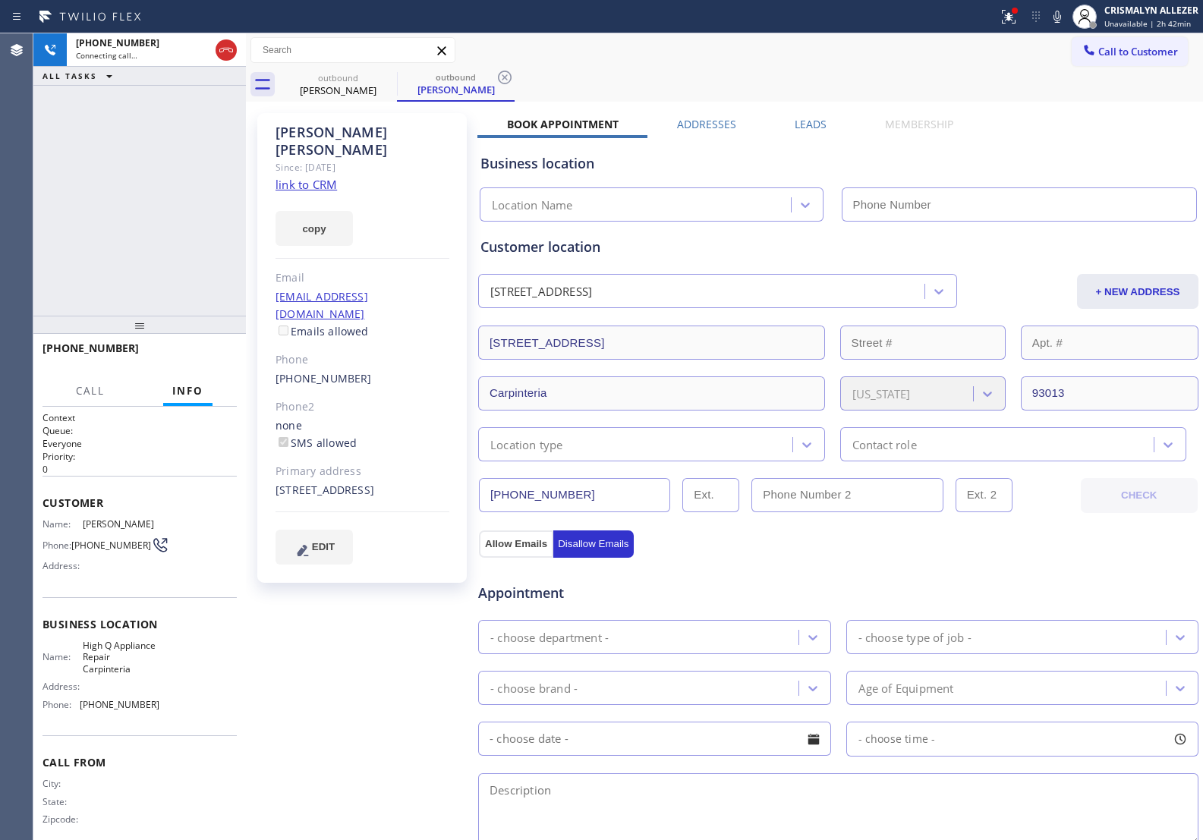
click at [320, 177] on link "link to CRM" at bounding box center [306, 184] width 61 height 15
type input "[PHONE_NUMBER]"
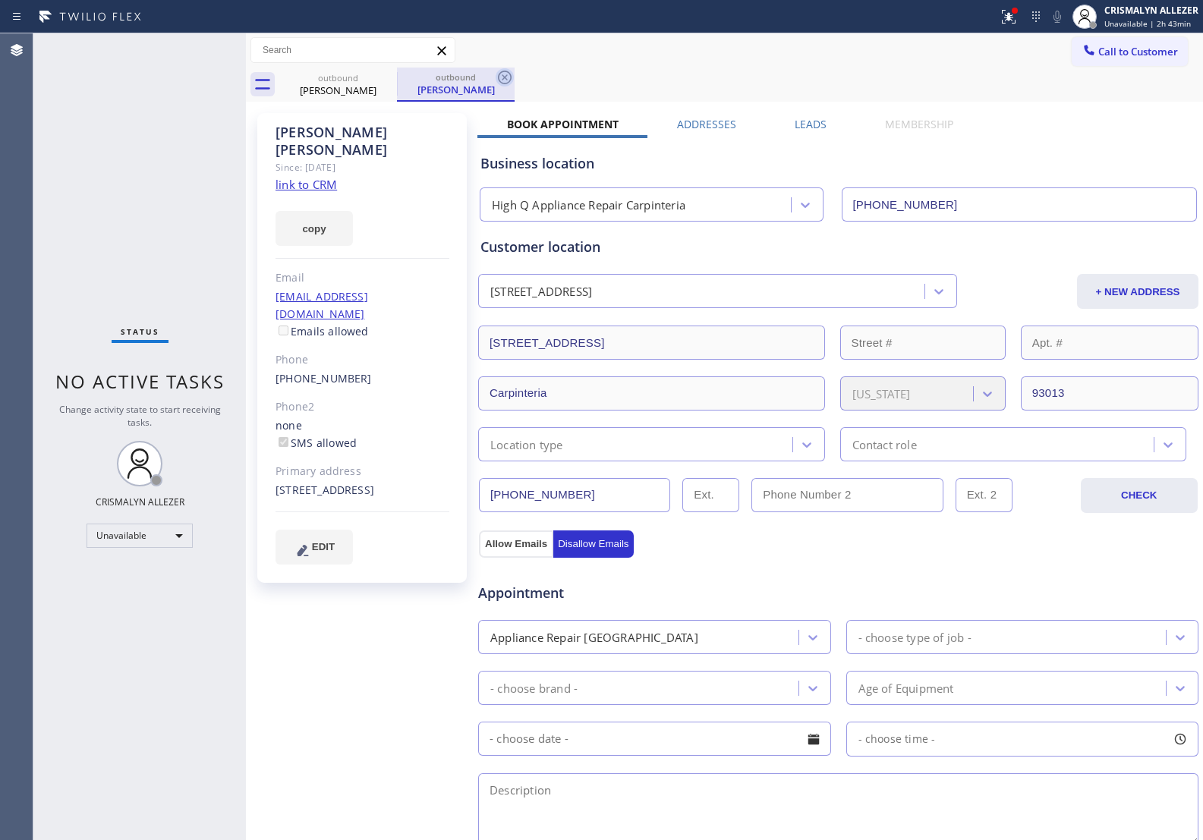
click at [506, 77] on icon at bounding box center [505, 78] width 14 height 14
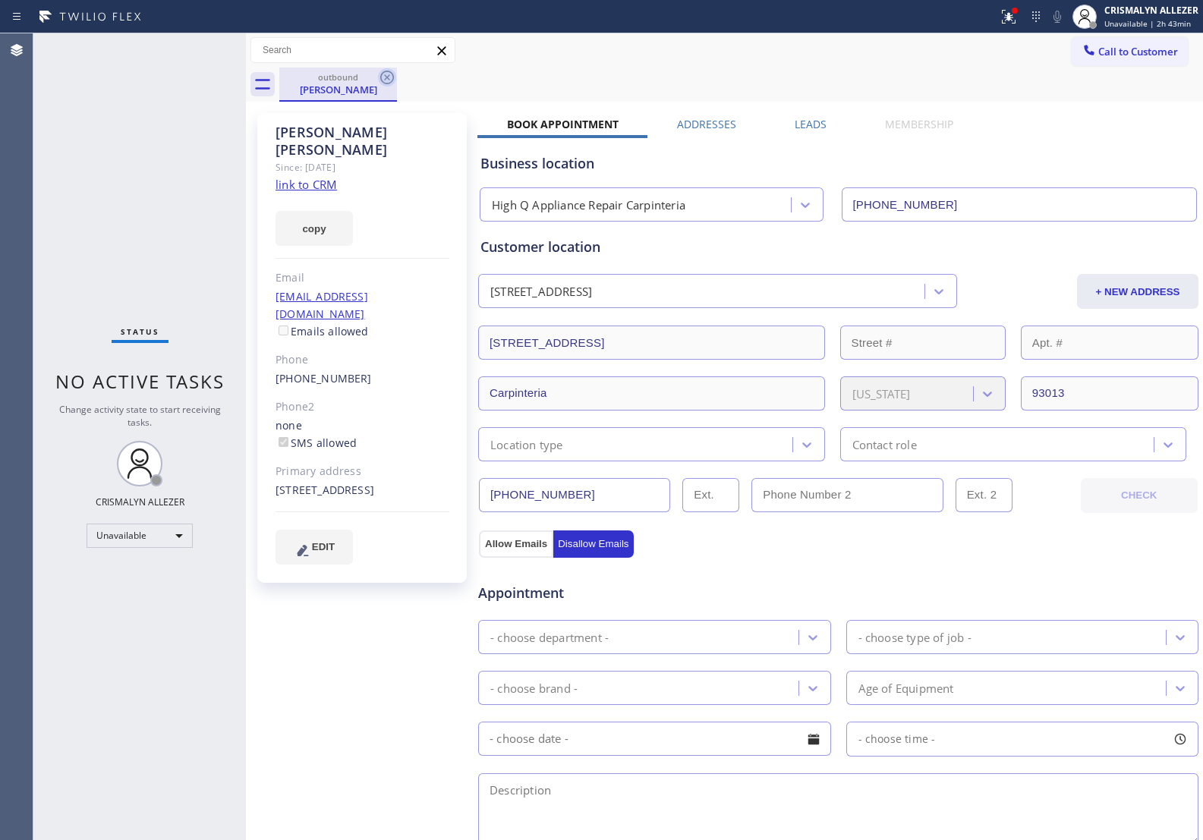
click at [380, 80] on icon at bounding box center [387, 77] width 18 height 18
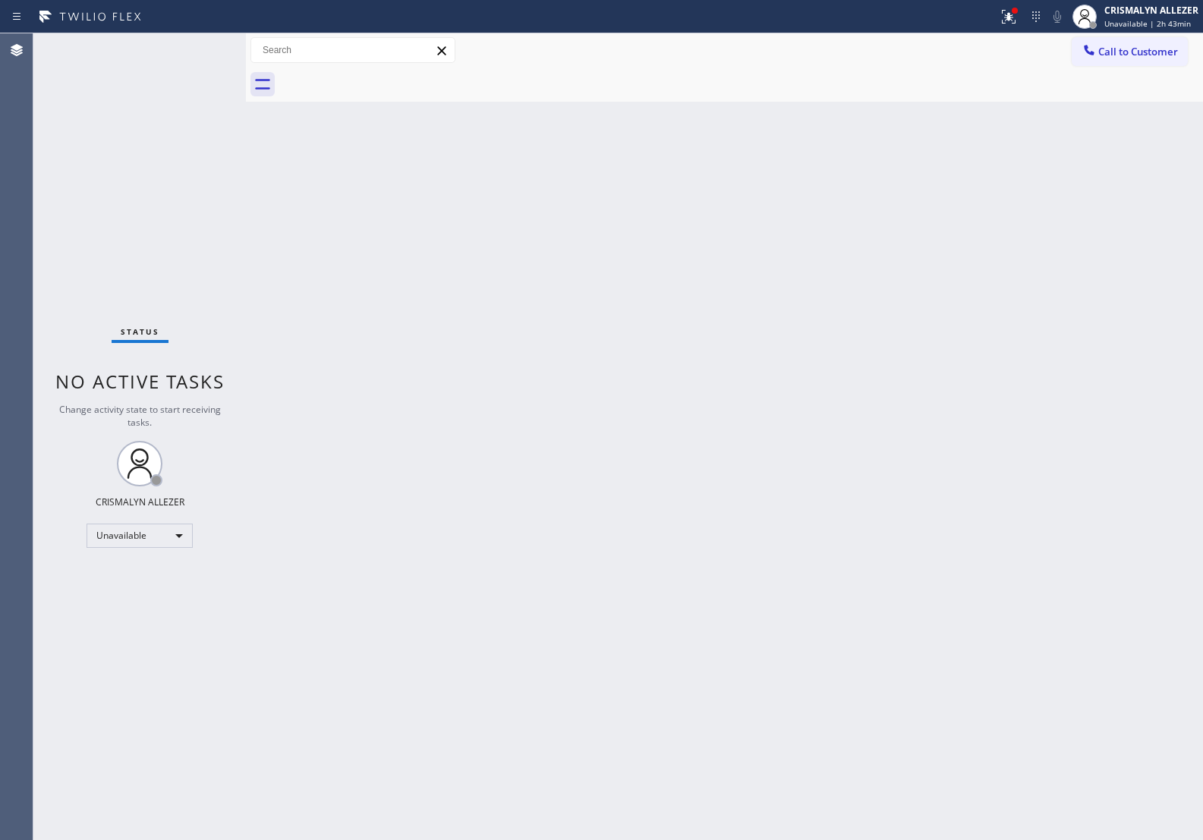
drag, startPoint x: 1140, startPoint y: 55, endPoint x: 1120, endPoint y: 58, distance: 20.0
click at [1129, 57] on span "Call to Customer" at bounding box center [1139, 52] width 80 height 14
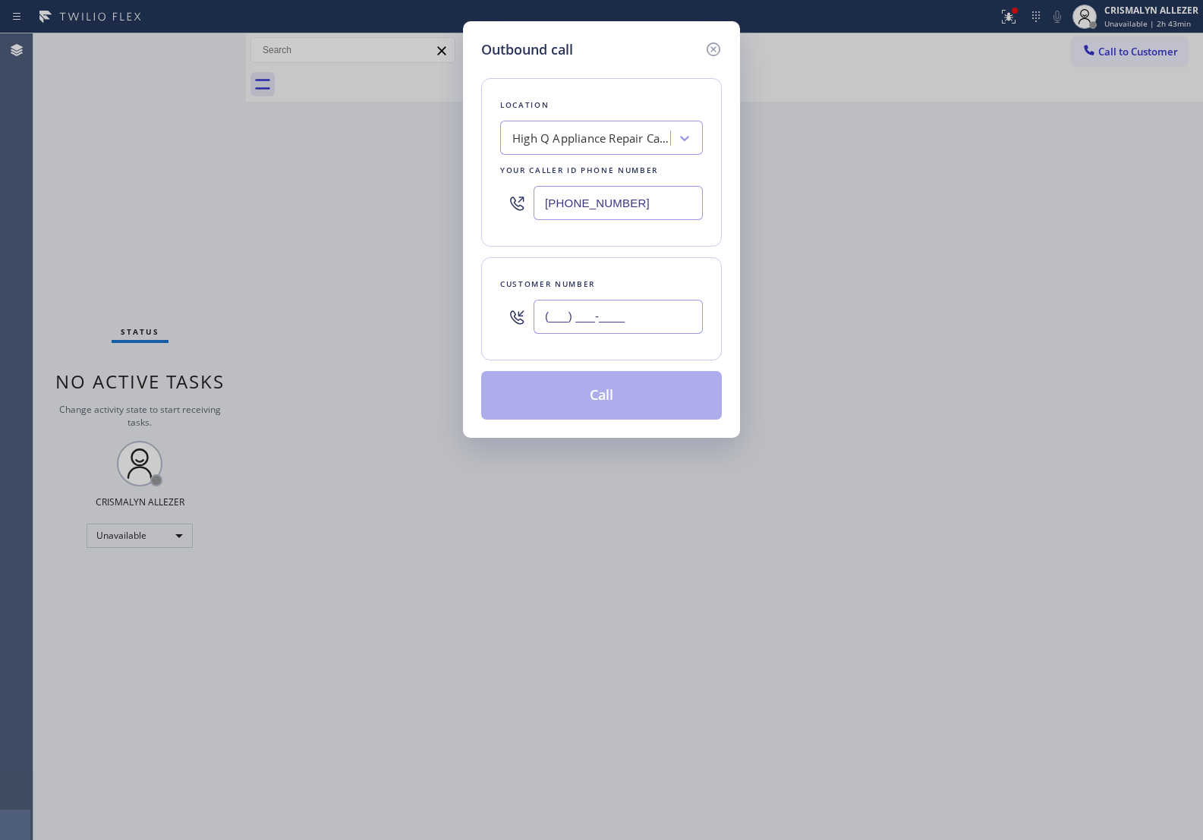
click at [654, 325] on input "(___) ___-____" at bounding box center [618, 317] width 169 height 34
paste input "805) 729-1361"
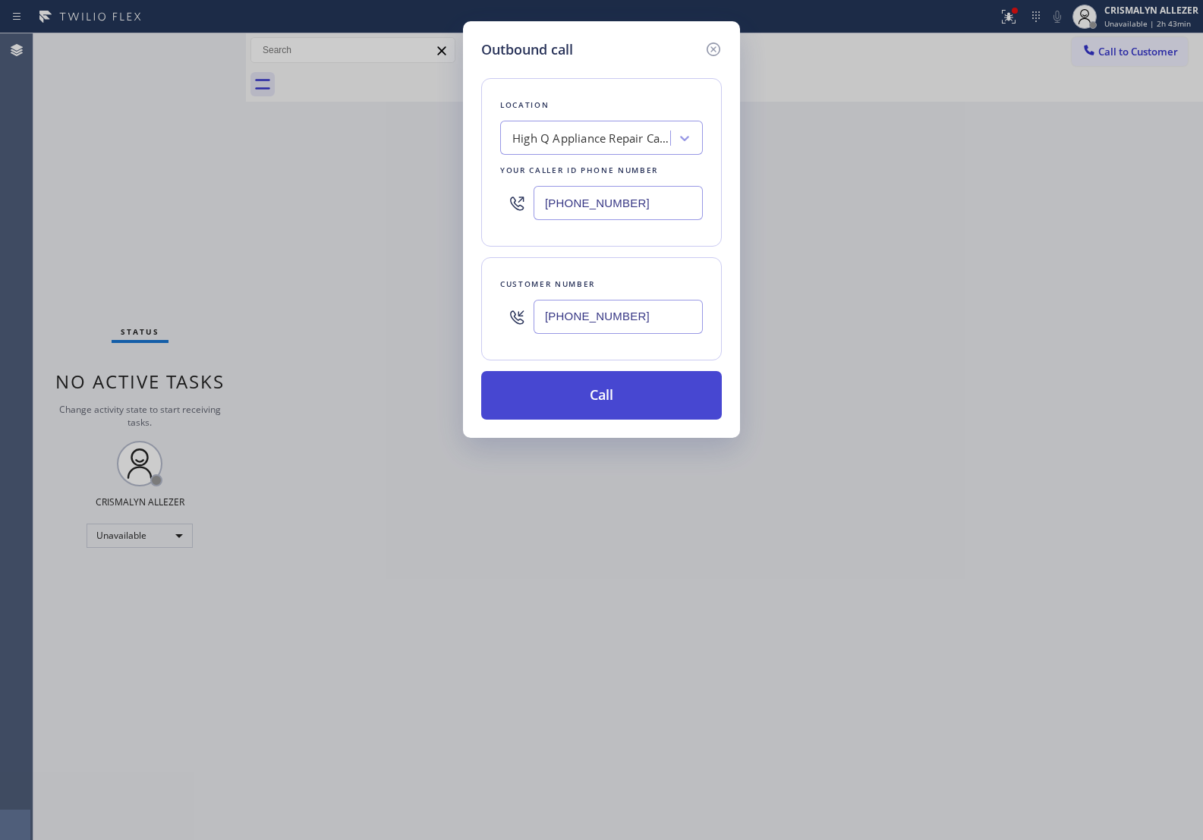
type input "[PHONE_NUMBER]"
click at [609, 411] on button "Call" at bounding box center [601, 395] width 241 height 49
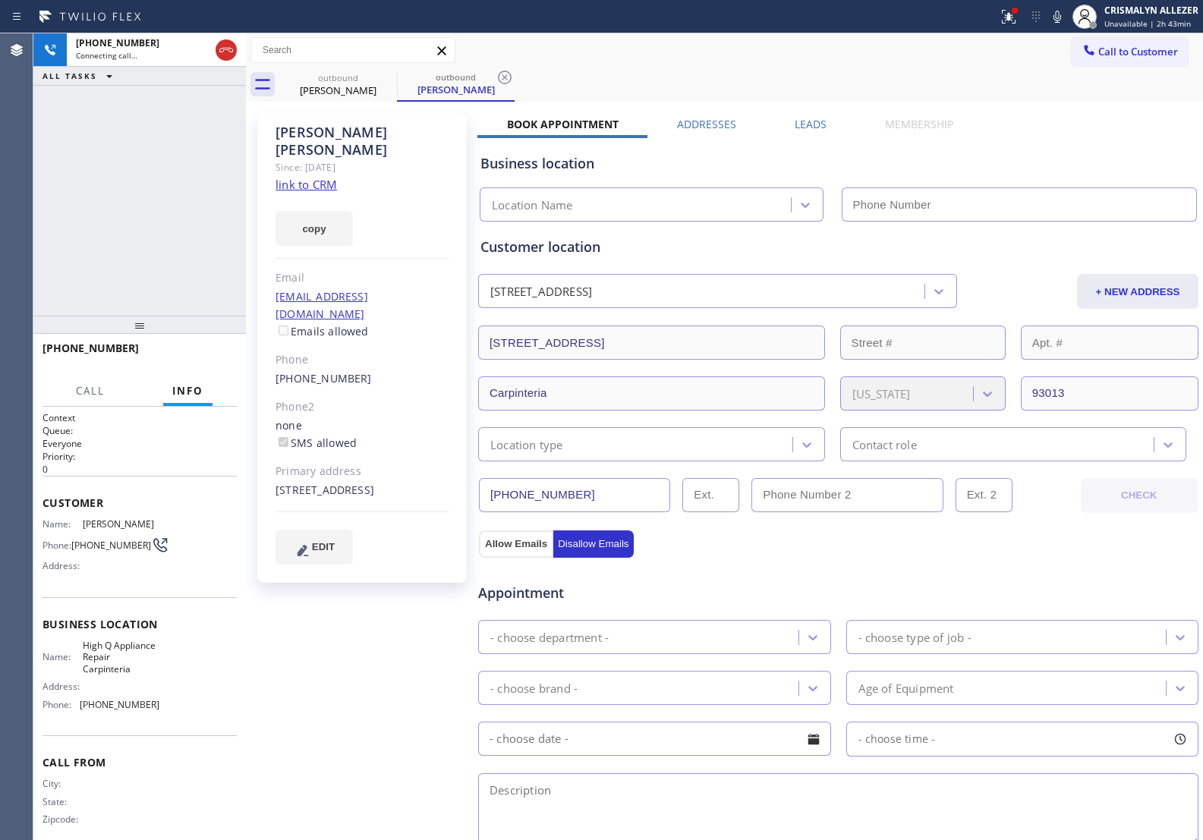
click at [317, 177] on link "link to CRM" at bounding box center [306, 184] width 61 height 15
type input "[PHONE_NUMBER]"
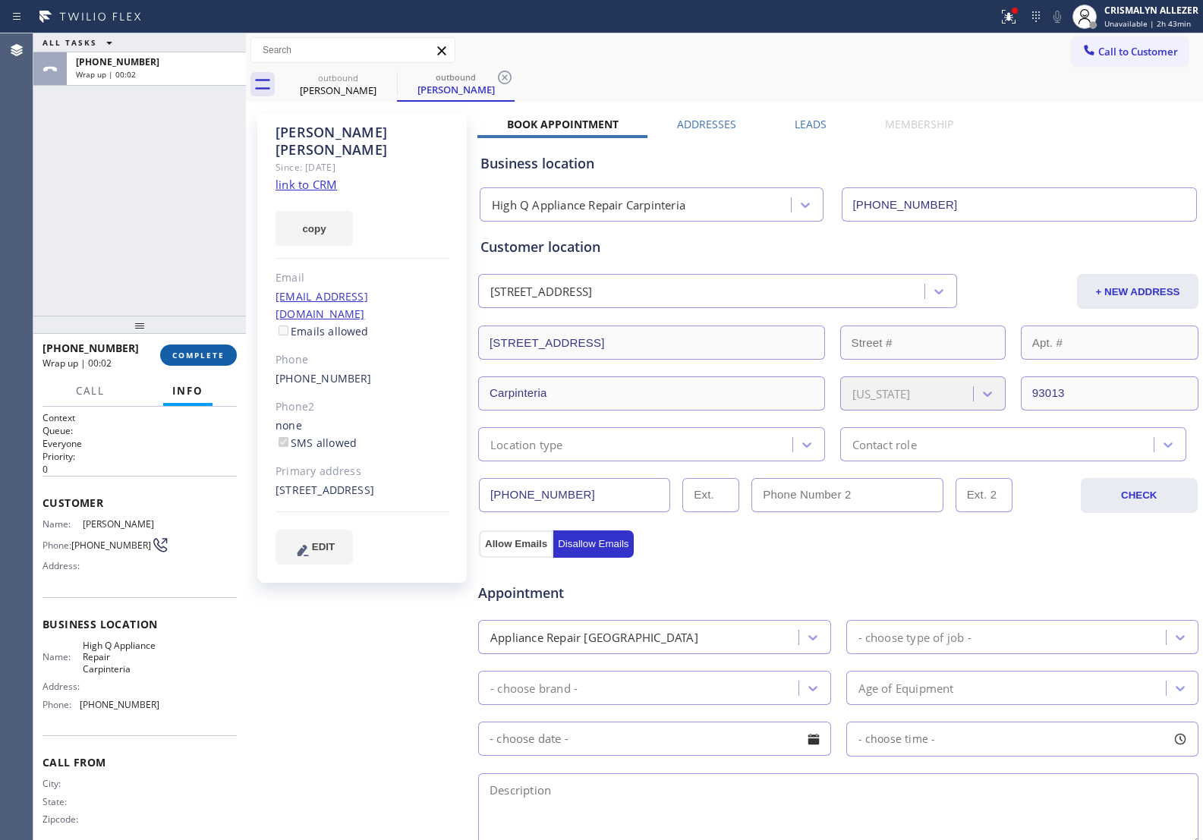
click at [190, 353] on span "COMPLETE" at bounding box center [198, 355] width 52 height 11
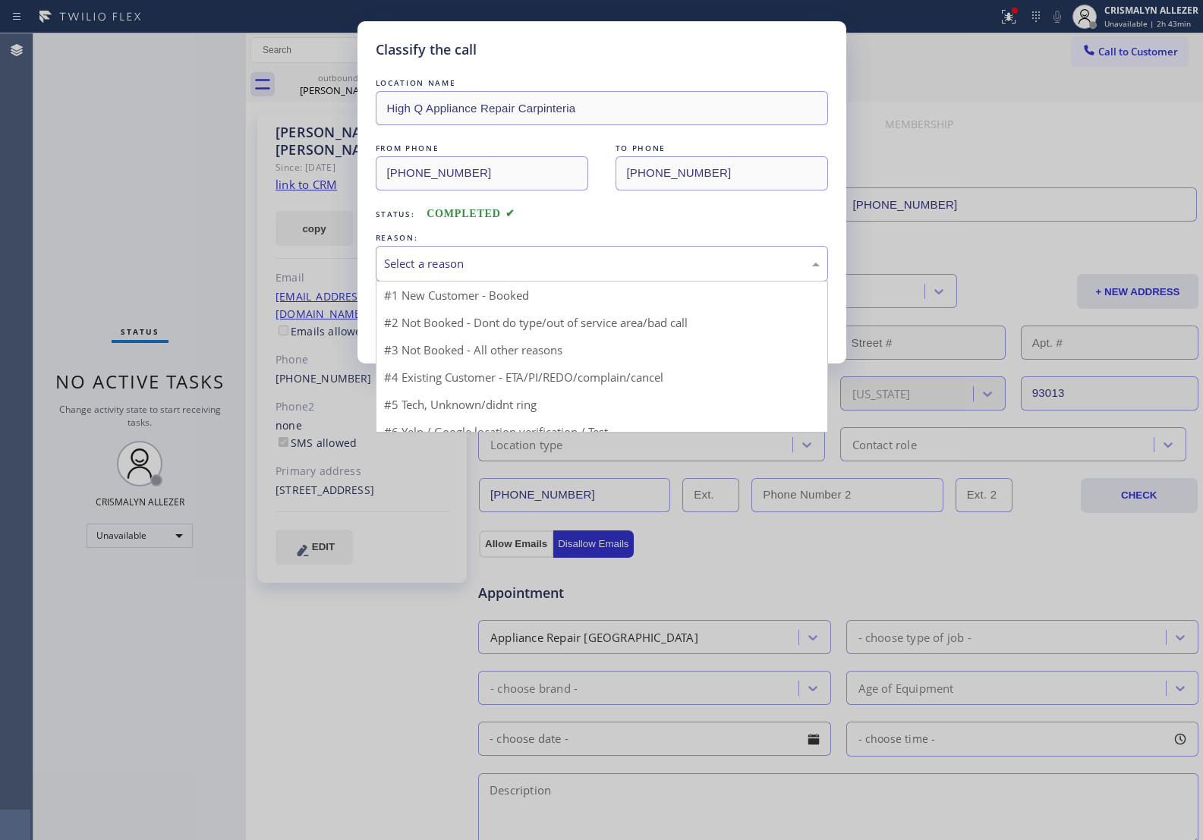
click at [571, 282] on div "Select a reason #1 New Customer - Booked #2 Not Booked - Dont do type/out of se…" at bounding box center [602, 264] width 452 height 36
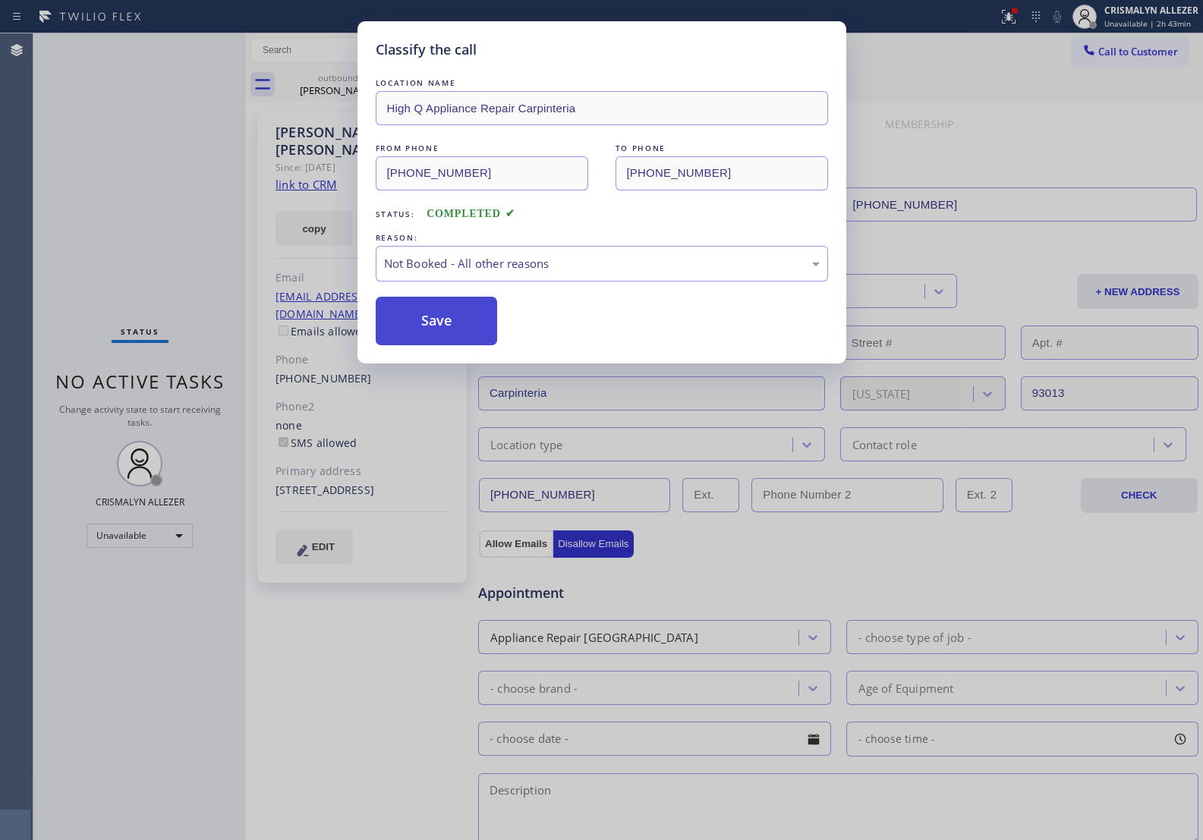
click at [454, 320] on button "Save" at bounding box center [437, 321] width 122 height 49
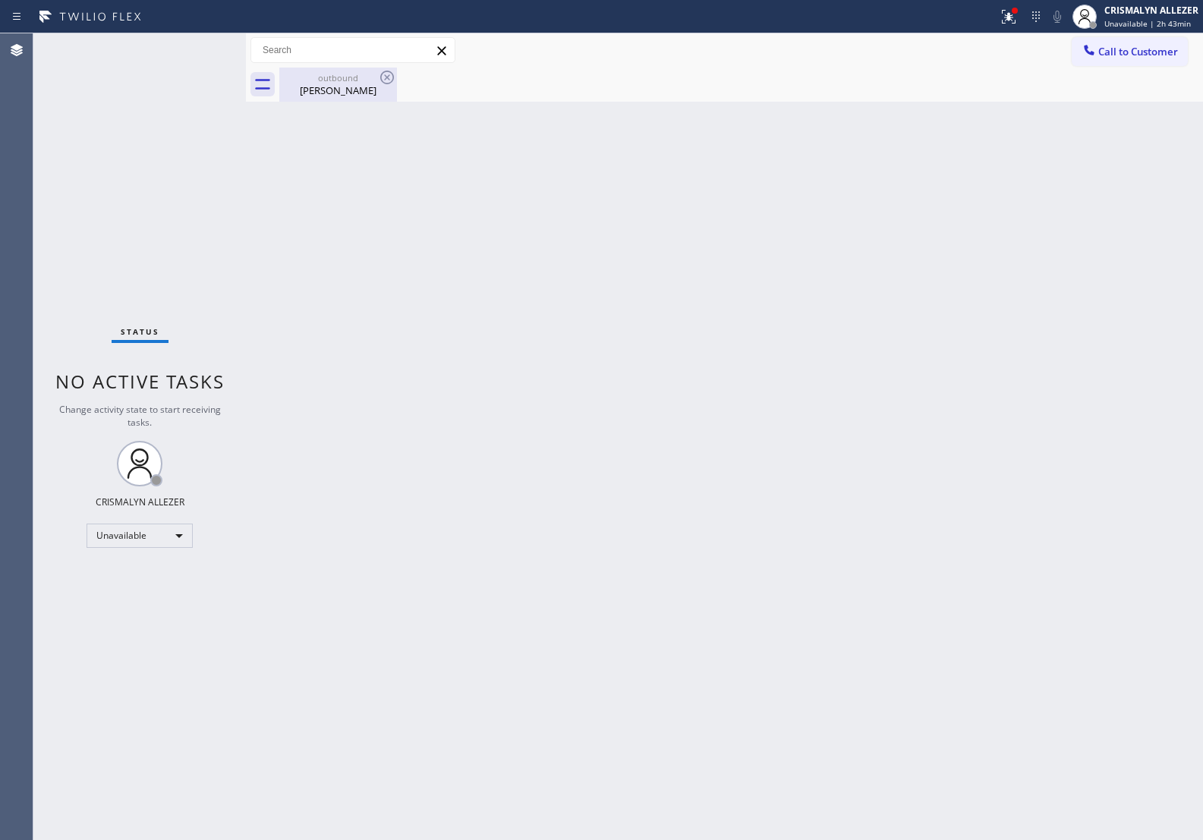
click at [320, 82] on div "outbound" at bounding box center [338, 77] width 115 height 11
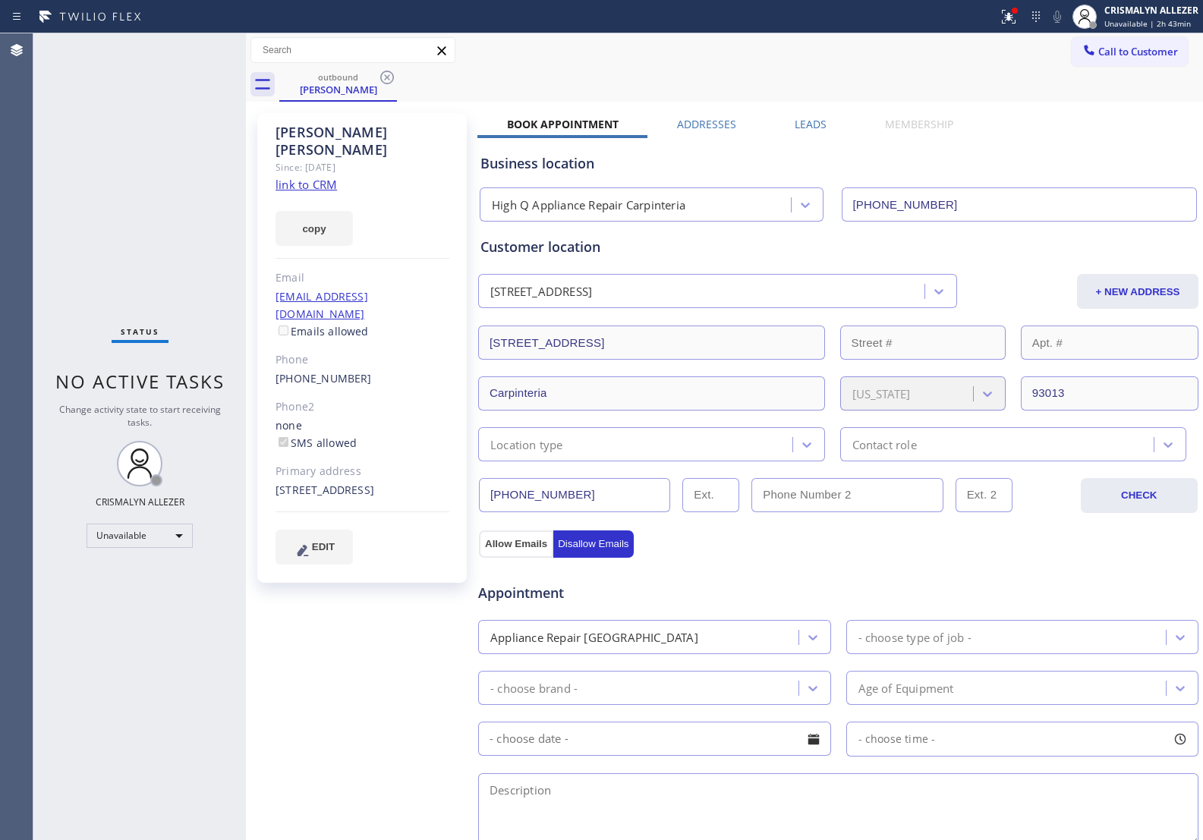
drag, startPoint x: 814, startPoint y: 124, endPoint x: 817, endPoint y: 134, distance: 10.3
click at [814, 123] on label "Leads" at bounding box center [811, 124] width 32 height 14
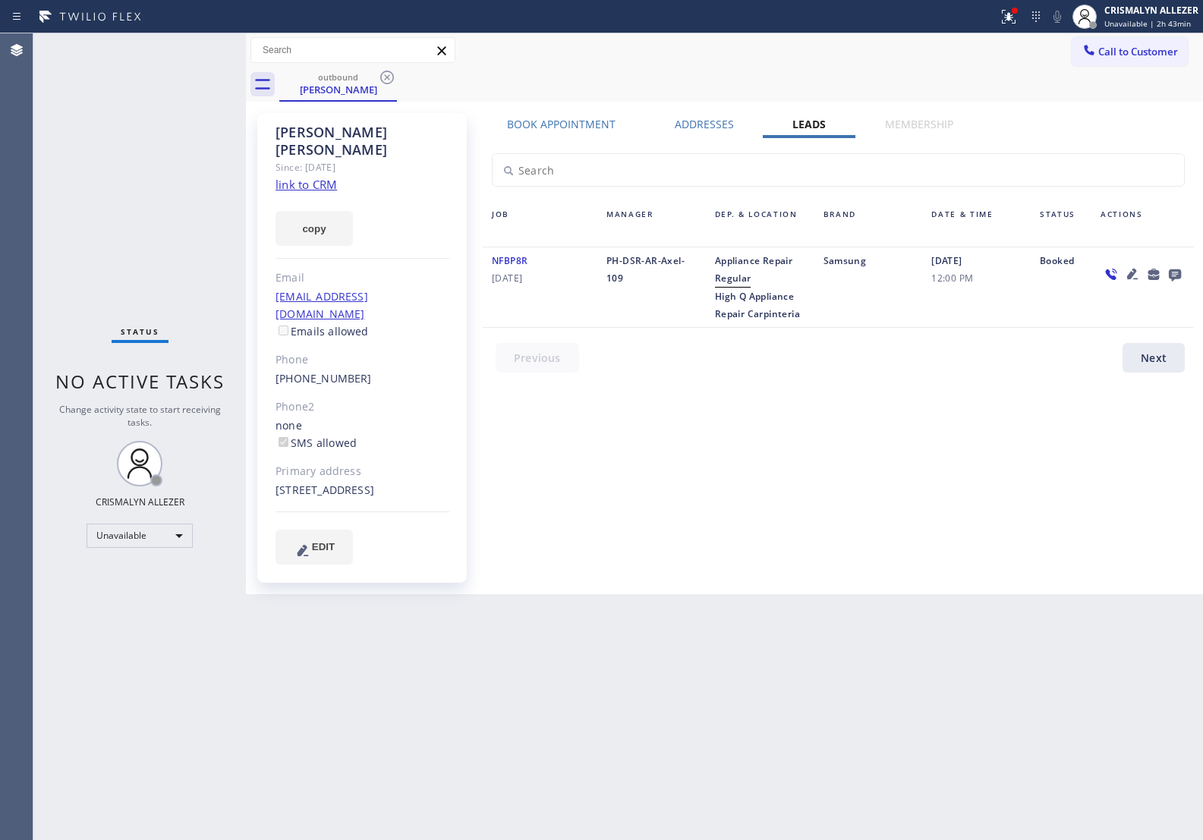
click at [1174, 270] on icon at bounding box center [1175, 276] width 12 height 12
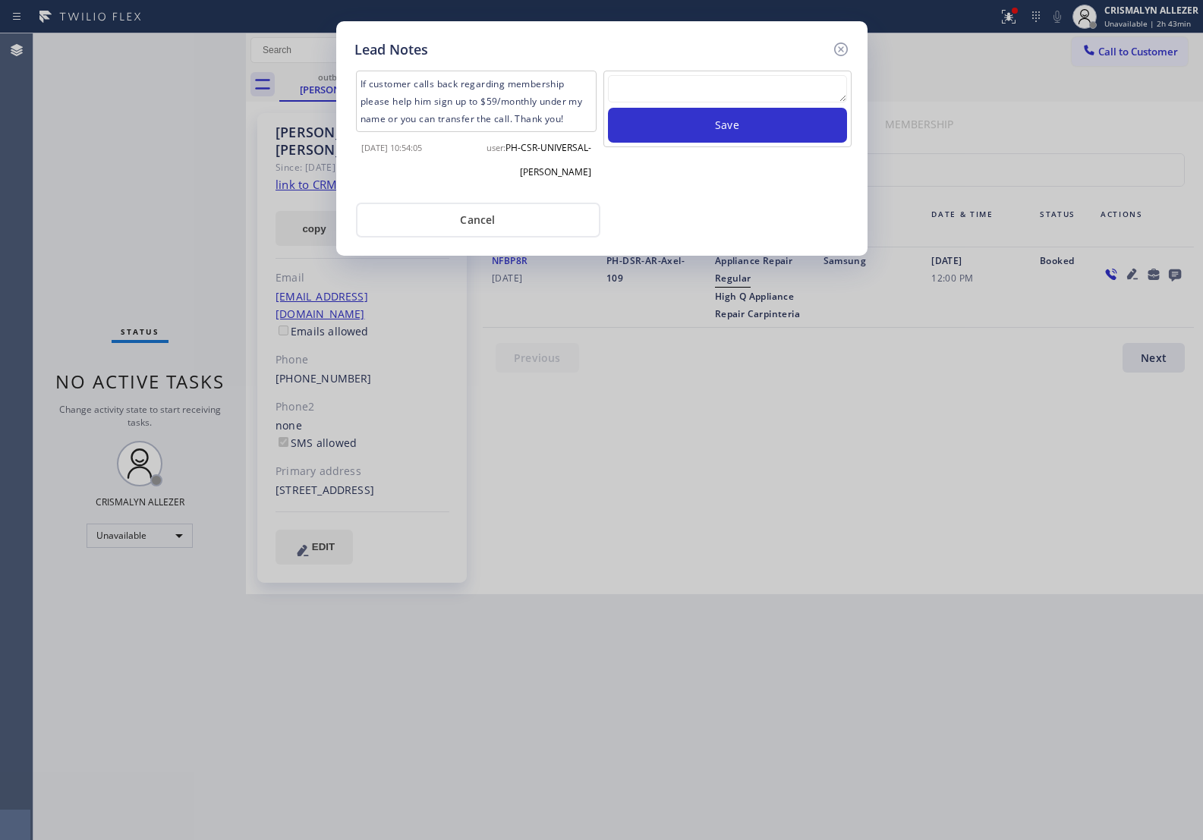
click at [737, 96] on textarea at bounding box center [727, 88] width 239 height 27
paste textarea "DON'T NEED SERVICE / NOT INTERESTED"
type textarea "DON'T NEED SERVICE / NOT INTERESTED then hung up"
click at [768, 123] on button "Save" at bounding box center [727, 125] width 239 height 35
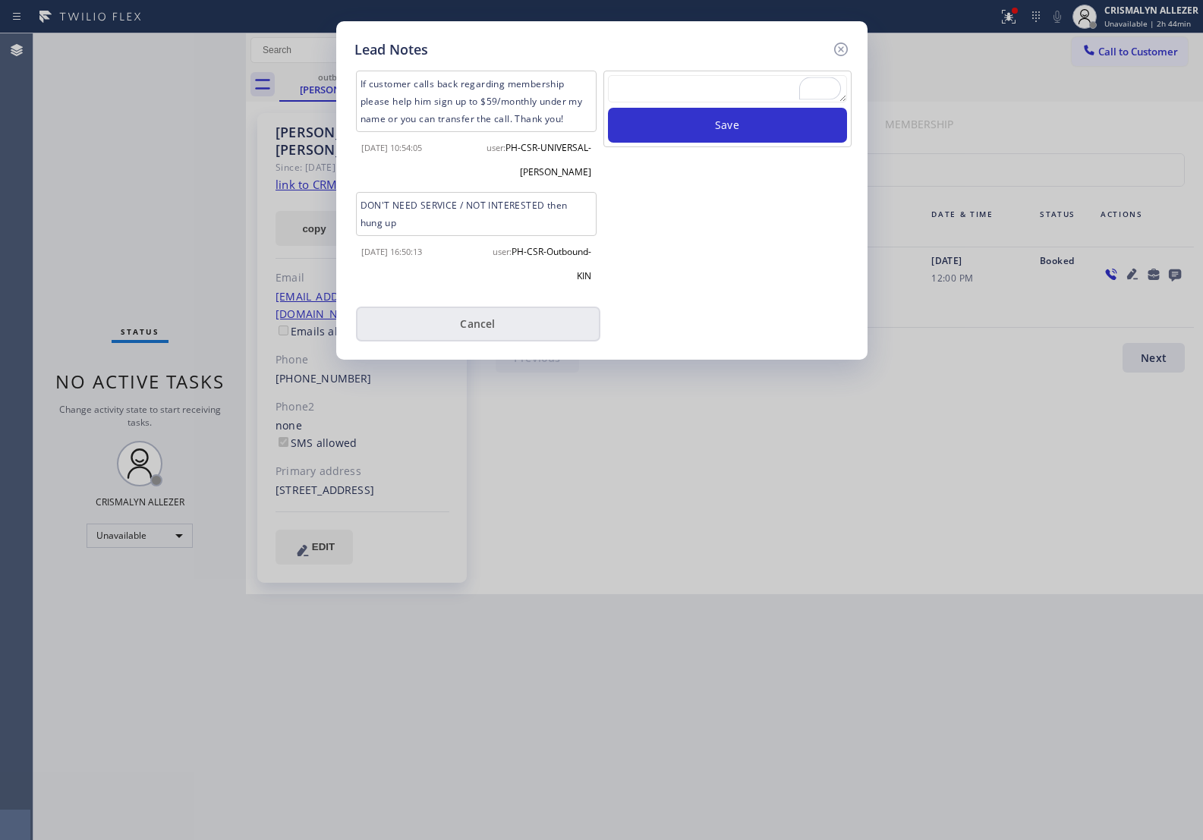
click at [512, 342] on button "Cancel" at bounding box center [478, 324] width 244 height 35
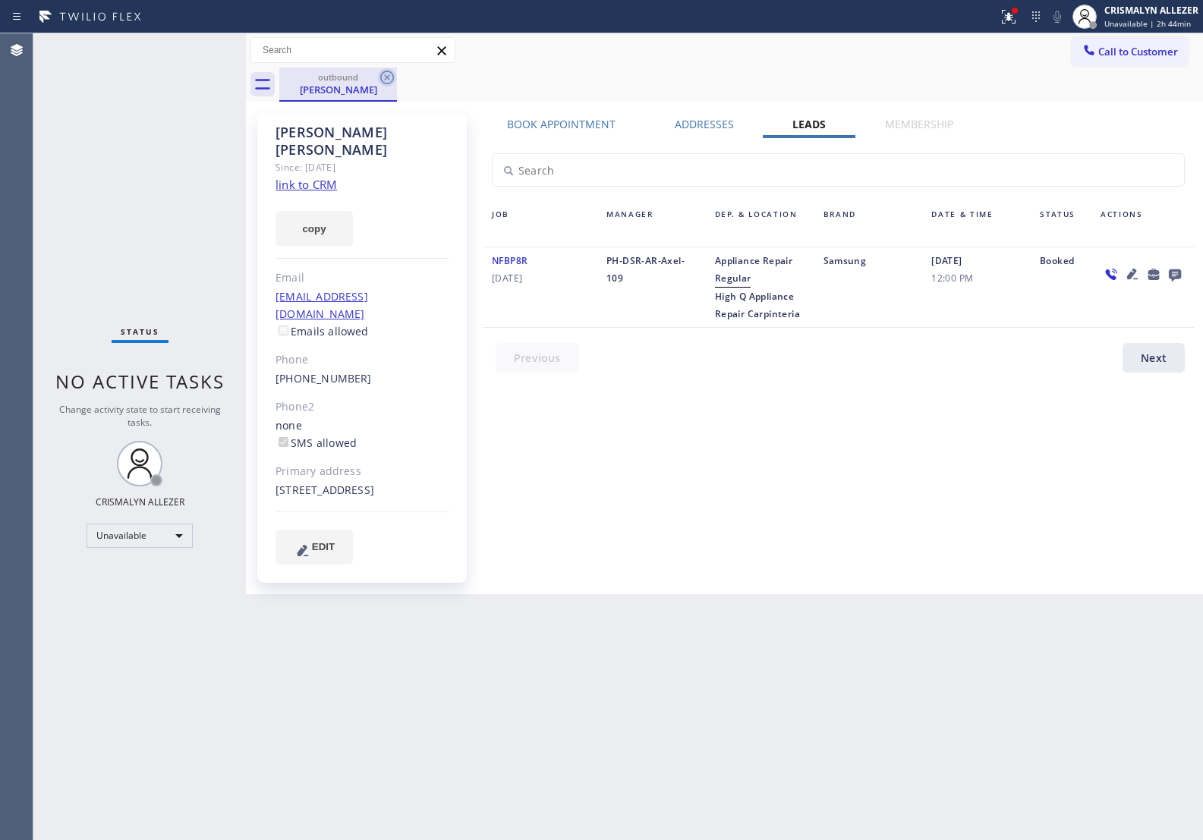
click at [382, 74] on icon at bounding box center [387, 78] width 14 height 14
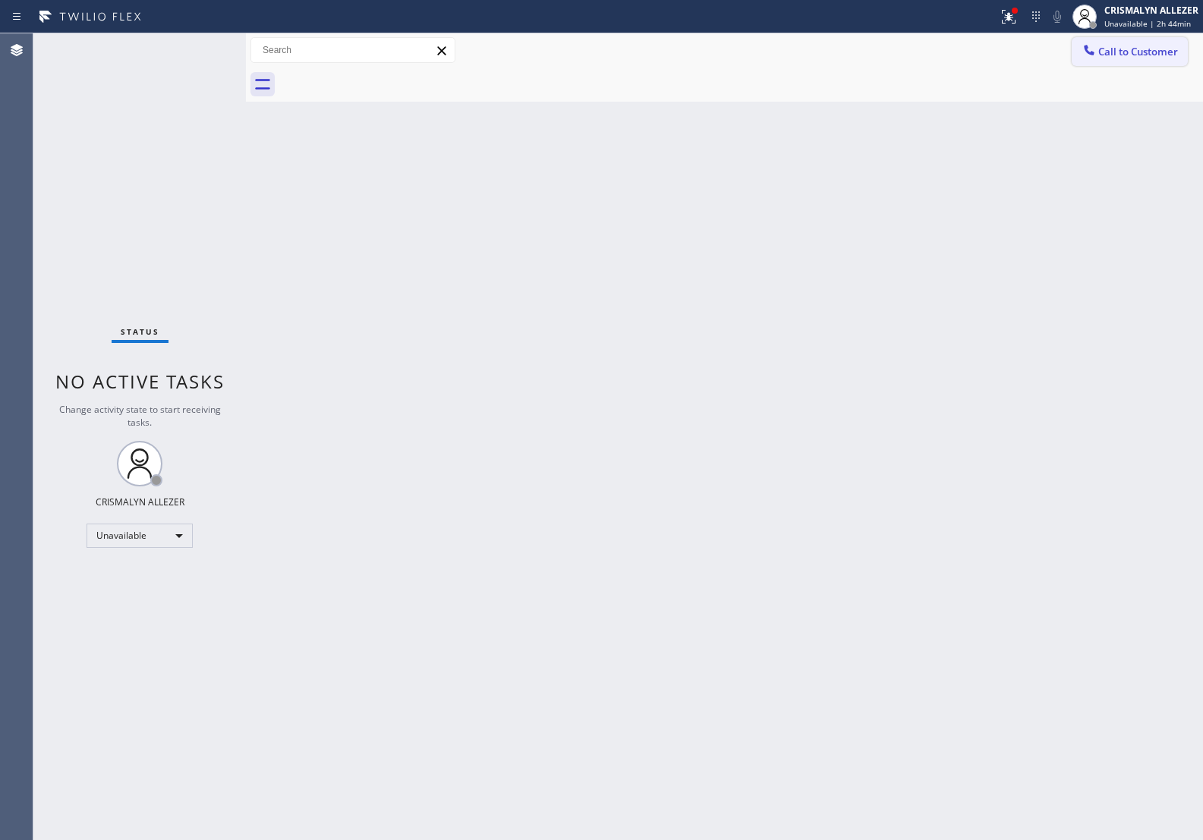
click at [1143, 39] on button "Call to Customer" at bounding box center [1130, 51] width 116 height 29
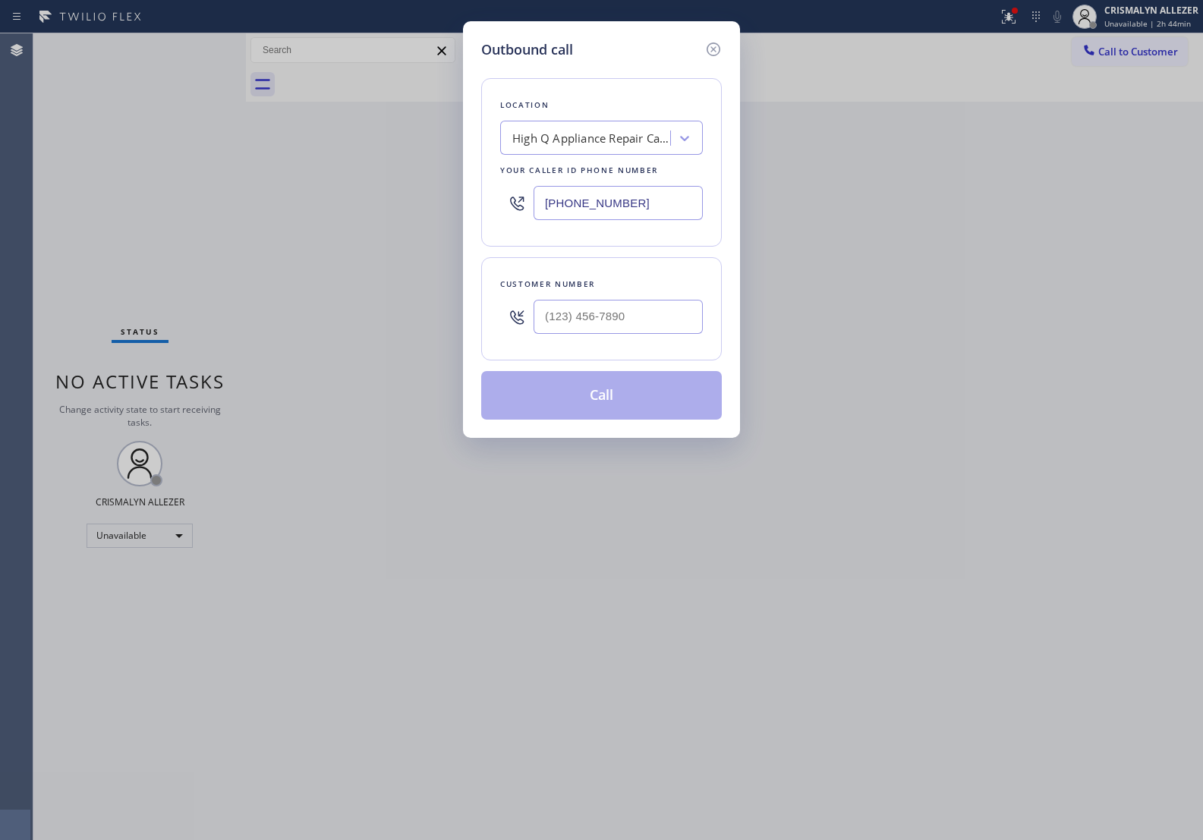
drag, startPoint x: 672, startPoint y: 203, endPoint x: 326, endPoint y: 200, distance: 345.5
click at [387, 203] on div "Outbound call Location High Q Appliance Repair Carpinteria Your caller id phone…" at bounding box center [601, 420] width 1203 height 840
paste input "55) 731-4952"
type input "[PHONE_NUMBER]"
click at [629, 338] on div at bounding box center [618, 316] width 169 height 49
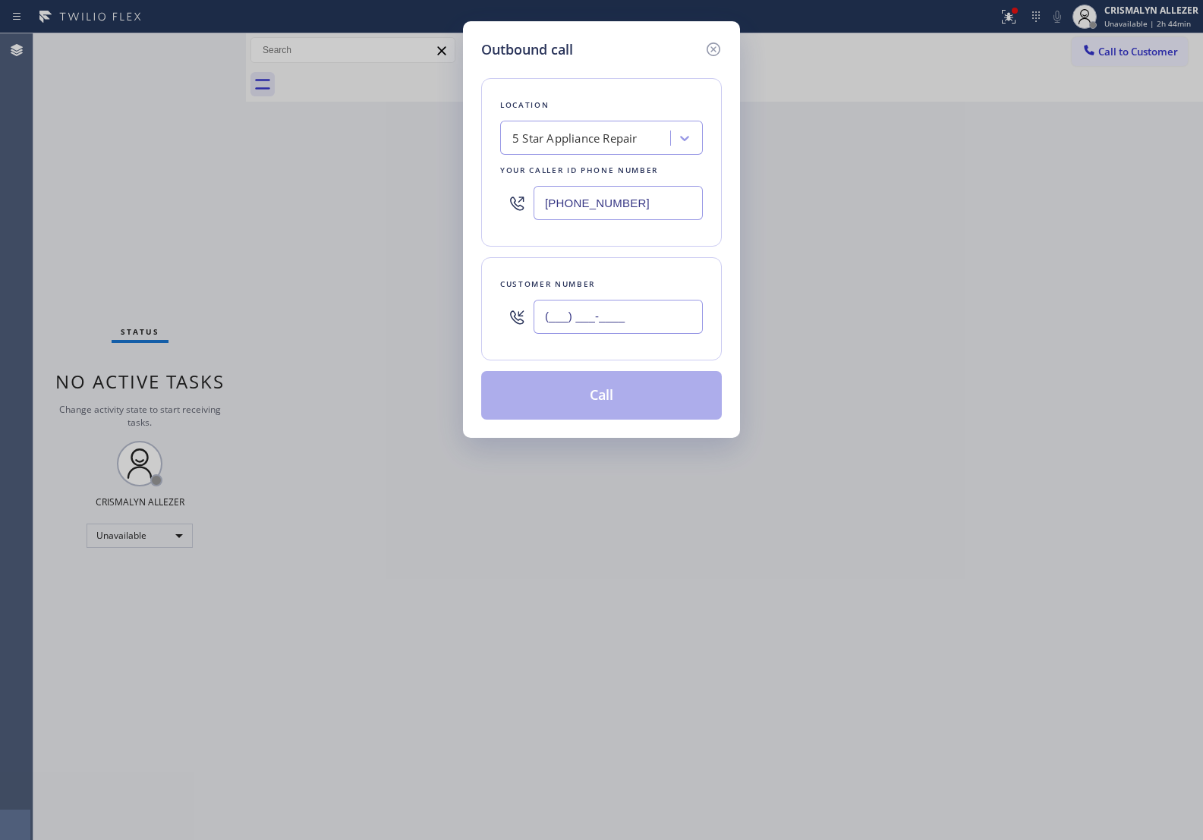
click at [646, 328] on input "(___) ___-____" at bounding box center [618, 317] width 169 height 34
paste input "408) 221-8749"
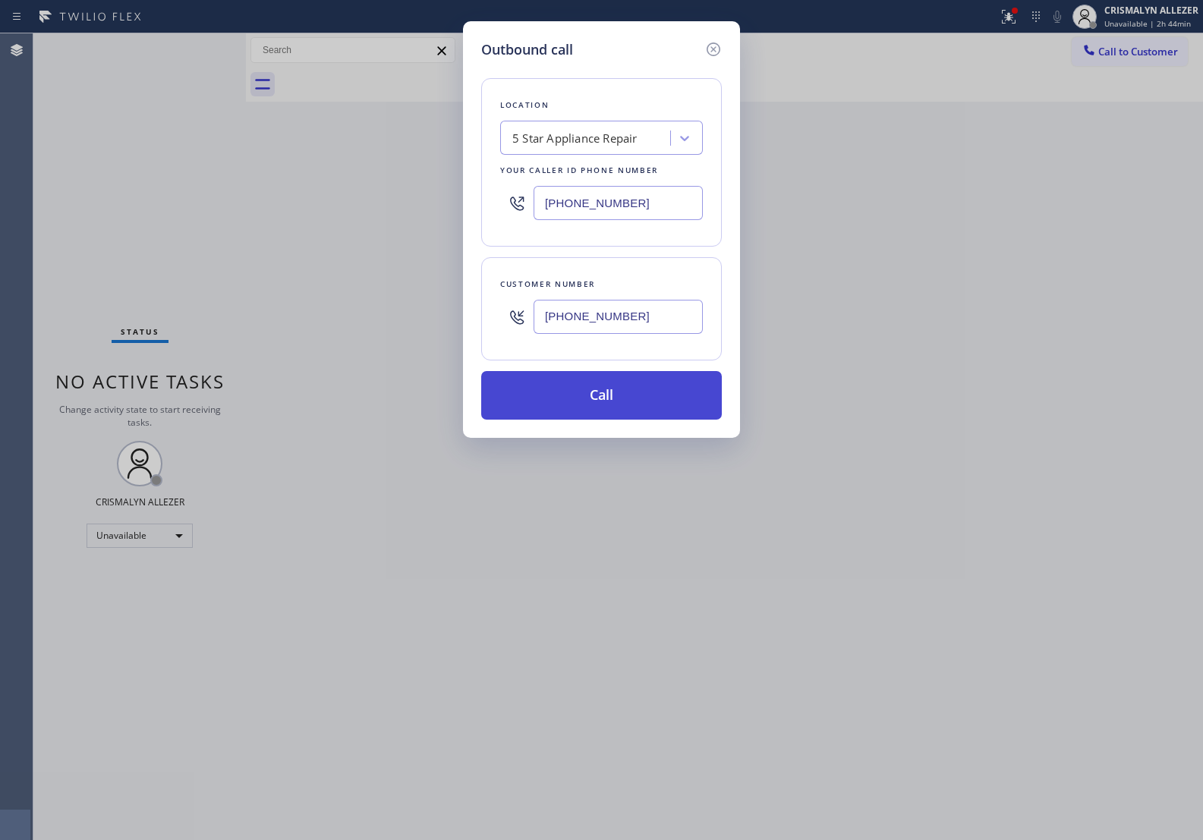
type input "[PHONE_NUMBER]"
click at [612, 393] on button "Call" at bounding box center [601, 395] width 241 height 49
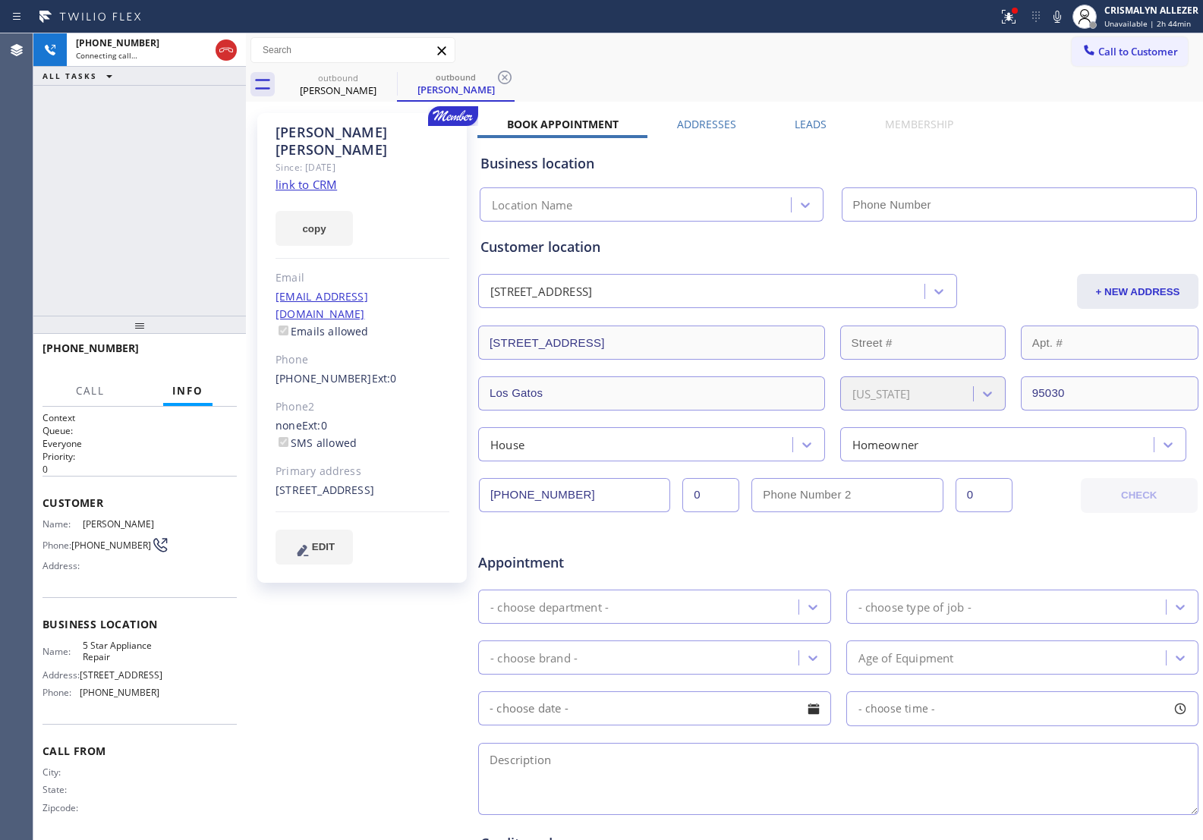
click at [313, 177] on link "link to CRM" at bounding box center [306, 184] width 61 height 15
type input "[PHONE_NUMBER]"
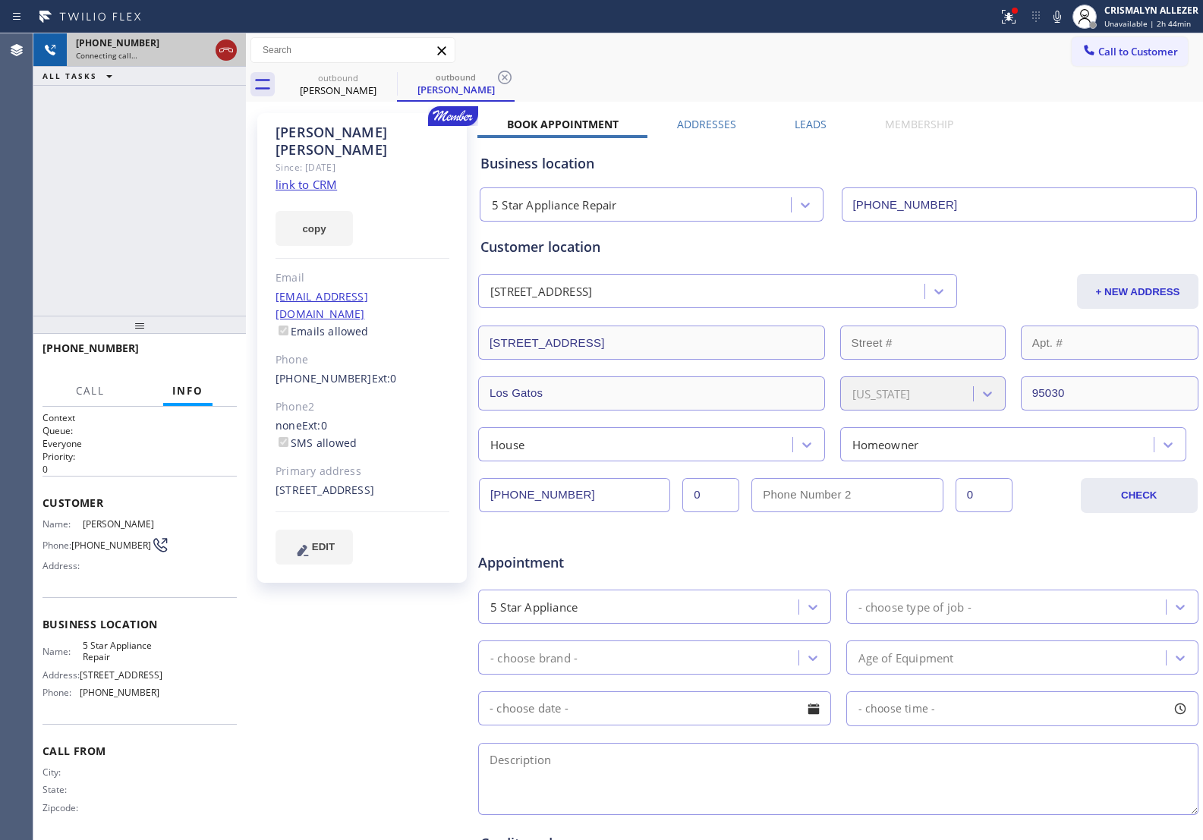
click at [224, 57] on icon at bounding box center [226, 50] width 18 height 18
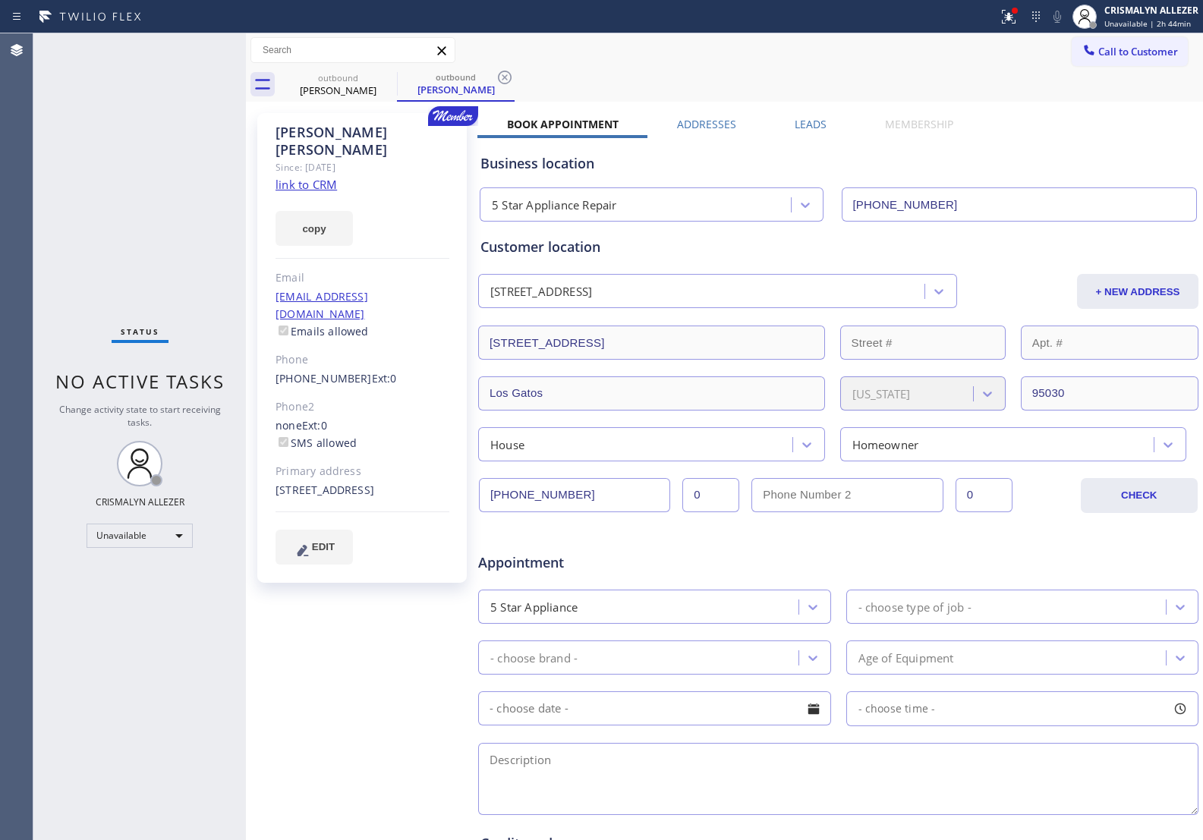
drag, startPoint x: 506, startPoint y: 77, endPoint x: 411, endPoint y: 93, distance: 96.4
click at [501, 77] on icon at bounding box center [505, 77] width 18 height 18
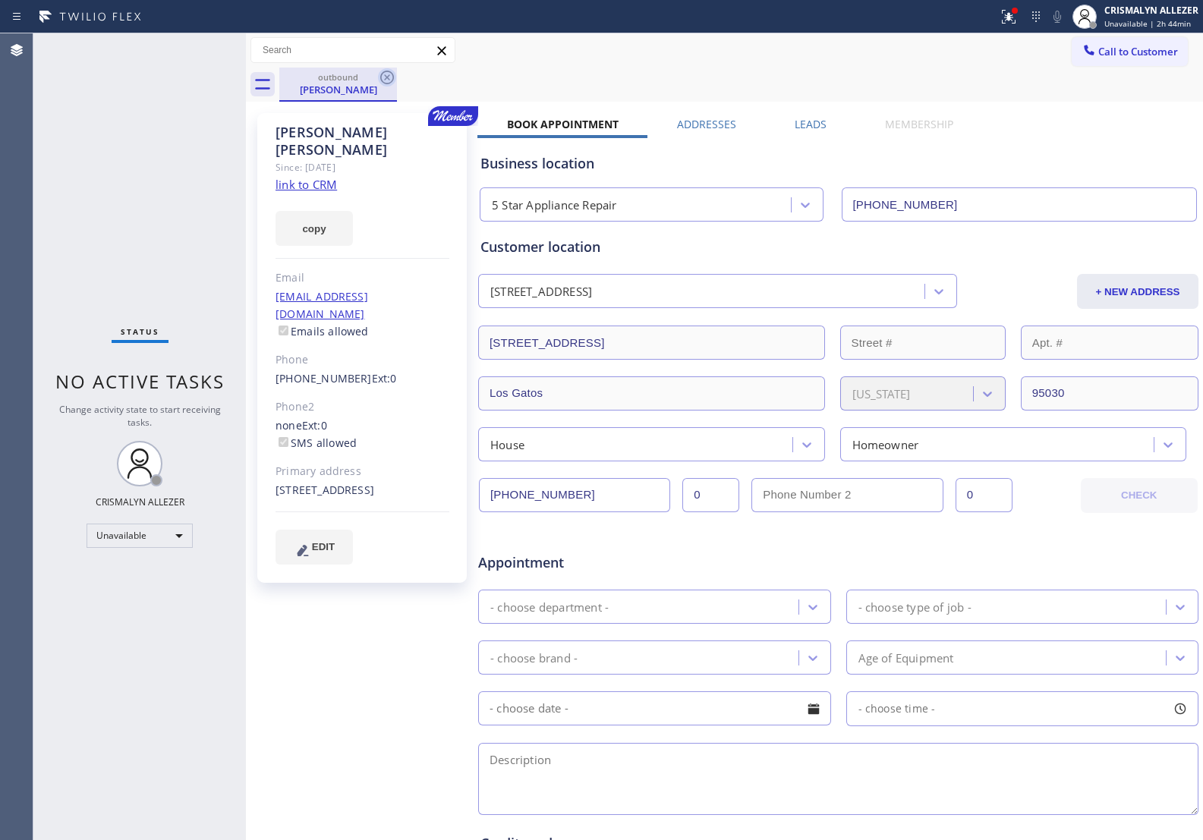
click at [388, 78] on icon at bounding box center [387, 78] width 14 height 14
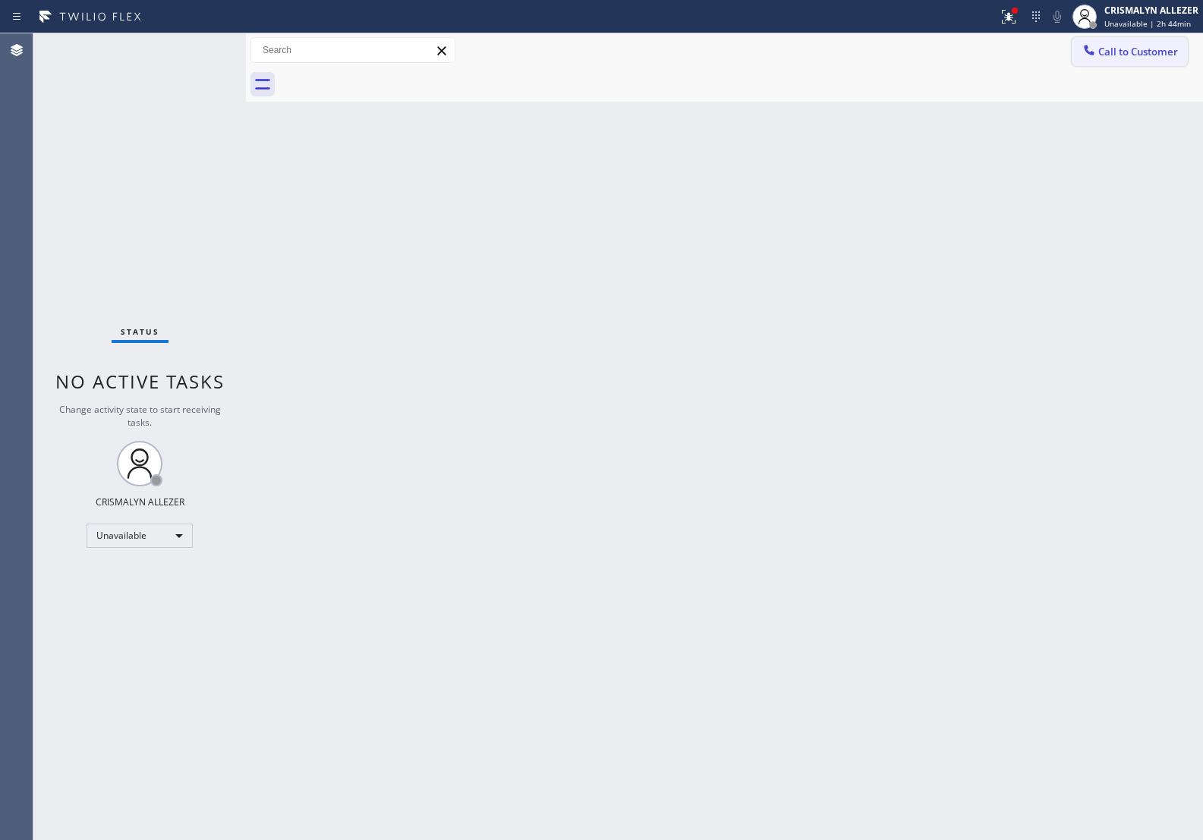
click at [1105, 58] on button "Call to Customer" at bounding box center [1130, 51] width 116 height 29
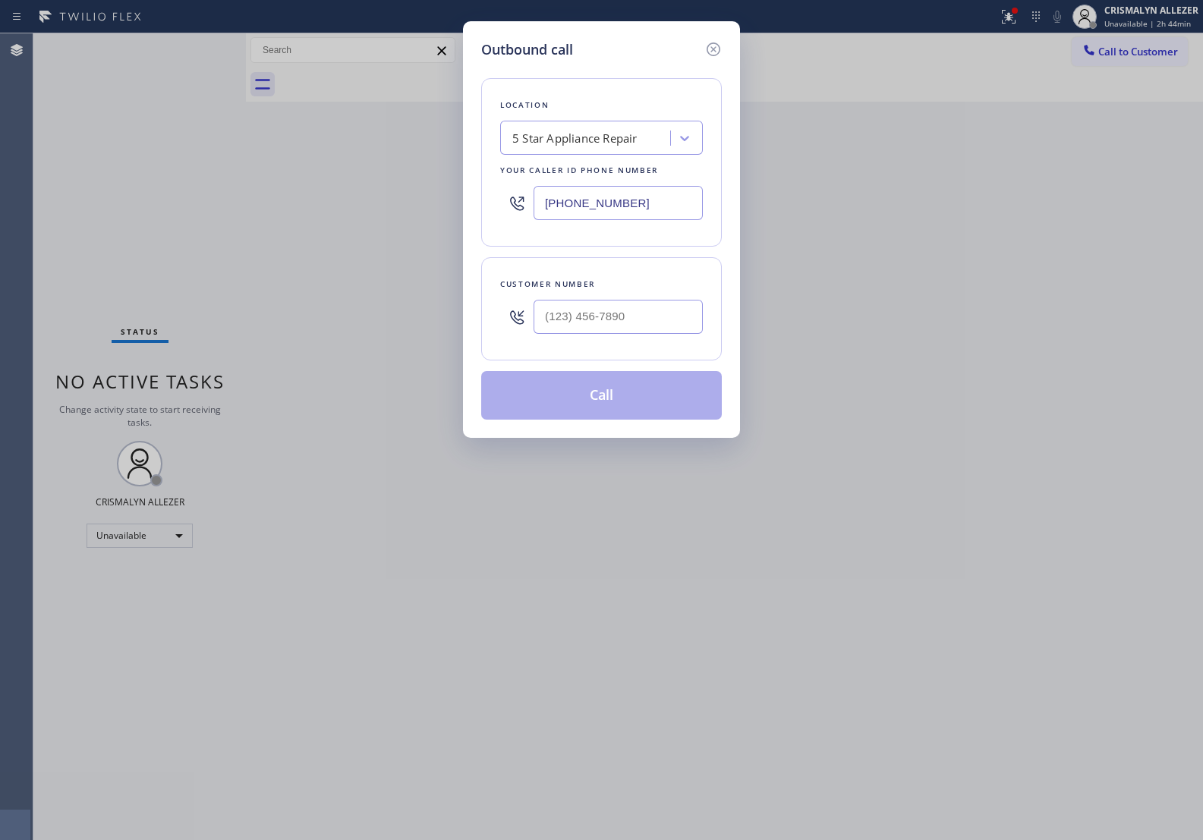
drag, startPoint x: 672, startPoint y: 201, endPoint x: 355, endPoint y: 178, distance: 317.4
click at [374, 182] on div "Outbound call Location 5 Star Appliance Repair Your caller id phone number [PHO…" at bounding box center [601, 420] width 1203 height 840
paste input "559) 364-9606"
type input "[PHONE_NUMBER]"
click at [650, 320] on input "(___) ___-____" at bounding box center [618, 317] width 169 height 34
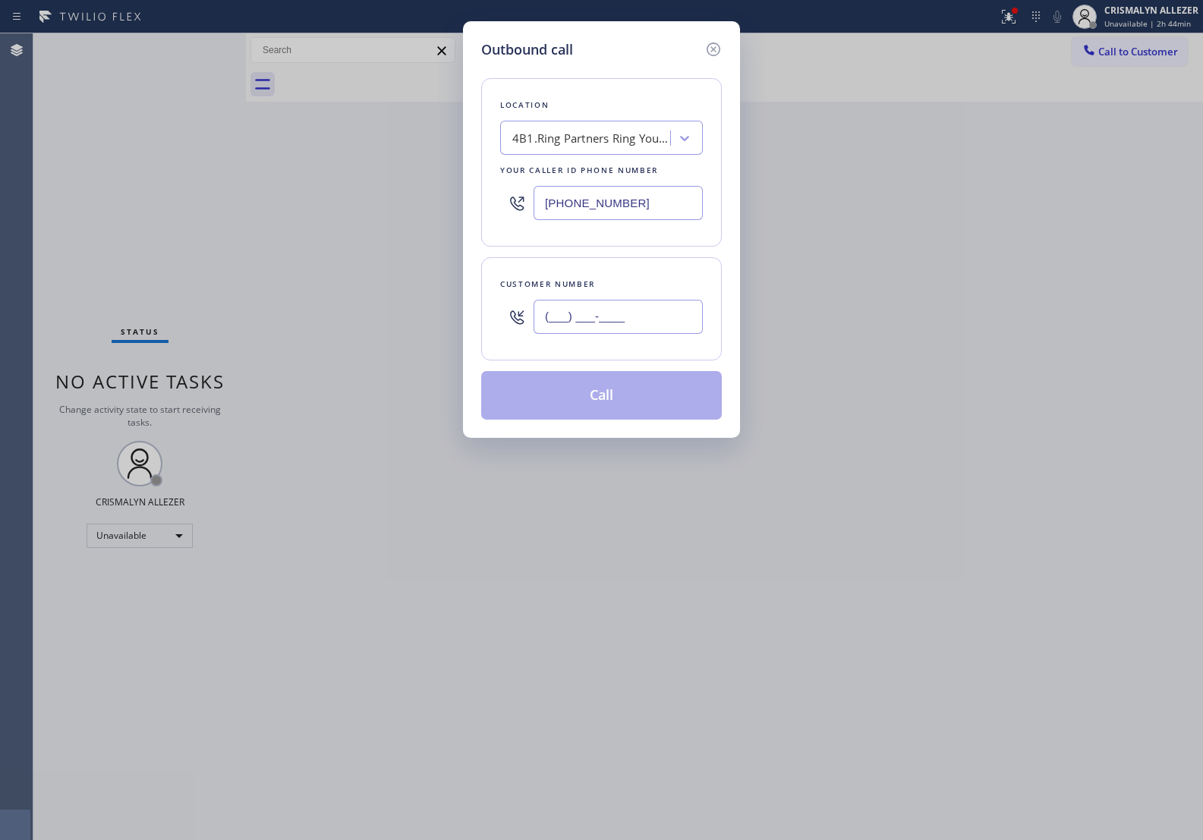
paste input "626) 833-0059"
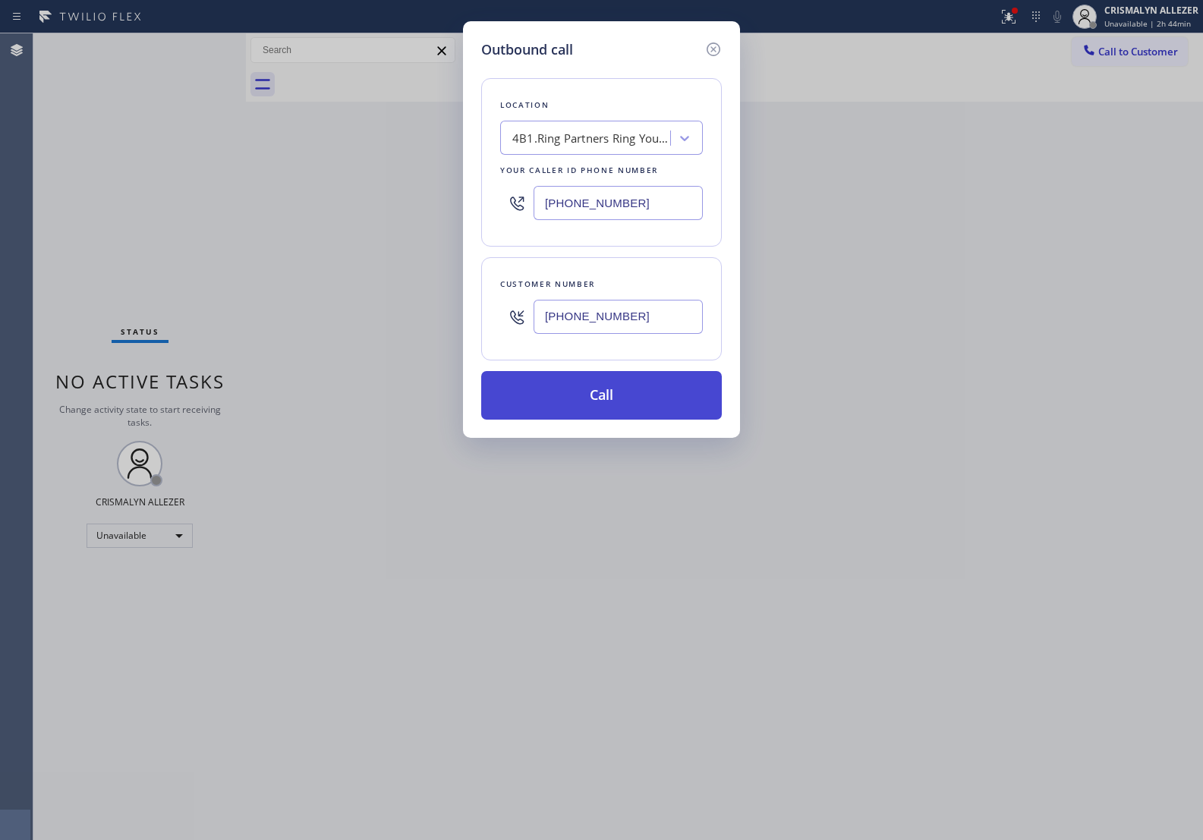
type input "[PHONE_NUMBER]"
click at [629, 399] on button "Call" at bounding box center [601, 395] width 241 height 49
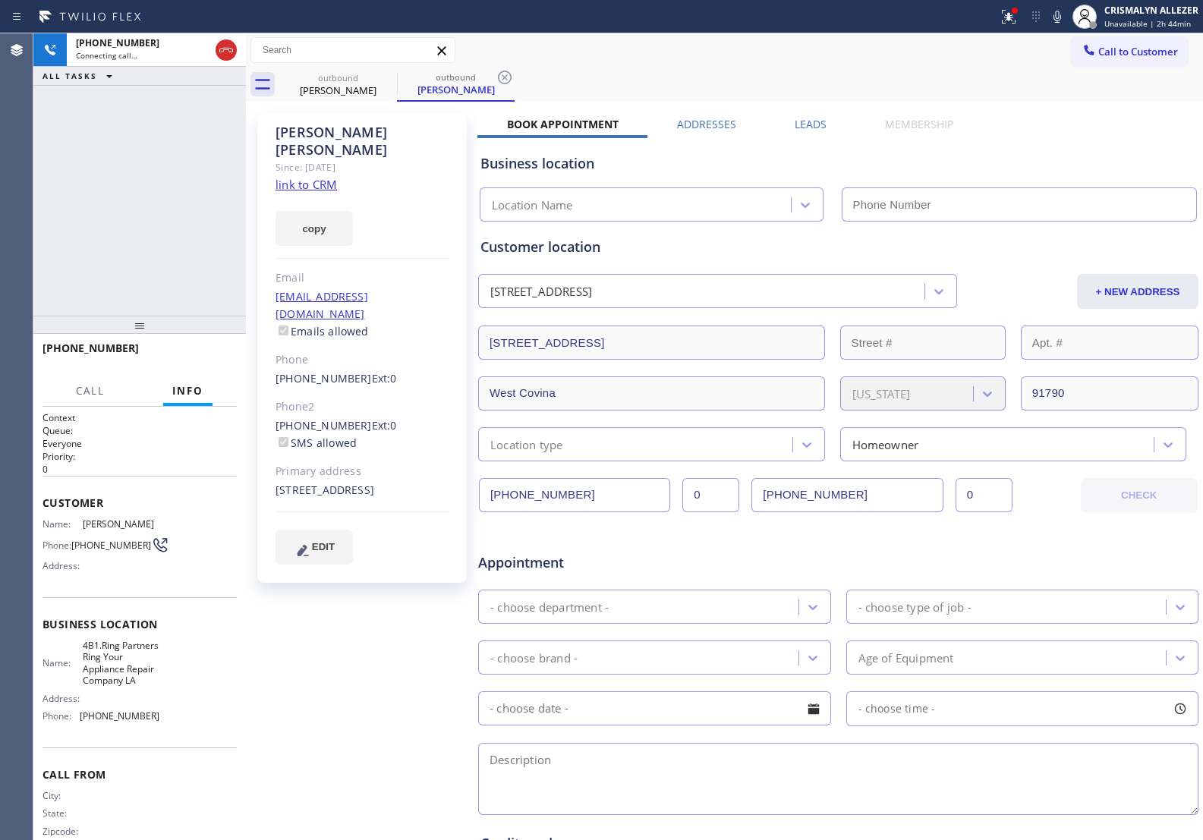
click at [317, 177] on link "link to CRM" at bounding box center [306, 184] width 61 height 15
type input "[PHONE_NUMBER]"
click at [202, 353] on span "HANG UP" at bounding box center [201, 355] width 46 height 11
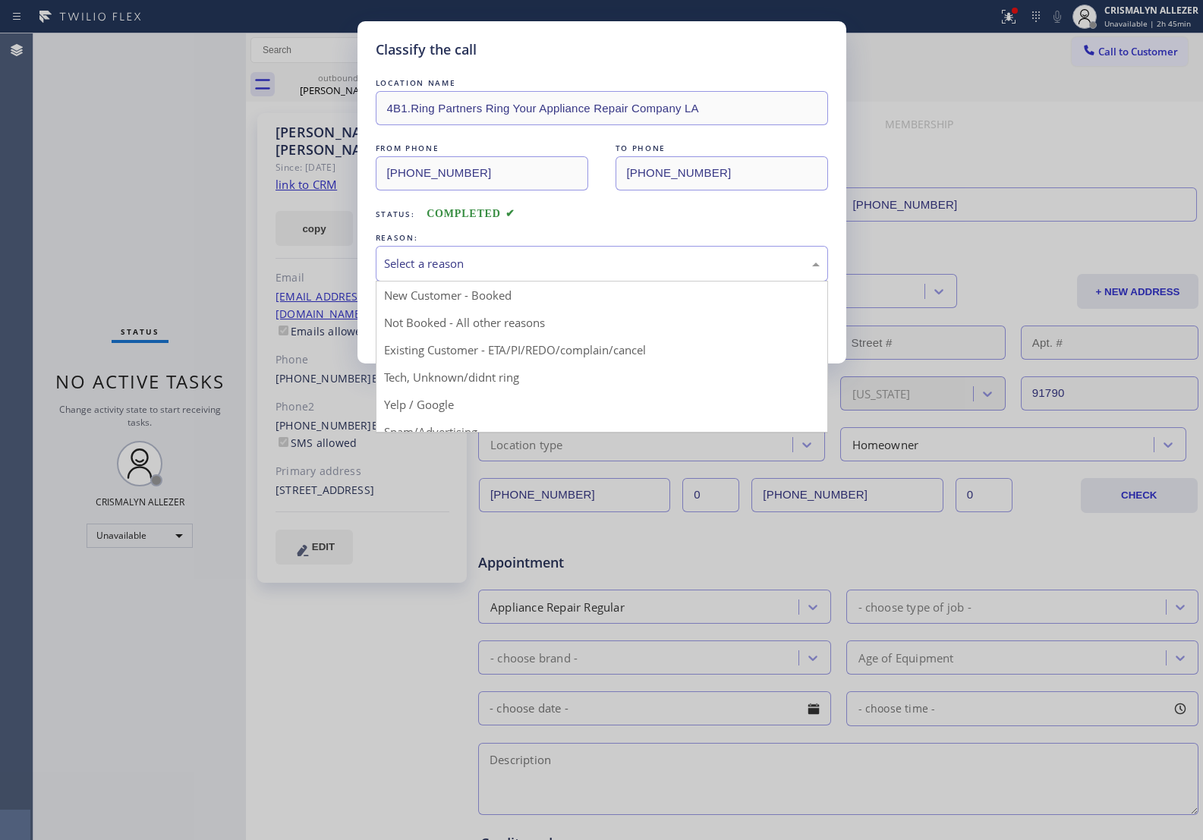
click at [601, 279] on div "Select a reason" at bounding box center [602, 264] width 452 height 36
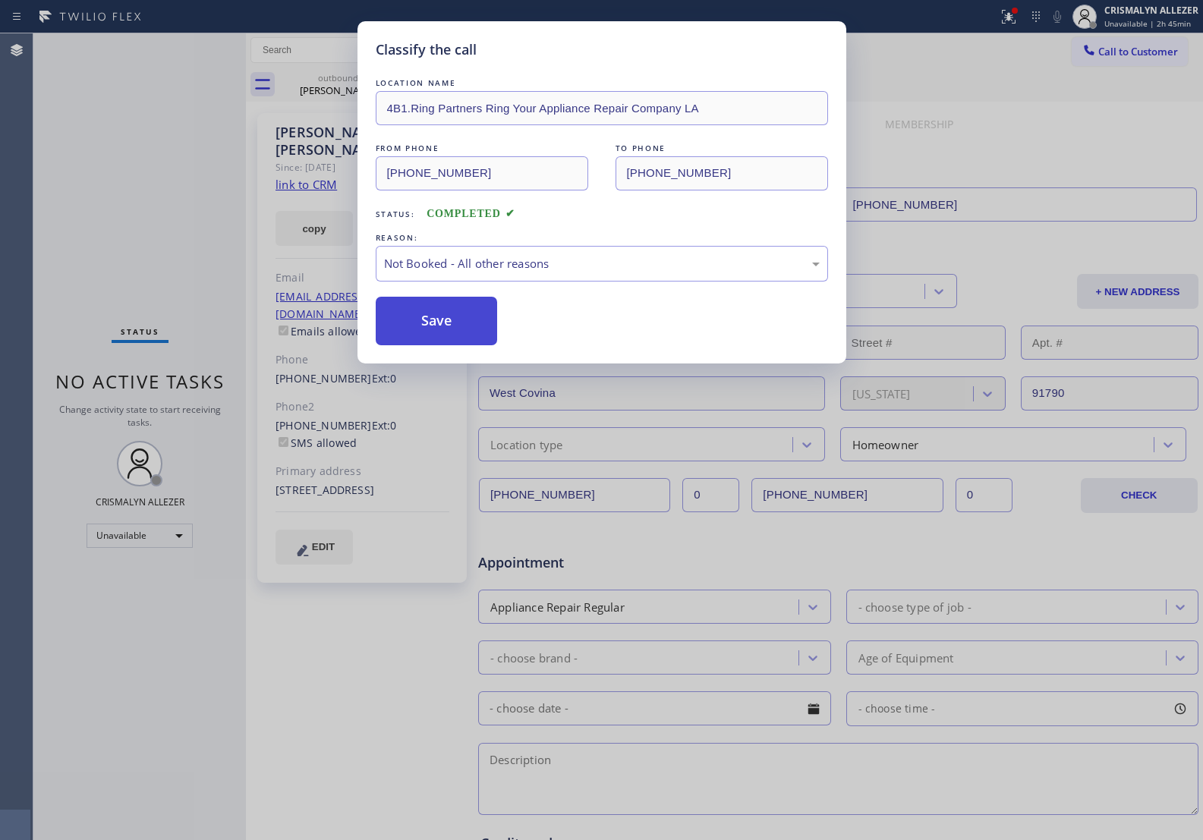
click at [472, 323] on button "Save" at bounding box center [437, 321] width 122 height 49
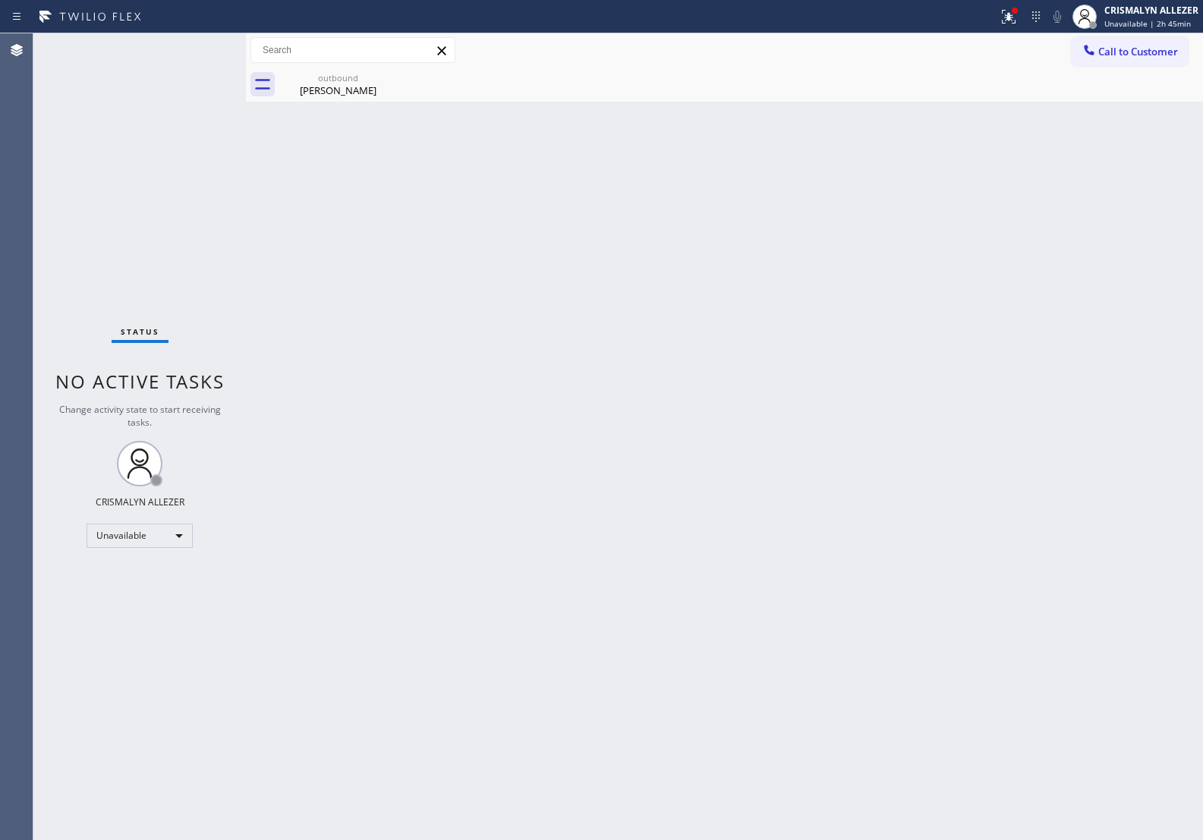
drag, startPoint x: 1018, startPoint y: 301, endPoint x: 995, endPoint y: 290, distance: 25.5
click at [1020, 301] on div "Back to Dashboard Change Sender ID Customers Technicians Select a contact Outbo…" at bounding box center [724, 436] width 957 height 807
click at [336, 84] on div "[PERSON_NAME]" at bounding box center [338, 91] width 115 height 14
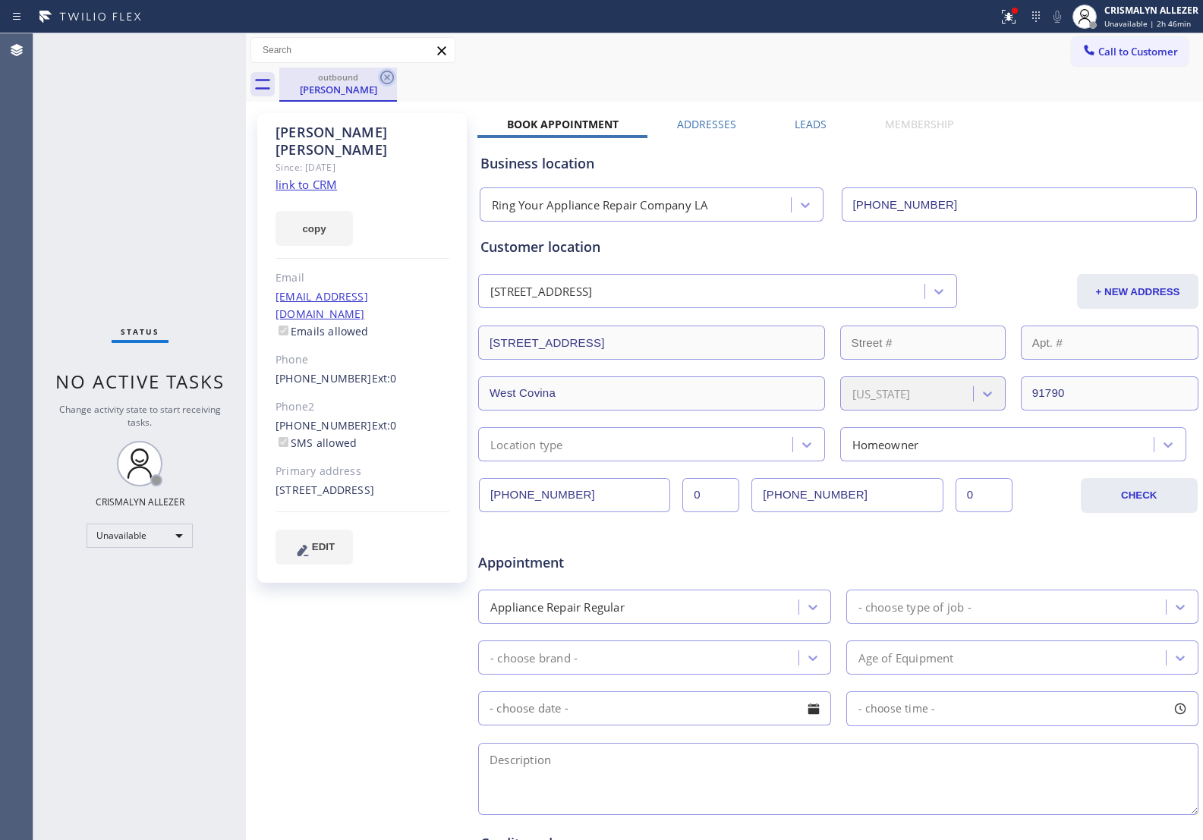
click at [384, 74] on icon at bounding box center [387, 77] width 18 height 18
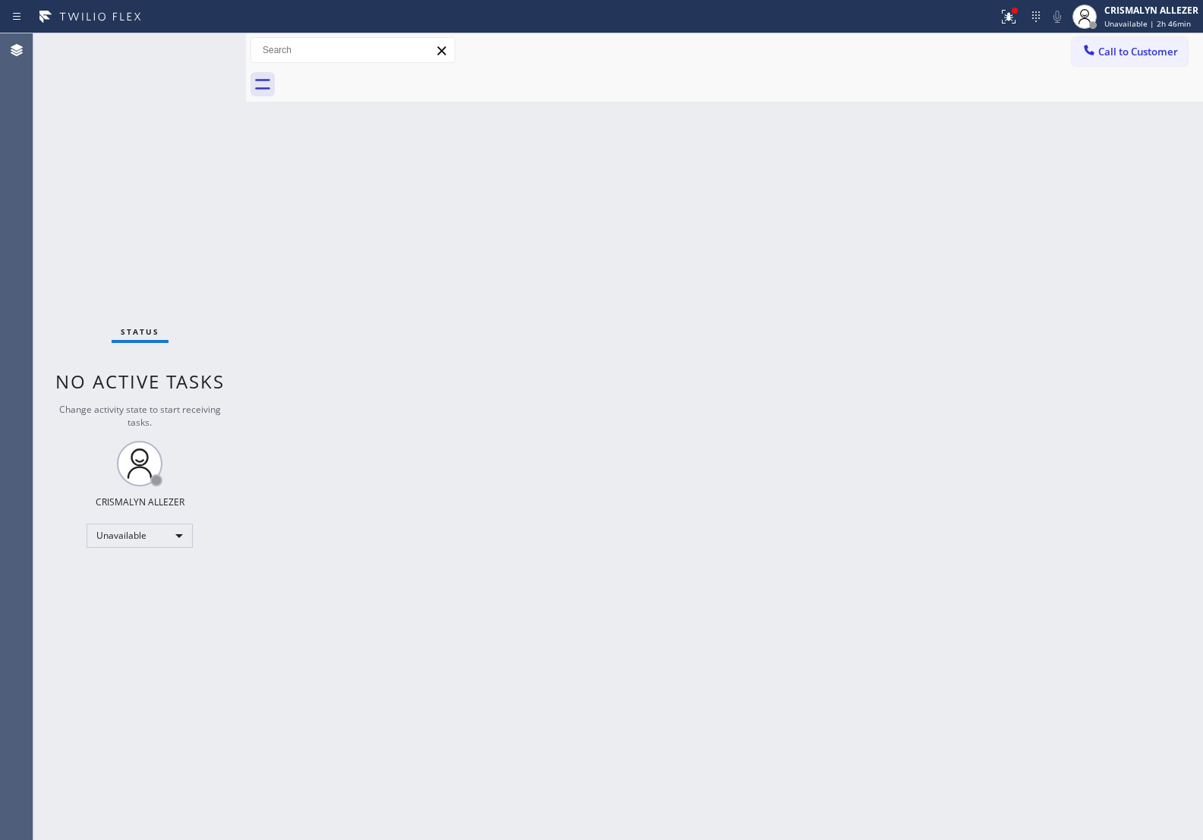
drag, startPoint x: 1126, startPoint y: 54, endPoint x: 1086, endPoint y: 63, distance: 41.3
click at [1127, 54] on span "Call to Customer" at bounding box center [1139, 52] width 80 height 14
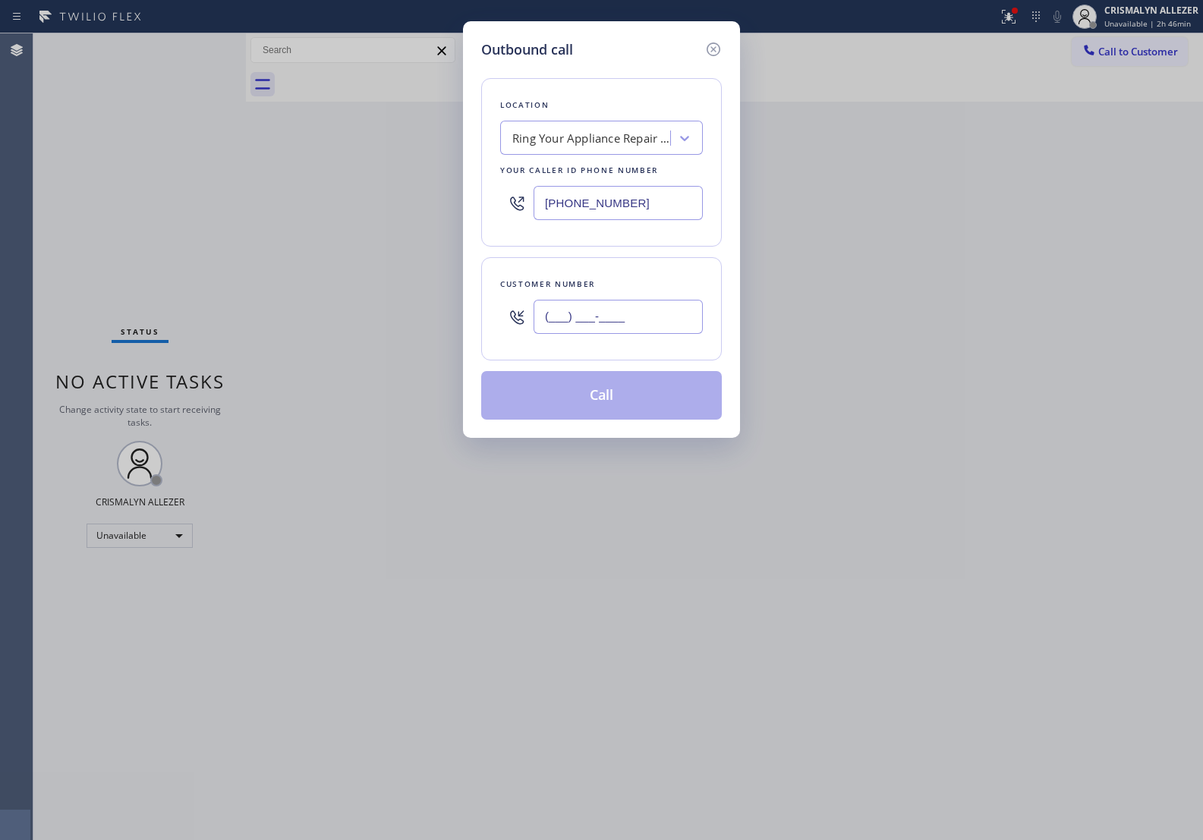
click at [657, 317] on input "(___) ___-____" at bounding box center [618, 317] width 169 height 34
paste input "626) 587-4318"
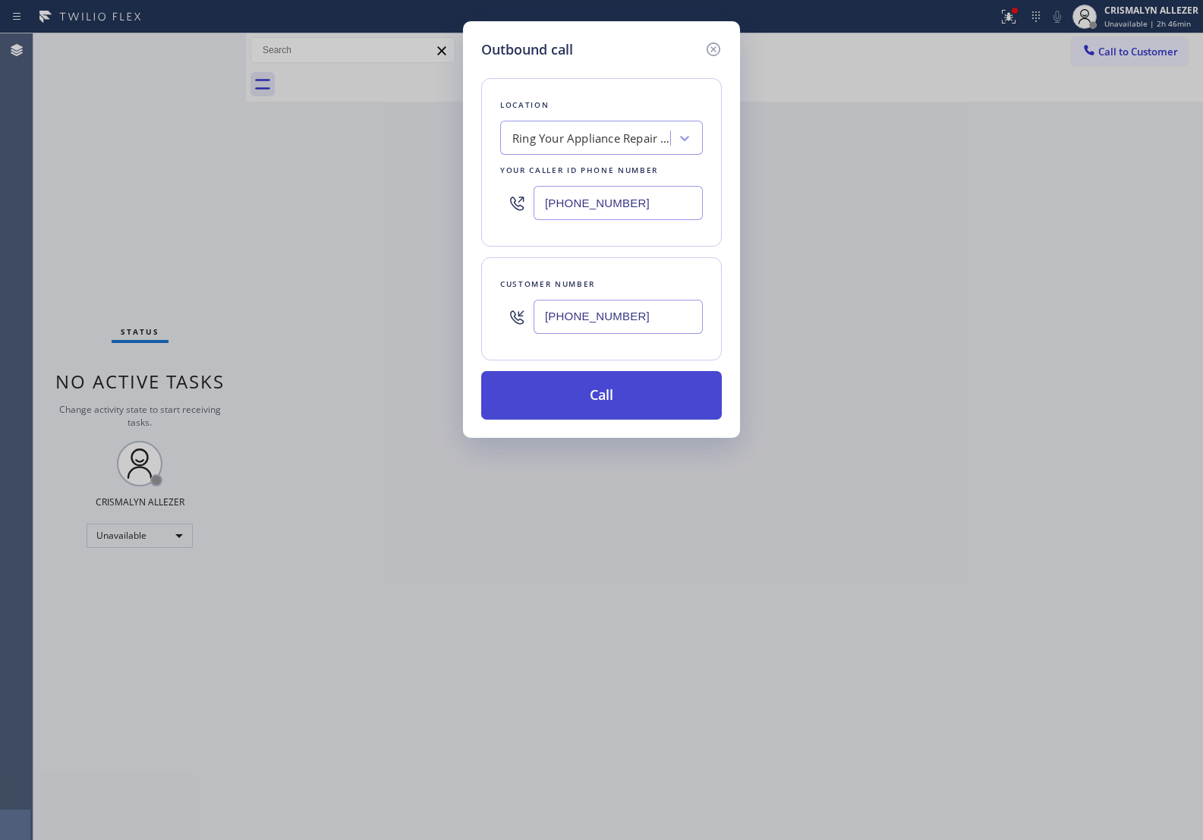
type input "[PHONE_NUMBER]"
click at [621, 410] on button "Call" at bounding box center [601, 395] width 241 height 49
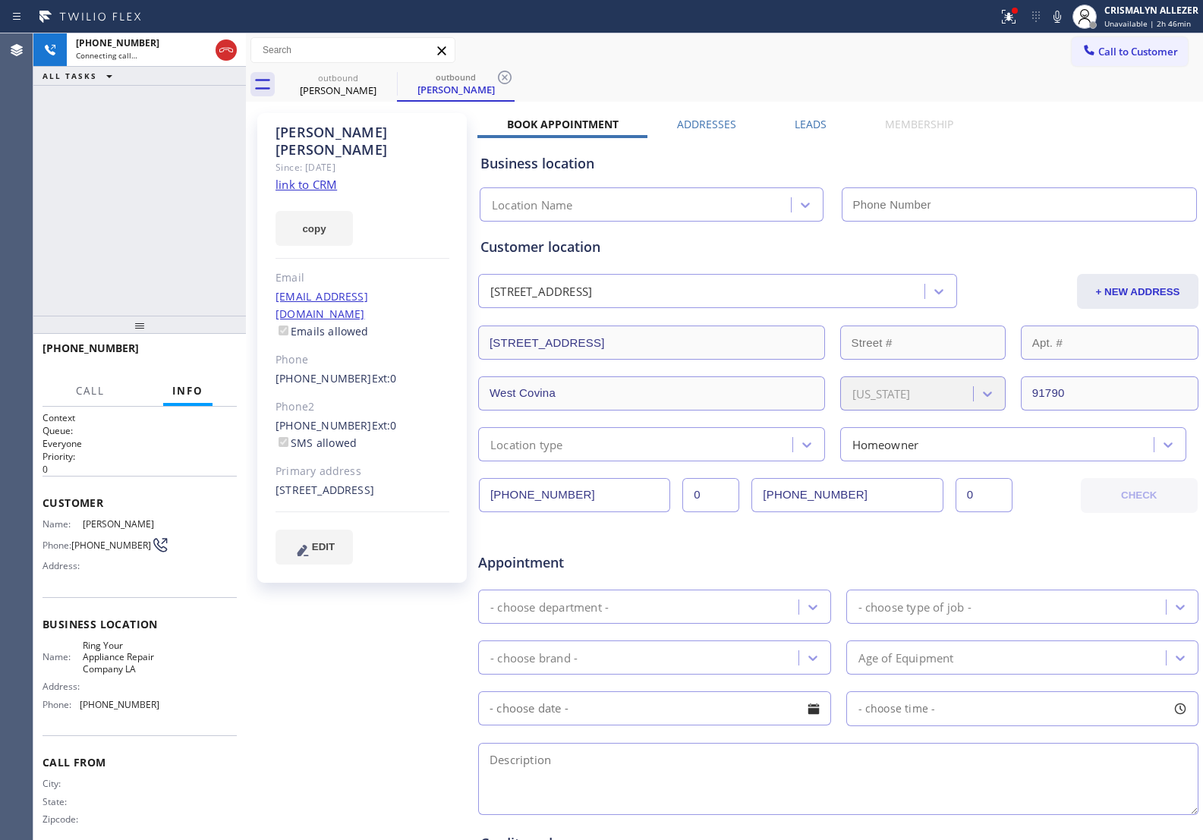
type input "[PHONE_NUMBER]"
click at [192, 358] on span "HANG UP" at bounding box center [201, 355] width 46 height 11
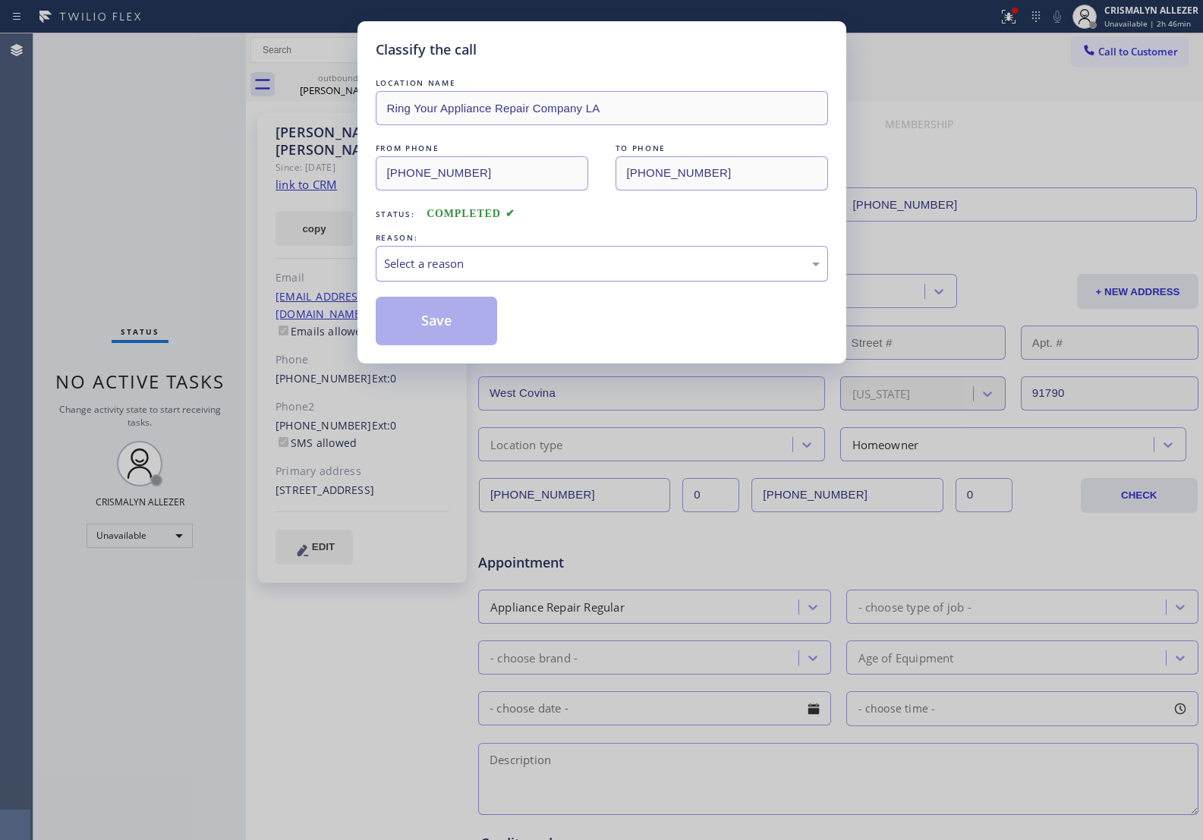
drag, startPoint x: 601, startPoint y: 267, endPoint x: 578, endPoint y: 278, distance: 25.1
click at [586, 274] on div "Select a reason" at bounding box center [602, 264] width 452 height 36
click at [418, 329] on button "Save" at bounding box center [437, 321] width 122 height 49
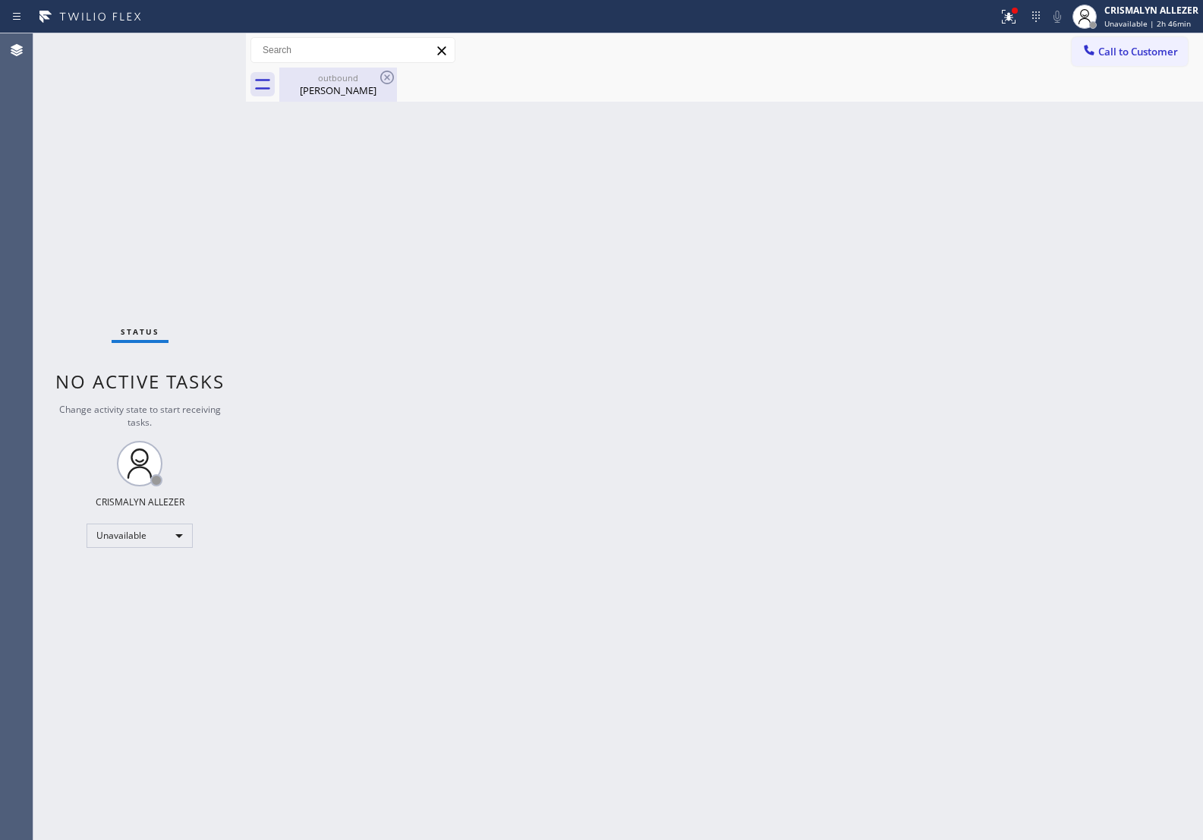
click at [338, 84] on div "Nicholas Torres" at bounding box center [338, 91] width 115 height 14
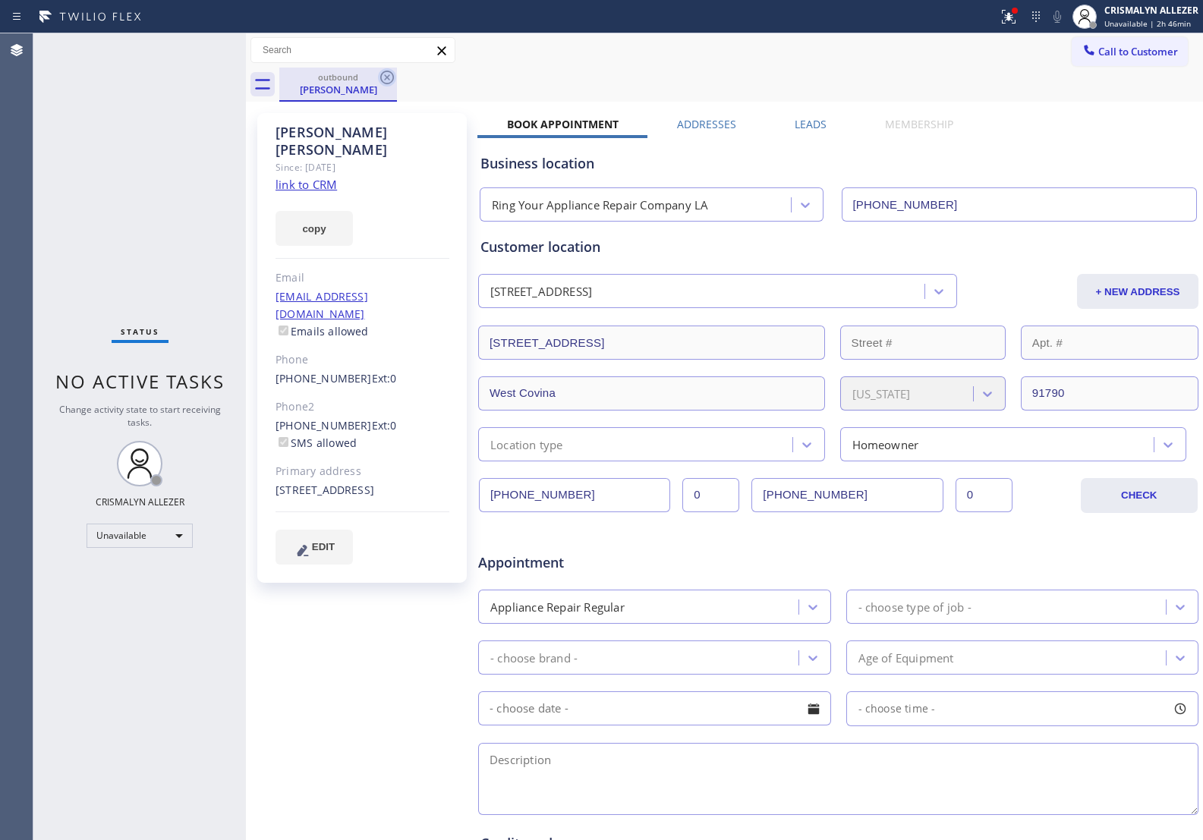
click at [389, 76] on icon at bounding box center [387, 77] width 18 height 18
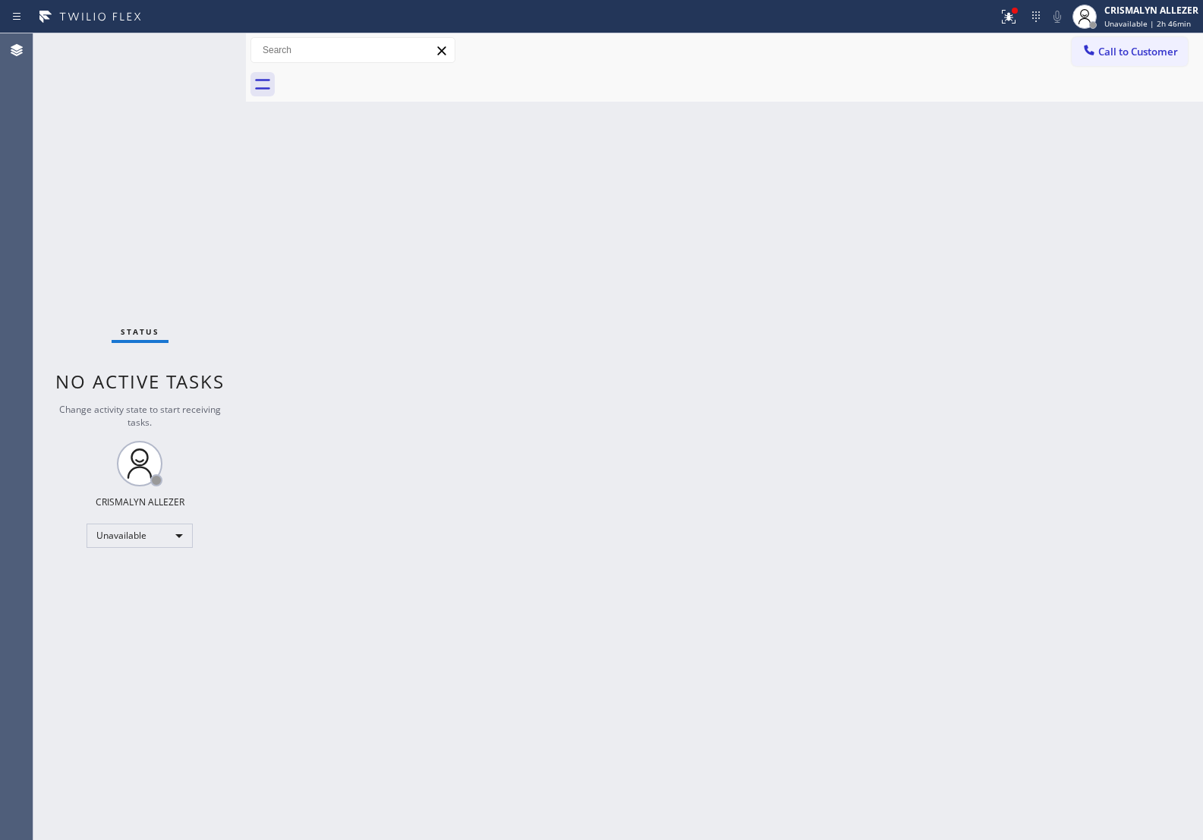
drag, startPoint x: 1136, startPoint y: 50, endPoint x: 1118, endPoint y: 55, distance: 18.0
click at [1126, 53] on span "Call to Customer" at bounding box center [1139, 52] width 80 height 14
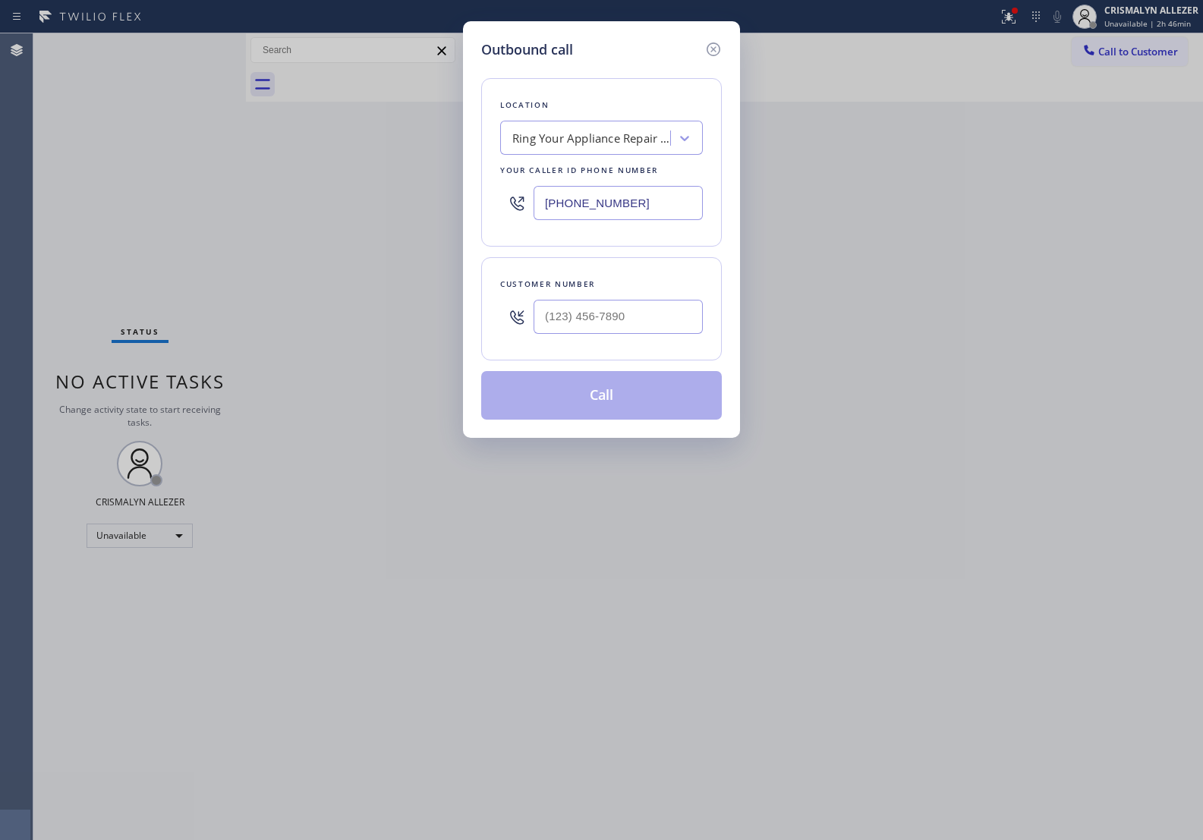
drag, startPoint x: 664, startPoint y: 209, endPoint x: 279, endPoint y: 183, distance: 386.5
click at [306, 186] on div "Outbound call Location Ring Your Appliance Repair Company LA Your caller id pho…" at bounding box center [601, 420] width 1203 height 840
paste input "855) 731-4952"
type input "[PHONE_NUMBER]"
click at [636, 328] on input "(___) ___-____" at bounding box center [618, 317] width 169 height 34
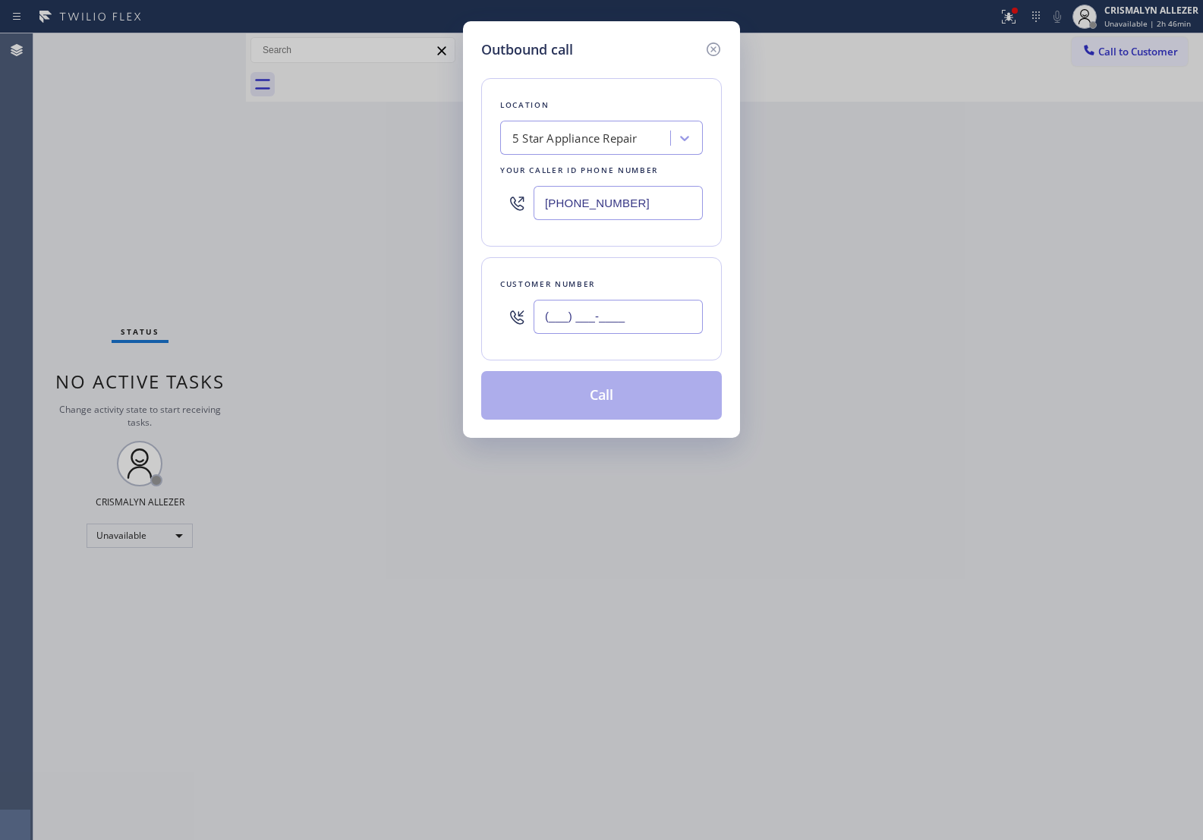
paste input "714) 727-6657"
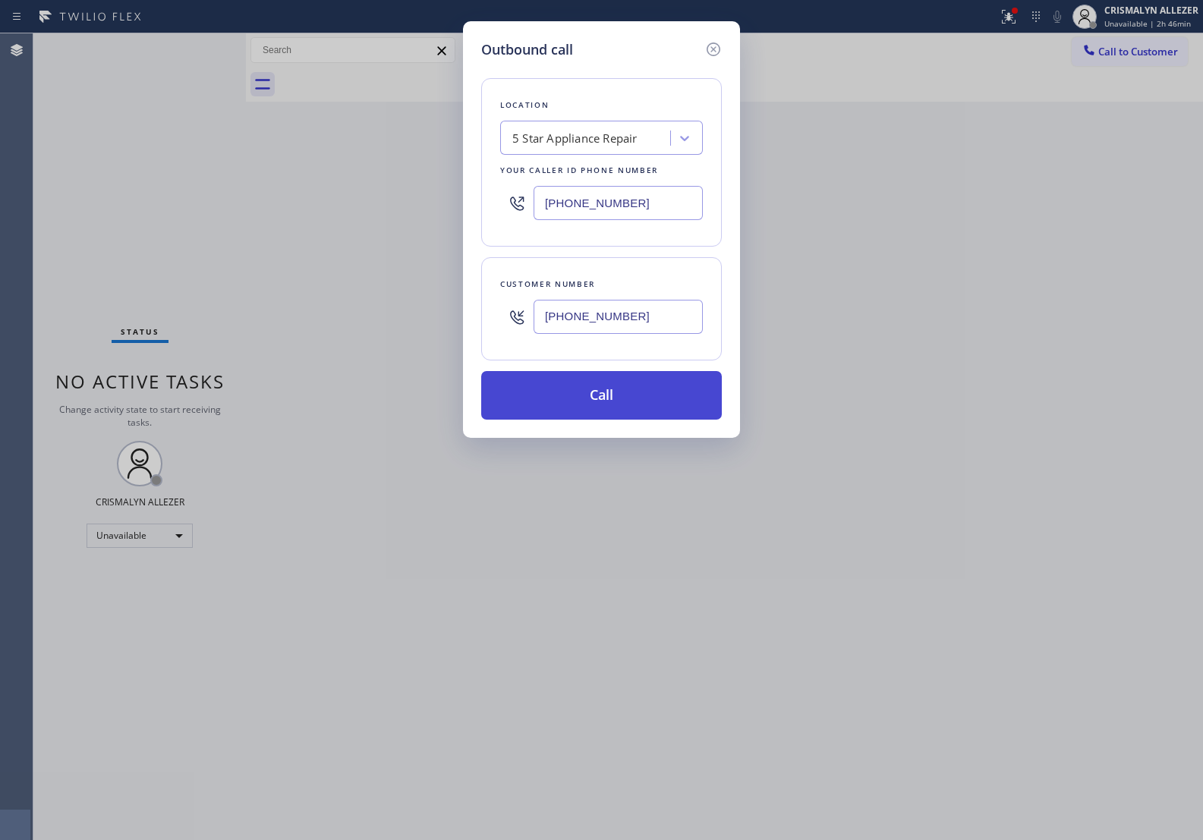
type input "[PHONE_NUMBER]"
click at [611, 396] on button "Call" at bounding box center [601, 395] width 241 height 49
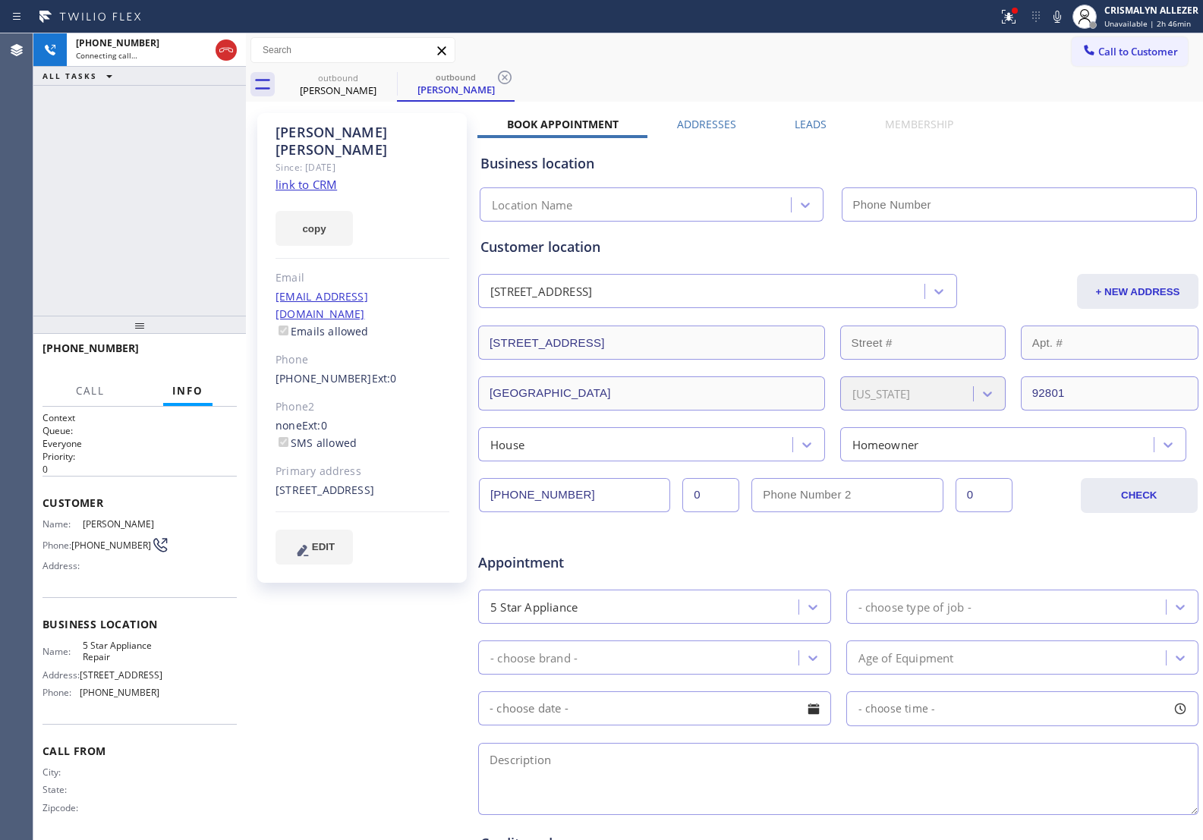
click at [317, 177] on link "link to CRM" at bounding box center [306, 184] width 61 height 15
type input "[PHONE_NUMBER]"
click at [201, 354] on span "HANG UP" at bounding box center [201, 355] width 46 height 11
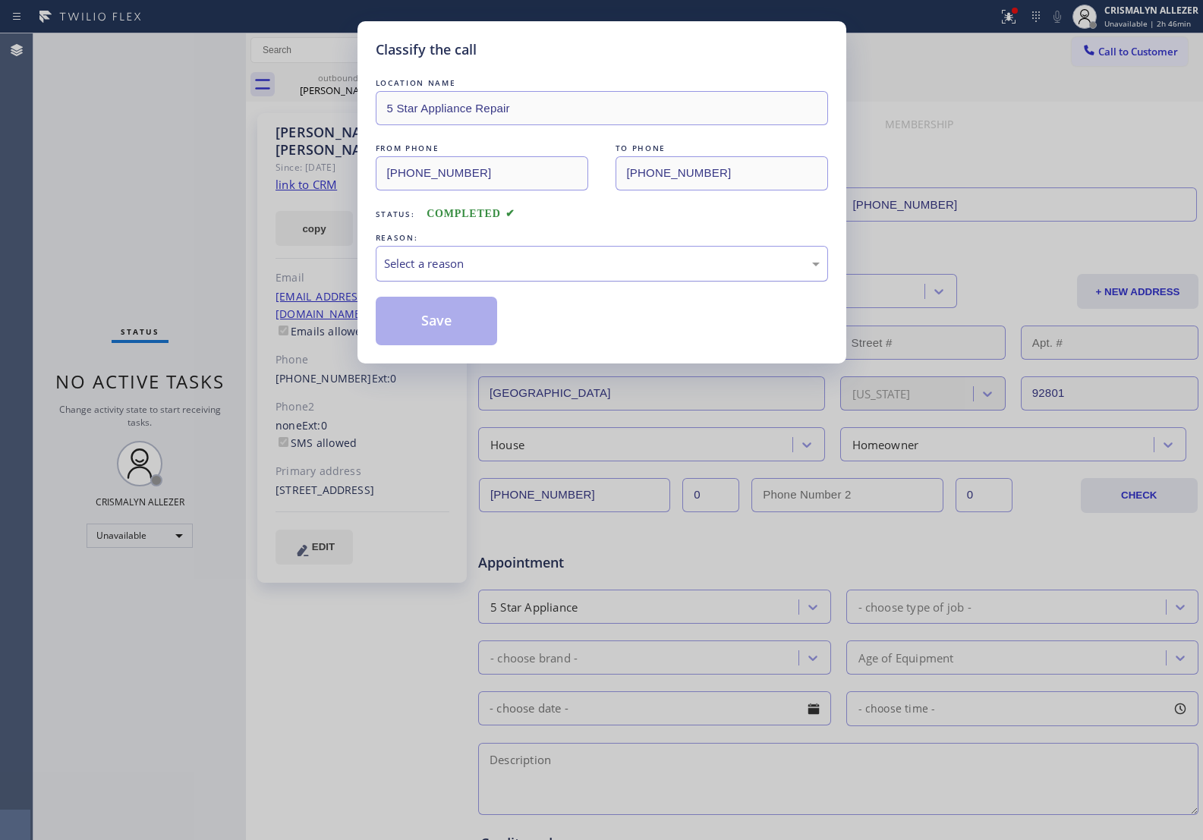
drag, startPoint x: 626, startPoint y: 268, endPoint x: 601, endPoint y: 279, distance: 27.5
click at [616, 273] on div "Select a reason" at bounding box center [602, 263] width 436 height 17
click at [435, 330] on button "Save" at bounding box center [437, 321] width 122 height 49
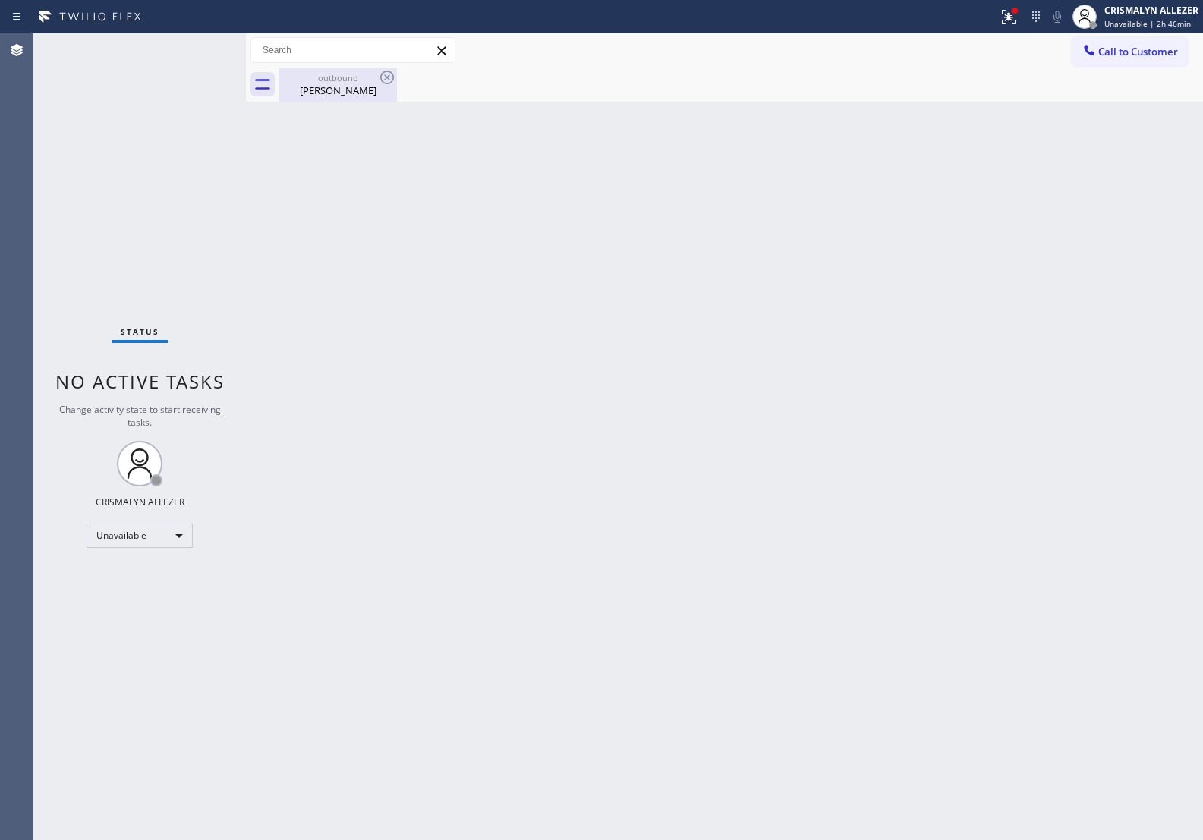
click at [339, 77] on div "outbound" at bounding box center [338, 77] width 115 height 11
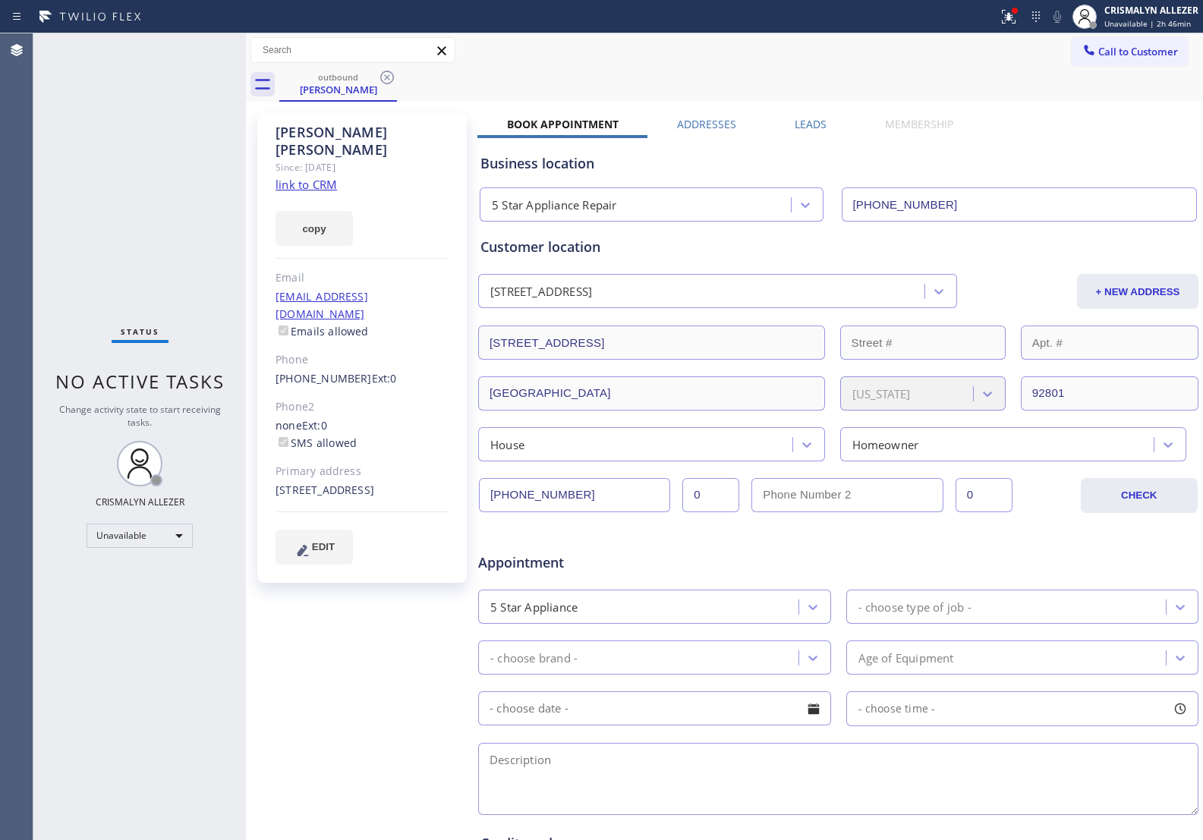
click at [803, 119] on label "Leads" at bounding box center [811, 124] width 32 height 14
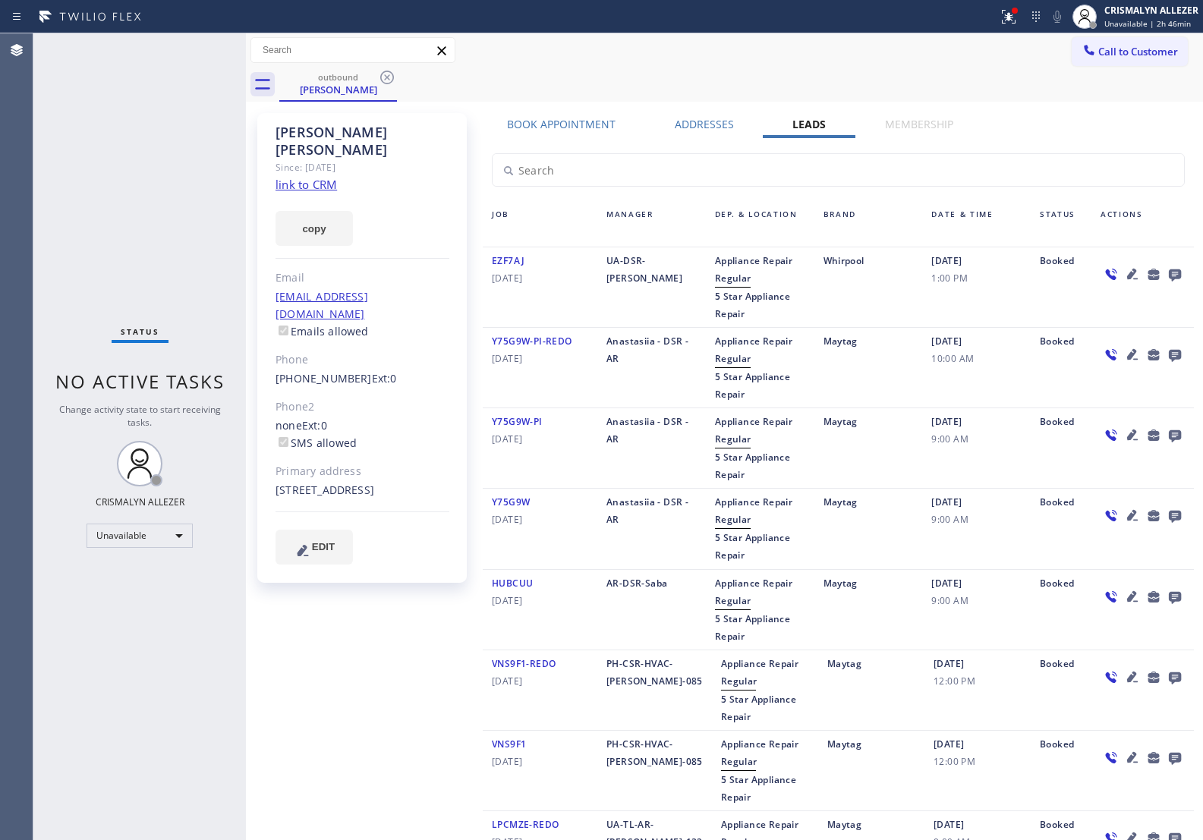
click at [1169, 273] on icon at bounding box center [1175, 276] width 12 height 12
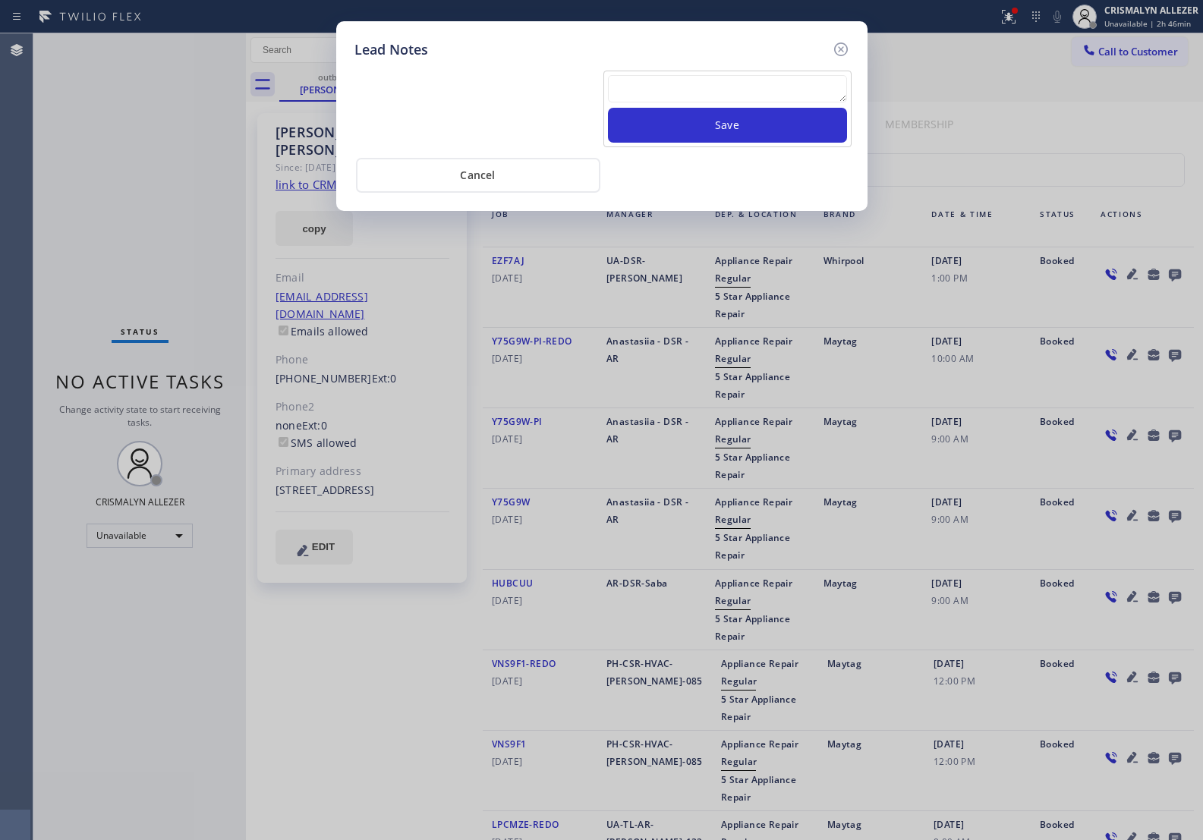
drag, startPoint x: 563, startPoint y: 90, endPoint x: 679, endPoint y: 90, distance: 116.2
click at [587, 88] on div at bounding box center [476, 109] width 251 height 77
click at [679, 90] on textarea at bounding box center [727, 88] width 239 height 27
paste textarea "no answer | pls xfer here cx cb"
type textarea "no answer | pls xfer here cx cb"
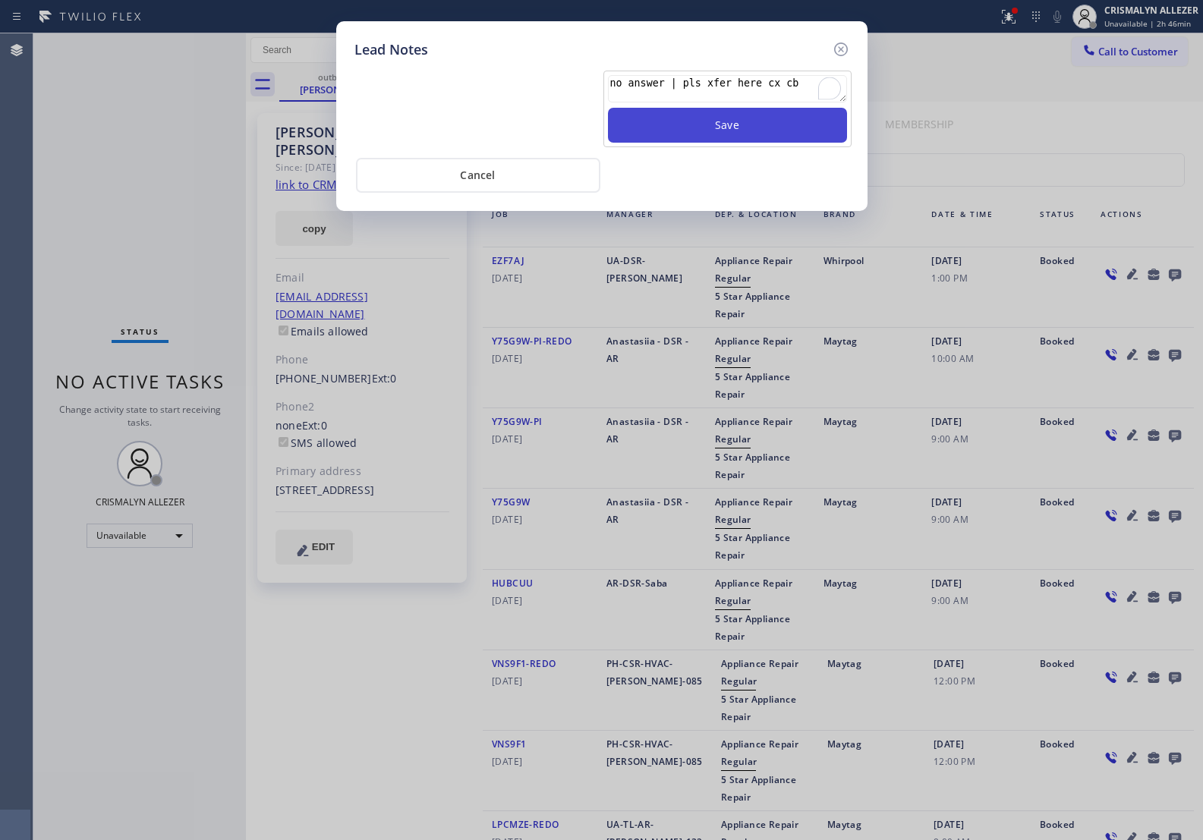
click at [720, 129] on button "Save" at bounding box center [727, 125] width 239 height 35
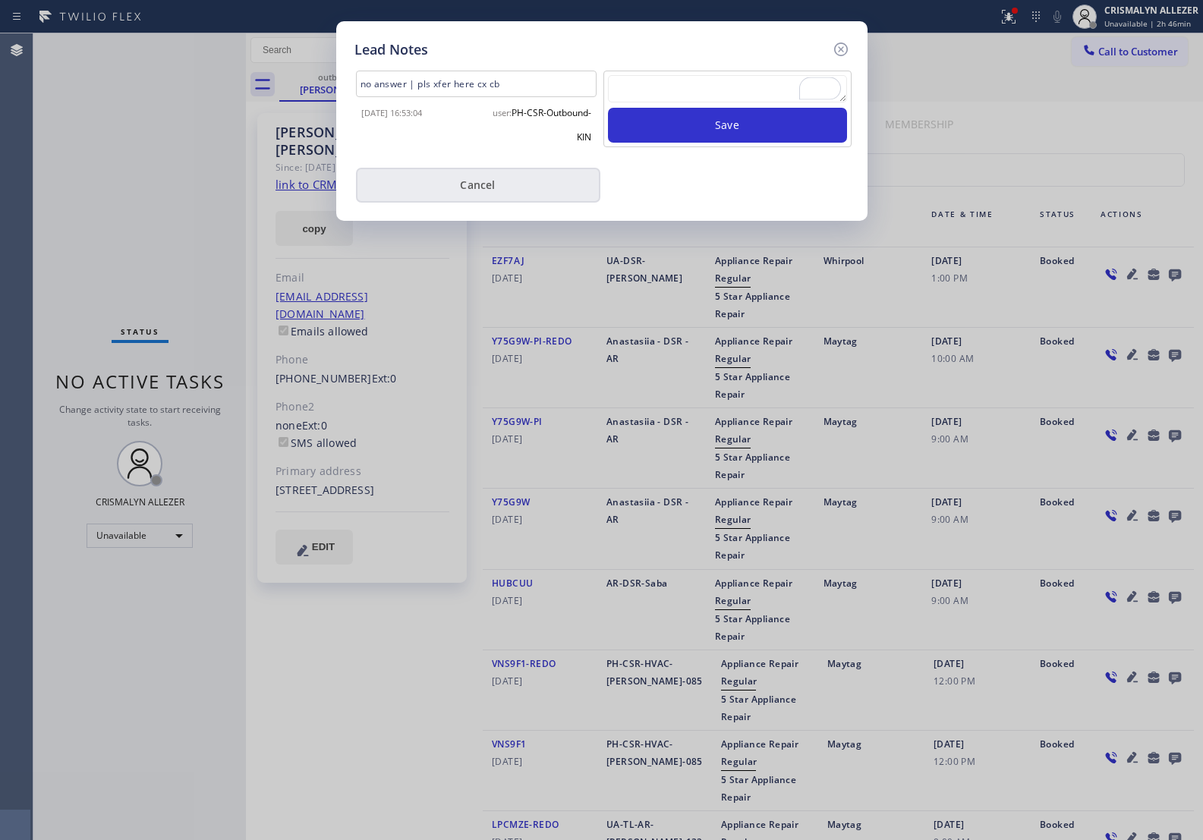
click at [482, 192] on button "Cancel" at bounding box center [478, 185] width 244 height 35
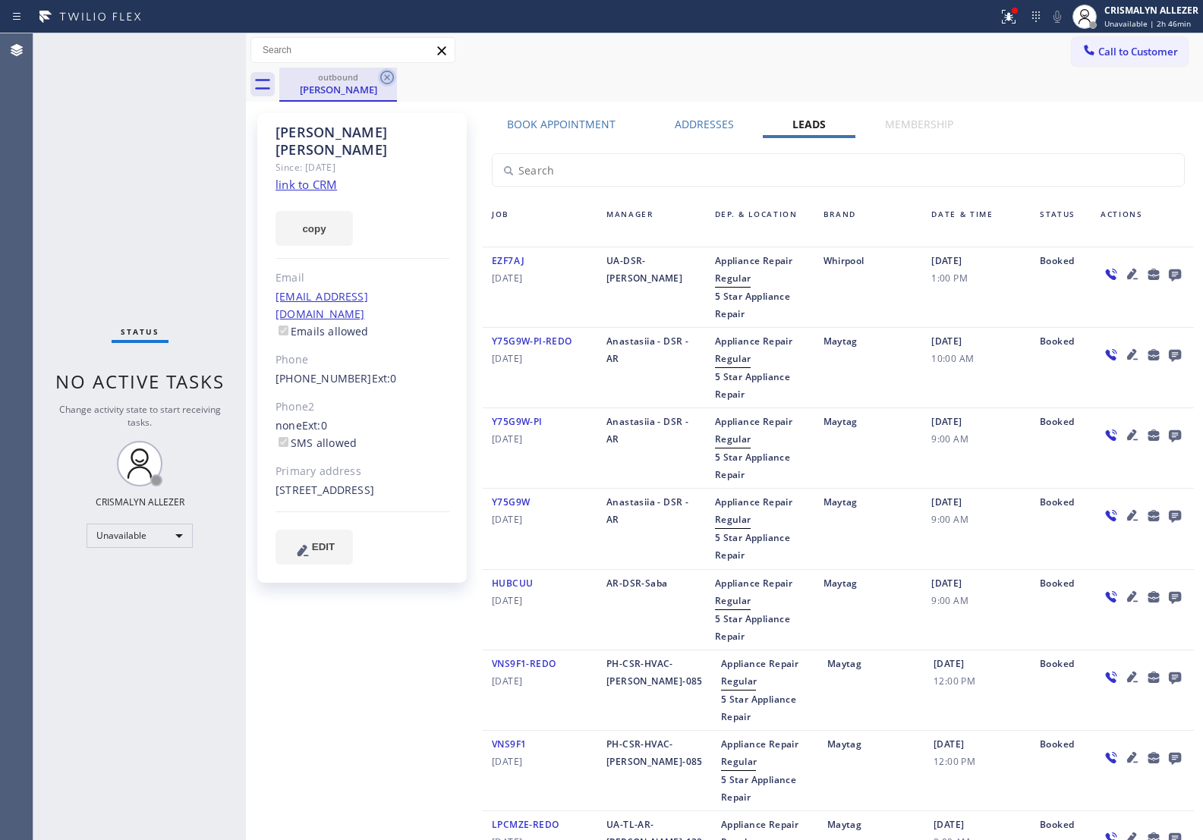
click at [391, 78] on icon at bounding box center [387, 77] width 18 height 18
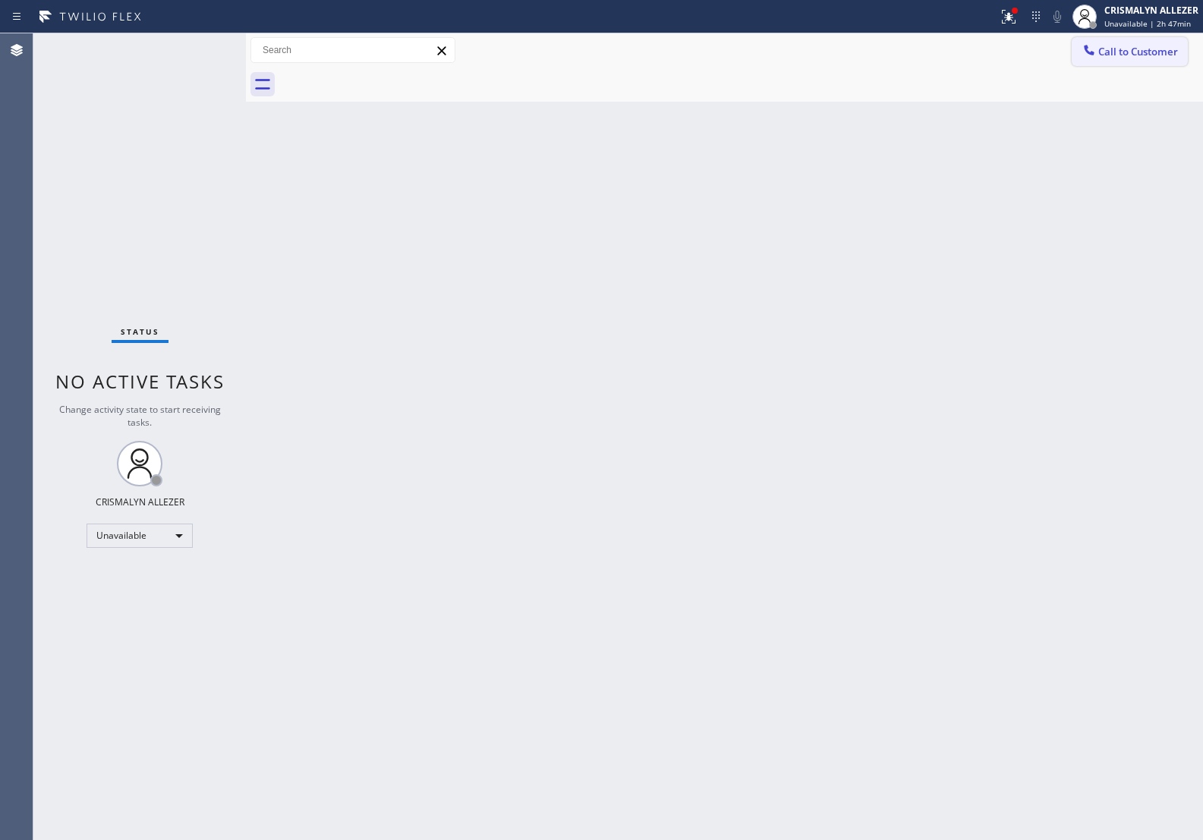
click at [1130, 47] on span "Call to Customer" at bounding box center [1139, 52] width 80 height 14
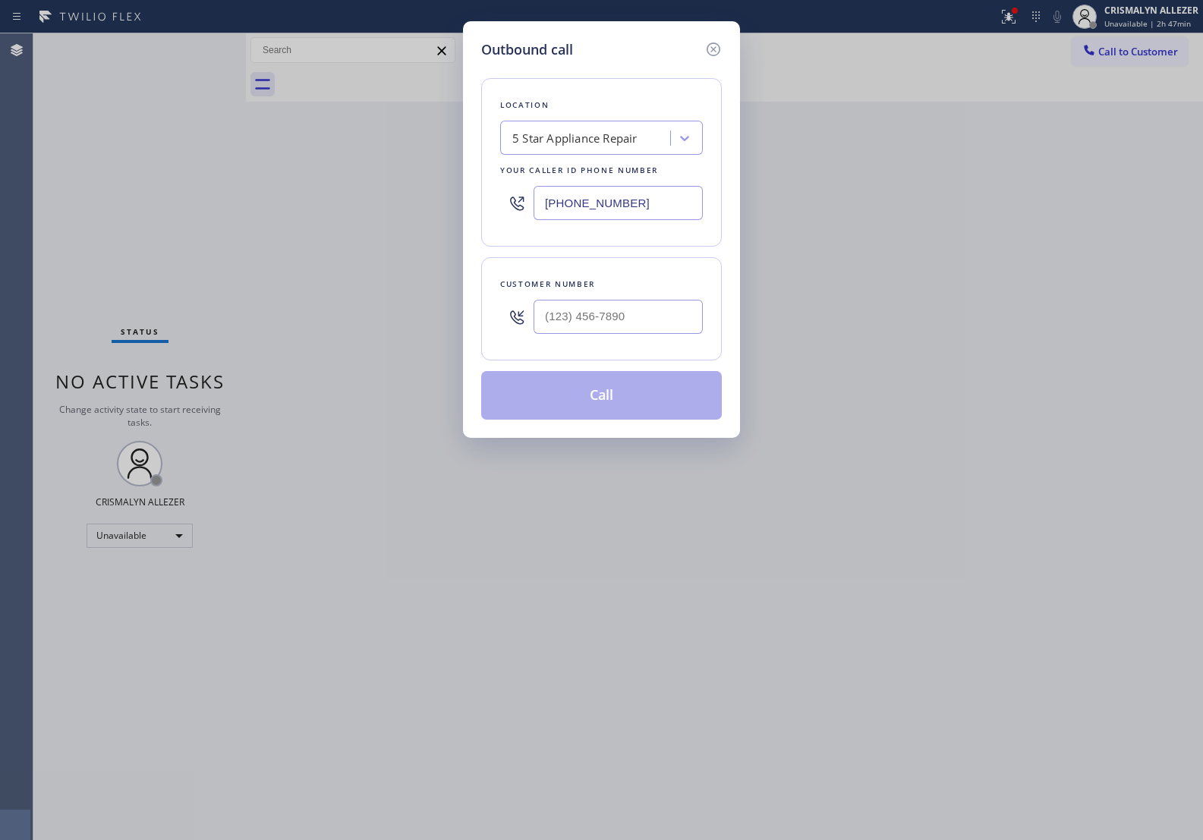
drag, startPoint x: 669, startPoint y: 207, endPoint x: 277, endPoint y: 179, distance: 392.7
click at [323, 187] on div "Outbound call Location 5 Star Appliance Repair Your caller id phone number [PHO…" at bounding box center [601, 420] width 1203 height 840
paste input "77) 748-5179"
type input "(877) 748-5179"
click at [616, 326] on input "(___) ___-____" at bounding box center [618, 317] width 169 height 34
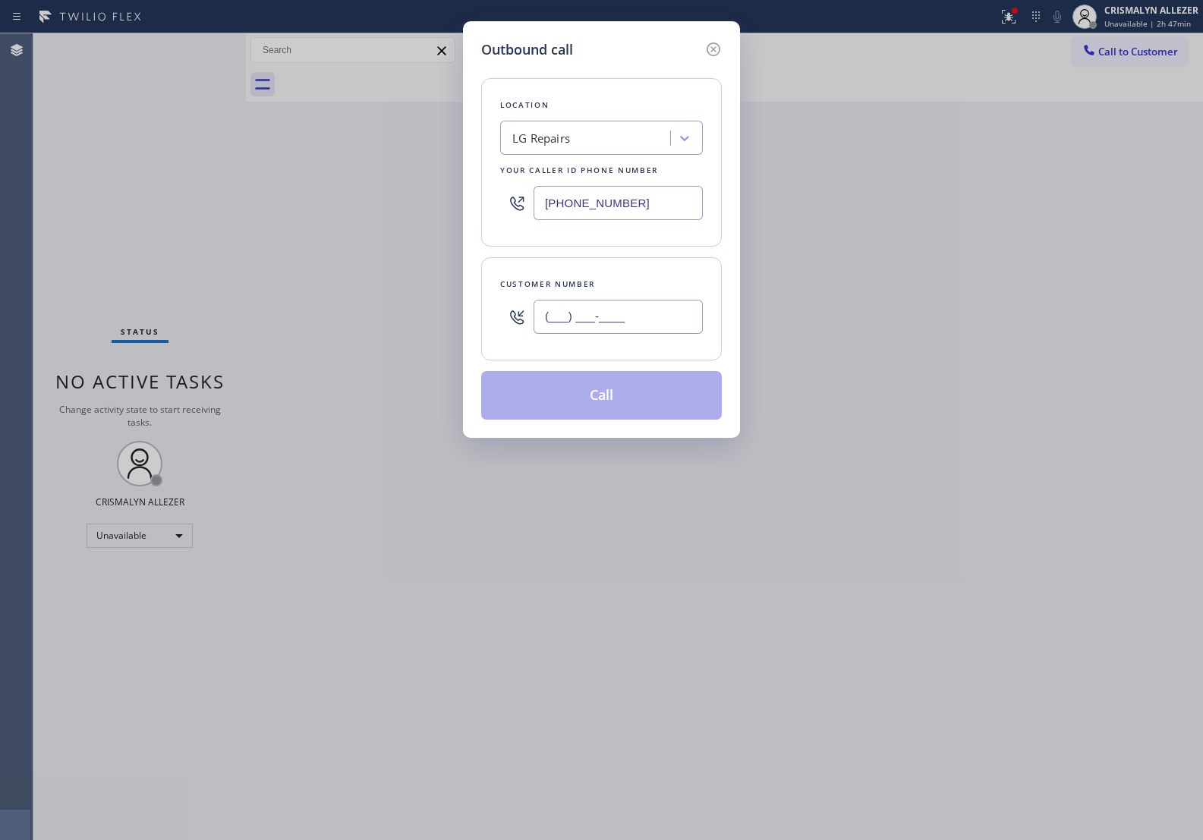
paste input "415) 282-0101"
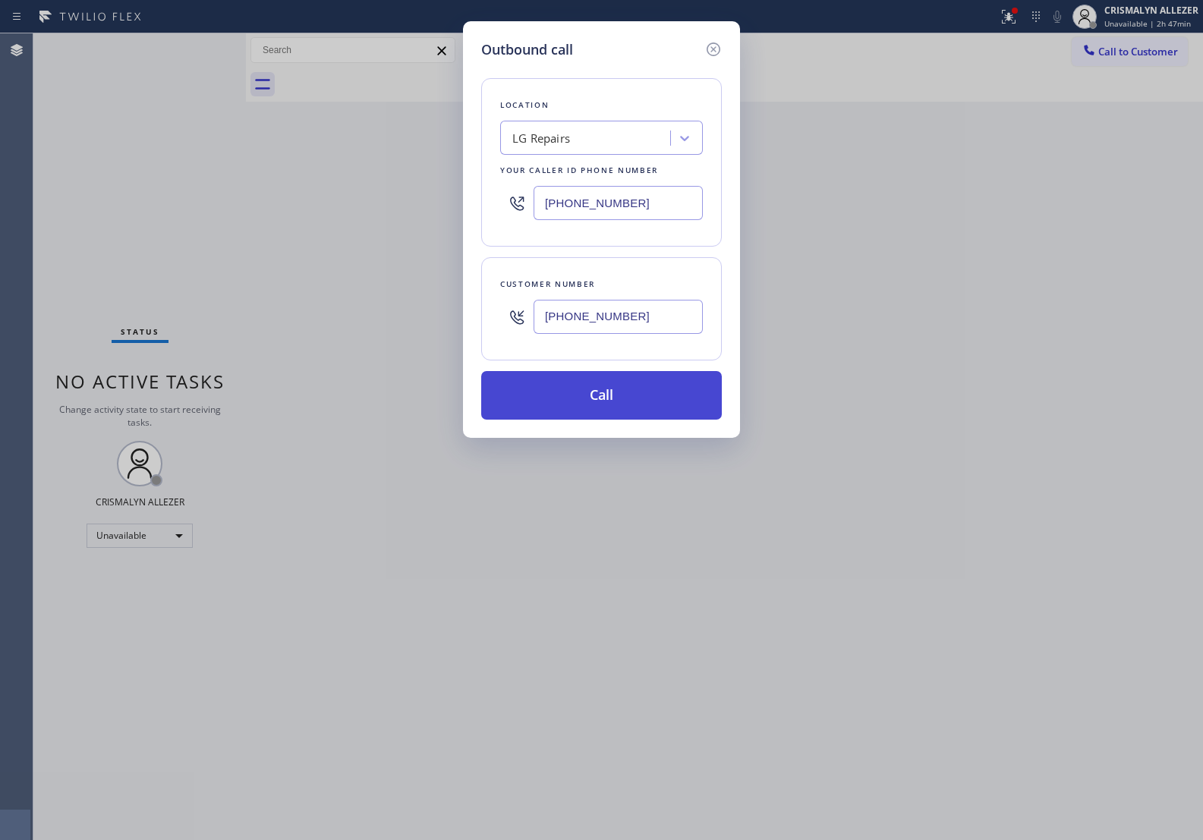
type input "(415) 282-0101"
click at [607, 402] on button "Call" at bounding box center [601, 395] width 241 height 49
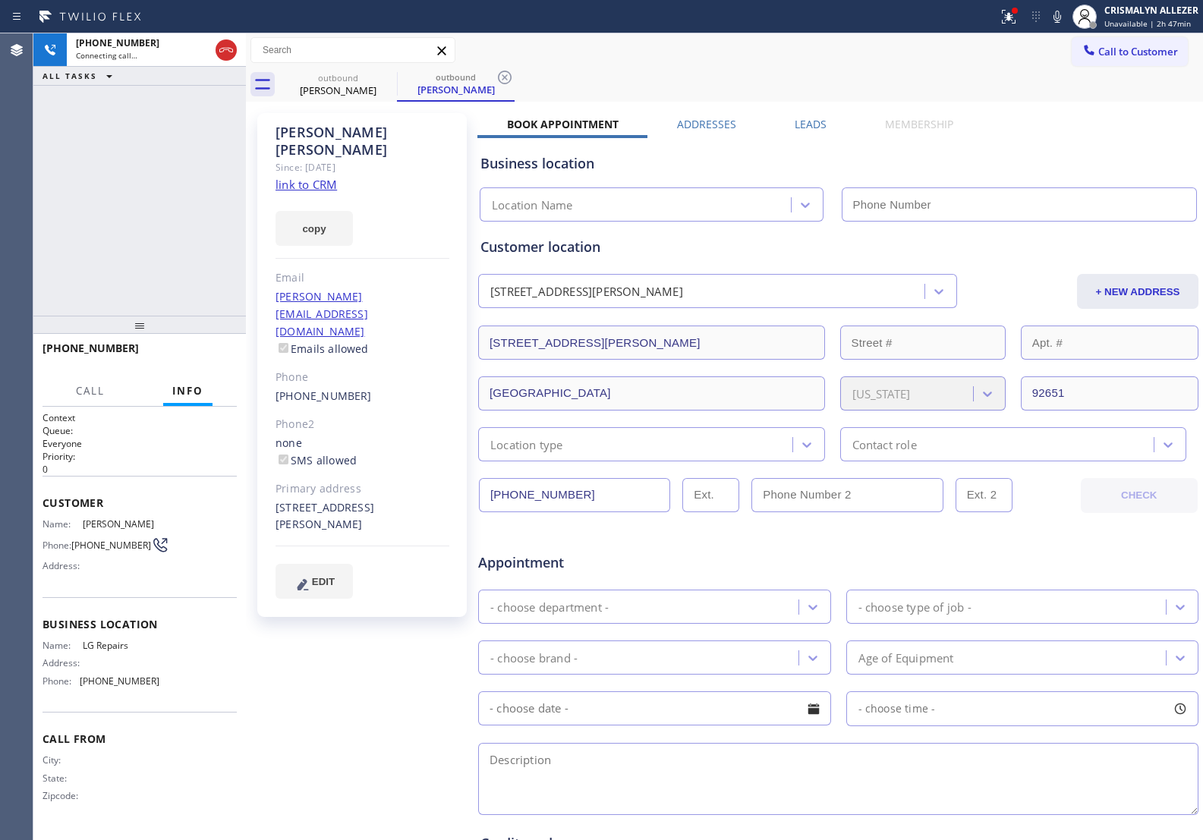
click at [317, 177] on link "link to CRM" at bounding box center [306, 184] width 61 height 15
type input "(877) 748-5179"
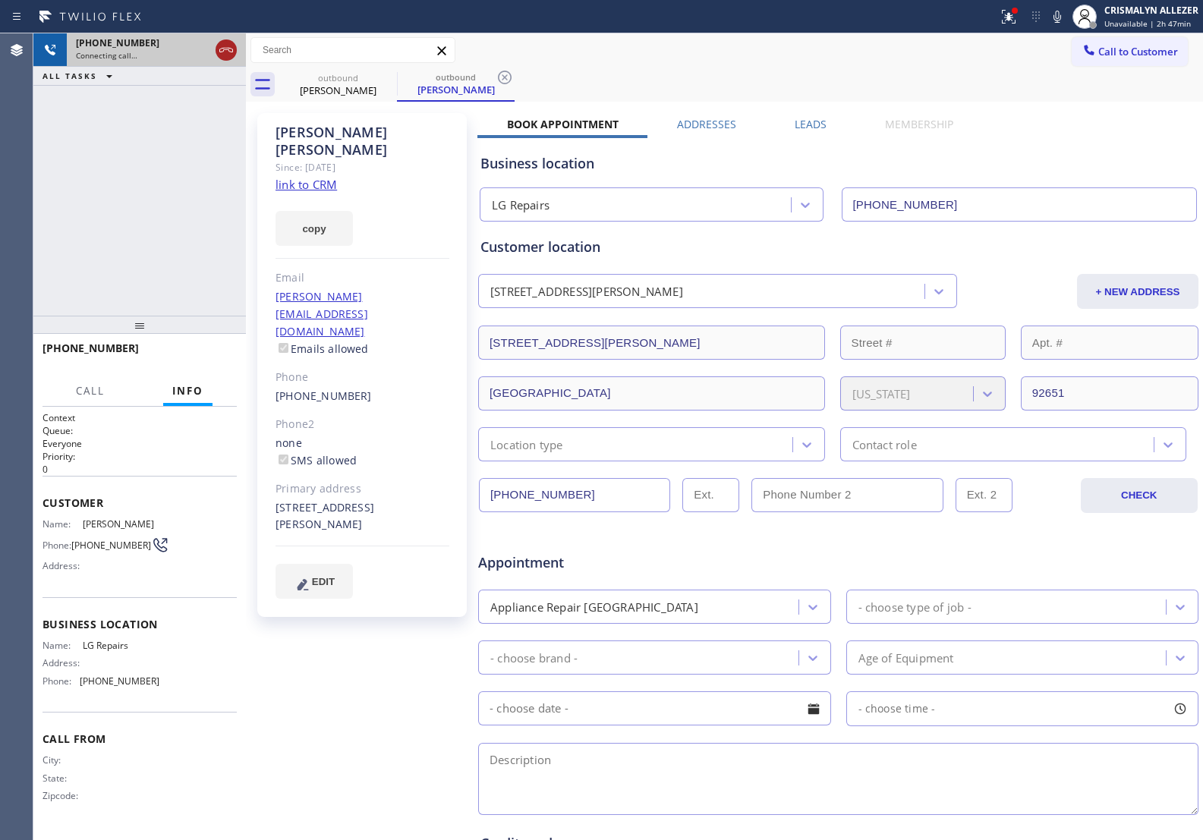
click at [229, 52] on icon at bounding box center [226, 50] width 18 height 18
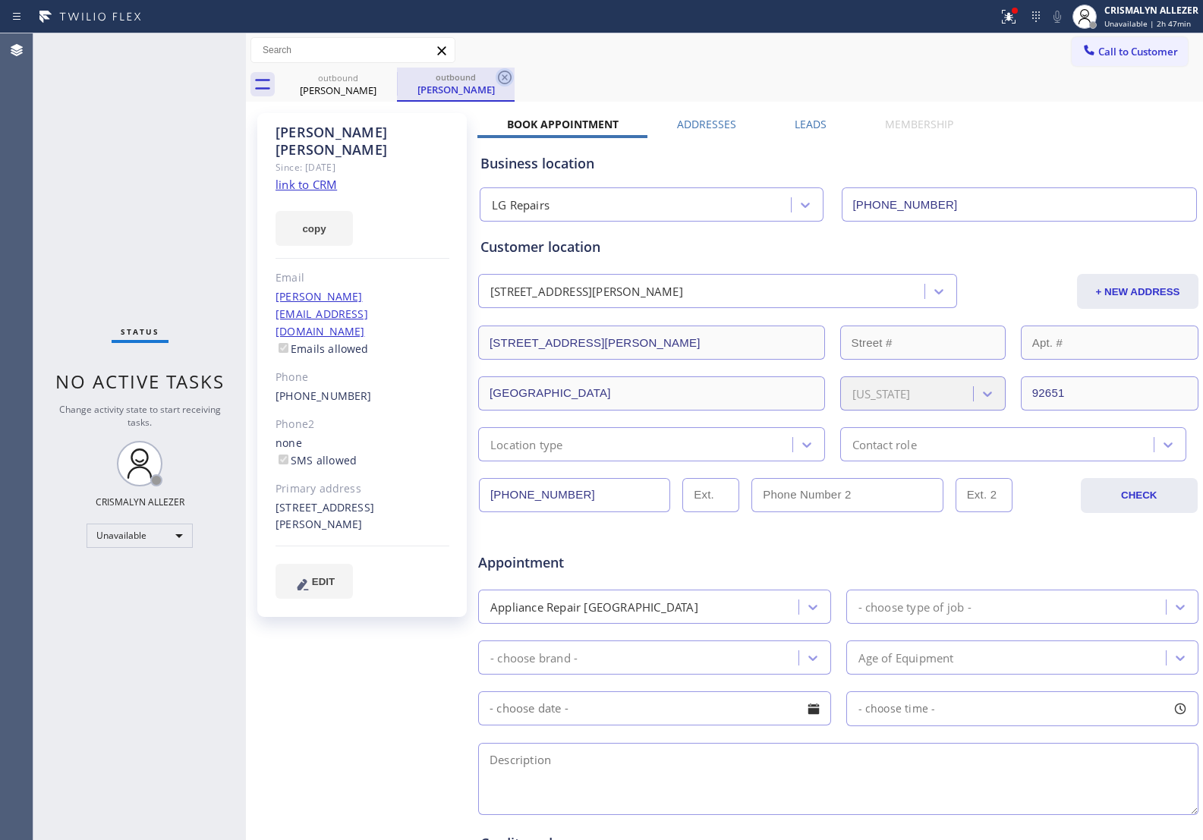
drag, startPoint x: 505, startPoint y: 77, endPoint x: 387, endPoint y: 89, distance: 118.3
click at [505, 77] on icon at bounding box center [505, 78] width 14 height 14
click at [799, 125] on label "Leads" at bounding box center [811, 124] width 32 height 14
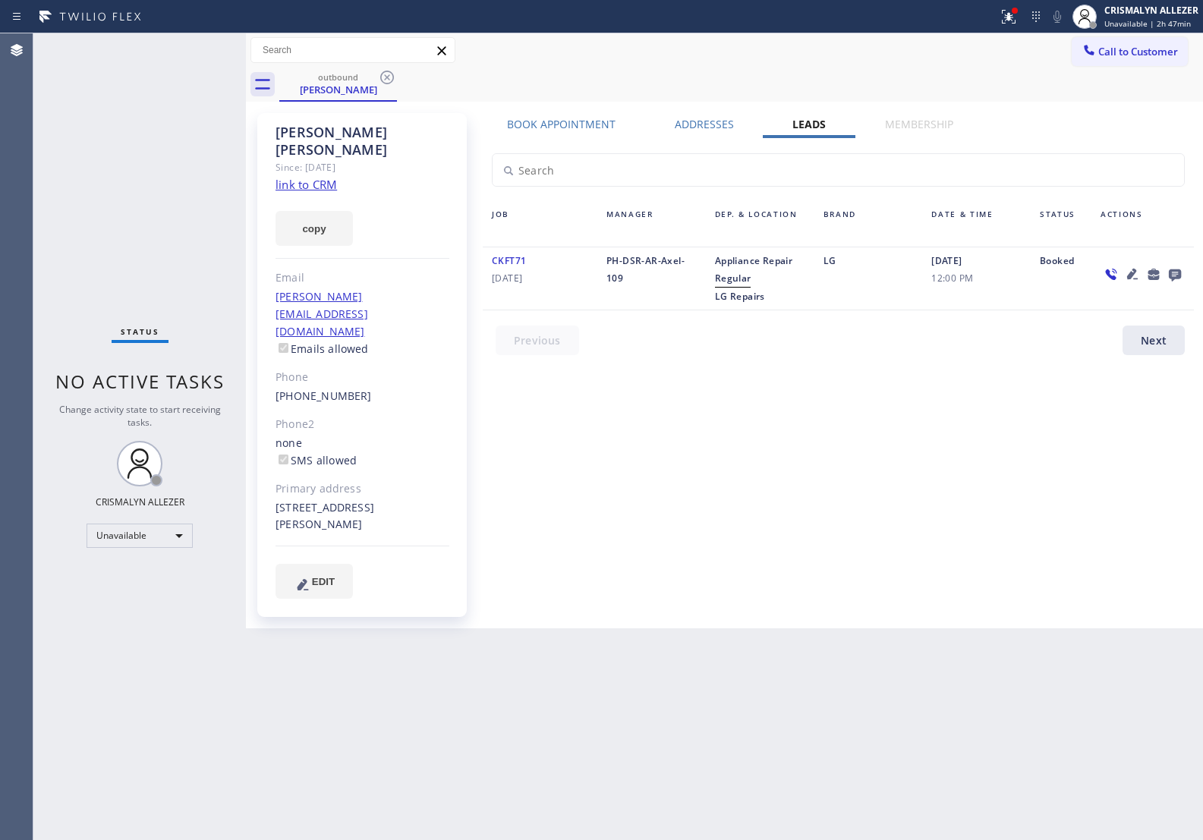
click at [1173, 270] on icon at bounding box center [1175, 276] width 12 height 12
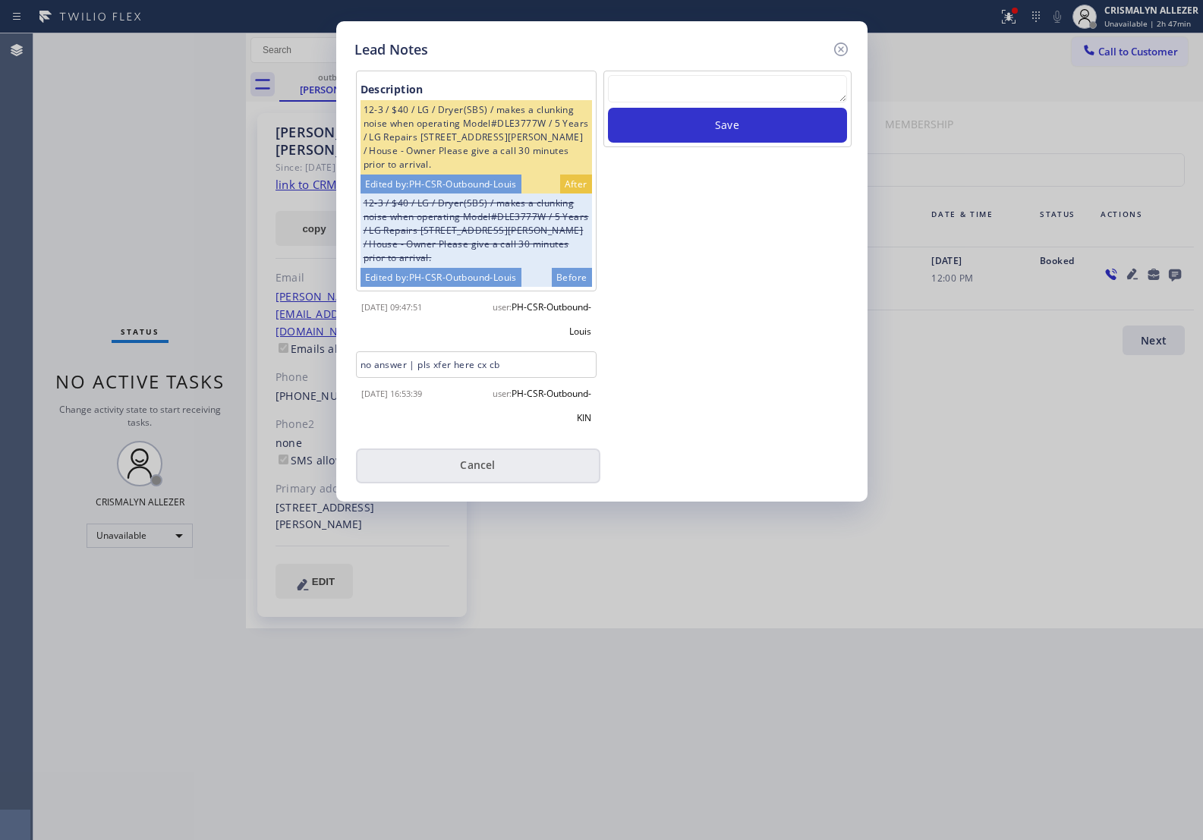
click at [490, 456] on button "Cancel" at bounding box center [478, 466] width 244 height 35
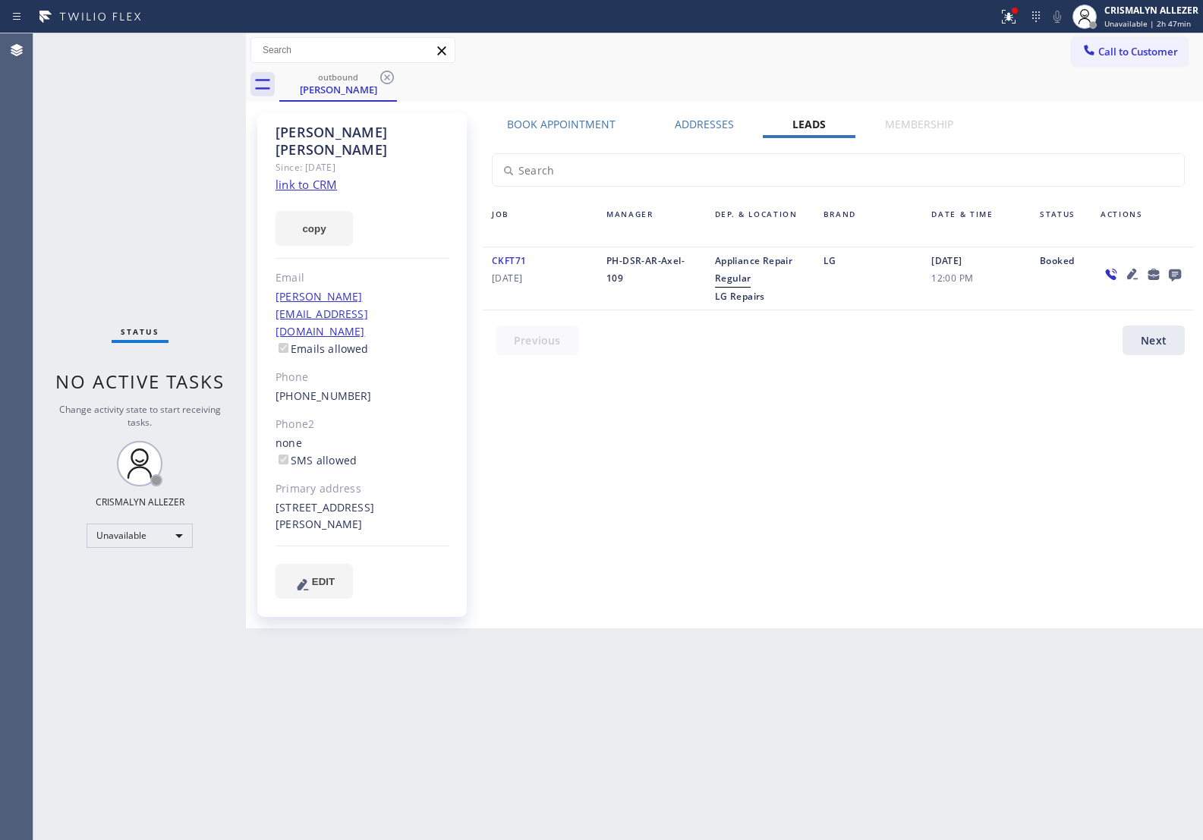
drag, startPoint x: 386, startPoint y: 76, endPoint x: 400, endPoint y: 44, distance: 35.0
click at [386, 73] on icon at bounding box center [387, 77] width 18 height 18
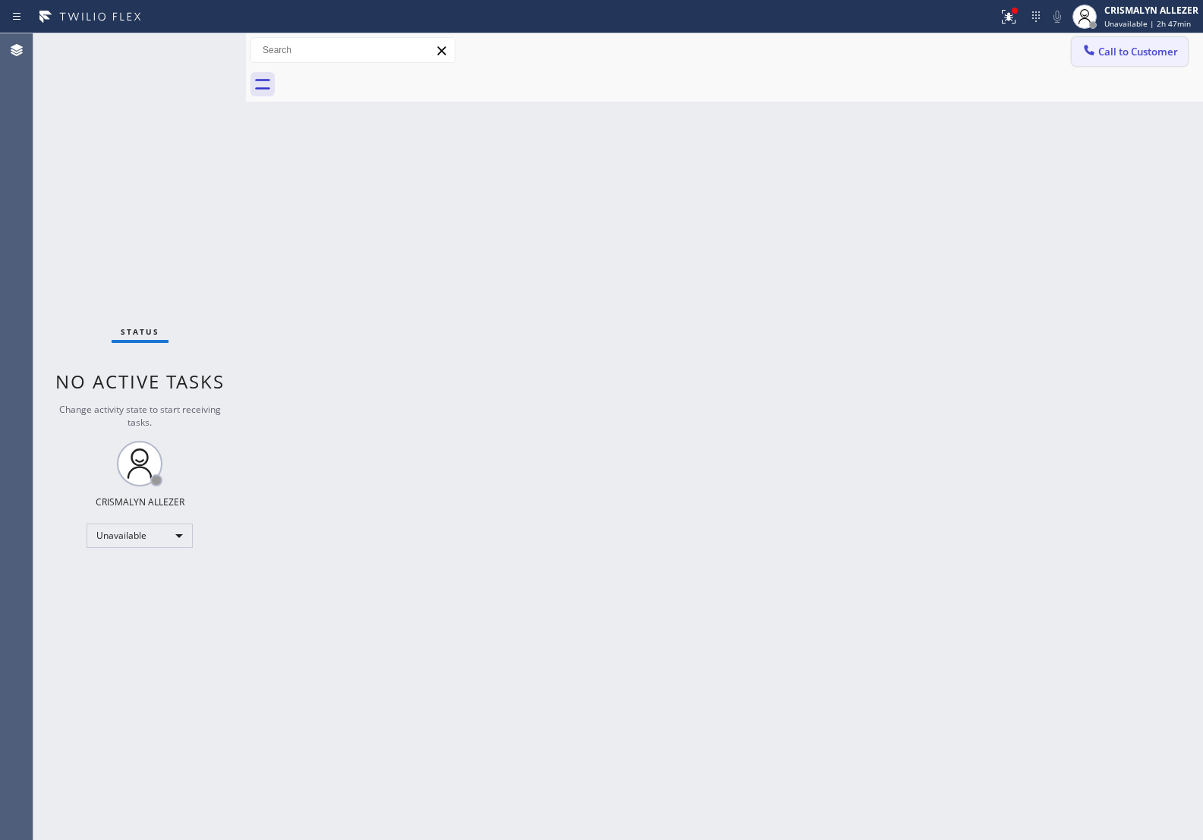
click at [1118, 57] on span "Call to Customer" at bounding box center [1139, 52] width 80 height 14
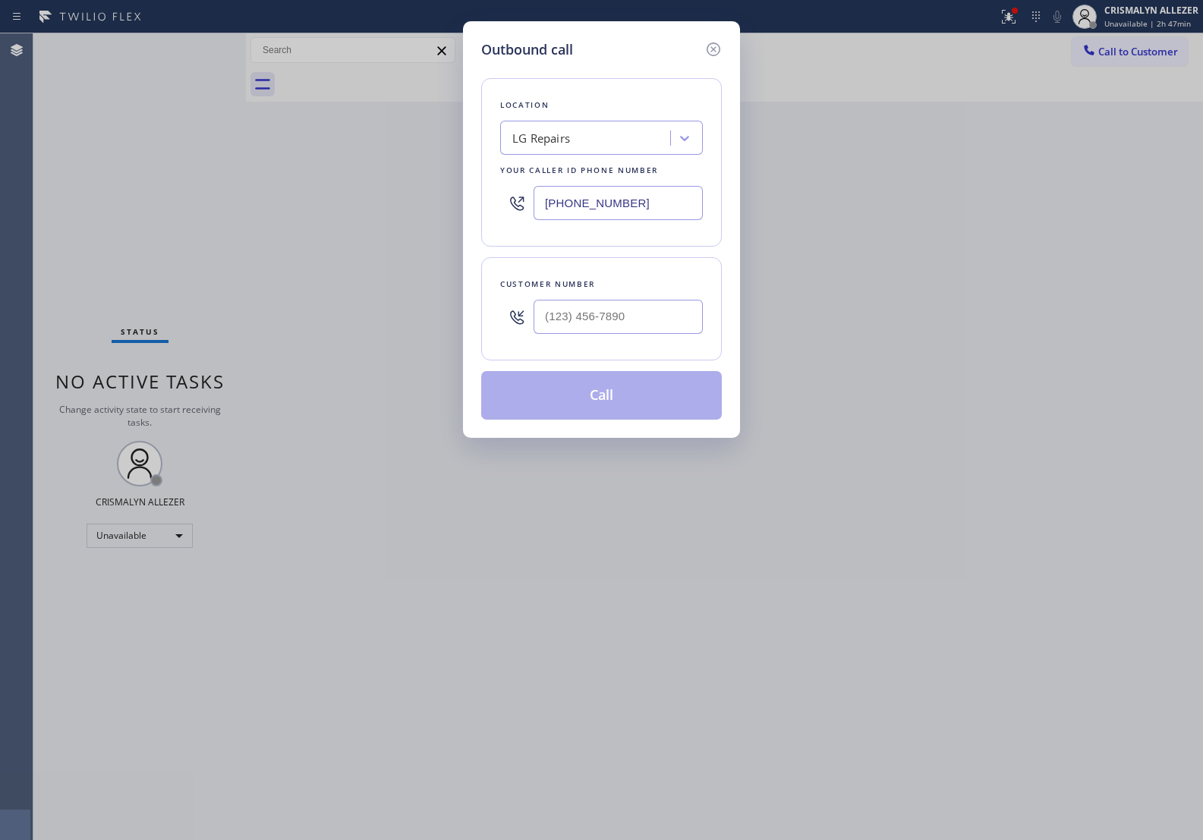
drag, startPoint x: 685, startPoint y: 203, endPoint x: 326, endPoint y: 190, distance: 358.6
click at [326, 190] on div "Outbound call Location LG Repairs Your caller id phone number (877) 748-5179 Cu…" at bounding box center [601, 420] width 1203 height 840
paste input "33) 692-2271"
type input "[PHONE_NUMBER]"
click at [644, 319] on input "(___) ___-____" at bounding box center [618, 317] width 169 height 34
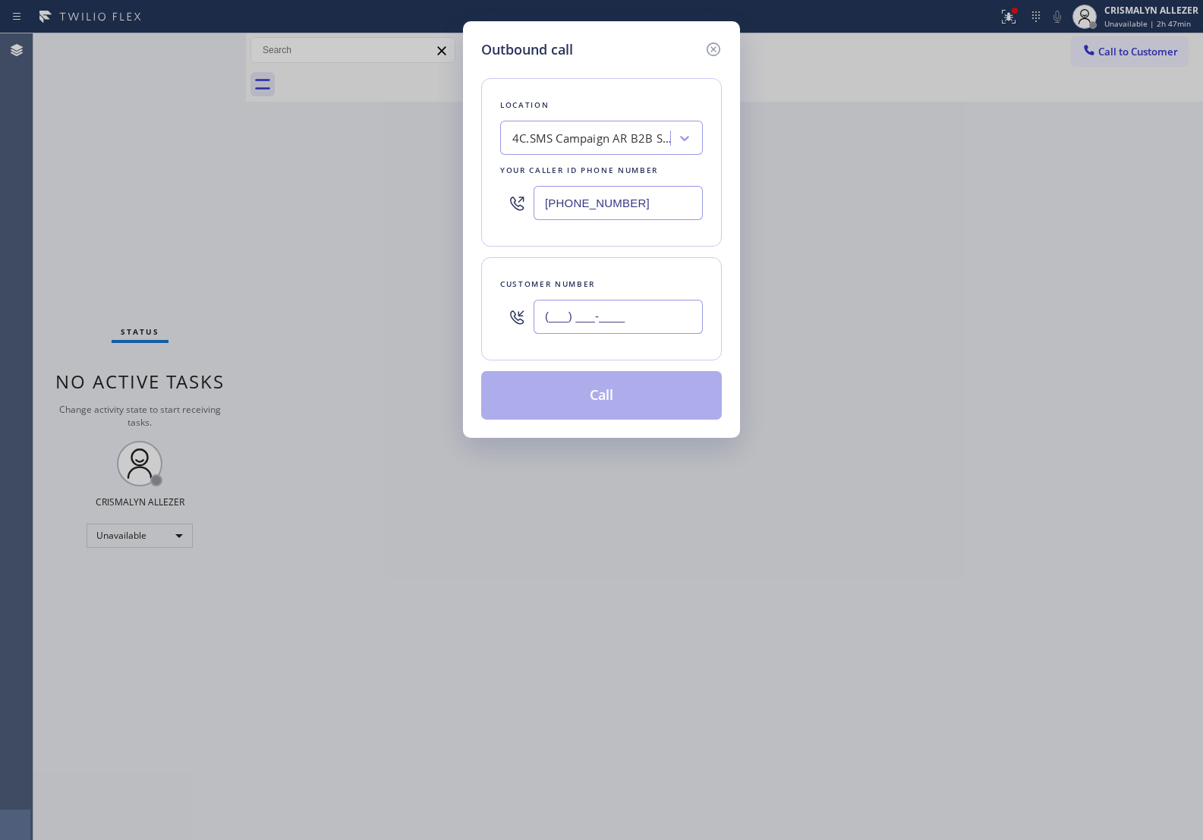
paste input "626) 862-7623"
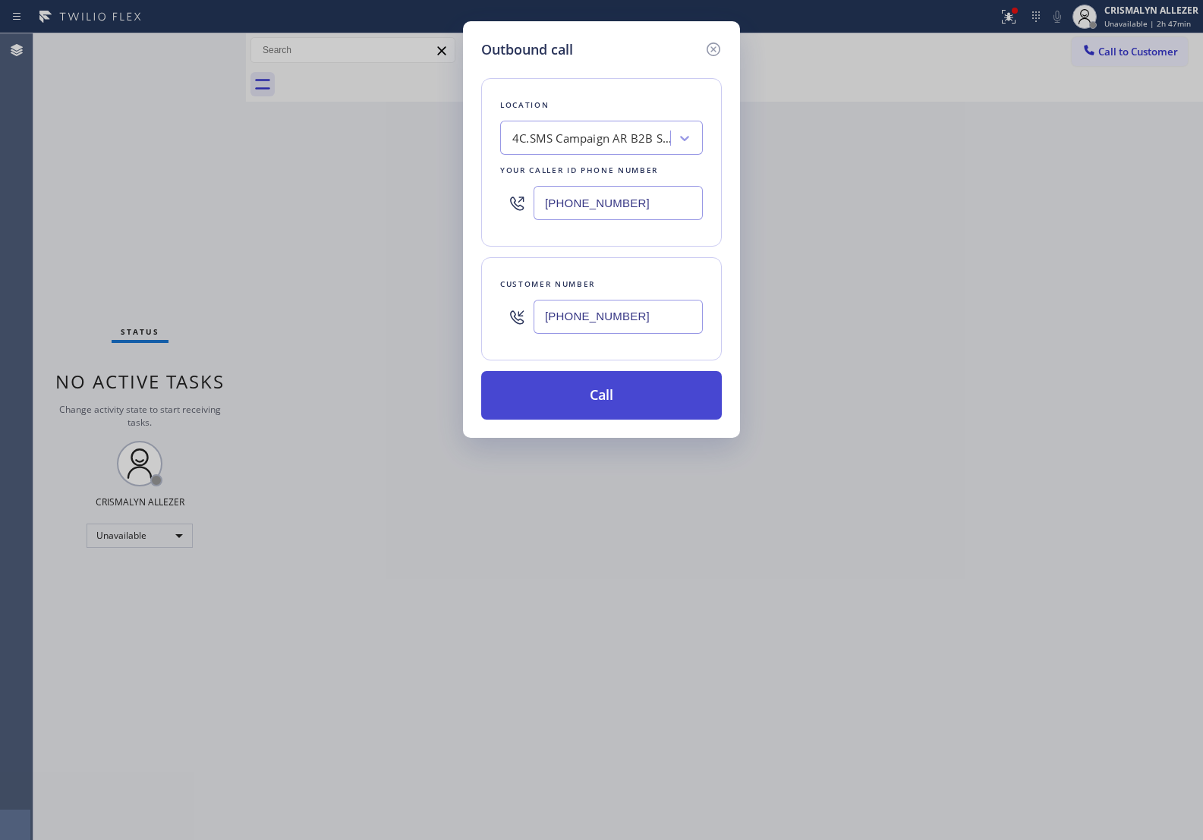
type input "(626) 862-7623"
click at [604, 403] on button "Call" at bounding box center [601, 395] width 241 height 49
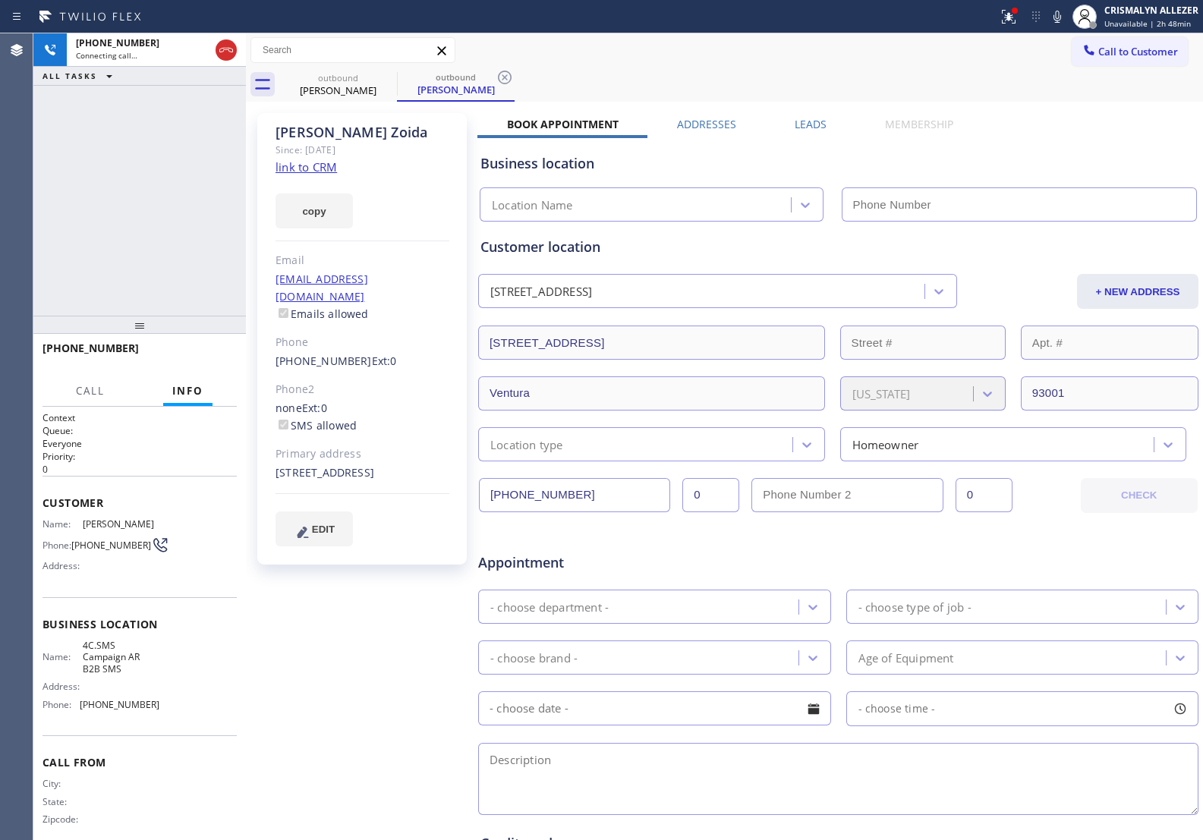
click at [329, 165] on link "link to CRM" at bounding box center [306, 166] width 61 height 15
type input "[PHONE_NUMBER]"
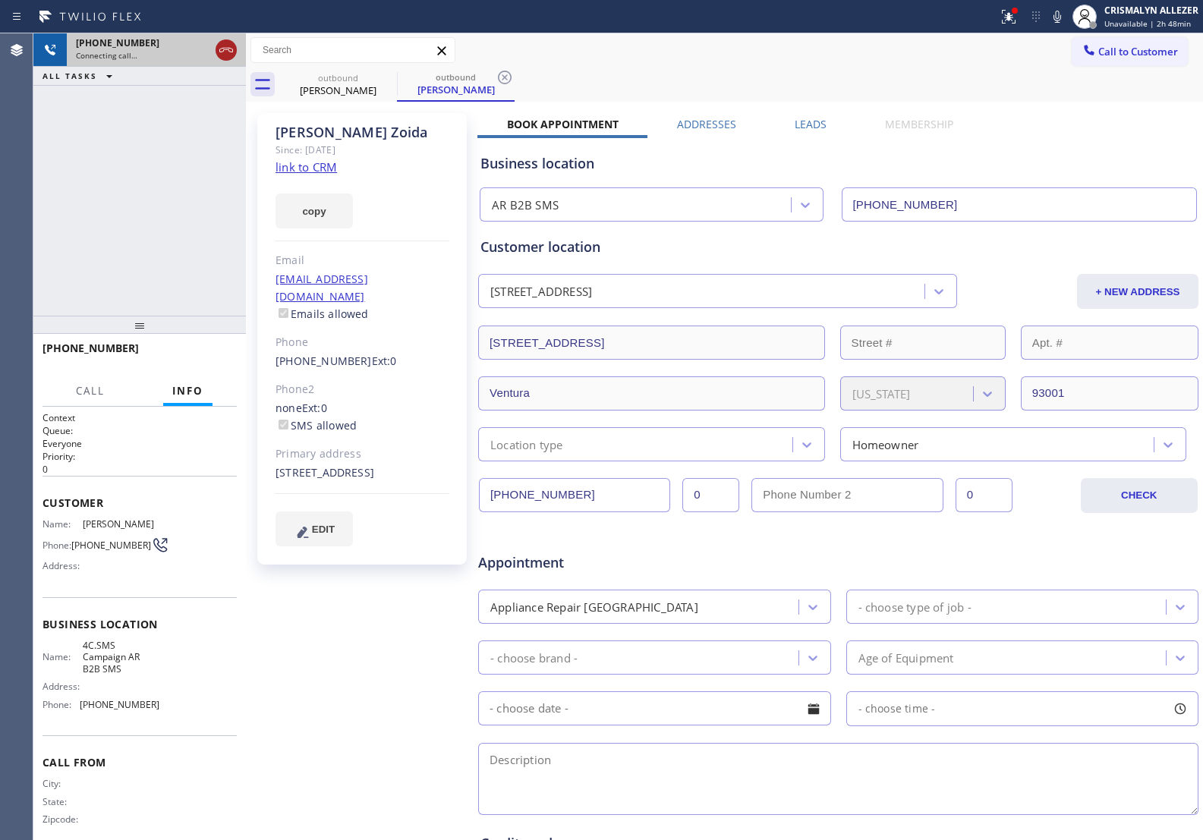
click at [224, 47] on icon at bounding box center [226, 50] width 18 height 18
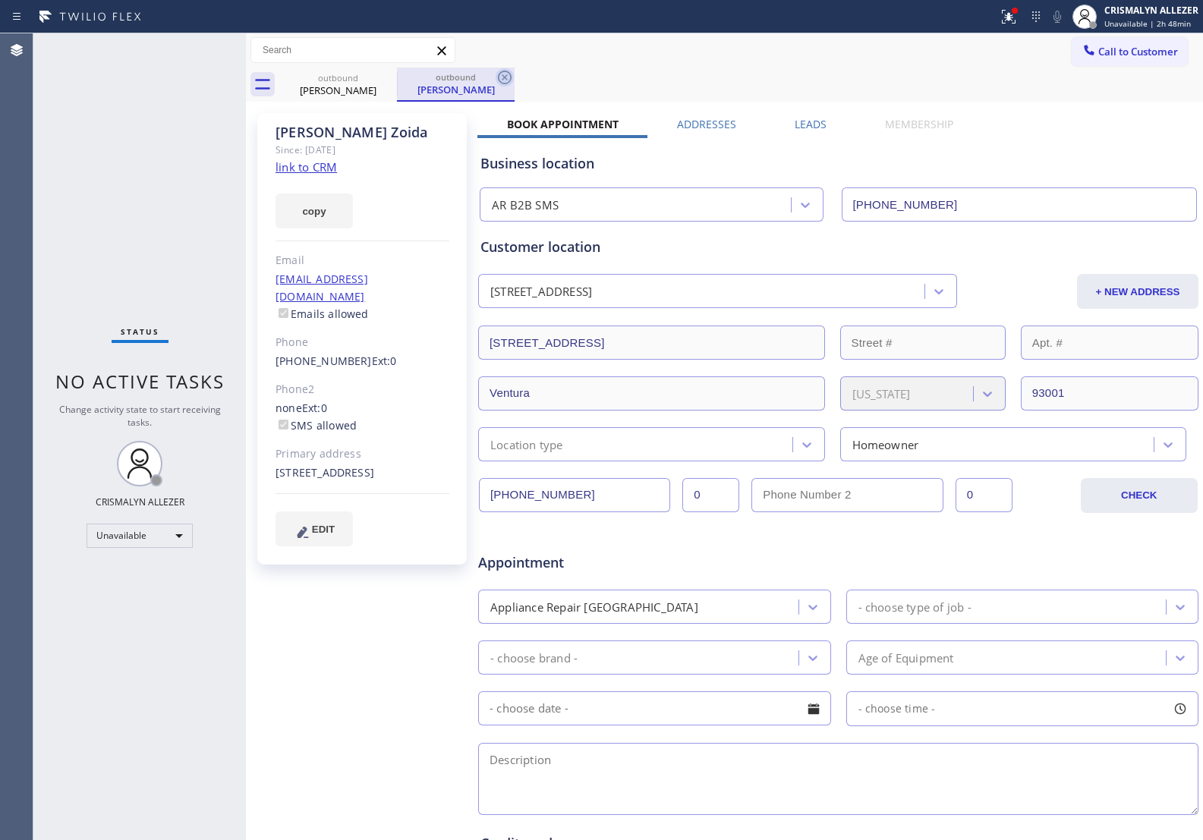
click at [507, 74] on icon at bounding box center [505, 77] width 18 height 18
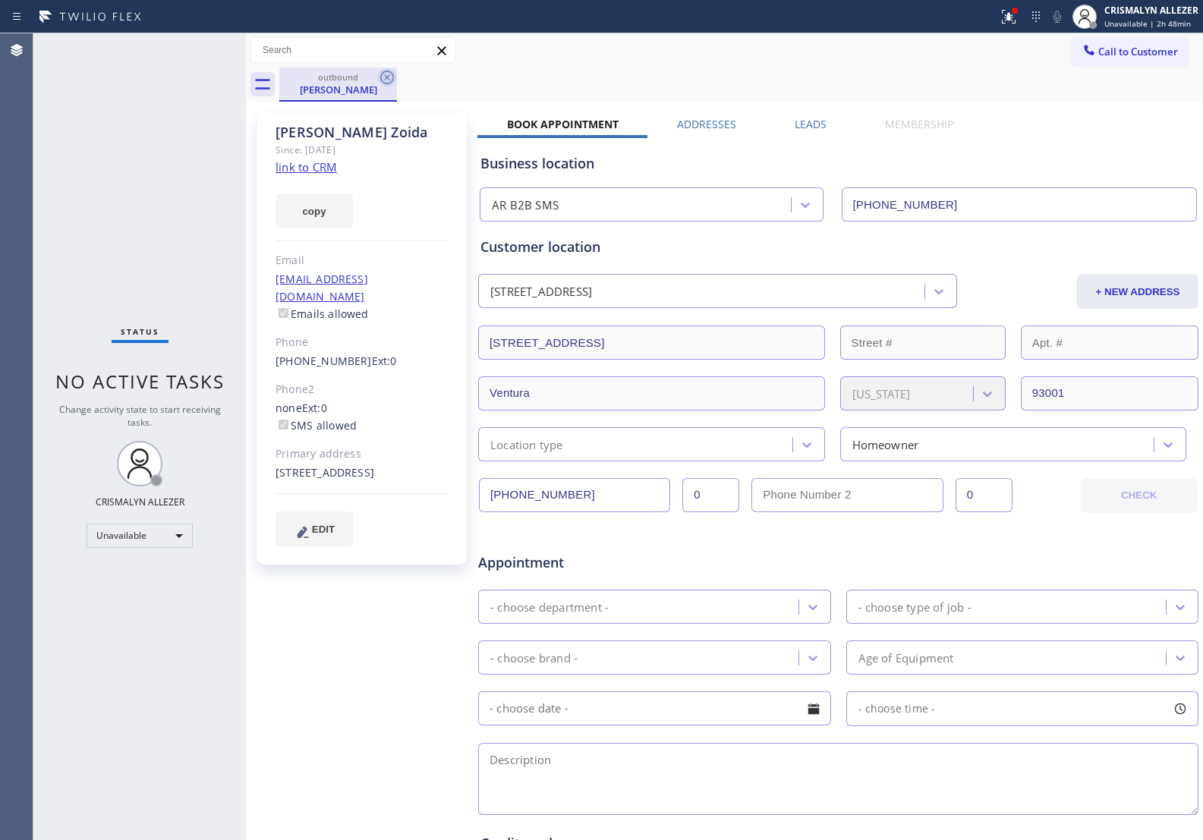
click at [389, 77] on icon at bounding box center [387, 77] width 18 height 18
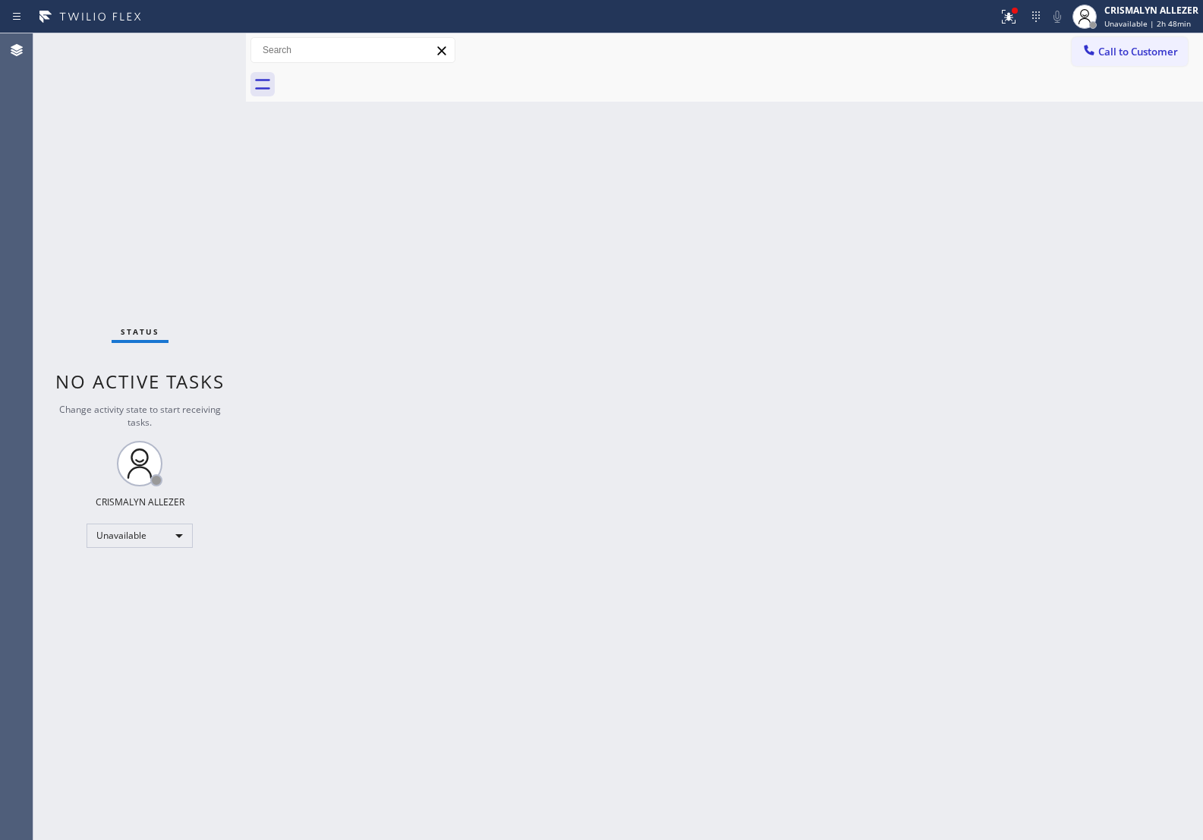
drag, startPoint x: 1143, startPoint y: 57, endPoint x: 1134, endPoint y: 59, distance: 10.1
click at [1139, 58] on span "Call to Customer" at bounding box center [1139, 52] width 80 height 14
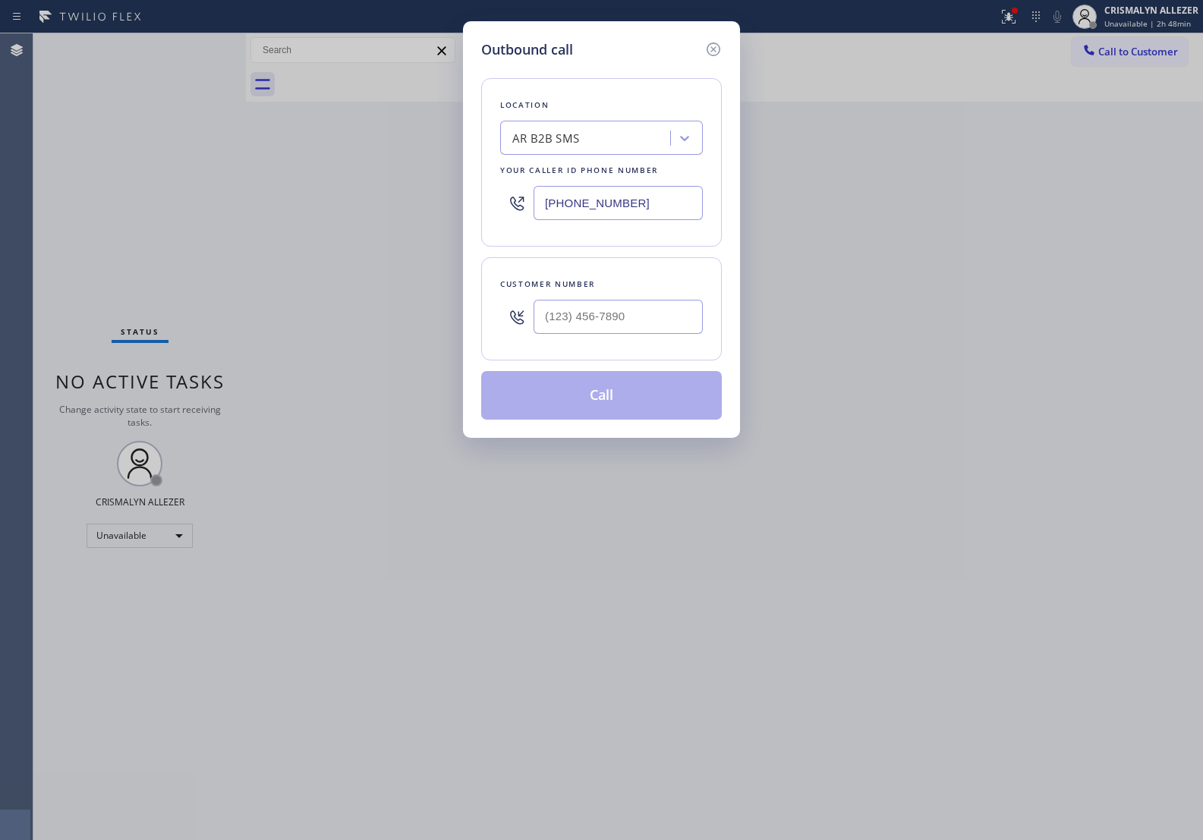
drag, startPoint x: 655, startPoint y: 207, endPoint x: 365, endPoint y: 192, distance: 290.4
click at [401, 198] on div "Outbound call Location AR B2B SMS Your caller id phone number (833) 692-2271 Cu…" at bounding box center [601, 420] width 1203 height 840
paste input "562) 321-5777"
type input "[PHONE_NUMBER]"
click at [667, 310] on input "(___) ___-____" at bounding box center [618, 317] width 169 height 34
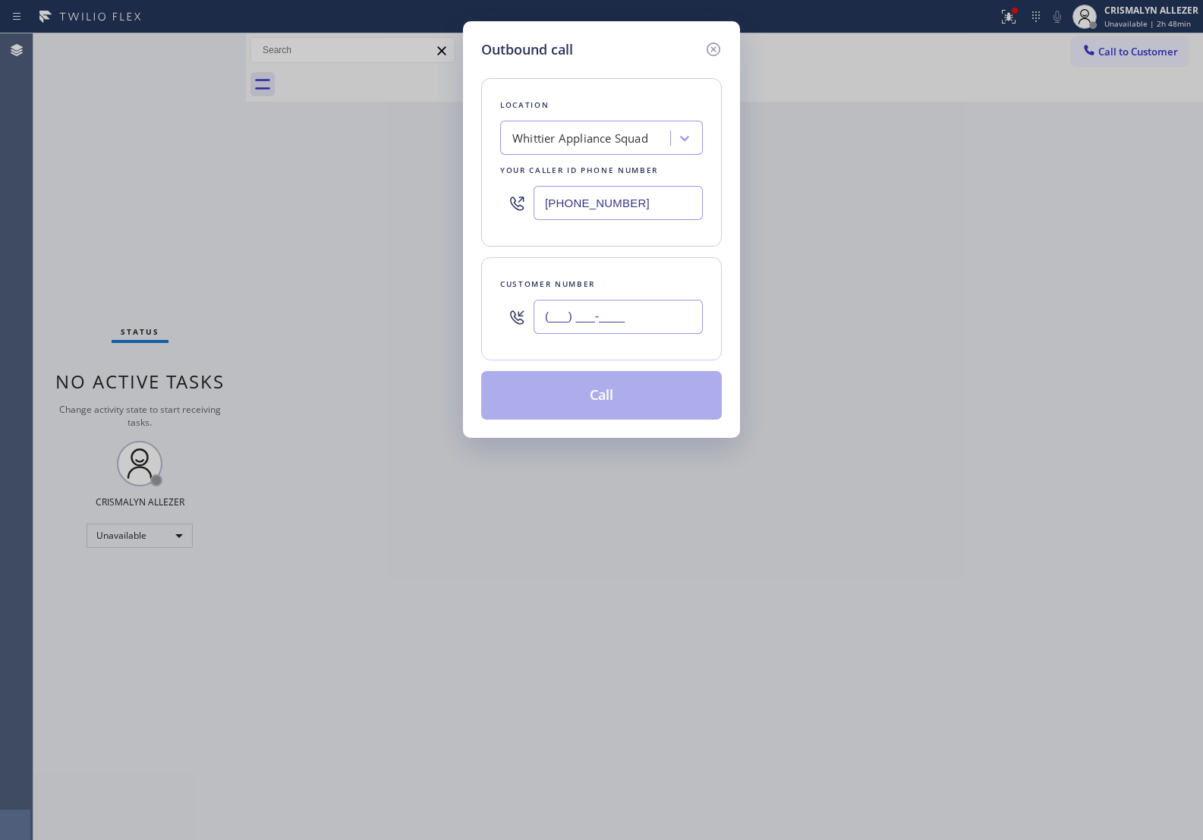
paste input "562) 883-5202"
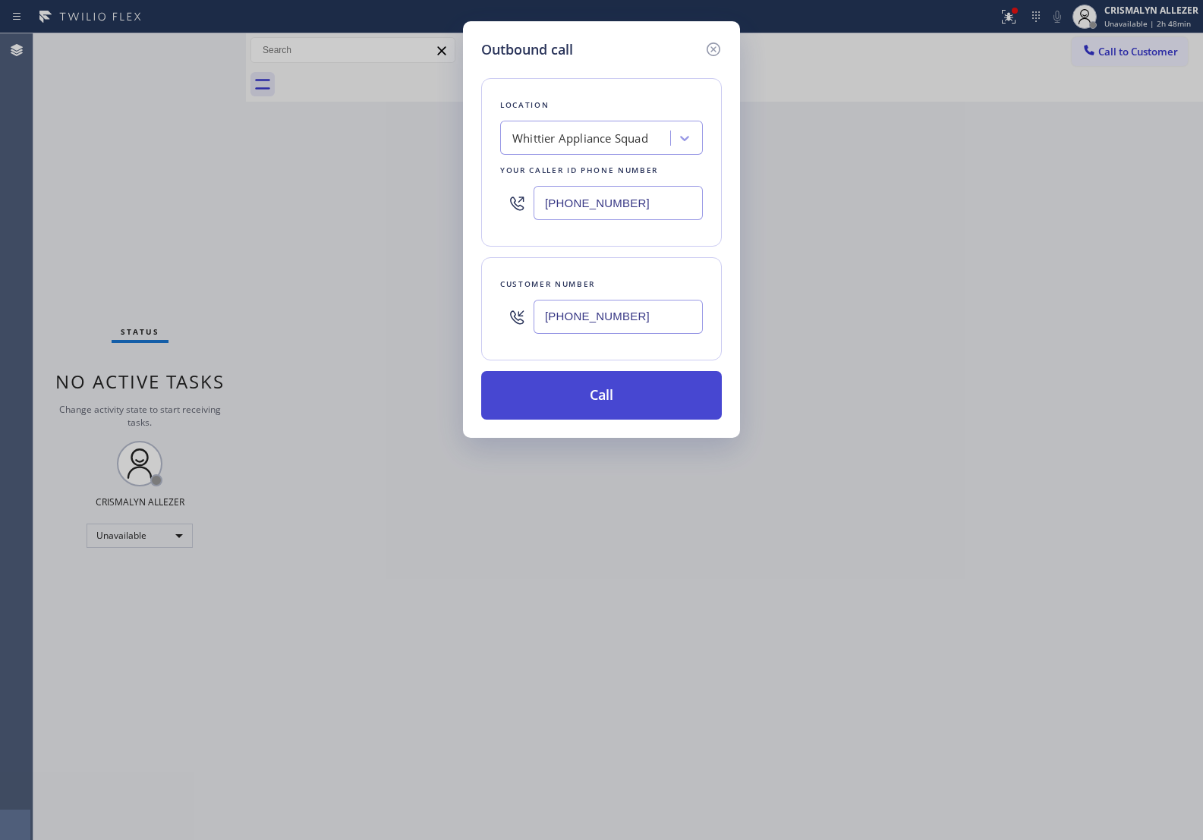
type input "[PHONE_NUMBER]"
click at [613, 399] on button "Call" at bounding box center [601, 395] width 241 height 49
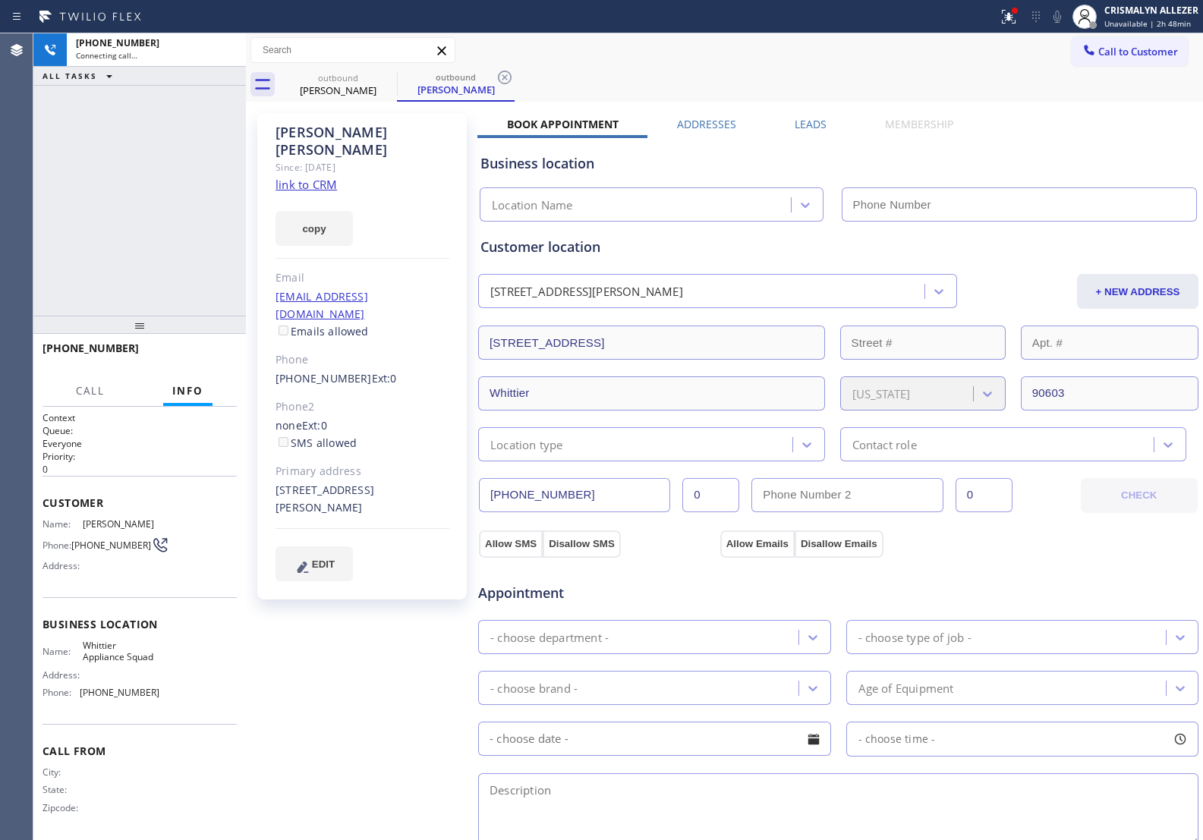
click at [335, 177] on link "link to CRM" at bounding box center [306, 184] width 61 height 15
type input "[PHONE_NUMBER]"
click at [196, 363] on button "HANG UP" at bounding box center [201, 355] width 71 height 21
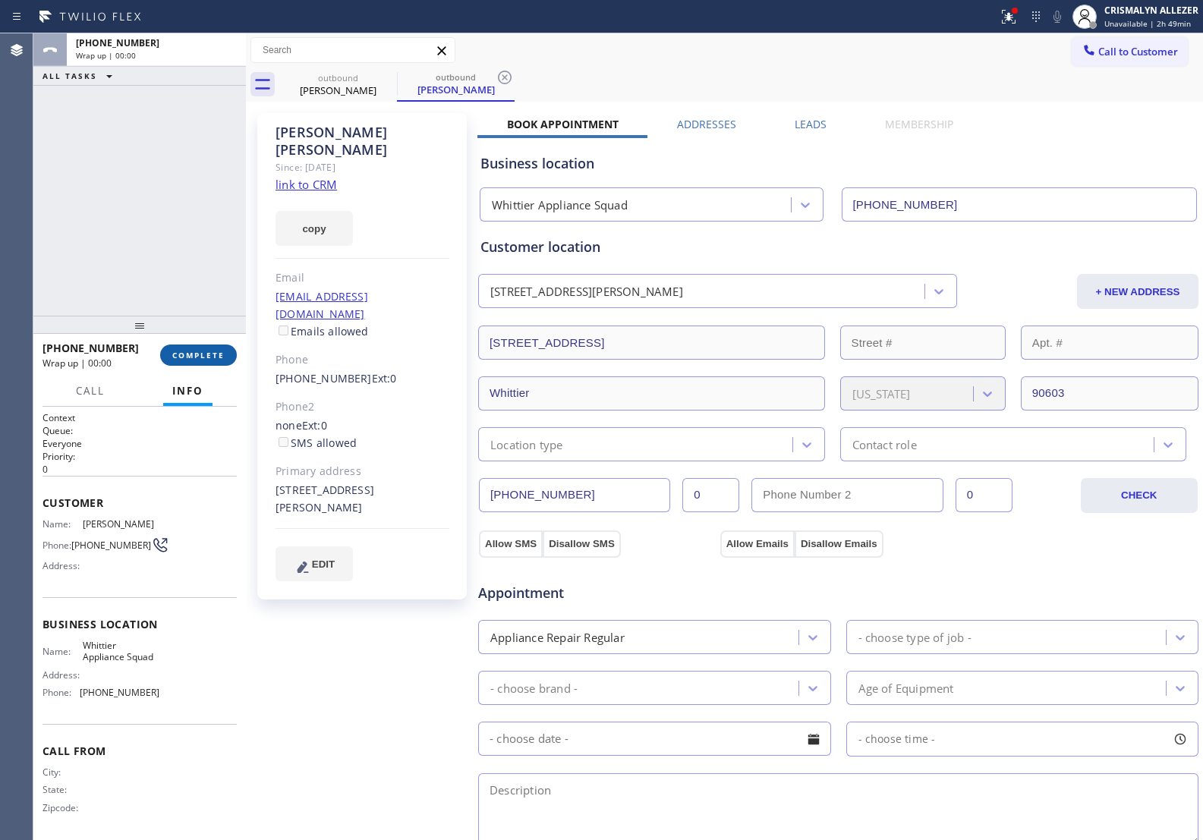
click at [196, 363] on button "COMPLETE" at bounding box center [198, 355] width 77 height 21
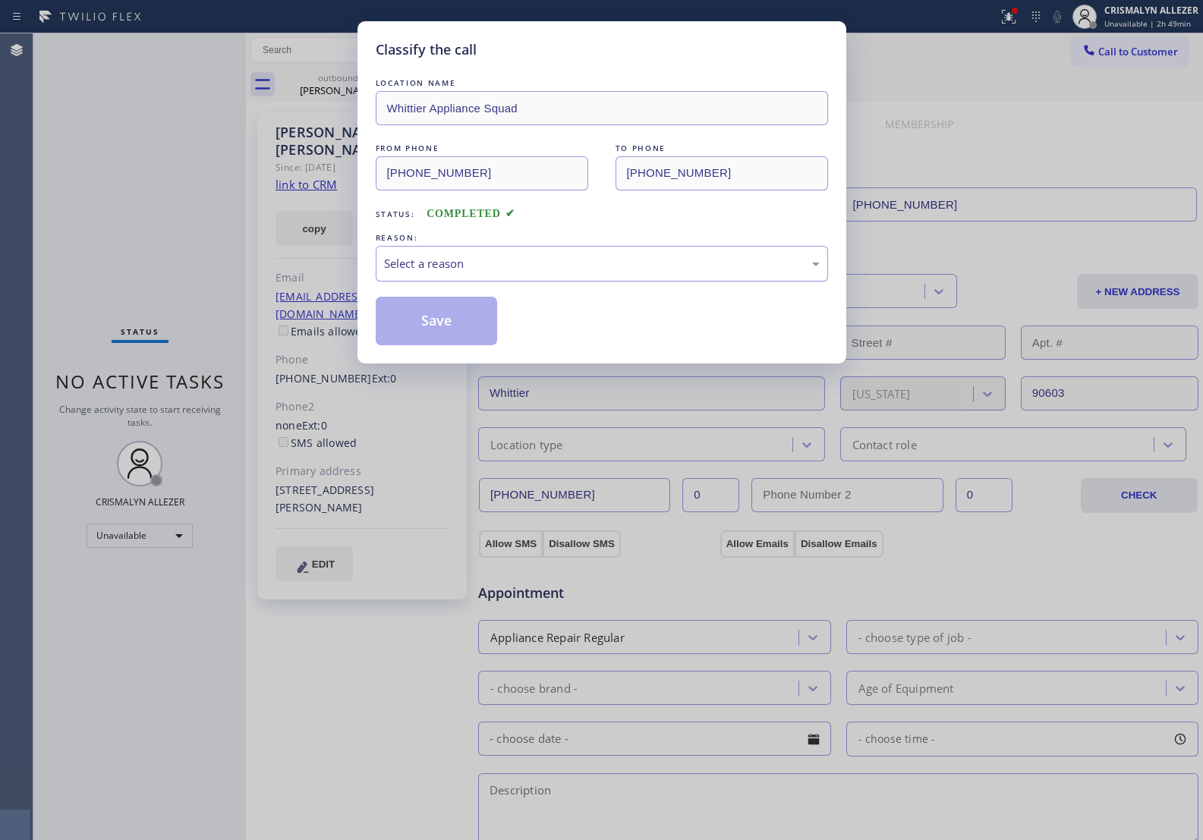
click at [604, 273] on div "Select a reason" at bounding box center [602, 263] width 436 height 17
click at [450, 334] on button "Save" at bounding box center [437, 321] width 122 height 49
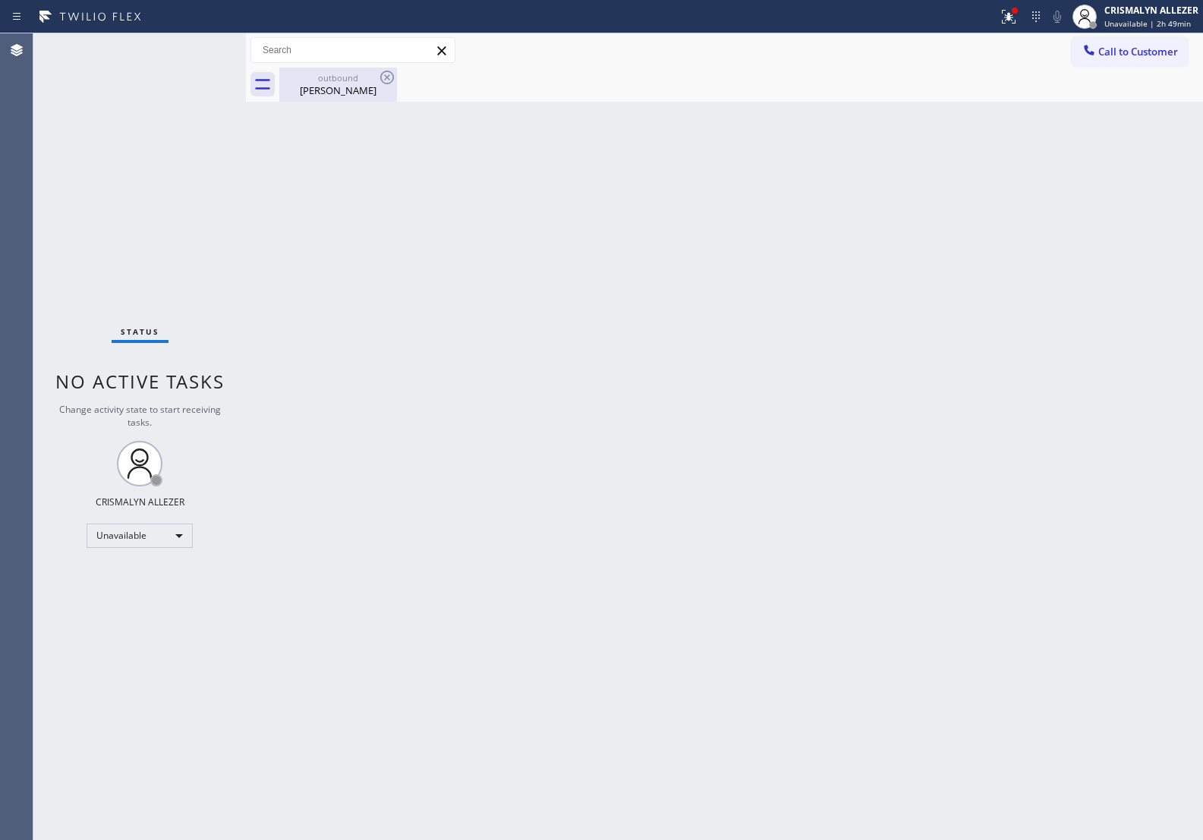
click at [333, 93] on div "Dan Ramsay" at bounding box center [338, 91] width 115 height 14
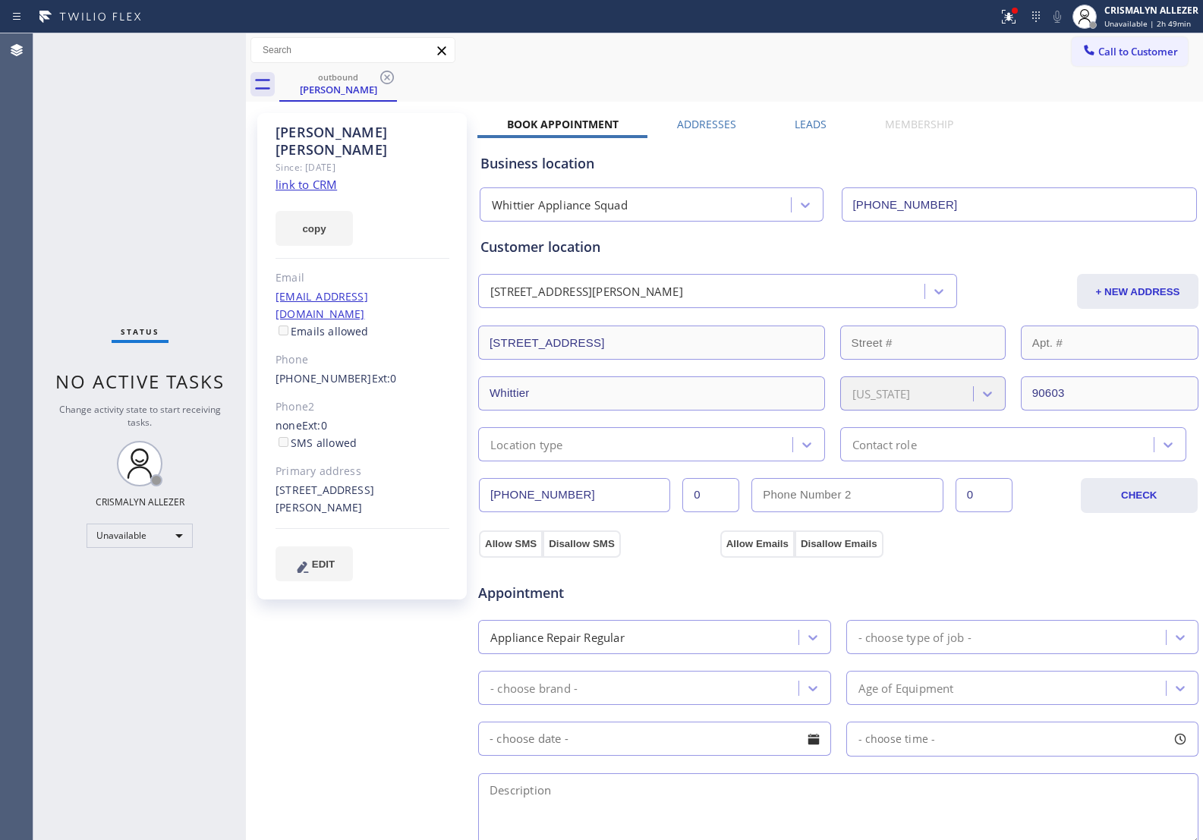
click at [811, 125] on label "Leads" at bounding box center [811, 124] width 32 height 14
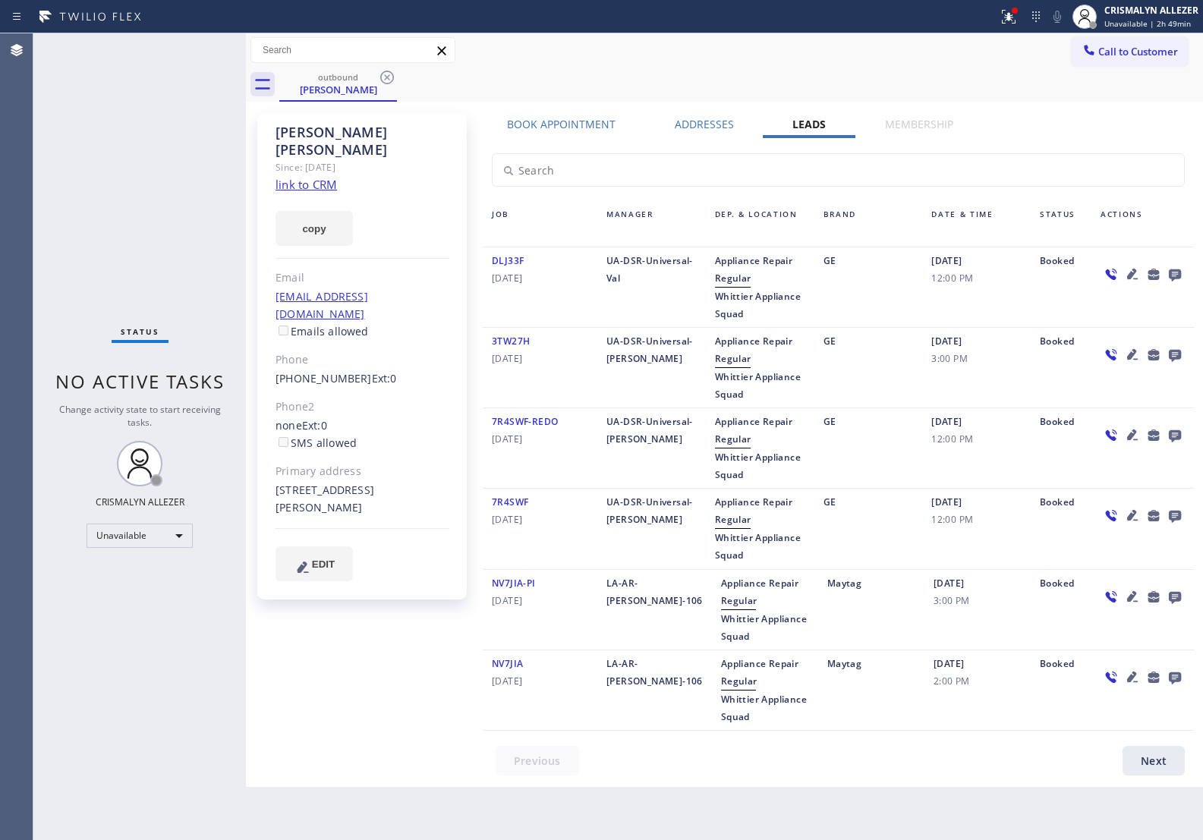
click at [1181, 270] on icon at bounding box center [1175, 276] width 12 height 12
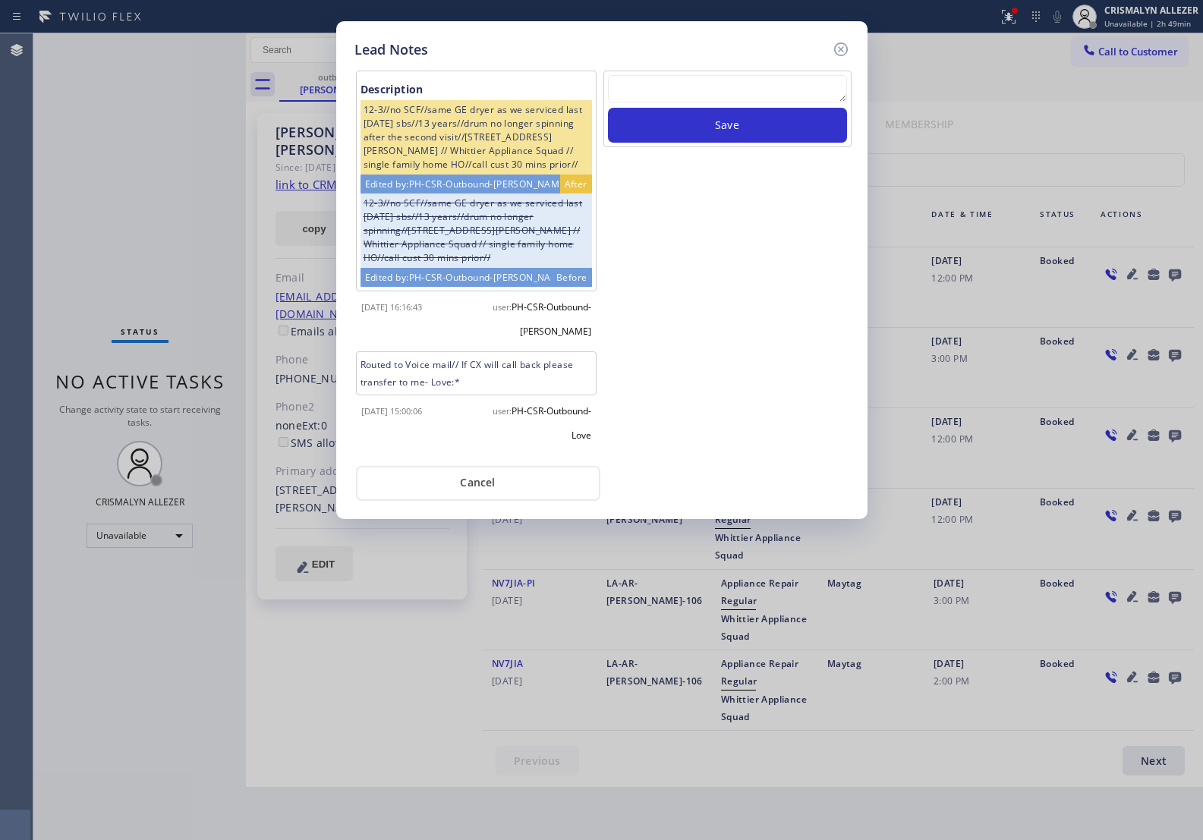
click at [657, 78] on textarea at bounding box center [727, 88] width 239 height 27
paste textarea "no answer | pls xfer here cx cb"
type textarea "no answer | pls xfer here cx cb"
click at [695, 111] on button "Save" at bounding box center [727, 125] width 239 height 35
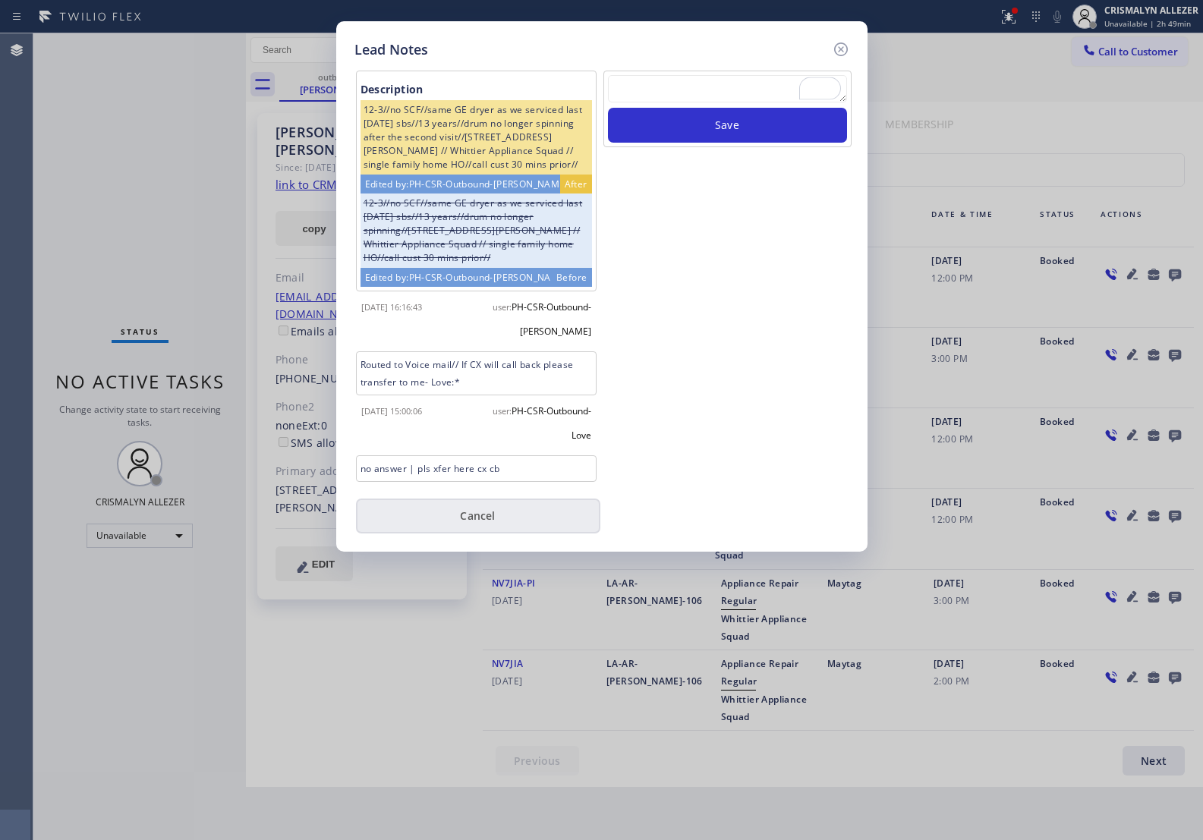
click at [467, 521] on button "Cancel" at bounding box center [478, 516] width 244 height 35
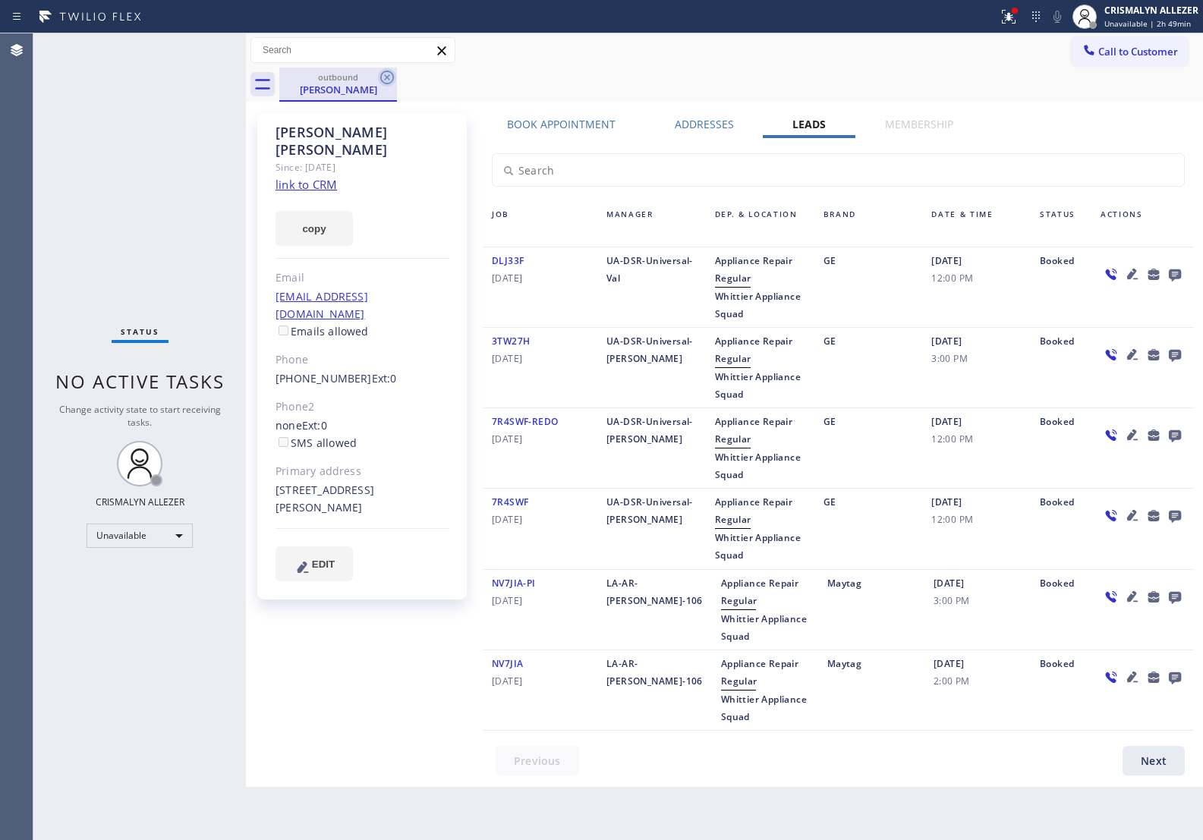
click at [389, 72] on icon at bounding box center [387, 78] width 14 height 14
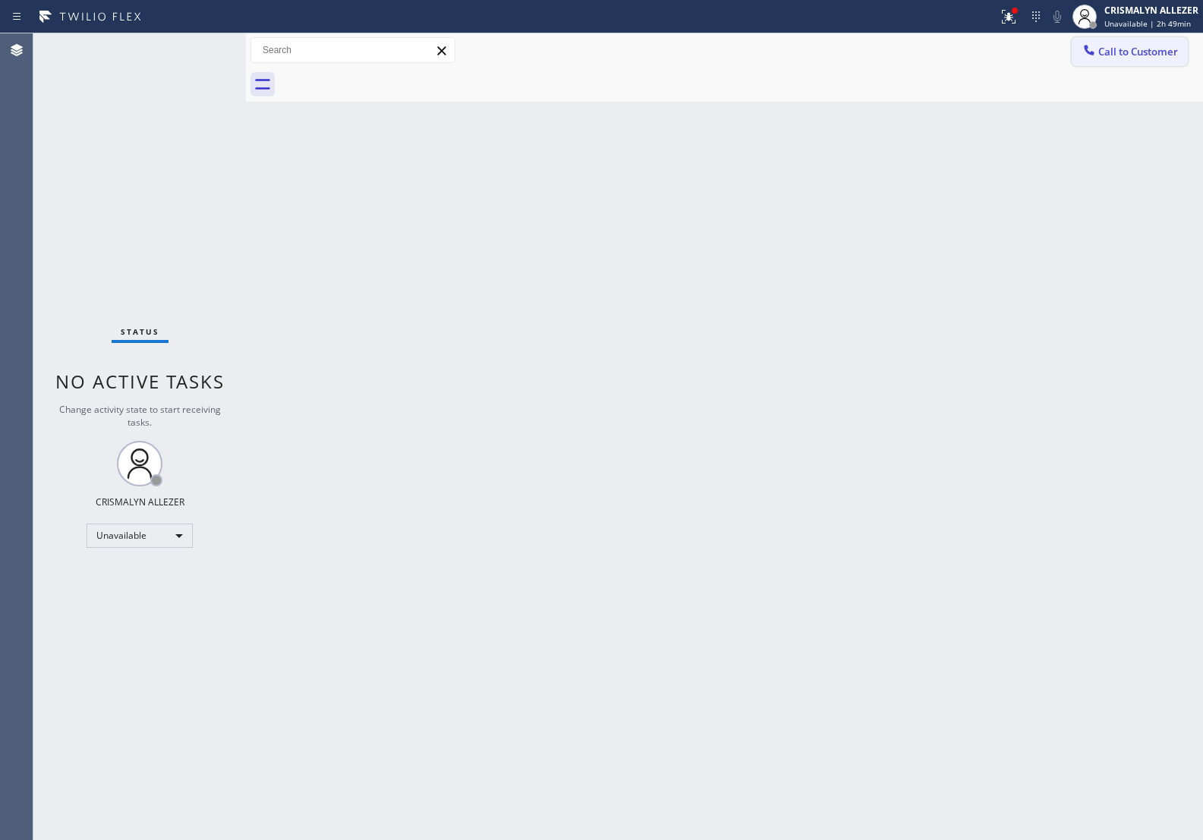
click at [1139, 59] on button "Call to Customer" at bounding box center [1130, 51] width 116 height 29
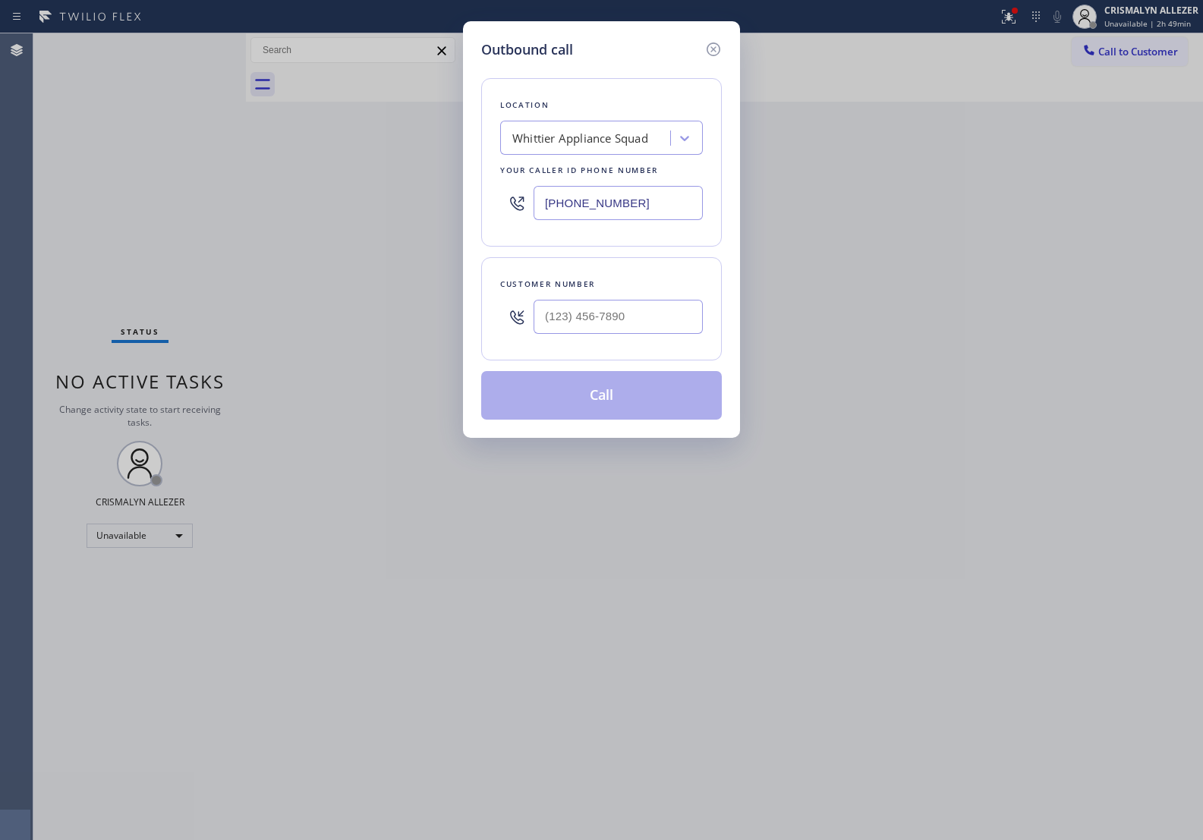
drag, startPoint x: 679, startPoint y: 203, endPoint x: 167, endPoint y: 199, distance: 512.5
click at [184, 203] on div "Outbound call Location Whittier Appliance Squad Your caller id phone number (56…" at bounding box center [601, 420] width 1203 height 840
paste input "855) 731-4952"
type input "[PHONE_NUMBER]"
click at [645, 317] on input "(___) ___-____" at bounding box center [618, 317] width 169 height 34
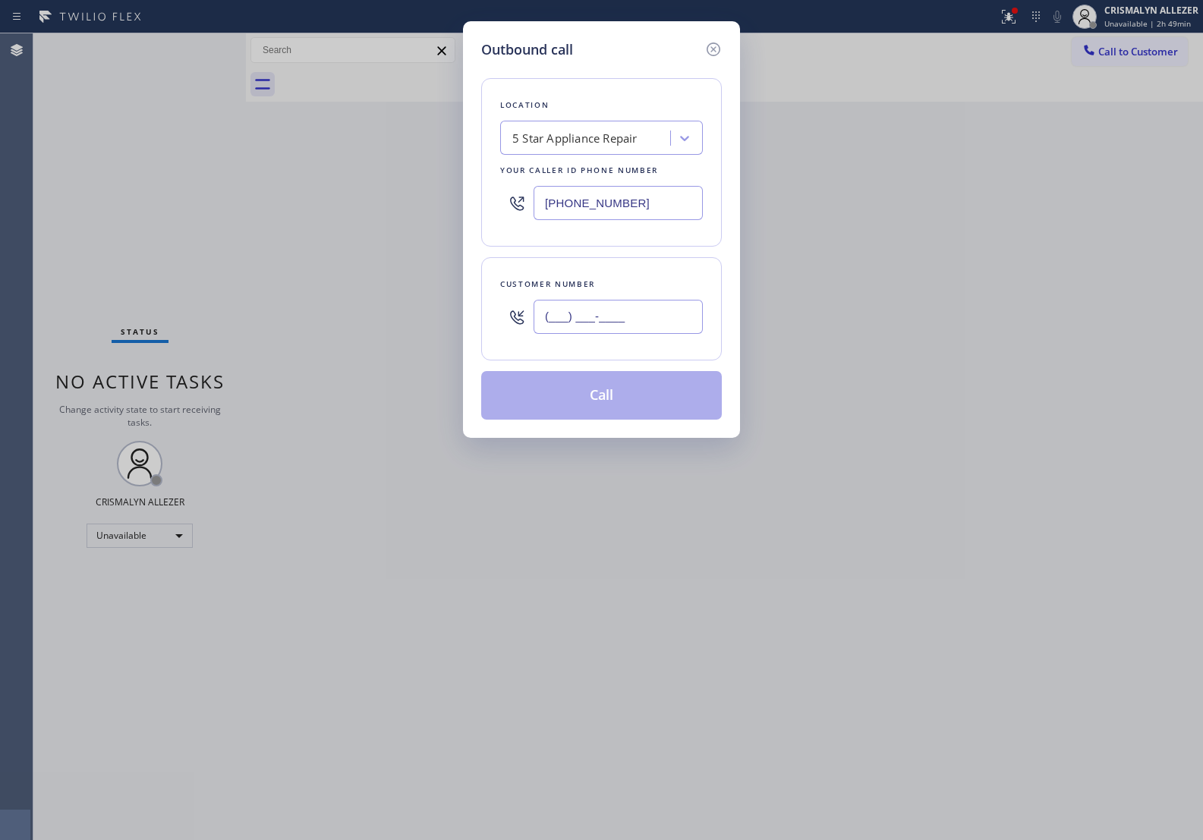
paste input "323) 829-1374"
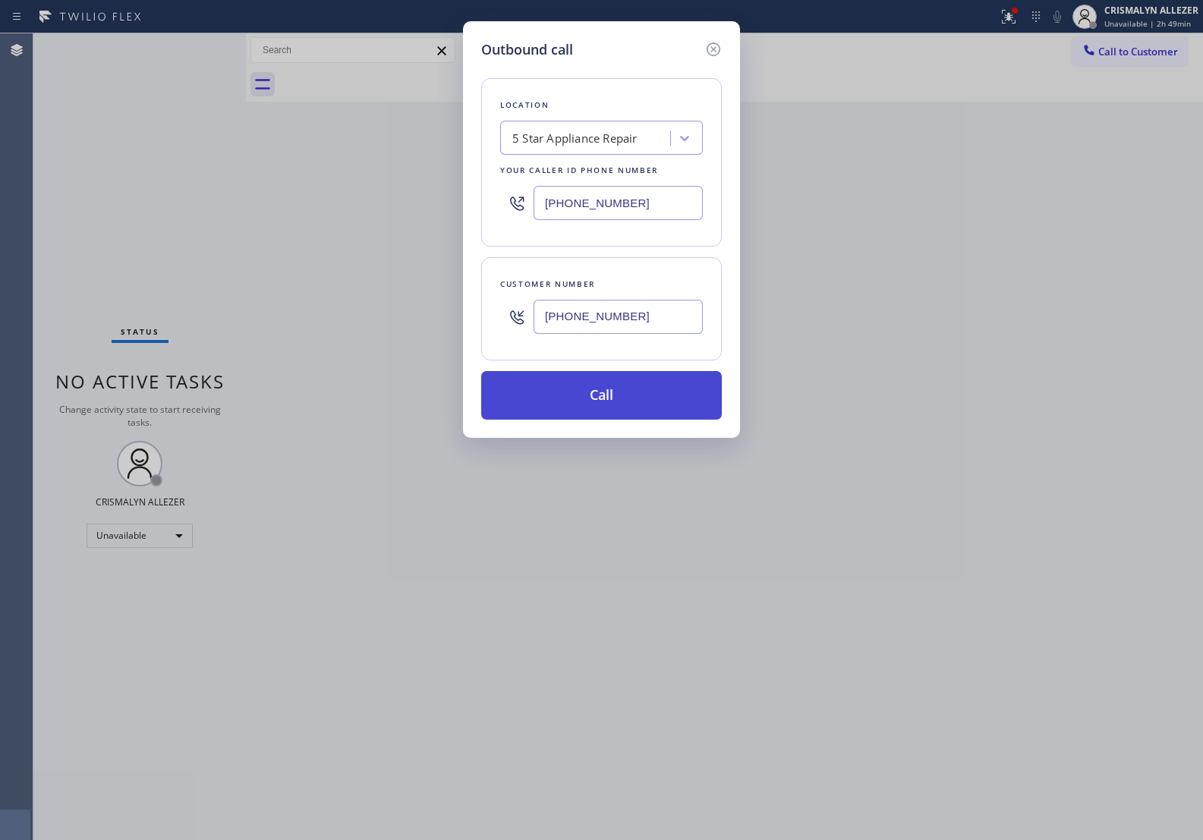
type input "[PHONE_NUMBER]"
click at [616, 395] on button "Call" at bounding box center [601, 395] width 241 height 49
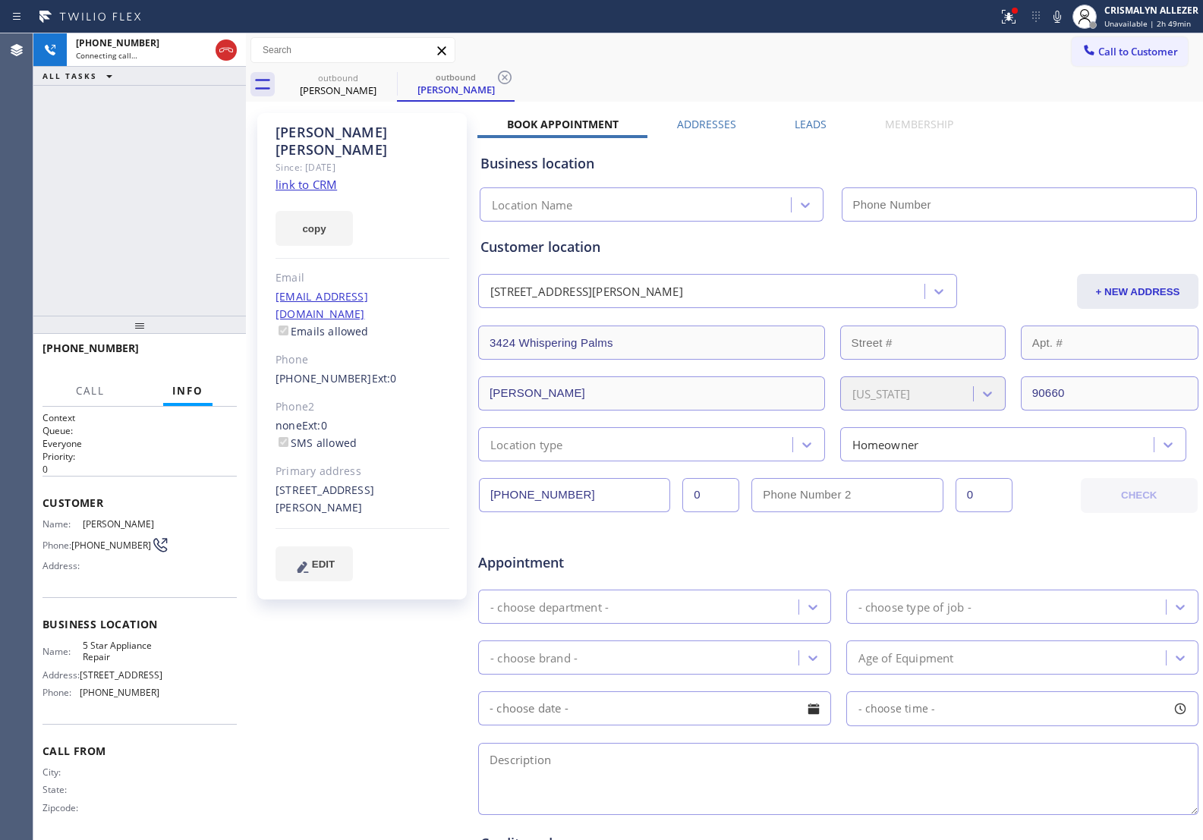
click at [300, 177] on link "link to CRM" at bounding box center [306, 184] width 61 height 15
type input "[PHONE_NUMBER]"
click at [198, 347] on button "HANG UP" at bounding box center [201, 355] width 71 height 21
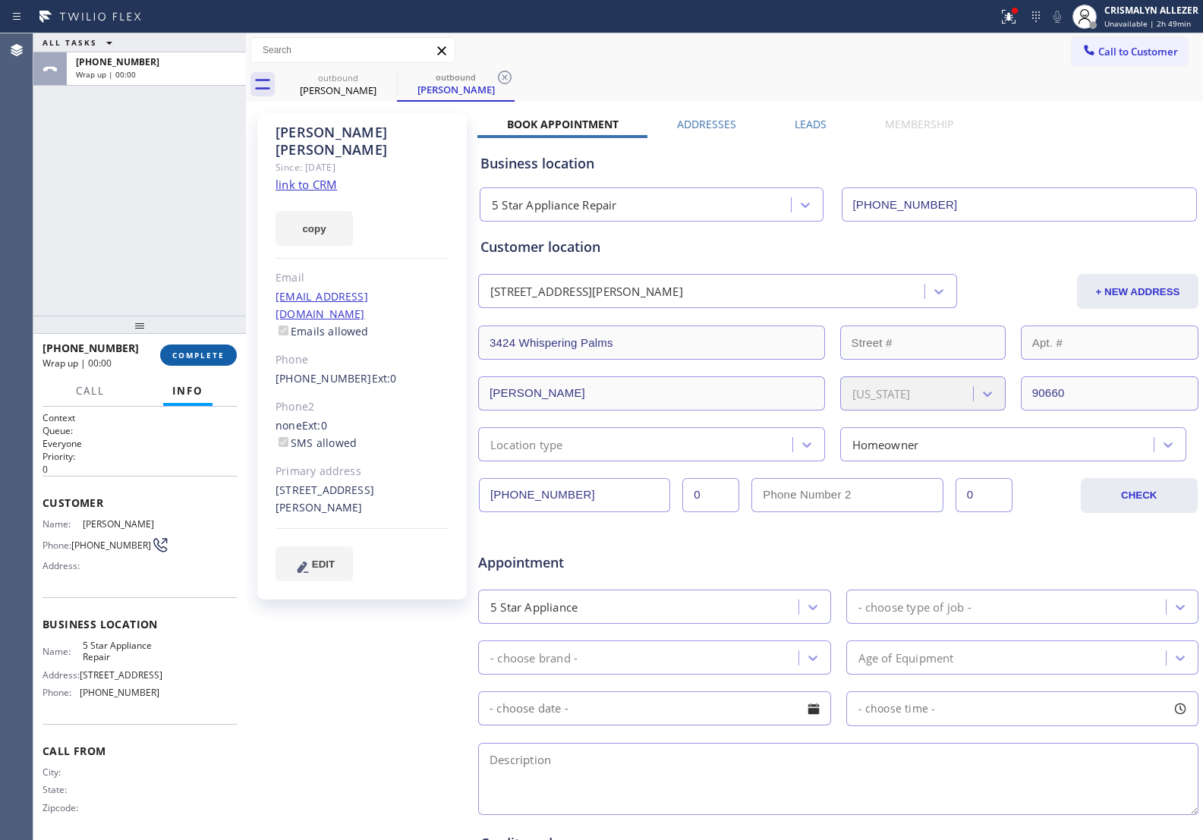
click at [202, 358] on span "COMPLETE" at bounding box center [198, 355] width 52 height 11
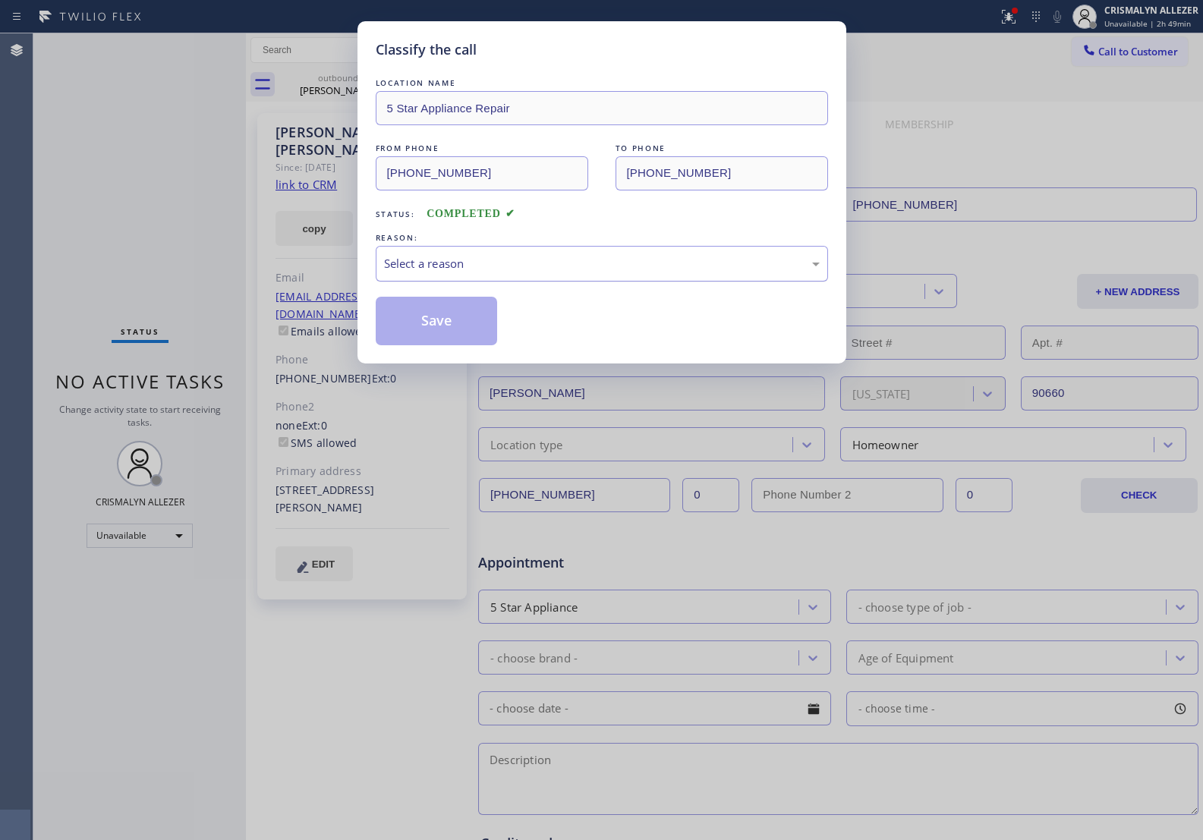
click at [570, 272] on div "Select a reason" at bounding box center [602, 263] width 436 height 17
click at [434, 334] on button "Save" at bounding box center [437, 321] width 122 height 49
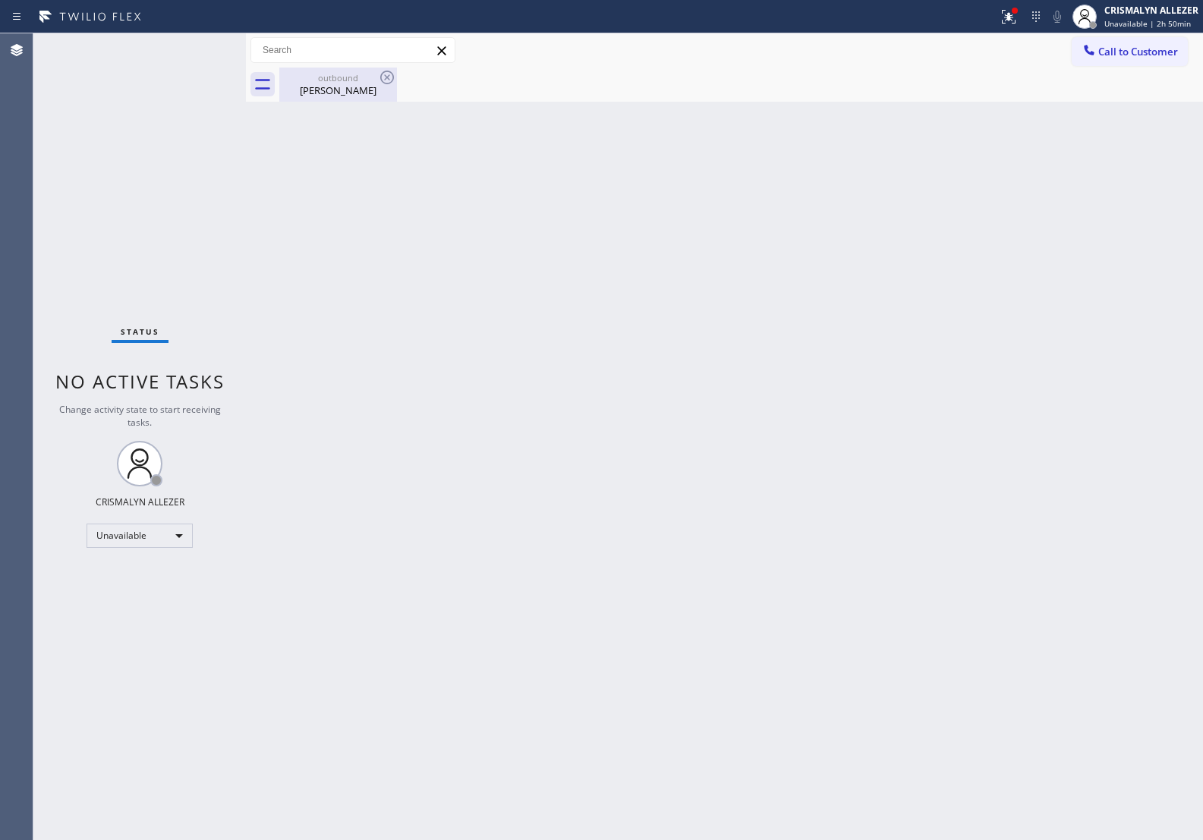
click at [330, 93] on div "[PERSON_NAME]" at bounding box center [338, 91] width 115 height 14
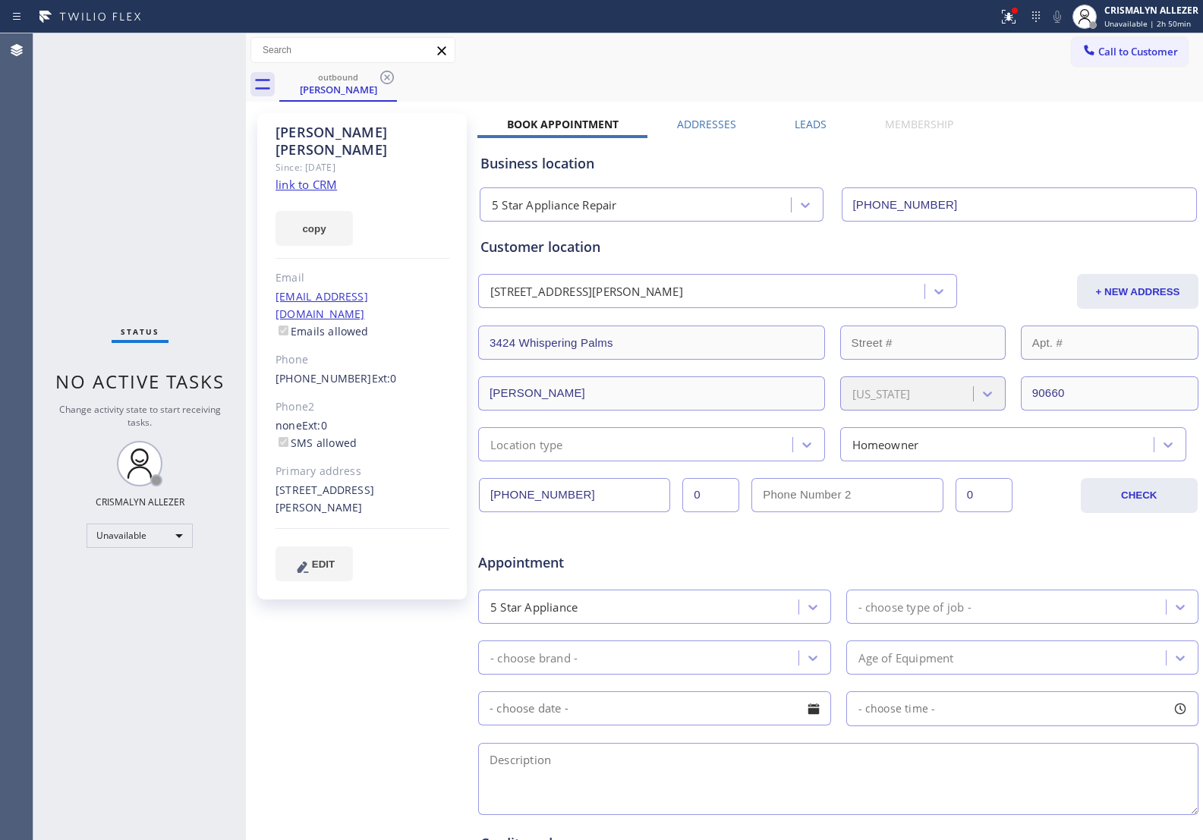
click at [810, 122] on label "Leads" at bounding box center [811, 124] width 32 height 14
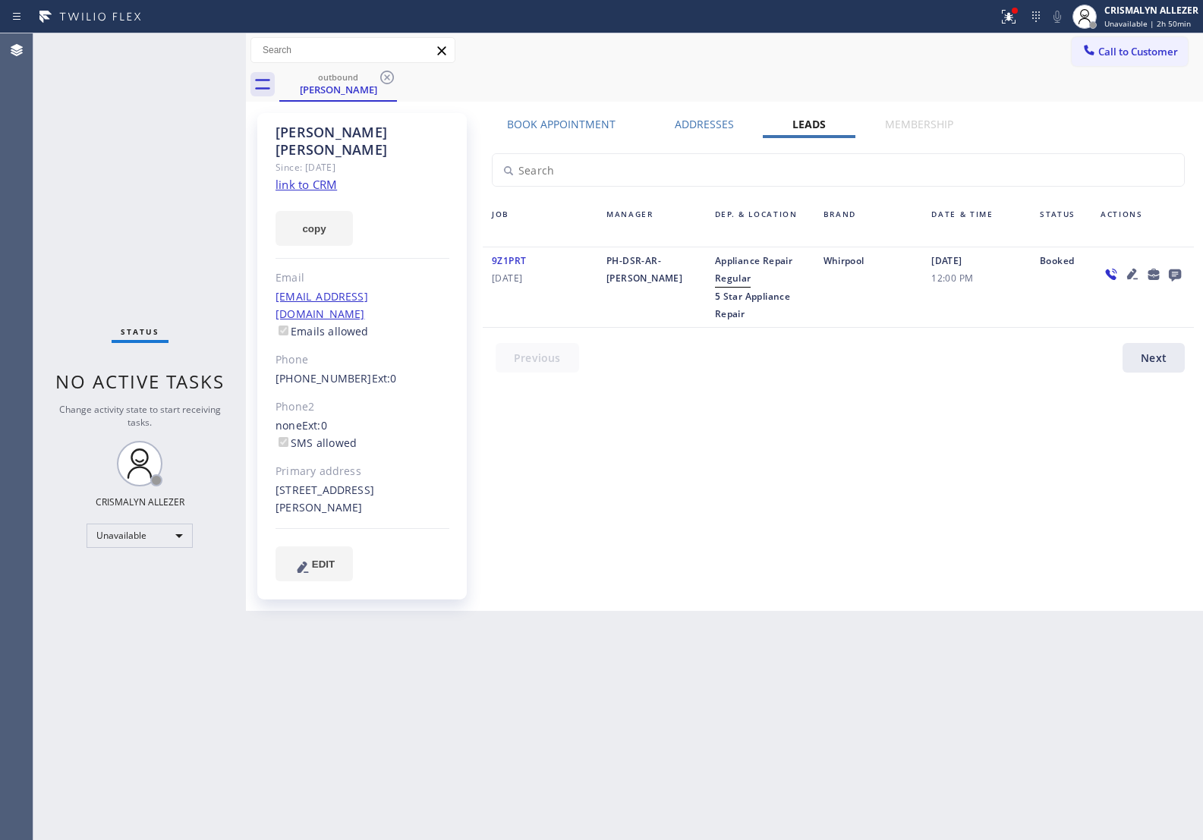
click at [1174, 271] on icon at bounding box center [1175, 276] width 12 height 12
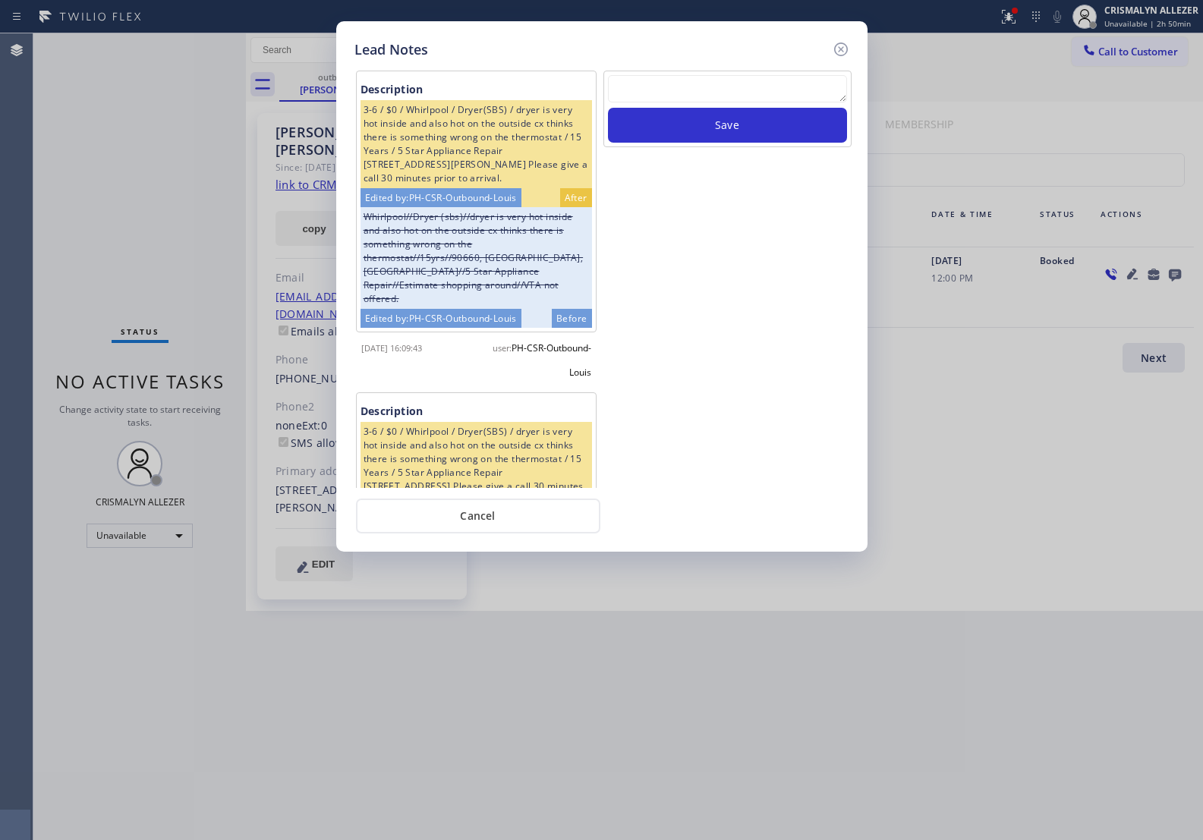
click at [725, 85] on textarea at bounding box center [727, 88] width 239 height 27
paste textarea "no answer | pls xfer here cx cb"
type textarea "no answer | pls xfer here cx cb"
click at [721, 126] on button "Save" at bounding box center [727, 125] width 239 height 35
drag, startPoint x: 487, startPoint y: 520, endPoint x: 487, endPoint y: 510, distance: 9.9
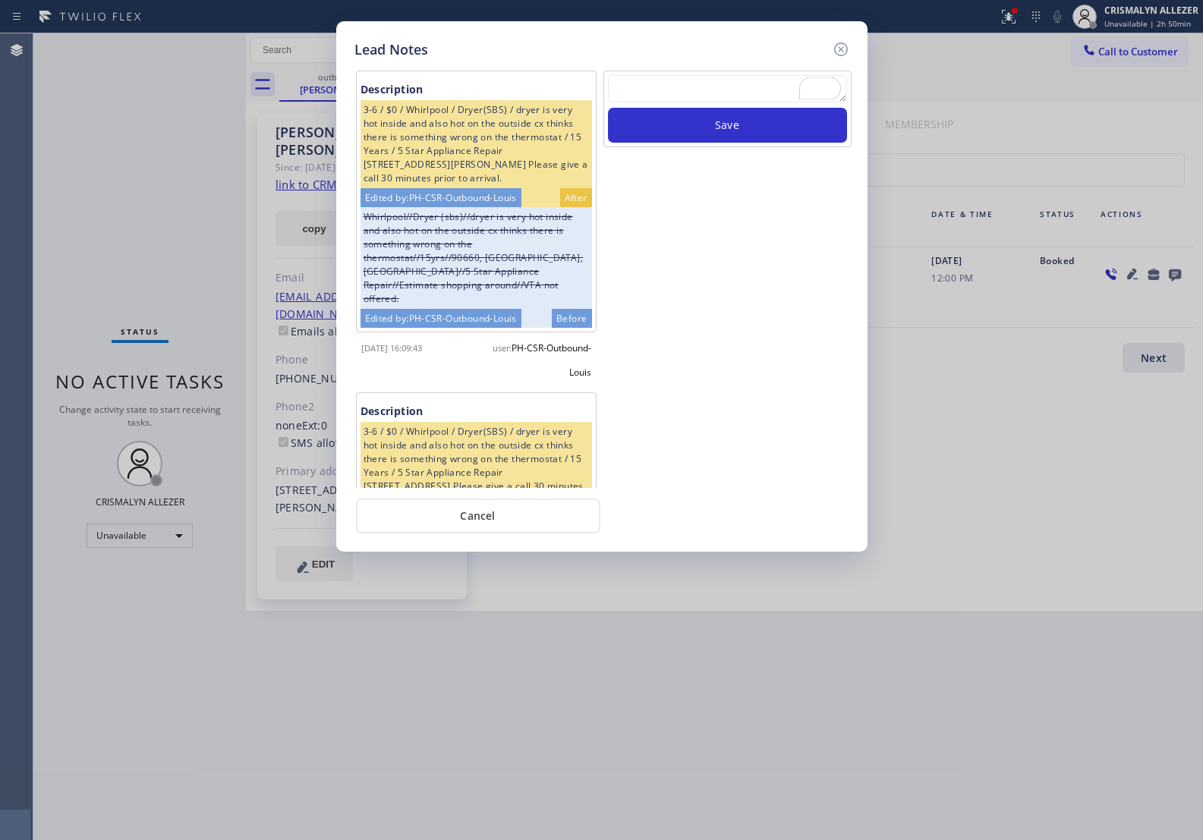
click at [487, 517] on button "Cancel" at bounding box center [478, 516] width 244 height 35
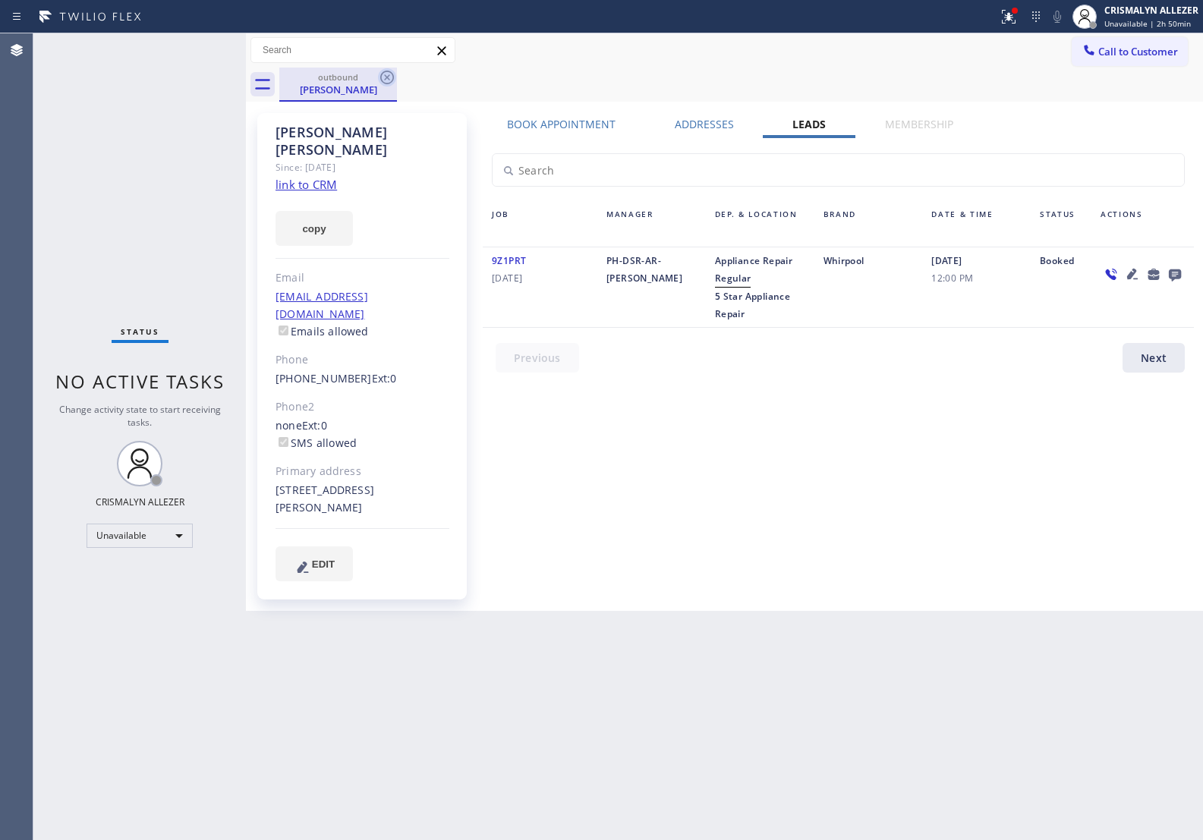
drag, startPoint x: 387, startPoint y: 74, endPoint x: 418, endPoint y: 6, distance: 74.1
click at [387, 73] on icon at bounding box center [387, 77] width 18 height 18
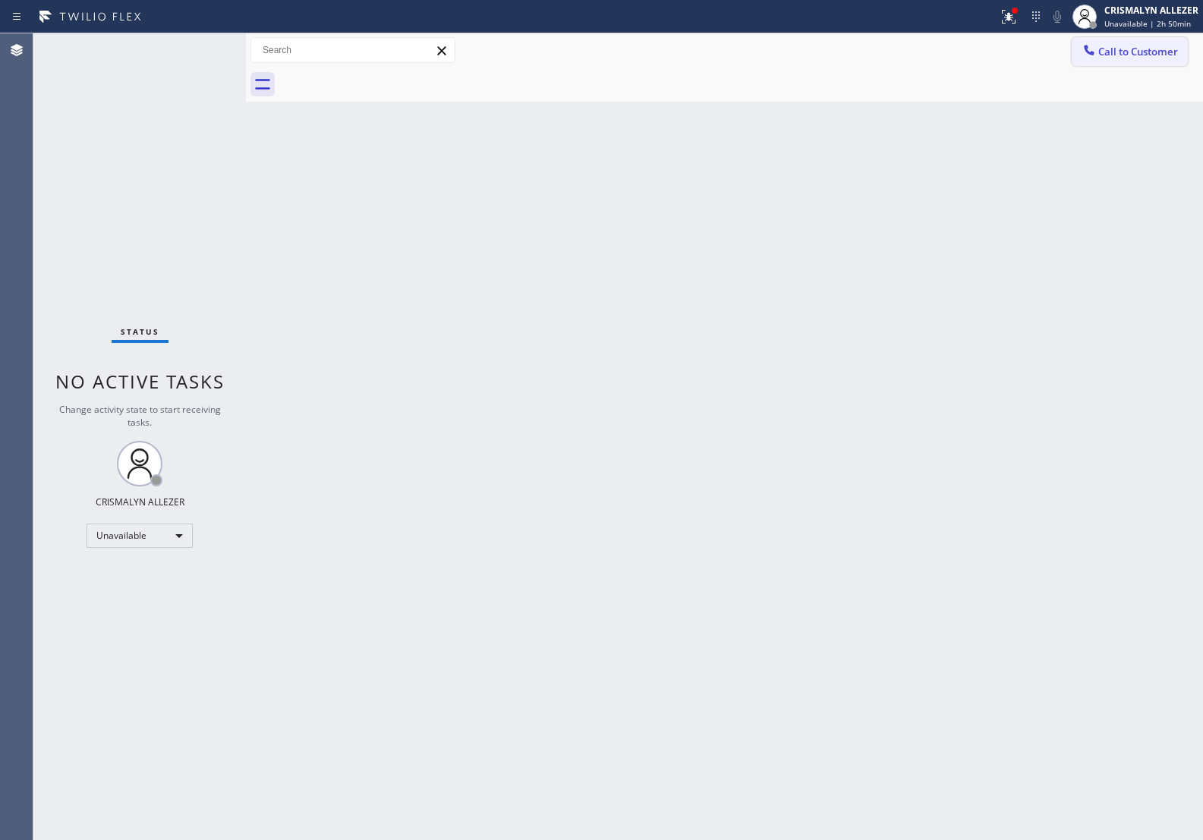
click at [1102, 44] on button "Call to Customer" at bounding box center [1130, 51] width 116 height 29
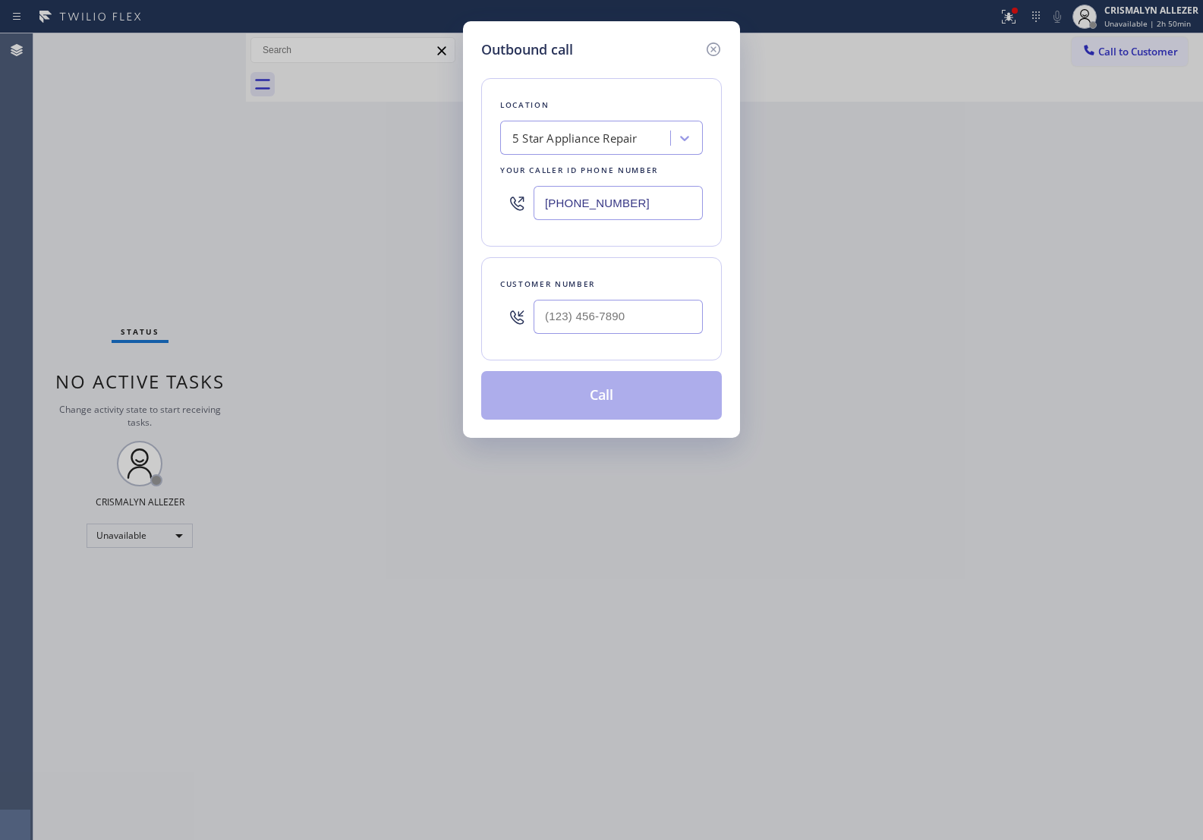
drag, startPoint x: 680, startPoint y: 202, endPoint x: 384, endPoint y: 191, distance: 296.3
click at [389, 194] on div "Outbound call Location 5 Star Appliance Repair Your caller id phone number [PHO…" at bounding box center [601, 420] width 1203 height 840
paste input "559) 364-9606"
type input "[PHONE_NUMBER]"
click at [680, 317] on input "(___) ___-____" at bounding box center [618, 317] width 169 height 34
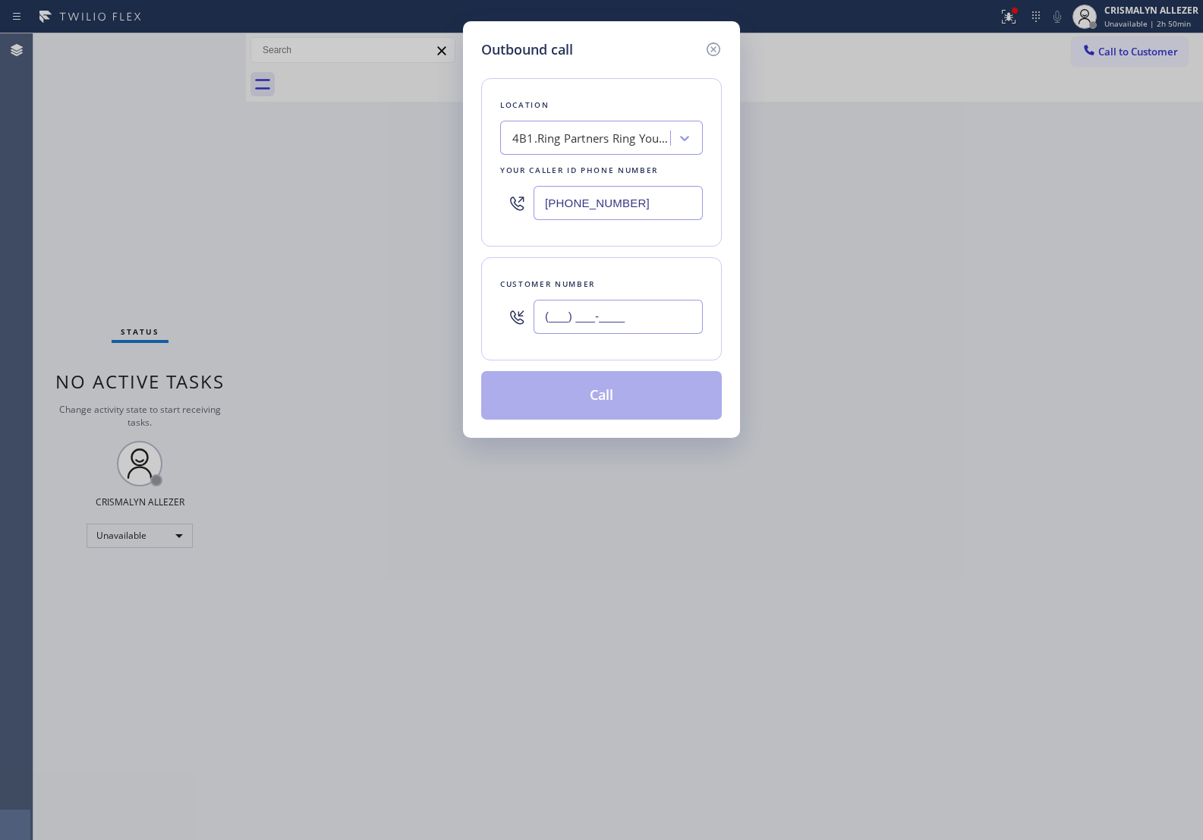
paste input "626) 825-2179"
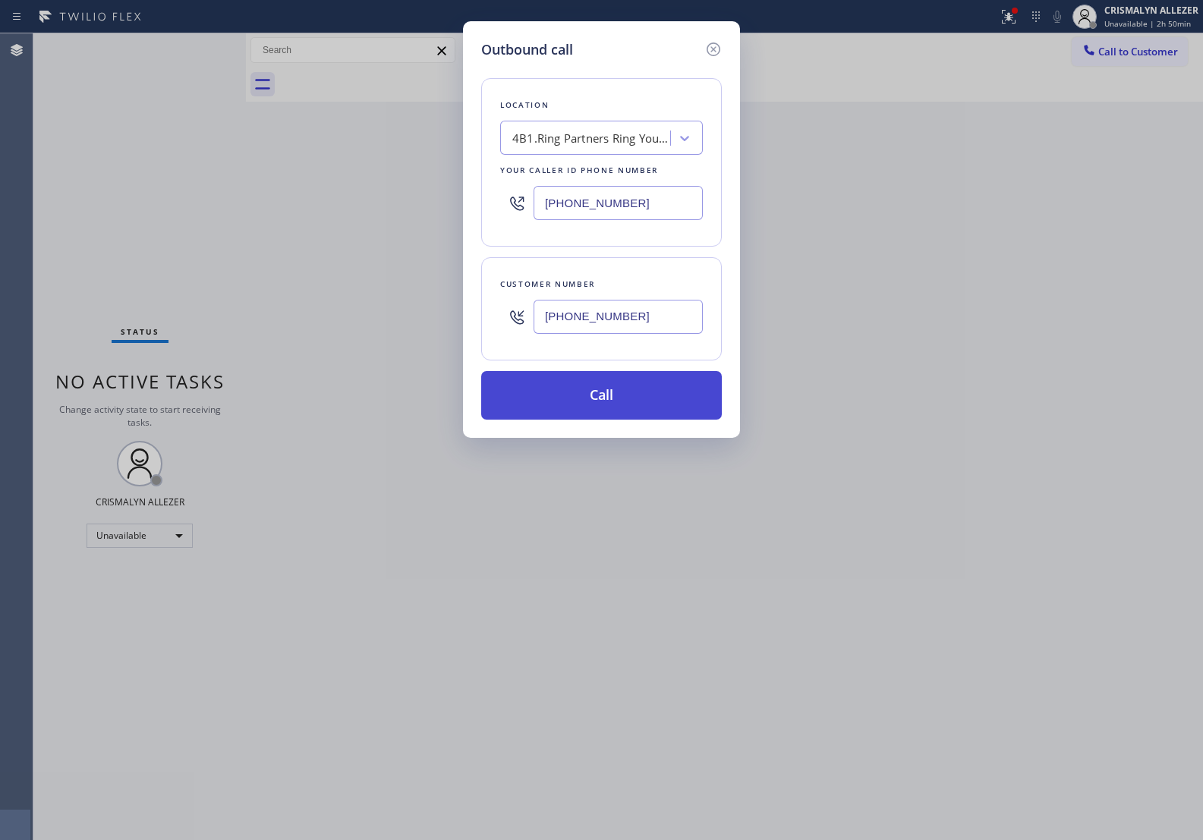
type input "[PHONE_NUMBER]"
click at [609, 407] on button "Call" at bounding box center [601, 395] width 241 height 49
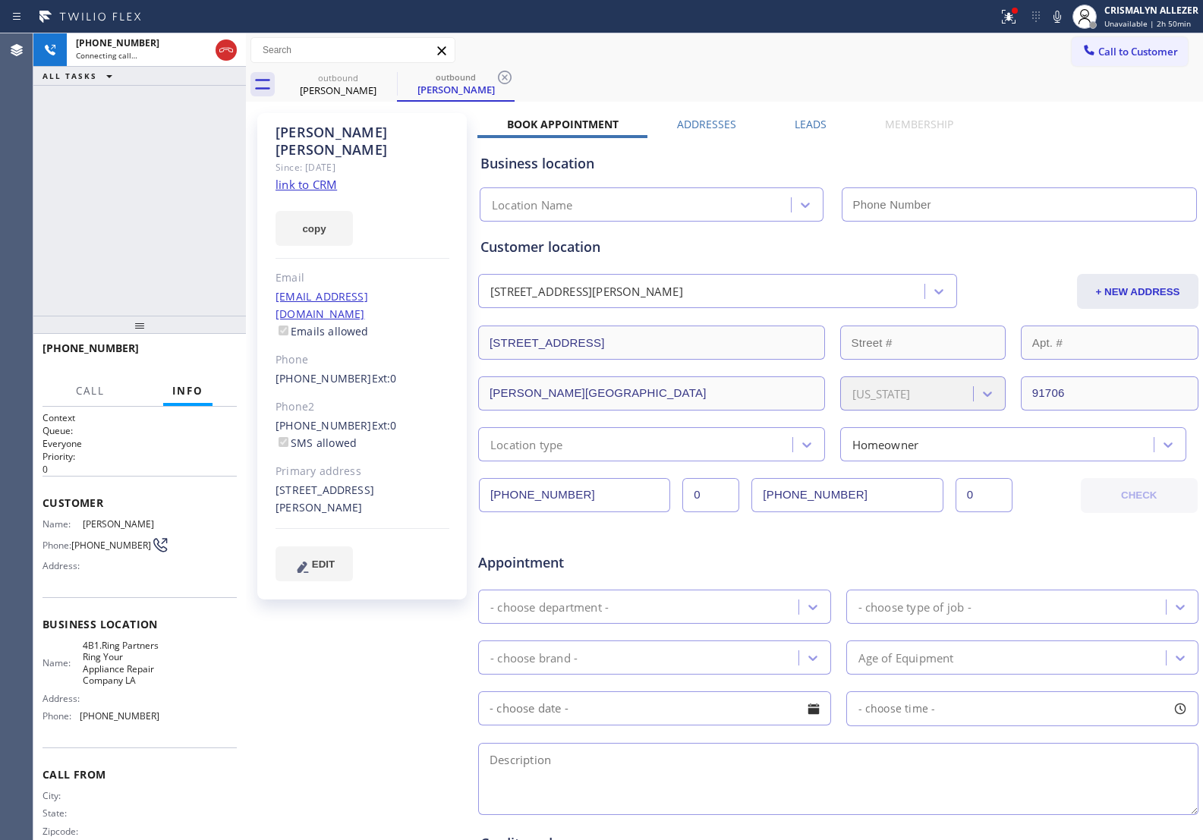
click at [321, 177] on link "link to CRM" at bounding box center [306, 184] width 61 height 15
type input "[PHONE_NUMBER]"
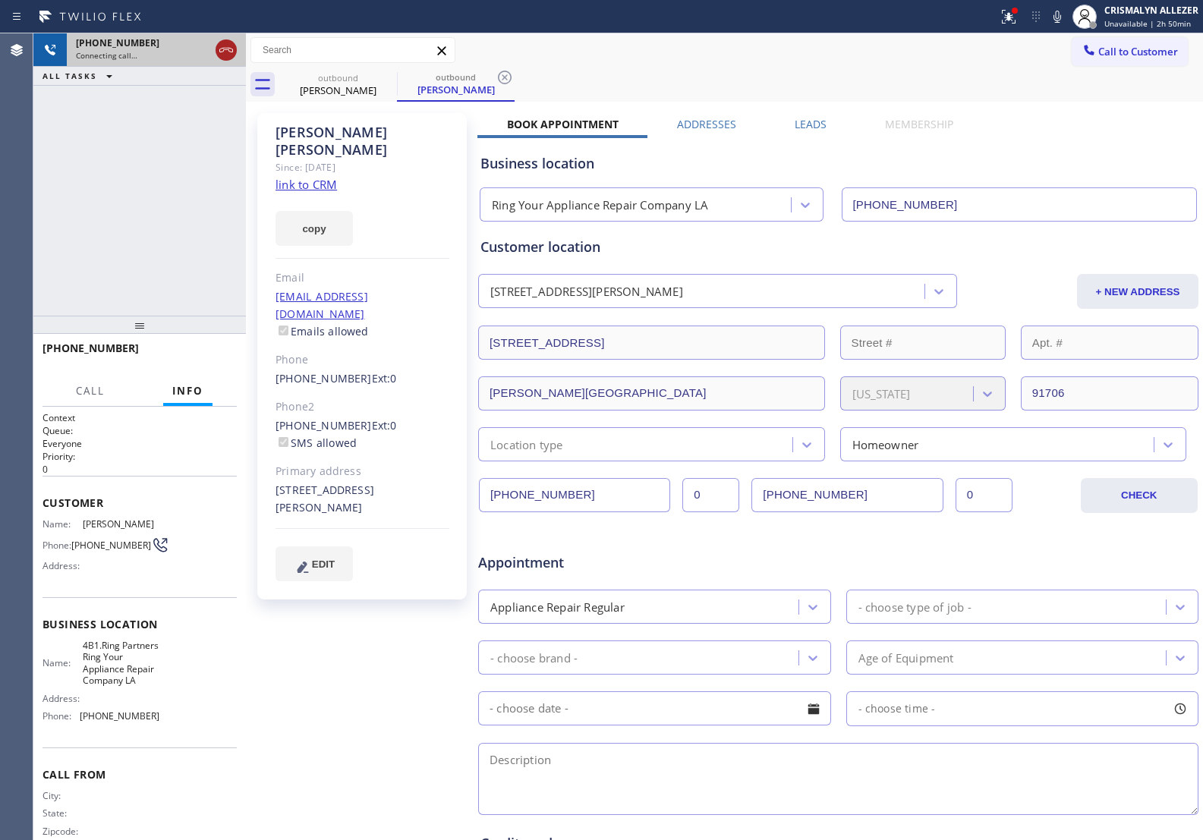
click at [229, 50] on icon at bounding box center [226, 50] width 14 height 5
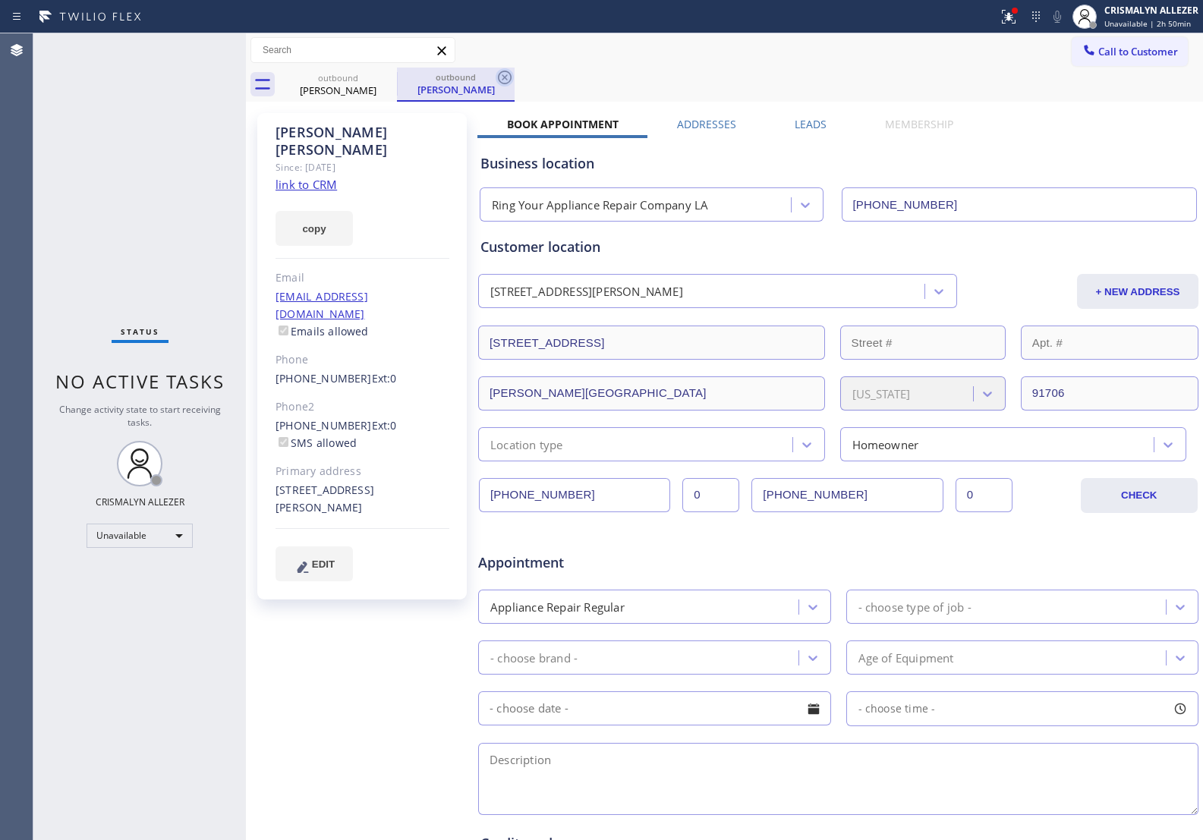
click at [505, 77] on icon at bounding box center [505, 78] width 14 height 14
click at [821, 121] on div "Leads" at bounding box center [810, 127] width 90 height 21
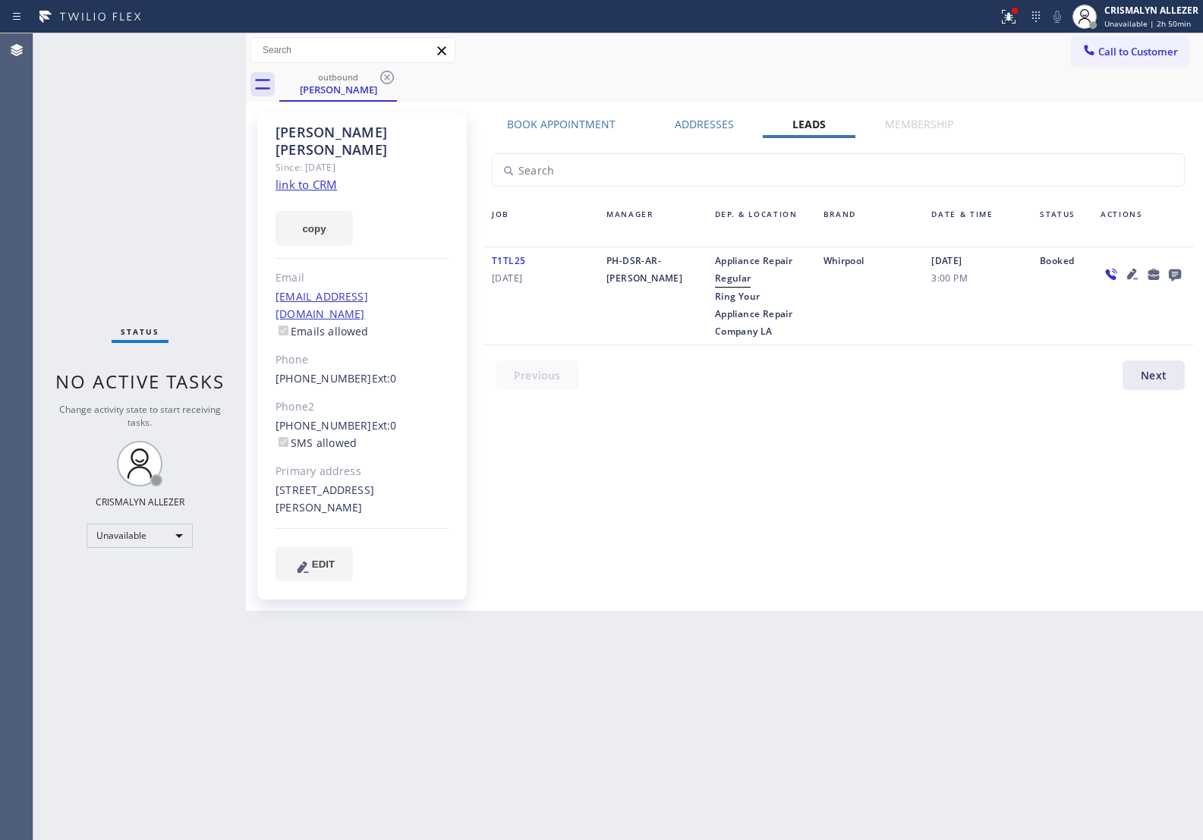
click at [1185, 273] on div at bounding box center [1175, 274] width 21 height 18
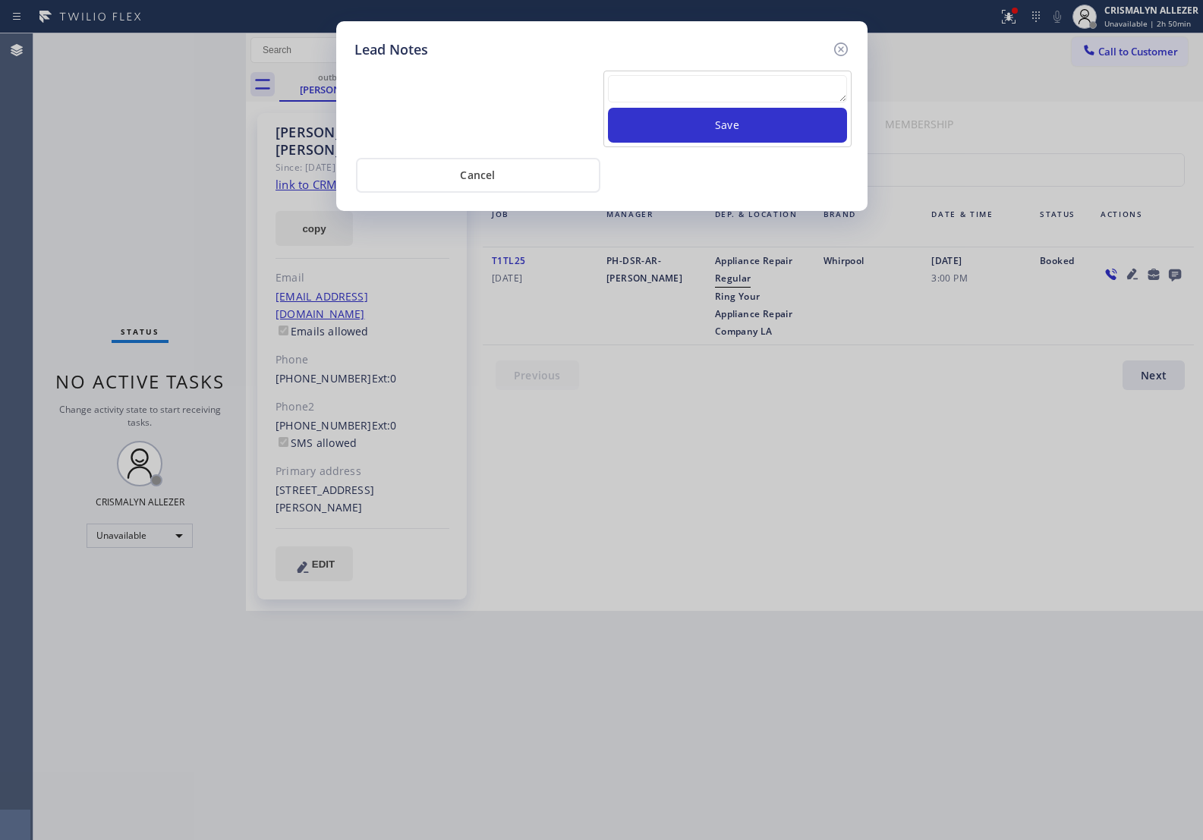
click at [1178, 273] on div "Lead Notes Save Cancel" at bounding box center [601, 420] width 1203 height 840
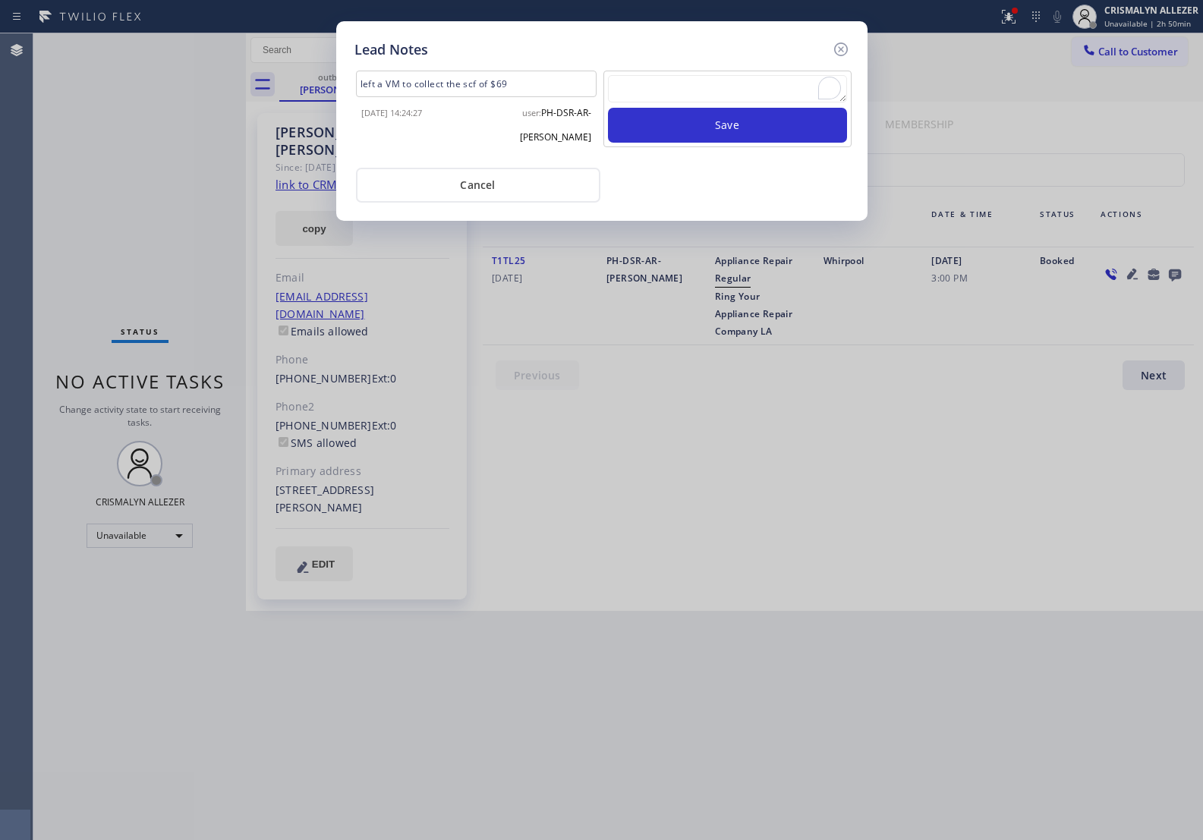
click at [689, 99] on textarea "To enrich screen reader interactions, please activate Accessibility in Grammarl…" at bounding box center [727, 88] width 239 height 27
type textarea "not available"
click at [753, 130] on button "Save" at bounding box center [727, 125] width 239 height 35
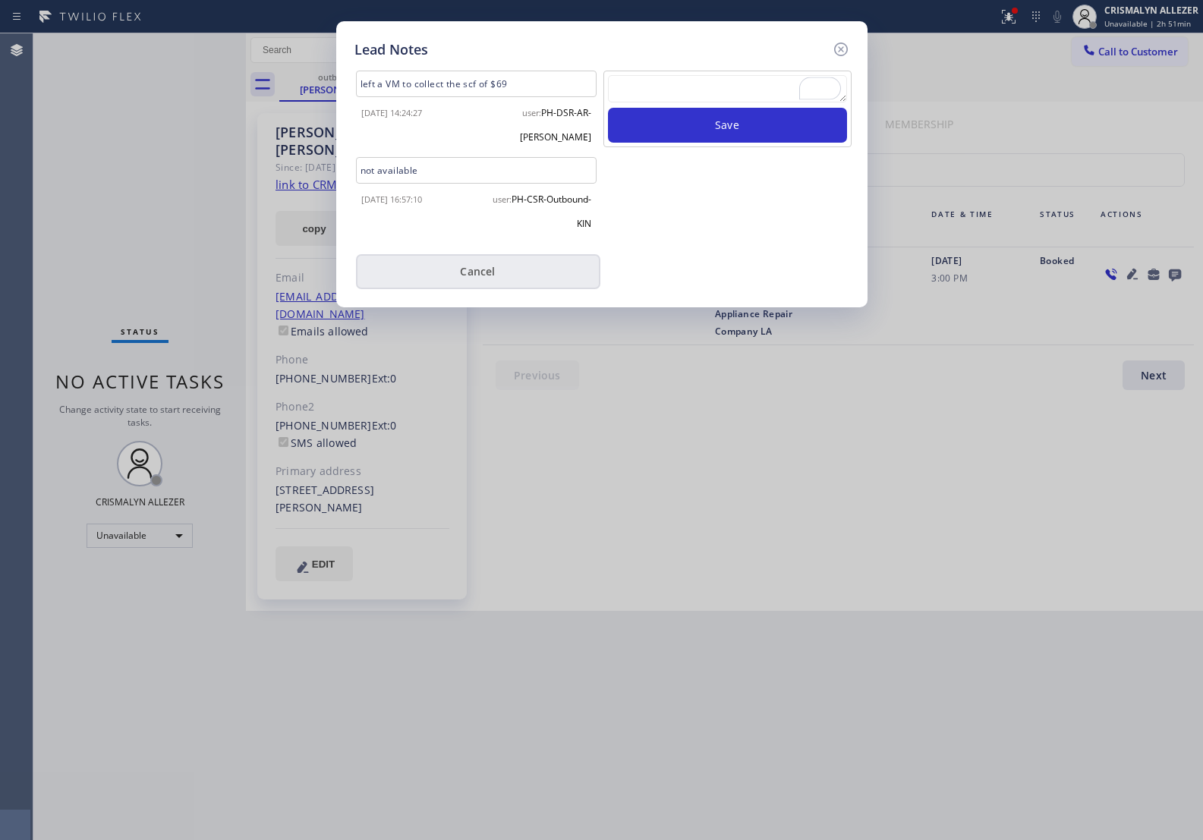
click at [472, 260] on button "Cancel" at bounding box center [478, 271] width 244 height 35
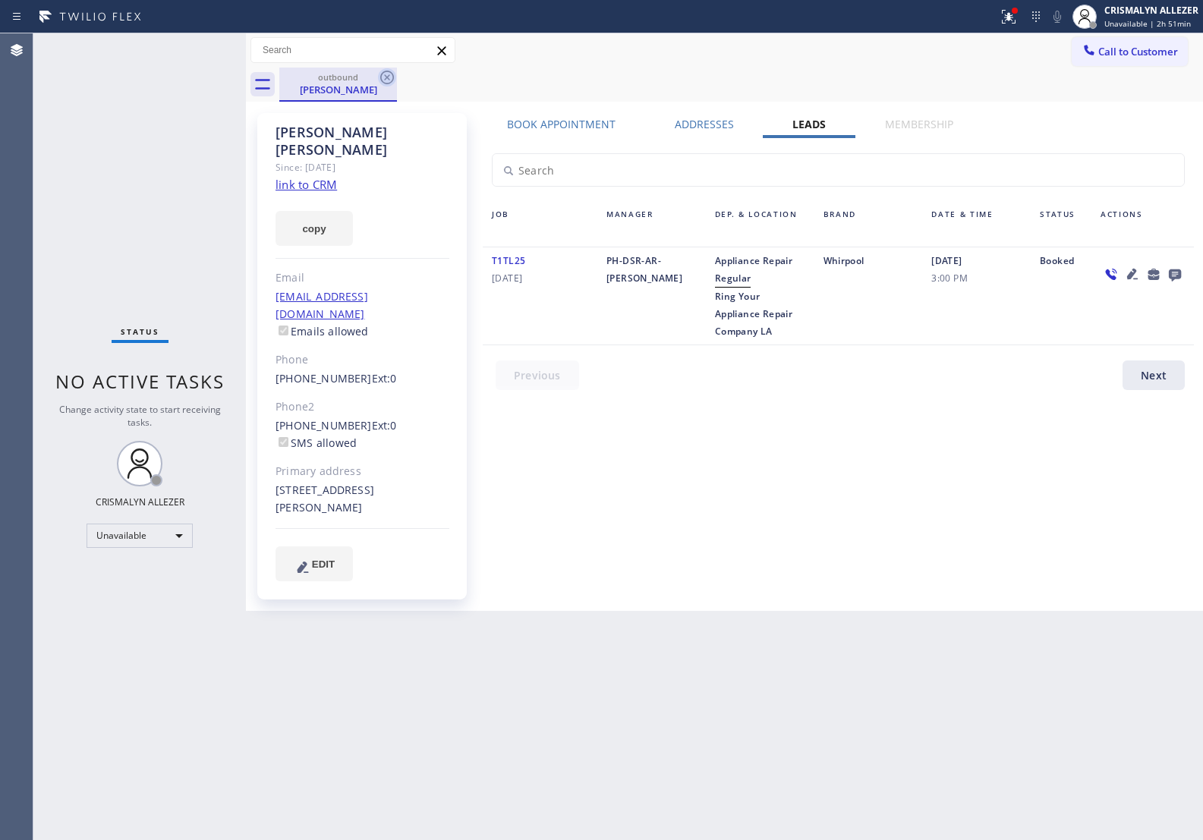
click at [381, 76] on icon at bounding box center [387, 78] width 14 height 14
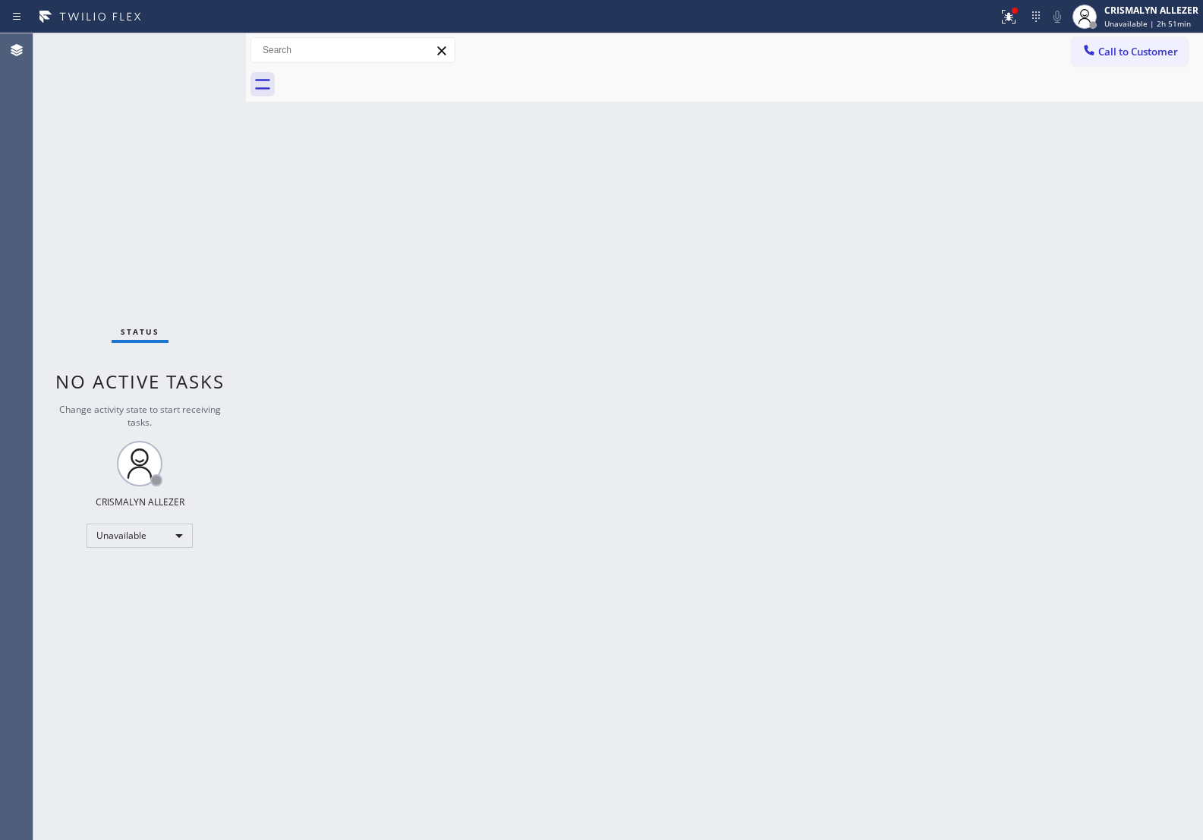
drag, startPoint x: 1144, startPoint y: 52, endPoint x: 1105, endPoint y: 72, distance: 44.5
click at [1140, 54] on span "Call to Customer" at bounding box center [1139, 52] width 80 height 14
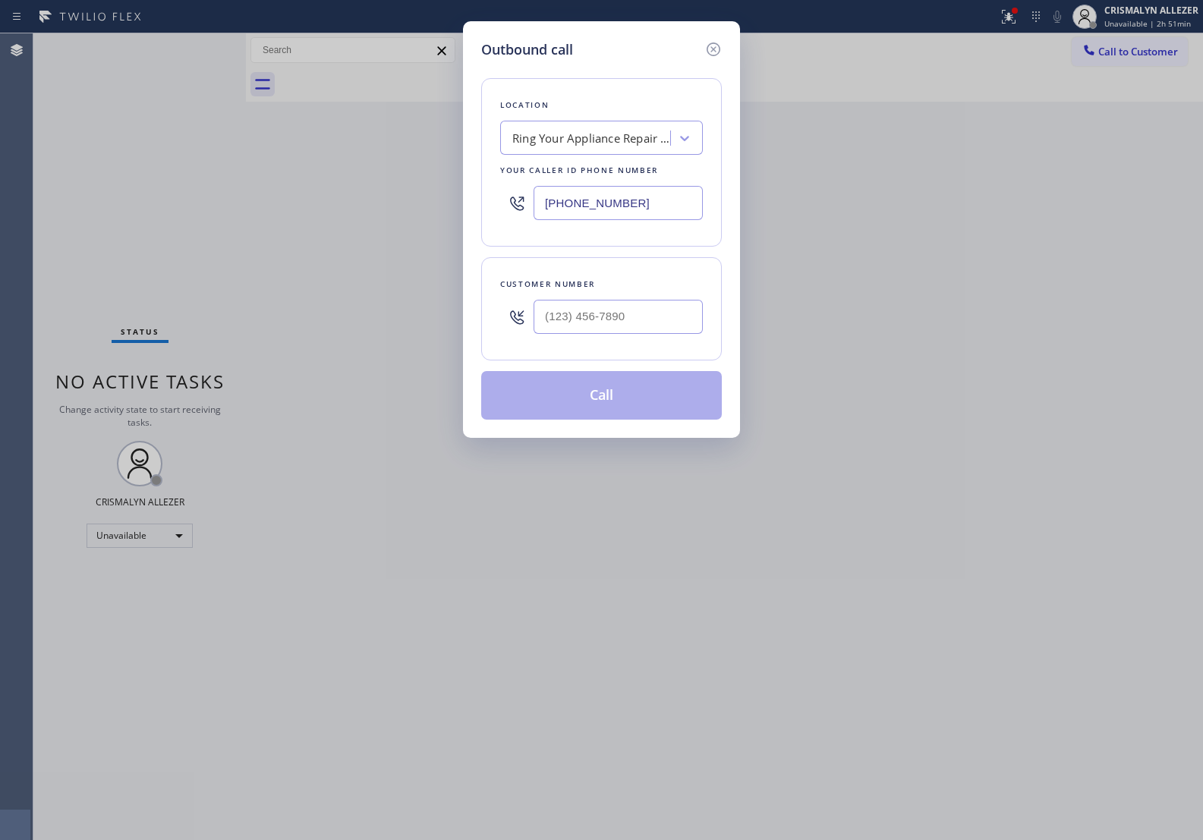
drag, startPoint x: 679, startPoint y: 203, endPoint x: 323, endPoint y: 184, distance: 357.3
click at [347, 190] on div "Outbound call Location Ring Your Appliance Repair Company LA Your caller id pho…" at bounding box center [601, 420] width 1203 height 840
paste input "310) 740-9737"
type input "[PHONE_NUMBER]"
click at [659, 310] on input "(___) ___-____" at bounding box center [618, 317] width 169 height 34
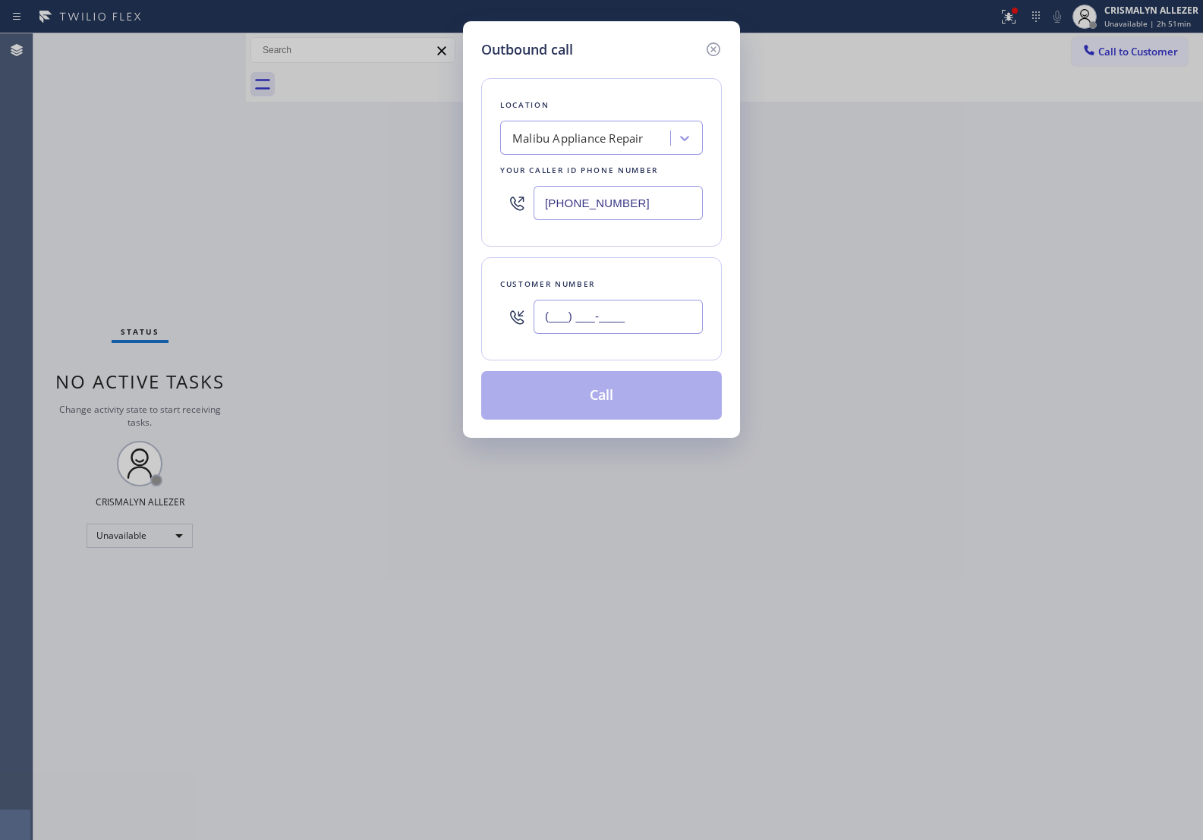
paste input "310) 948-0463"
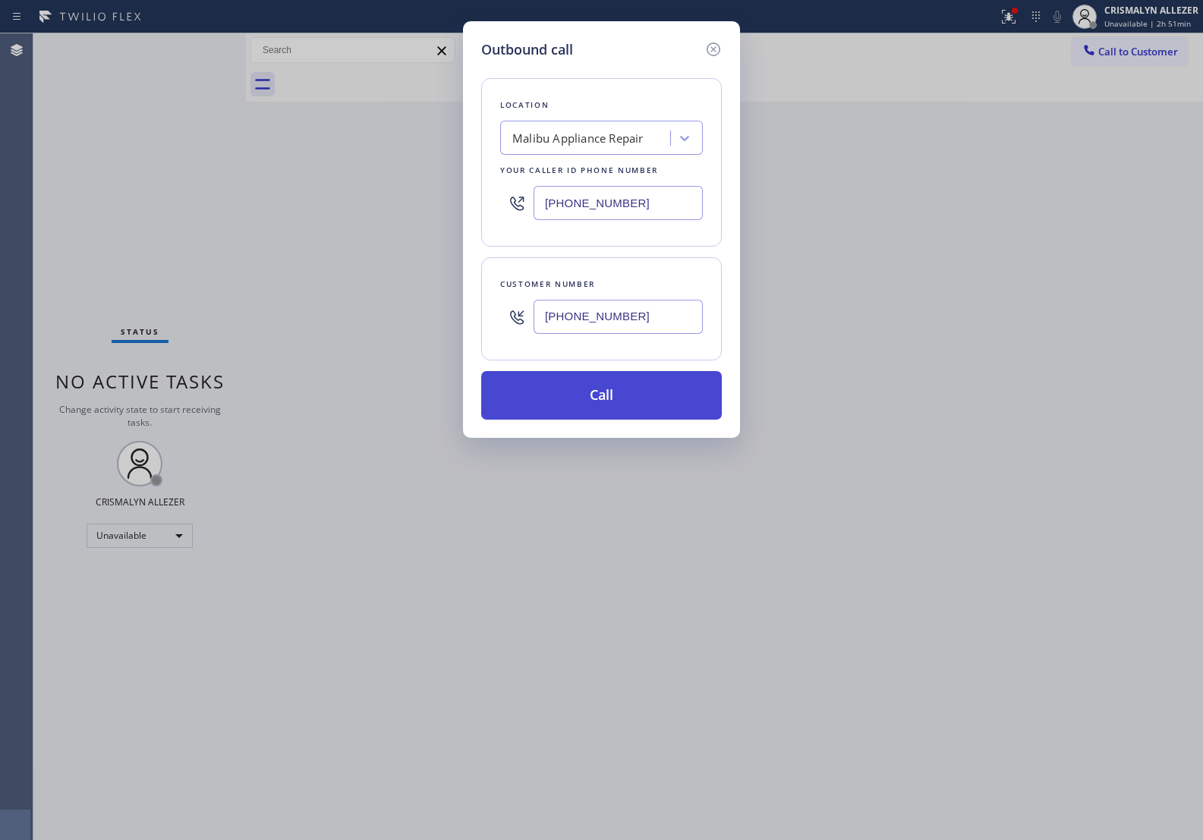
type input "[PHONE_NUMBER]"
click at [619, 402] on button "Call" at bounding box center [601, 395] width 241 height 49
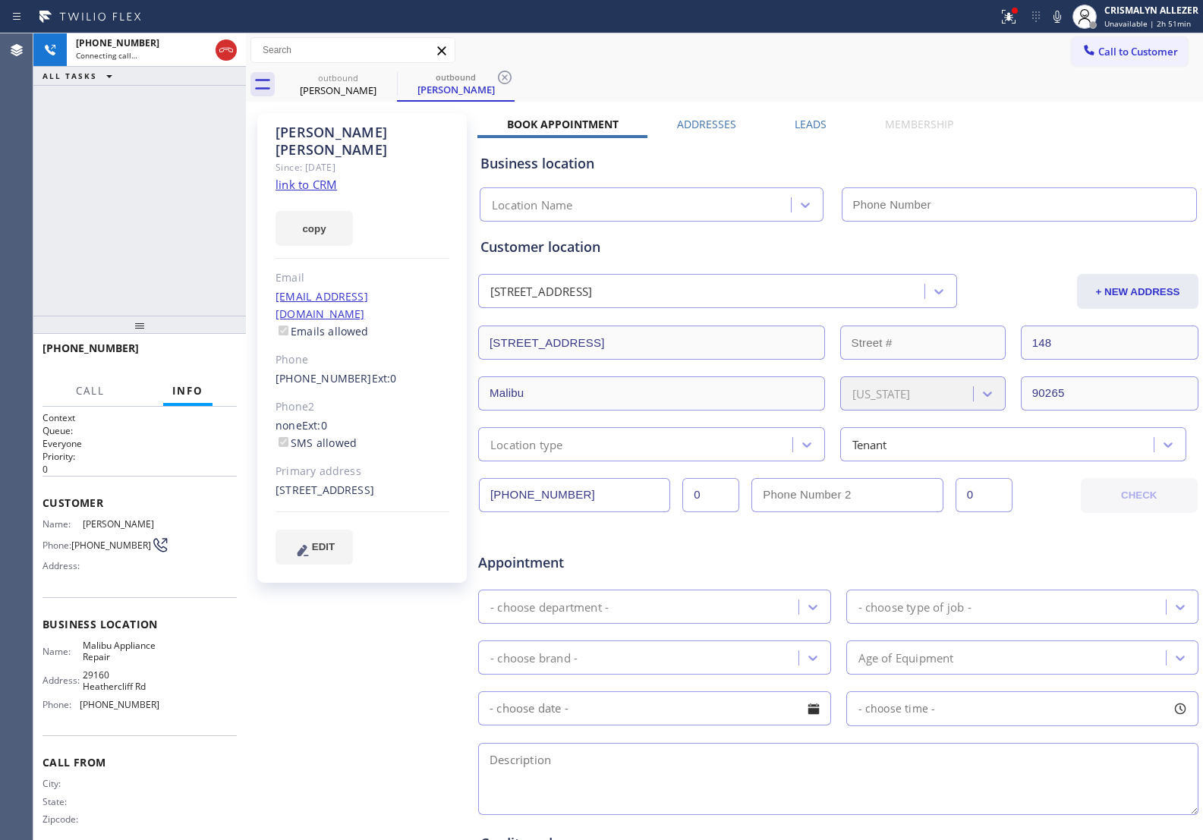
click at [328, 177] on link "link to CRM" at bounding box center [306, 184] width 61 height 15
type input "[PHONE_NUMBER]"
click at [198, 357] on span "HANG UP" at bounding box center [201, 355] width 46 height 11
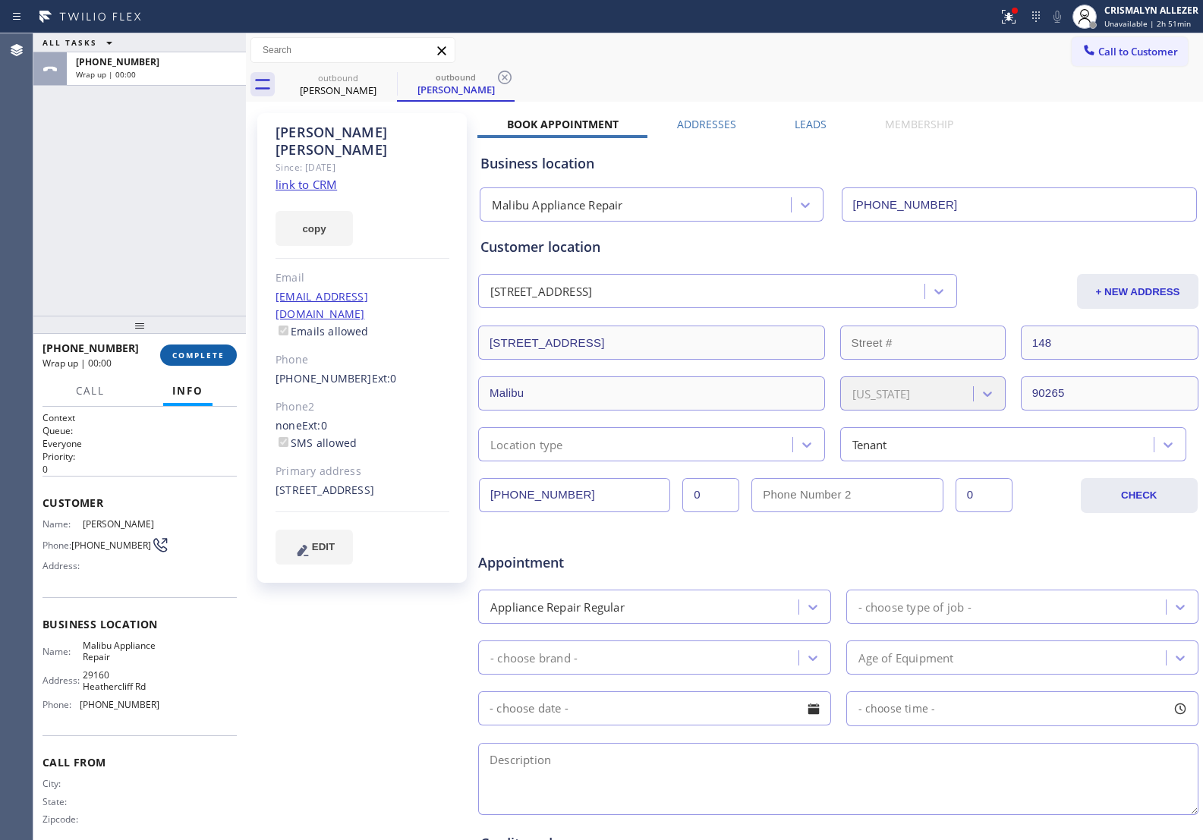
click at [198, 357] on span "COMPLETE" at bounding box center [198, 355] width 52 height 11
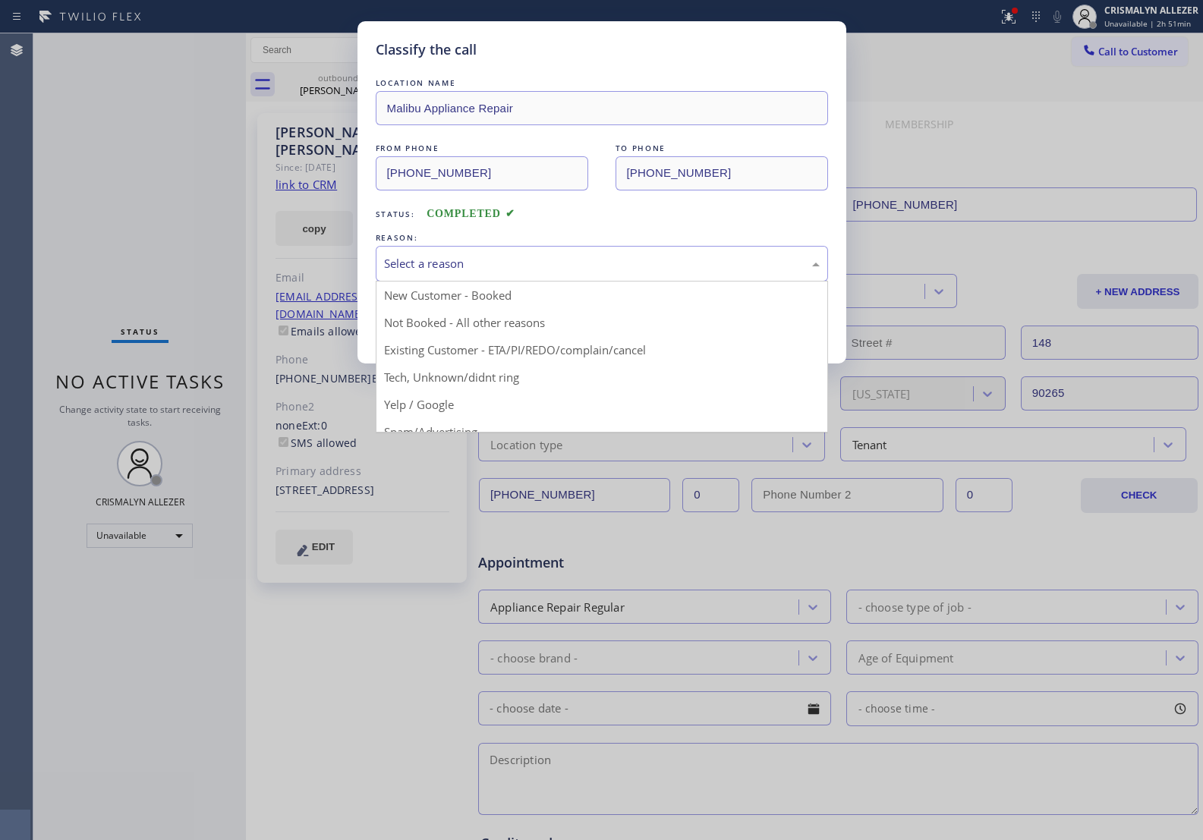
click at [562, 276] on div "Select a reason" at bounding box center [602, 264] width 452 height 36
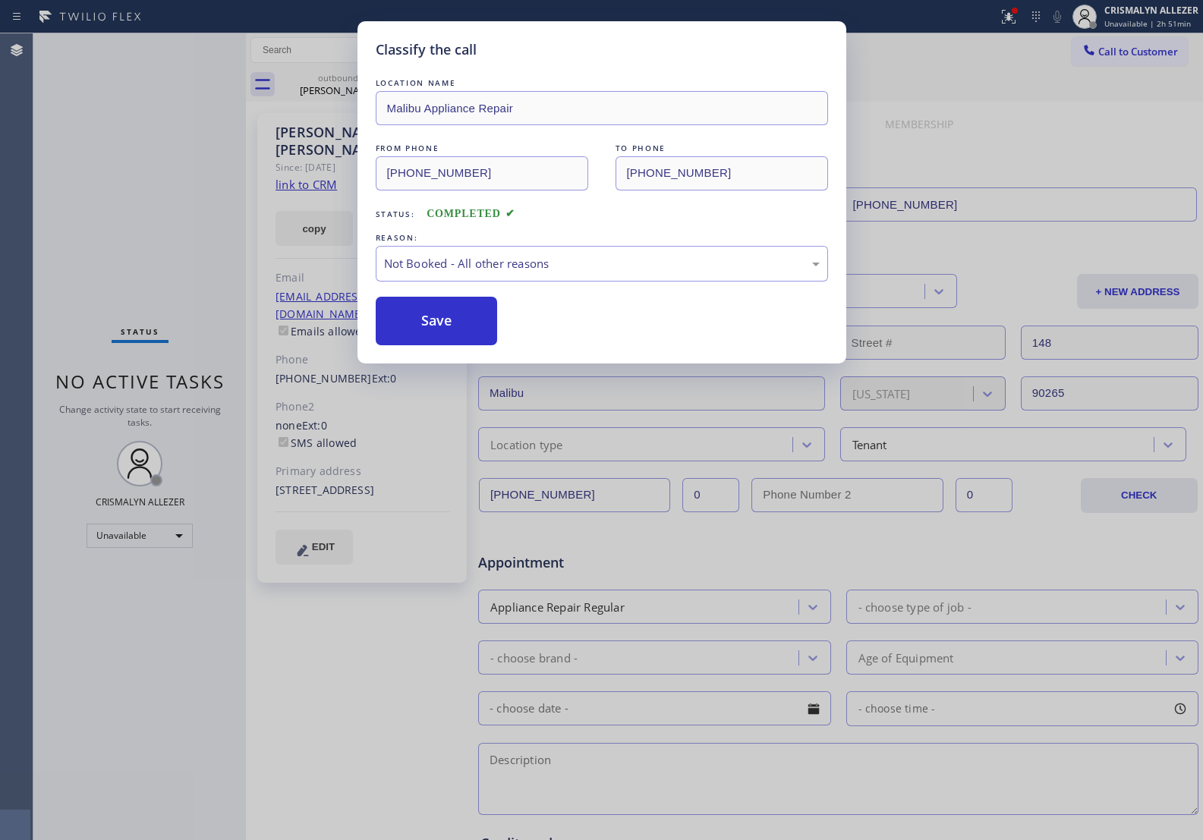
click at [437, 336] on button "Save" at bounding box center [437, 321] width 122 height 49
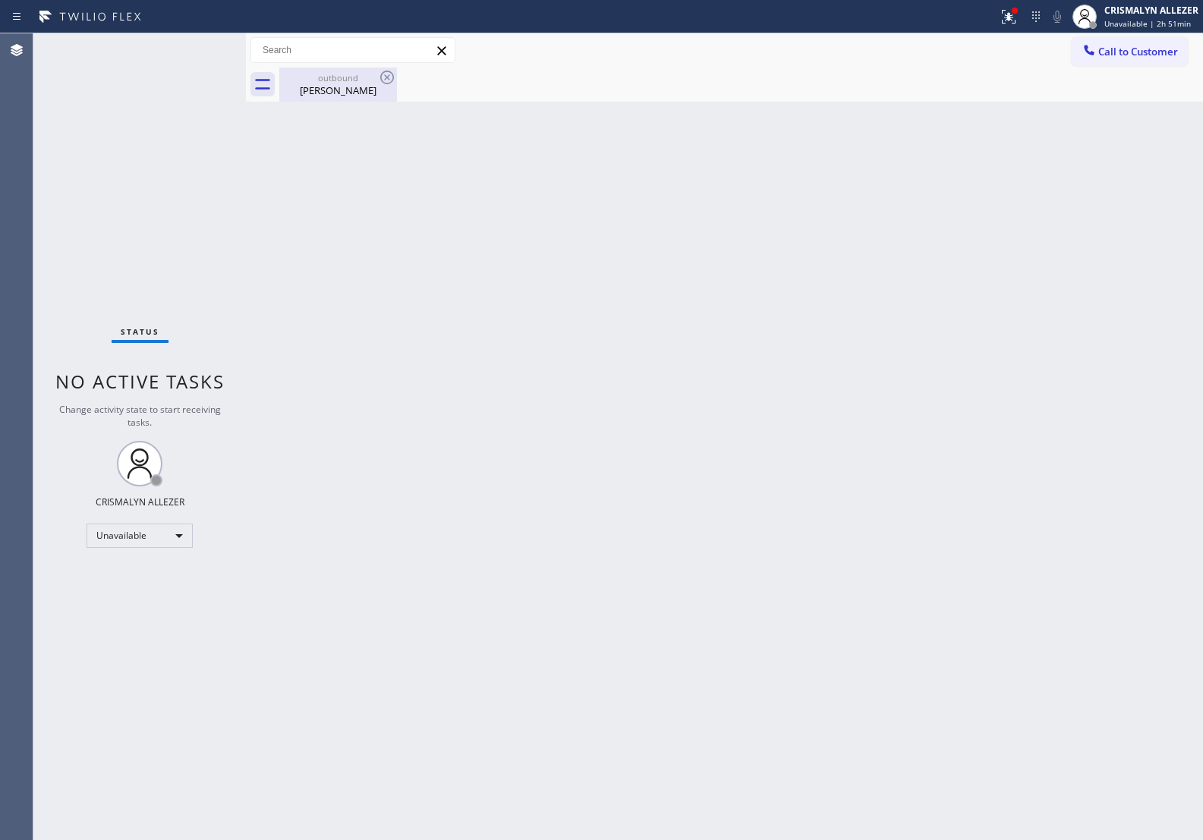
click at [334, 93] on div "[PERSON_NAME]" at bounding box center [338, 91] width 115 height 14
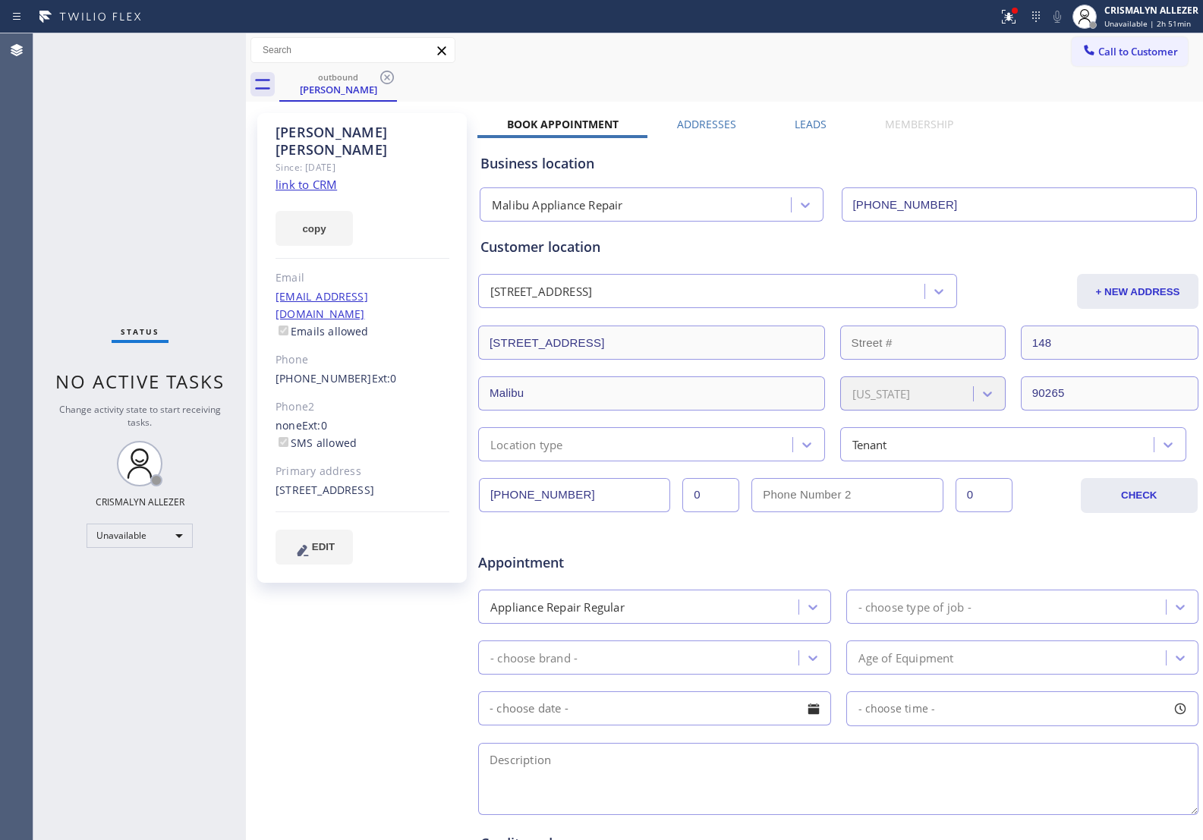
drag, startPoint x: 386, startPoint y: 82, endPoint x: 399, endPoint y: 46, distance: 38.9
click at [387, 77] on icon at bounding box center [387, 77] width 18 height 18
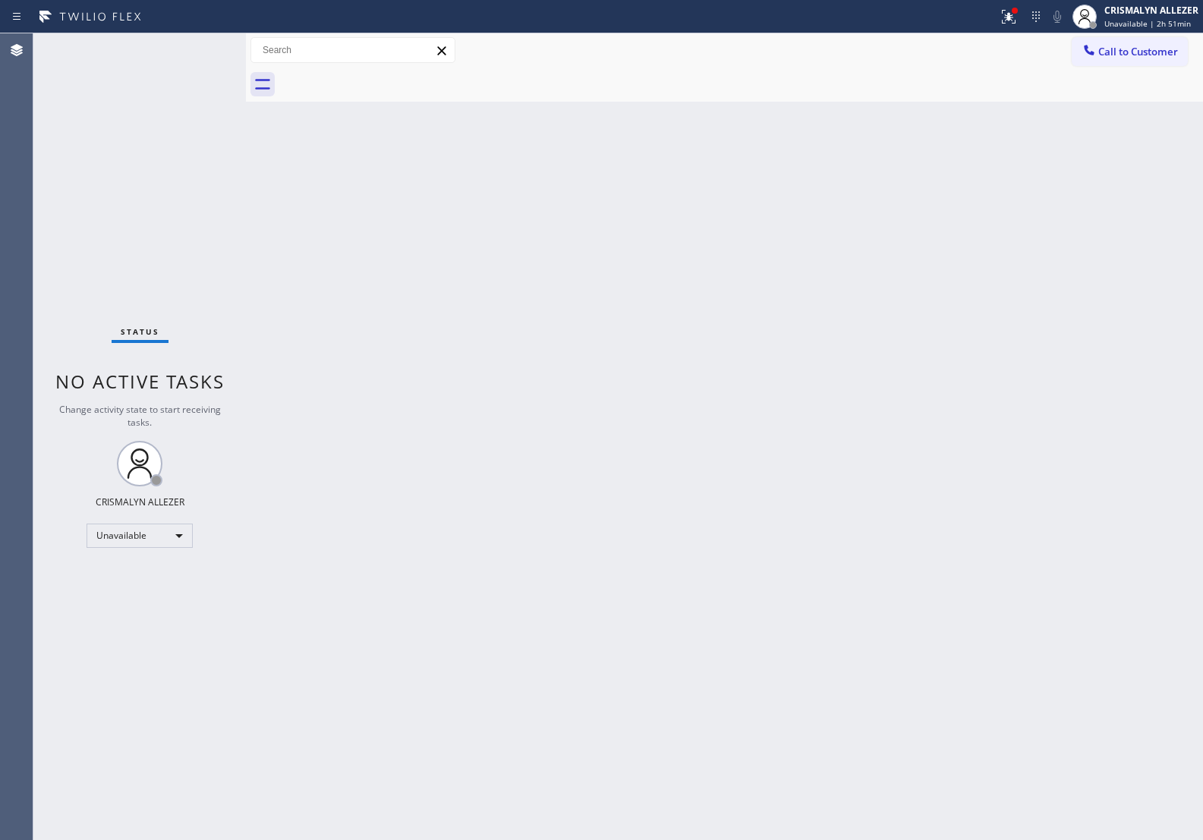
click at [1160, 61] on button "Call to Customer" at bounding box center [1130, 51] width 116 height 29
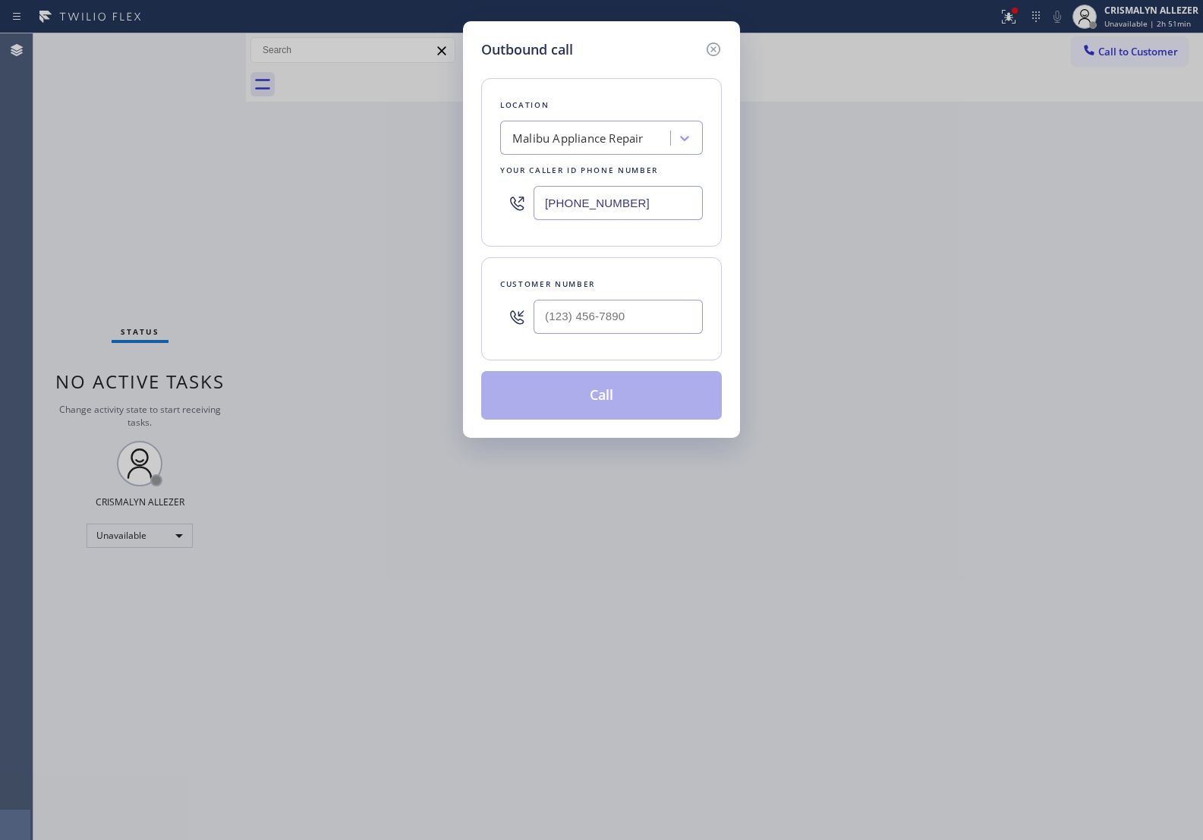
drag, startPoint x: 645, startPoint y: 205, endPoint x: 277, endPoint y: 172, distance: 369.7
click at [282, 173] on div "Outbound call Location [GEOGRAPHIC_DATA] Appliance Repair Your caller id phone …" at bounding box center [601, 420] width 1203 height 840
paste input "559) 364-9606"
type input "[PHONE_NUMBER]"
click at [638, 325] on input "(___) ___-____" at bounding box center [618, 317] width 169 height 34
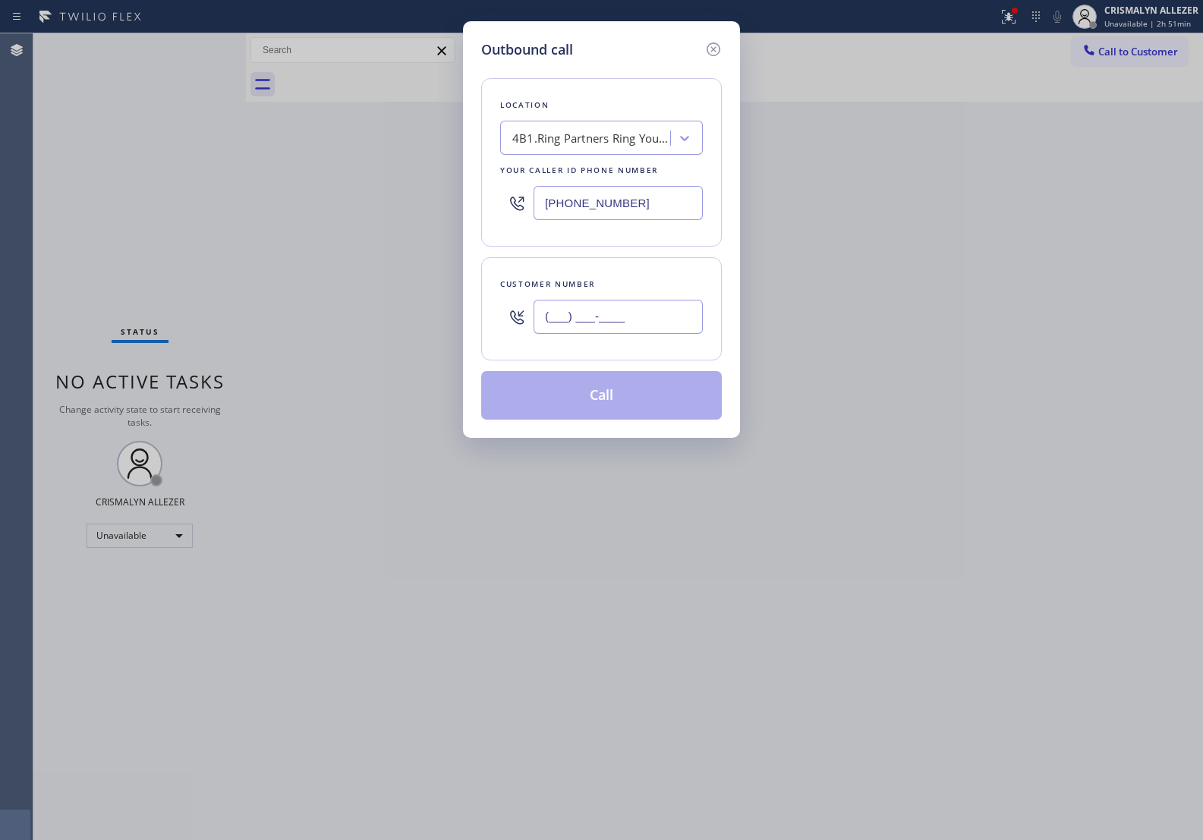
paste input "626) 425-1425"
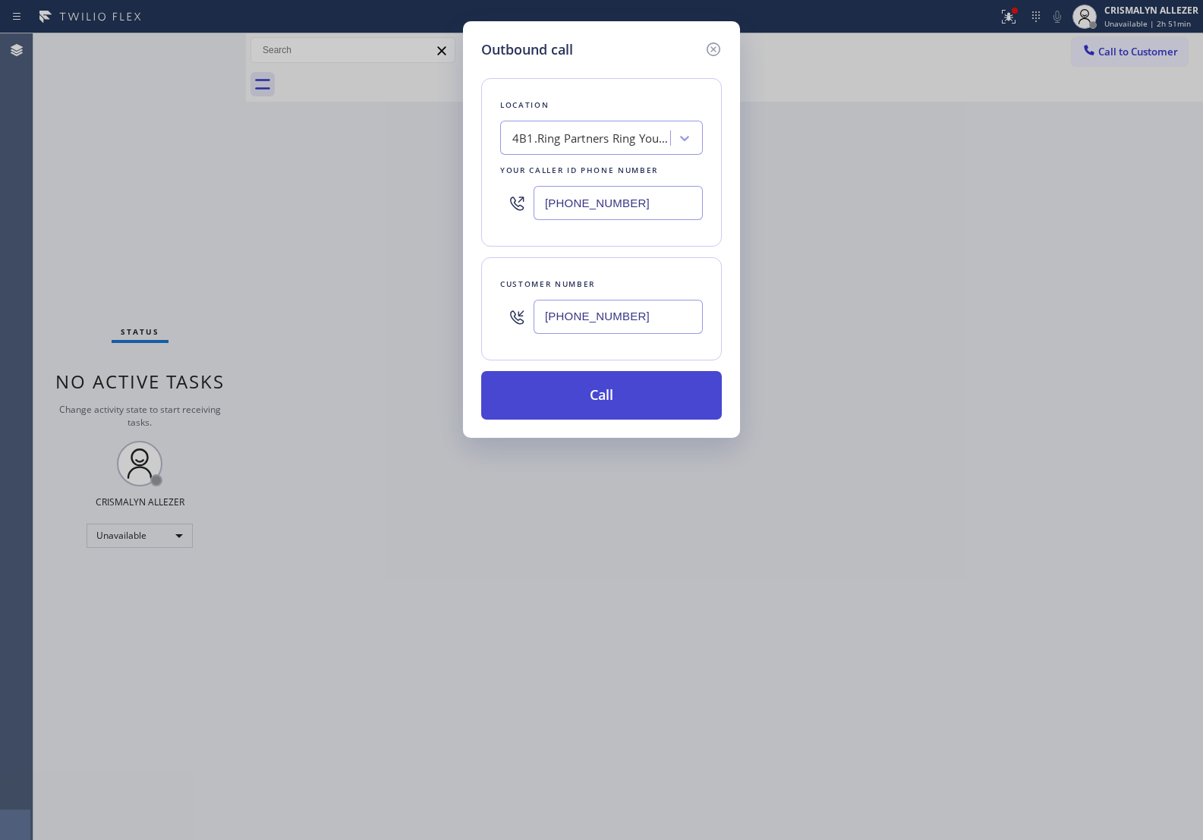
type input "[PHONE_NUMBER]"
click at [617, 401] on button "Call" at bounding box center [601, 395] width 241 height 49
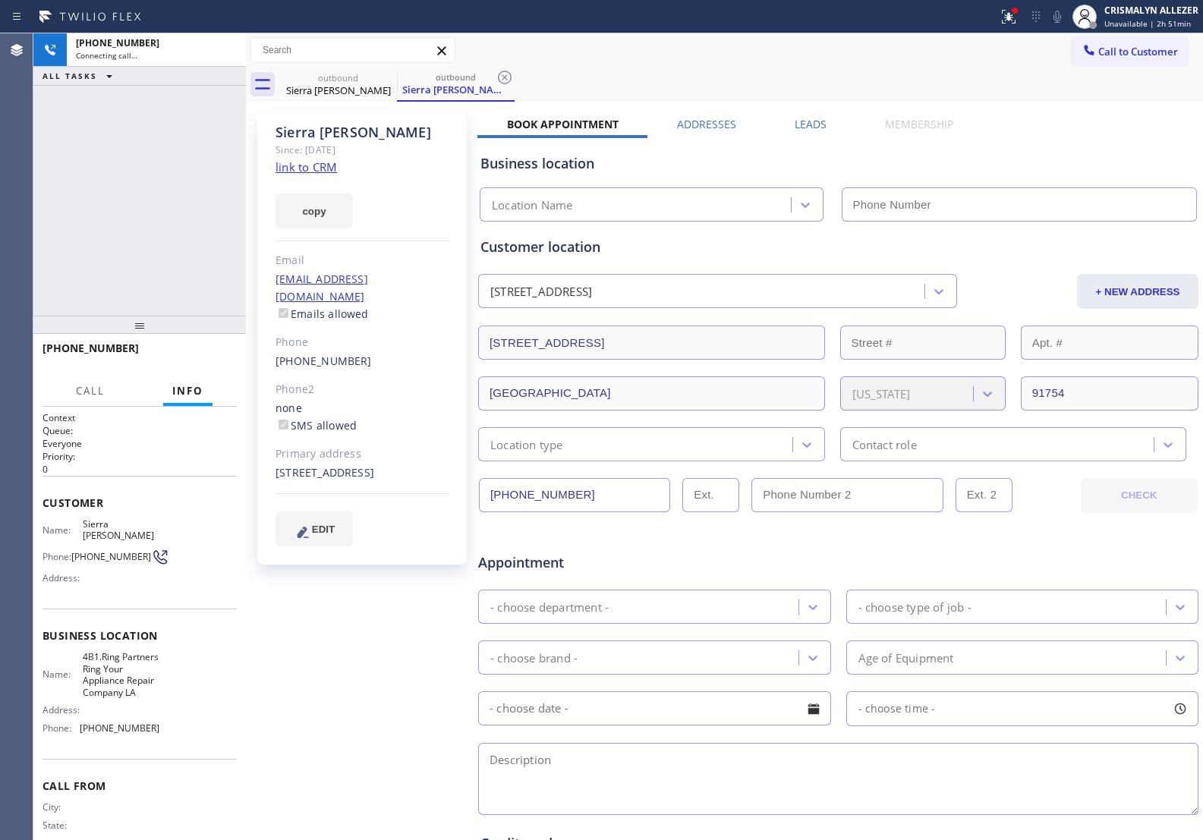
click at [300, 165] on link "link to CRM" at bounding box center [306, 166] width 61 height 15
type input "[PHONE_NUMBER]"
click at [215, 358] on span "HANG UP" at bounding box center [201, 355] width 46 height 11
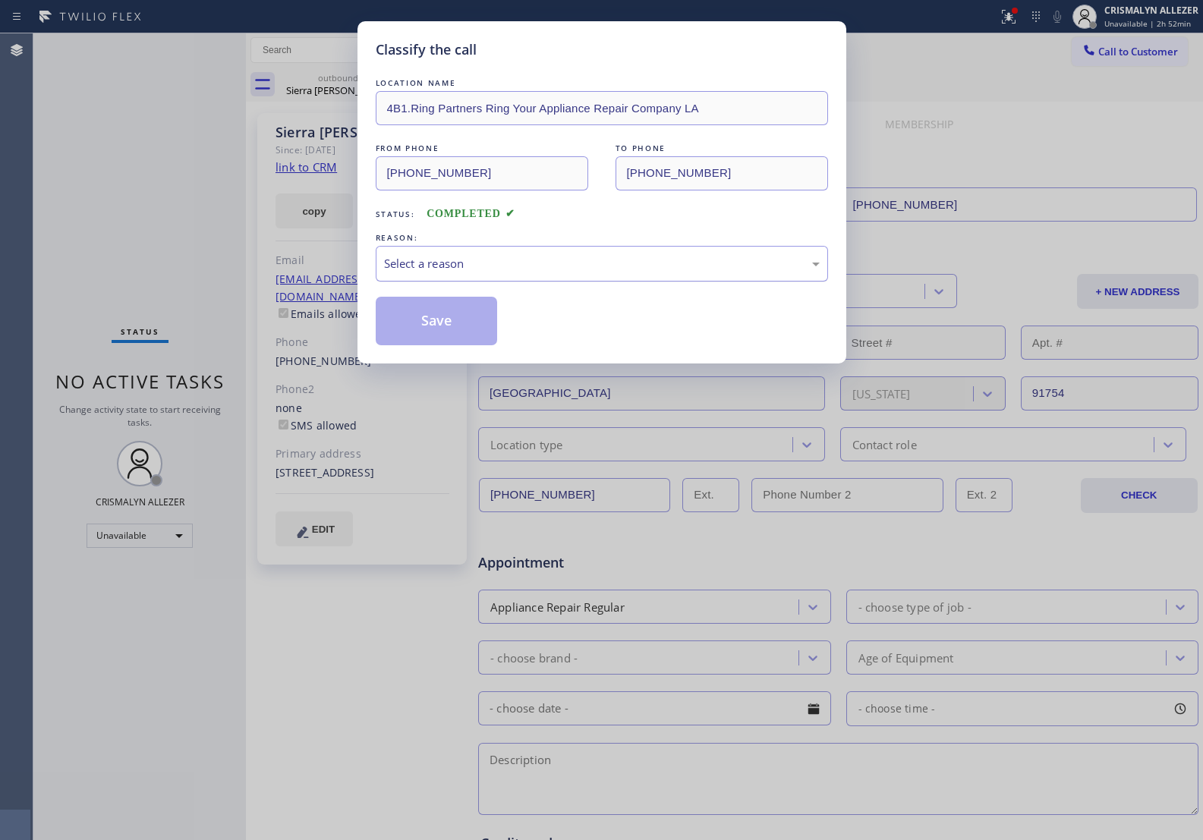
click at [638, 266] on div "Select a reason" at bounding box center [602, 263] width 436 height 17
click at [461, 328] on button "Save" at bounding box center [437, 321] width 122 height 49
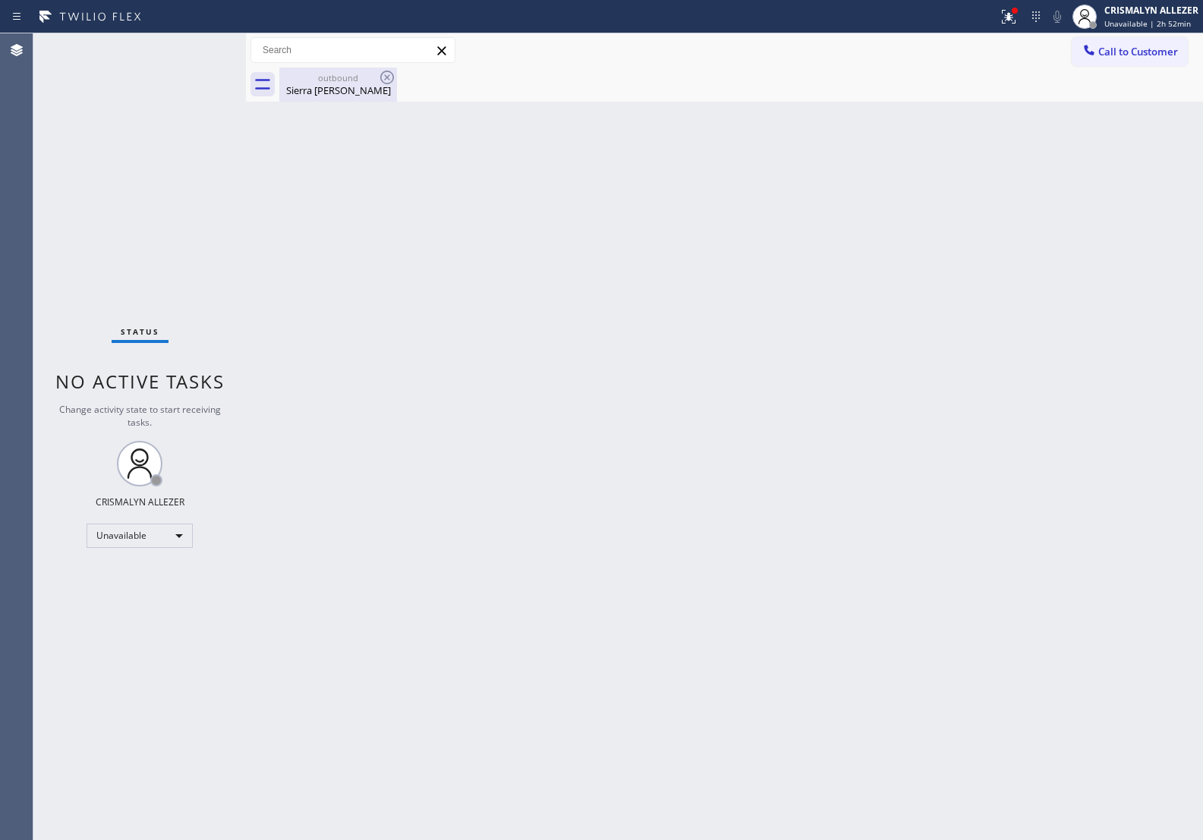
click at [336, 89] on div "Sierra [PERSON_NAME]" at bounding box center [338, 91] width 115 height 14
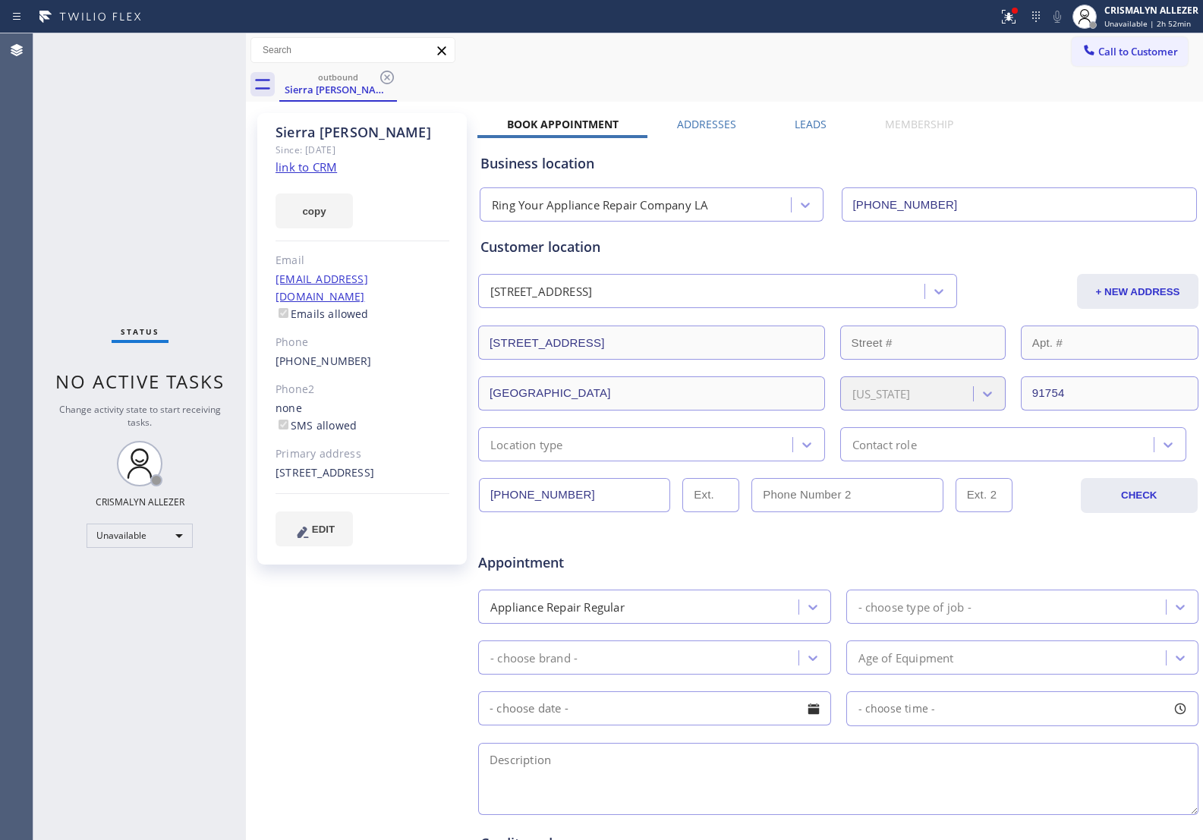
click at [809, 124] on label "Leads" at bounding box center [811, 124] width 32 height 14
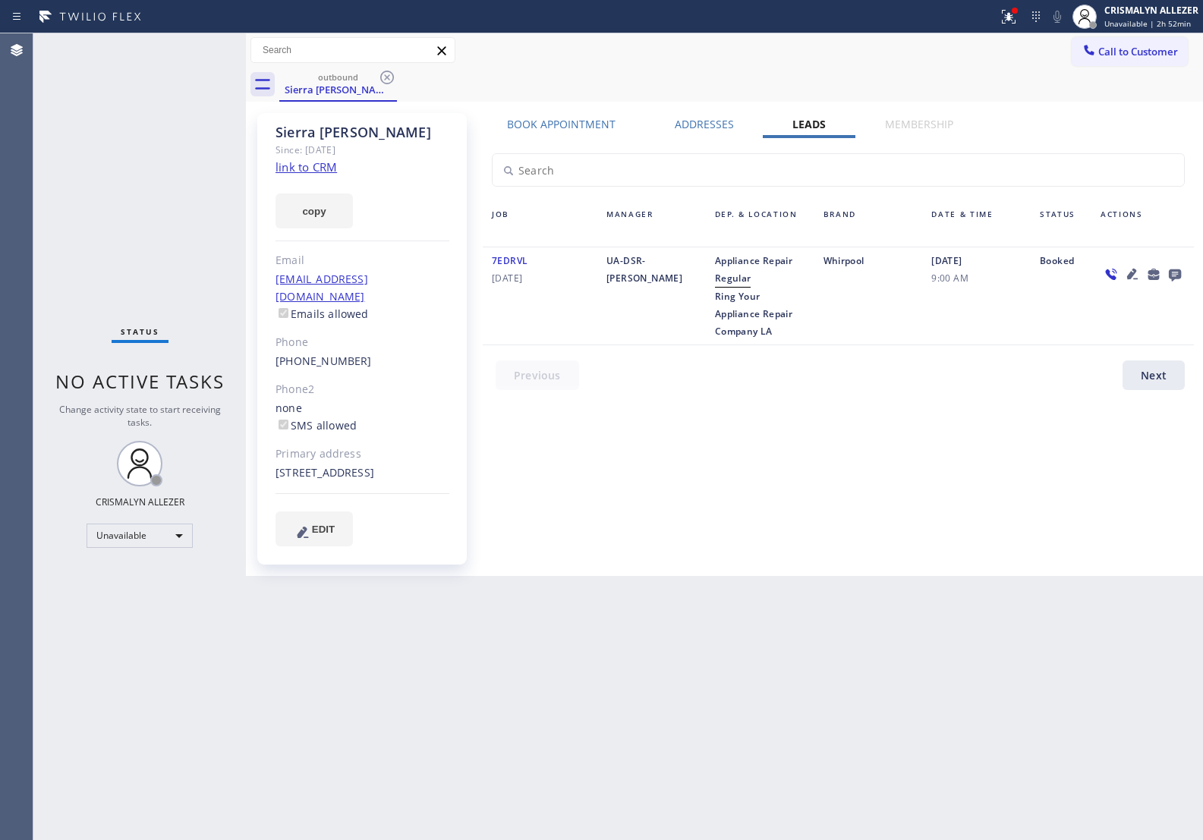
click at [1181, 273] on icon at bounding box center [1175, 274] width 18 height 19
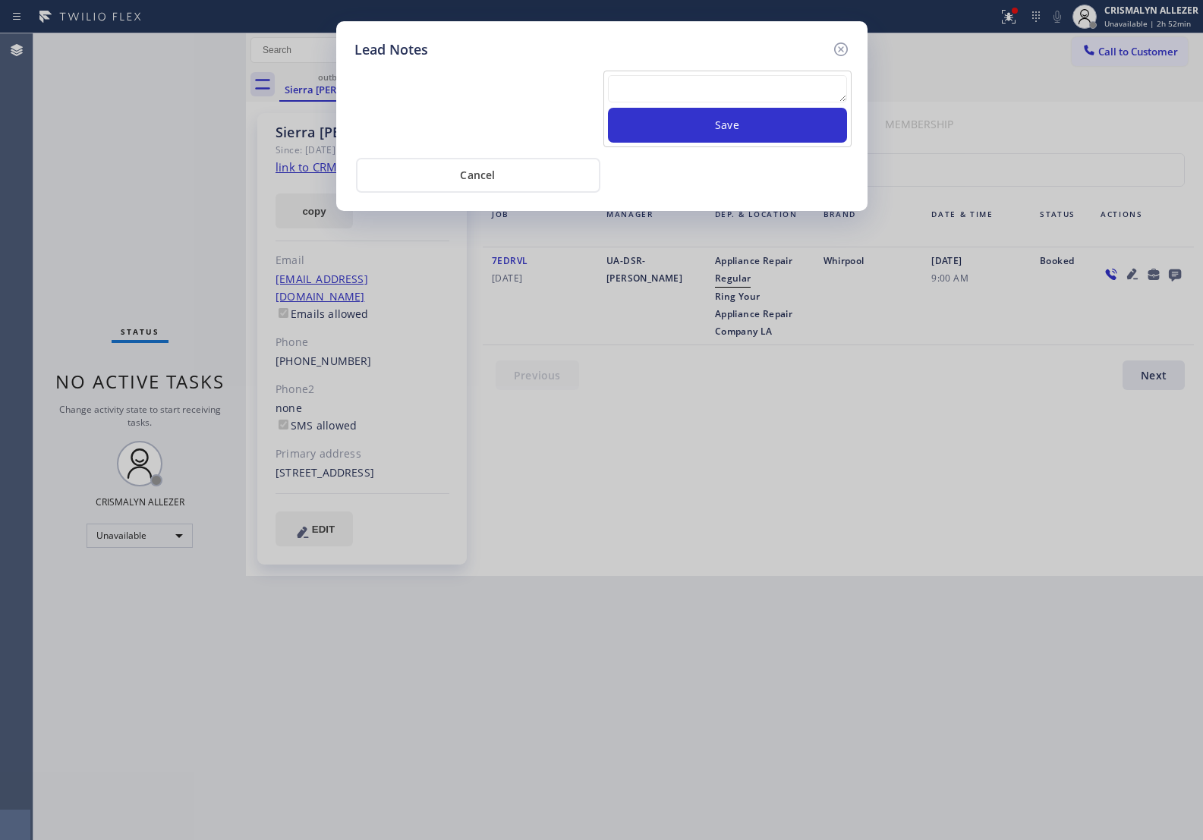
click at [699, 85] on textarea at bounding box center [727, 88] width 239 height 27
paste textarea "no answer | pls xfer here cx cb"
type textarea "no answer | pls xfer here cx cb"
click at [734, 127] on button "Save" at bounding box center [727, 125] width 239 height 35
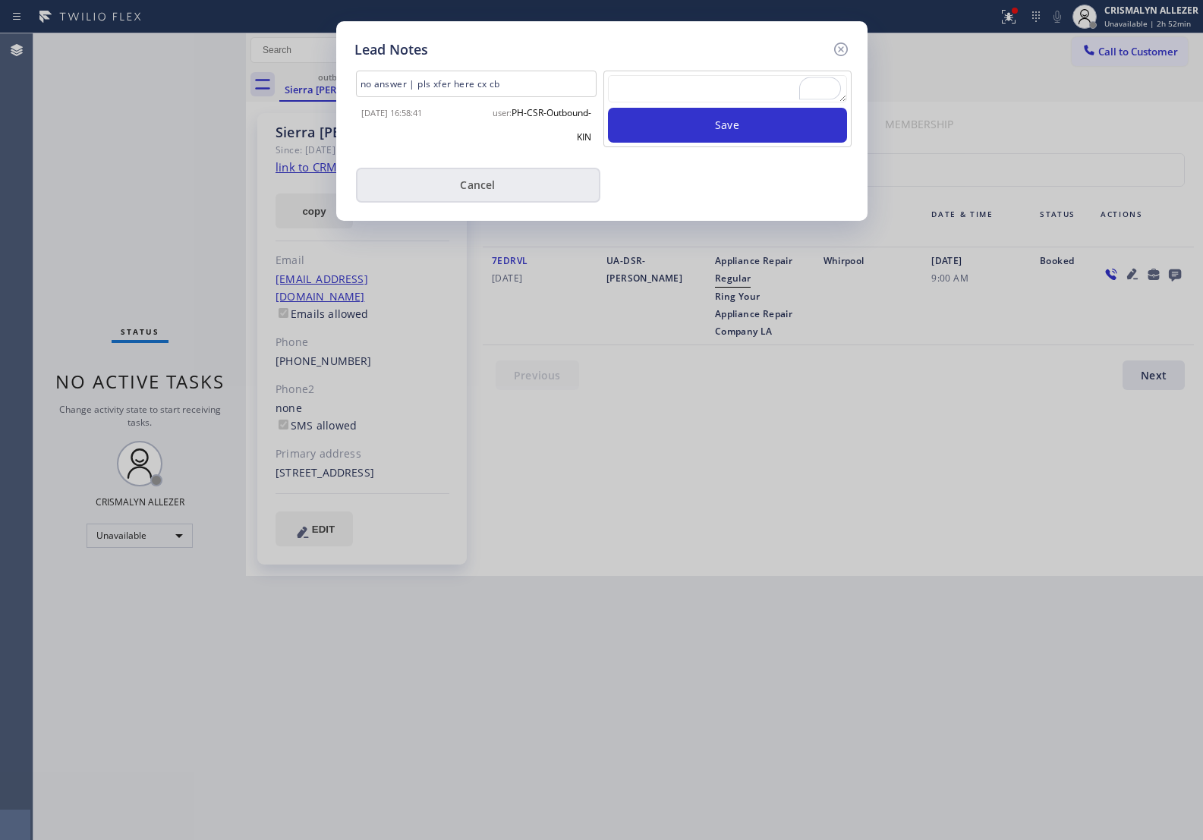
click at [500, 177] on button "Cancel" at bounding box center [478, 185] width 244 height 35
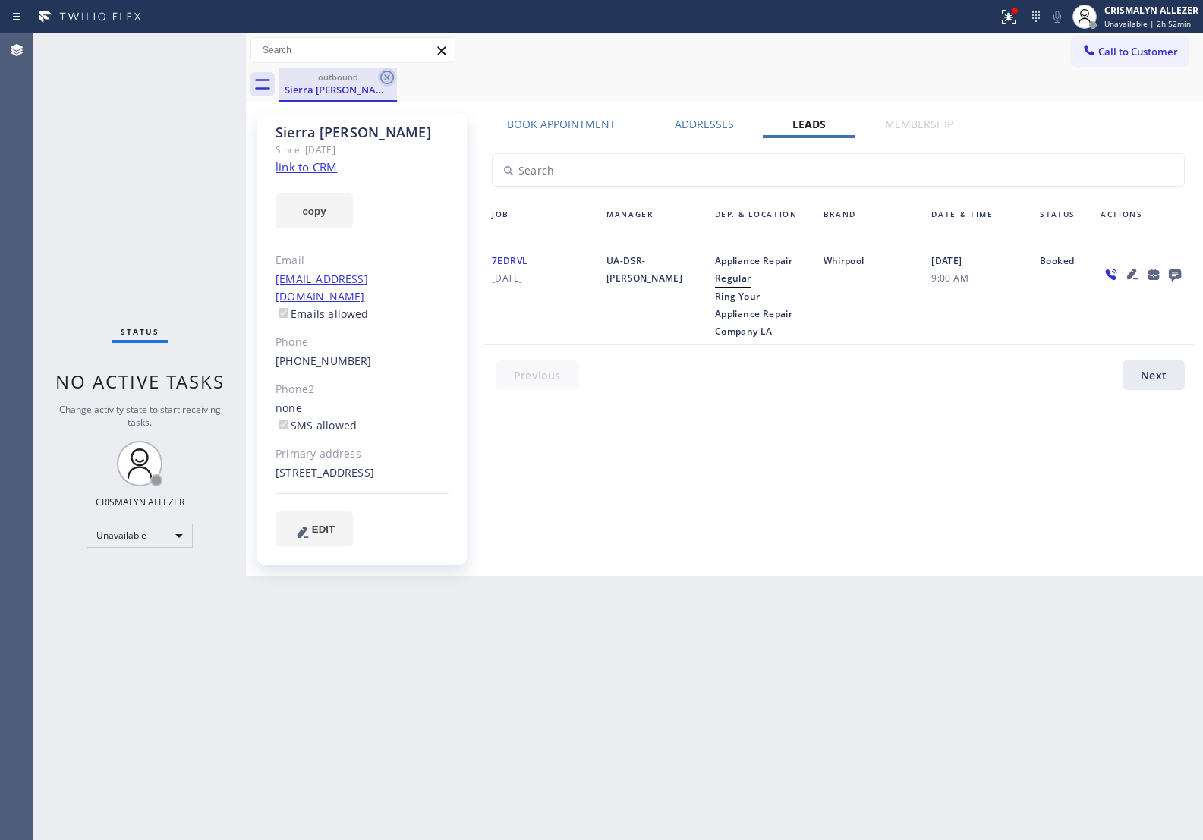
click at [391, 80] on icon at bounding box center [387, 77] width 18 height 18
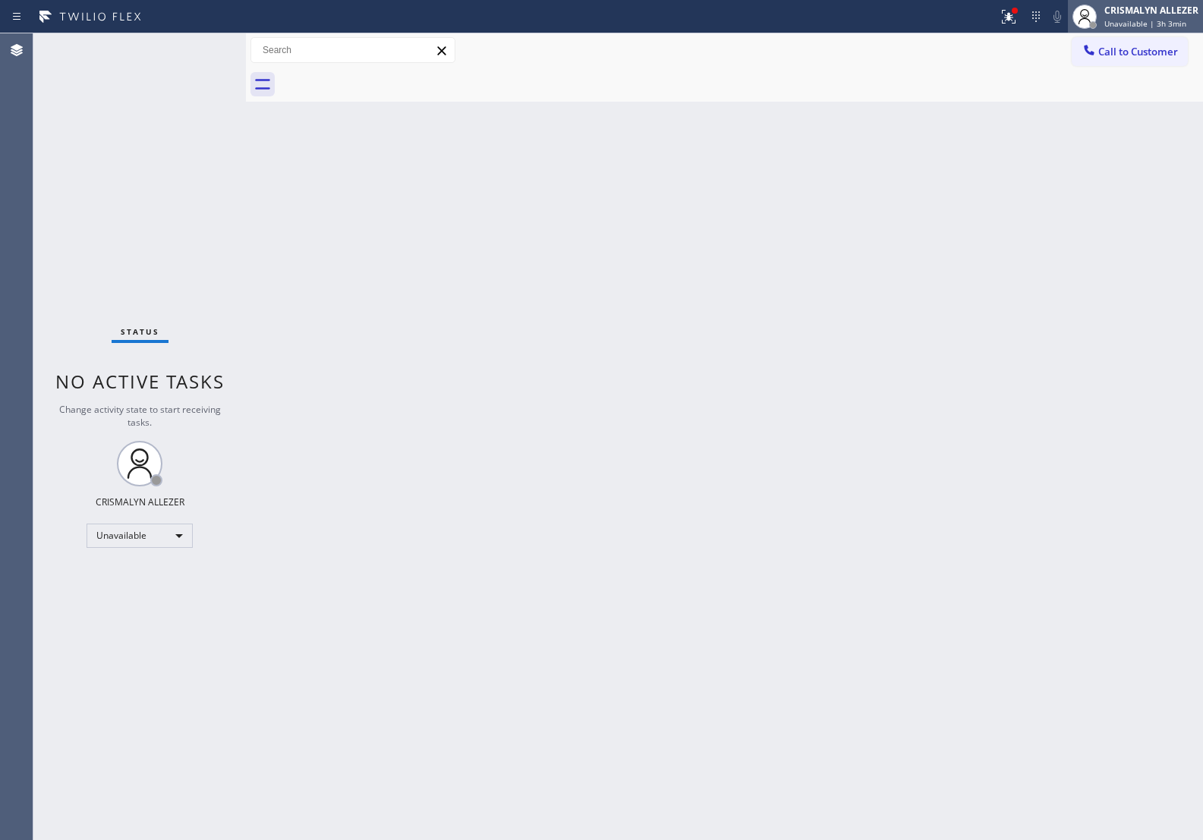
click at [1165, 27] on span "Unavailable | 3h 3min" at bounding box center [1146, 23] width 82 height 11
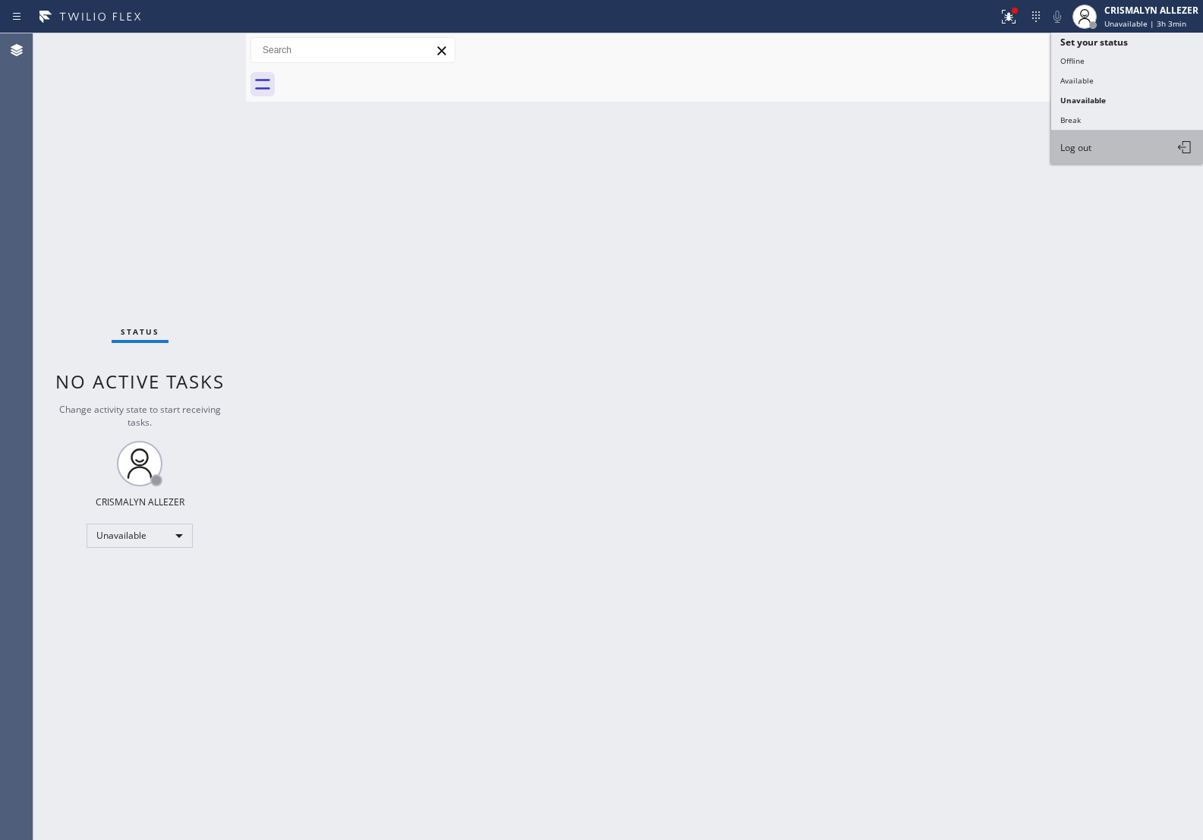
click at [1098, 152] on button "Log out" at bounding box center [1128, 147] width 152 height 33
